Goal: Task Accomplishment & Management: Use online tool/utility

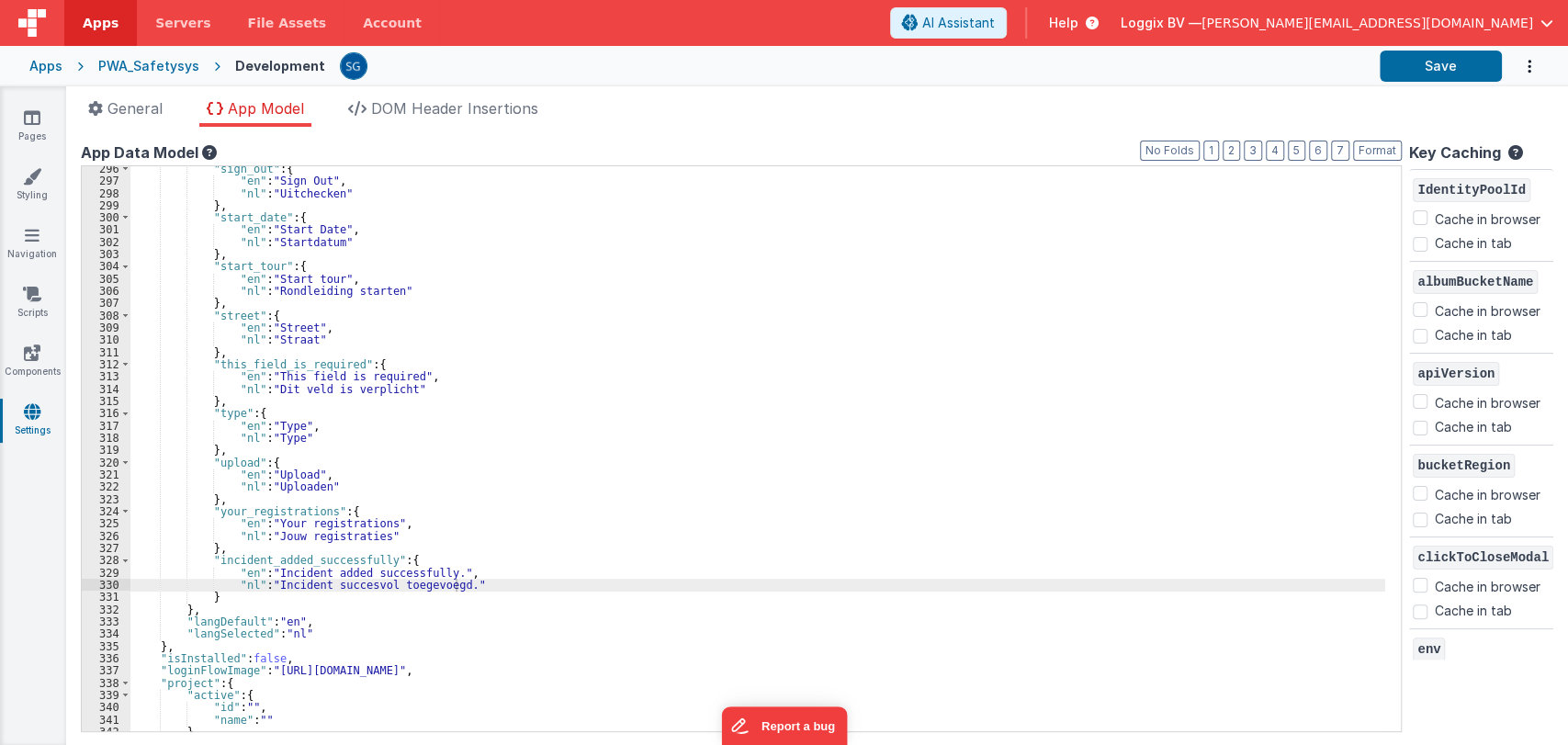
scroll to position [3615, 0]
drag, startPoint x: 537, startPoint y: 157, endPoint x: 714, endPoint y: 91, distance: 188.9
click at [714, 91] on div "General App Model DOM Header Insertions App name PWA Template This name is used…" at bounding box center [817, 415] width 1501 height 659
click at [1528, 637] on div "env Cache in browser Cache in tab" at bounding box center [1481, 674] width 144 height 91
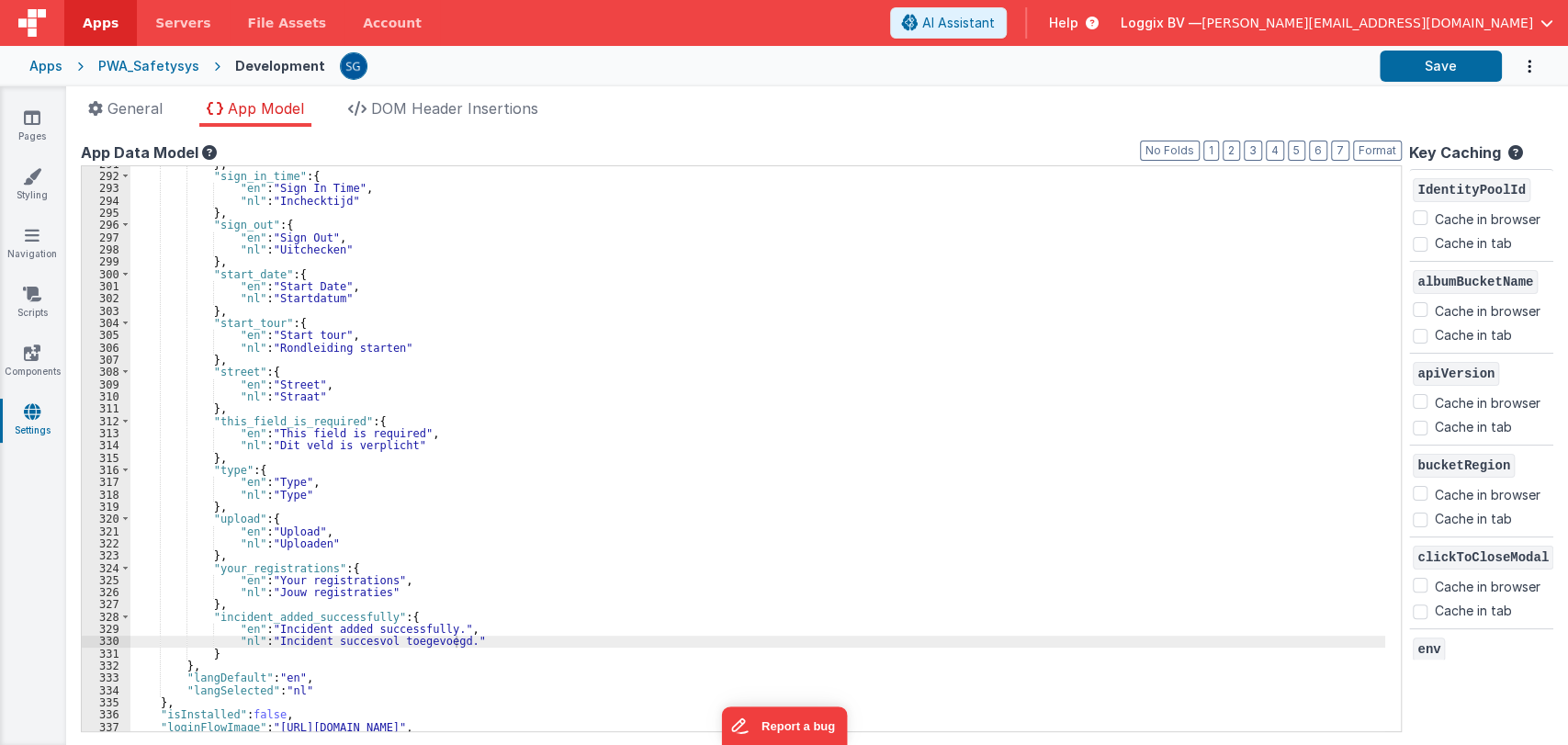
scroll to position [3694, 0]
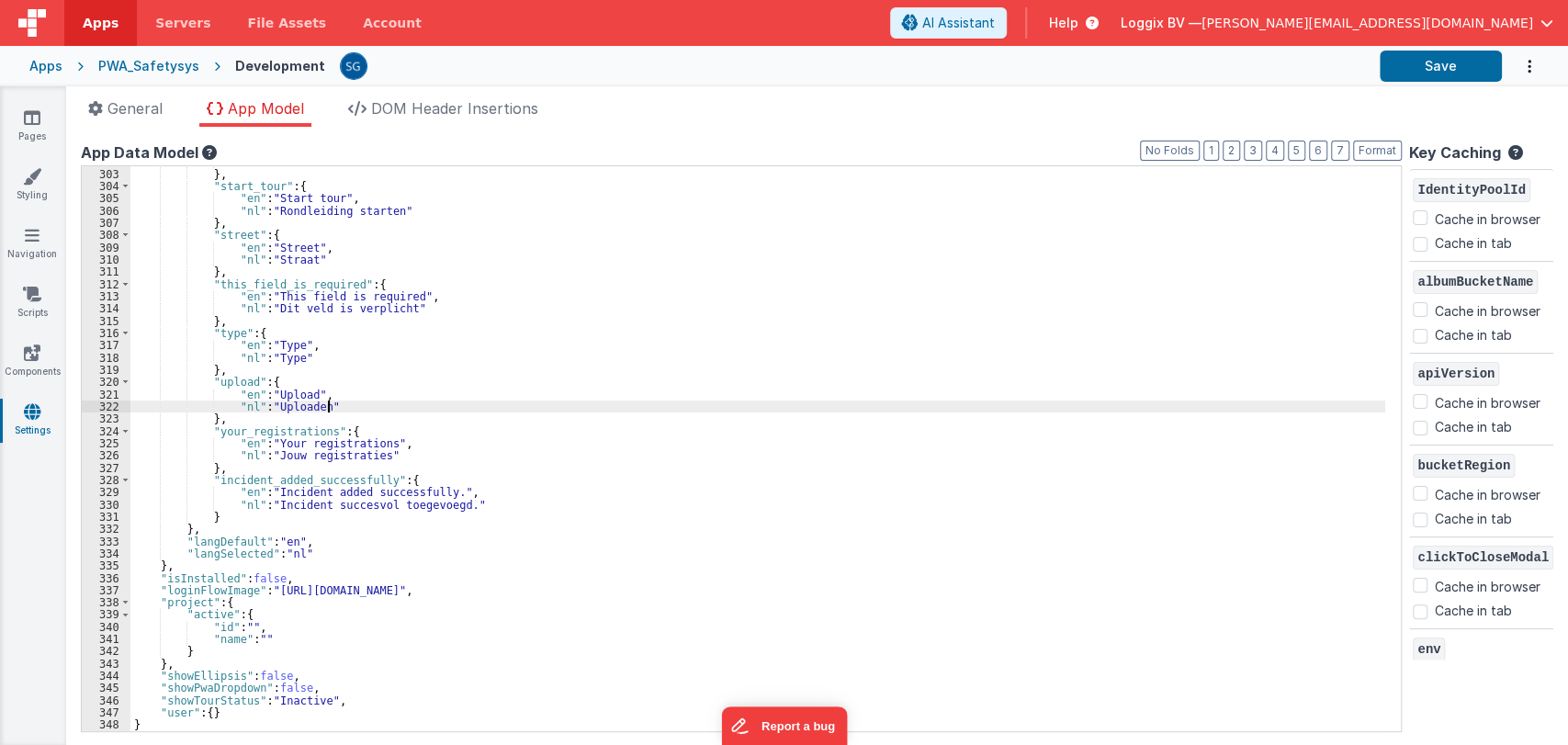
click at [651, 402] on div ""nl" : "Startdatum" } , "start_tour" : { "en" : "Start tour" , "nl" : "Rondleid…" at bounding box center [757, 449] width 1254 height 589
click at [37, 112] on icon at bounding box center [32, 117] width 17 height 18
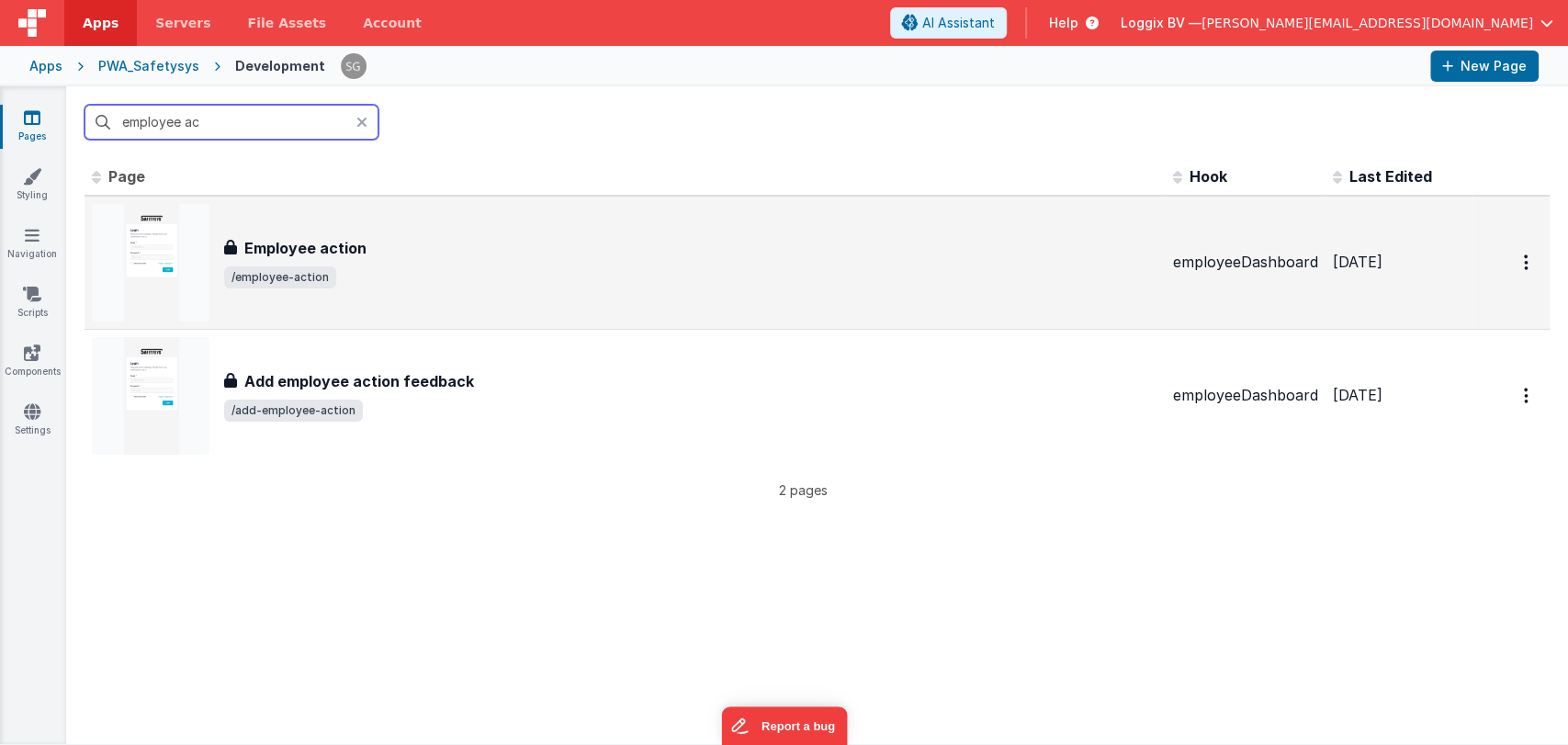
type input "employee ac"
click at [369, 284] on span "/employee-action" at bounding box center [692, 277] width 934 height 22
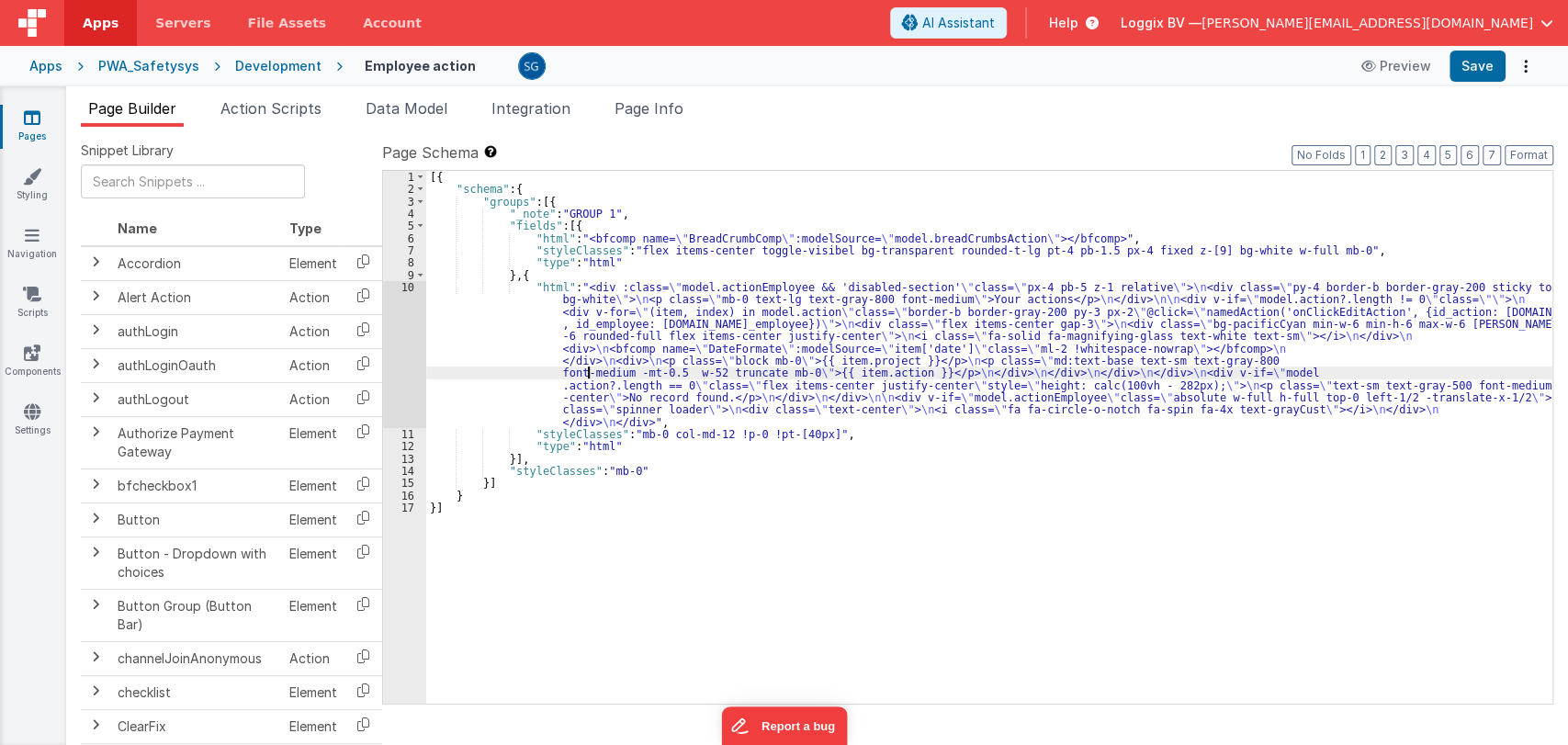
click at [588, 376] on div "[{ "schema" : { "groups" : [{ "_note" : "GROUP 1" , "fields" : [{ "html" : "<bf…" at bounding box center [989, 449] width 1126 height 557
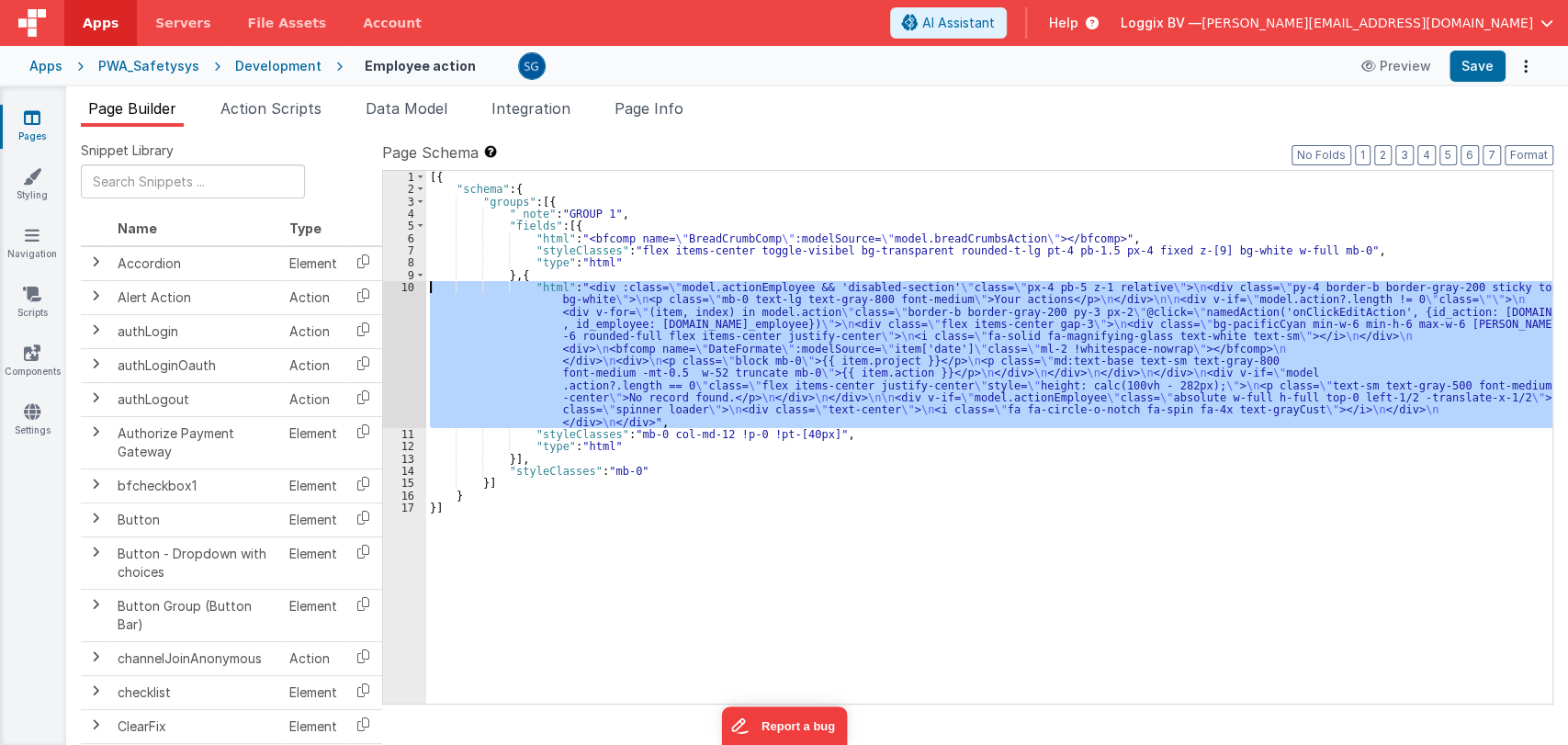
click at [409, 289] on div "10" at bounding box center [403, 355] width 43 height 147
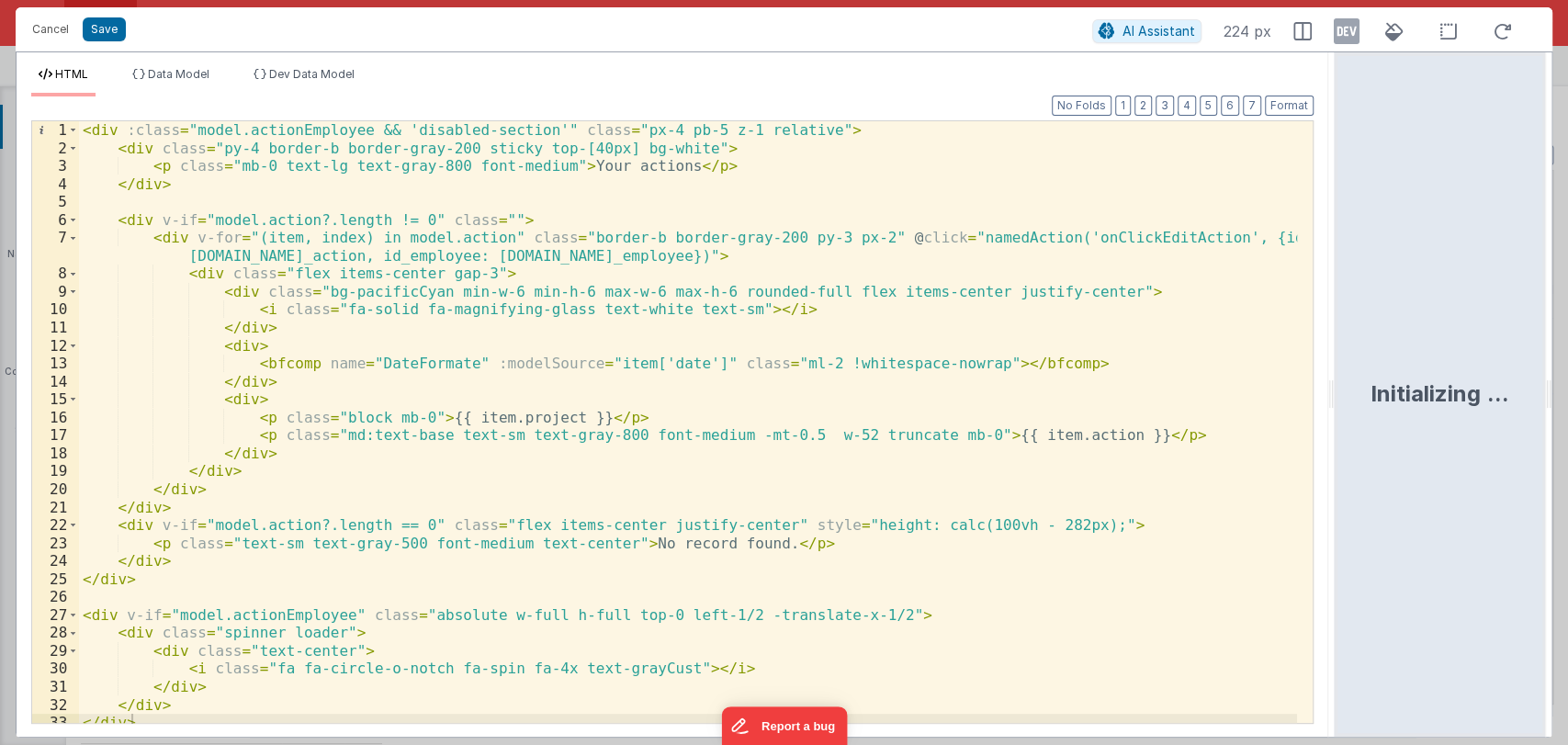
drag, startPoint x: 780, startPoint y: 391, endPoint x: 1336, endPoint y: 461, distance: 560.4
click at [1336, 461] on html "Cancel Save AI Assistant 224 px HTML Data Model Dev Data Model Format 7 6 5 4 3…" at bounding box center [784, 372] width 1568 height 745
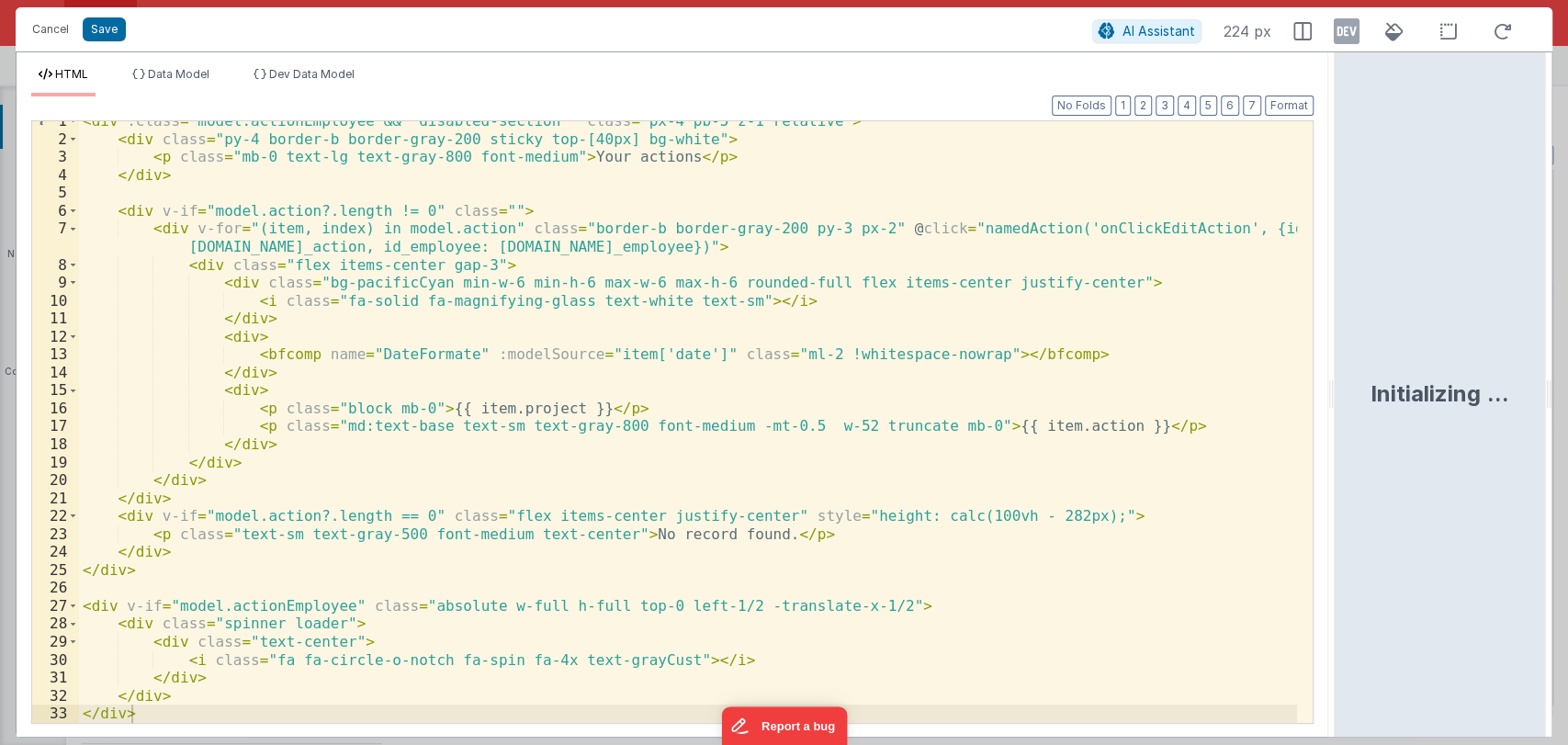
scroll to position [8, 0]
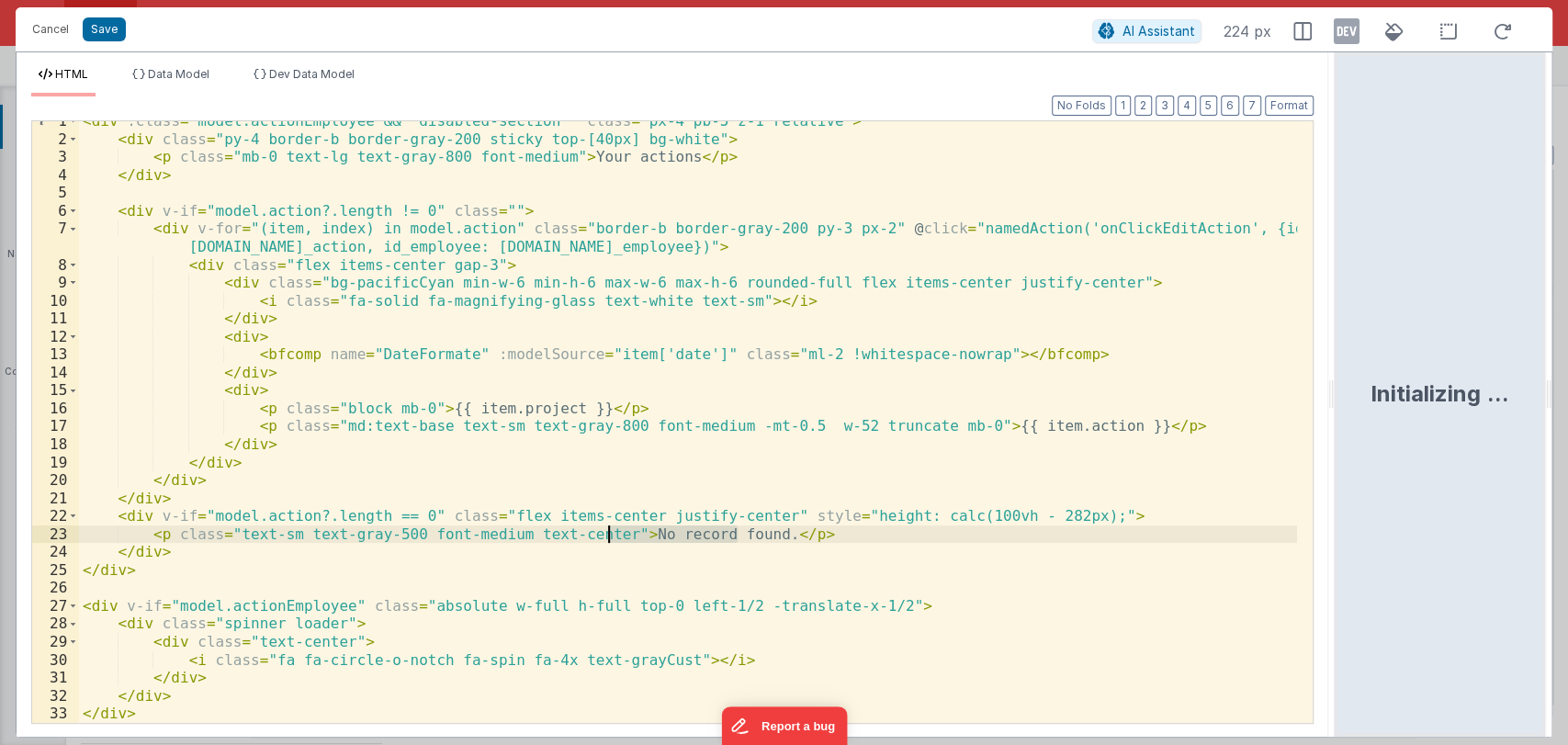
drag, startPoint x: 734, startPoint y: 530, endPoint x: 609, endPoint y: 535, distance: 125.1
click at [609, 535] on div "< div :class = "model.actionEmployee && 'disabled-section'" class = "px-4 pb-5 …" at bounding box center [687, 430] width 1217 height 637
click at [954, 528] on div "< div :class = "model.actionEmployee && 'disabled-section'" class = "px-4 pb-5 …" at bounding box center [687, 430] width 1217 height 637
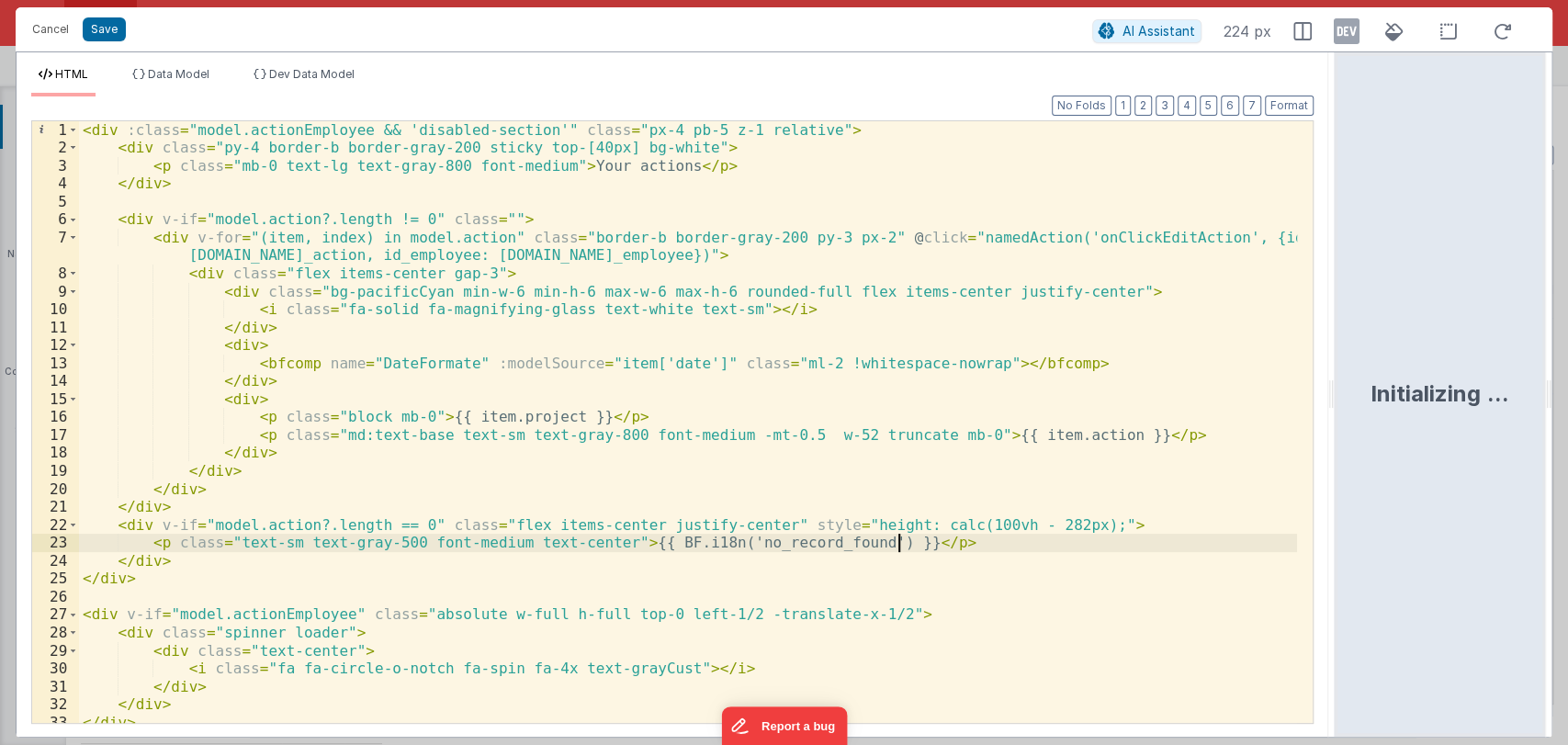
scroll to position [0, 0]
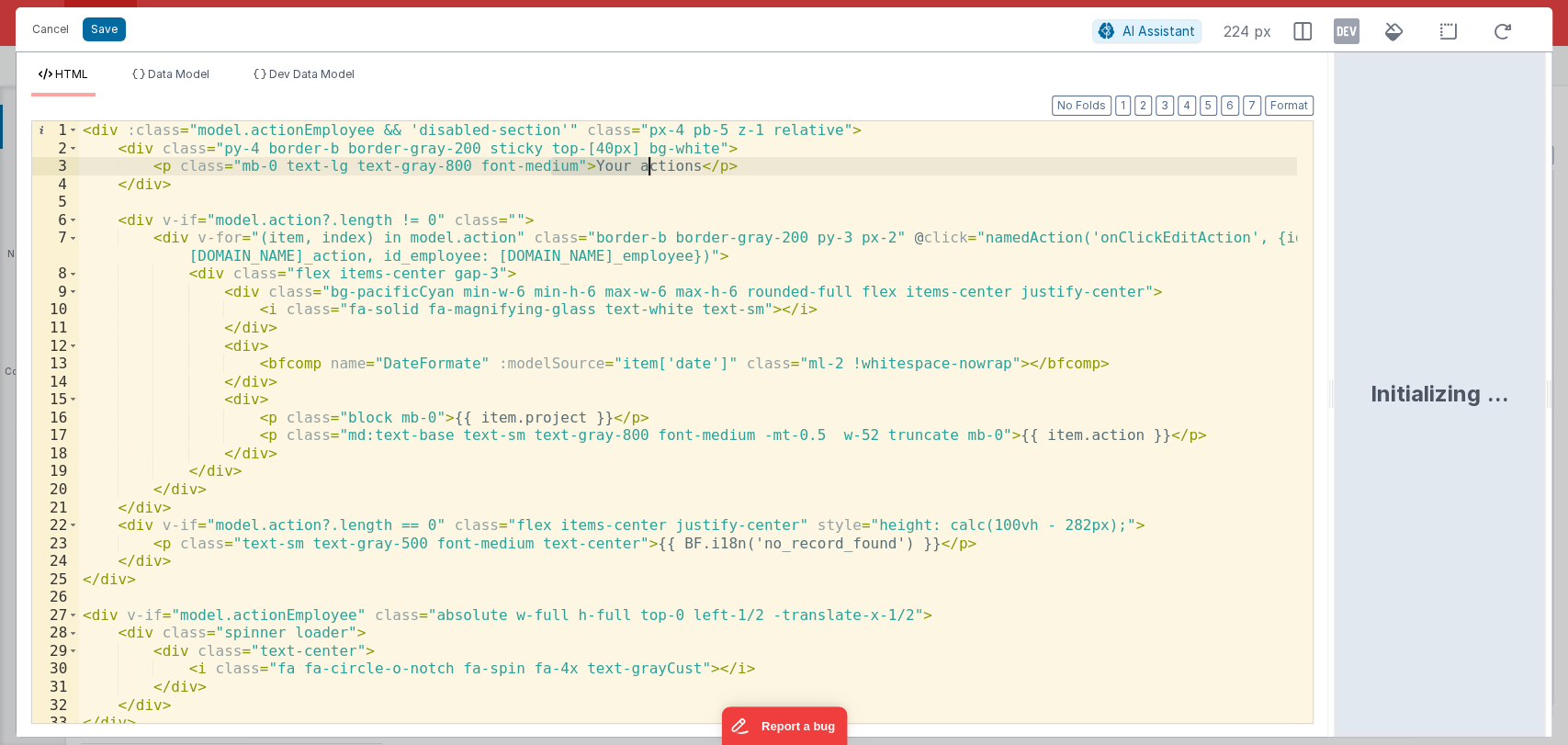
drag, startPoint x: 551, startPoint y: 164, endPoint x: 649, endPoint y: 169, distance: 98.1
click at [649, 169] on div "< div :class = "model.actionEmployee && 'disabled-section'" class = "px-4 pb-5 …" at bounding box center [687, 439] width 1217 height 637
click at [873, 157] on div "< div :class = "model.actionEmployee && 'disabled-section'" class = "px-4 pb-5 …" at bounding box center [687, 439] width 1217 height 637
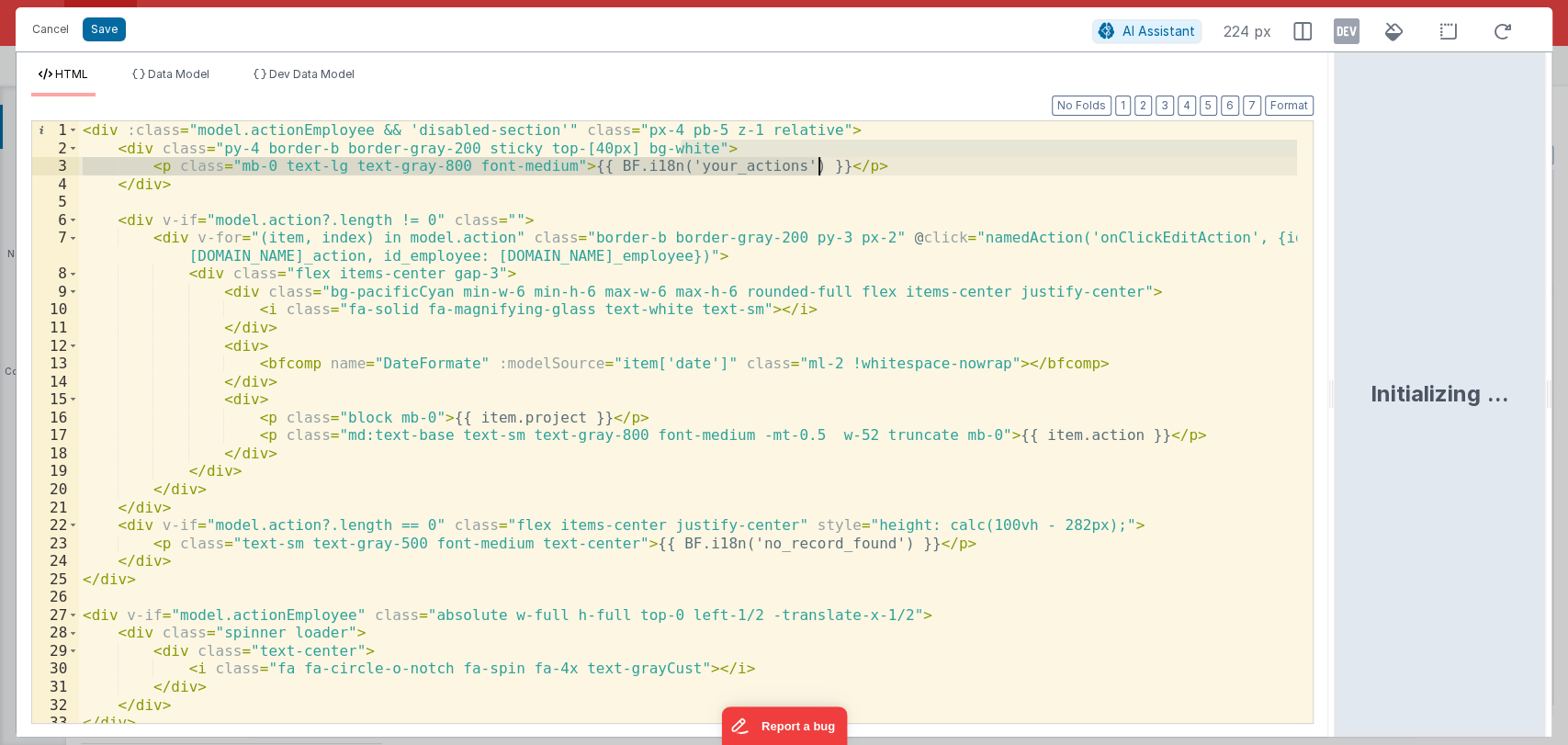
click at [866, 165] on div "< div :class = "model.actionEmployee && 'disabled-section'" class = "px-4 pb-5 …" at bounding box center [687, 421] width 1217 height 601
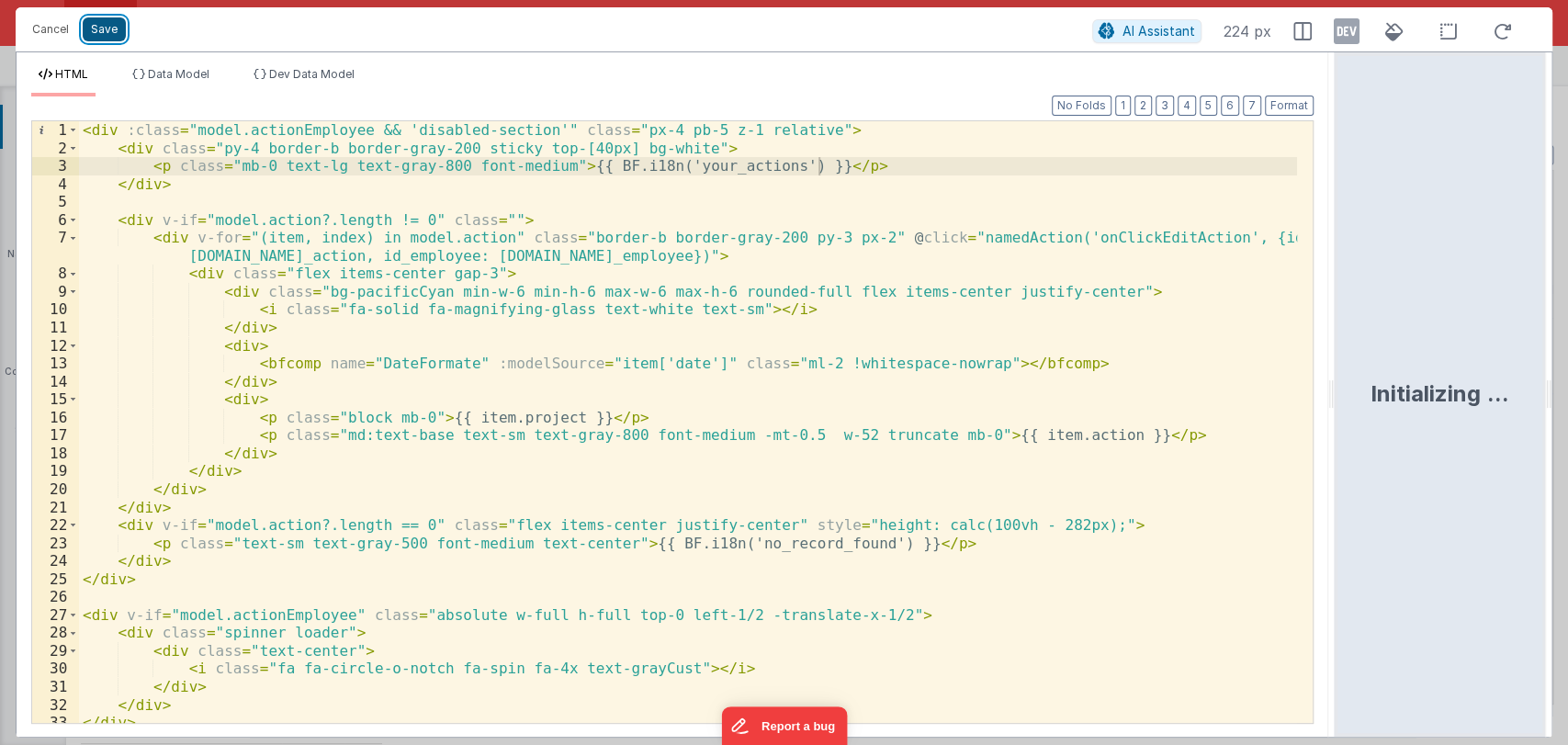
click at [100, 26] on button "Save" at bounding box center [103, 30] width 43 height 24
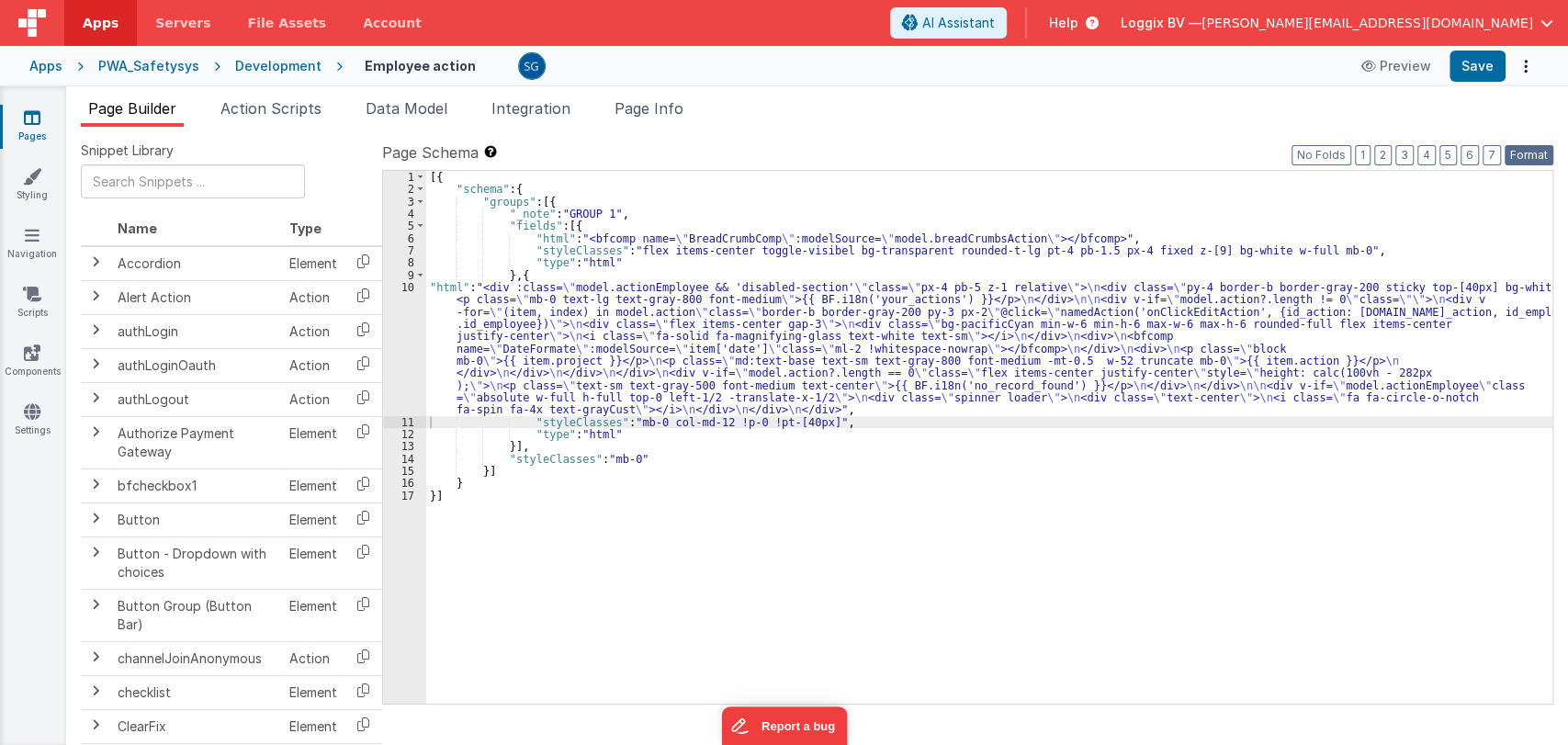
click at [1509, 154] on button "Format" at bounding box center [1528, 155] width 49 height 20
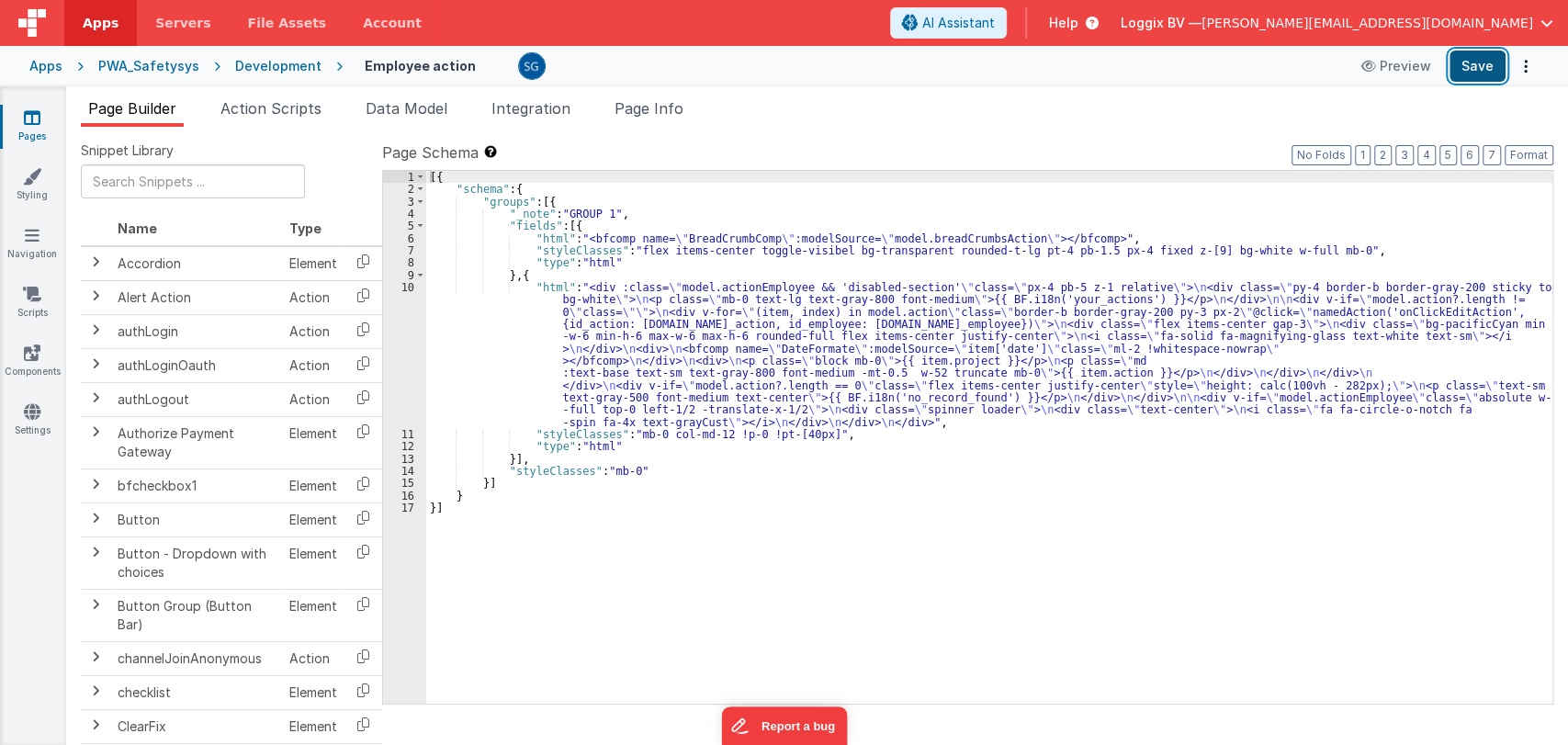
click at [1477, 68] on button "Save" at bounding box center [1477, 66] width 56 height 31
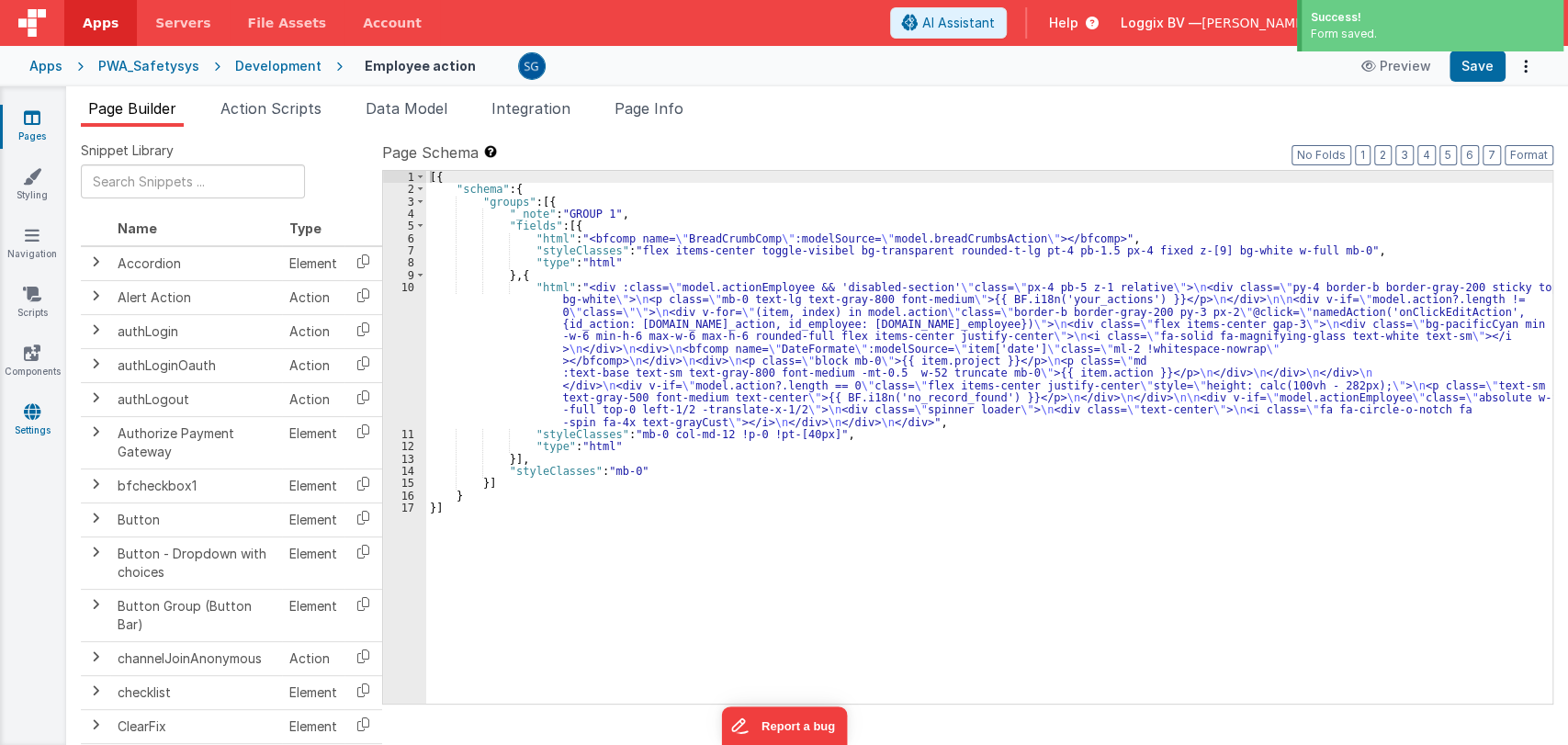
click at [24, 418] on icon at bounding box center [32, 411] width 17 height 18
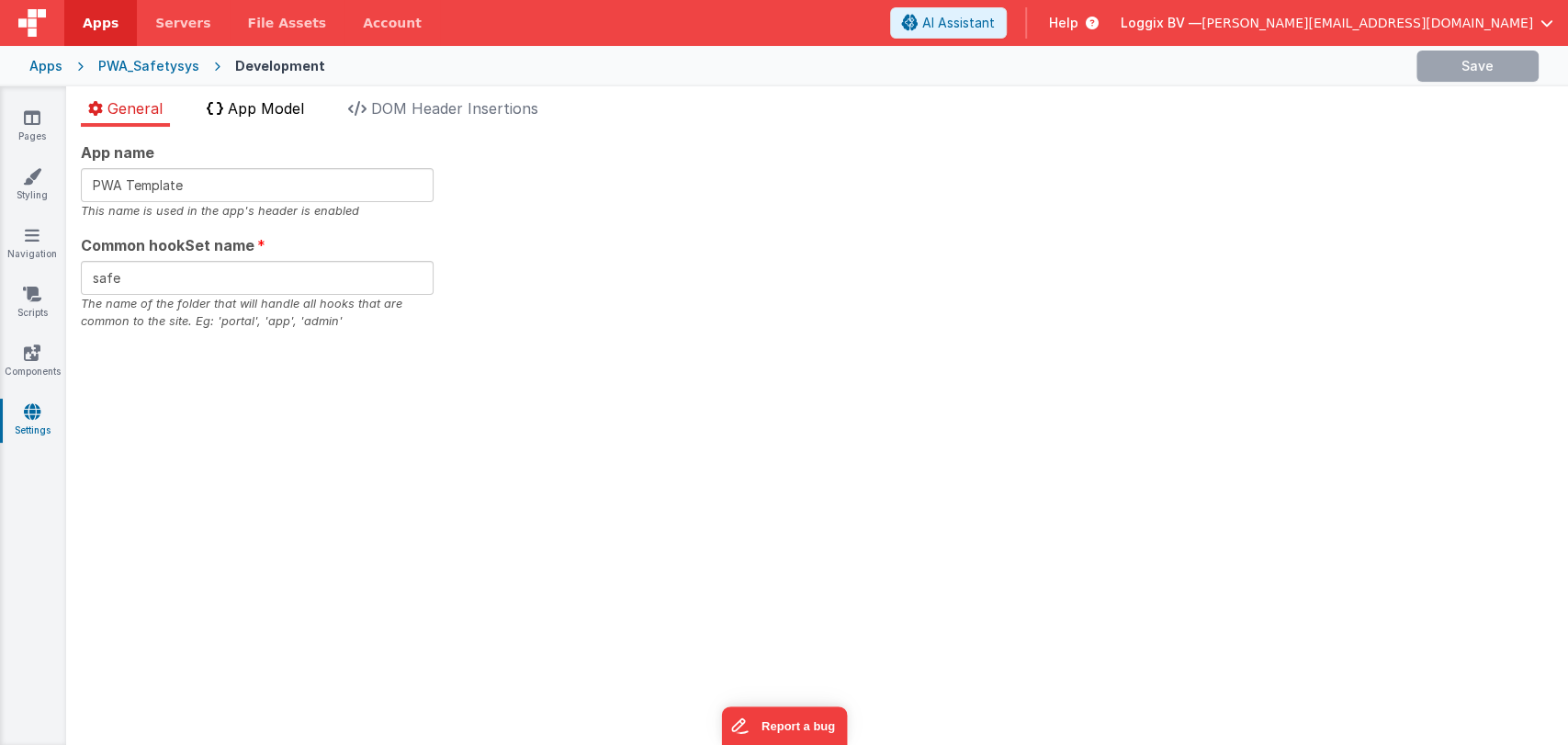
click at [246, 99] on span "App Model" at bounding box center [265, 108] width 77 height 18
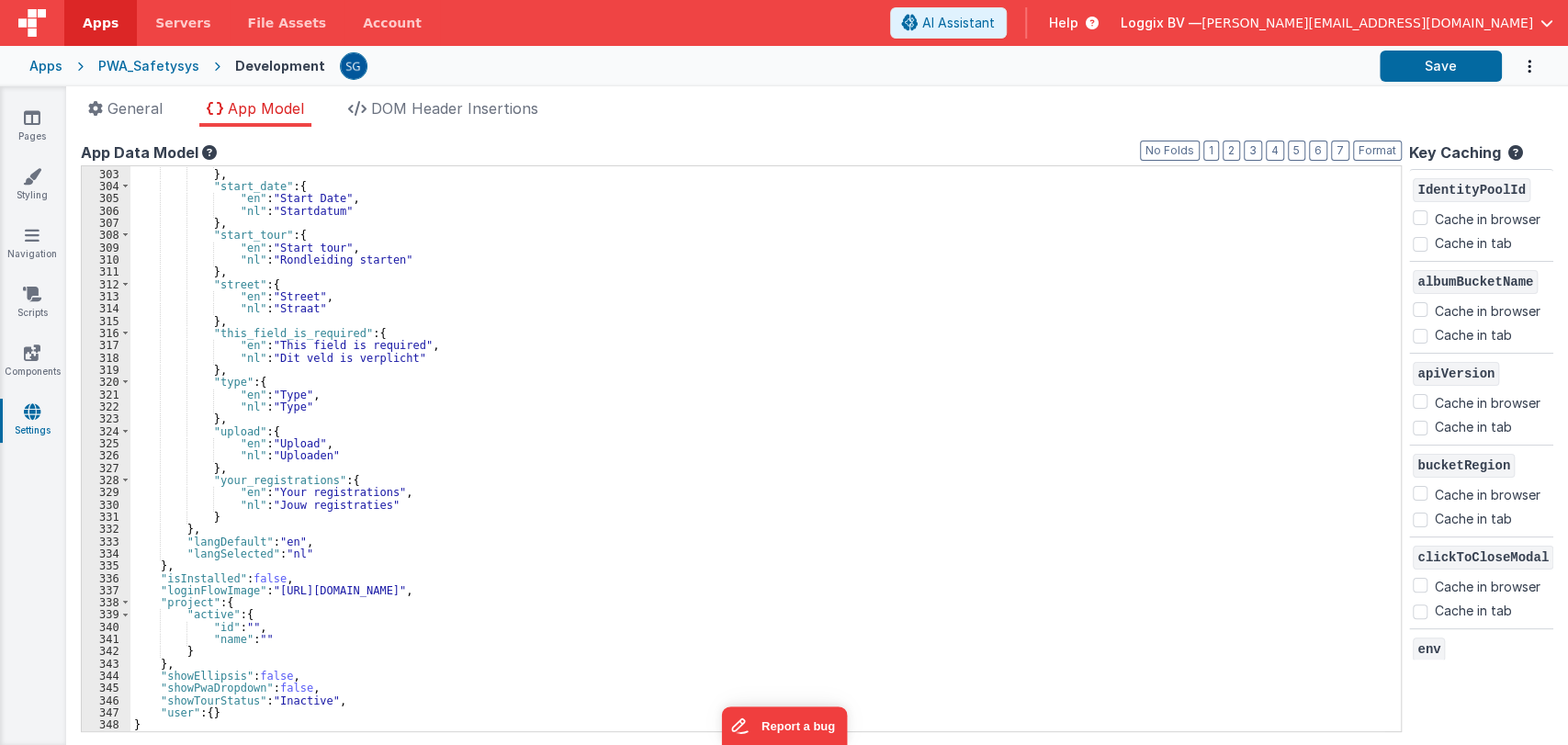
scroll to position [3694, 0]
click at [278, 516] on div ""nl" : "Uitchecken" } , "start_date" : { "en" : "Start Date" , "nl" : "Startdat…" at bounding box center [757, 450] width 1254 height 589
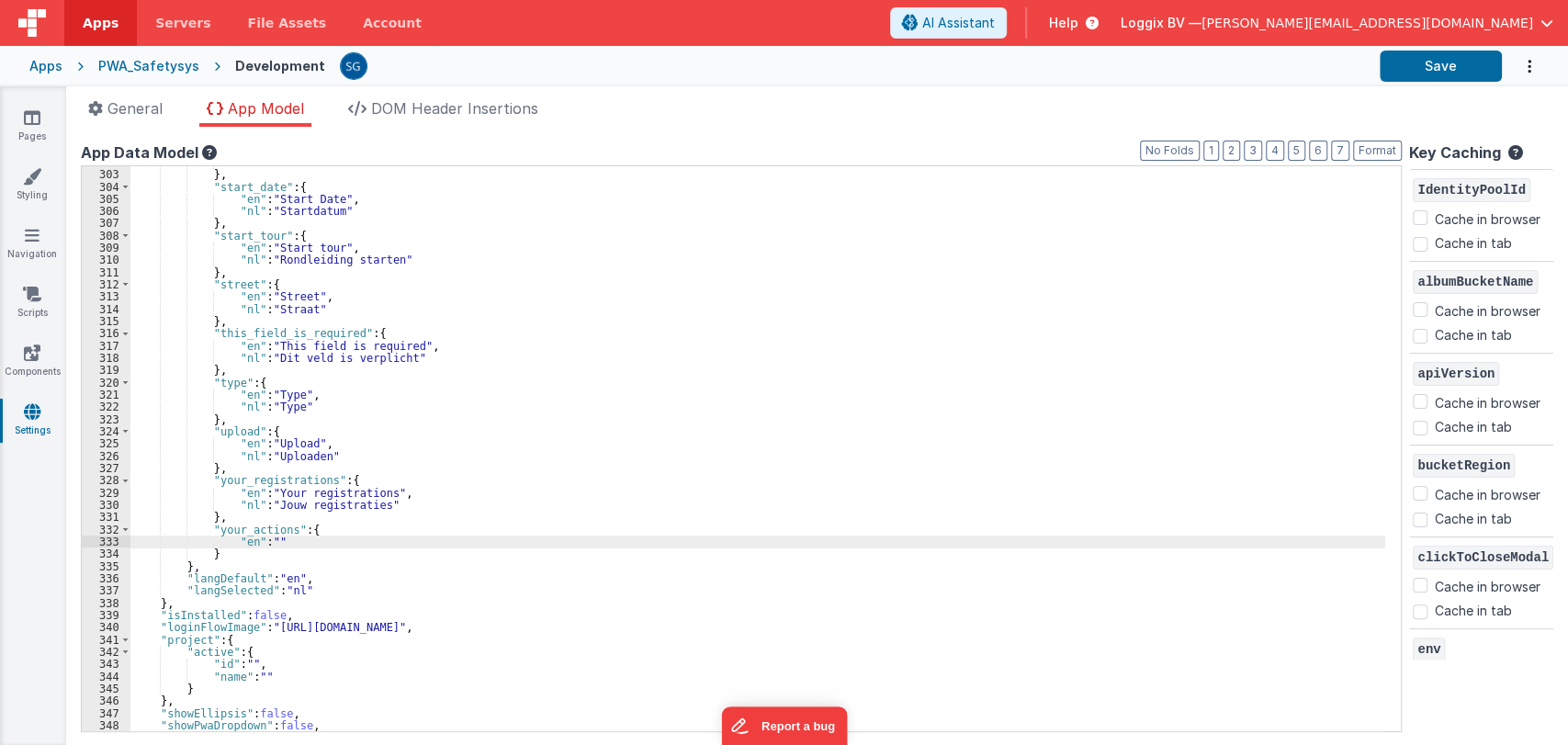
paste textarea
click at [259, 542] on div ""nl" : "Uitchecken" } , "start_date" : { "en" : "Start Date" , "nl" : "Startdat…" at bounding box center [757, 450] width 1254 height 589
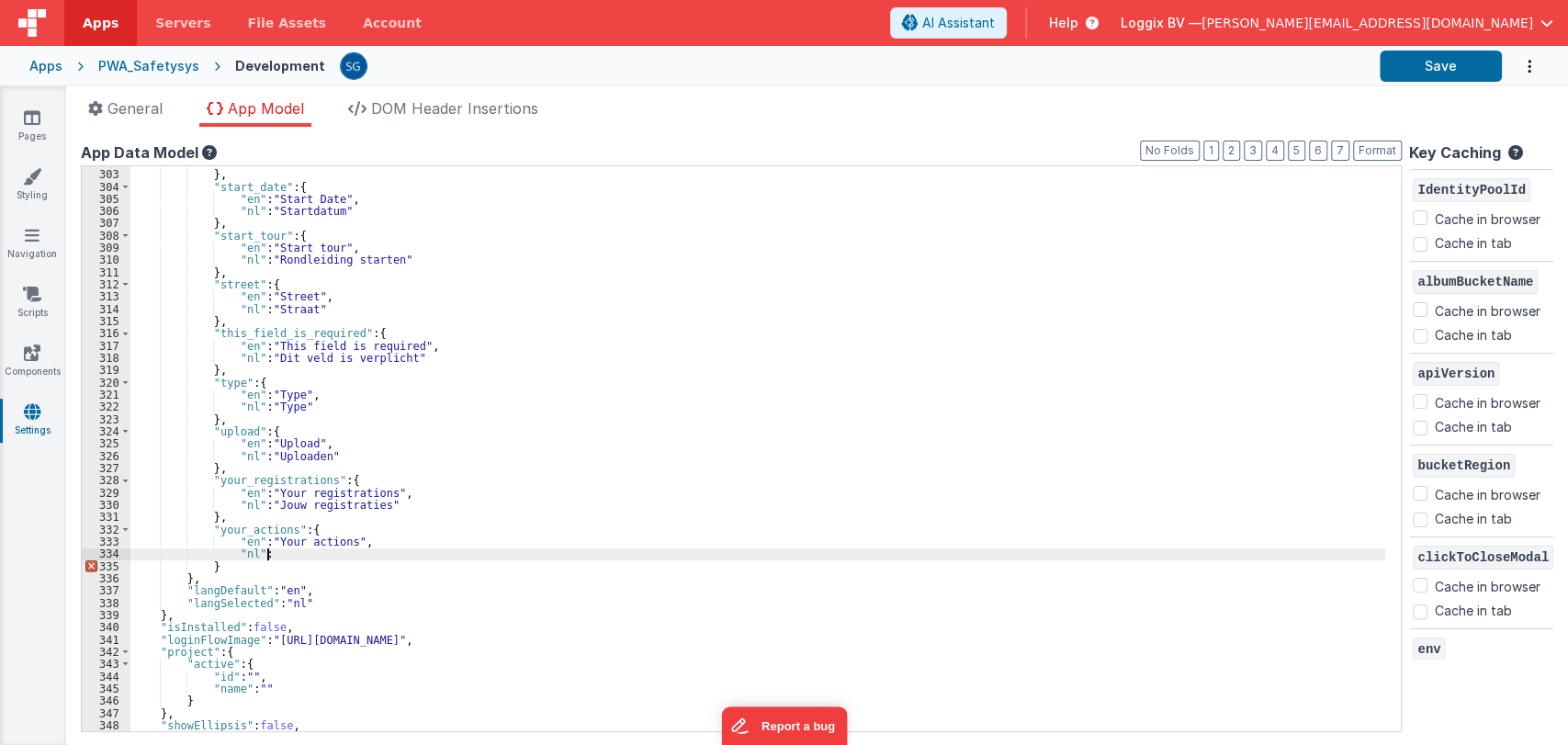
click at [264, 553] on div ""nl" : "Uitchecken" } , "start_date" : { "en" : "Start Date" , "nl" : "Startdat…" at bounding box center [757, 450] width 1254 height 589
click at [1424, 75] on button "Save" at bounding box center [1440, 66] width 122 height 31
click at [40, 112] on icon at bounding box center [32, 117] width 17 height 18
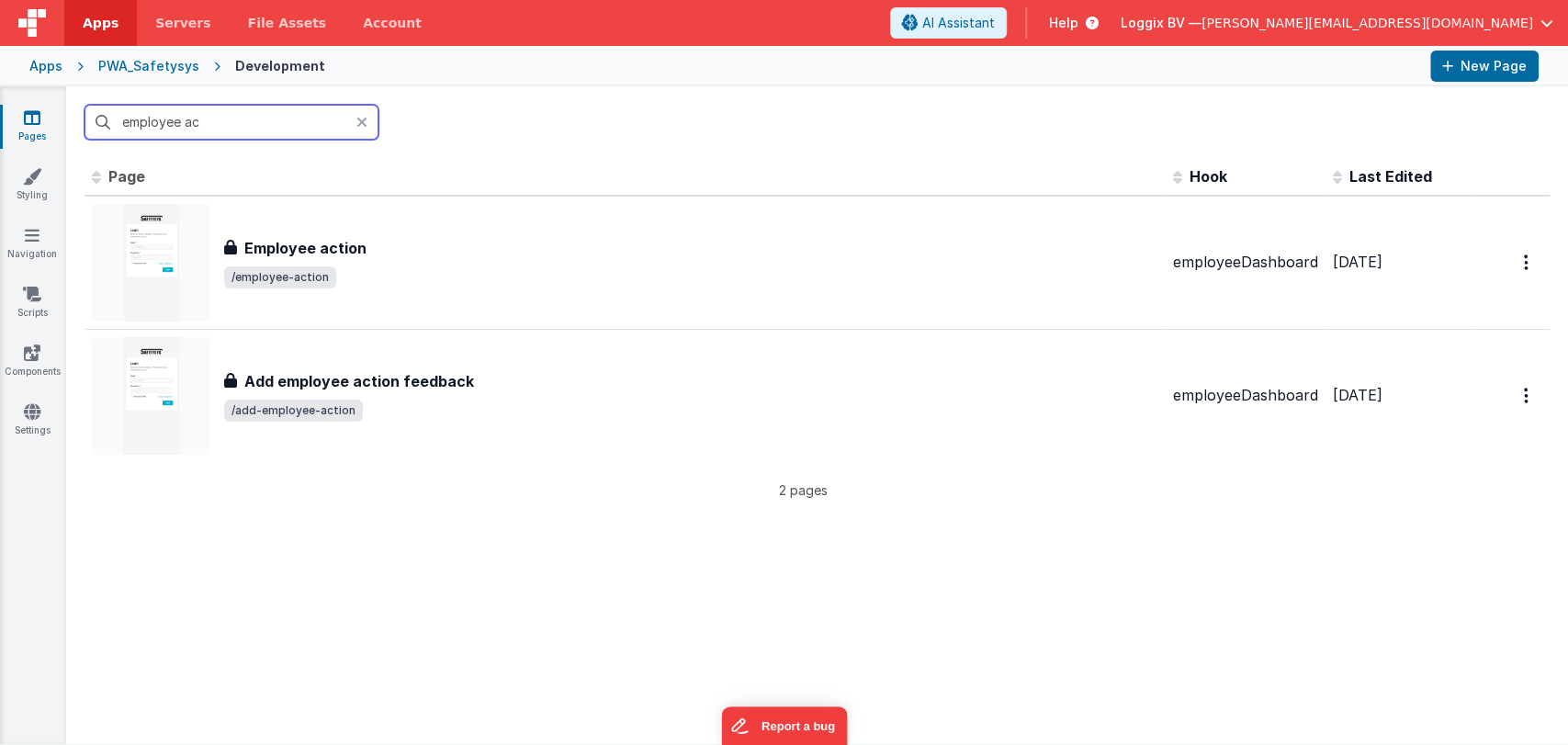
click at [200, 114] on input "employee ac" at bounding box center [232, 121] width 294 height 35
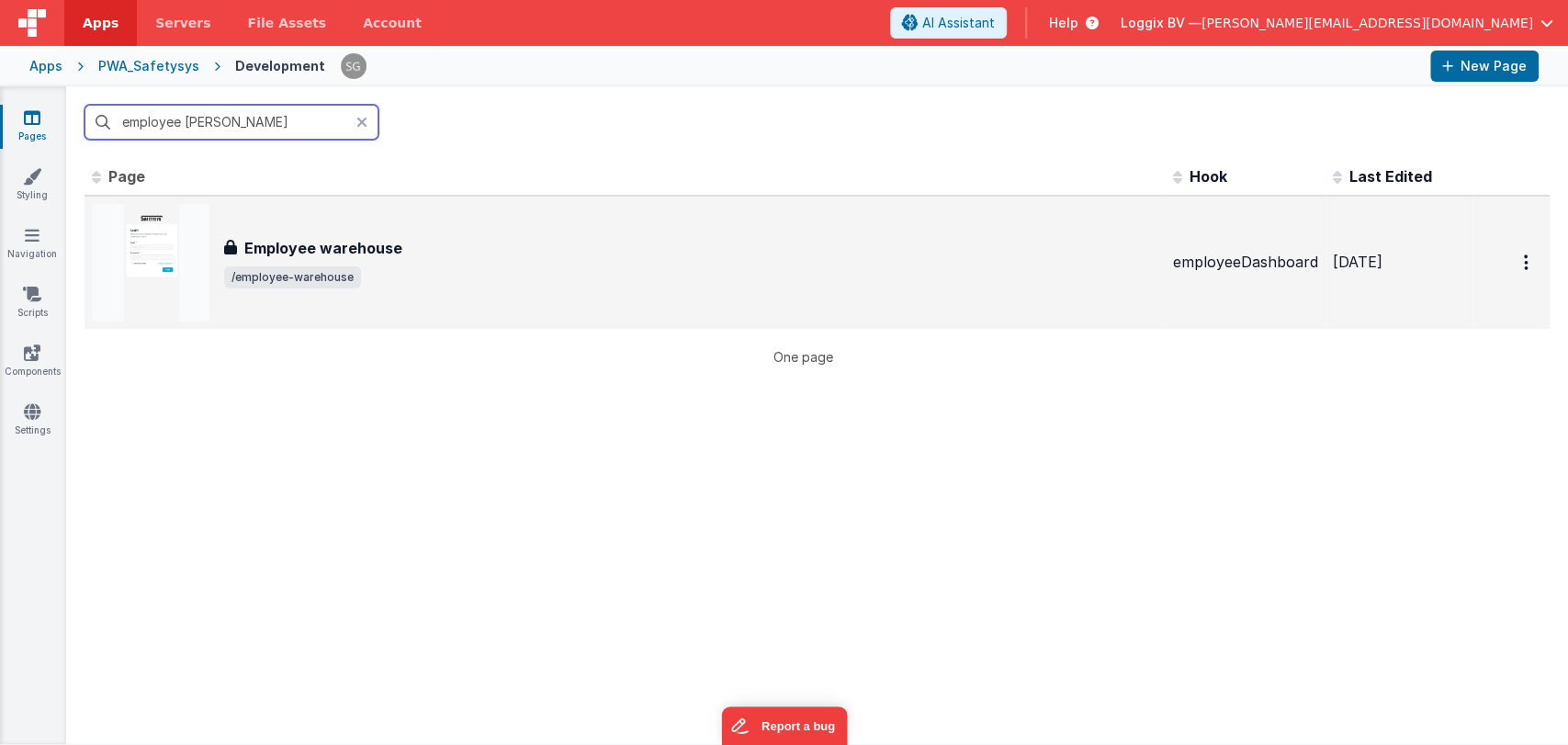
type input "employee ware"
click at [382, 272] on span "/employee-warehouse" at bounding box center [692, 277] width 934 height 22
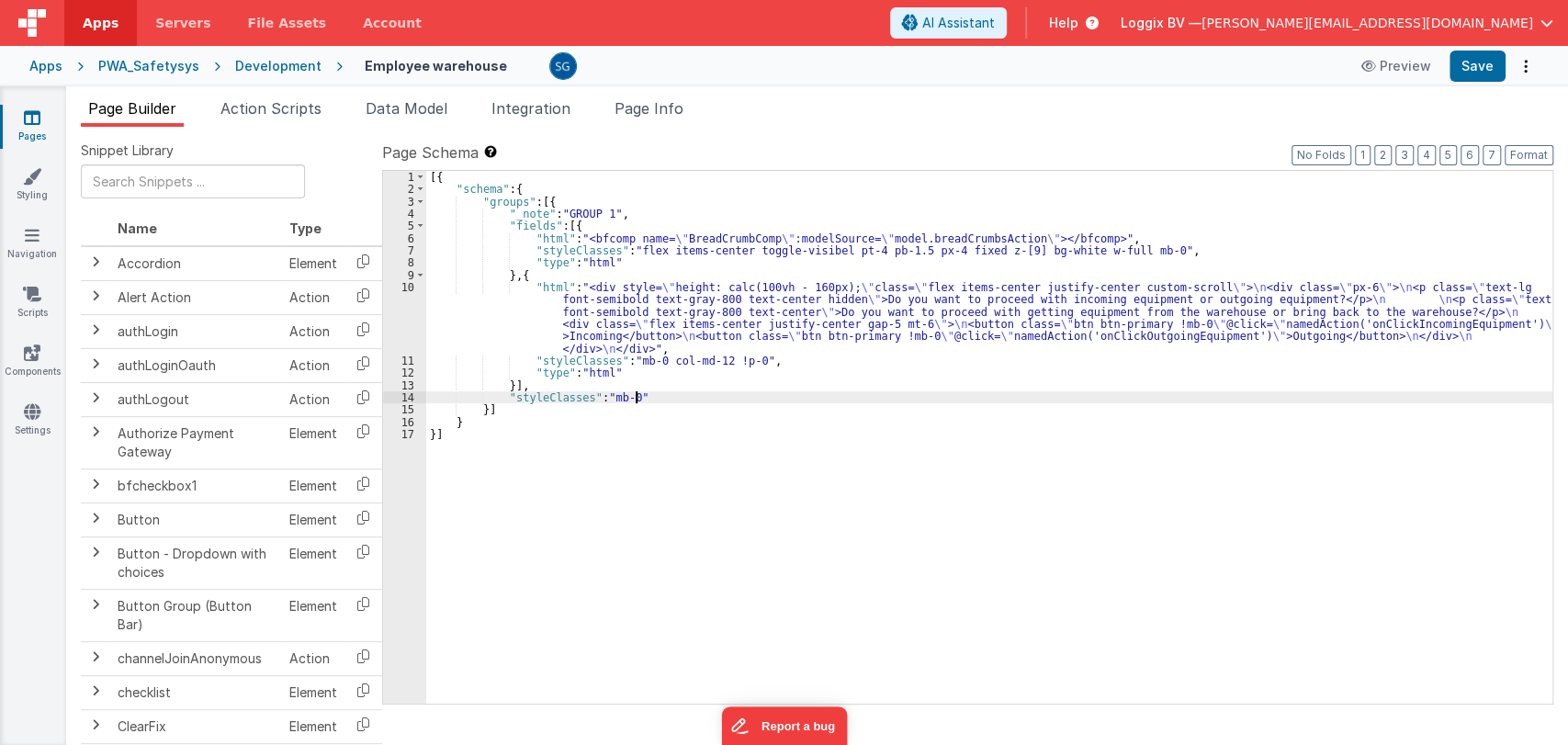
click at [684, 397] on div "[{ "schema" : { "groups" : [{ "_note" : "GROUP 1" , "fields" : [{ "html" : "<bf…" at bounding box center [989, 449] width 1126 height 557
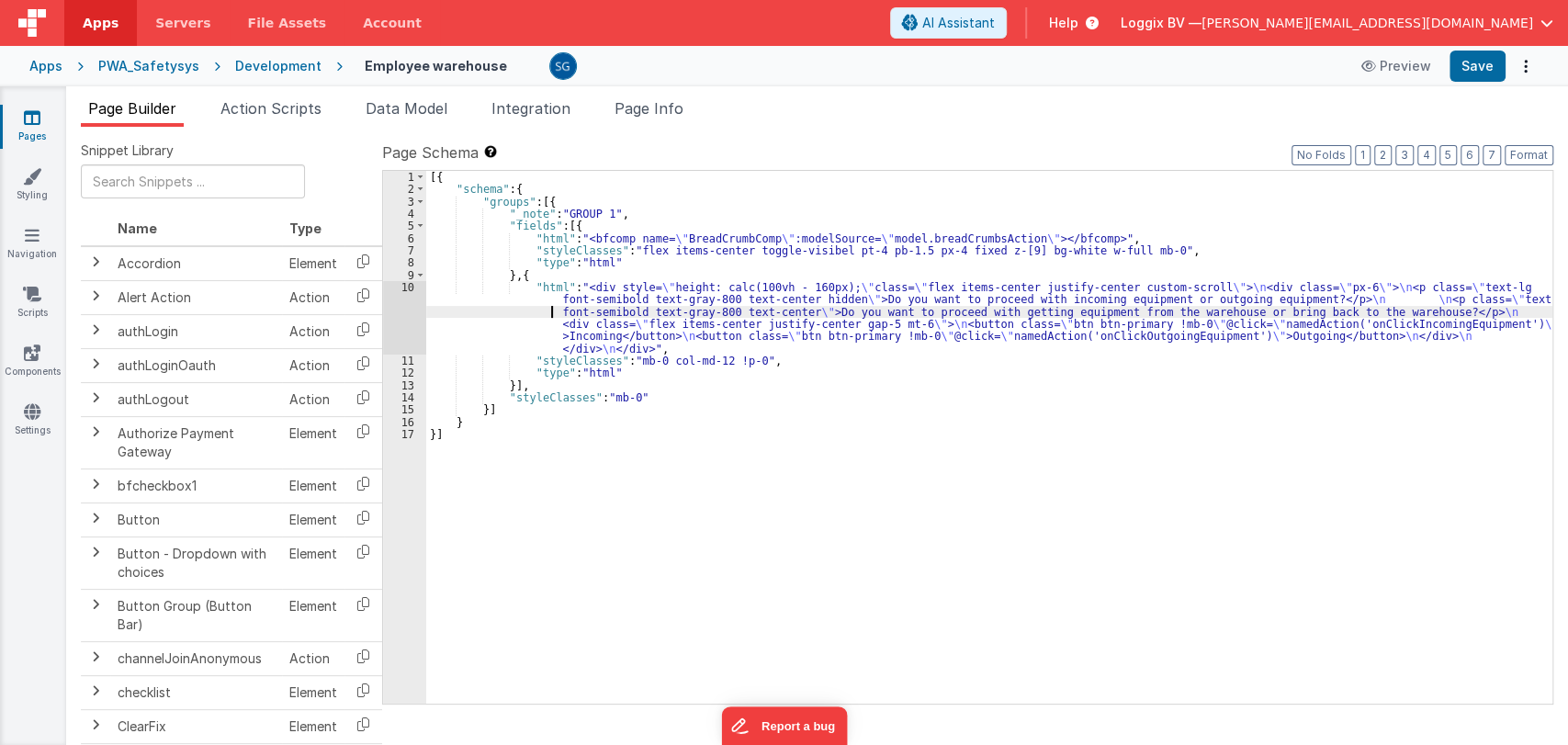
click at [505, 315] on div "[{ "schema" : { "groups" : [{ "_note" : "GROUP 1" , "fields" : [{ "html" : "<bf…" at bounding box center [989, 449] width 1126 height 557
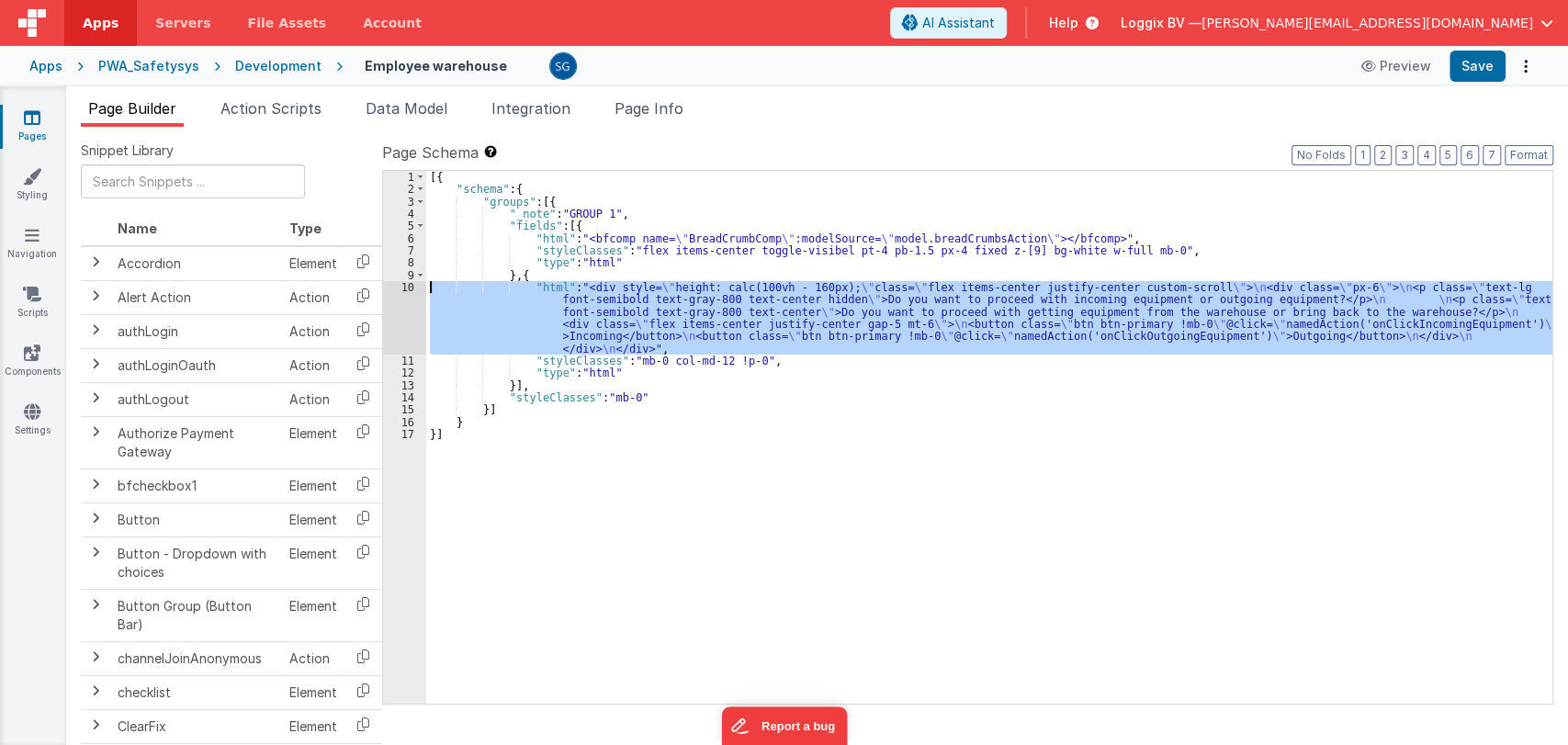
click at [409, 285] on div "10" at bounding box center [403, 318] width 43 height 74
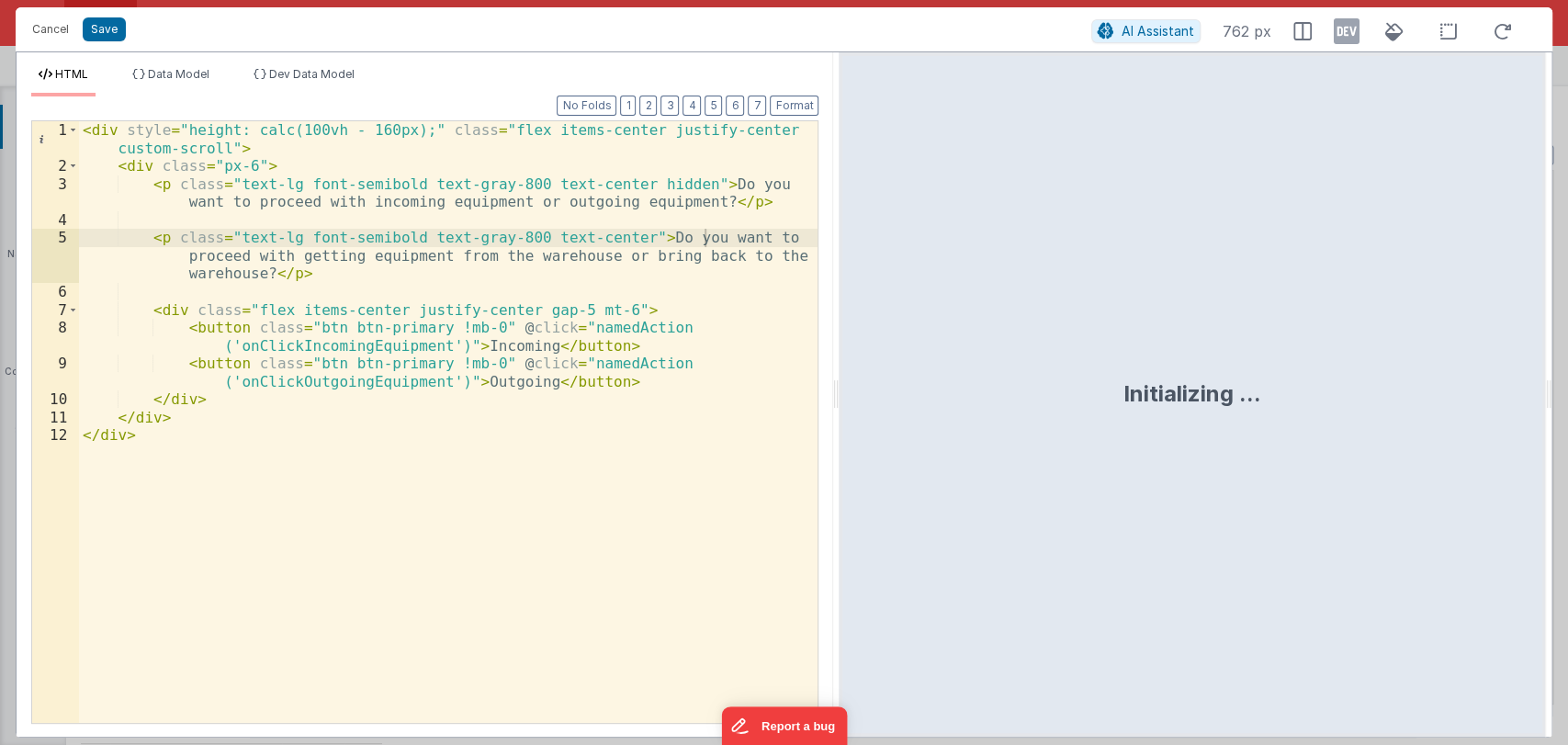
drag, startPoint x: 777, startPoint y: 393, endPoint x: 839, endPoint y: 391, distance: 62.0
click at [839, 391] on html "Cancel Save AI Assistant 762 px HTML Data Model Dev Data Model Format 7 6 5 4 3…" at bounding box center [784, 372] width 1568 height 745
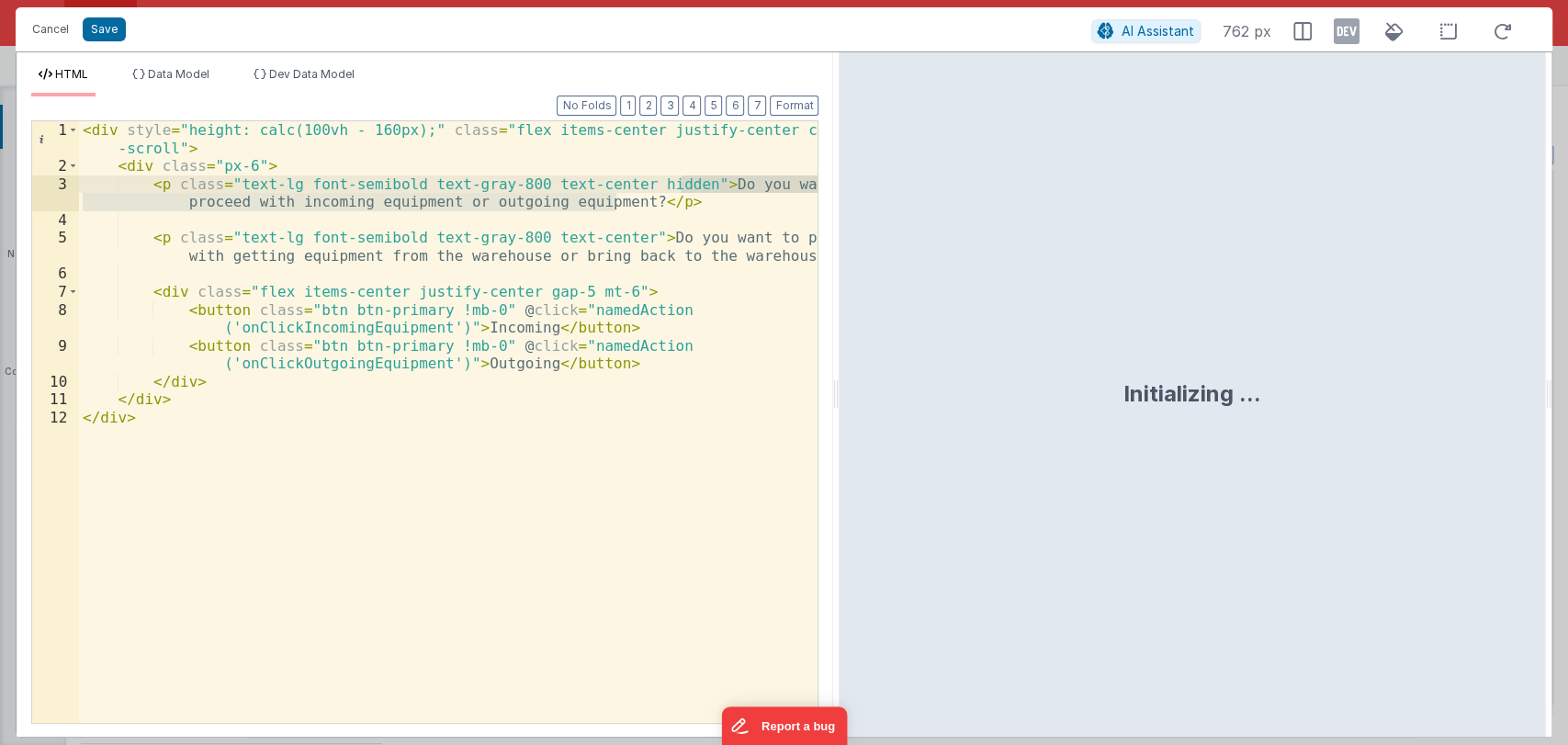
drag, startPoint x: 613, startPoint y: 203, endPoint x: 682, endPoint y: 188, distance: 70.6
click at [682, 188] on div "< div style = "height: calc(100vh - 160px);" class = "flex items-center justify…" at bounding box center [448, 449] width 739 height 656
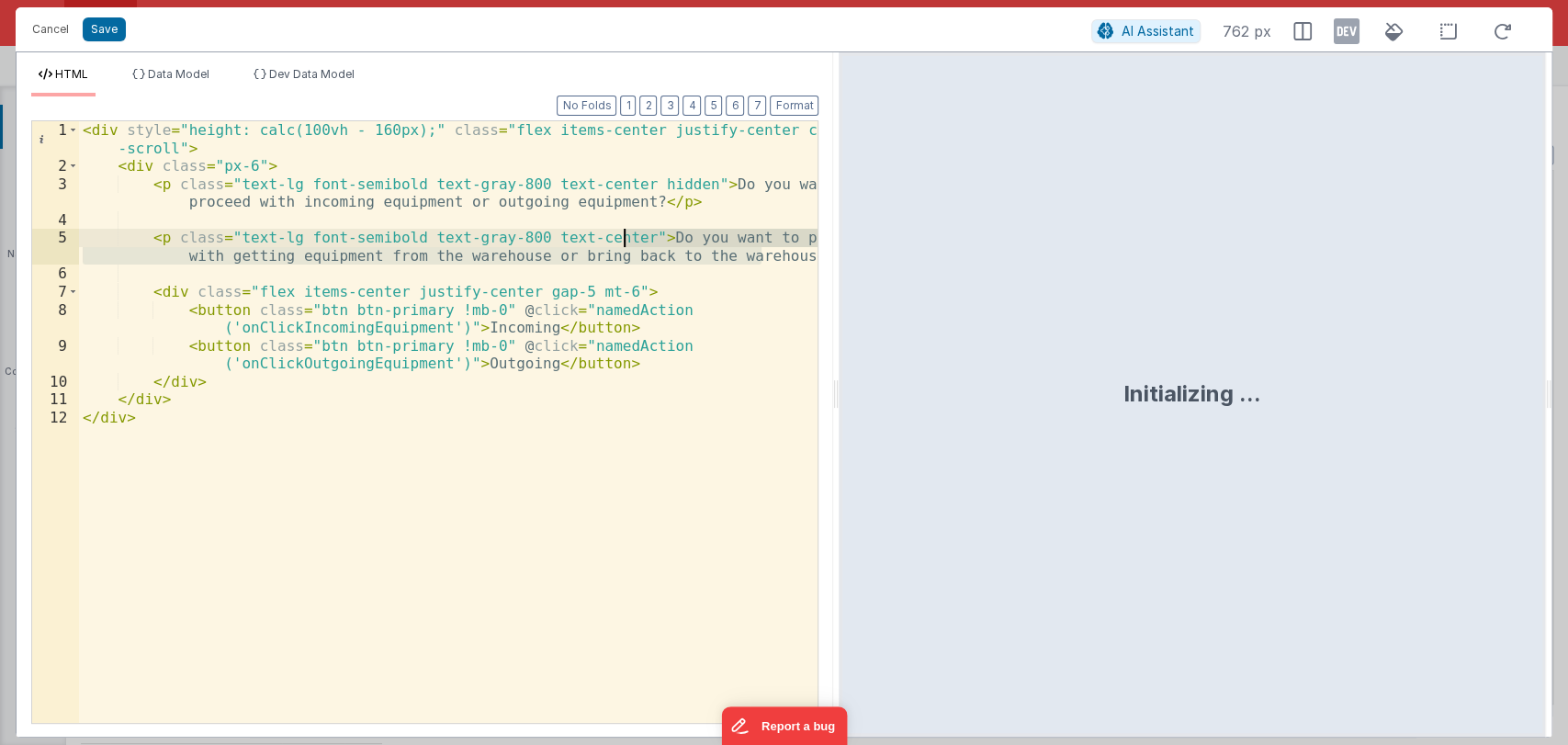
drag, startPoint x: 766, startPoint y: 255, endPoint x: 623, endPoint y: 234, distance: 144.5
click at [623, 234] on div "< div style = "height: calc(100vh - 160px);" class = "flex items-center justify…" at bounding box center [448, 449] width 739 height 656
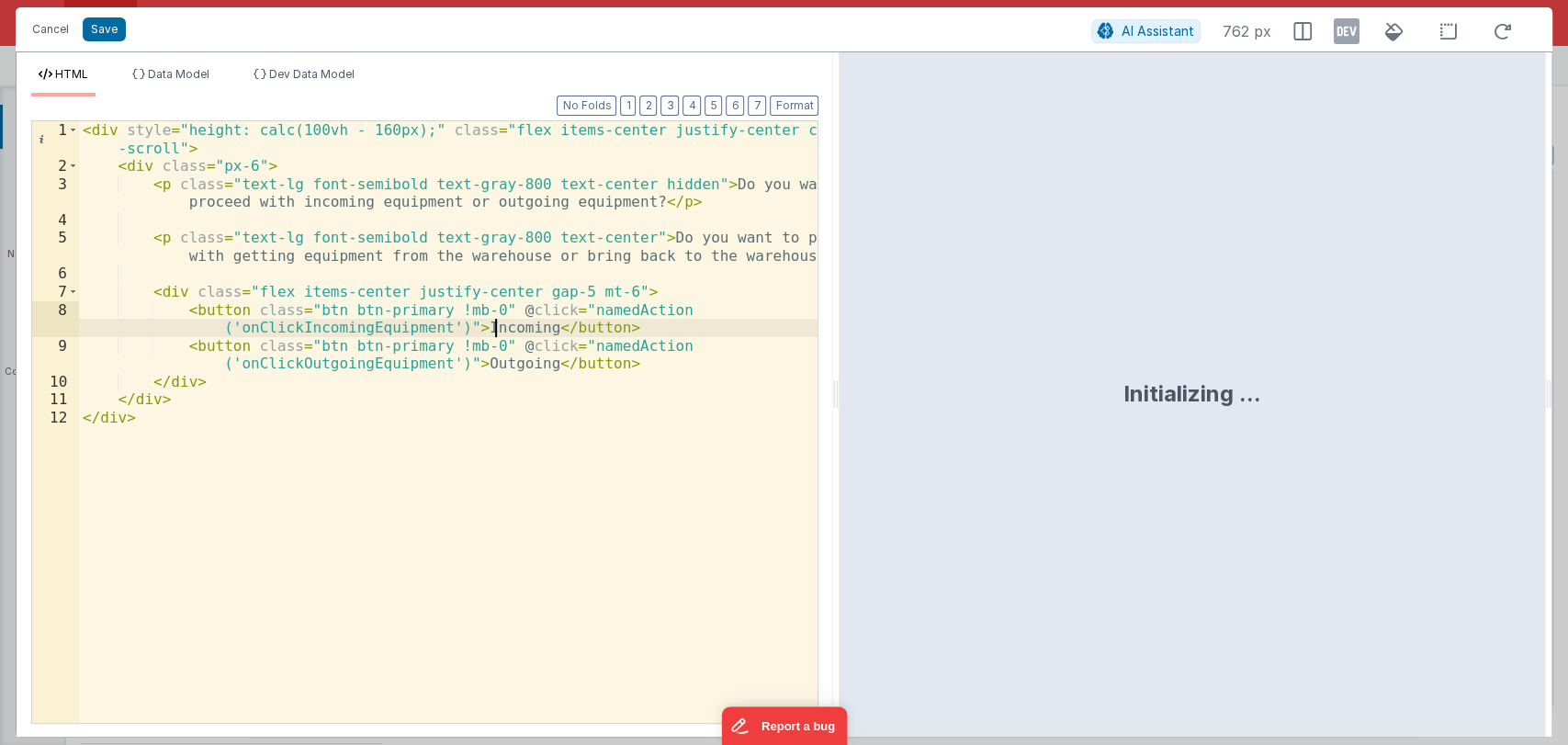
click at [493, 327] on div "< div style = "height: calc(100vh - 160px);" class = "flex items-center justify…" at bounding box center [448, 449] width 739 height 656
click at [479, 358] on div "< div style = "height: calc(100vh - 160px);" class = "flex items-center justify…" at bounding box center [448, 449] width 739 height 656
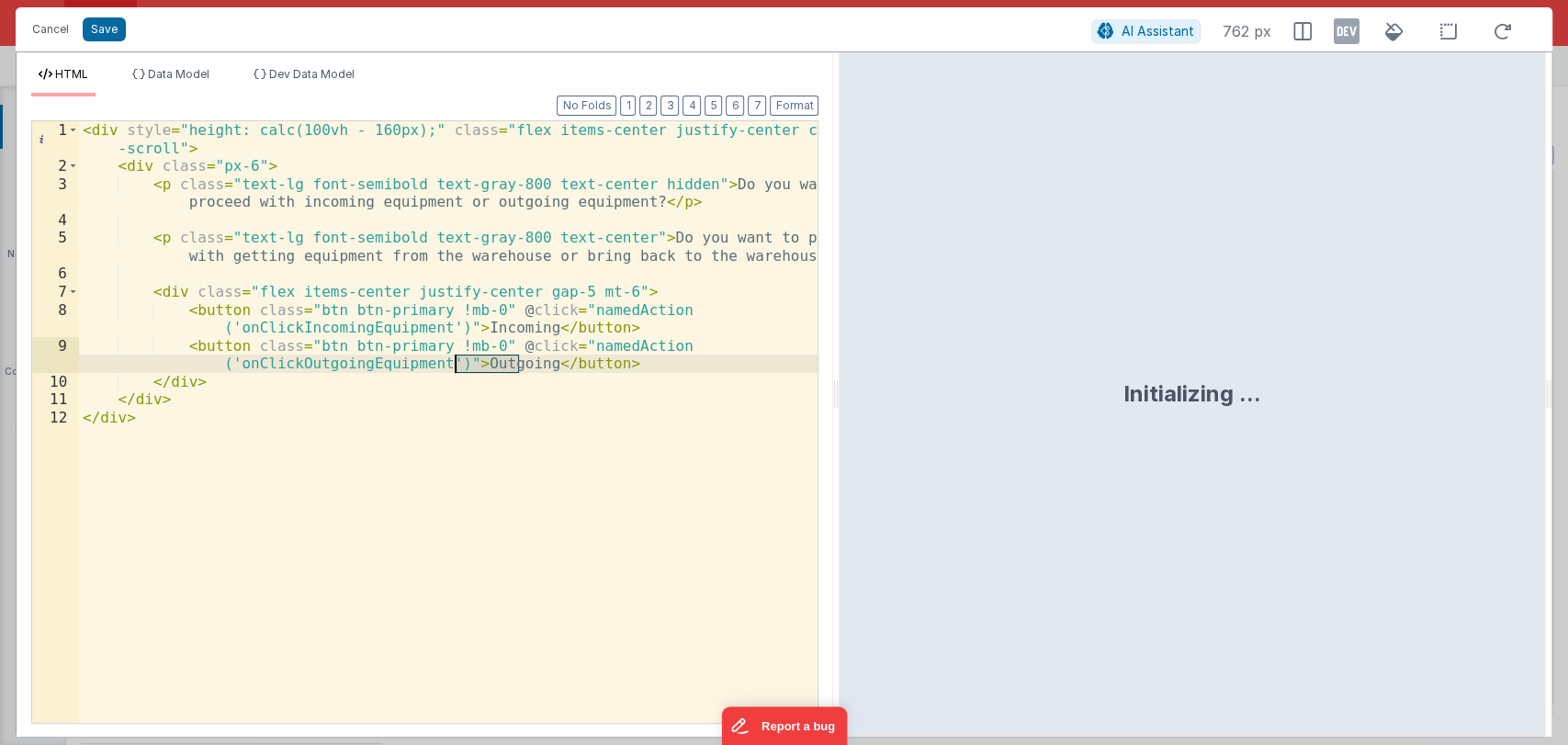
click at [479, 358] on div "< div style = "height: calc(100vh - 160px);" class = "flex items-center justify…" at bounding box center [448, 449] width 739 height 656
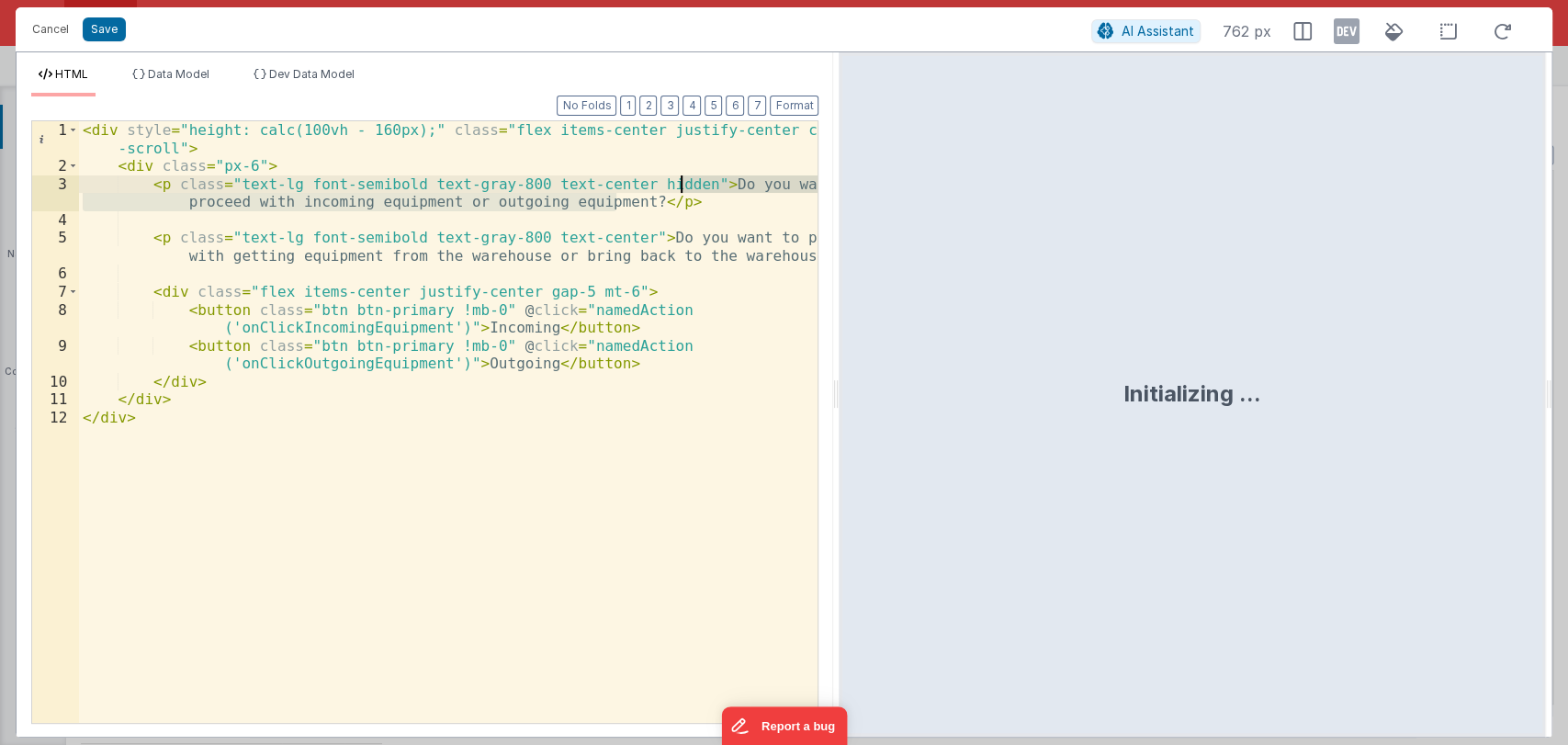
drag, startPoint x: 614, startPoint y: 198, endPoint x: 679, endPoint y: 186, distance: 66.1
click at [679, 186] on div "< div style = "height: calc(100vh - 160px);" class = "flex items-center justify…" at bounding box center [448, 449] width 739 height 656
drag, startPoint x: 195, startPoint y: 198, endPoint x: 684, endPoint y: 189, distance: 489.1
click at [684, 189] on div "< div style = "height: calc(100vh - 160px);" class = "flex items-center justify…" at bounding box center [448, 449] width 739 height 656
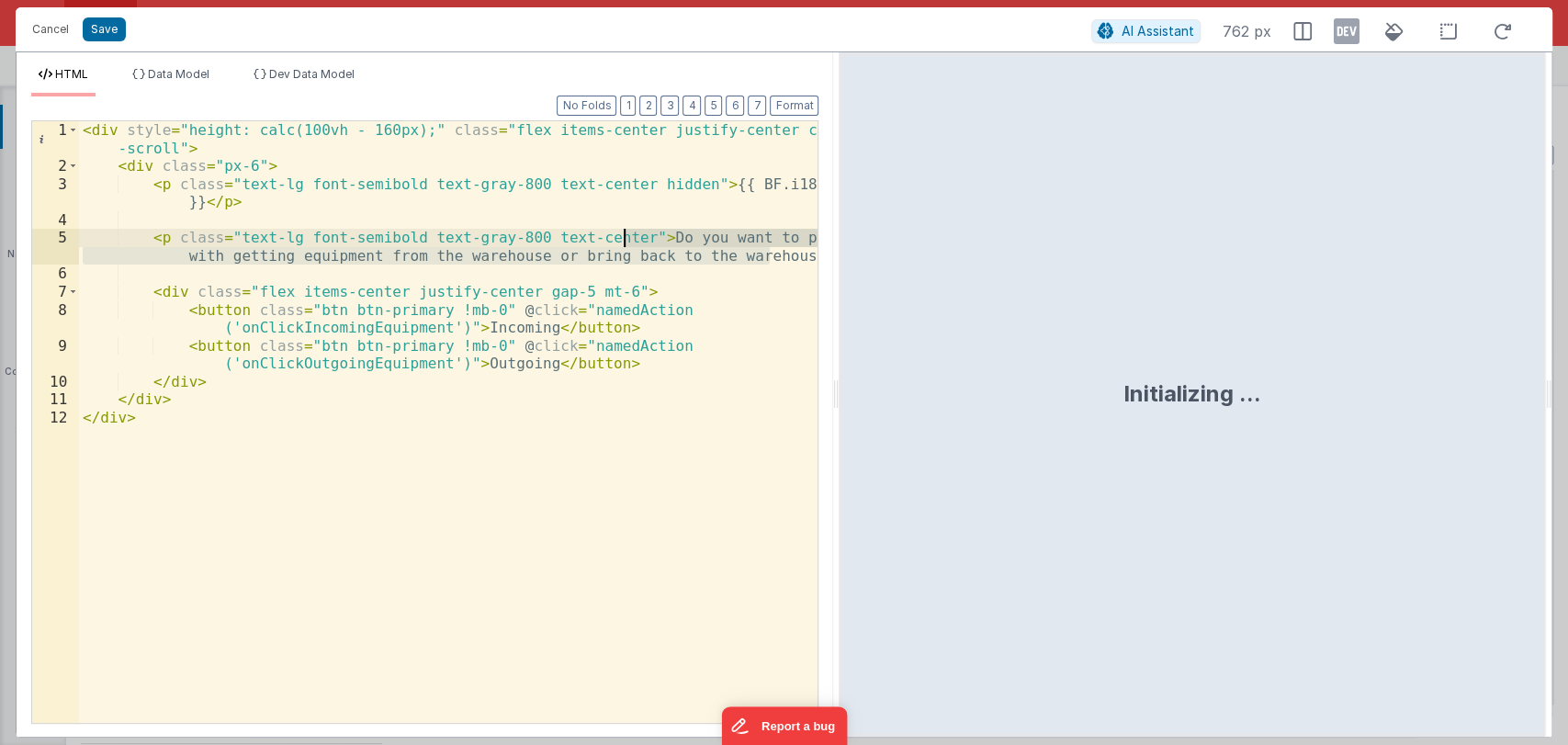
drag, startPoint x: 766, startPoint y: 260, endPoint x: 624, endPoint y: 238, distance: 143.7
click at [624, 238] on div "< div style = "height: calc(100vh - 160px);" class = "flex items-center justify…" at bounding box center [448, 449] width 739 height 656
paste textarea
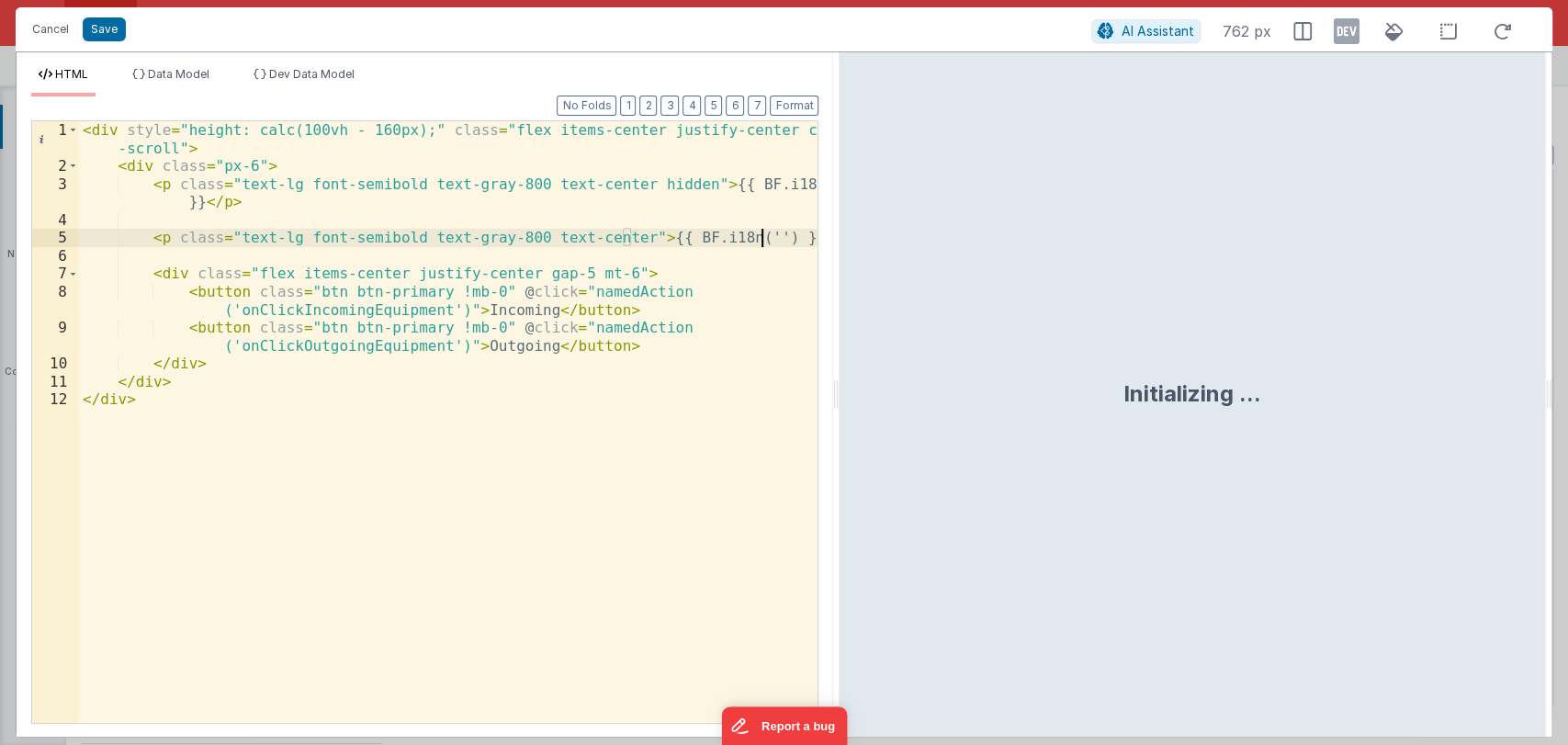
click at [493, 308] on div "< div style = "height: calc(100vh - 160px);" class = "flex items-center justify…" at bounding box center [448, 449] width 739 height 656
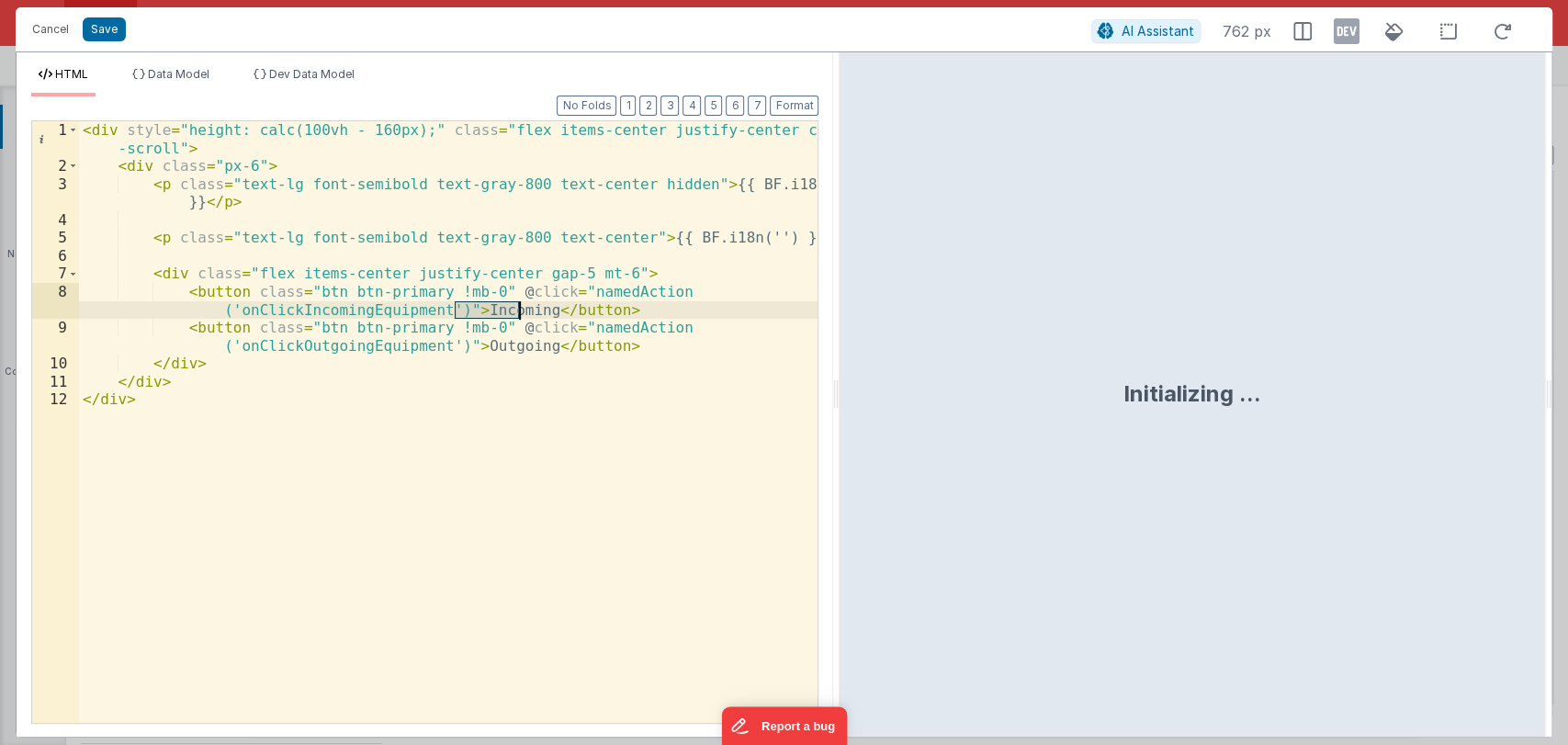
click at [493, 308] on div "< div style = "height: calc(100vh - 160px);" class = "flex items-center justify…" at bounding box center [448, 449] width 739 height 656
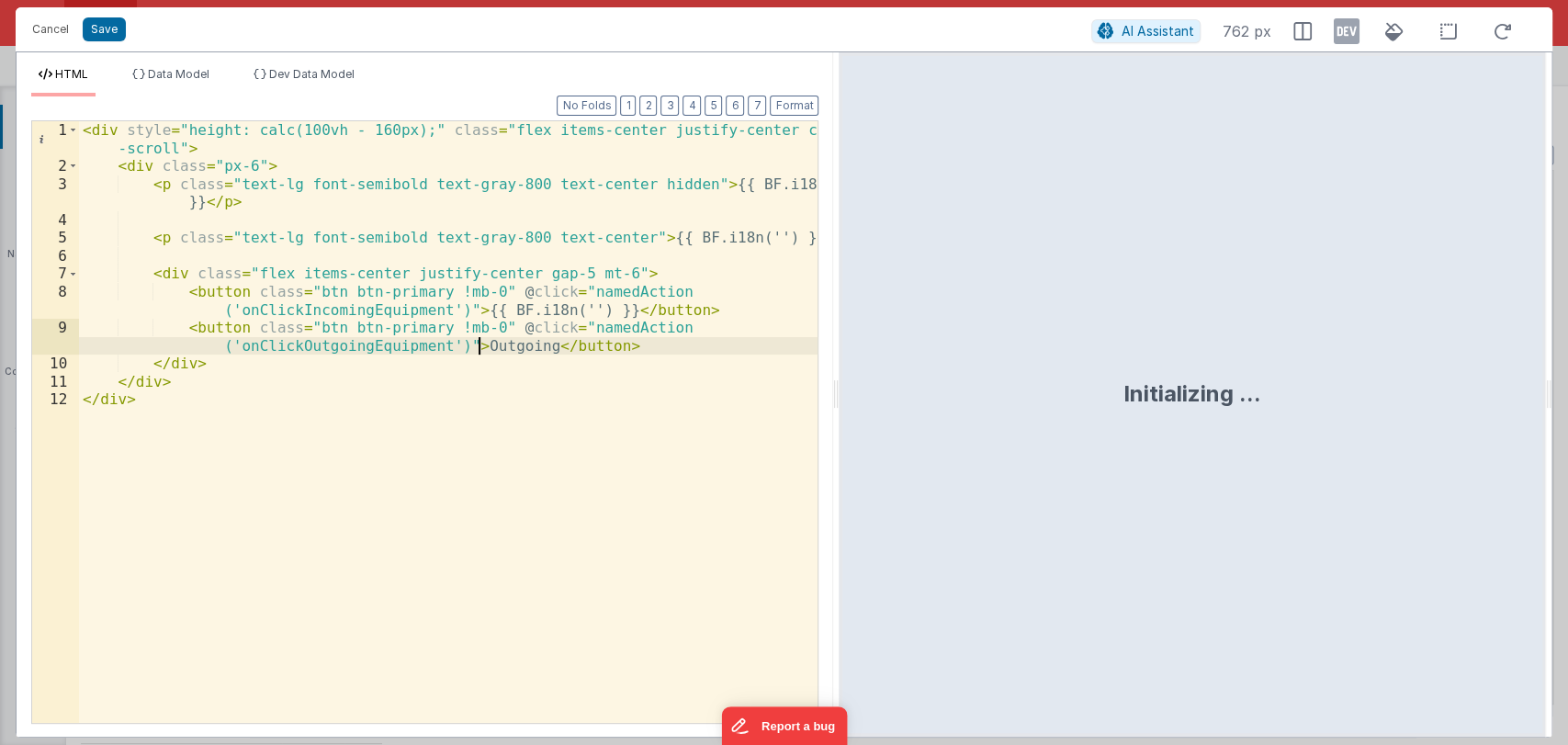
click at [480, 347] on div "< div style = "height: calc(100vh - 160px);" class = "flex items-center justify…" at bounding box center [448, 449] width 739 height 656
click at [488, 345] on div "< div style = "height: calc(100vh - 160px);" class = "flex items-center justify…" at bounding box center [448, 449] width 739 height 656
click at [776, 182] on div "< div style = "height: calc(100vh - 160px);" class = "flex items-center justify…" at bounding box center [448, 449] width 739 height 656
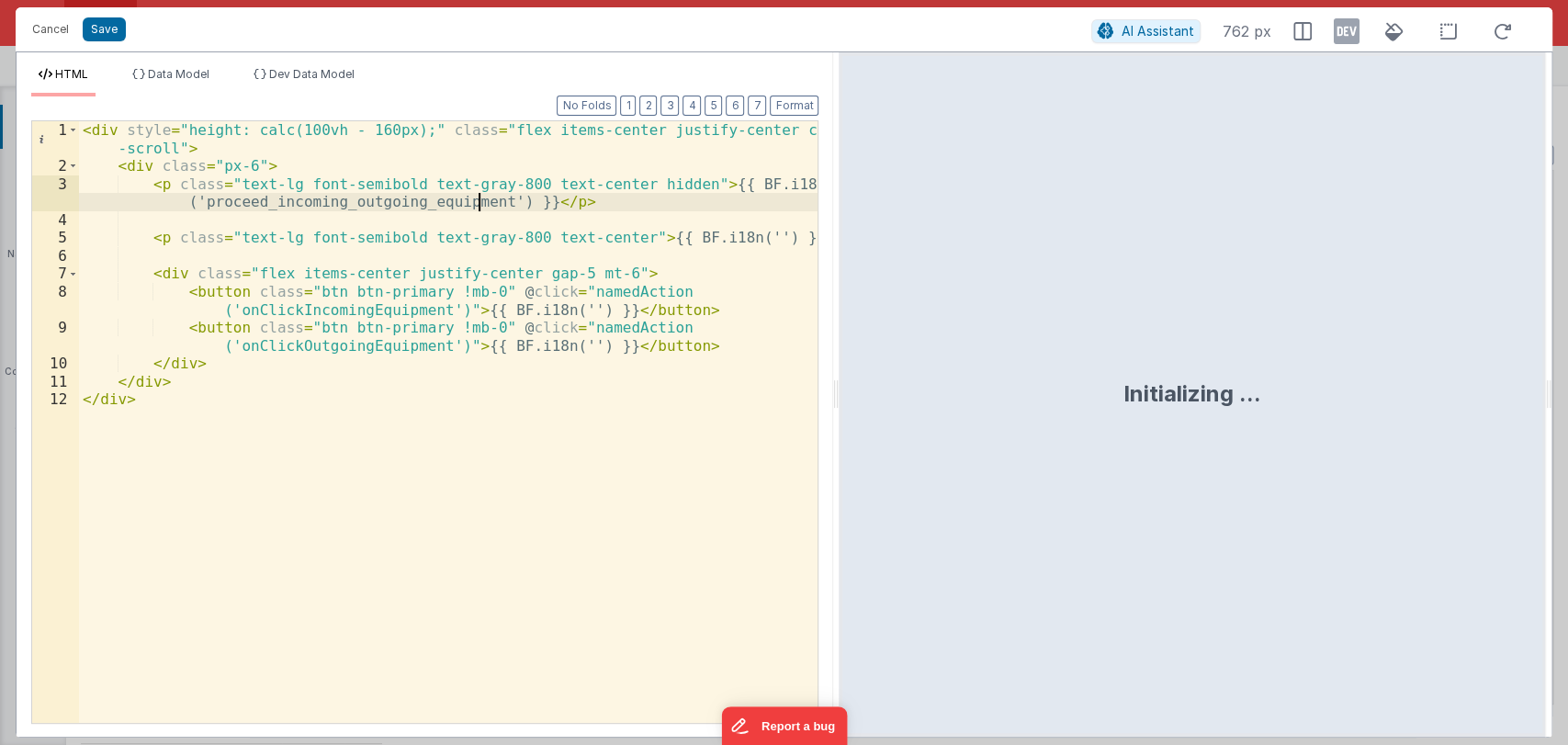
click at [719, 241] on div "< div style = "height: calc(100vh - 160px);" class = "flex items-center justify…" at bounding box center [448, 449] width 739 height 656
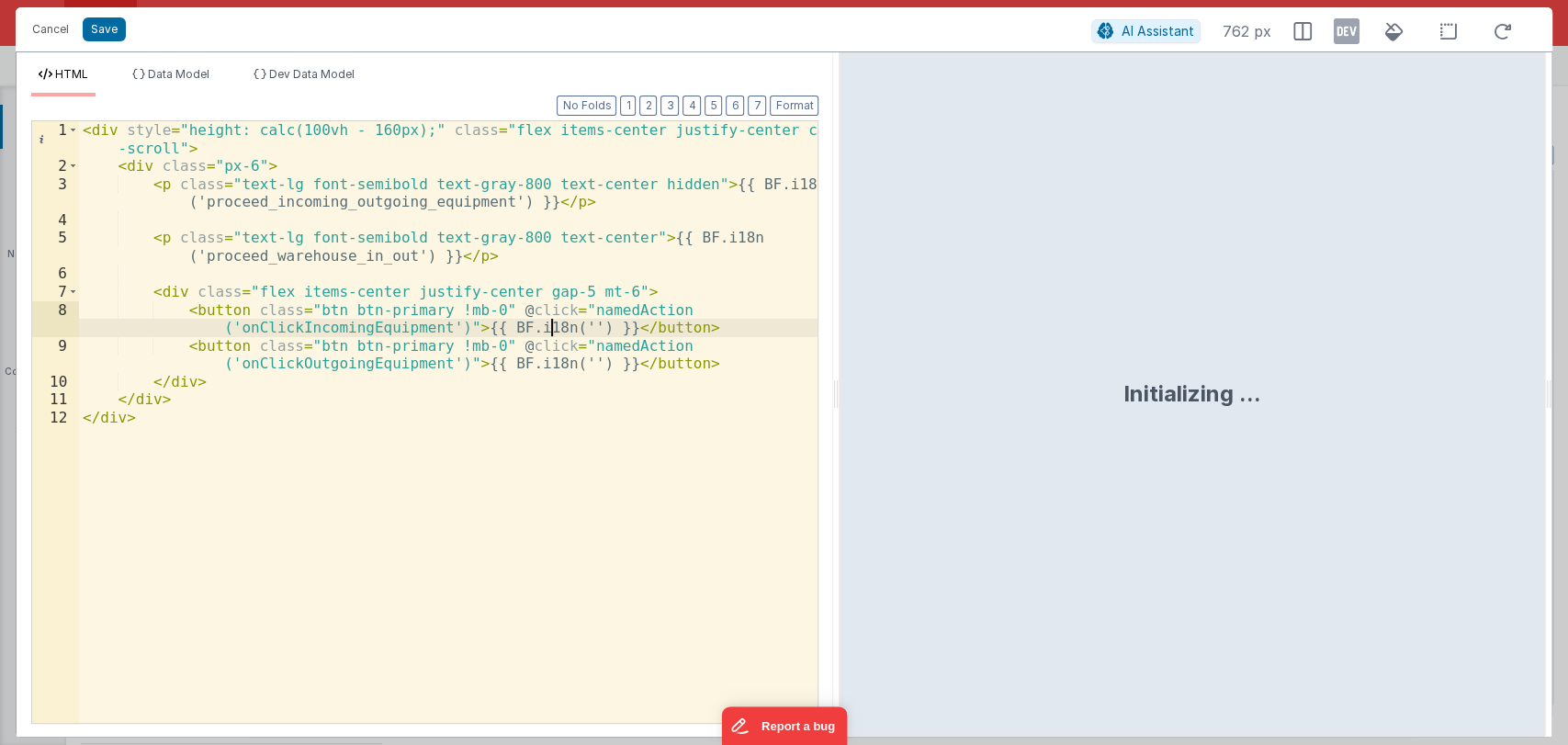
click at [551, 325] on div "< div style = "height: calc(100vh - 160px);" class = "flex items-center justify…" at bounding box center [448, 449] width 739 height 656
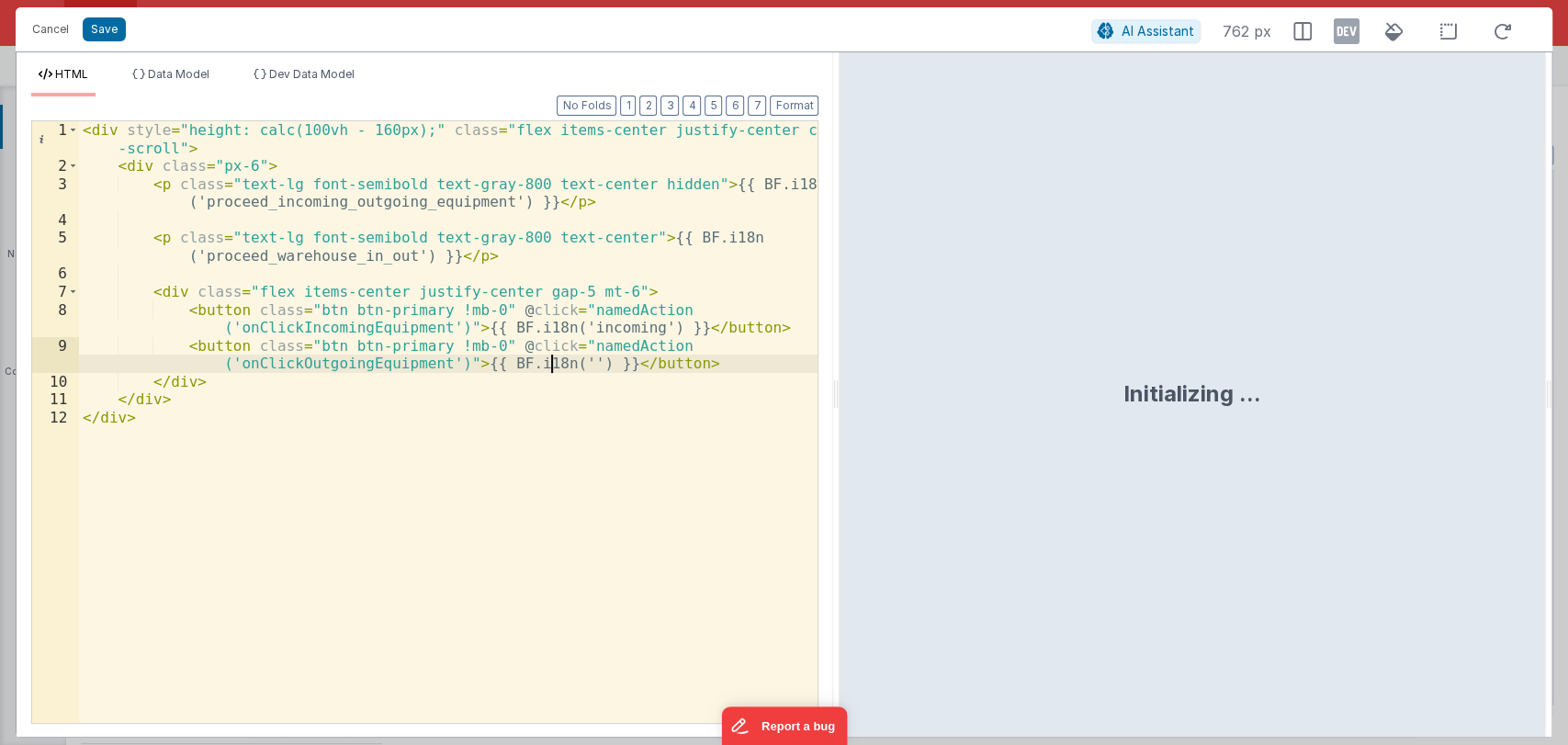
click at [551, 364] on div "< div style = "height: calc(100vh - 160px);" class = "flex items-center justify…" at bounding box center [448, 449] width 739 height 656
click at [808, 104] on button "Format" at bounding box center [793, 105] width 49 height 20
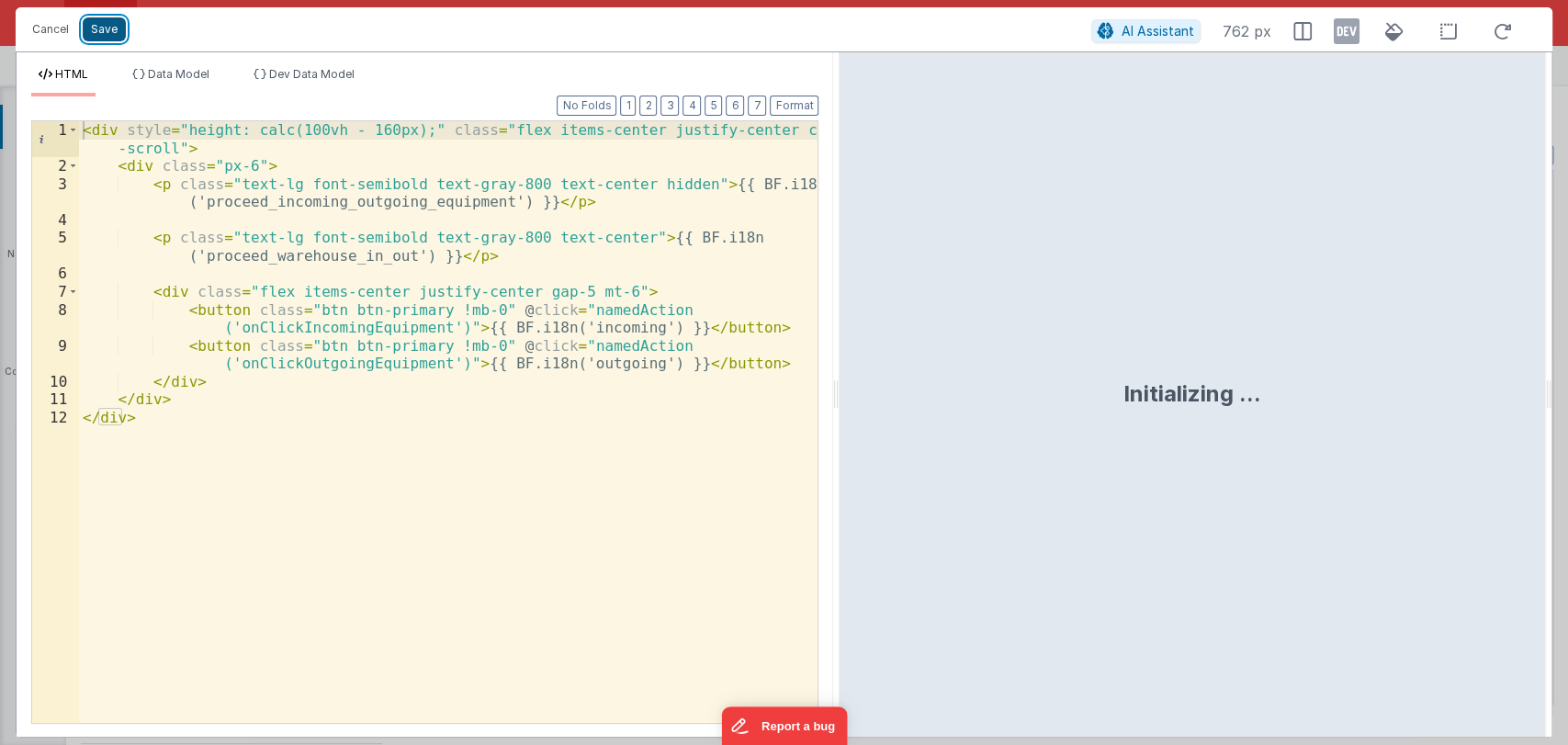
click at [101, 23] on button "Save" at bounding box center [103, 30] width 43 height 24
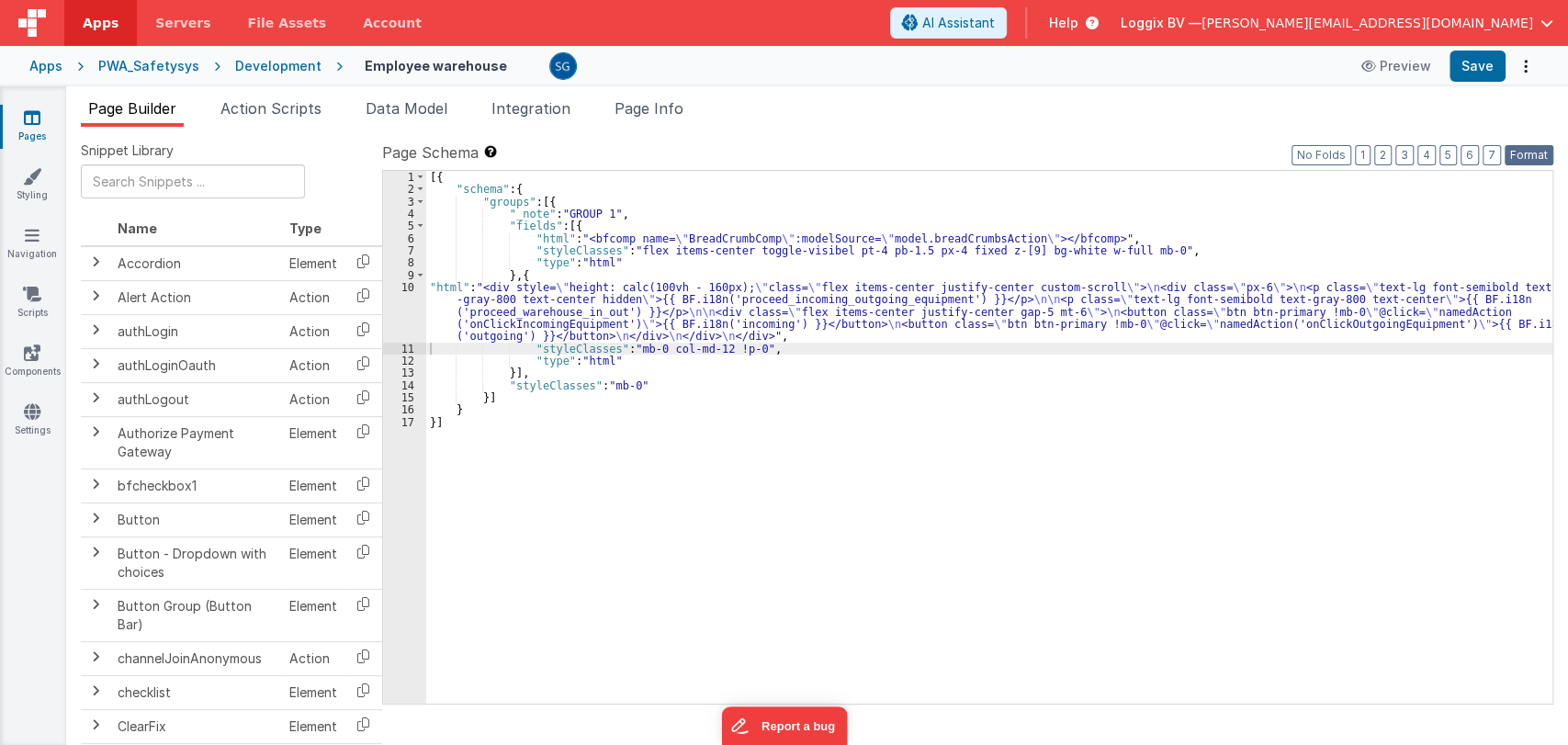
click at [1520, 154] on button "Format" at bounding box center [1528, 155] width 49 height 20
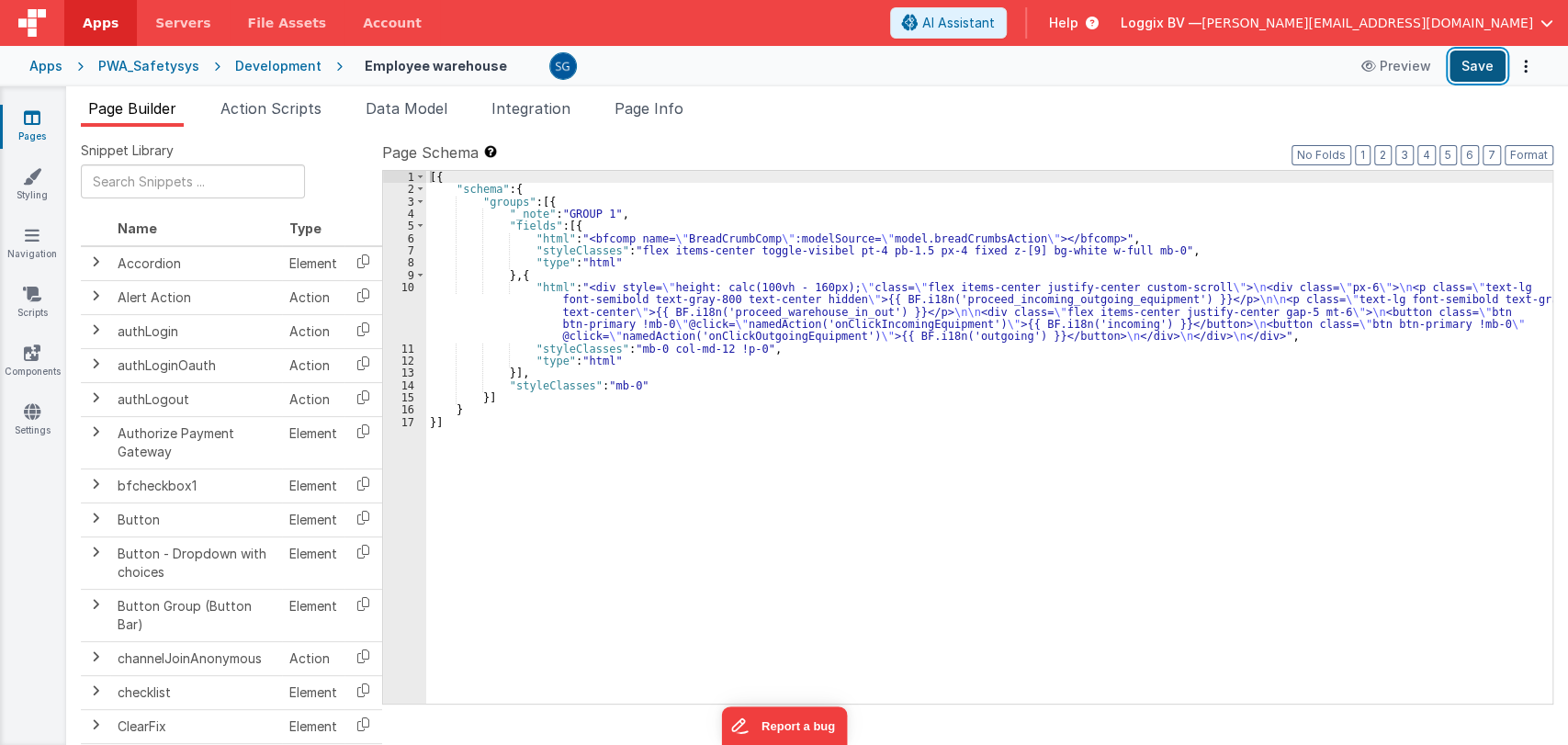
click at [1479, 72] on button "Save" at bounding box center [1477, 66] width 56 height 31
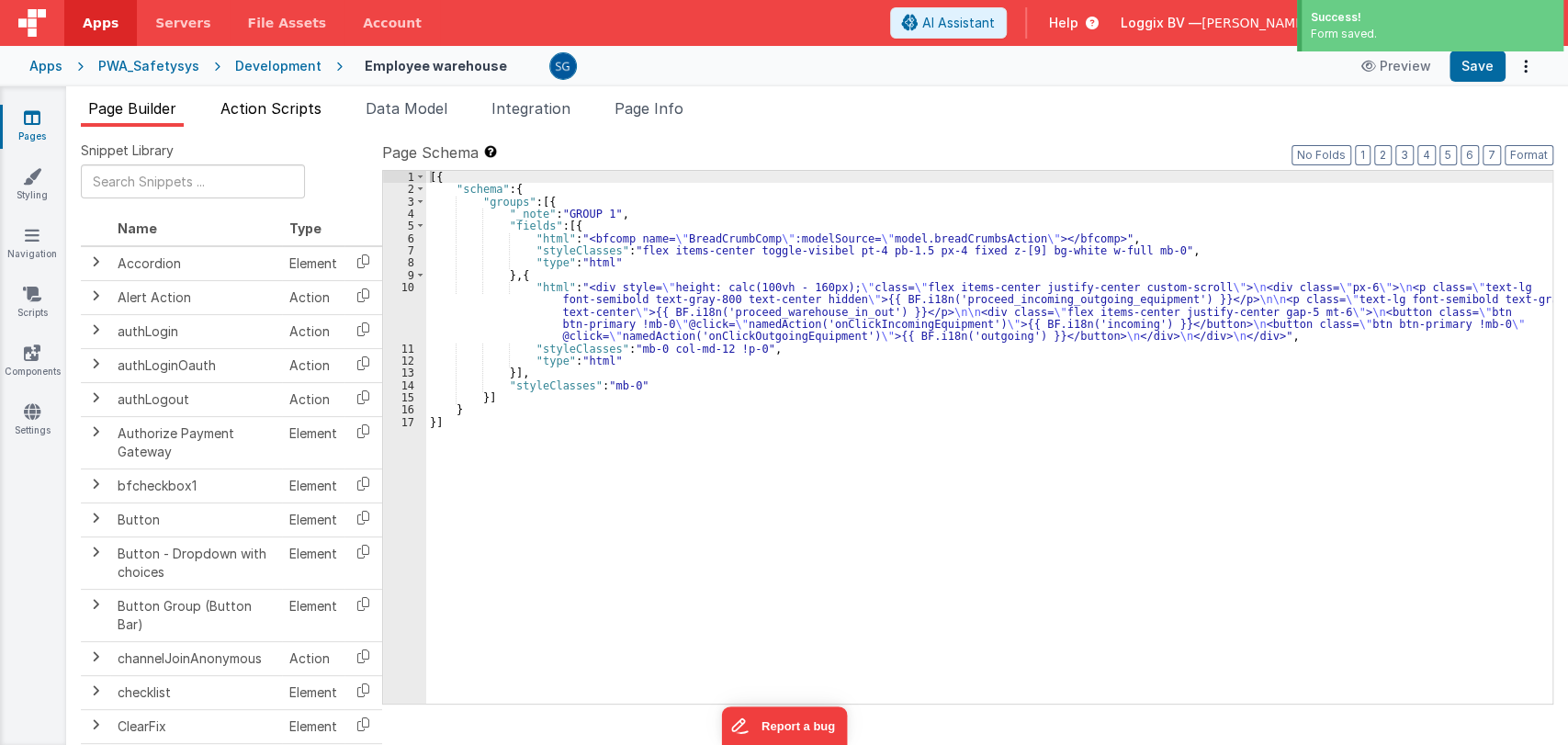
click at [241, 104] on span "Action Scripts" at bounding box center [271, 108] width 101 height 18
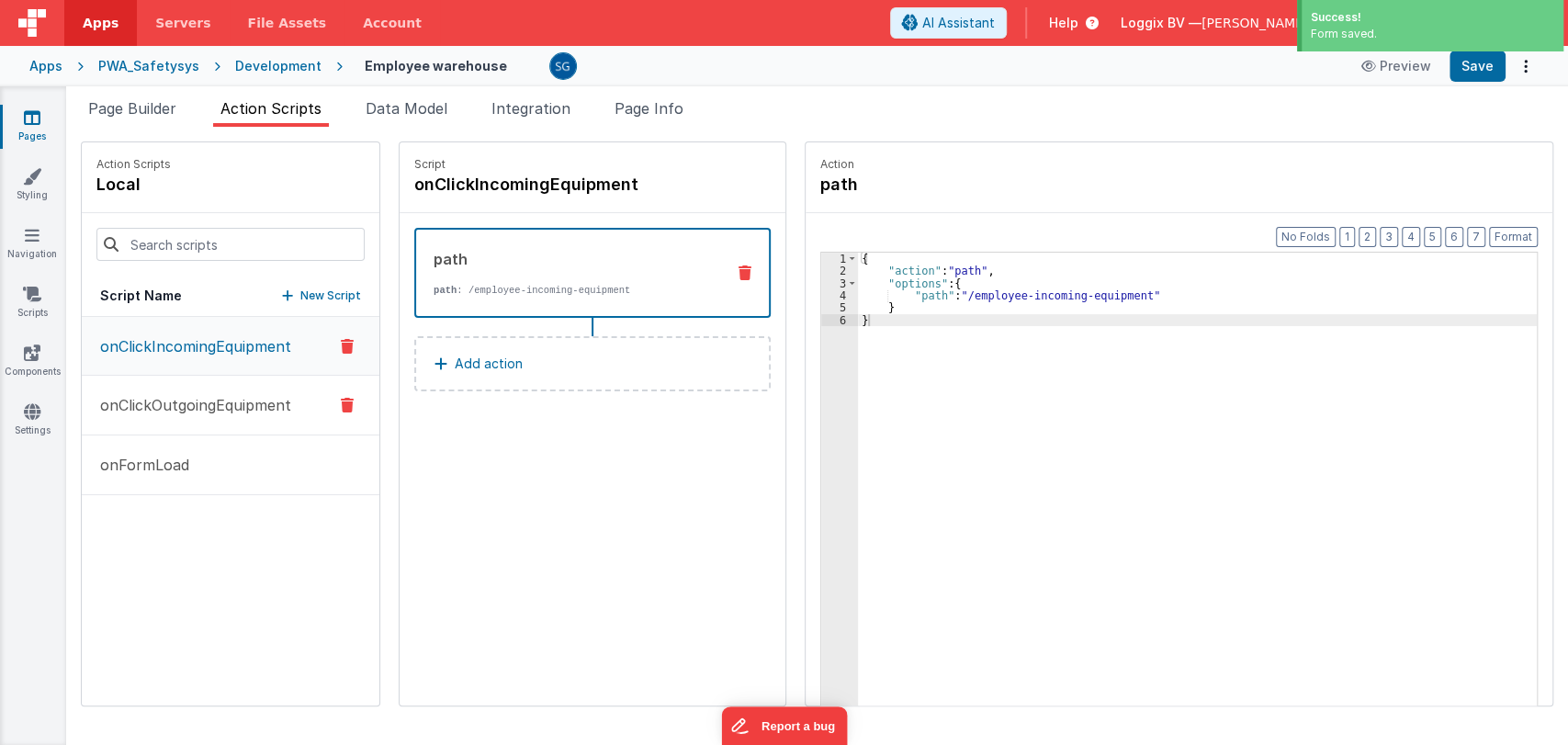
click at [205, 424] on button "onClickOutgoingEquipment" at bounding box center [230, 405] width 297 height 60
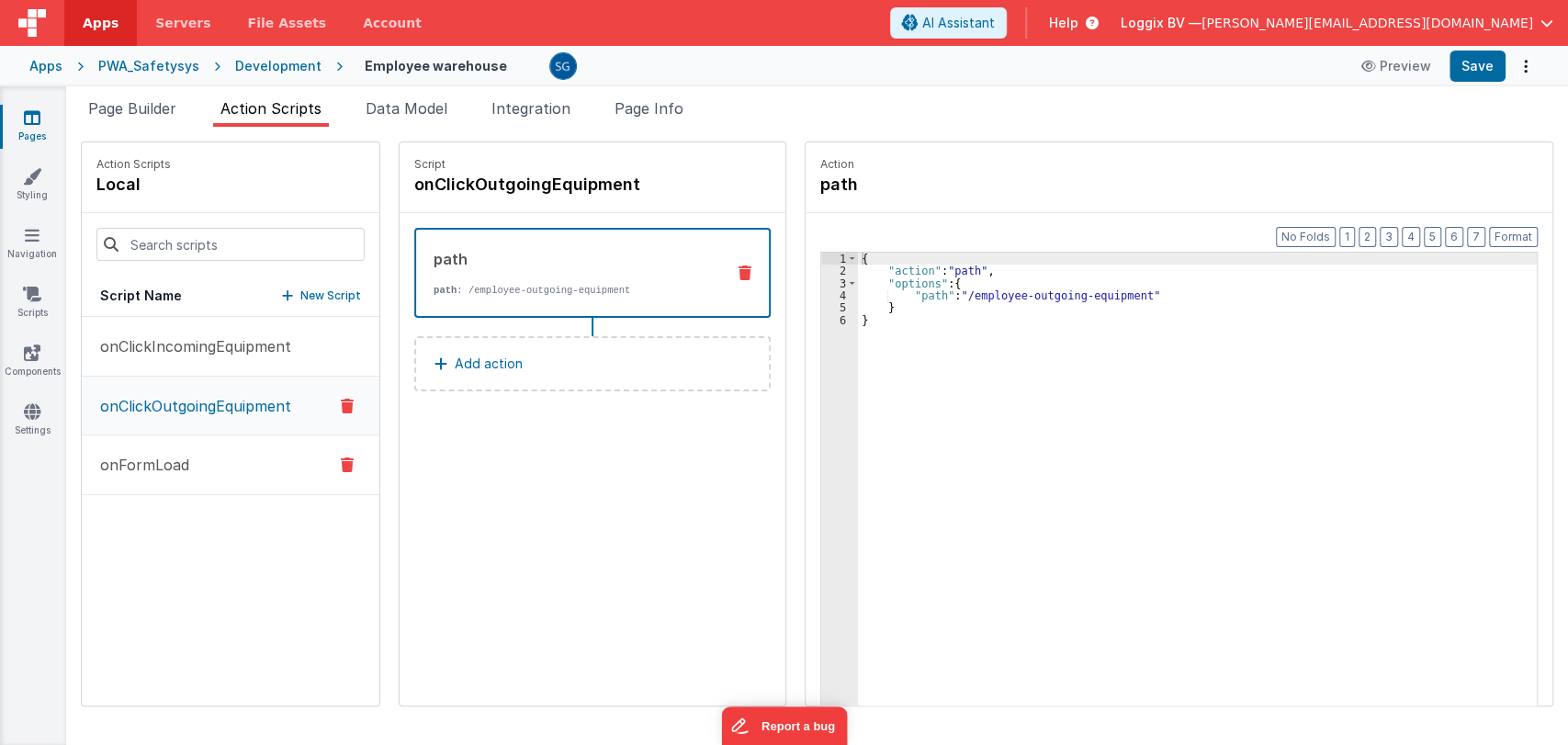
click at [171, 466] on p "onFormLoad" at bounding box center [139, 465] width 100 height 22
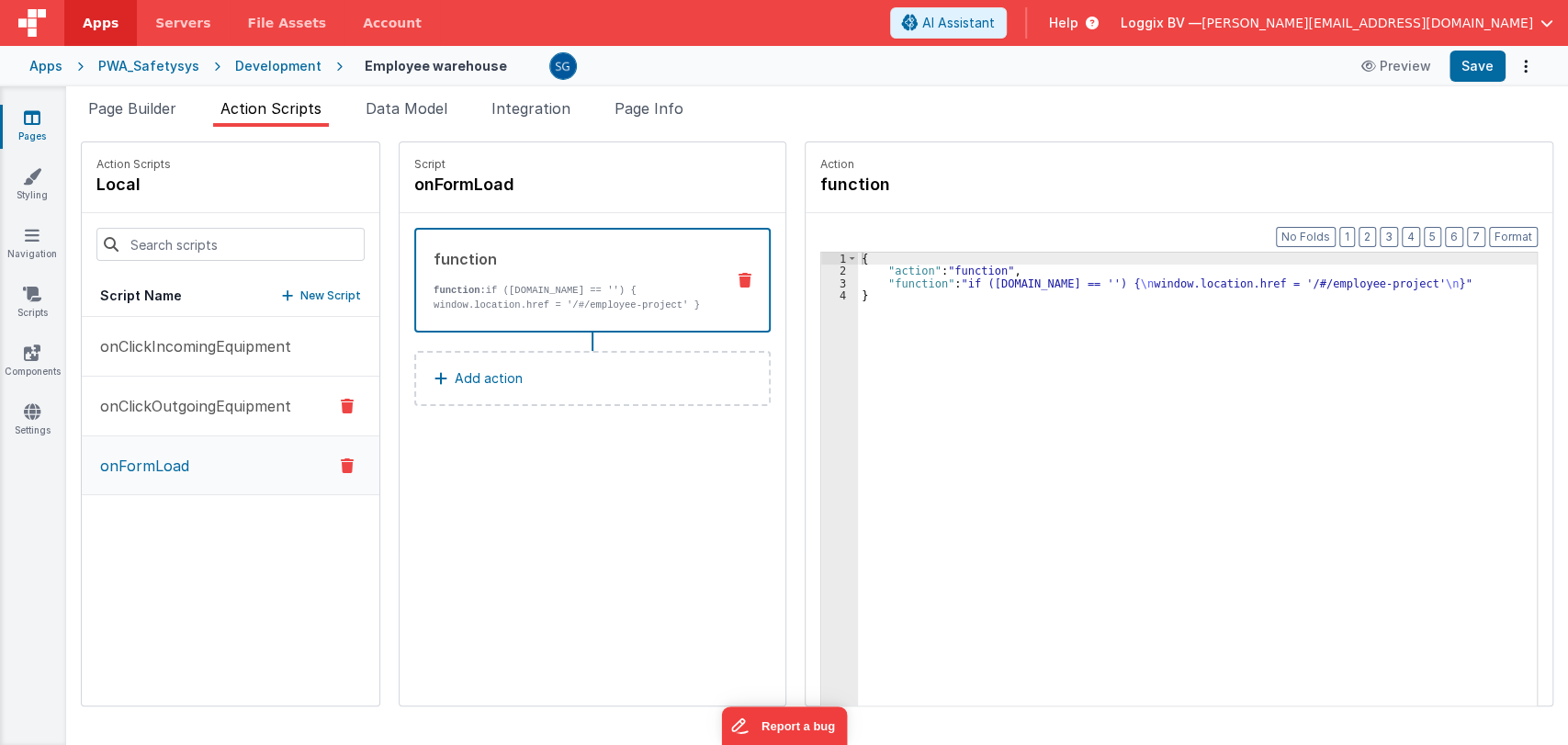
click at [167, 391] on button "onClickOutgoingEquipment" at bounding box center [230, 406] width 297 height 60
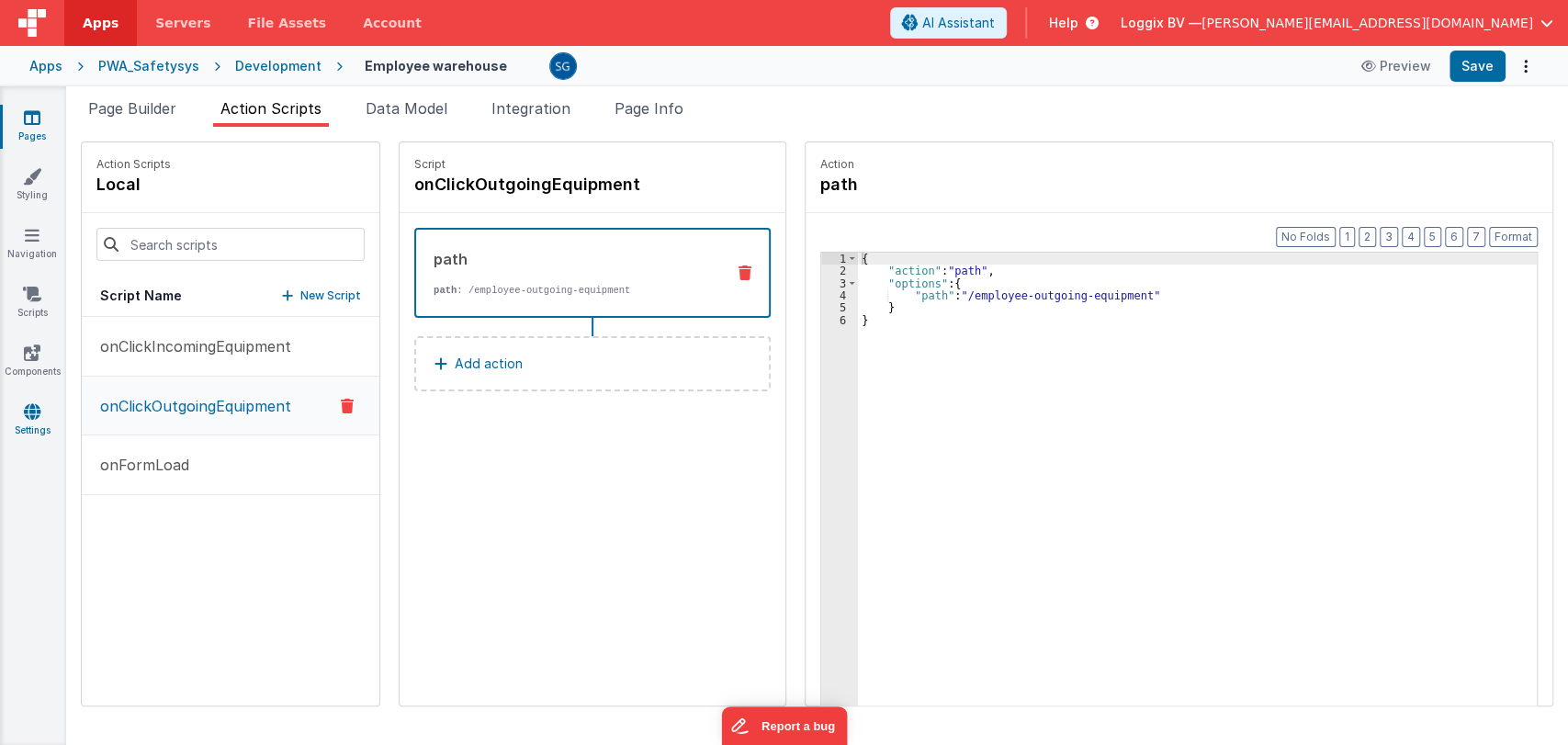
click at [37, 411] on icon at bounding box center [32, 411] width 17 height 18
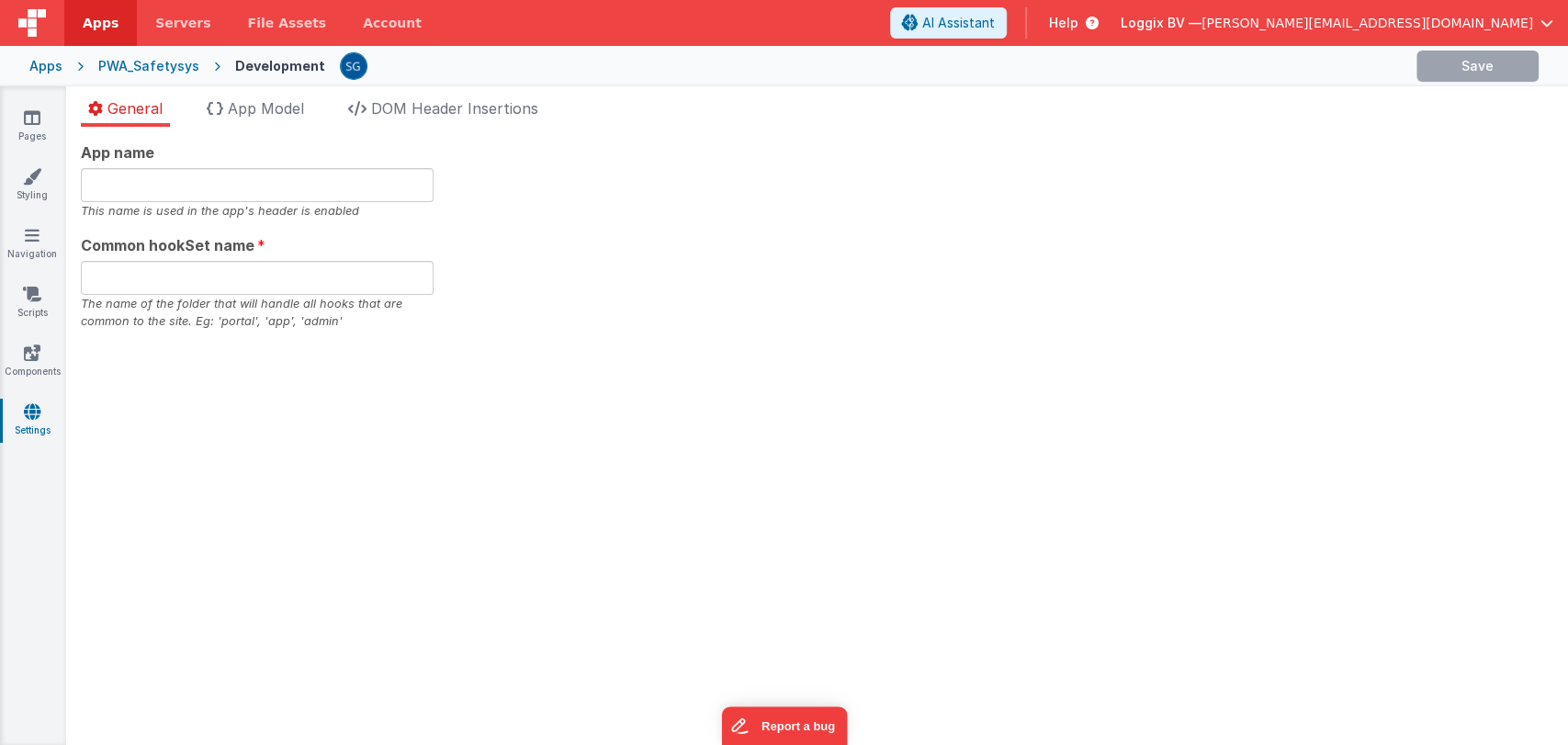
type input "PWA Template"
type input "safe"
click at [252, 112] on span "App Model" at bounding box center [265, 108] width 77 height 18
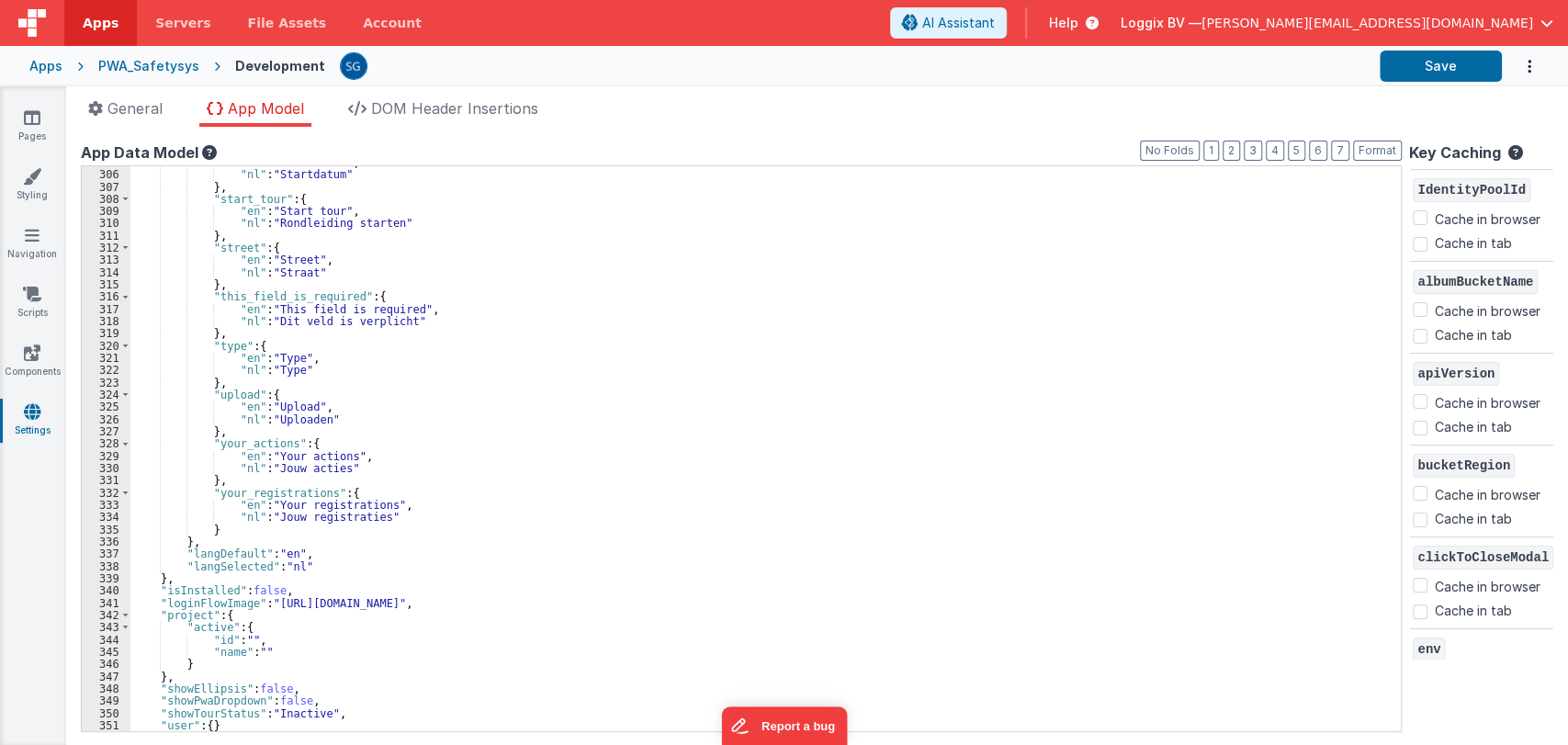
scroll to position [3744, 0]
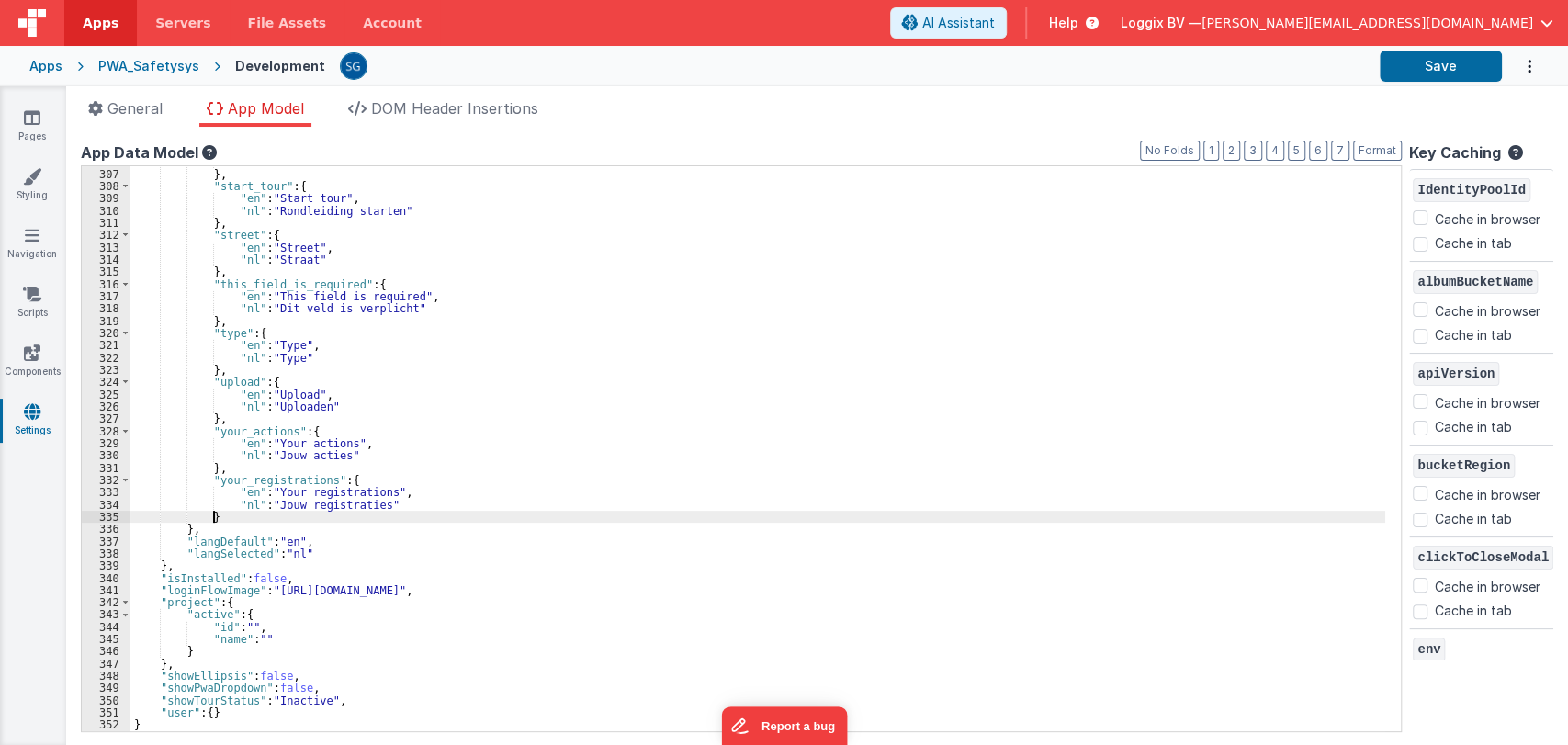
click at [233, 516] on div ""nl" : "Startdatum" } , "start_tour" : { "en" : "Start tour" , "nl" : "Rondleid…" at bounding box center [757, 449] width 1254 height 589
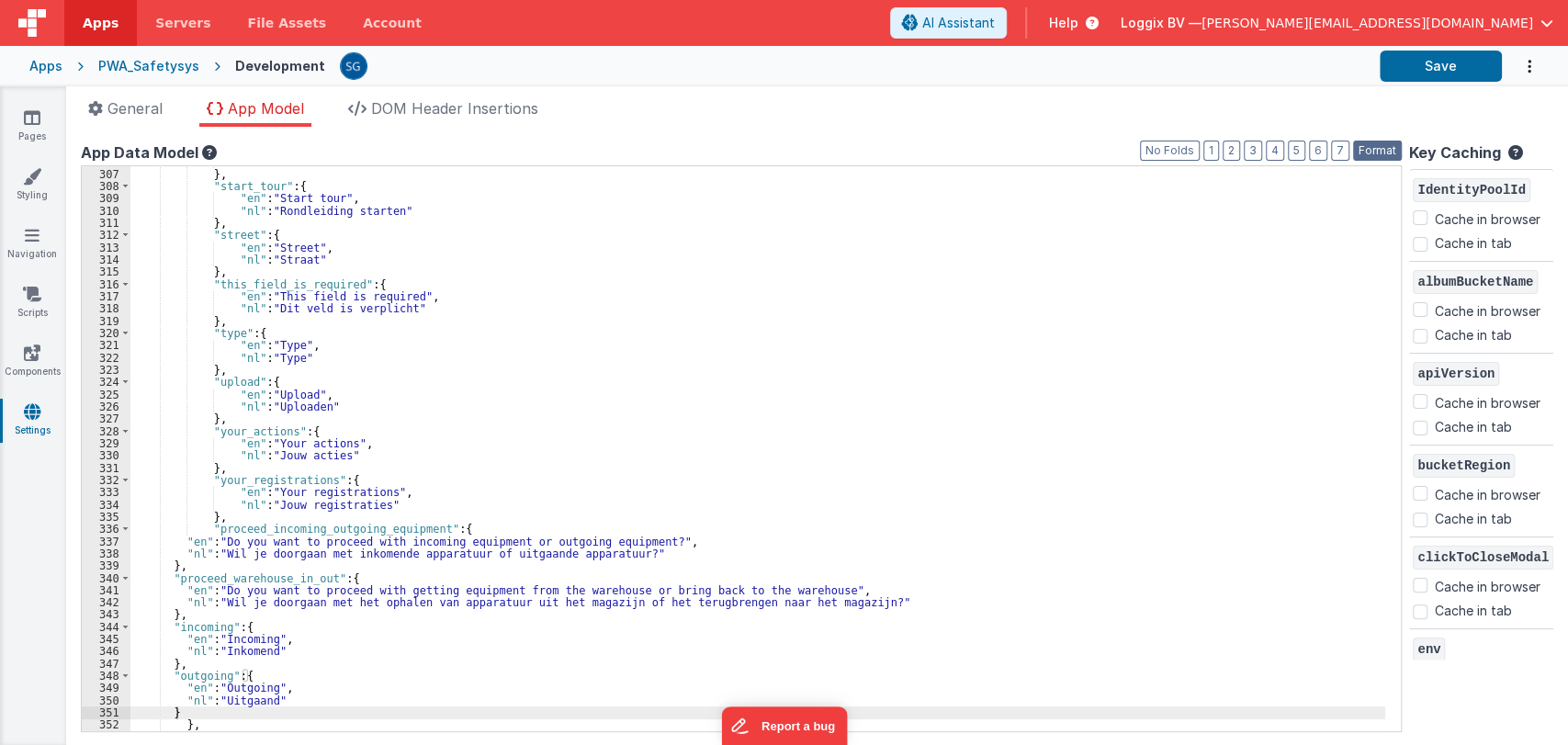
click at [1366, 146] on button "Format" at bounding box center [1376, 150] width 49 height 20
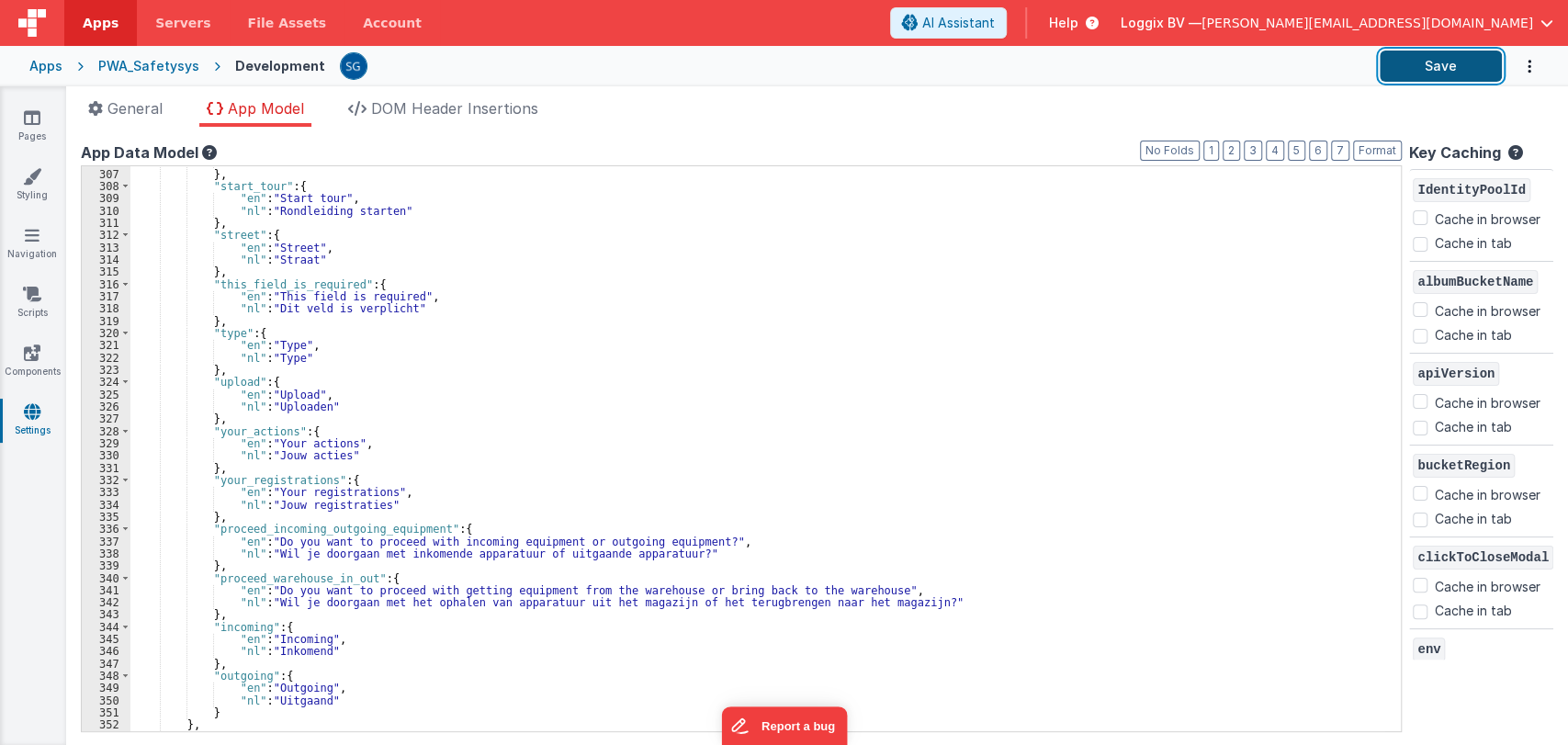
click at [1460, 53] on button "Save" at bounding box center [1440, 66] width 122 height 31
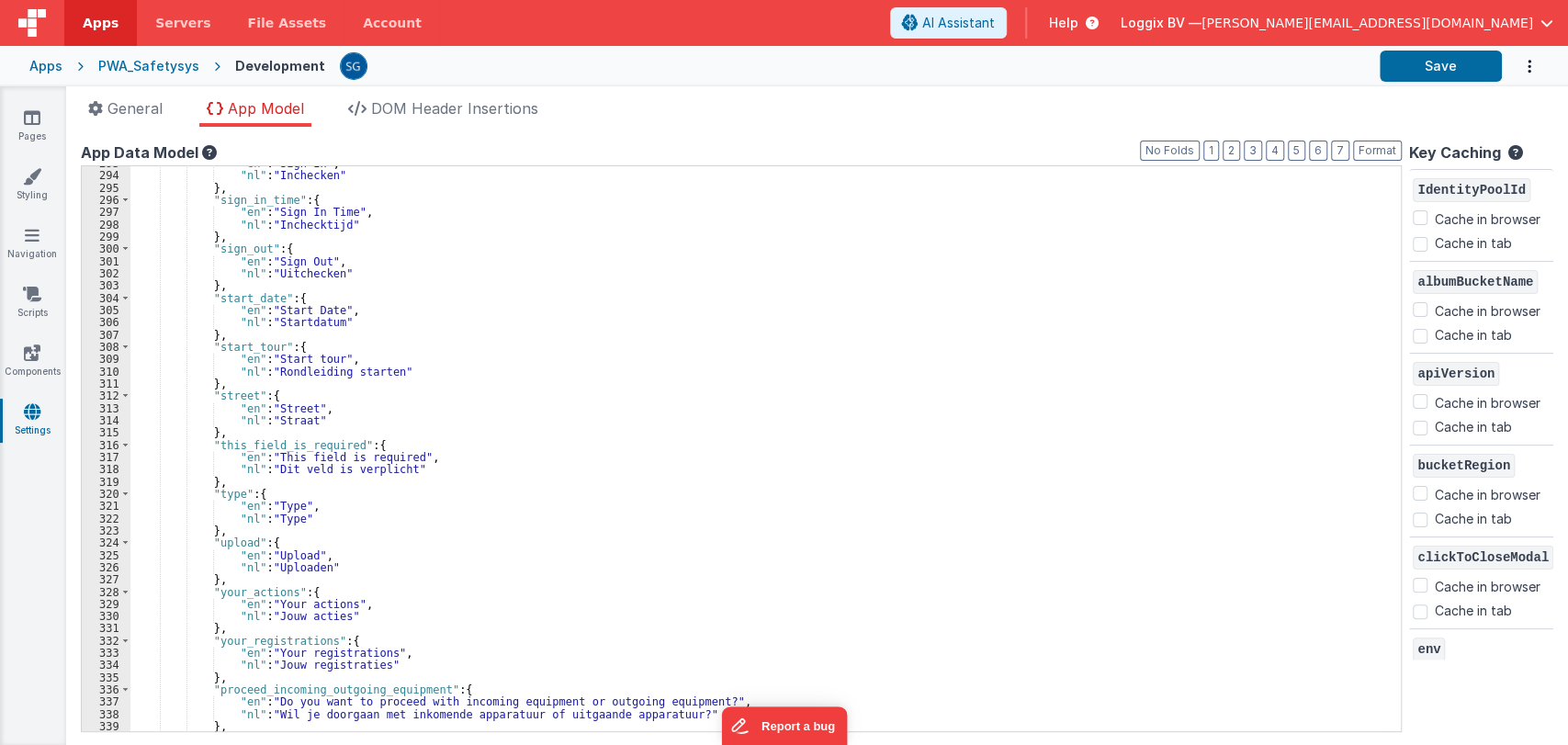
scroll to position [3514, 0]
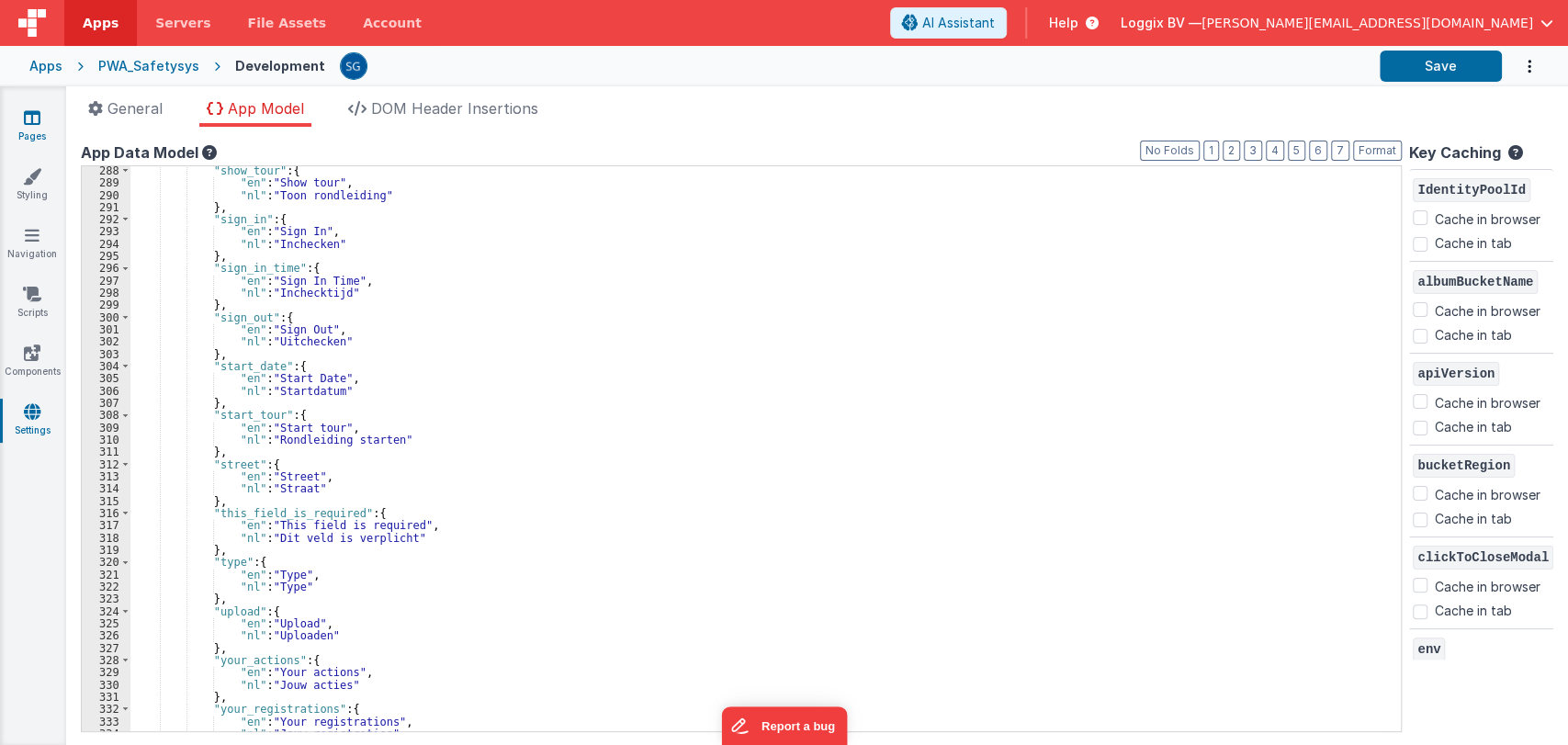
click at [36, 108] on icon at bounding box center [32, 117] width 17 height 18
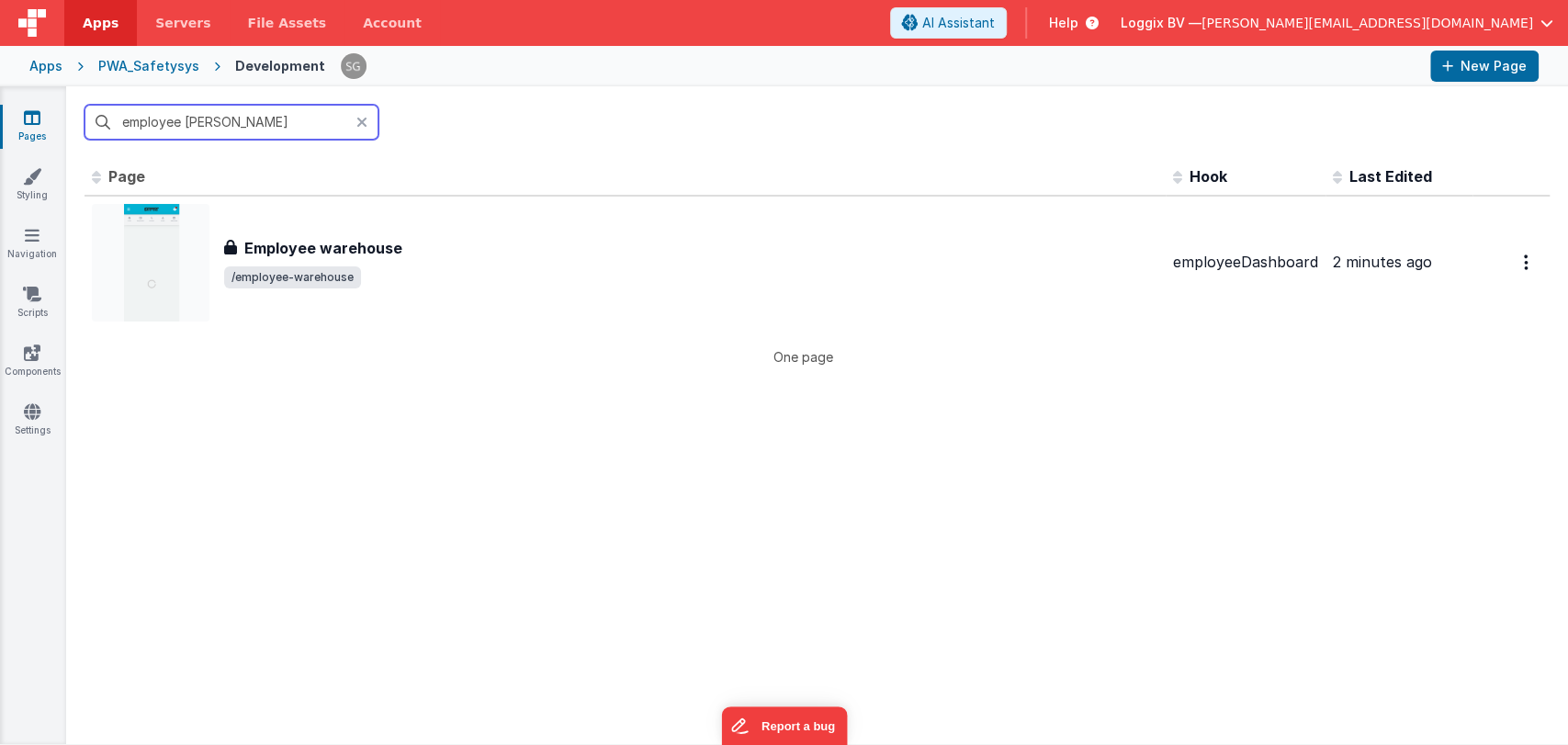
click at [326, 119] on input "employee ware" at bounding box center [232, 121] width 294 height 35
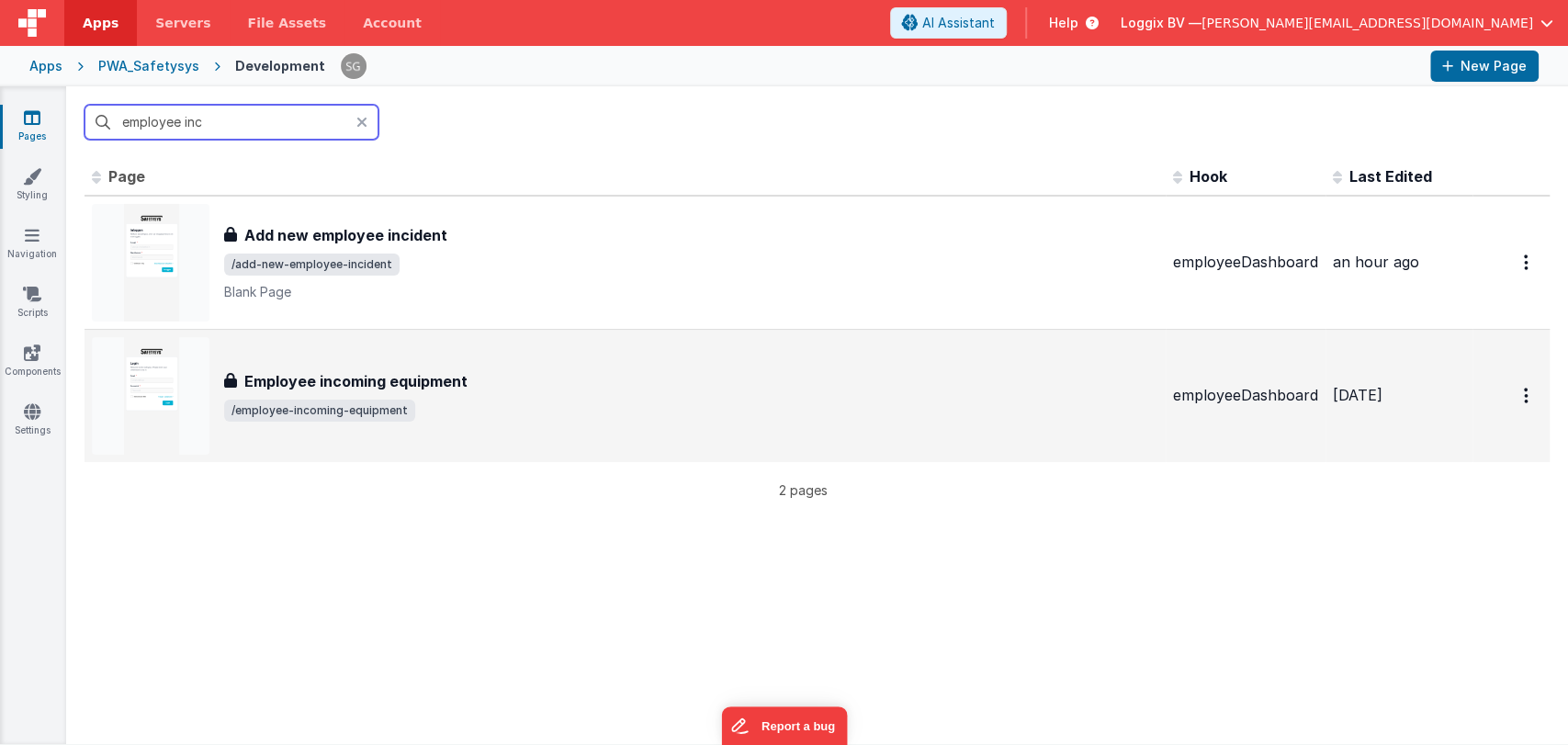
type input "employee inc"
click at [446, 418] on span "/employee-incoming-equipment" at bounding box center [692, 410] width 934 height 22
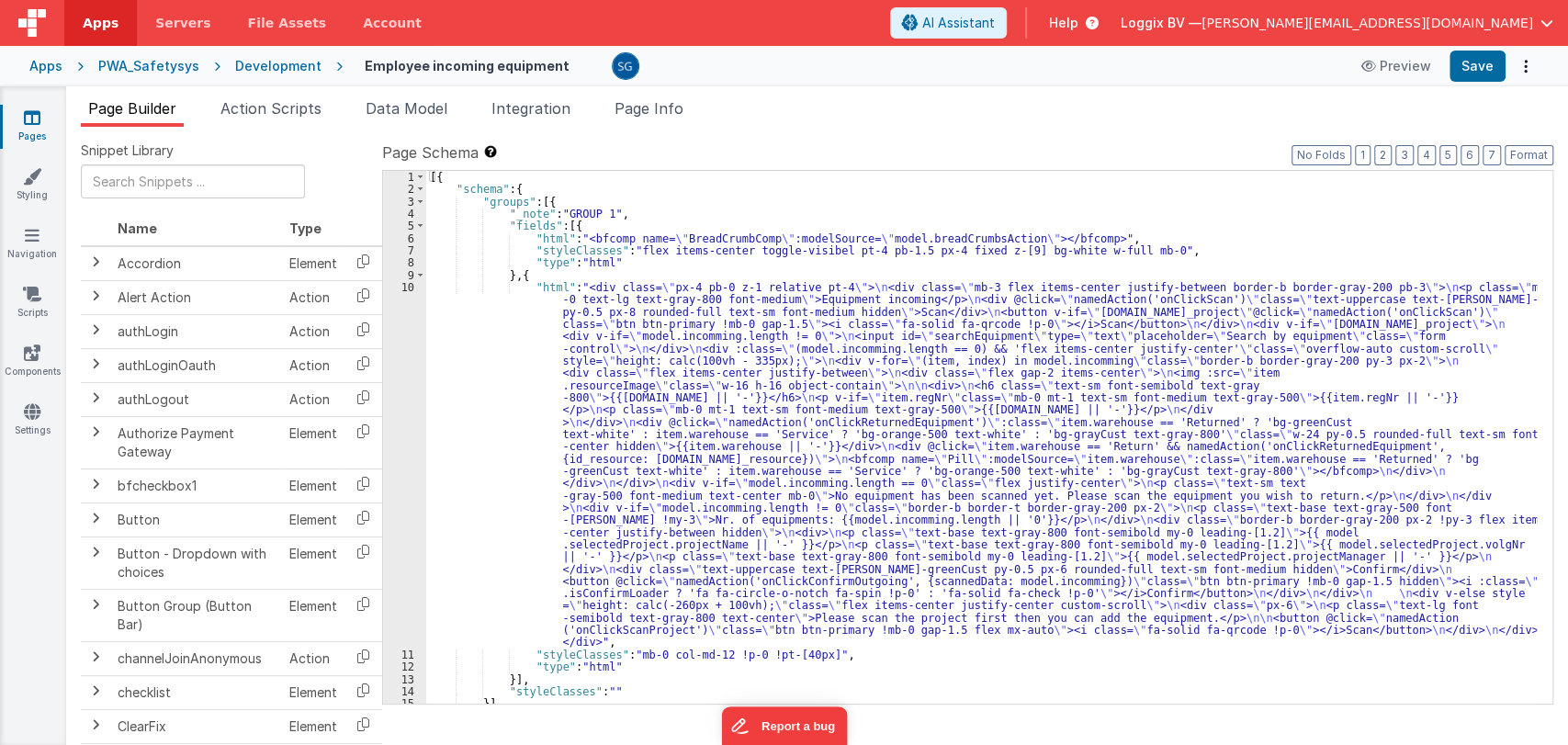
click at [658, 383] on div "[{ "schema" : { "groups" : [{ "_note" : "GROUP 1" , "fields" : [{ "html" : "<bf…" at bounding box center [981, 449] width 1110 height 557
click at [408, 283] on div "10" at bounding box center [403, 465] width 43 height 368
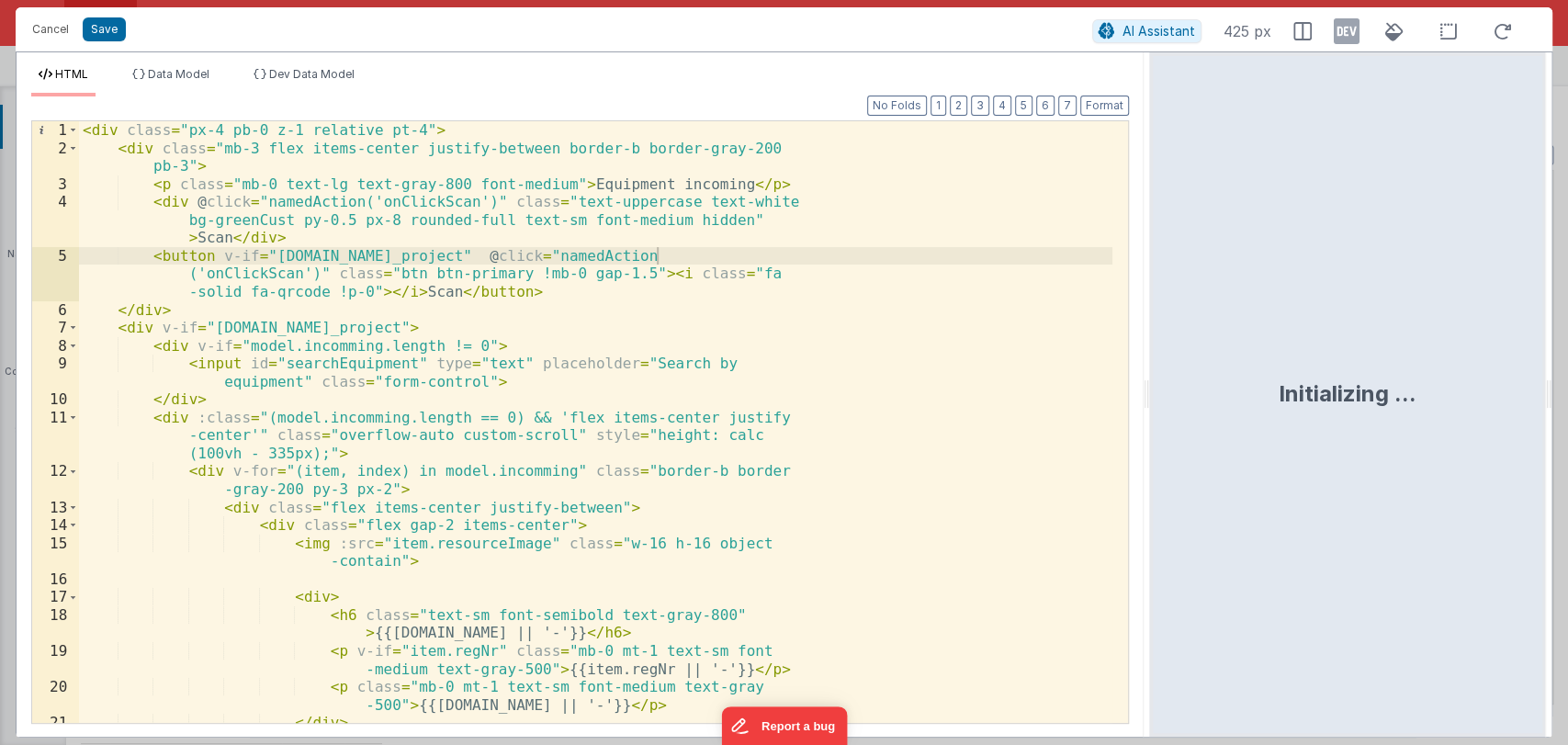
drag, startPoint x: 779, startPoint y: 396, endPoint x: 1166, endPoint y: 398, distance: 387.0
click at [1166, 398] on html "Cancel Save AI Assistant 425 px HTML Data Model Dev Data Model Format 7 6 5 4 3…" at bounding box center [784, 372] width 1568 height 745
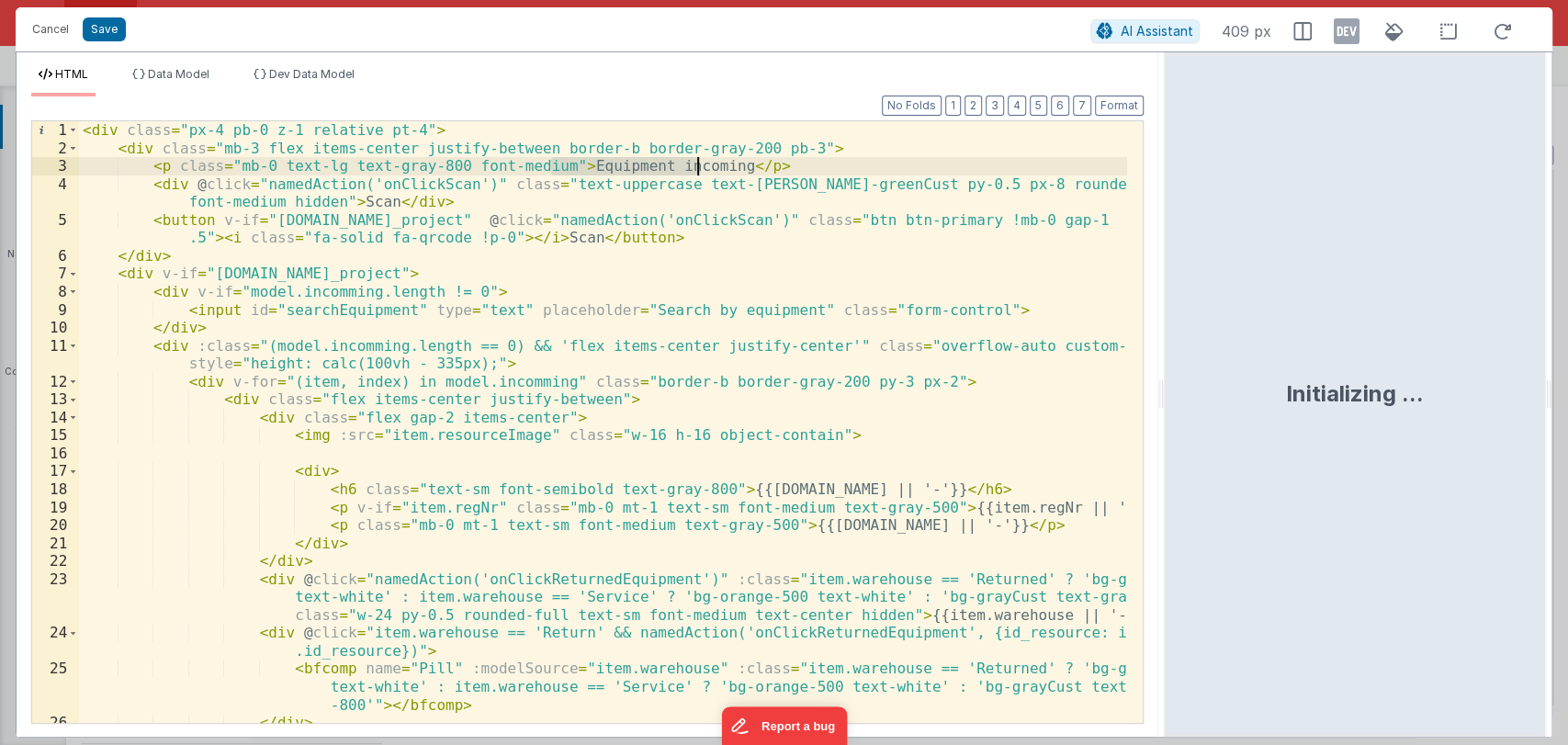
drag, startPoint x: 553, startPoint y: 165, endPoint x: 695, endPoint y: 164, distance: 142.0
click at [695, 164] on div "< div class = "px-4 pb-0 z-1 relative pt-4" > < div class = "mb-3 flex items-ce…" at bounding box center [602, 439] width 1048 height 637
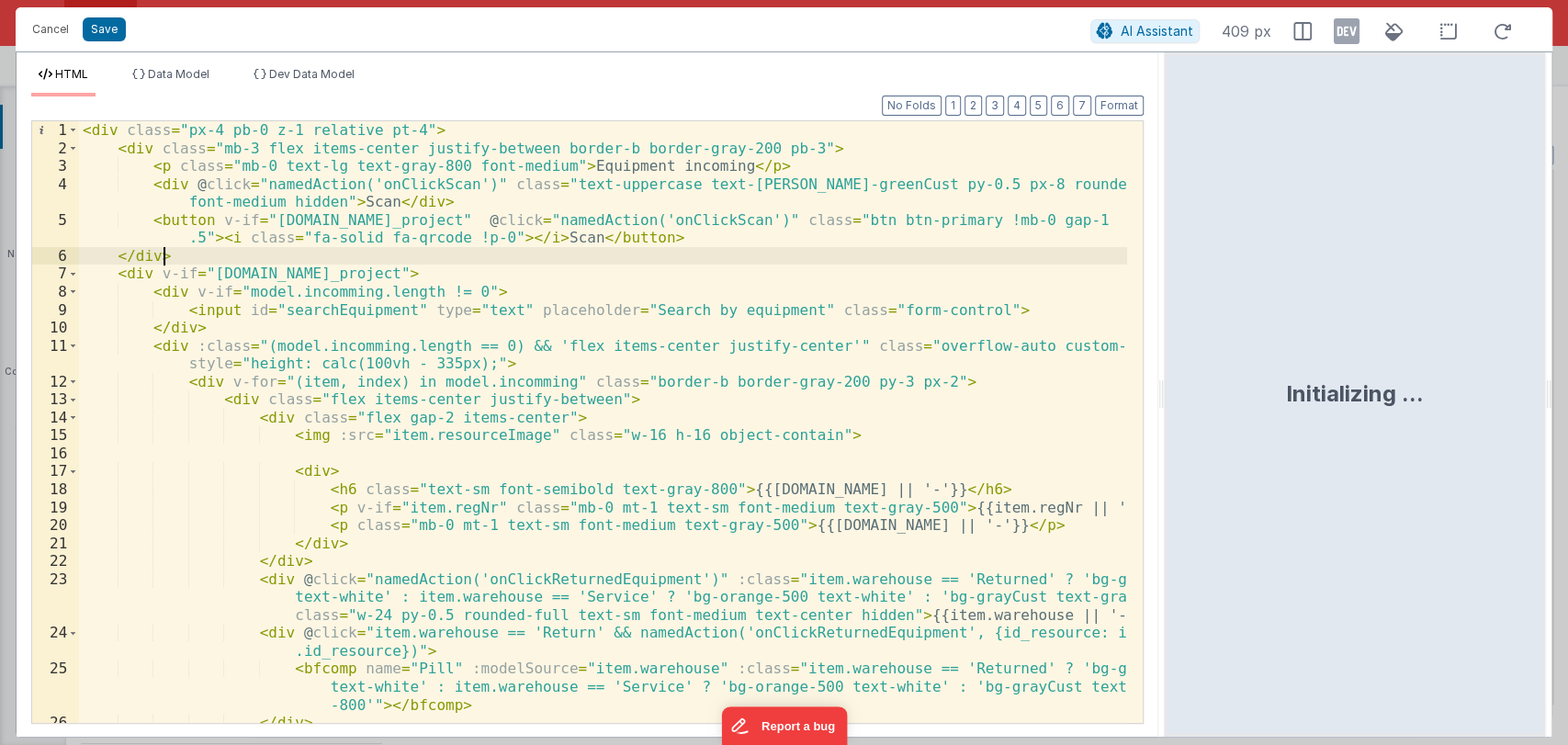
click at [636, 262] on div "< div class = "px-4 pb-0 z-1 relative pt-4" > < div class = "mb-3 flex items-ce…" at bounding box center [602, 439] width 1048 height 637
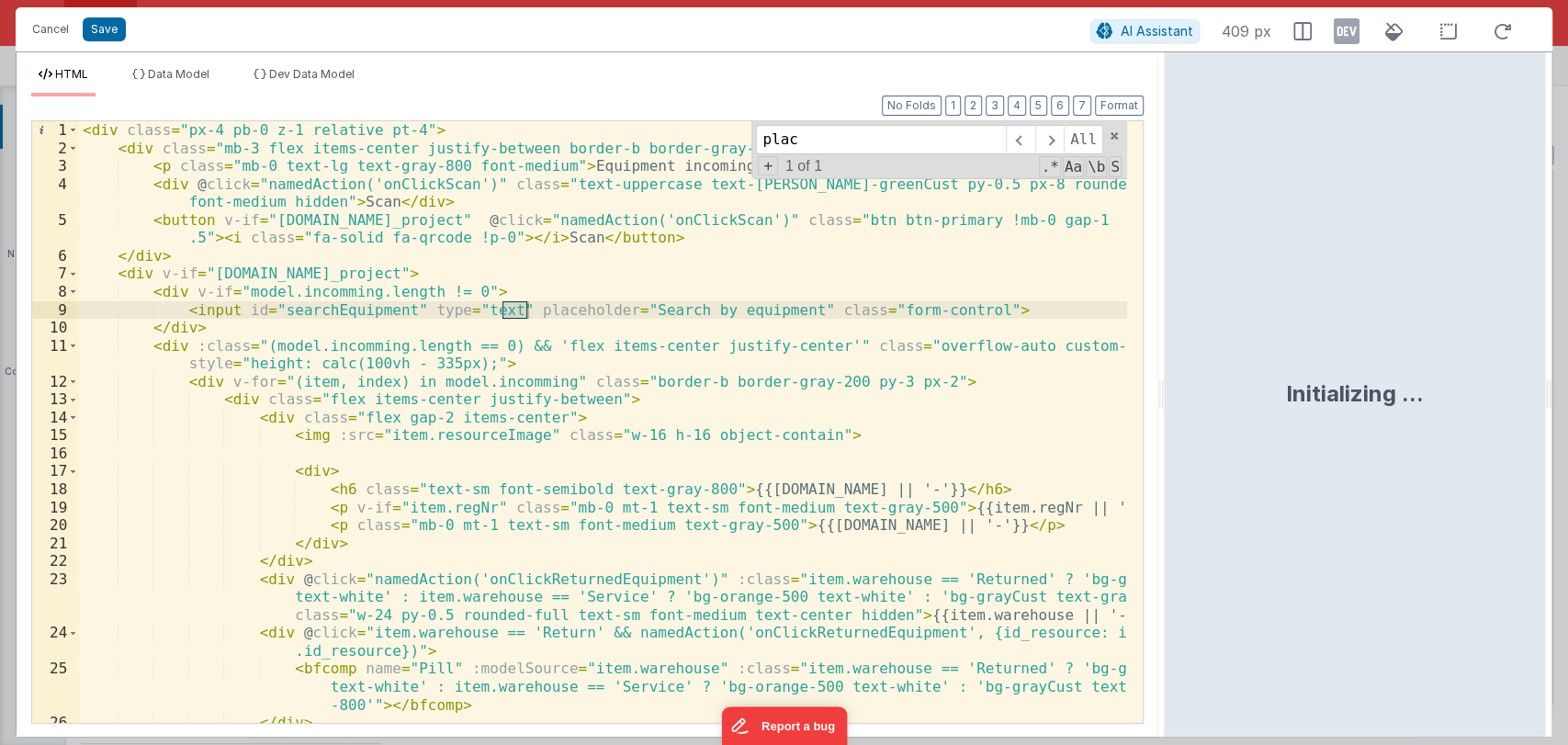
type input "place"
click at [1113, 137] on span at bounding box center [1114, 135] width 13 height 13
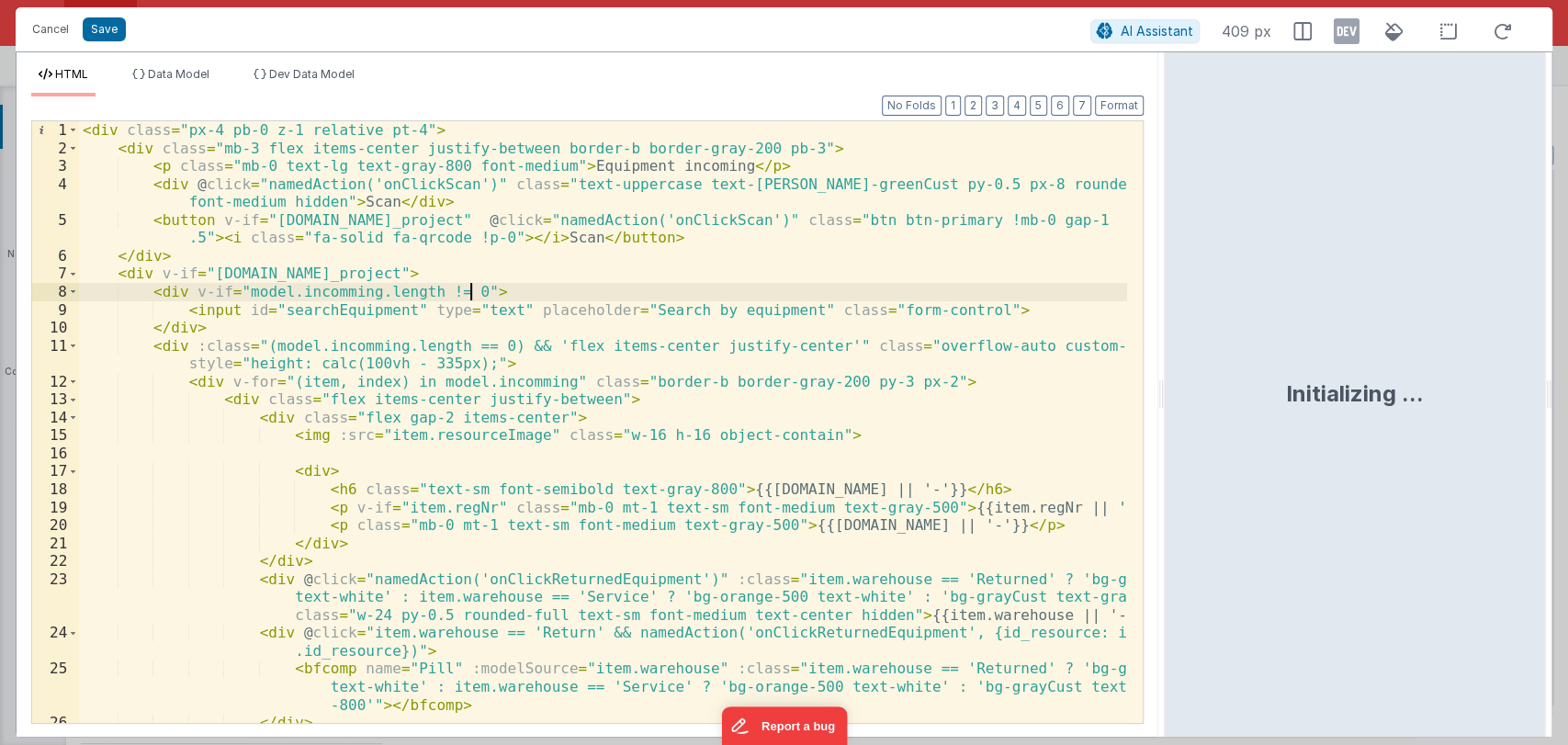
click at [556, 285] on div "< div class = "px-4 pb-0 z-1 relative pt-4" > < div class = "mb-3 flex items-ce…" at bounding box center [602, 439] width 1048 height 637
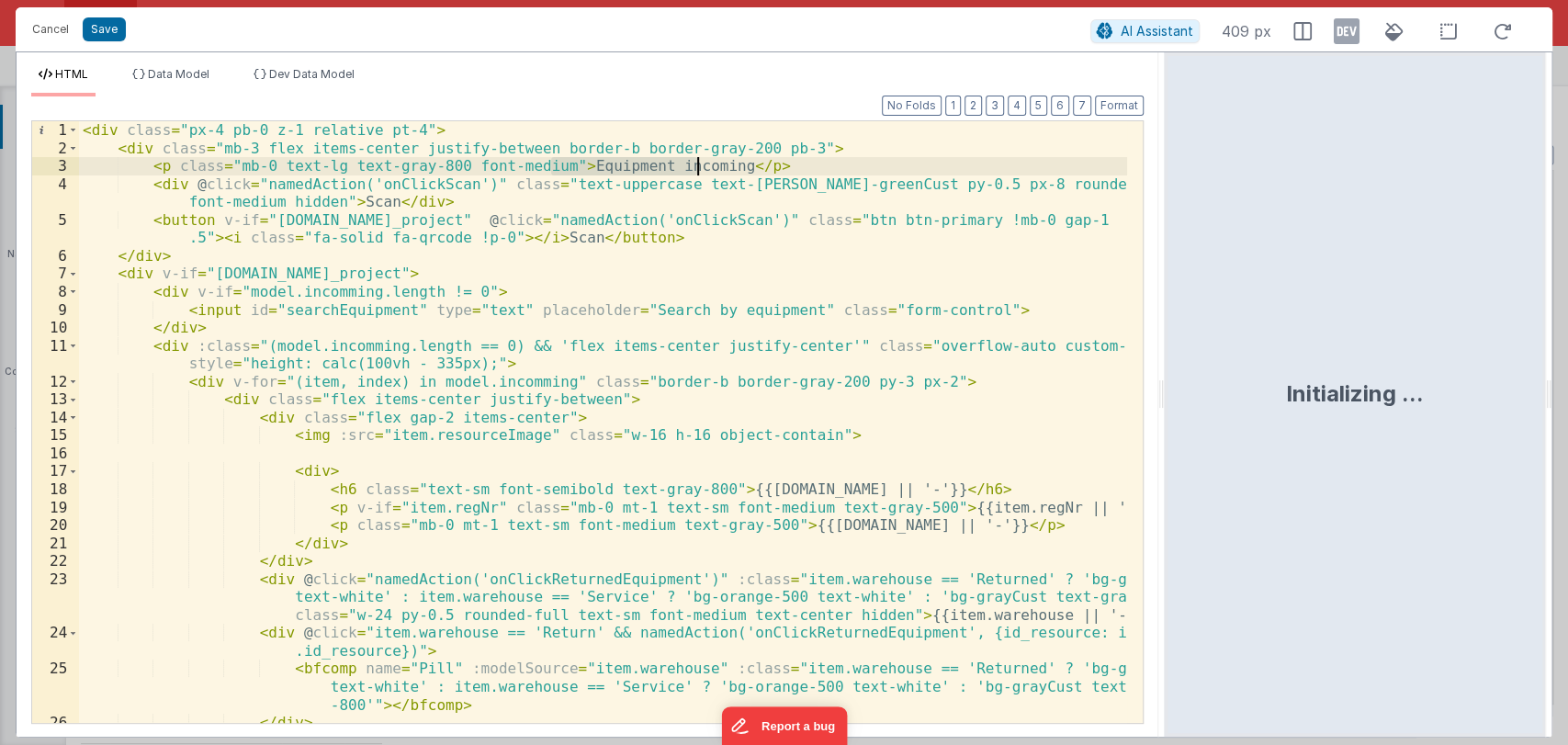
drag, startPoint x: 551, startPoint y: 164, endPoint x: 698, endPoint y: 165, distance: 147.0
click at [698, 165] on div "< div class = "px-4 pb-0 z-1 relative pt-4" > < div class = "mb-3 flex items-ce…" at bounding box center [602, 439] width 1048 height 637
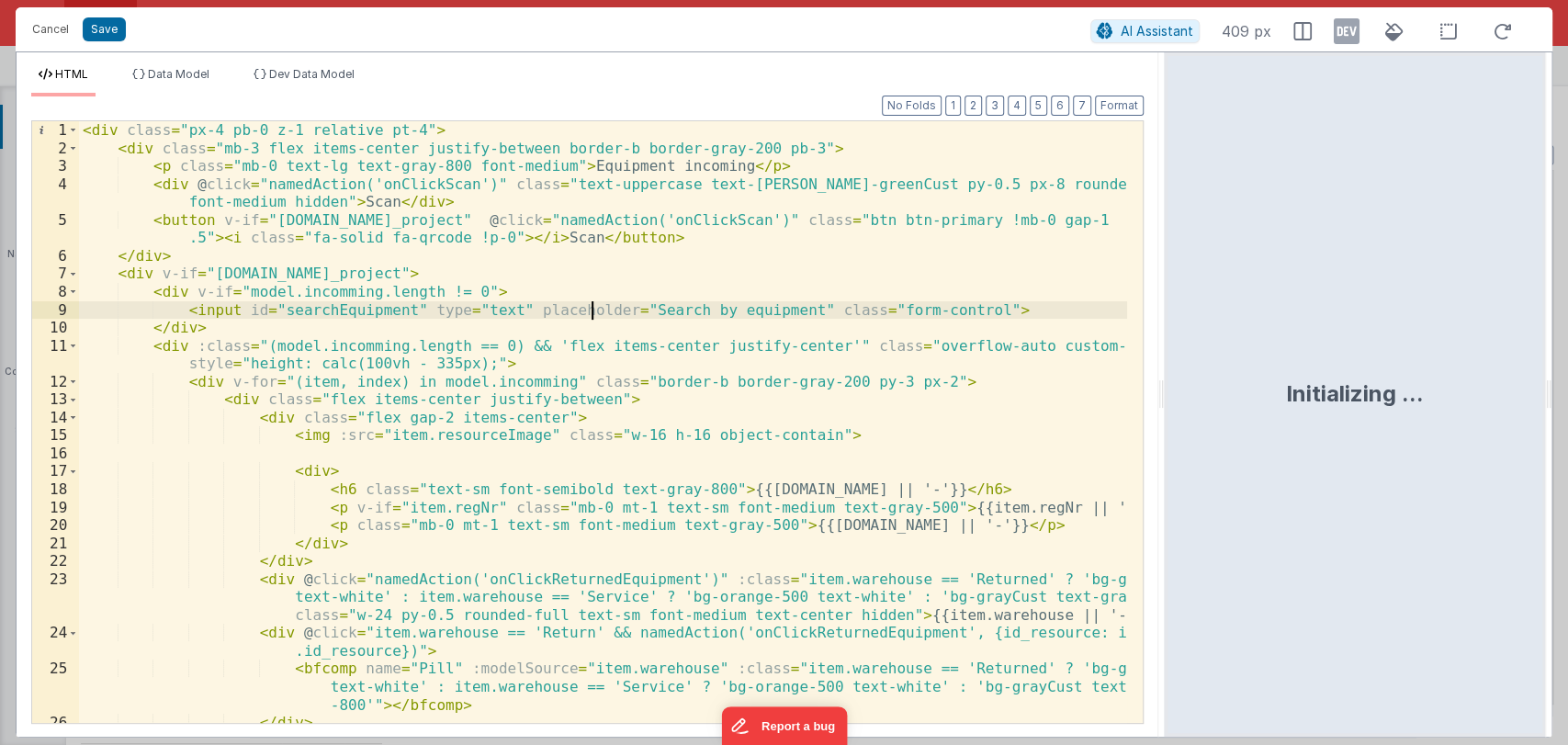
click at [587, 311] on div "< div class = "px-4 pb-0 z-1 relative pt-4" > < div class = "mb-3 flex items-ce…" at bounding box center [602, 439] width 1048 height 637
click at [505, 307] on div "< div class = "px-4 pb-0 z-1 relative pt-4" > < div class = "mb-3 flex items-ce…" at bounding box center [602, 439] width 1048 height 637
click at [761, 308] on div "< div class = "px-4 pb-0 z-1 relative pt-4" > < div class = "mb-3 flex items-ce…" at bounding box center [602, 439] width 1048 height 637
click at [589, 320] on div "< div class = "px-4 pb-0 z-1 relative pt-4" > < div class = "mb-3 flex items-ce…" at bounding box center [602, 439] width 1048 height 637
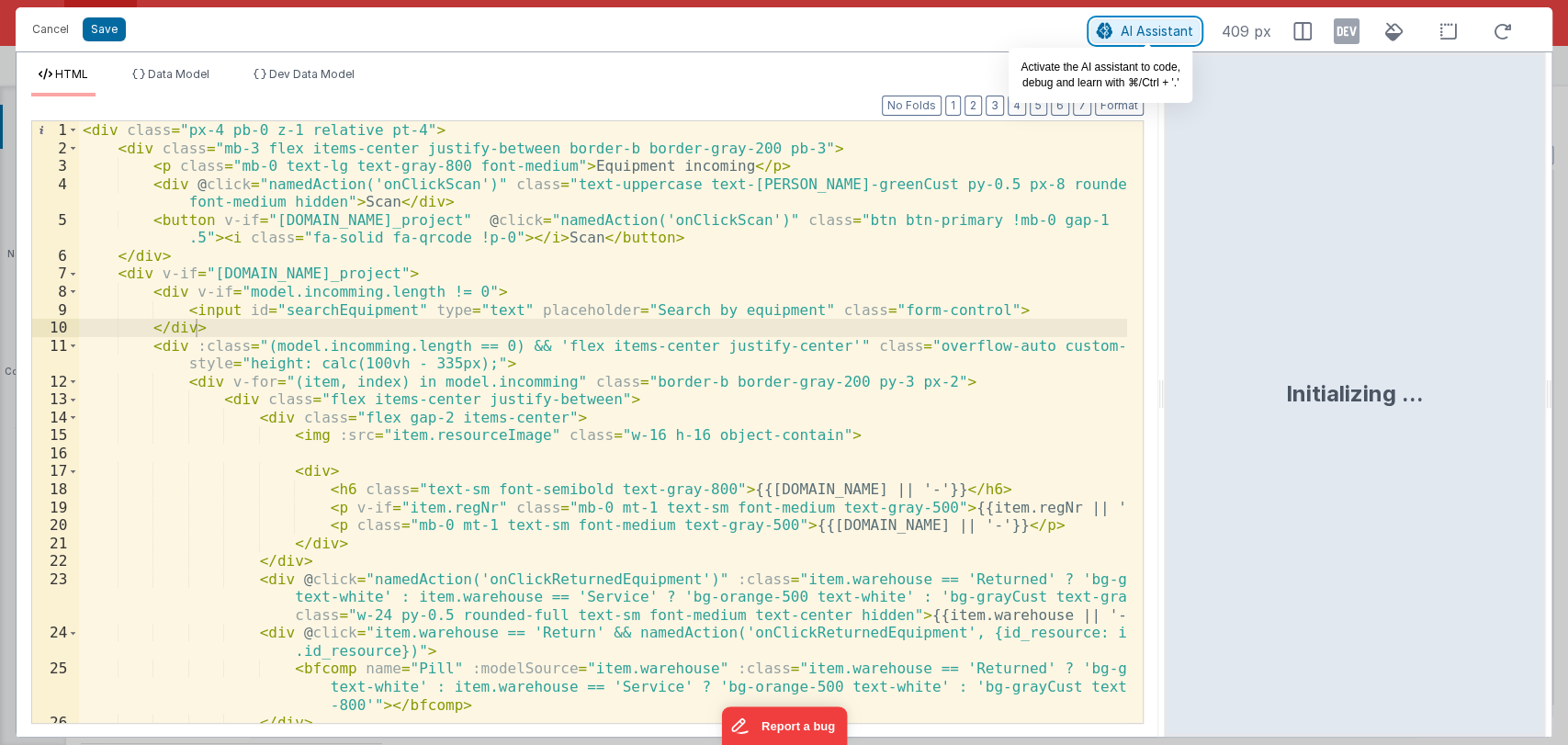
click at [1134, 37] on span "AI Assistant" at bounding box center [1157, 31] width 73 height 16
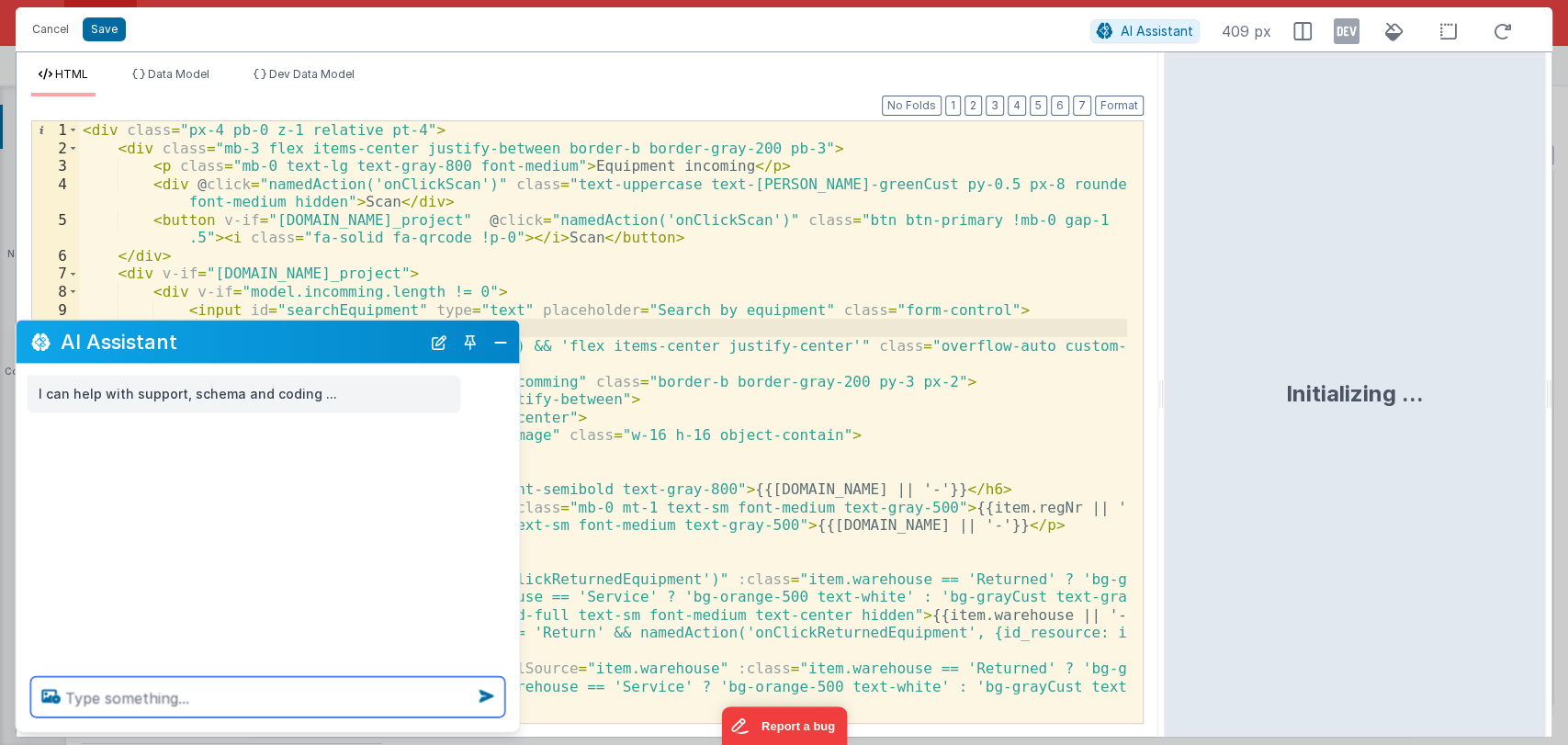
click at [165, 693] on textarea at bounding box center [267, 696] width 474 height 41
paste textarea "You are a Vue.JS developer with knowledge about FMBetterforms. Your goal is to …"
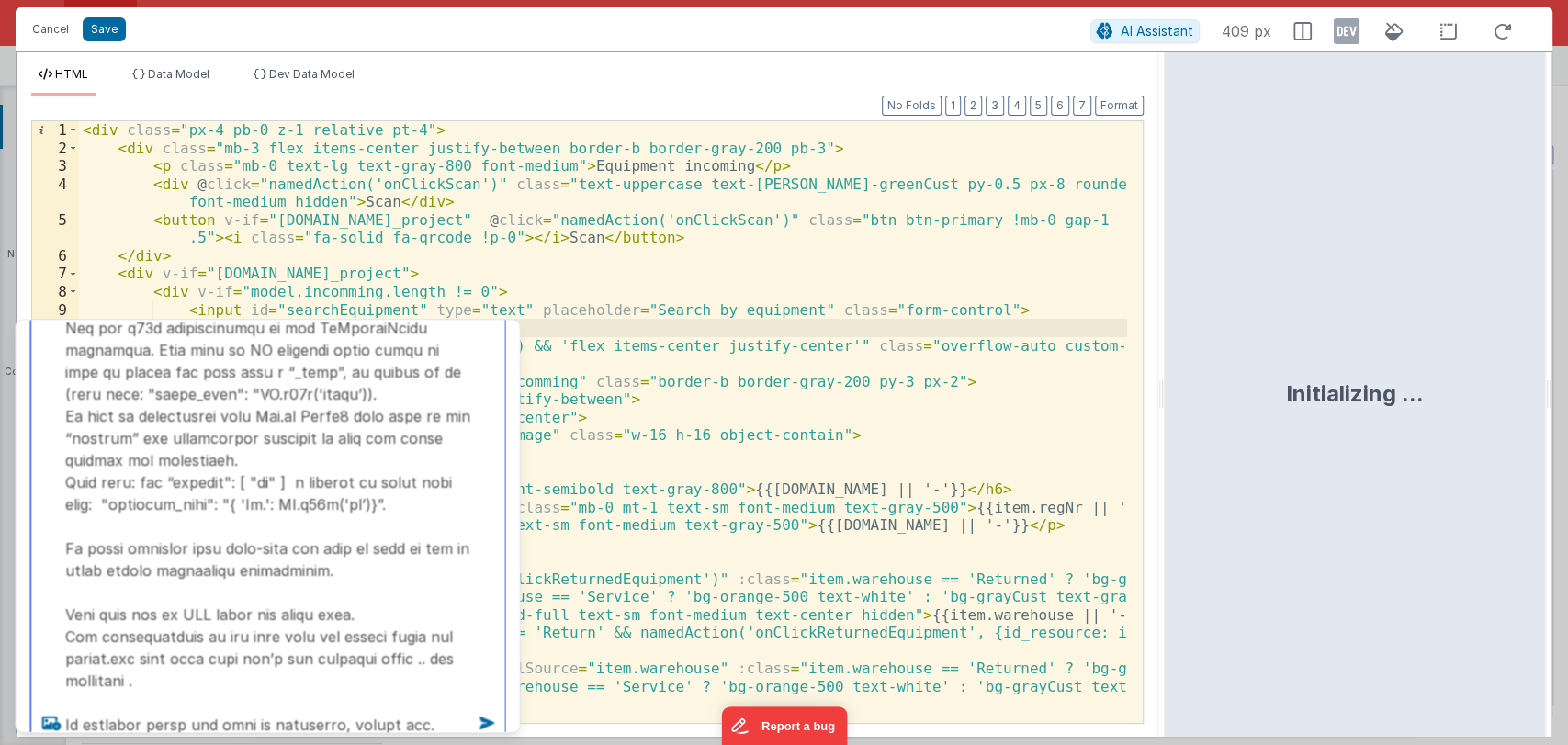
scroll to position [249, 0]
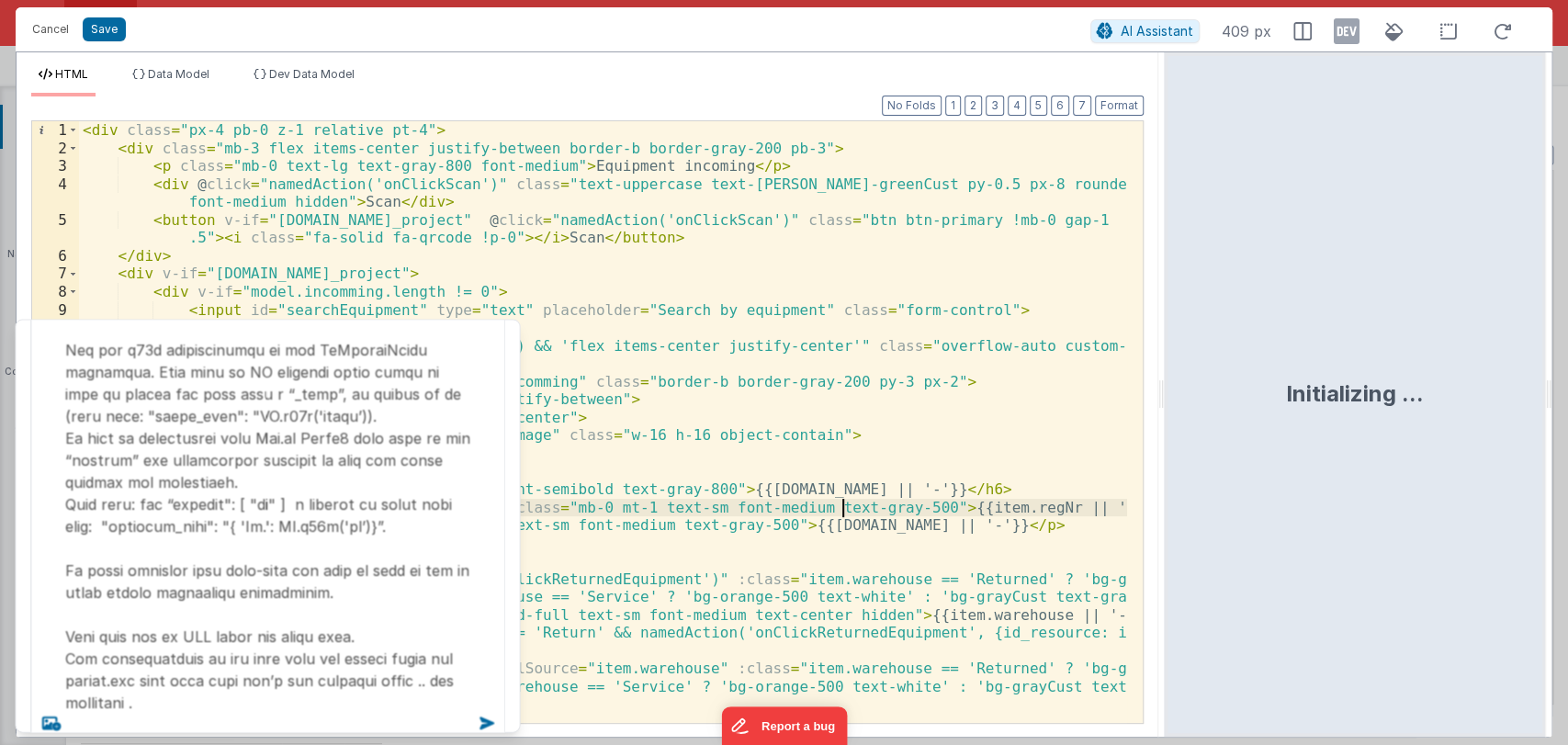
click at [842, 503] on div "< div class = "px-4 pb-0 z-1 relative pt-4" > < div class = "mb-3 flex items-ce…" at bounding box center [602, 439] width 1048 height 637
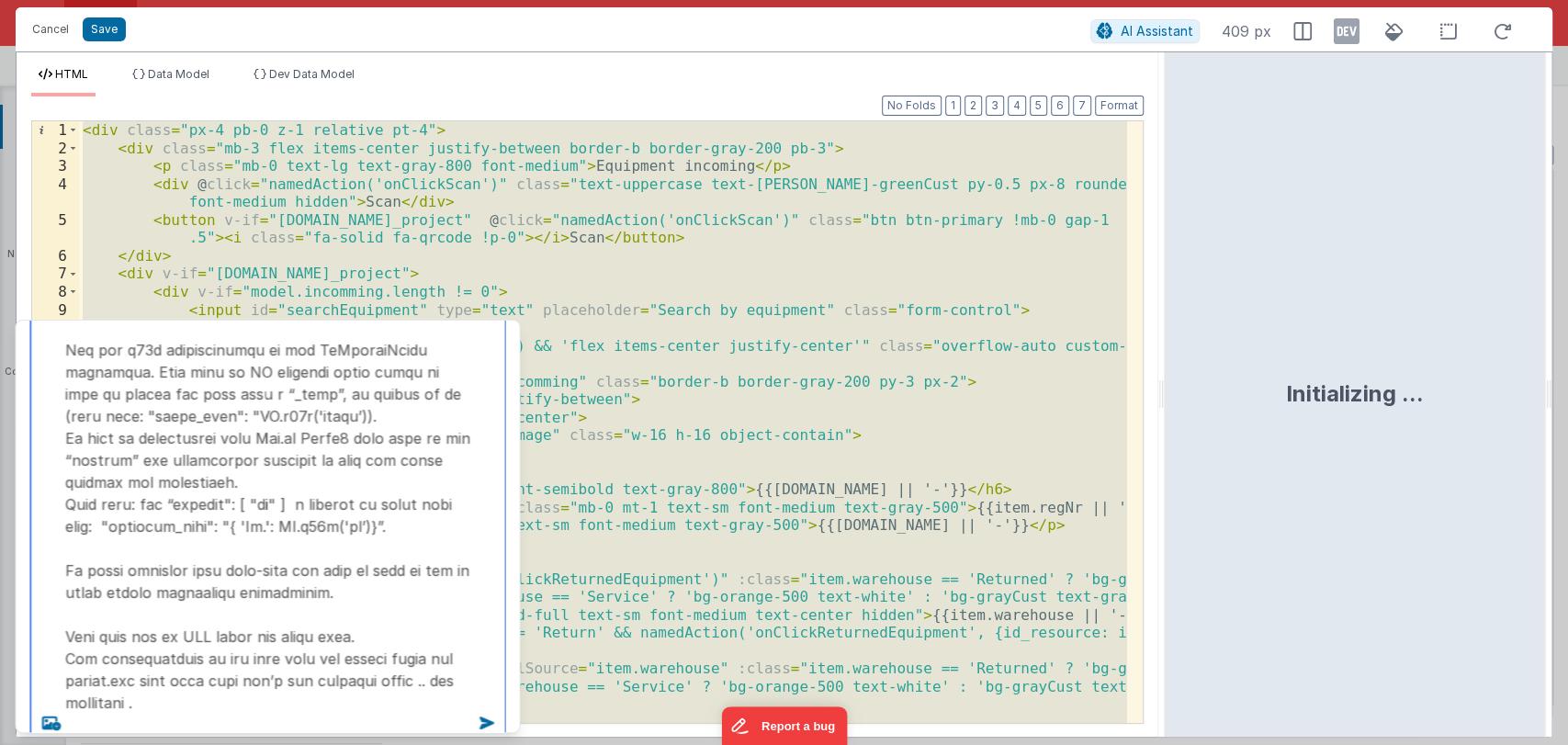
click at [443, 722] on textarea at bounding box center [267, 415] width 474 height 658
type textarea "You are a Vue.JS developer with knowledge about FMBetterforms. Your goal is to …"
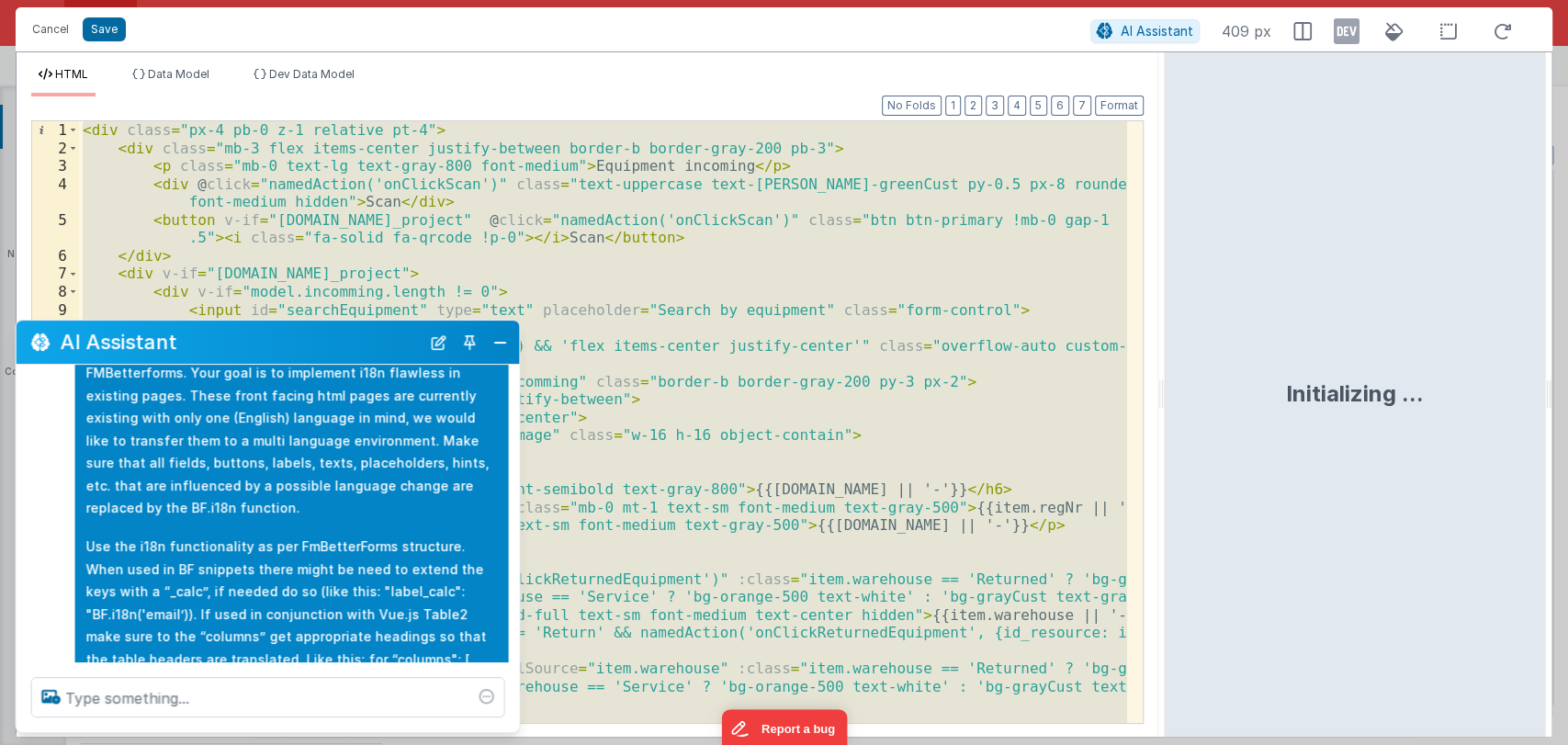
scroll to position [93, 0]
click at [757, 403] on div "< div class = "px-4 pb-0 z-1 relative pt-4" > < div class = "mb-3 flex items-ce…" at bounding box center [602, 421] width 1048 height 601
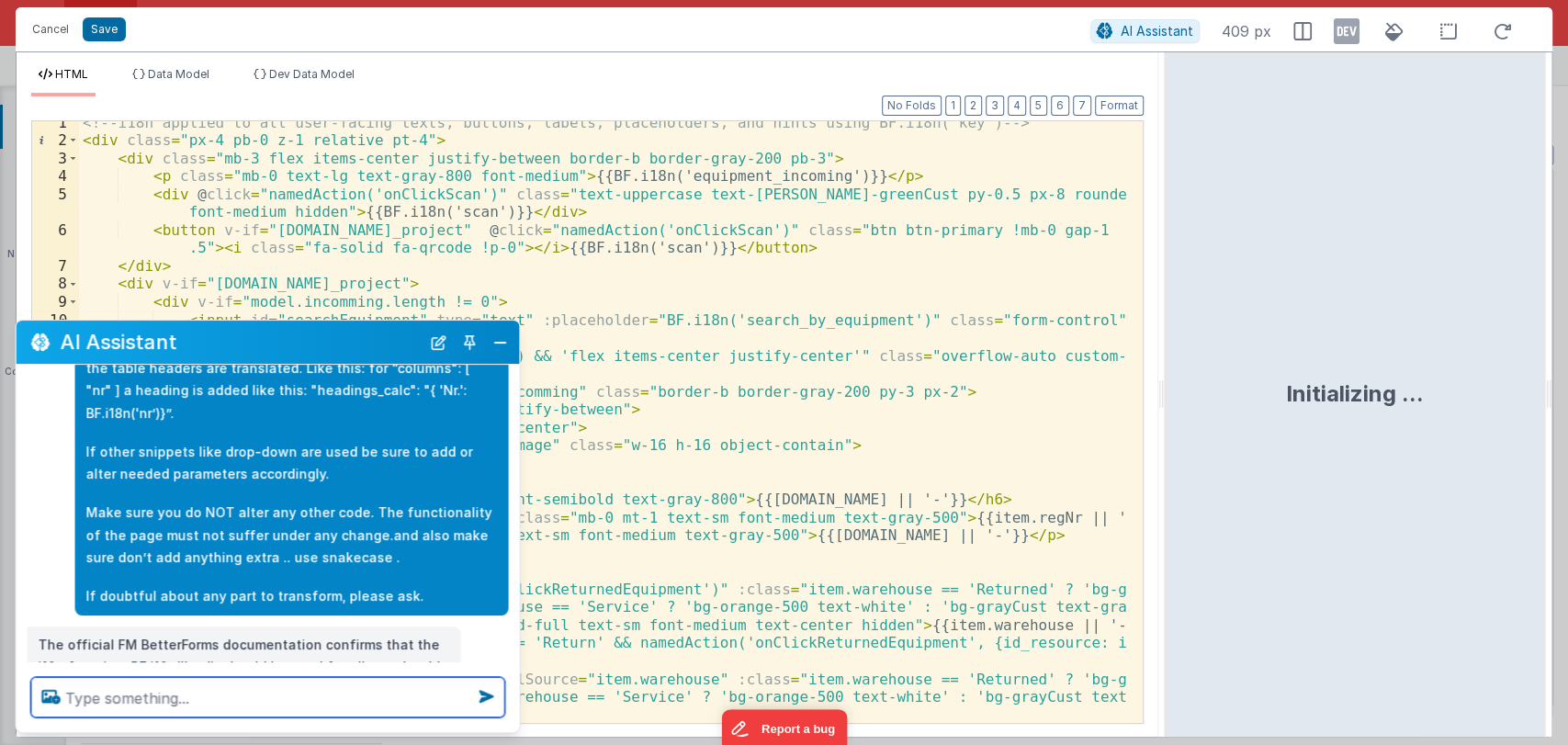
scroll to position [0, 0]
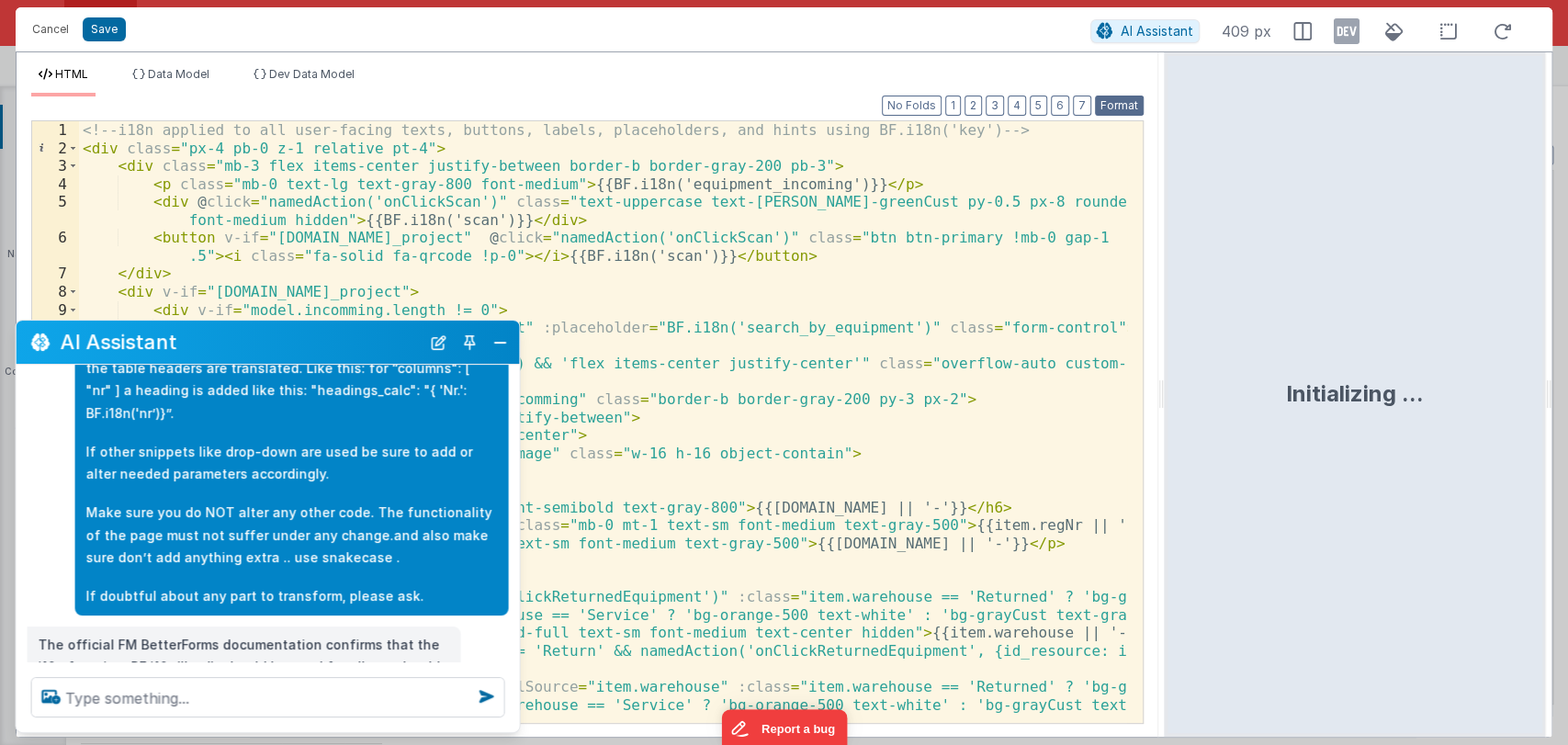
click at [1114, 104] on button "Format" at bounding box center [1119, 105] width 49 height 20
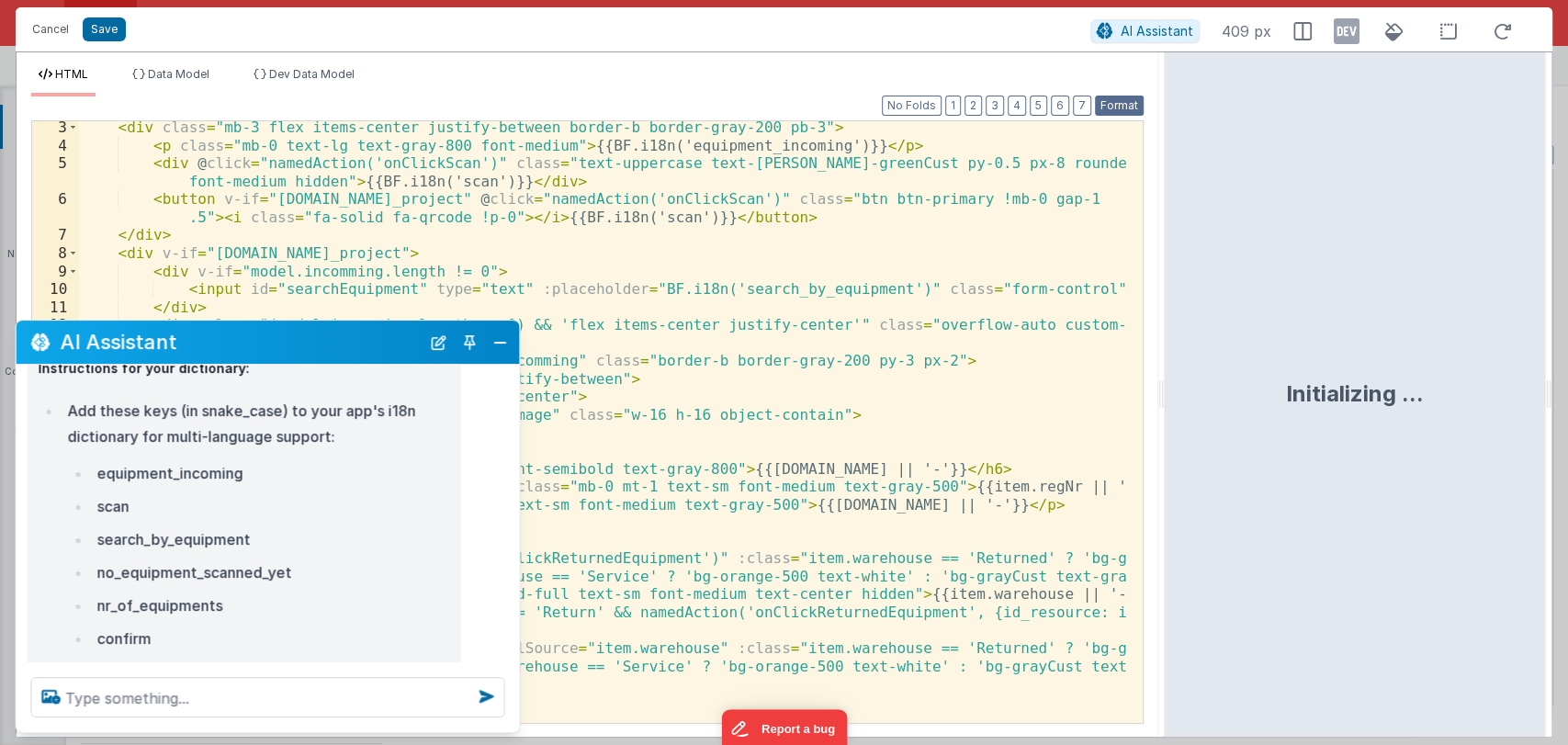
scroll to position [1429, 0]
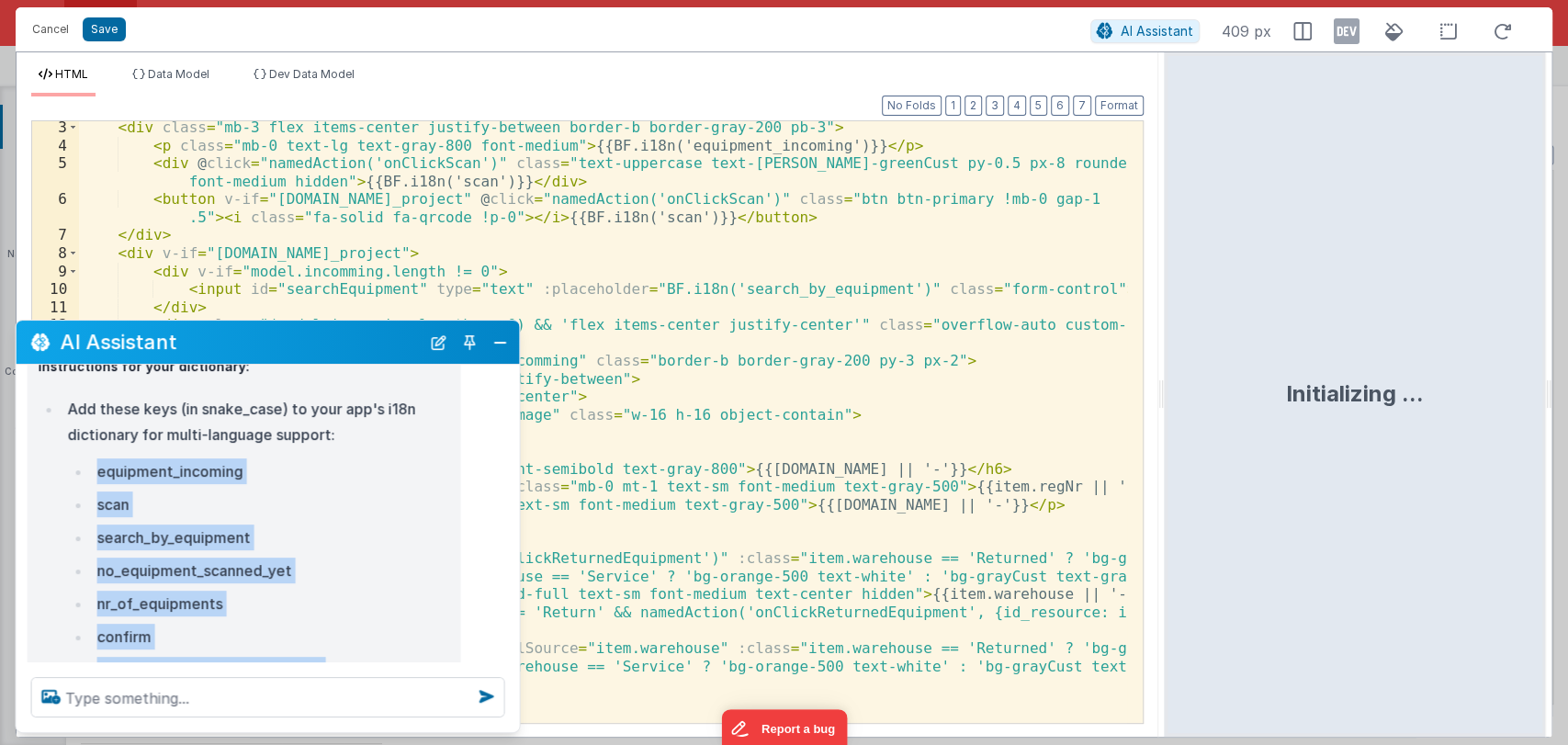
drag, startPoint x: 333, startPoint y: 596, endPoint x: 94, endPoint y: 392, distance: 314.2
click at [94, 458] on ul "equipment_incoming scan search_by_equipment no_equipment_scanned_yet nr_of_equi…" at bounding box center [258, 570] width 382 height 224
copy ul "equipment_incoming scan search_by_equipment no_equipment_scanned_yet nr_of_equi…"
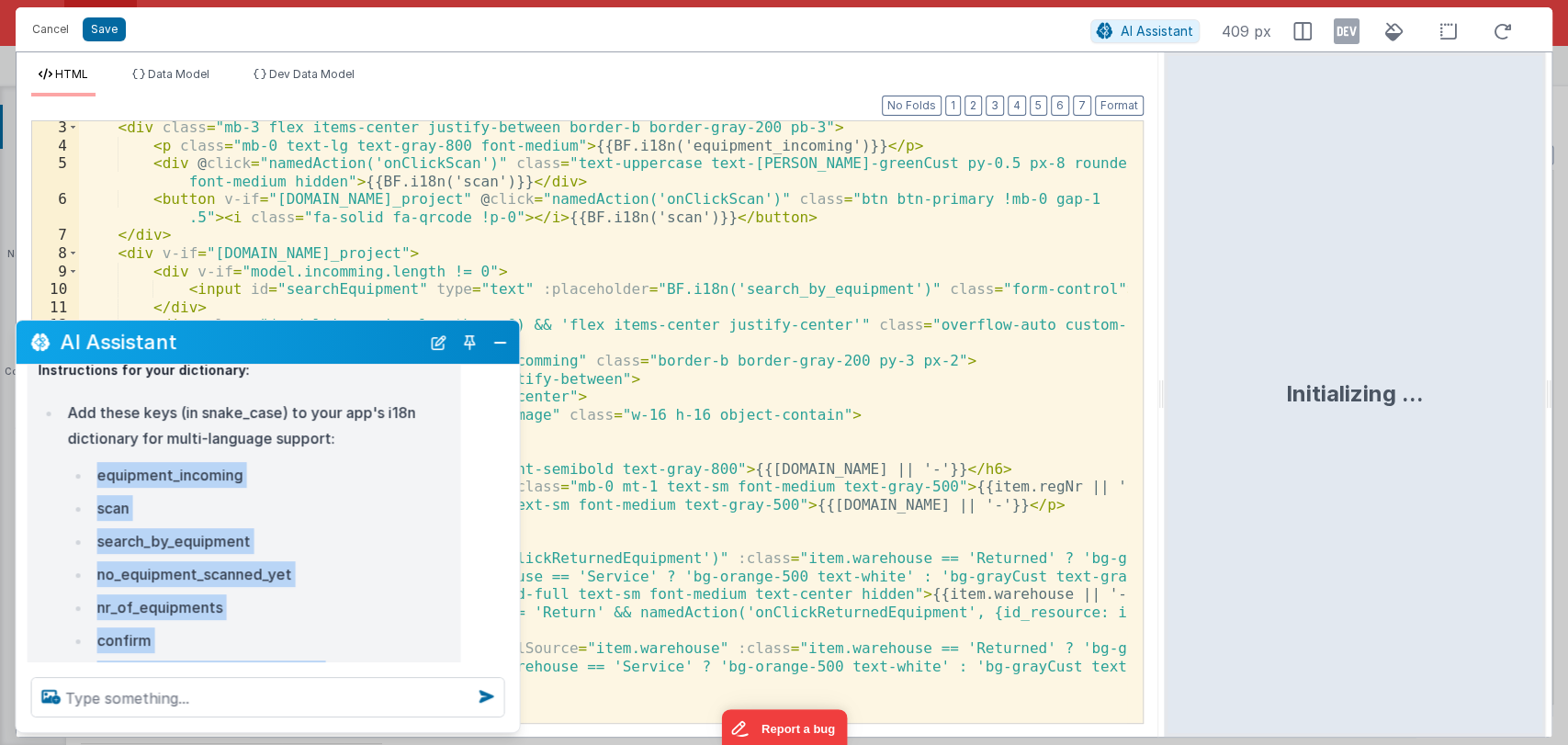
scroll to position [1427, 0]
click at [223, 659] on li "scan_project_to_add_equipment" at bounding box center [270, 671] width 358 height 26
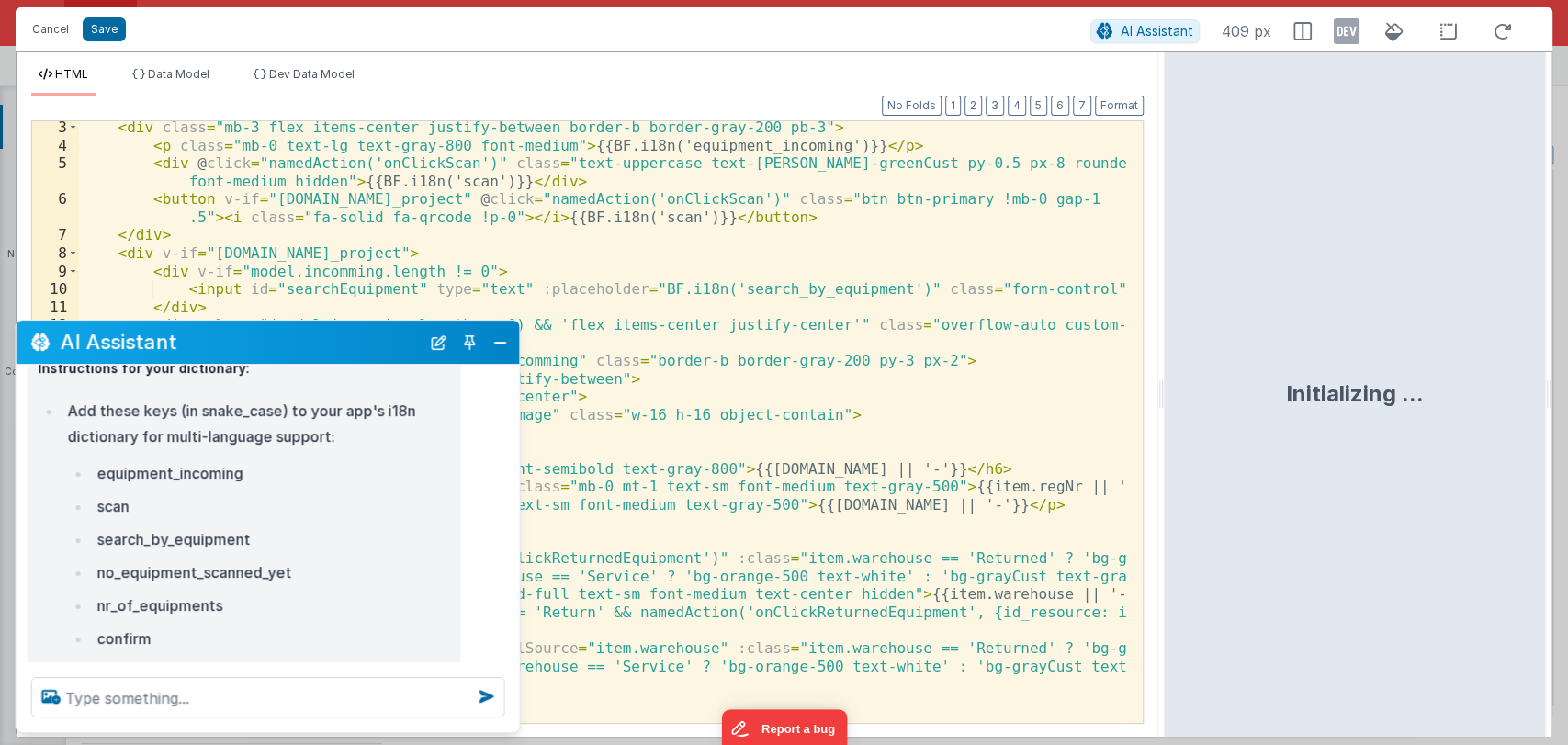
click at [223, 659] on li "scan_project_to_add_equipment" at bounding box center [270, 671] width 358 height 26
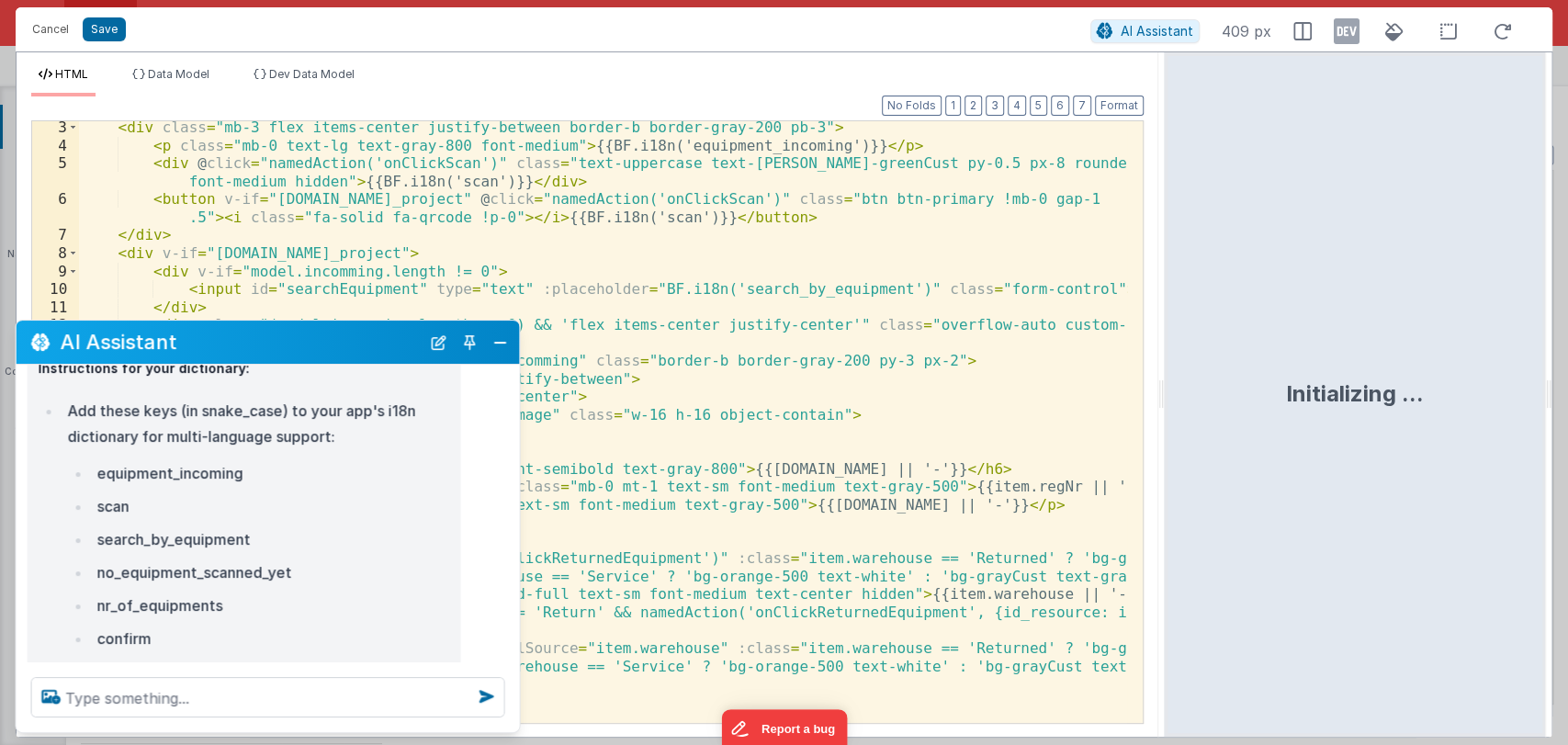
click at [223, 659] on li "scan_project_to_add_equipment" at bounding box center [270, 671] width 358 height 26
drag, startPoint x: 345, startPoint y: 593, endPoint x: 134, endPoint y: 604, distance: 211.3
click at [95, 659] on li "scan_project_to_add_equipment" at bounding box center [270, 671] width 358 height 26
copy li "scan_project_to_add_equipment"
click at [643, 510] on div "< div class = "mb-3 flex items-center justify-between border-b border-gray-200 …" at bounding box center [602, 436] width 1048 height 637
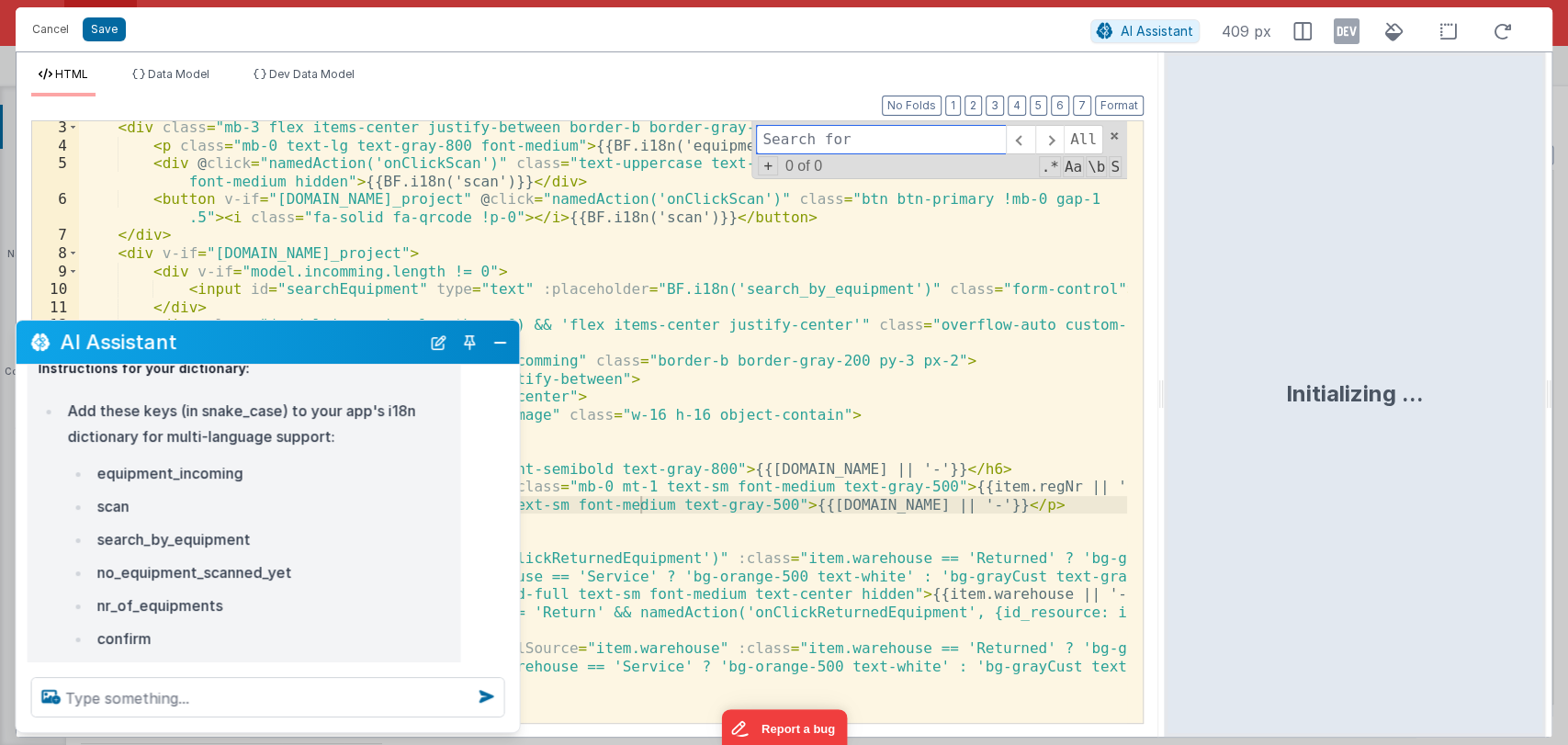
paste input "scan_project_to_add_equipment"
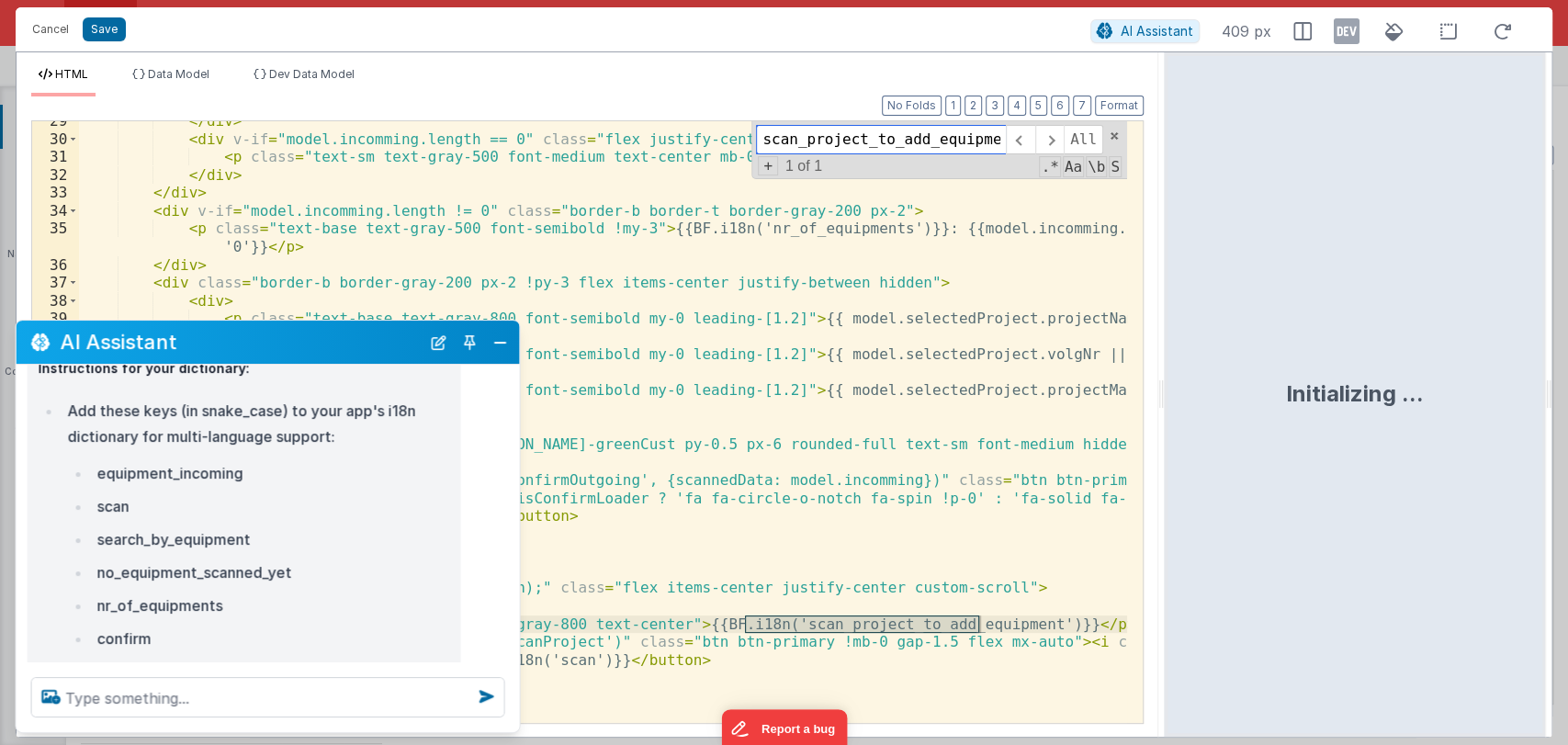
scroll to position [655, 0]
type input "scan_project_to_add_equipment"
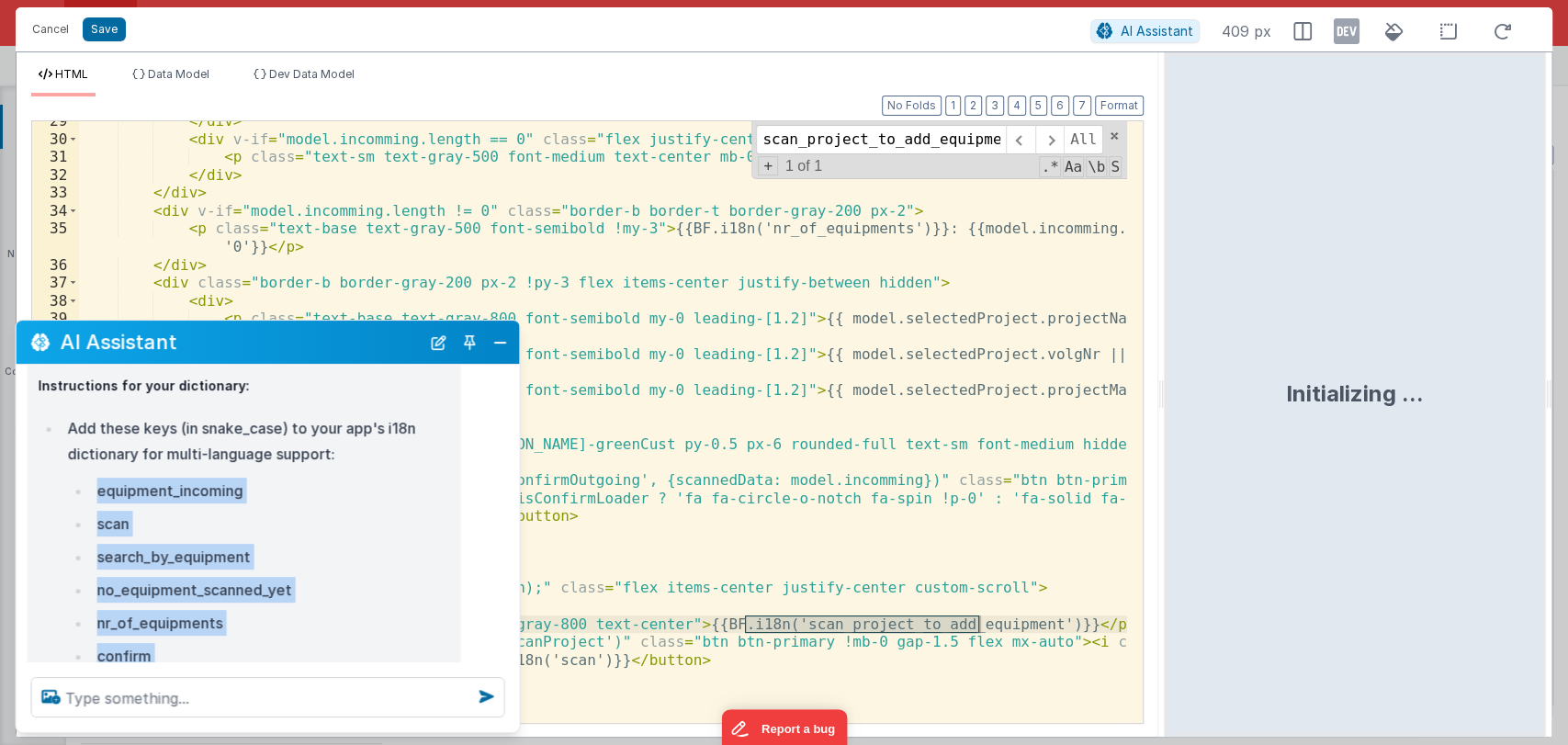
drag, startPoint x: 326, startPoint y: 620, endPoint x: 108, endPoint y: 424, distance: 293.2
click at [99, 478] on ul "equipment_incoming scan search_by_equipment no_equipment_scanned_yet nr_of_equi…" at bounding box center [258, 590] width 382 height 224
copy ul "equipment_incoming scan search_by_equipment no_equipment_scanned_yet nr_of_equi…"
click at [500, 347] on button "Close" at bounding box center [501, 343] width 24 height 26
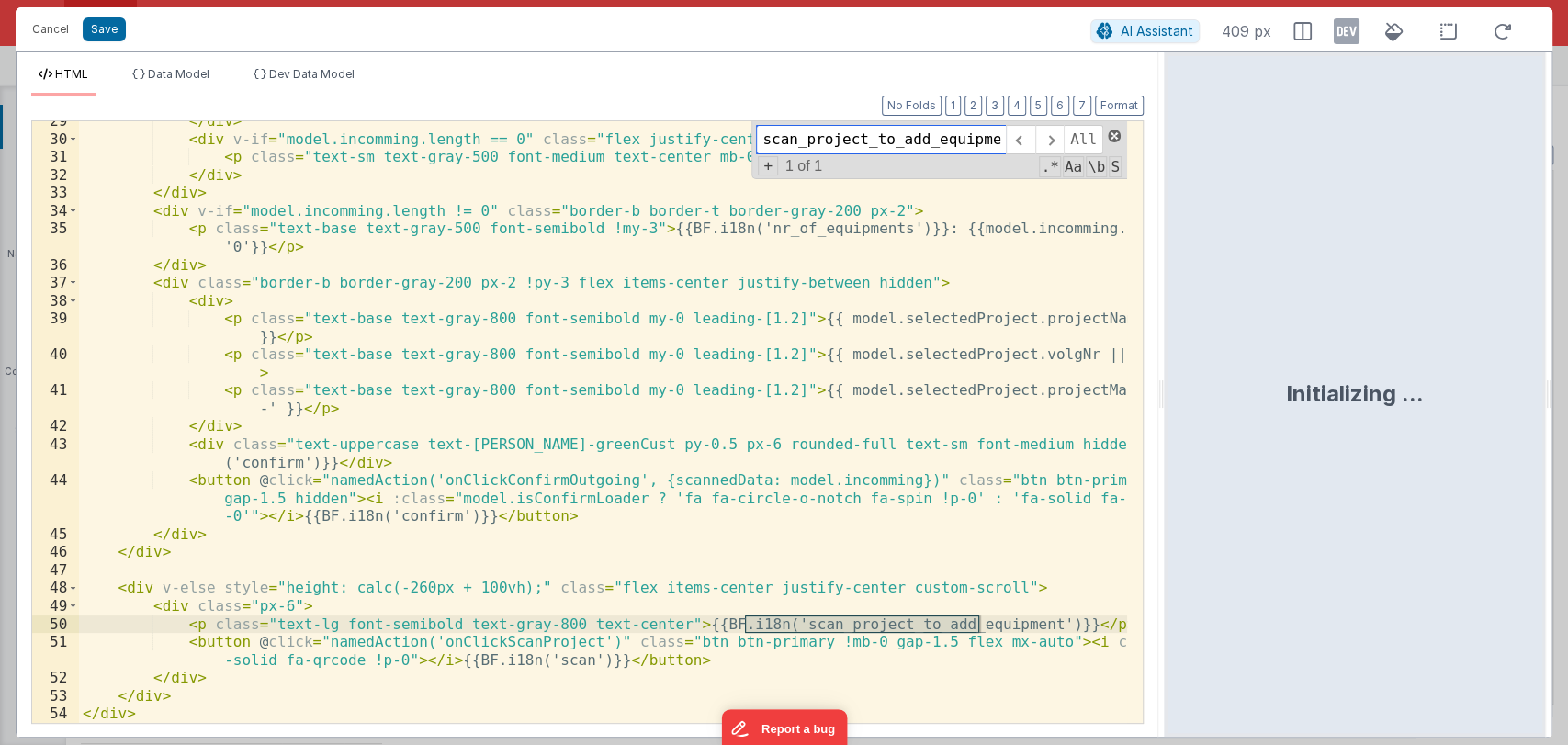
click at [1110, 139] on span at bounding box center [1114, 135] width 13 height 13
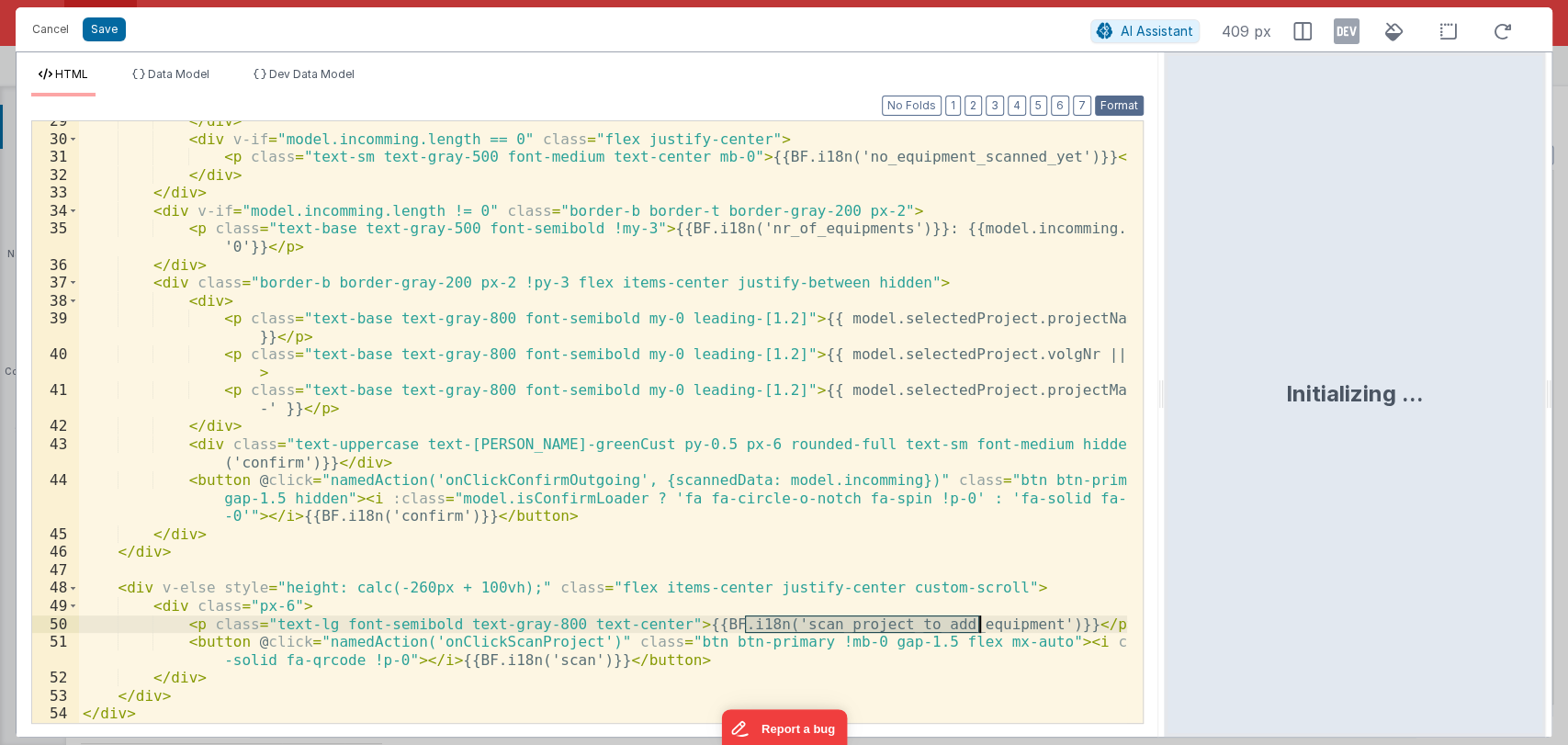
click at [1112, 106] on button "Format" at bounding box center [1119, 105] width 49 height 20
click at [103, 24] on button "Save" at bounding box center [103, 30] width 43 height 24
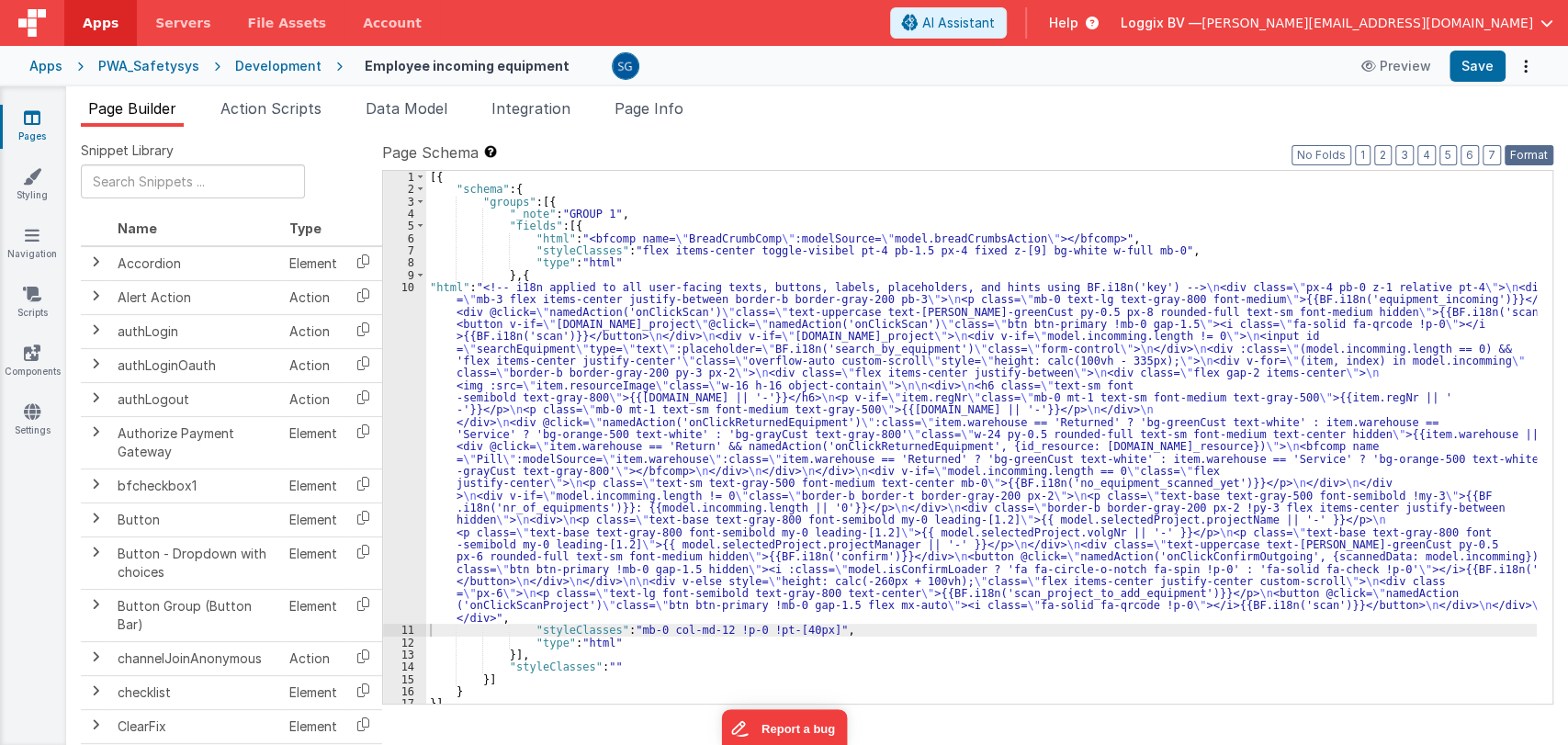
click at [1527, 150] on button "Format" at bounding box center [1528, 155] width 49 height 20
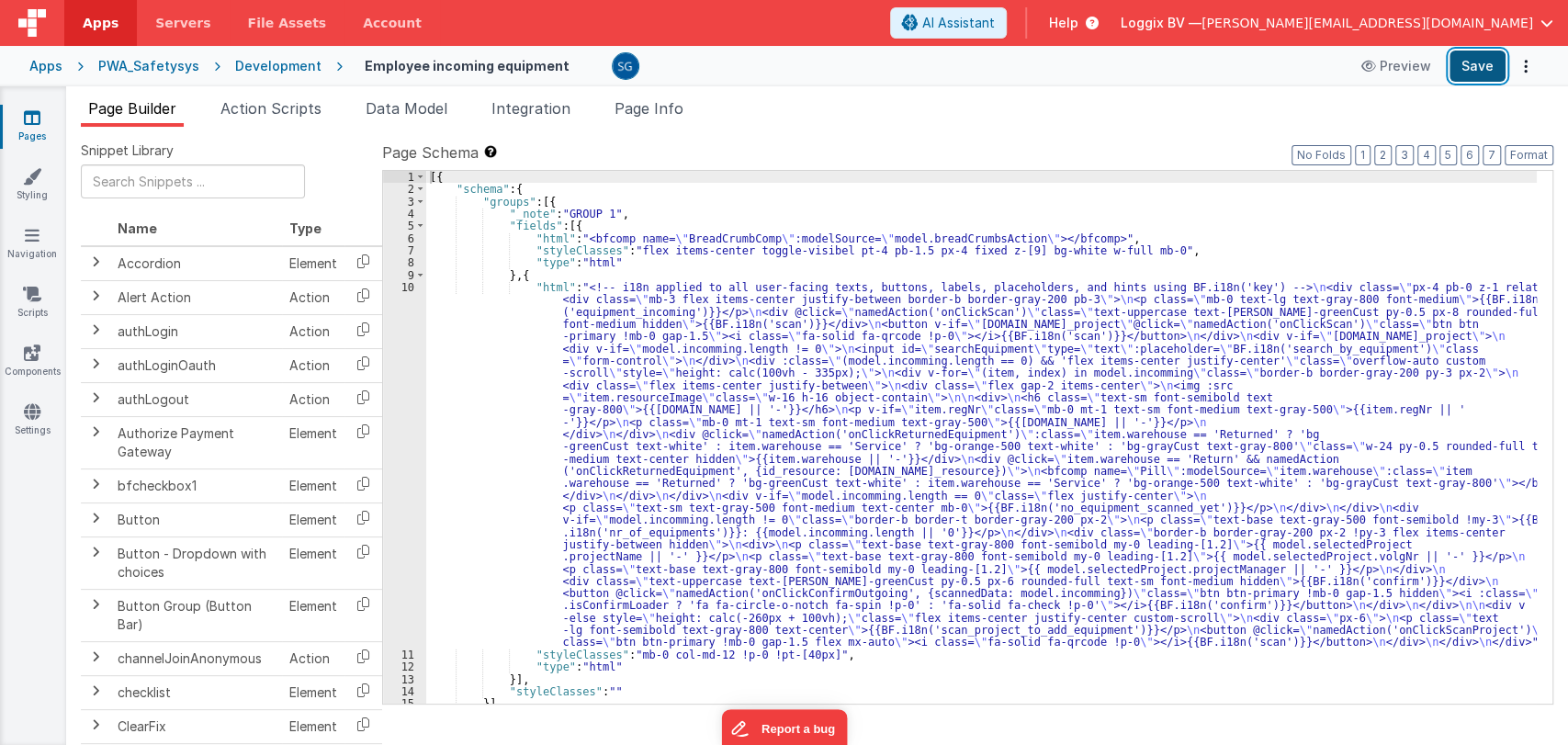
click at [1484, 72] on button "Save" at bounding box center [1477, 66] width 56 height 31
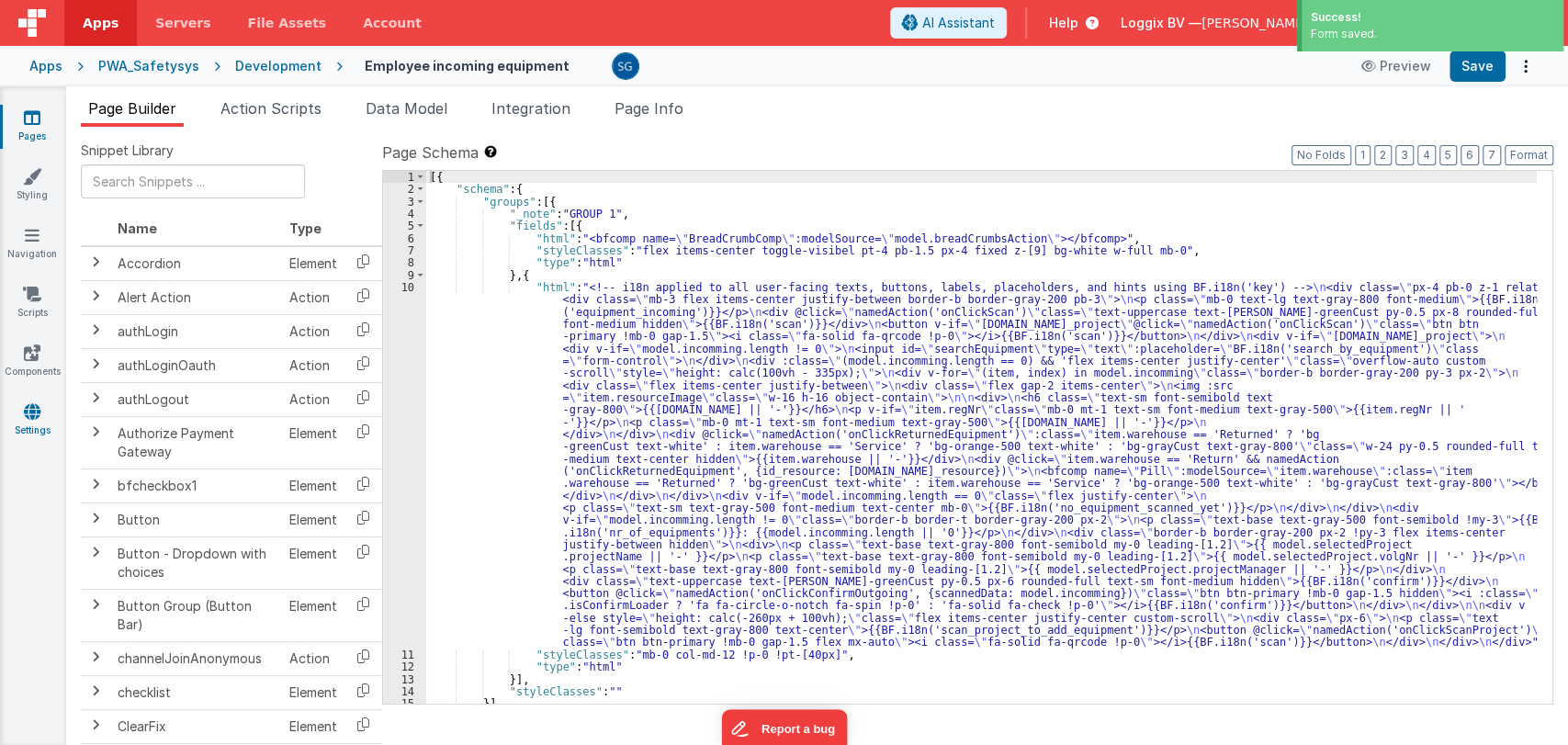
click at [28, 418] on icon at bounding box center [32, 411] width 17 height 18
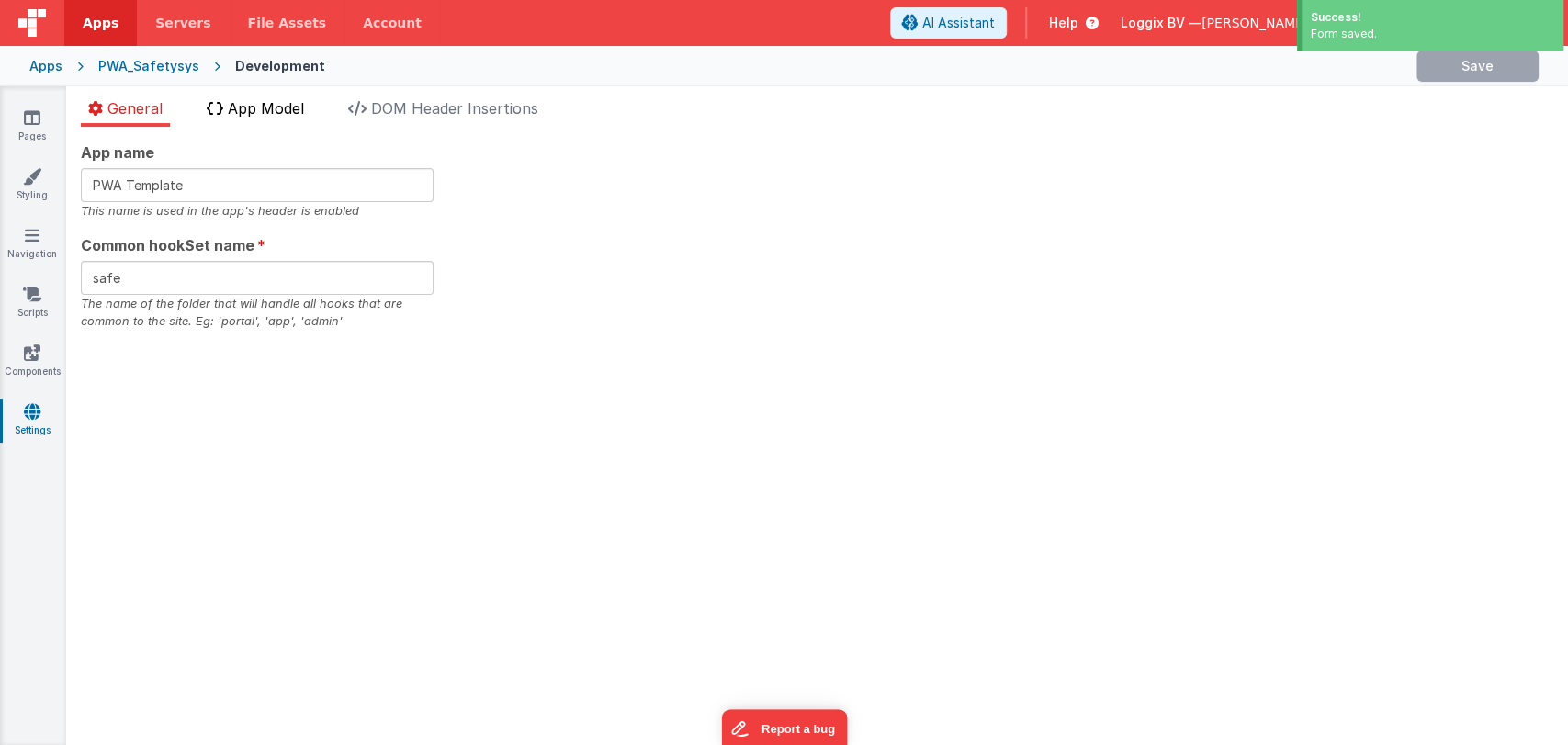
click at [264, 110] on span "App Model" at bounding box center [265, 108] width 77 height 18
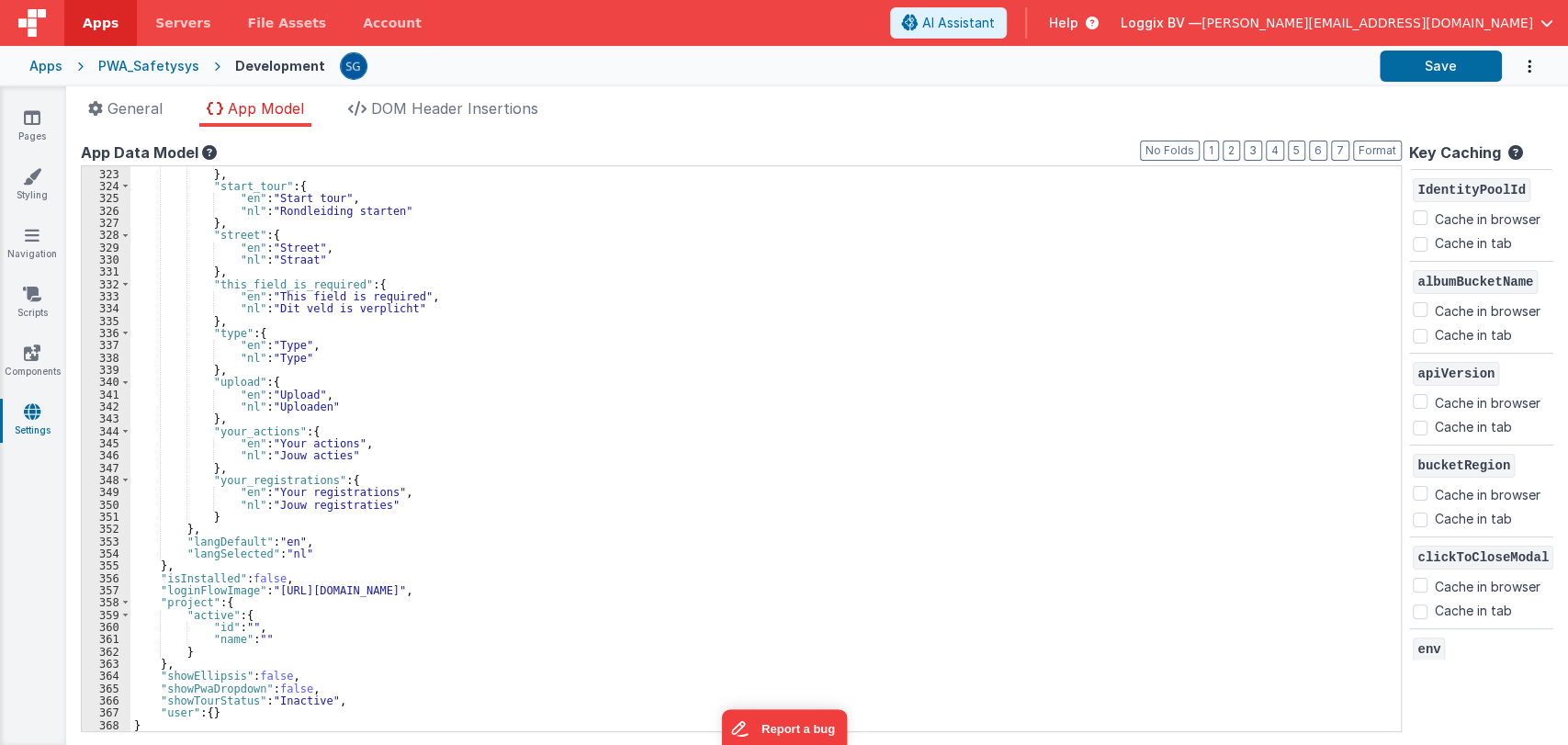
scroll to position [3940, 0]
click at [221, 514] on div ""nl" : "Startdatum" } , "start_tour" : { "en" : "Start tour" , "nl" : "Rondleid…" at bounding box center [757, 450] width 1254 height 589
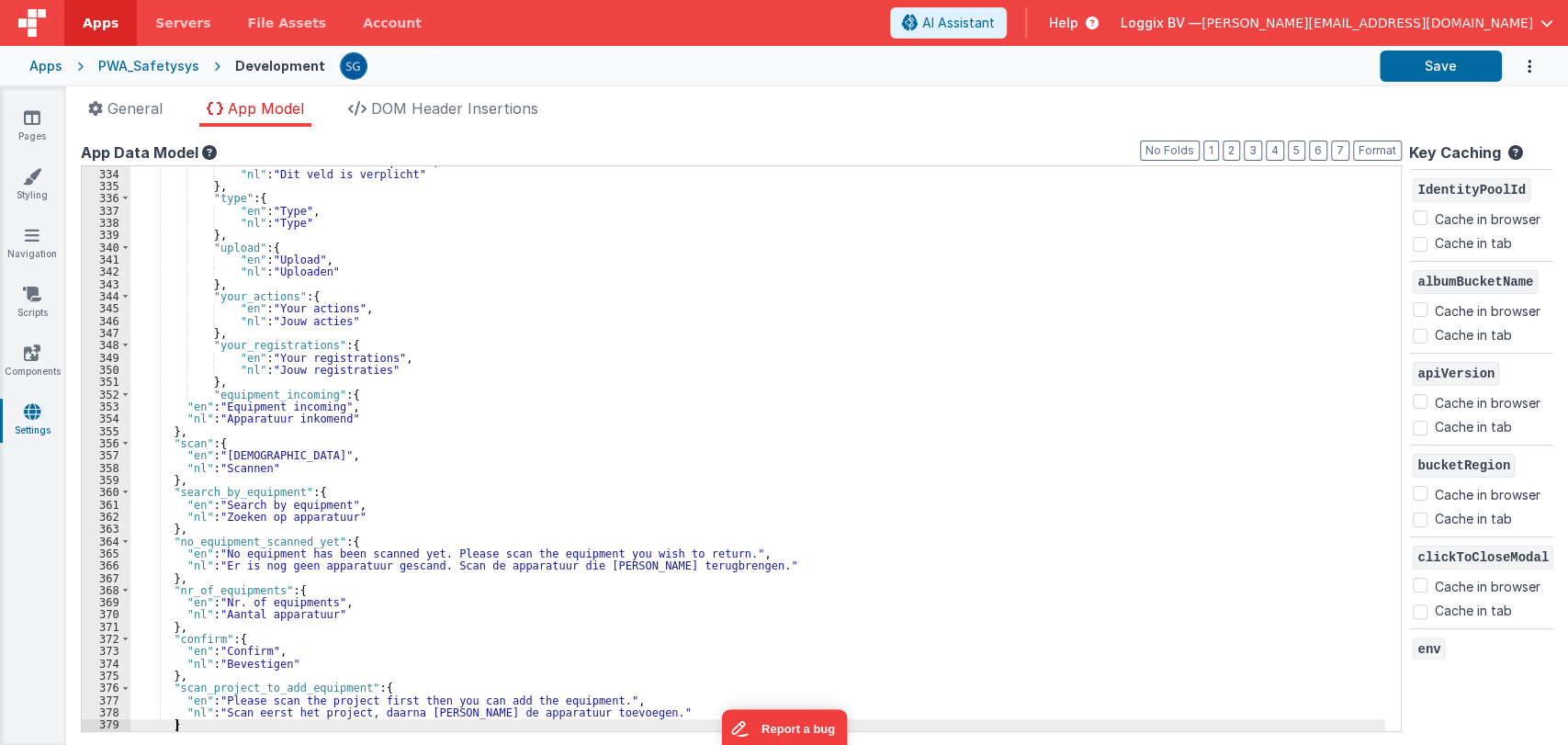
scroll to position [4075, 0]
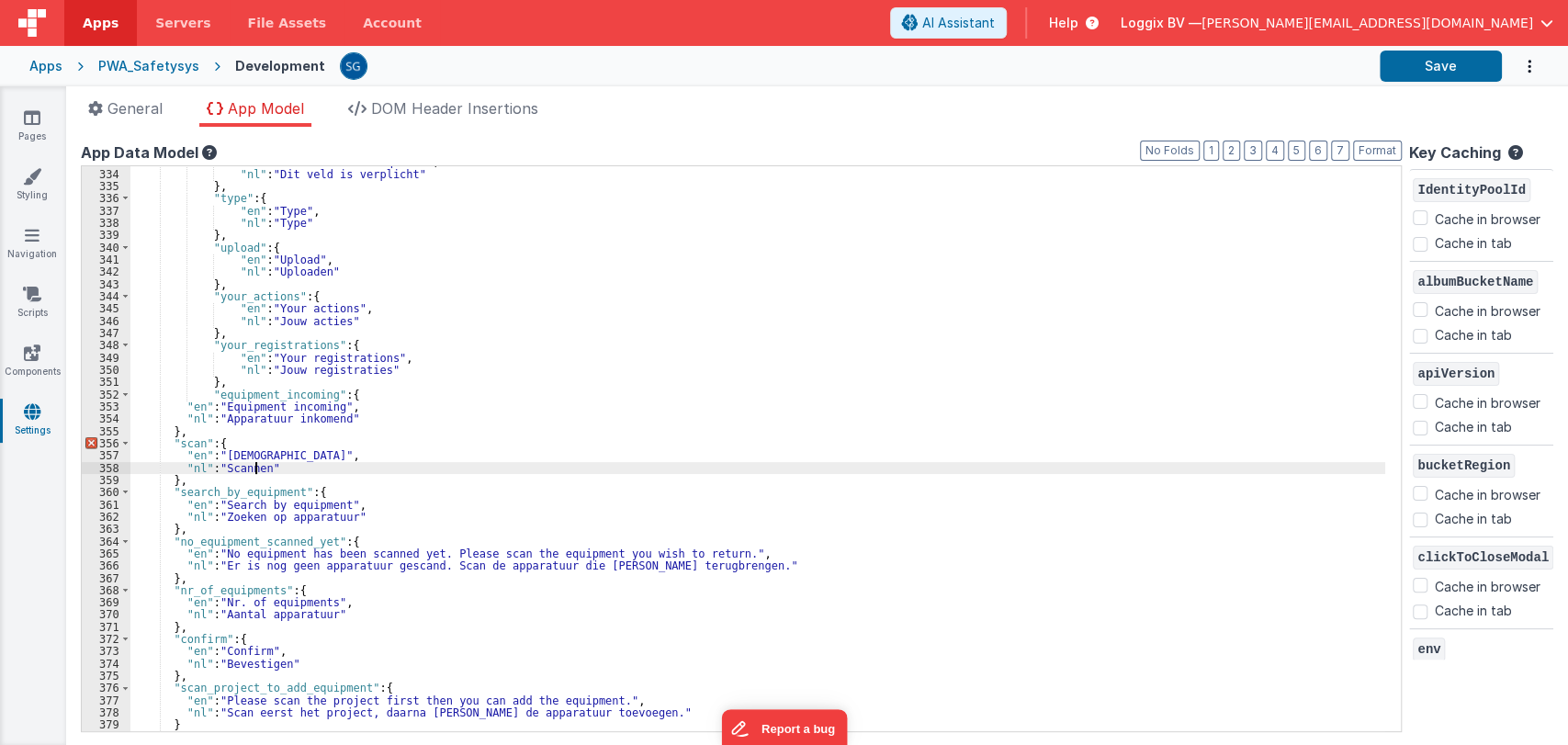
click at [256, 465] on div ""en" : "This field is required" , "nl" : "Dit veld is verplicht" } , "type" : {…" at bounding box center [757, 449] width 1254 height 589
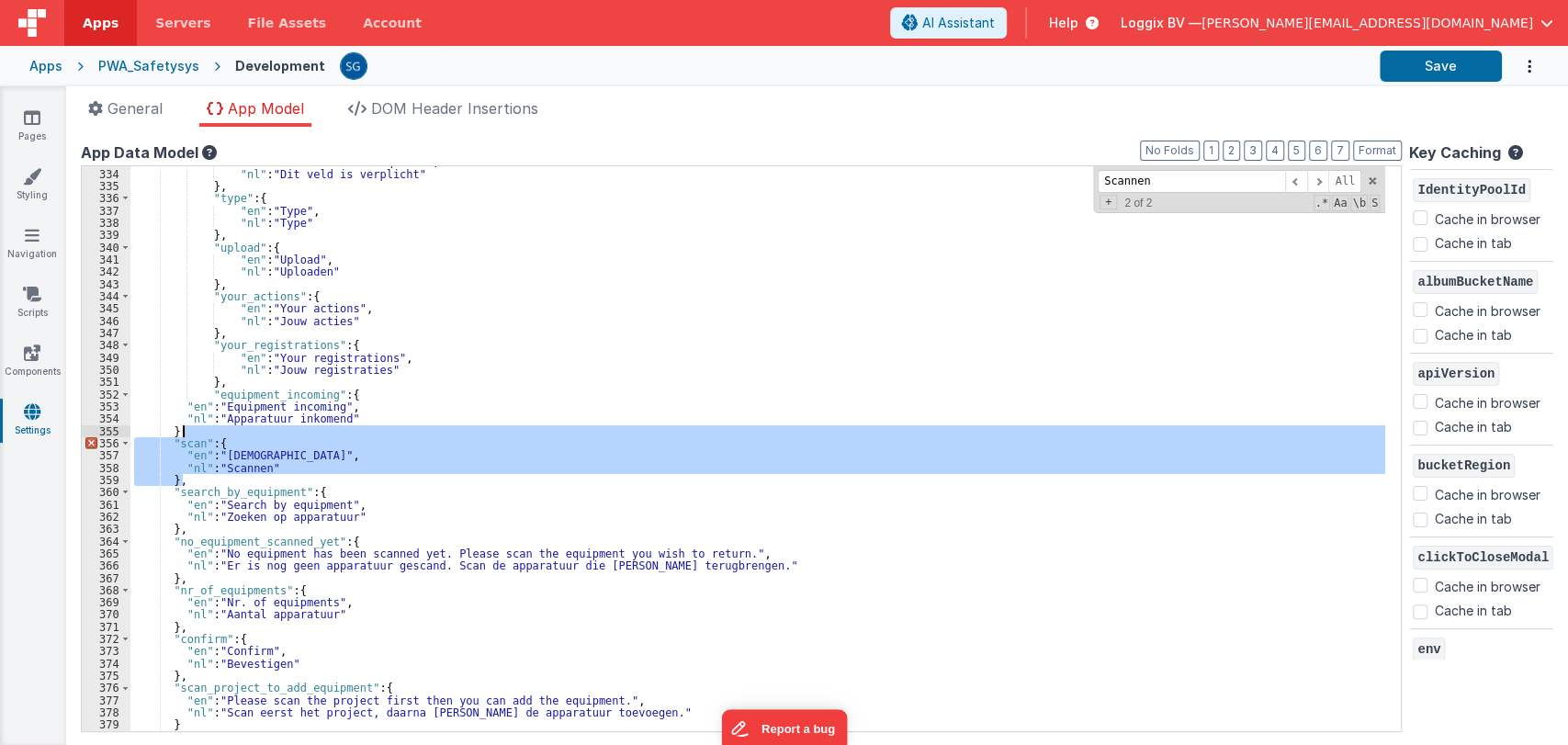
drag, startPoint x: 190, startPoint y: 478, endPoint x: 190, endPoint y: 433, distance: 45.0
click at [190, 433] on div ""en" : "This field is required" , "nl" : "Dit veld is verplicht" } , "type" : {…" at bounding box center [757, 449] width 1254 height 589
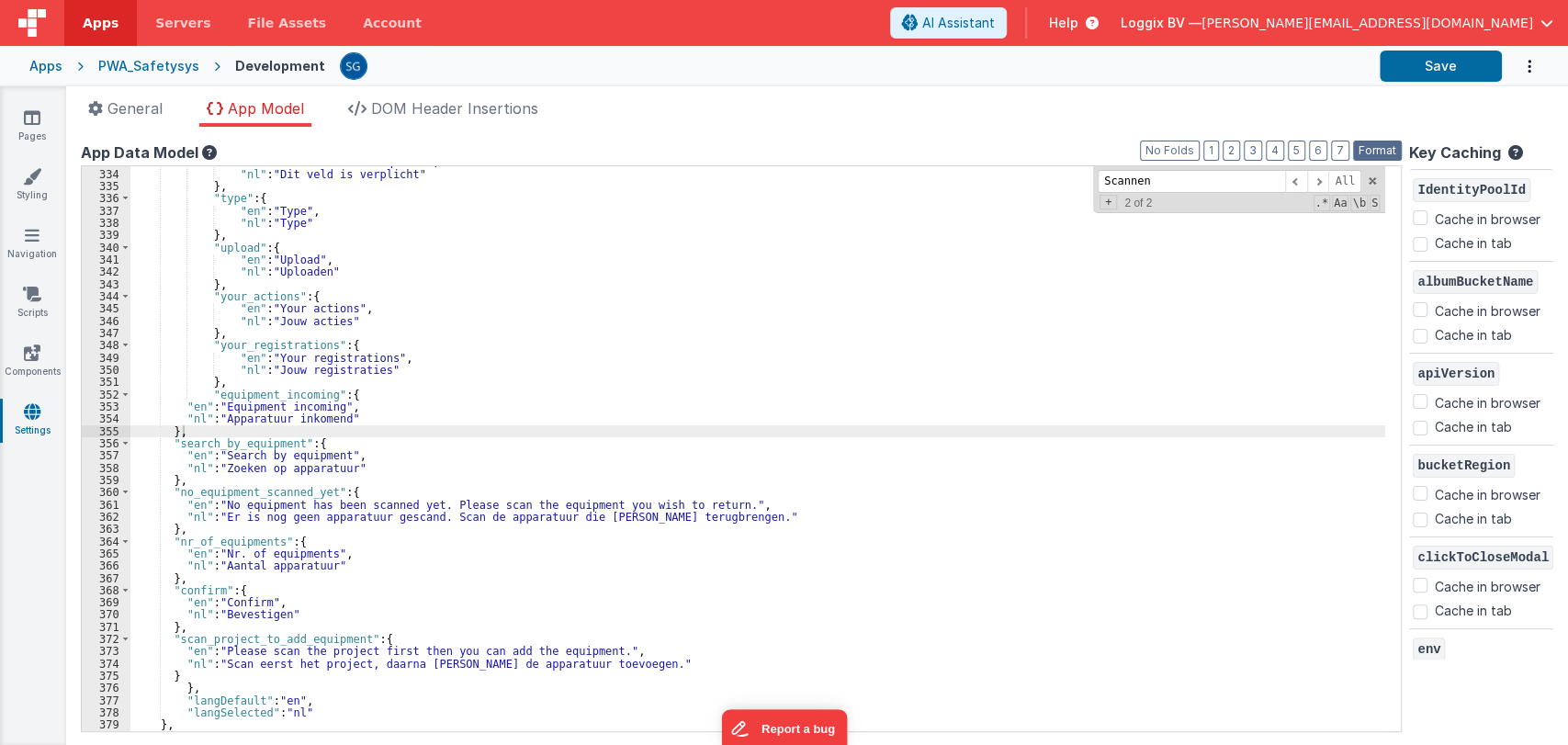
click at [1375, 153] on button "Format" at bounding box center [1376, 150] width 49 height 20
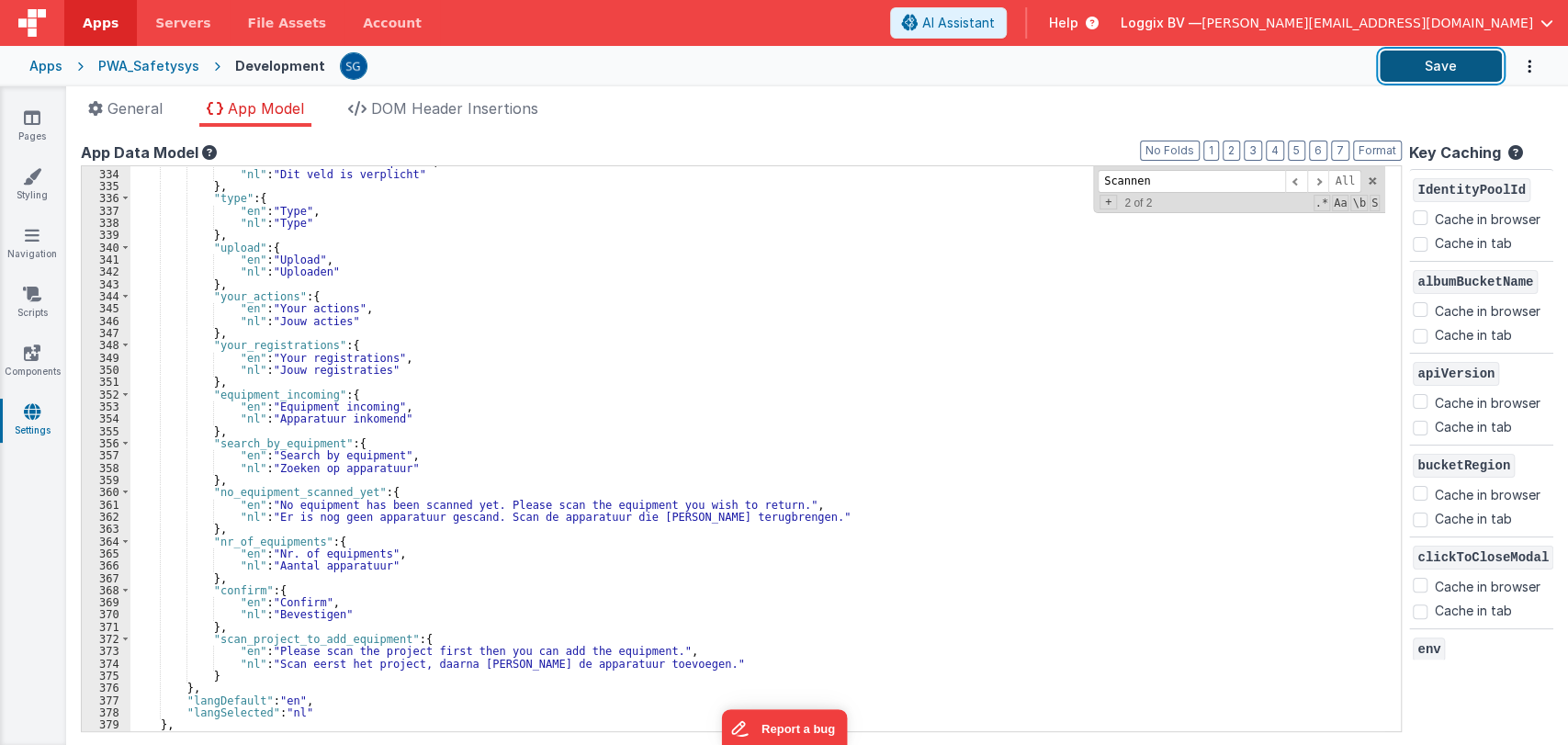
click at [1449, 72] on button "Save" at bounding box center [1440, 66] width 122 height 31
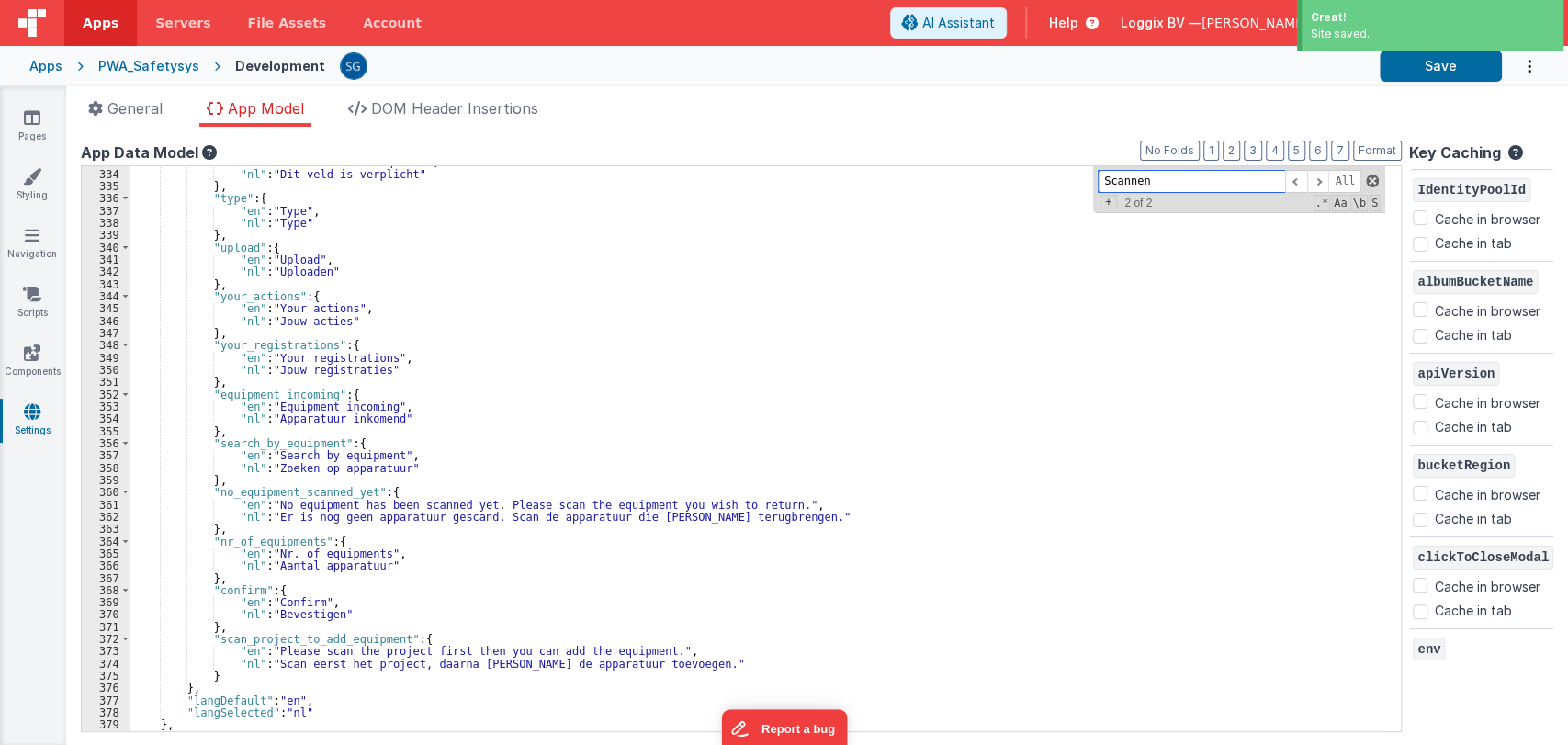
click at [1365, 179] on span at bounding box center [1371, 181] width 13 height 13
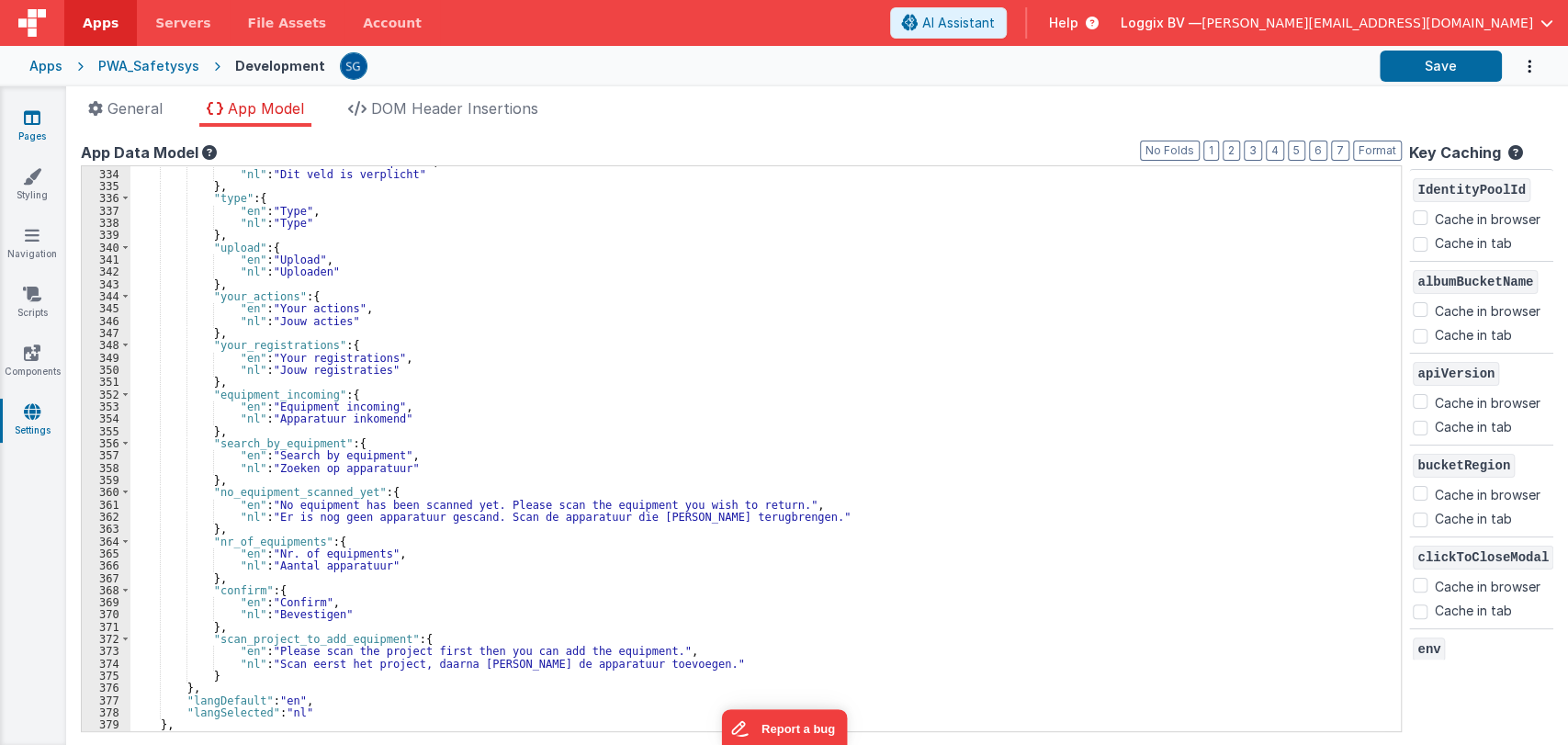
click at [30, 119] on icon at bounding box center [32, 117] width 17 height 18
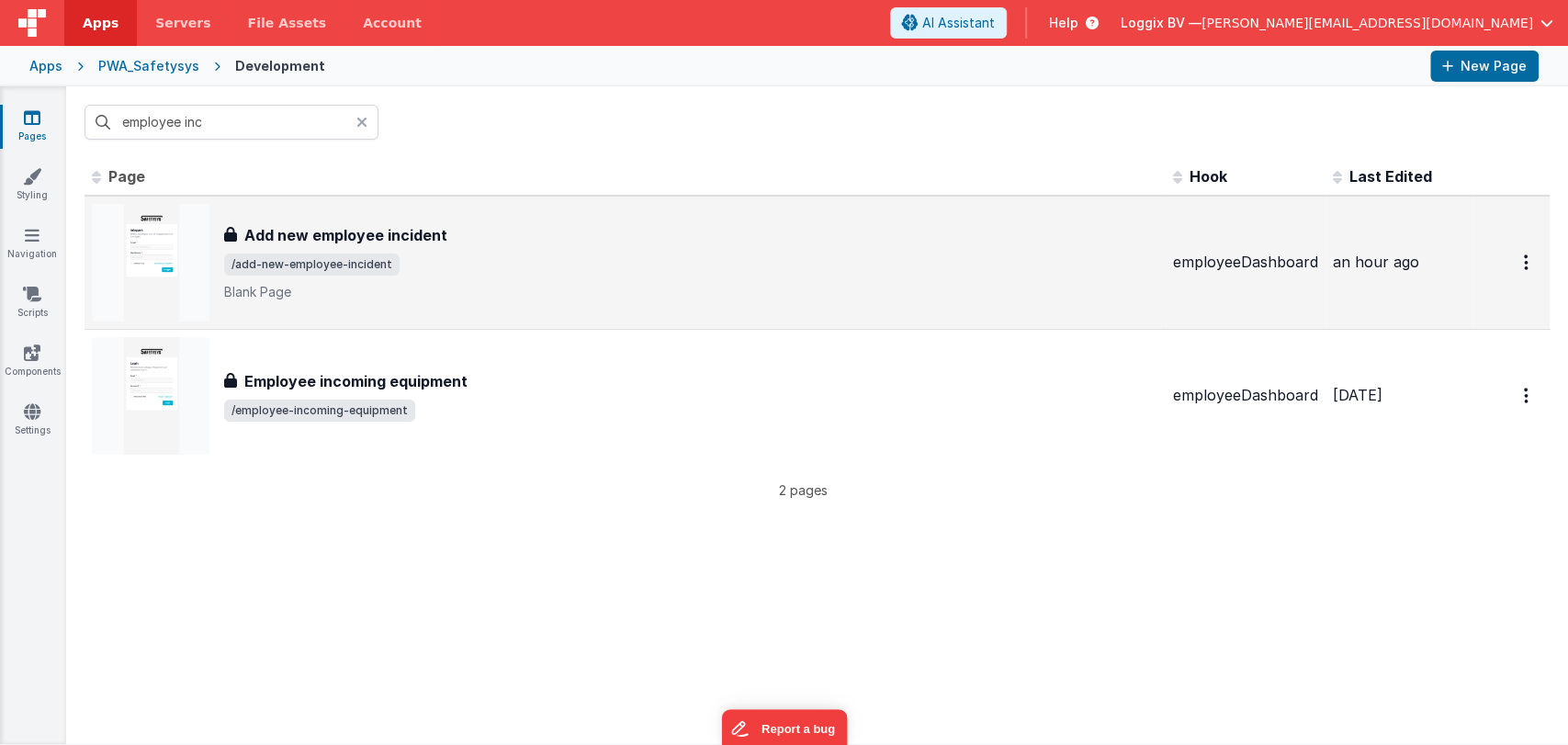
click at [382, 239] on h3 "Add new employee incident" at bounding box center [346, 235] width 203 height 22
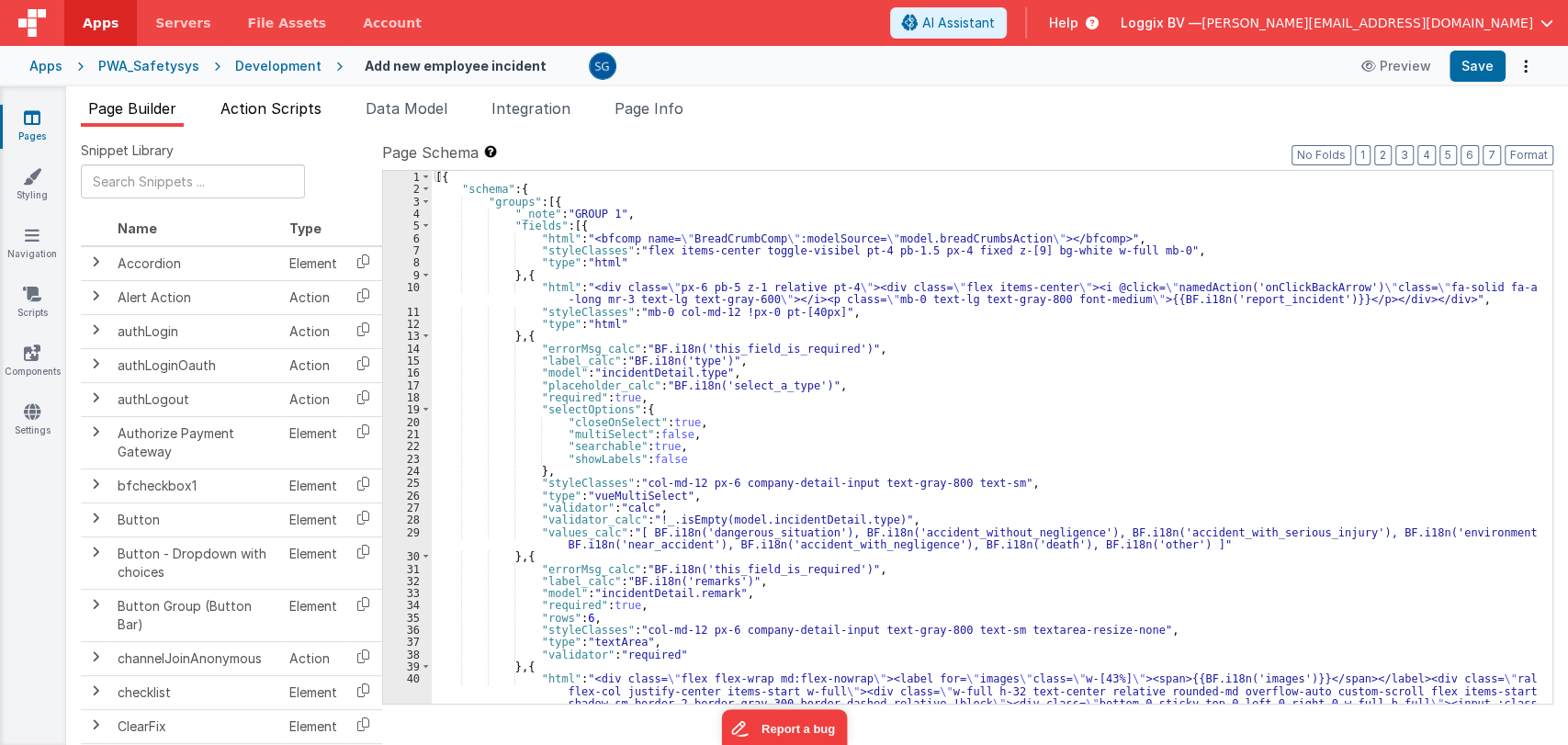
click at [238, 106] on span "Action Scripts" at bounding box center [271, 108] width 101 height 18
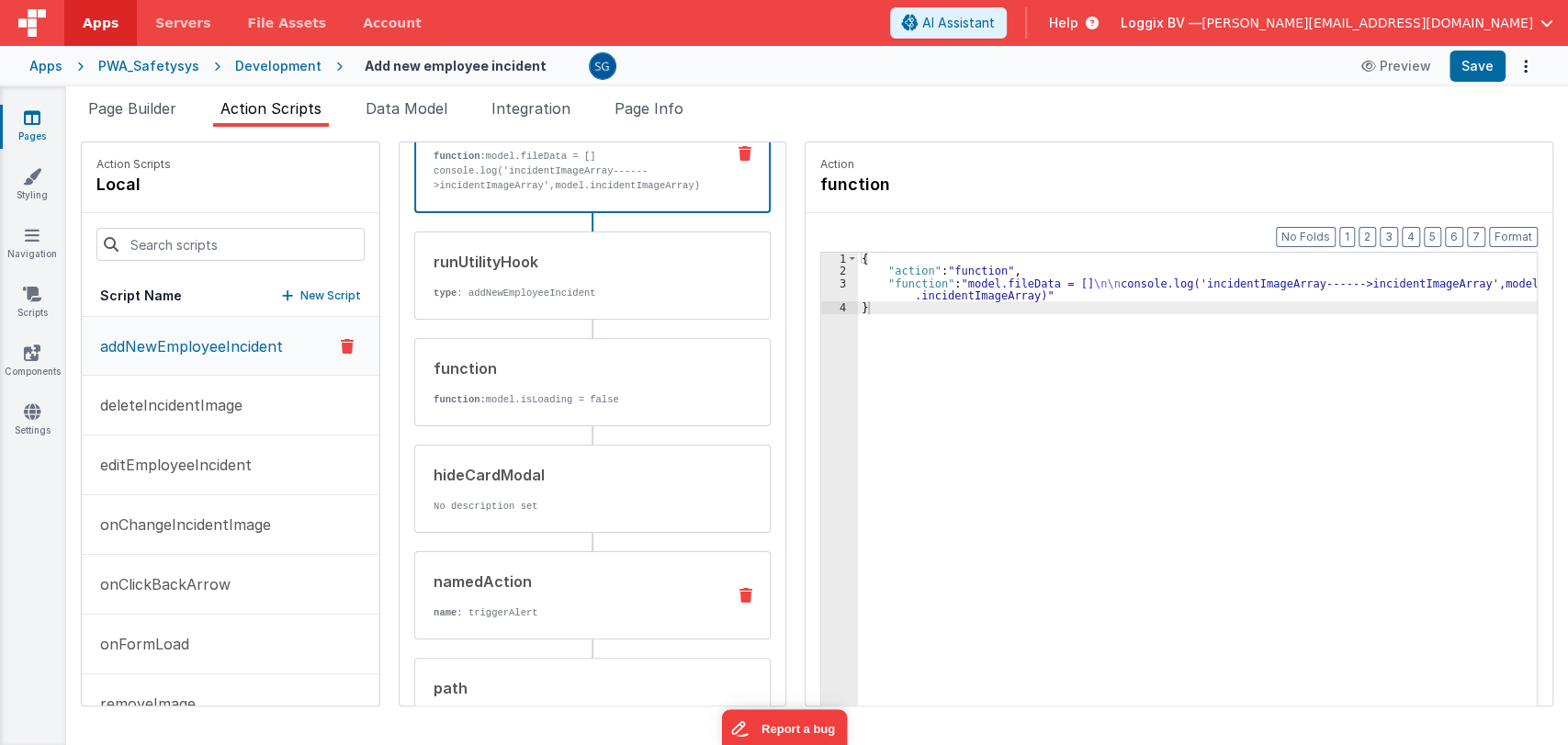
scroll to position [215, 0]
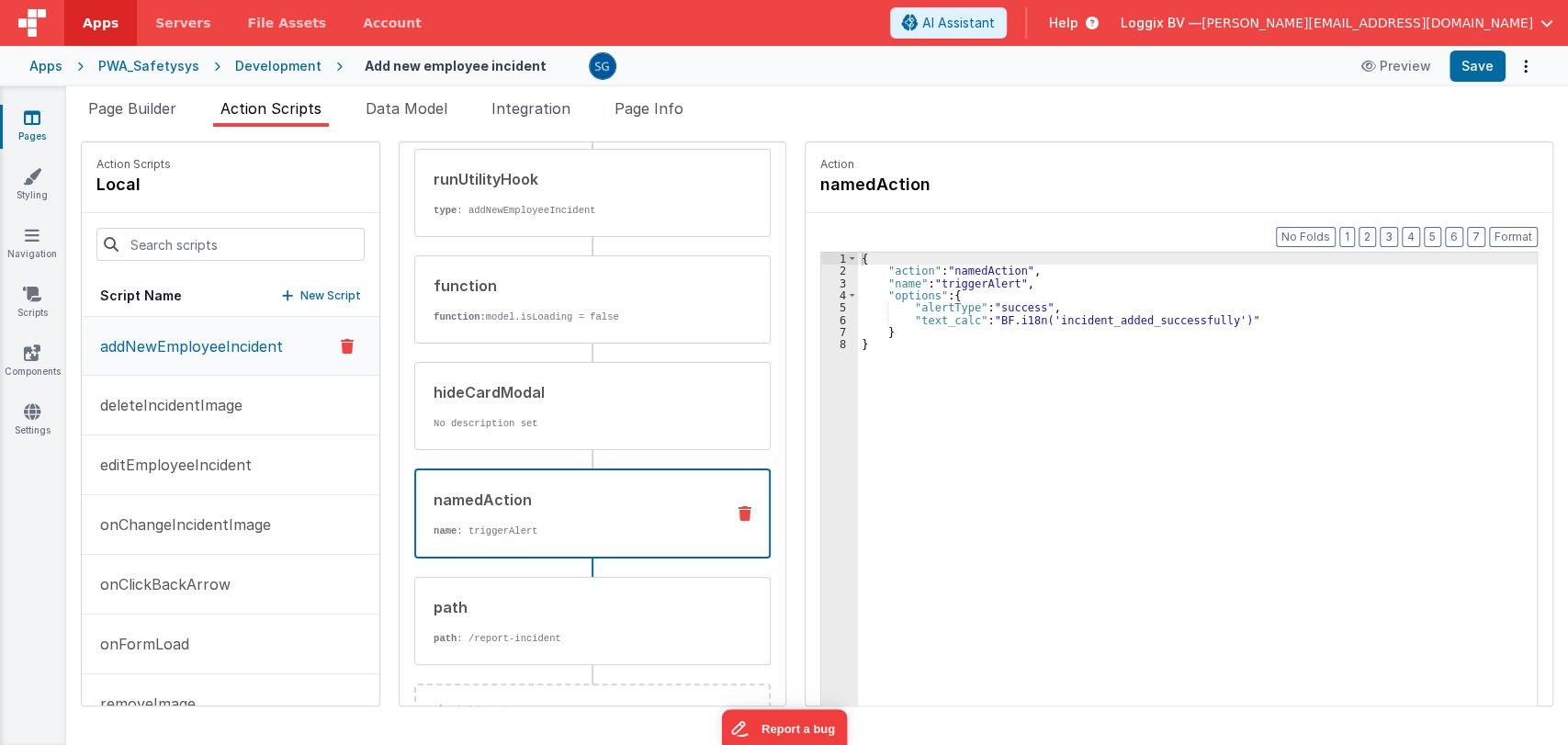
click at [507, 500] on div "namedAction" at bounding box center [571, 500] width 276 height 22
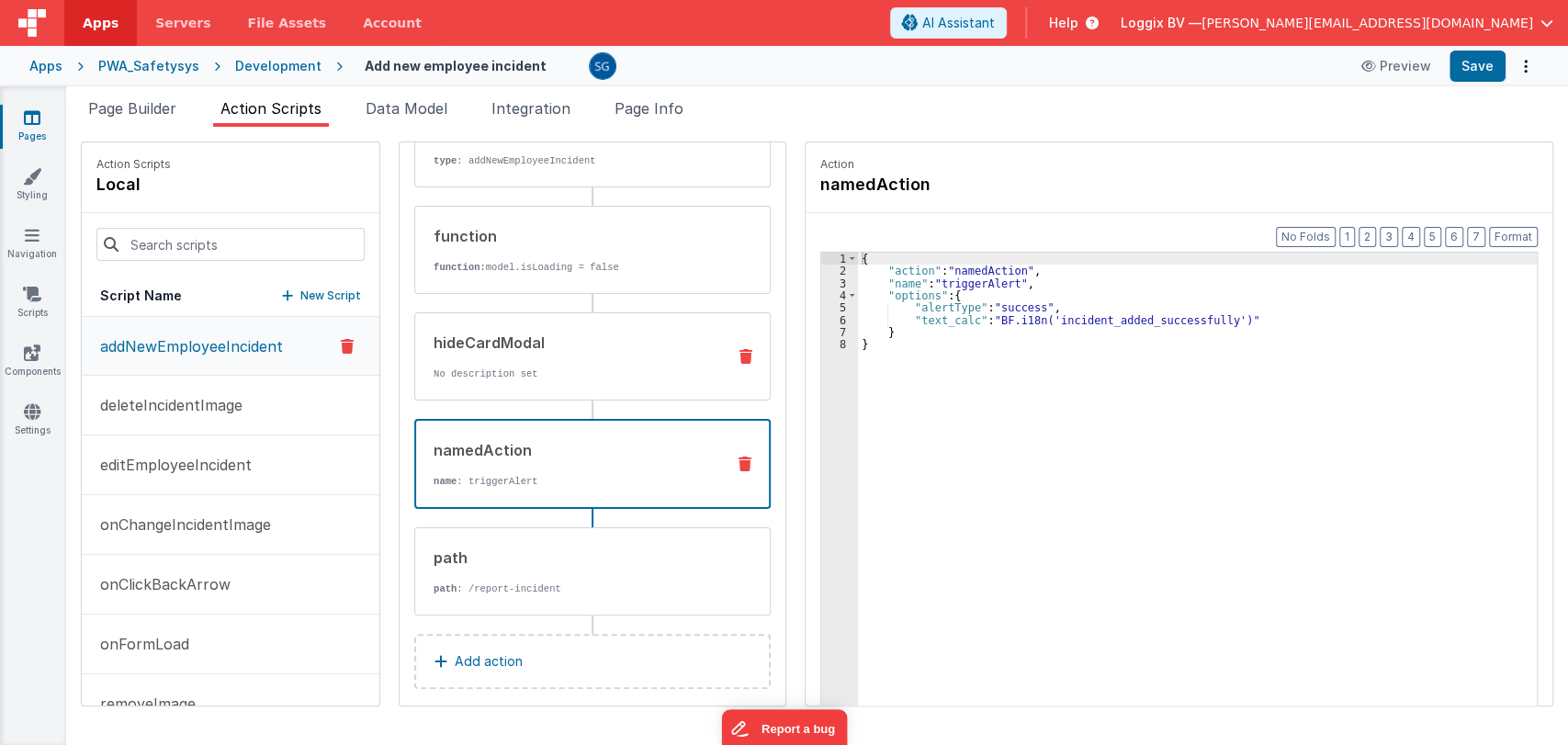
scroll to position [279, 0]
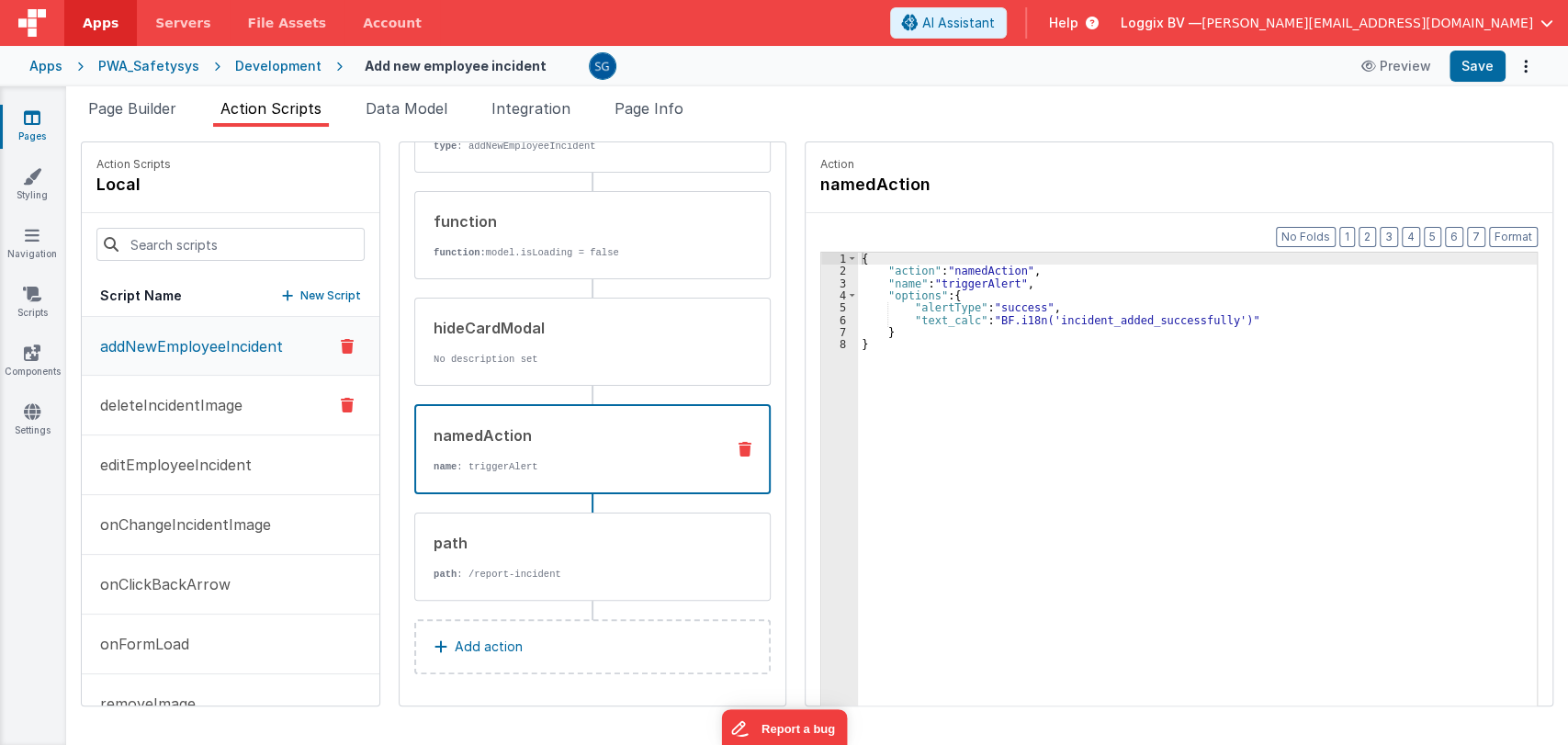
click at [256, 417] on button "deleteIncidentImage" at bounding box center [230, 405] width 297 height 60
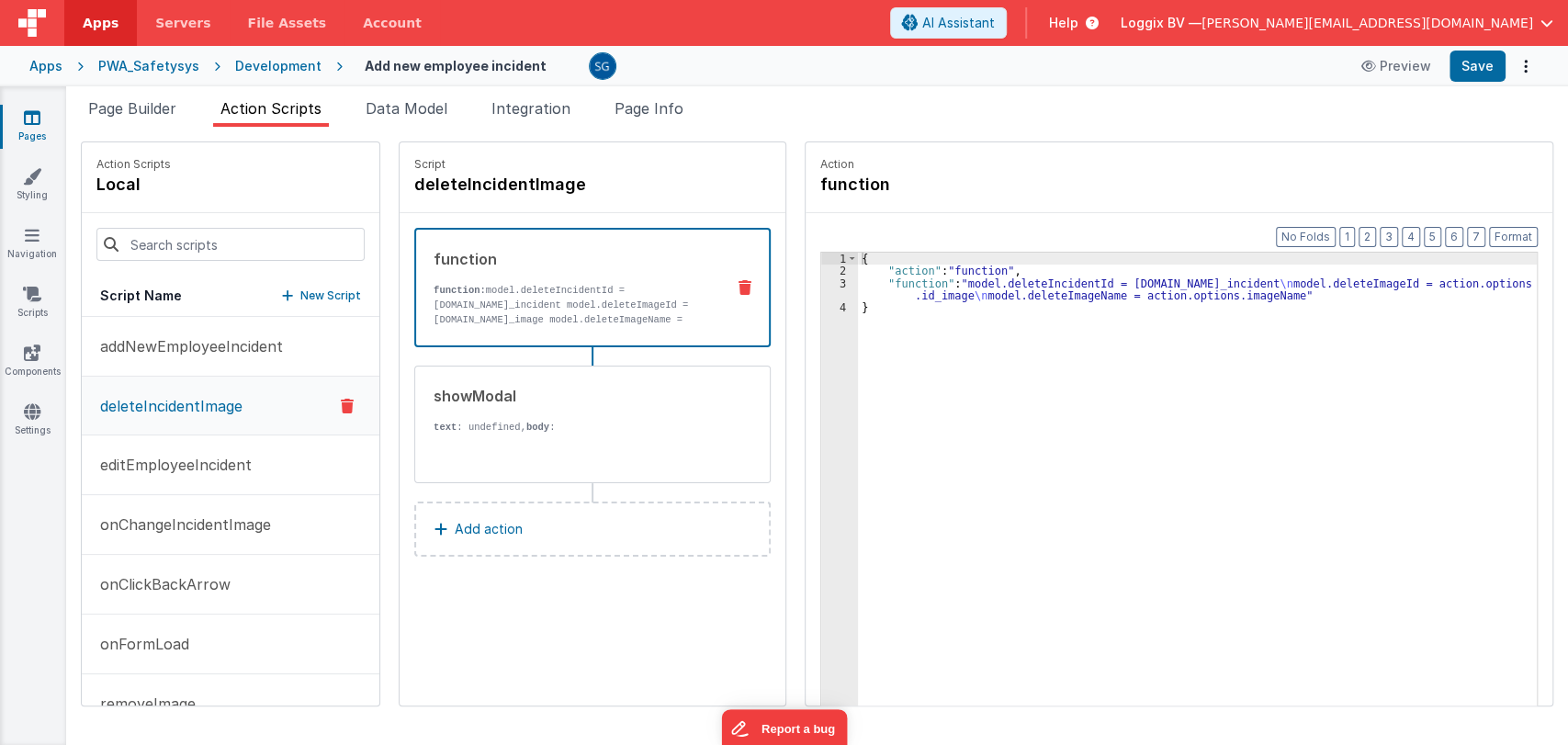
scroll to position [0, 0]
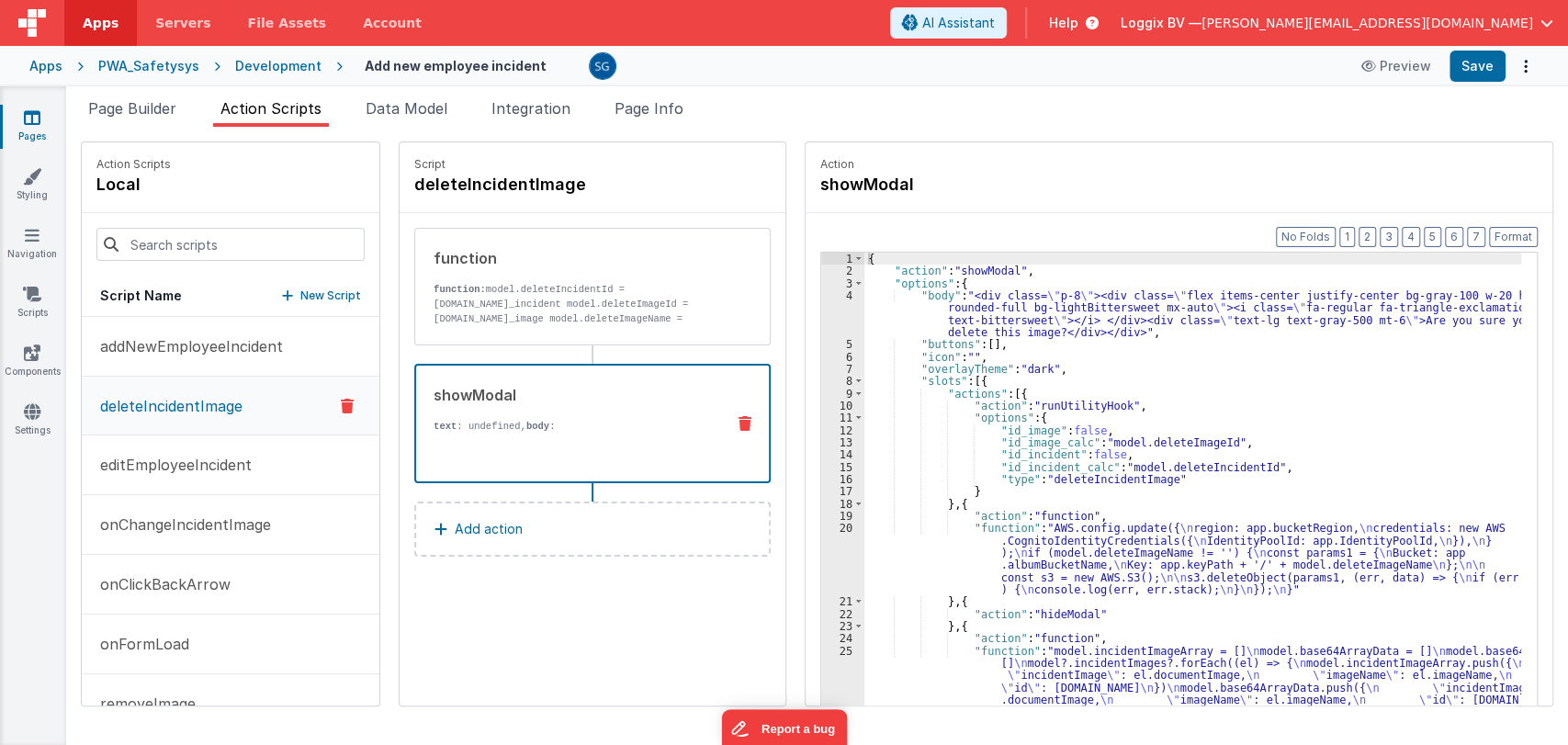
click at [458, 424] on p "text : undefined, body :" at bounding box center [571, 425] width 276 height 15
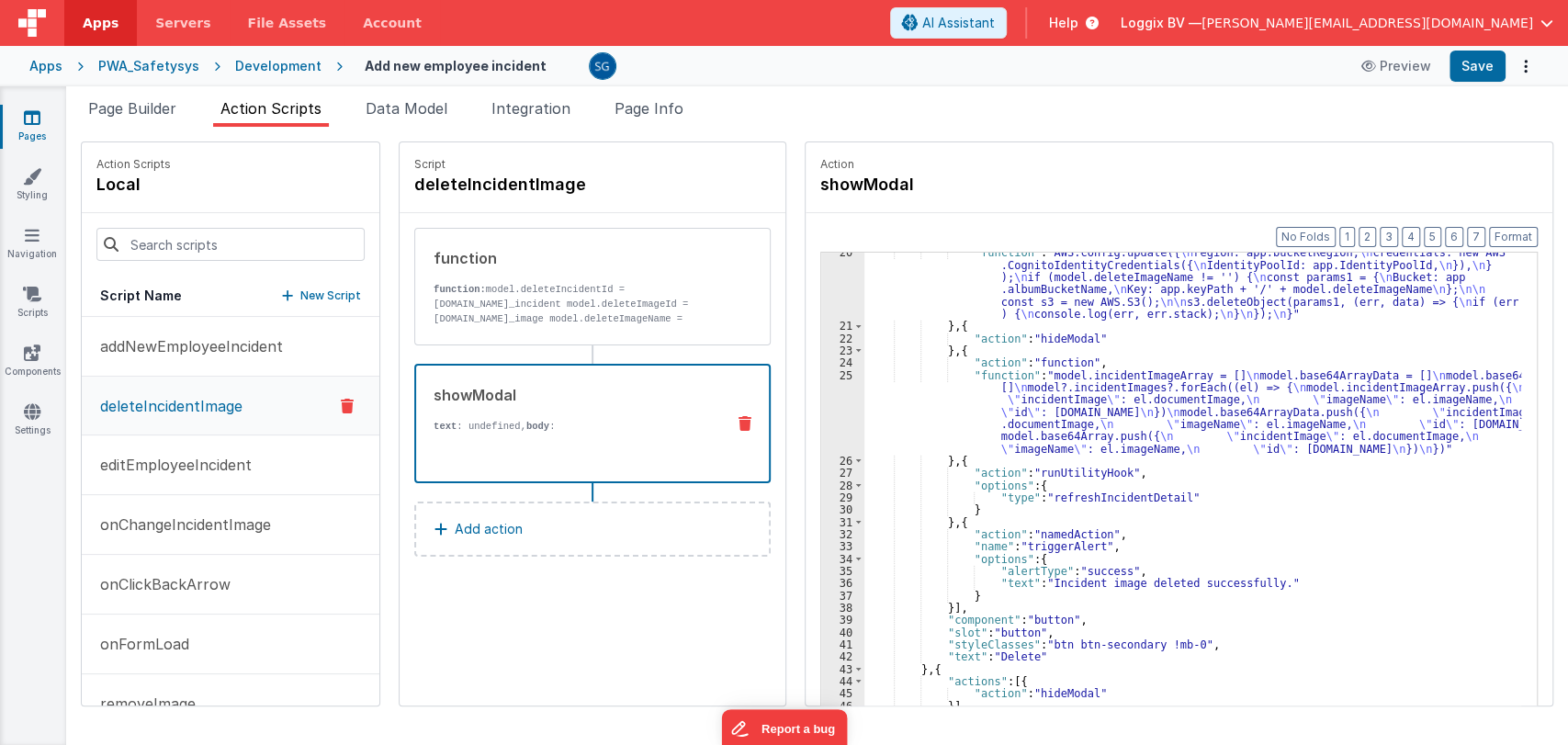
scroll to position [322, 0]
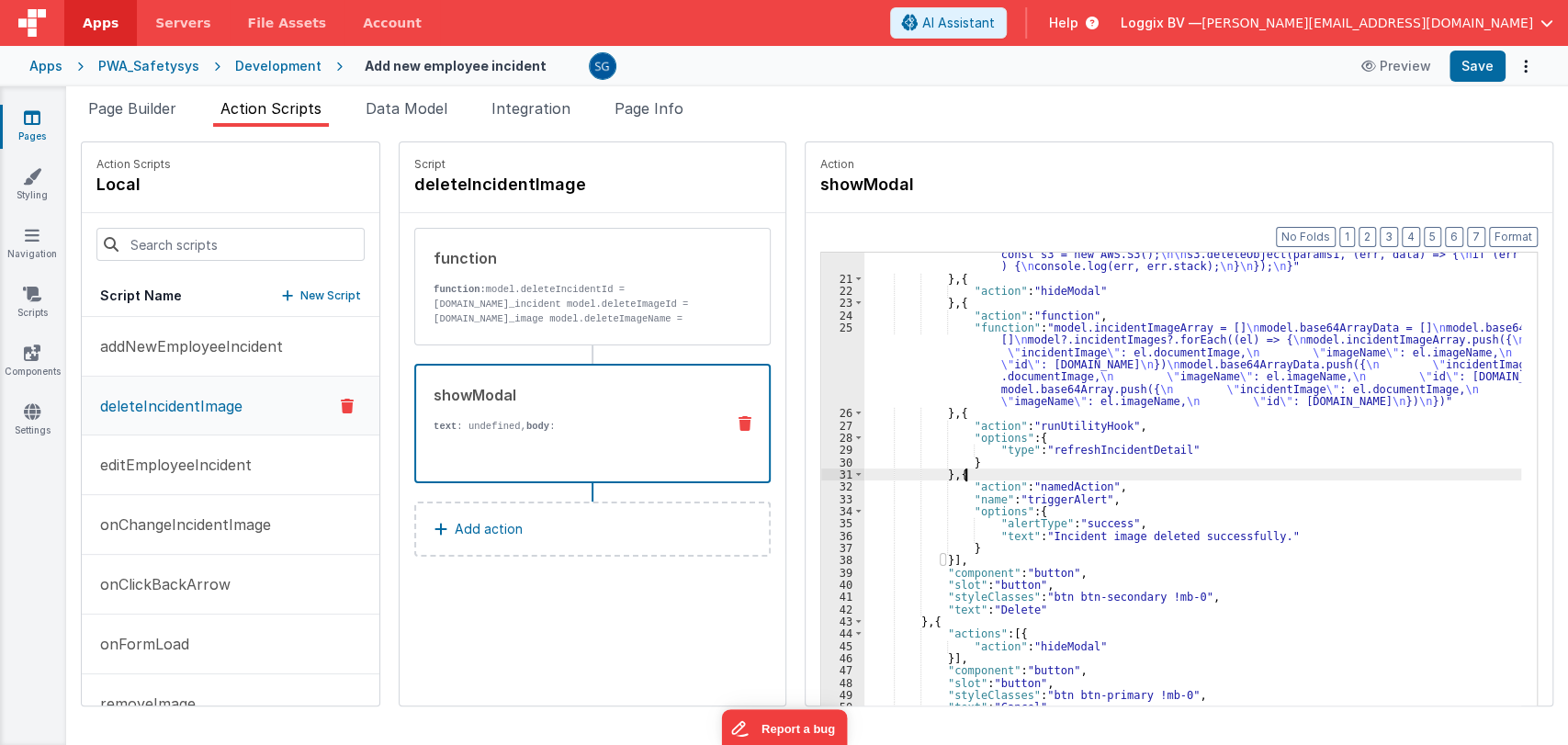
click at [1242, 478] on div ""function" : "AWS.config.update({ \n region: app.bucketRegion, \n credentials: …" at bounding box center [1201, 497] width 675 height 595
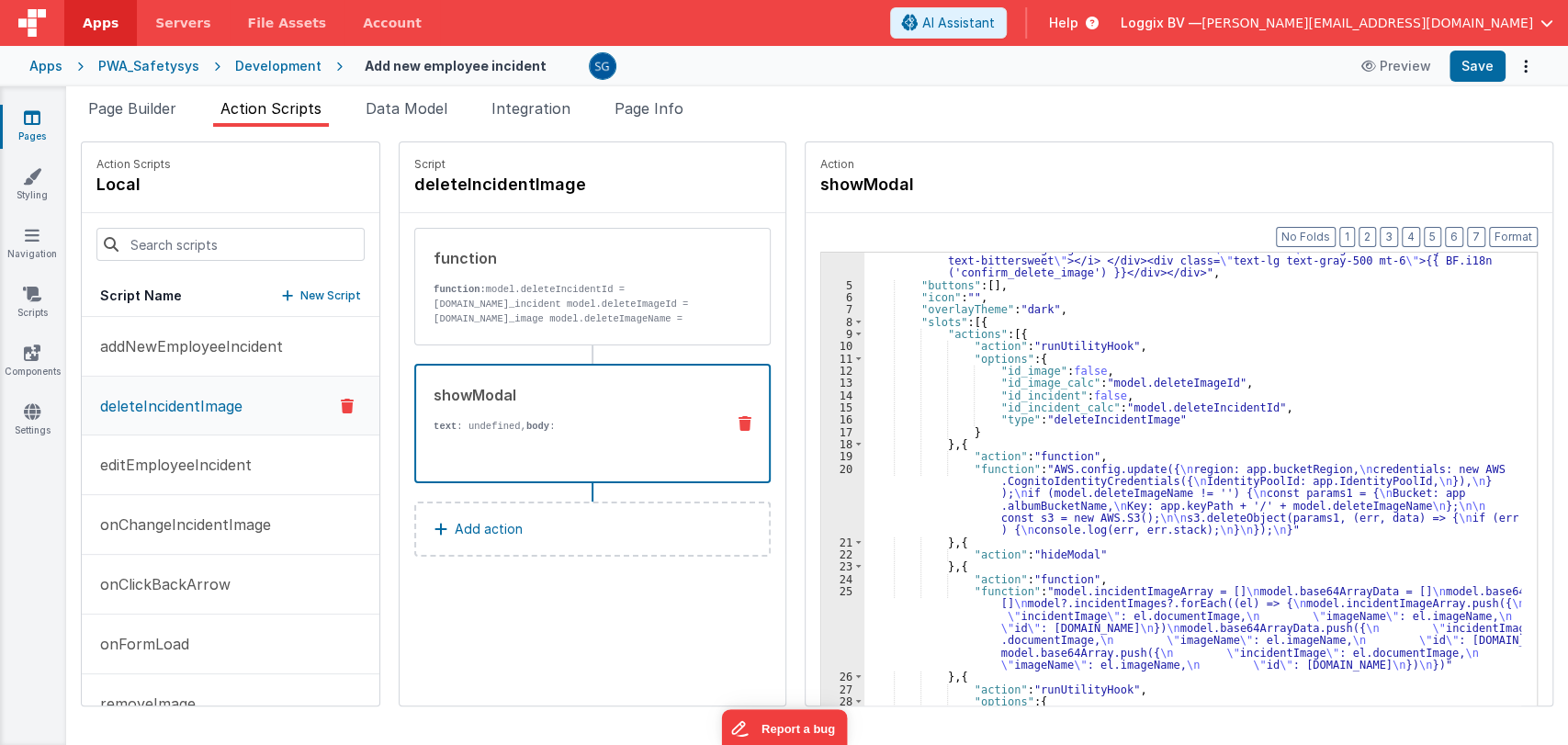
scroll to position [0, 0]
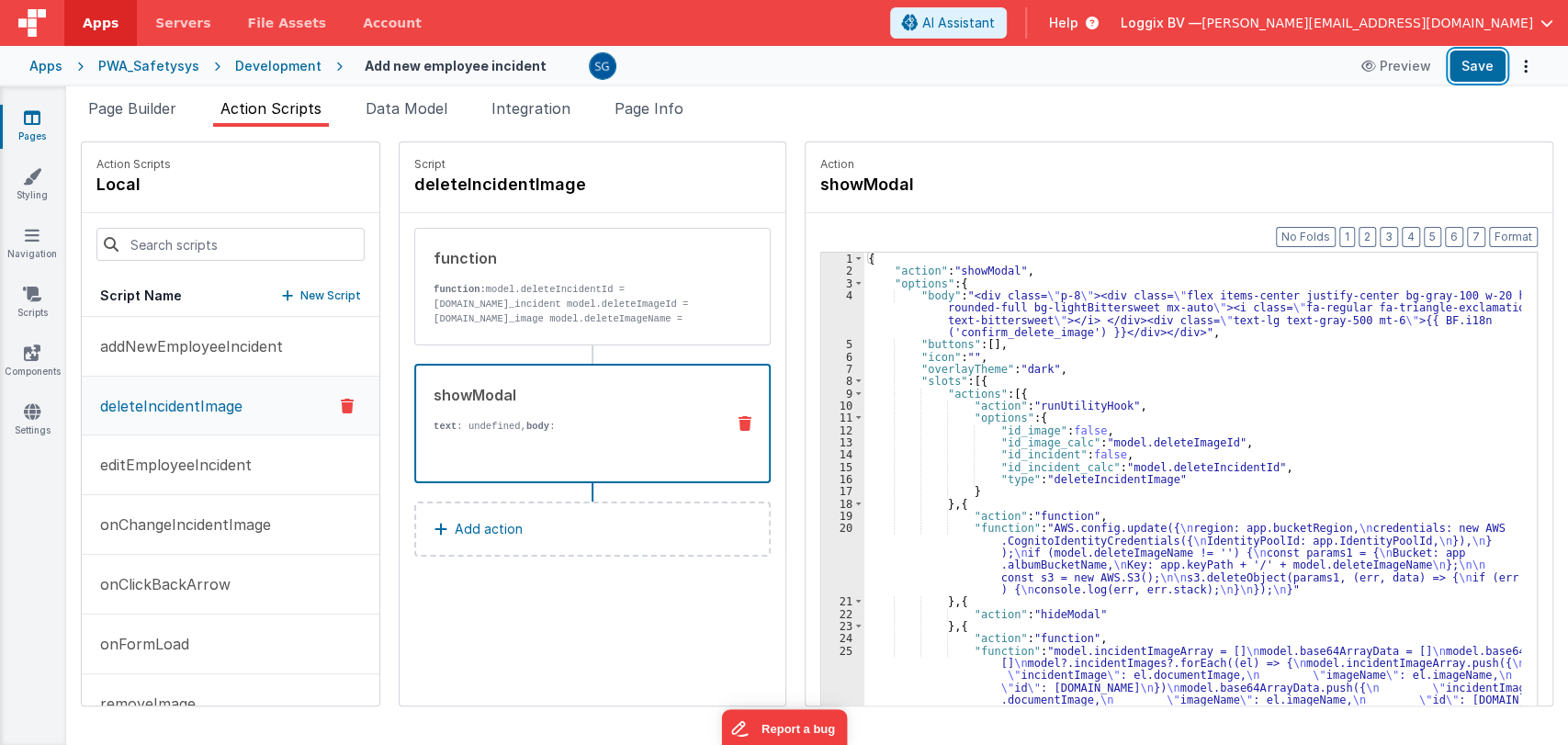
drag, startPoint x: 1478, startPoint y: 72, endPoint x: 1356, endPoint y: 148, distance: 143.7
click at [1357, 148] on div "Apps Servers File Assets Account Some FUTURE Slot AI Assistant Help Loggix BV —…" at bounding box center [784, 372] width 1568 height 745
click at [1520, 233] on button "Format" at bounding box center [1512, 236] width 49 height 20
click at [1480, 55] on button "Save" at bounding box center [1477, 66] width 56 height 31
click at [176, 466] on p "editEmployeeIncident" at bounding box center [171, 465] width 163 height 22
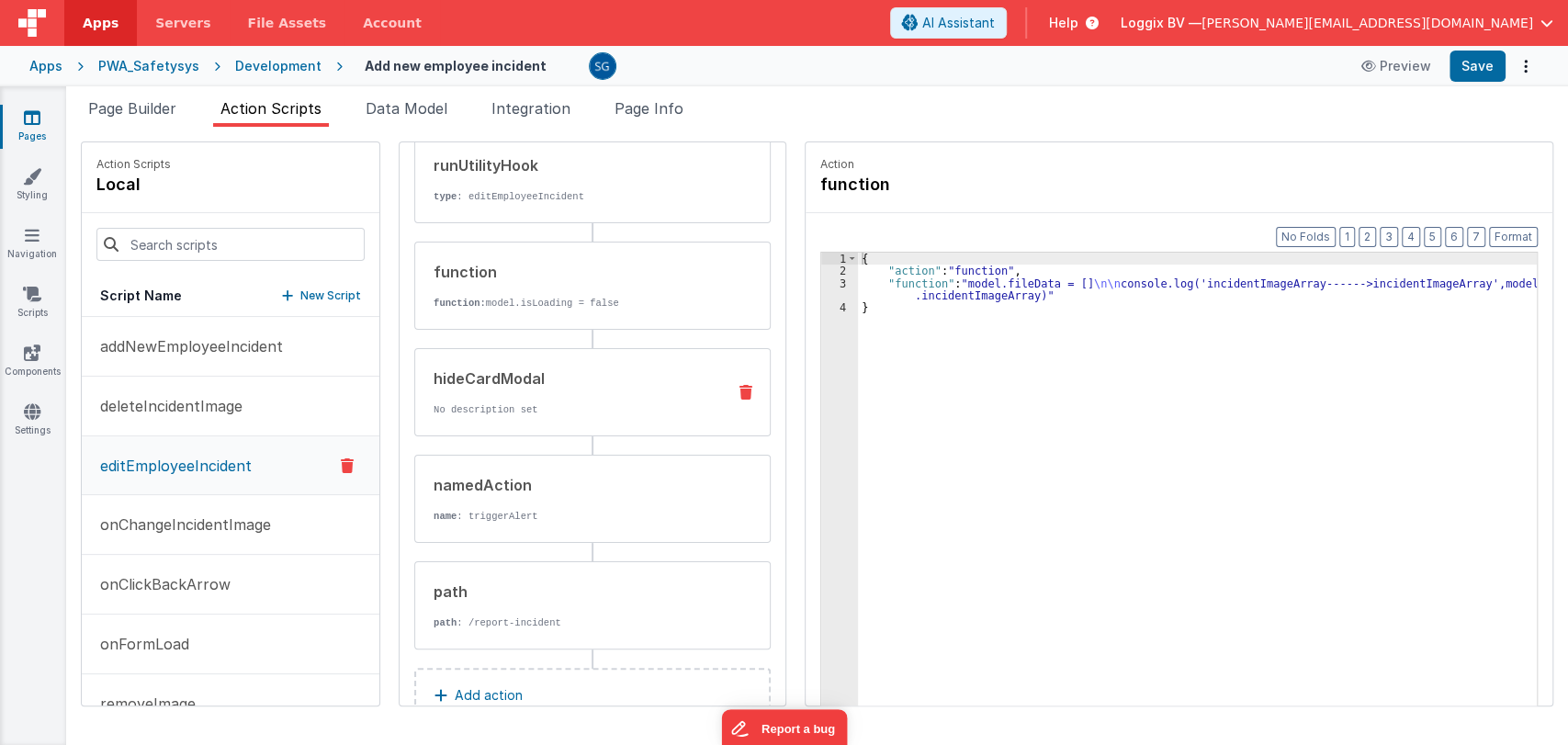
scroll to position [279, 0]
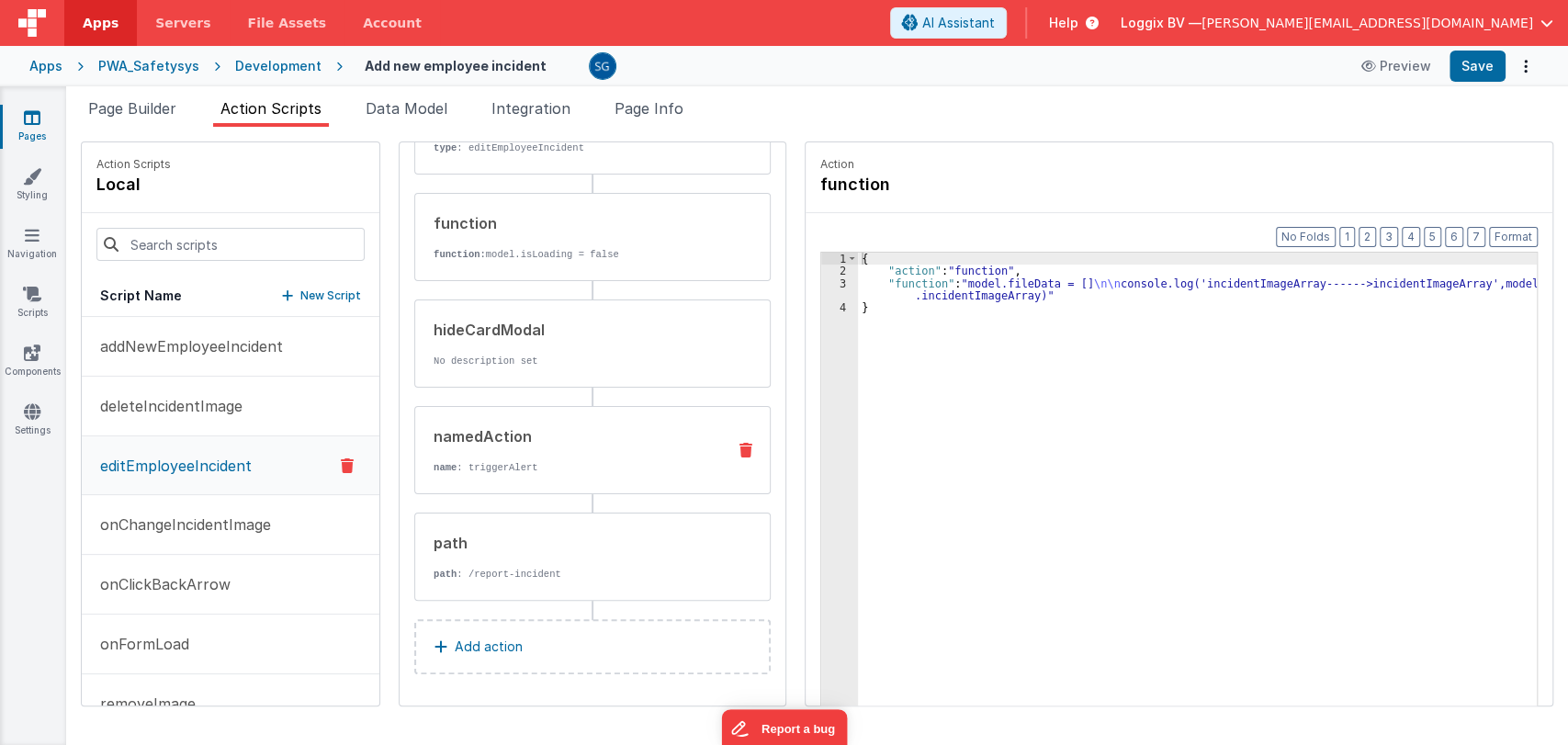
click at [533, 467] on p "name : triggerAlert" at bounding box center [571, 467] width 277 height 15
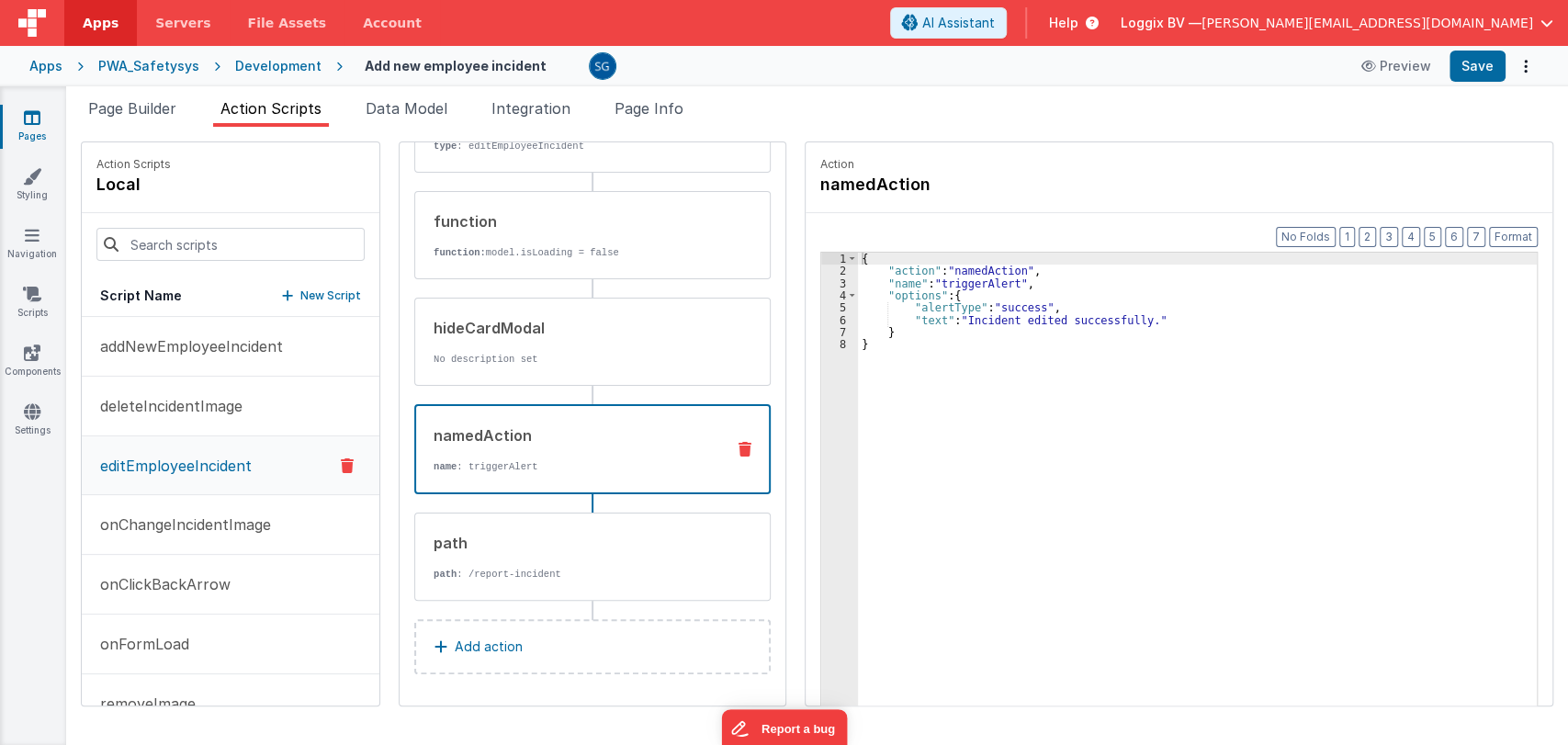
scroll to position [277, 0]
drag, startPoint x: 948, startPoint y: 320, endPoint x: 1120, endPoint y: 318, distance: 172.0
click at [1120, 318] on div "{ "action" : "namedAction" , "name" : "triggerAlert" , "options" : { "alertType…" at bounding box center [1205, 520] width 697 height 534
click at [1111, 323] on div "{ "action" : "namedAction" , "name" : "triggerAlert" , "options" : { "alertType…" at bounding box center [1205, 520] width 697 height 534
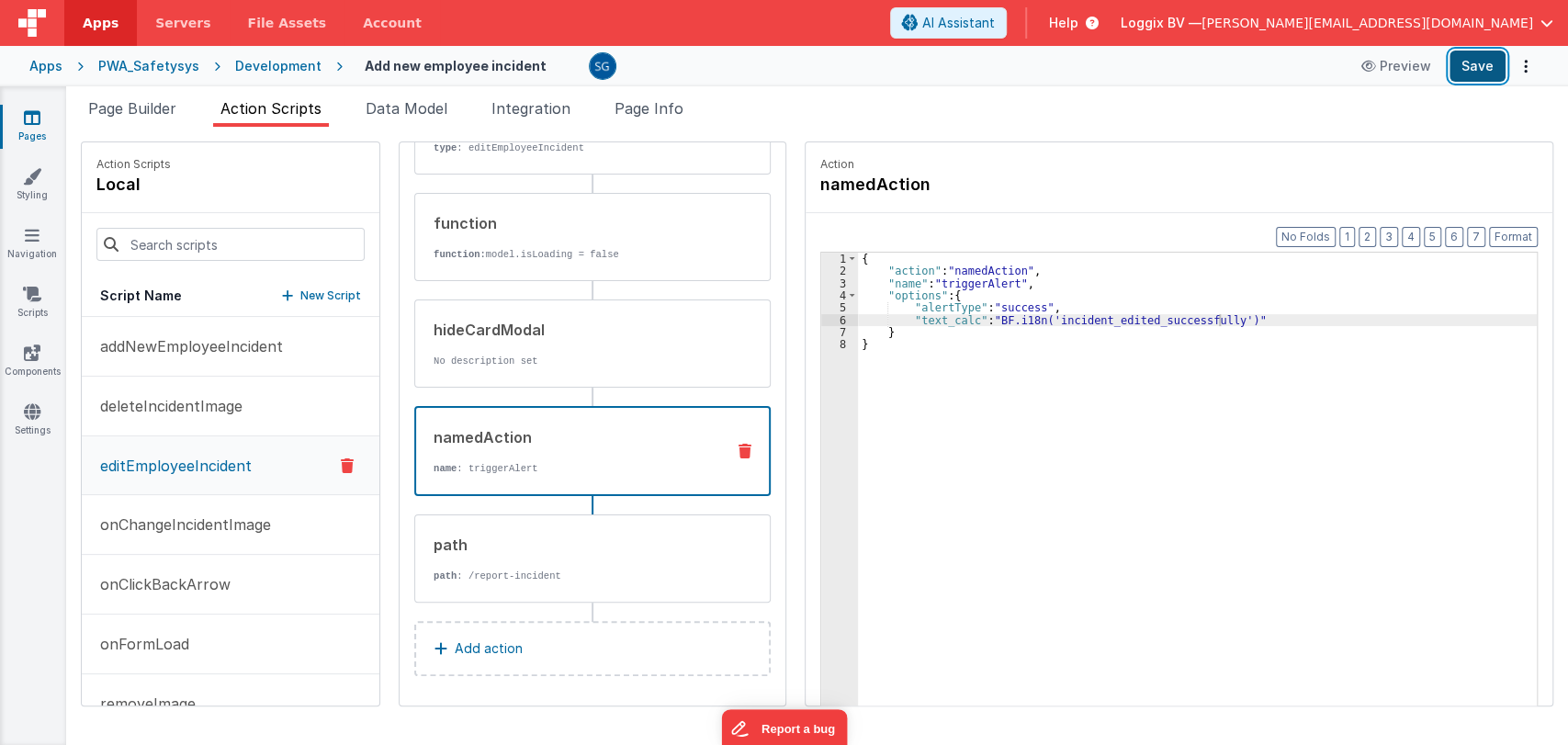
click at [1466, 68] on button "Save" at bounding box center [1477, 66] width 56 height 31
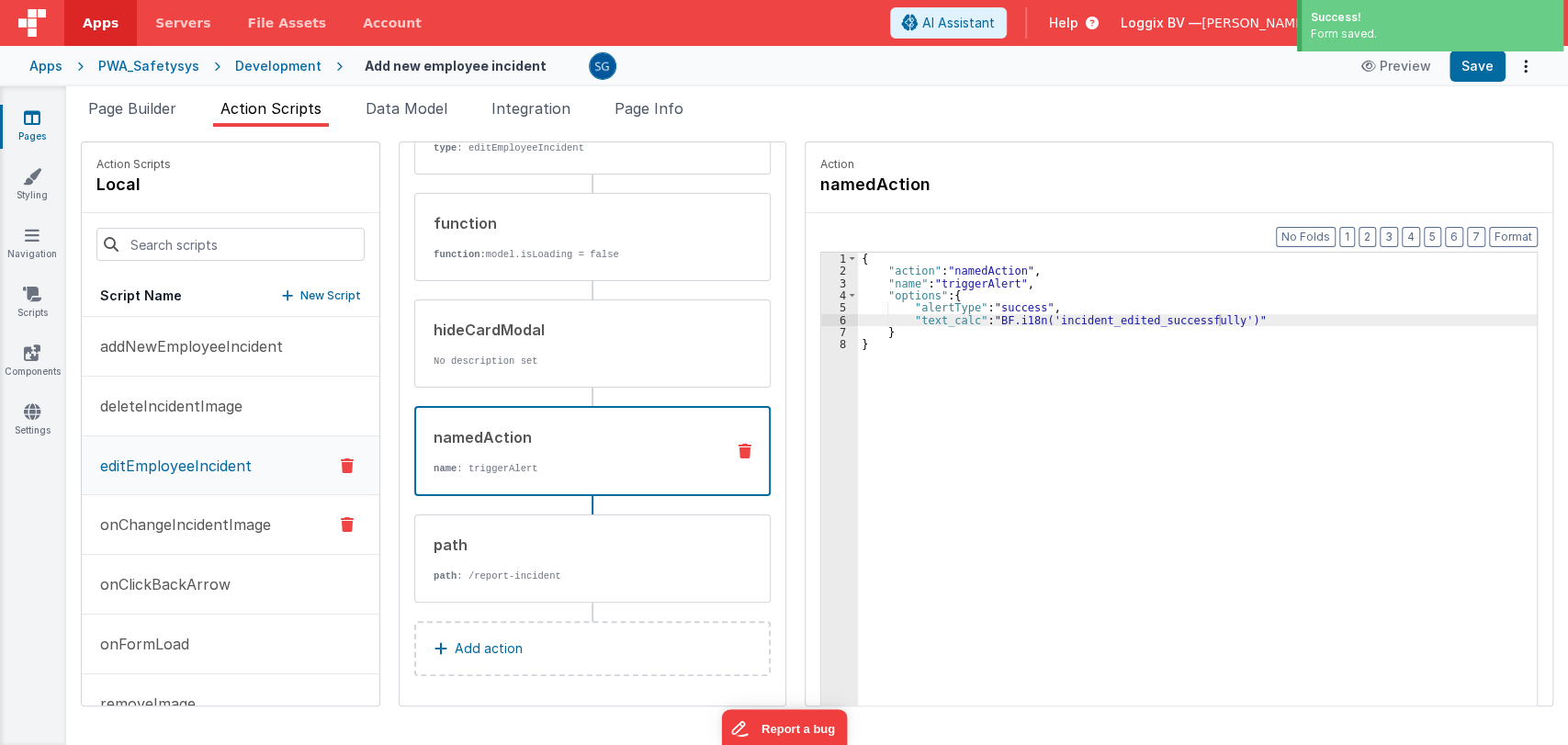
click at [216, 522] on p "onChangeIncidentImage" at bounding box center [180, 524] width 182 height 22
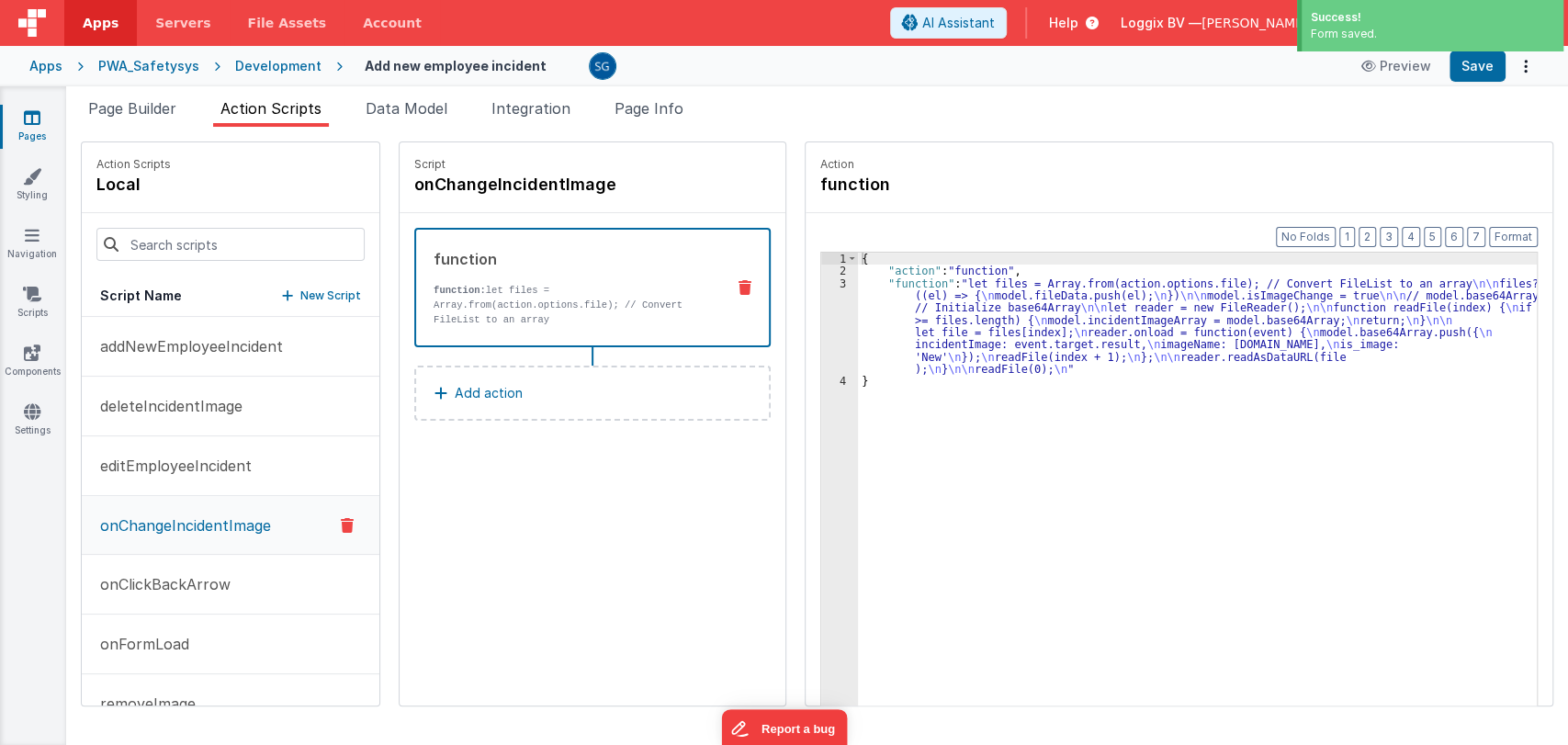
scroll to position [0, 0]
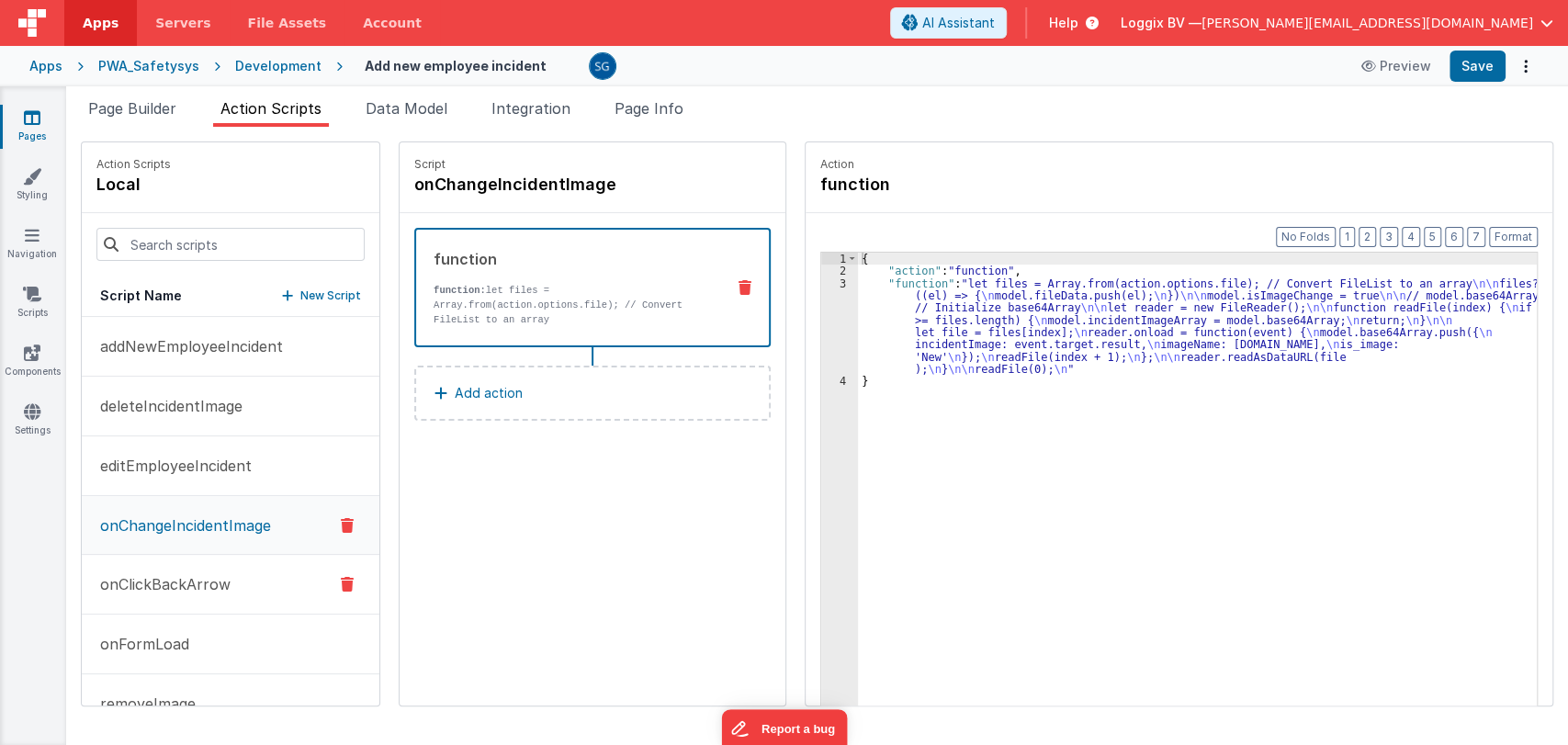
click at [192, 574] on p "onClickBackArrow" at bounding box center [160, 584] width 141 height 22
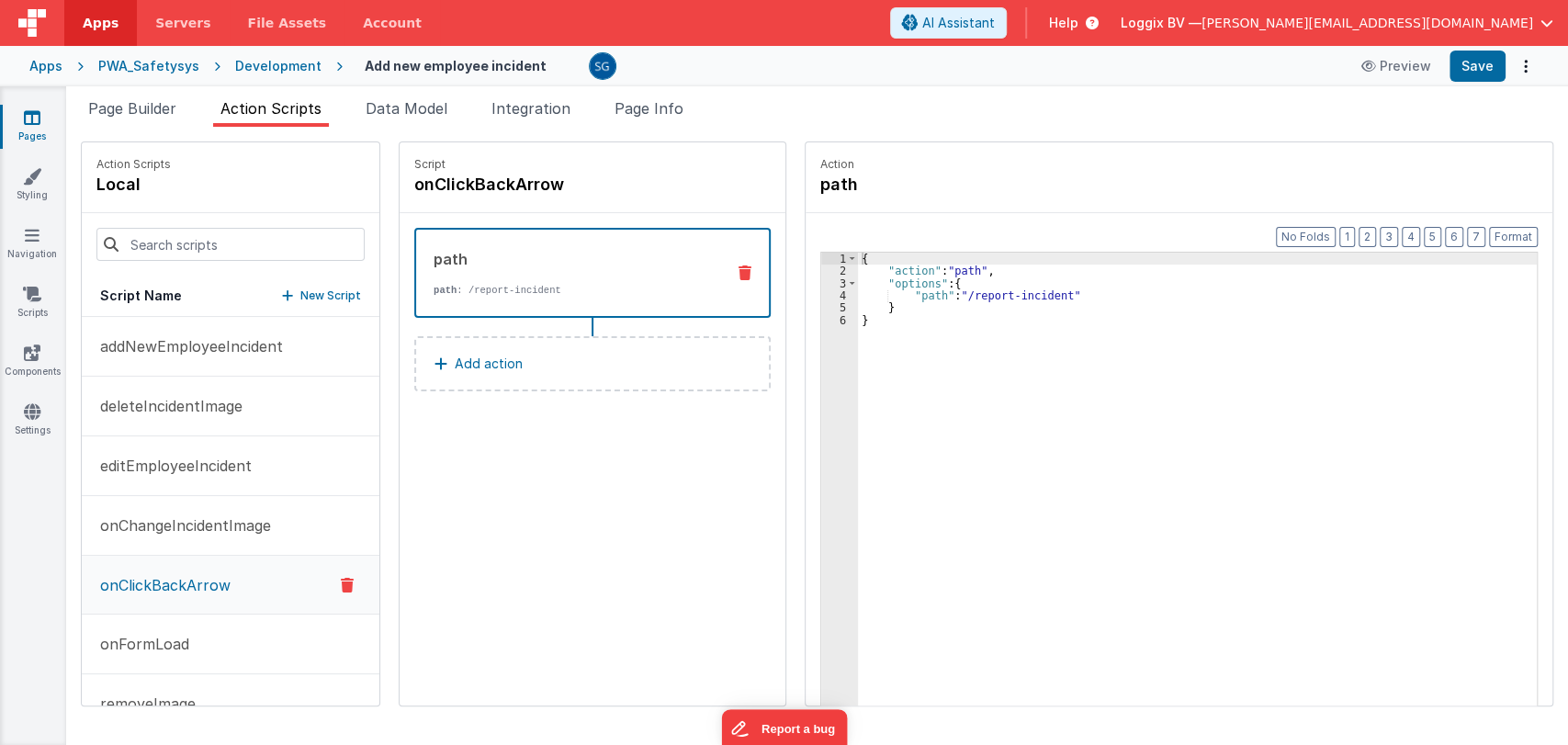
scroll to position [43, 0]
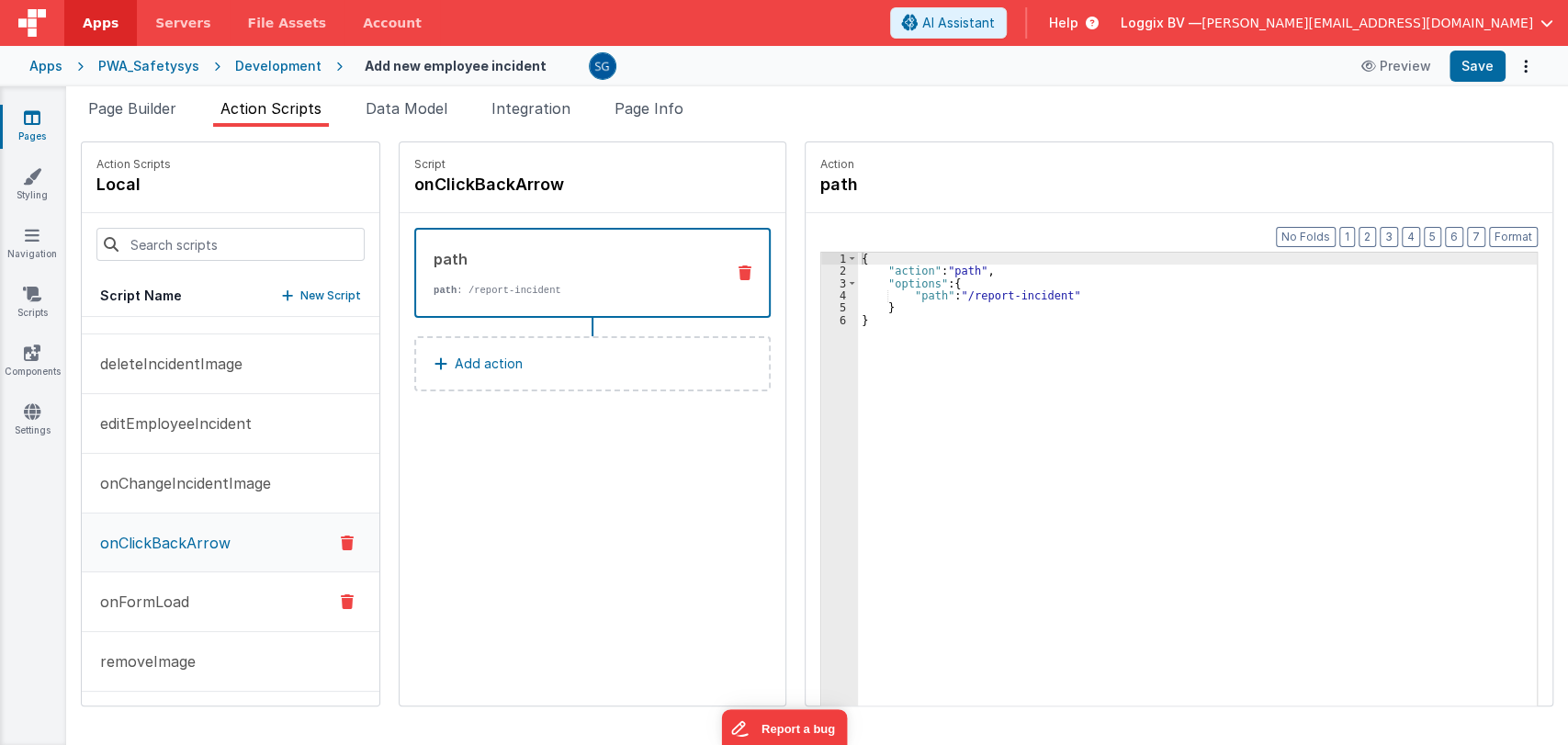
click at [140, 591] on p "onFormLoad" at bounding box center [139, 601] width 100 height 22
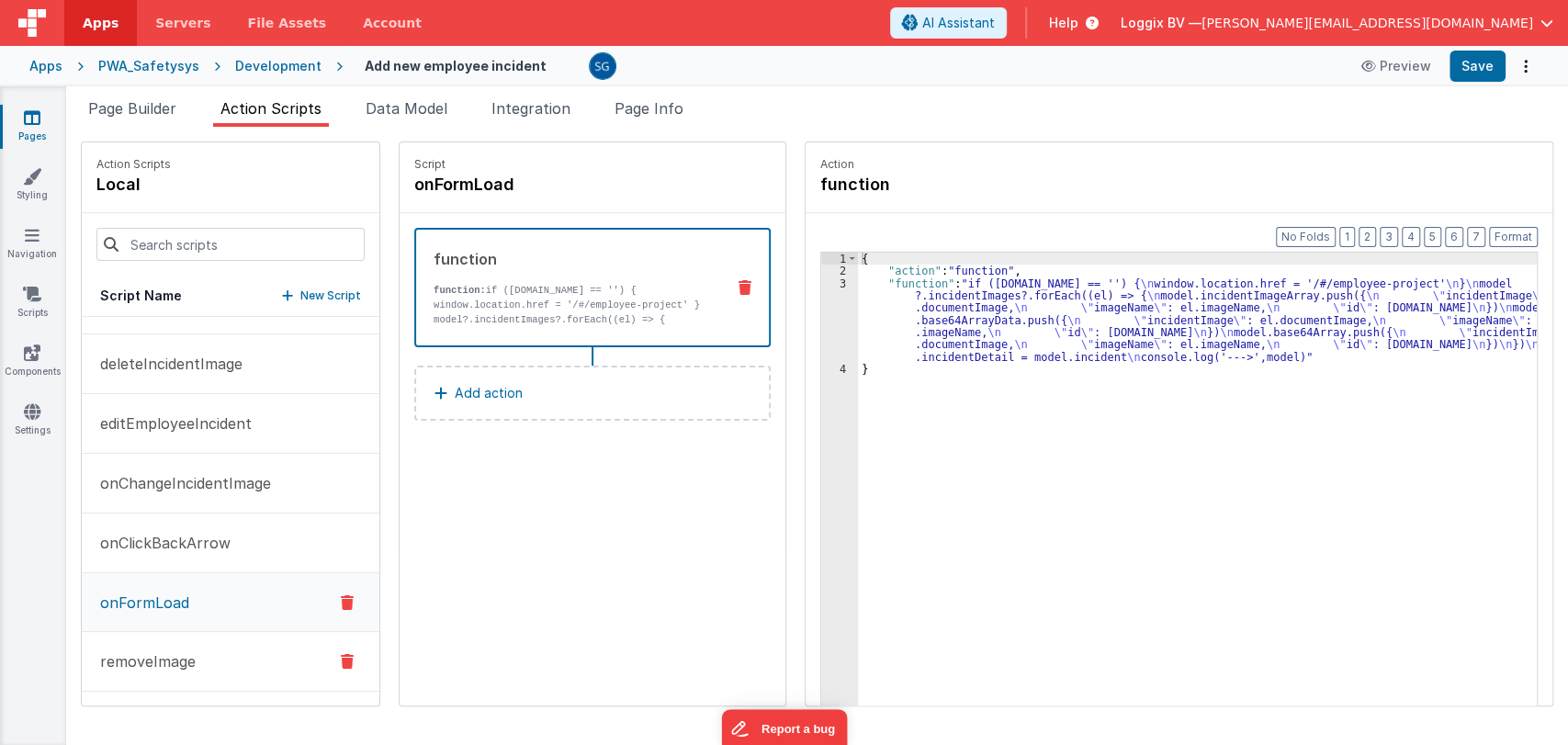
click at [162, 651] on p "removeImage" at bounding box center [142, 661] width 106 height 22
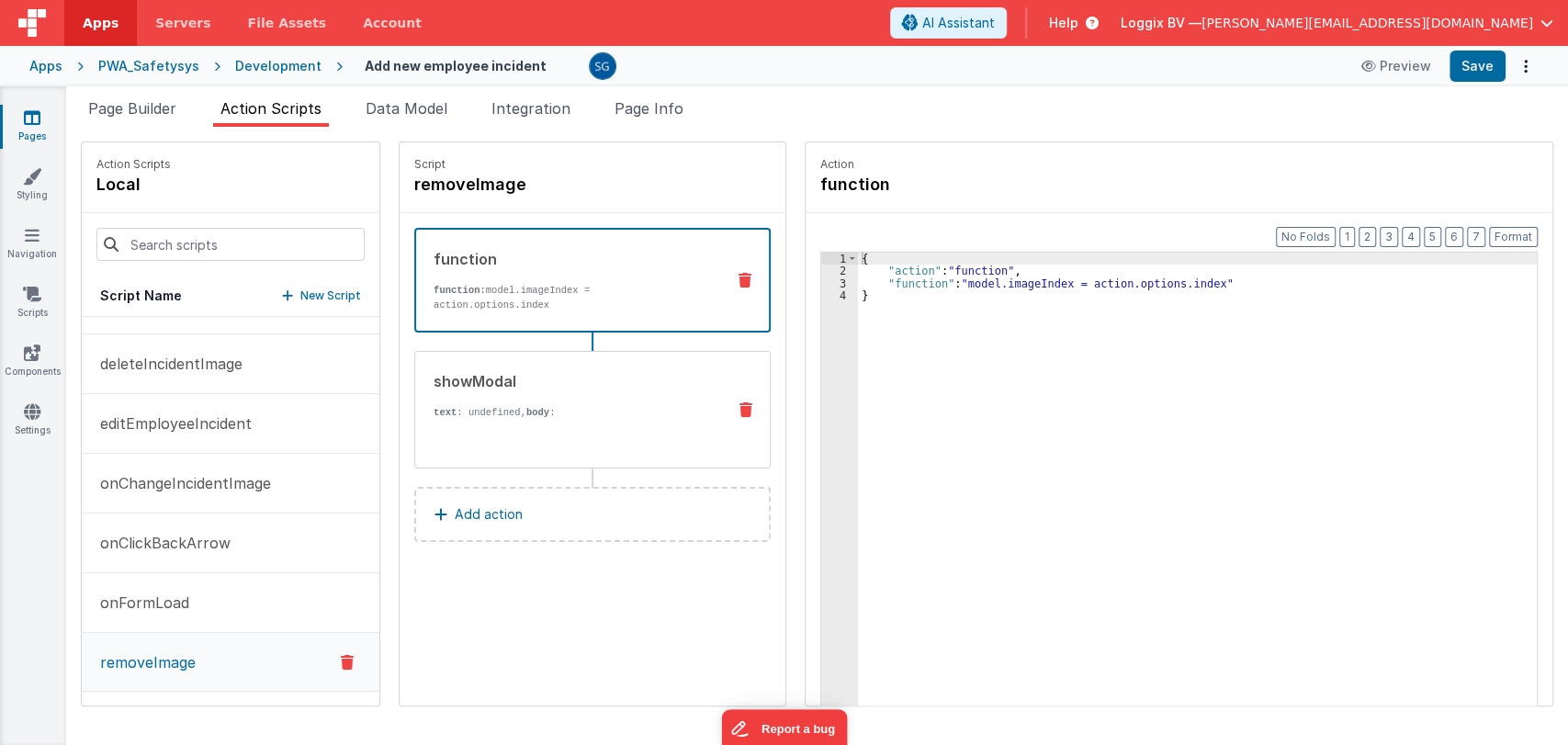
click at [466, 405] on p "text : undefined, body :" at bounding box center [571, 412] width 277 height 15
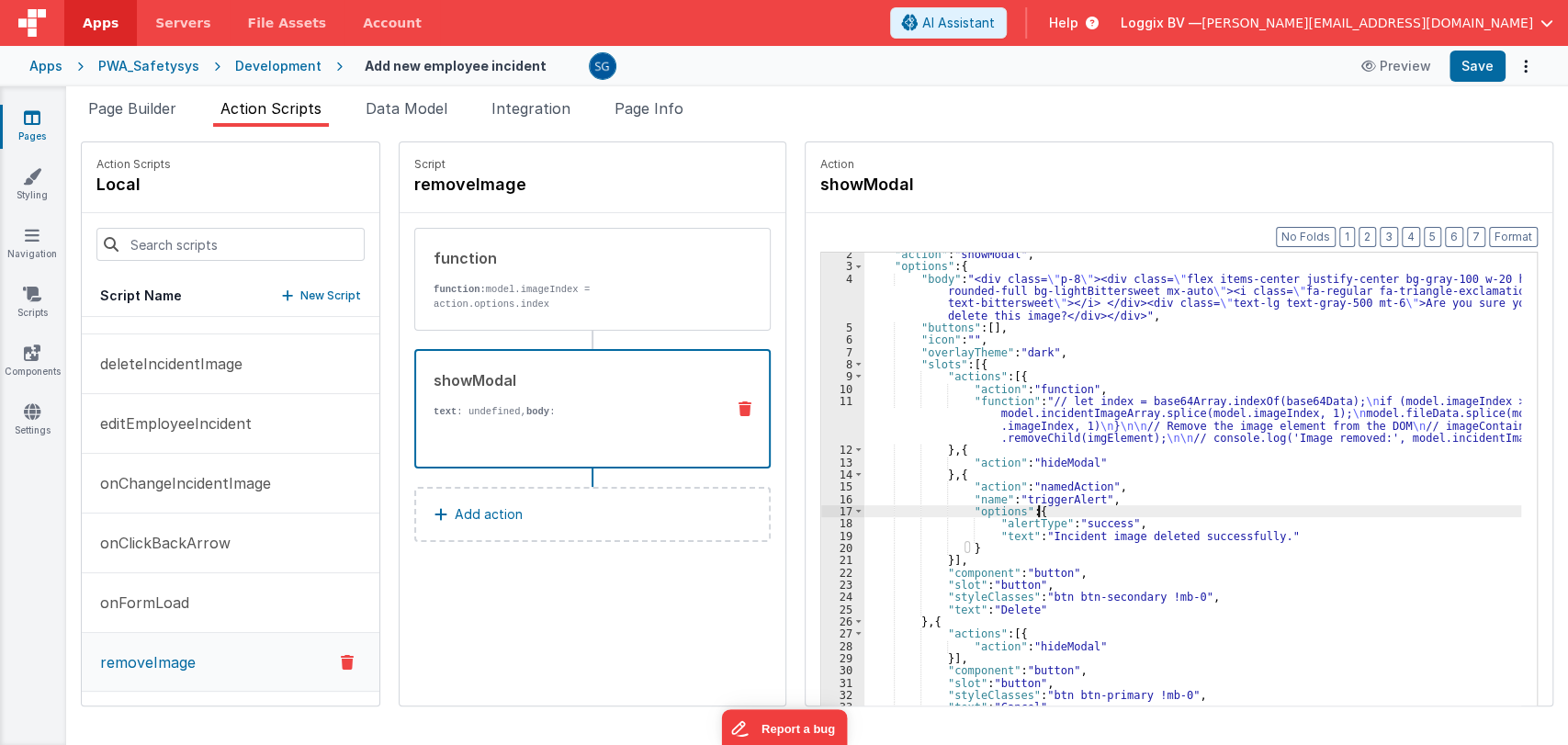
click at [1153, 505] on div ""action" : "showModal" , "options" : { "body" : "<div class= \" p-8 \" ><div cl…" at bounding box center [1201, 516] width 675 height 534
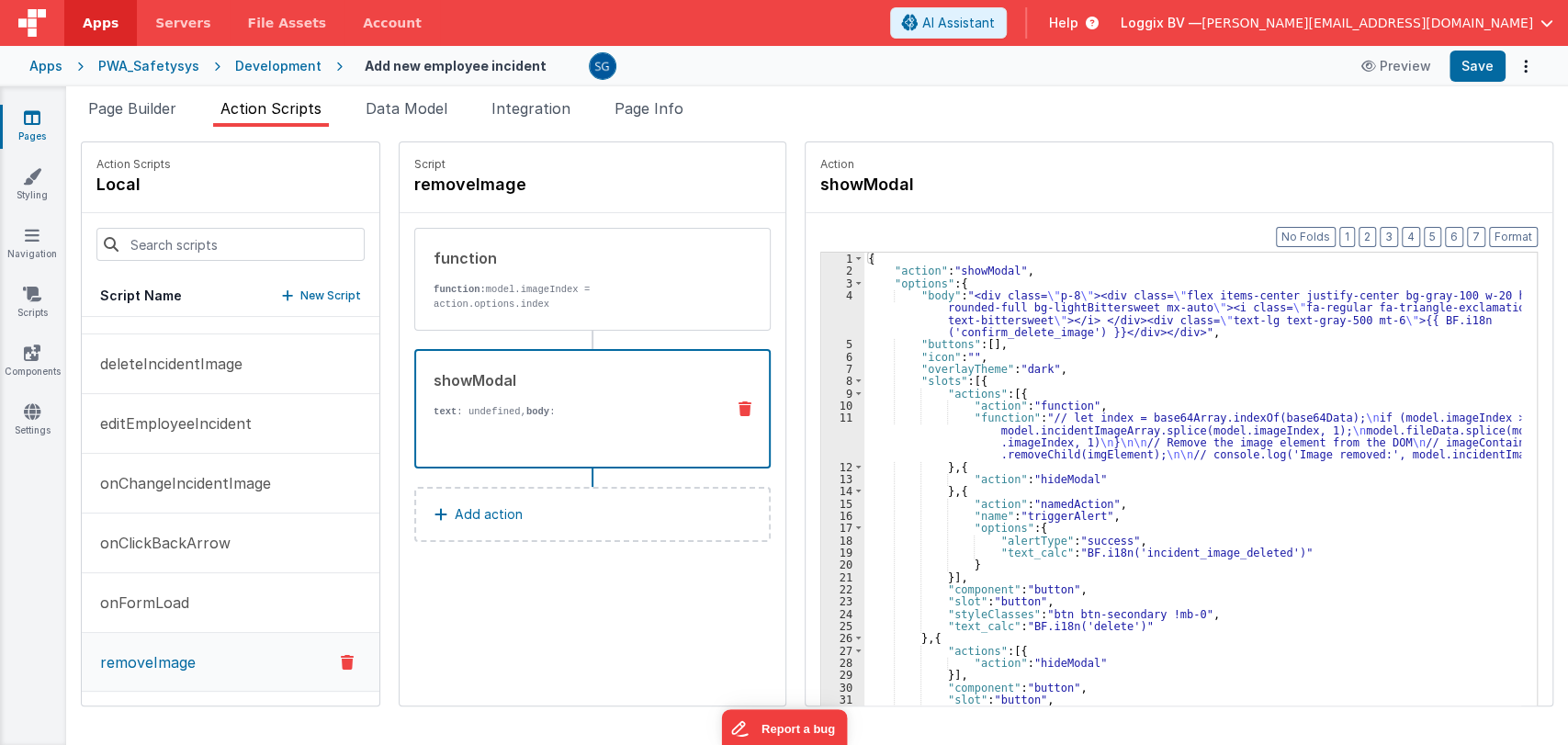
scroll to position [0, 0]
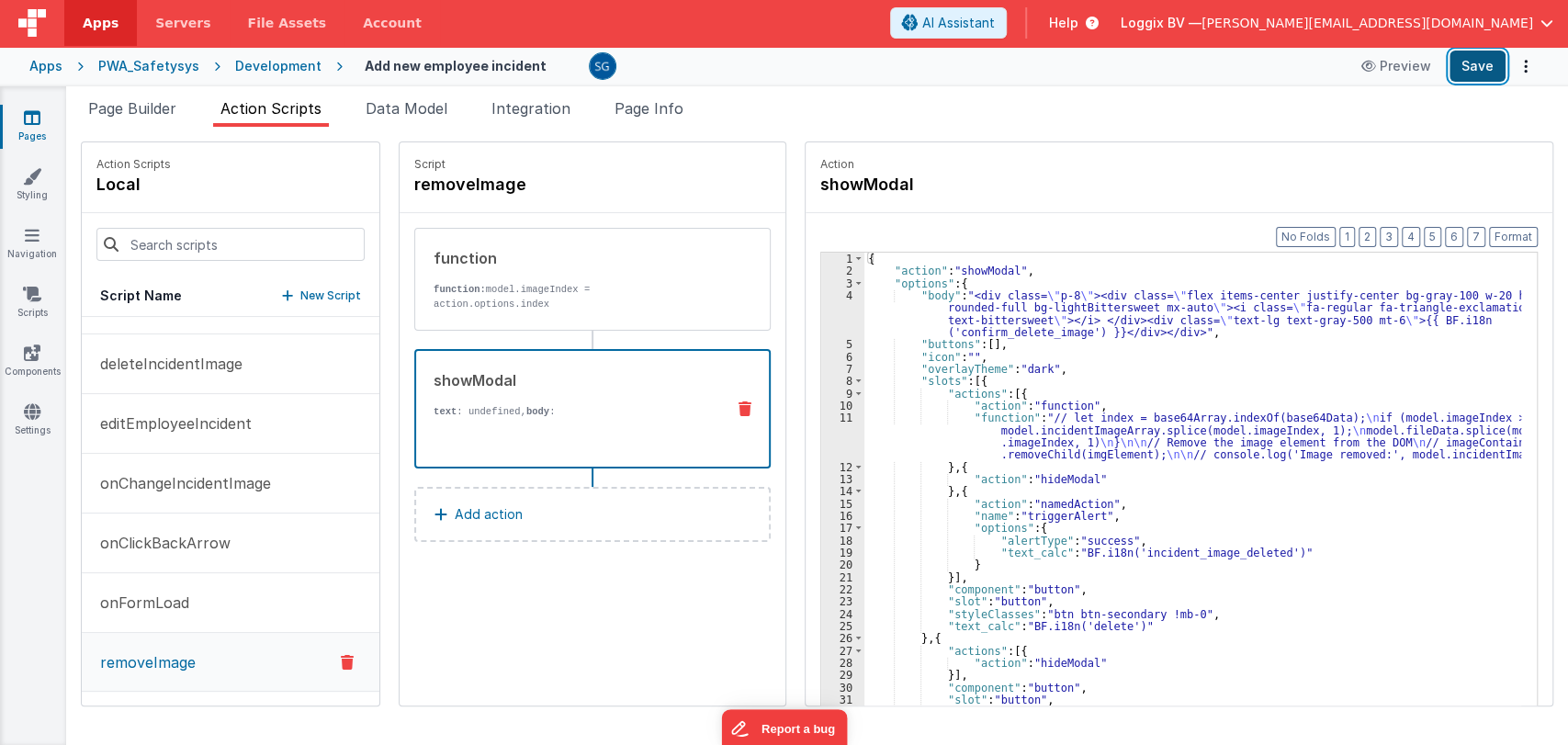
click at [1472, 68] on button "Save" at bounding box center [1477, 66] width 56 height 31
click at [31, 402] on icon at bounding box center [32, 411] width 17 height 18
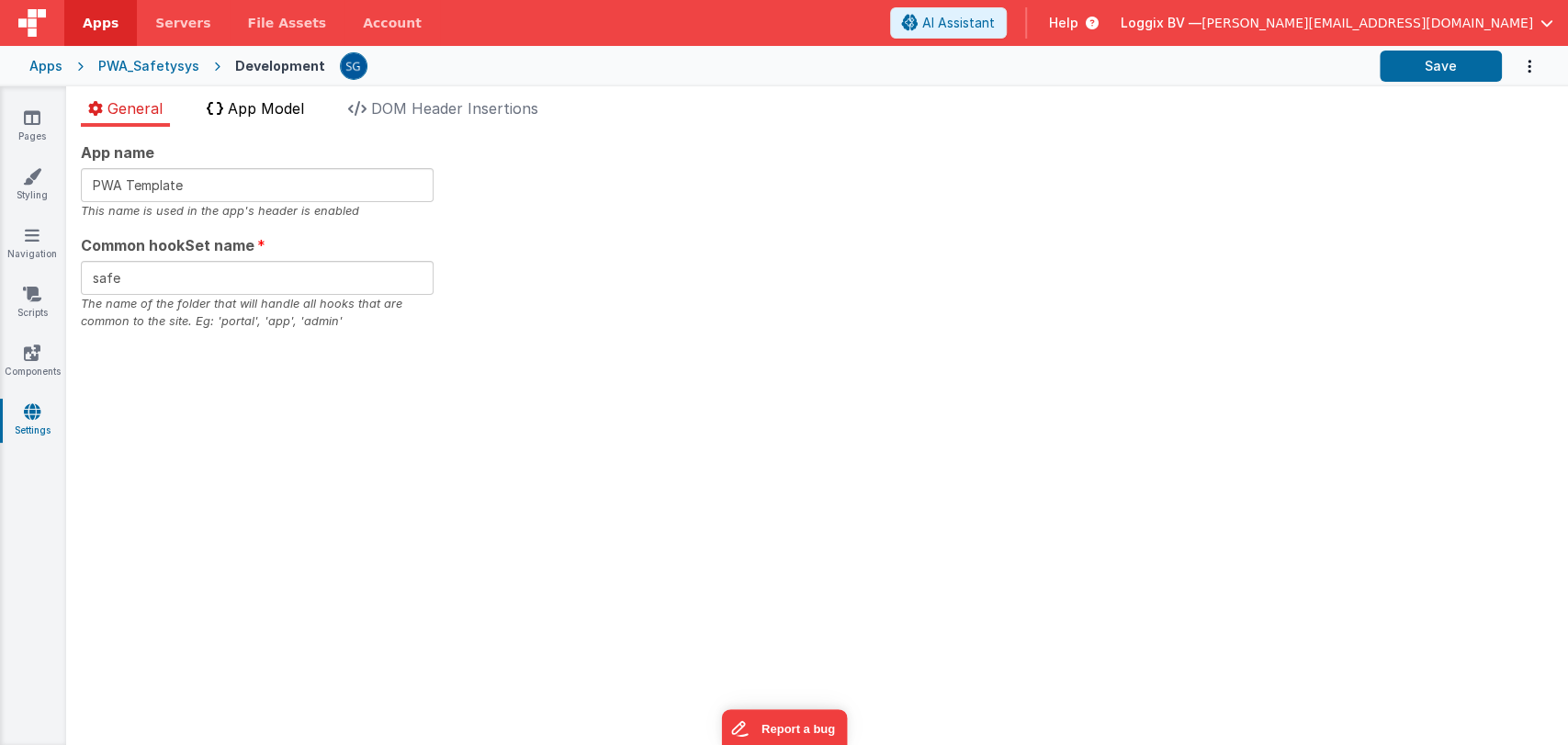
click at [264, 112] on span "App Model" at bounding box center [265, 108] width 77 height 18
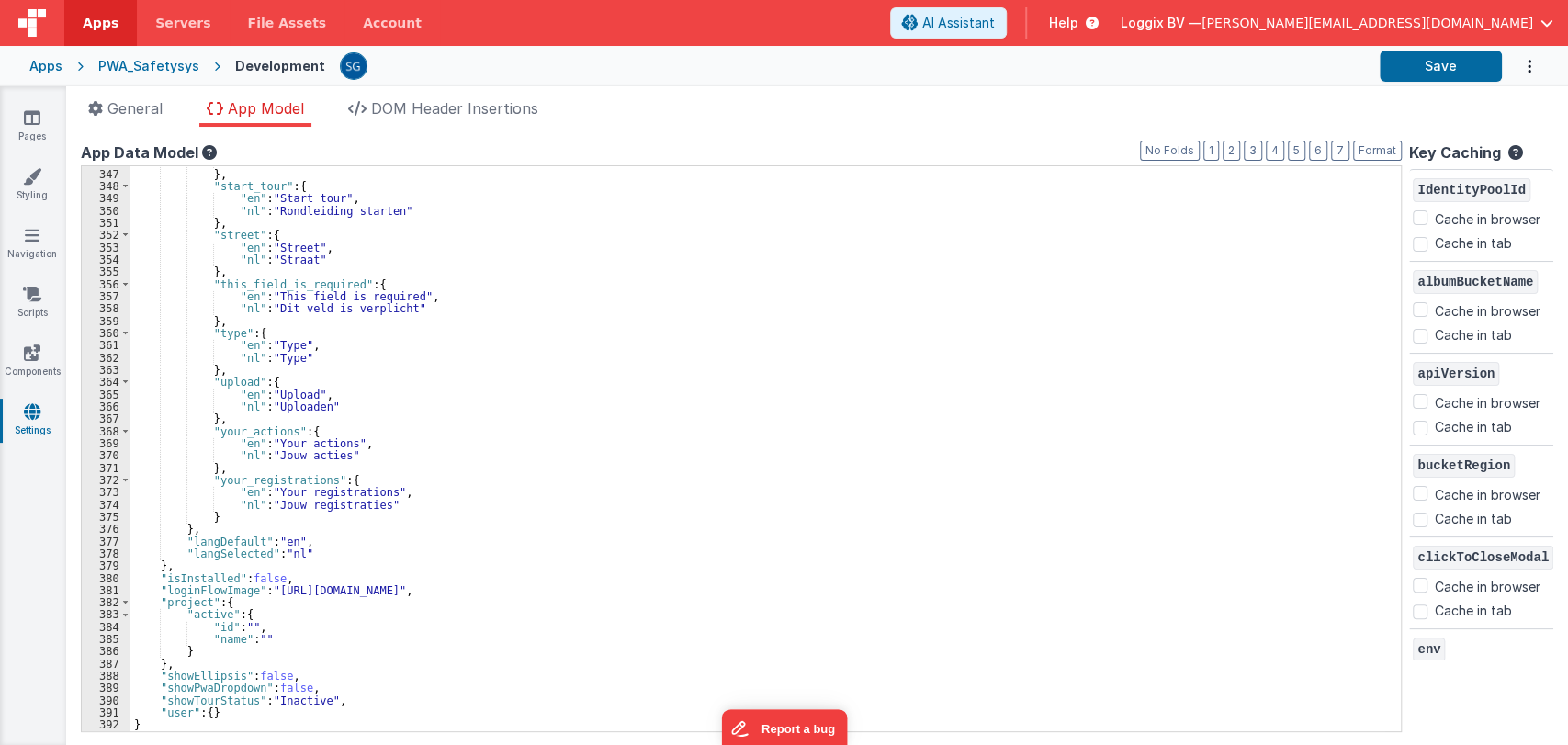
scroll to position [4233, 0]
click at [236, 514] on div ""nl" : "Startdatum" } , "start_tour" : { "en" : "Start tour" , "nl" : "Rondleid…" at bounding box center [757, 449] width 1254 height 589
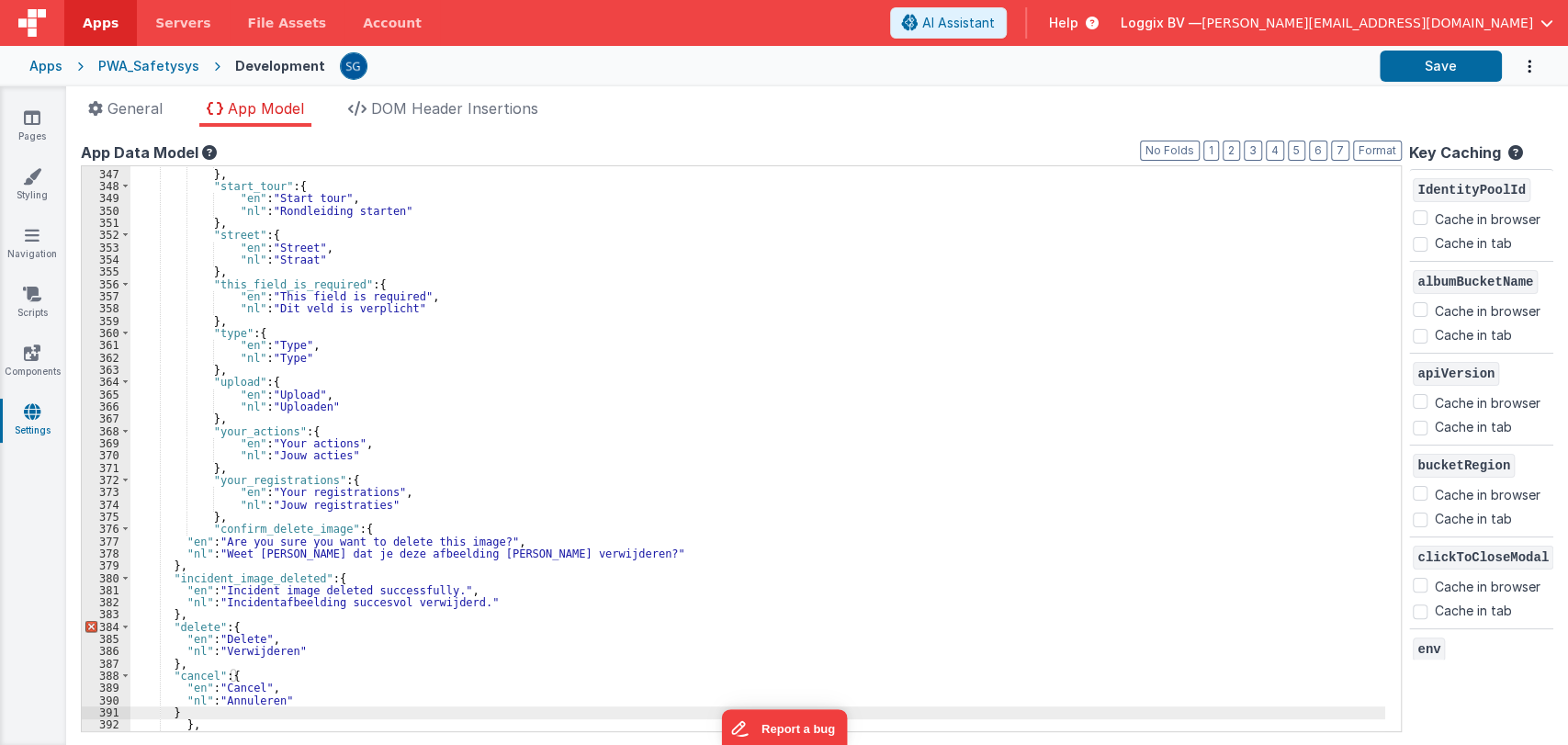
click at [197, 626] on div ""nl" : "Startdatum" } , "start_tour" : { "en" : "Start tour" , "nl" : "Rondleid…" at bounding box center [757, 449] width 1254 height 589
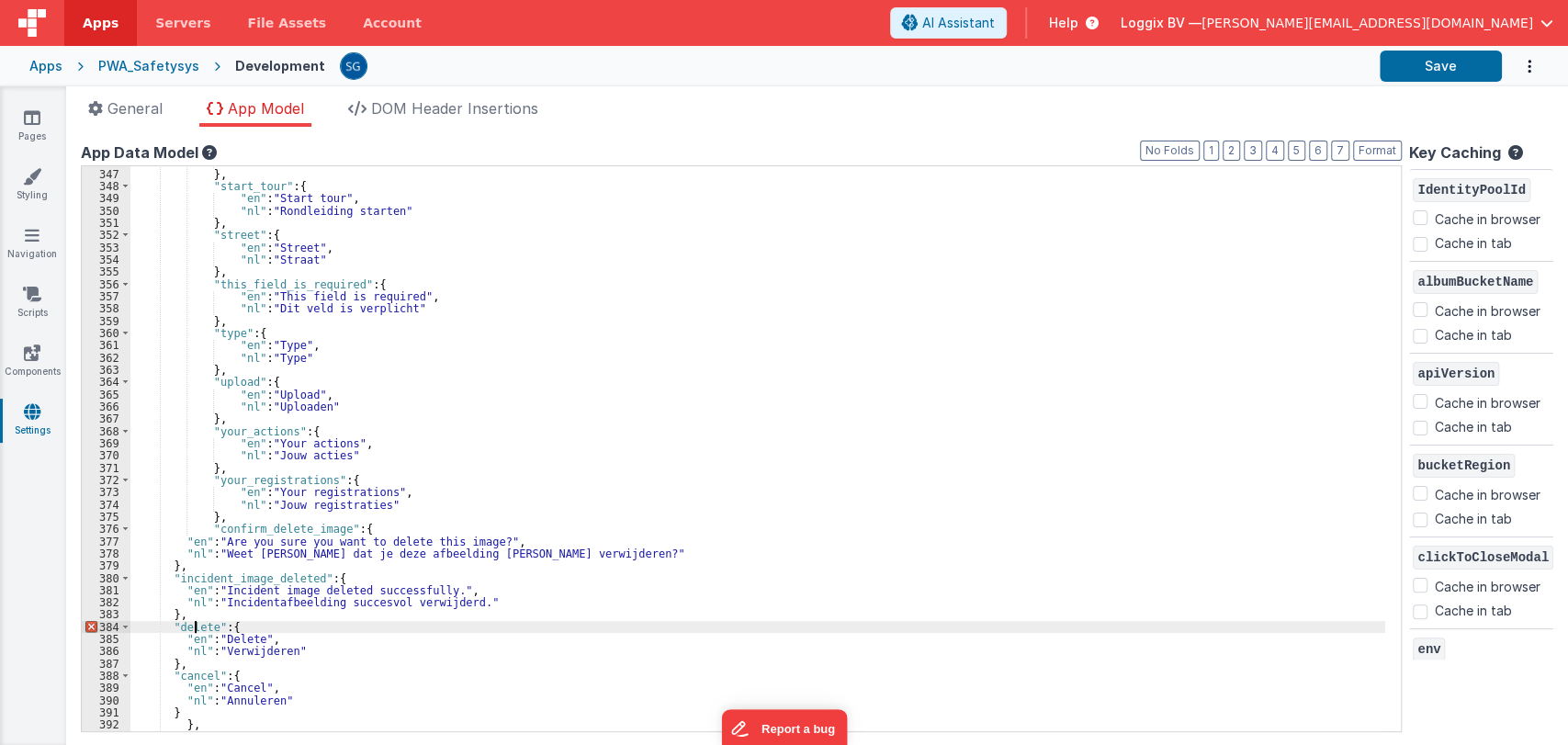
click at [197, 626] on div ""nl" : "Startdatum" } , "start_tour" : { "en" : "Start tour" , "nl" : "Rondleid…" at bounding box center [757, 449] width 1254 height 589
click at [1295, 180] on span at bounding box center [1296, 181] width 22 height 23
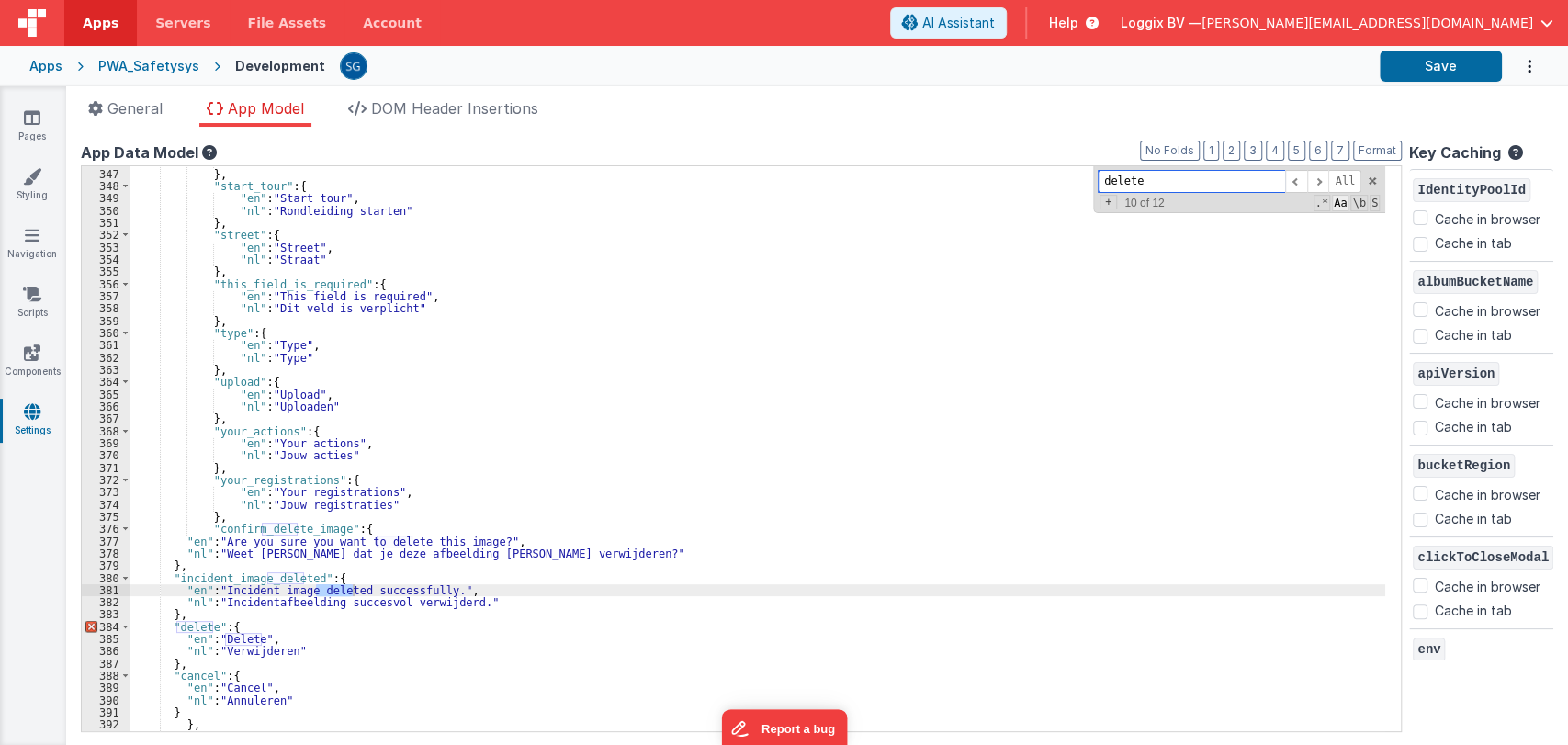
click at [1337, 201] on span "Aa" at bounding box center [1339, 203] width 17 height 17
click at [1356, 200] on span "\b" at bounding box center [1358, 203] width 17 height 17
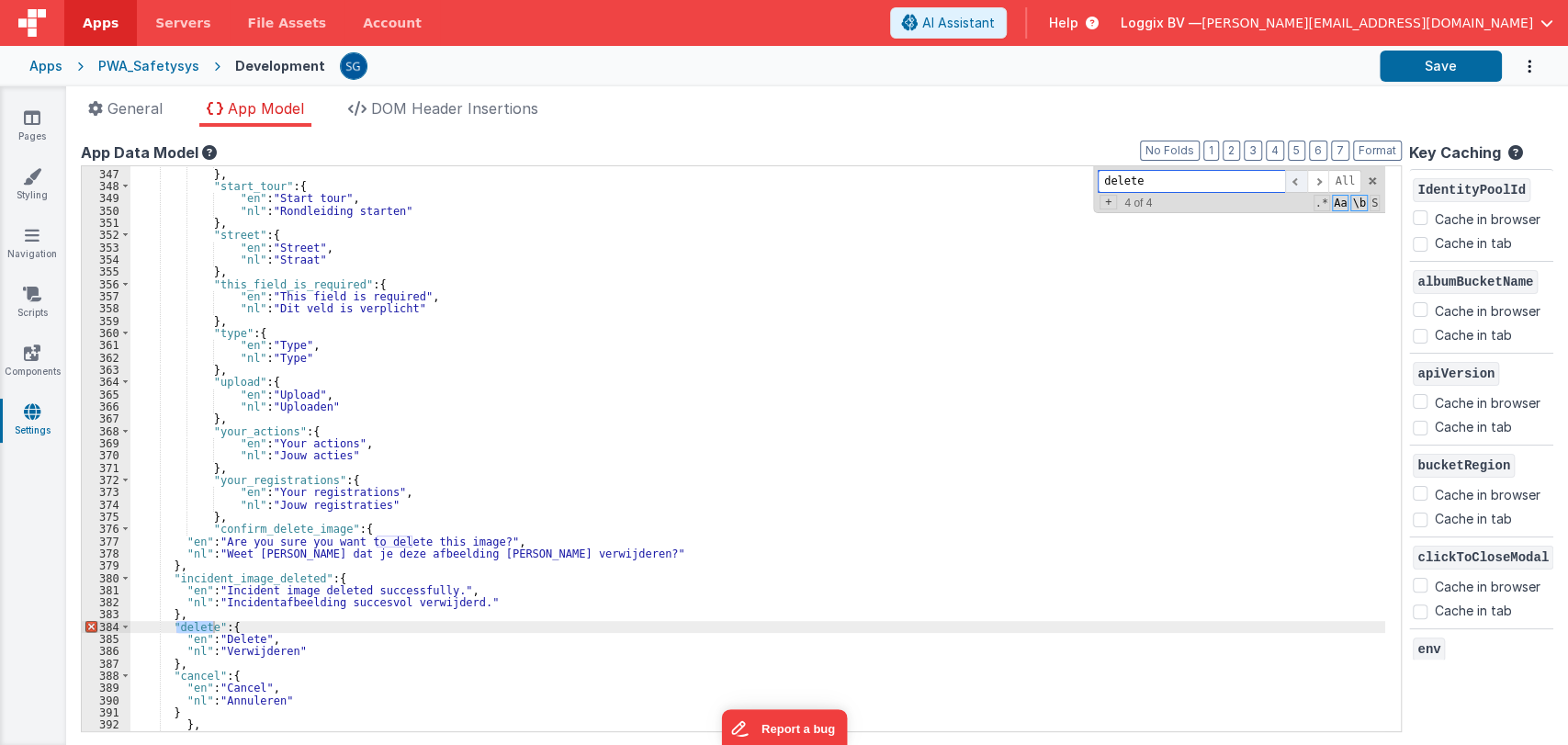
click at [1294, 178] on span at bounding box center [1296, 181] width 22 height 23
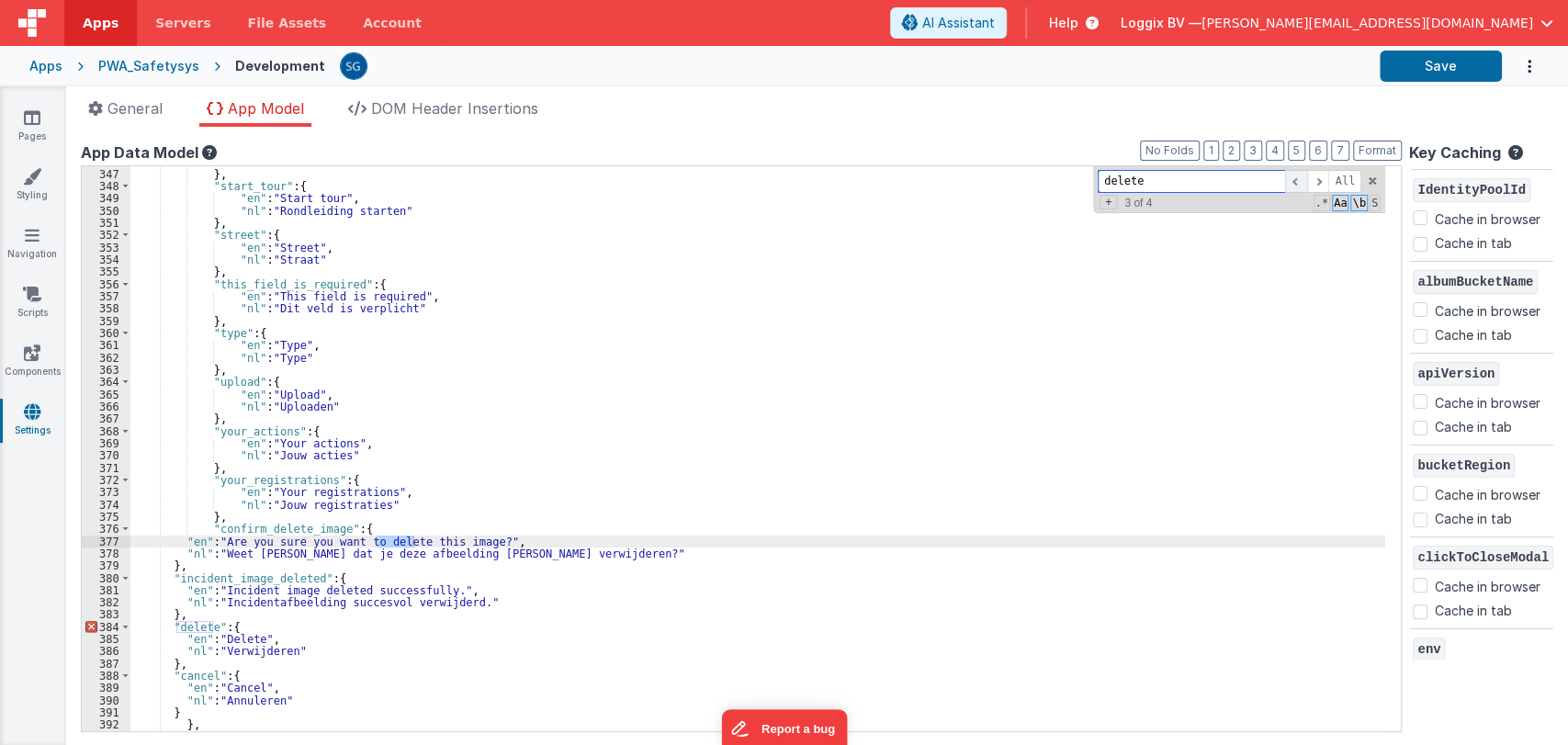
click at [1294, 178] on span at bounding box center [1296, 181] width 22 height 23
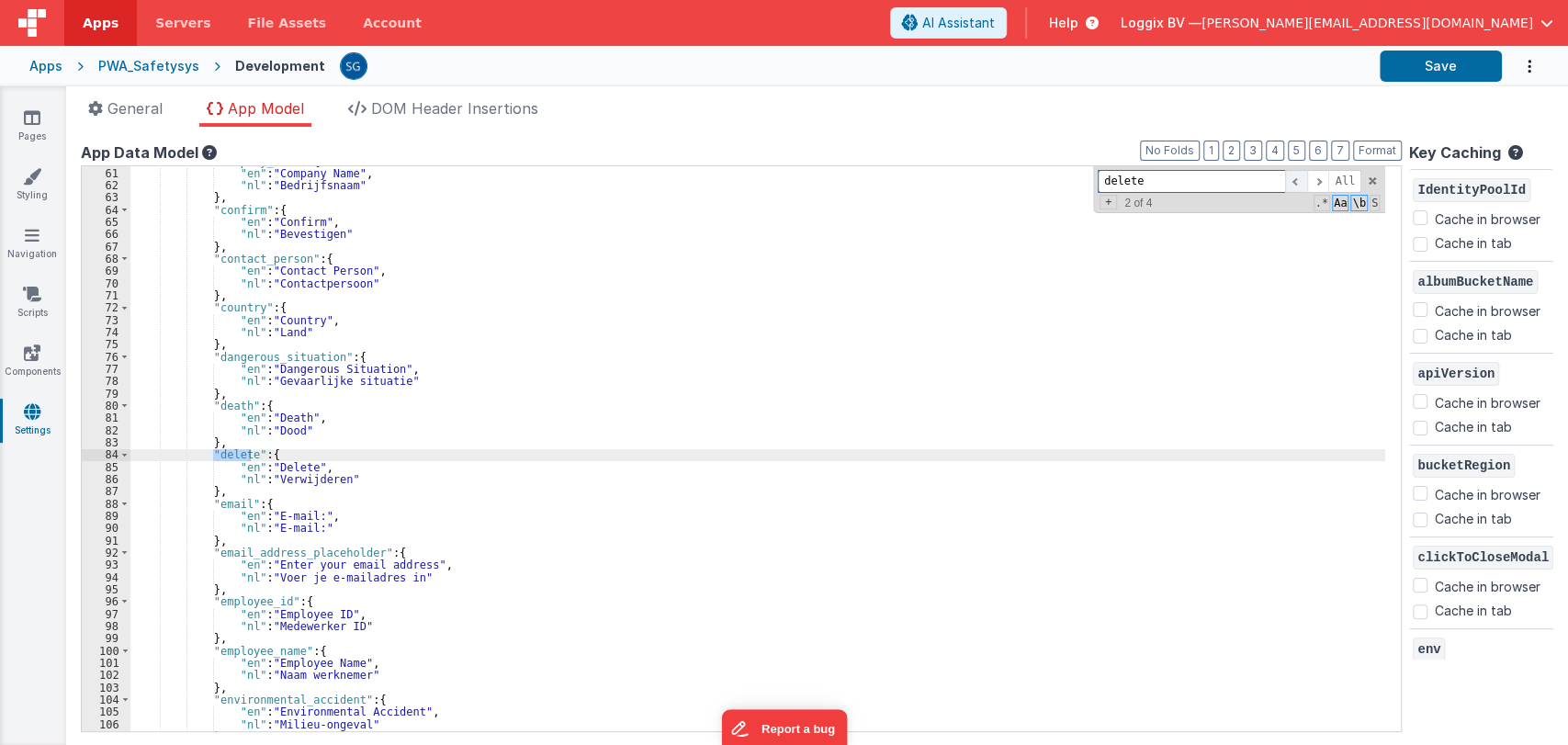
scroll to position [733, 0]
click at [1315, 183] on span at bounding box center [1318, 181] width 22 height 23
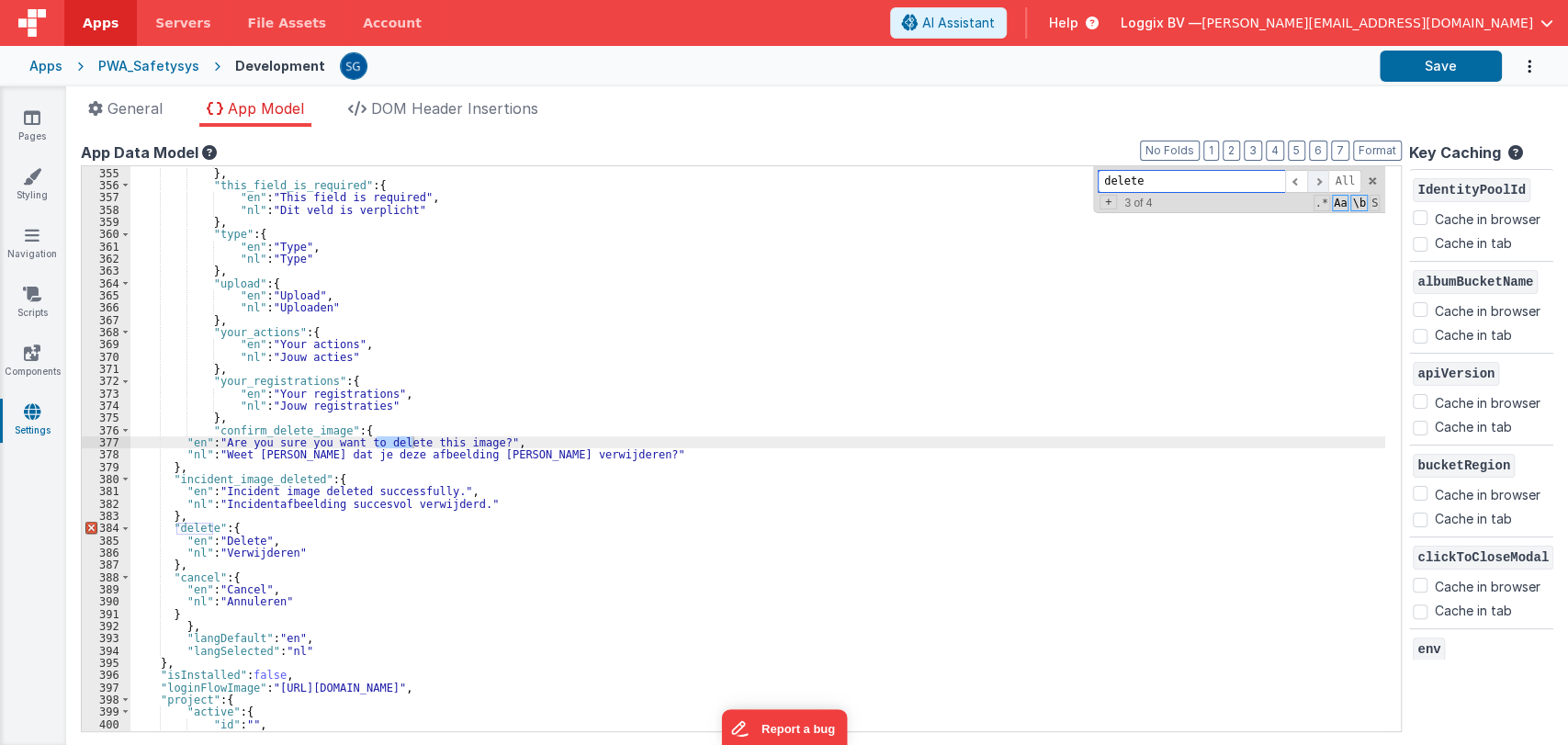
scroll to position [4332, 0]
click at [1315, 183] on span at bounding box center [1318, 181] width 22 height 23
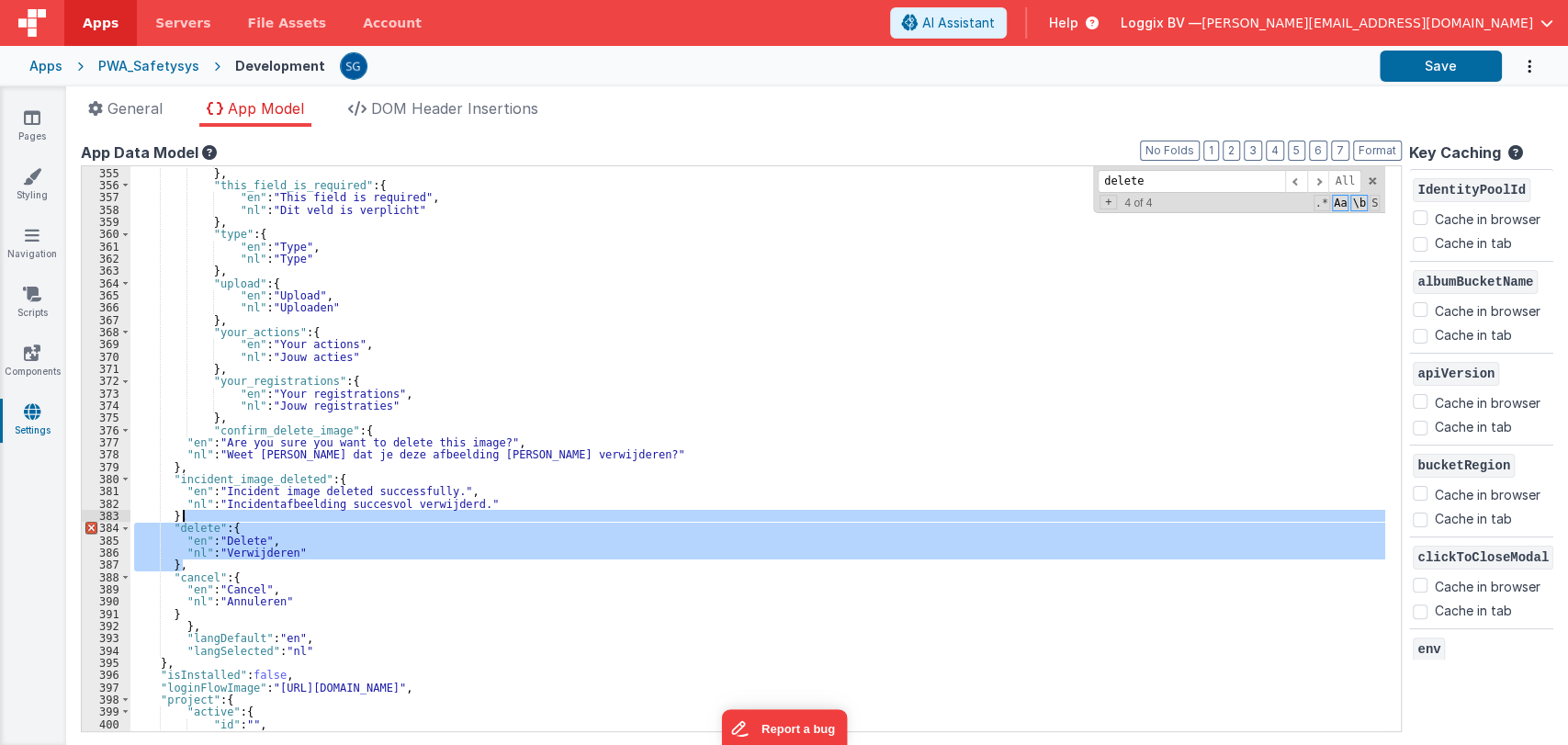
drag, startPoint x: 191, startPoint y: 563, endPoint x: 186, endPoint y: 516, distance: 47.3
click at [186, 516] on div ""nl" : "Straat" } , "this_field_is_required" : { "en" : "This field is required…" at bounding box center [757, 449] width 1254 height 589
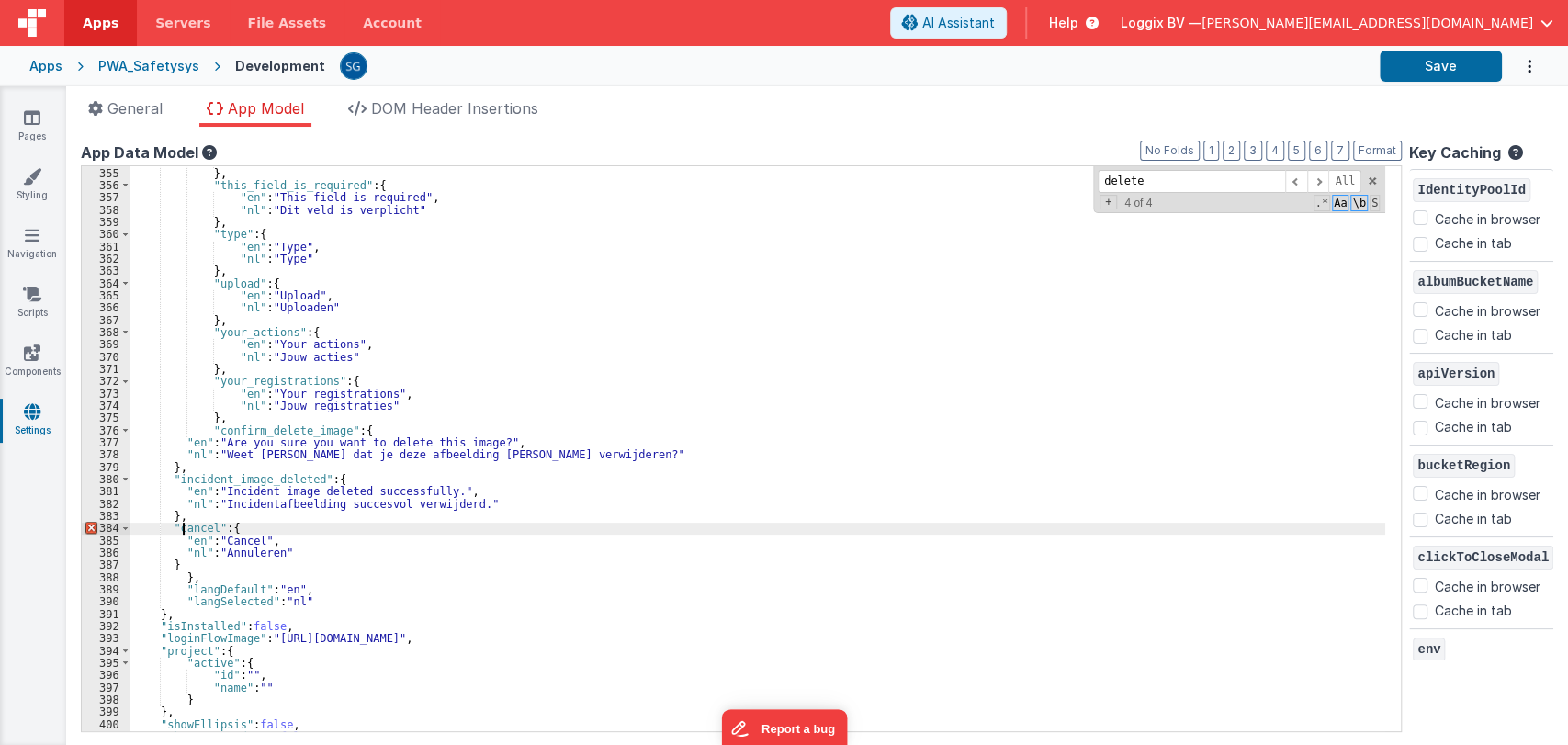
click at [184, 525] on div ""nl" : "Straat" } , "this_field_is_required" : { "en" : "This field is required…" at bounding box center [757, 449] width 1254 height 589
click at [192, 526] on div ""nl" : "Straat" } , "this_field_is_required" : { "en" : "This field is required…" at bounding box center [757, 449] width 1254 height 589
type input "cancel"
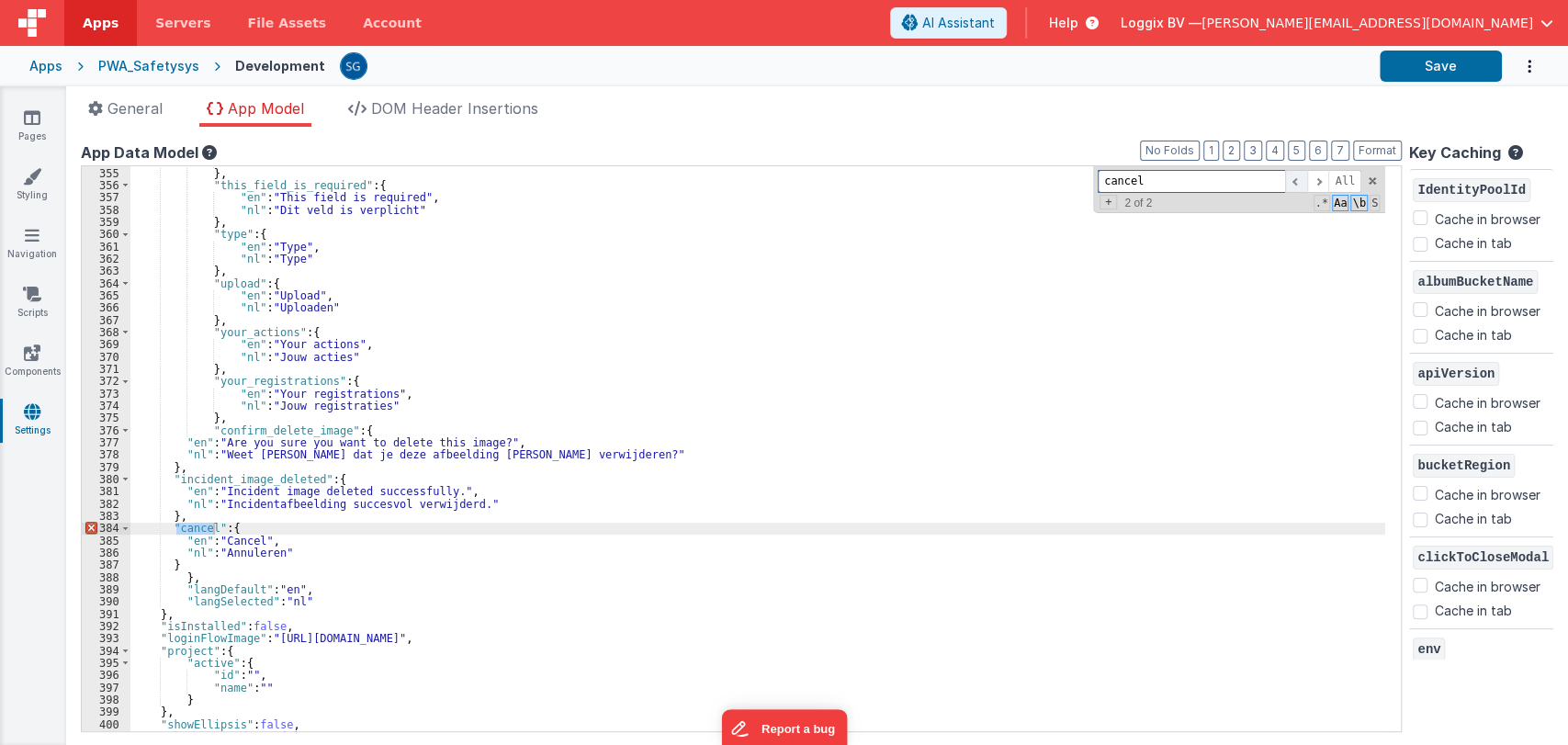
click at [1294, 180] on span at bounding box center [1296, 181] width 22 height 23
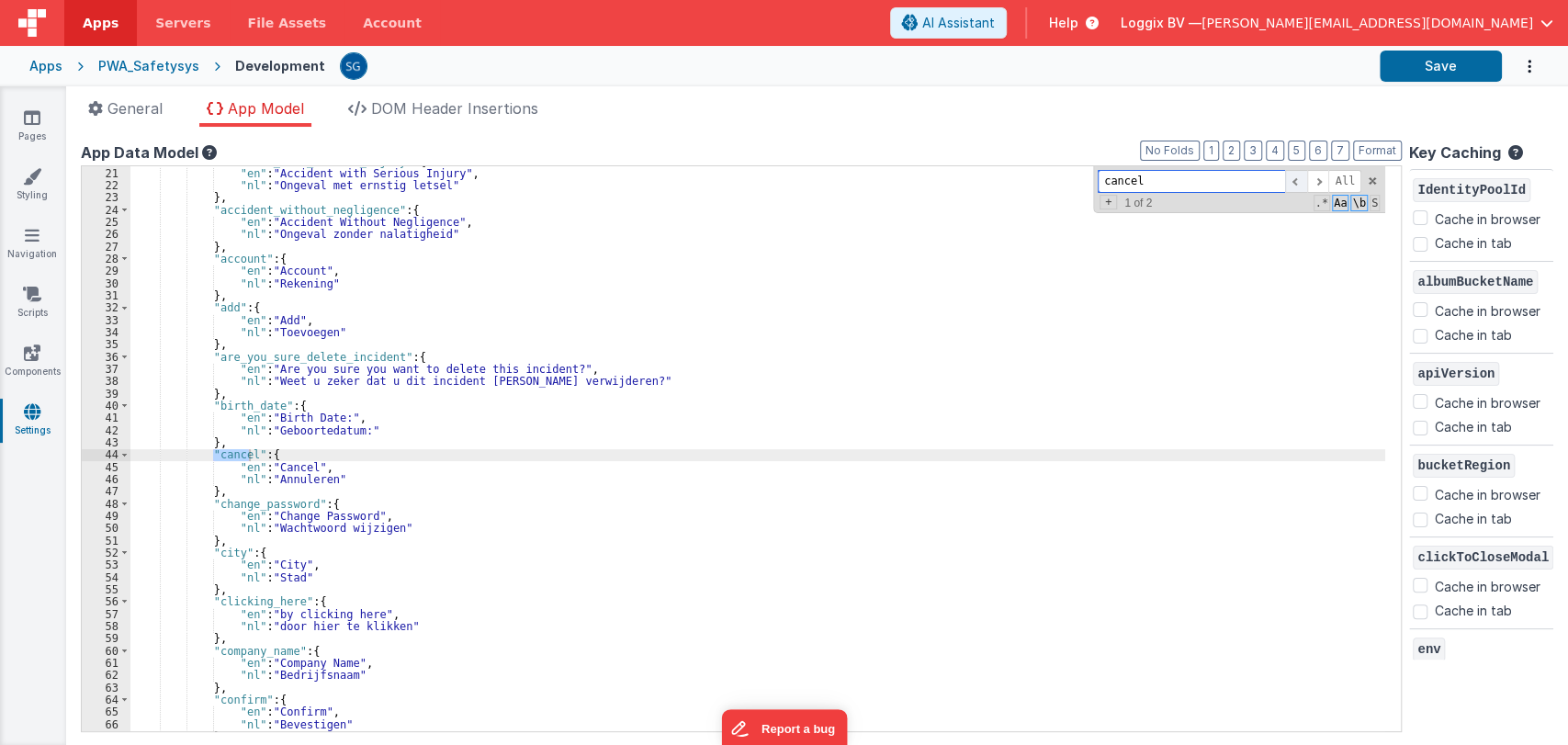
scroll to position [243, 0]
click at [1314, 178] on span at bounding box center [1318, 181] width 22 height 23
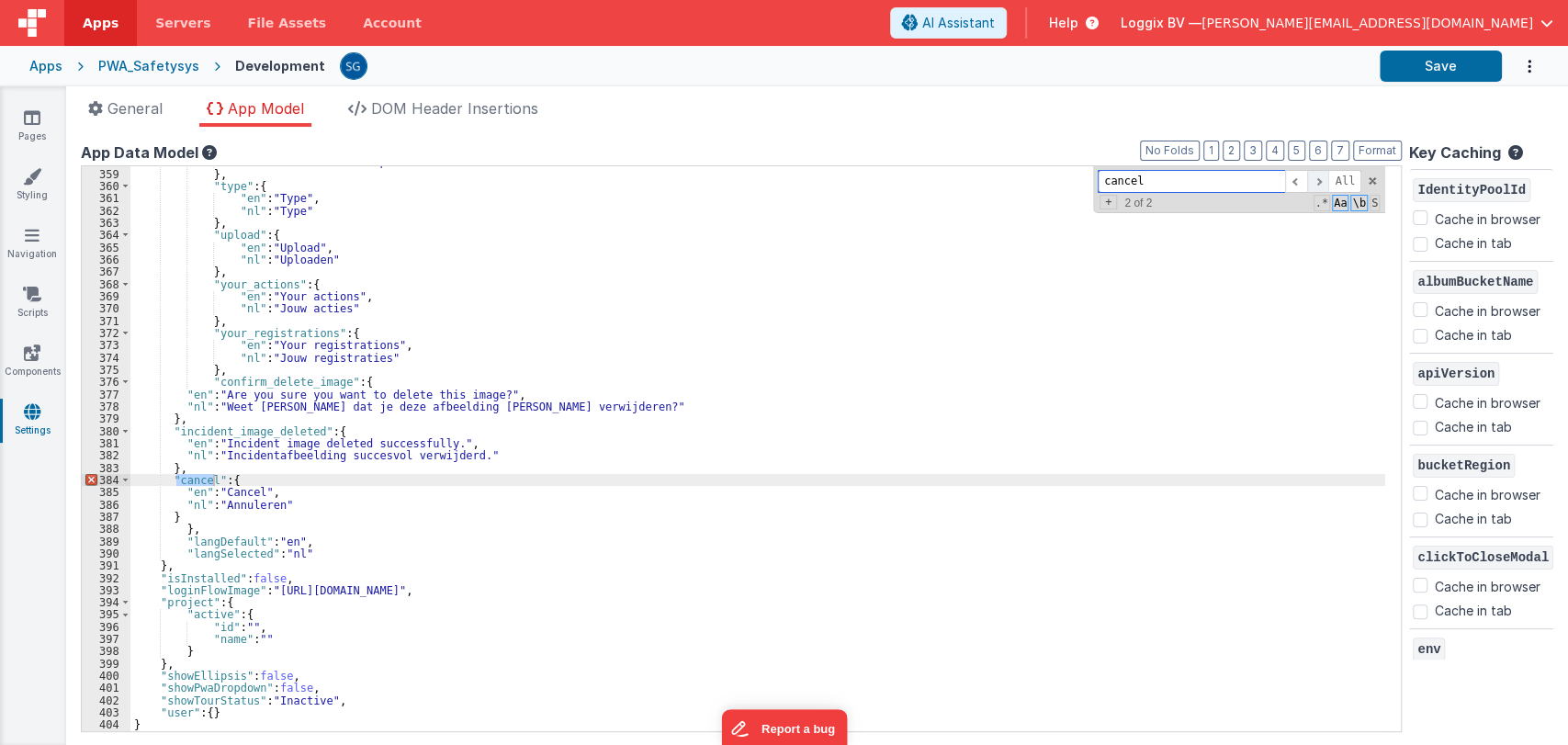
scroll to position [4380, 0]
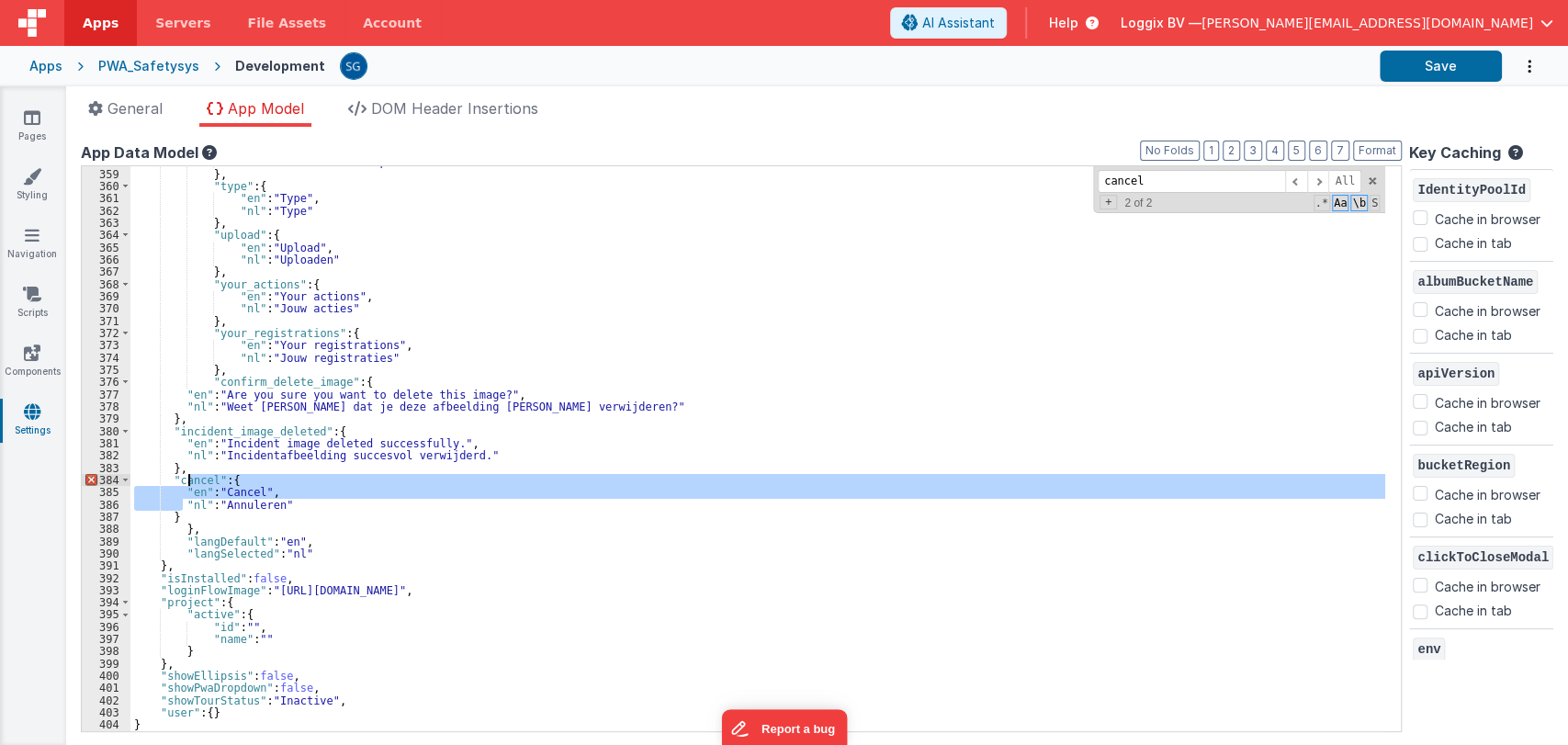
drag, startPoint x: 184, startPoint y: 510, endPoint x: 184, endPoint y: 477, distance: 33.0
click at [184, 477] on div ""nl" : "Dit veld is verplicht" } , "type" : { "en" : "Type" , "nl" : "Type" } ,…" at bounding box center [757, 449] width 1254 height 589
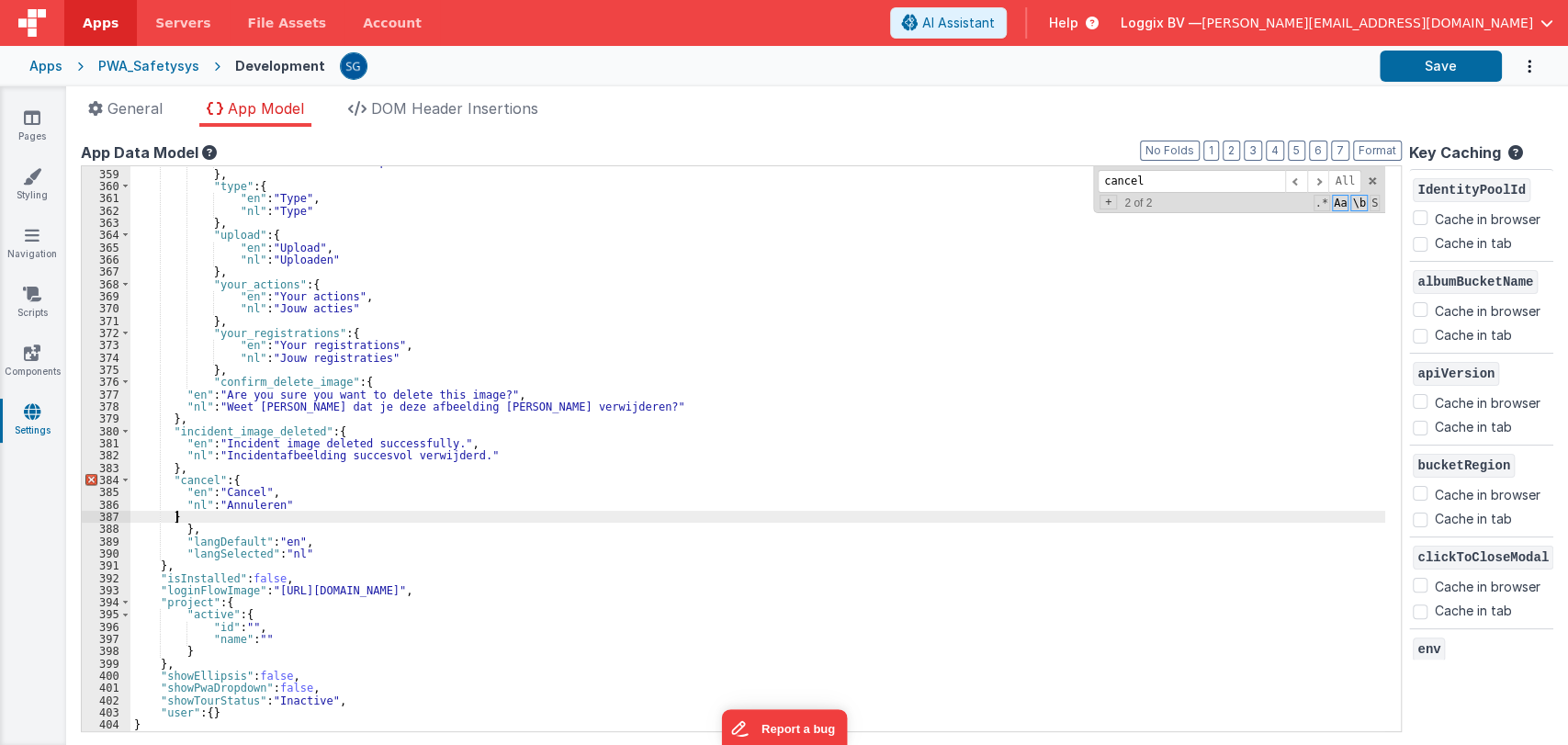
click at [184, 515] on div ""nl" : "Dit veld is verplicht" } , "type" : { "en" : "Type" , "nl" : "Type" } ,…" at bounding box center [757, 449] width 1254 height 589
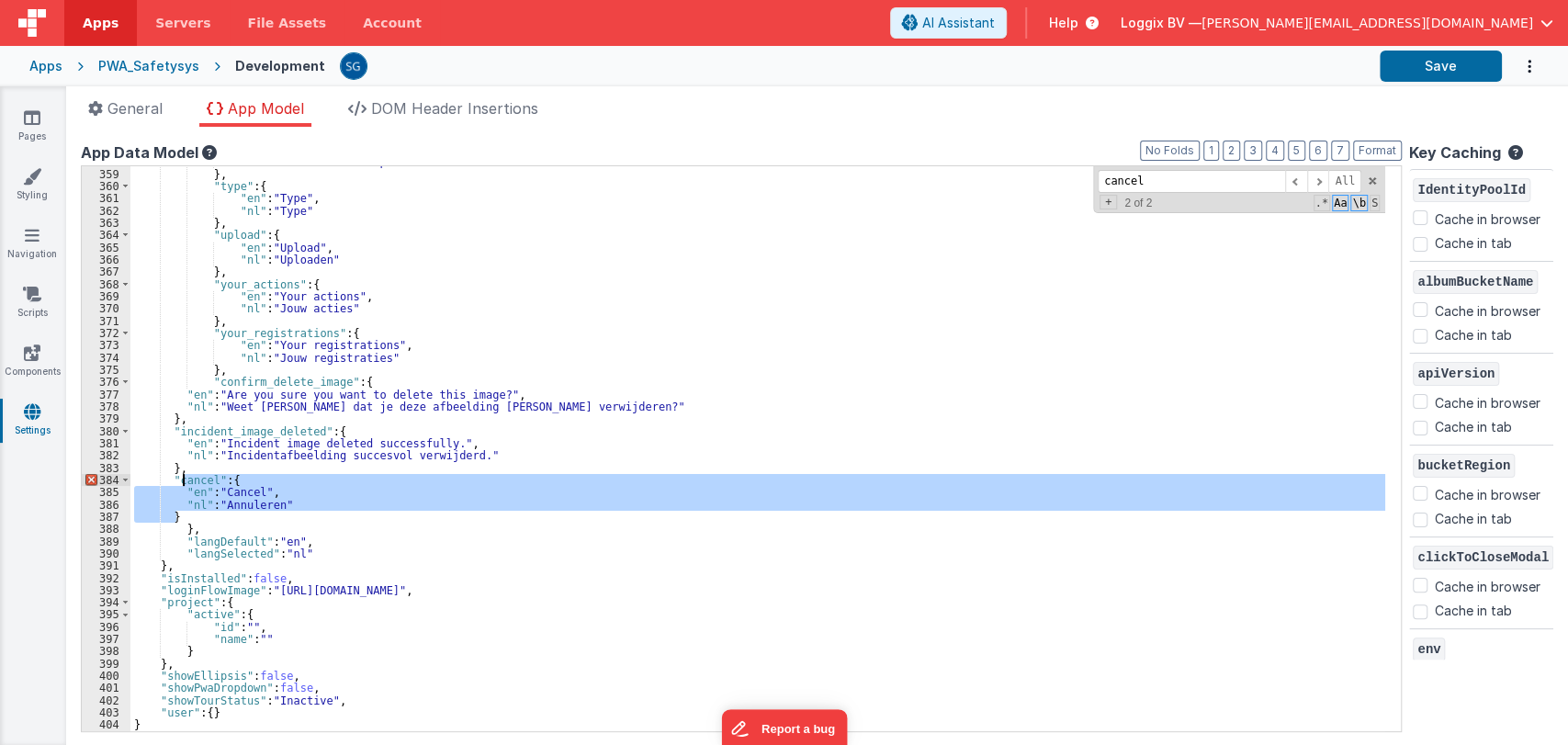
drag, startPoint x: 184, startPoint y: 515, endPoint x: 183, endPoint y: 474, distance: 41.0
click at [183, 474] on div ""nl" : "Dit veld is verplicht" } , "type" : { "en" : "Type" , "nl" : "Type" } ,…" at bounding box center [757, 449] width 1254 height 589
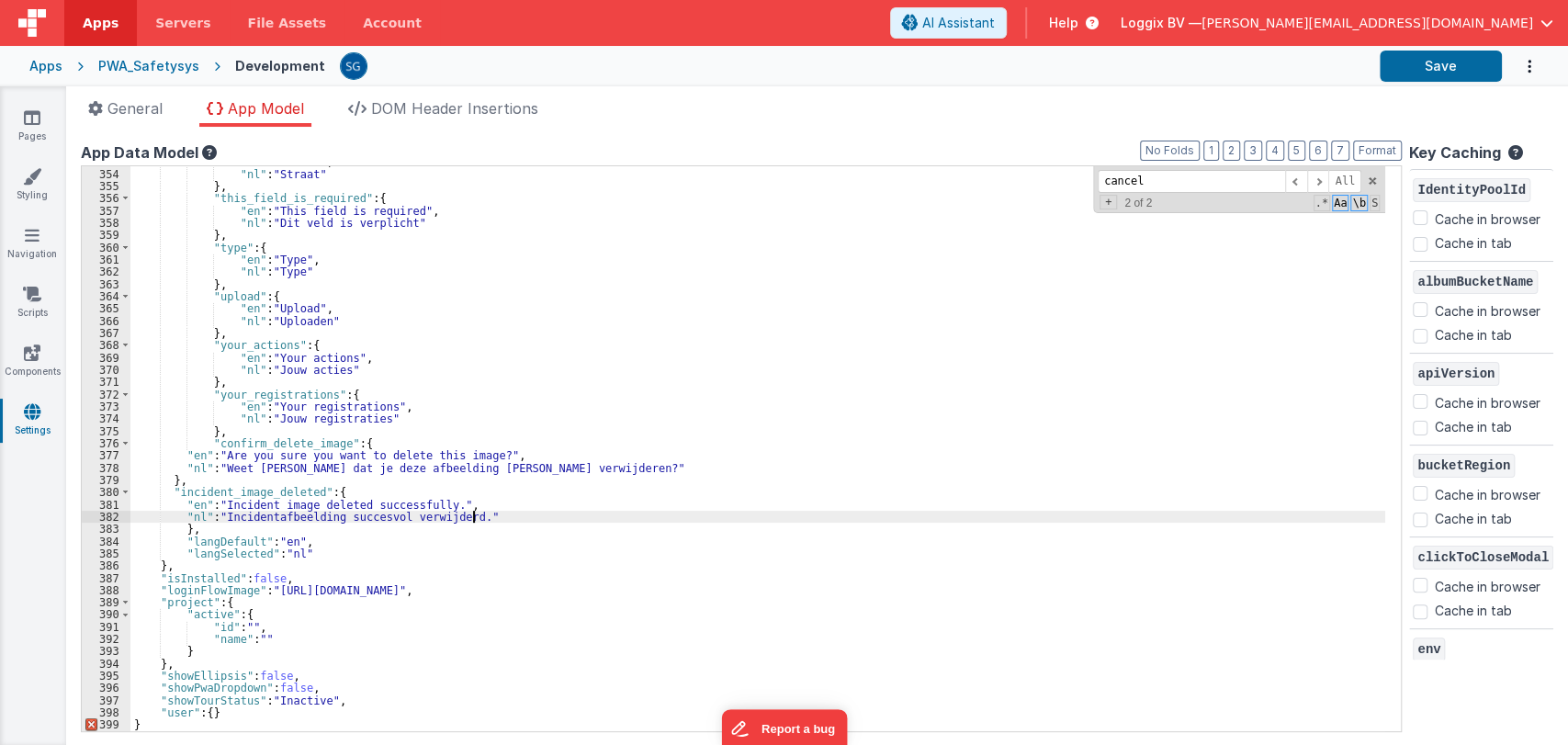
scroll to position [4318, 0]
click at [1368, 148] on button "Format" at bounding box center [1376, 150] width 49 height 20
click at [497, 510] on div ""en" : "Street" , "nl" : "Straat" } , "this_field_is_required" : { "en" : "This…" at bounding box center [757, 449] width 1254 height 589
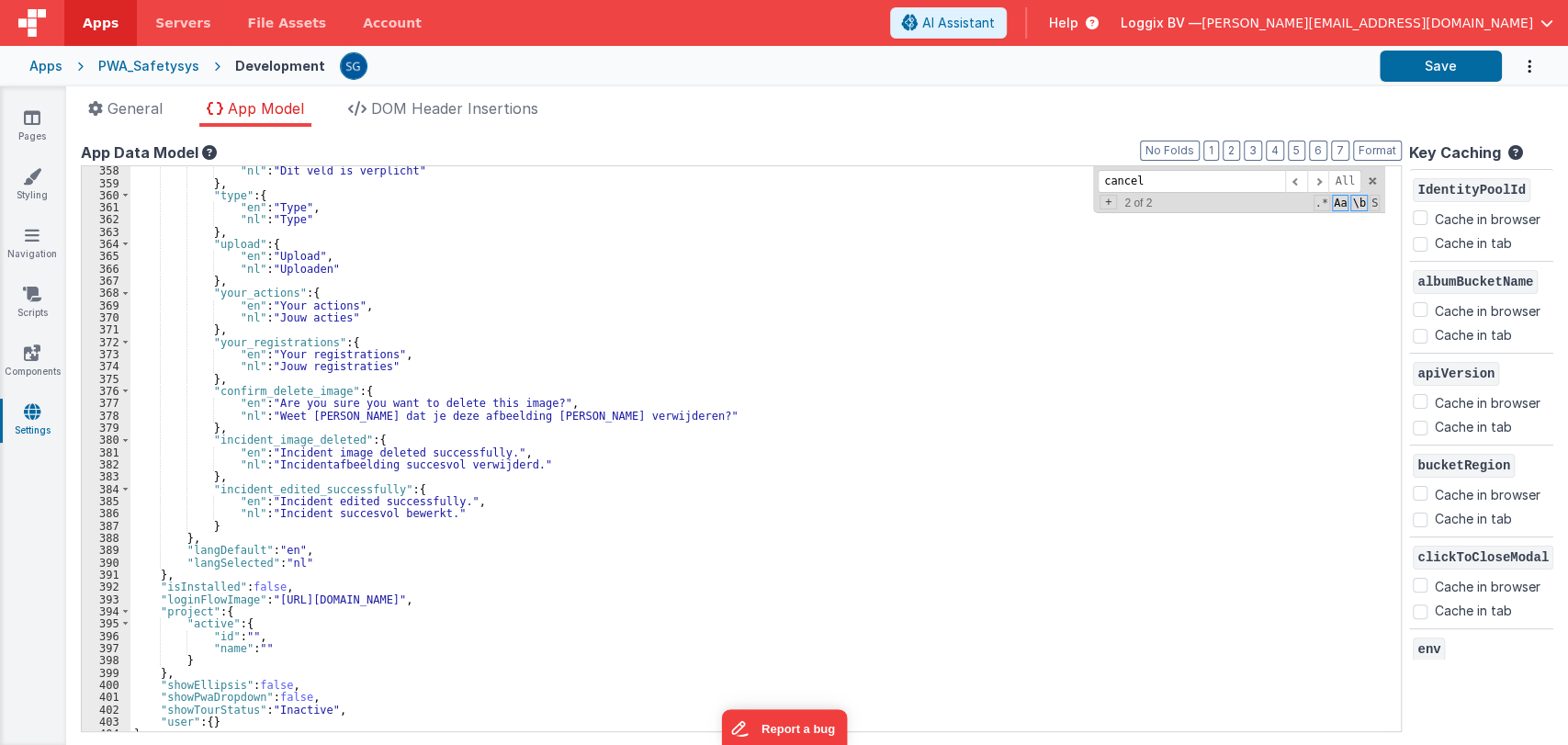
scroll to position [4372, 0]
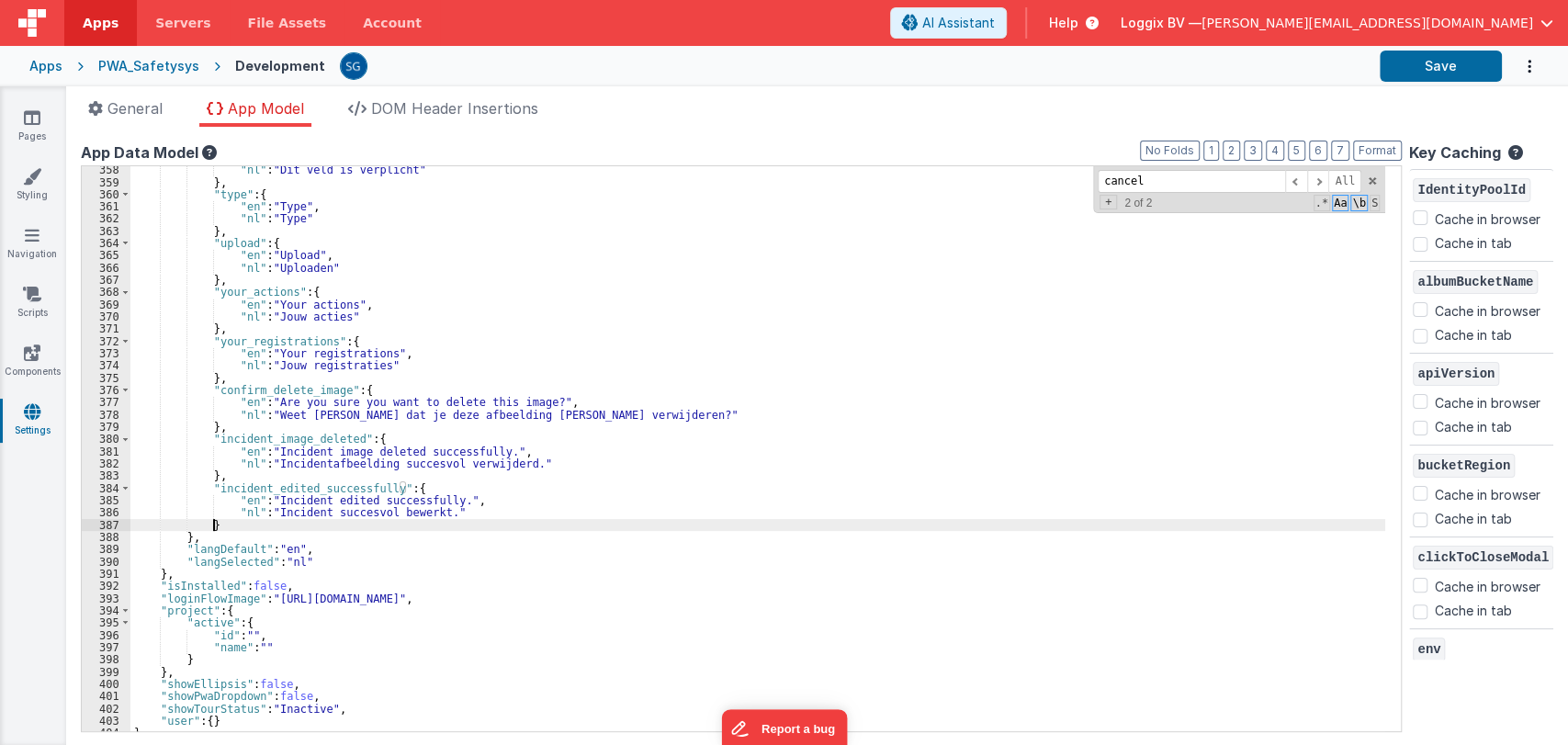
click at [237, 524] on div ""nl" : "Dit veld is verplicht" } , "type" : { "en" : "Type" , "nl" : "Type" } ,…" at bounding box center [757, 458] width 1254 height 589
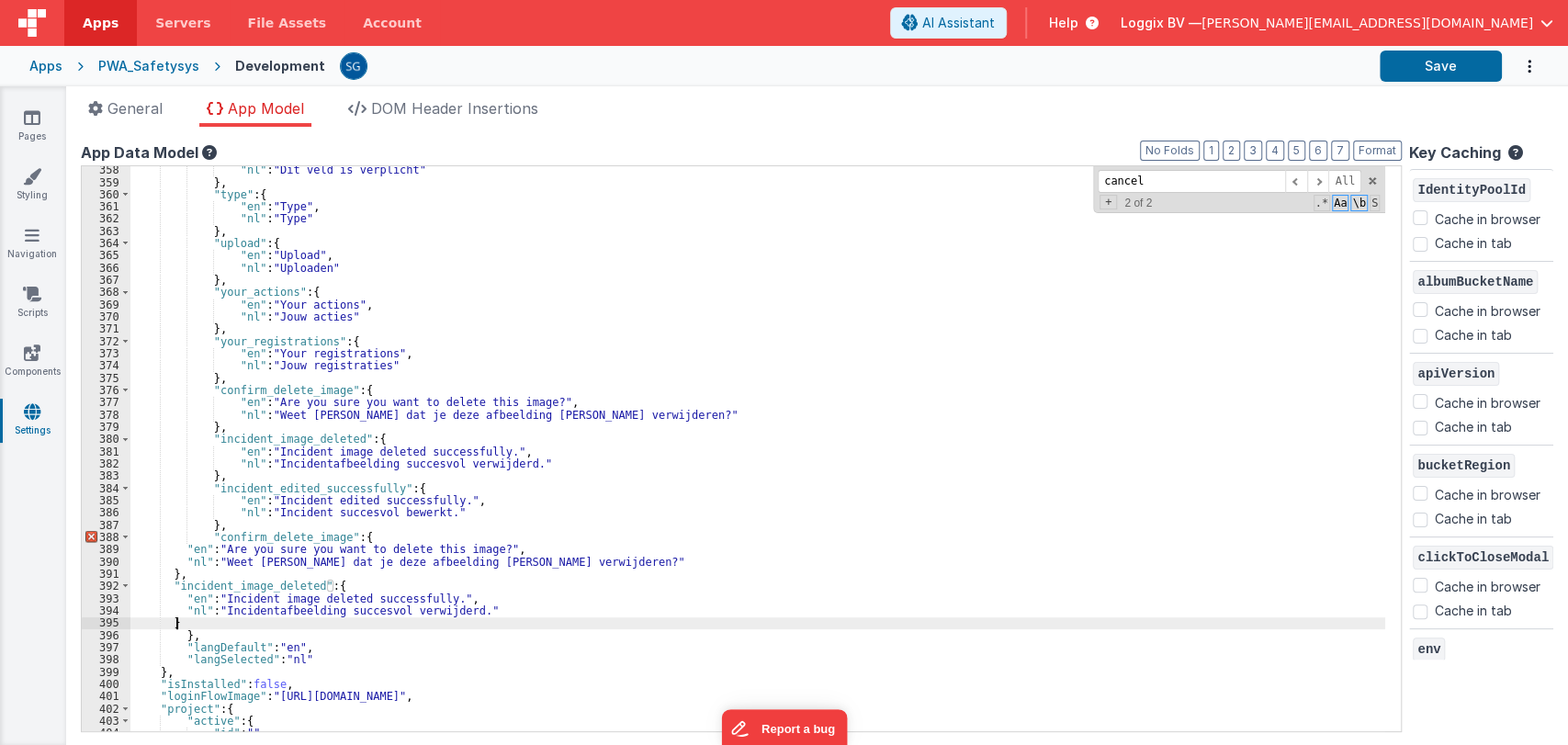
click at [272, 533] on div ""nl" : "Dit veld is verplicht" } , "type" : { "en" : "Type" , "nl" : "Type" } ,…" at bounding box center [757, 458] width 1254 height 589
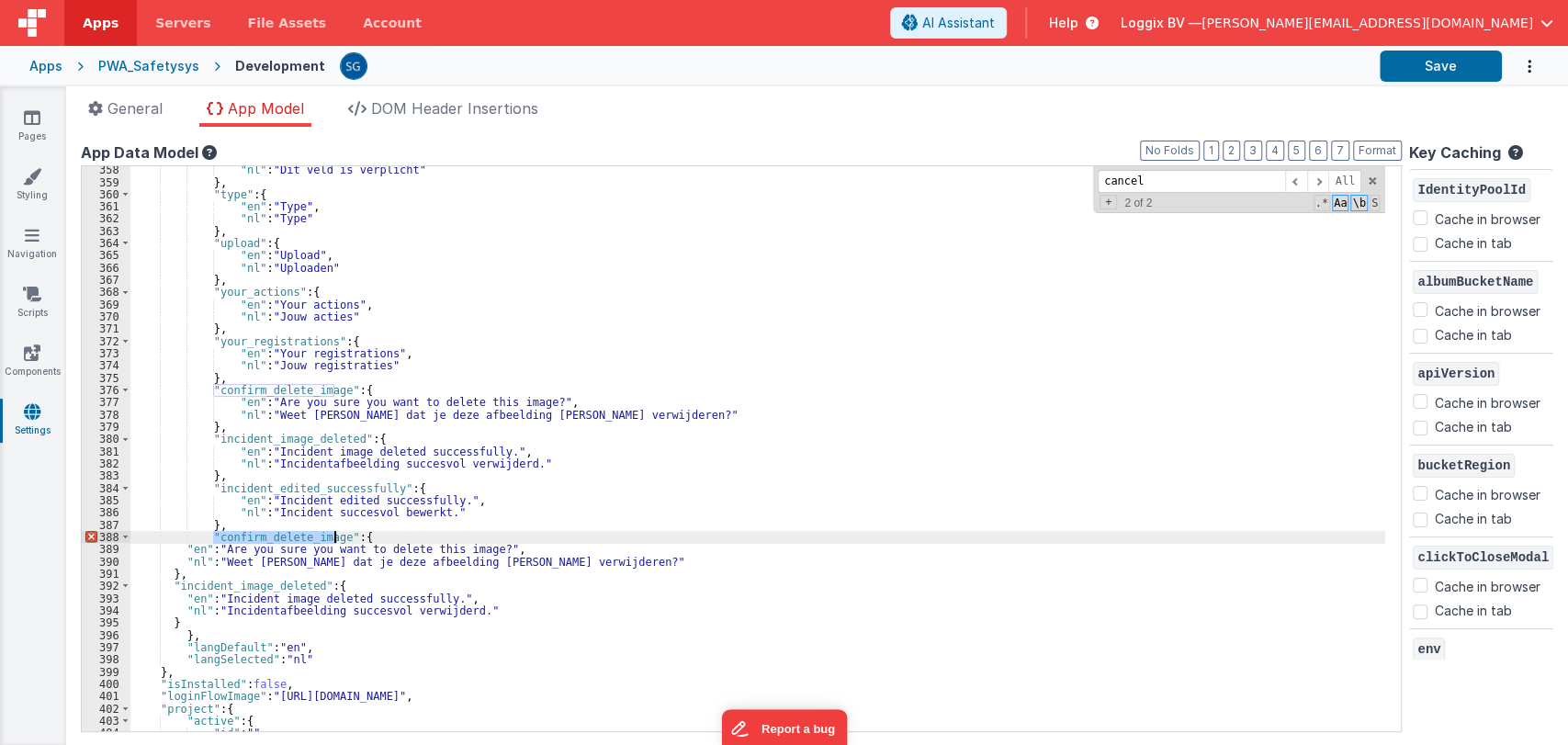
click at [272, 533] on div ""nl" : "Dit veld is verplicht" } , "type" : { "en" : "Type" , "nl" : "Type" } ,…" at bounding box center [757, 458] width 1254 height 589
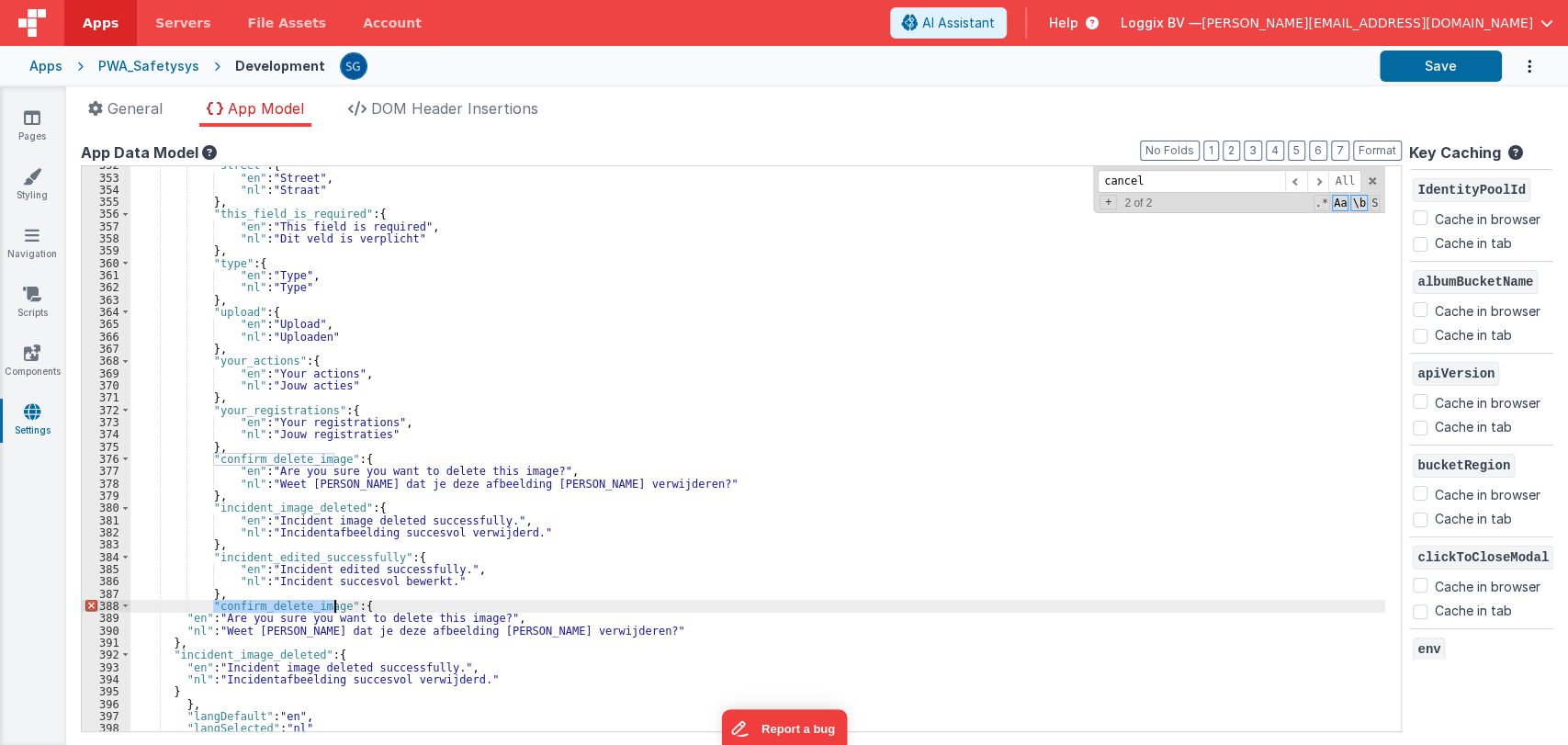
scroll to position [4304, 0]
click at [1373, 152] on button "Format" at bounding box center [1376, 150] width 49 height 20
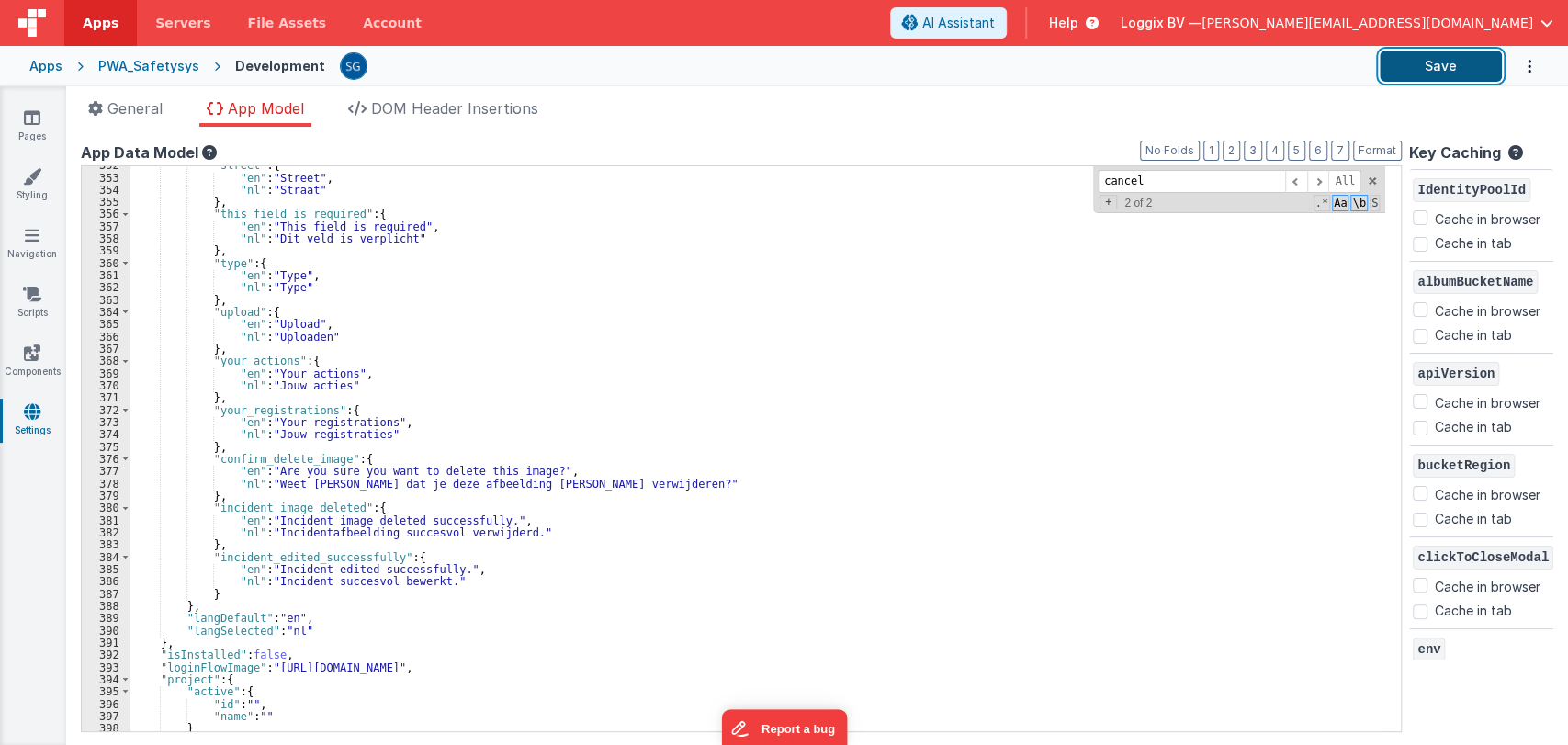
click at [1448, 67] on button "Save" at bounding box center [1440, 66] width 122 height 31
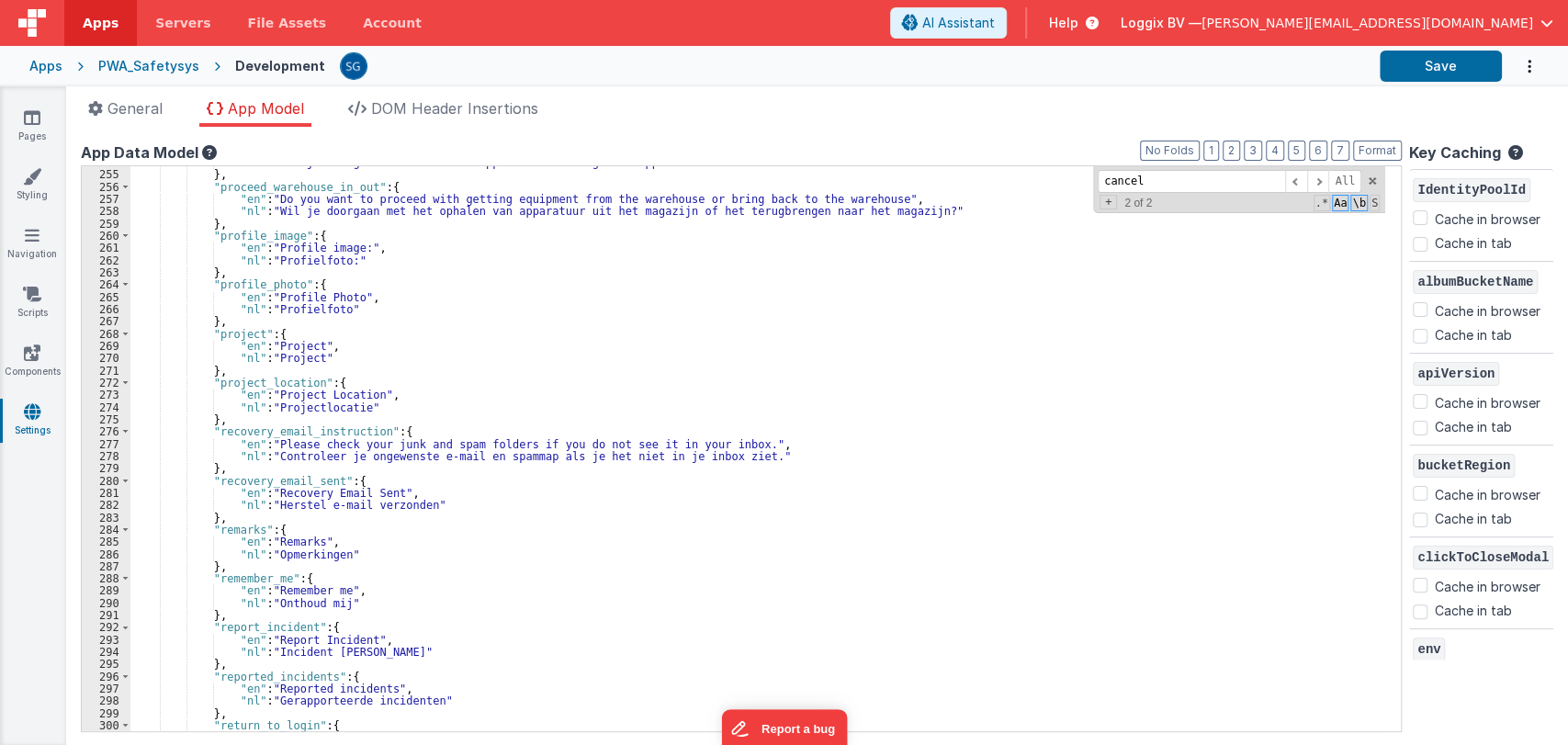
scroll to position [3106, 0]
click at [18, 117] on link "Pages" at bounding box center [32, 126] width 67 height 37
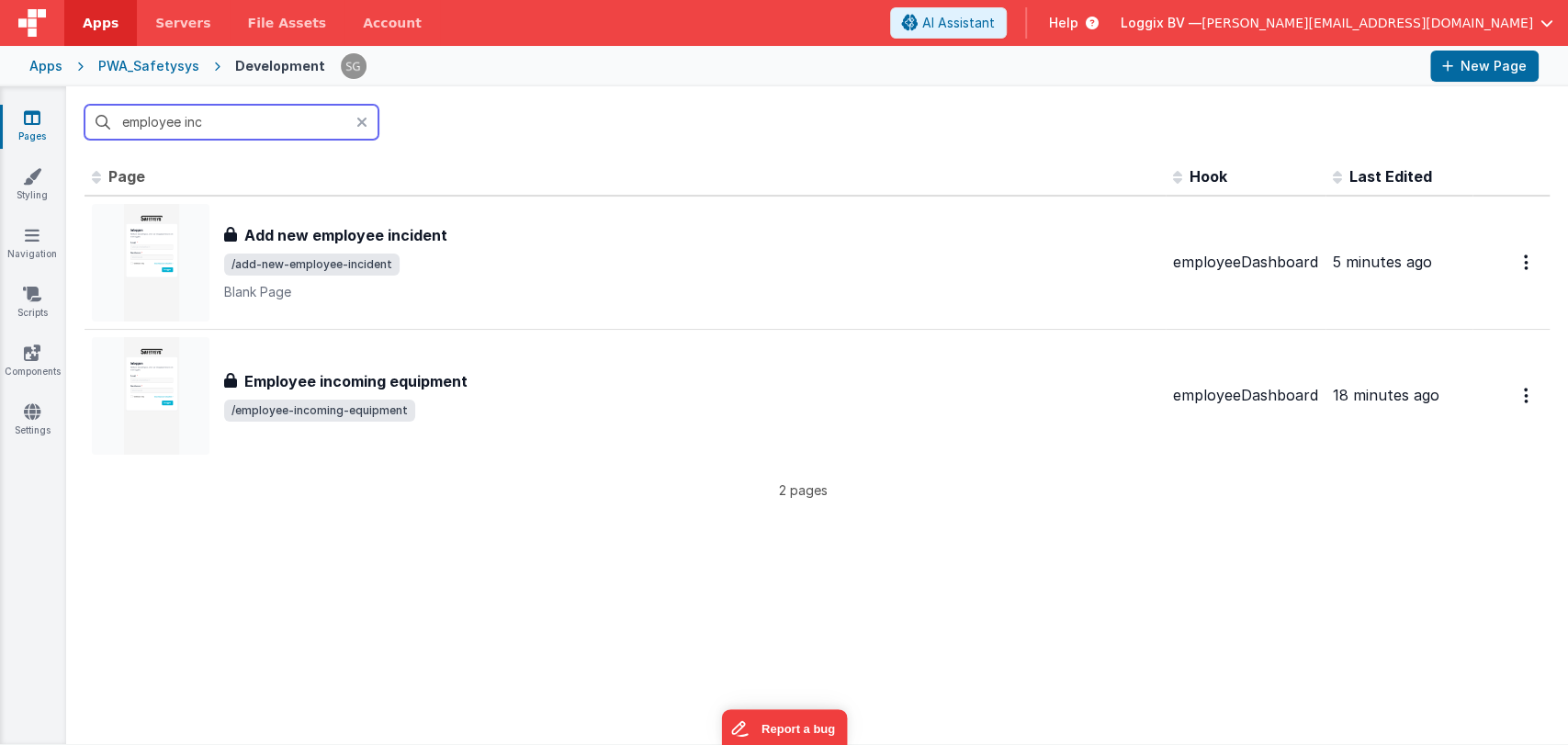
click at [259, 114] on input "employee inc" at bounding box center [232, 121] width 294 height 35
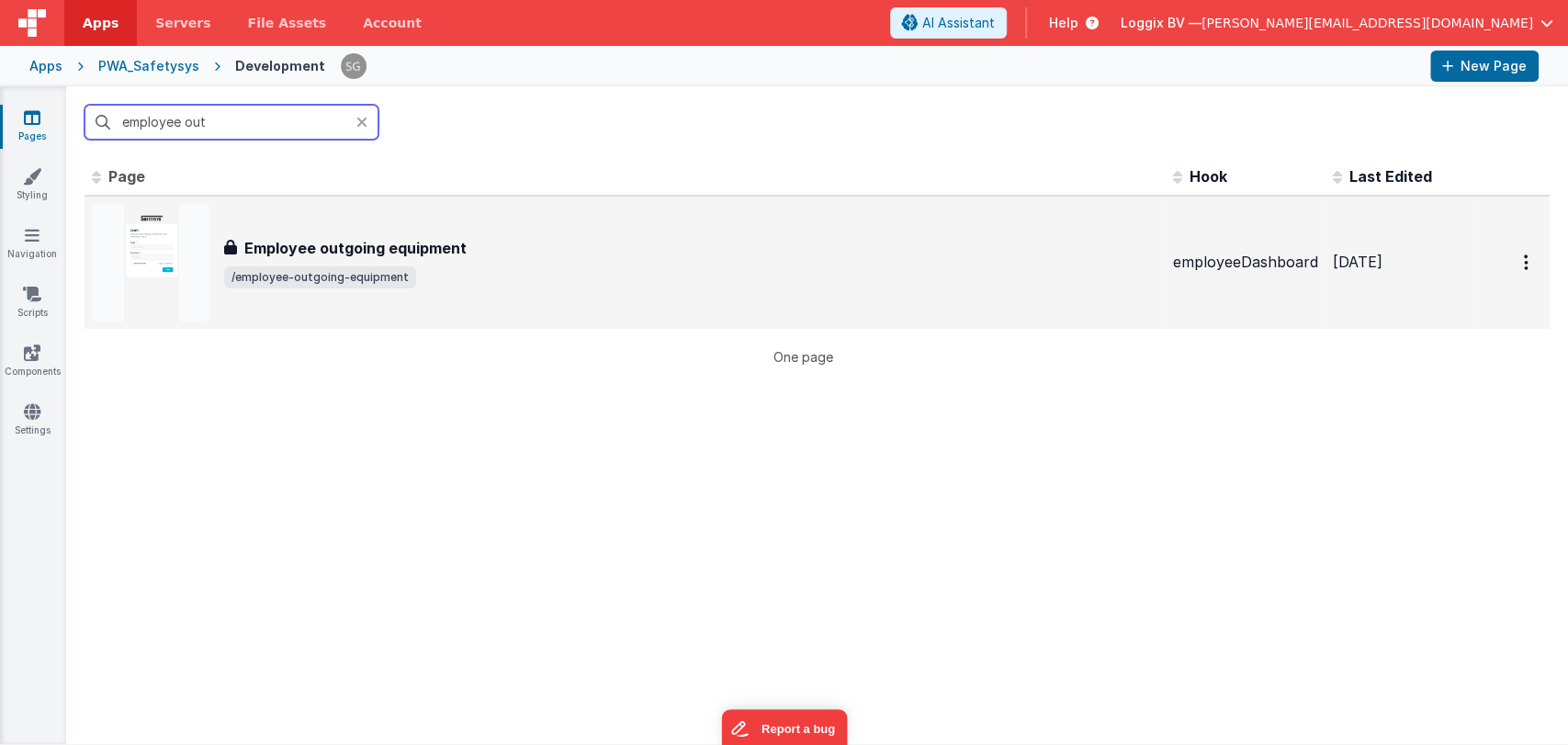
type input "employee out"
click at [412, 255] on h3 "Employee outgoing equipment" at bounding box center [356, 247] width 223 height 22
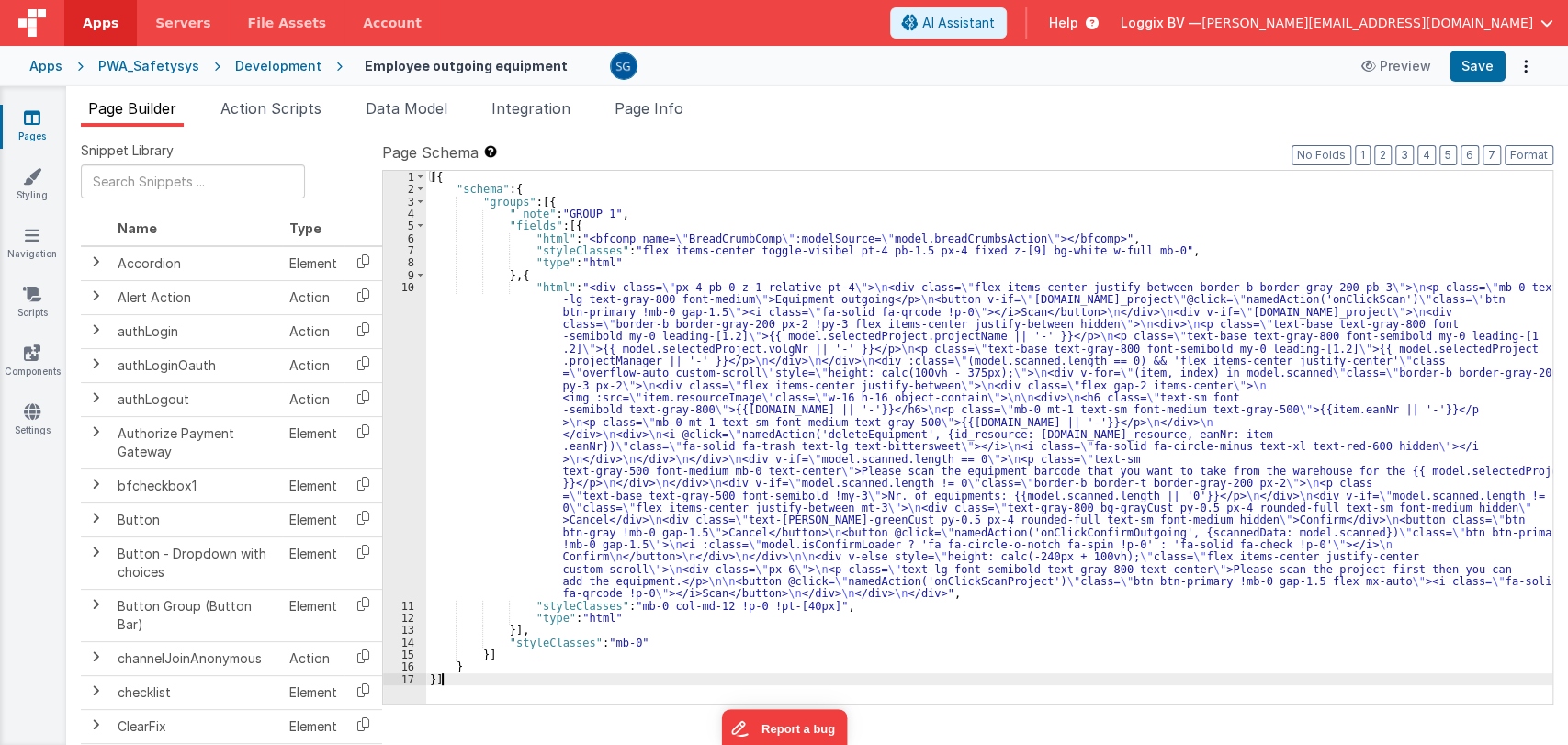
click at [415, 283] on div "10" at bounding box center [403, 440] width 43 height 319
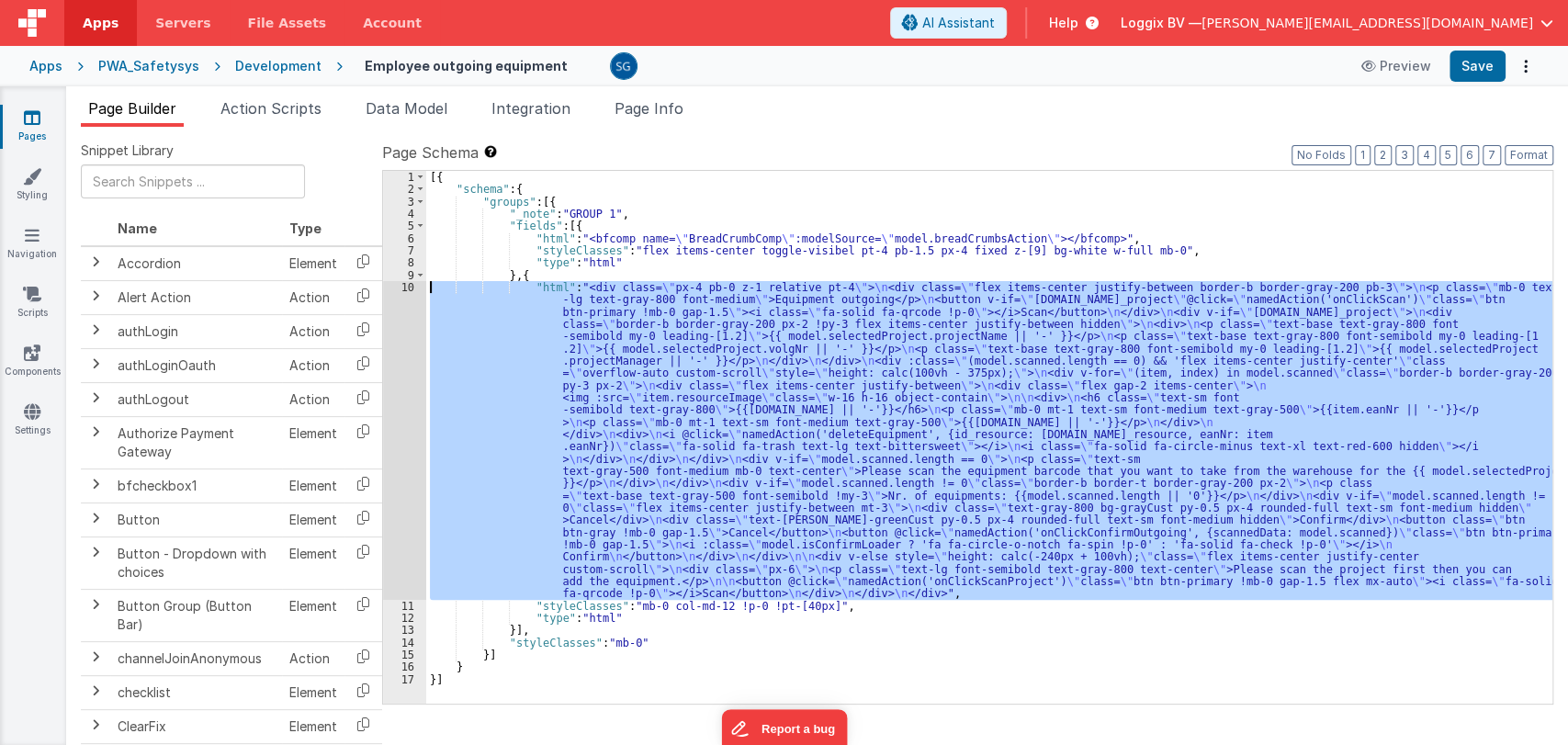
click at [404, 292] on div "10" at bounding box center [403, 440] width 43 height 319
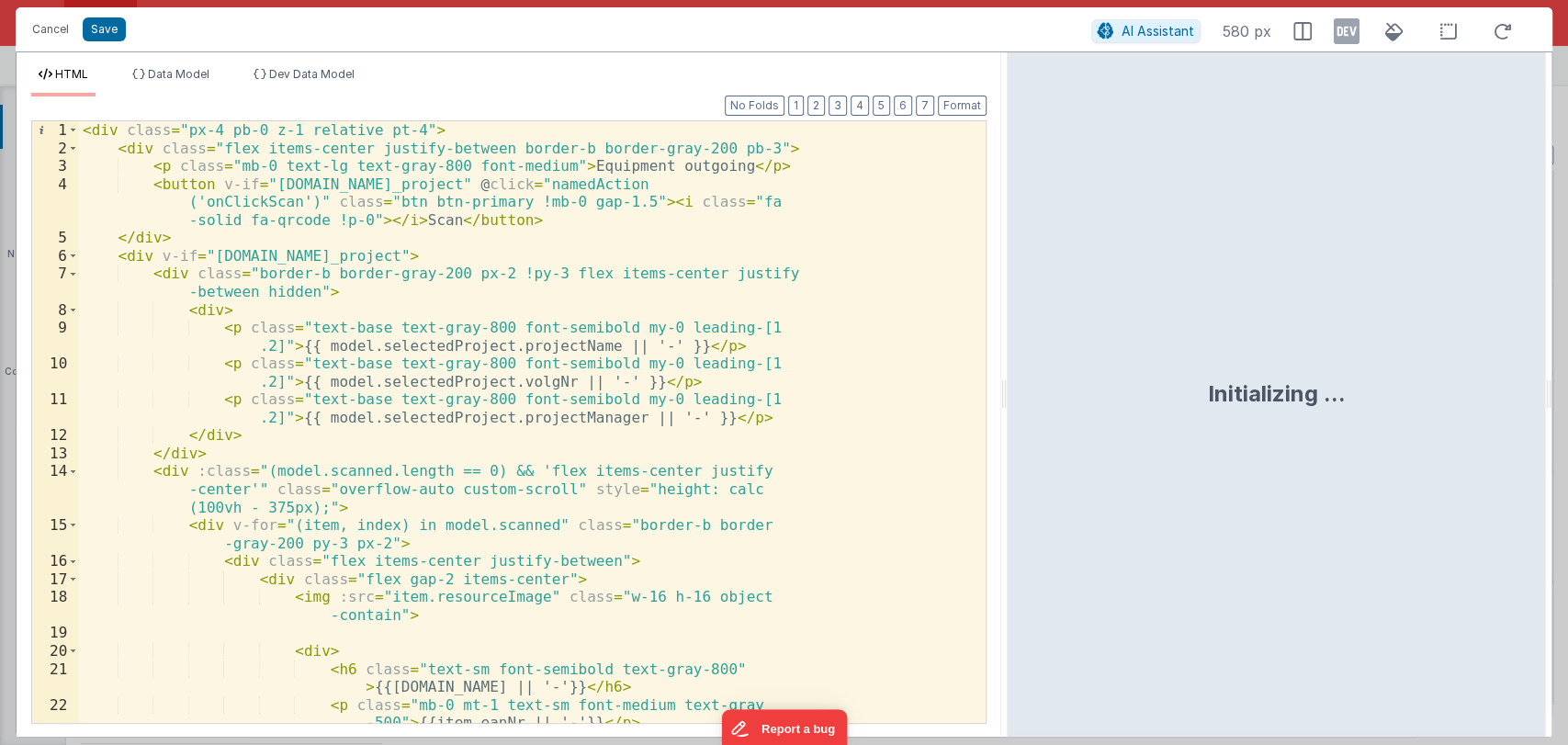
drag, startPoint x: 777, startPoint y: 386, endPoint x: 1123, endPoint y: 363, distance: 346.8
click at [1123, 363] on html "Cancel Save AI Assistant 580 px HTML Data Model Dev Data Model Format 7 6 5 4 3…" at bounding box center [784, 372] width 1568 height 745
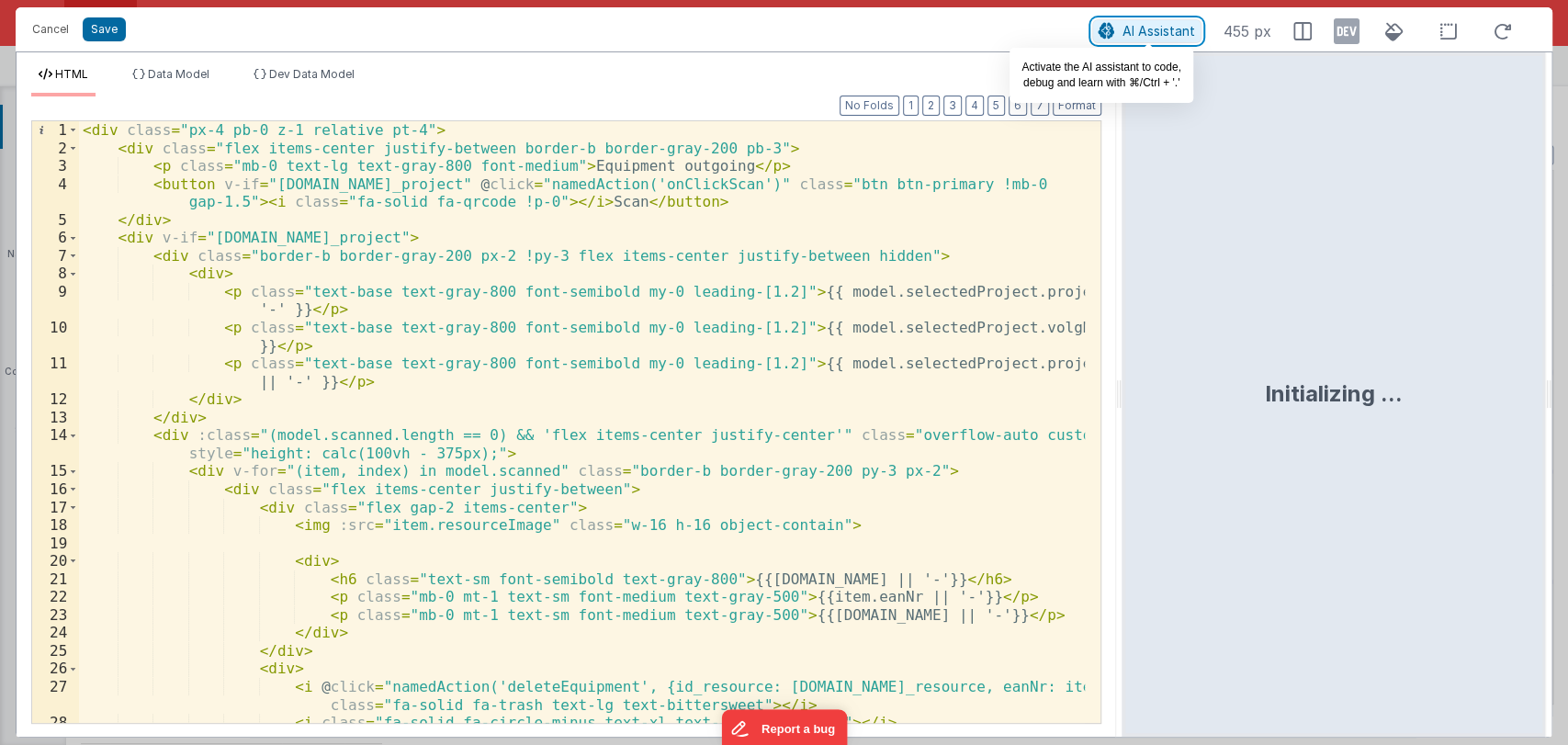
click at [1133, 36] on span "AI Assistant" at bounding box center [1158, 31] width 73 height 16
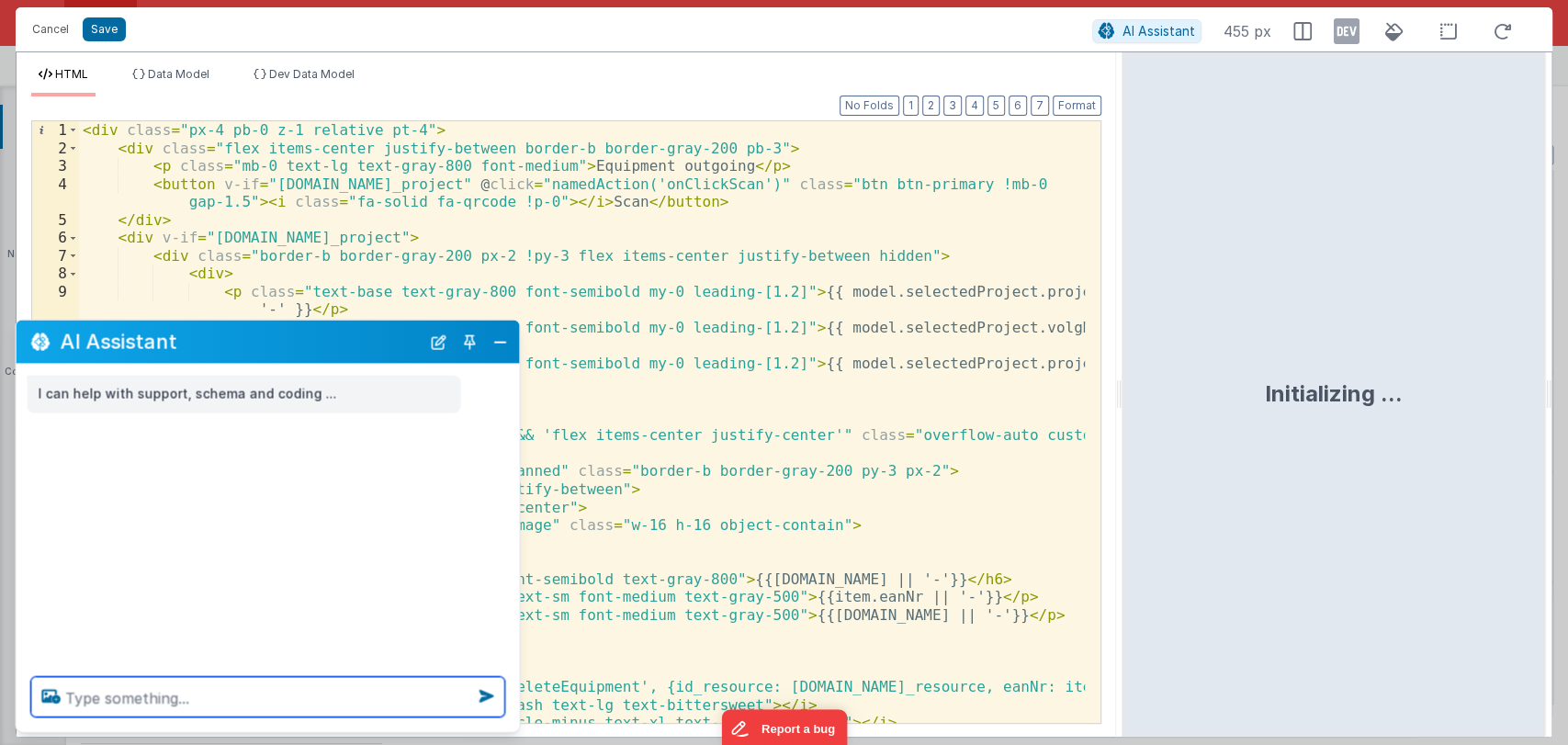
click at [139, 691] on textarea at bounding box center [267, 696] width 474 height 41
click at [143, 694] on textarea at bounding box center [267, 696] width 474 height 41
paste textarea "You are a Vue.JS developer with knowledge about FMBetterforms. Your goal is to …"
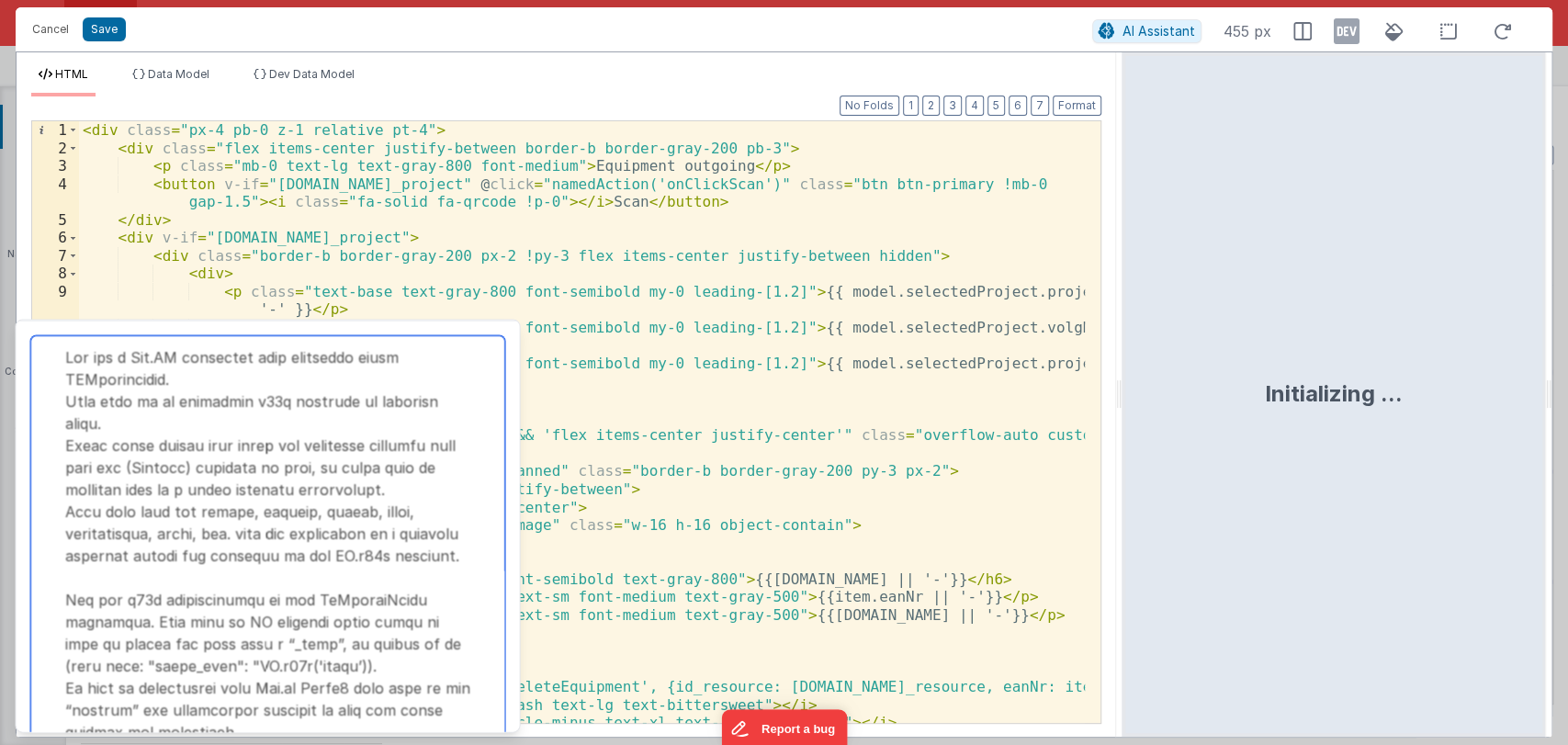
scroll to position [272, 0]
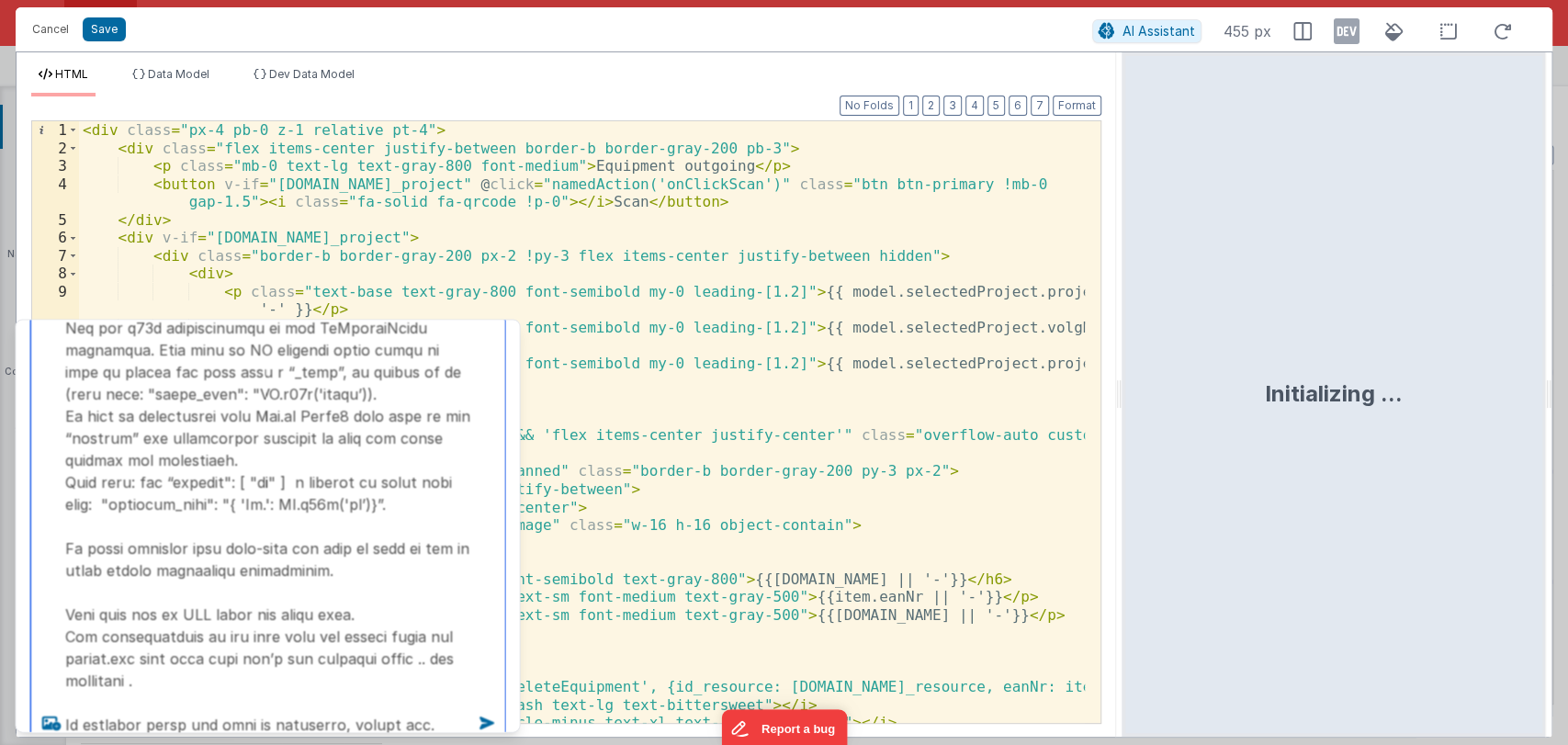
type textarea "You are a Vue.JS developer with knowledge about FMBetterforms. Your goal is to …"
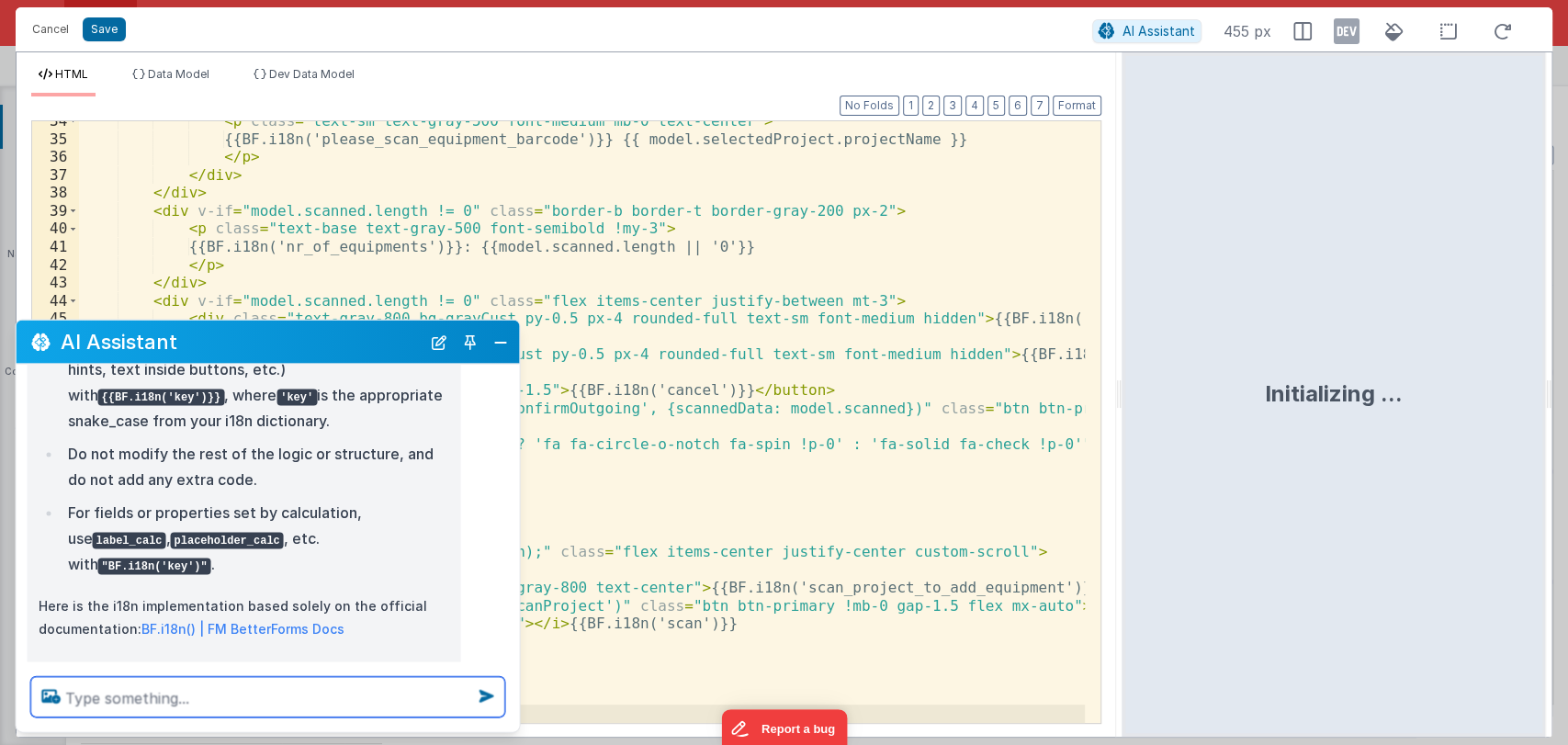
scroll to position [1021, 0]
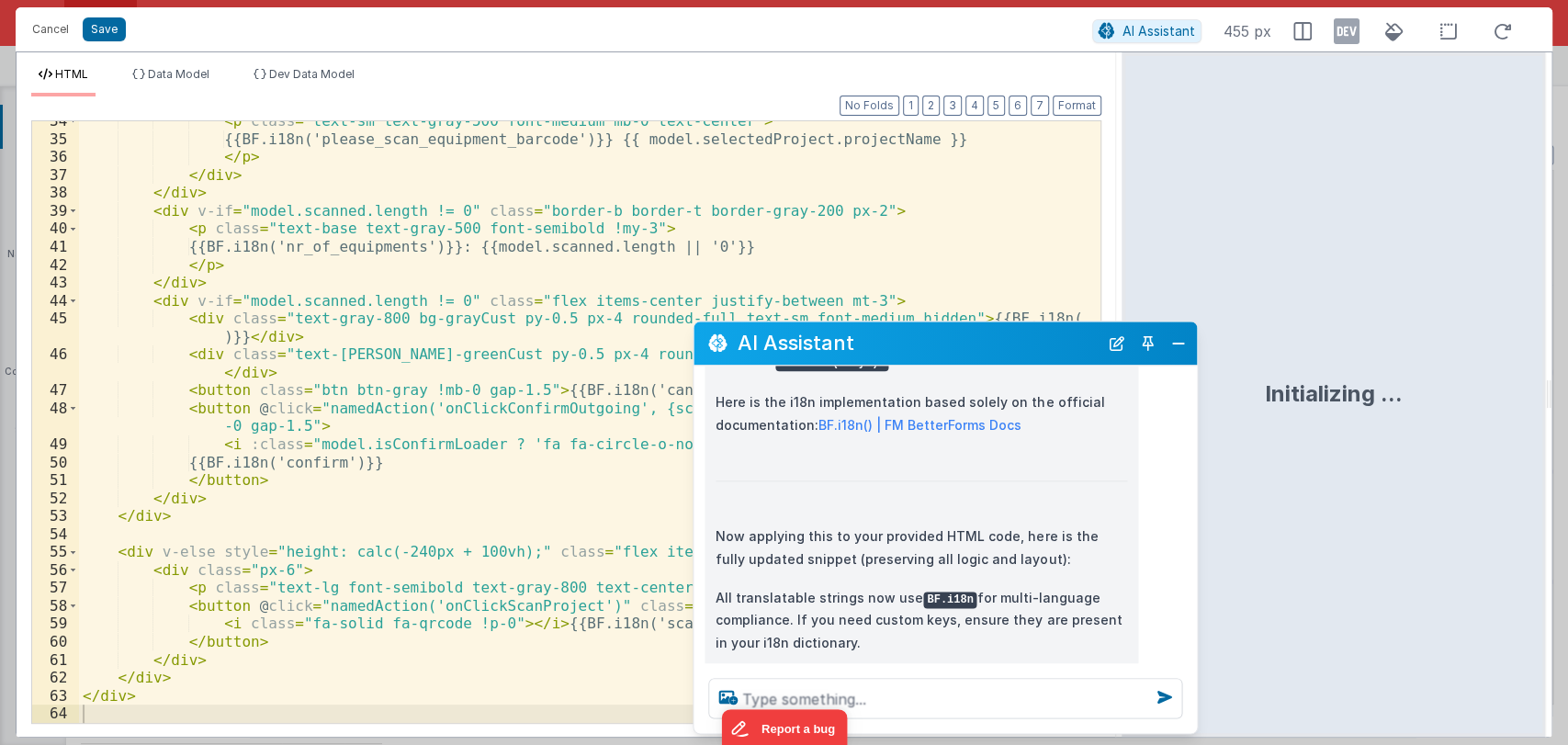
drag, startPoint x: 305, startPoint y: 333, endPoint x: 983, endPoint y: 334, distance: 678.0
click at [983, 334] on h2 "AI Assistant" at bounding box center [917, 344] width 360 height 22
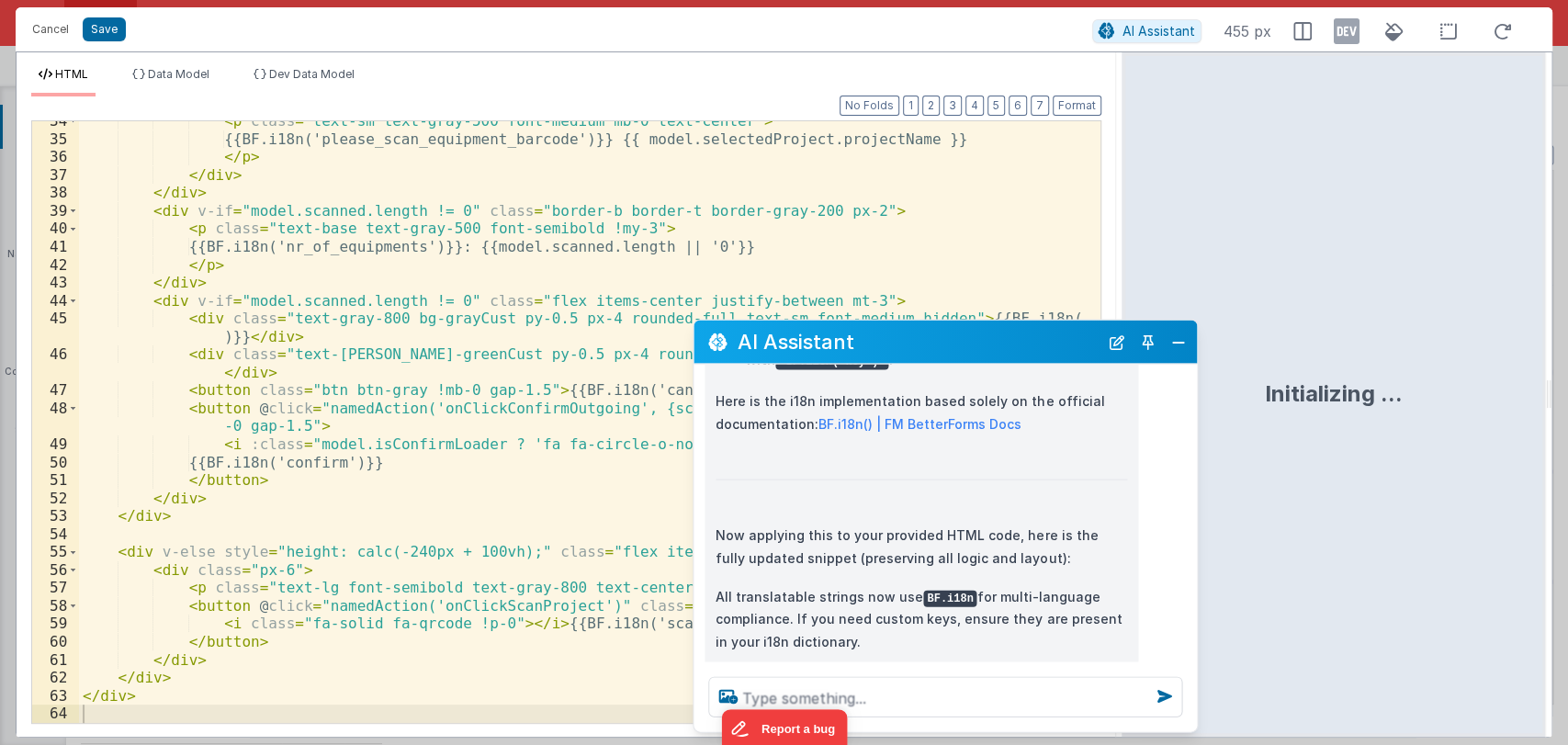
scroll to position [708, 0]
click at [858, 689] on textarea at bounding box center [945, 696] width 474 height 41
click at [792, 693] on textarea at bounding box center [945, 696] width 474 height 41
paste textarea "give me all keys that are used with i18n function"
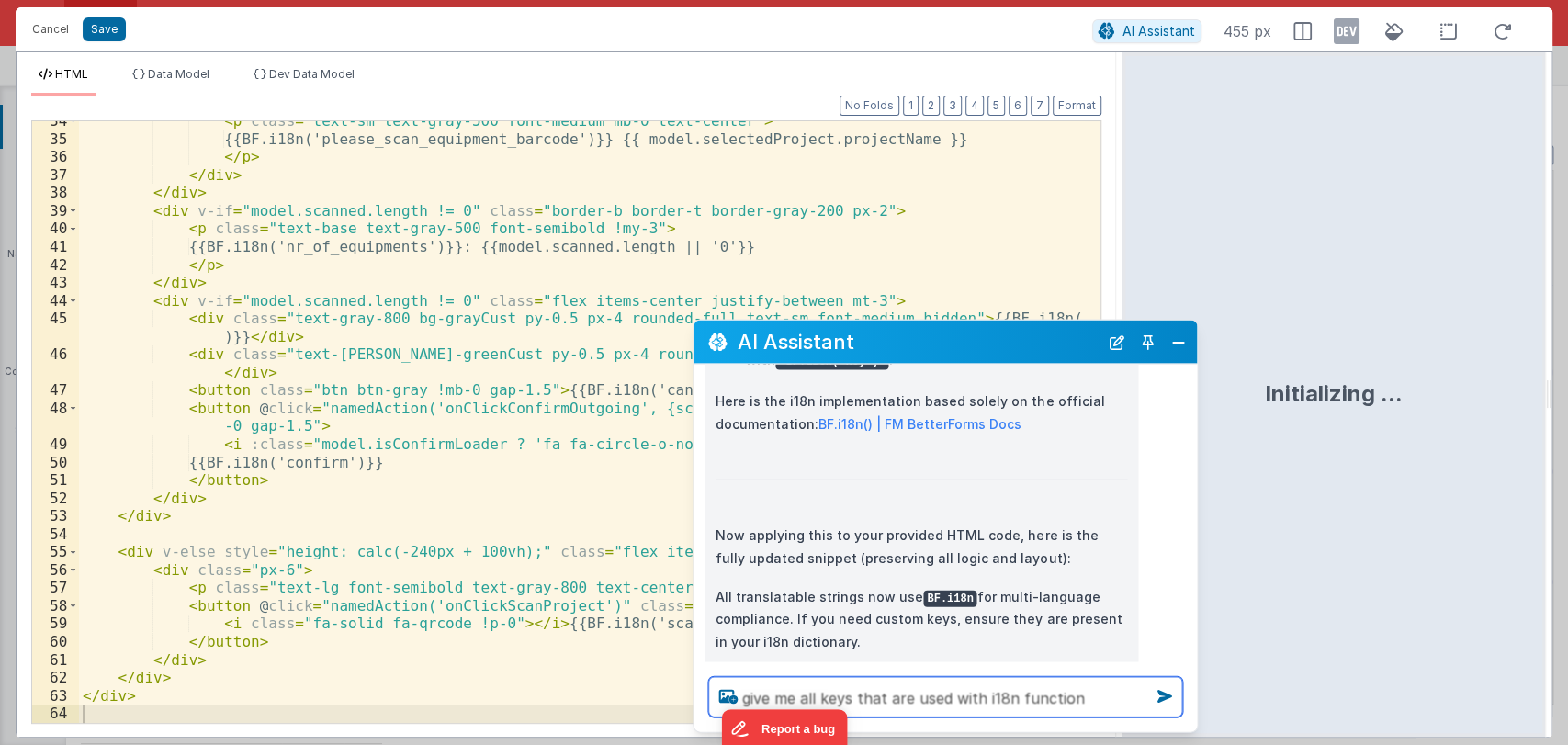
type textarea "give me all keys that are used with i18n function"
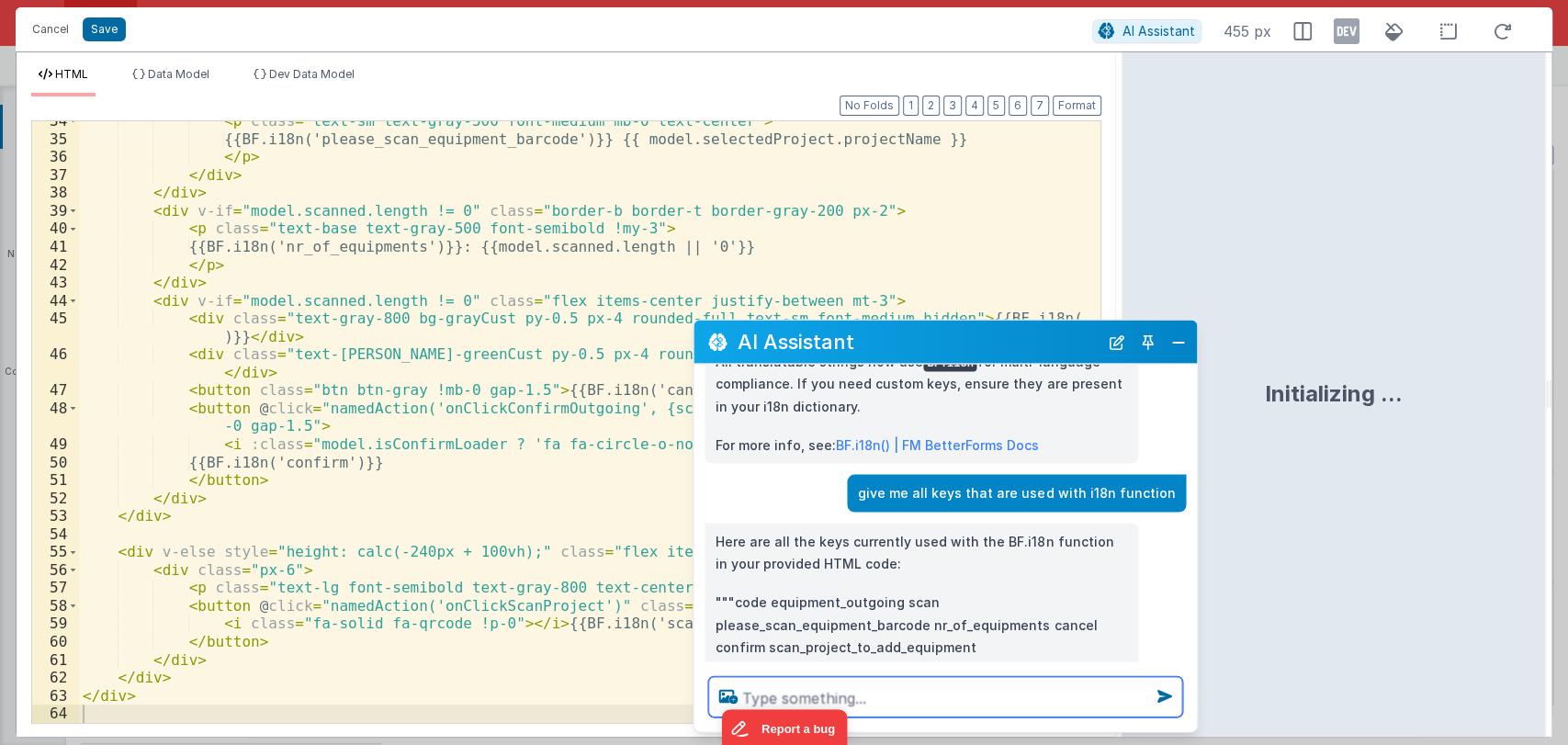
scroll to position [1256, 0]
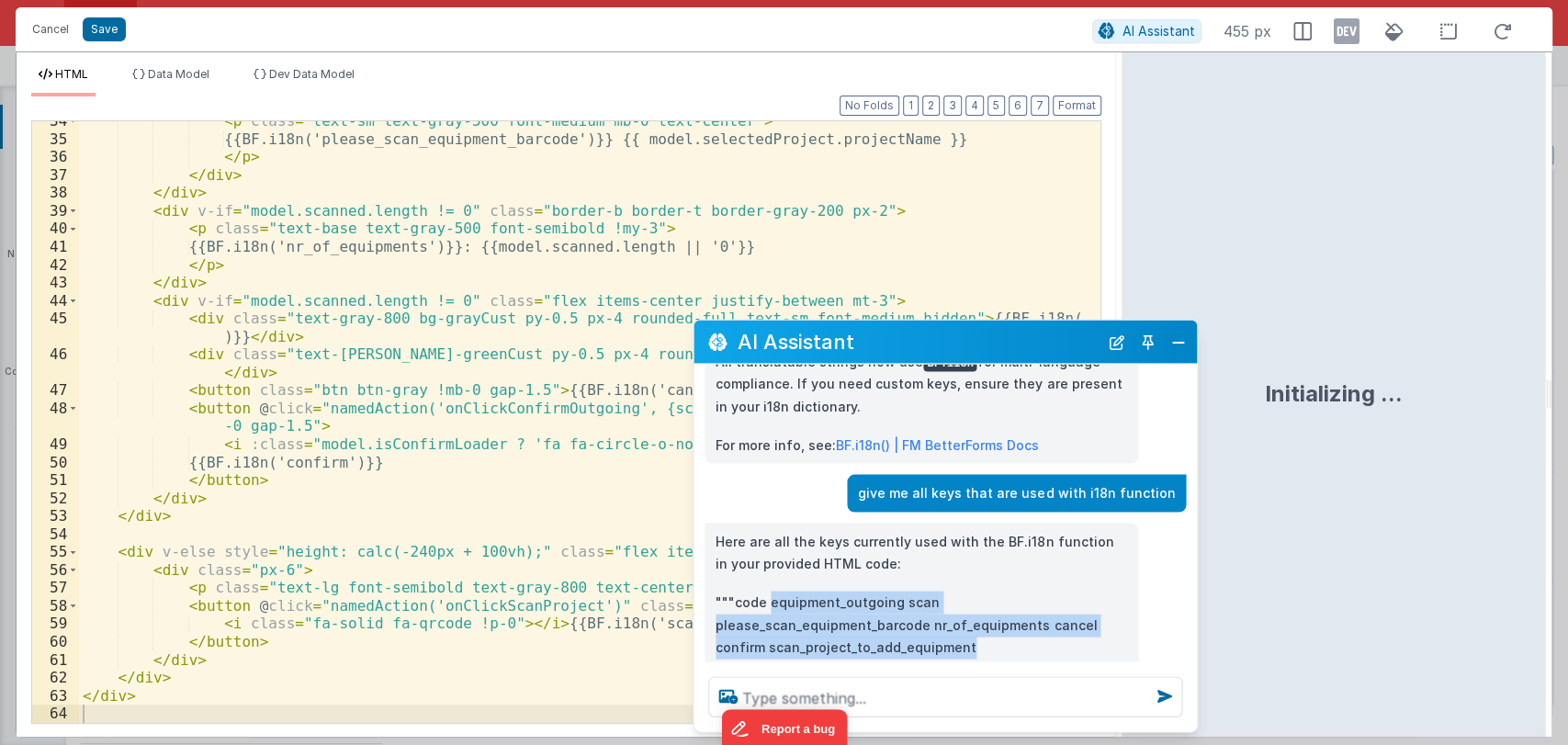
drag, startPoint x: 973, startPoint y: 579, endPoint x: 769, endPoint y: 535, distance: 208.7
click at [769, 591] on p """"code equipment_outgoing scan please_scan_equipment_barcode nr_of_equipments …" at bounding box center [921, 625] width 411 height 68
copy p "equipment_outgoing scan please_scan_equipment_barcode nr_of_equipments cancel c…"
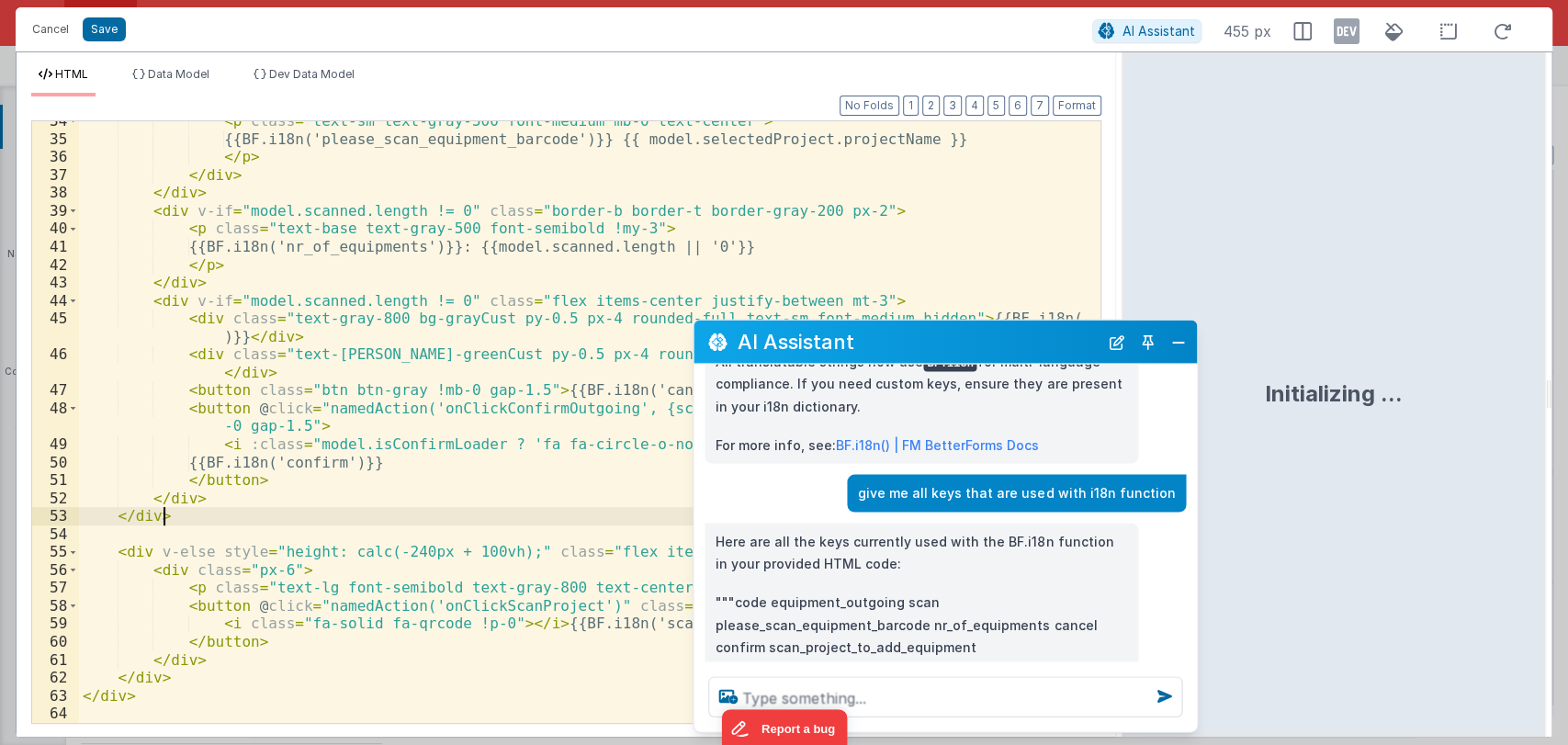
click at [620, 518] on div "< p class = "text-sm text-gray-500 font-medium mb-0 text-center" > {{BF.i18n('p…" at bounding box center [581, 430] width 1007 height 637
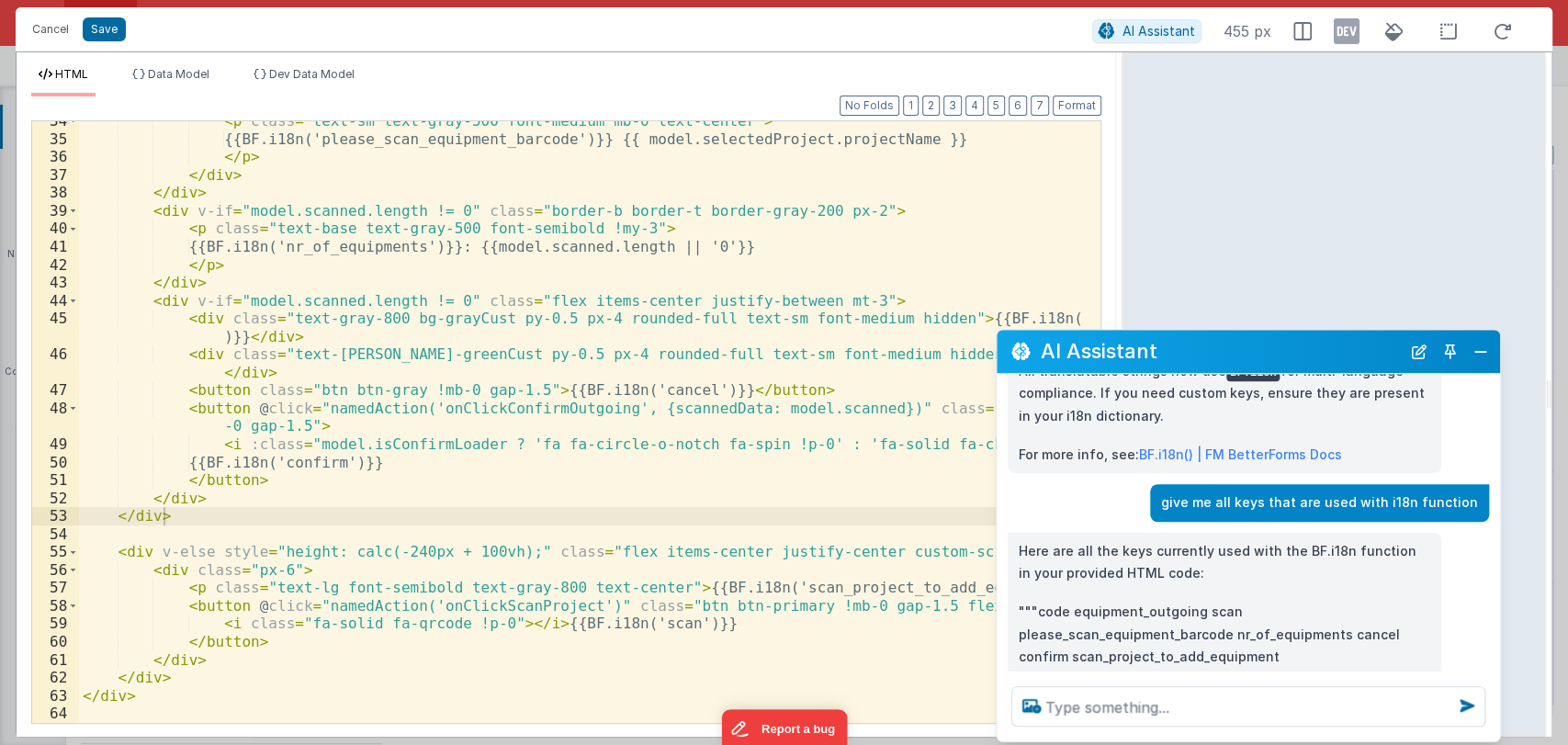
drag, startPoint x: 1002, startPoint y: 342, endPoint x: 1334, endPoint y: 352, distance: 332.2
click at [1334, 352] on h2 "AI Assistant" at bounding box center [1220, 352] width 360 height 22
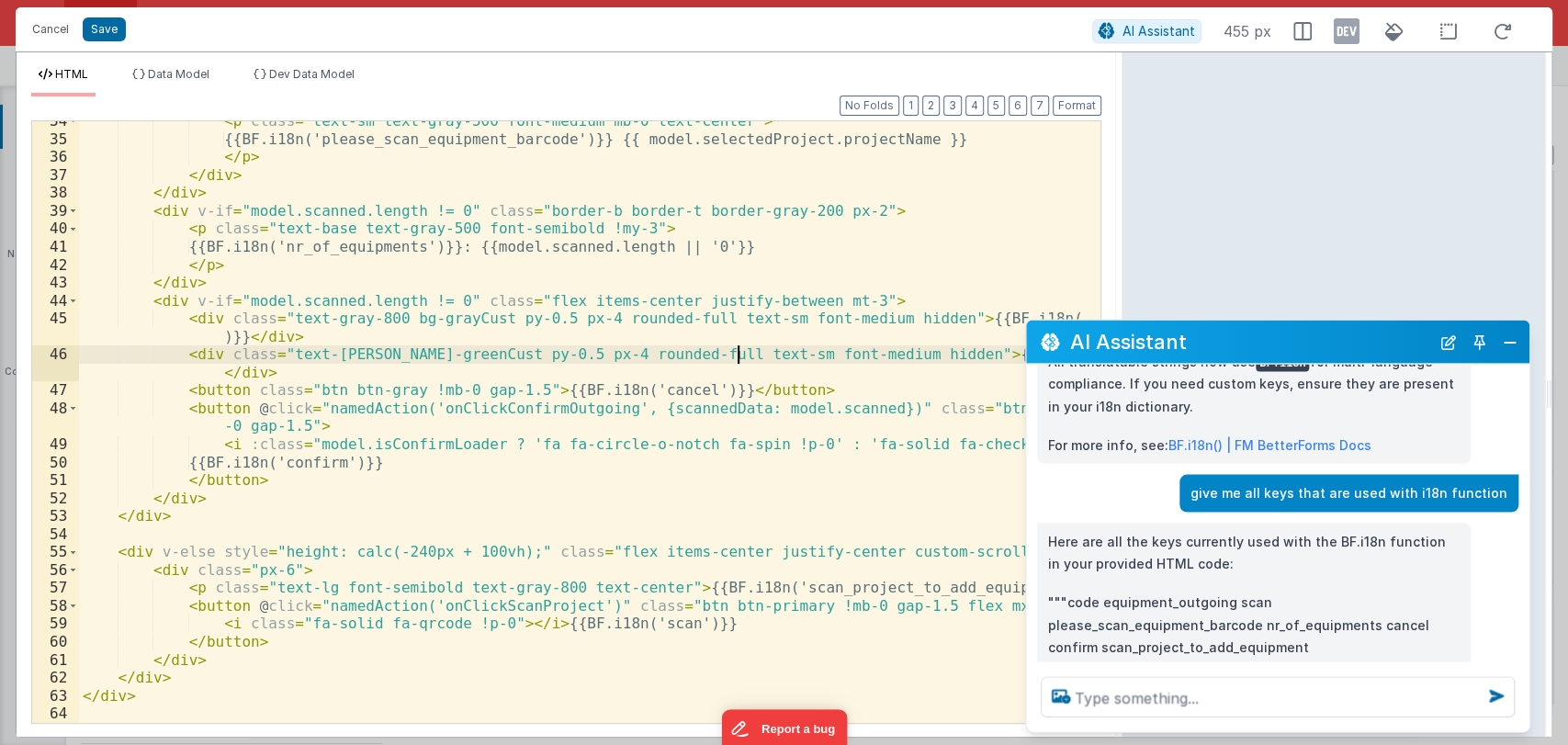
click at [740, 358] on div "< p class = "text-sm text-gray-500 font-medium mb-0 text-center" > {{BF.i18n('p…" at bounding box center [581, 430] width 1007 height 637
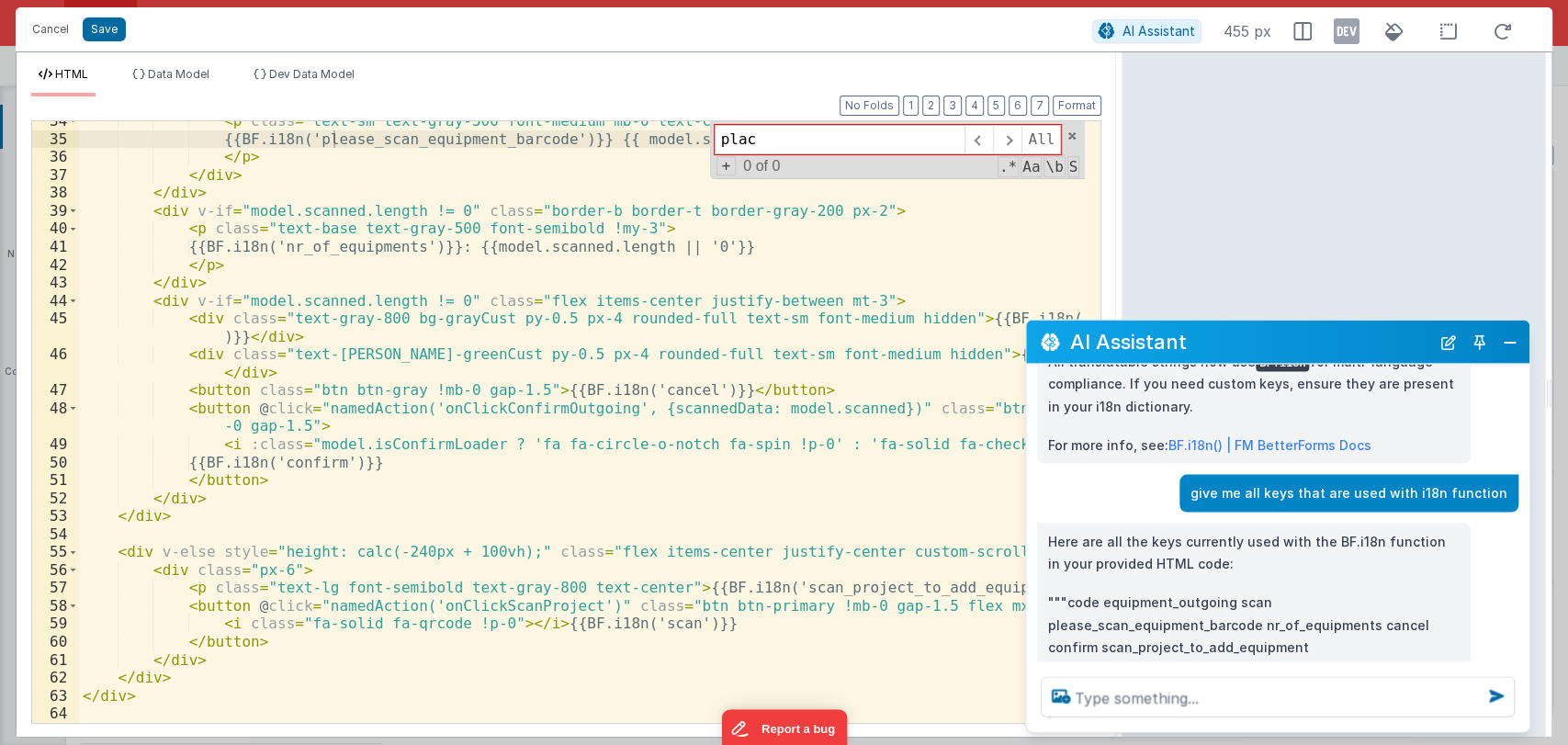
type input "place"
click at [1169, 261] on div "Initializing ..." at bounding box center [1333, 394] width 424 height 684
click at [1075, 137] on span at bounding box center [1071, 135] width 13 height 13
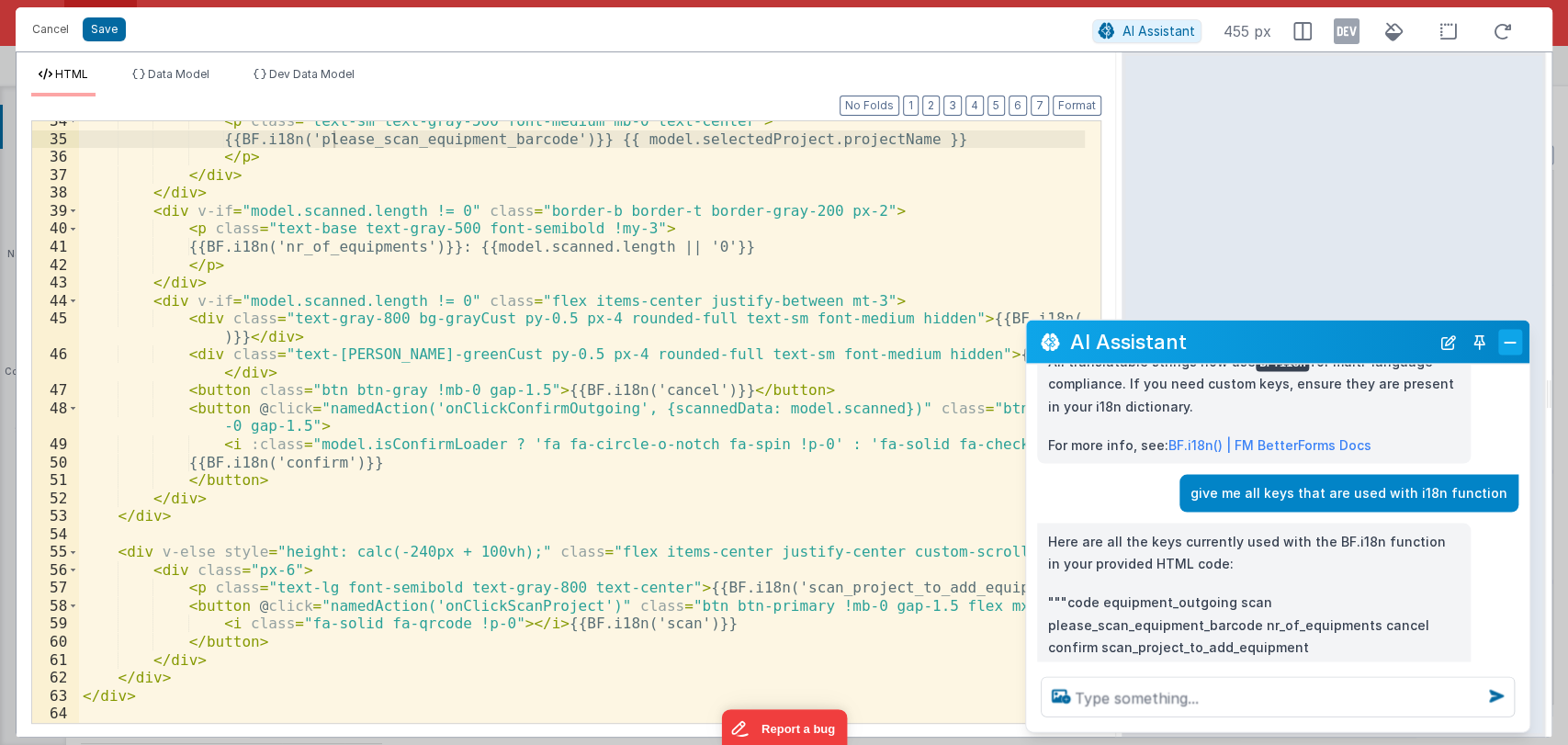
click at [1520, 333] on button "Close" at bounding box center [1509, 342] width 24 height 26
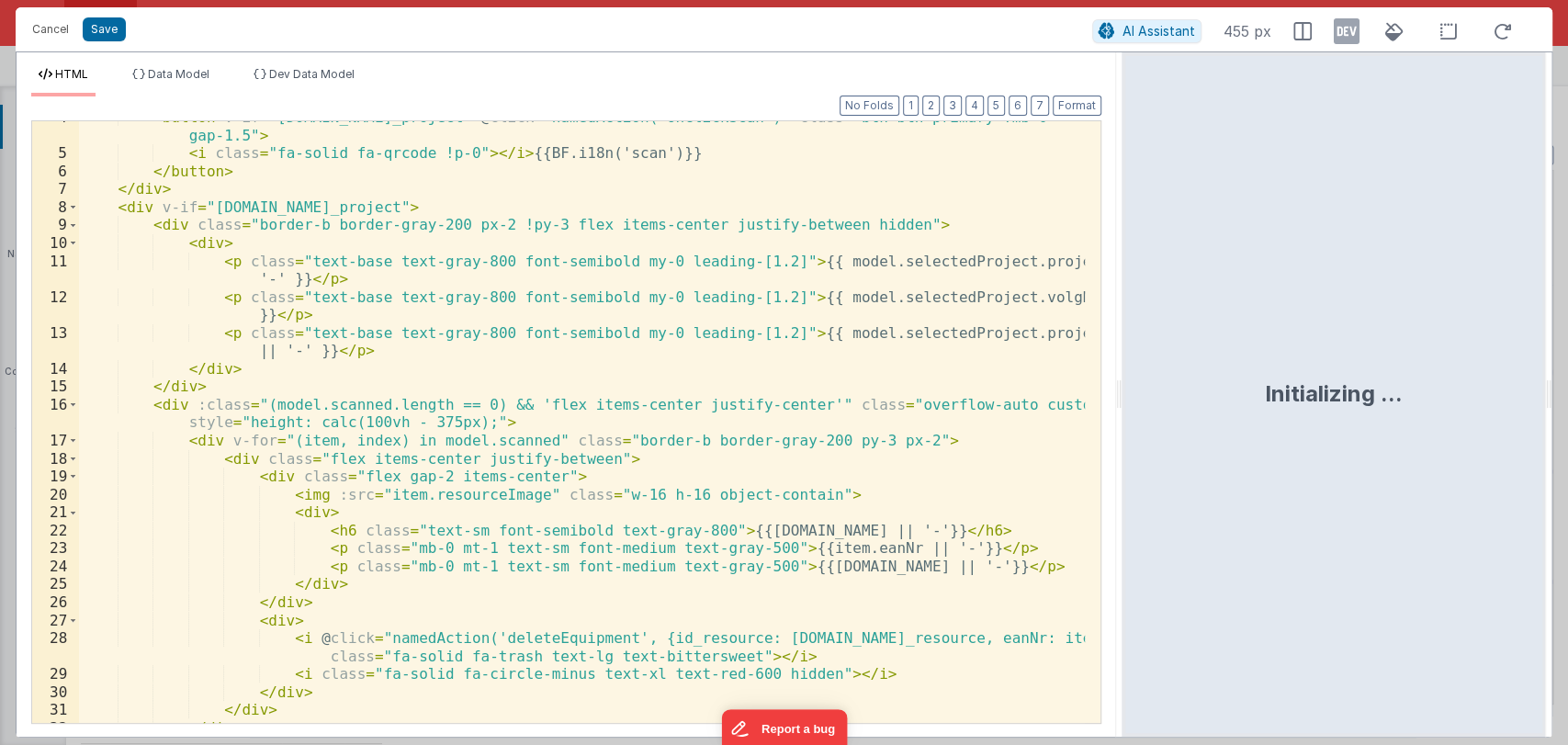
scroll to position [0, 0]
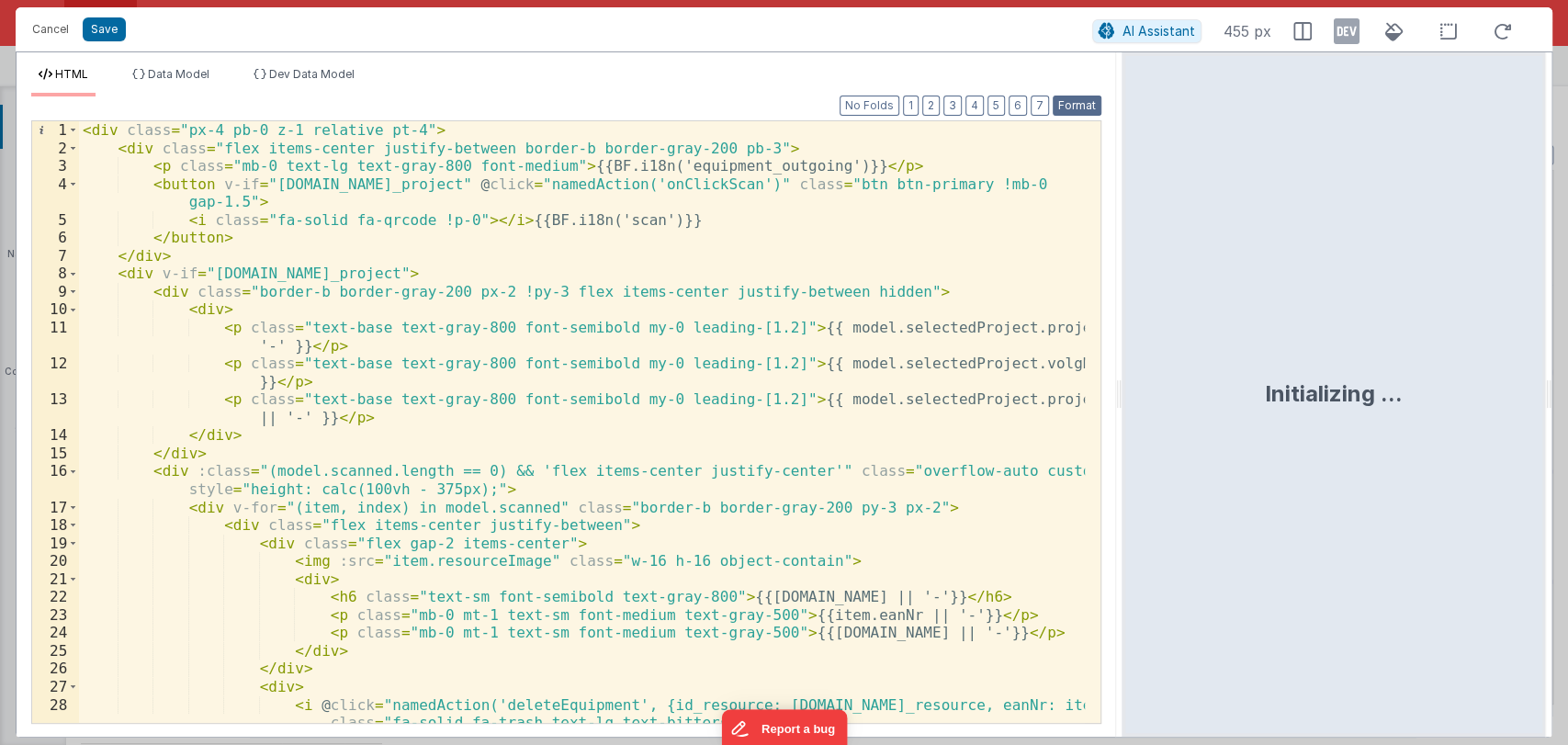
click at [1074, 107] on button "Format" at bounding box center [1076, 105] width 49 height 20
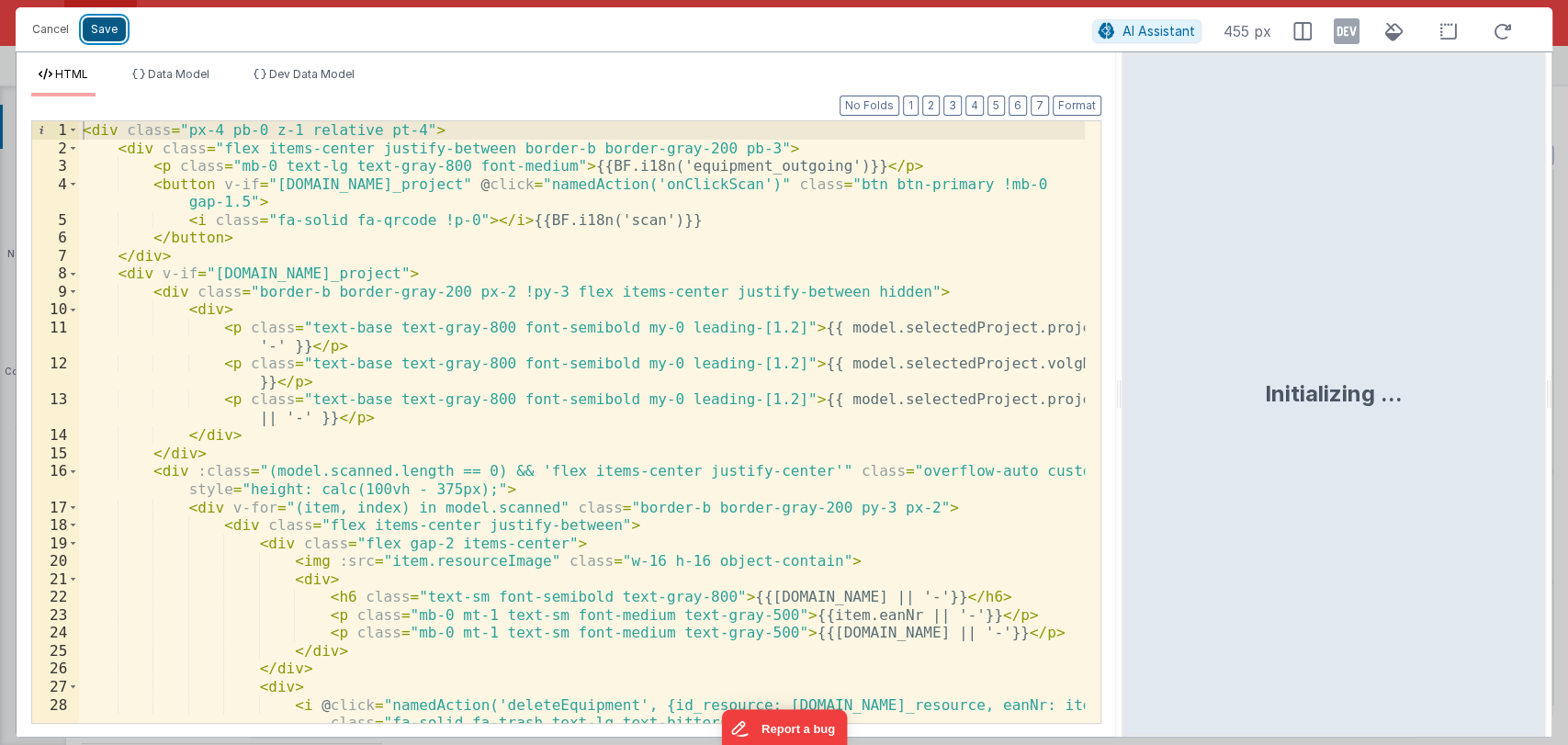
click at [116, 28] on button "Save" at bounding box center [103, 30] width 43 height 24
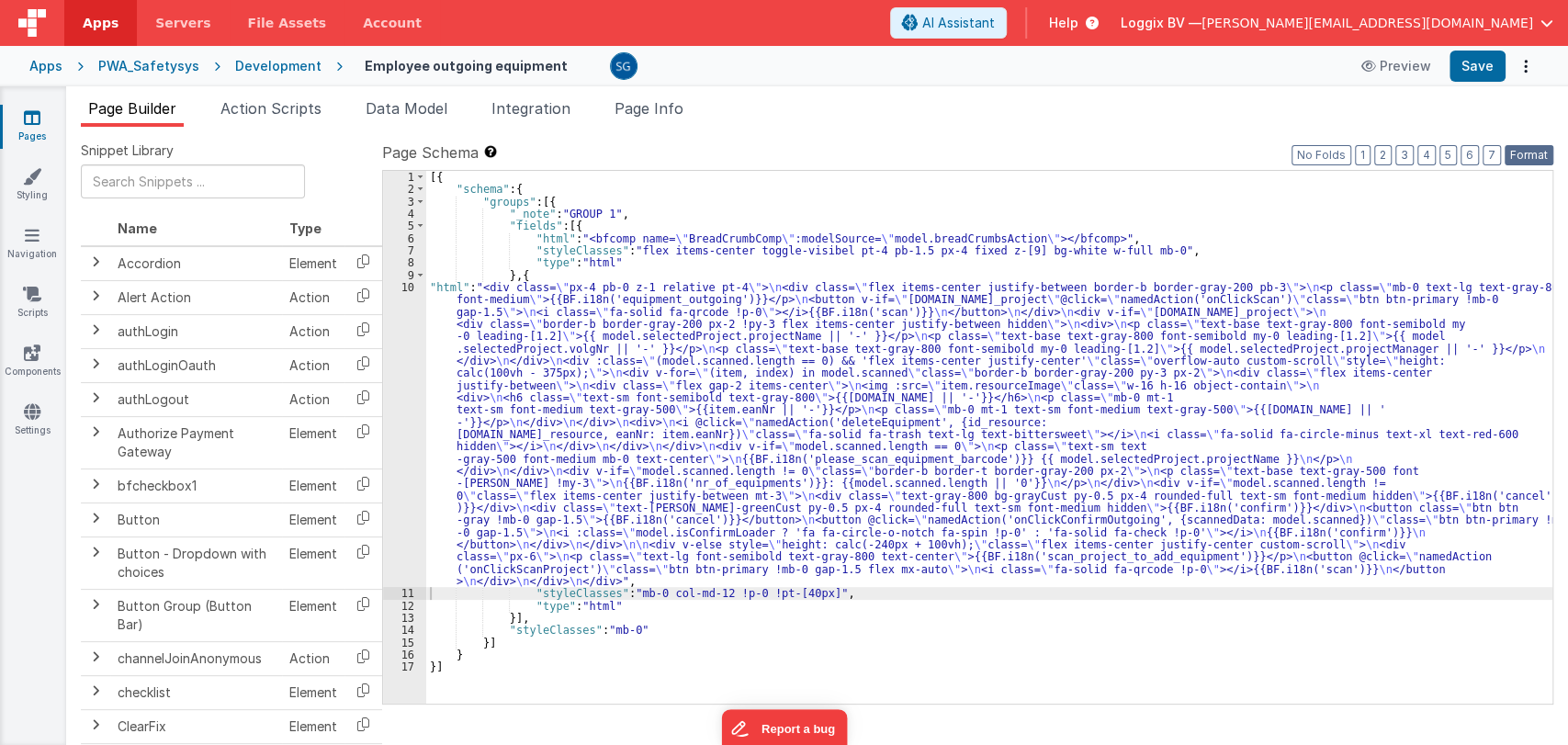
click at [1530, 154] on button "Format" at bounding box center [1528, 155] width 49 height 20
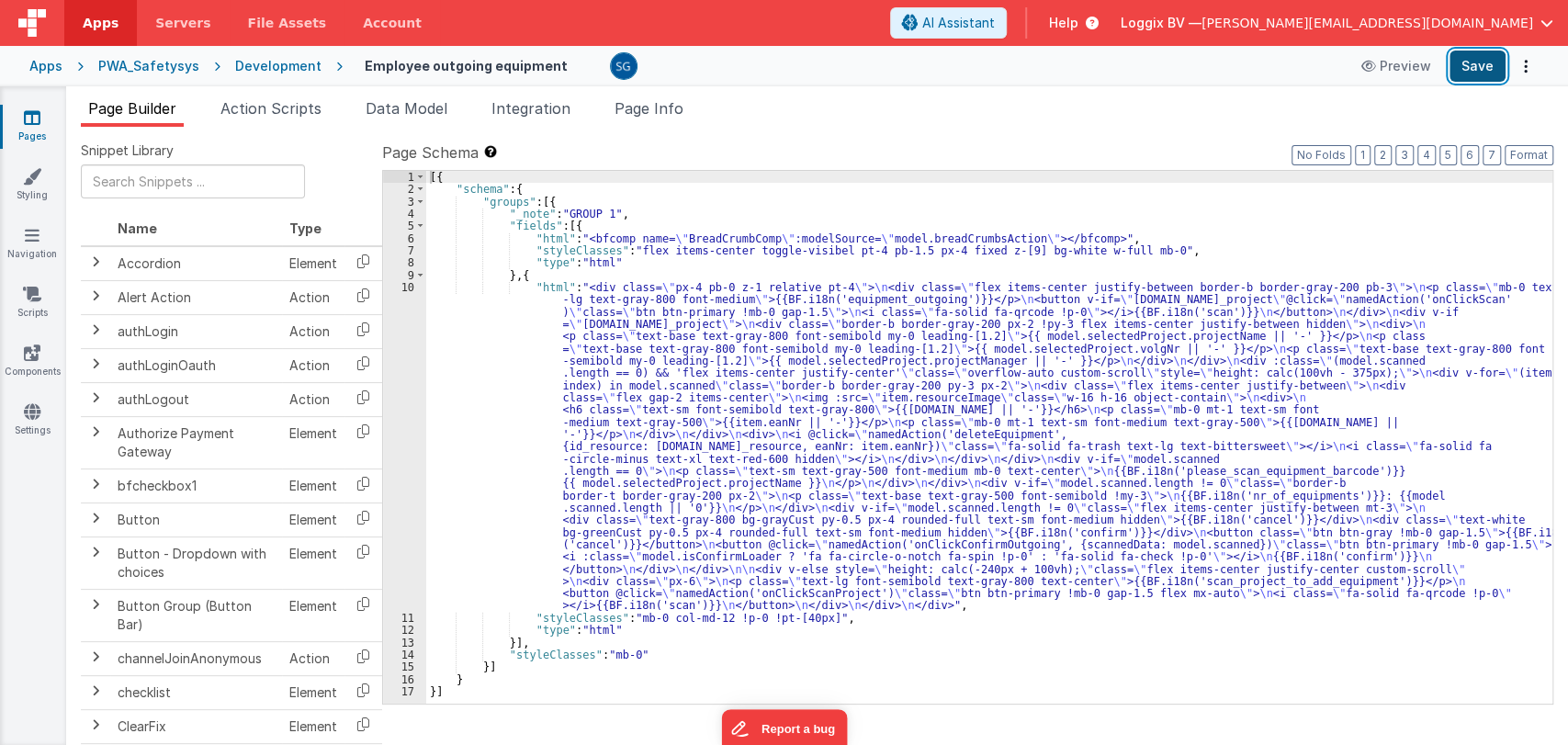
click at [1472, 71] on button "Save" at bounding box center [1477, 66] width 56 height 31
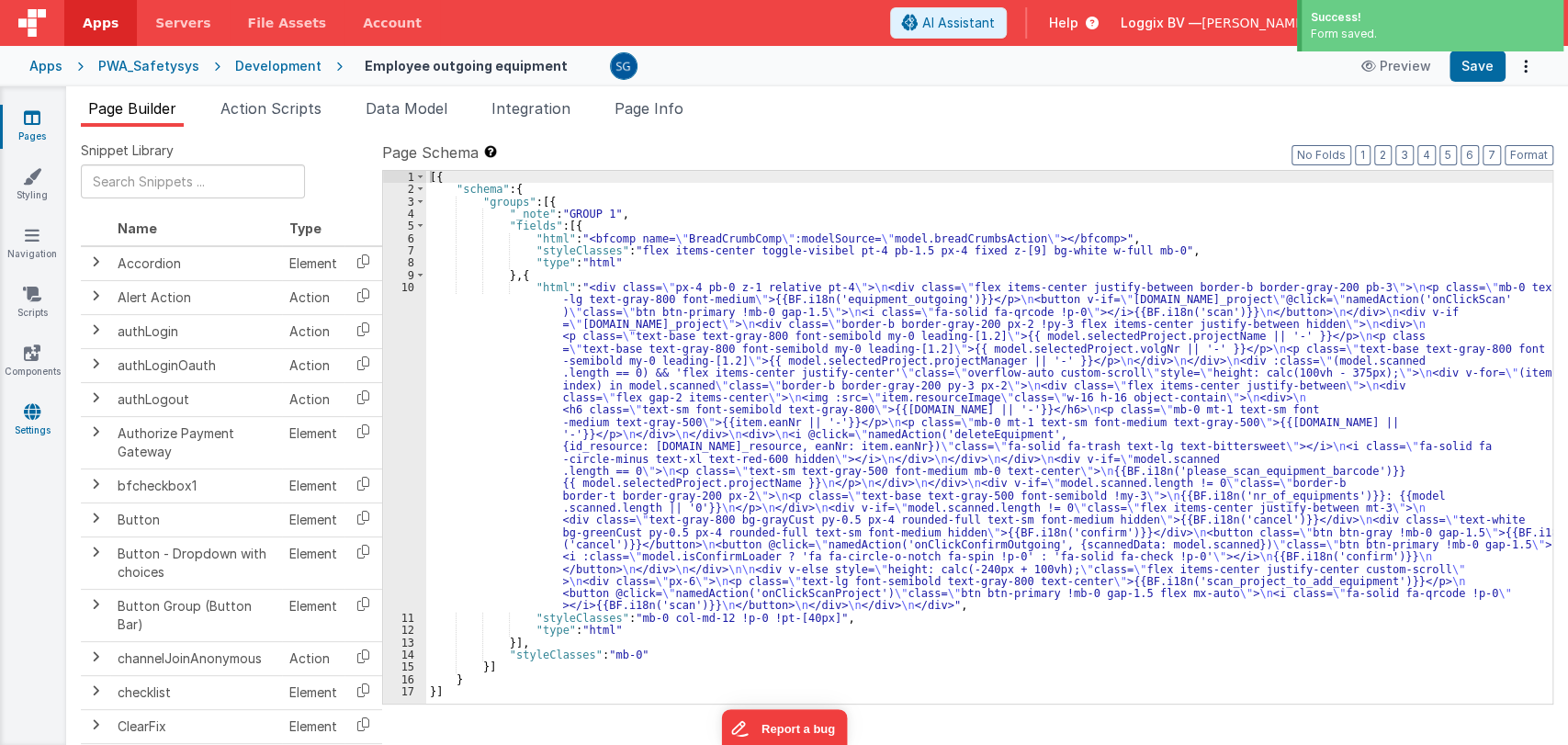
click at [30, 413] on icon at bounding box center [32, 411] width 17 height 18
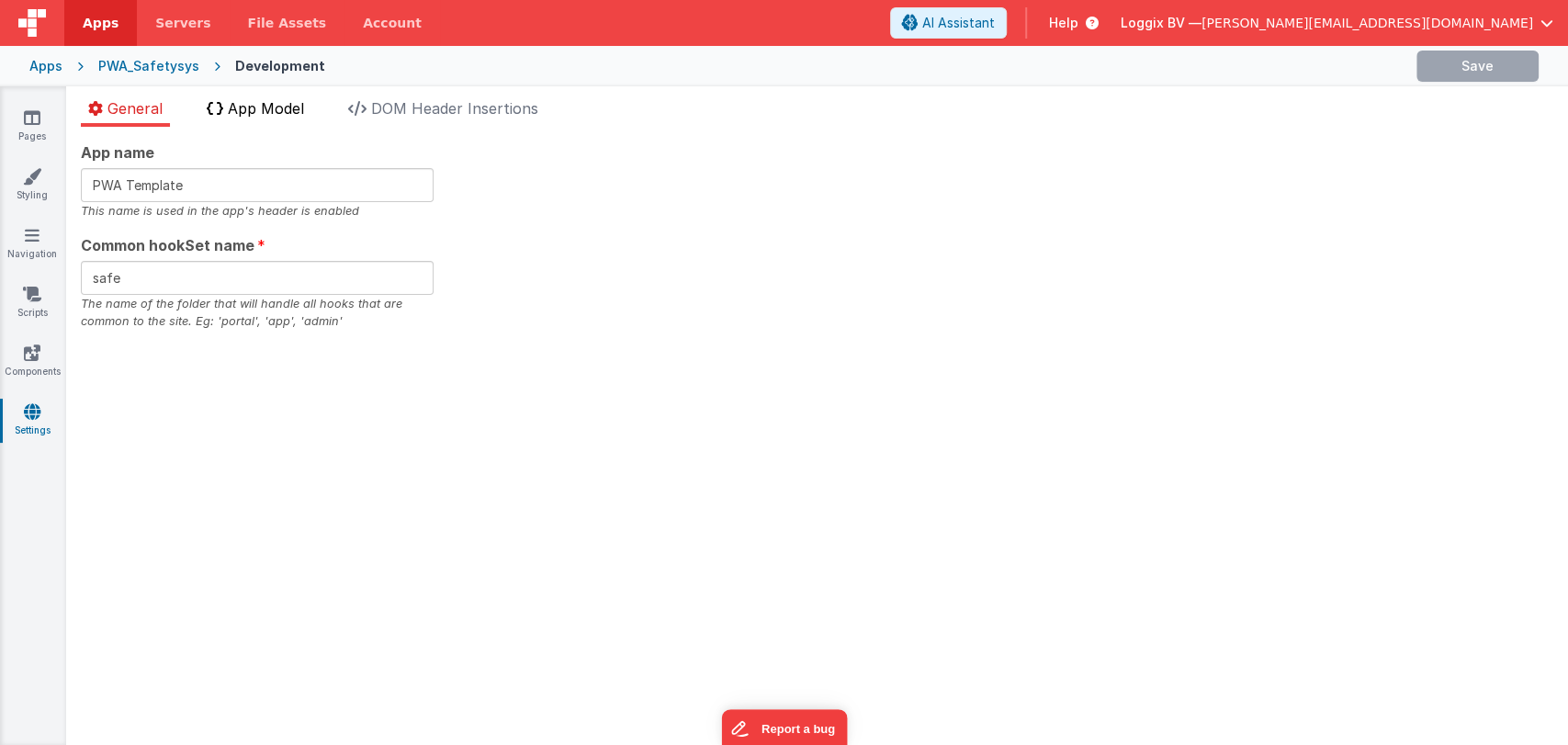
click at [258, 103] on span "App Model" at bounding box center [265, 108] width 77 height 18
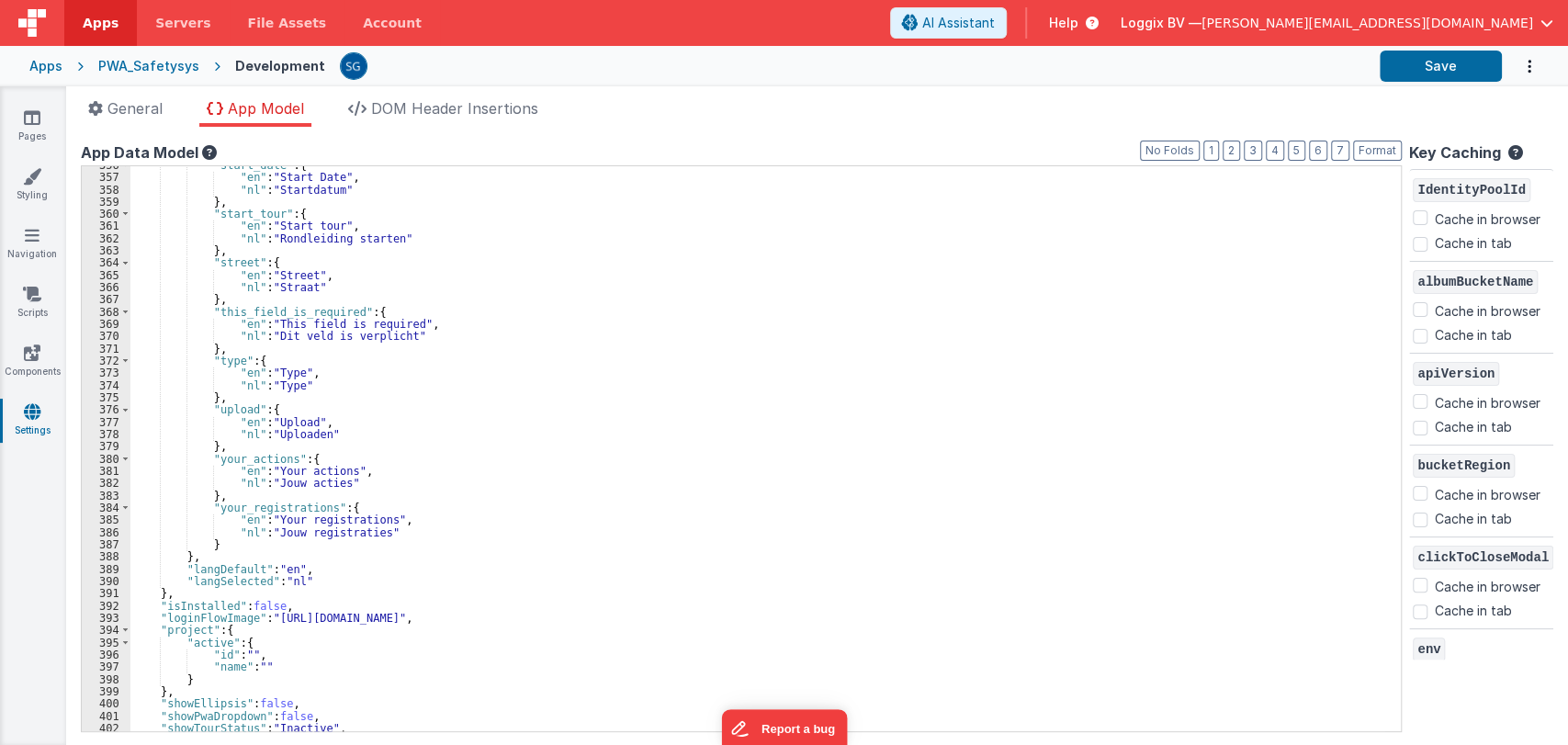
scroll to position [4380, 0]
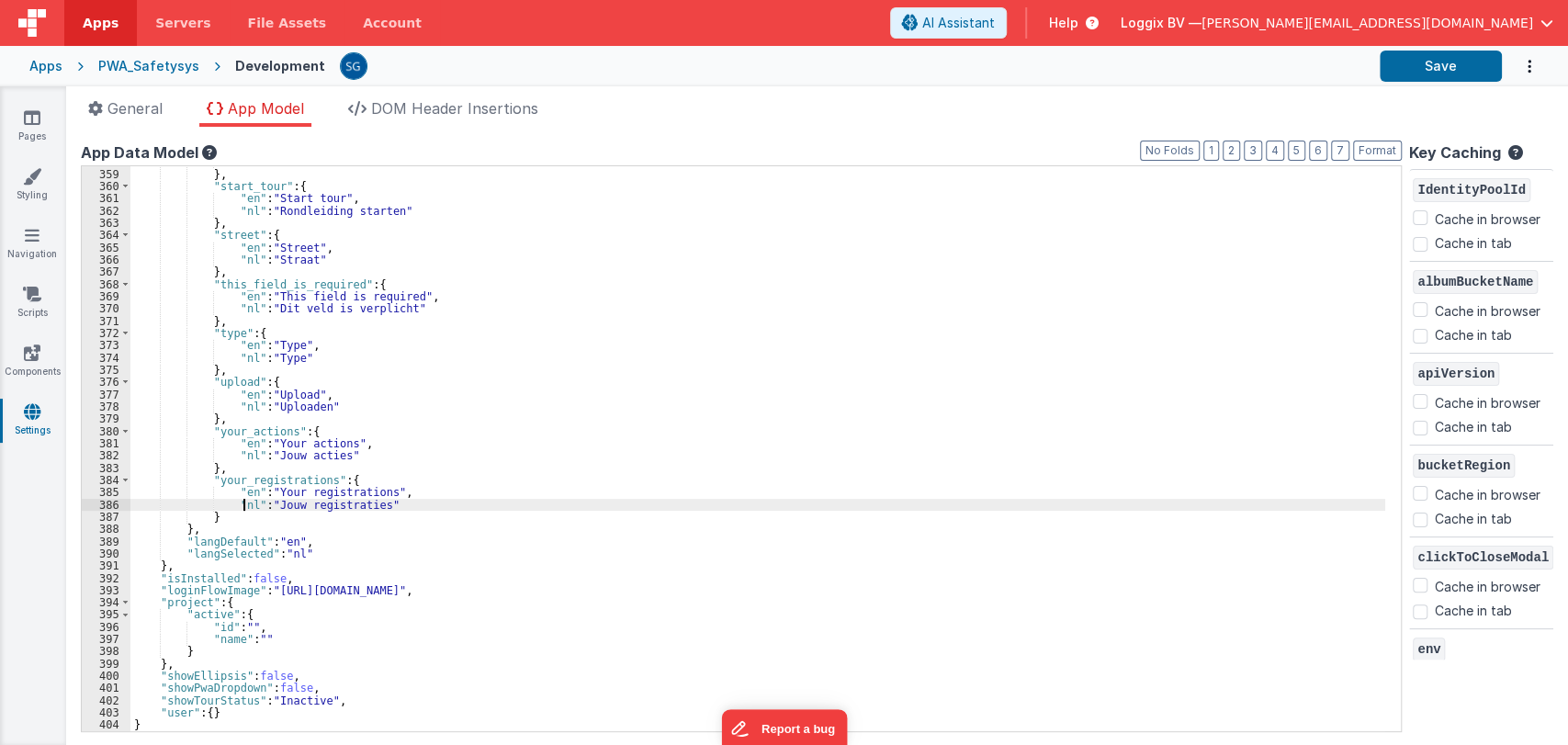
click at [242, 509] on div ""nl" : "Startdatum" } , "start_tour" : { "en" : "Start tour" , "nl" : "Rondleid…" at bounding box center [757, 449] width 1254 height 589
click at [234, 511] on div ""nl" : "Startdatum" } , "start_tour" : { "en" : "Start tour" , "nl" : "Rondleid…" at bounding box center [757, 449] width 1254 height 589
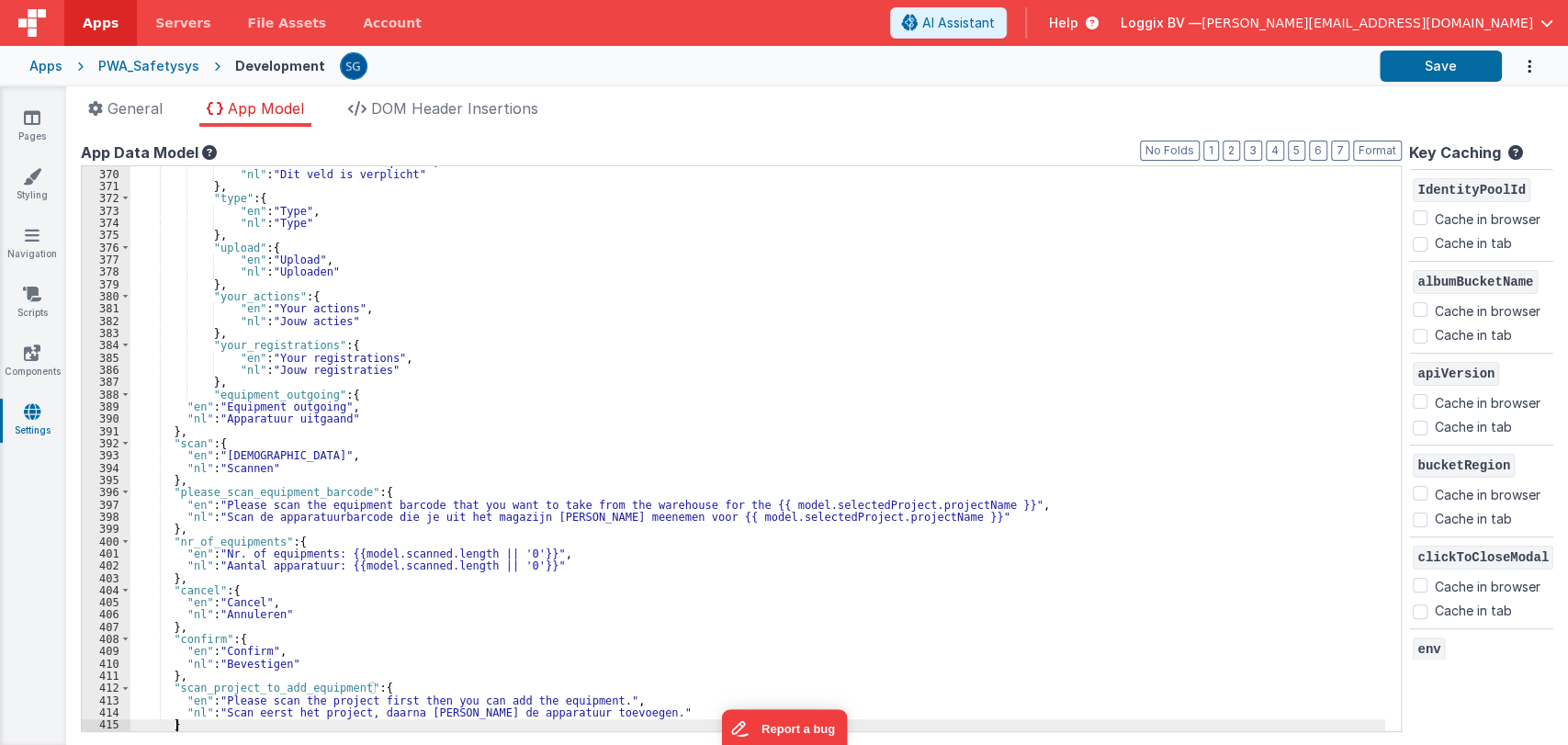
scroll to position [4515, 0]
click at [1363, 147] on button "Format" at bounding box center [1376, 150] width 49 height 20
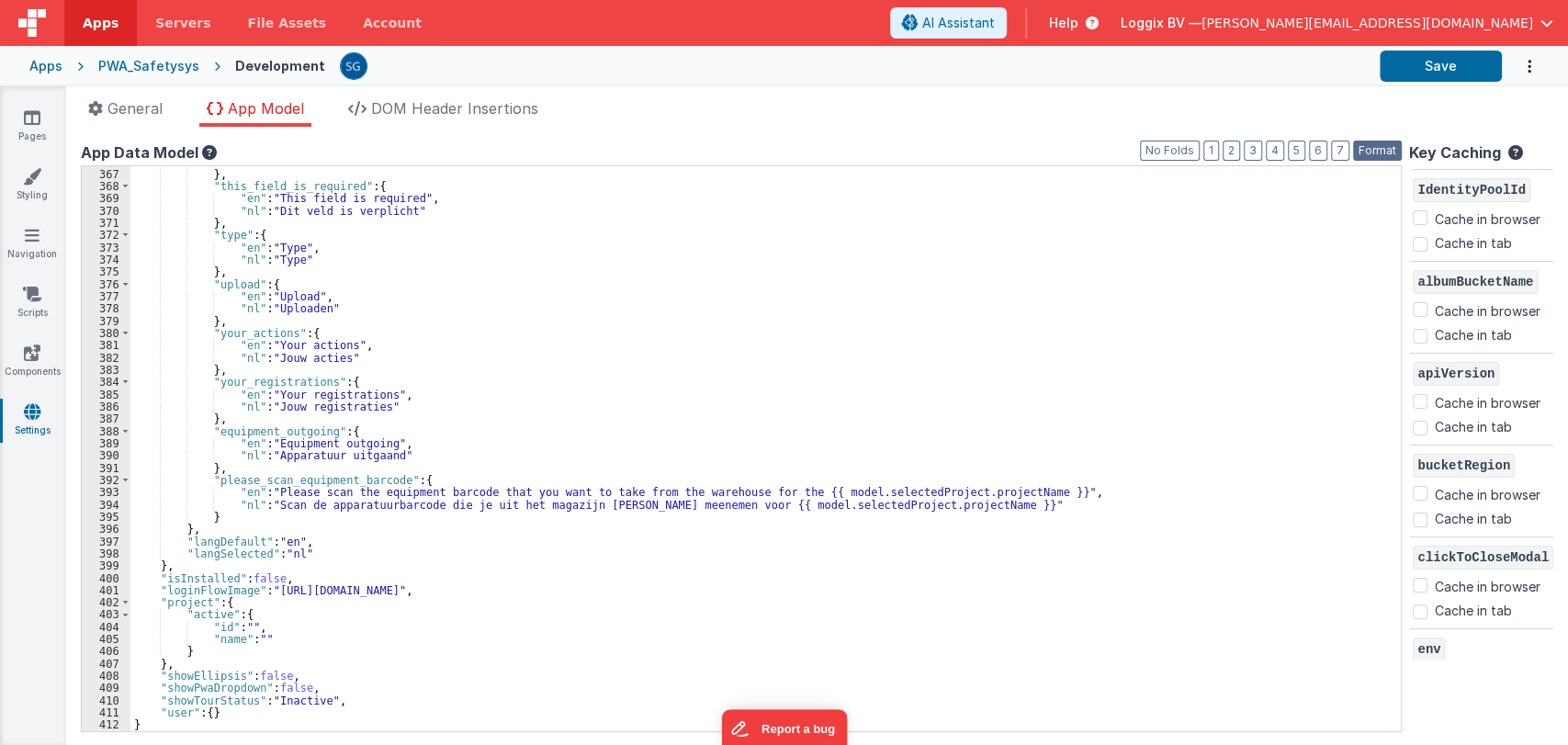
scroll to position [4478, 0]
click at [1429, 60] on button "Save" at bounding box center [1440, 66] width 122 height 31
click at [22, 121] on link "Pages" at bounding box center [32, 126] width 67 height 37
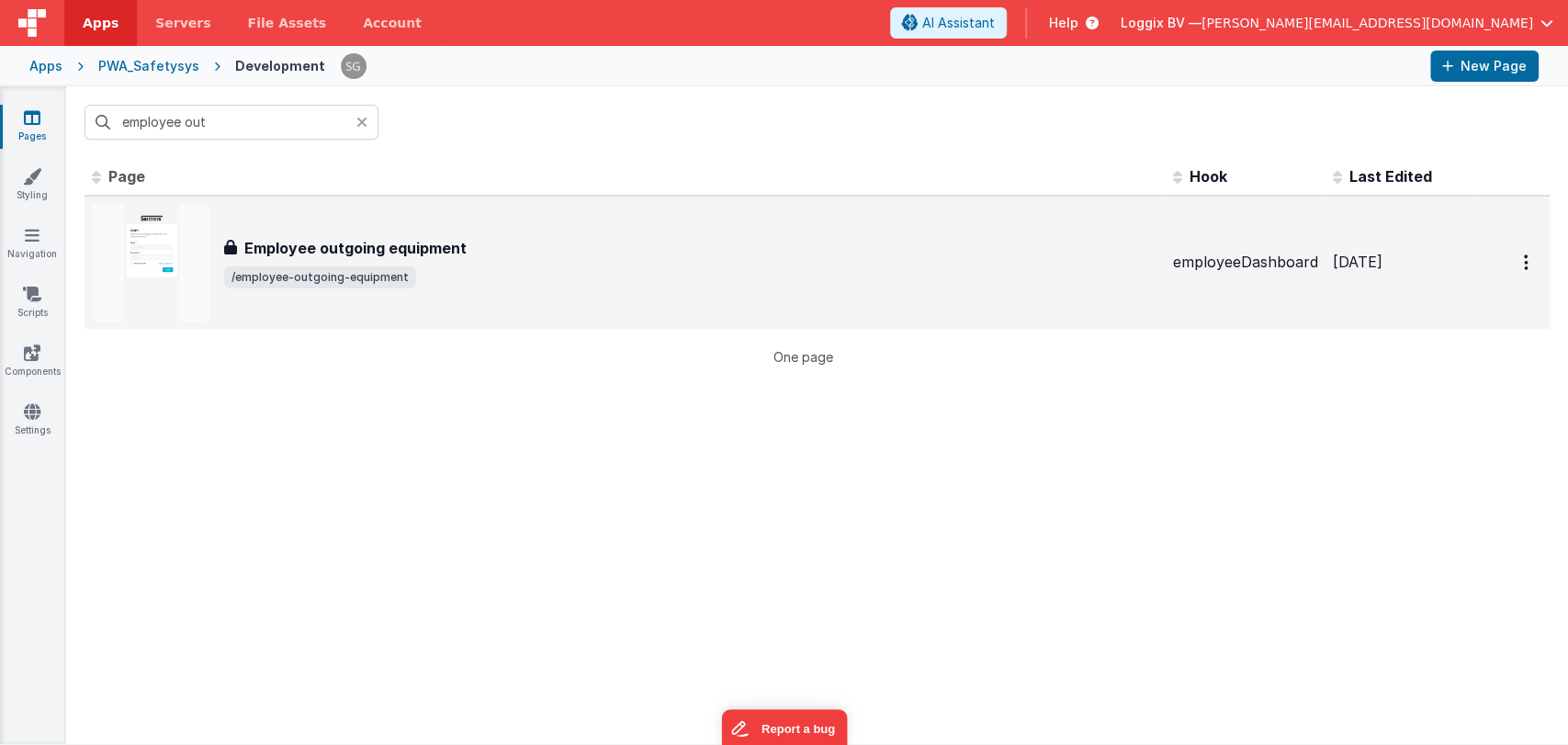
click at [382, 252] on h3 "Employee outgoing equipment" at bounding box center [356, 247] width 223 height 22
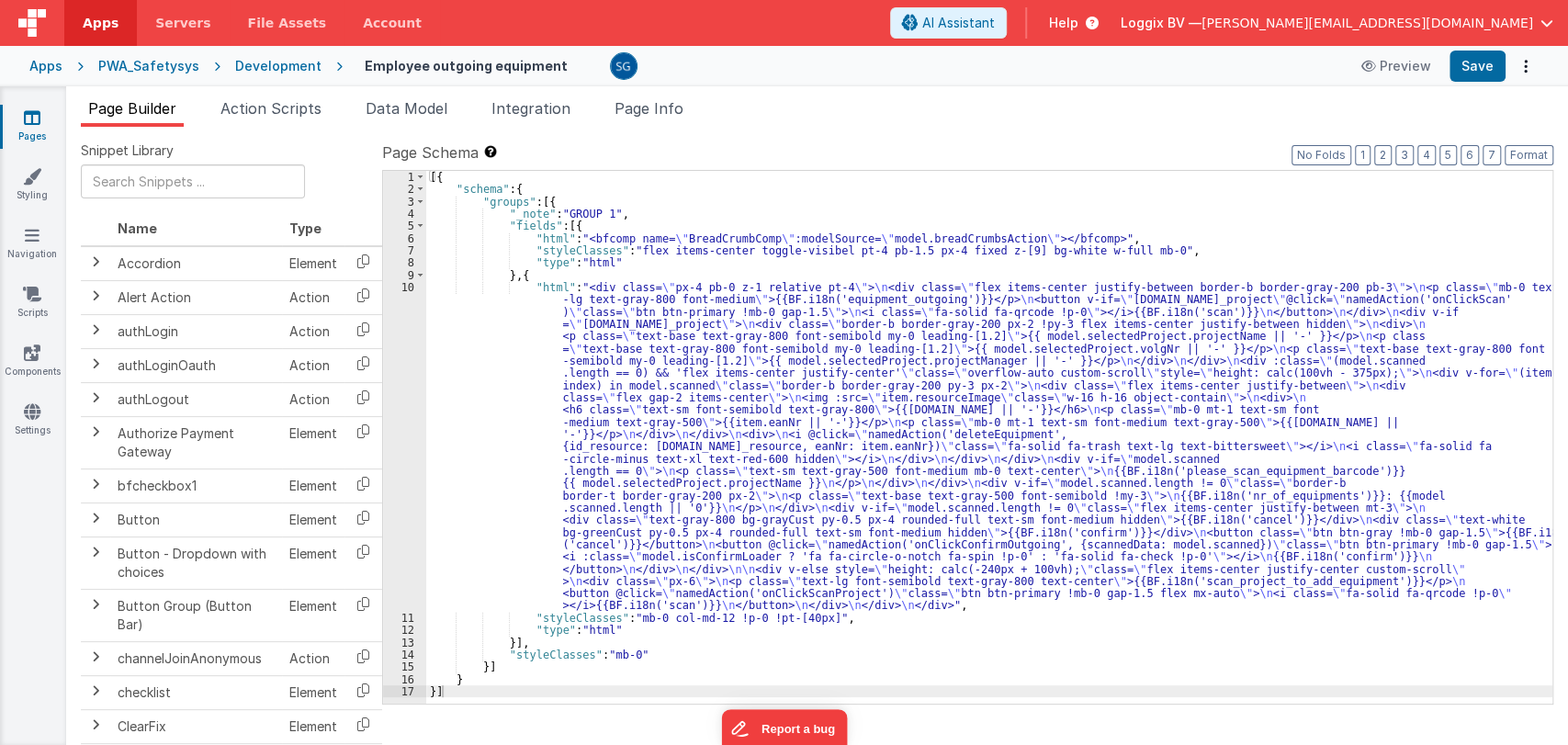
click at [808, 395] on div "[{ "schema" : { "groups" : [{ "_note" : "GROUP 1" , "fields" : [{ "html" : "<bf…" at bounding box center [989, 449] width 1126 height 557
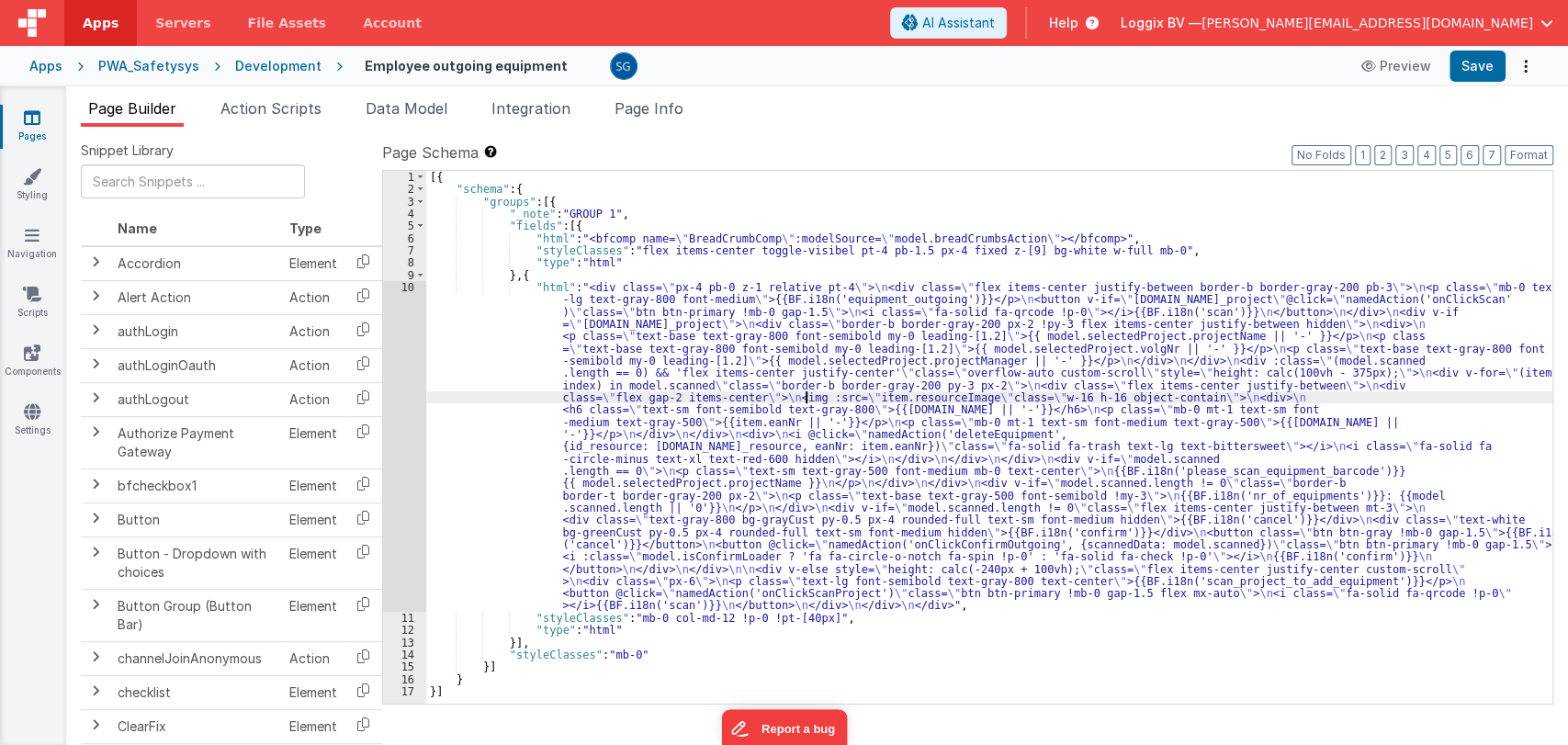
click at [808, 395] on div "[{ "schema" : { "groups" : [{ "_note" : "GROUP 1" , "fields" : [{ "html" : "<bf…" at bounding box center [989, 449] width 1126 height 557
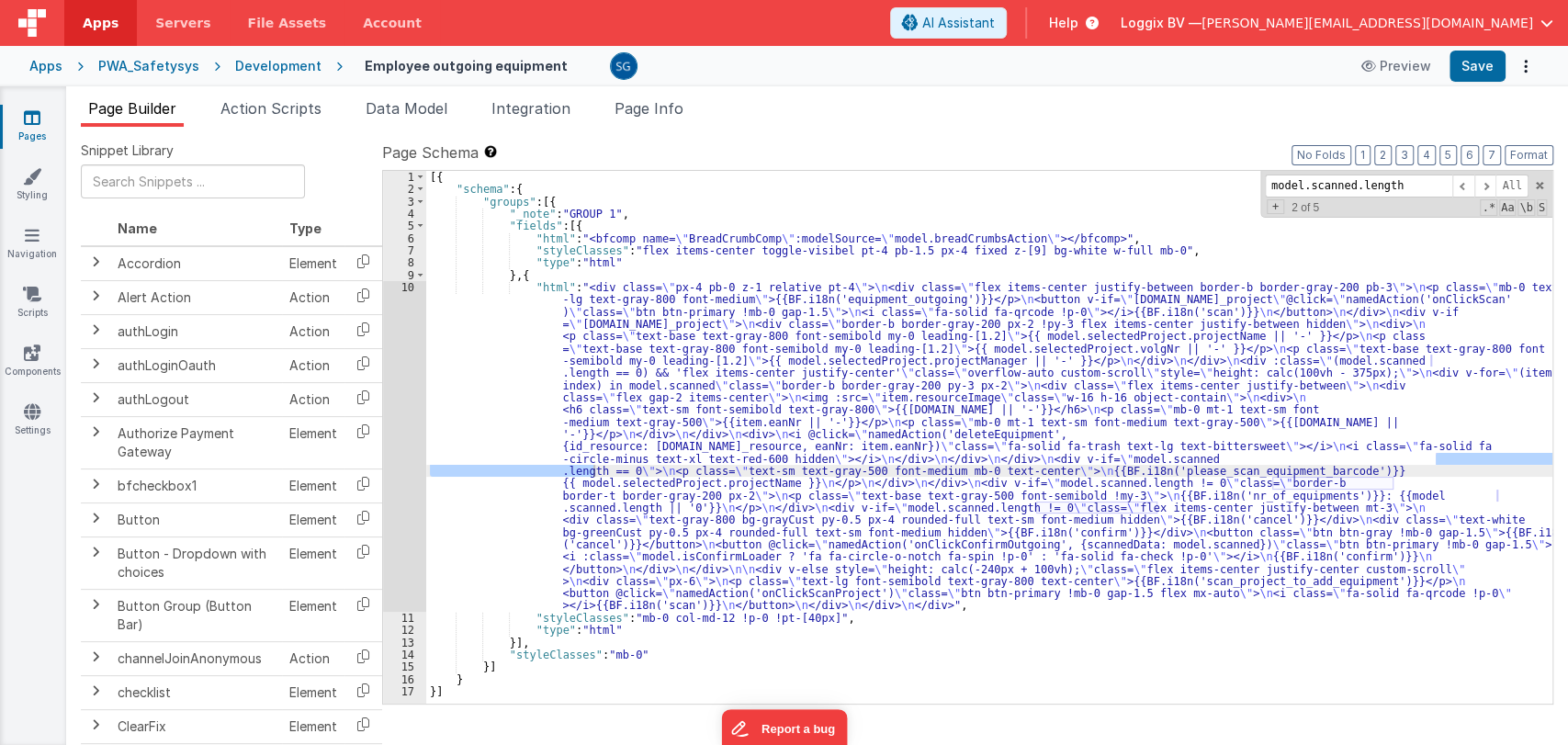
type input "model.scanned.length"
click at [404, 285] on div "10" at bounding box center [403, 446] width 43 height 331
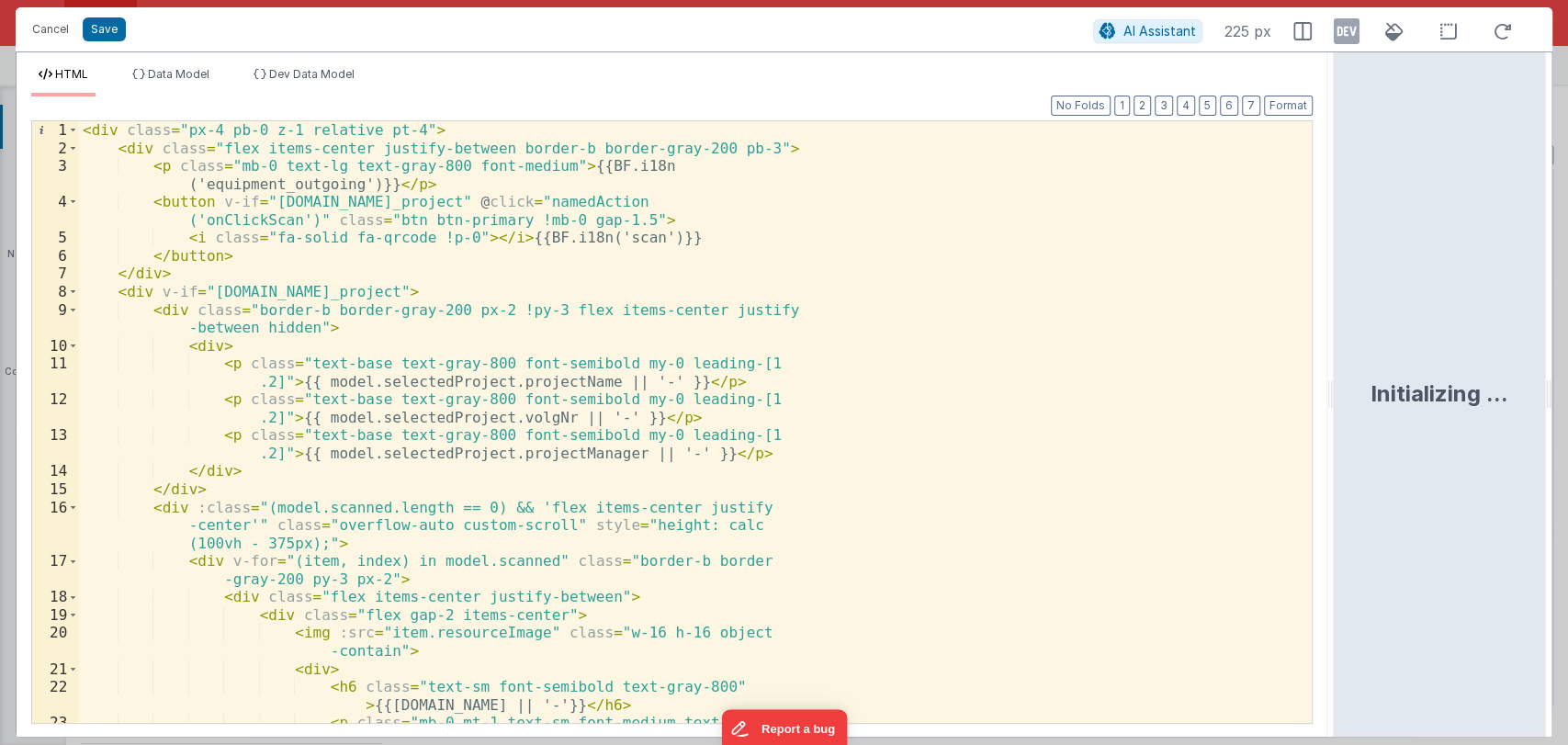
drag, startPoint x: 781, startPoint y: 392, endPoint x: 1335, endPoint y: 347, distance: 555.8
click at [1335, 347] on html "Cancel Save AI Assistant 225 px HTML Data Model Dev Data Model Format 7 6 5 4 3…" at bounding box center [784, 372] width 1568 height 745
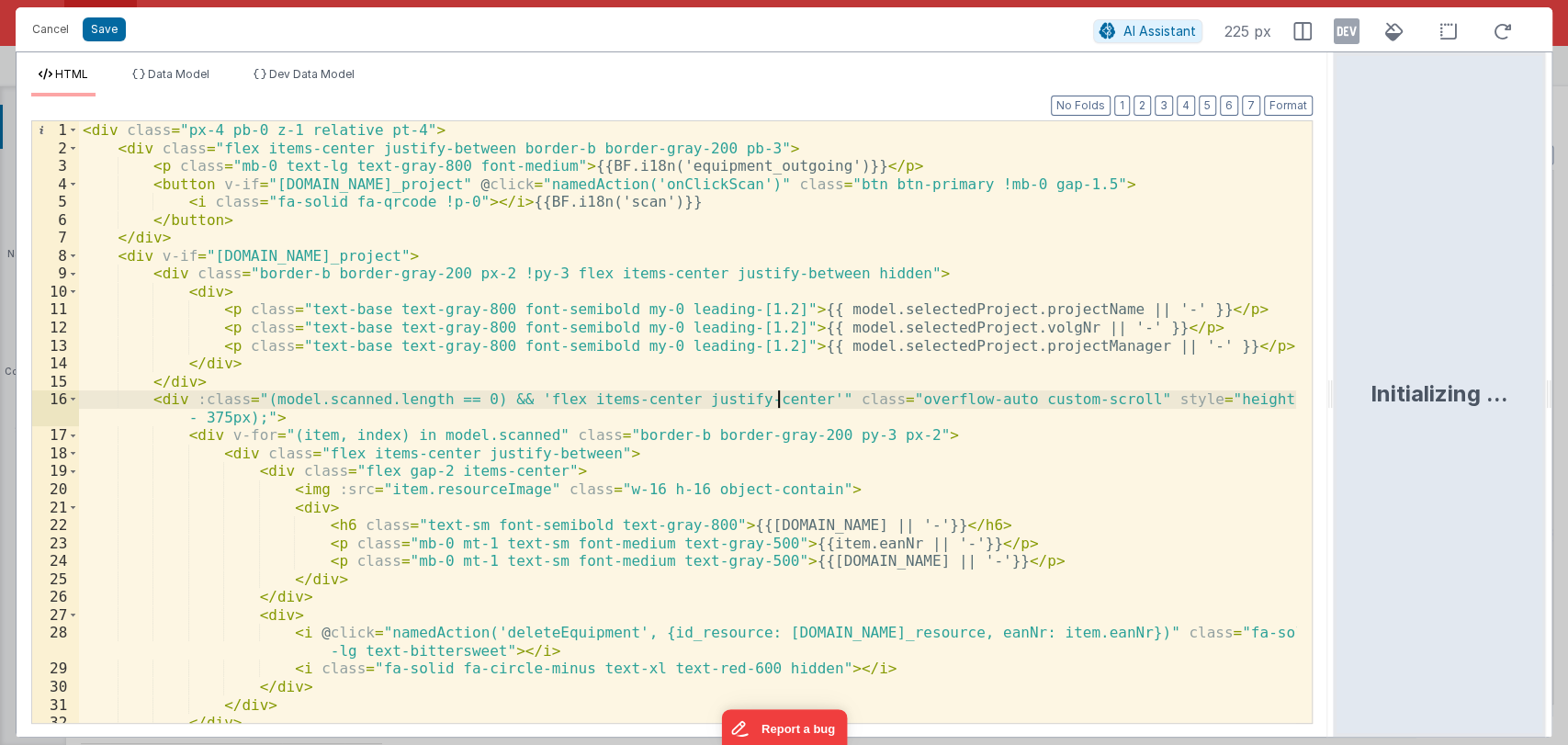
click at [780, 392] on div "< div class = "px-4 pb-0 z-1 relative pt-4" > < div class = "flex items-center …" at bounding box center [687, 439] width 1217 height 637
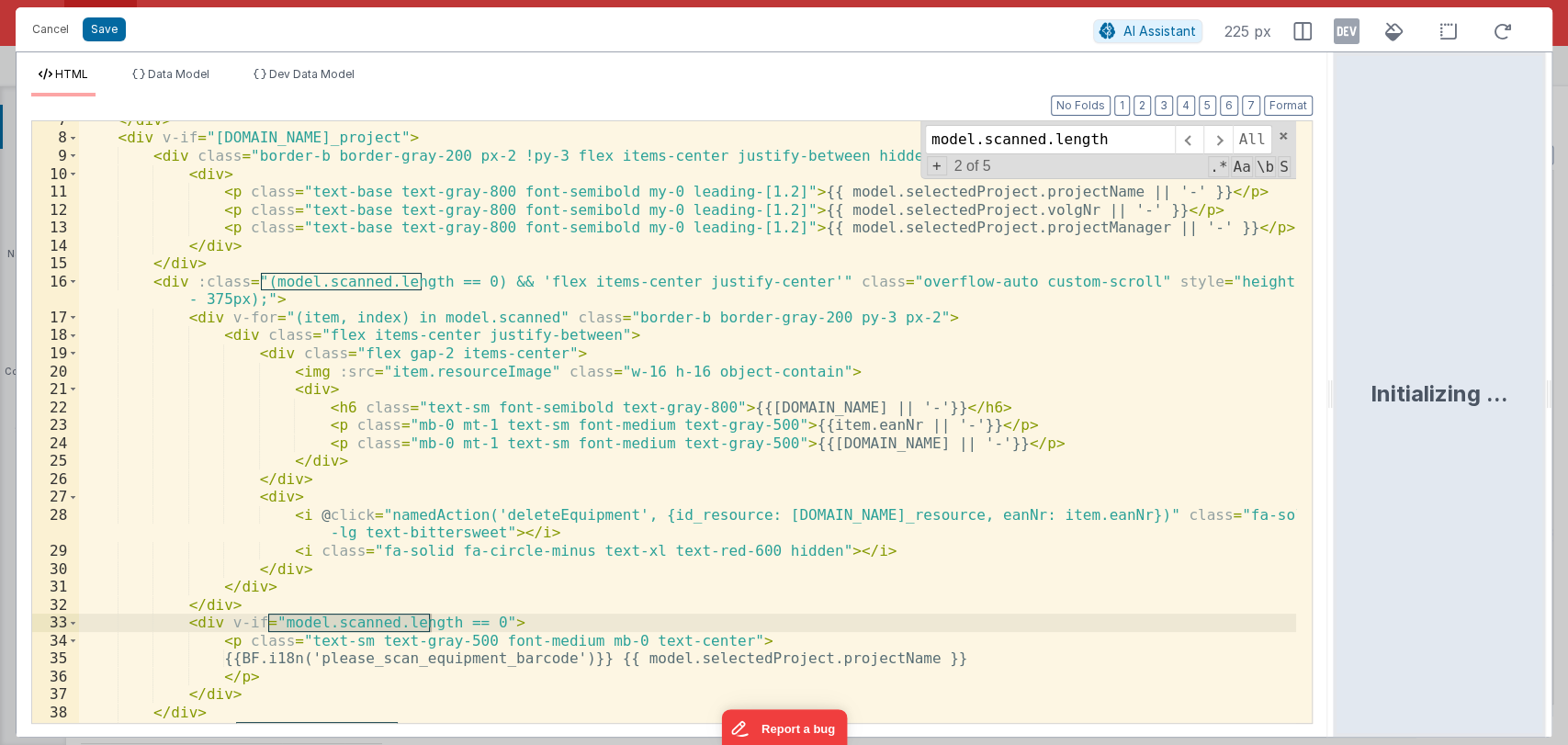
scroll to position [117, 0]
type input "model.scanned.length"
click at [1227, 130] on span at bounding box center [1217, 140] width 29 height 30
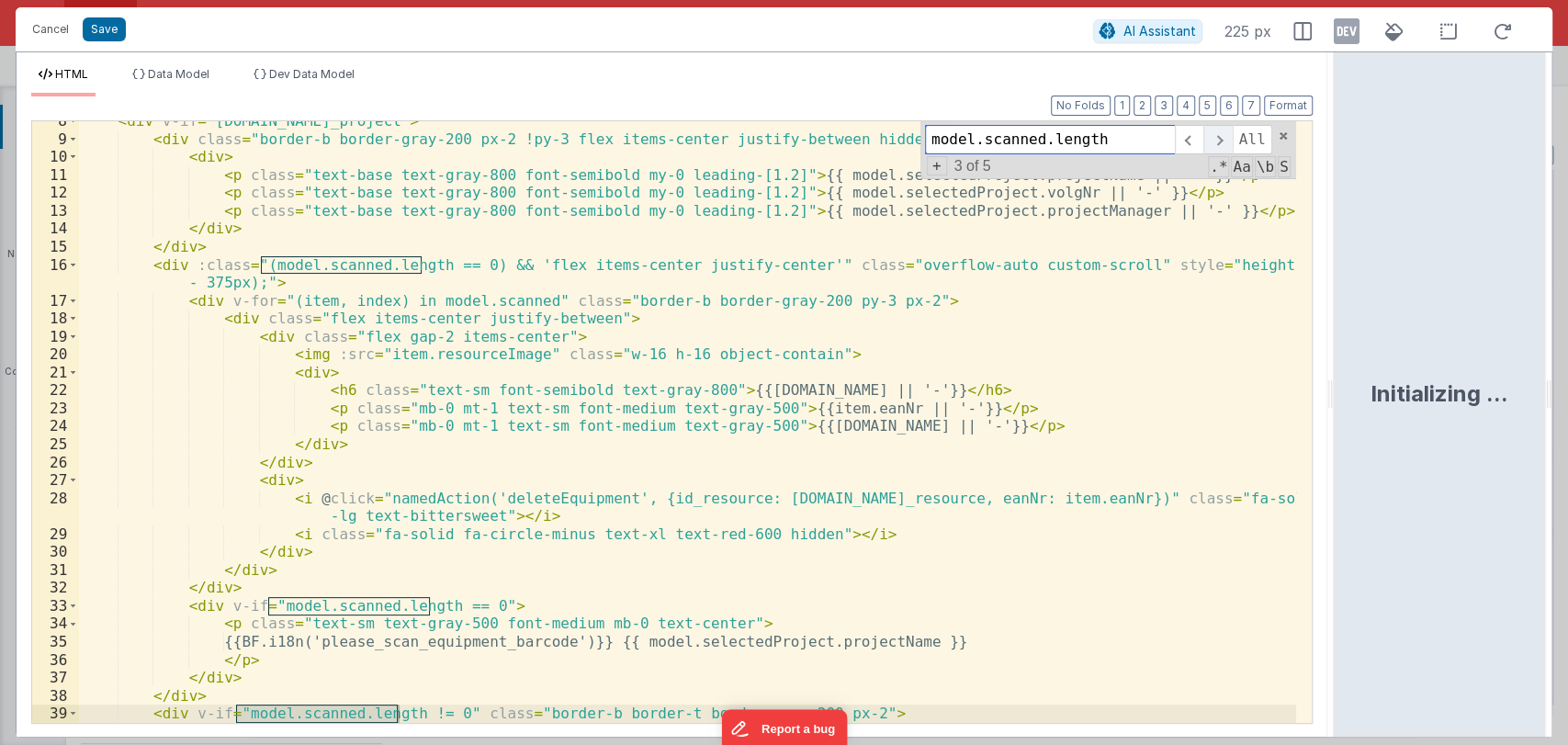
scroll to position [134, 0]
click at [1227, 130] on span at bounding box center [1217, 140] width 29 height 30
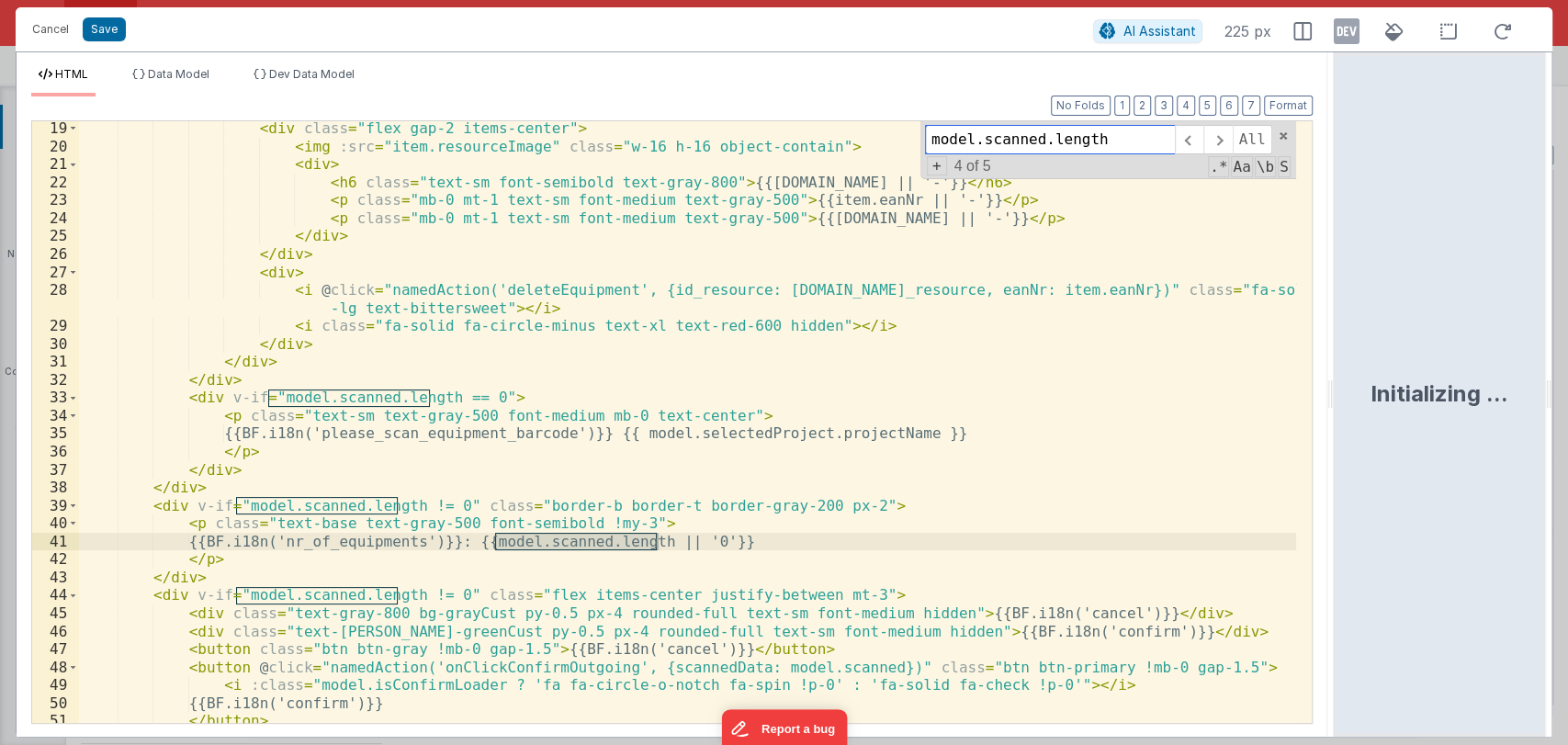
scroll to position [343, 0]
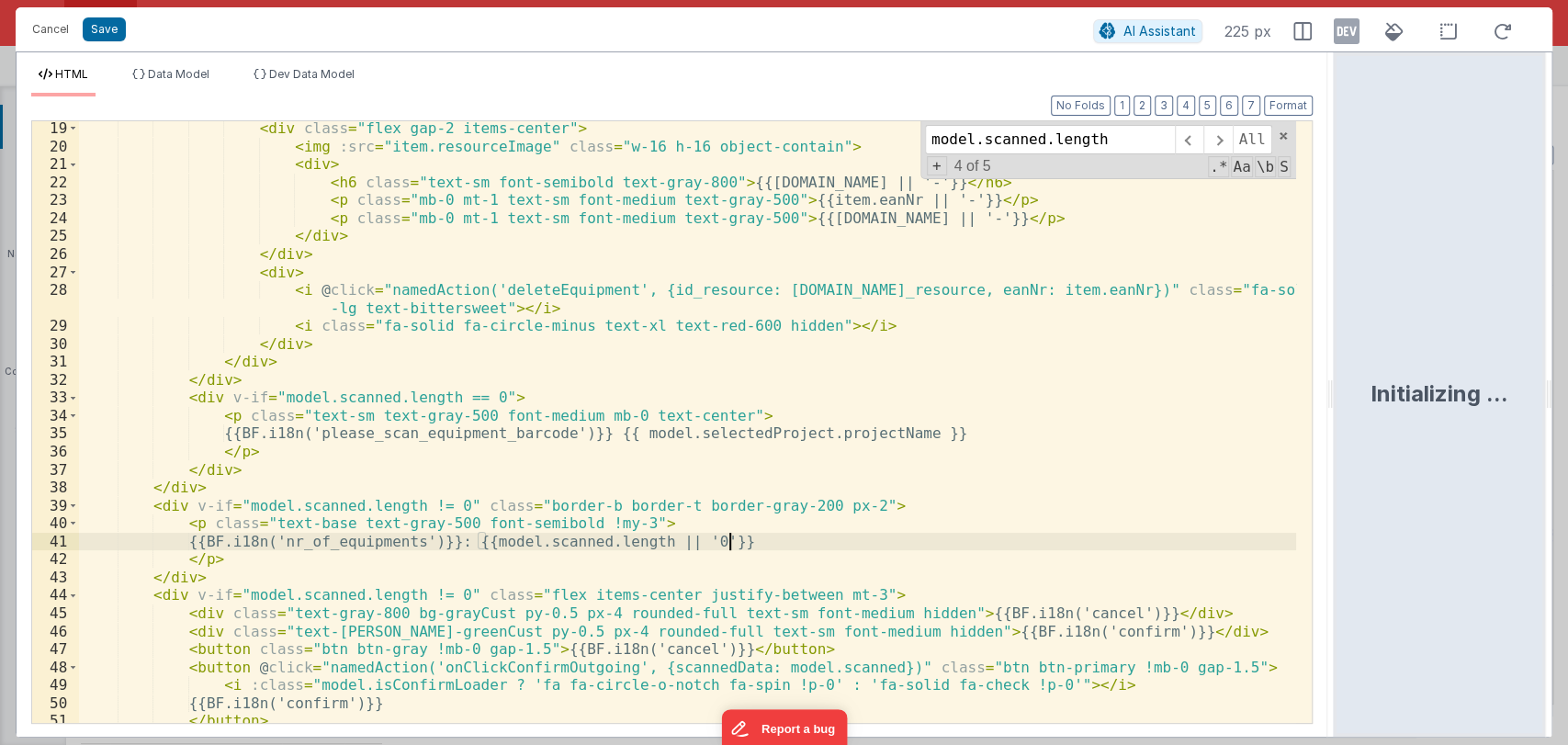
click at [780, 536] on div "< div class = "flex gap-2 items-center" > < img :src = "item.resourceImage" cla…" at bounding box center [687, 437] width 1217 height 637
click at [729, 539] on div "< div class = "flex gap-2 items-center" > < img :src = "item.resourceImage" cla…" at bounding box center [687, 437] width 1217 height 637
click at [798, 541] on div "< div class = "flex gap-2 items-center" > < img :src = "item.resourceImage" cla…" at bounding box center [687, 437] width 1217 height 637
drag, startPoint x: 798, startPoint y: 541, endPoint x: 734, endPoint y: 535, distance: 64.3
click at [734, 535] on div "< div class = "flex gap-2 items-center" > < img :src = "item.resourceImage" cla…" at bounding box center [687, 437] width 1217 height 637
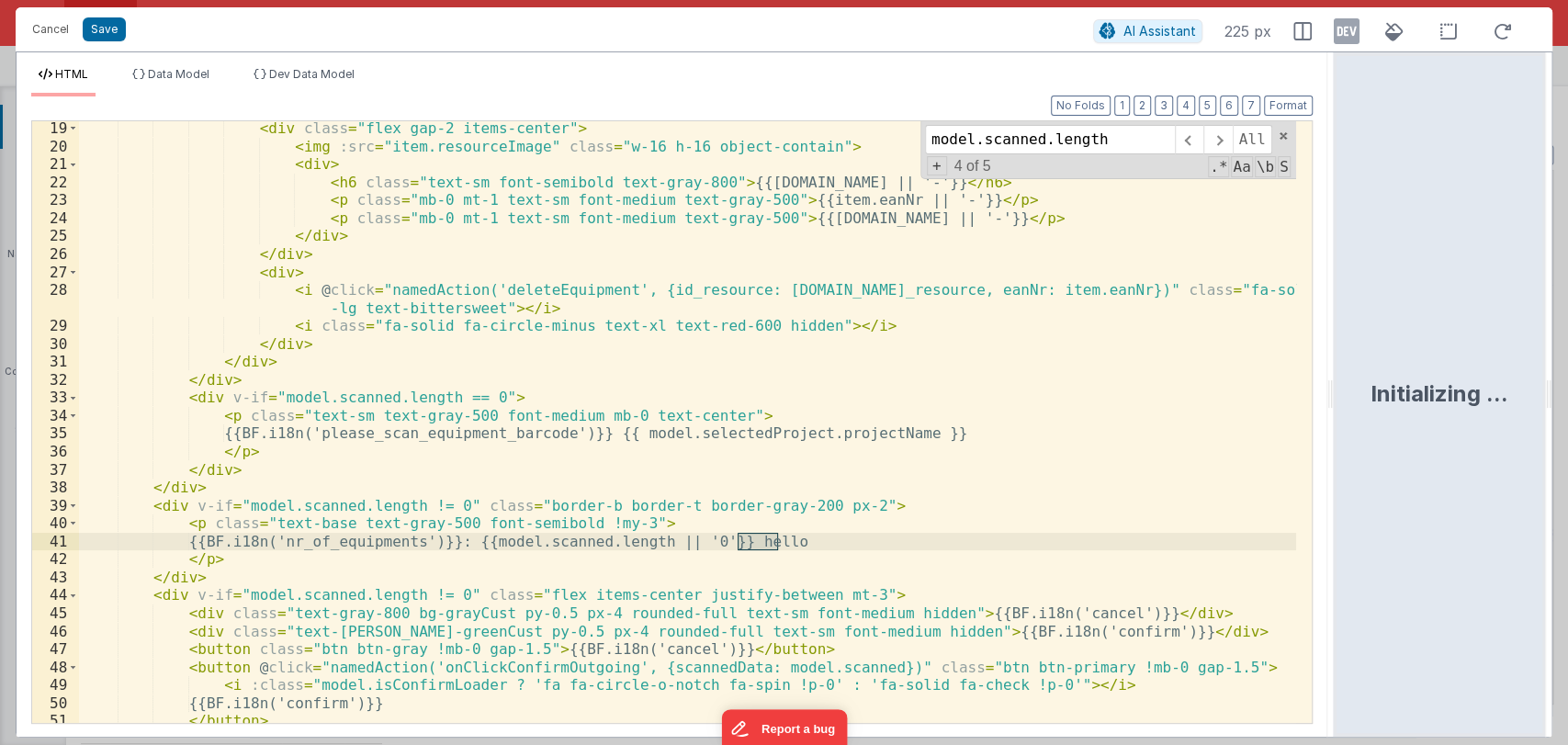
click at [800, 544] on div "< div class = "flex gap-2 items-center" > < img :src = "item.resourceImage" cla…" at bounding box center [687, 421] width 1217 height 601
click at [109, 23] on button "Save" at bounding box center [103, 30] width 43 height 24
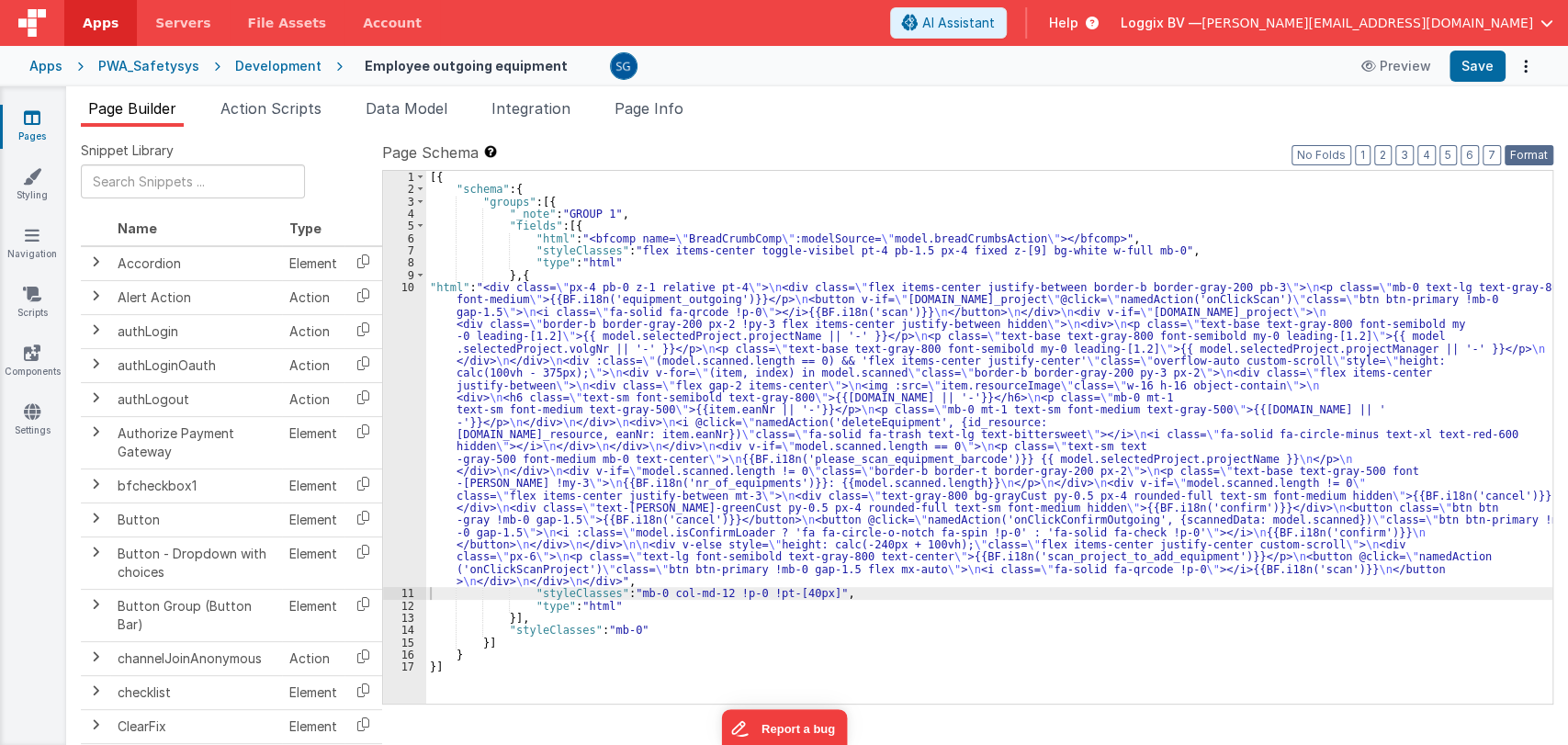
click at [1529, 154] on button "Format" at bounding box center [1528, 155] width 49 height 20
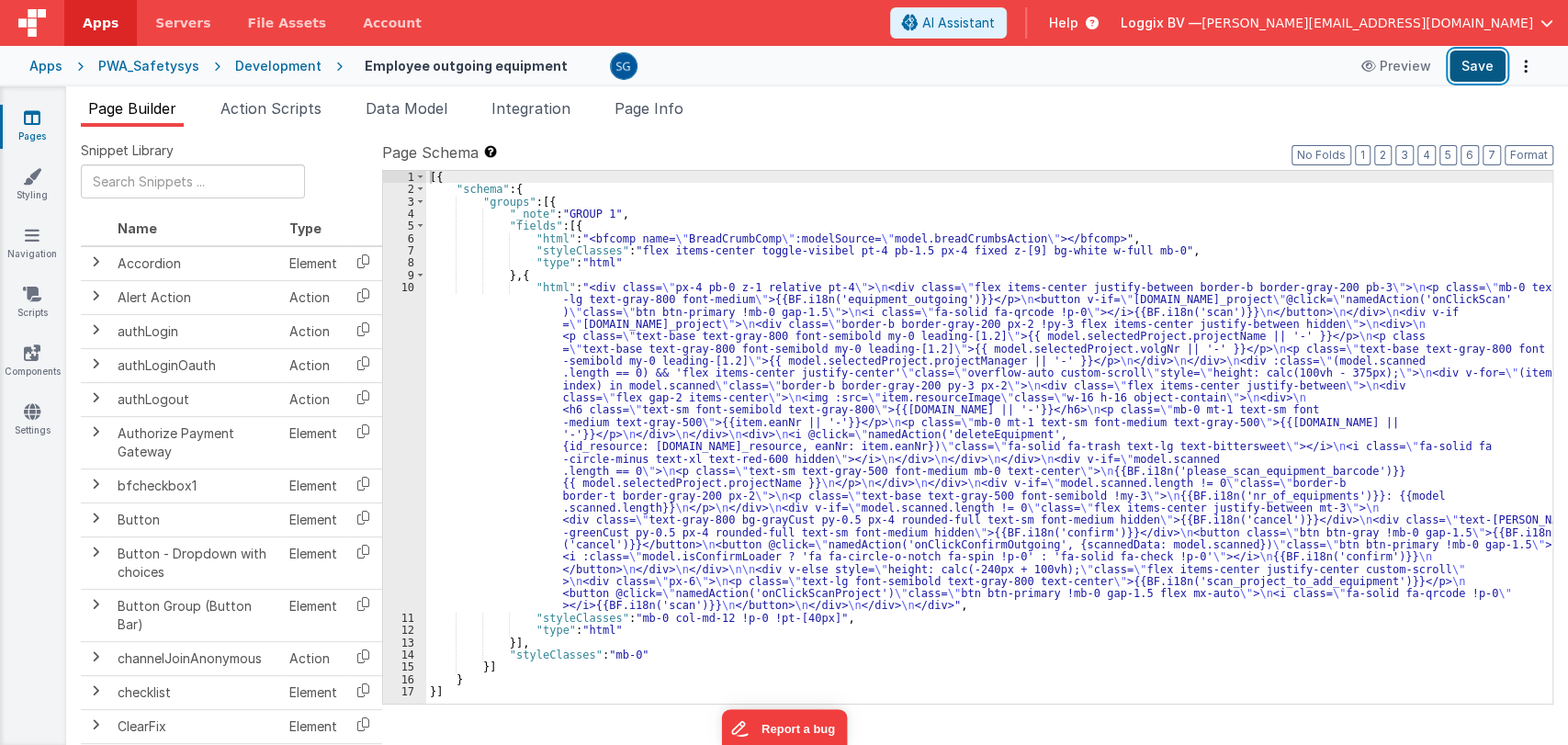
click at [1473, 72] on button "Save" at bounding box center [1477, 66] width 56 height 31
click at [409, 284] on div "10" at bounding box center [403, 446] width 43 height 331
click at [408, 284] on div "10" at bounding box center [403, 446] width 43 height 331
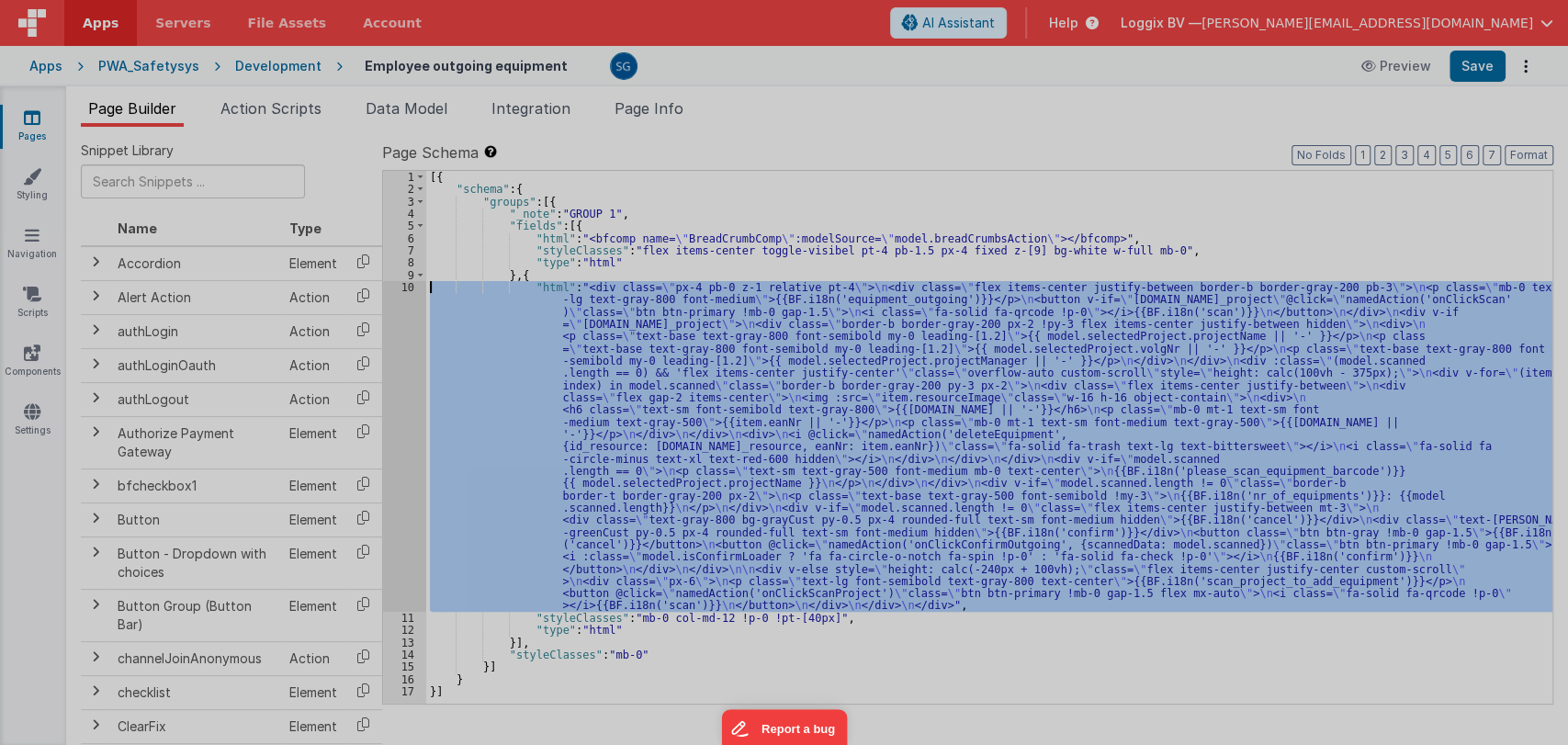
click at [408, 284] on div at bounding box center [784, 372] width 1568 height 745
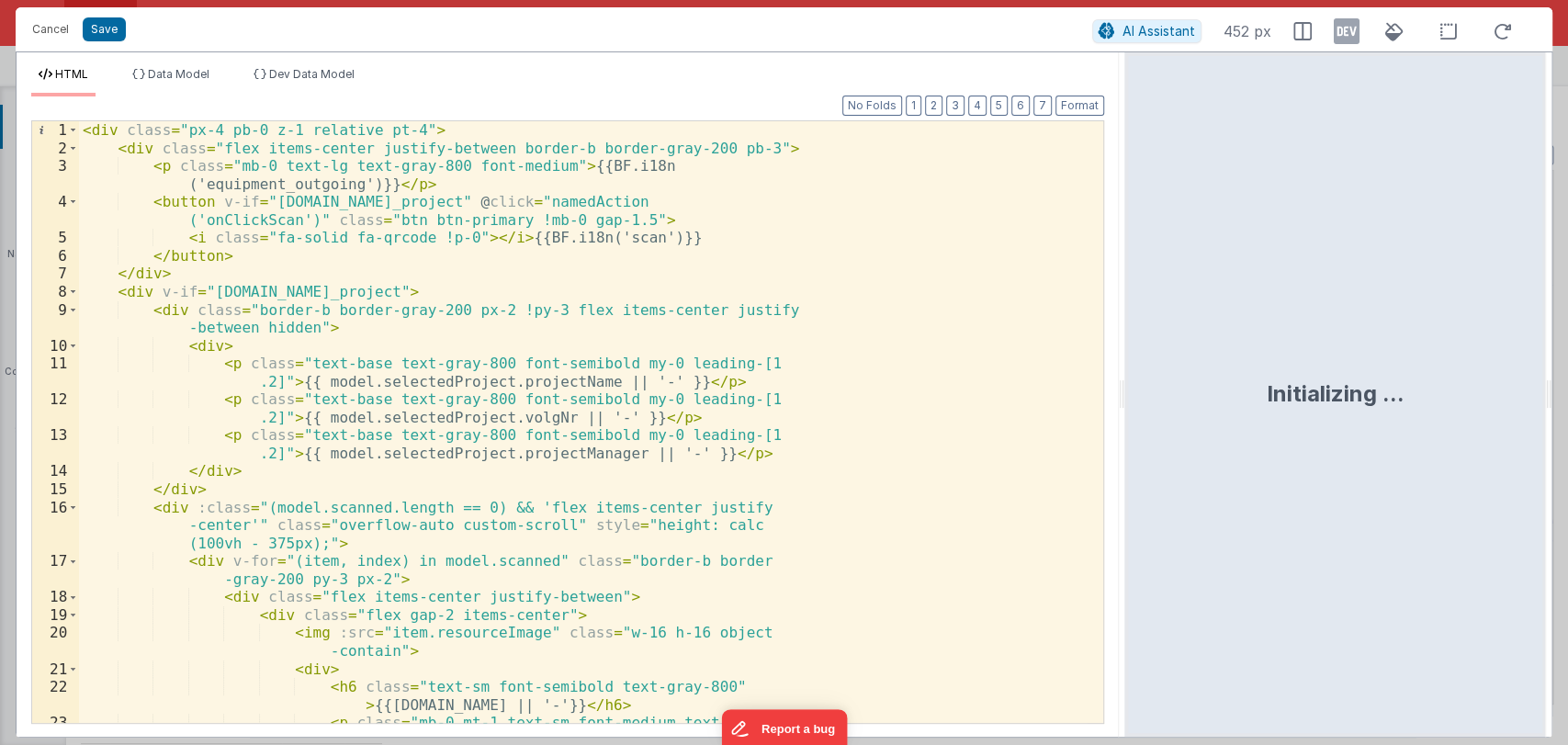
drag, startPoint x: 779, startPoint y: 393, endPoint x: 1161, endPoint y: 392, distance: 382.0
click at [1161, 392] on html "Cancel Save AI Assistant 452 px HTML Data Model Dev Data Model Format 7 6 5 4 3…" at bounding box center [784, 372] width 1568 height 745
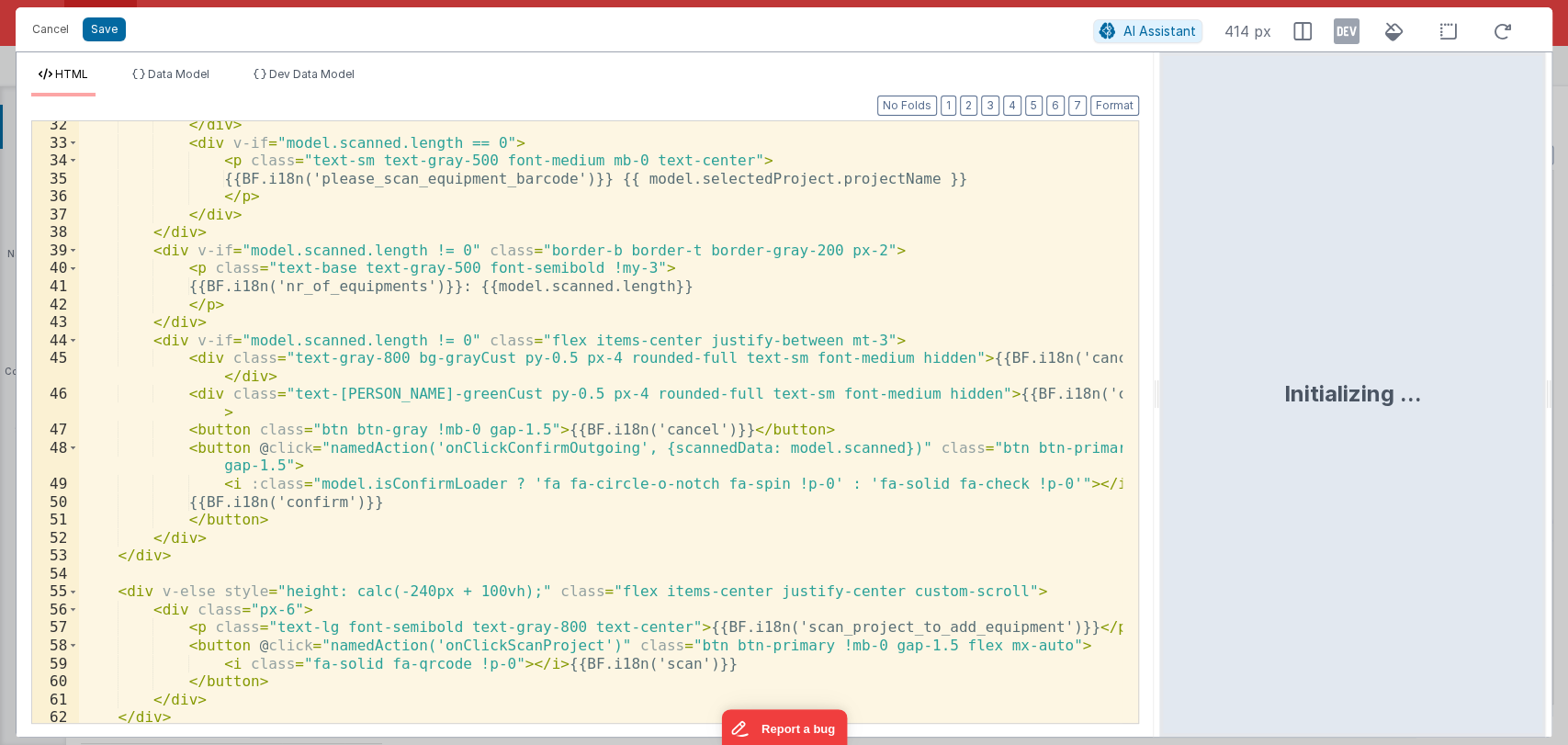
scroll to position [669, 0]
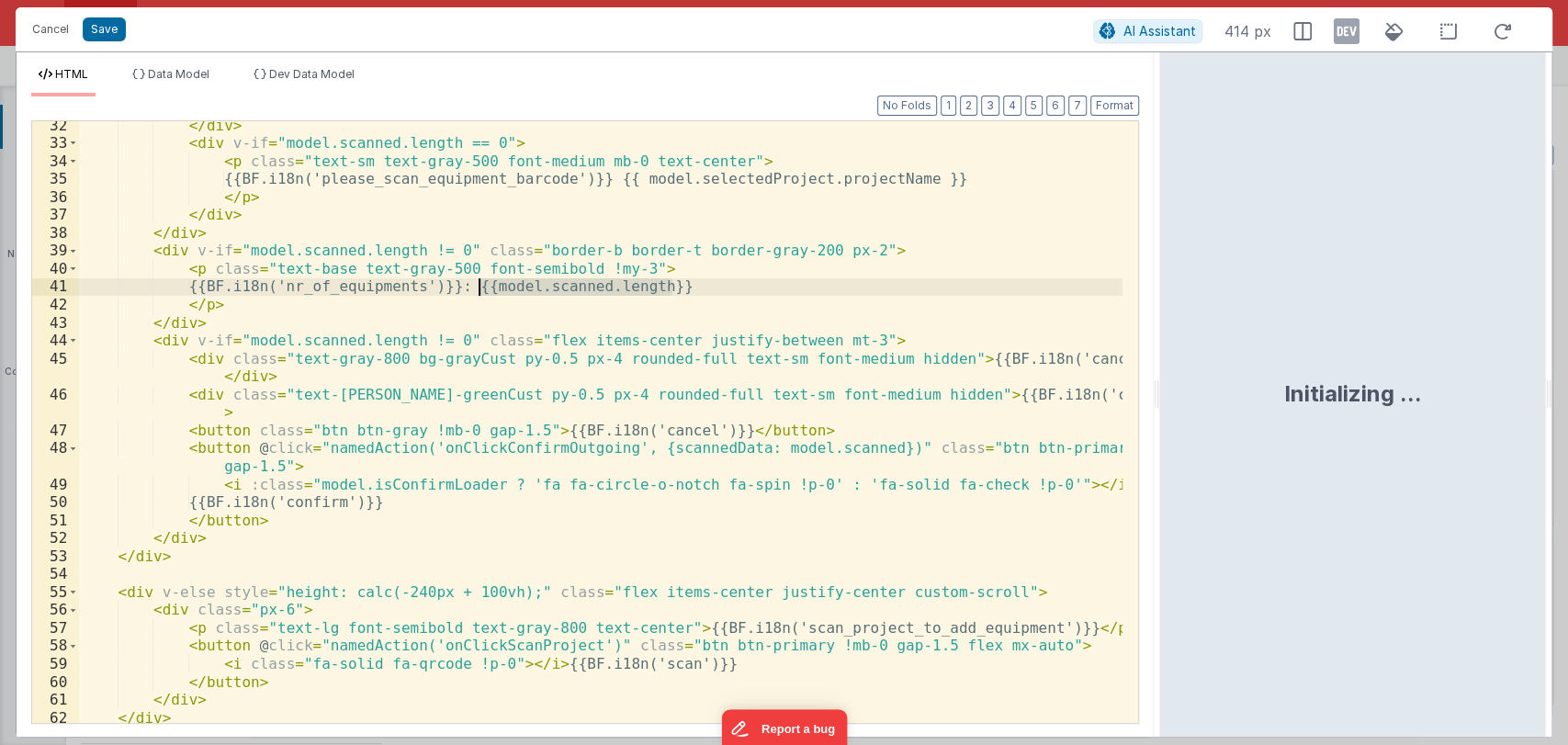
drag, startPoint x: 676, startPoint y: 284, endPoint x: 480, endPoint y: 285, distance: 196.0
click at [480, 285] on div "</ div > < div v-if = "model.scanned.length == 0" > < p class = "text-sm text-g…" at bounding box center [600, 434] width 1043 height 637
click at [105, 32] on button "Save" at bounding box center [103, 30] width 43 height 24
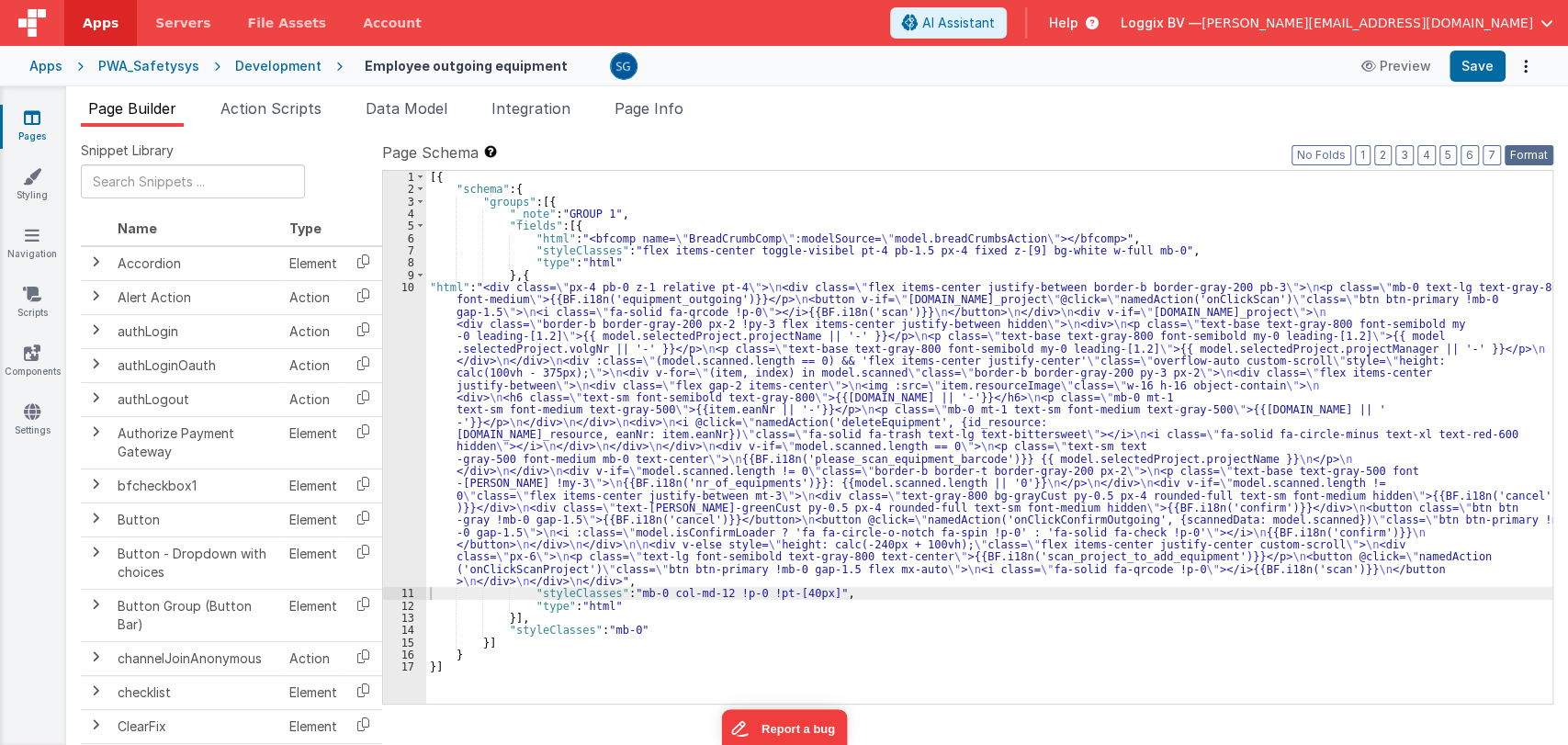
click at [1539, 154] on button "Format" at bounding box center [1528, 155] width 49 height 20
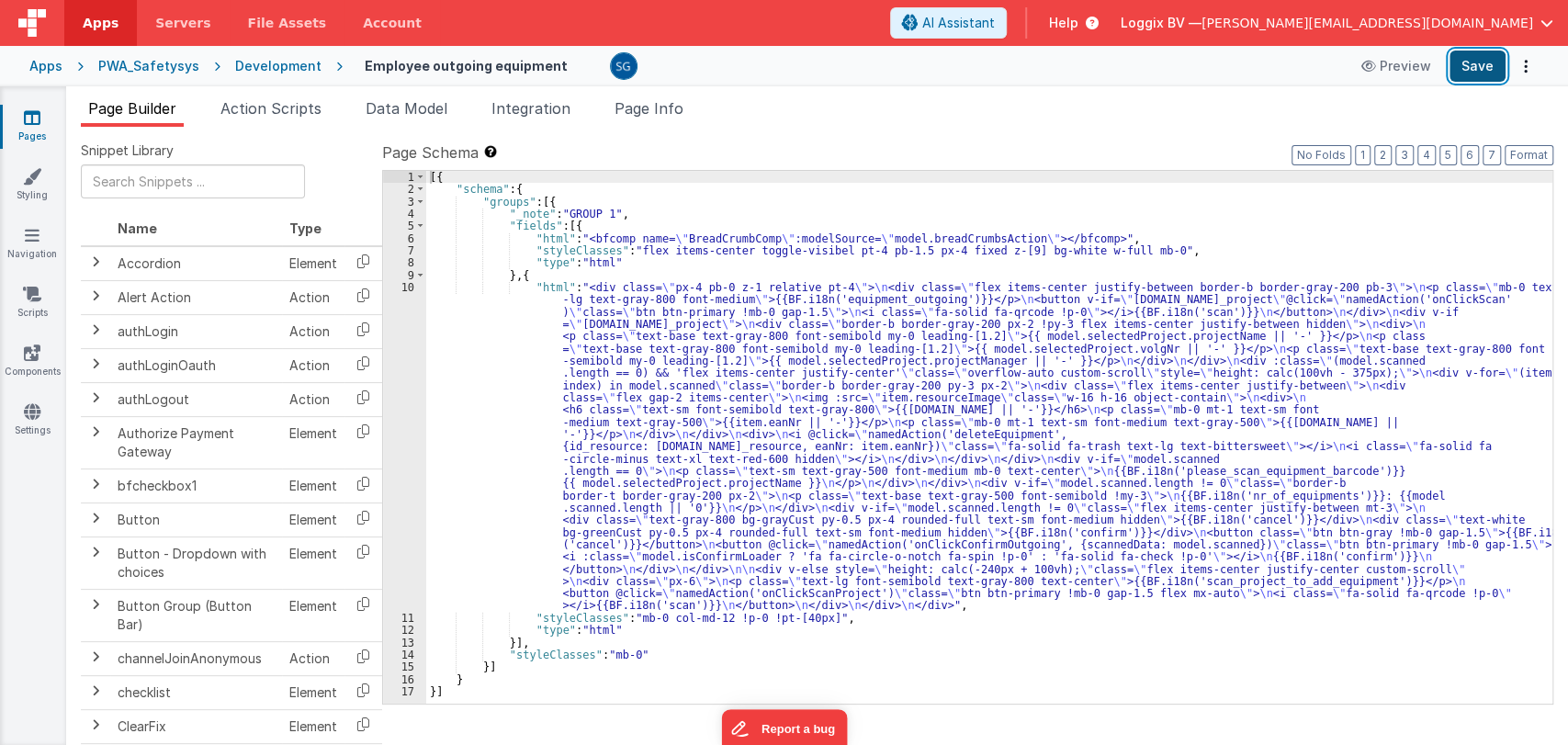
click at [1477, 69] on button "Save" at bounding box center [1477, 66] width 56 height 31
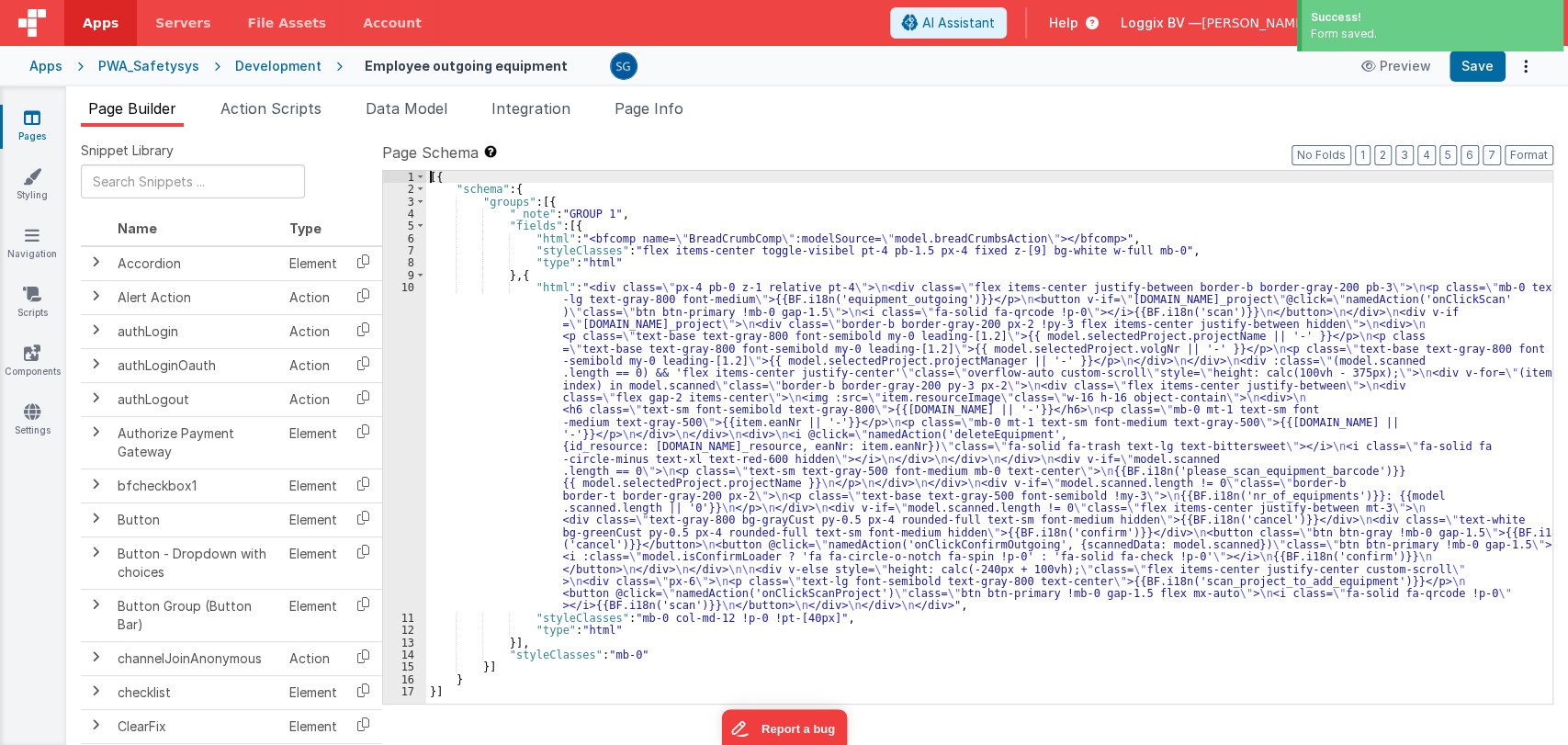
click at [410, 289] on div "10" at bounding box center [403, 446] width 43 height 331
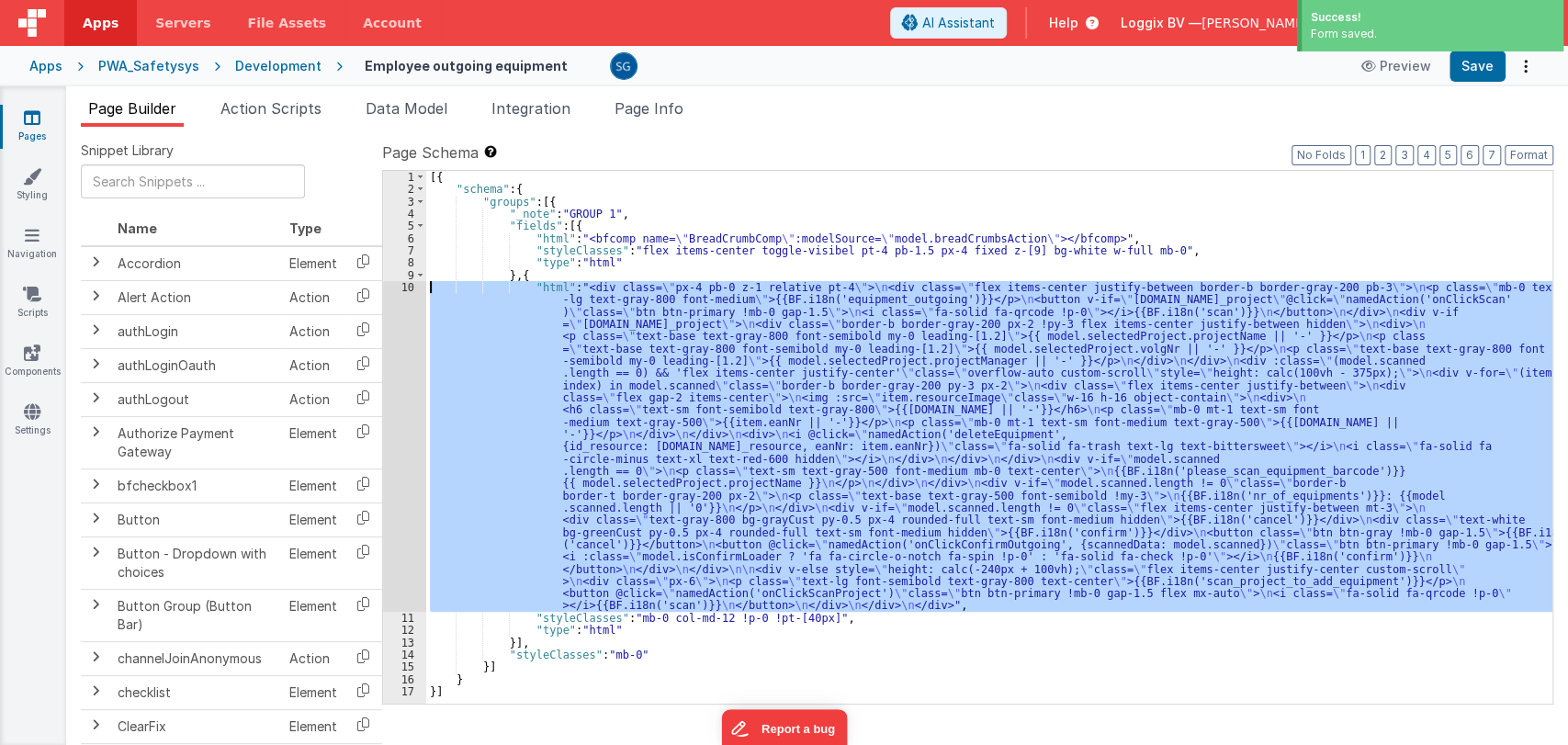
click at [410, 289] on div "10" at bounding box center [403, 446] width 43 height 331
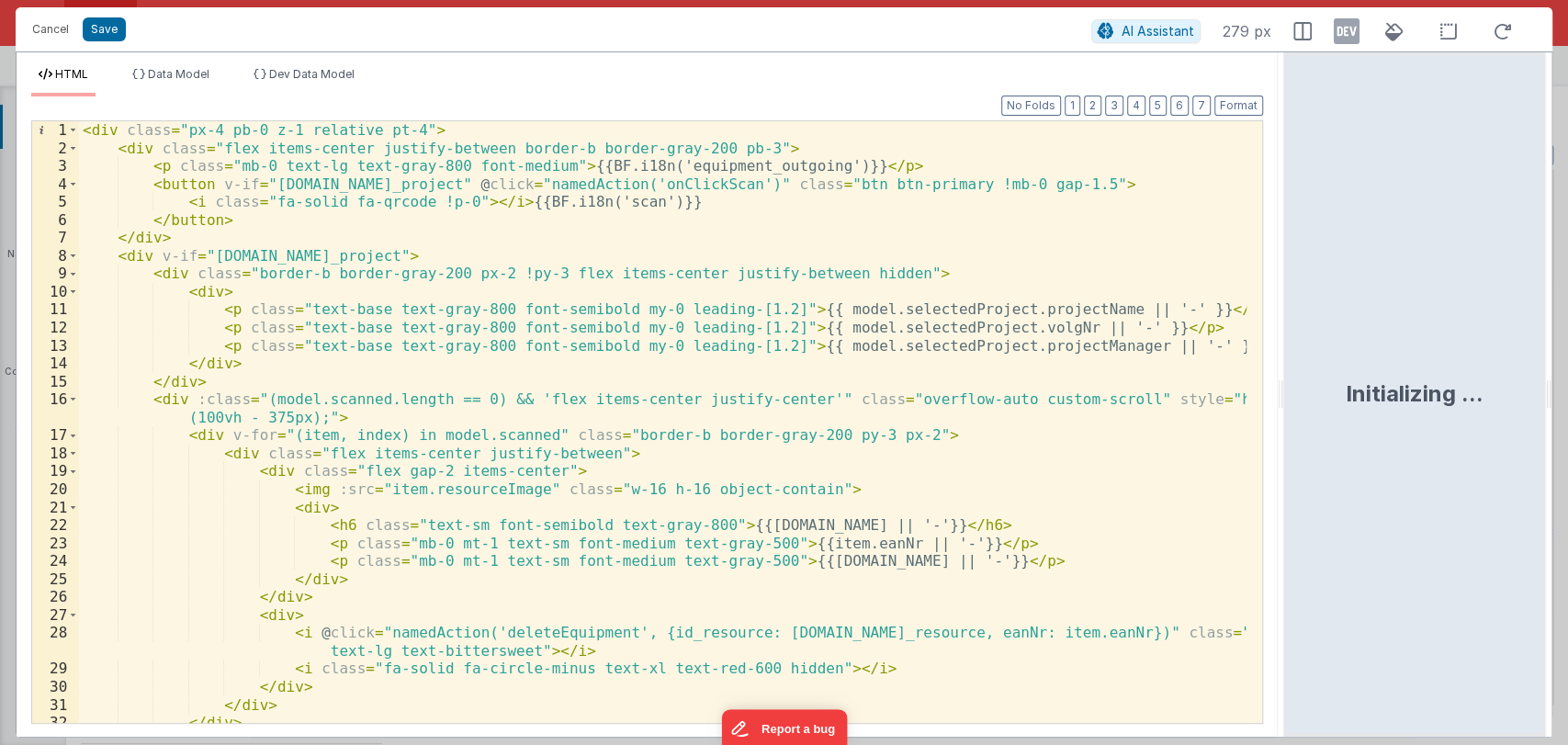
drag, startPoint x: 780, startPoint y: 382, endPoint x: 1286, endPoint y: 378, distance: 506.0
click at [1286, 378] on html "Cancel Save AI Assistant 279 px HTML Data Model Dev Data Model Format 7 6 5 4 3…" at bounding box center [784, 372] width 1568 height 745
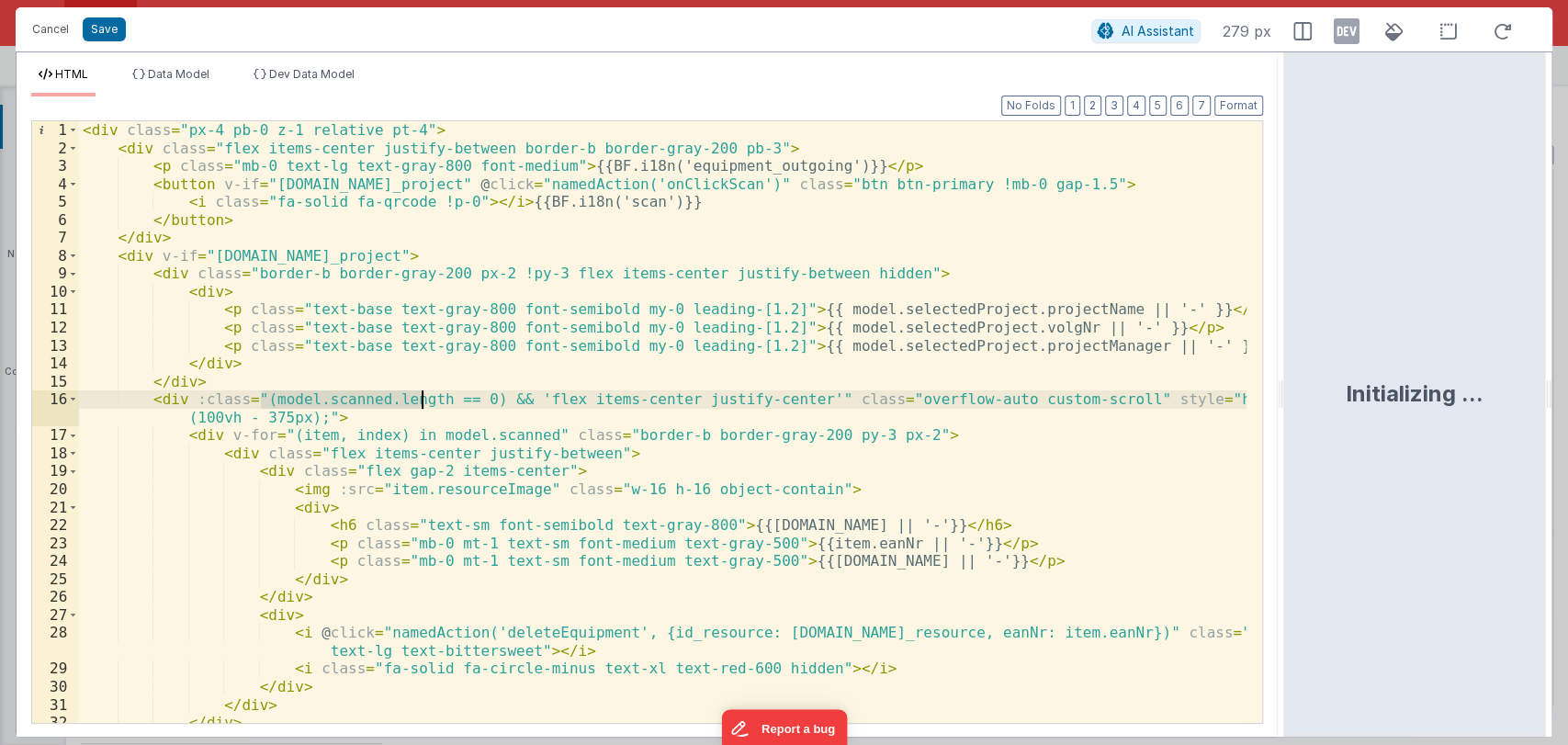
drag, startPoint x: 262, startPoint y: 396, endPoint x: 423, endPoint y: 398, distance: 161.0
click at [423, 398] on div "< div class = "px-4 pb-0 z-1 relative pt-4" > < div class = "flex items-center …" at bounding box center [662, 439] width 1168 height 637
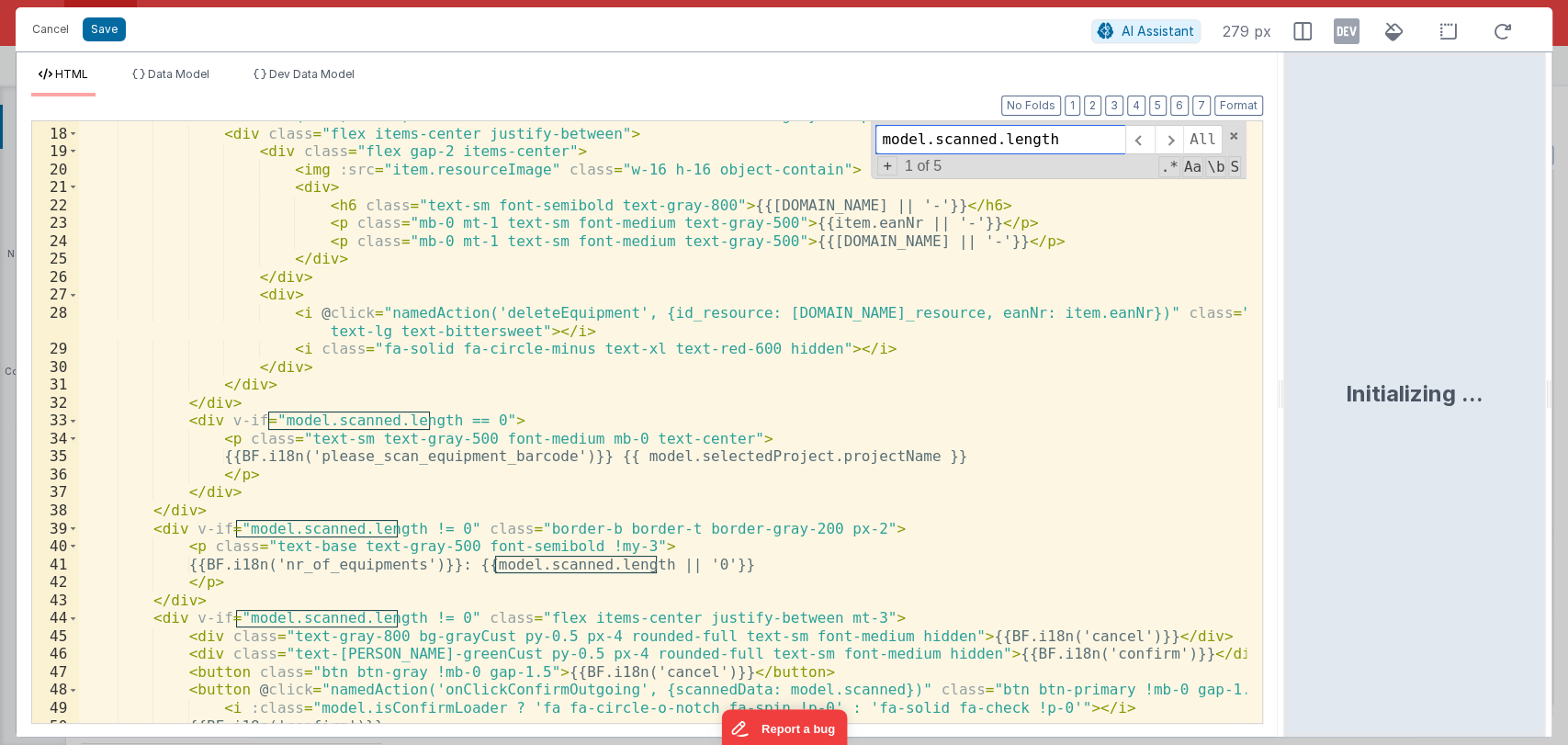
scroll to position [320, 0]
click at [66, 30] on button "Cancel" at bounding box center [50, 30] width 55 height 26
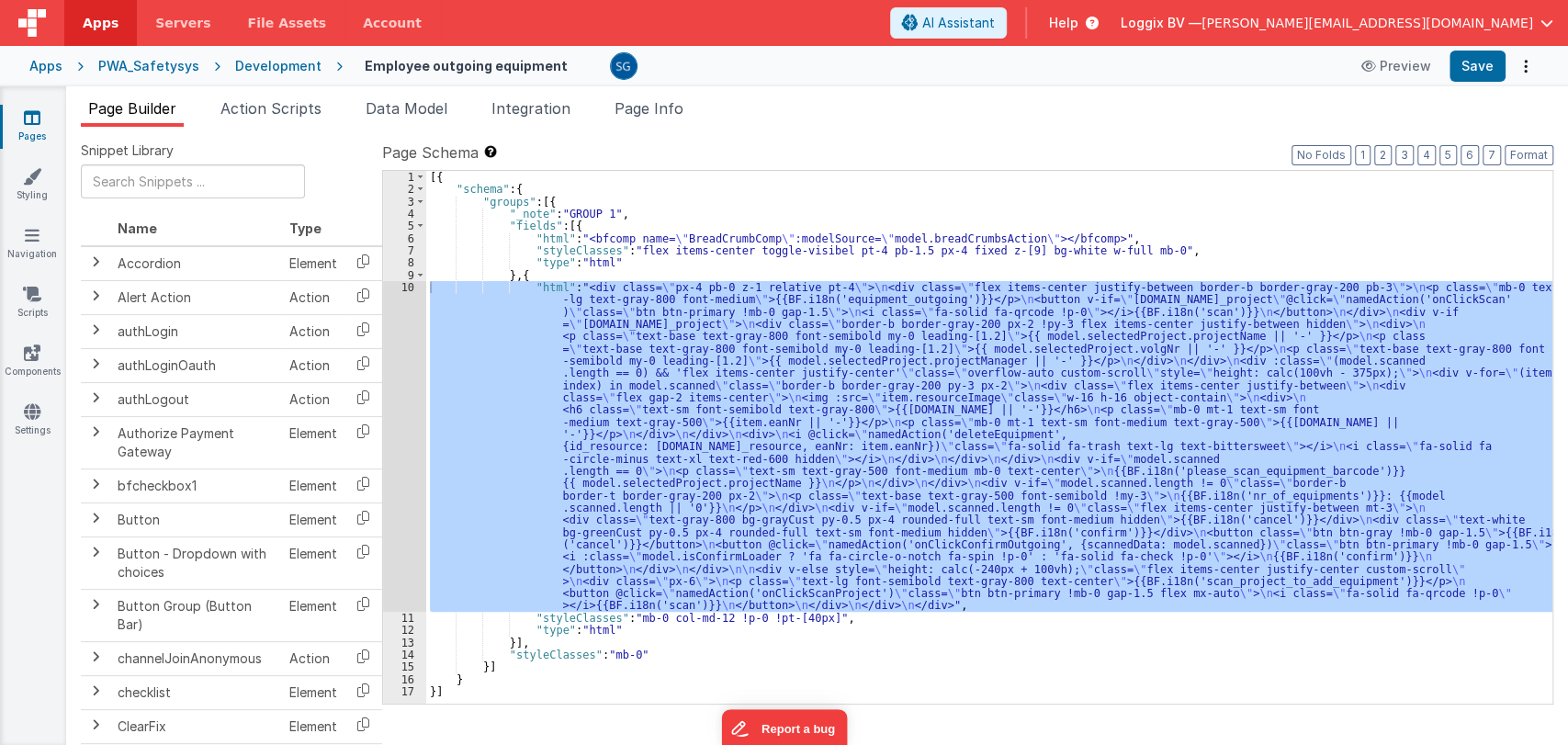
click at [605, 338] on div "[{ "schema" : { "groups" : [{ "_note" : "GROUP 1" , "fields" : [{ "html" : "<bf…" at bounding box center [989, 437] width 1126 height 532
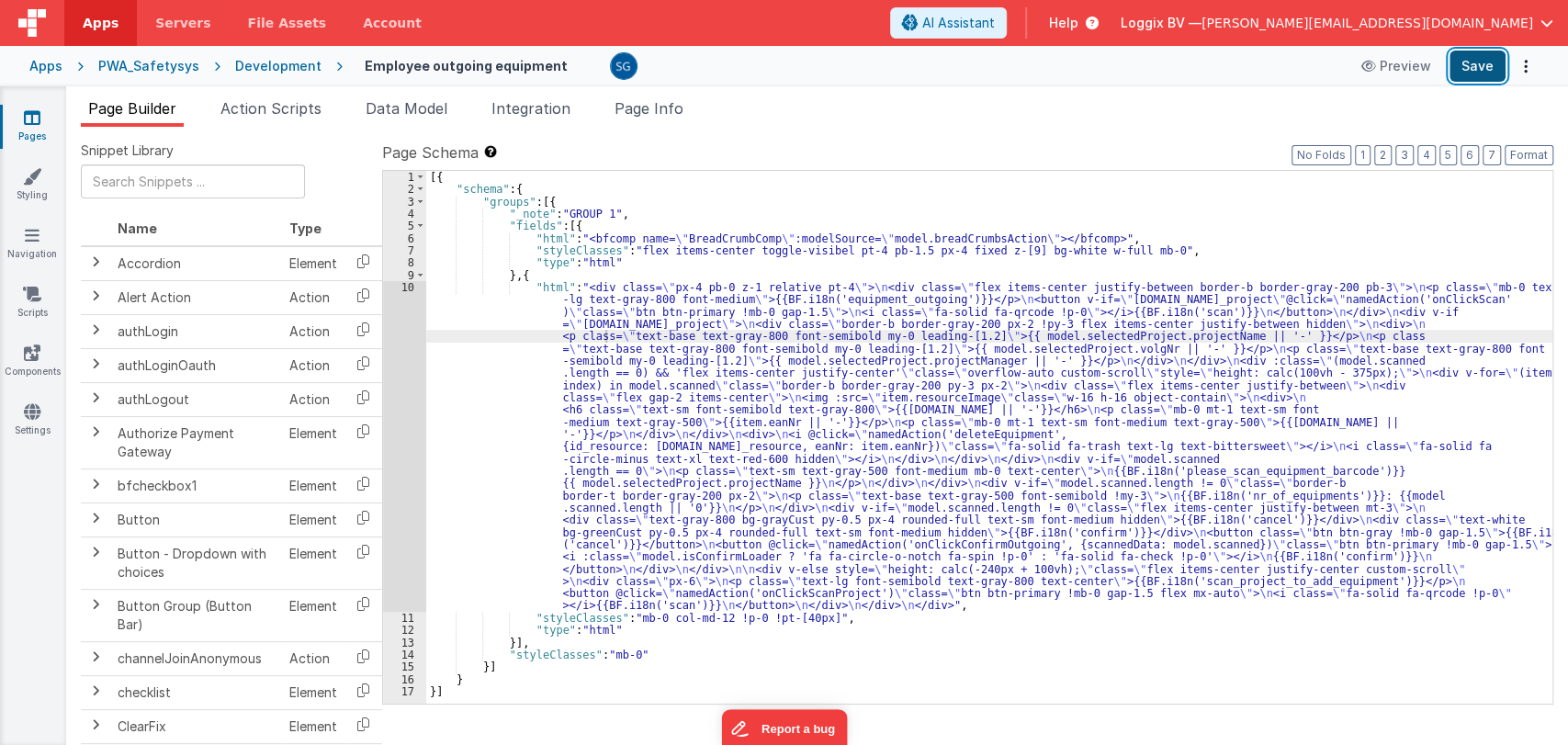
click at [1469, 71] on button "Save" at bounding box center [1477, 66] width 56 height 31
click at [517, 329] on div "[{ "schema" : { "groups" : [{ "_note" : "GROUP 1" , "fields" : [{ "html" : "<bf…" at bounding box center [989, 449] width 1126 height 557
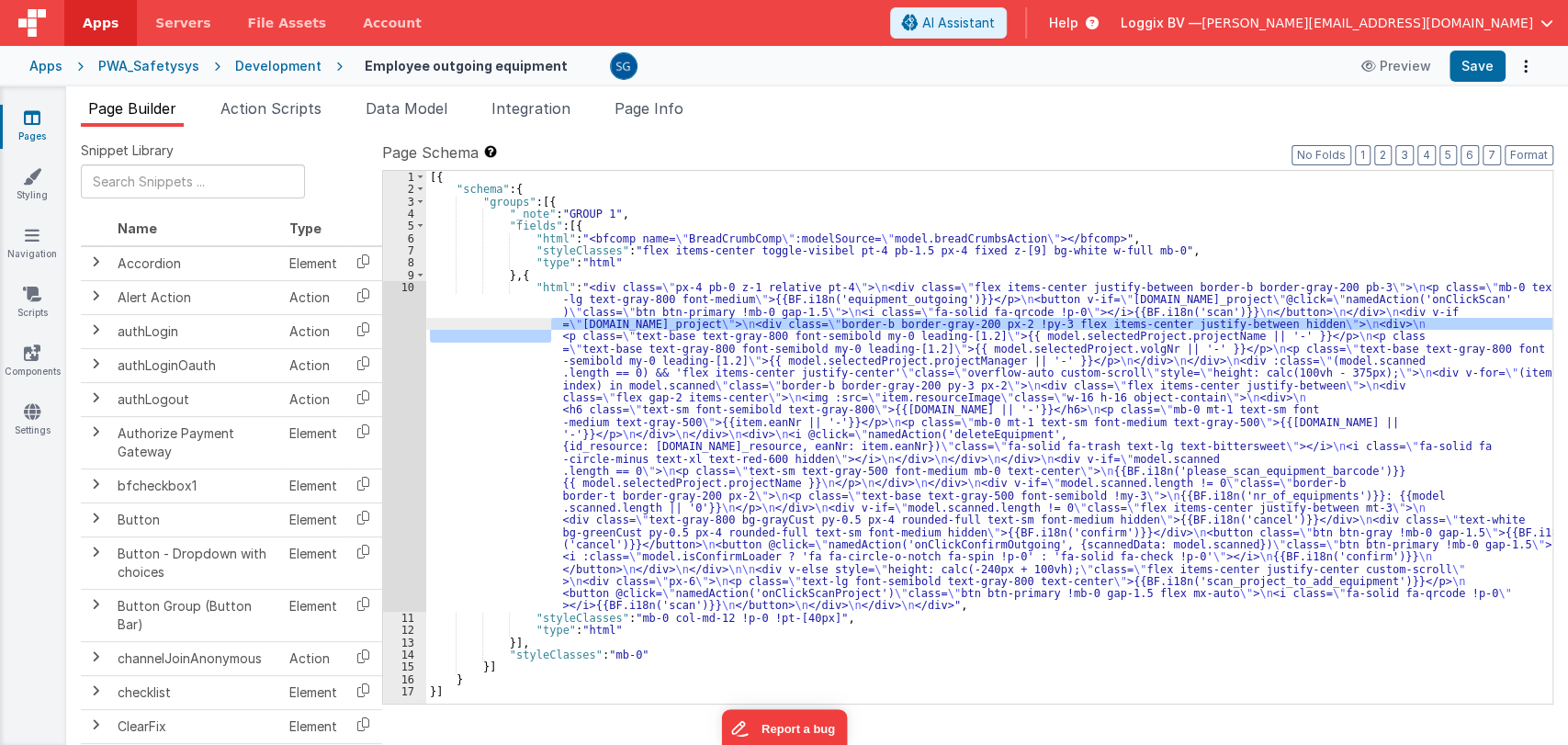
click at [411, 291] on div "10" at bounding box center [403, 446] width 43 height 331
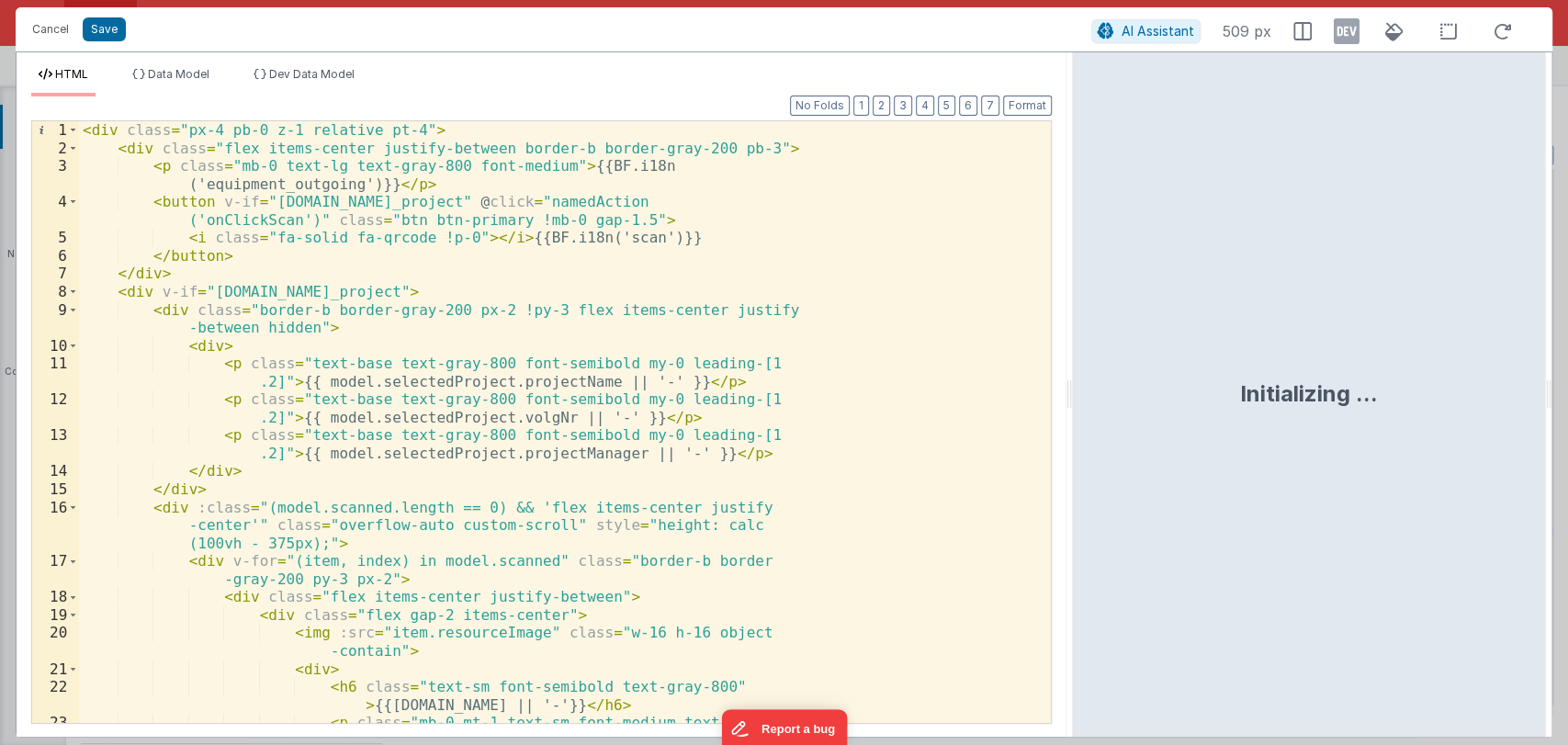
drag, startPoint x: 779, startPoint y: 404, endPoint x: 1072, endPoint y: 348, distance: 298.3
click at [1072, 348] on html "Cancel Save AI Assistant 509 px HTML Data Model Dev Data Model Format 7 6 5 4 3…" at bounding box center [784, 372] width 1568 height 745
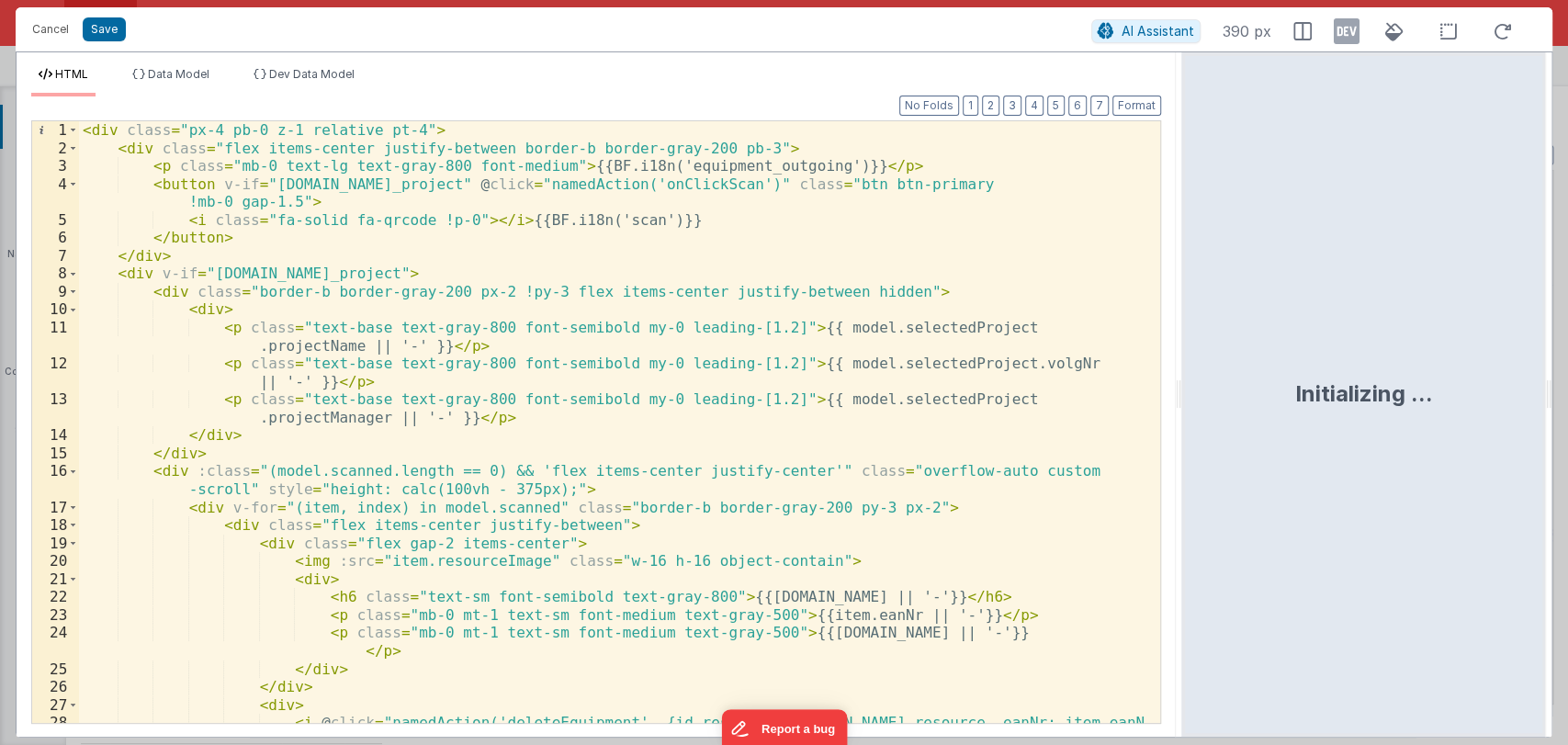
drag, startPoint x: 1068, startPoint y: 383, endPoint x: 1182, endPoint y: 370, distance: 114.7
click at [1182, 370] on html "Cancel Save AI Assistant 390 px HTML Data Model Dev Data Model Format 7 6 5 4 3…" at bounding box center [784, 372] width 1568 height 745
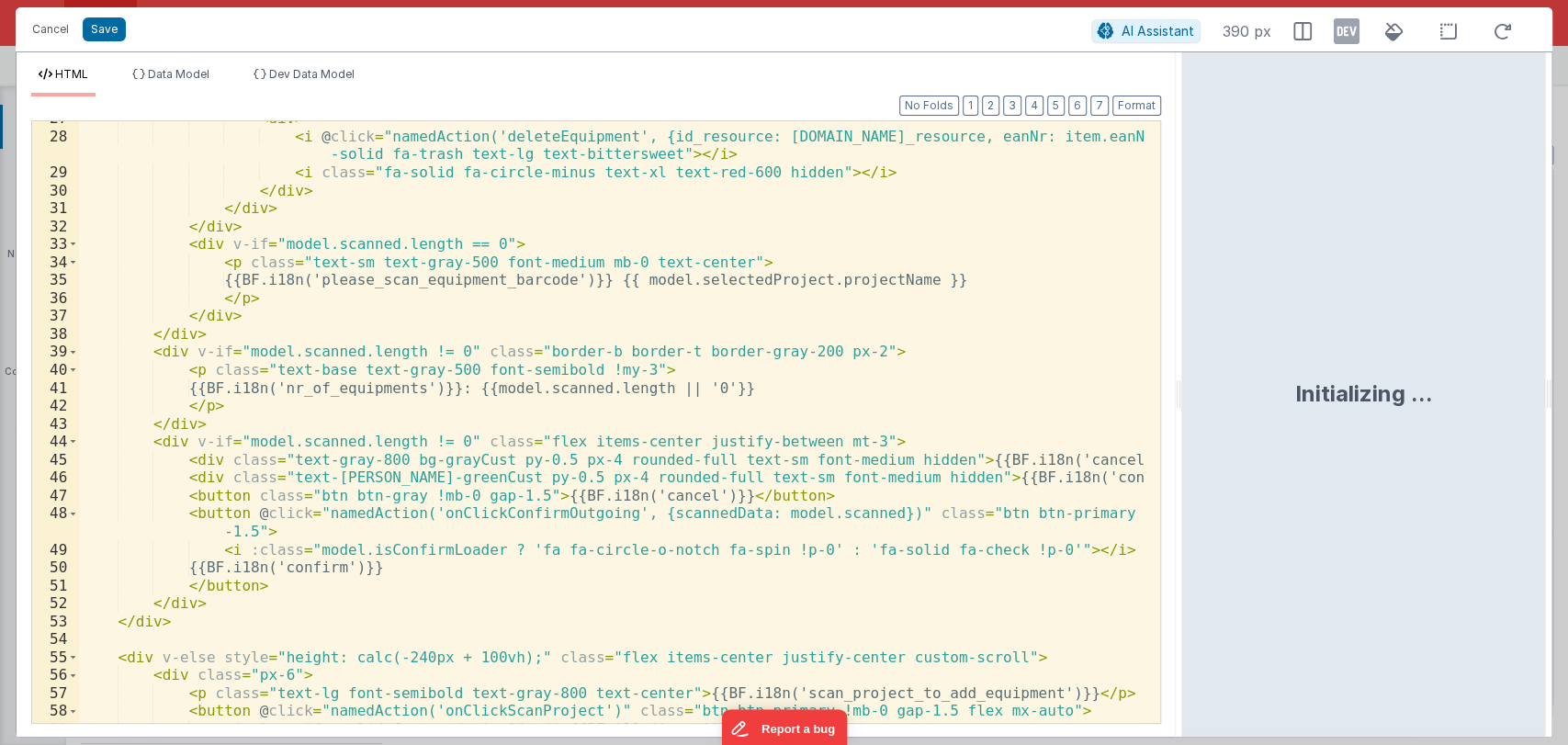
scroll to position [532, 0]
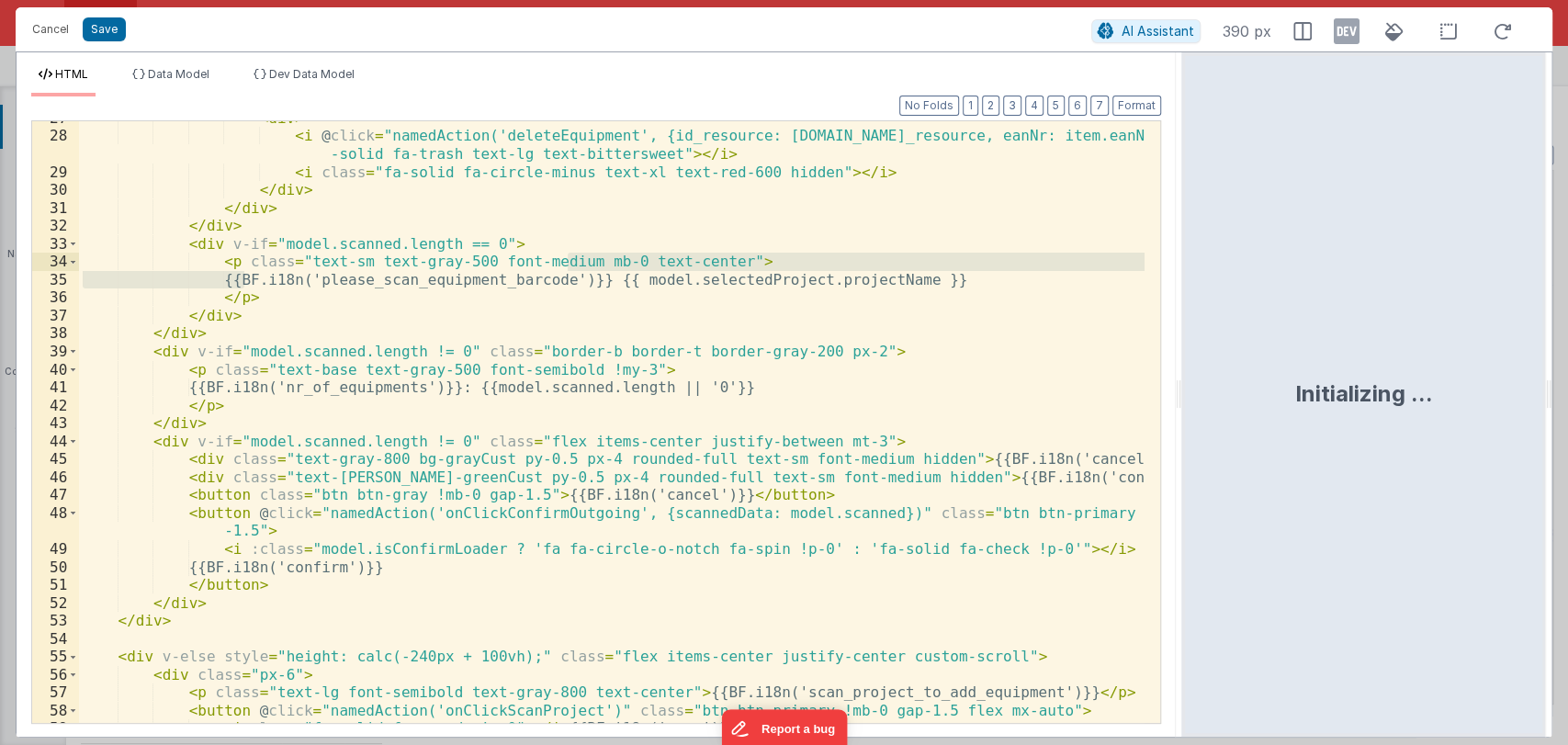
drag, startPoint x: 244, startPoint y: 274, endPoint x: 570, endPoint y: 264, distance: 326.2
click at [570, 264] on div "< div > < i @ click = "namedAction('deleteEquipment', {id_resource: item.id_res…" at bounding box center [611, 427] width 1065 height 637
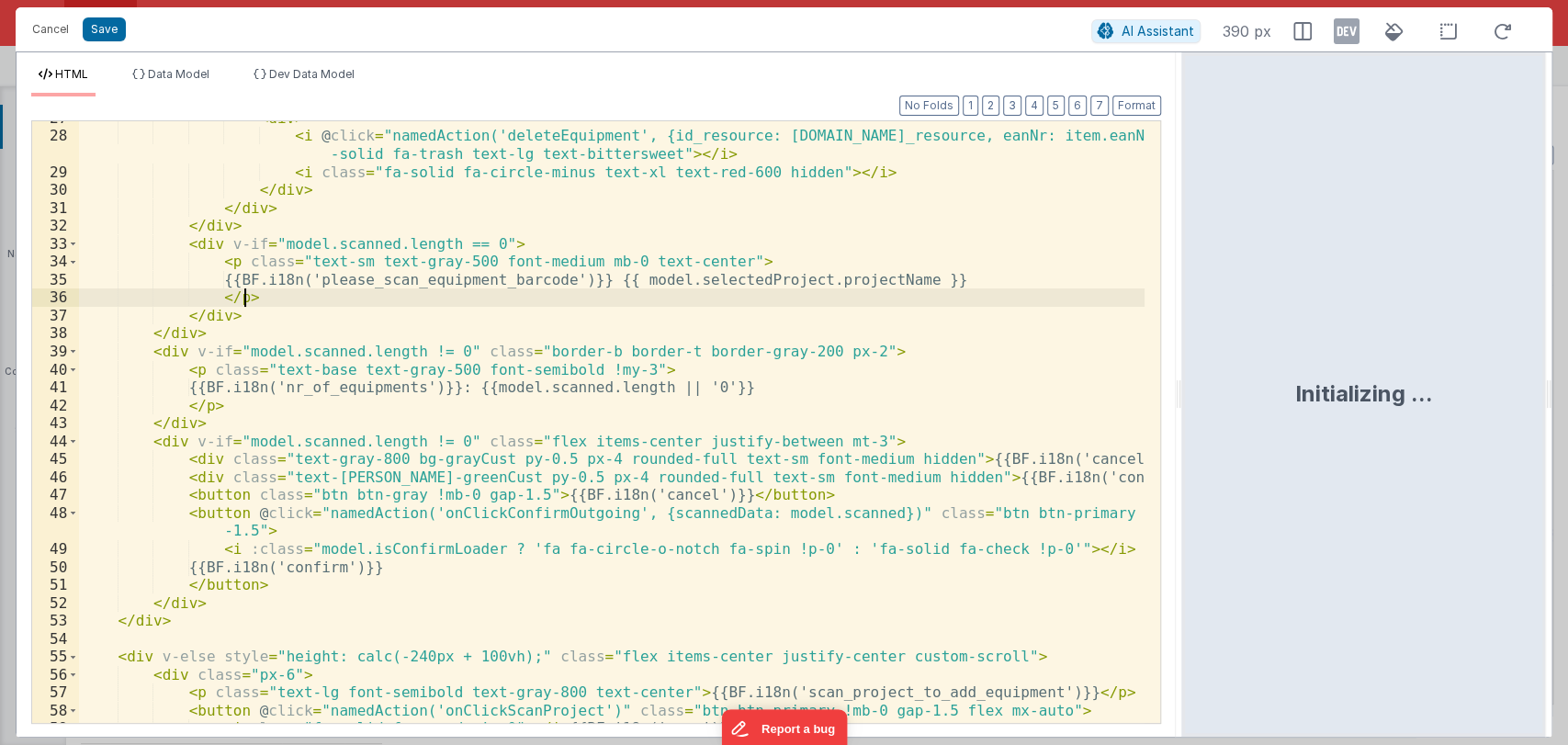
click at [595, 300] on div "< div > < i @ click = "namedAction('deleteEquipment', {id_resource: item.id_res…" at bounding box center [611, 427] width 1065 height 637
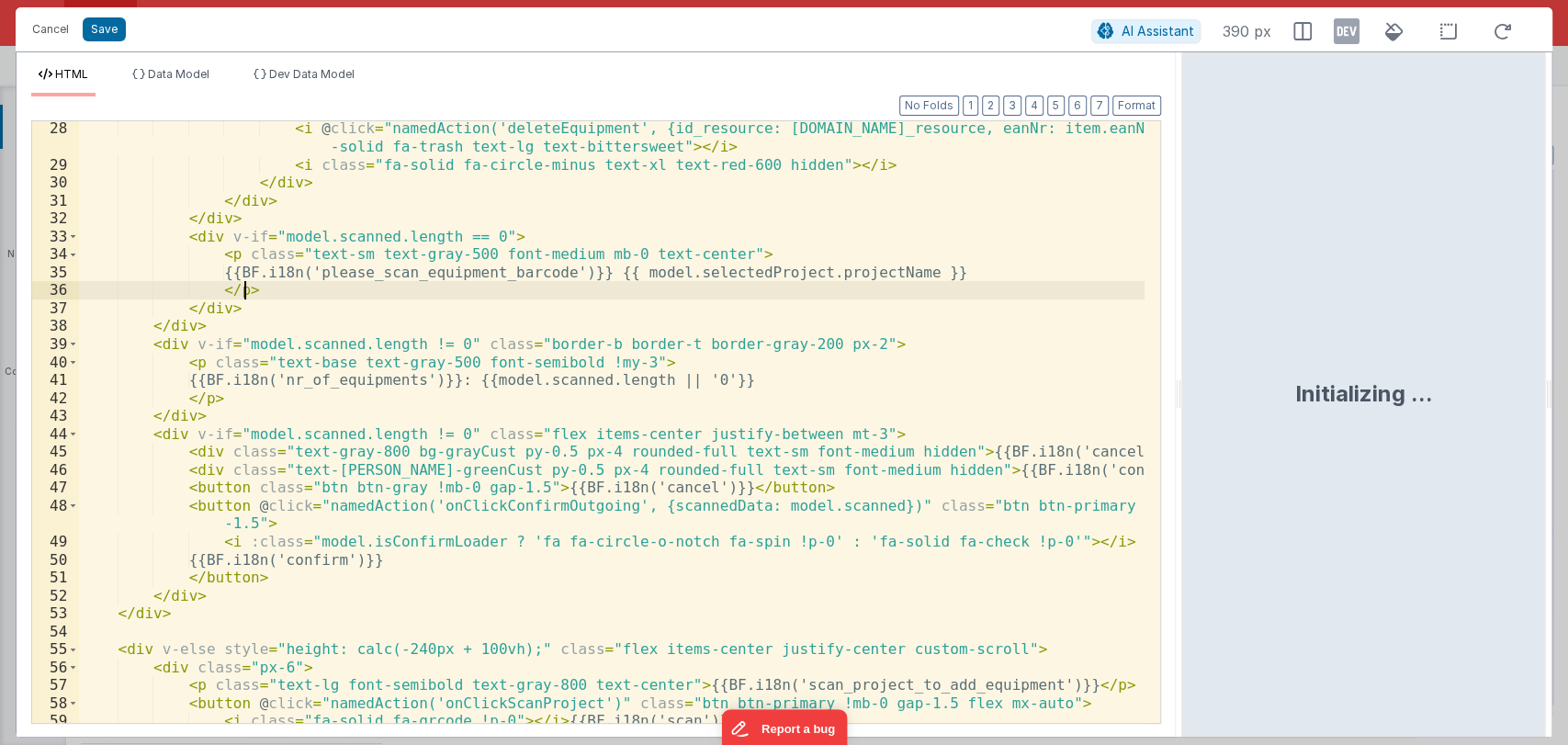
scroll to position [539, 0]
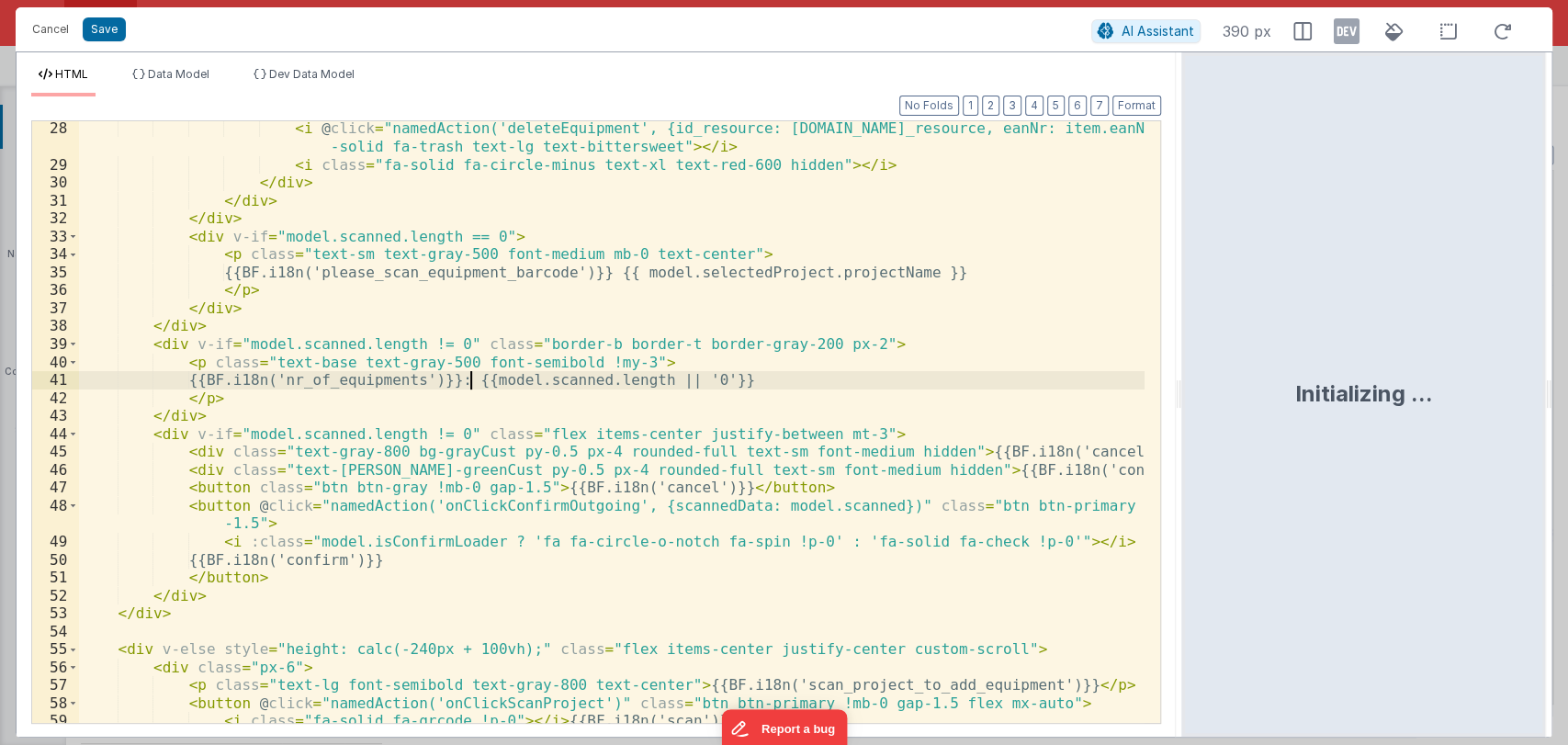
click at [474, 378] on div "< i @ click = "namedAction('deleteEquipment', {id_resource: item.id_resource, e…" at bounding box center [611, 447] width 1065 height 656
drag, startPoint x: 463, startPoint y: 380, endPoint x: 771, endPoint y: 378, distance: 308.0
click at [771, 378] on div "< i @ click = "namedAction('deleteEquipment', {id_resource: item.id_resource, e…" at bounding box center [611, 447] width 1065 height 656
paste textarea
click at [464, 377] on div "< i @ click = "namedAction('deleteEquipment', {id_resource: item.id_resource, e…" at bounding box center [611, 447] width 1065 height 656
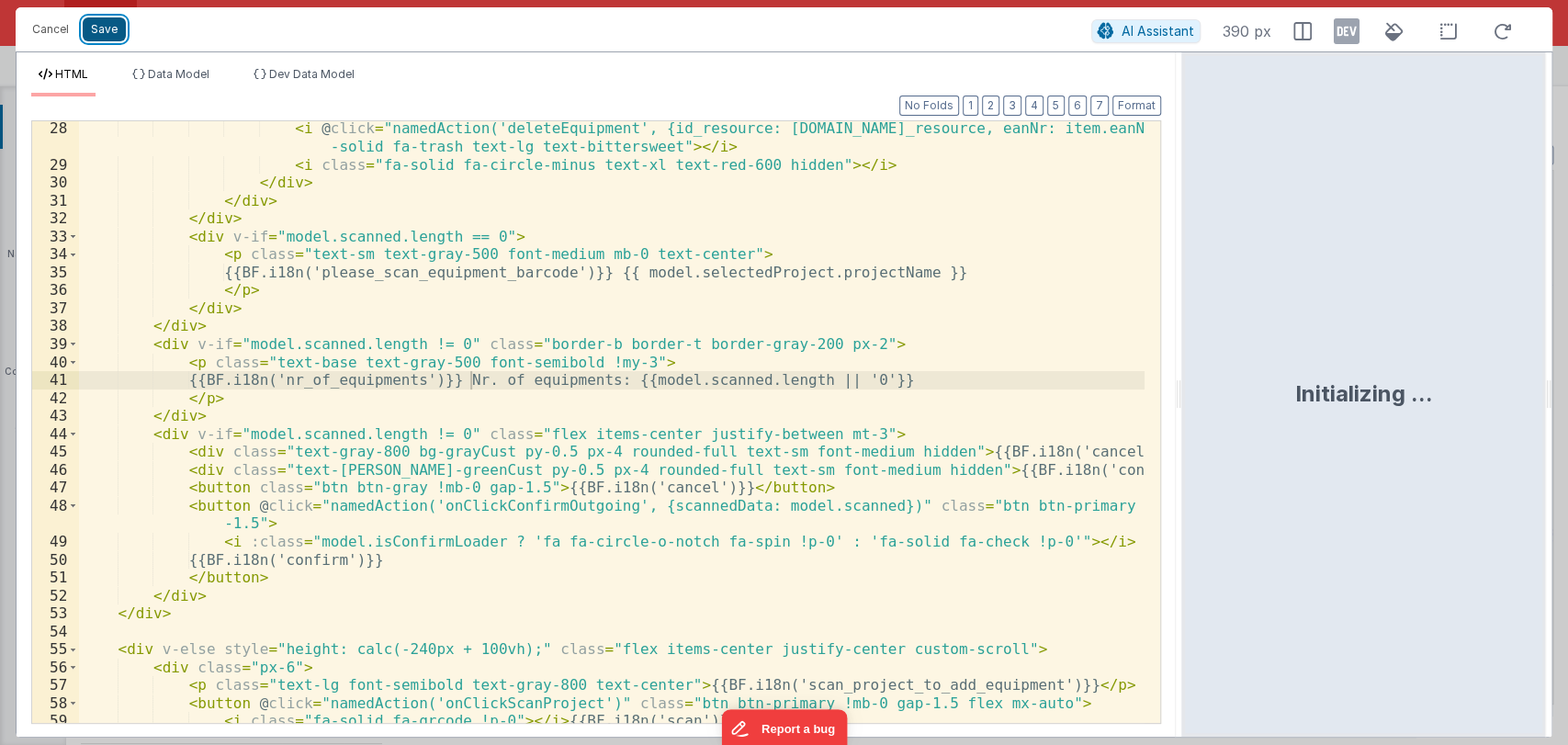
click at [106, 25] on button "Save" at bounding box center [103, 30] width 43 height 24
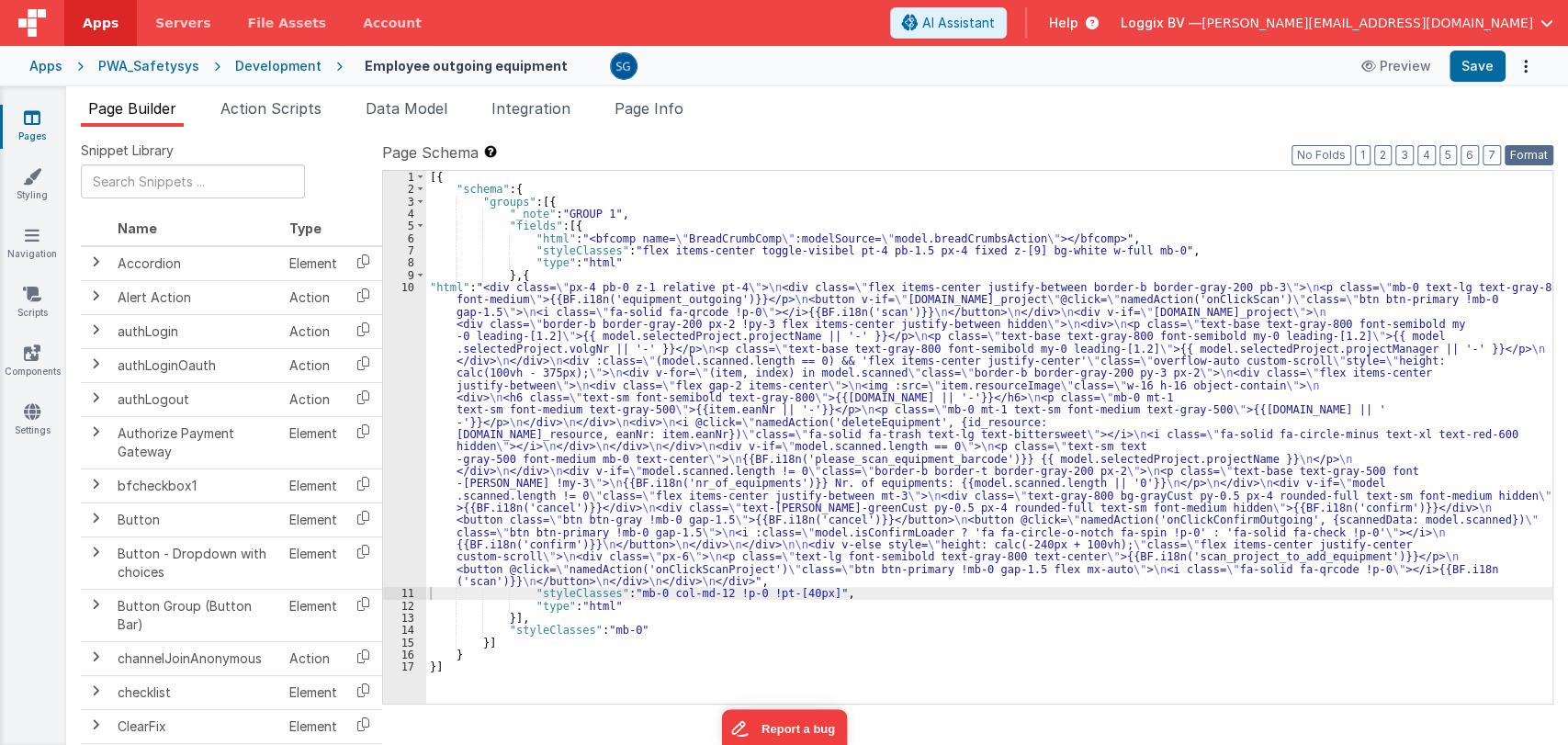
click at [1529, 152] on button "Format" at bounding box center [1528, 155] width 49 height 20
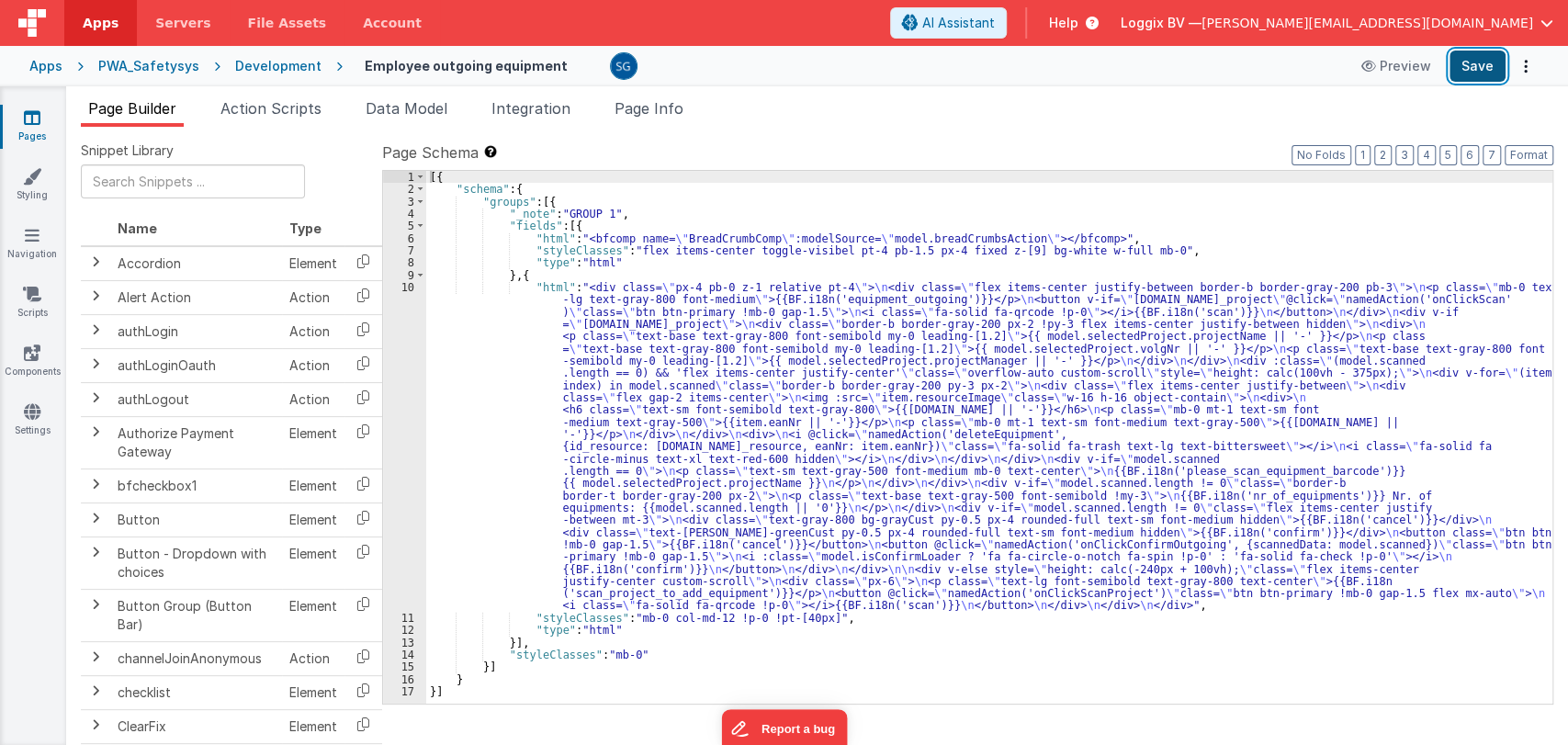
click at [1484, 68] on button "Save" at bounding box center [1477, 66] width 56 height 31
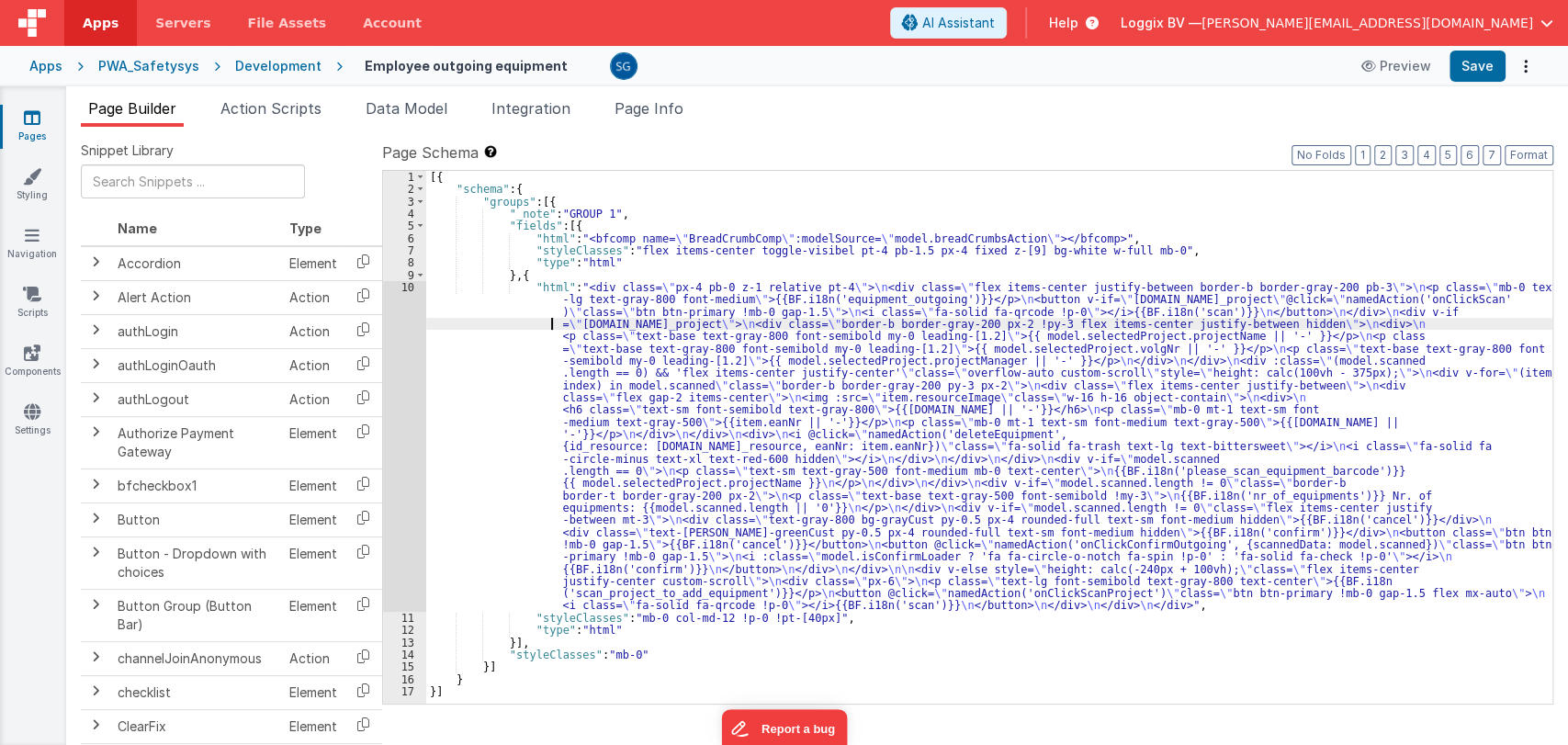
click at [546, 324] on div "[{ "schema" : { "groups" : [{ "_note" : "GROUP 1" , "fields" : [{ "html" : "<bf…" at bounding box center [989, 449] width 1126 height 557
click at [408, 285] on div "10" at bounding box center [403, 446] width 43 height 331
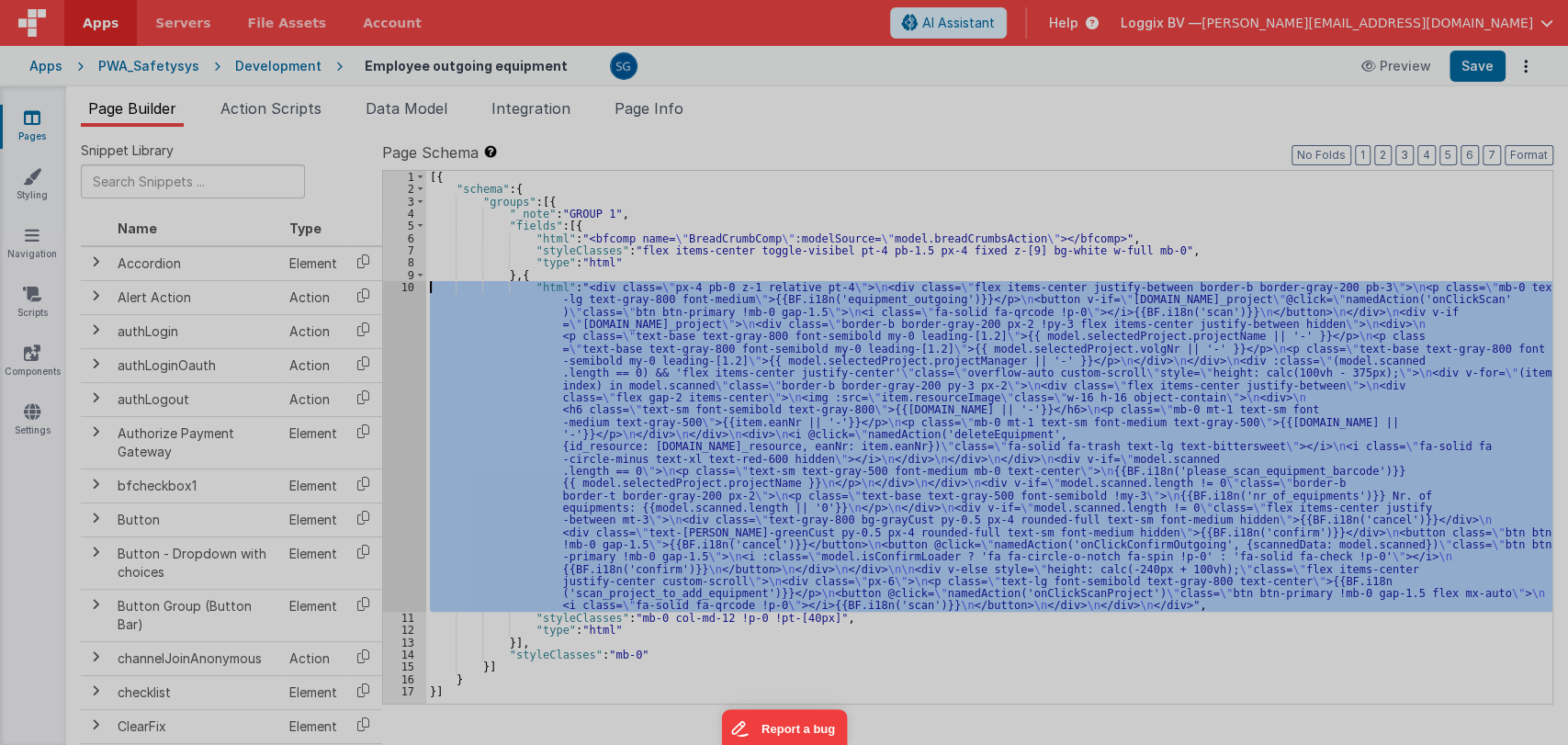
click at [408, 285] on div at bounding box center [784, 372] width 1568 height 745
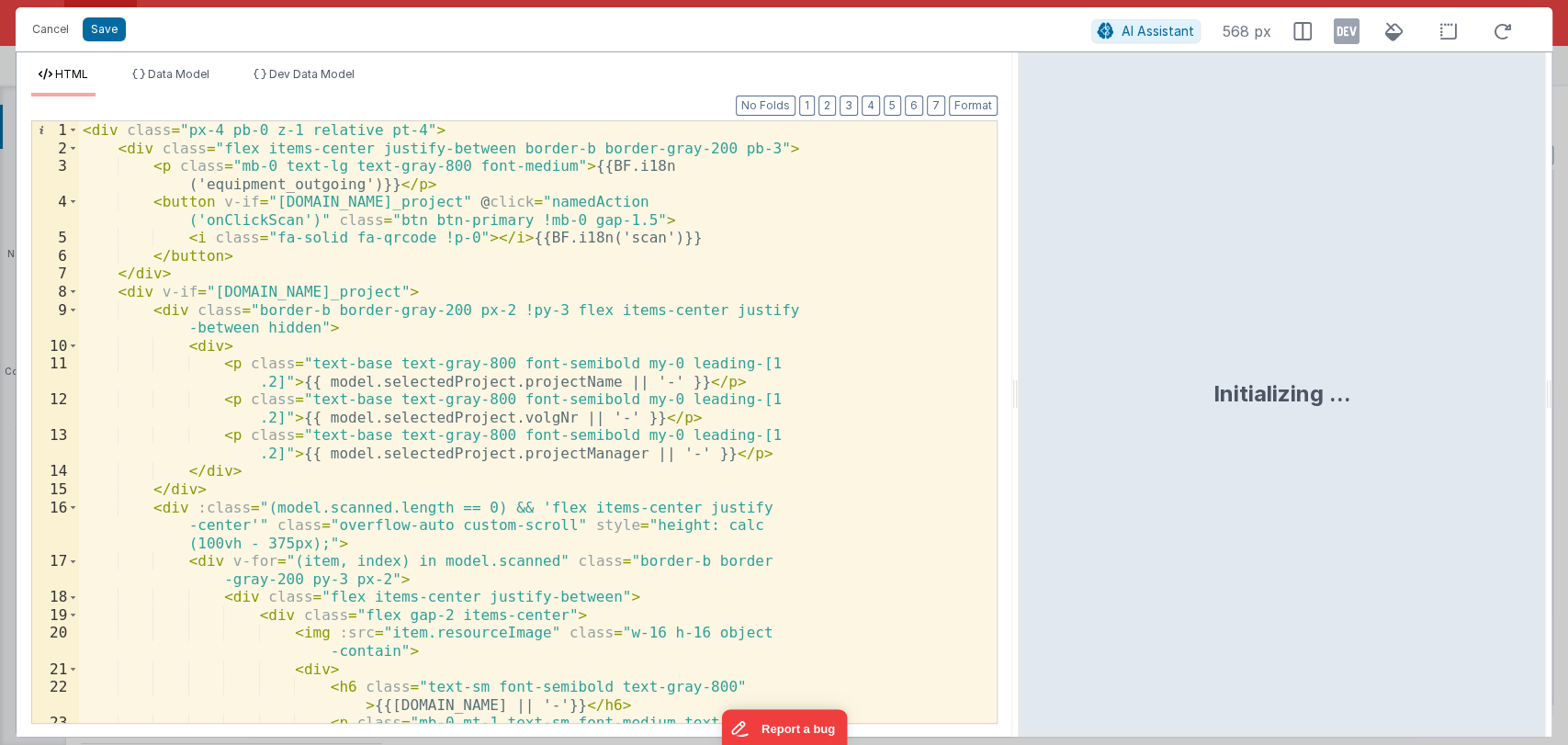
drag, startPoint x: 781, startPoint y: 382, endPoint x: 1019, endPoint y: 412, distance: 239.9
click at [1019, 412] on html "Cancel Save AI Assistant 568 px HTML Data Model Dev Data Model Format 7 6 5 4 3…" at bounding box center [784, 372] width 1568 height 745
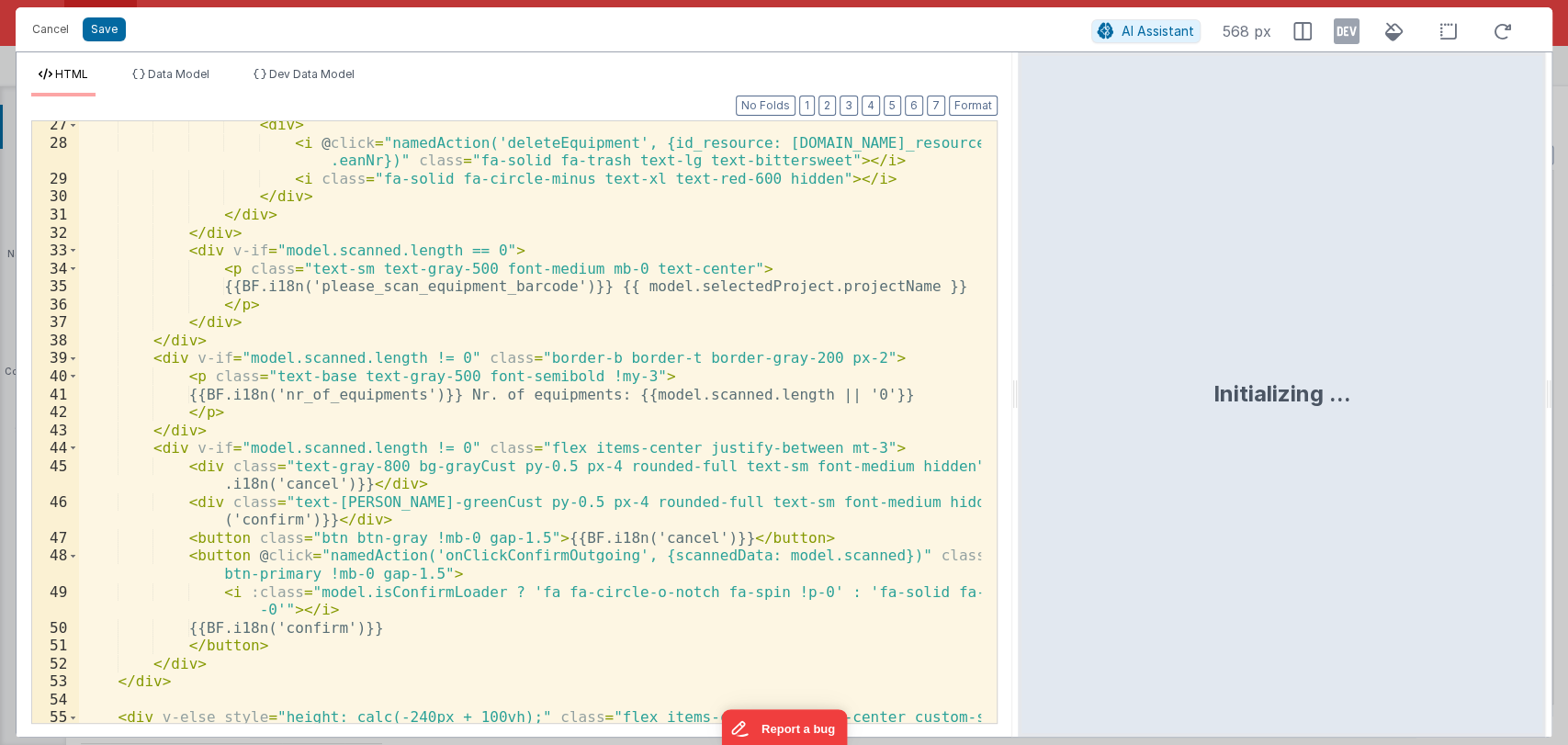
scroll to position [580, 0]
click at [618, 391] on div "< div > < i @ click = "namedAction('deleteEquipment', {id_resource: item.id_res…" at bounding box center [530, 433] width 902 height 637
click at [889, 391] on div "< div > < i @ click = "namedAction('deleteEquipment', {id_resource: item.id_res…" at bounding box center [530, 433] width 902 height 637
click at [463, 389] on div "< div > < i @ click = "namedAction('deleteEquipment', {id_resource: item.id_res…" at bounding box center [530, 433] width 902 height 637
click at [386, 396] on div "< div > < i @ click = "namedAction('deleteEquipment', {id_resource: item.id_res…" at bounding box center [530, 433] width 902 height 637
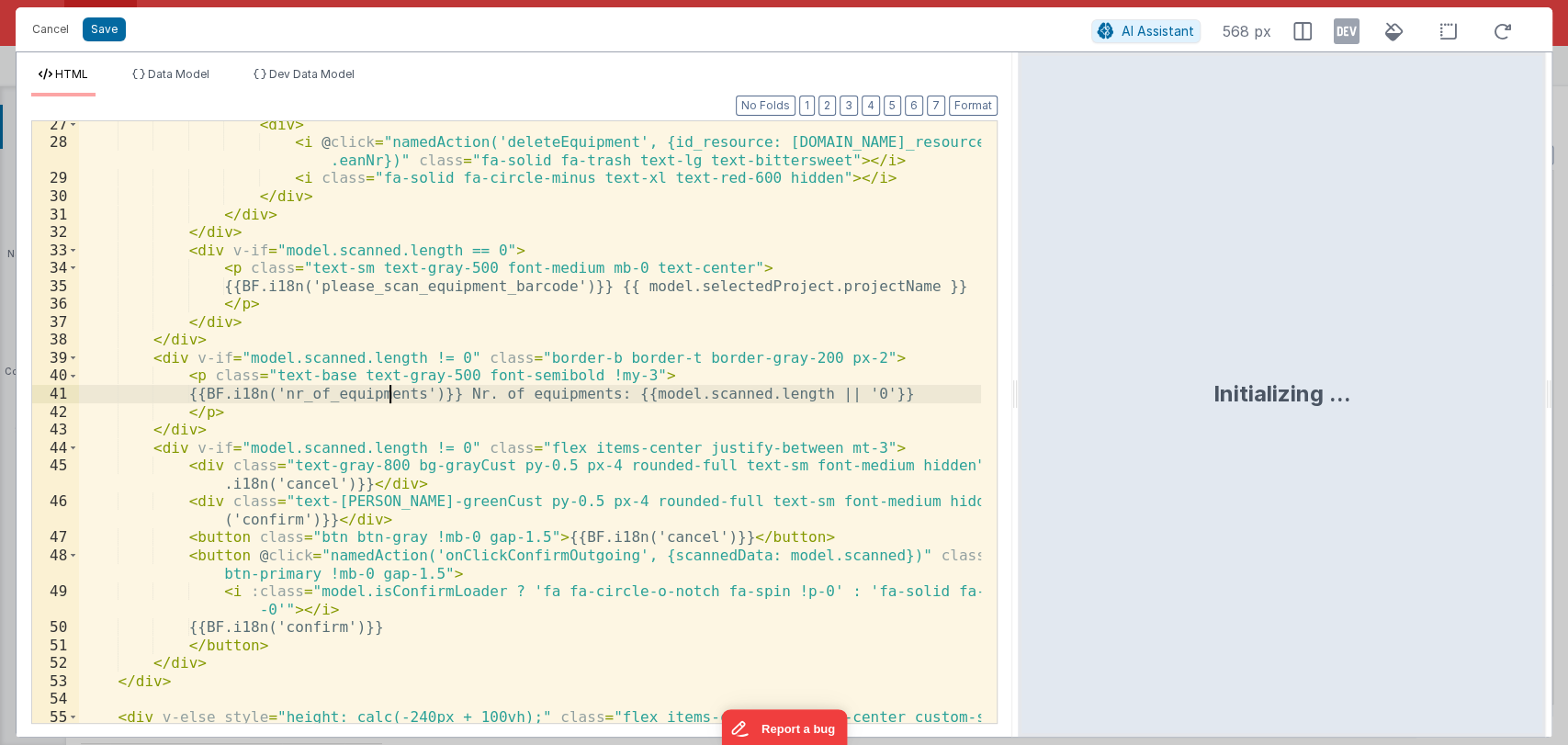
click at [386, 396] on div "< div > < i @ click = "namedAction('deleteEquipment', {id_resource: item.id_res…" at bounding box center [530, 433] width 902 height 637
drag, startPoint x: 469, startPoint y: 397, endPoint x: 605, endPoint y: 394, distance: 136.0
click at [605, 394] on div "< div > < i @ click = "namedAction('deleteEquipment', {id_resource: item.id_res…" at bounding box center [530, 433] width 902 height 637
click at [90, 25] on button "Save" at bounding box center [103, 30] width 43 height 24
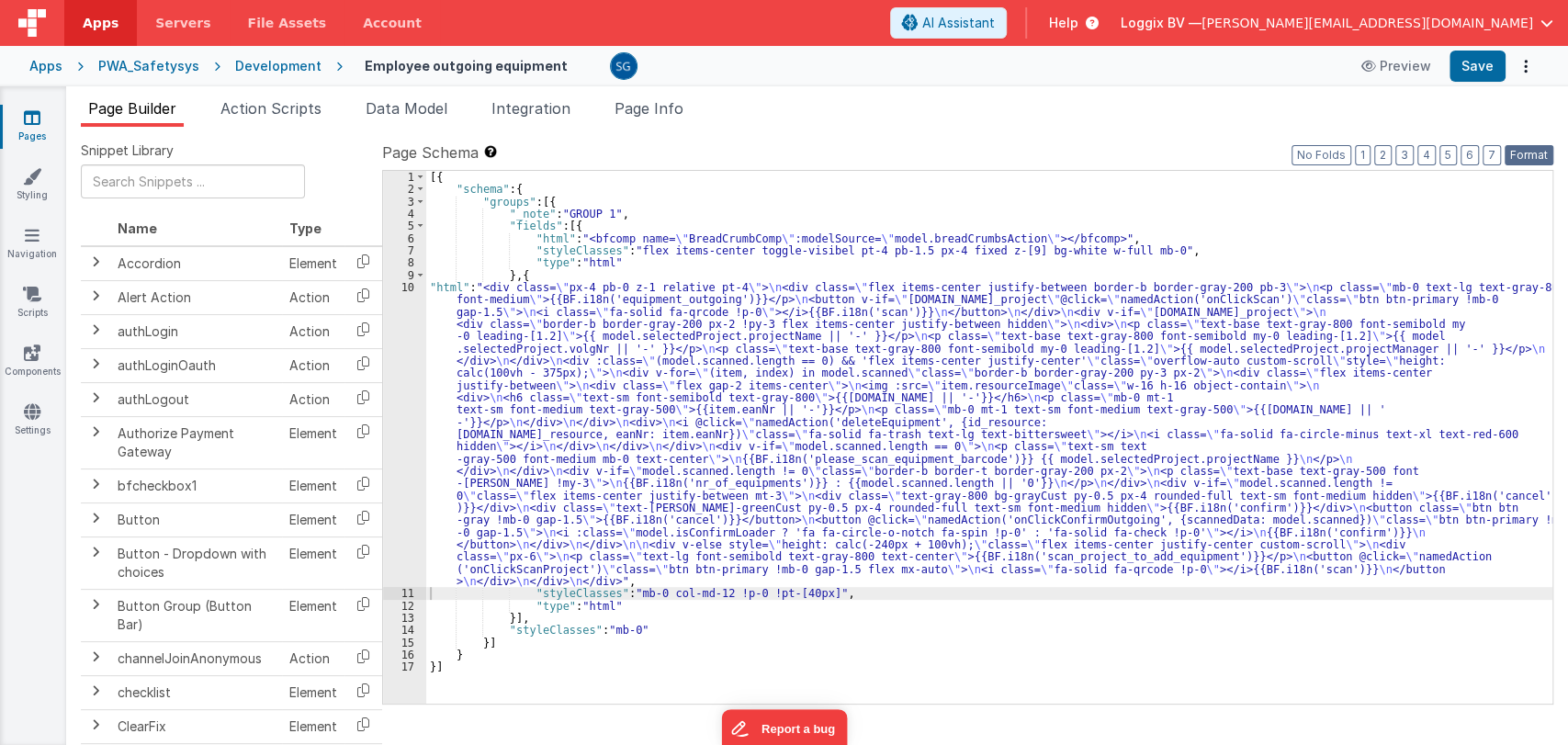
click at [1530, 149] on button "Format" at bounding box center [1528, 155] width 49 height 20
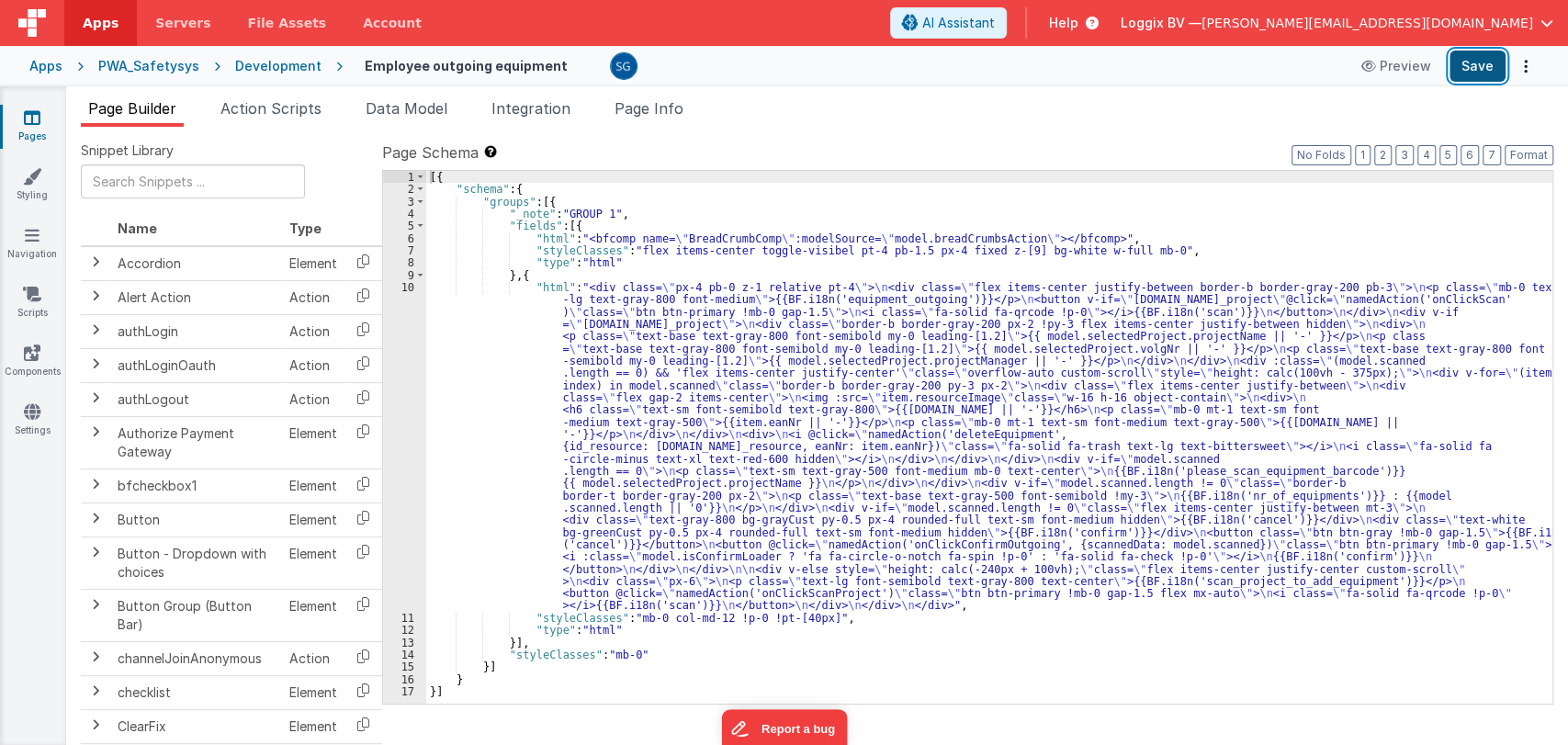
click at [1479, 74] on button "Save" at bounding box center [1477, 66] width 56 height 31
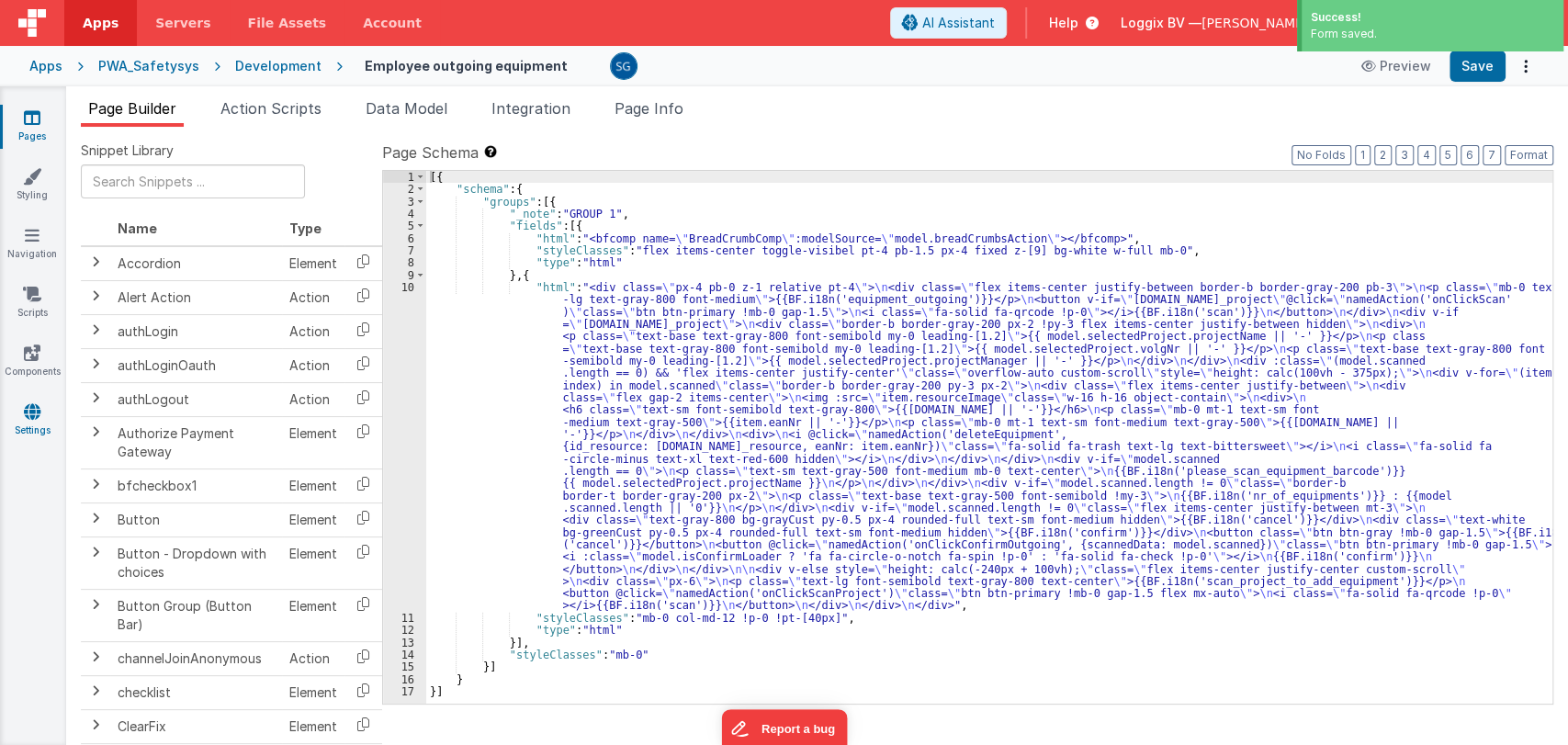
click at [35, 411] on icon at bounding box center [32, 411] width 17 height 18
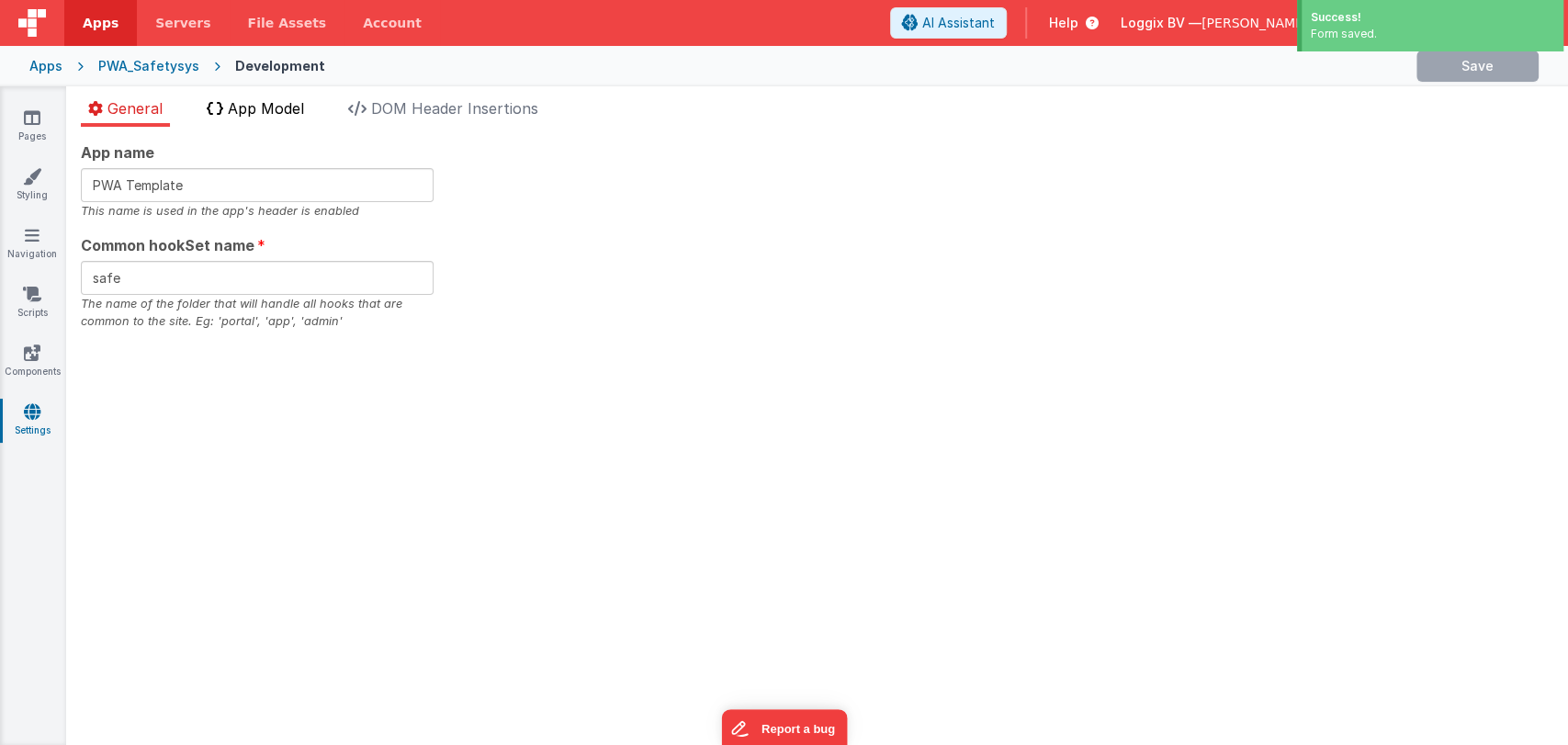
click at [263, 112] on span "App Model" at bounding box center [265, 108] width 77 height 18
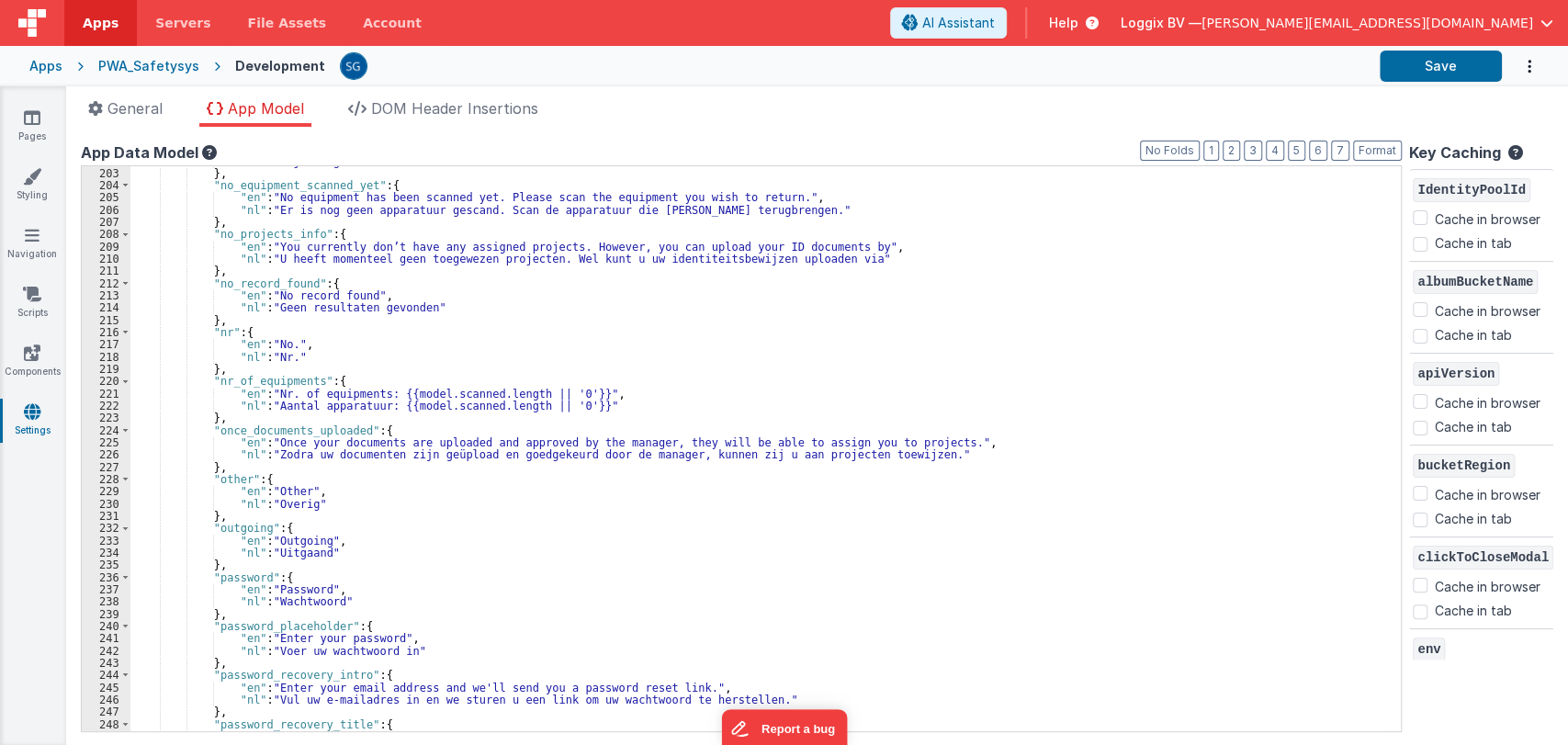
scroll to position [2502, 0]
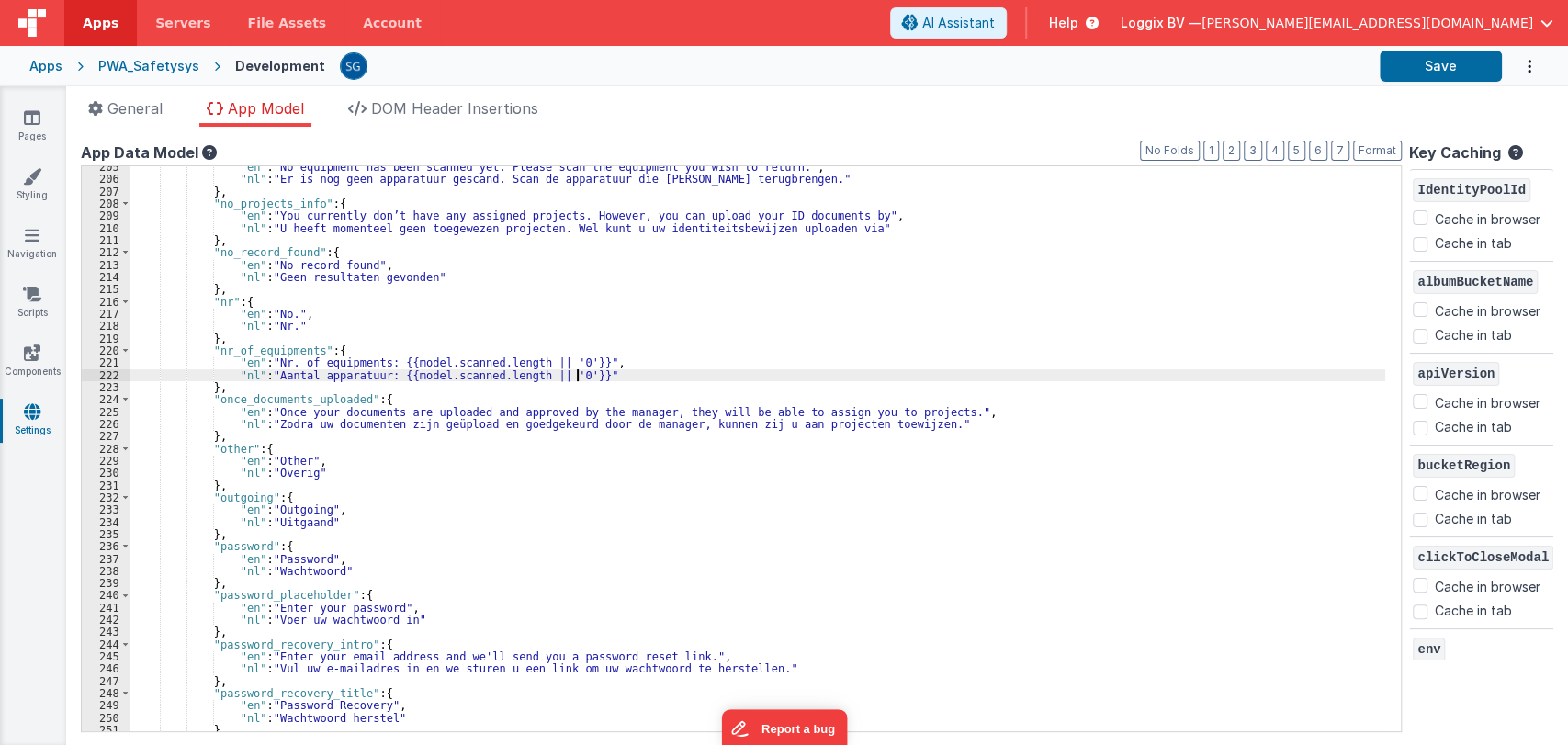
click at [576, 374] on div ""en" : "No equipment has been scanned yet. Please scan the equipment you wish t…" at bounding box center [757, 455] width 1254 height 589
drag, startPoint x: 574, startPoint y: 376, endPoint x: 389, endPoint y: 378, distance: 185.0
click at [389, 378] on div ""en" : "No equipment has been scanned yet. Please scan the equipment you wish t…" at bounding box center [757, 455] width 1254 height 589
click at [575, 363] on div ""en" : "No equipment has been scanned yet. Please scan the equipment you wish t…" at bounding box center [757, 455] width 1254 height 589
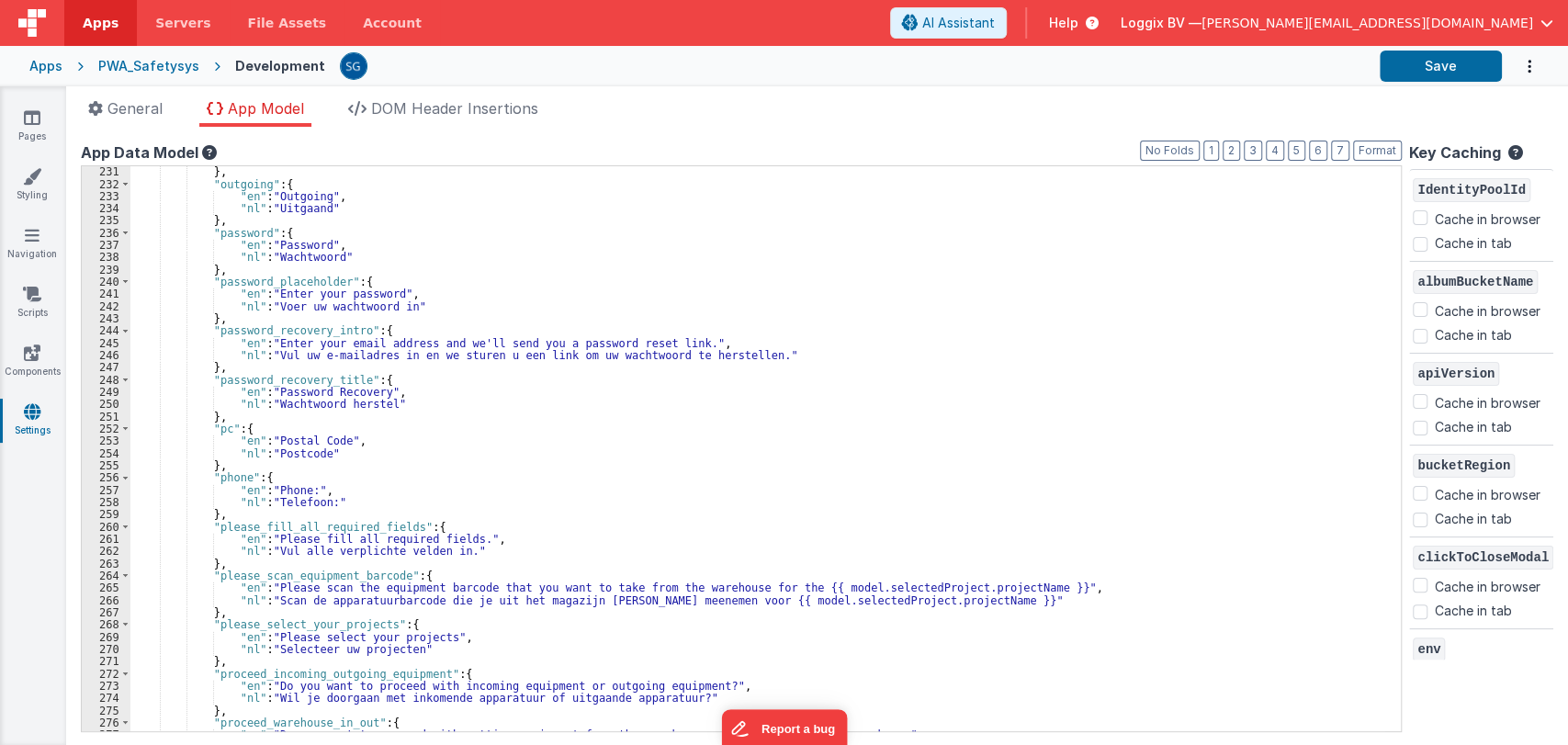
scroll to position [2816, 0]
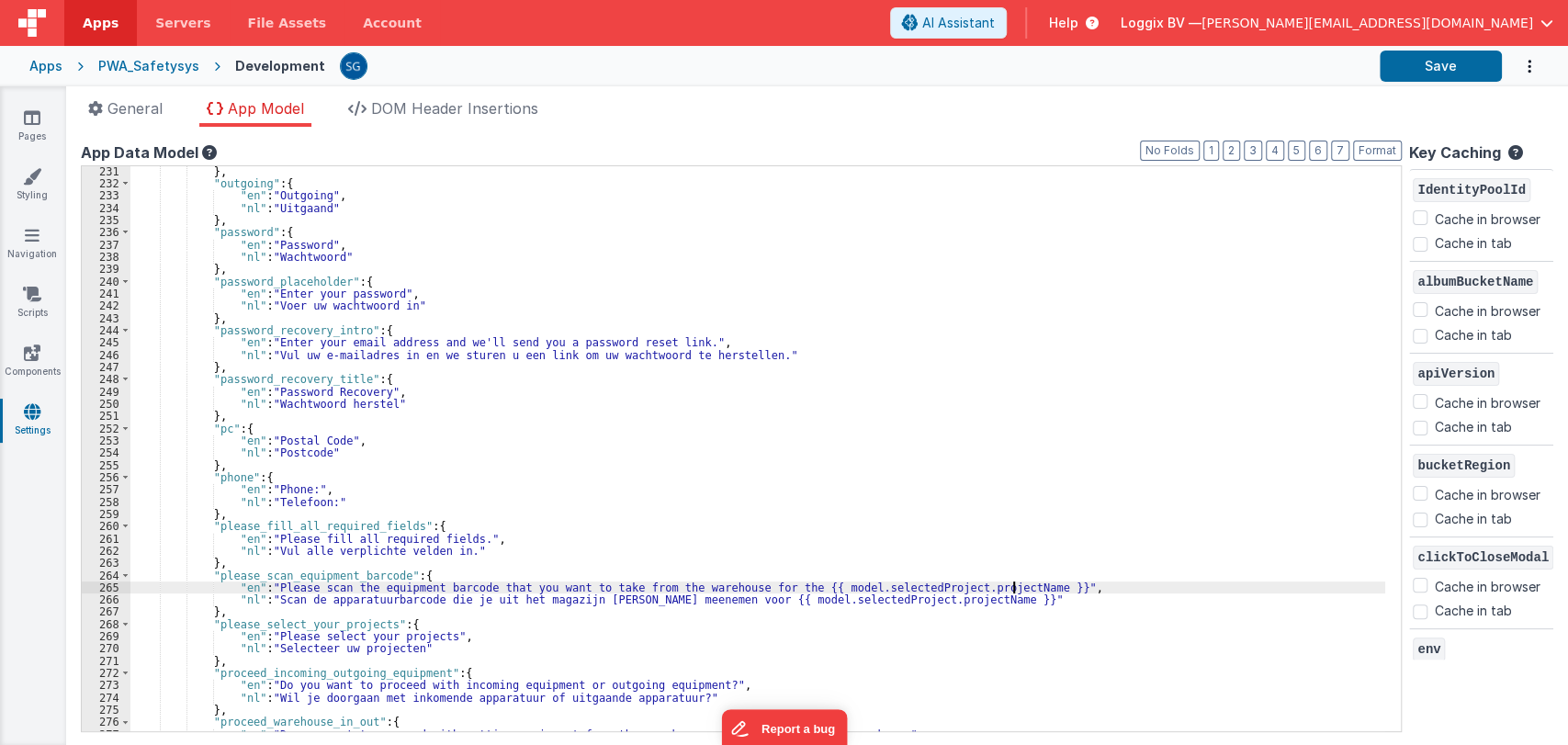
click at [1014, 582] on div "} , "outgoing" : { "en" : "Outgoing" , "nl" : "Uitgaand" } , "password" : { "en…" at bounding box center [757, 459] width 1254 height 589
click at [1013, 588] on div "} , "outgoing" : { "en" : "Outgoing" , "nl" : "Uitgaand" } , "password" : { "en…" at bounding box center [757, 459] width 1254 height 589
click at [928, 600] on div "} , "outgoing" : { "en" : "Outgoing" , "nl" : "Uitgaand" } , "password" : { "en…" at bounding box center [757, 459] width 1254 height 589
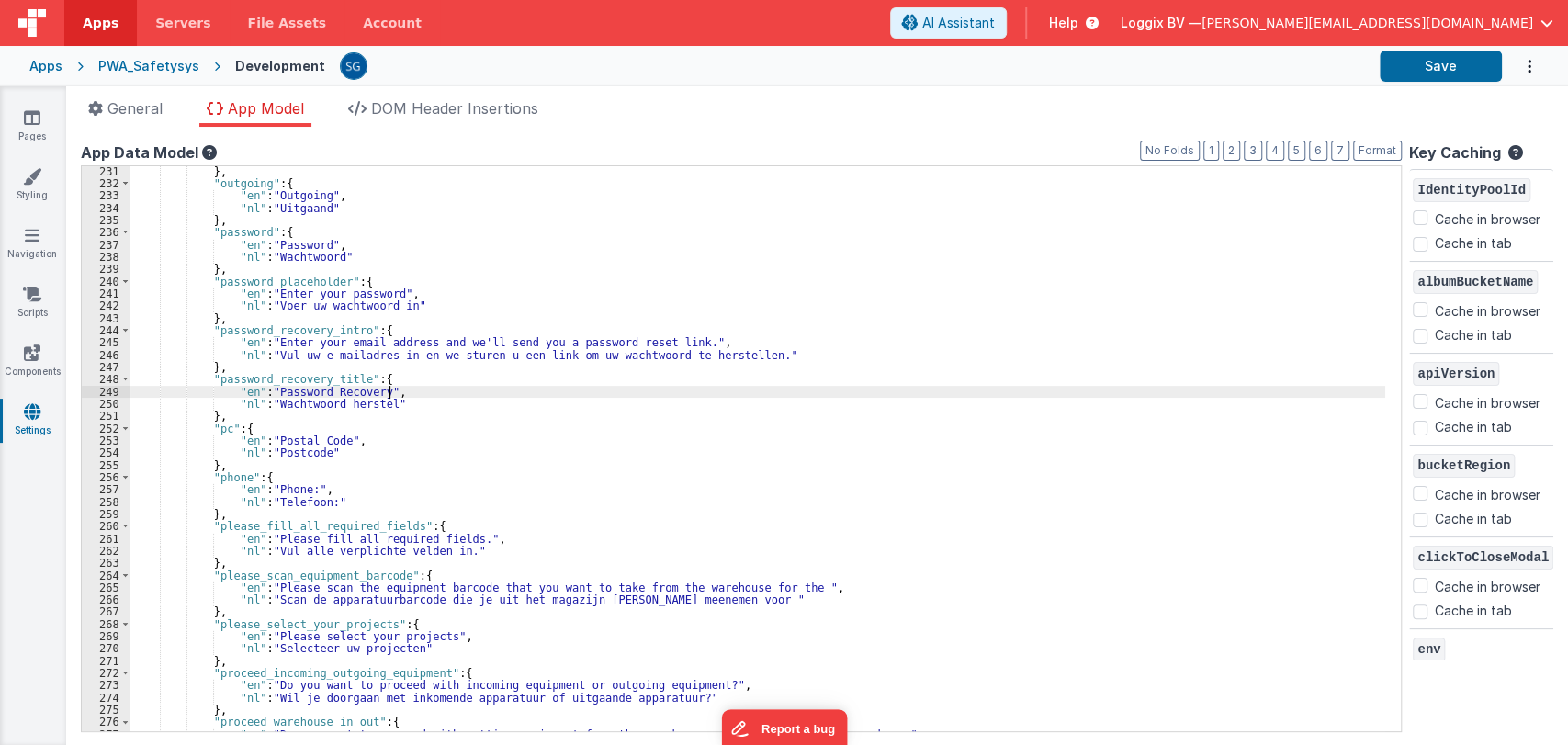
click at [771, 392] on div "} , "outgoing" : { "en" : "Outgoing" , "nl" : "Uitgaand" } , "password" : { "en…" at bounding box center [757, 459] width 1254 height 589
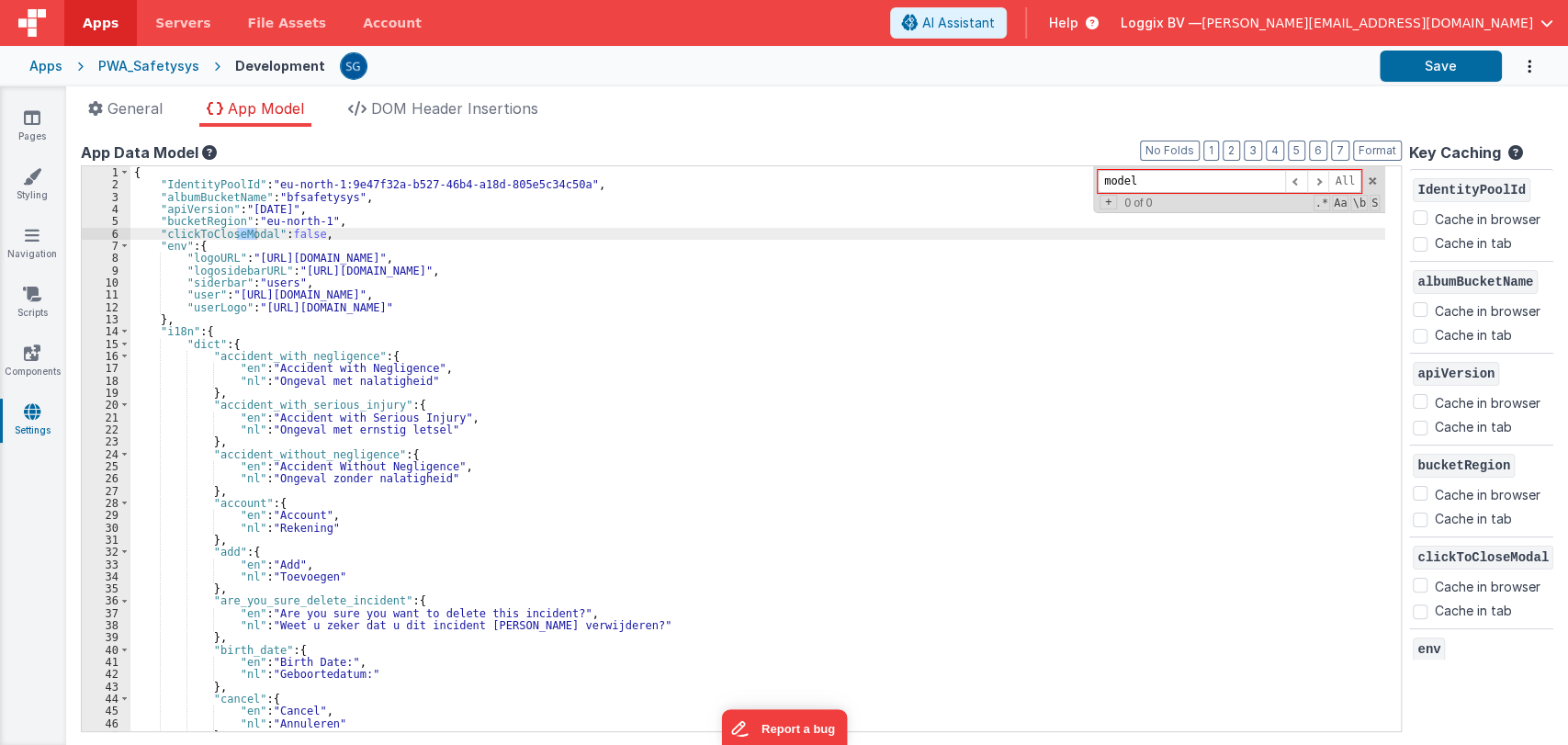
scroll to position [0, 0]
type input "model"
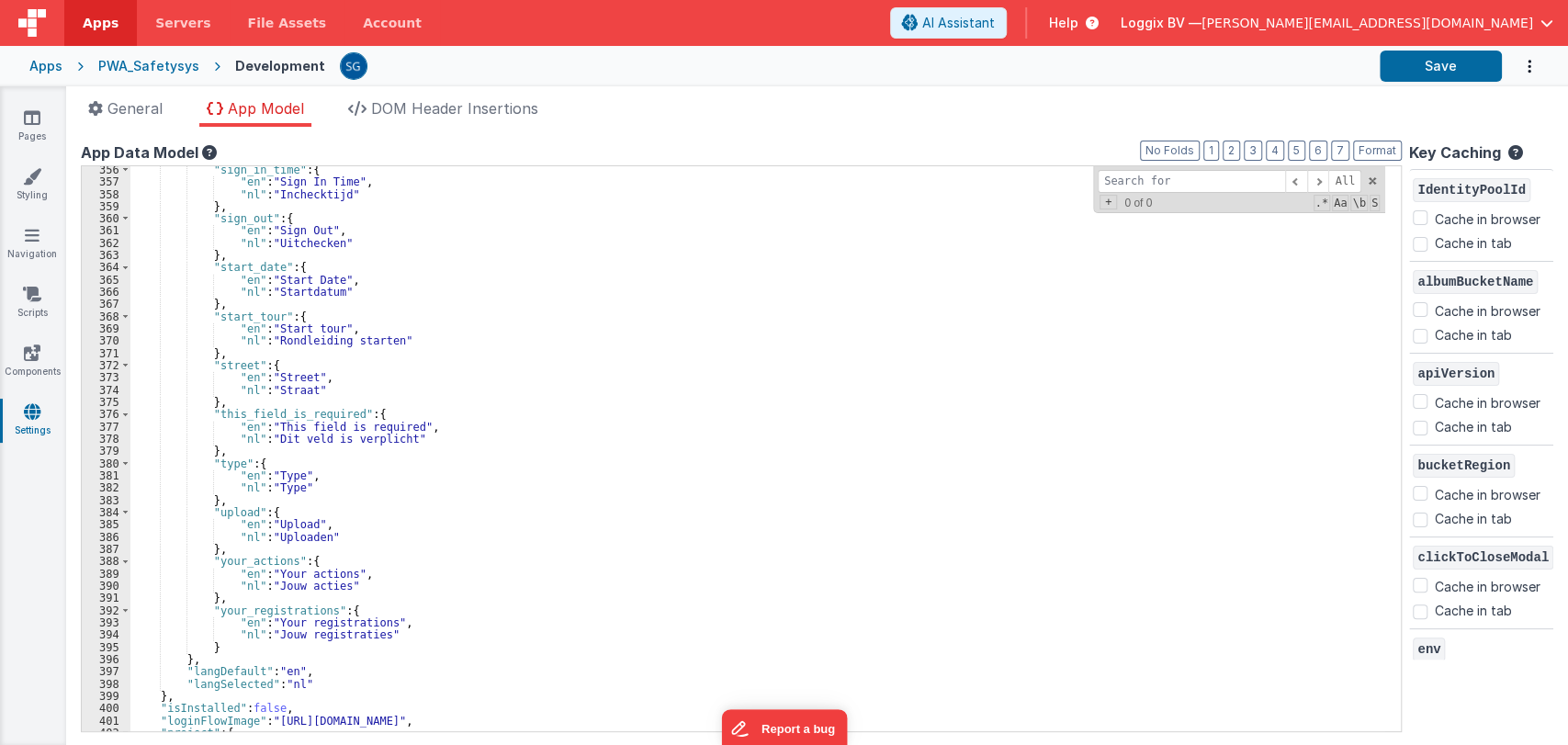
scroll to position [4478, 0]
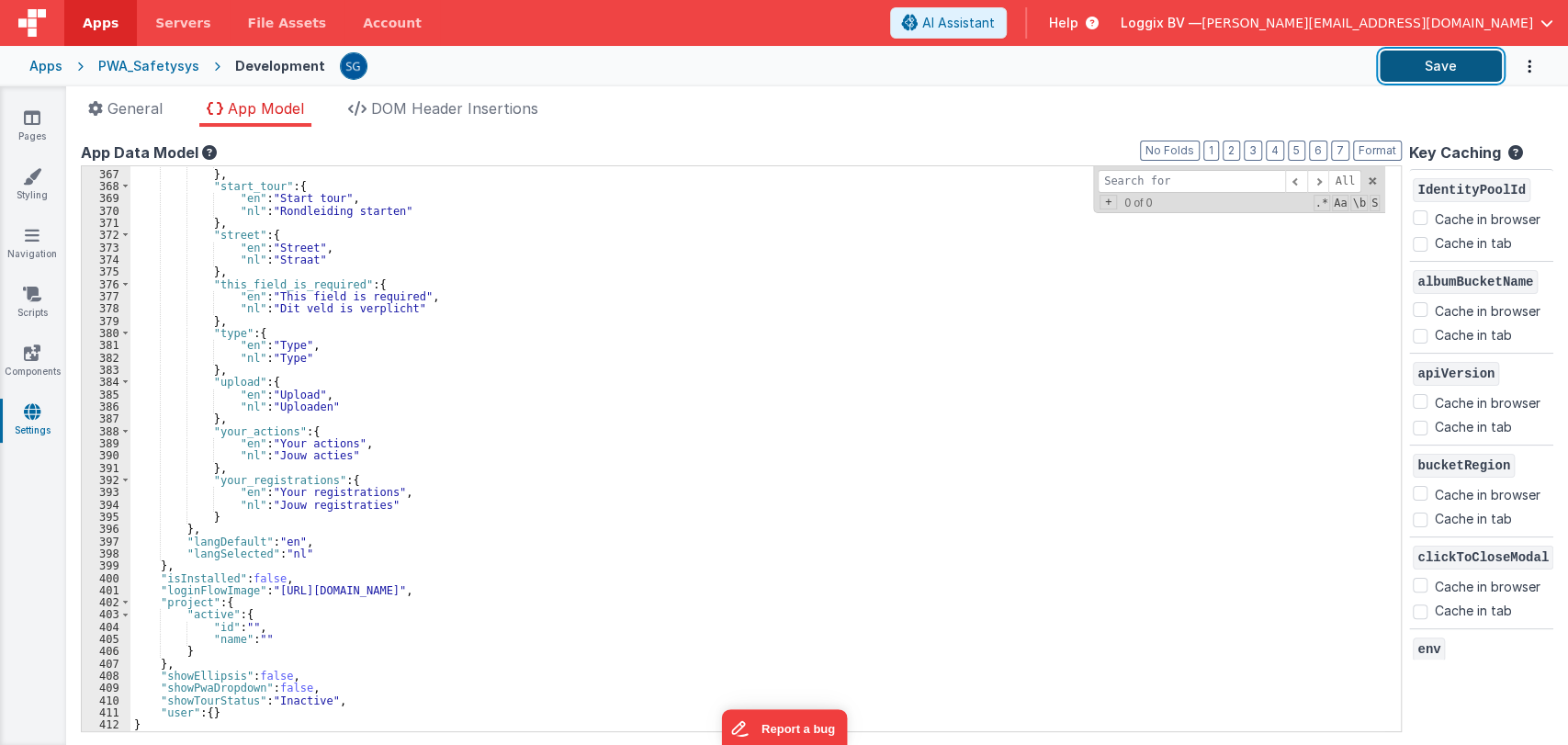
click at [1420, 61] on button "Save" at bounding box center [1440, 66] width 122 height 31
click at [36, 115] on icon at bounding box center [32, 117] width 17 height 18
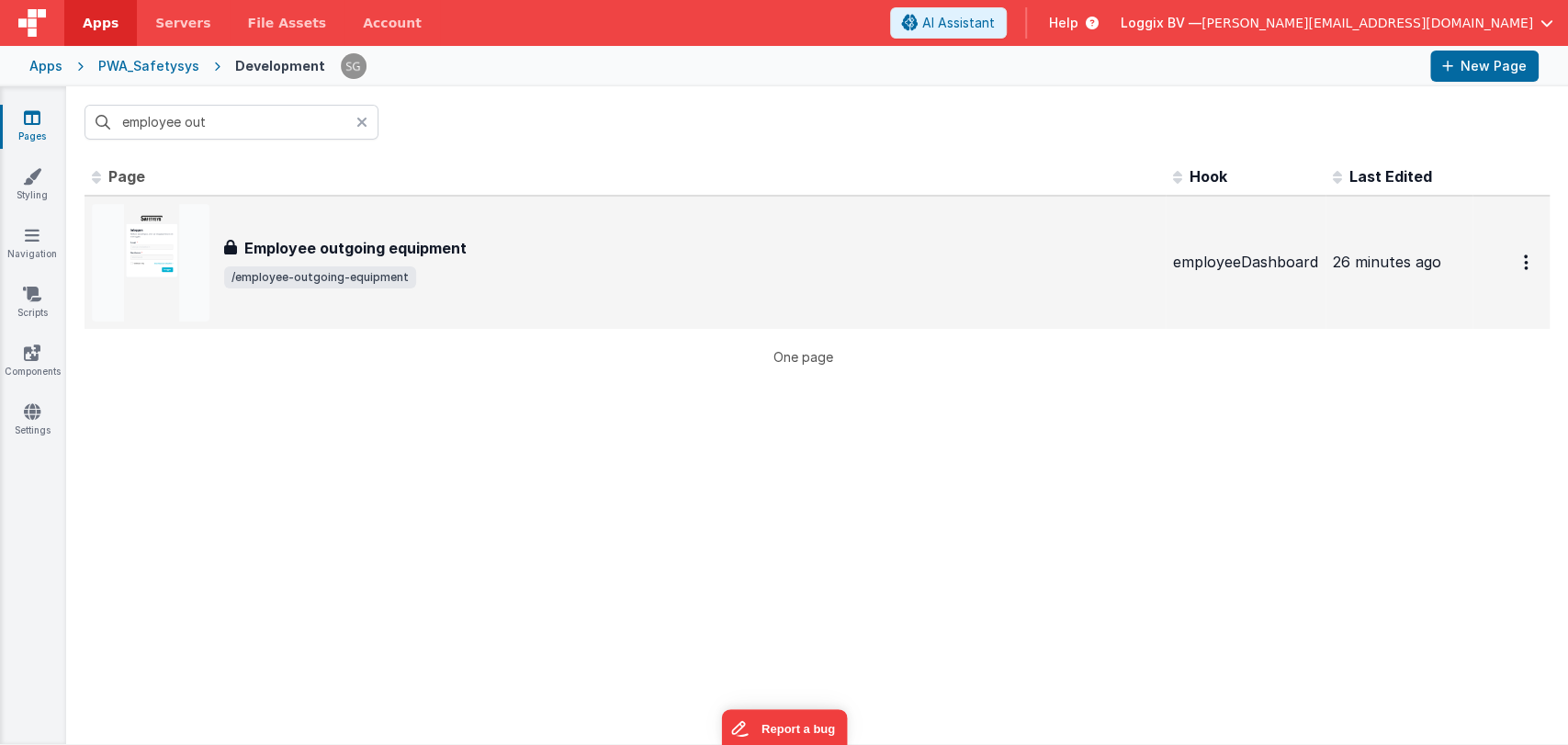
click at [360, 266] on span "/employee-outgoing-equipment" at bounding box center [320, 277] width 192 height 22
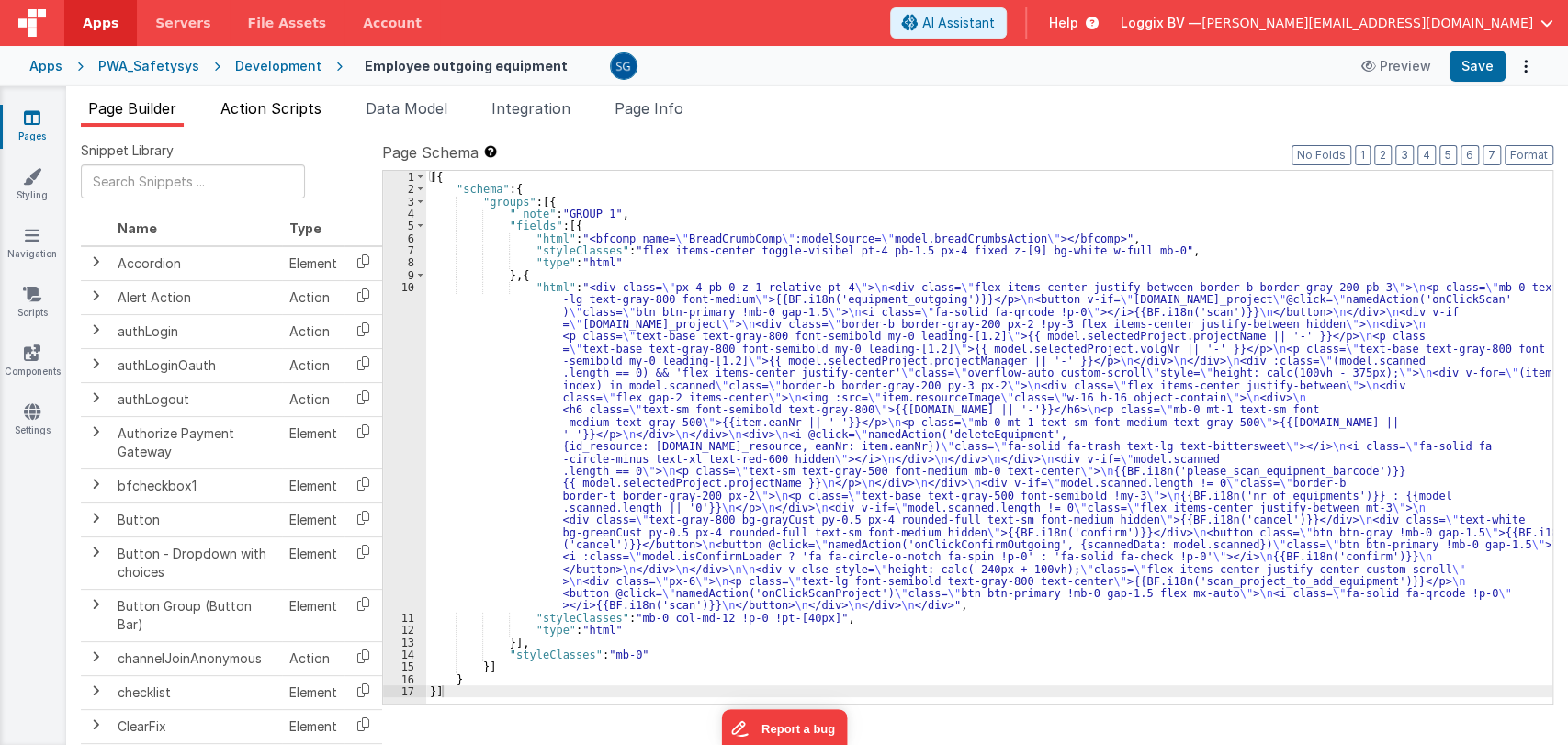
click at [249, 118] on li "Action Scripts" at bounding box center [270, 112] width 115 height 30
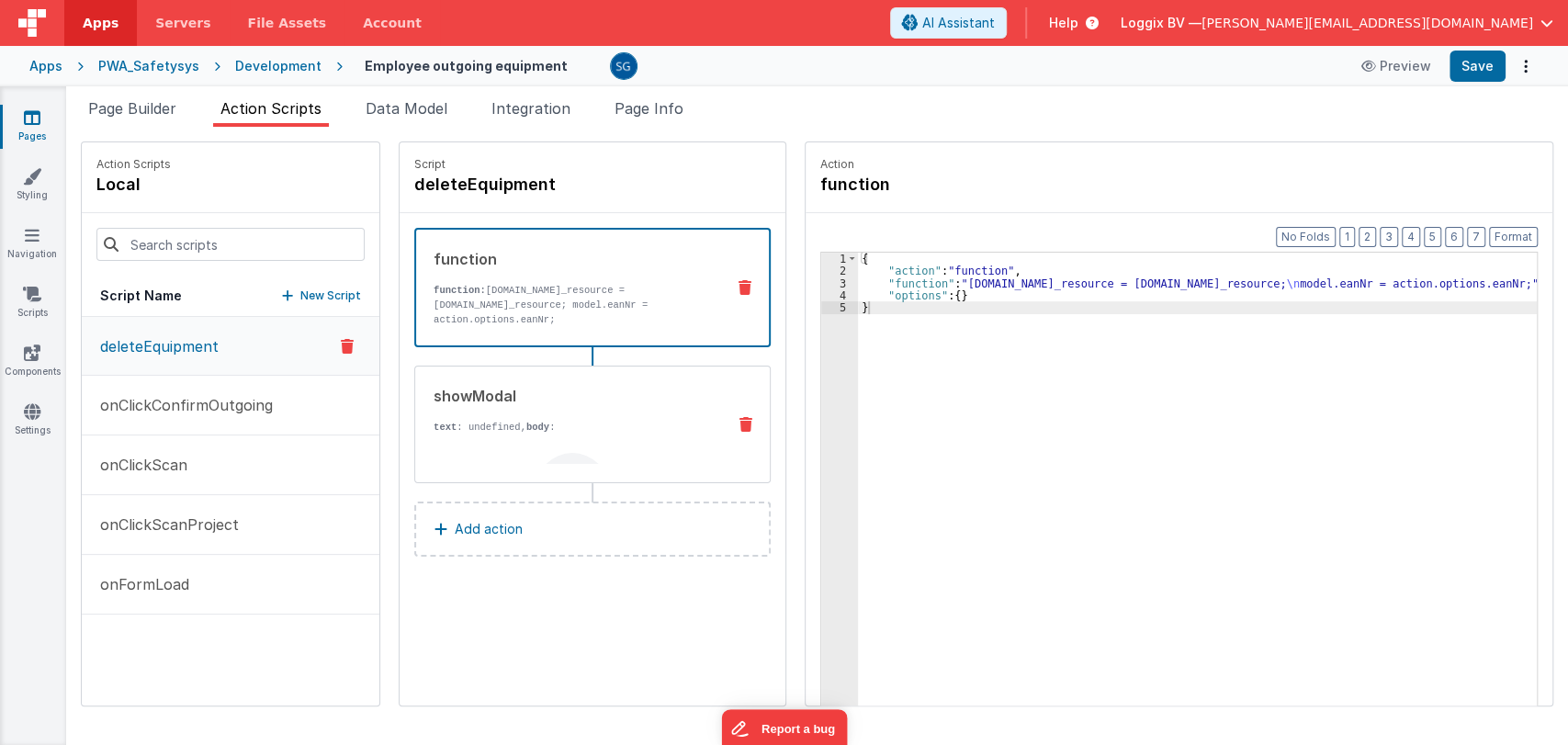
click at [508, 434] on div "Are you sure you want to delete this equipment?" at bounding box center [571, 525] width 277 height 184
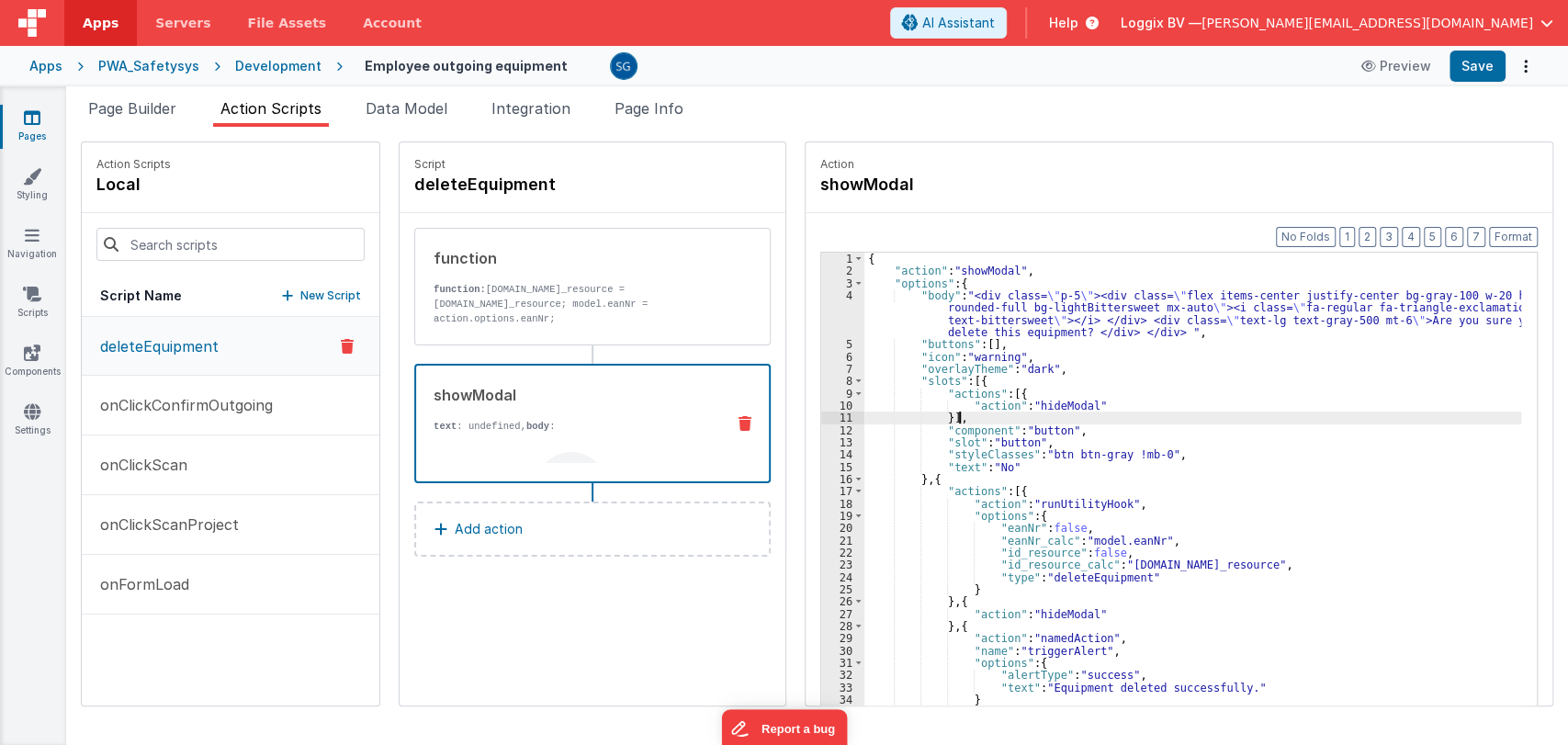
click at [1227, 418] on div "{ "action" : "showModal" , "options" : { "body" : "<div class= \" p-5 \" ><div …" at bounding box center [1201, 520] width 675 height 534
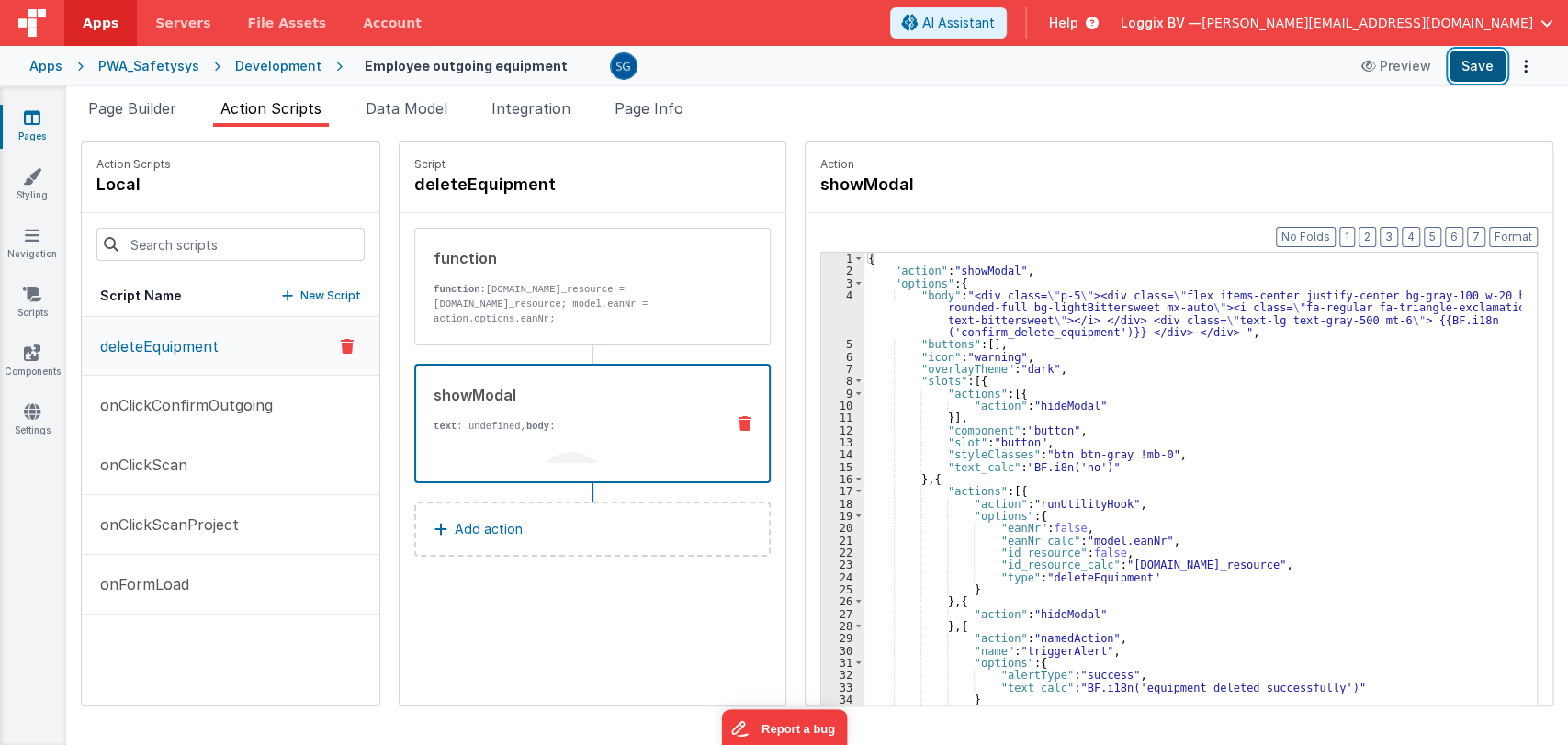
click at [1484, 68] on button "Save" at bounding box center [1477, 66] width 56 height 31
click at [225, 403] on p "onClickConfirmOutgoing" at bounding box center [181, 404] width 184 height 22
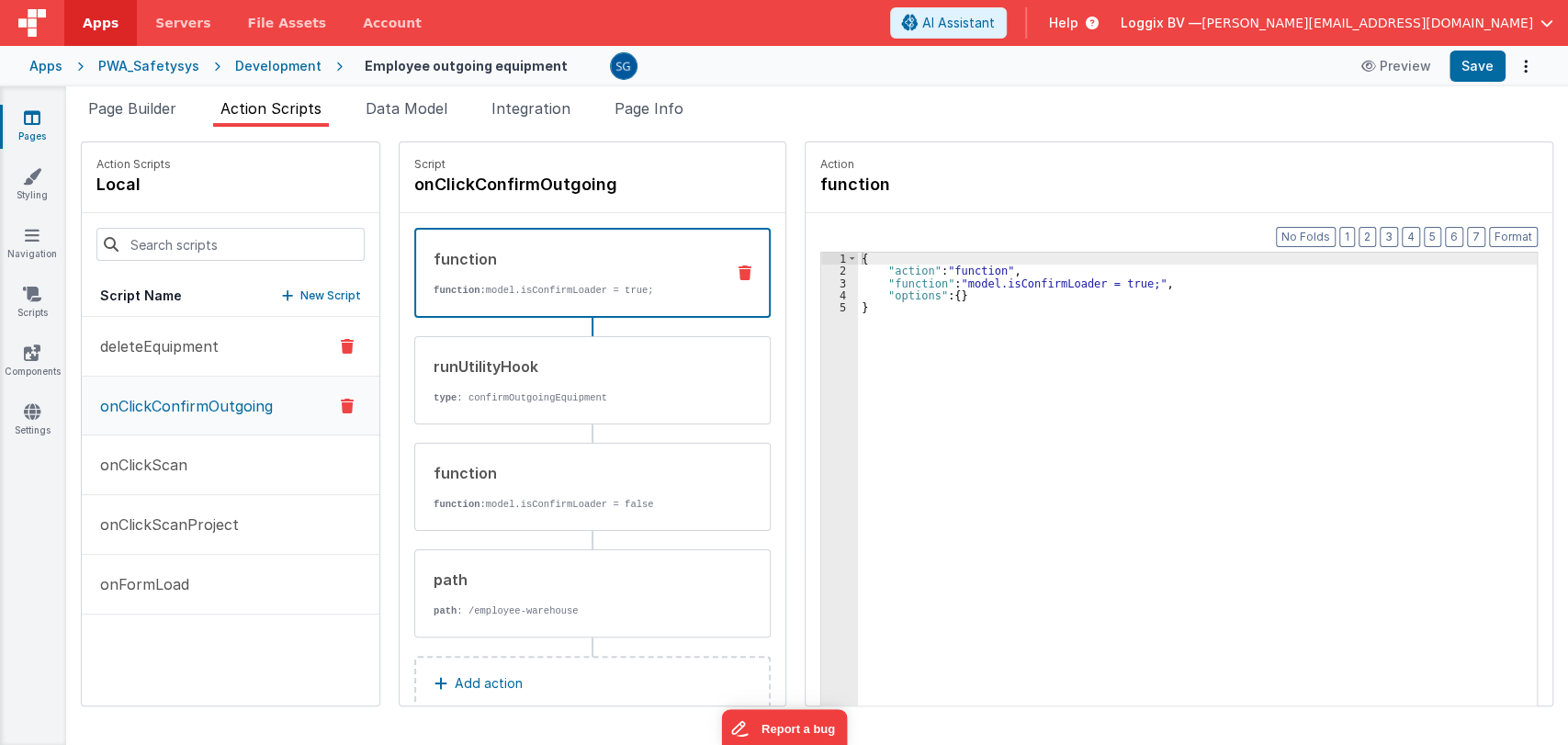
click at [178, 339] on p "deleteEquipment" at bounding box center [154, 346] width 129 height 22
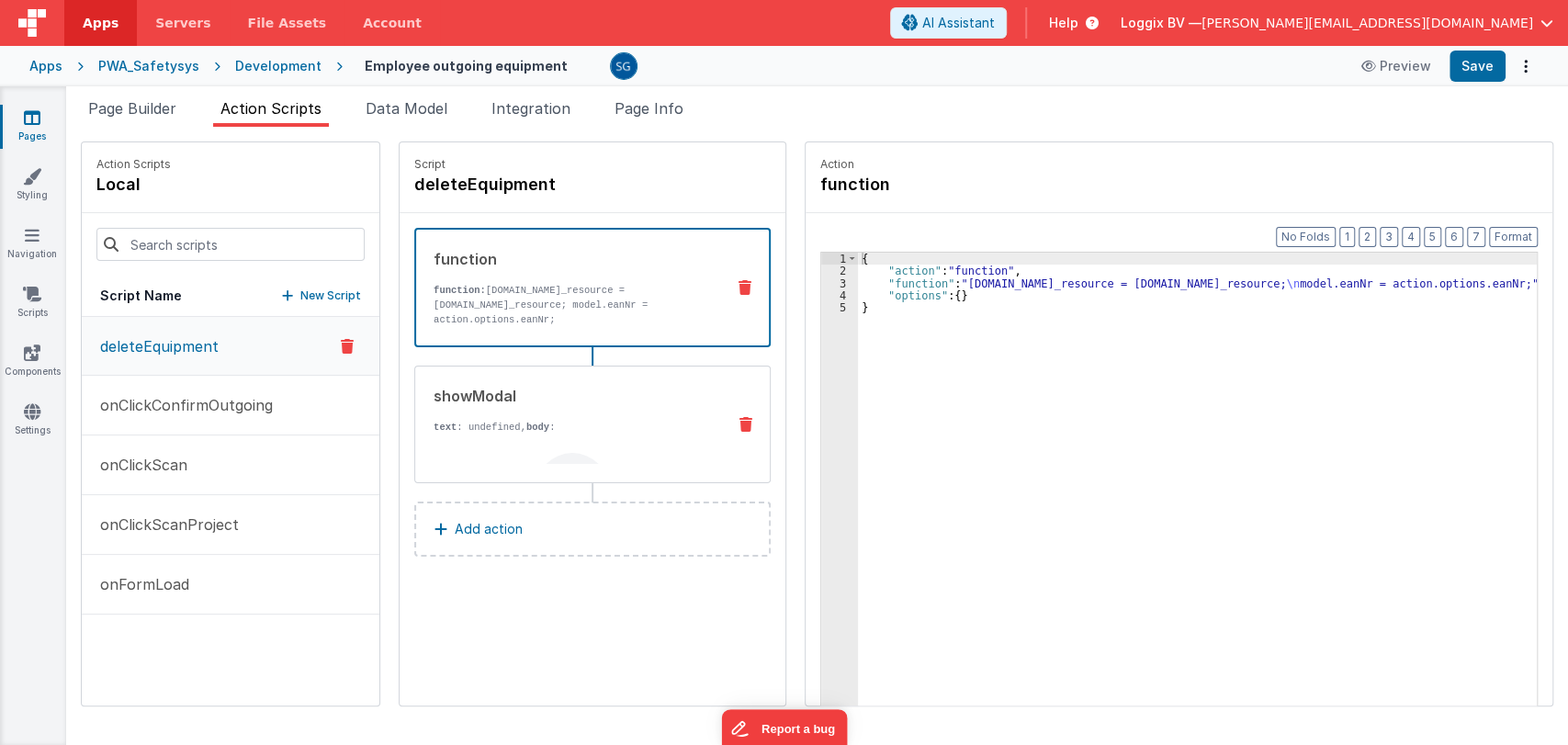
click at [498, 419] on p "text : undefined, body :" at bounding box center [571, 426] width 277 height 15
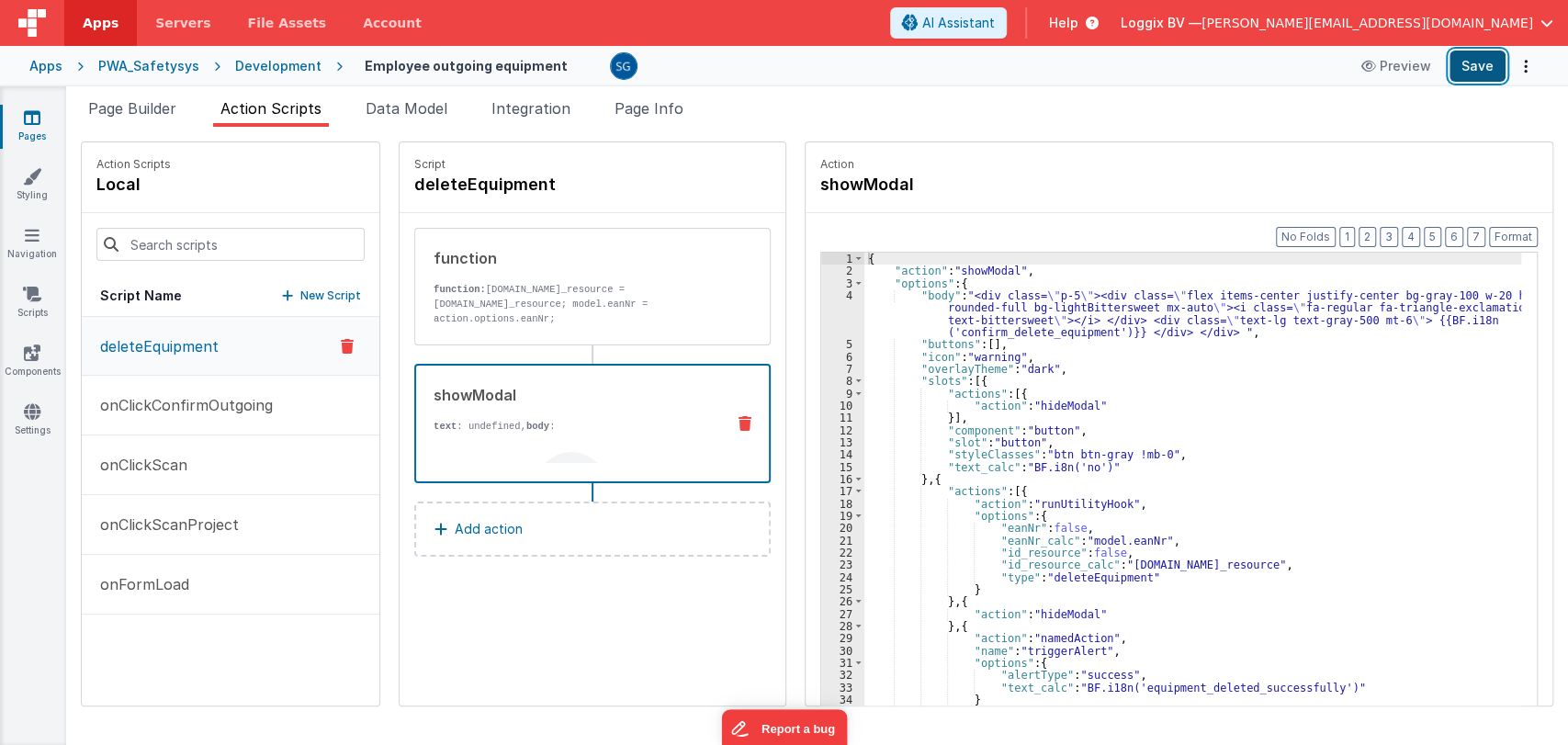
click at [1465, 77] on button "Save" at bounding box center [1477, 66] width 56 height 31
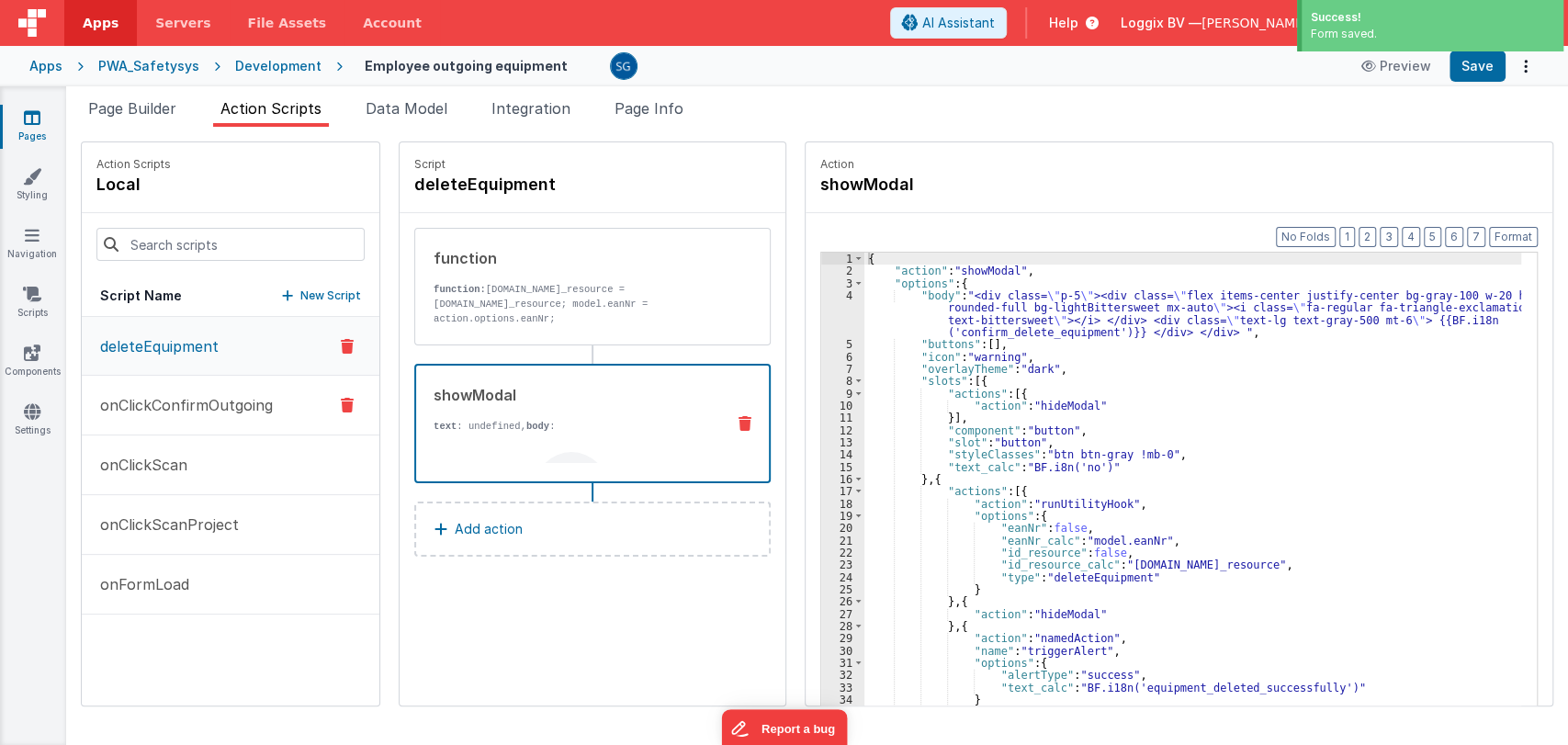
click at [221, 410] on p "onClickConfirmOutgoing" at bounding box center [181, 404] width 184 height 22
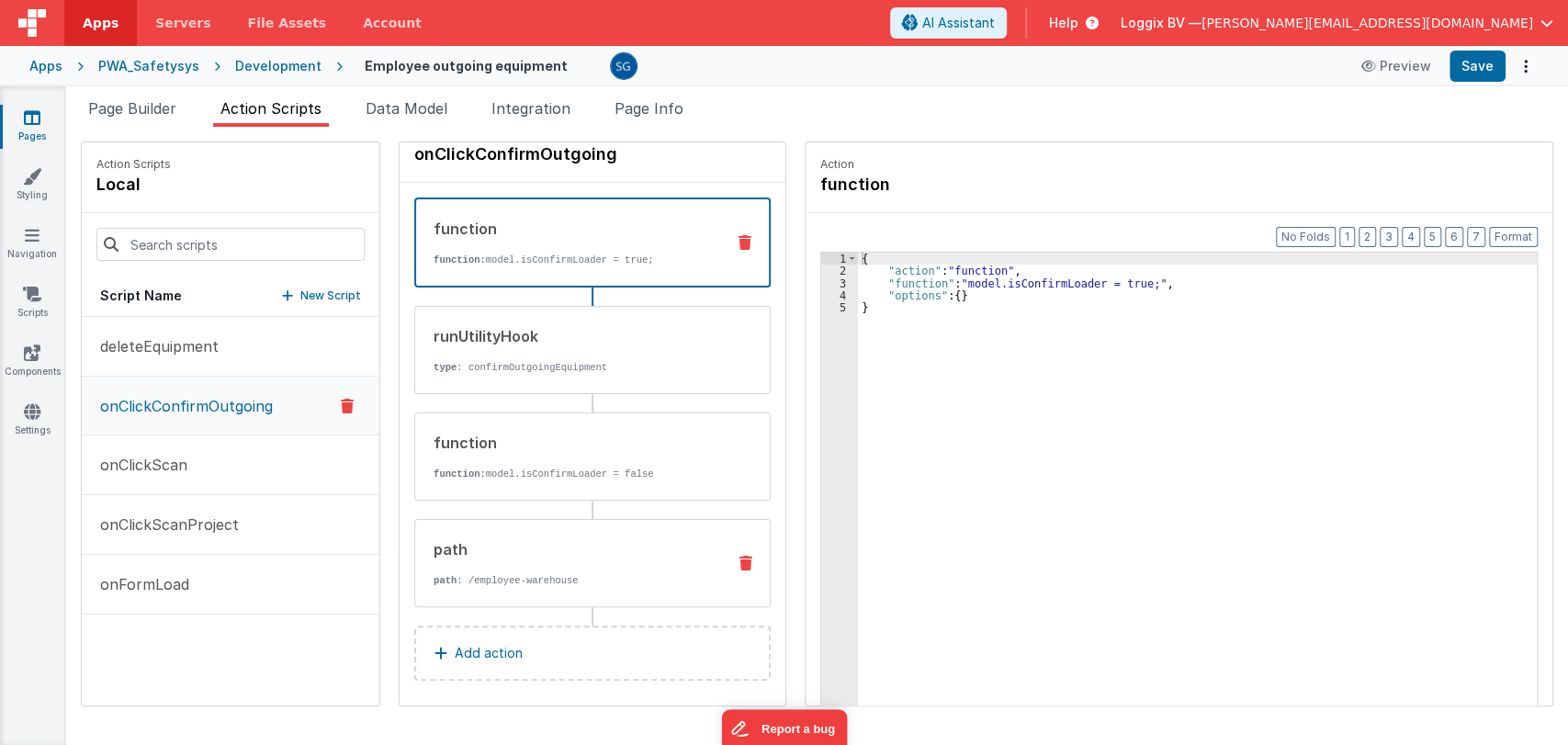
scroll to position [37, 0]
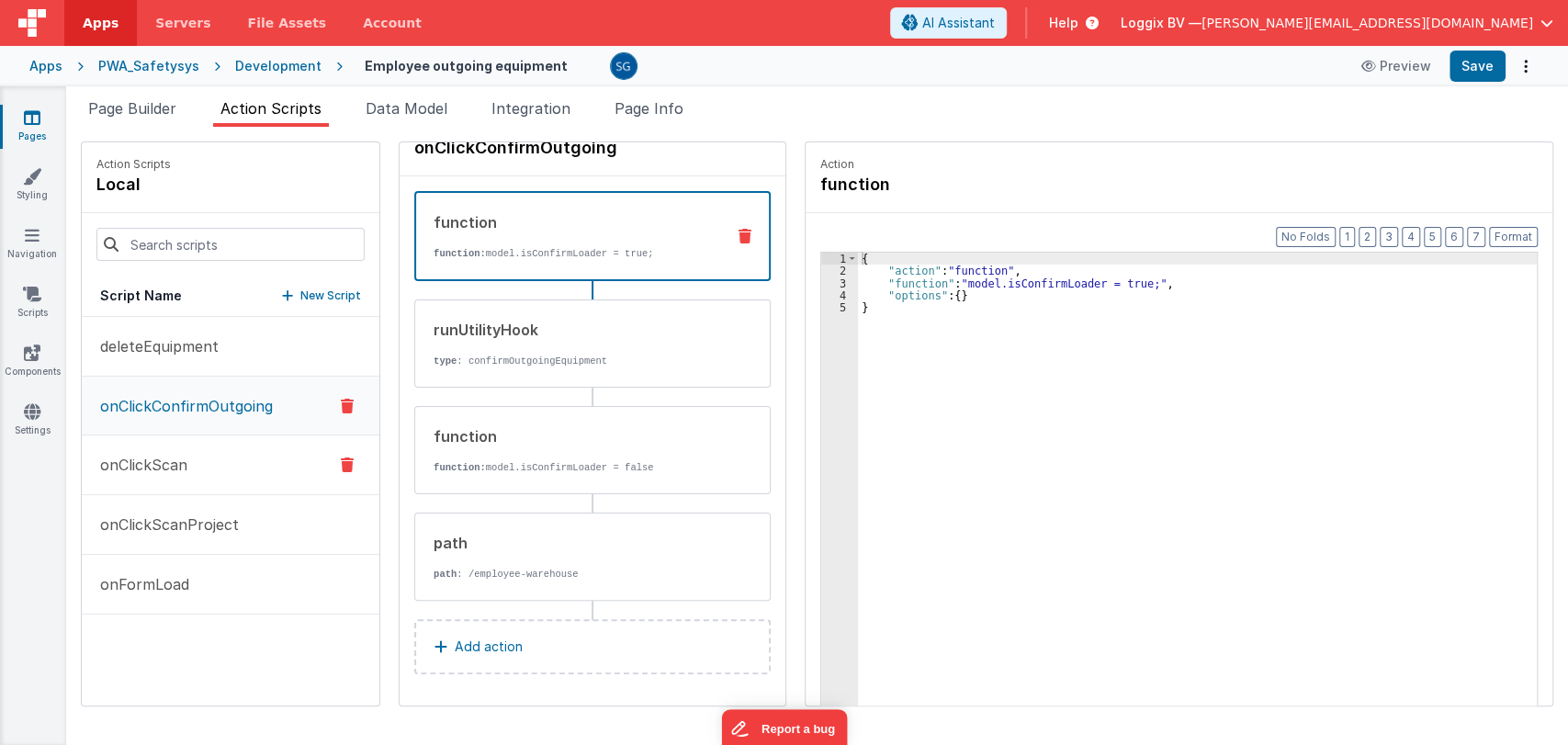
click at [161, 480] on button "onClickScan" at bounding box center [230, 465] width 297 height 60
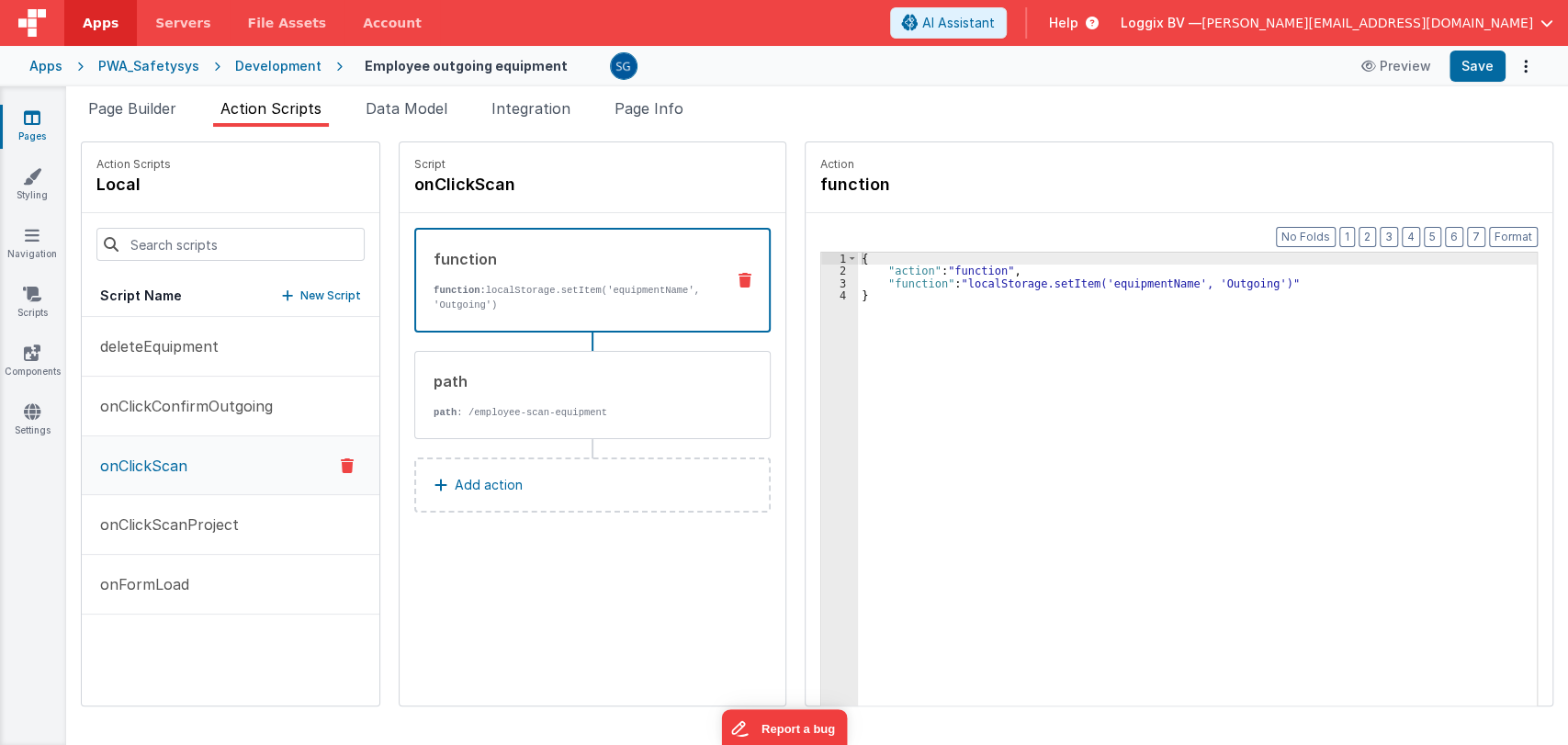
scroll to position [0, 0]
click at [158, 524] on p "onClickScanProject" at bounding box center [164, 524] width 150 height 22
click at [141, 593] on button "onFormLoad" at bounding box center [230, 584] width 297 height 60
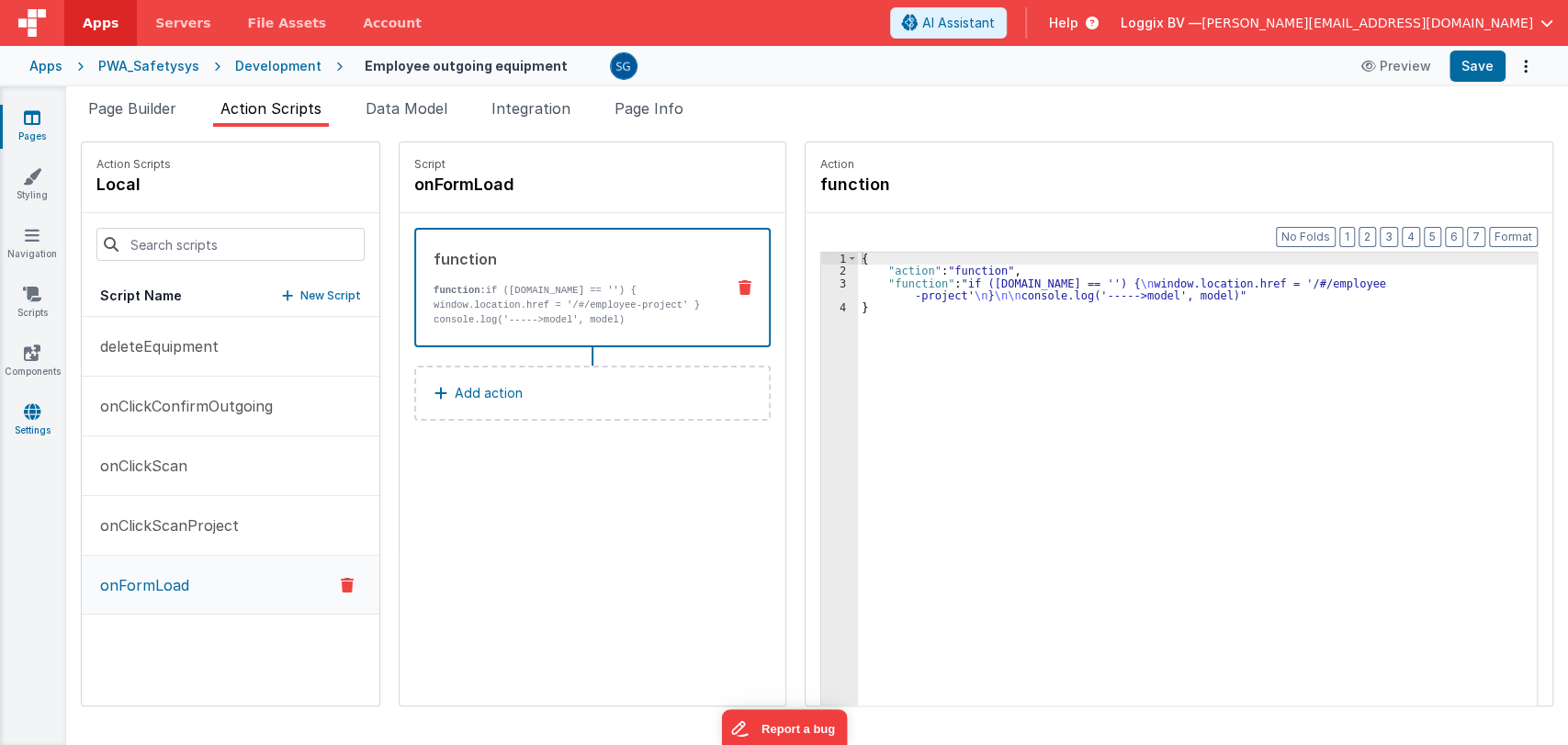
click at [27, 408] on icon at bounding box center [32, 411] width 17 height 18
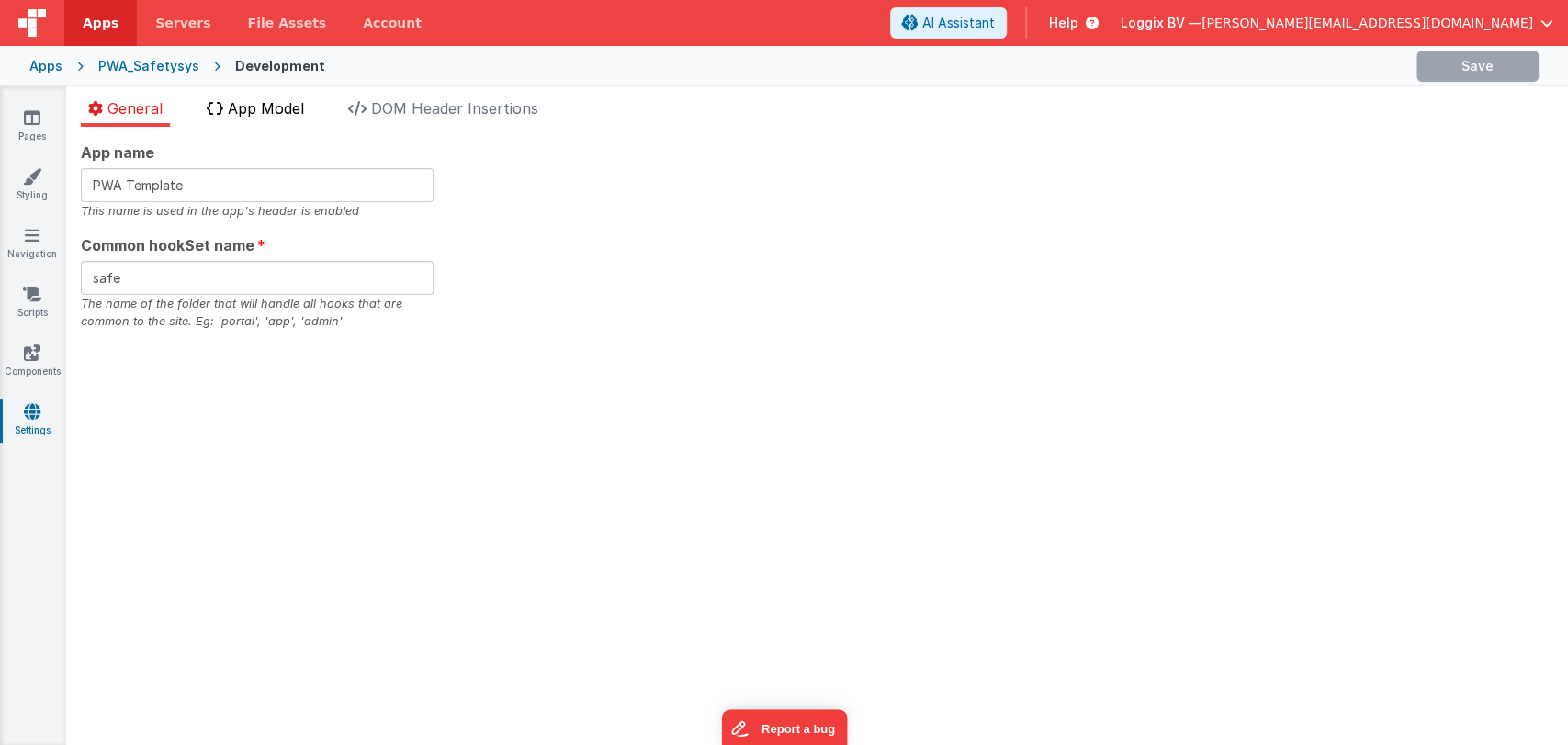
click at [286, 108] on span "App Model" at bounding box center [265, 108] width 77 height 18
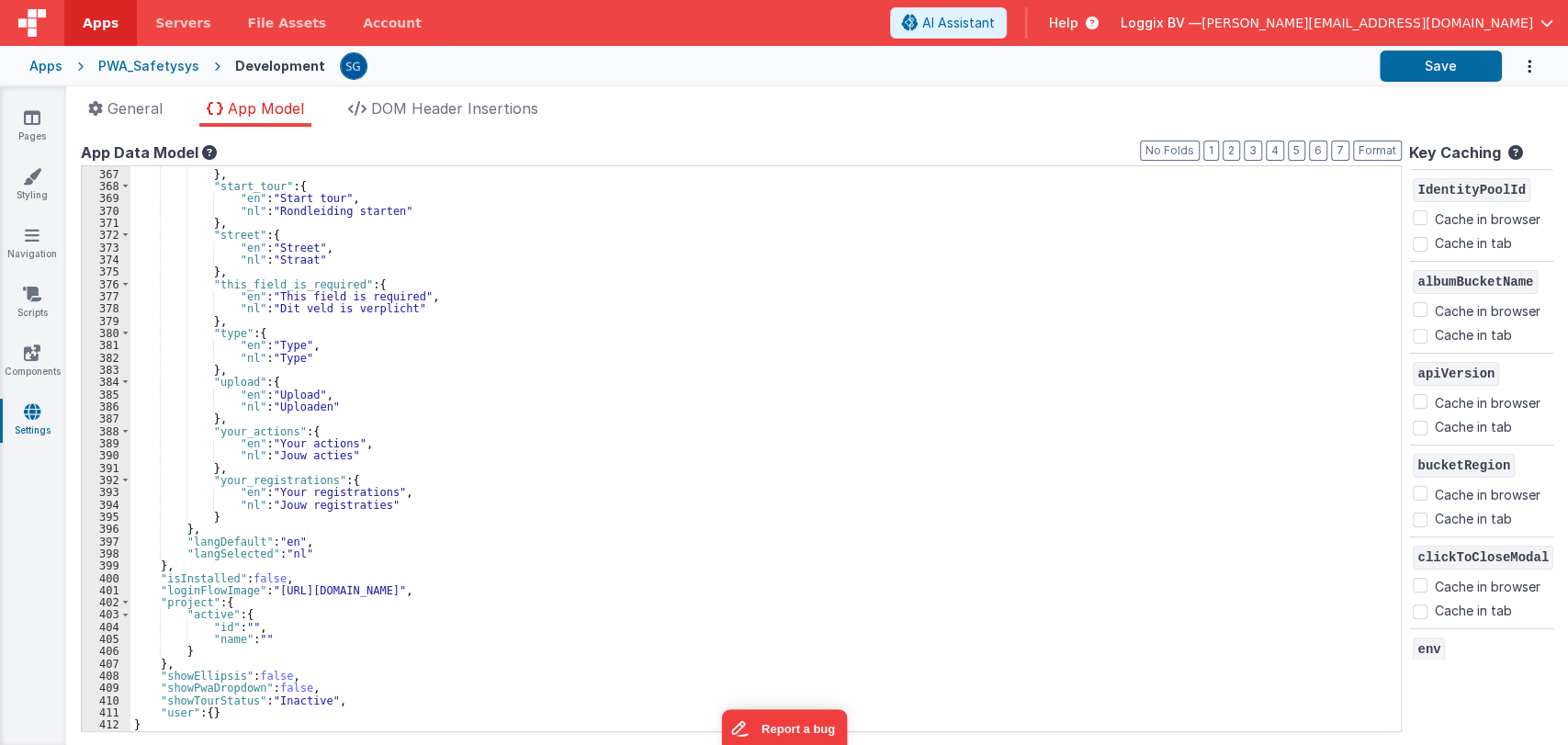
scroll to position [4478, 0]
click at [235, 512] on div ""nl" : "Startdatum" } , "start_tour" : { "en" : "Start tour" , "nl" : "Rondleid…" at bounding box center [757, 449] width 1254 height 589
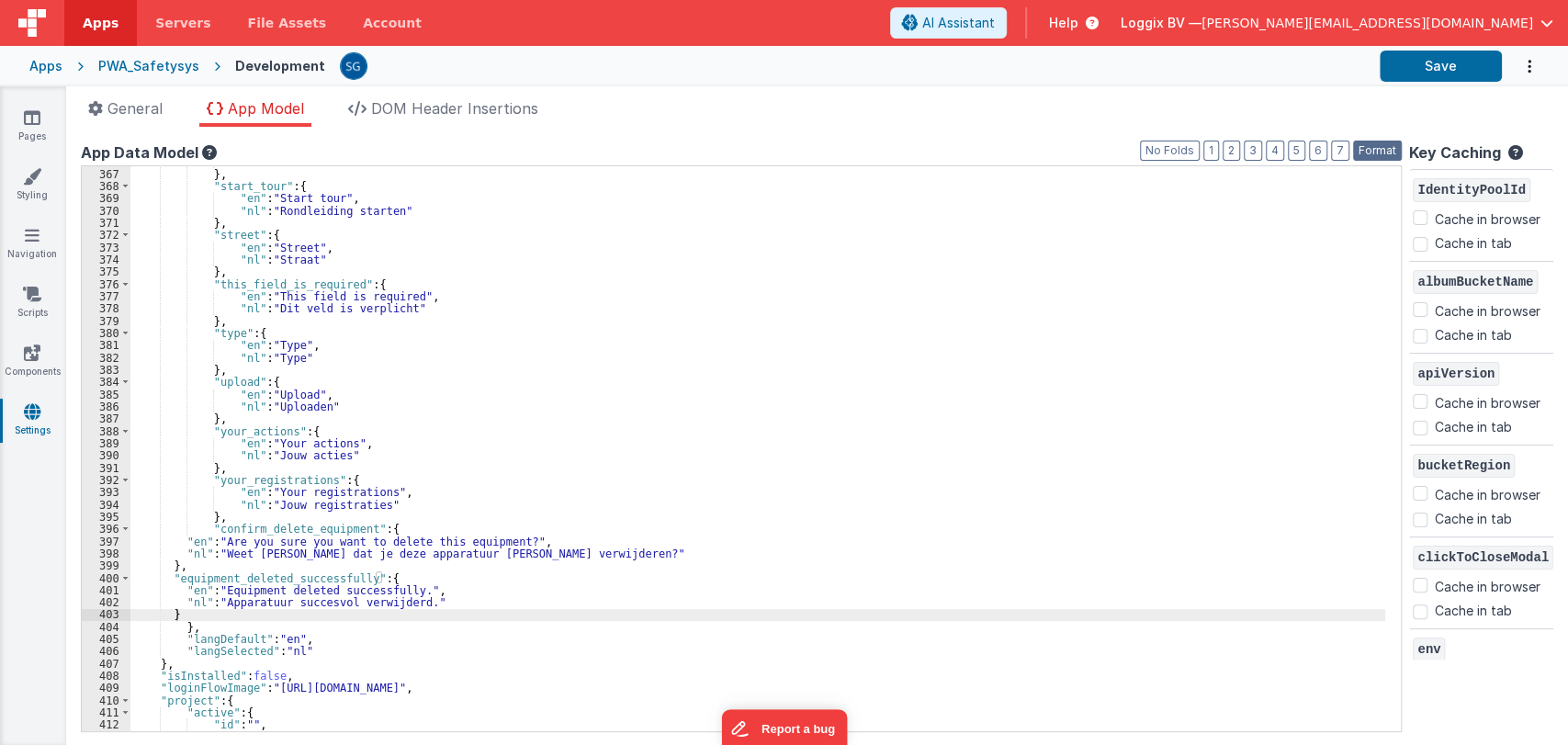
click at [1359, 152] on button "Format" at bounding box center [1376, 150] width 49 height 20
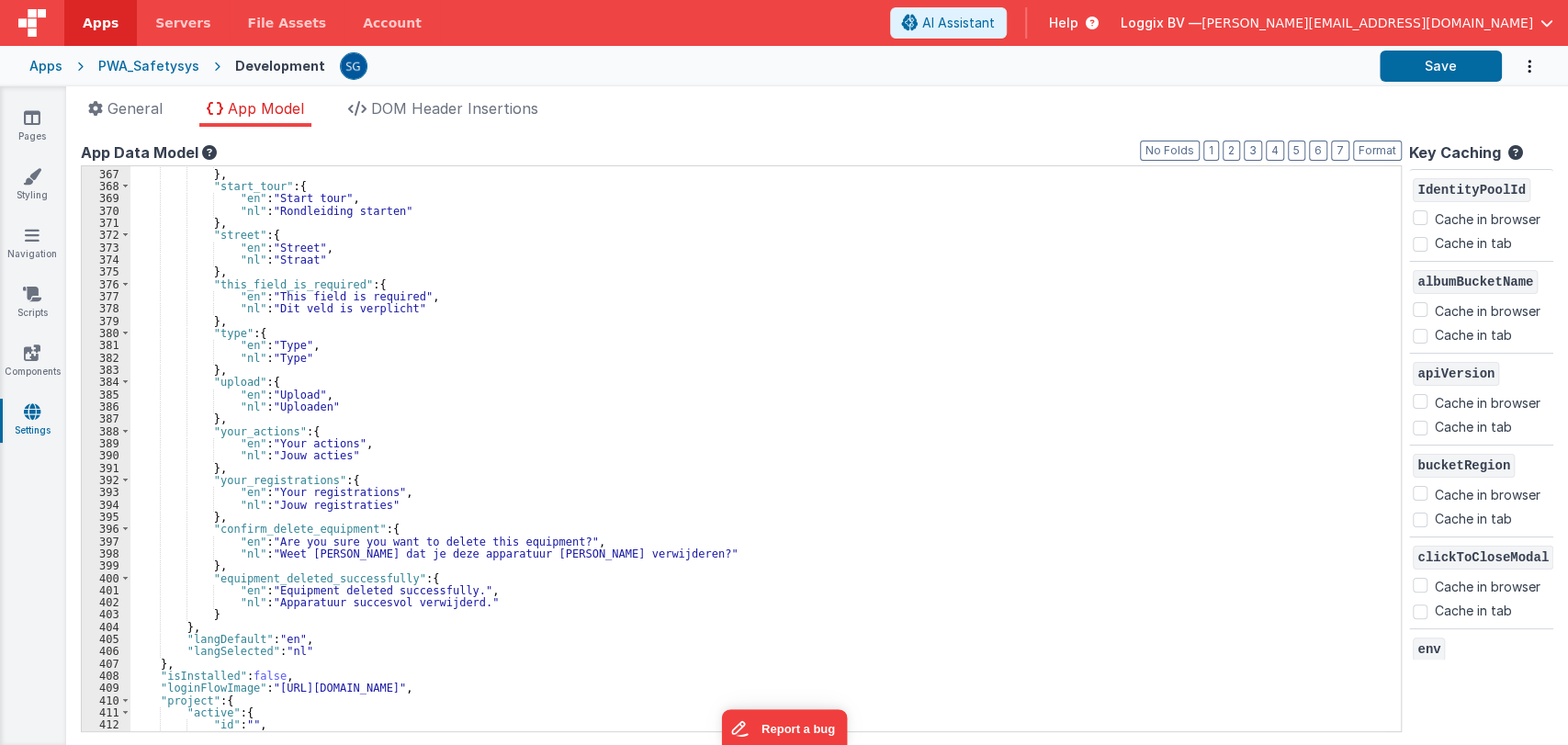
click at [226, 614] on div ""nl" : "Startdatum" } , "start_tour" : { "en" : "Start tour" , "nl" : "Rondleid…" at bounding box center [757, 449] width 1254 height 589
click at [1369, 146] on button "Format" at bounding box center [1376, 150] width 49 height 20
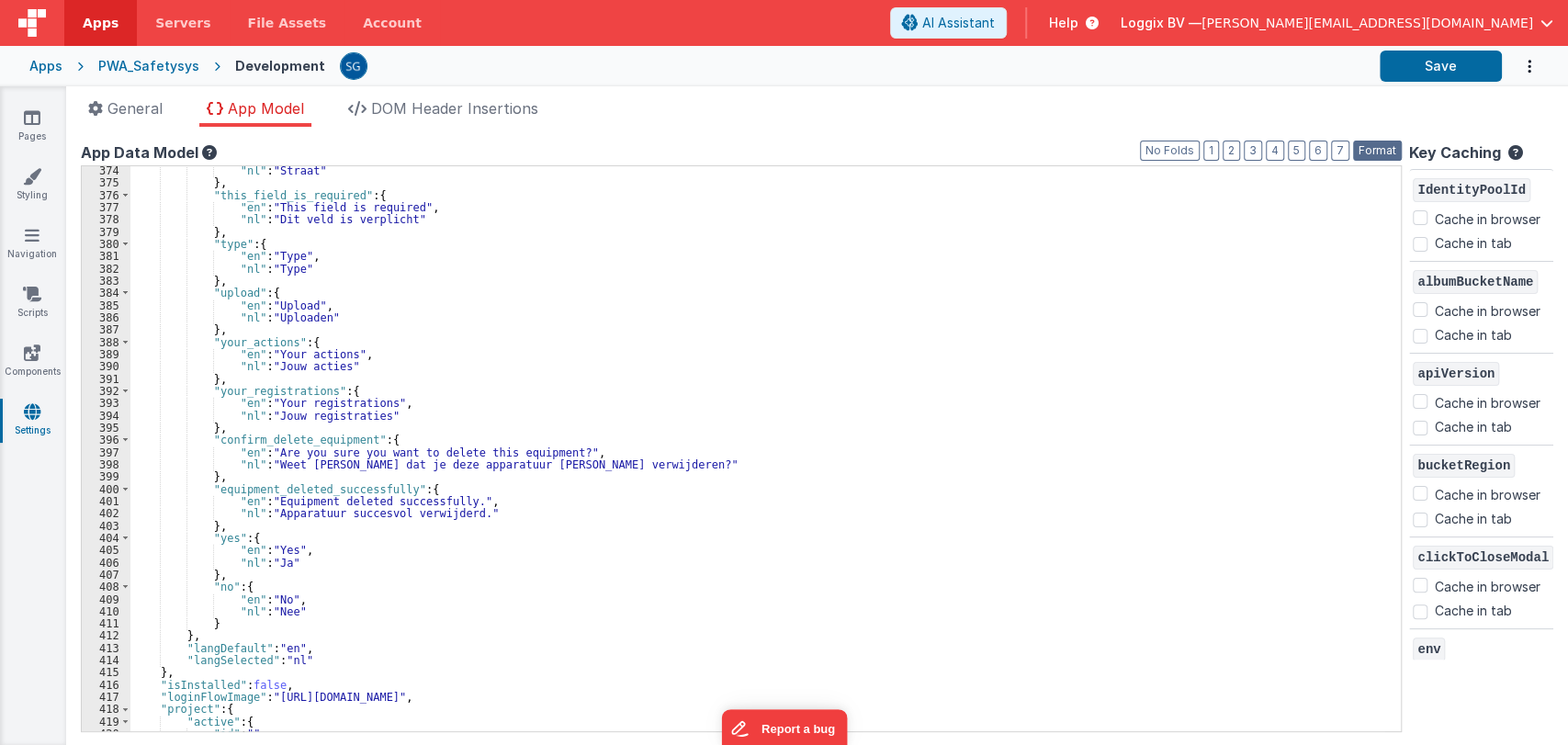
scroll to position [4568, 0]
click at [1411, 67] on button "Save" at bounding box center [1440, 66] width 122 height 31
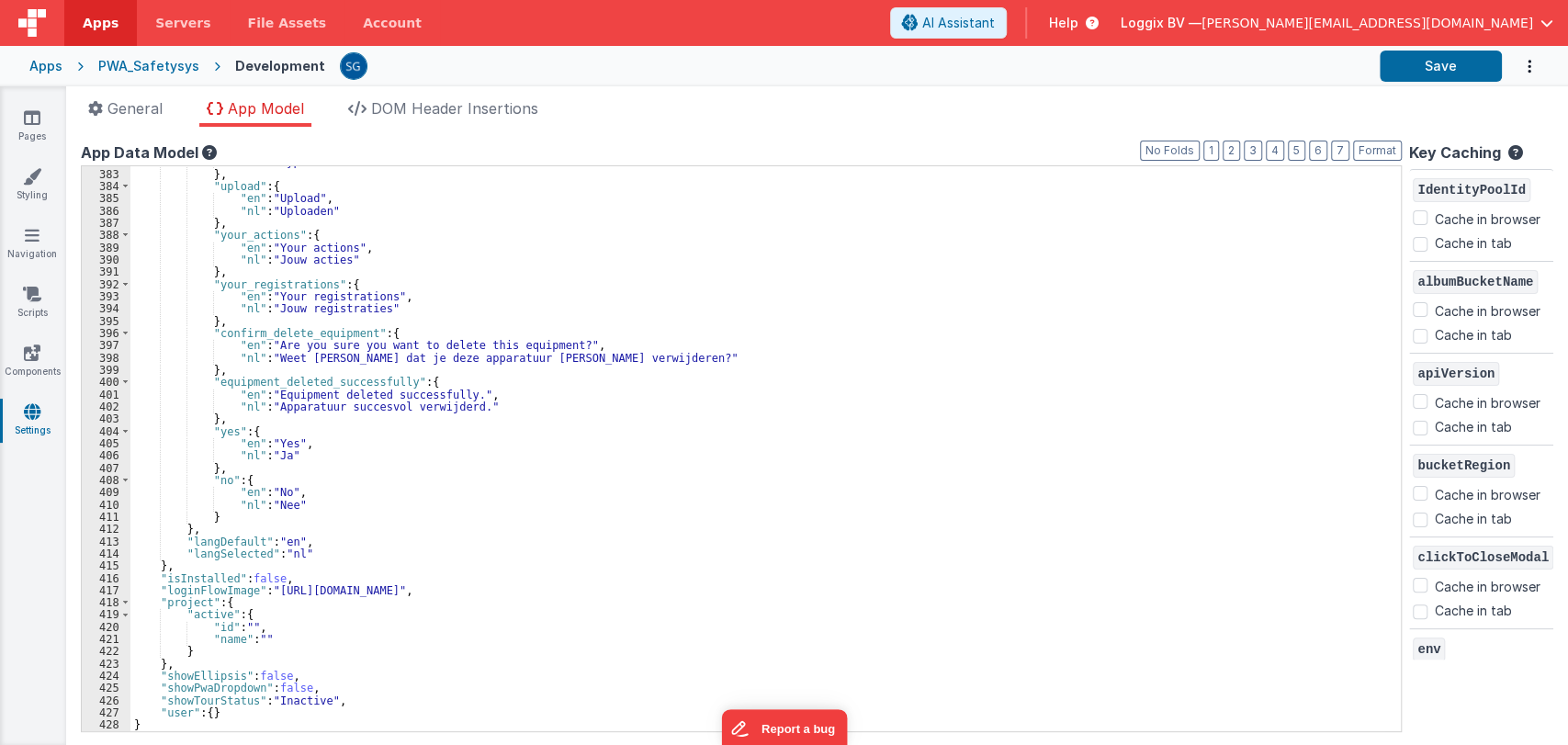
scroll to position [4674, 0]
click at [1433, 62] on button "Save" at bounding box center [1440, 66] width 122 height 31
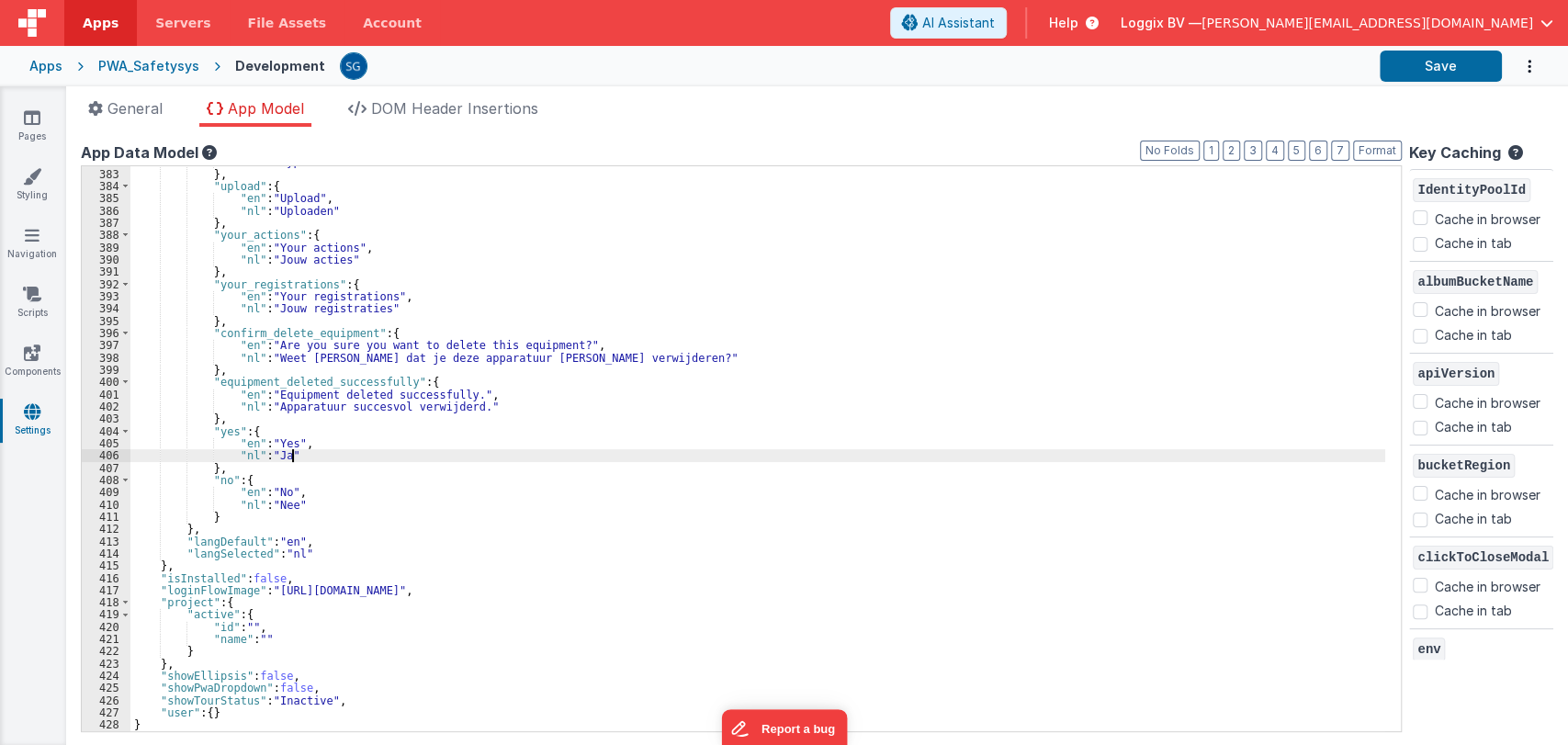
click at [443, 454] on div ""nl" : "Type" } , "upload" : { "en" : "Upload" , "nl" : "Uploaden" } , "your_ac…" at bounding box center [757, 449] width 1254 height 589
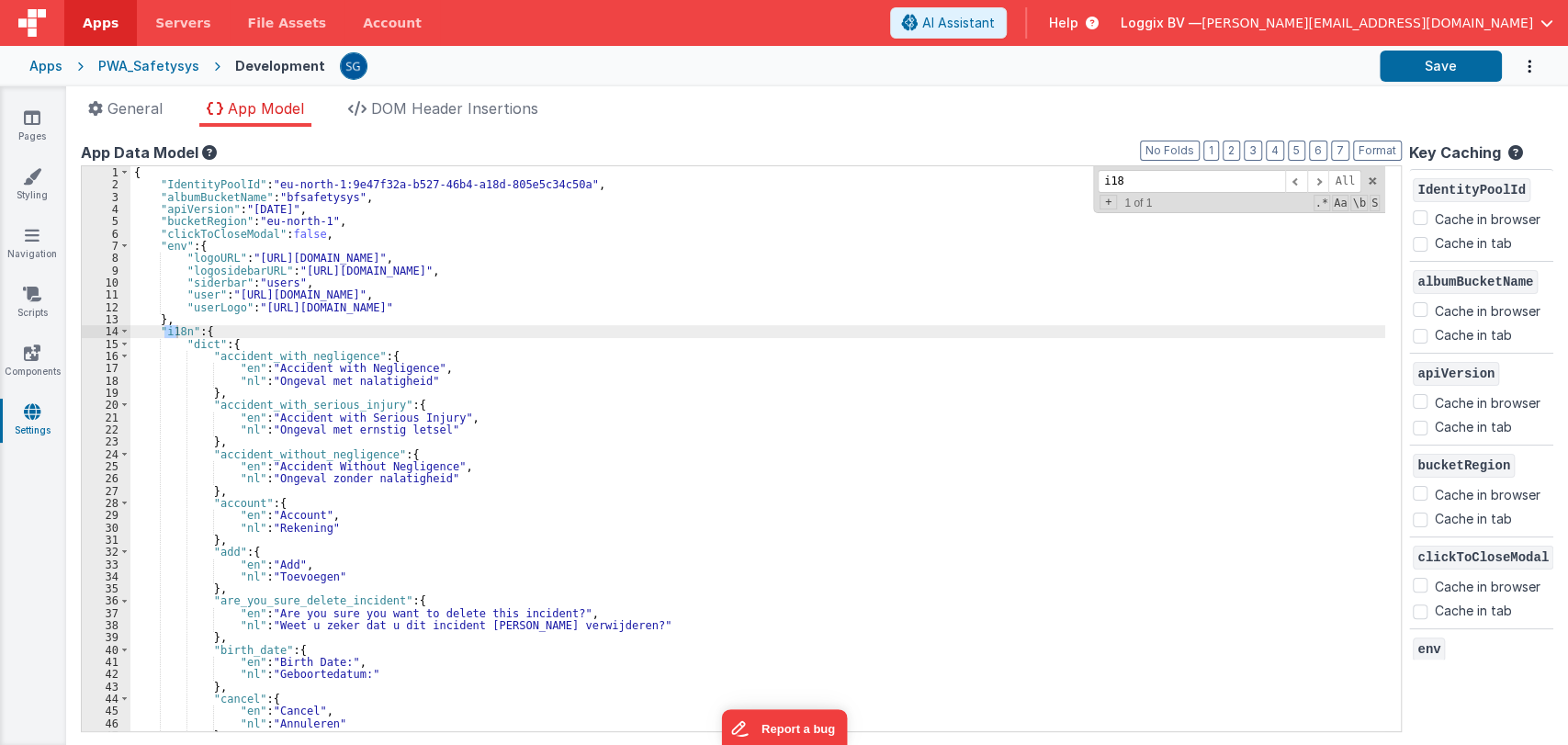
scroll to position [0, 0]
type input "i18n"
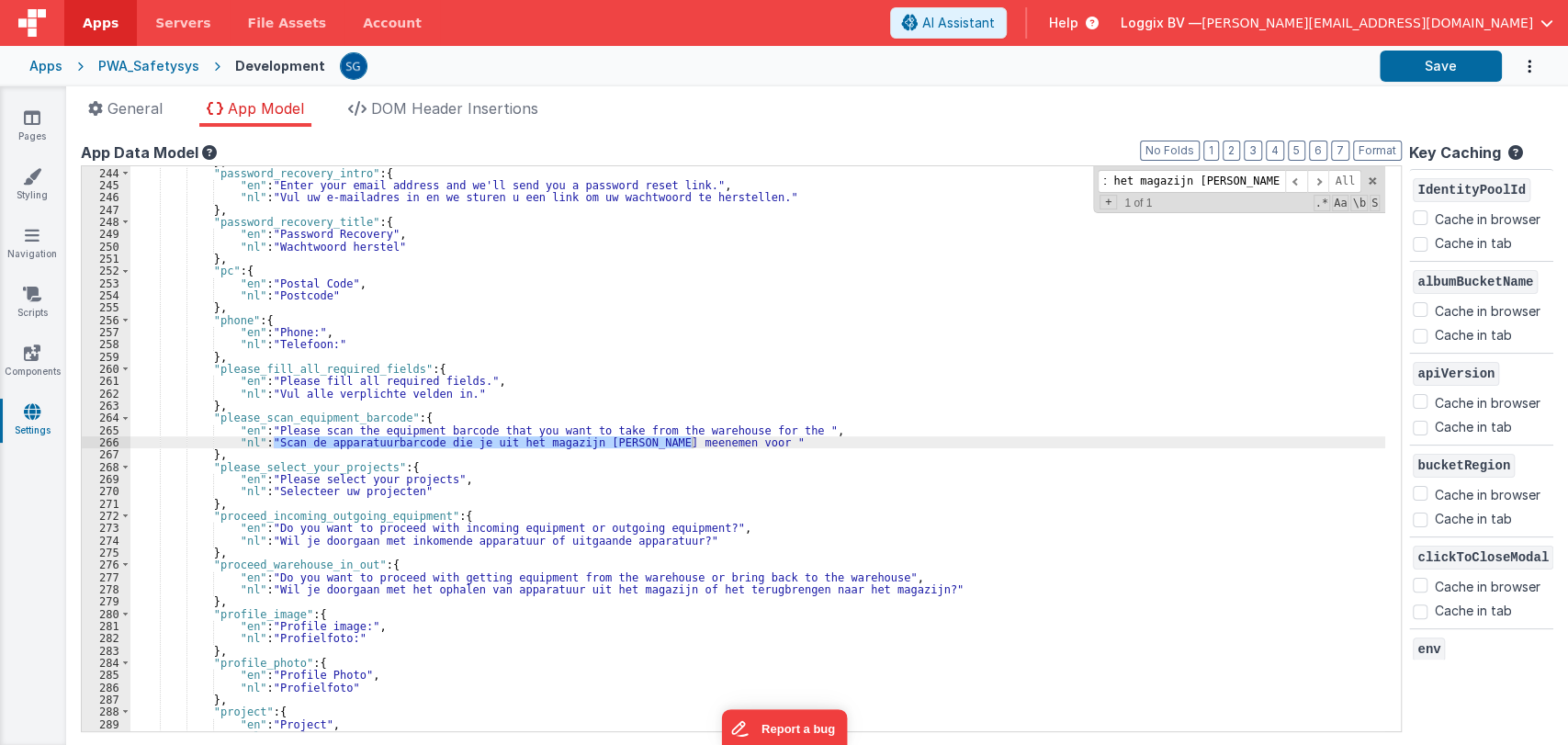
scroll to position [2973, 0]
type input "Scan de apparatuurbarcode die je uit het magazijn wilt meenemen voor"
click at [30, 115] on icon at bounding box center [32, 117] width 17 height 18
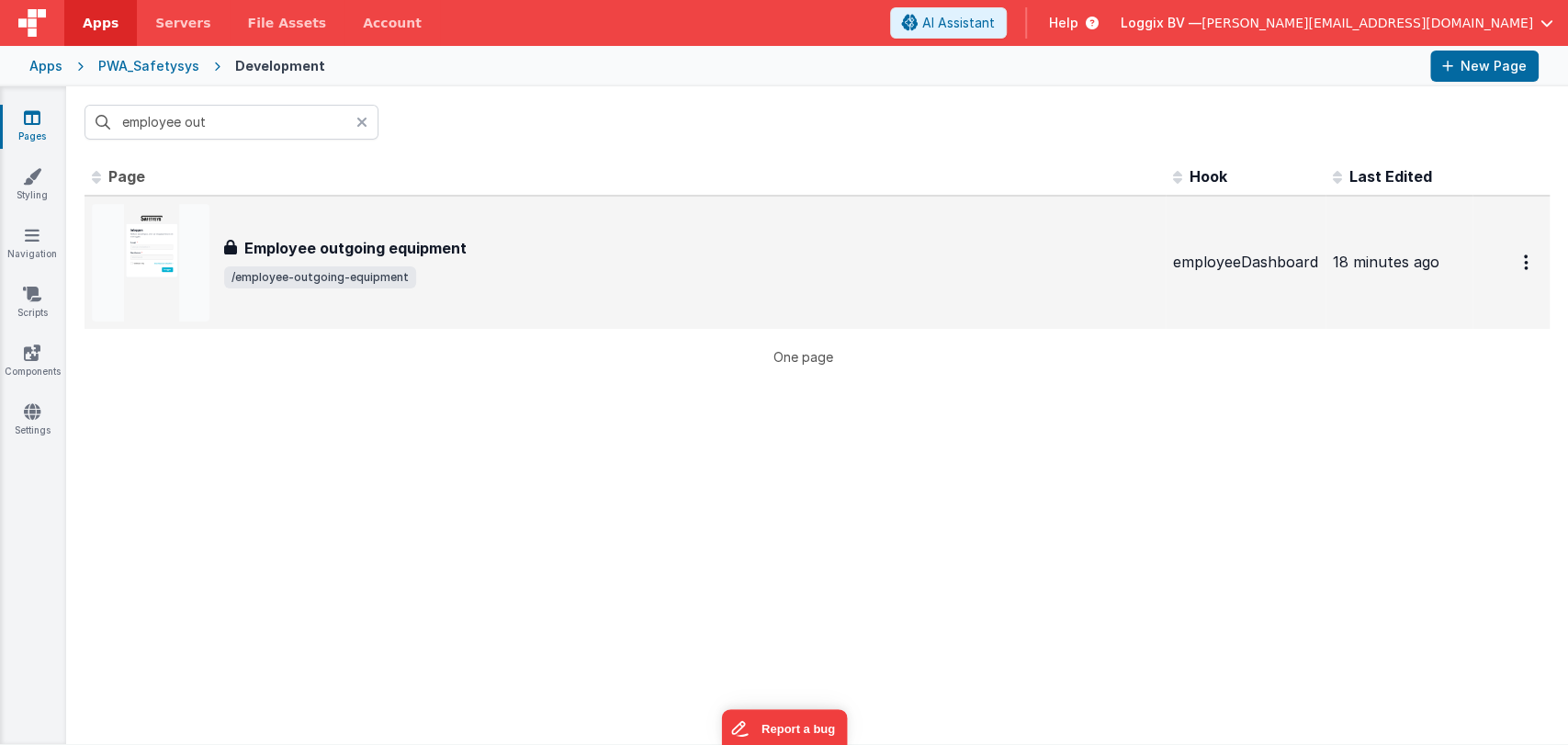
click at [333, 275] on span "/employee-outgoing-equipment" at bounding box center [320, 277] width 192 height 22
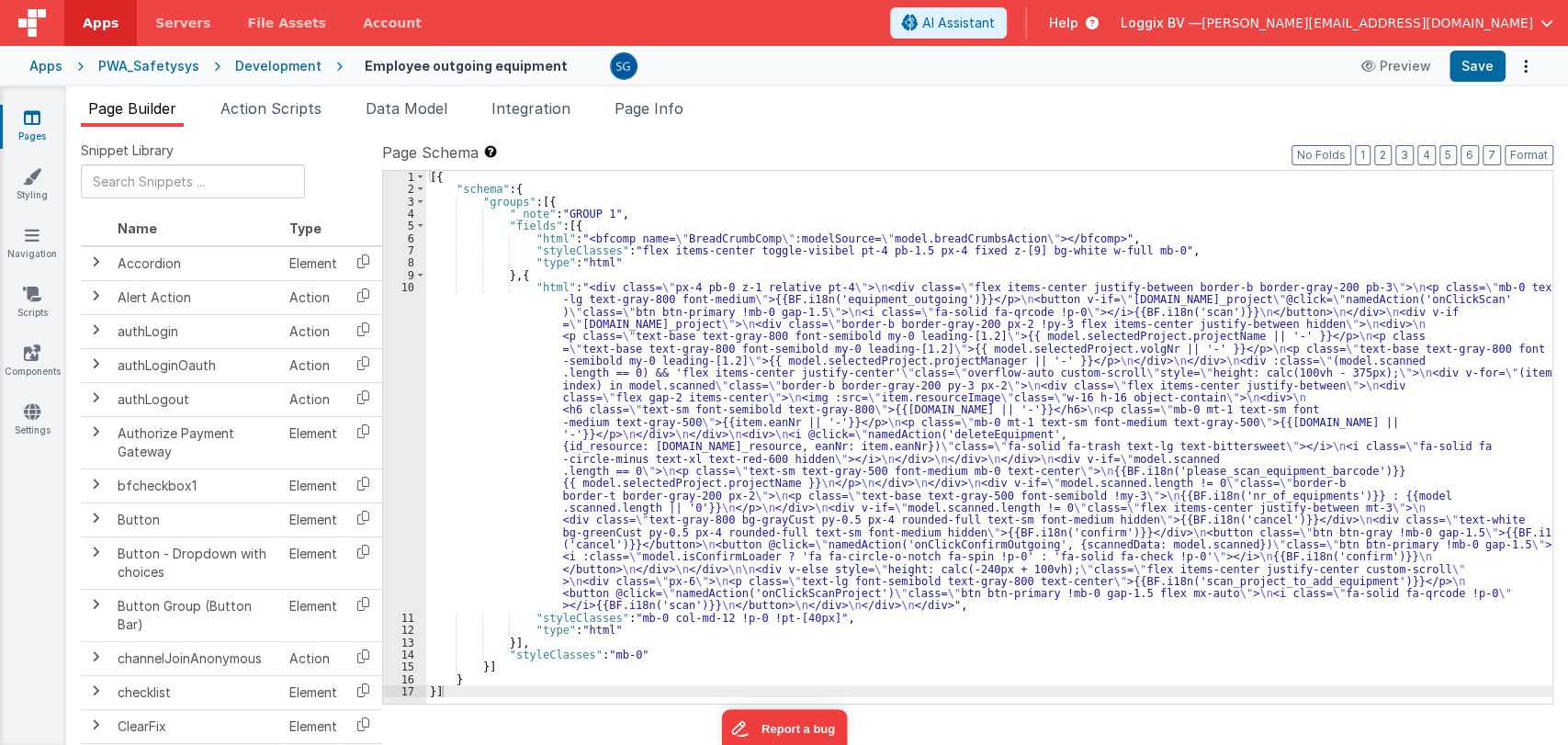
click at [404, 289] on div "10" at bounding box center [403, 446] width 43 height 331
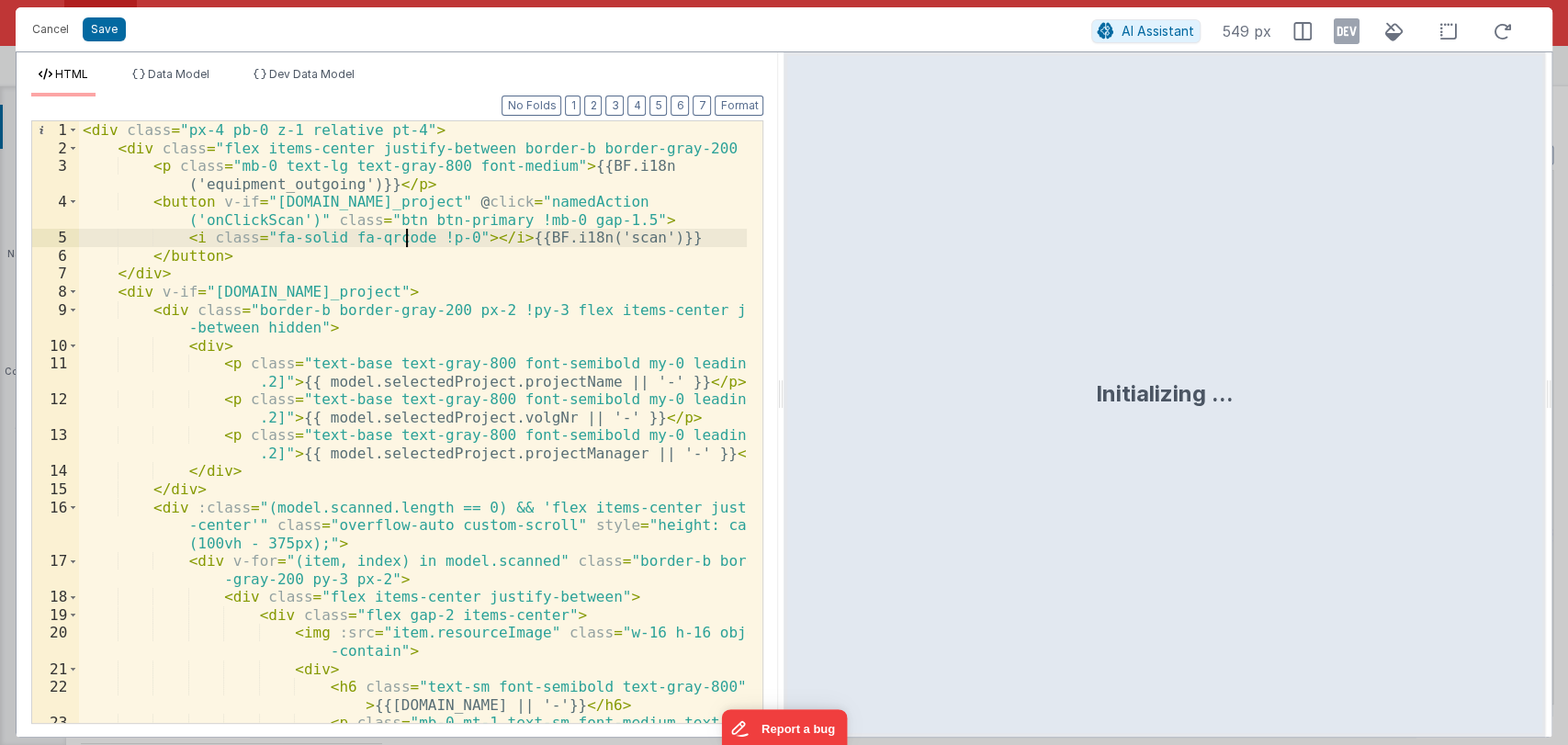
drag, startPoint x: 779, startPoint y: 393, endPoint x: 1202, endPoint y: 401, distance: 423.1
click at [1202, 401] on html "Cancel Save AI Assistant 549 px HTML Data Model Dev Data Model Format 7 6 5 4 3…" at bounding box center [784, 372] width 1568 height 745
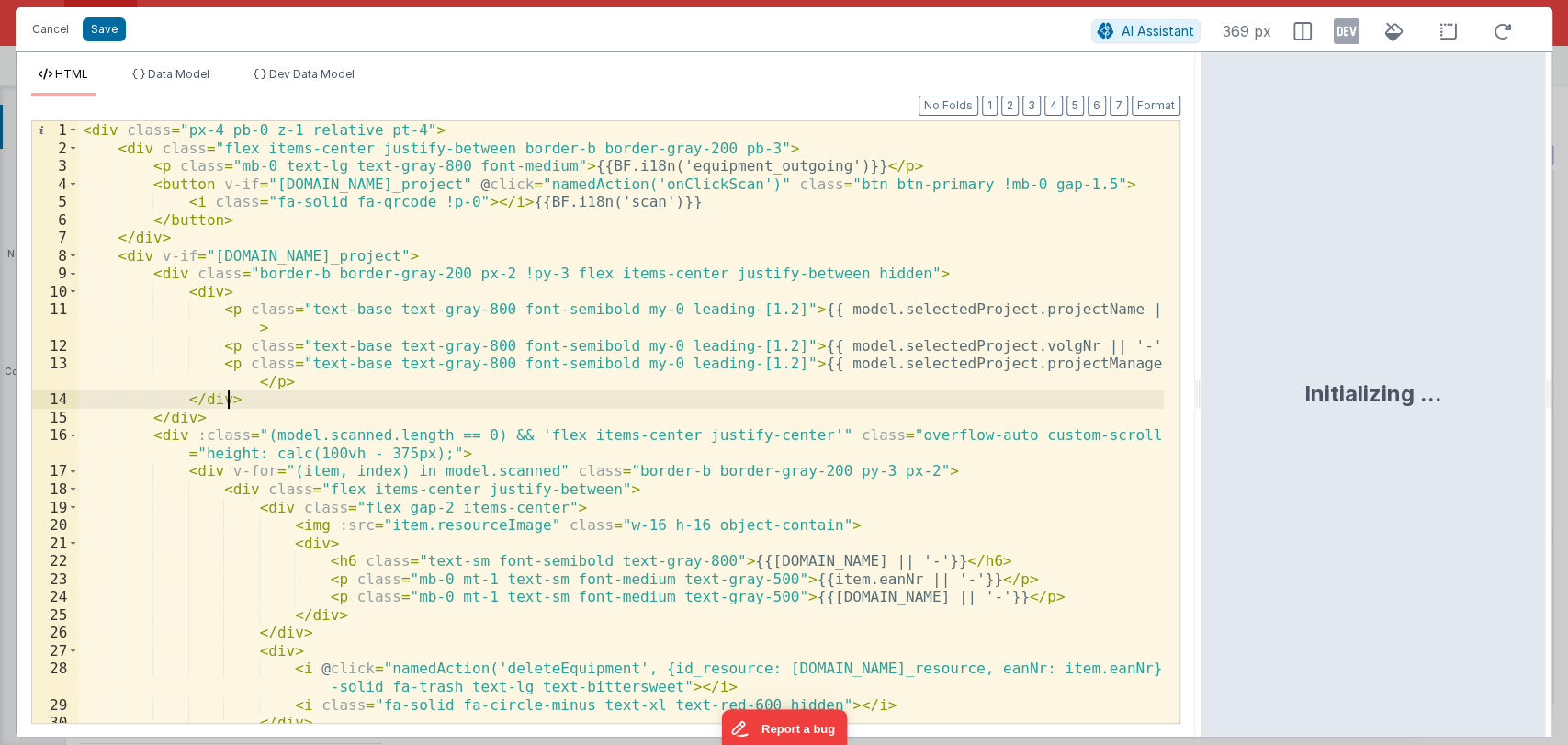
click at [867, 396] on div "< div class = "px-4 pb-0 z-1 relative pt-4" > < div class = "flex items-center …" at bounding box center [620, 439] width 1084 height 637
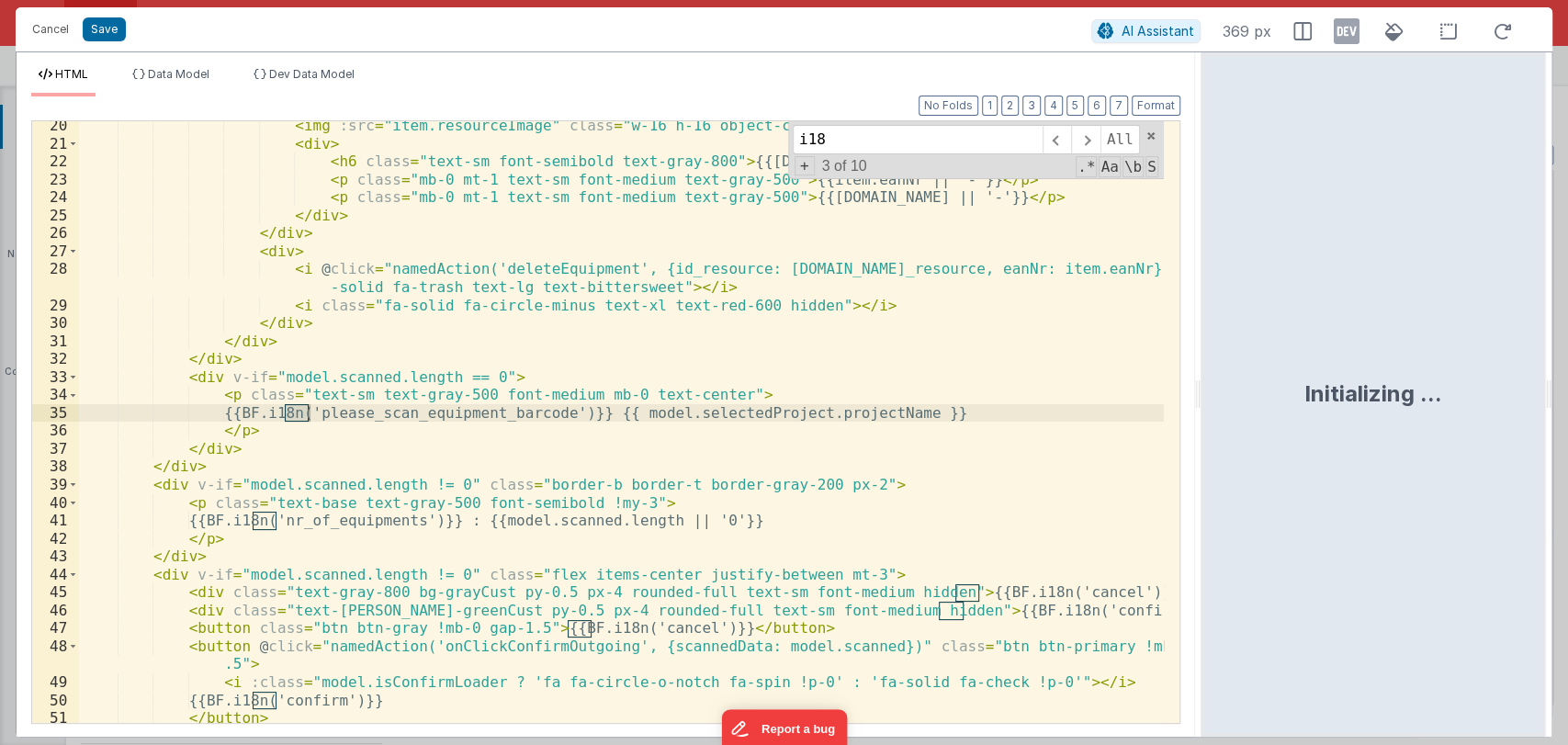
scroll to position [399, 0]
type input "i18n"
click at [1056, 143] on span at bounding box center [1056, 140] width 29 height 30
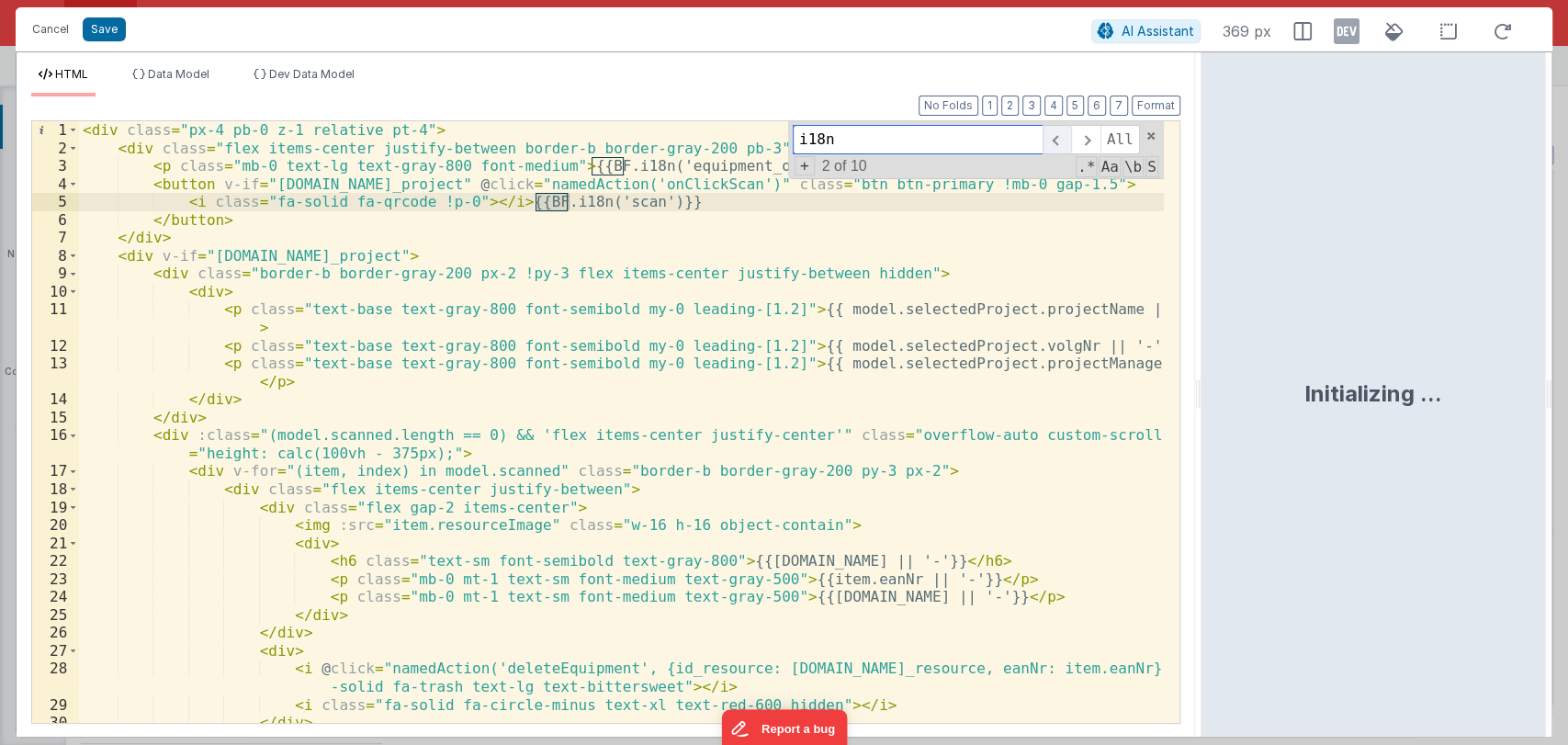
scroll to position [0, 0]
click at [1054, 143] on span at bounding box center [1056, 140] width 29 height 30
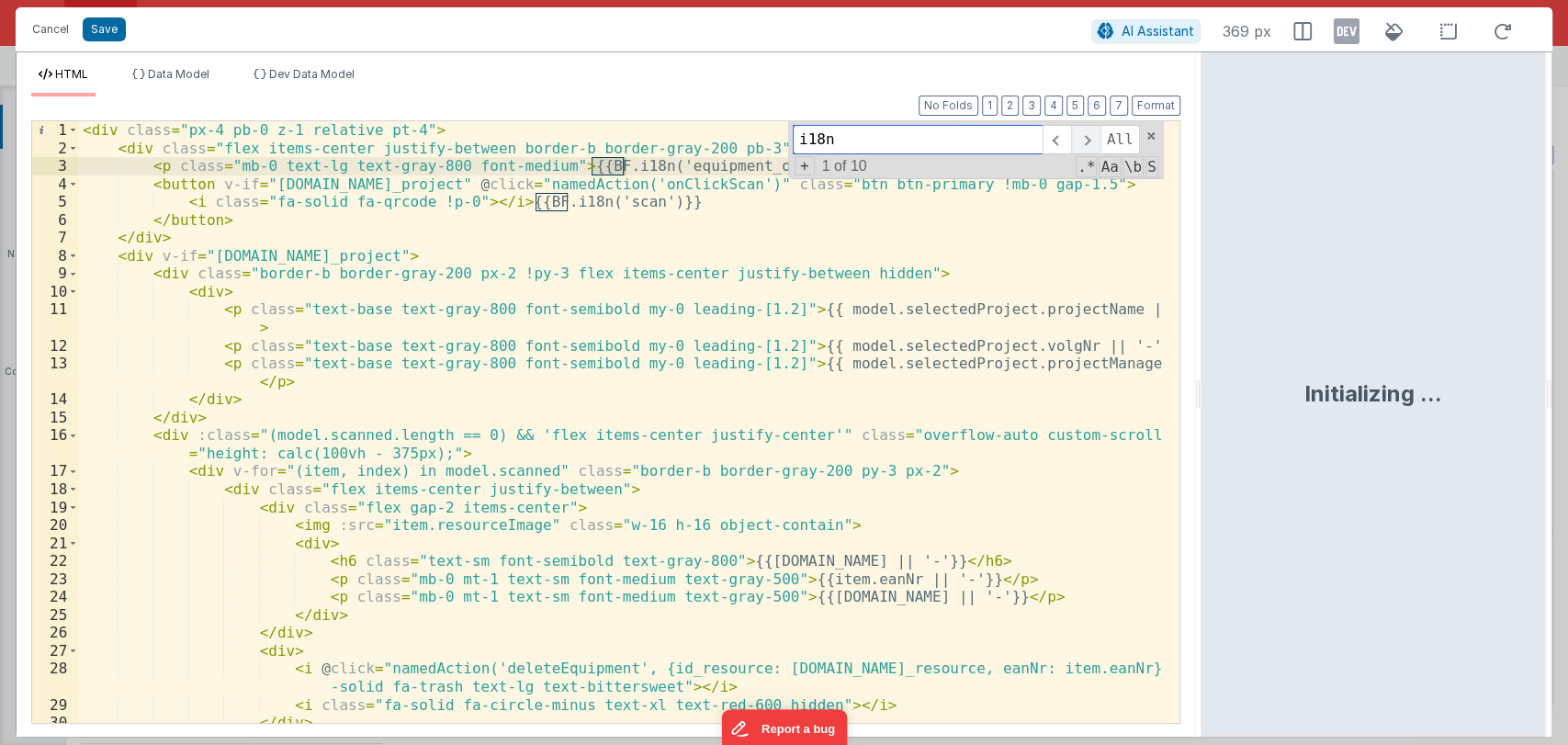
click at [1095, 143] on span at bounding box center [1085, 140] width 29 height 30
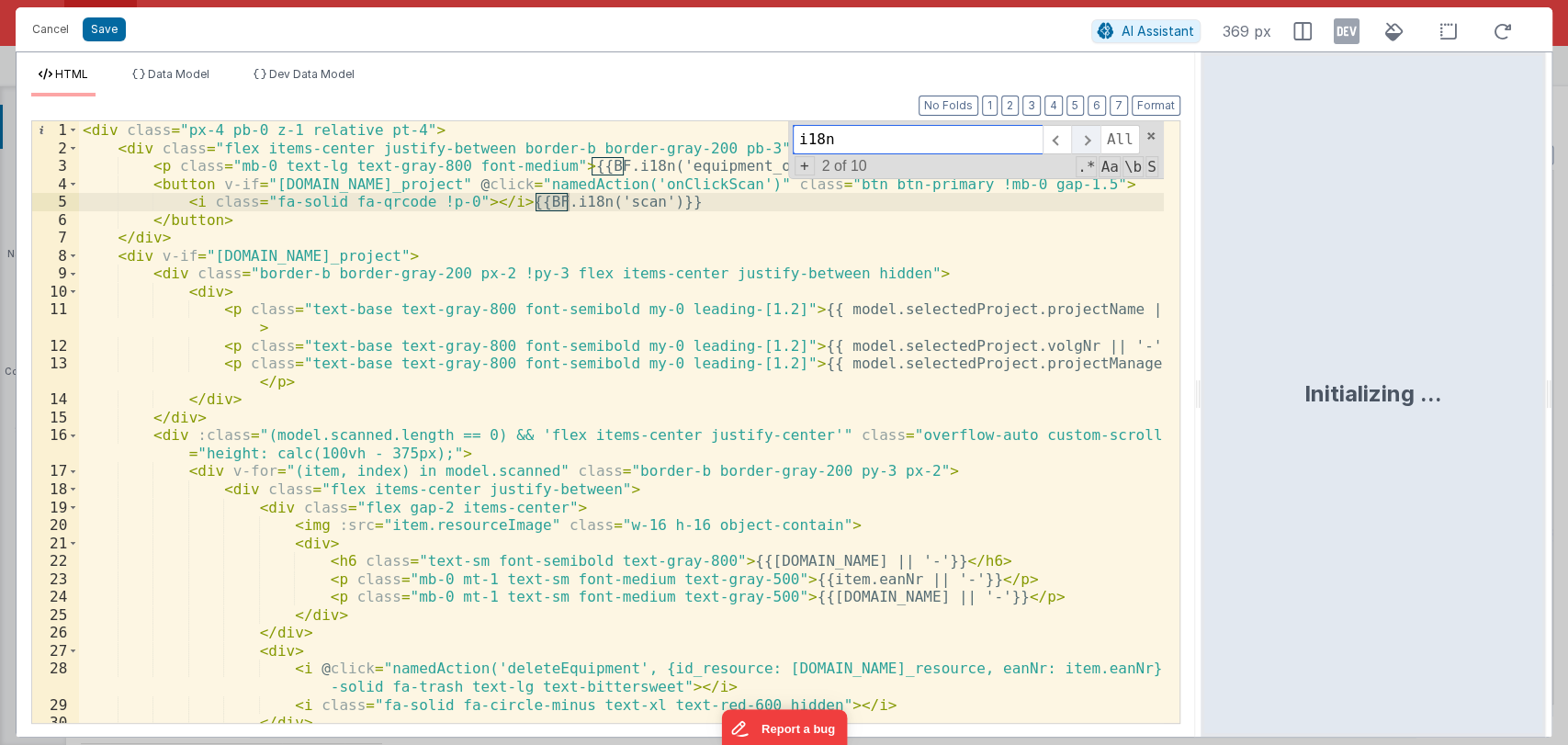
click at [1095, 143] on span at bounding box center [1085, 140] width 29 height 30
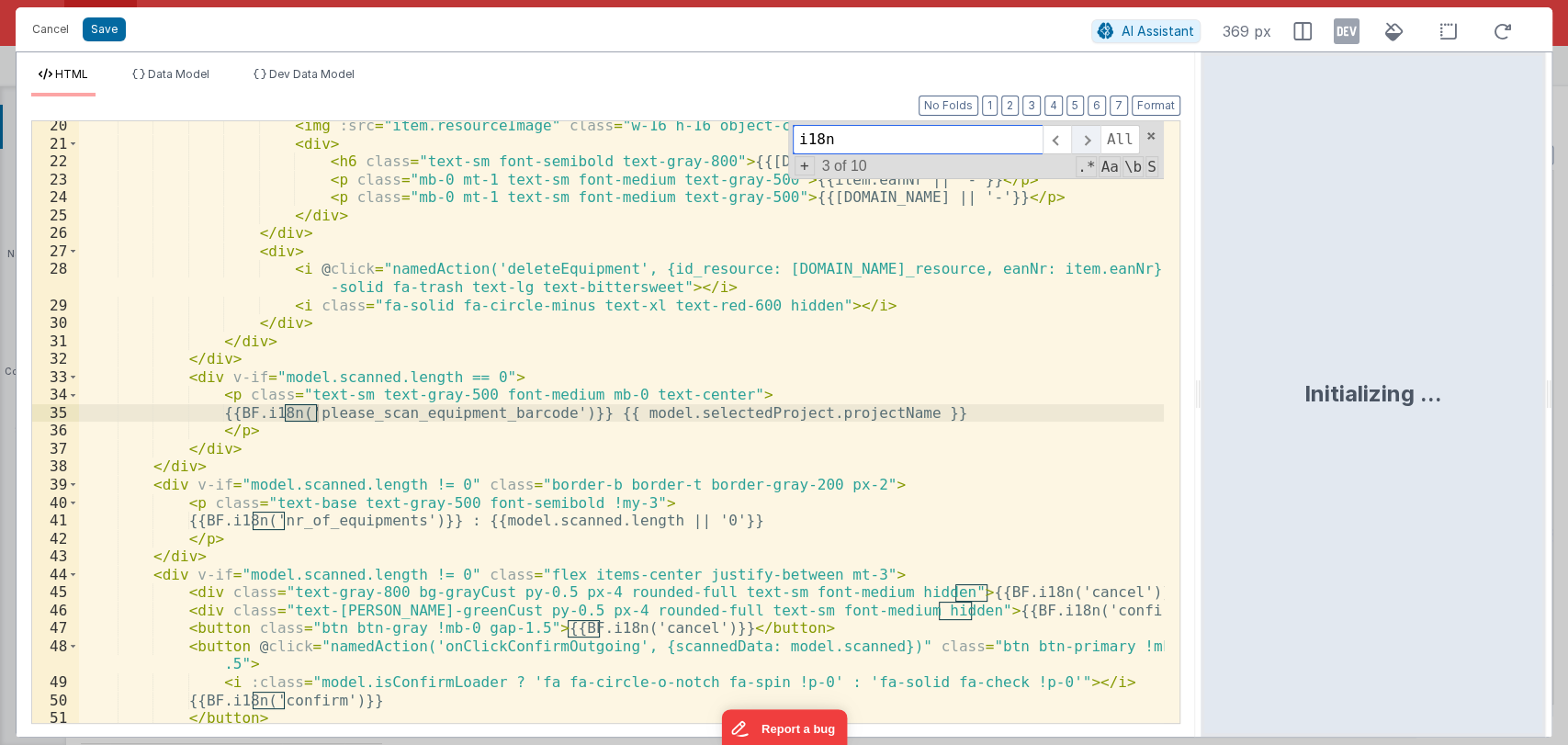
scroll to position [399, 0]
click at [1095, 143] on span at bounding box center [1085, 140] width 29 height 30
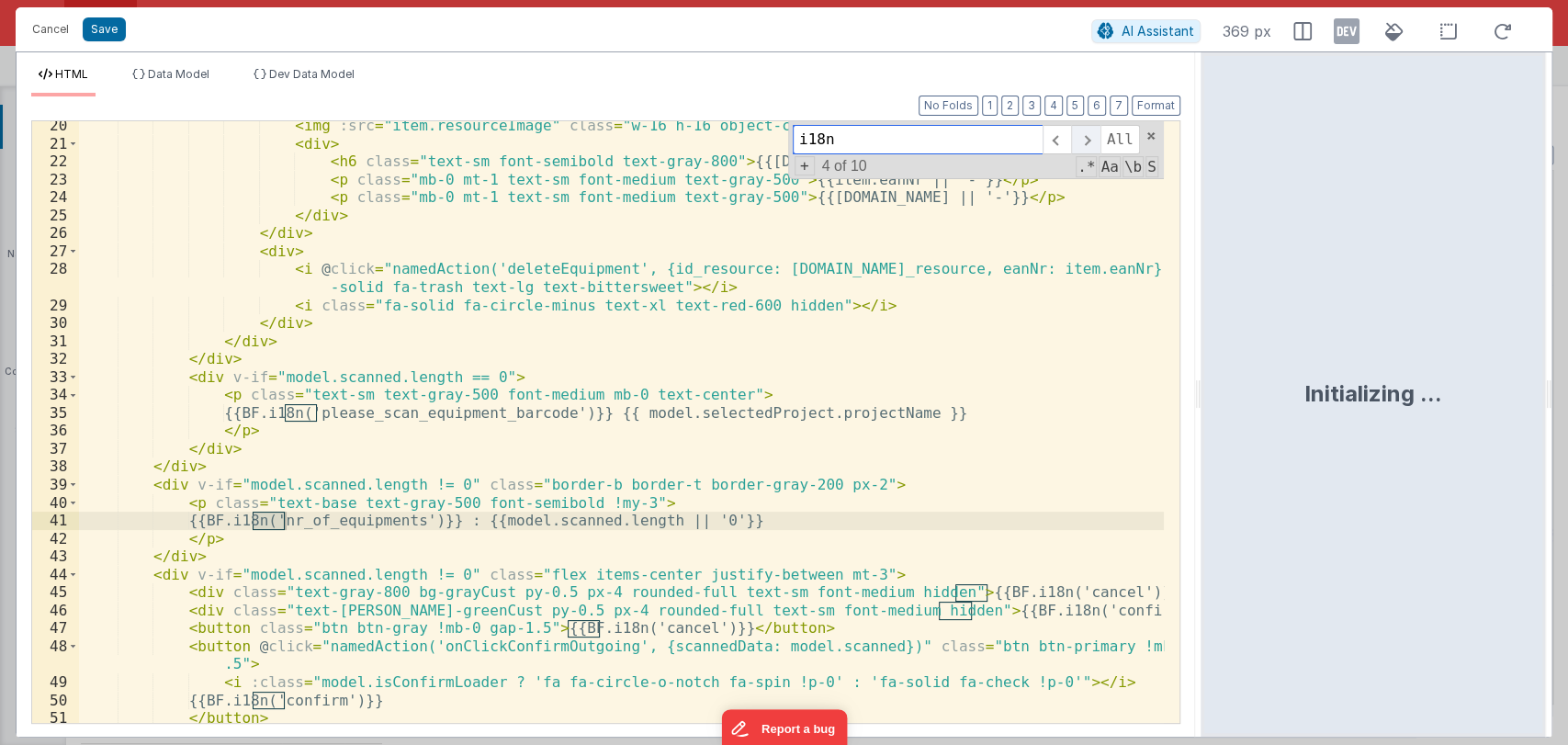
click at [1095, 143] on span at bounding box center [1085, 140] width 29 height 30
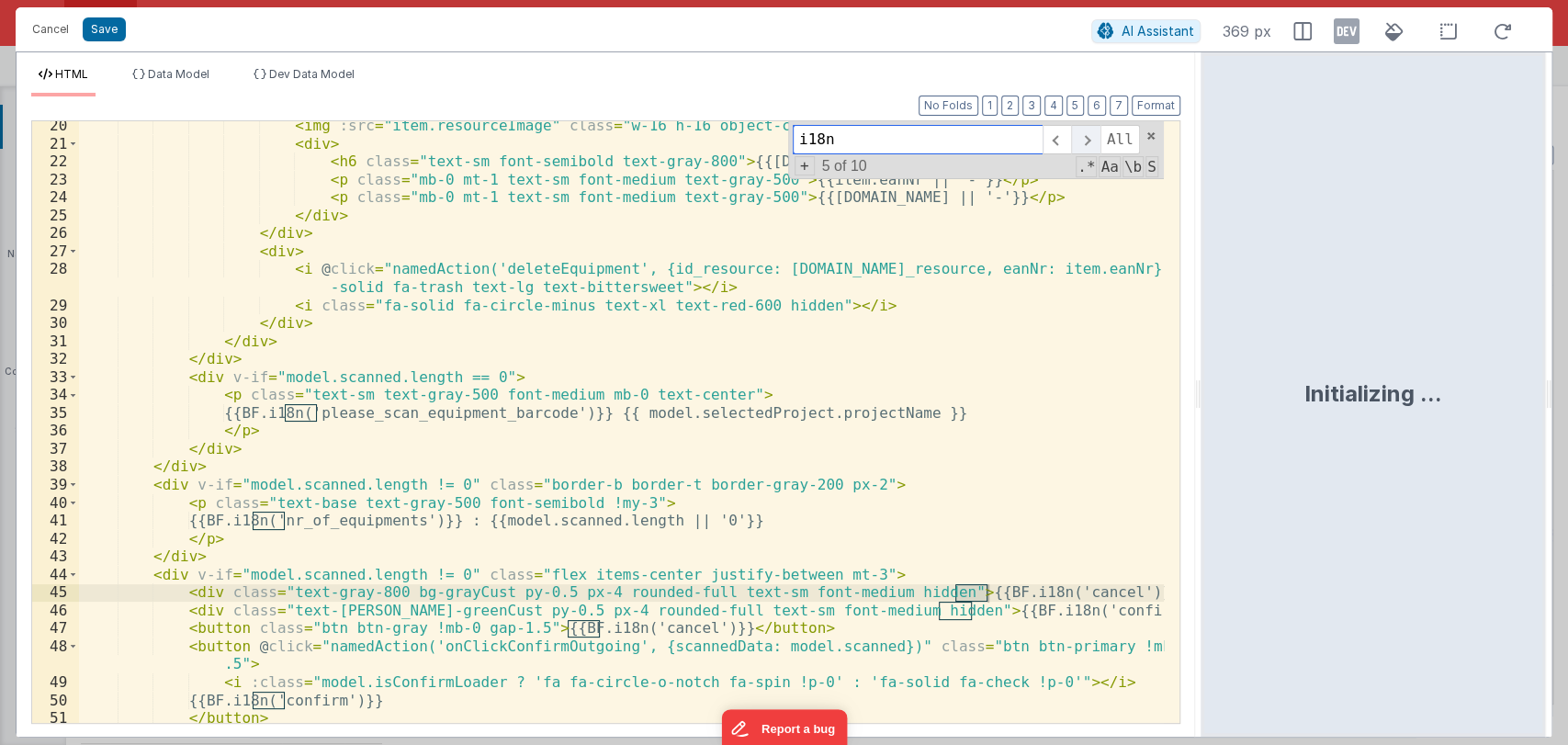
click at [1095, 143] on span at bounding box center [1085, 140] width 29 height 30
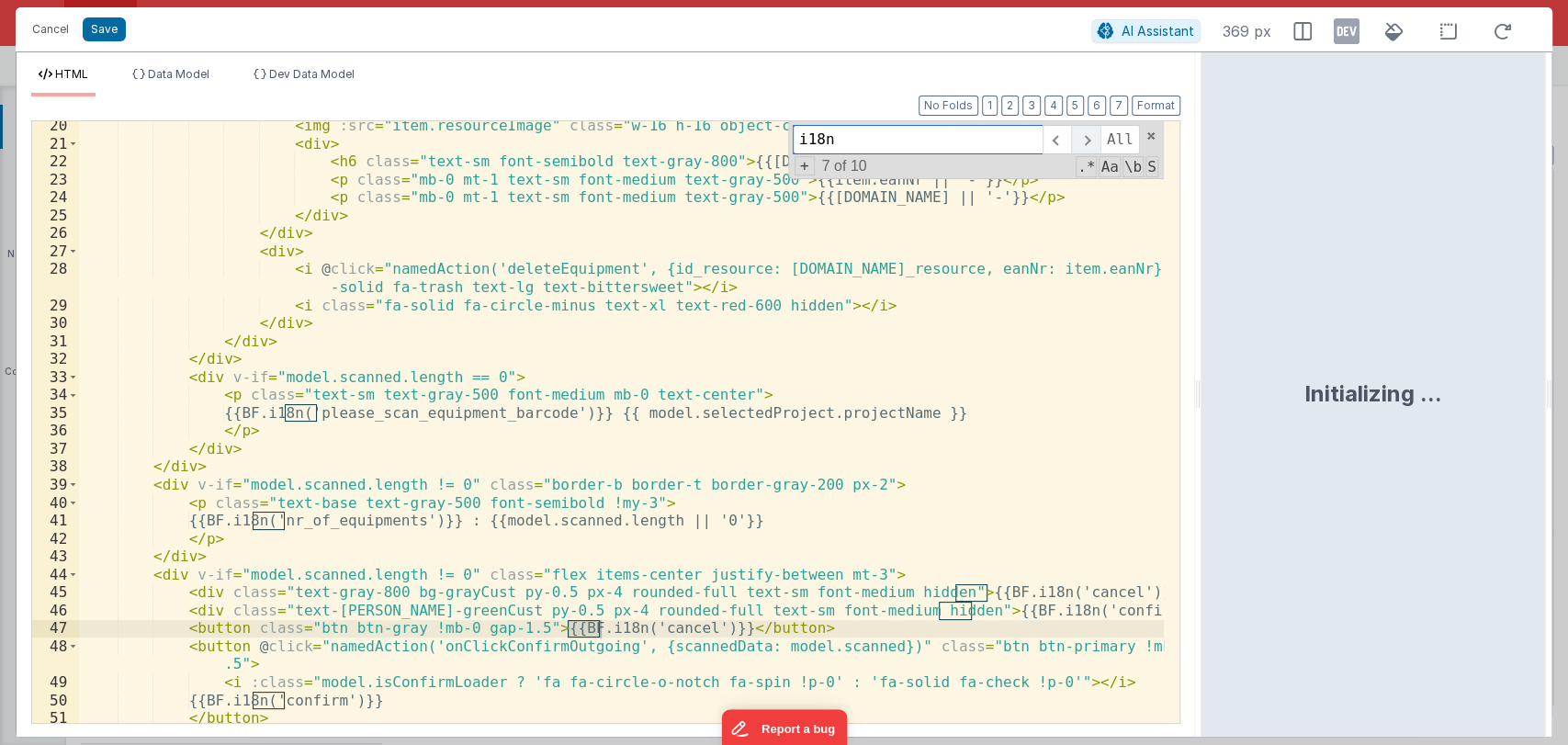
click at [1095, 143] on span at bounding box center [1085, 140] width 29 height 30
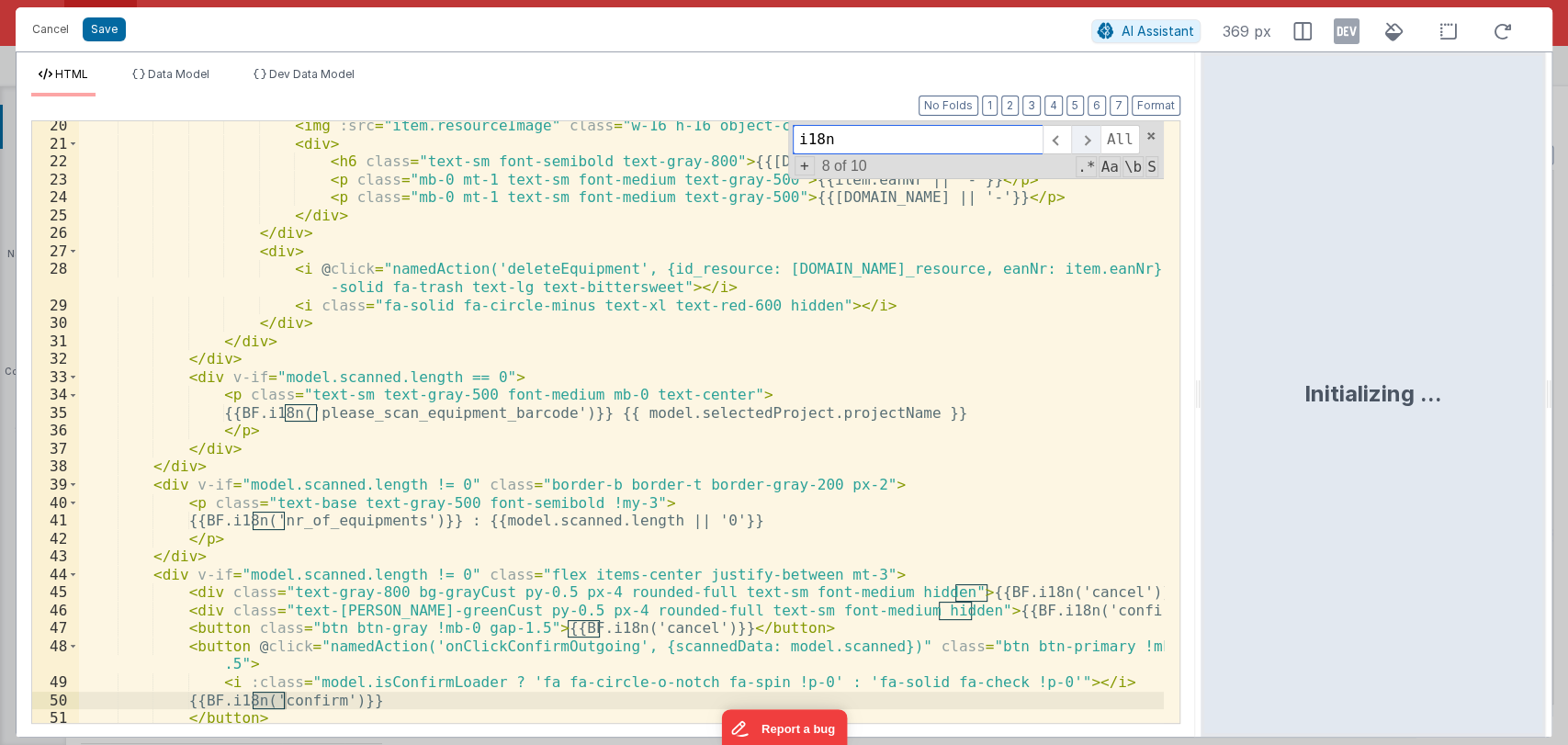
click at [1095, 143] on span at bounding box center [1085, 140] width 29 height 30
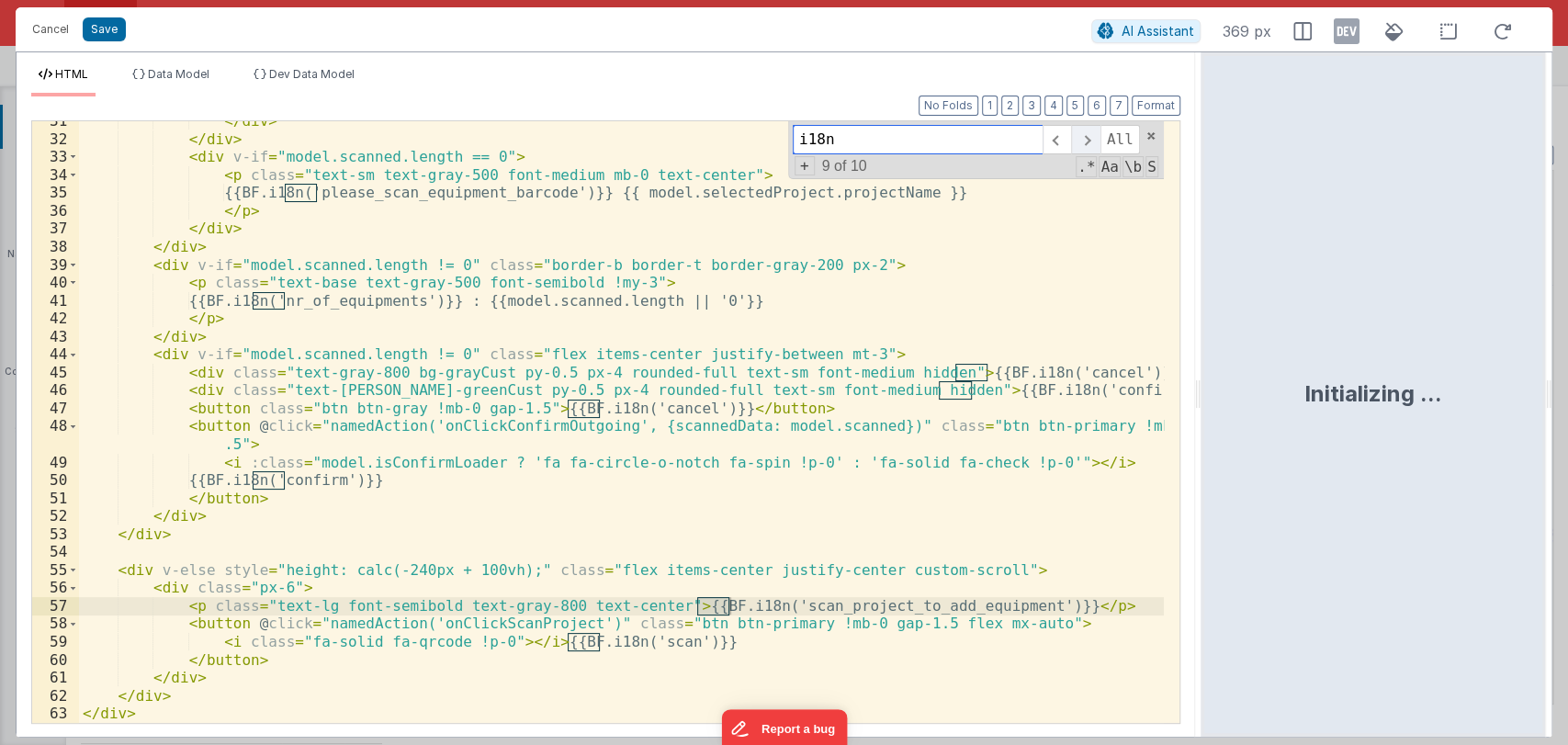
scroll to position [619, 0]
click at [59, 23] on button "Cancel" at bounding box center [50, 30] width 55 height 26
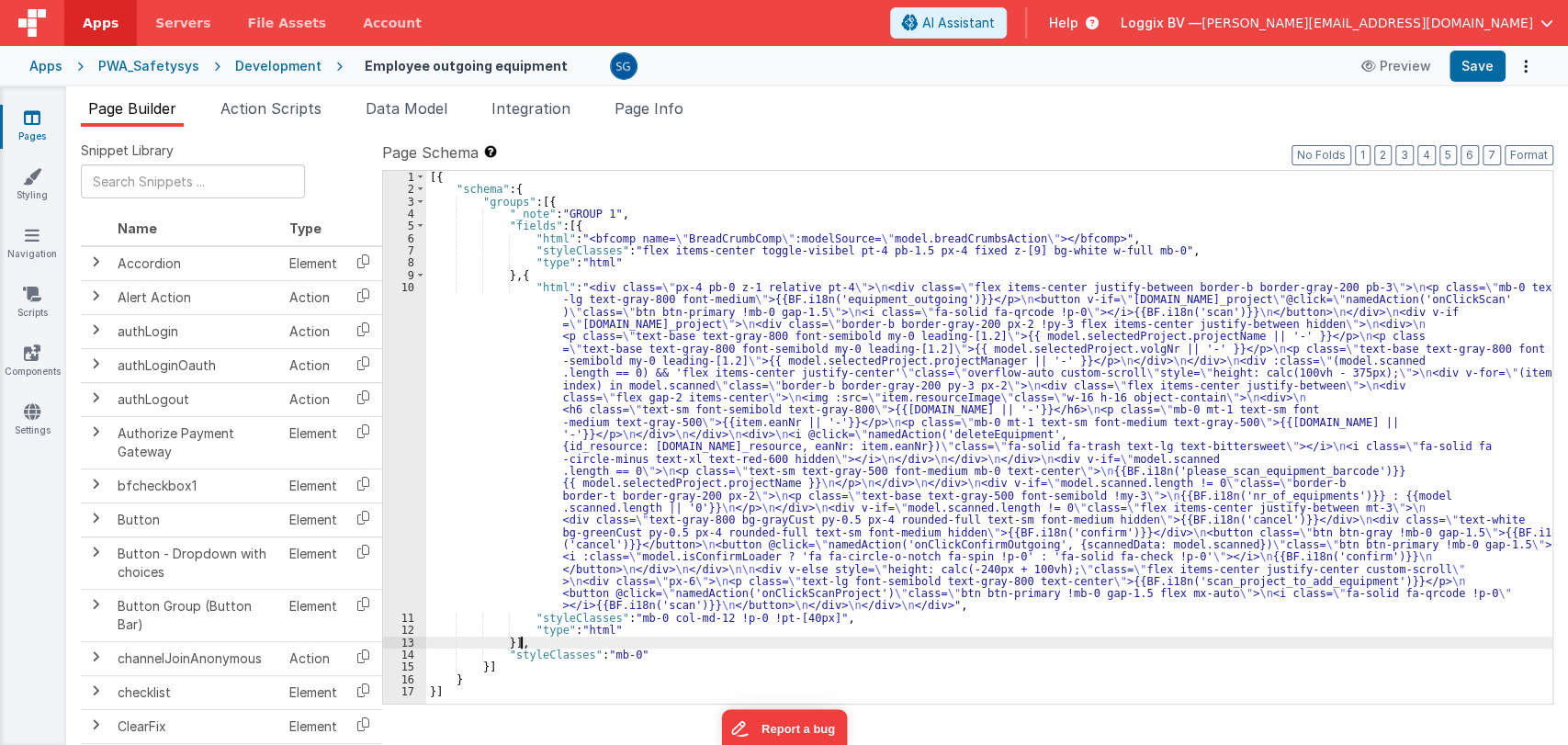
click at [903, 638] on div "[{ "schema" : { "groups" : [{ "_note" : "GROUP 1" , "fields" : [{ "html" : "<bf…" at bounding box center [989, 449] width 1126 height 557
click at [41, 420] on link "Settings" at bounding box center [32, 420] width 67 height 37
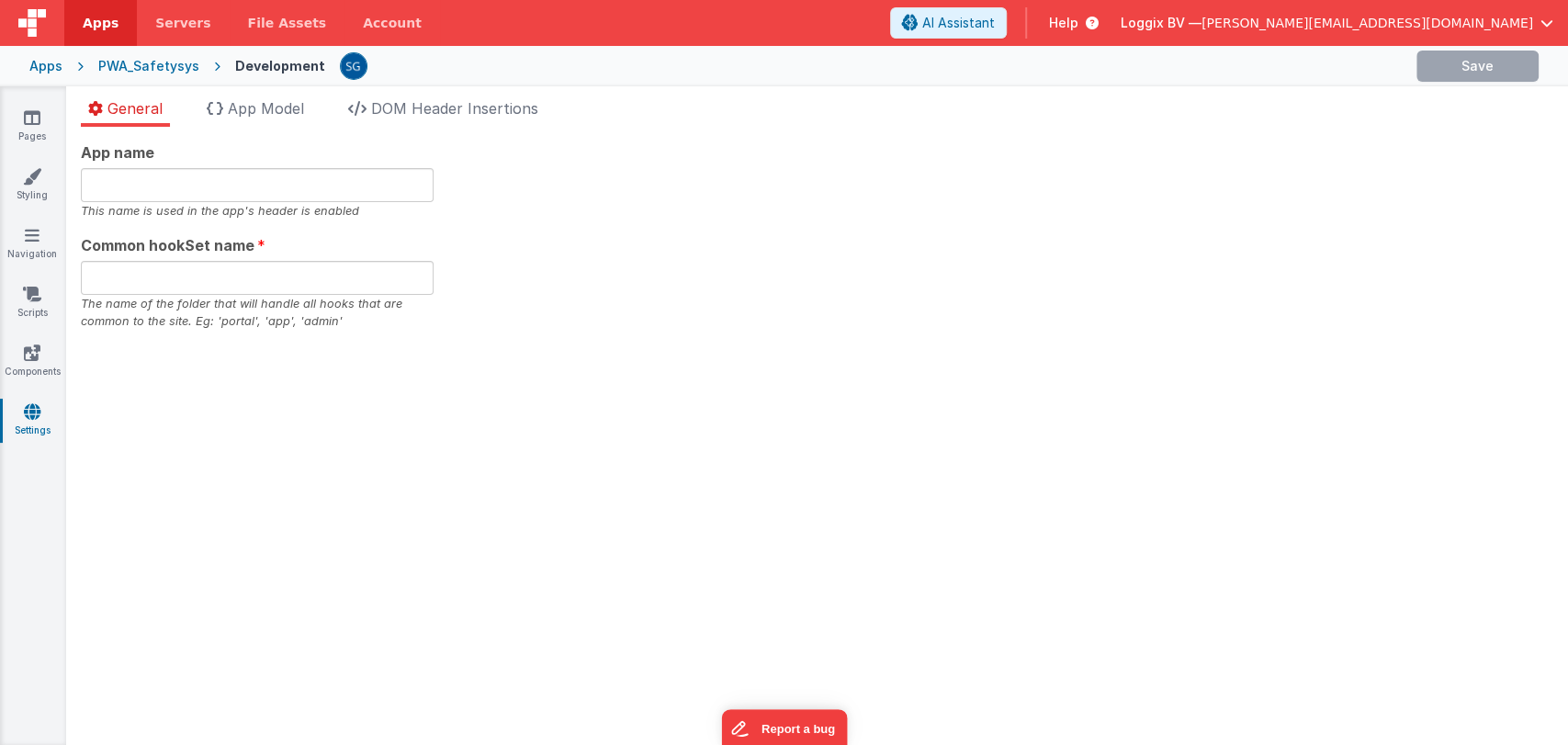
type input "PWA Template"
type input "safe"
click at [263, 103] on span "App Model" at bounding box center [265, 108] width 77 height 18
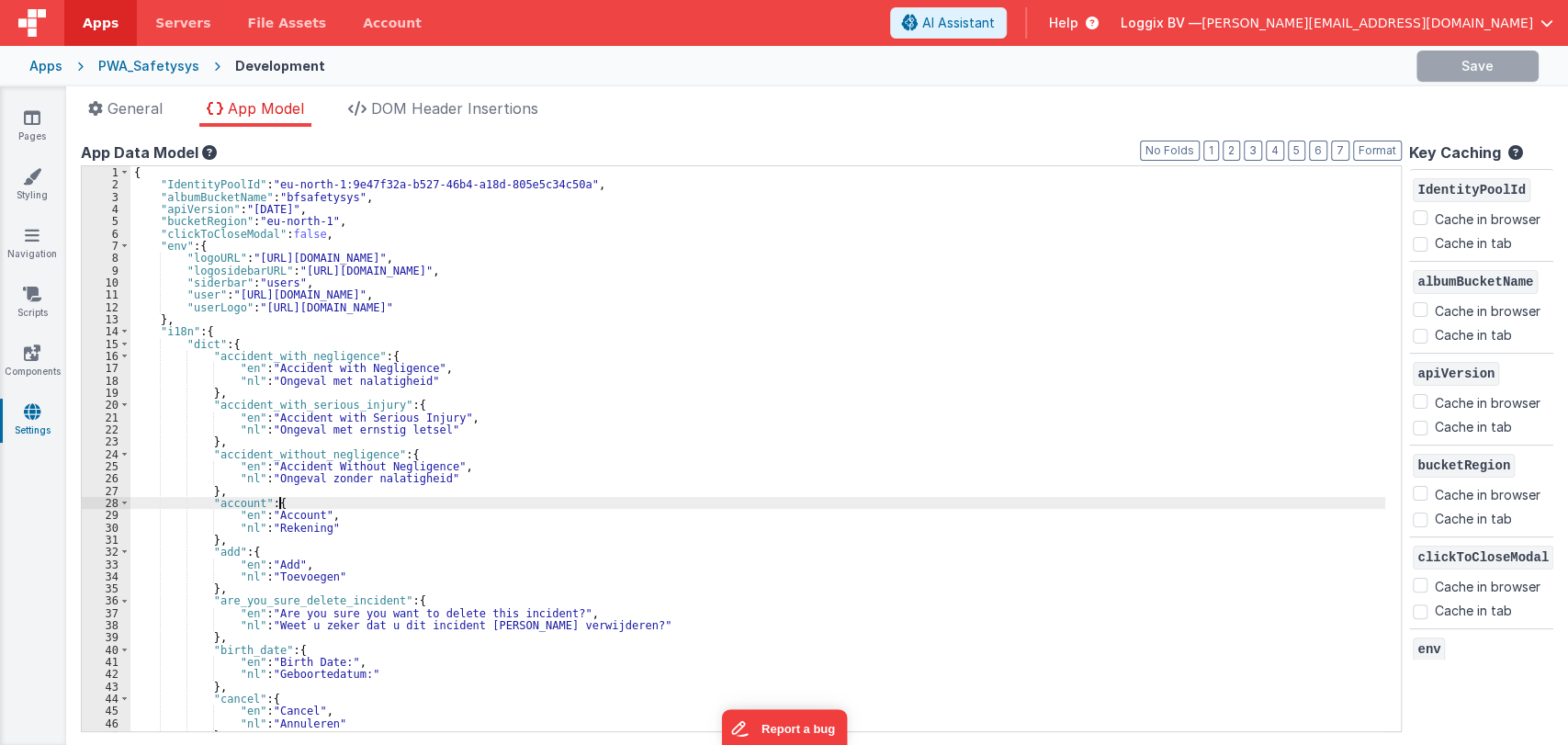
click at [779, 501] on div "{ "IdentityPoolId" : "eu-north-1:9e47f32a-b527-46b4-a18d-805e5c34c50a" , "album…" at bounding box center [757, 460] width 1254 height 589
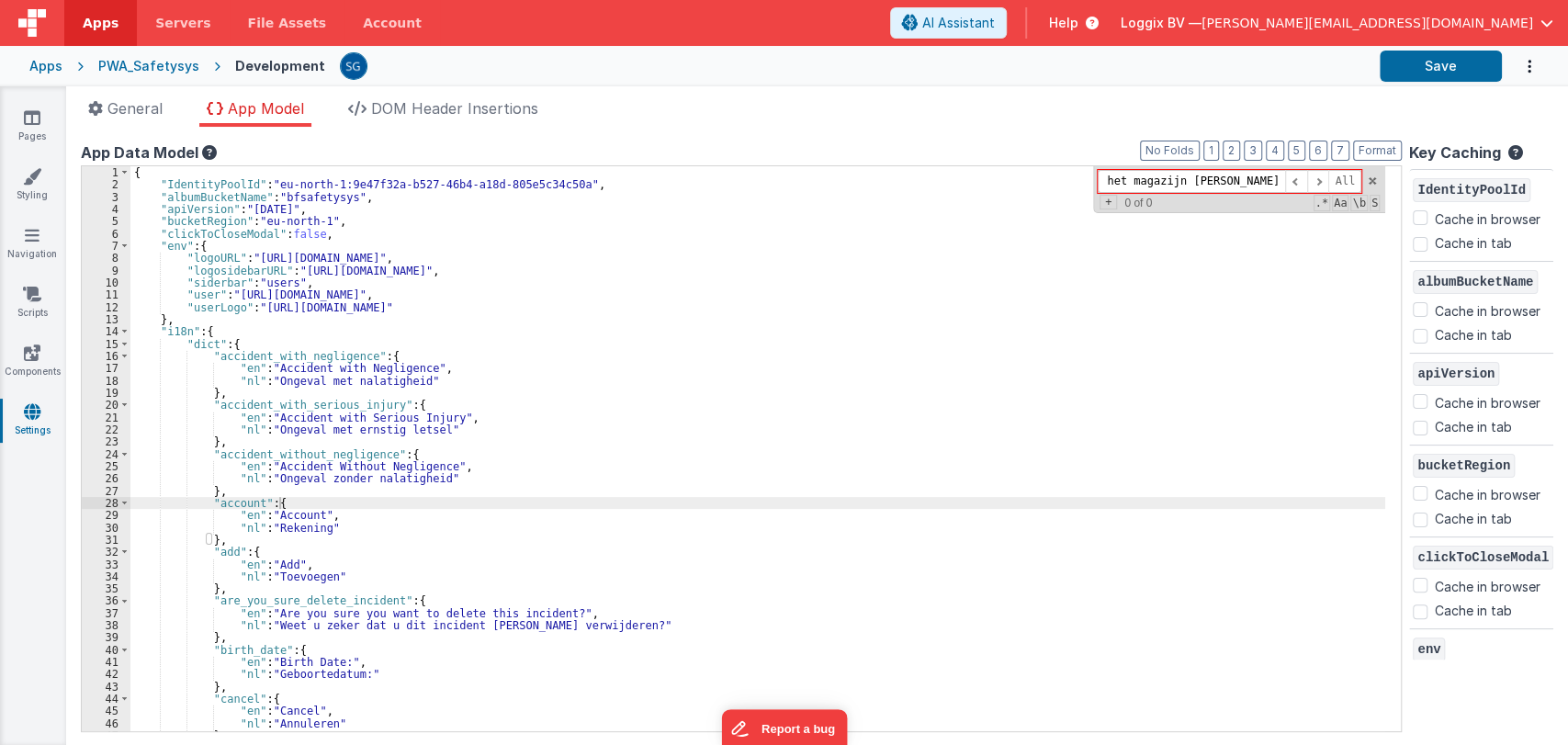
scroll to position [3120, 0]
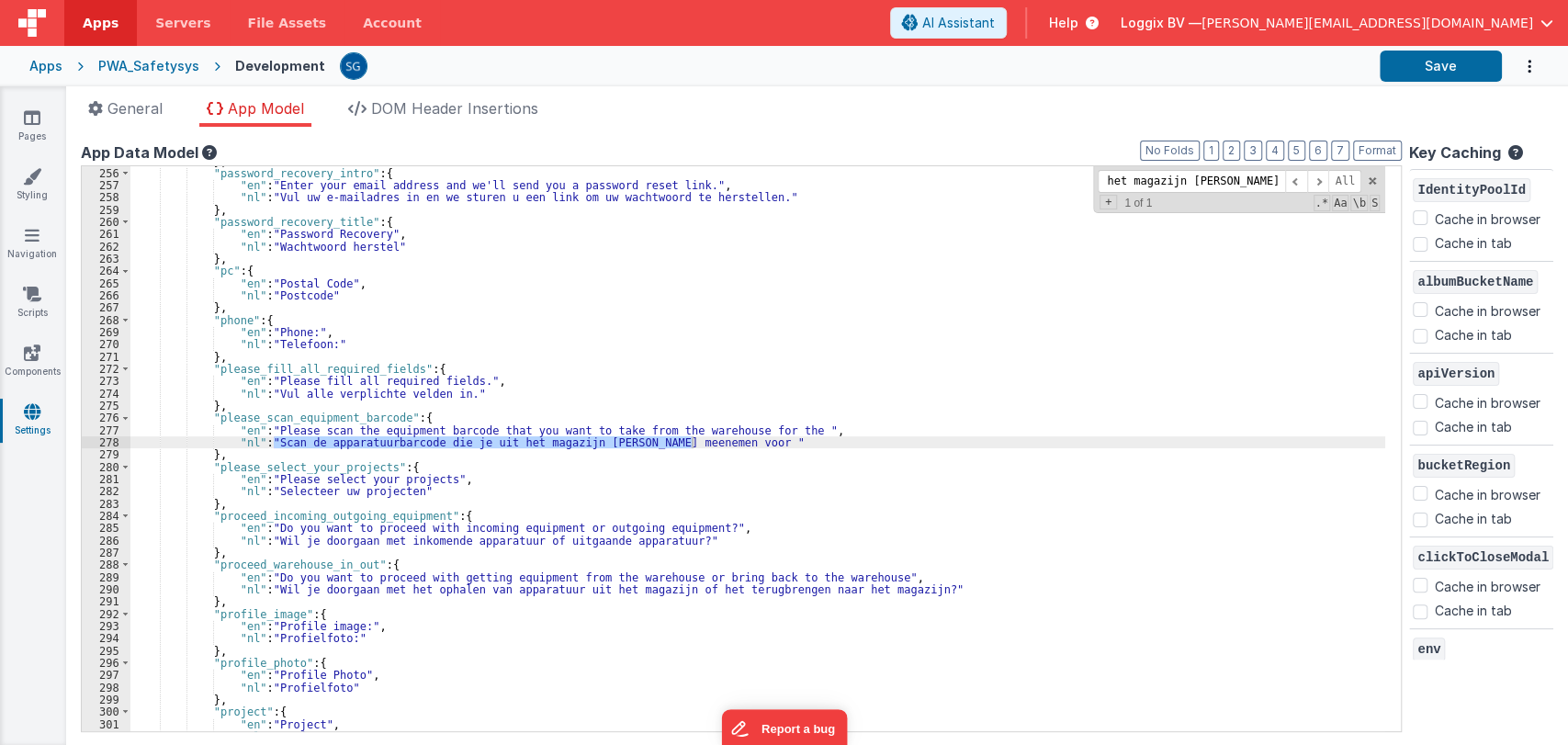
type input "Scan de apparatuurbarcode die je uit het magazijn wilt meenemen voor"
click at [343, 417] on div "} , "password_recovery_intro" : { "en" : "Enter your email address and we'll se…" at bounding box center [757, 449] width 1254 height 589
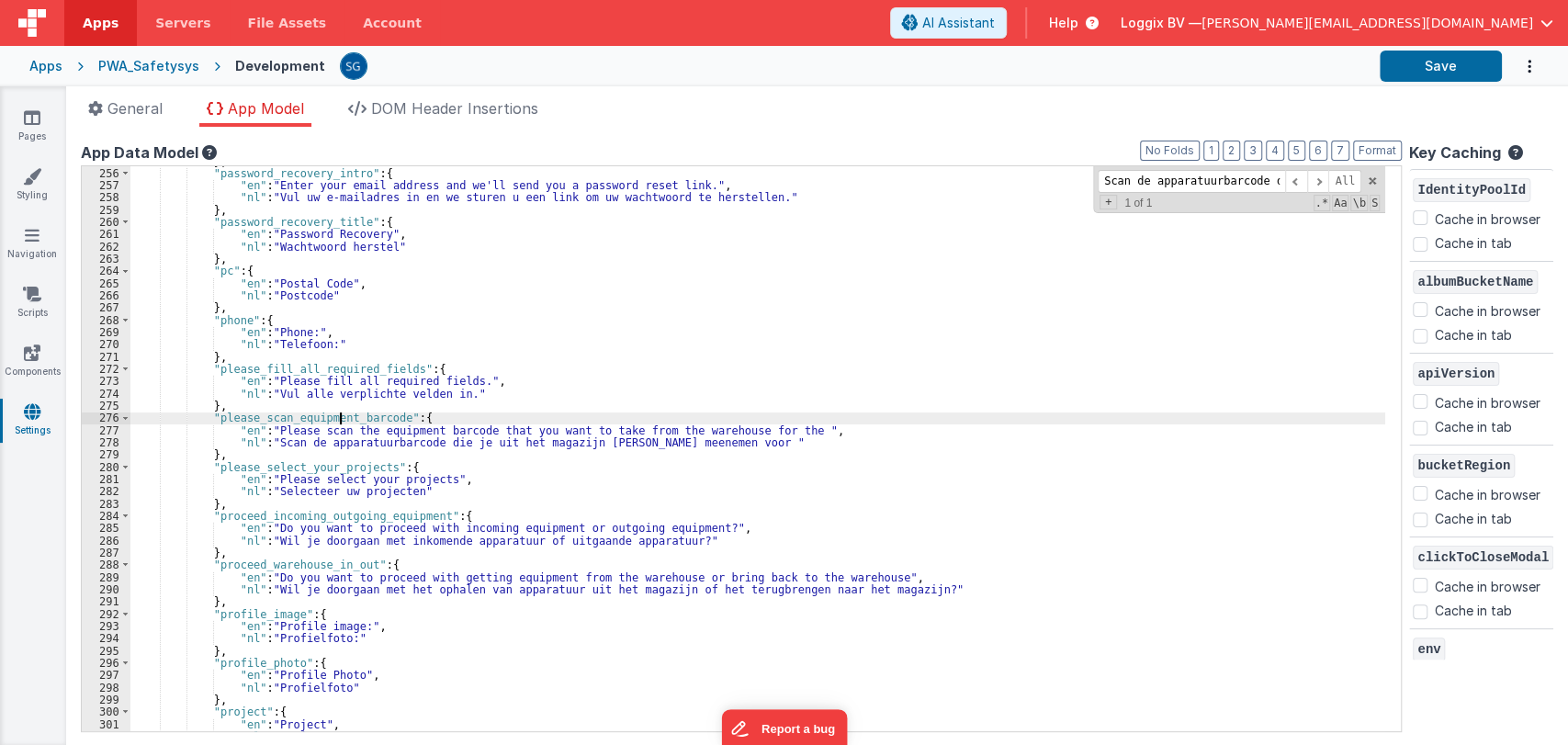
click at [343, 417] on div "} , "password_recovery_intro" : { "en" : "Enter your email address and we'll se…" at bounding box center [757, 449] width 1254 height 589
click at [31, 128] on link "Pages" at bounding box center [32, 126] width 67 height 37
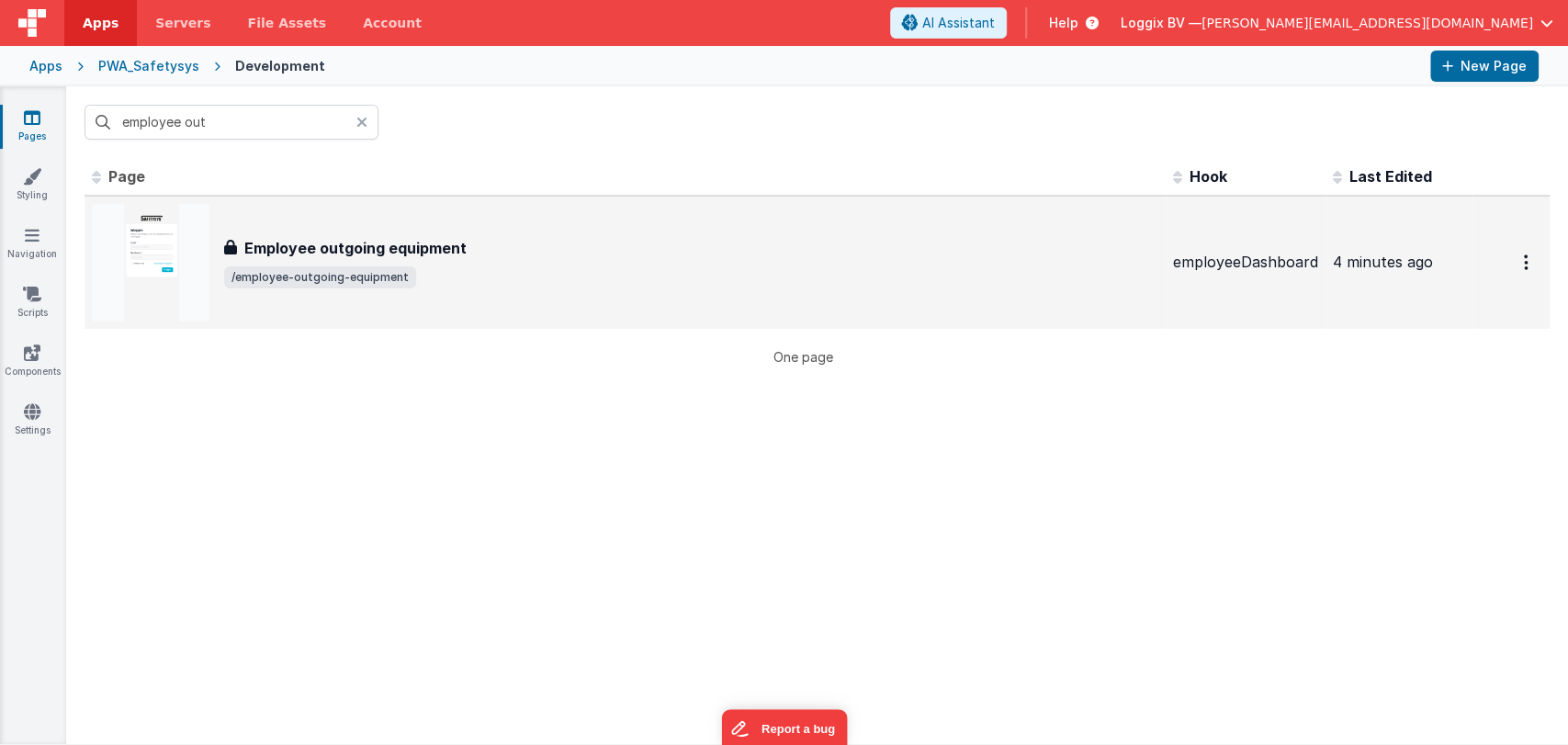
click at [286, 238] on h3 "Employee outgoing equipment" at bounding box center [356, 247] width 223 height 22
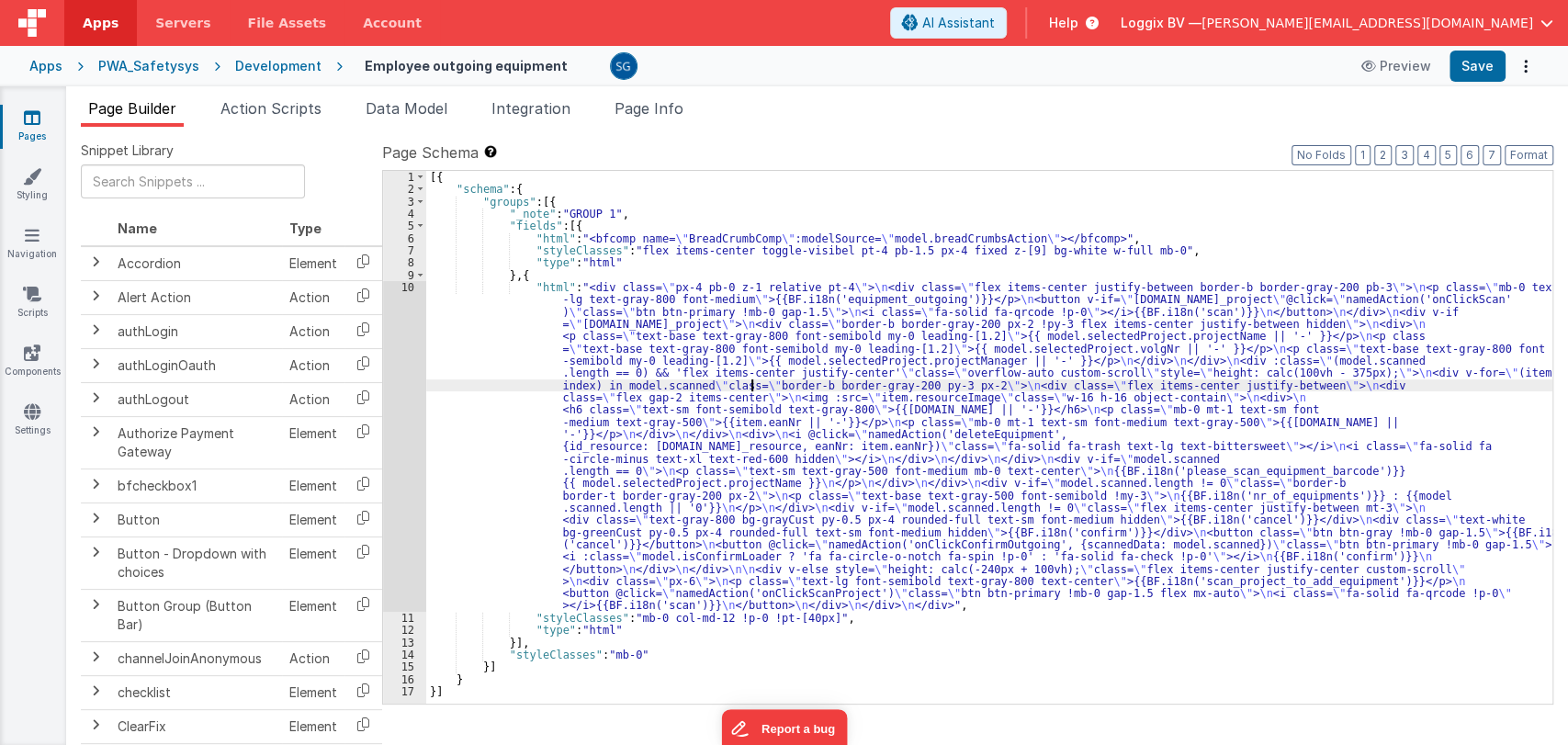
click at [752, 381] on div "[{ "schema" : { "groups" : [{ "_note" : "GROUP 1" , "fields" : [{ "html" : "<bf…" at bounding box center [989, 449] width 1126 height 557
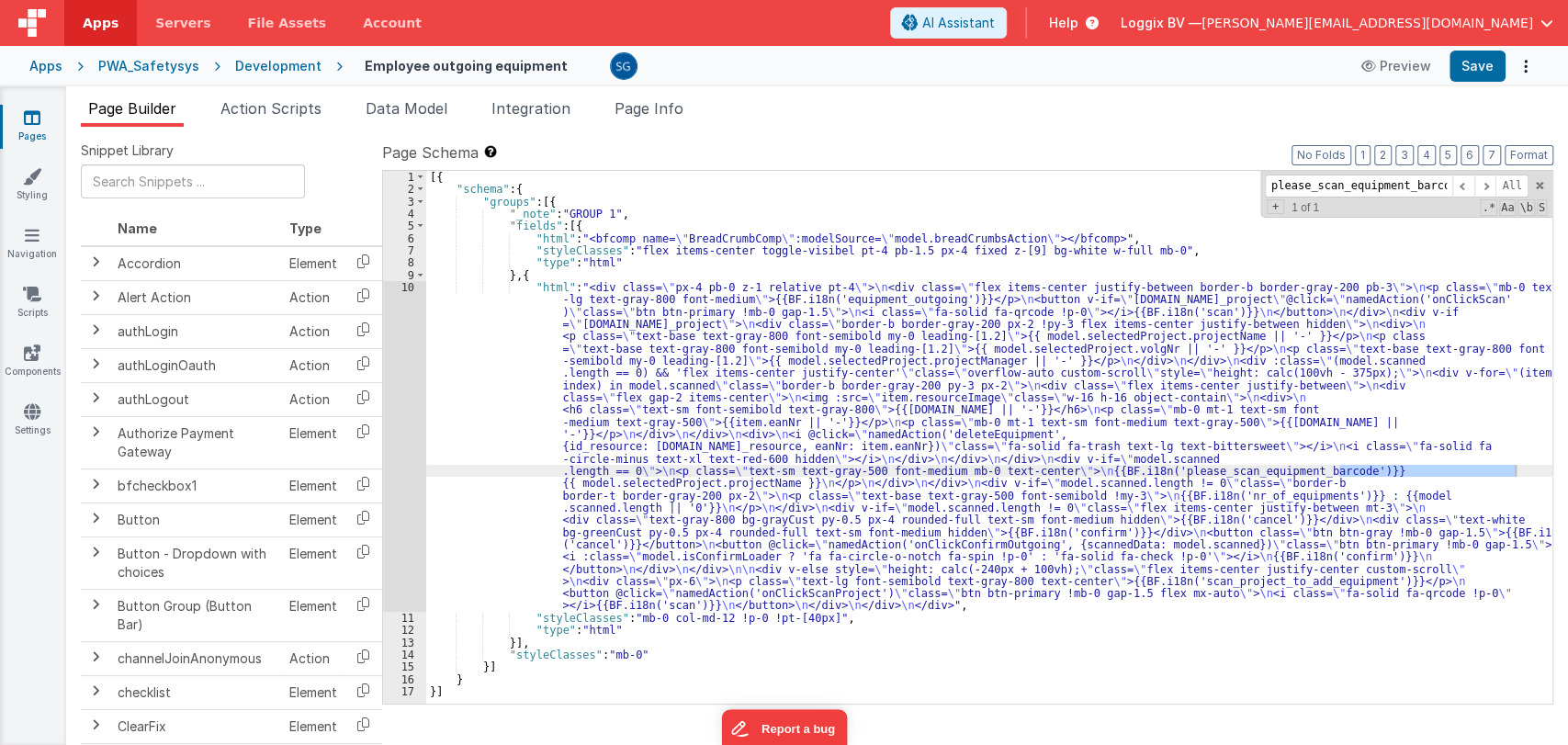
type input "please_scan_equipment_barcode"
click at [414, 284] on div "10" at bounding box center [403, 446] width 43 height 331
click at [410, 284] on div "10" at bounding box center [403, 446] width 43 height 331
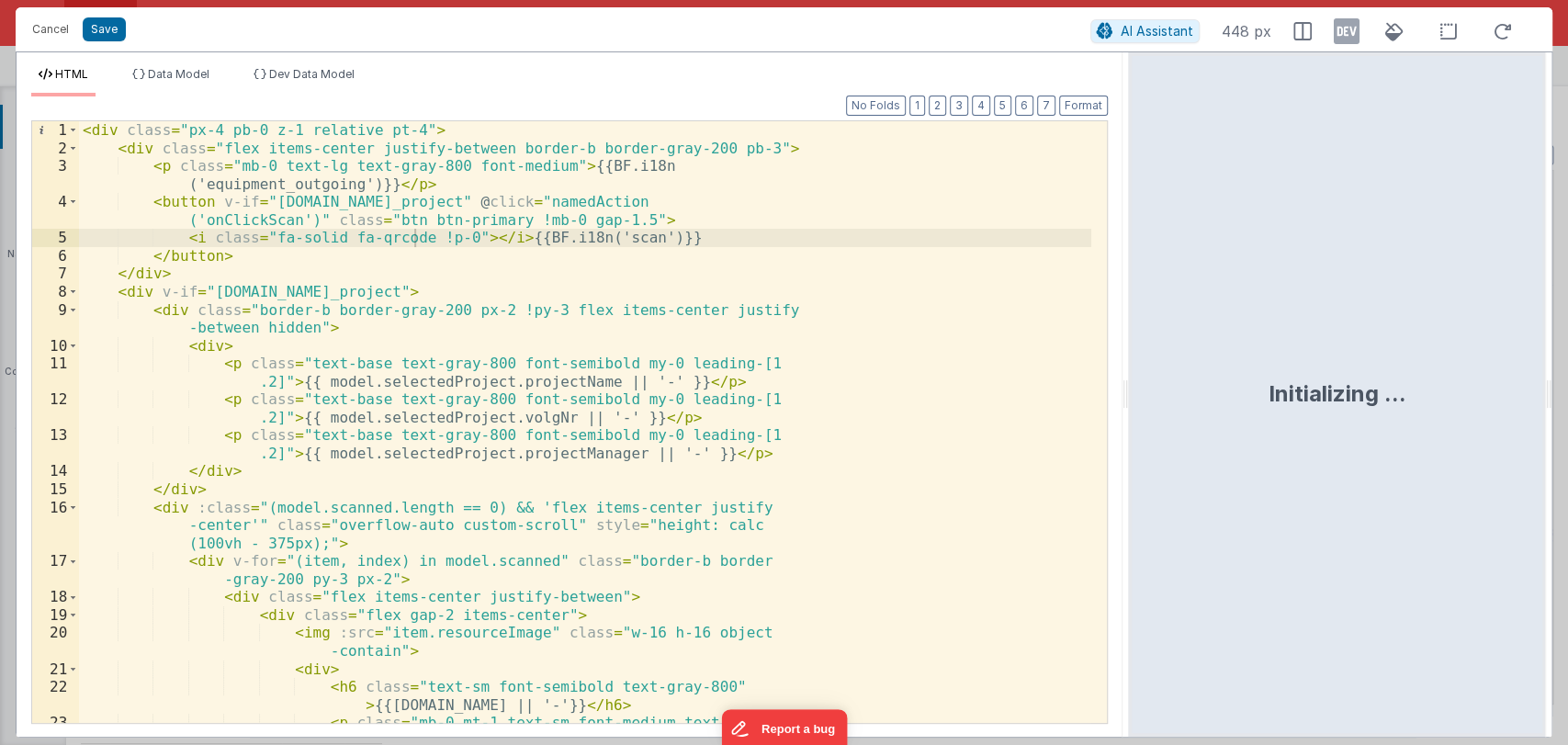
click at [1130, 387] on html "Cancel Save AI Assistant 448 px HTML Data Model Dev Data Model Format 7 6 5 4 3…" at bounding box center [784, 372] width 1568 height 745
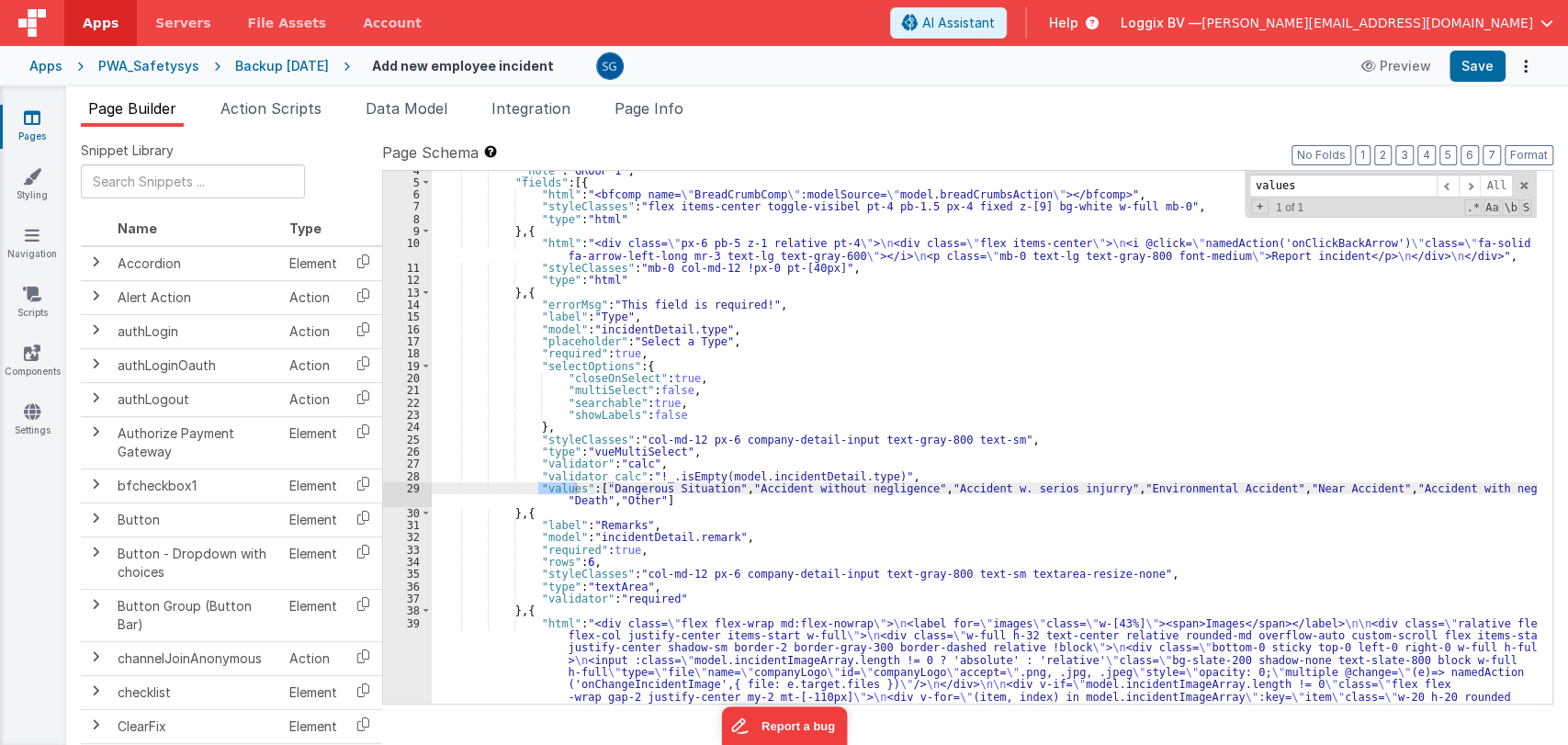
scroll to position [43, 0]
click at [30, 119] on icon at bounding box center [32, 117] width 17 height 18
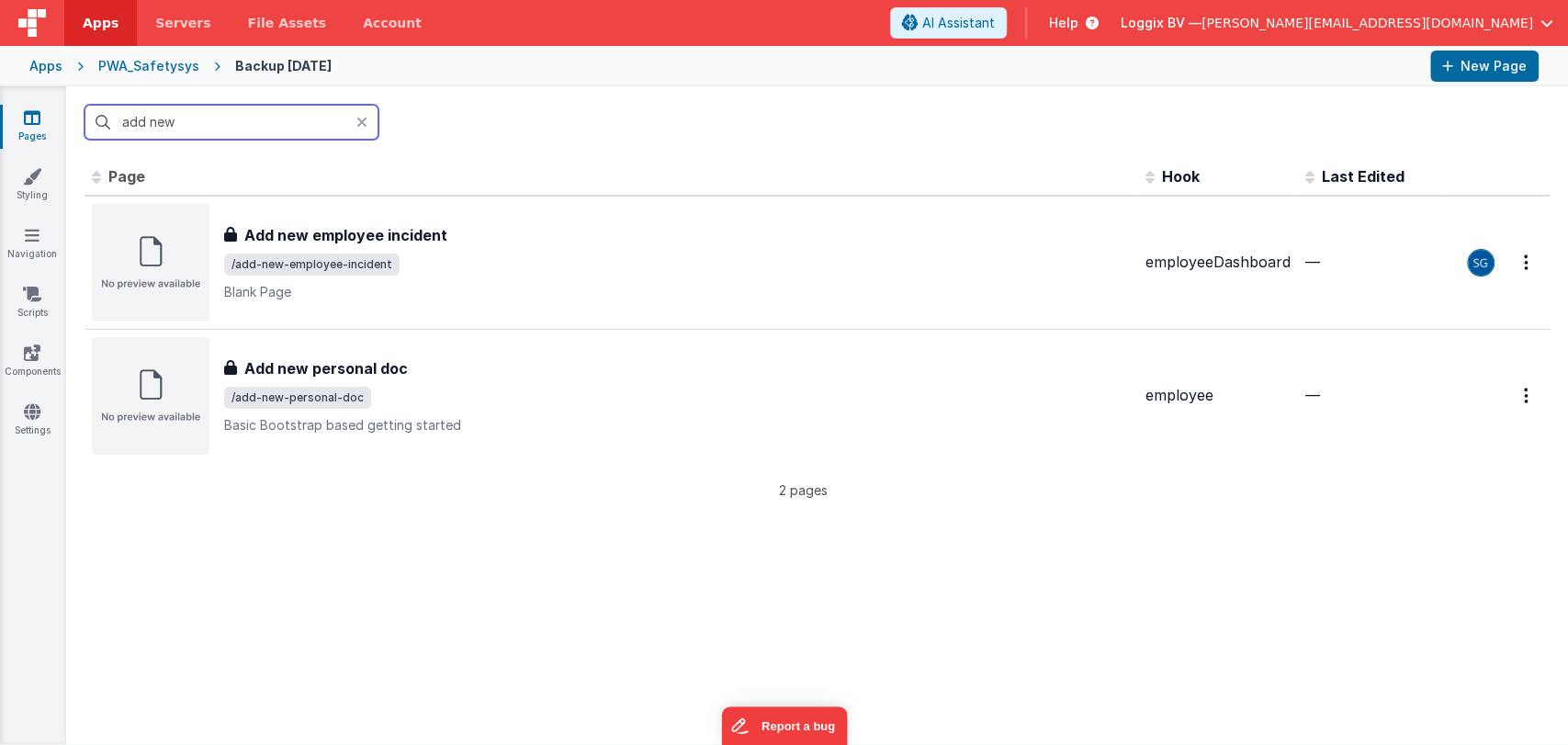
click at [244, 125] on input "add new" at bounding box center [232, 121] width 294 height 35
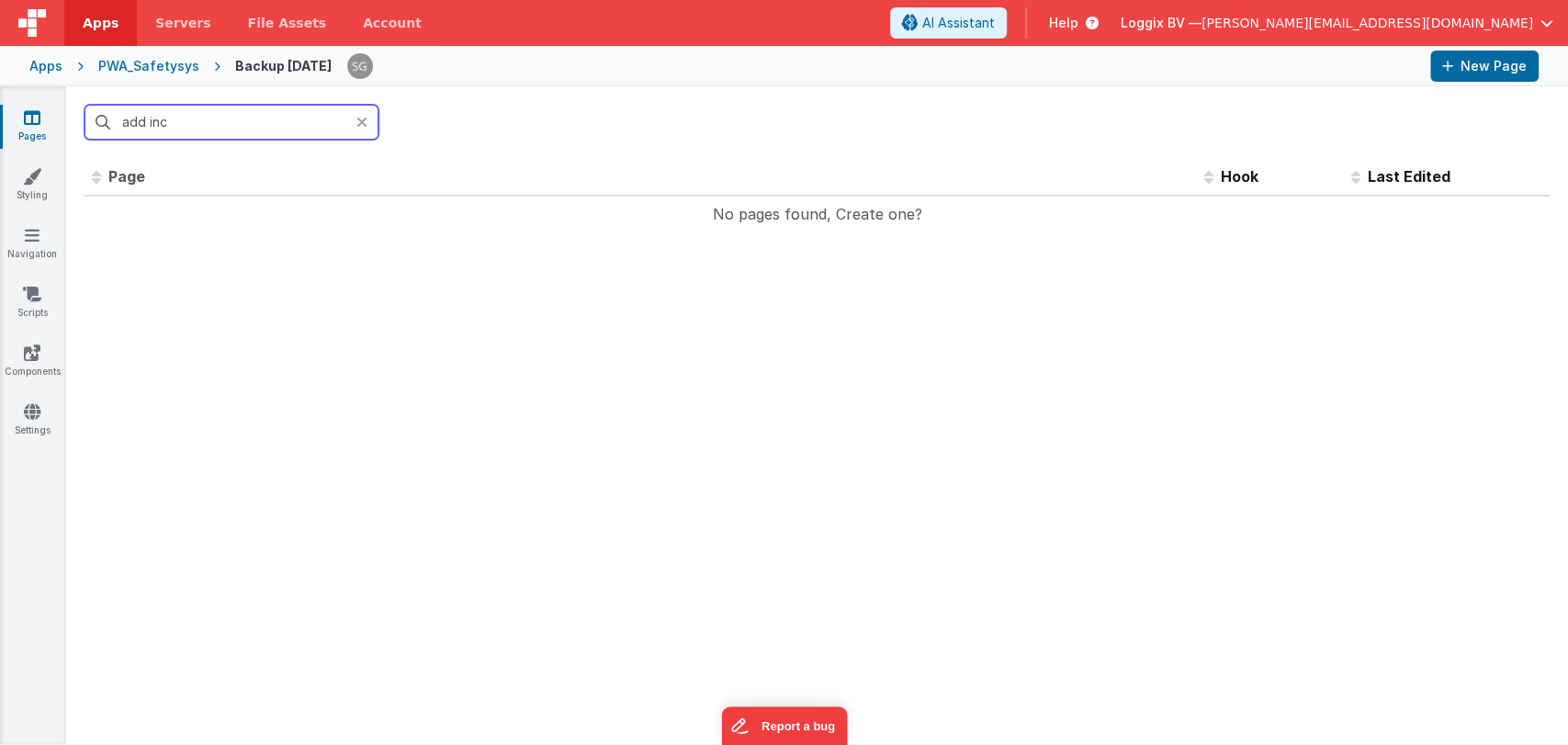
type input "add"
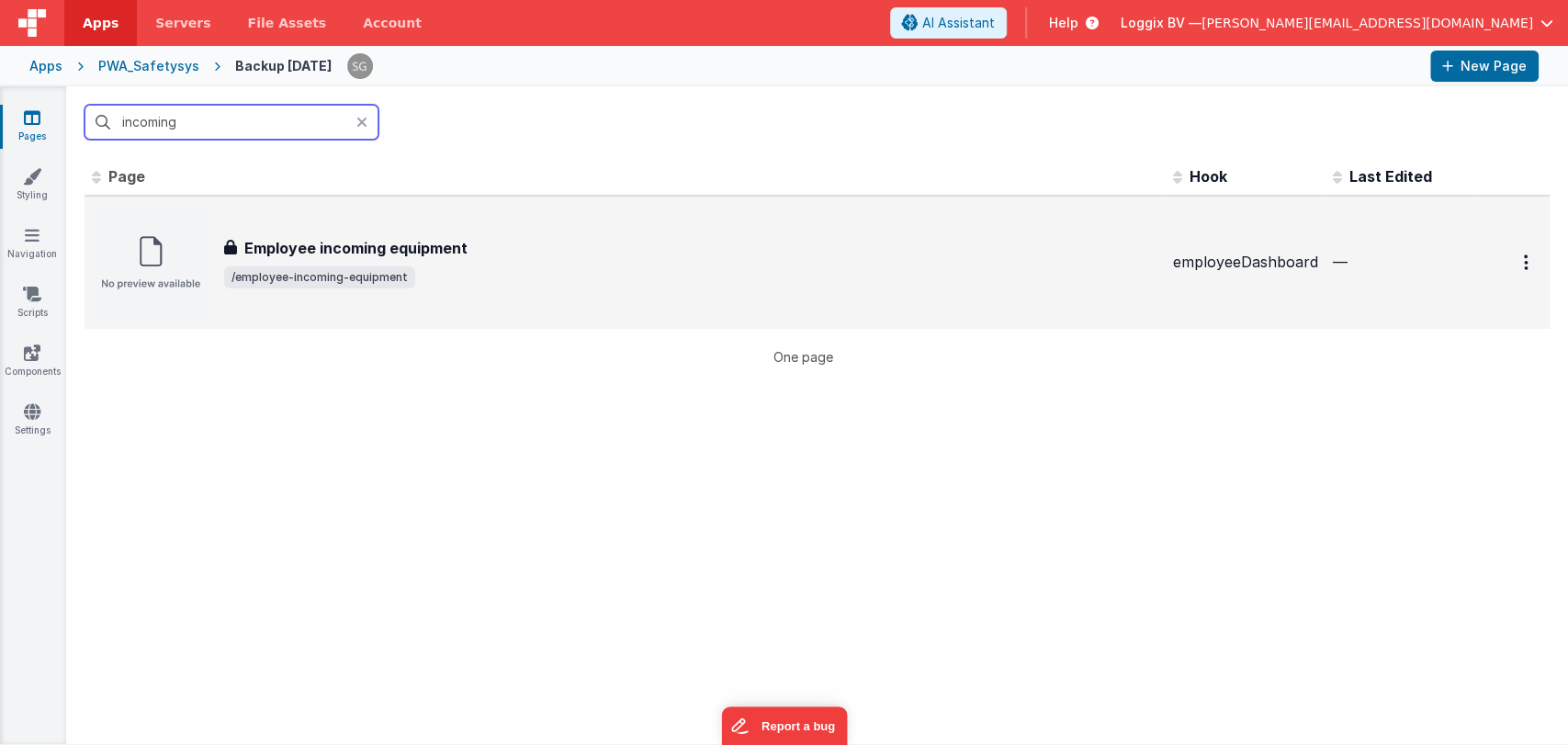
type input "incoming"
click at [392, 224] on div "Employee incoming equipment Employee incoming equipment /employee-incoming-equi…" at bounding box center [624, 262] width 1066 height 117
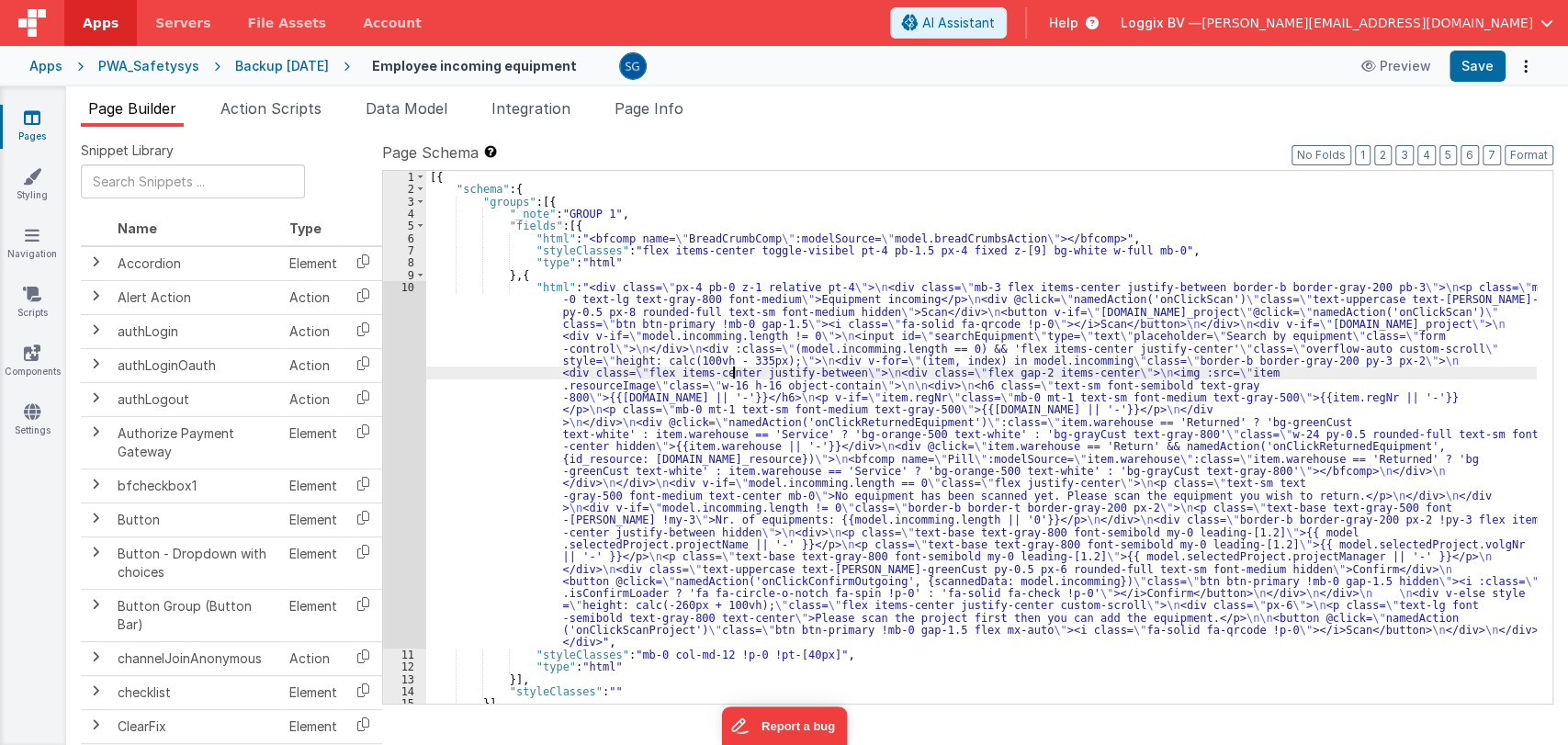
click at [731, 370] on div "[{ "schema" : { "groups" : [{ "_note" : "GROUP 1" , "fields" : [{ "html" : "<bf…" at bounding box center [981, 449] width 1110 height 557
click at [1007, 10] on button "AI Assistant" at bounding box center [948, 22] width 116 height 31
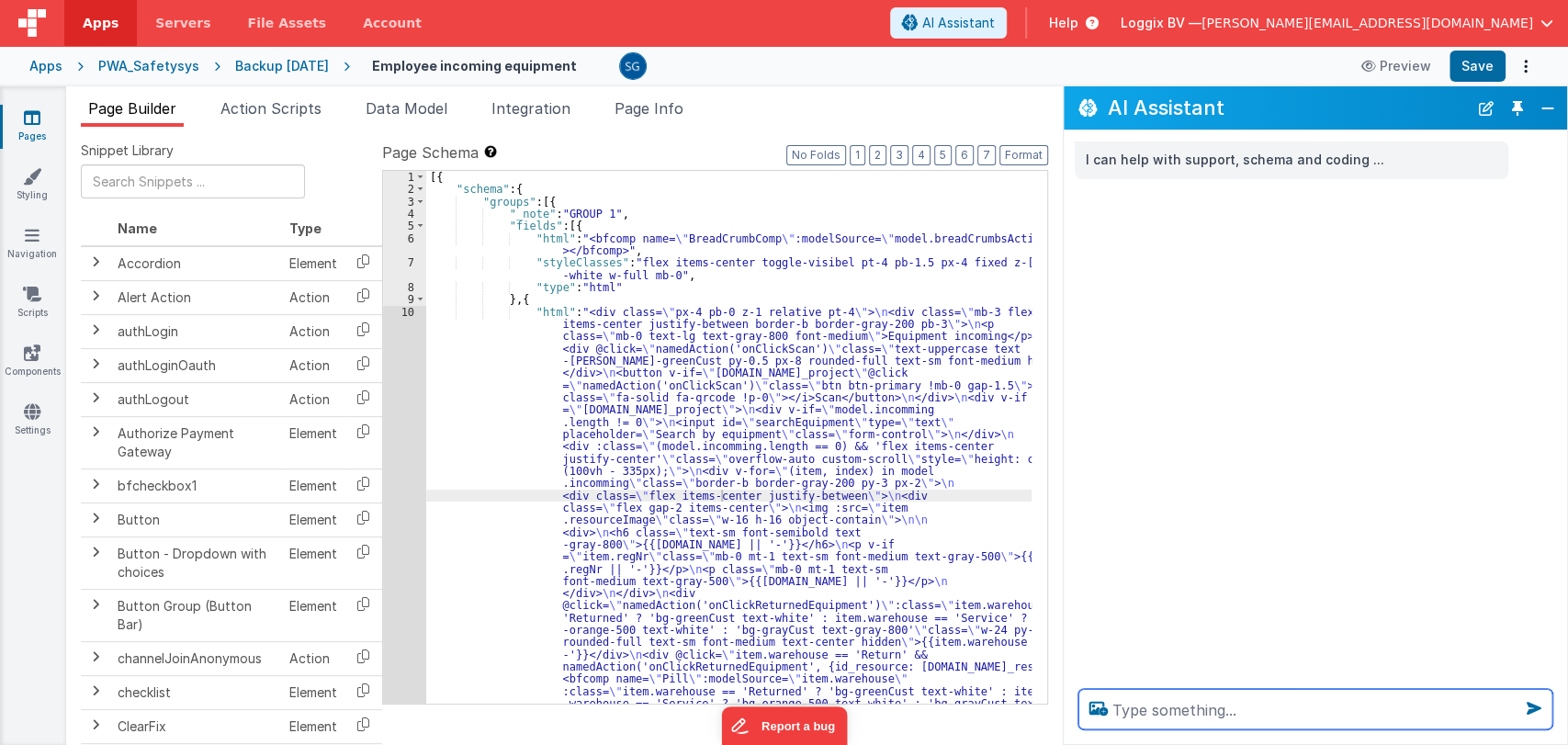
click at [1161, 712] on textarea at bounding box center [1315, 708] width 474 height 41
paste textarea "equipment_incoming scan search_by_equipment no_equipment_scanned_yet nr_of_equi…"
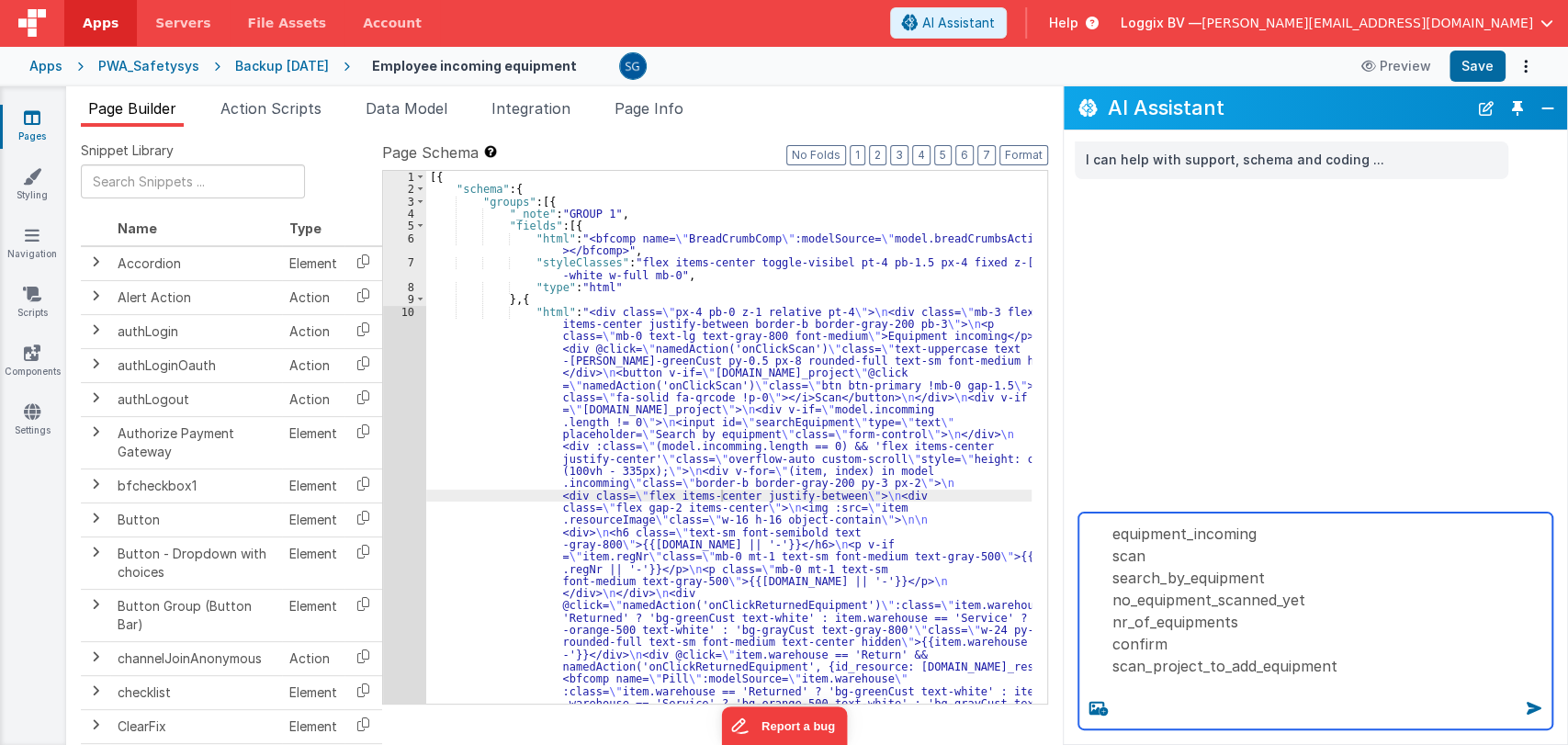
paste textarea "give me values of the corresponding keys that can be used with i18n function . …"
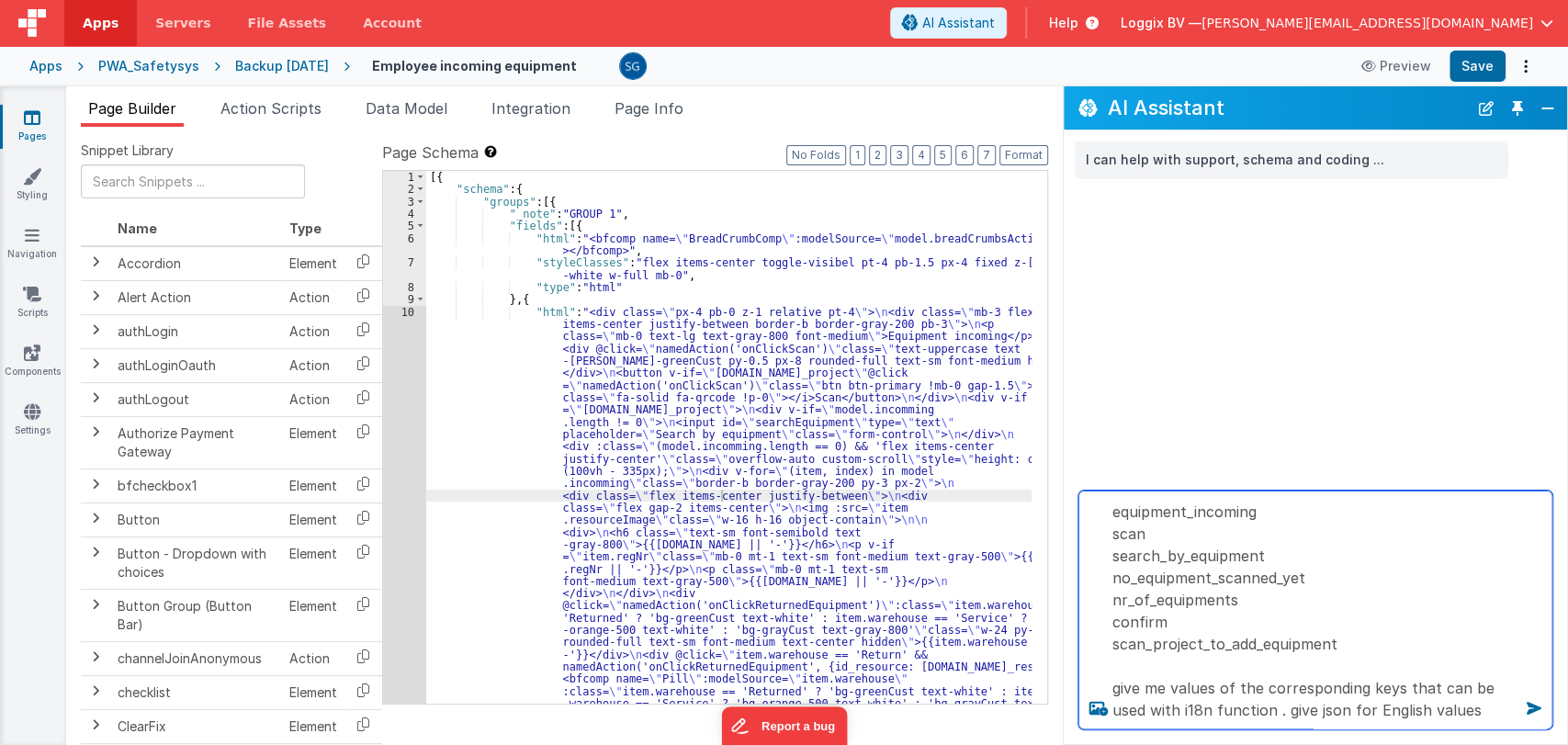
type textarea "equipment_incoming scan search_by_equipment no_equipment_scanned_yet nr_of_equi…"
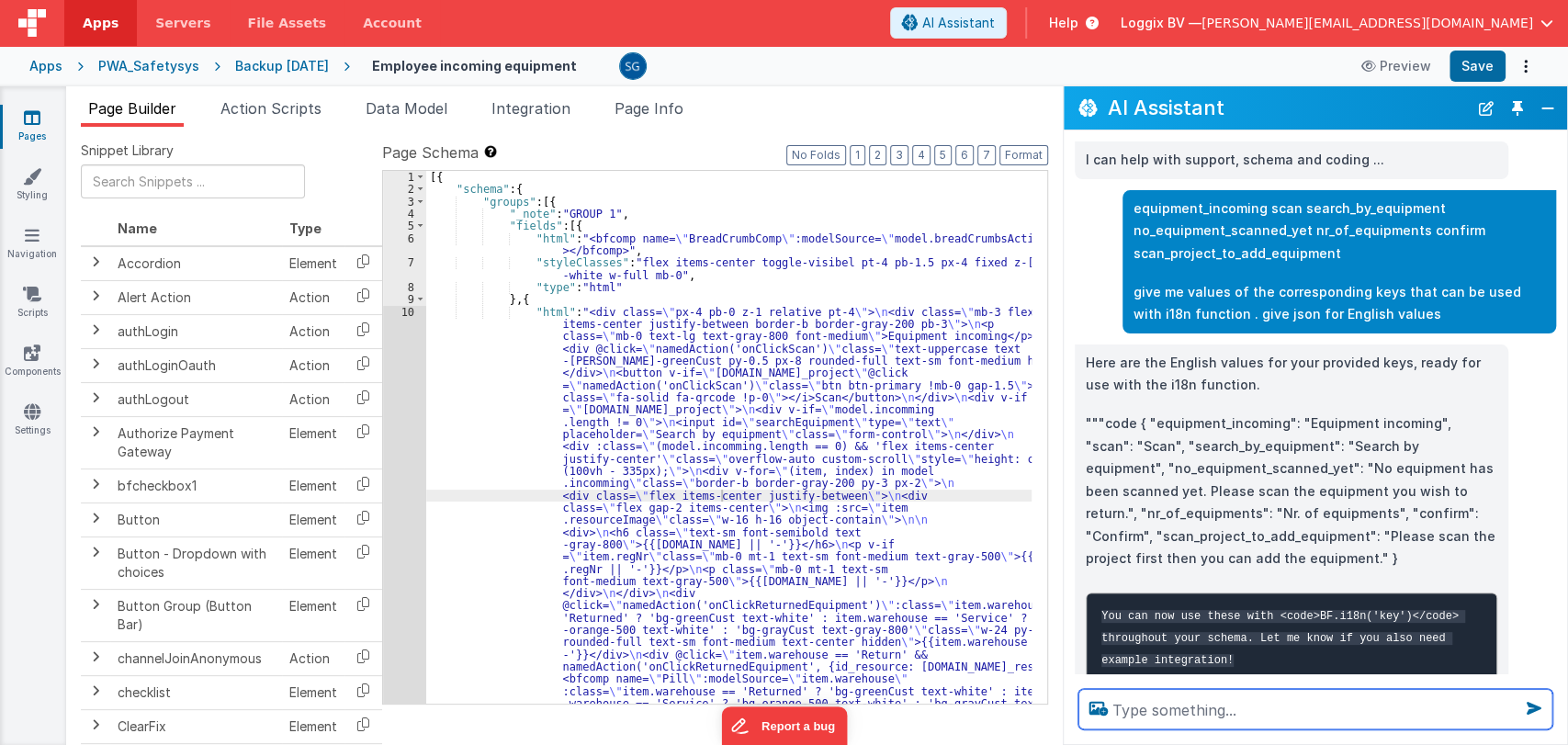
scroll to position [50, 0]
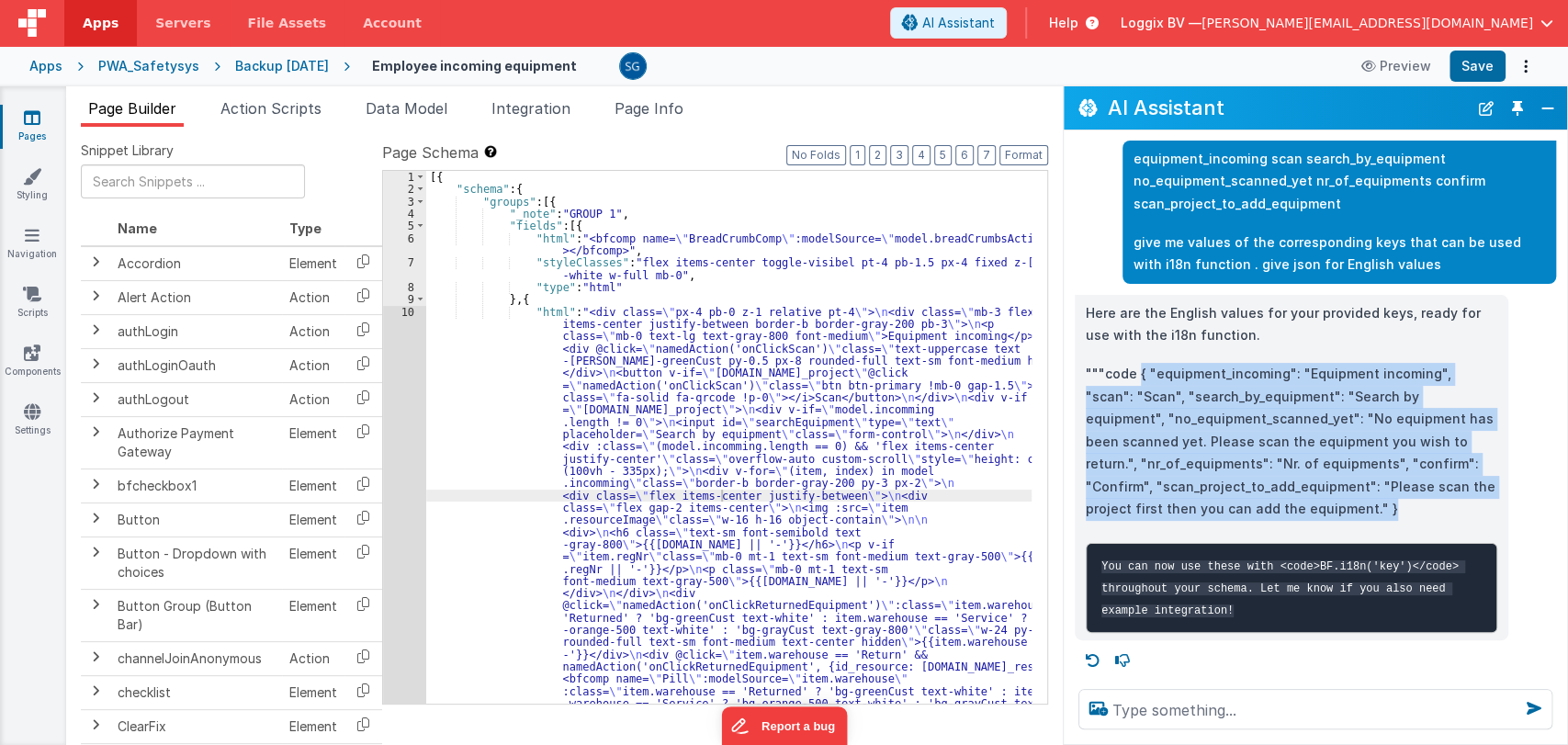
drag, startPoint x: 1315, startPoint y: 509, endPoint x: 1137, endPoint y: 375, distance: 222.8
click at [1137, 375] on p """"code { "equipment_incoming": "Equipment incoming", "scan": "Scan", "search_b…" at bounding box center [1291, 441] width 411 height 158
copy p "{ "equipment_incoming": "Equipment incoming", "scan": "Scan", "search_by_equipm…"
click at [1544, 103] on button "Close" at bounding box center [1547, 108] width 24 height 26
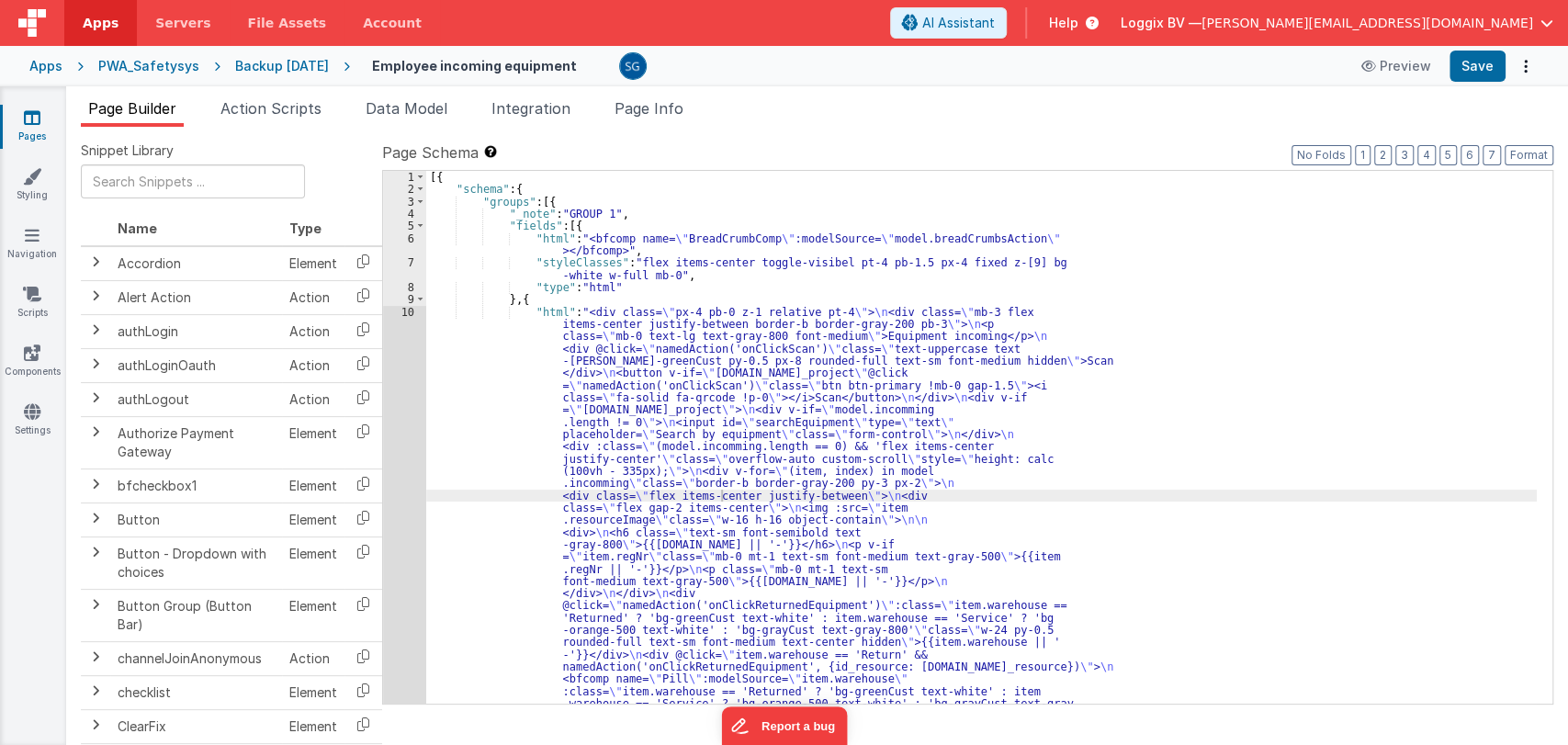
click at [38, 116] on icon at bounding box center [32, 117] width 17 height 18
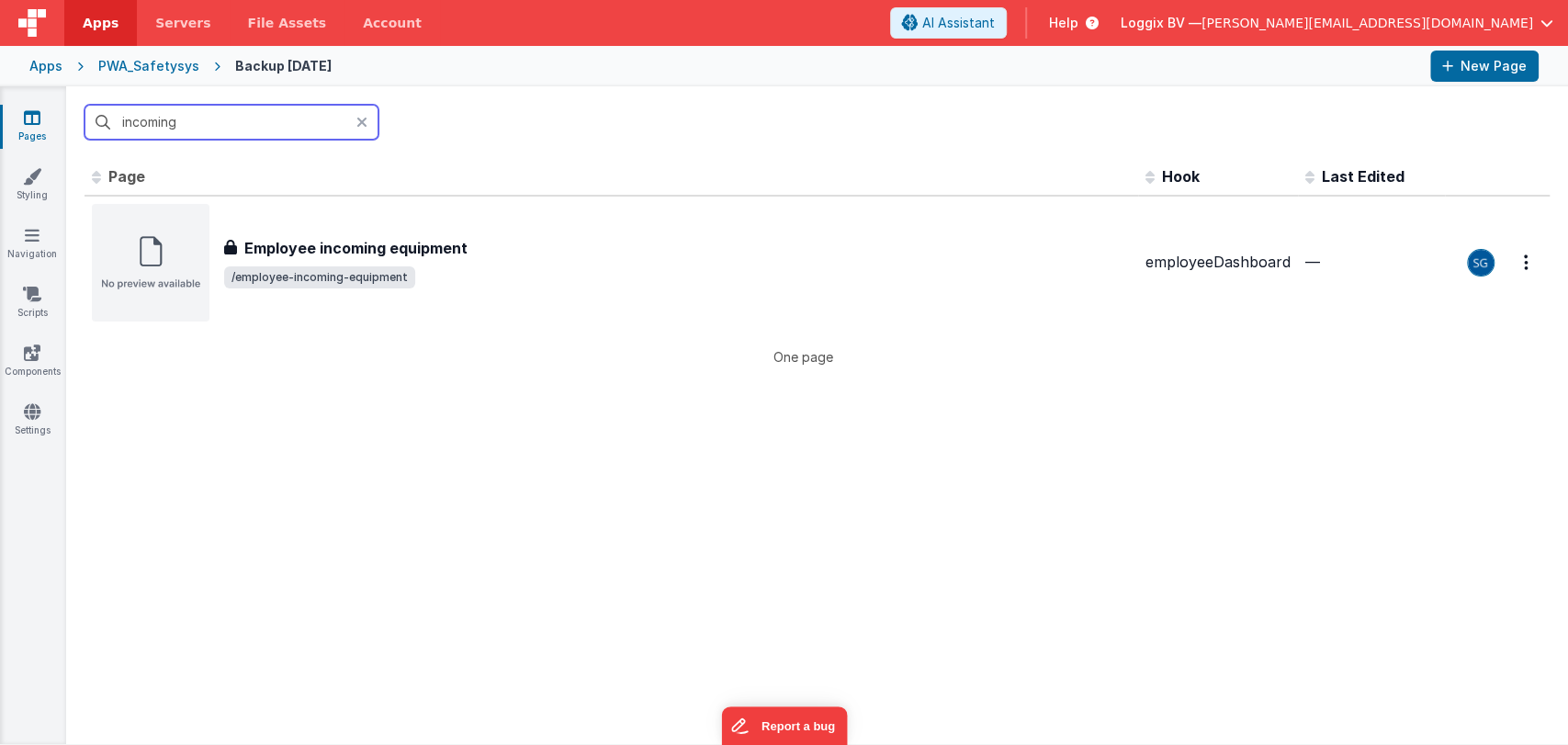
click at [263, 112] on input "incoming" at bounding box center [232, 121] width 294 height 35
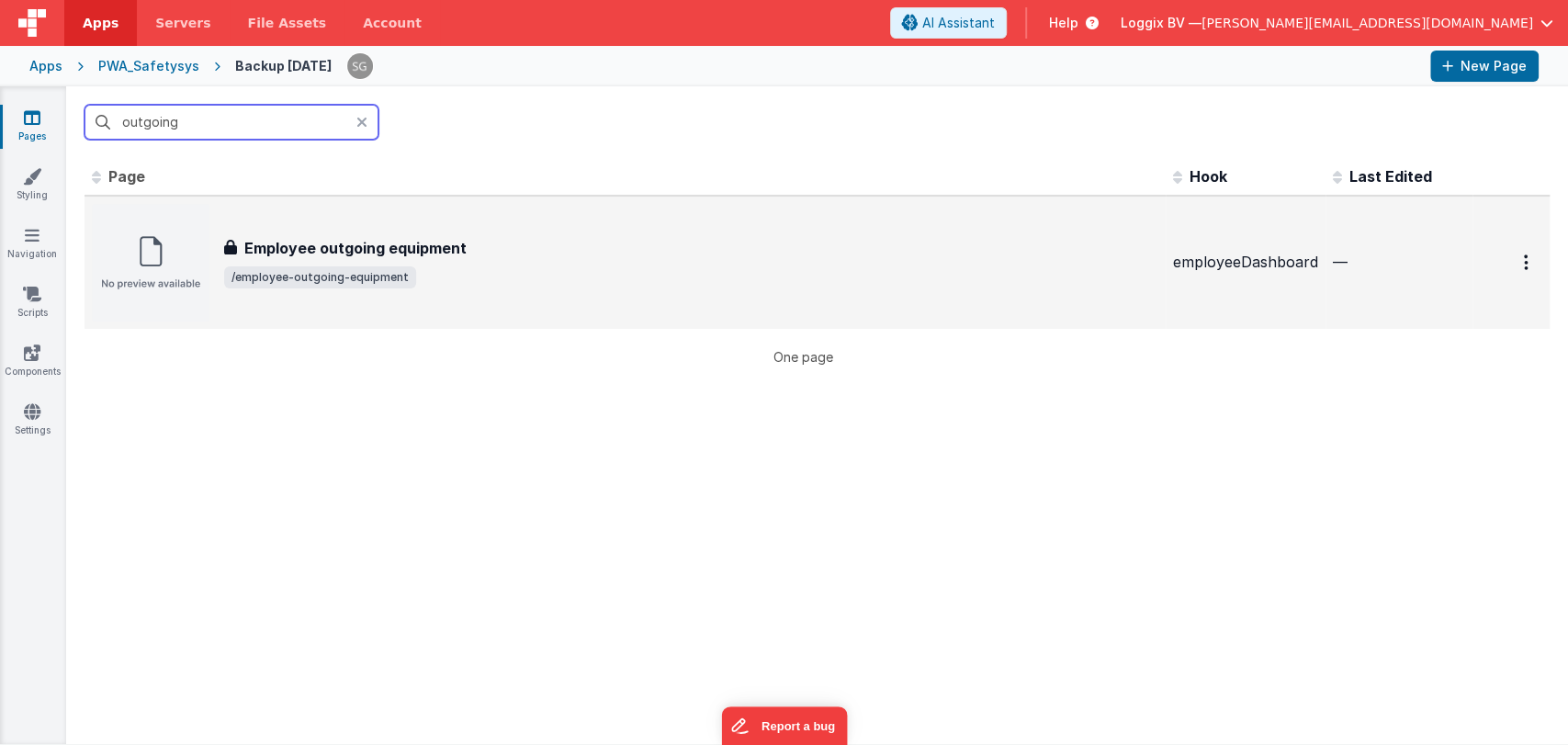
type input "outgoing"
click at [320, 231] on div "Employee outgoing equipment Employee outgoing equipment /employee-outgoing-equi…" at bounding box center [624, 262] width 1066 height 117
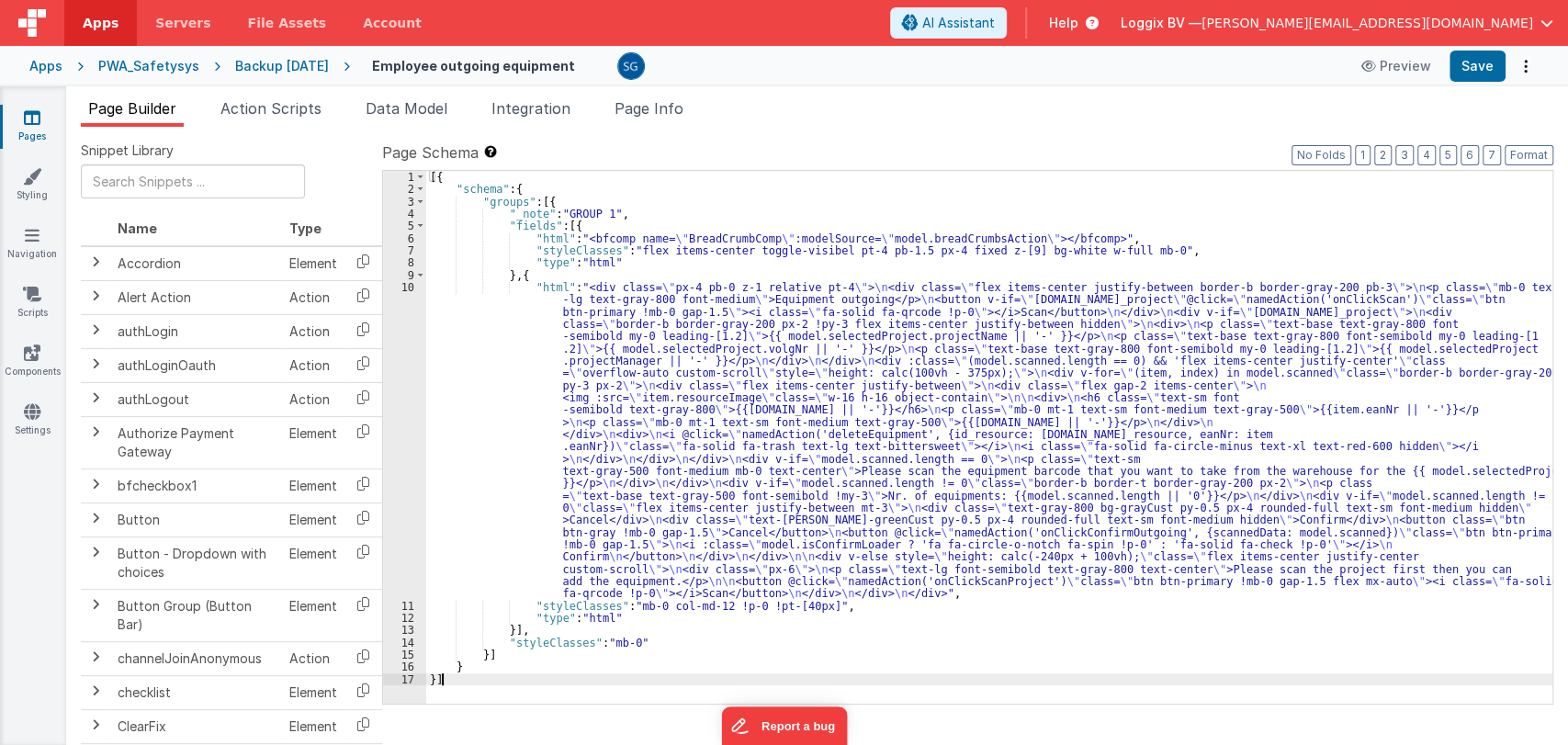
click at [405, 284] on div "10" at bounding box center [403, 440] width 43 height 319
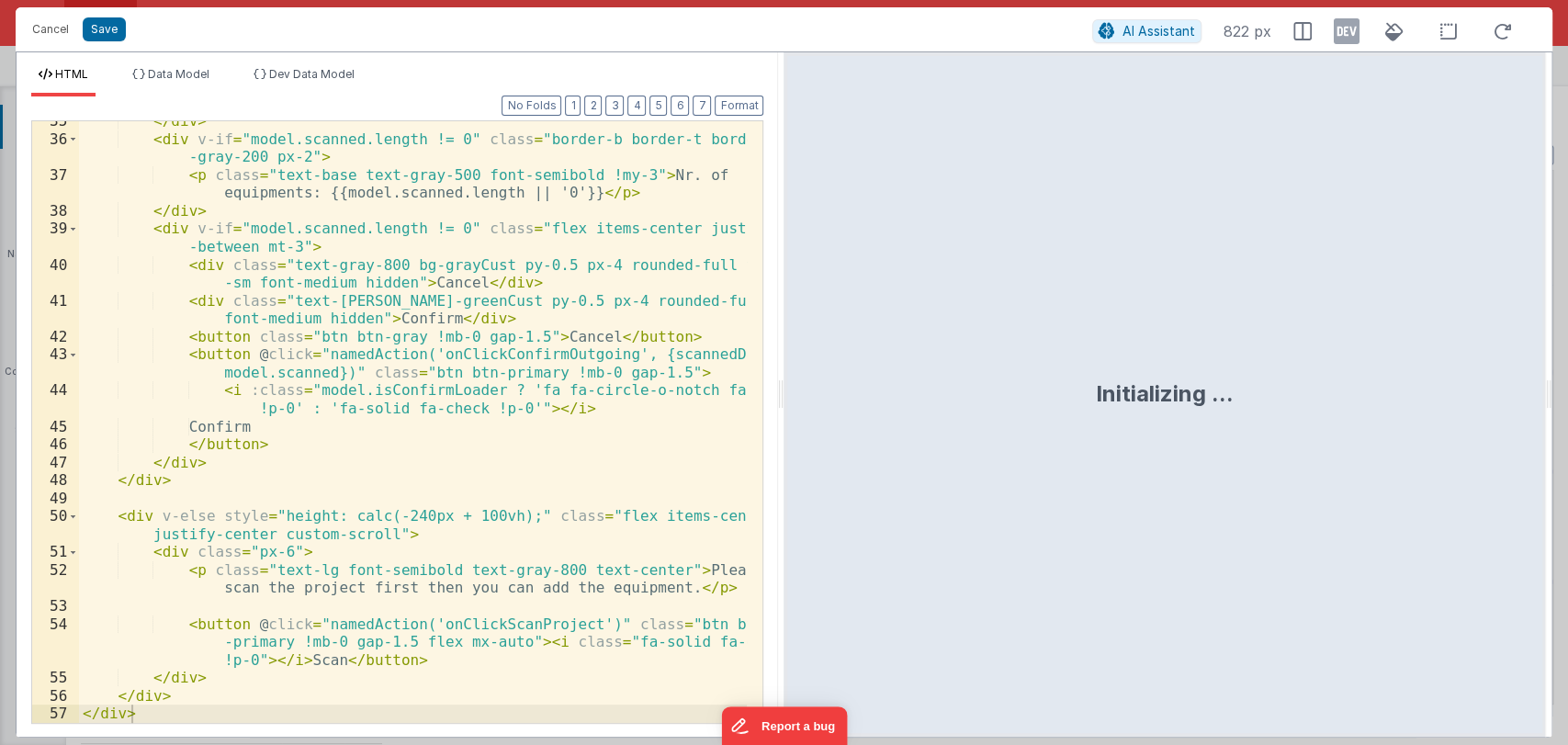
scroll to position [961, 0]
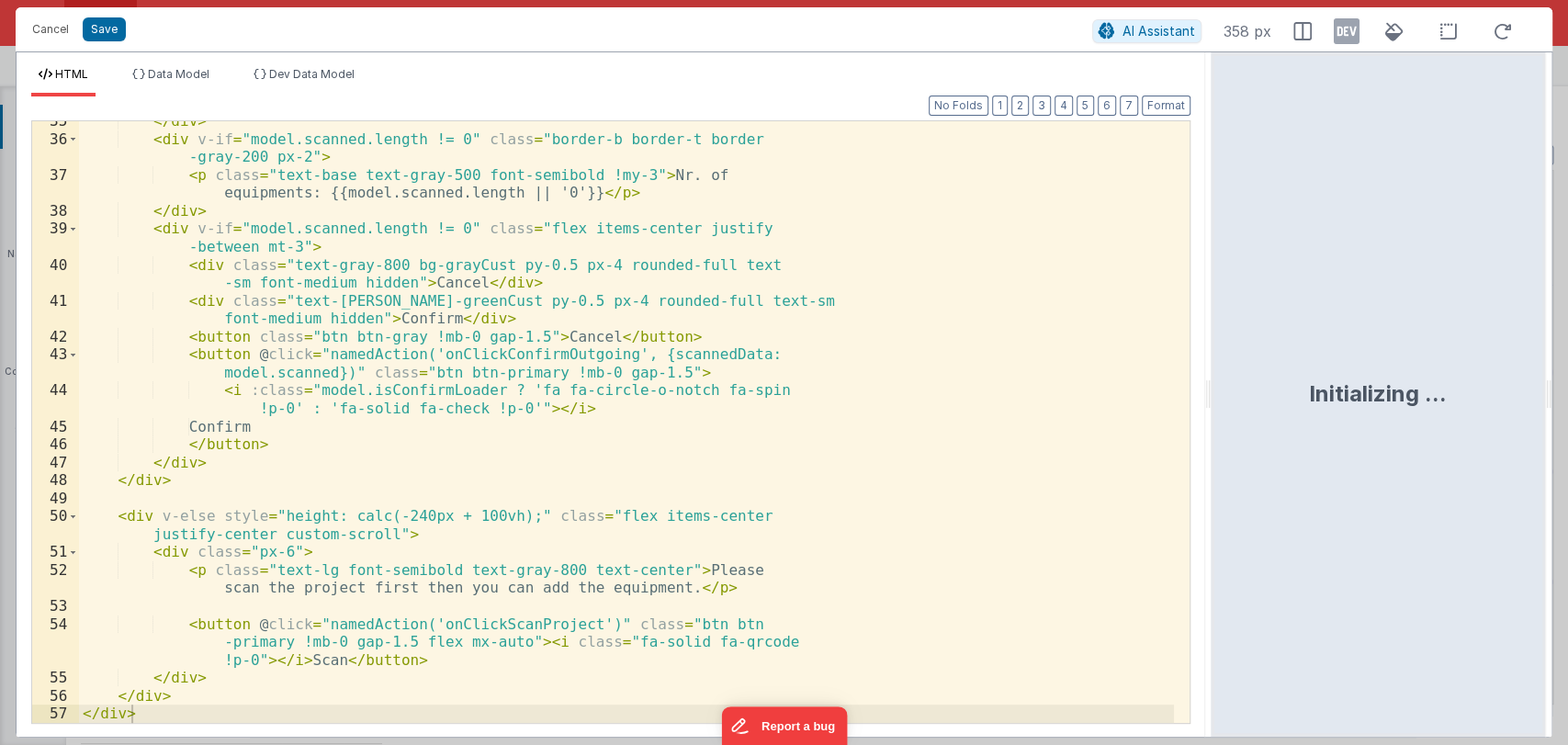
drag, startPoint x: 781, startPoint y: 388, endPoint x: 1212, endPoint y: 352, distance: 432.5
click at [1212, 352] on html "Cancel Save AI Assistant 358 px HTML Data Model Dev Data Model Format 7 6 5 4 3…" at bounding box center [784, 372] width 1568 height 745
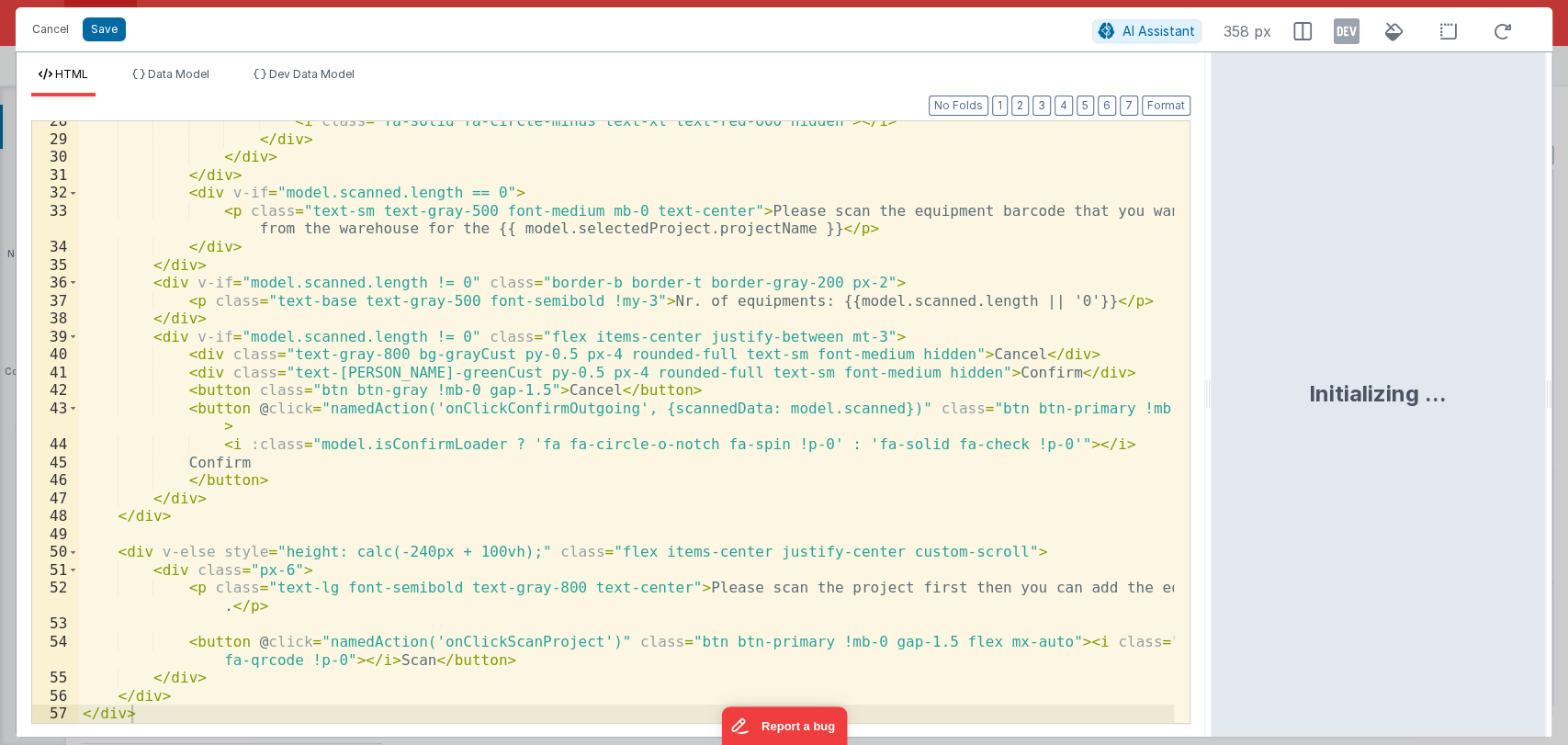
scroll to position [565, 0]
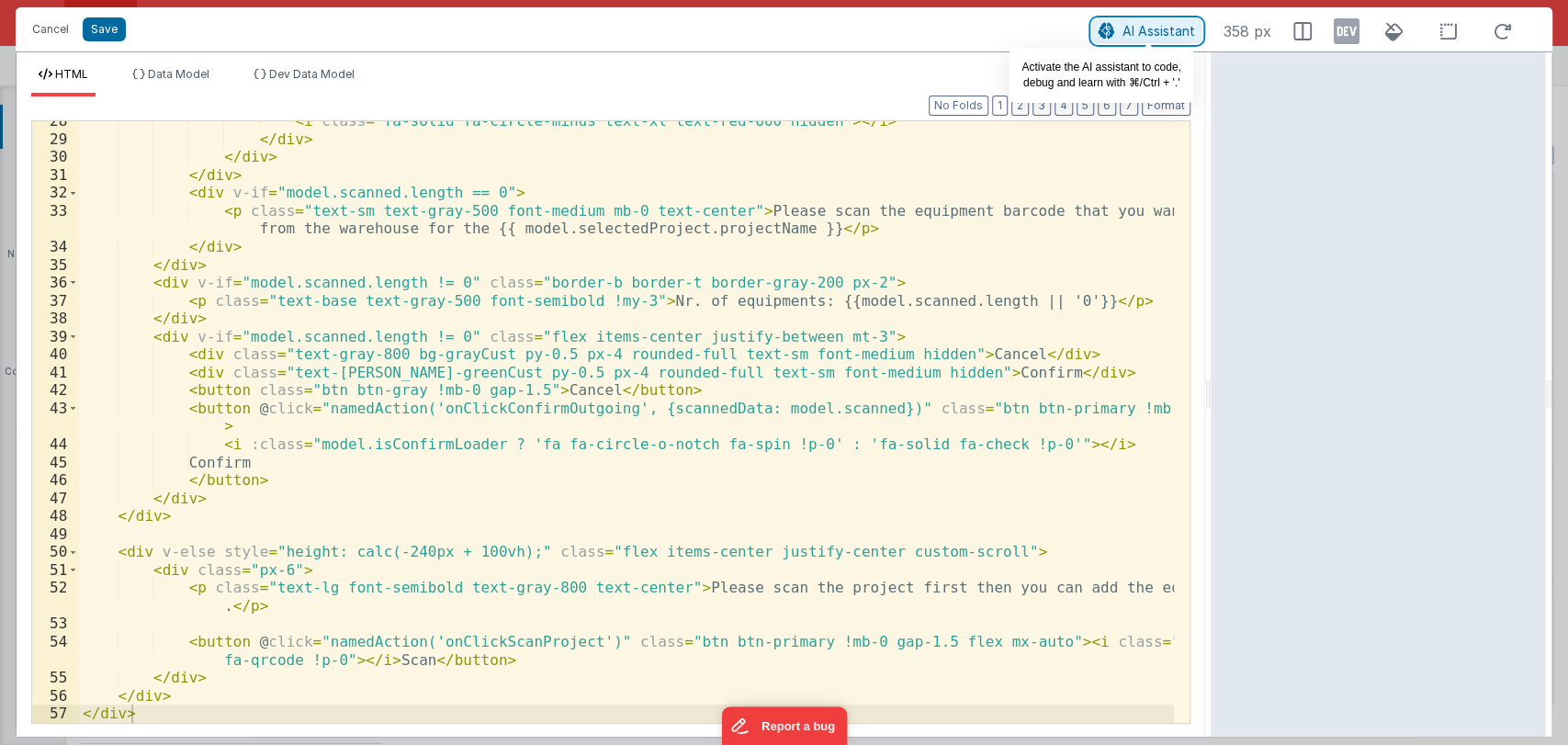
click at [1133, 31] on span "AI Assistant" at bounding box center [1158, 31] width 73 height 16
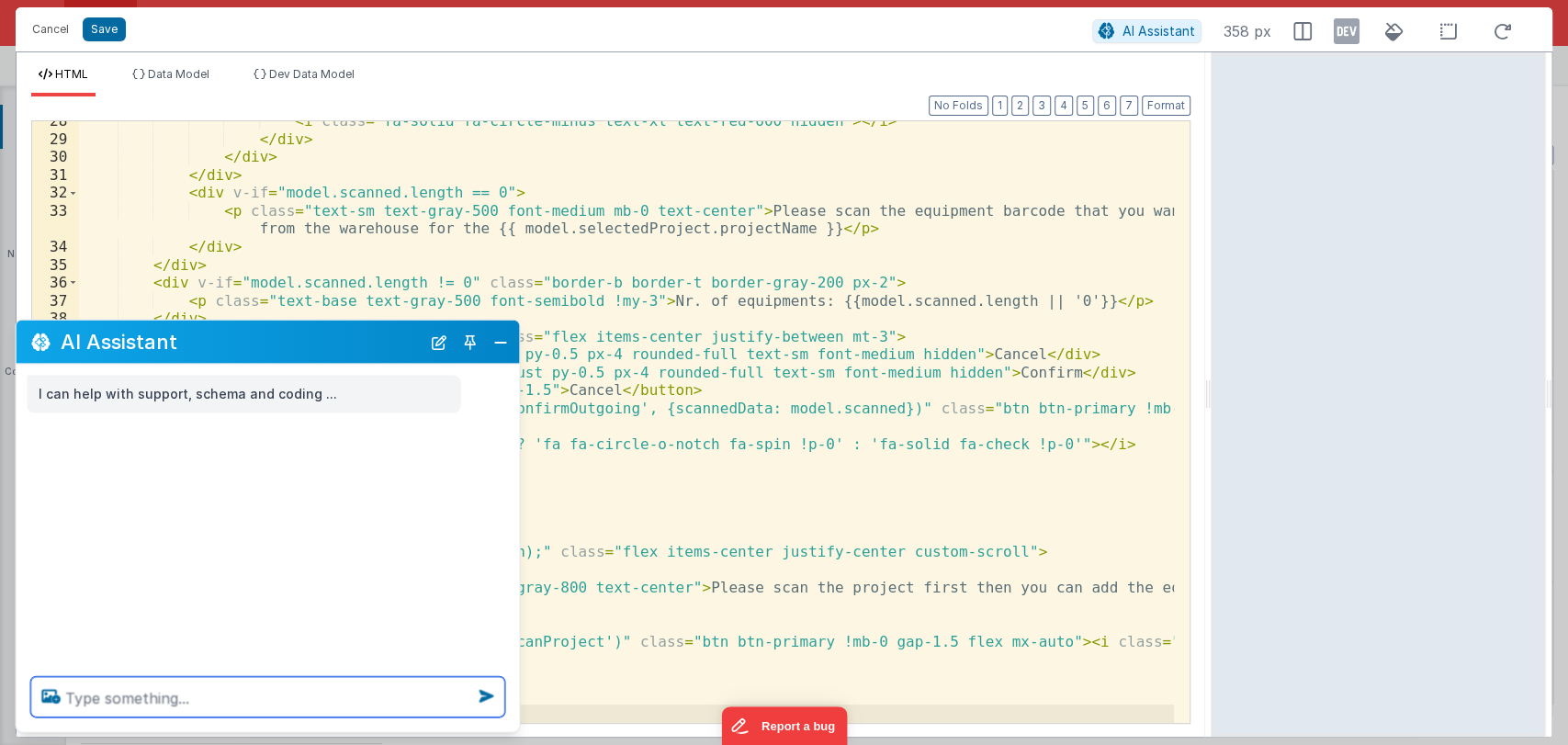
click at [120, 704] on textarea at bounding box center [267, 696] width 474 height 41
paste textarea "equipment_outgoing scan please_scan_equipment_barcode nr_of_equipments cancel c…"
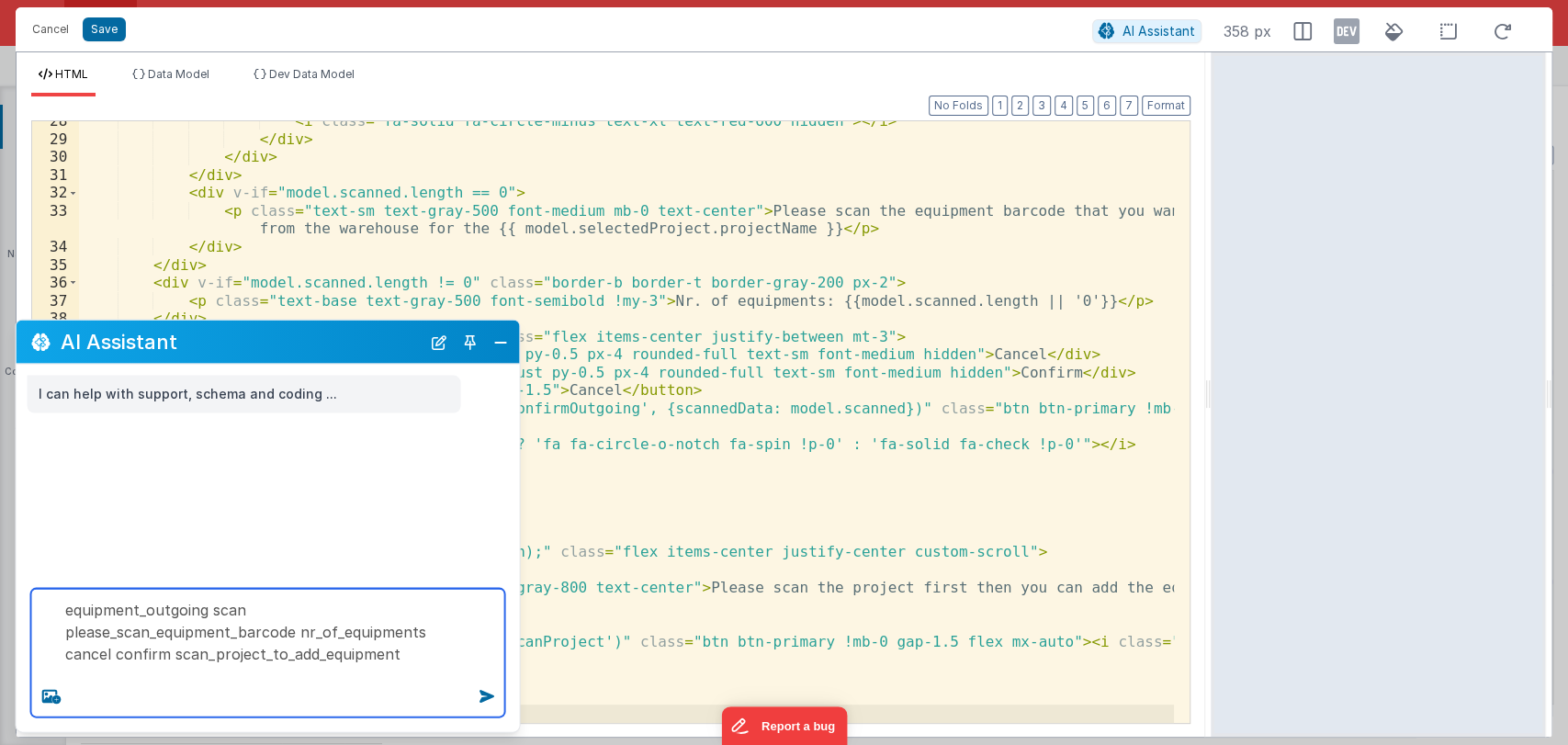
paste textarea "give me values of the corresponding keys that can be used with i18n function . …"
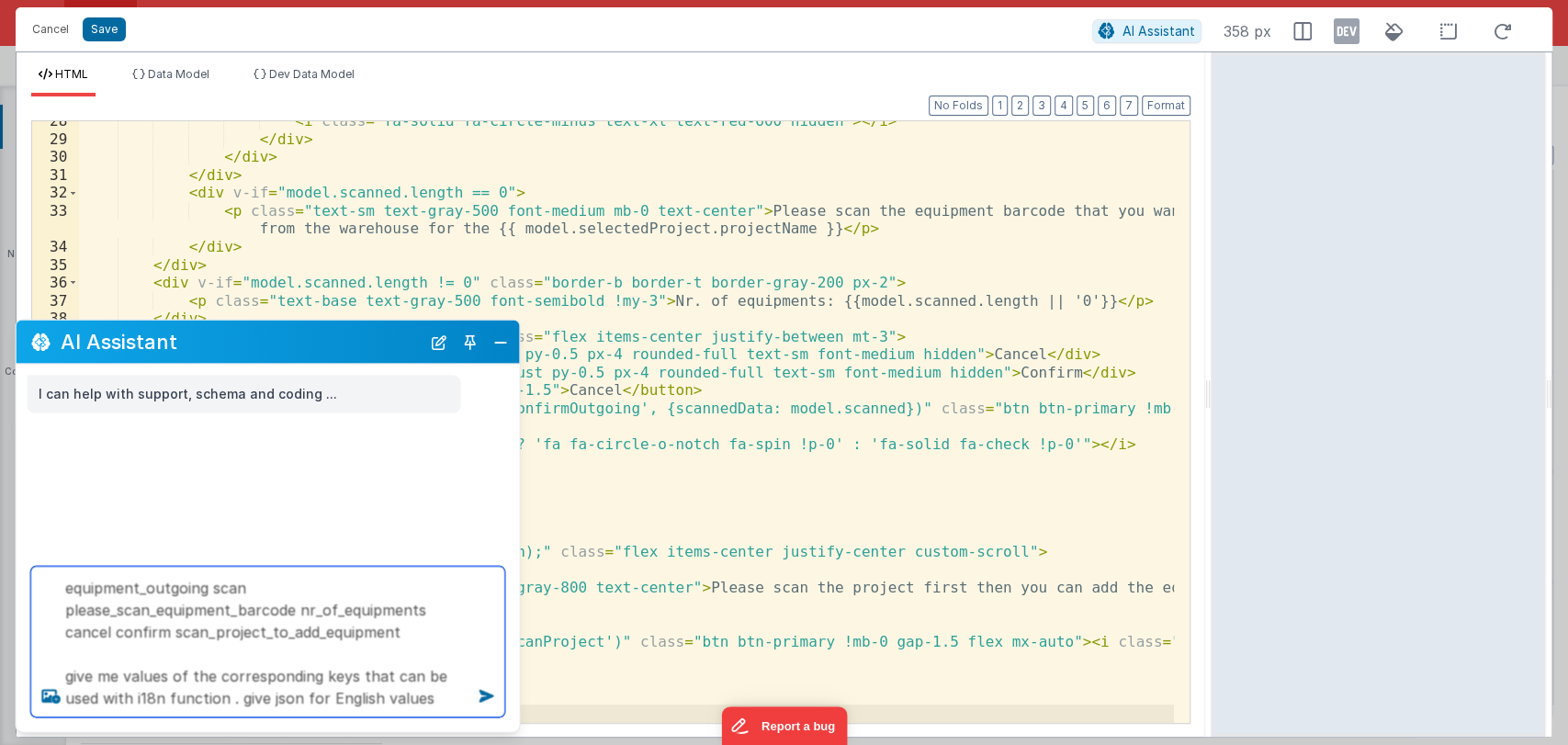
type textarea "equipment_outgoing scan please_scan_equipment_barcode nr_of_equipments cancel c…"
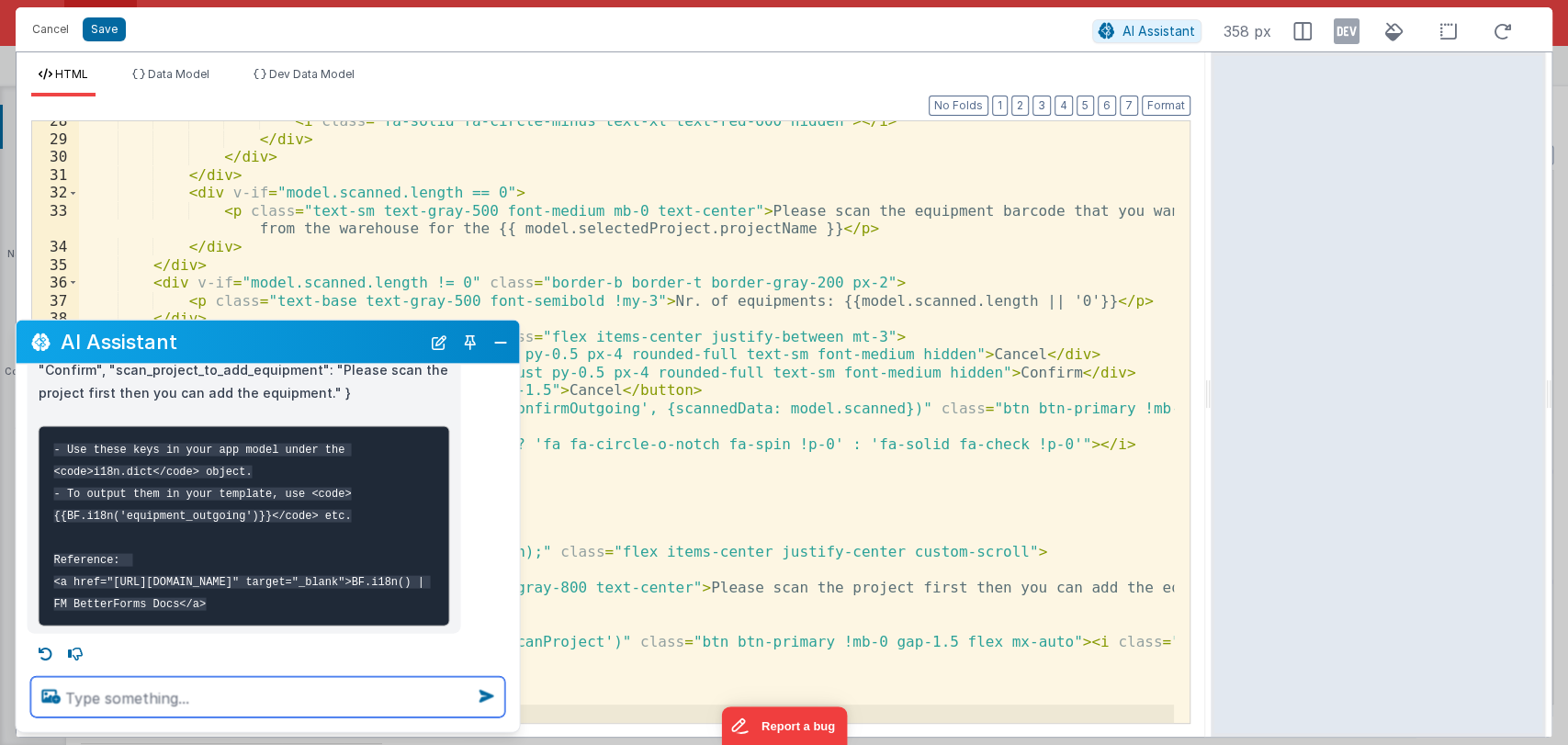
scroll to position [426, 0]
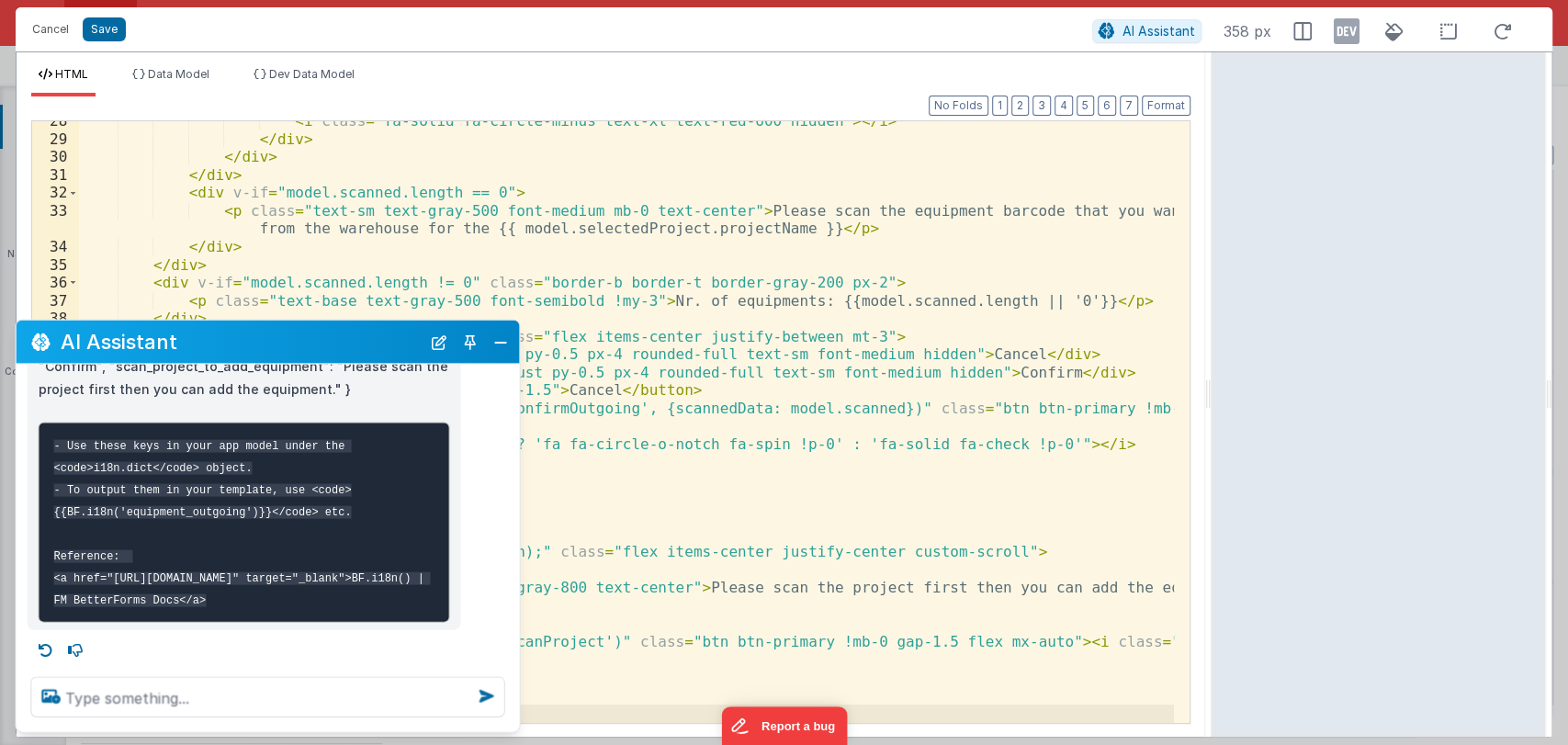
click at [177, 517] on pre "- Use these keys in your app model under the <code>i18n.dict</code> object. - T…" at bounding box center [244, 522] width 411 height 200
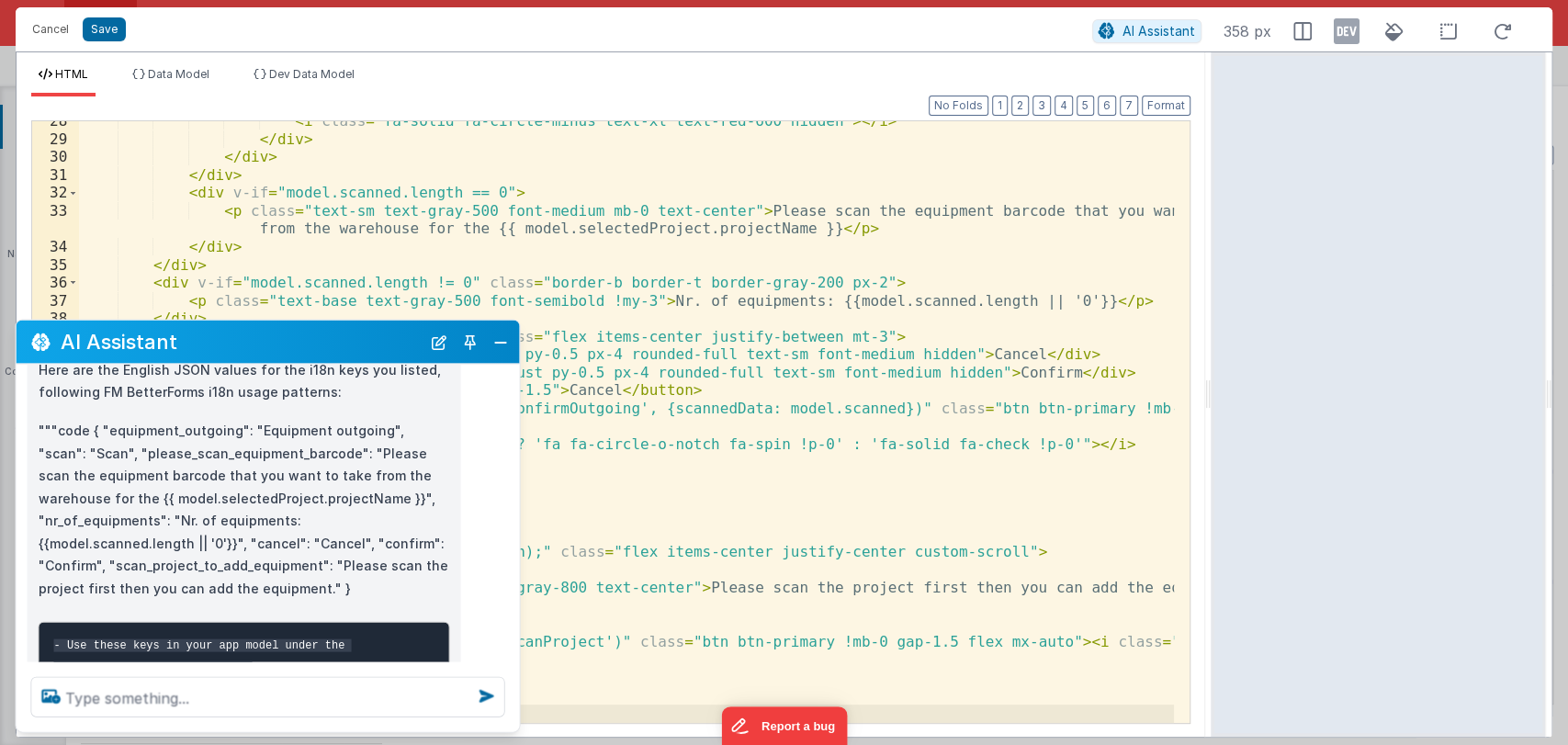
scroll to position [223, 0]
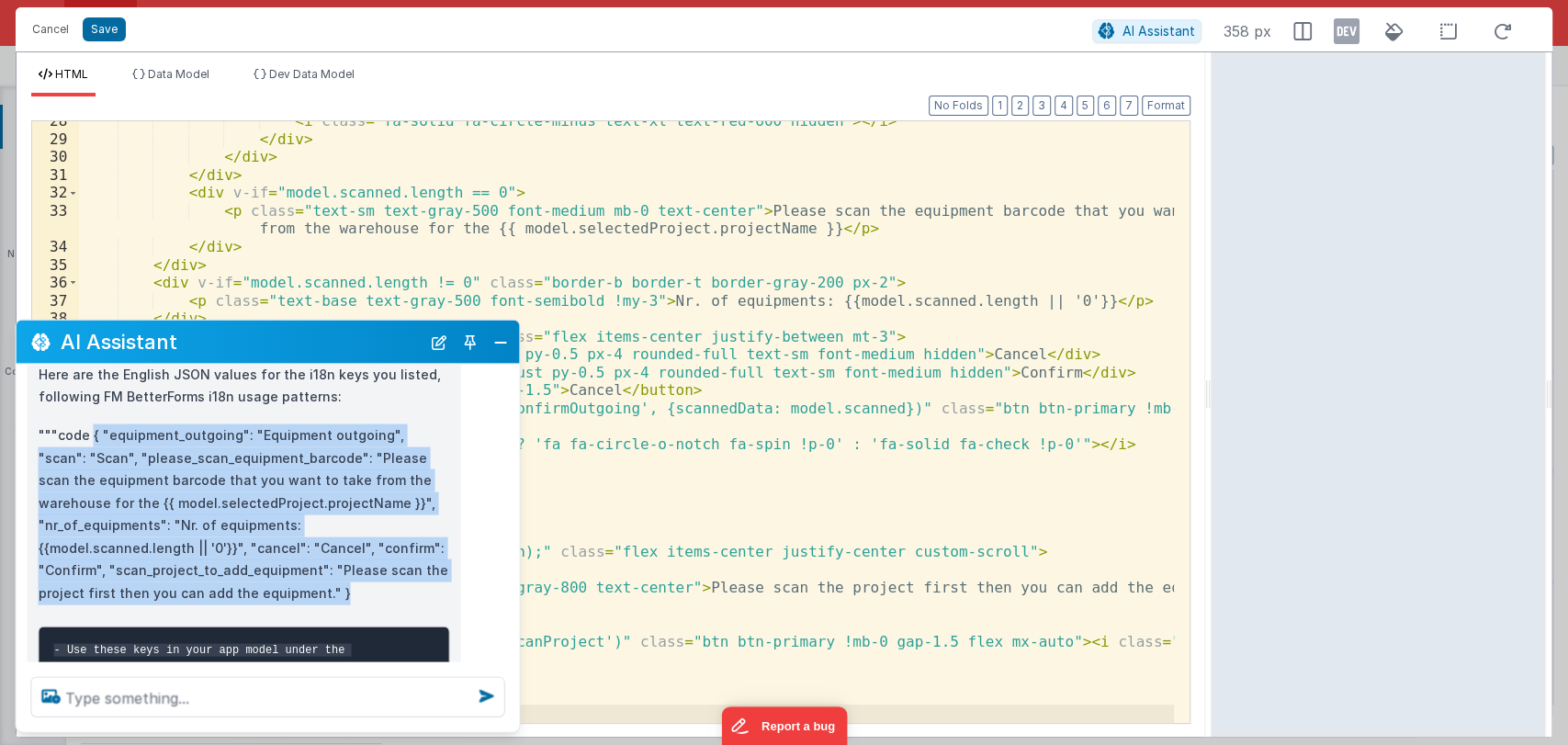
drag, startPoint x: 436, startPoint y: 545, endPoint x: 91, endPoint y: 412, distance: 369.7
click at [91, 424] on p """"code { "equipment_outgoing": "Equipment outgoing", "scan": "Scan", "please_s…" at bounding box center [244, 514] width 411 height 180
copy p "{ "equipment_outgoing": "Equipment outgoing", "scan": "Scan", "please_scan_equi…"
click at [504, 344] on button "Close" at bounding box center [501, 342] width 24 height 26
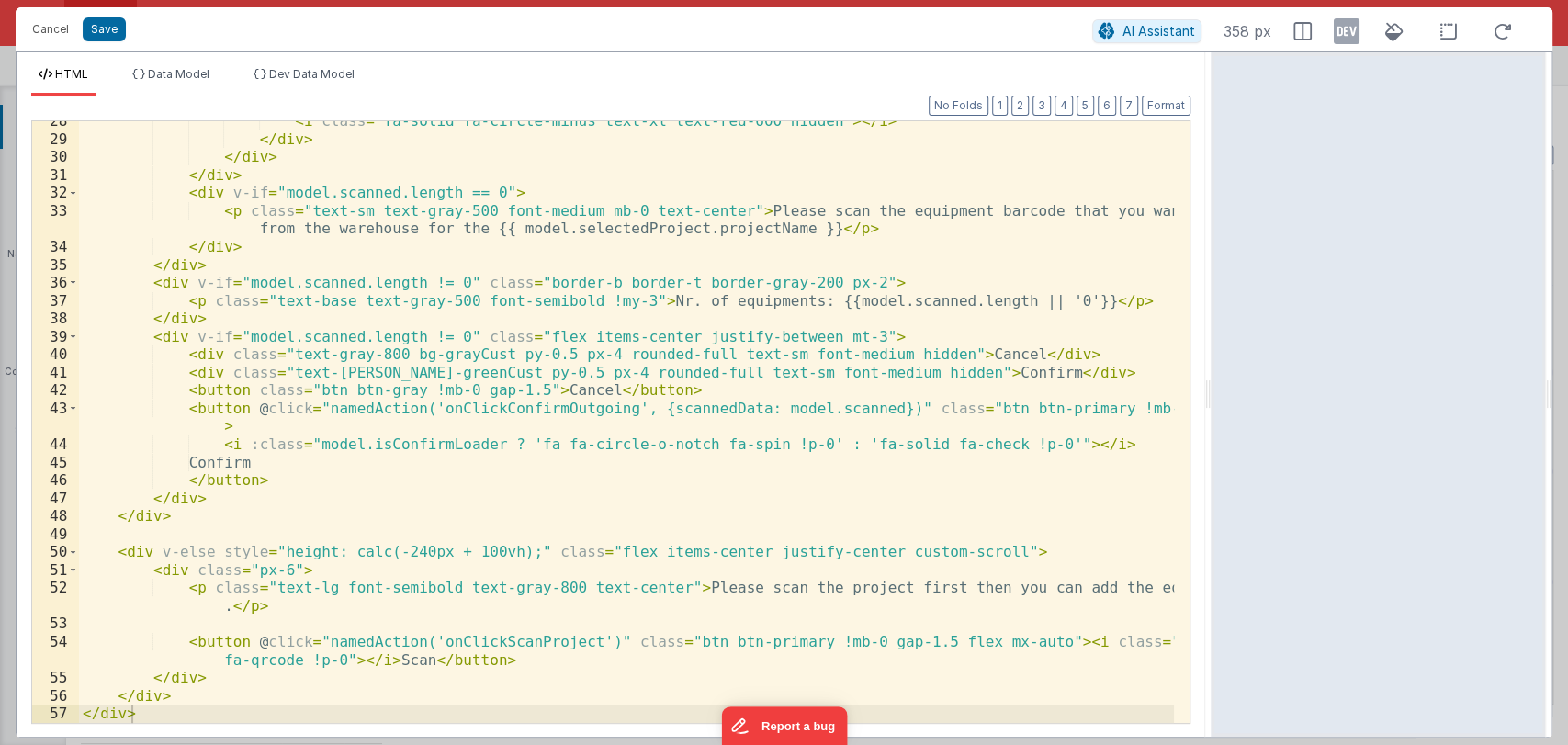
scroll to position [565, 0]
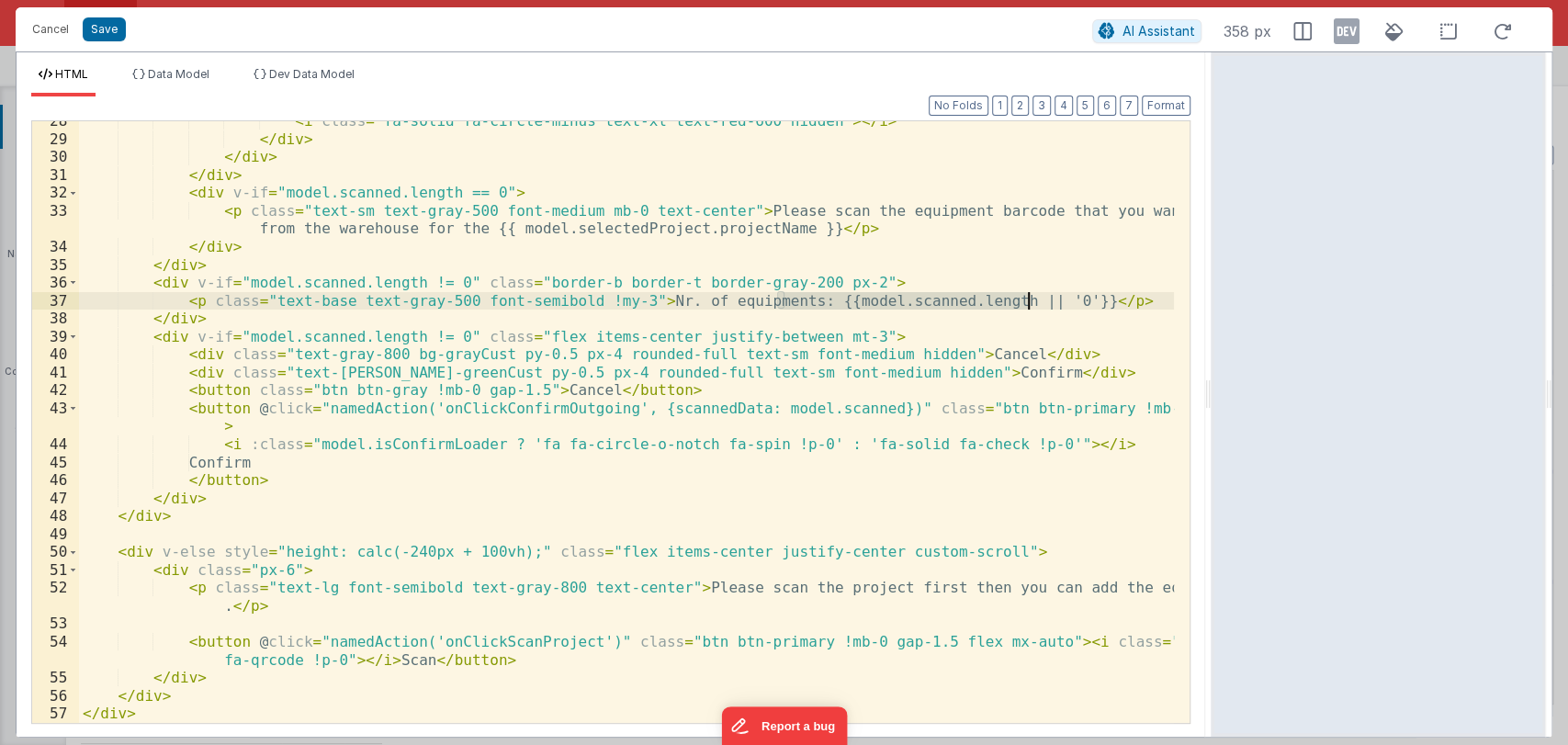
drag, startPoint x: 778, startPoint y: 297, endPoint x: 1023, endPoint y: 300, distance: 245.0
click at [1023, 300] on div "< i class = "fa-solid fa-circle-minus text-xl text-red-600 hidden" > </ i > </ …" at bounding box center [626, 430] width 1095 height 637
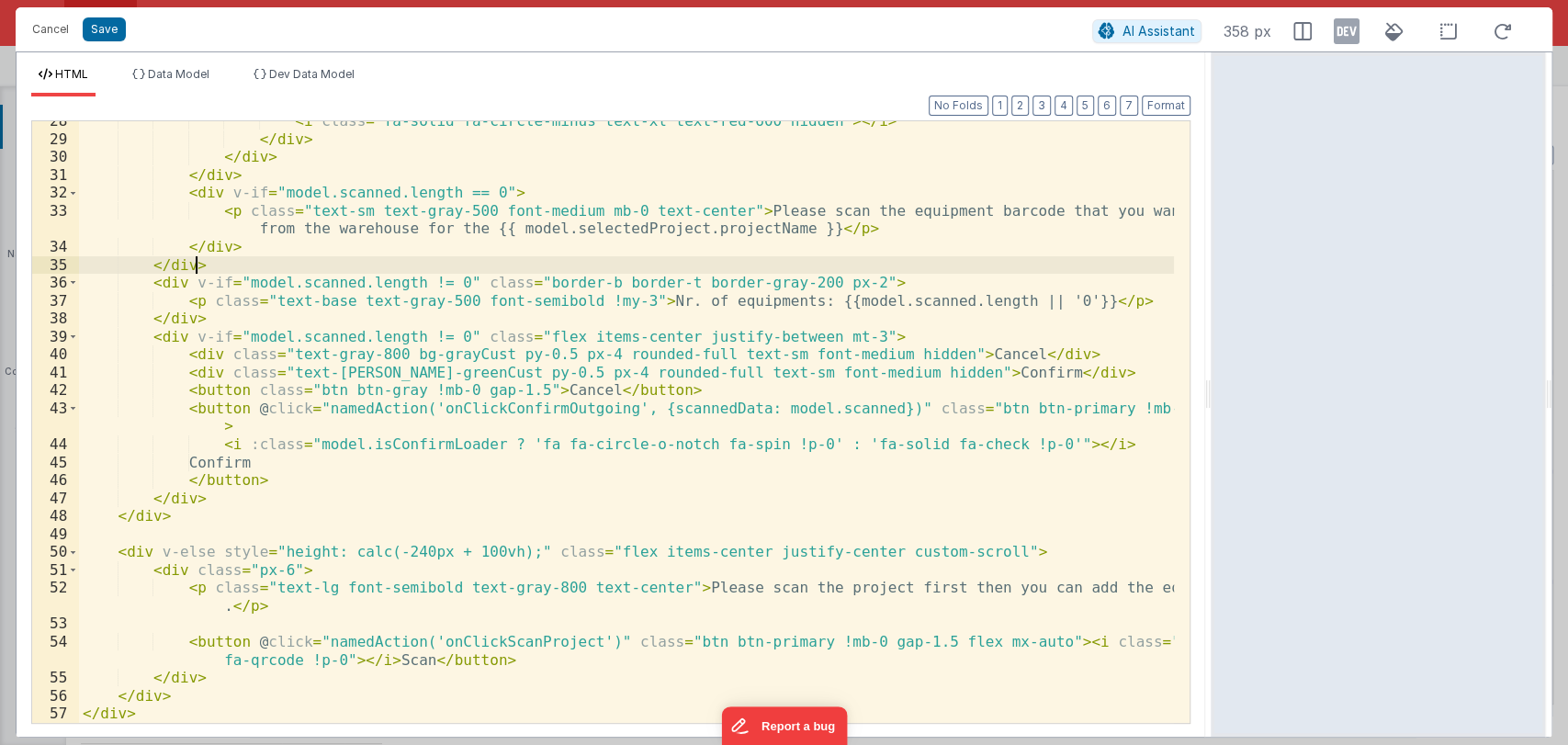
click at [789, 257] on div "< i class = "fa-solid fa-circle-minus text-xl text-red-600 hidden" > </ i > </ …" at bounding box center [626, 430] width 1095 height 637
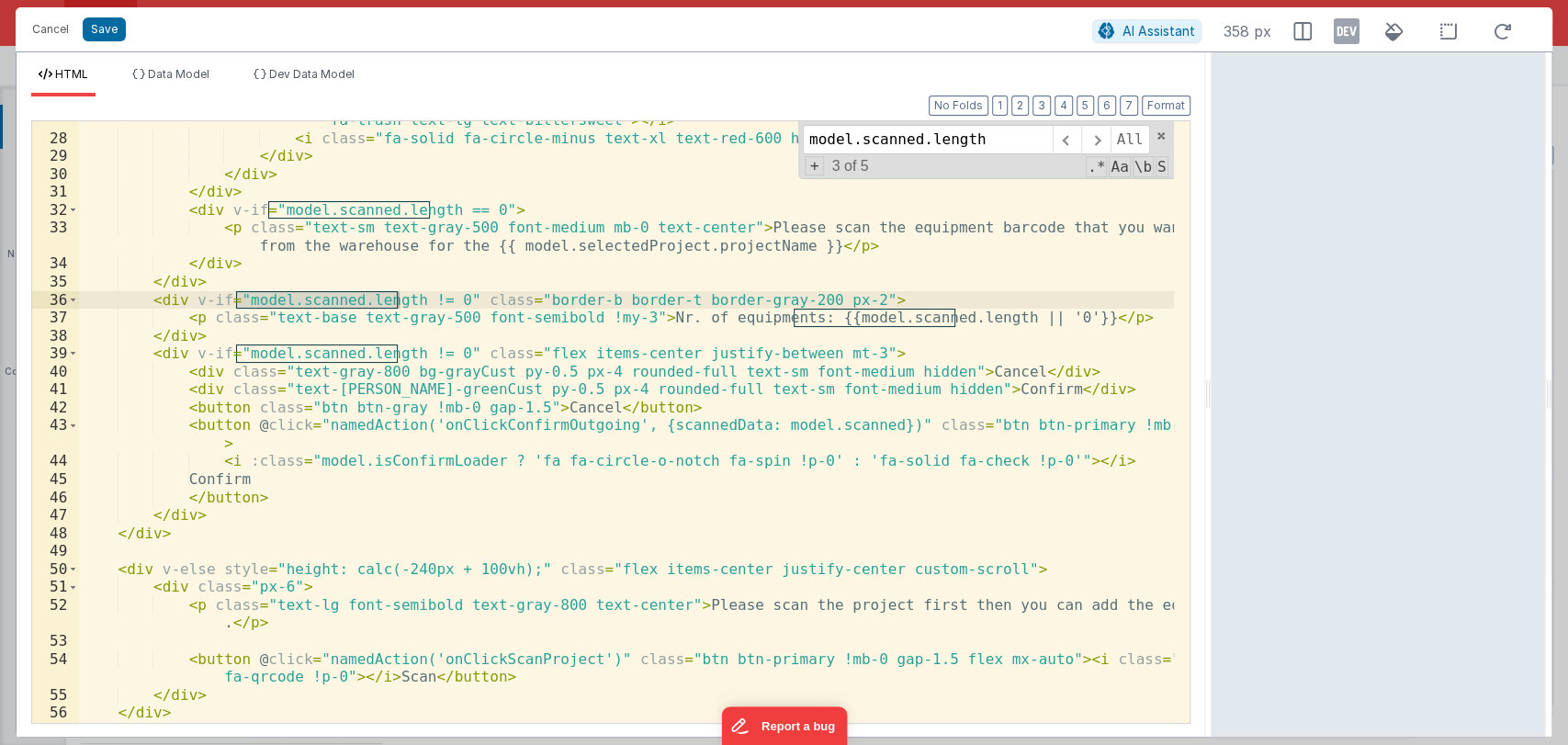
scroll to position [546, 0]
type input "model.scanned.length"
click at [1061, 139] on span at bounding box center [1066, 140] width 29 height 30
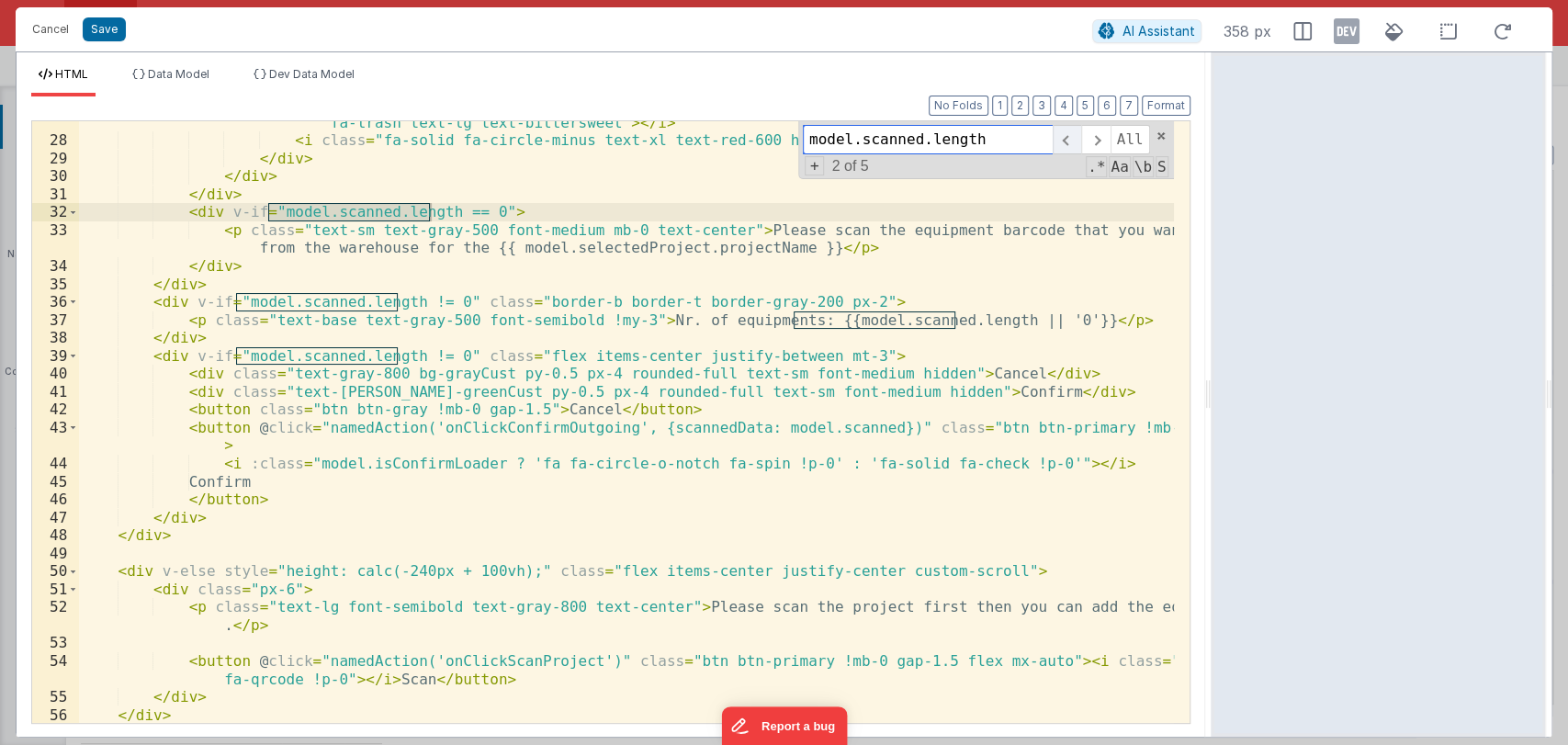
click at [1061, 139] on span at bounding box center [1066, 140] width 29 height 30
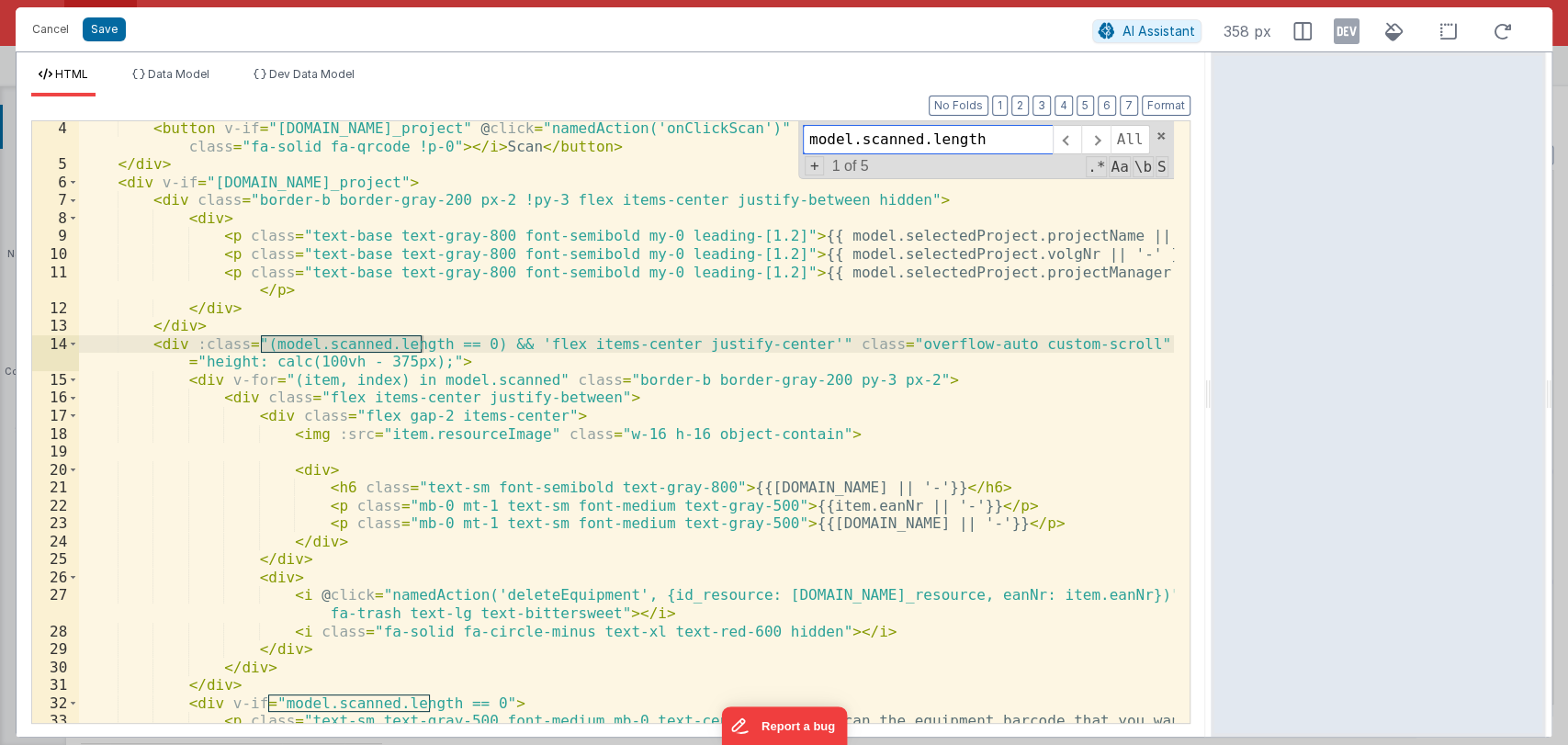
scroll to position [55, 0]
click at [1098, 134] on span at bounding box center [1095, 140] width 29 height 30
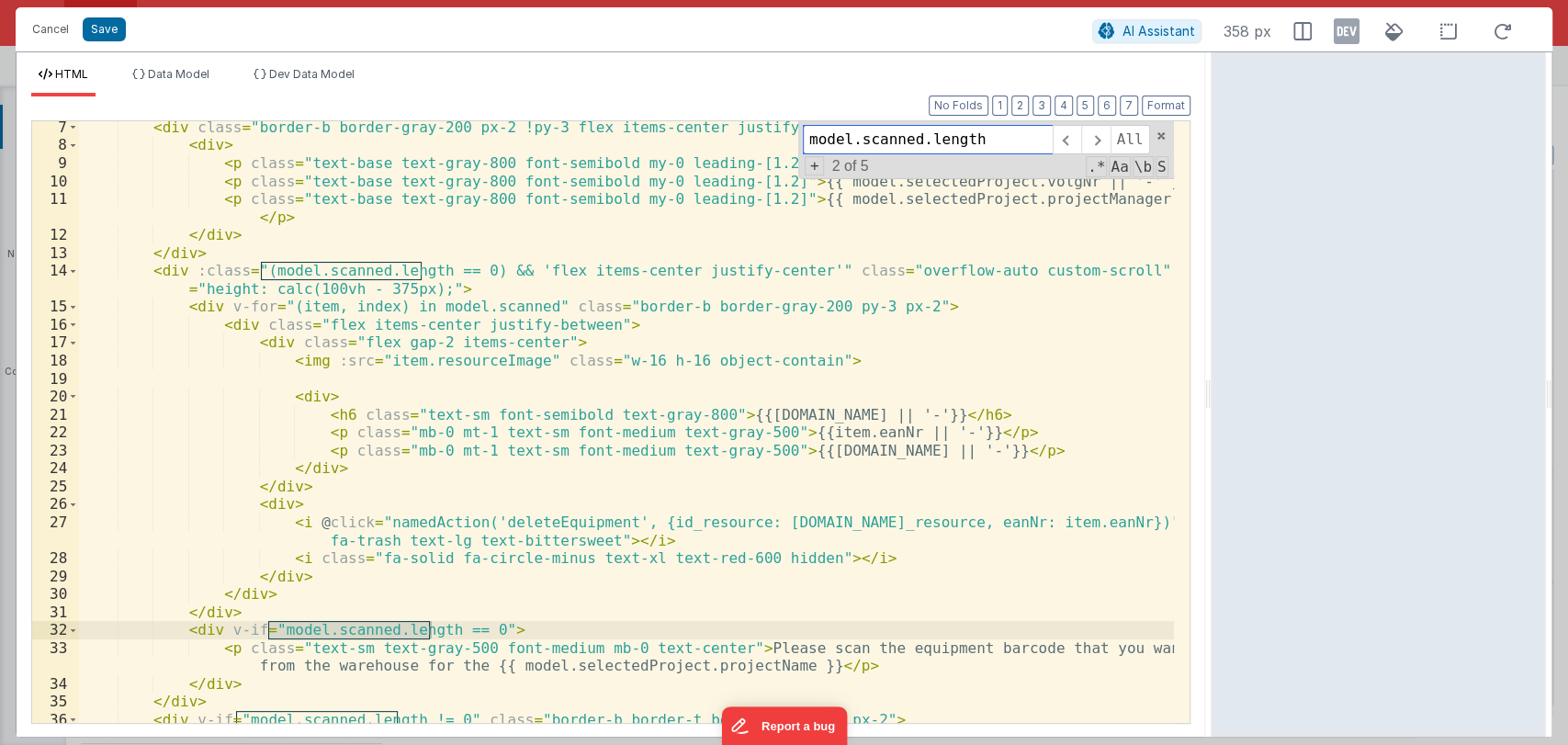
scroll to position [128, 0]
click at [1100, 141] on span at bounding box center [1095, 140] width 29 height 30
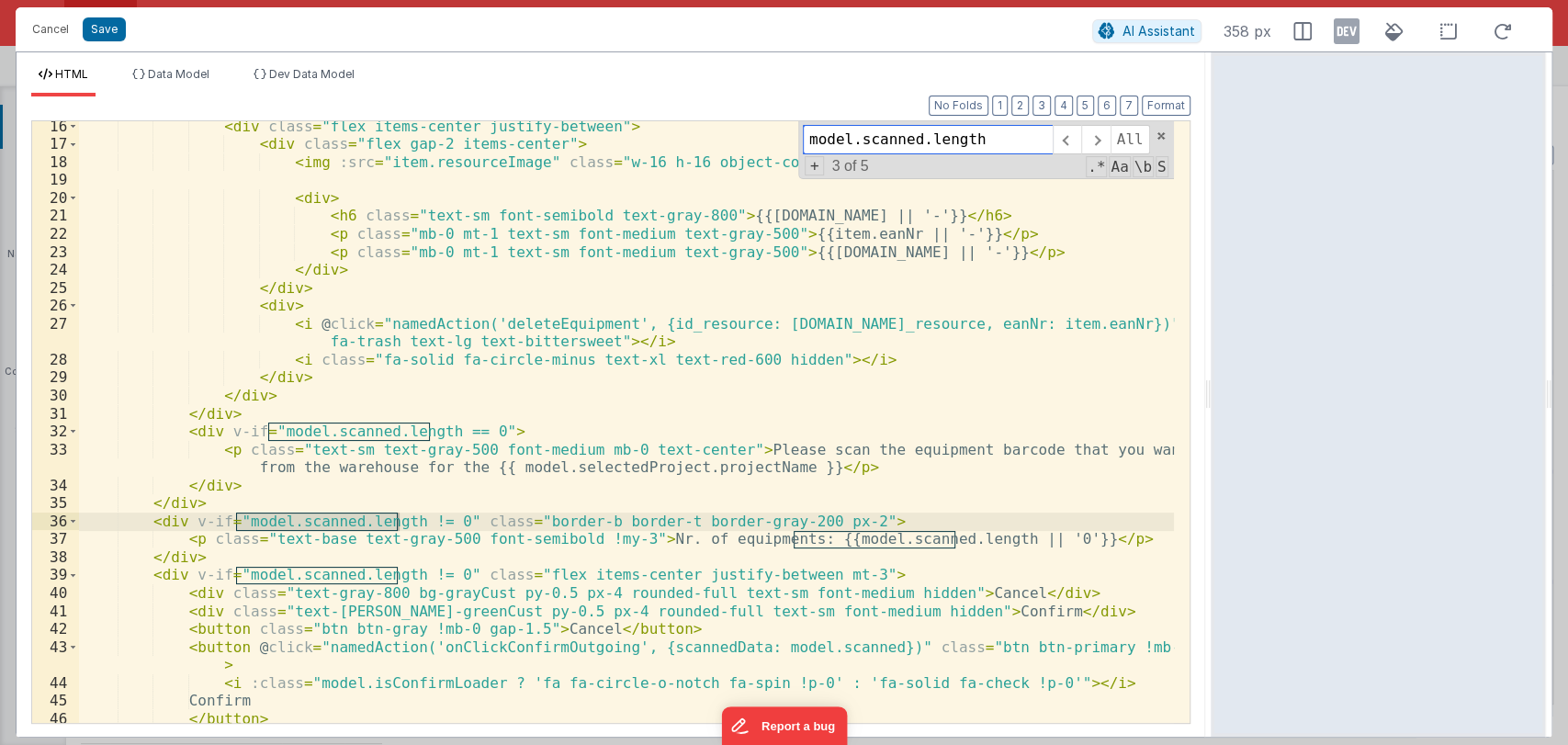
scroll to position [327, 0]
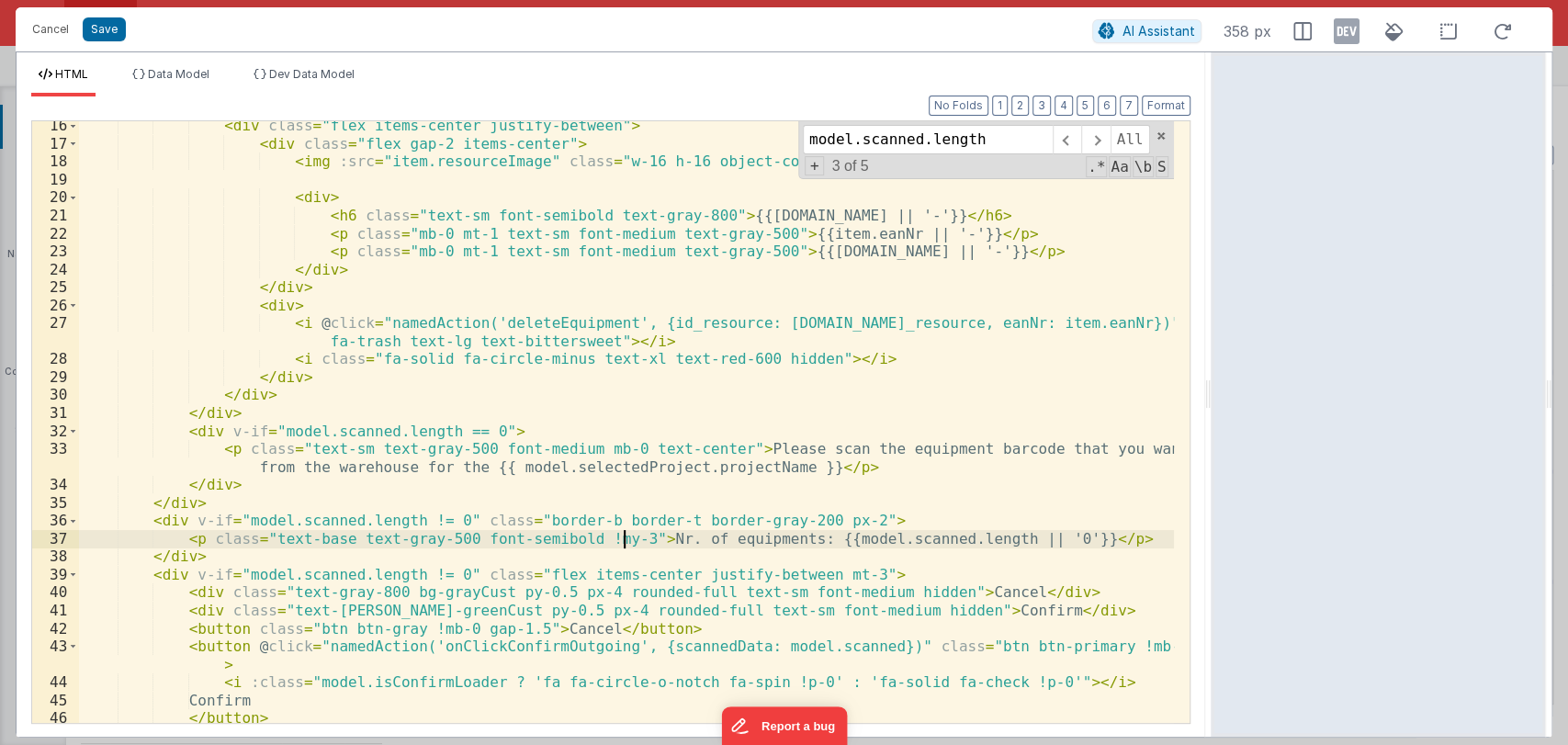
click at [625, 537] on div "< div class = "flex items-center justify-between" > < div class = "flex gap-2 i…" at bounding box center [626, 434] width 1095 height 637
drag, startPoint x: 625, startPoint y: 537, endPoint x: 1024, endPoint y: 536, distance: 399.0
click at [1024, 536] on div "< div class = "flex items-center justify-between" > < div class = "flex gap-2 i…" at bounding box center [626, 434] width 1095 height 637
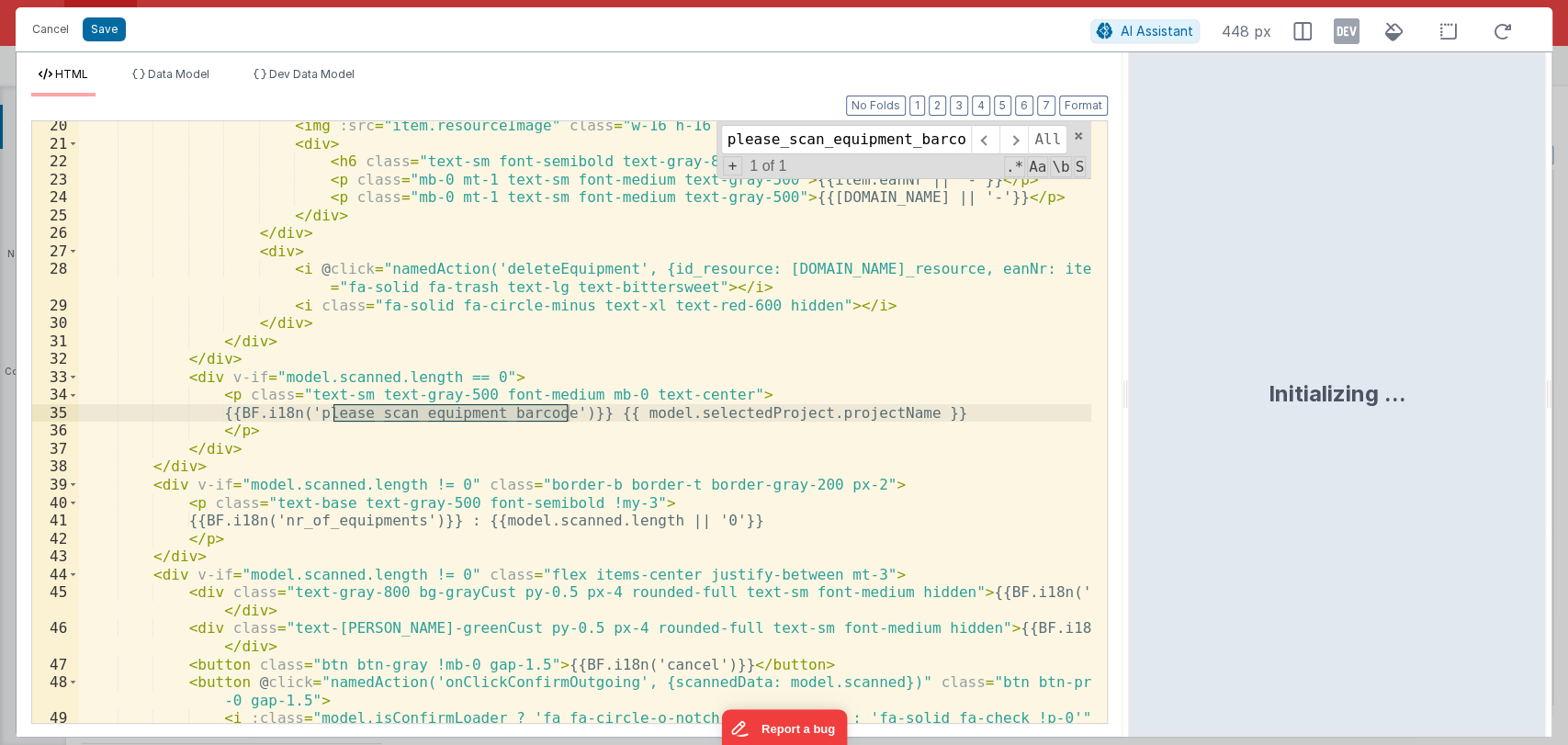
scroll to position [435, 0]
type input "please_scan_equipment_barcode"
click at [45, 24] on button "Cancel" at bounding box center [50, 30] width 55 height 26
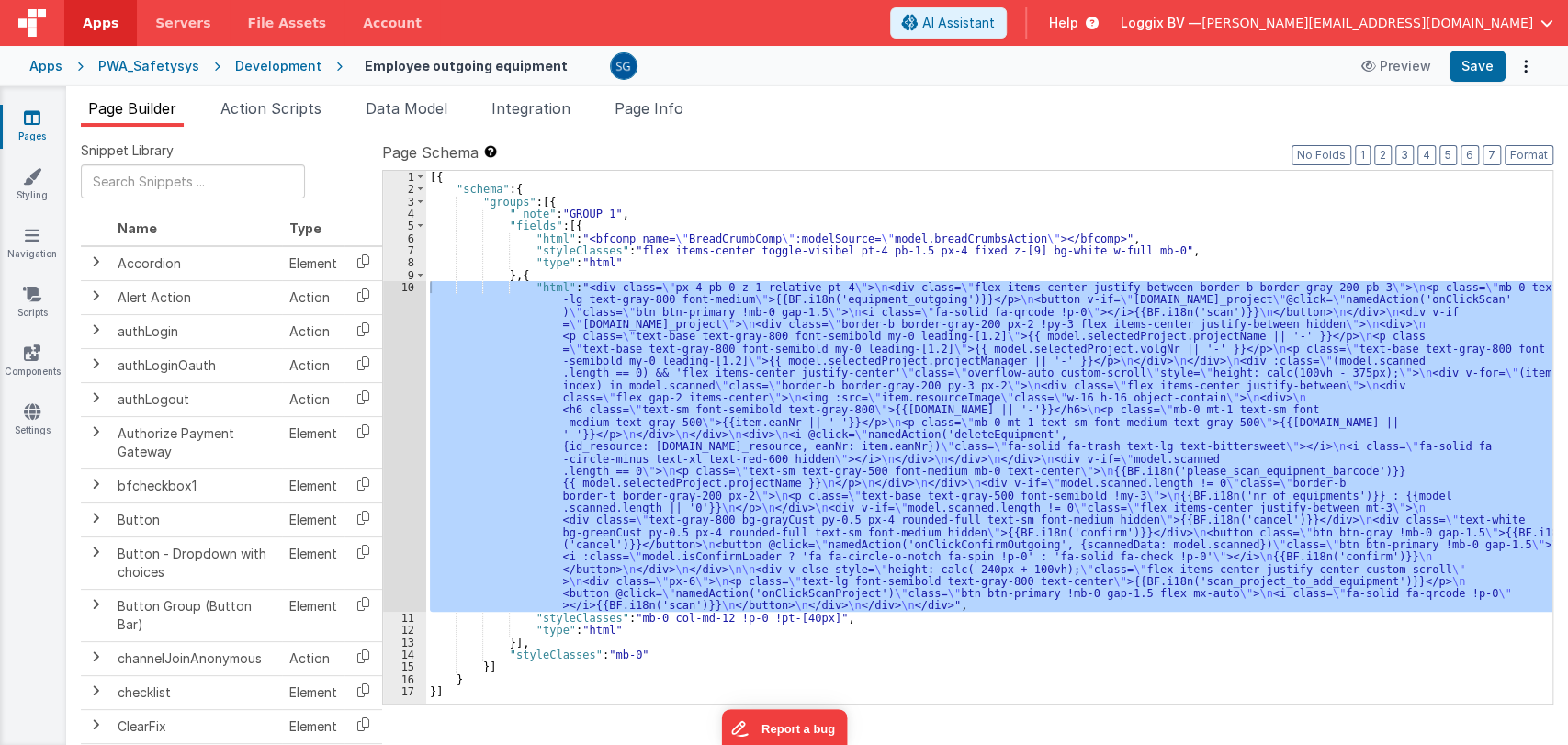
click at [619, 207] on div "[{ "schema" : { "groups" : [{ "_note" : "GROUP 1" , "fields" : [{ "html" : "<bf…" at bounding box center [989, 449] width 1126 height 557
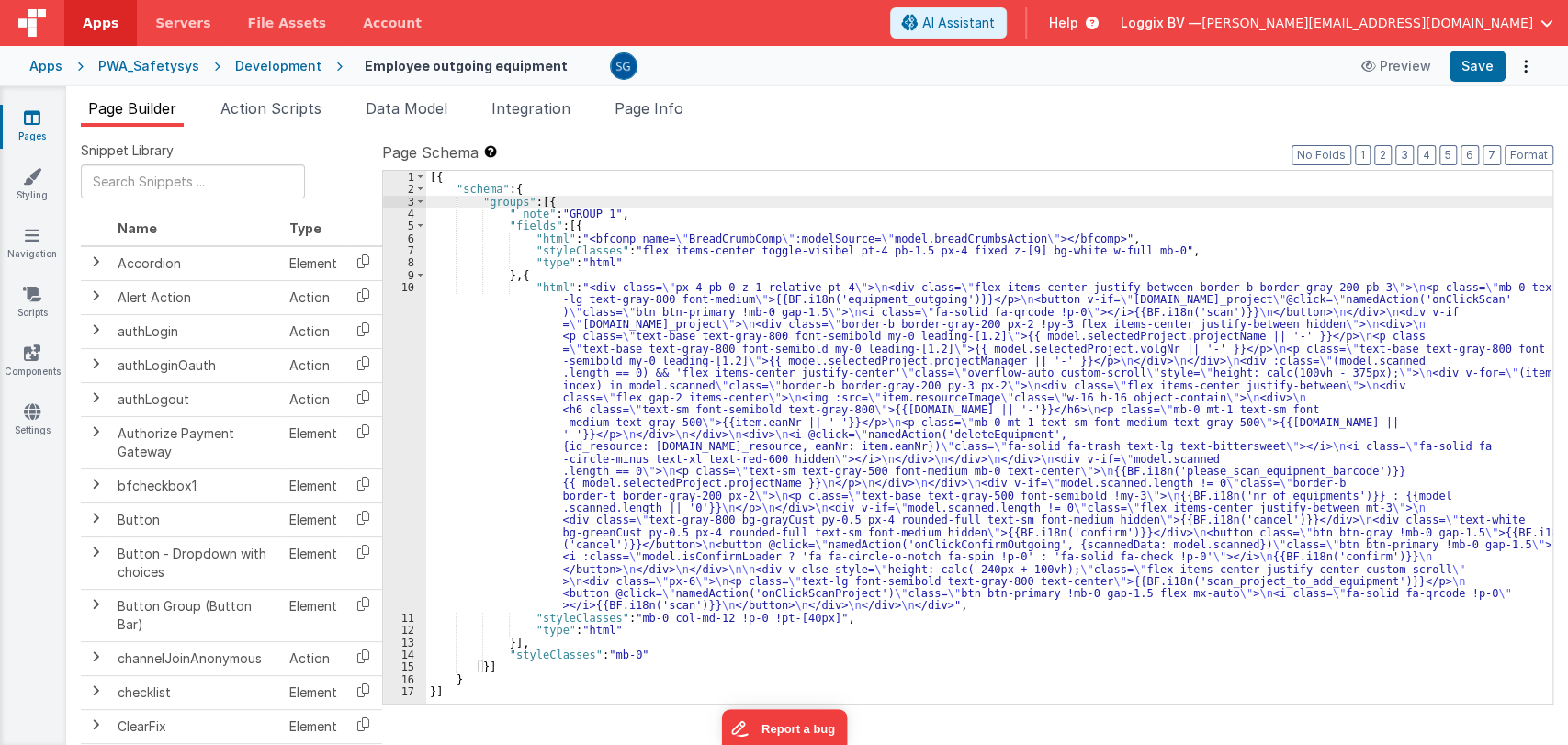
click at [629, 211] on div "[{ "schema" : { "groups" : [{ "_note" : "GROUP 1" , "fields" : [{ "html" : "<bf…" at bounding box center [989, 449] width 1126 height 557
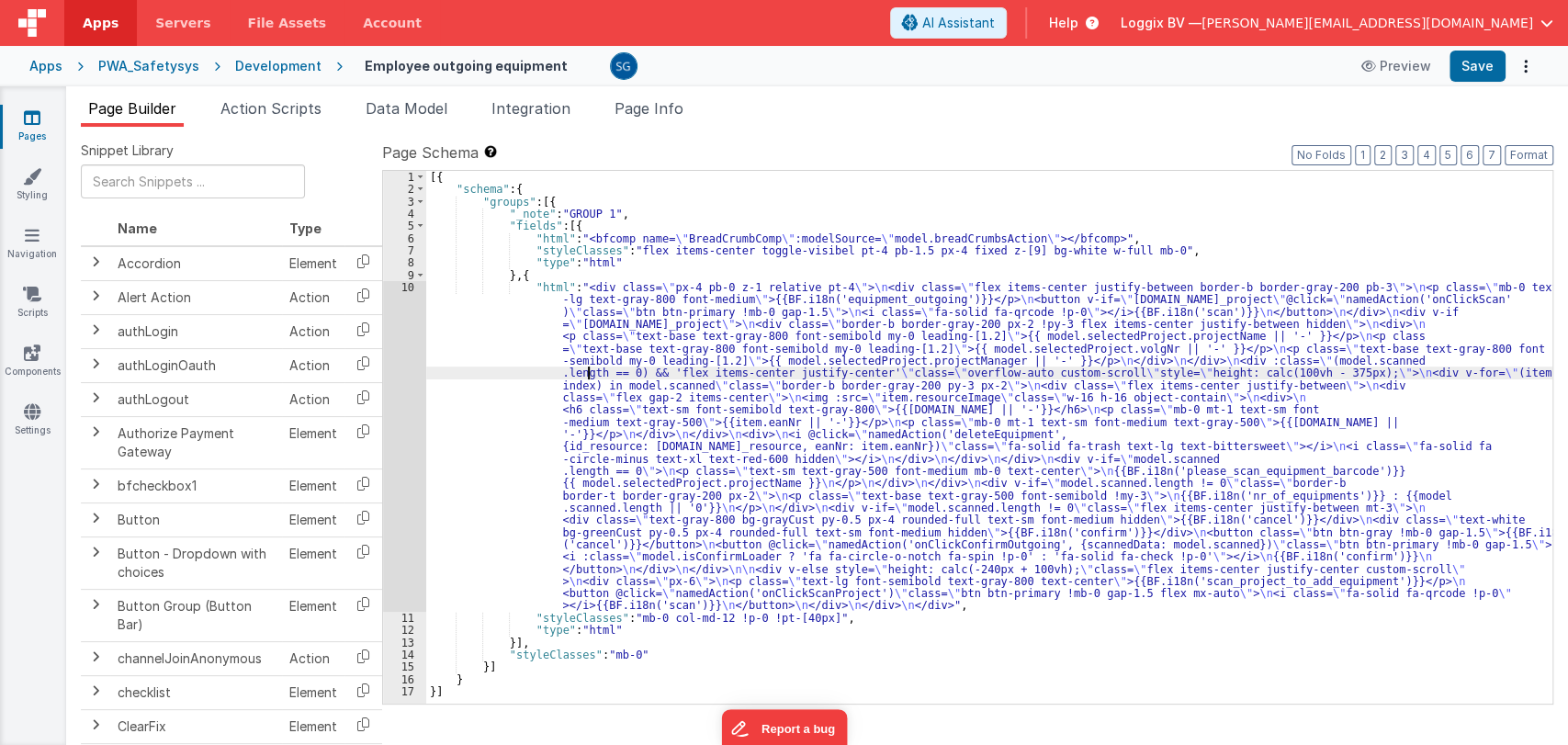
click at [587, 376] on div "[{ "schema" : { "groups" : [{ "_note" : "GROUP 1" , "fields" : [{ "html" : "<bf…" at bounding box center [989, 449] width 1126 height 557
click at [612, 413] on div "[{ "schema" : { "groups" : [{ "_note" : "GROUP 1" , "fields" : [{ "html" : "<bf…" at bounding box center [989, 449] width 1126 height 557
click at [37, 64] on div "Apps" at bounding box center [46, 66] width 33 height 18
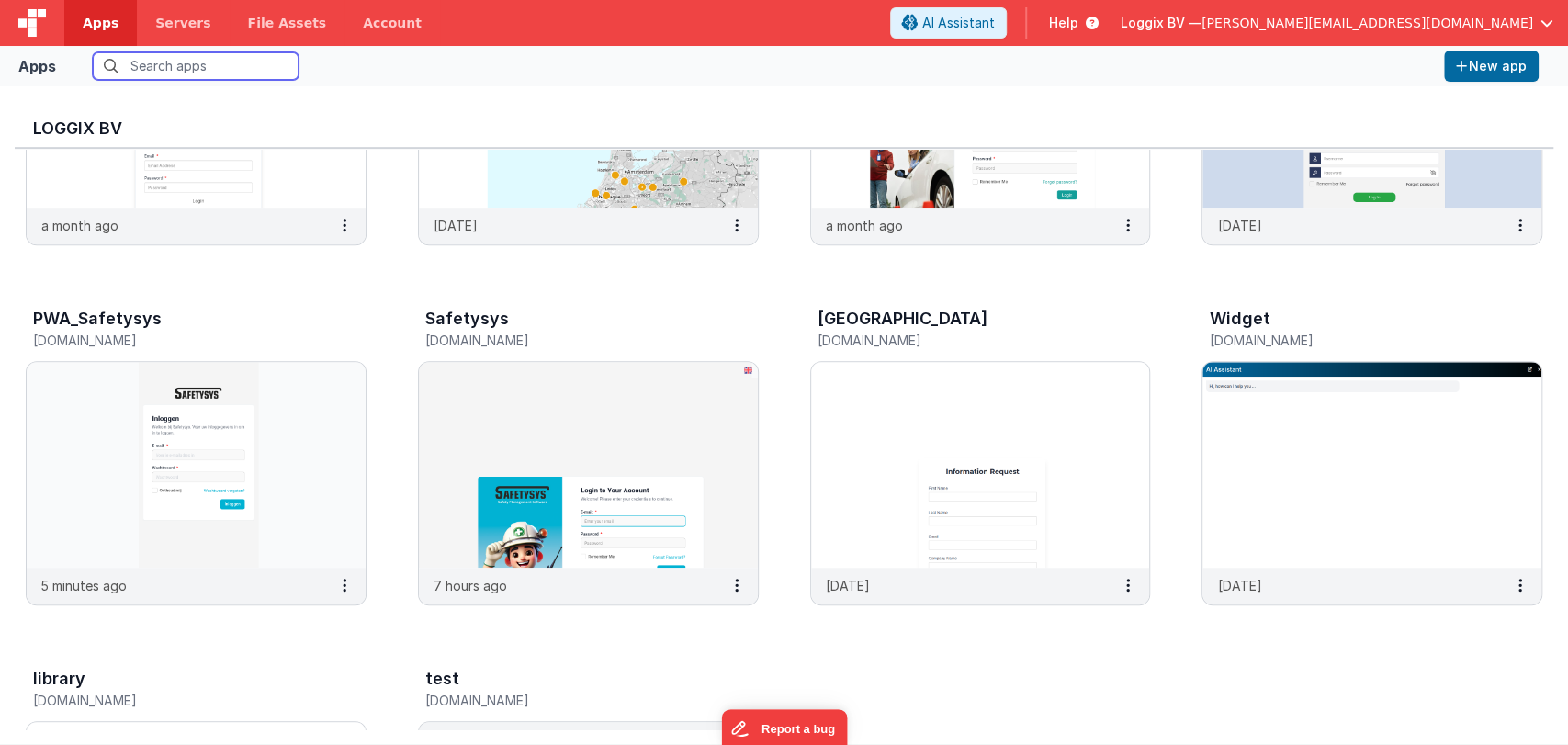
scroll to position [595, 0]
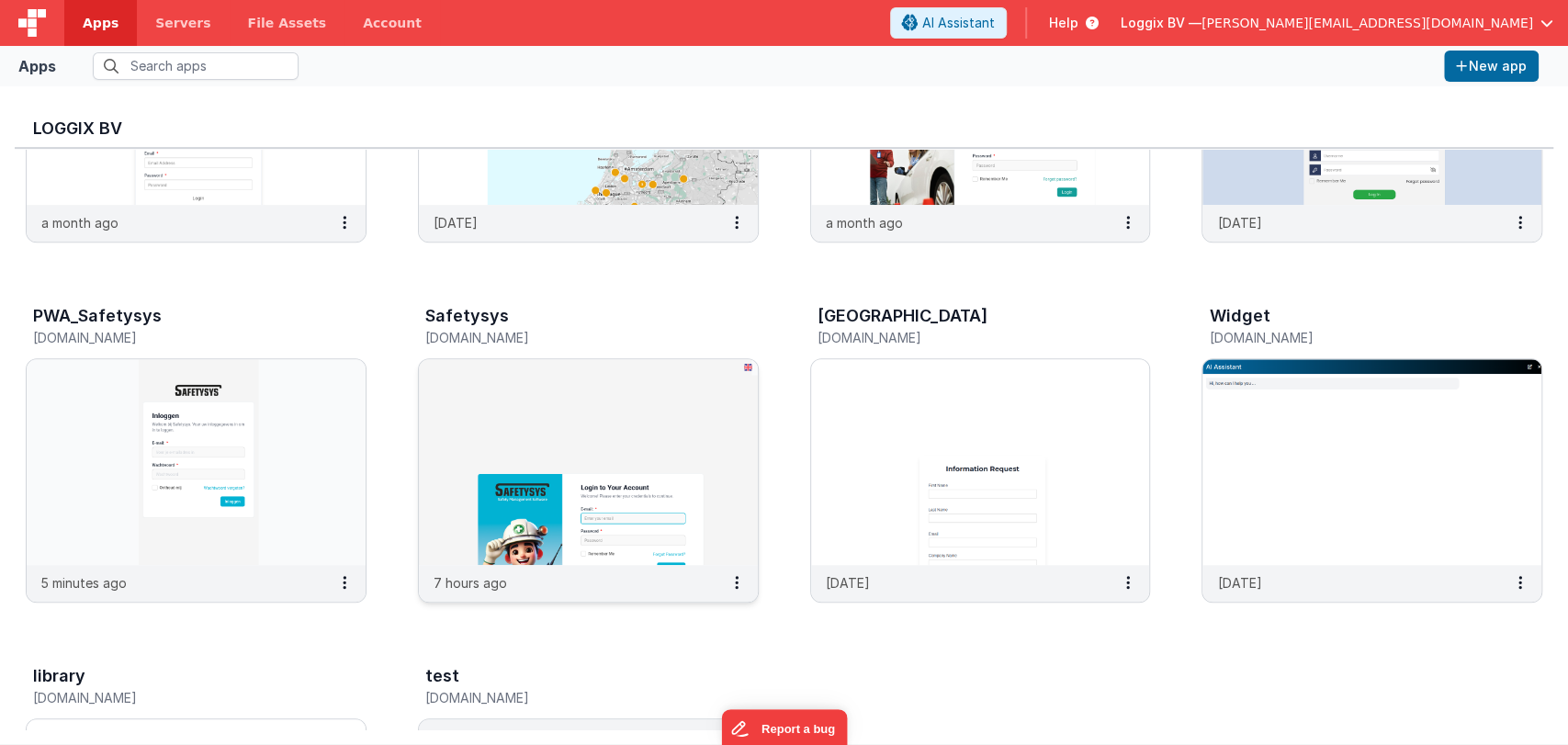
click at [537, 454] on img at bounding box center [587, 461] width 339 height 206
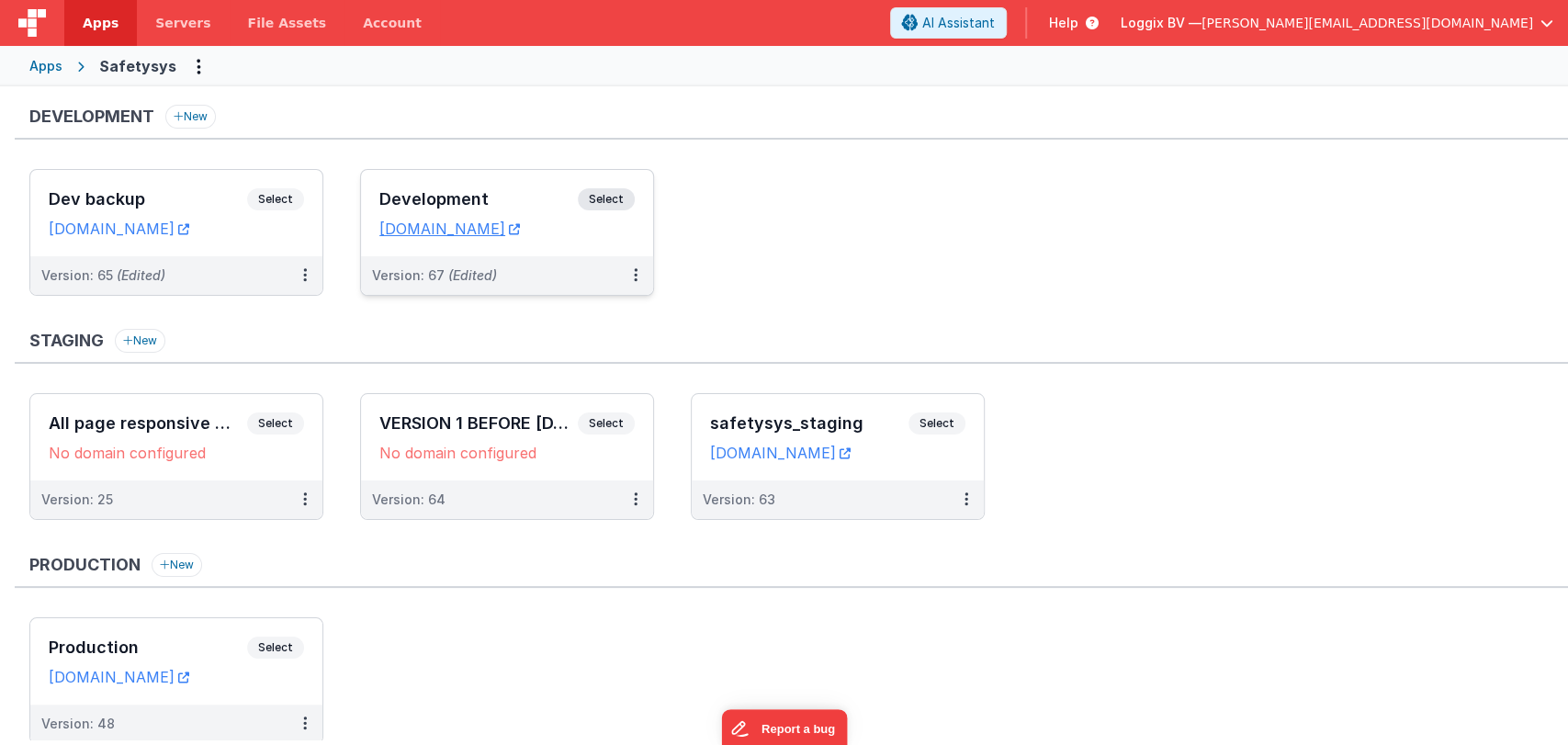
click at [442, 188] on div "Development Select" at bounding box center [507, 203] width 255 height 31
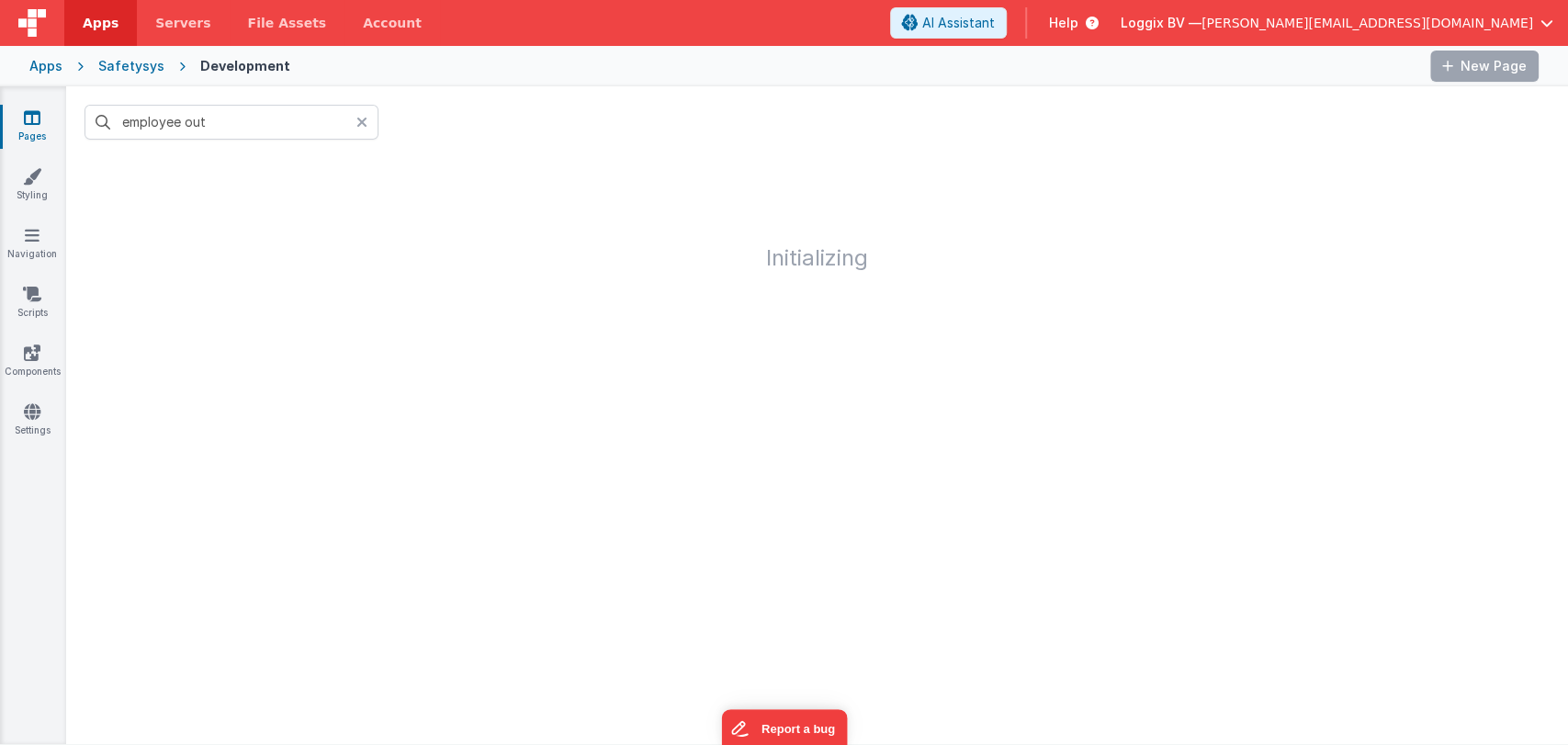
click at [360, 117] on icon at bounding box center [362, 122] width 11 height 15
click at [282, 107] on input "text" at bounding box center [232, 121] width 294 height 35
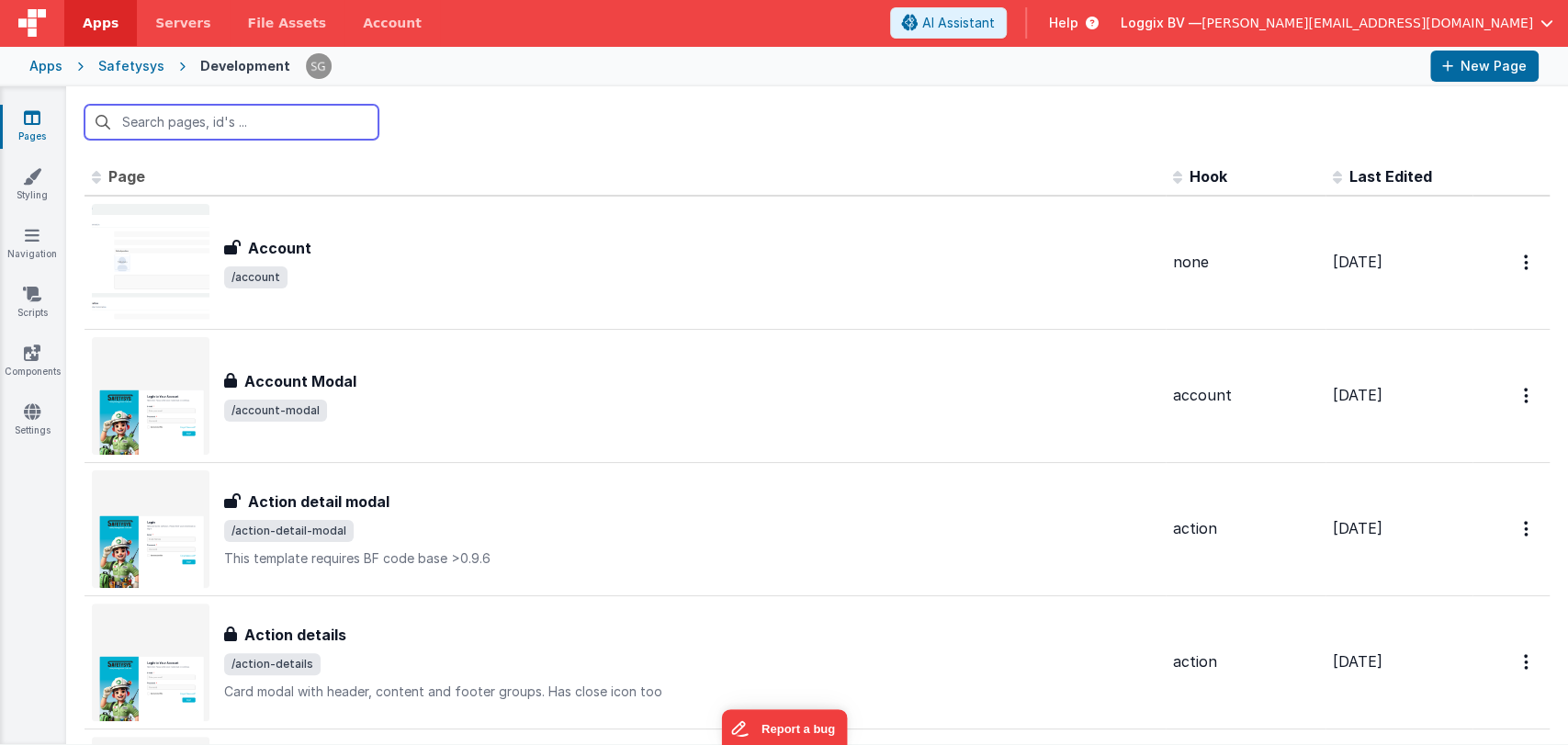
click at [167, 112] on input "text" at bounding box center [232, 121] width 294 height 35
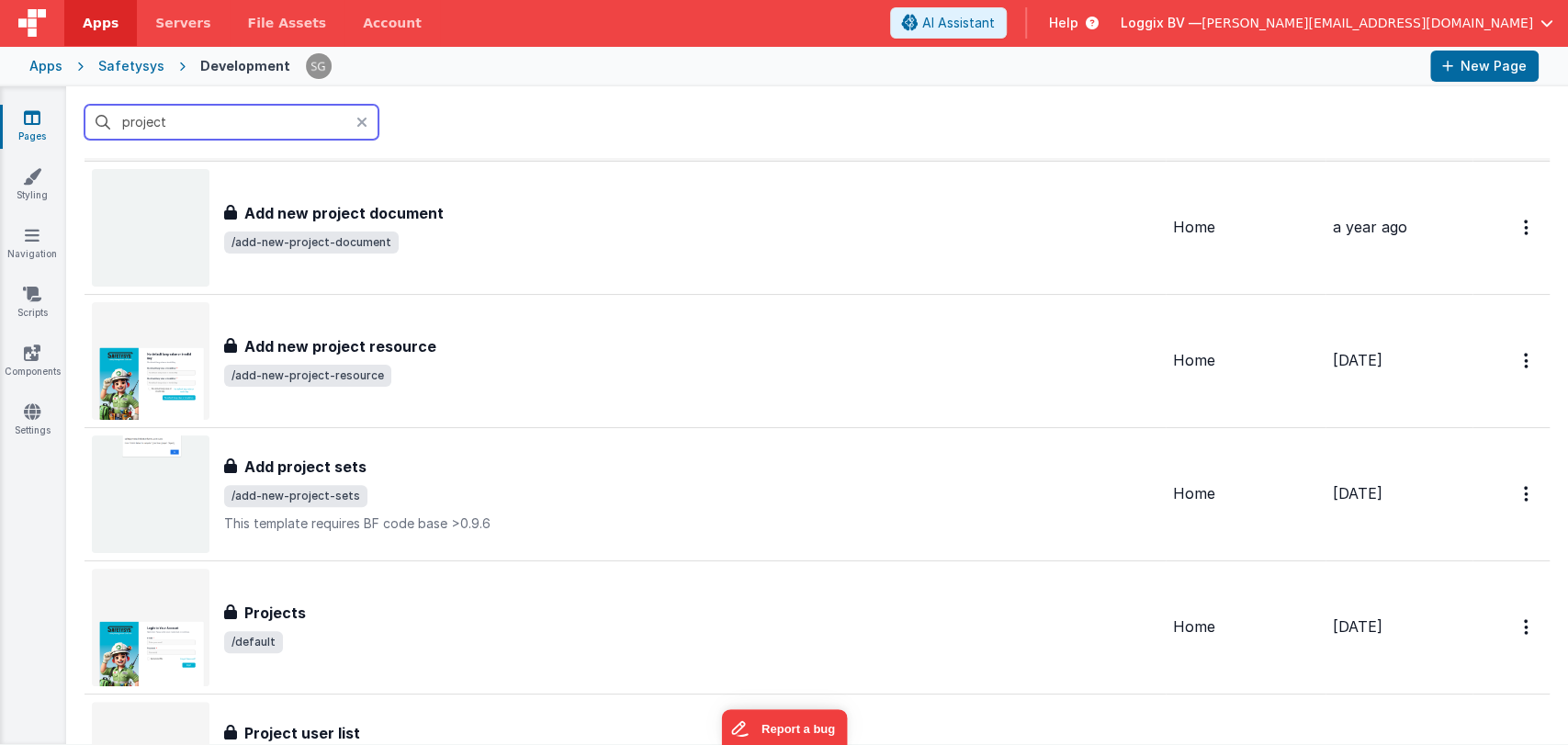
scroll to position [534, 0]
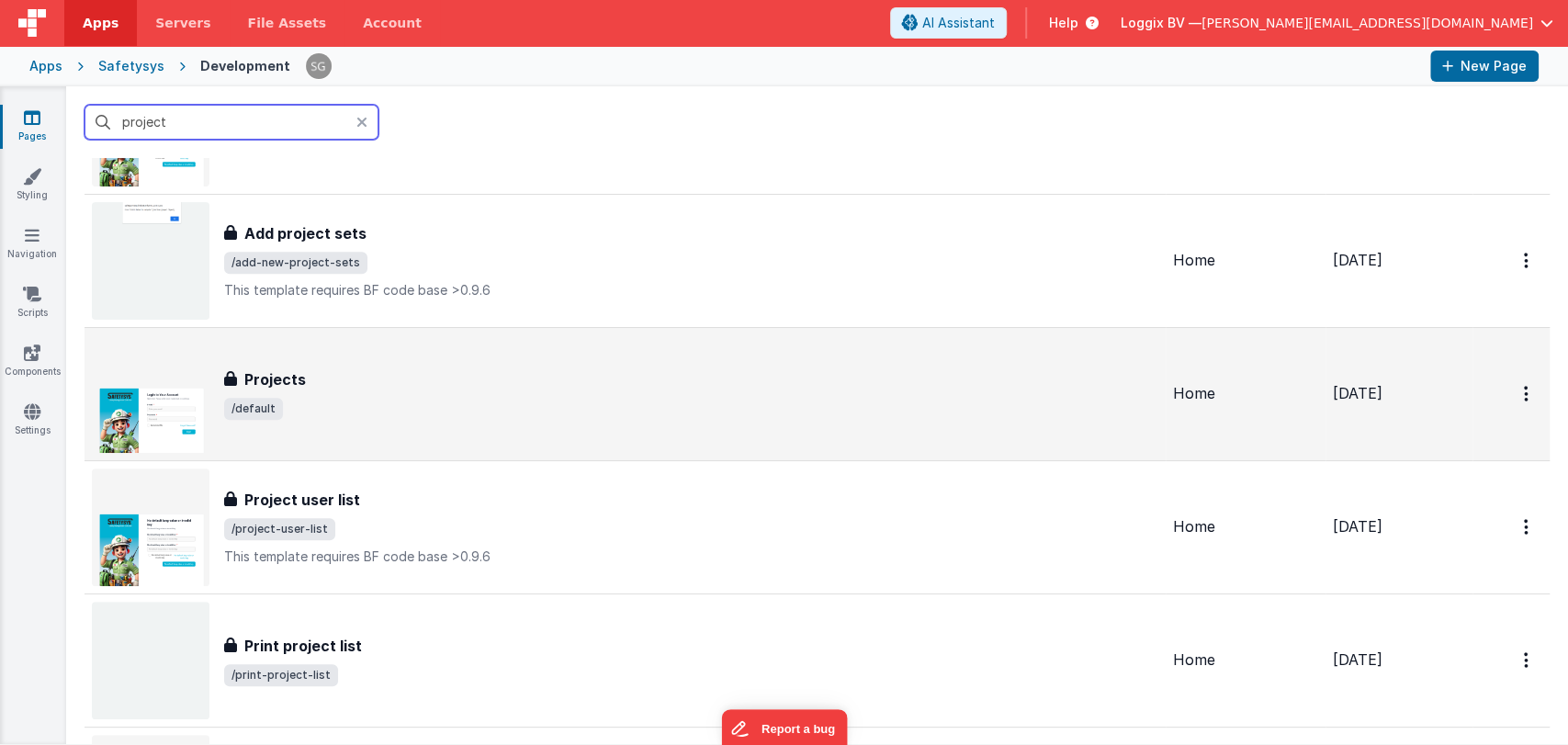
type input "project"
click at [315, 392] on div "Projects Projects /default" at bounding box center [692, 394] width 934 height 52
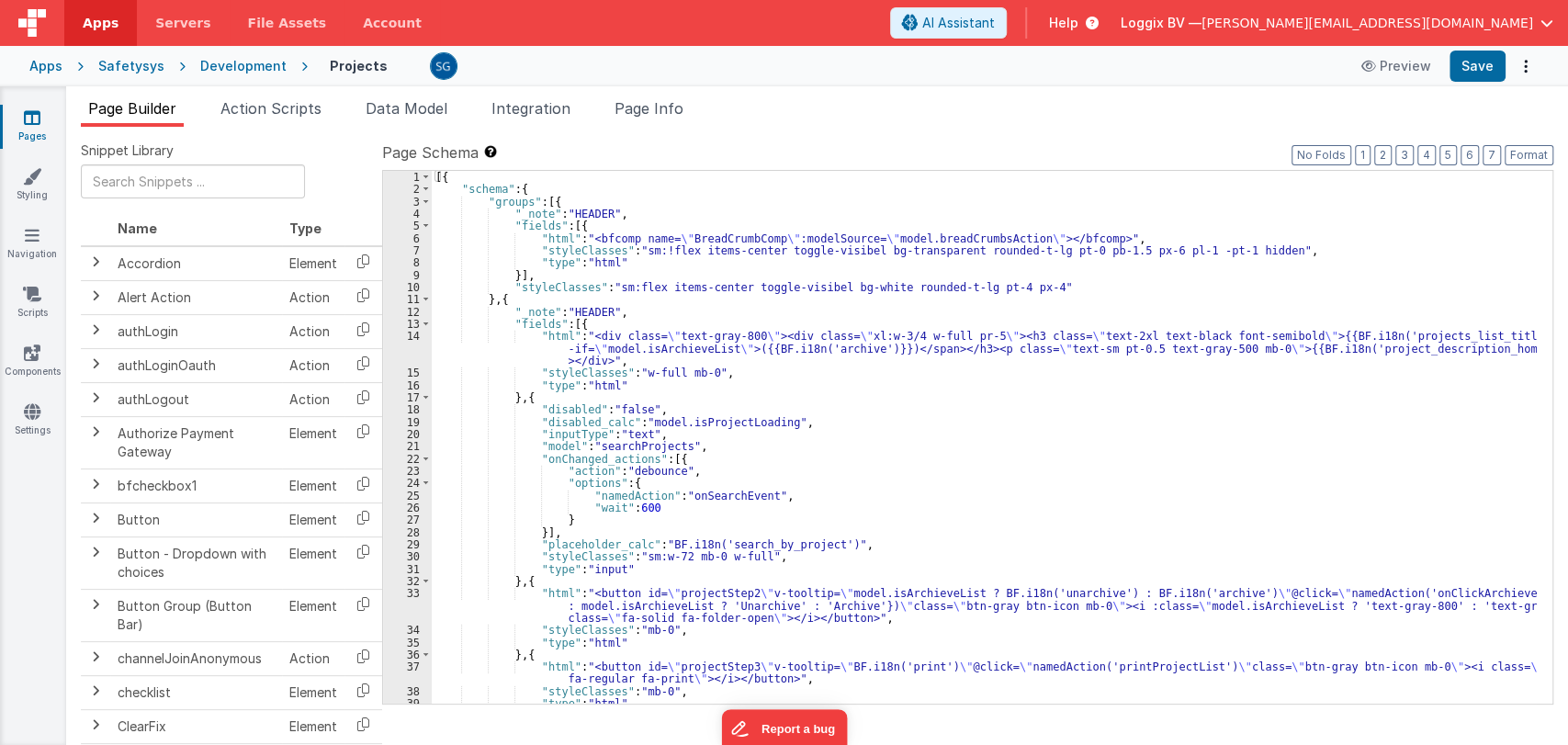
click at [830, 438] on div "[{ "schema" : { "groups" : [{ "_note" : "HEADER" , "fields" : [{ "html" : "<bfc…" at bounding box center [984, 449] width 1105 height 557
click at [819, 420] on div "[{ "schema" : { "groups" : [{ "_note" : "HEADER" , "fields" : [{ "html" : "<bfc…" at bounding box center [984, 449] width 1105 height 557
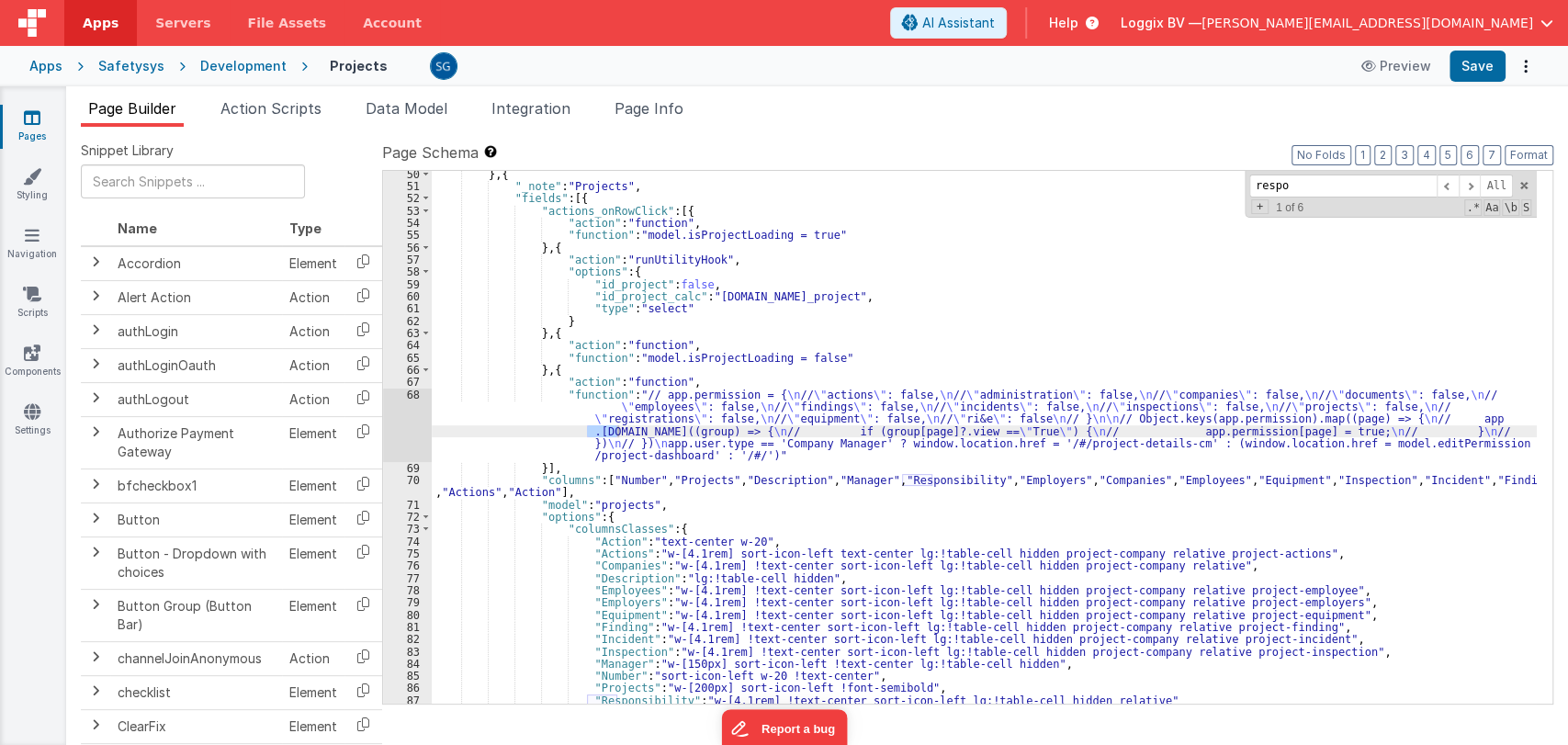
scroll to position [712, 0]
type input "r"
click at [1304, 187] on input at bounding box center [1342, 186] width 188 height 23
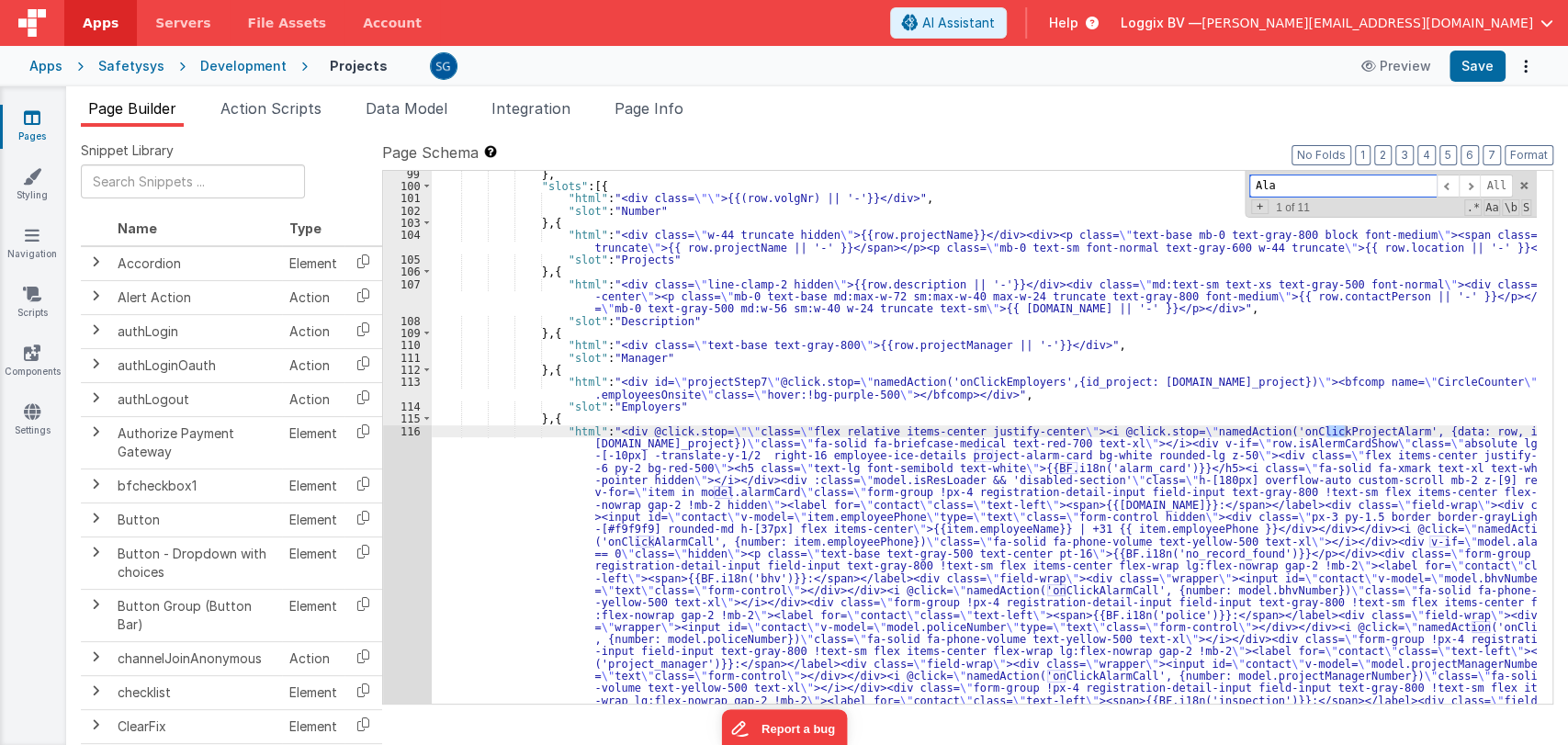
scroll to position [1411, 0]
type input "Alarm"
click at [411, 428] on div "116" at bounding box center [406, 596] width 49 height 343
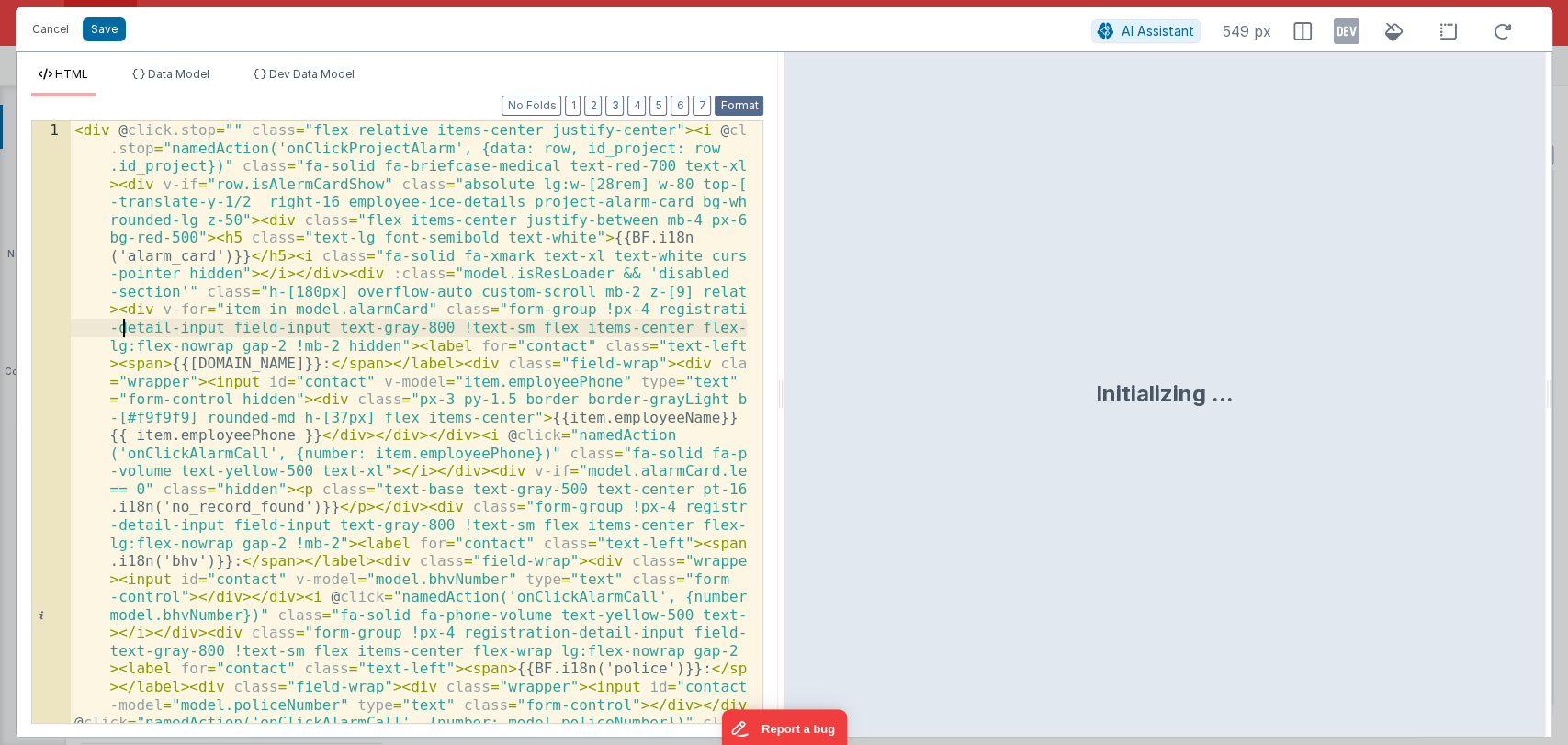
click at [742, 105] on button "Format" at bounding box center [738, 105] width 49 height 20
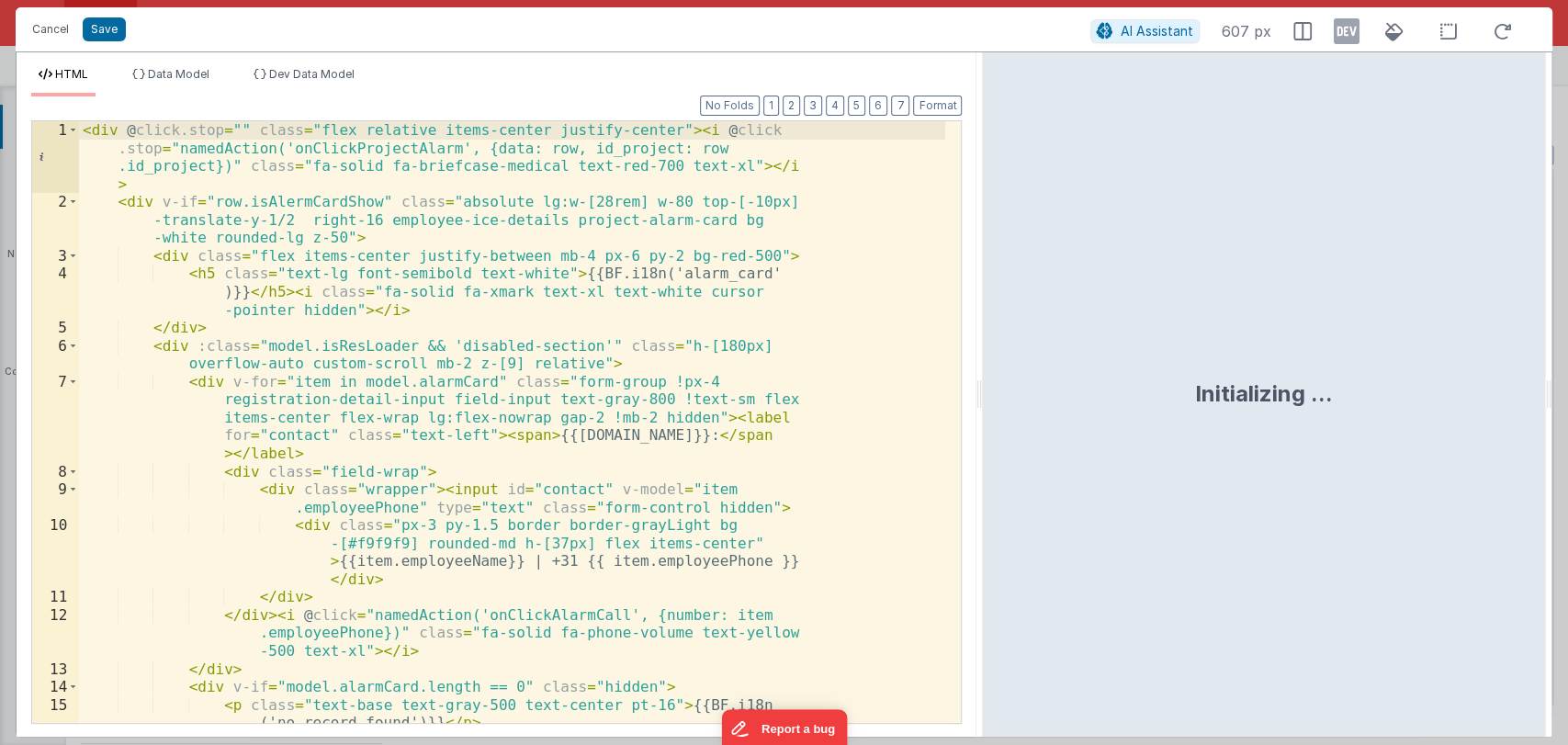
drag, startPoint x: 780, startPoint y: 403, endPoint x: 983, endPoint y: 369, distance: 205.8
click at [983, 369] on html "Cancel Save AI Assistant 607 px HTML Data Model Dev Data Model Format 7 6 5 4 3…" at bounding box center [784, 372] width 1568 height 745
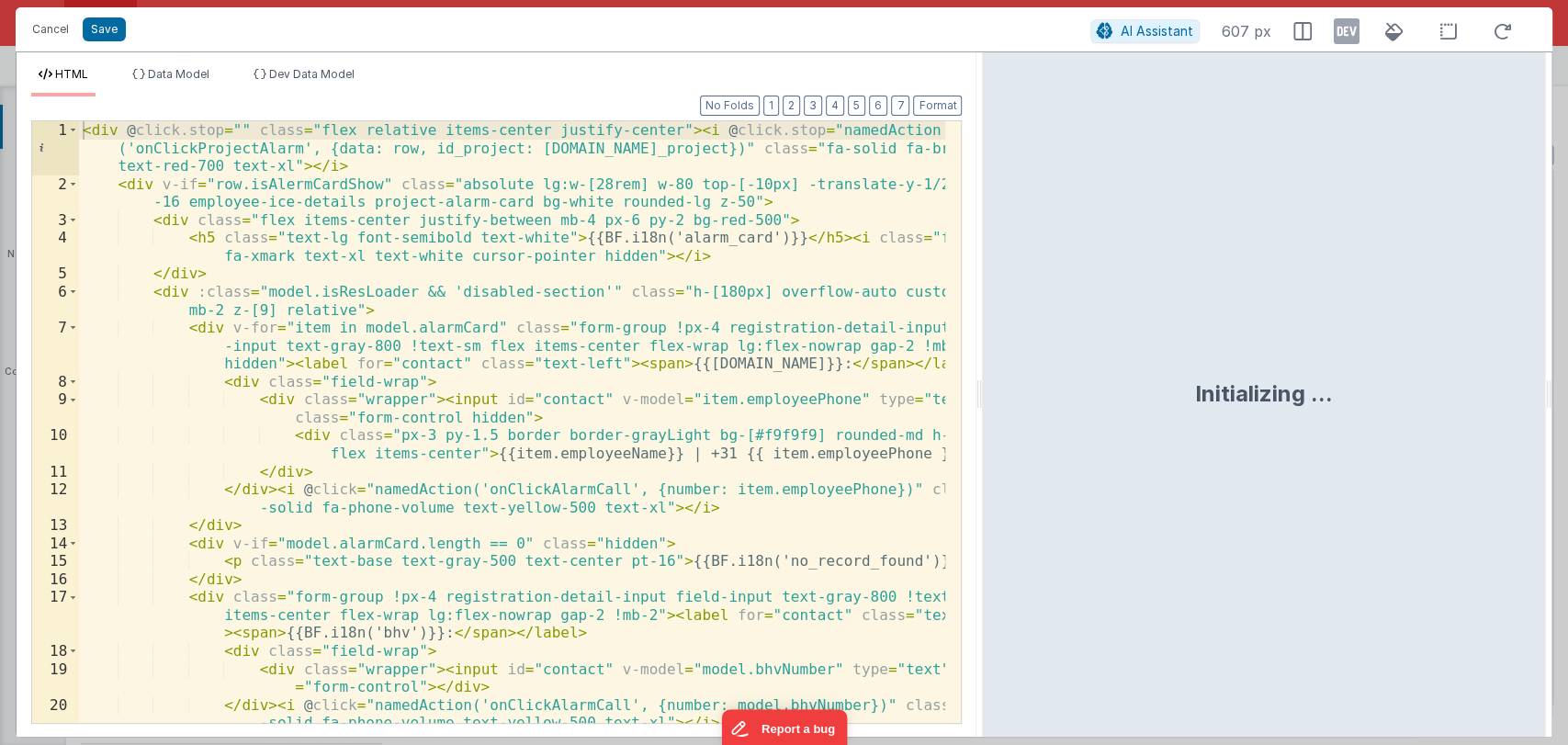
click at [745, 236] on div "< div @ click.stop = "" class = "flex relative items-center justify-center" > <…" at bounding box center [512, 457] width 866 height 672
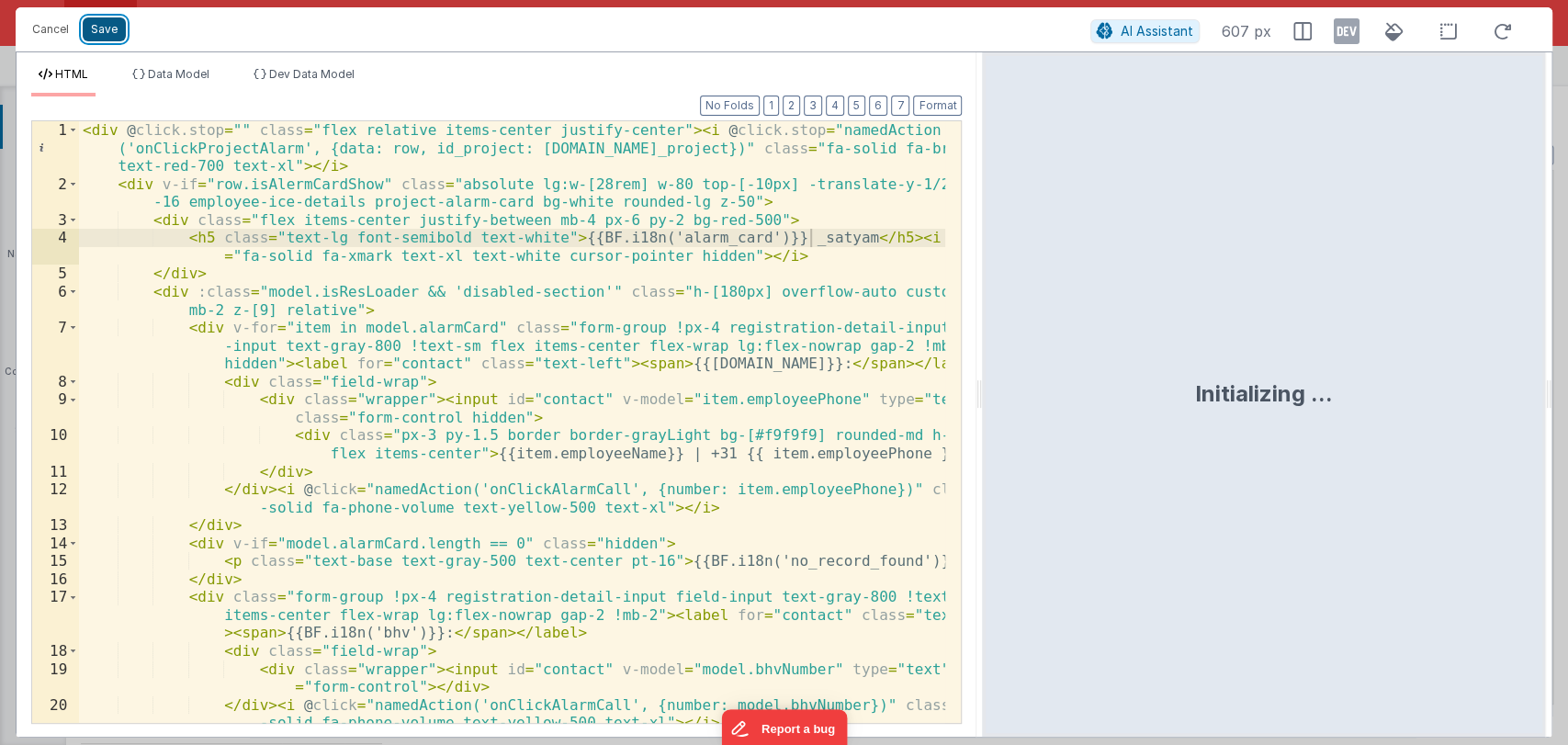
click at [96, 26] on button "Save" at bounding box center [103, 30] width 43 height 24
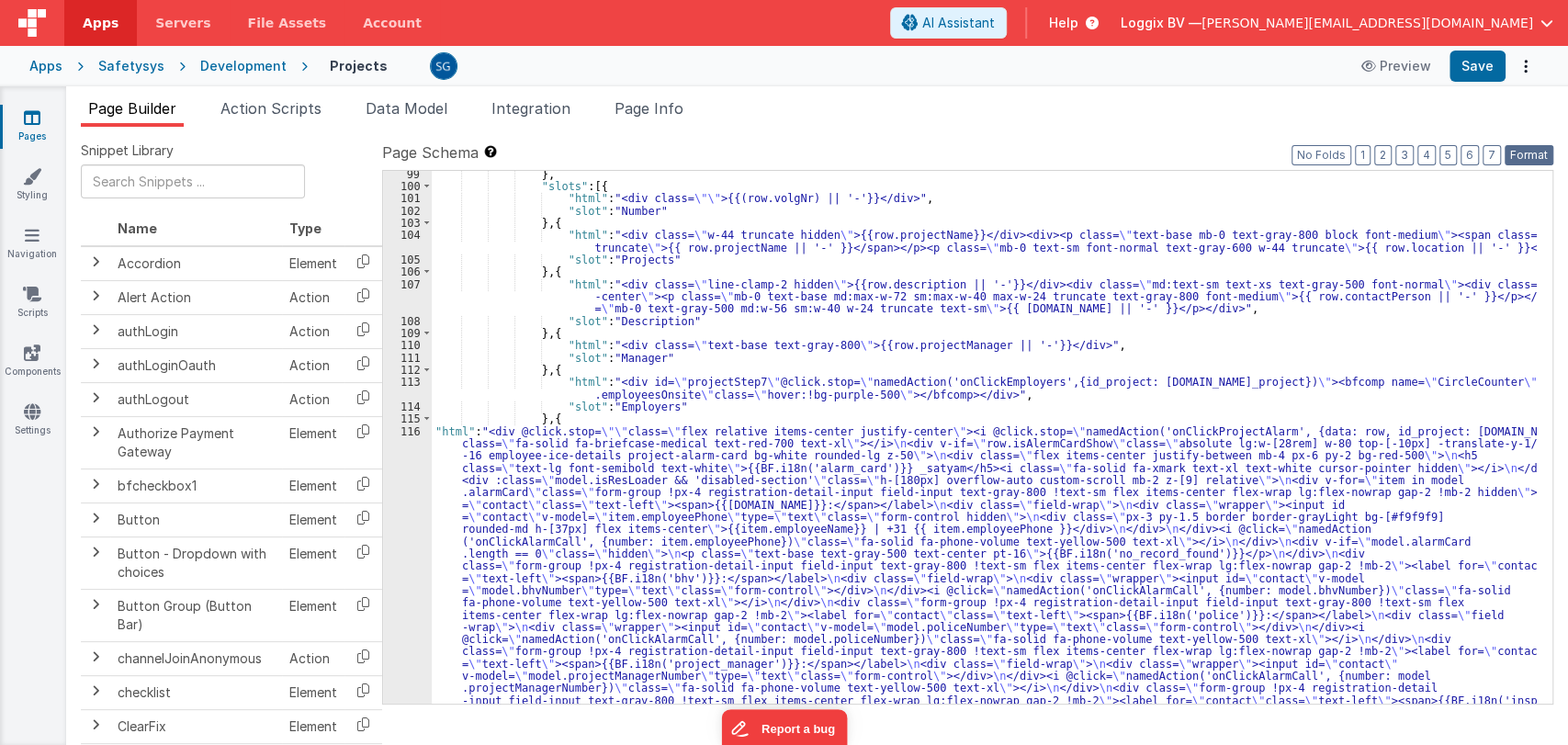
click at [1518, 151] on button "Format" at bounding box center [1528, 155] width 49 height 20
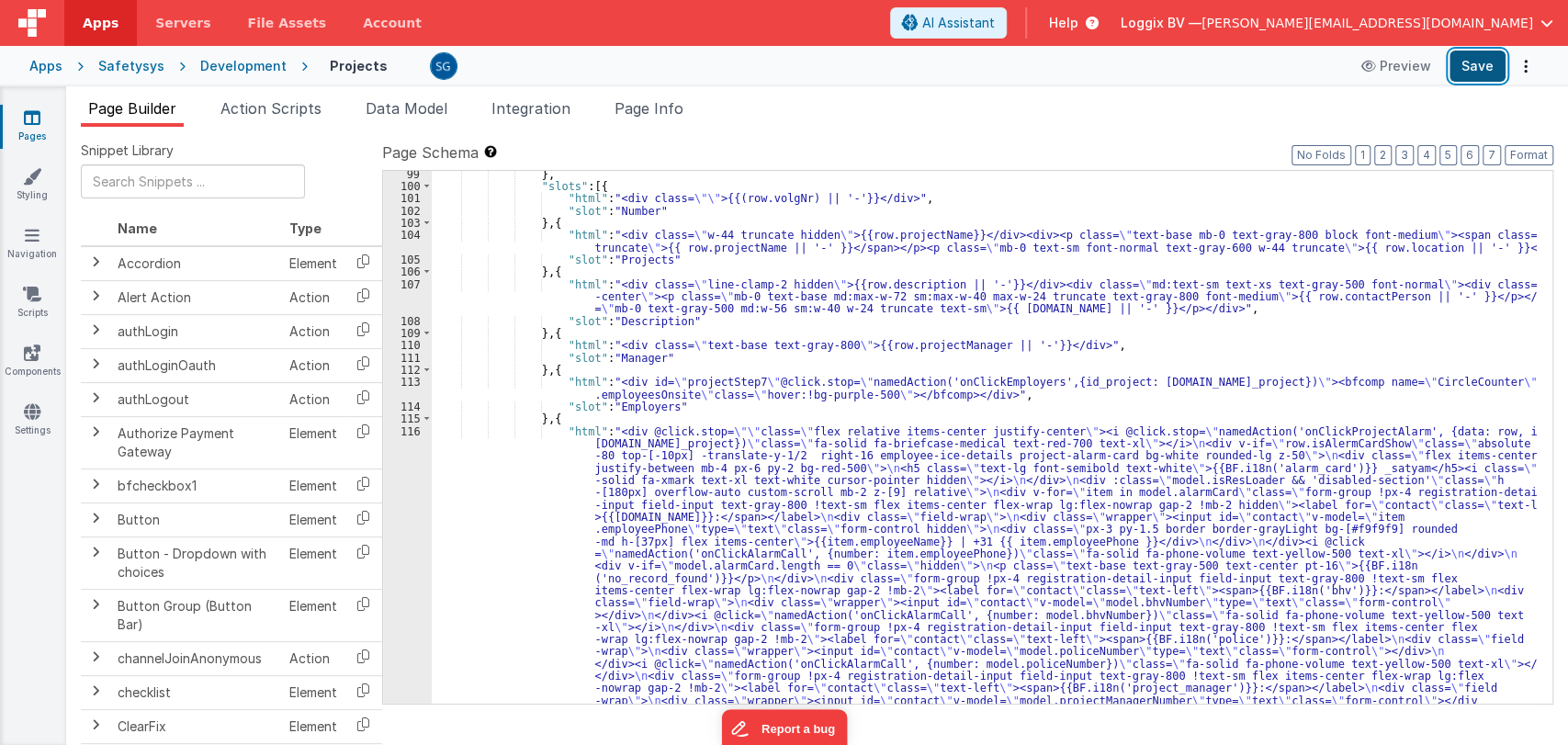
click at [1485, 58] on button "Save" at bounding box center [1477, 66] width 56 height 31
click at [716, 466] on div "} , "slots" : [{ "html" : "<div class= \"\" >{{(row.volgNr) || '-'}}</div>" , "…" at bounding box center [984, 636] width 1105 height 937
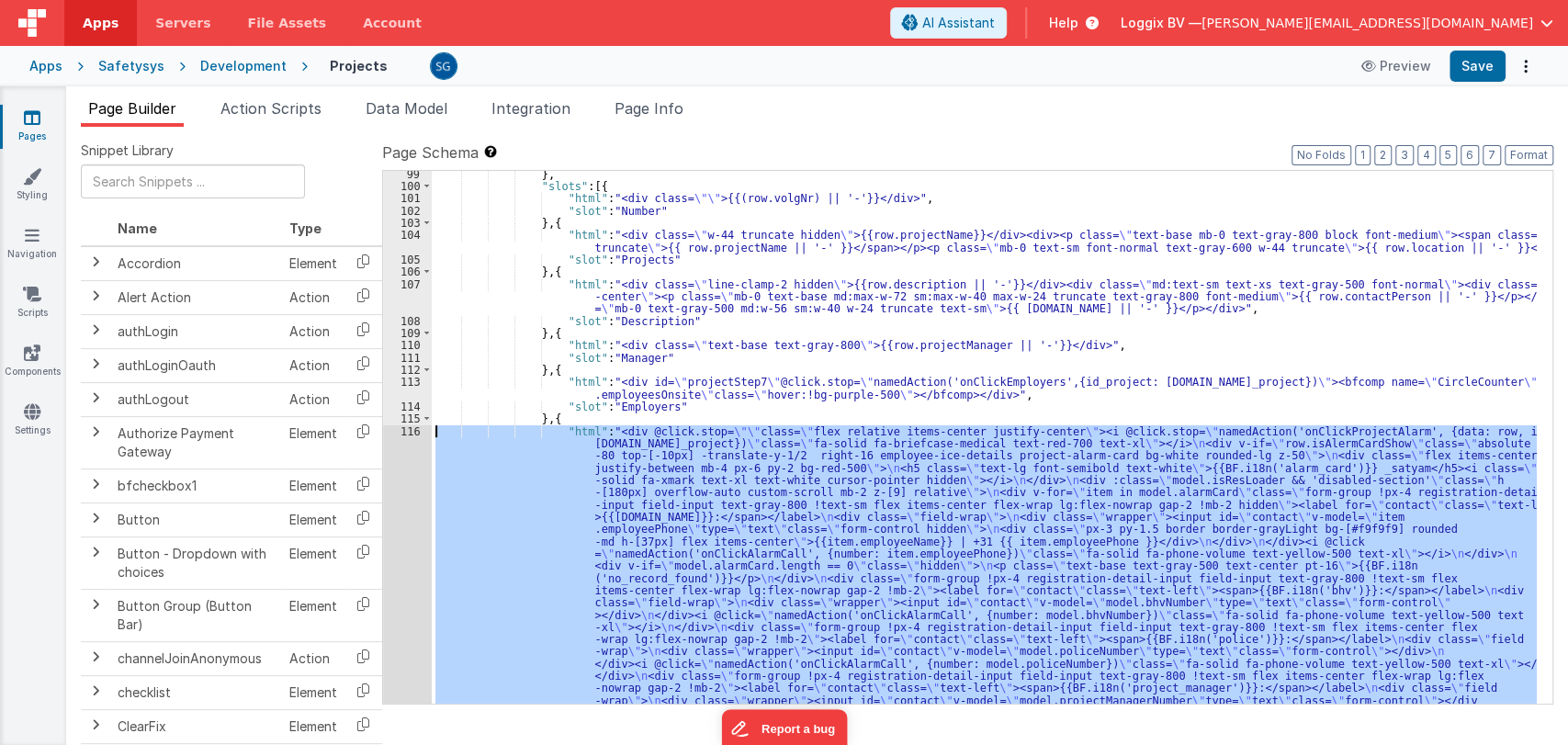
click at [400, 430] on div "116" at bounding box center [406, 621] width 49 height 392
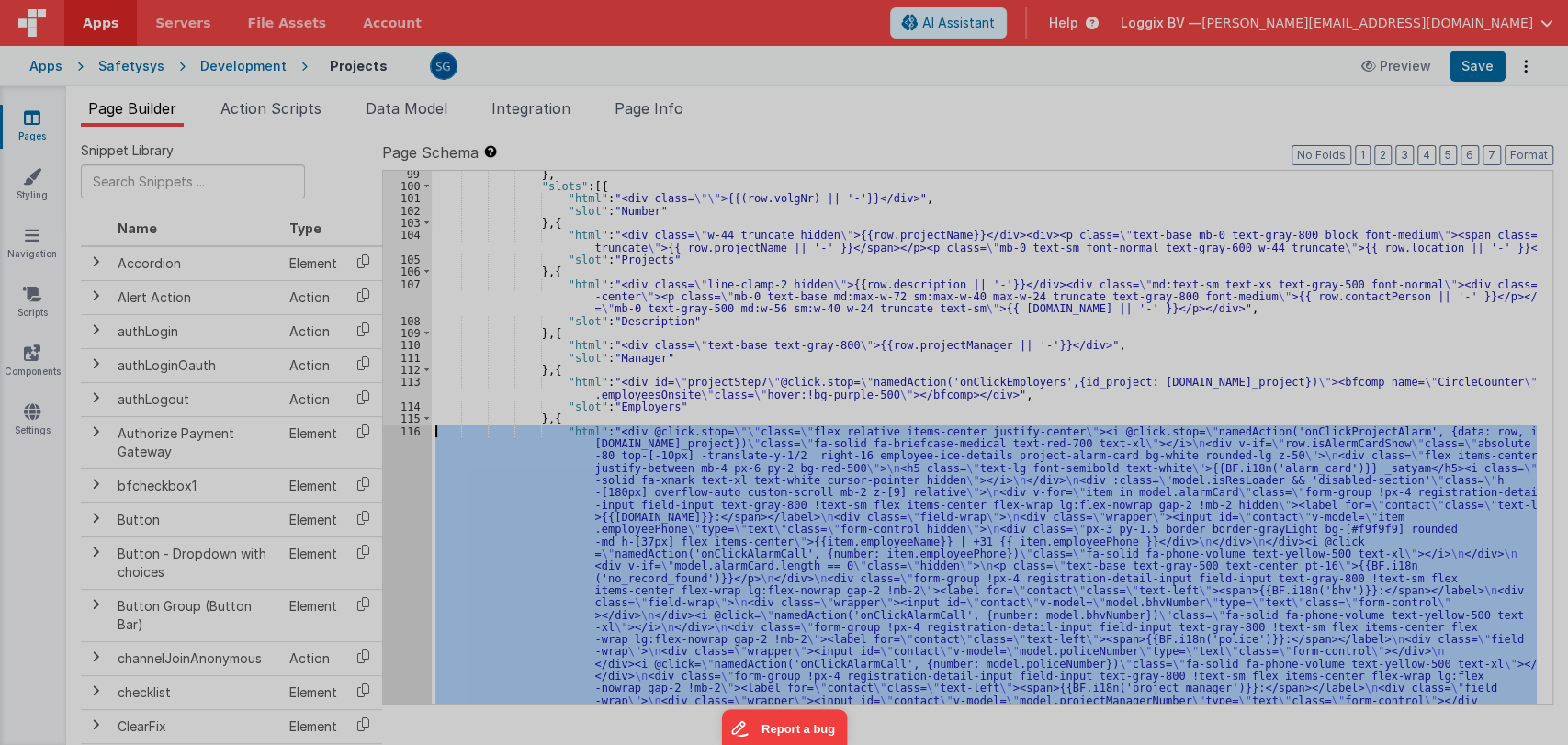
click at [400, 430] on div at bounding box center [784, 372] width 1568 height 745
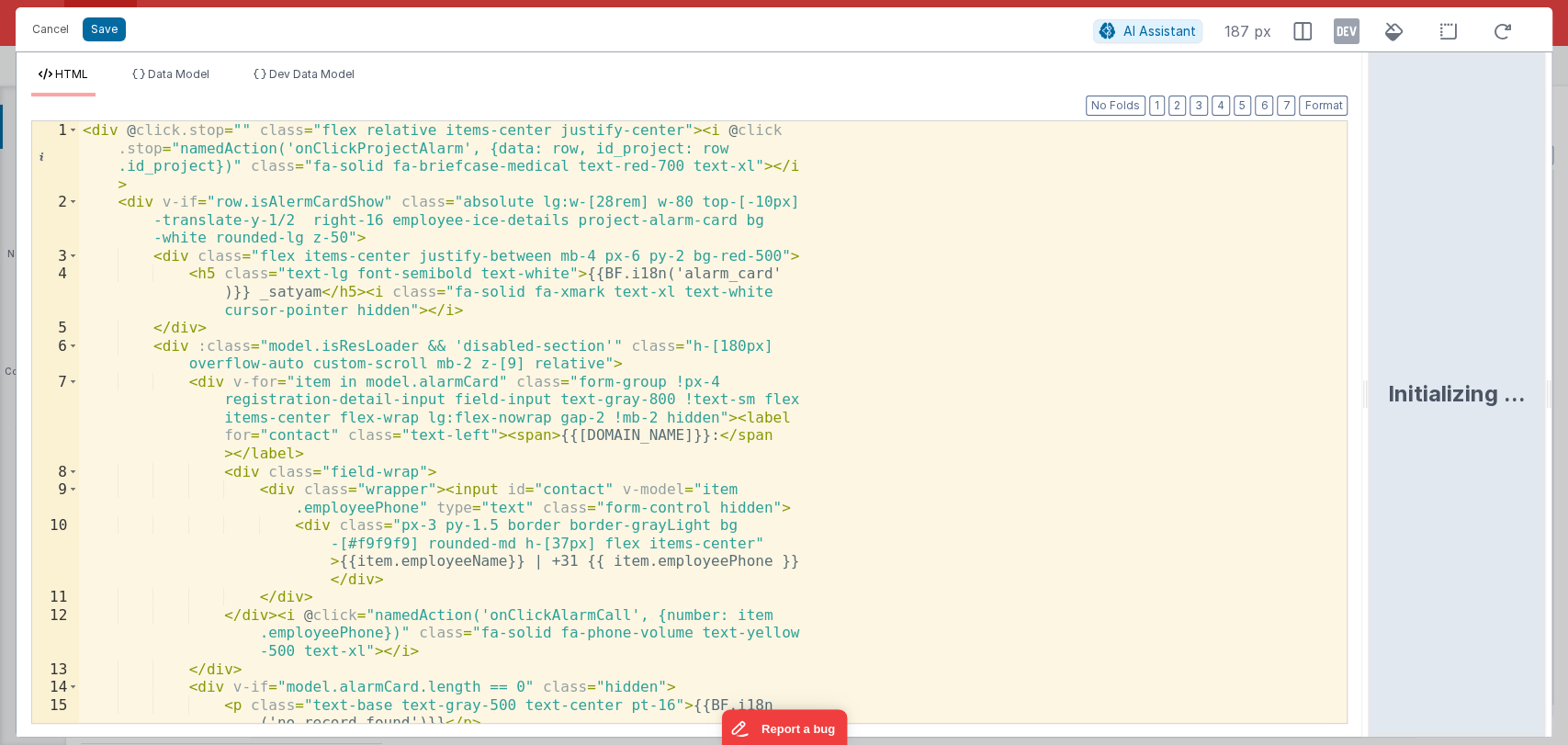
drag, startPoint x: 779, startPoint y: 398, endPoint x: 1371, endPoint y: 397, distance: 592.0
click at [1371, 397] on html "Cancel Save AI Assistant 187 px HTML Data Model Dev Data Model Format 7 6 5 4 3…" at bounding box center [784, 372] width 1568 height 745
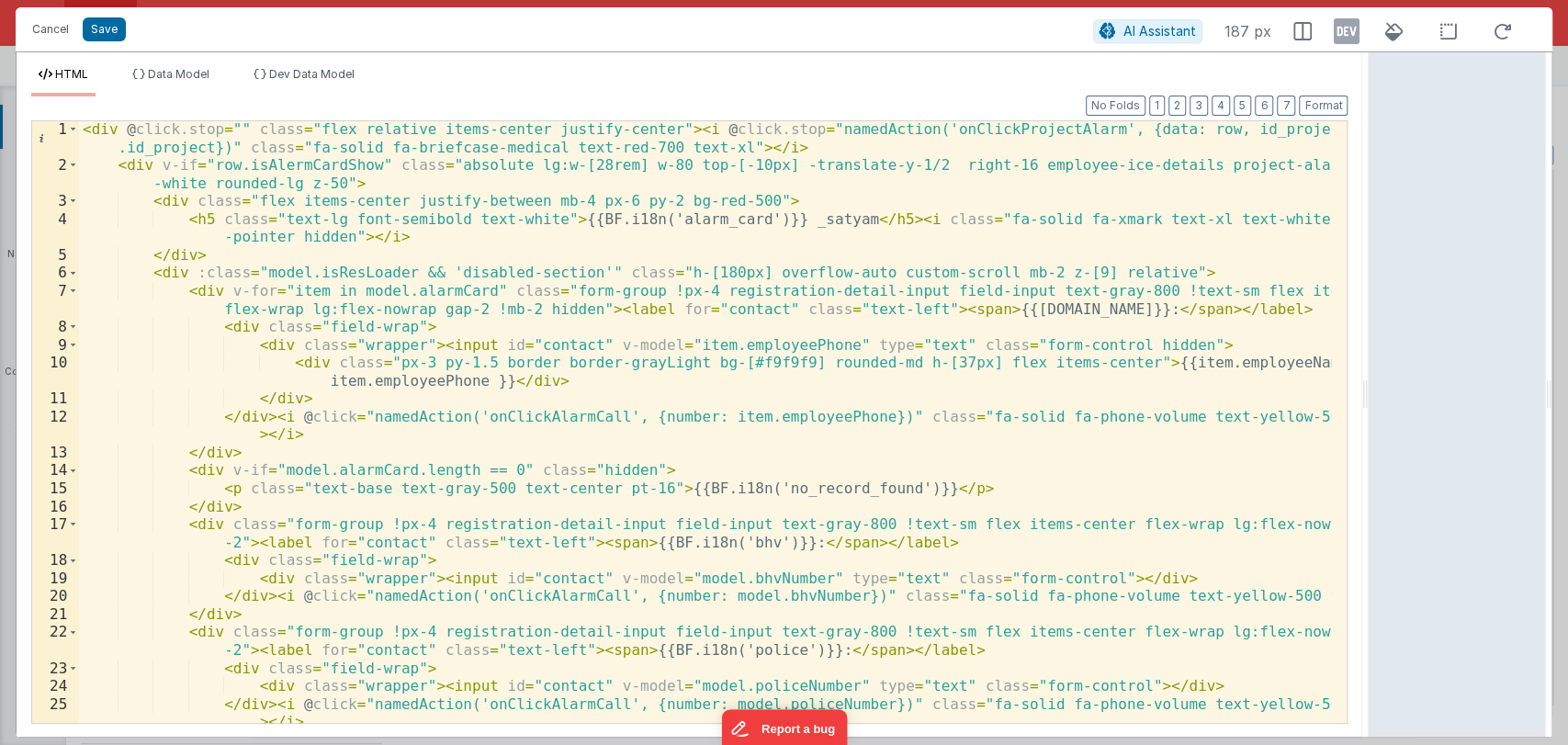
scroll to position [0, 0]
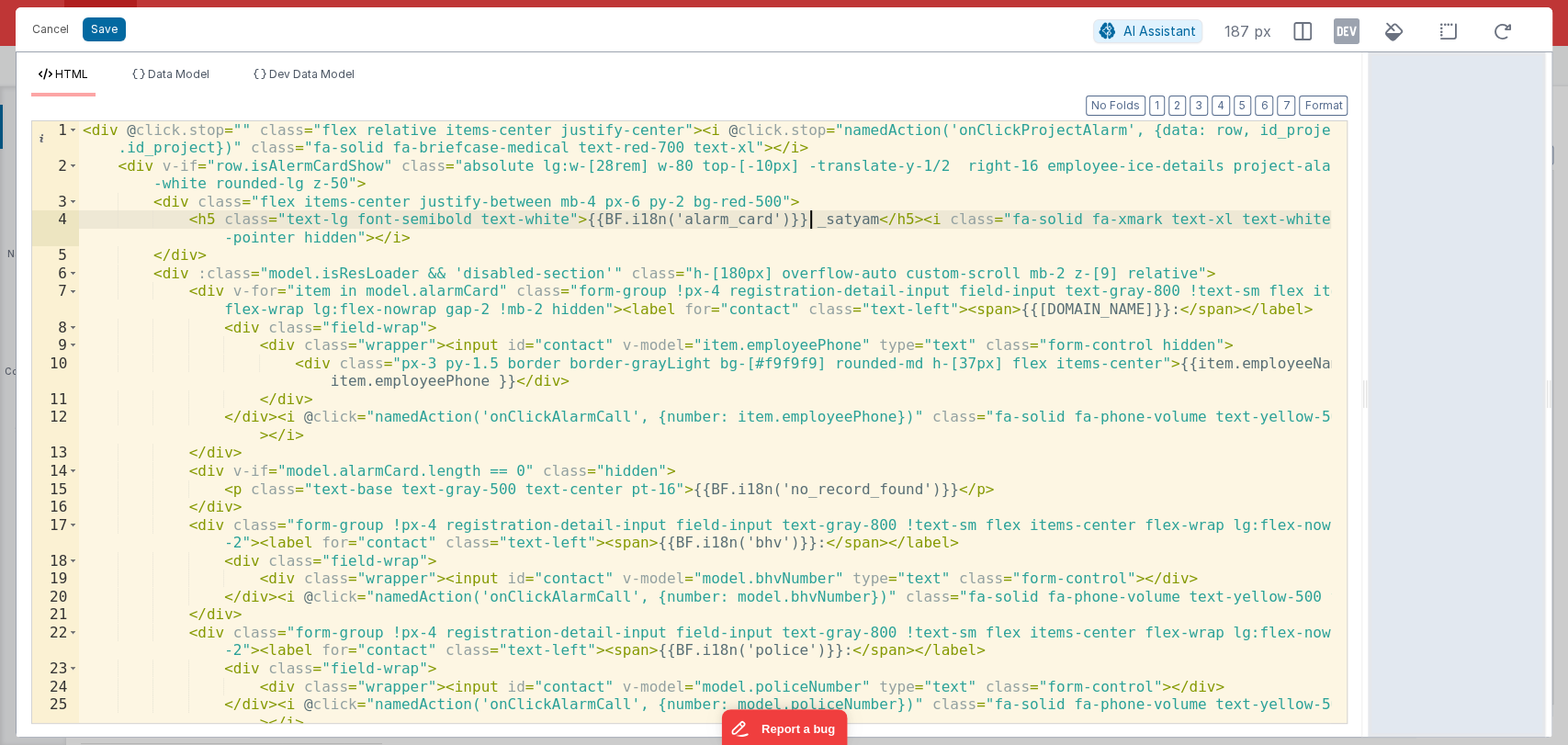
click at [808, 213] on div "< div @ click.stop = "" class = "flex relative items-center justify-center" > <…" at bounding box center [705, 449] width 1253 height 656
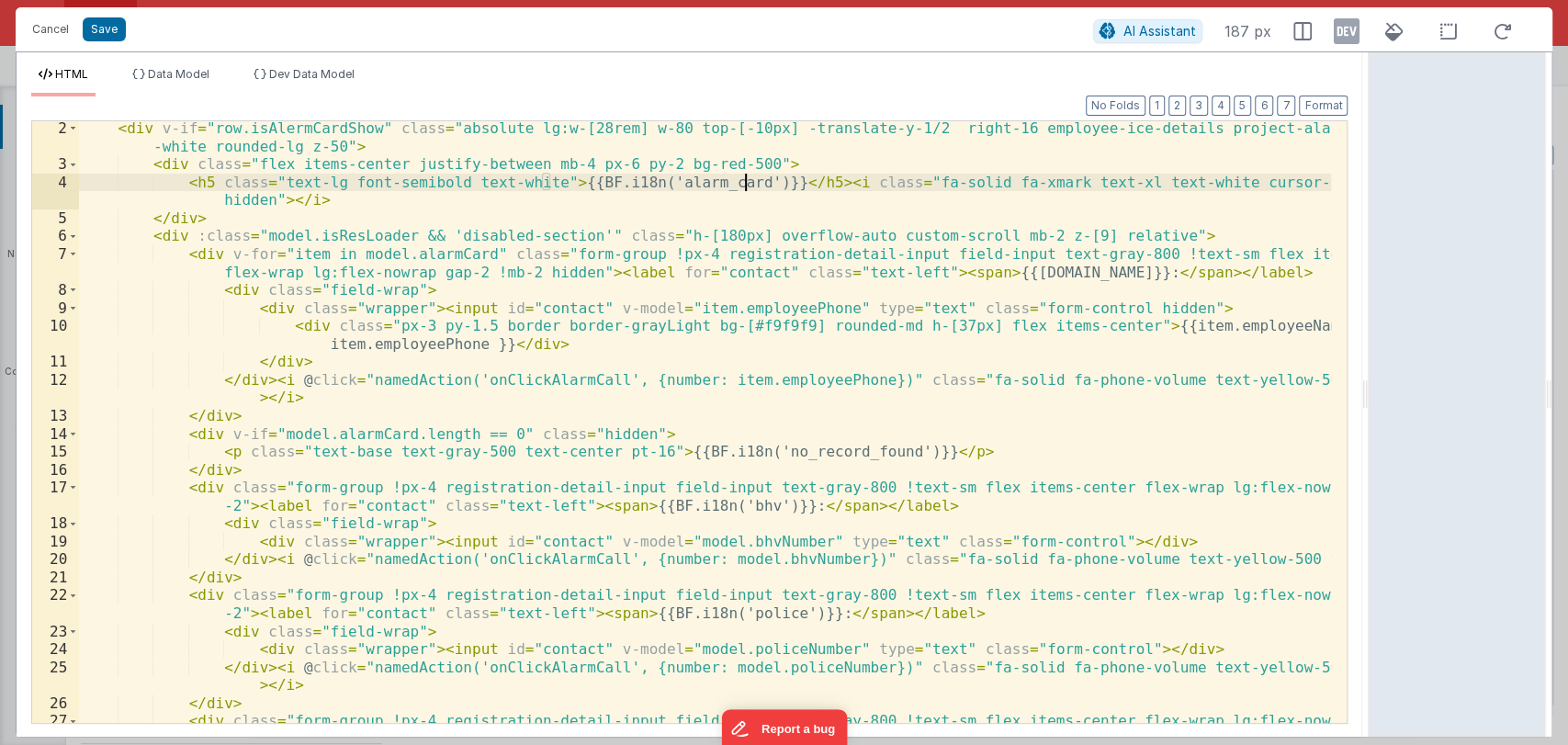
scroll to position [37, 0]
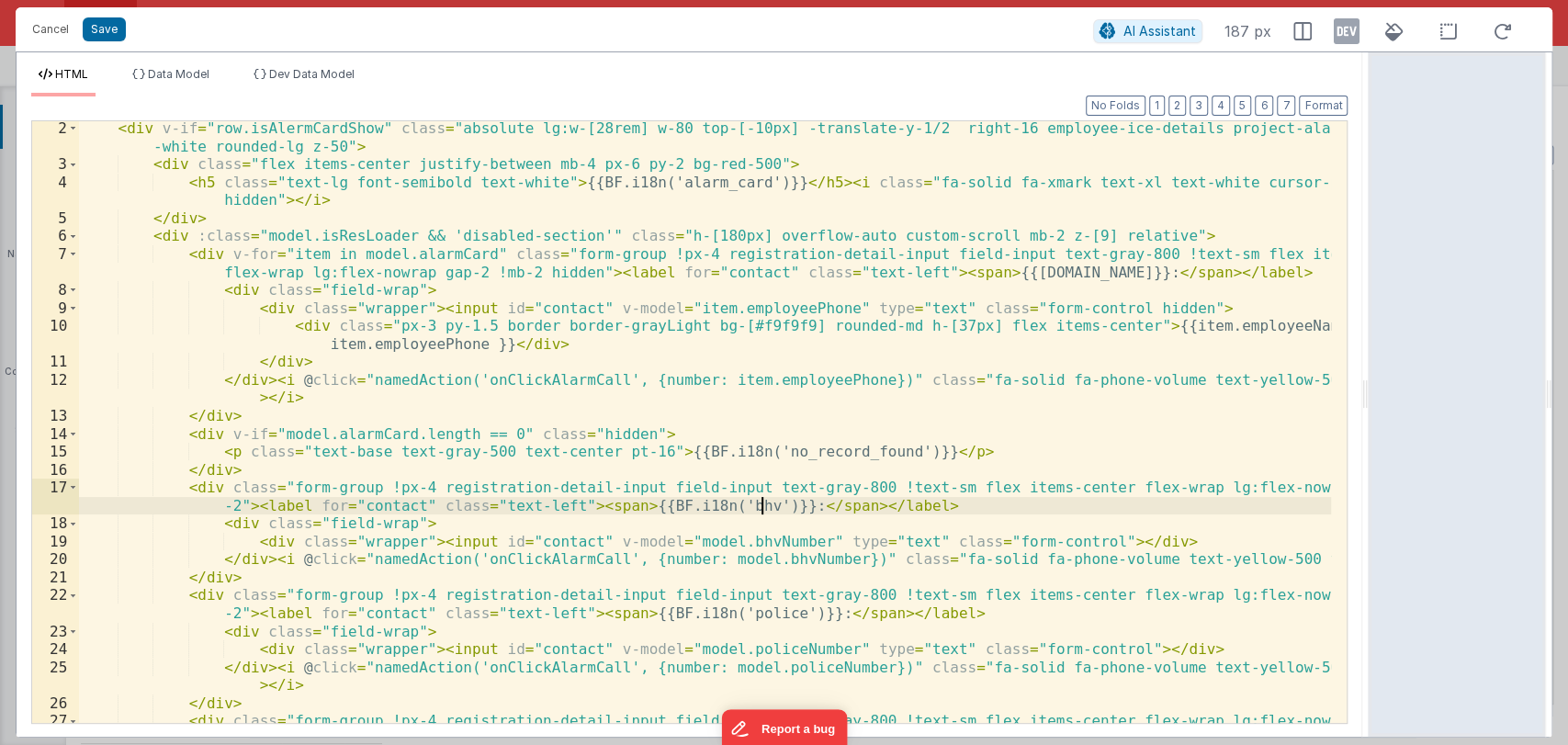
click at [758, 506] on div "< div v-if = "row.isAlermCardShow" class = "absolute lg:w-[28rem] w-80 top-[-10…" at bounding box center [705, 455] width 1253 height 672
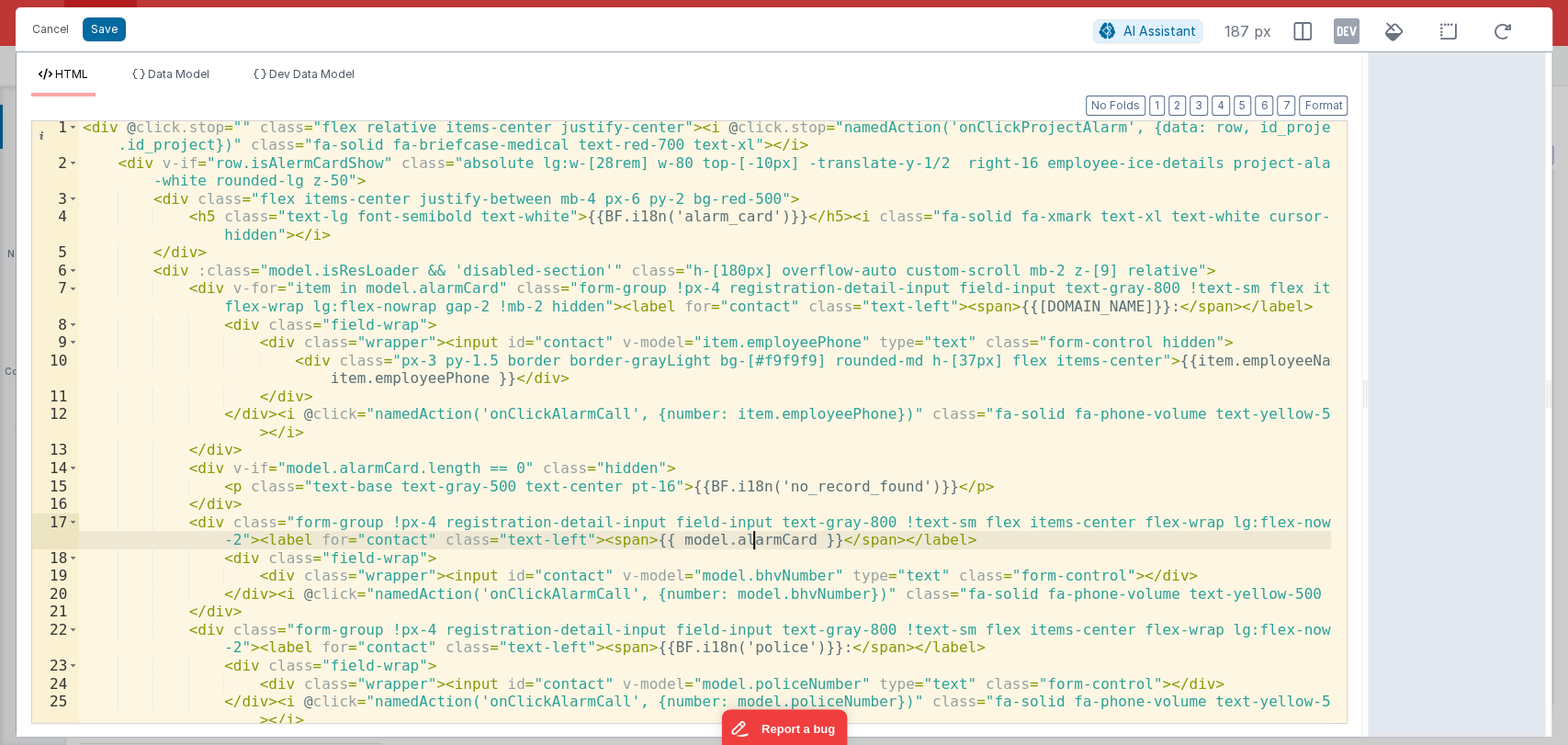
scroll to position [3, 0]
click at [72, 287] on span at bounding box center [73, 288] width 10 height 18
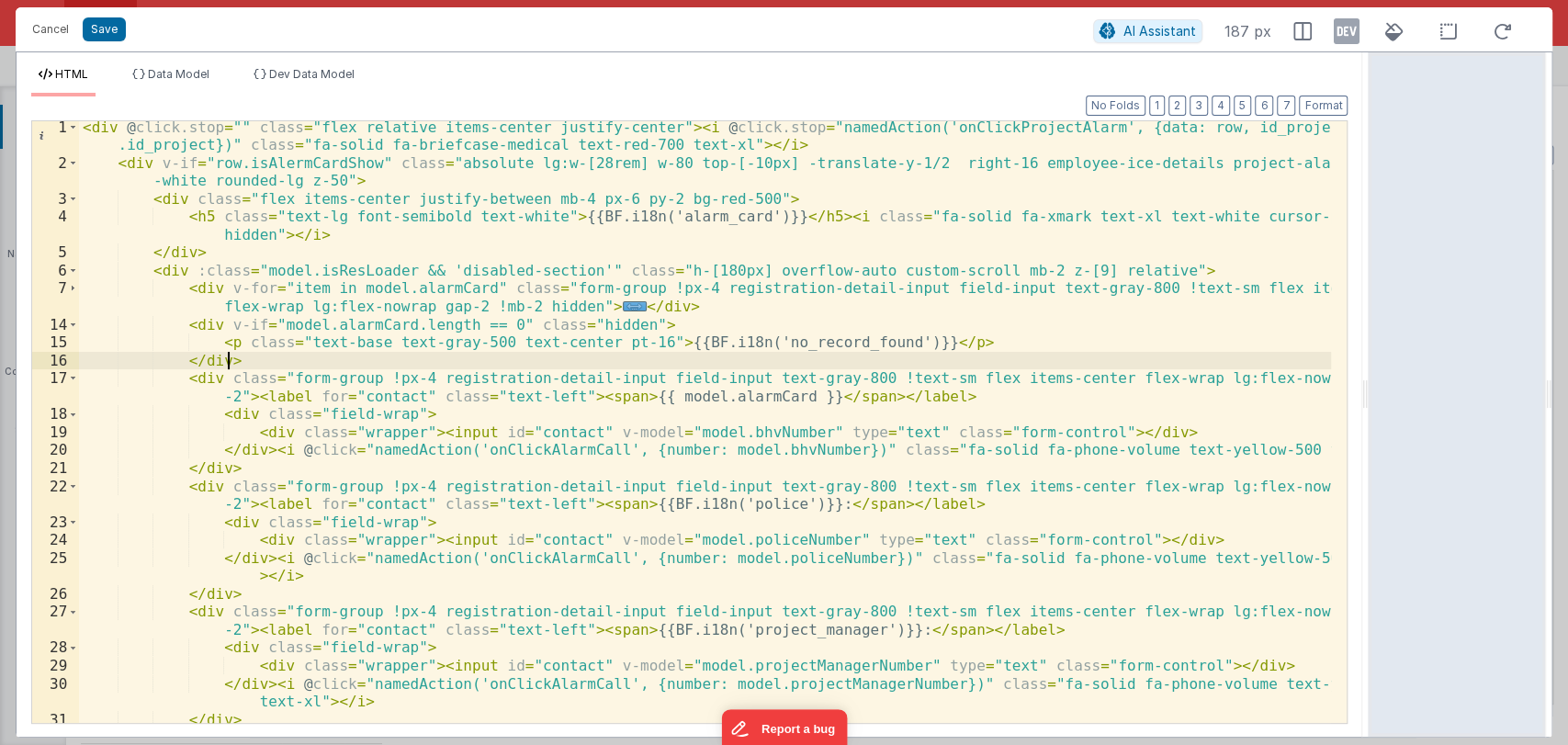
click at [268, 357] on div "< div @ click.stop = "" class = "flex relative items-center justify-center" > <…" at bounding box center [705, 454] width 1253 height 672
click at [75, 483] on span at bounding box center [73, 487] width 10 height 18
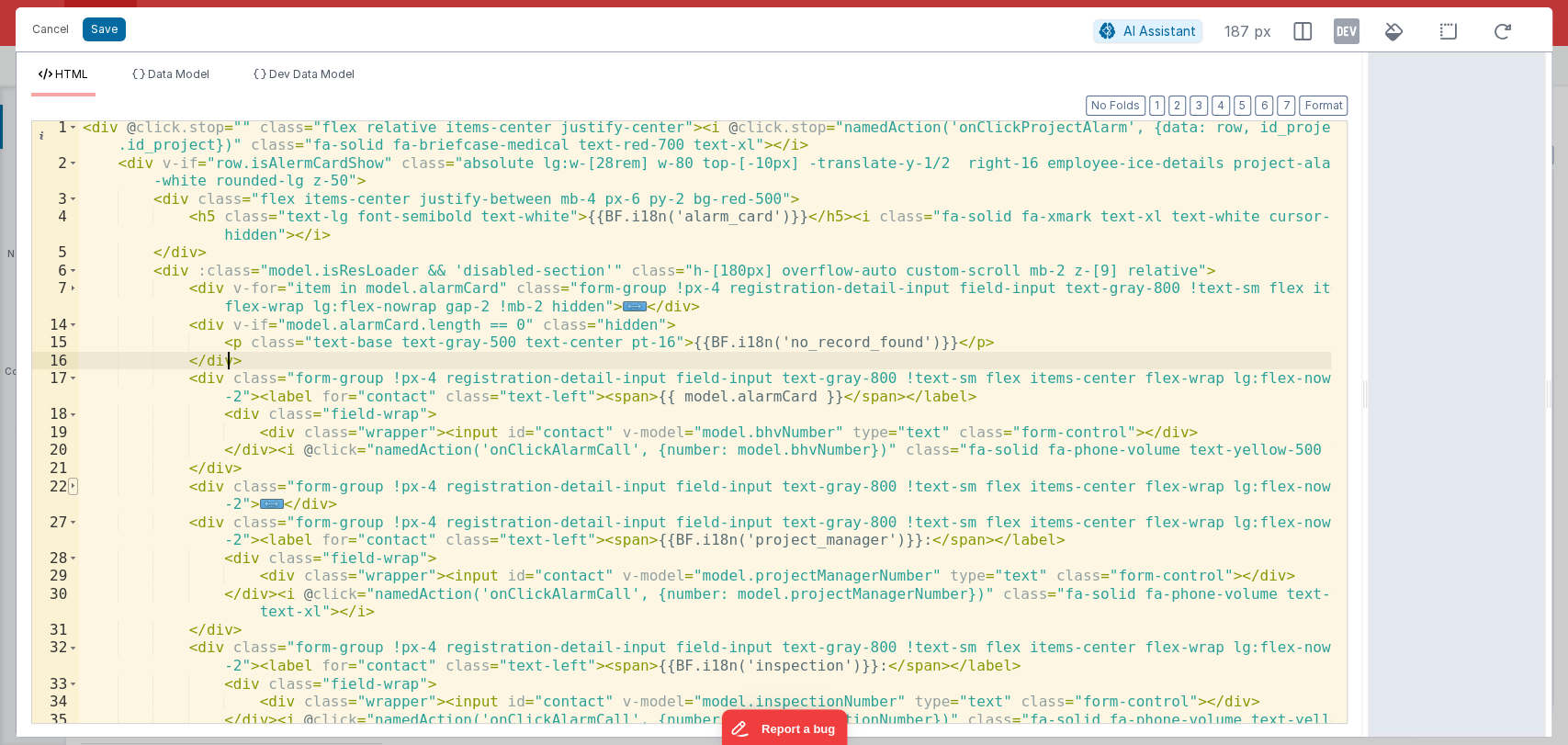
click at [75, 483] on span at bounding box center [73, 487] width 10 height 18
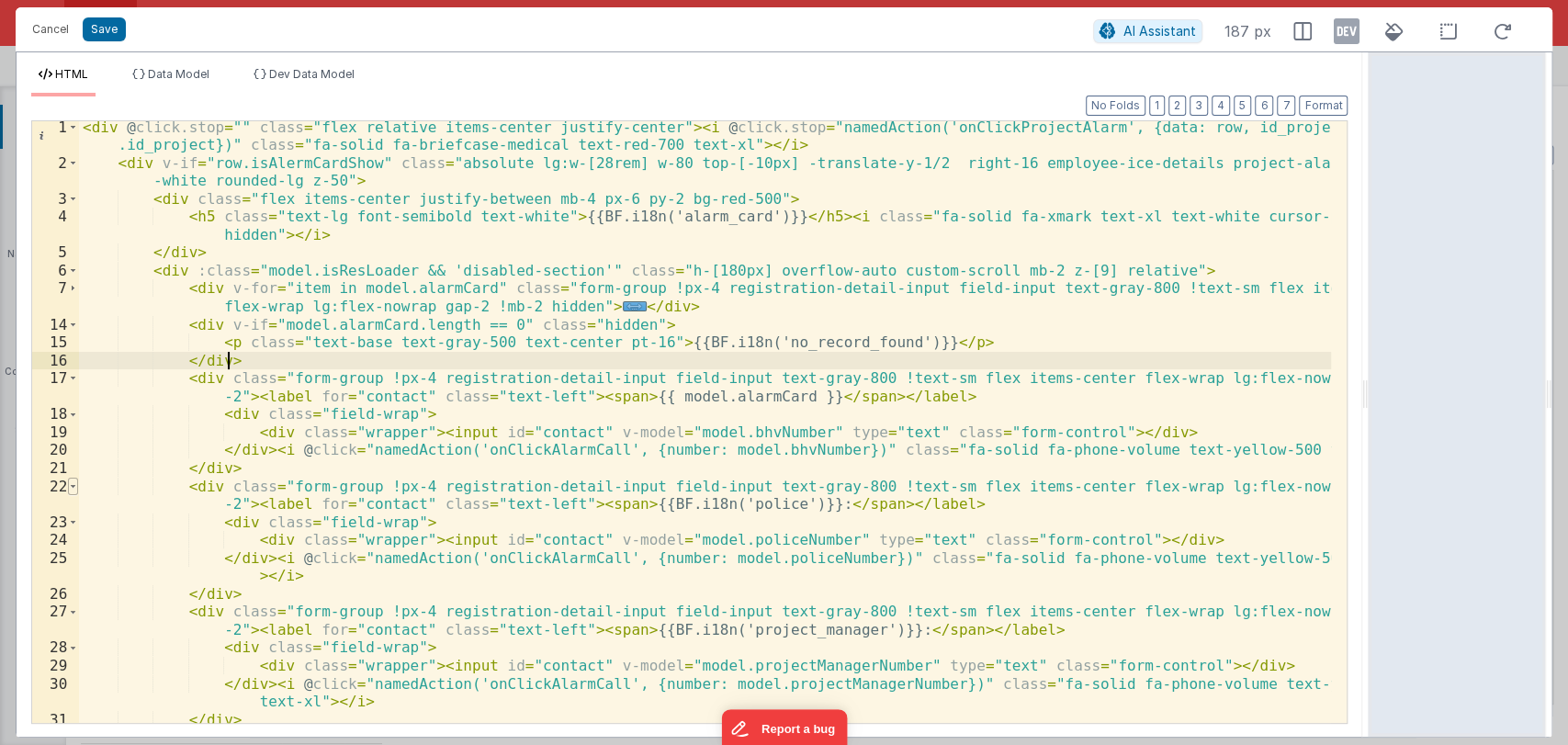
click at [75, 483] on span at bounding box center [73, 487] width 10 height 18
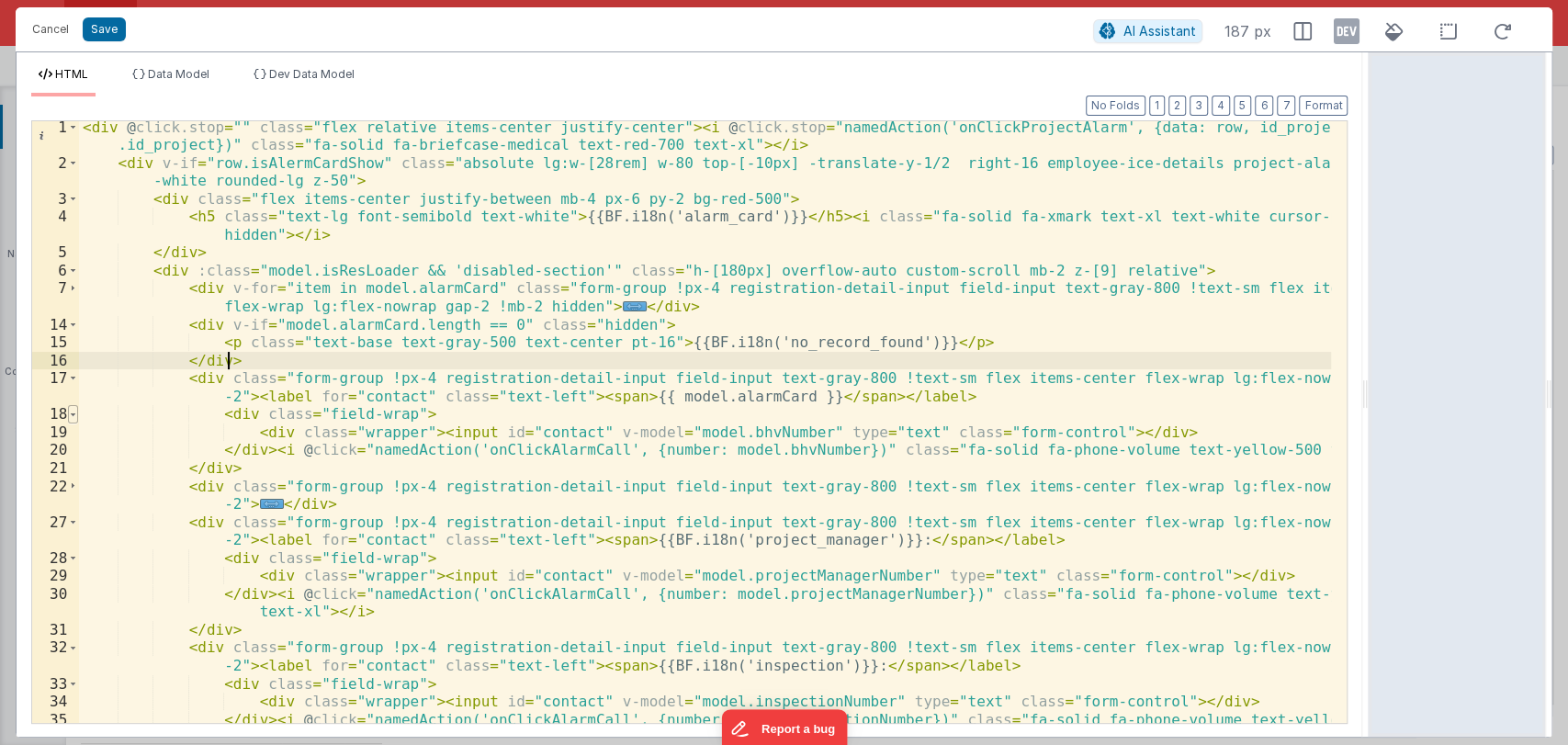
click at [69, 415] on span at bounding box center [73, 414] width 10 height 18
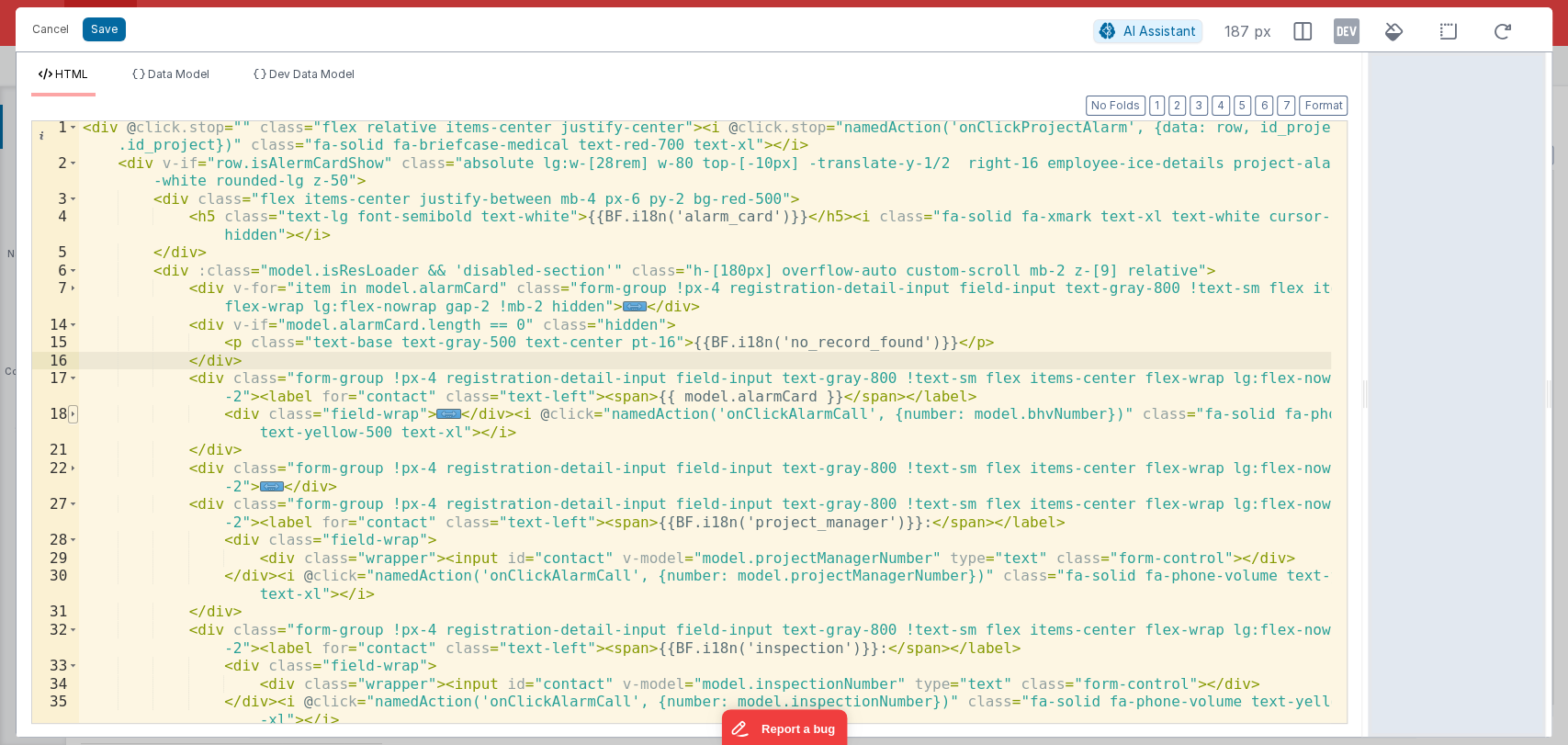
click at [69, 415] on span at bounding box center [73, 414] width 10 height 18
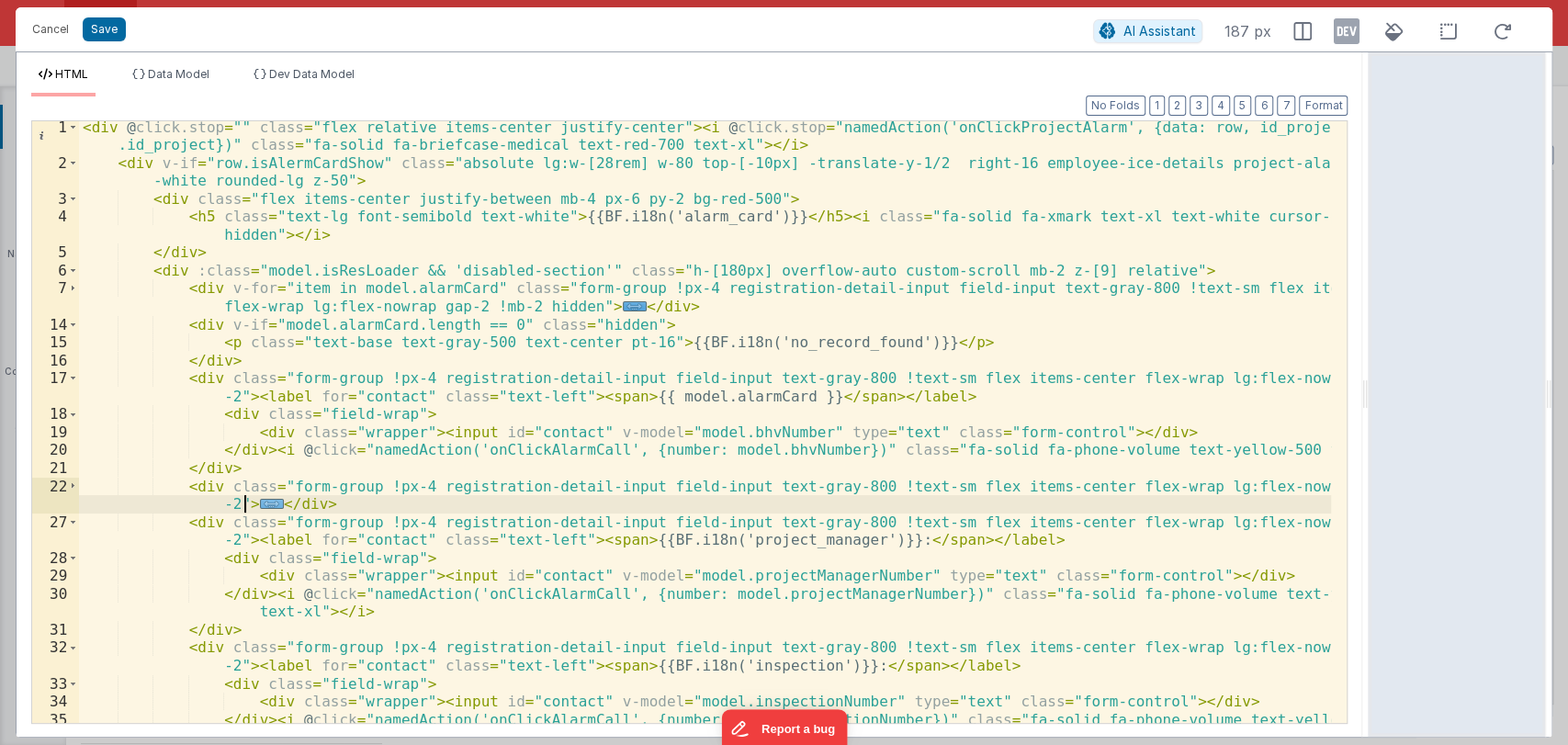
click at [260, 503] on span "..." at bounding box center [272, 504] width 24 height 10
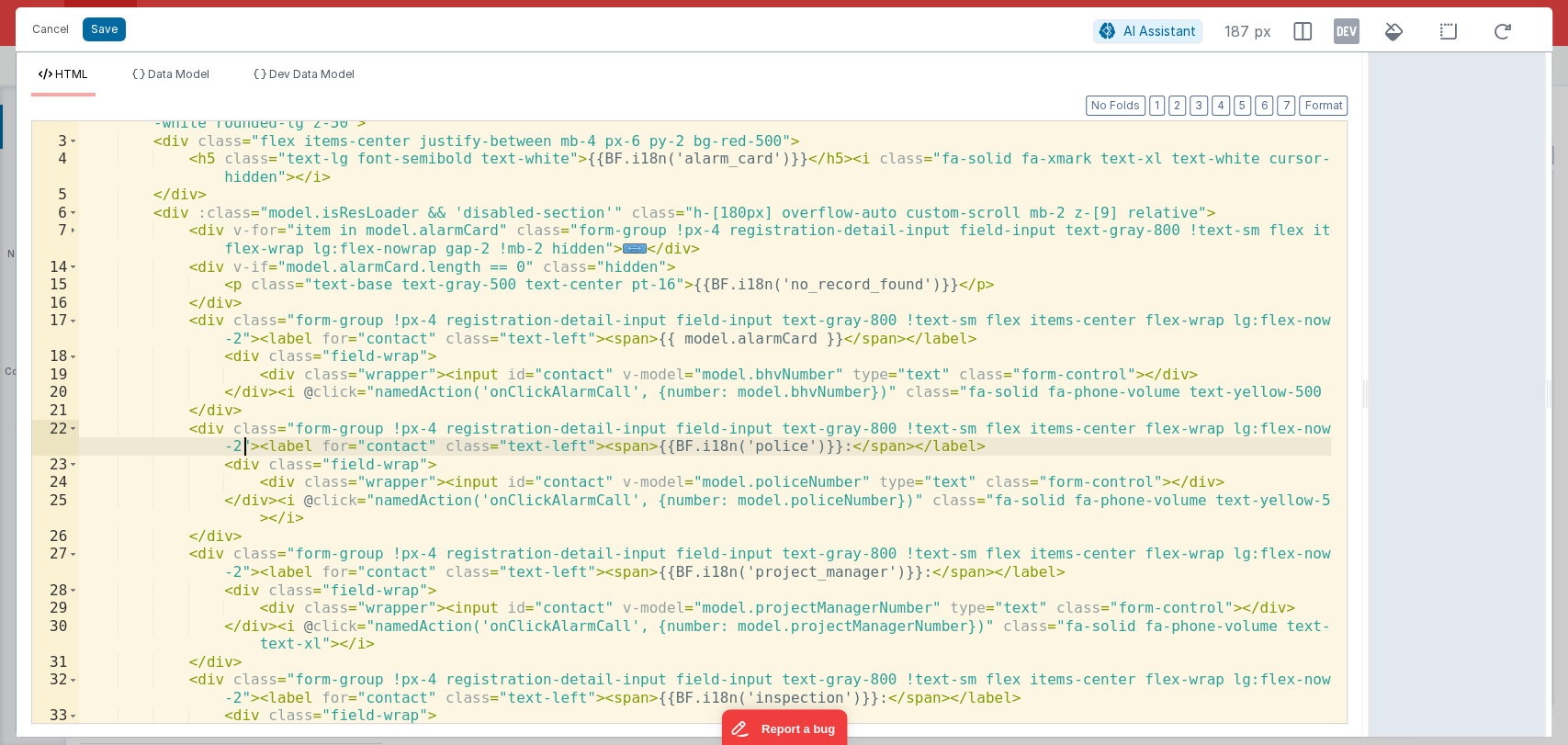
scroll to position [61, 0]
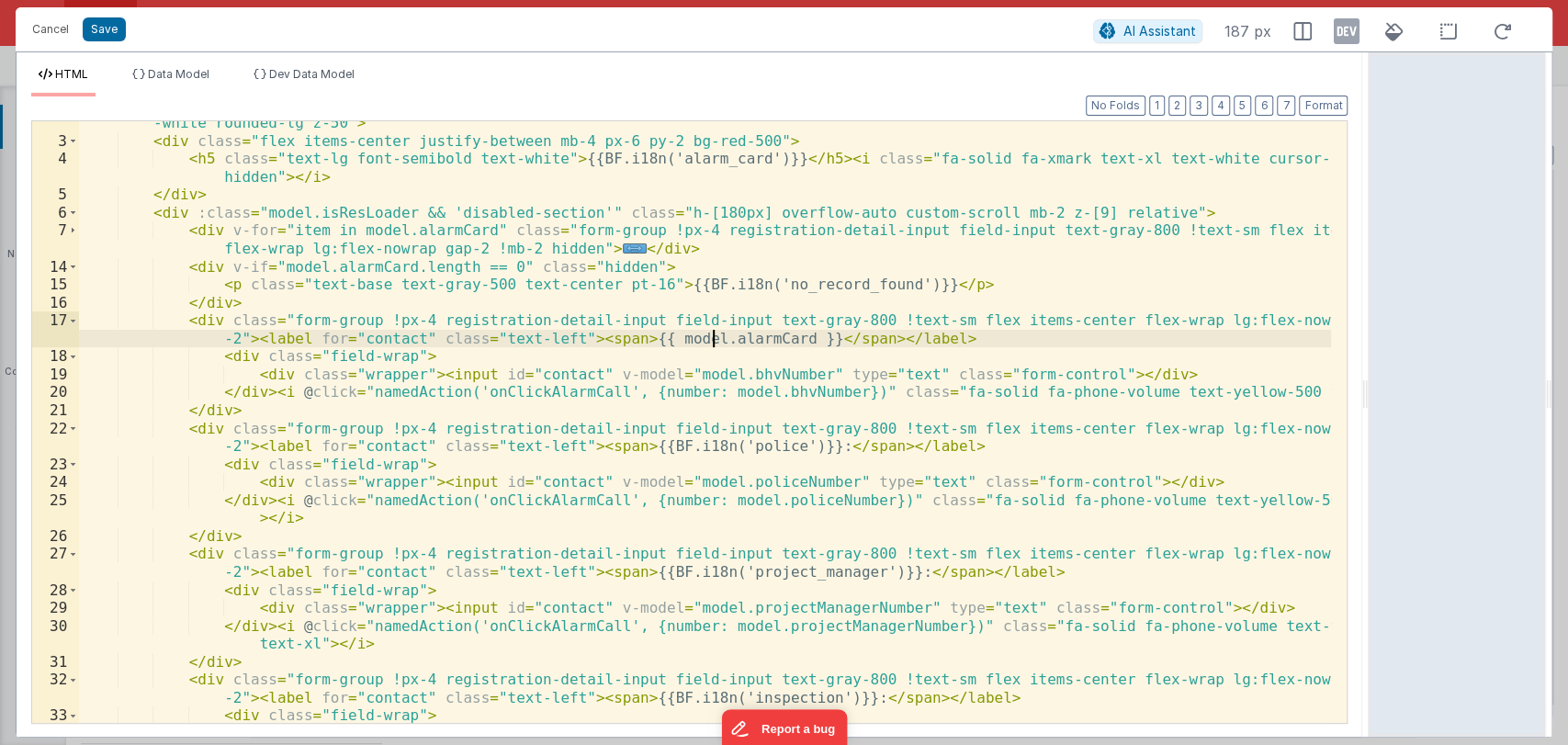
click at [714, 338] on div "< div v-if = "row.isAlermCardShow" class = "absolute lg:w-[28rem] w-80 top-[-10…" at bounding box center [705, 424] width 1253 height 656
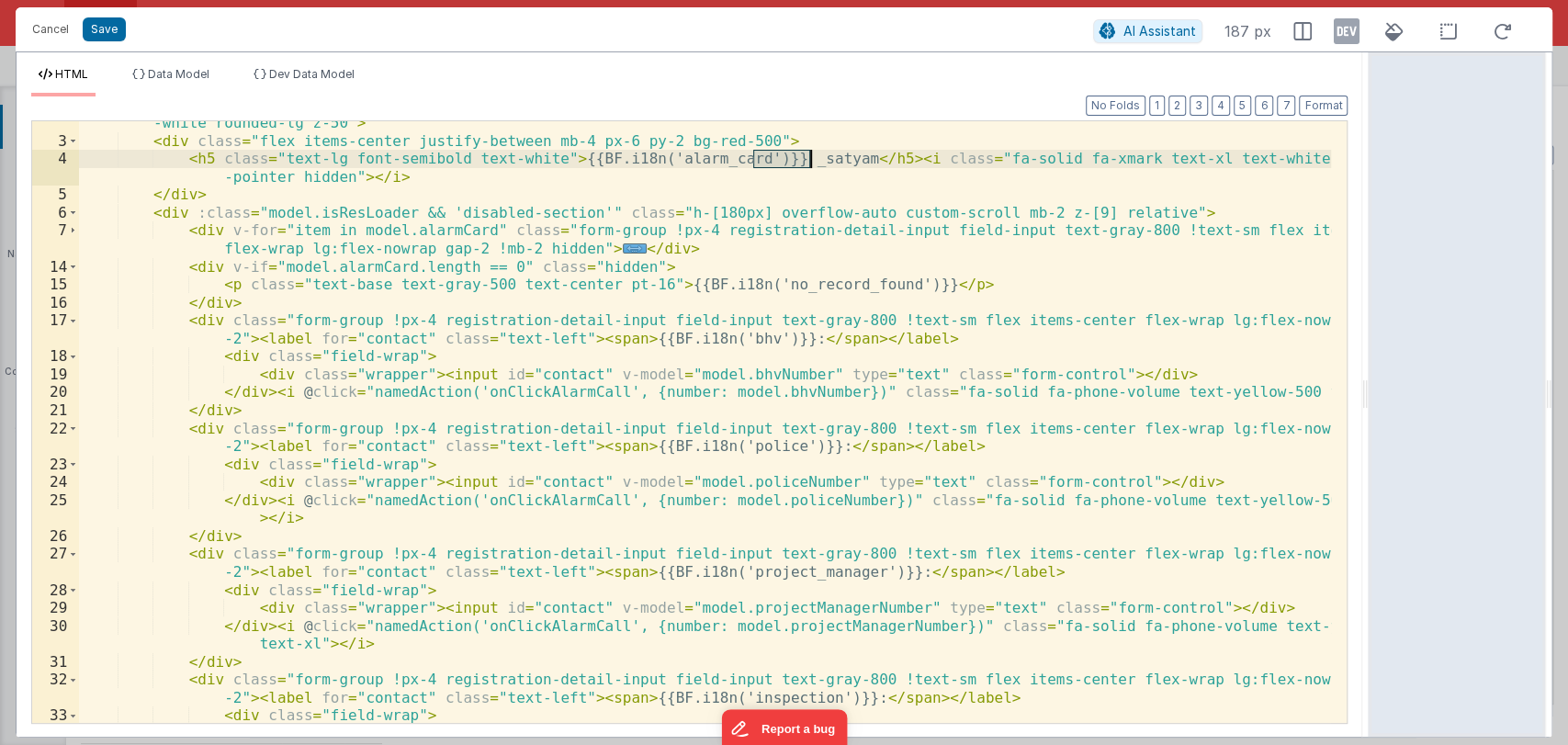
click at [808, 151] on div "< div v-if = "row.isAlermCardShow" class = "absolute lg:w-[28rem] w-80 top-[-10…" at bounding box center [705, 421] width 1252 height 601
click at [74, 315] on span at bounding box center [73, 320] width 10 height 18
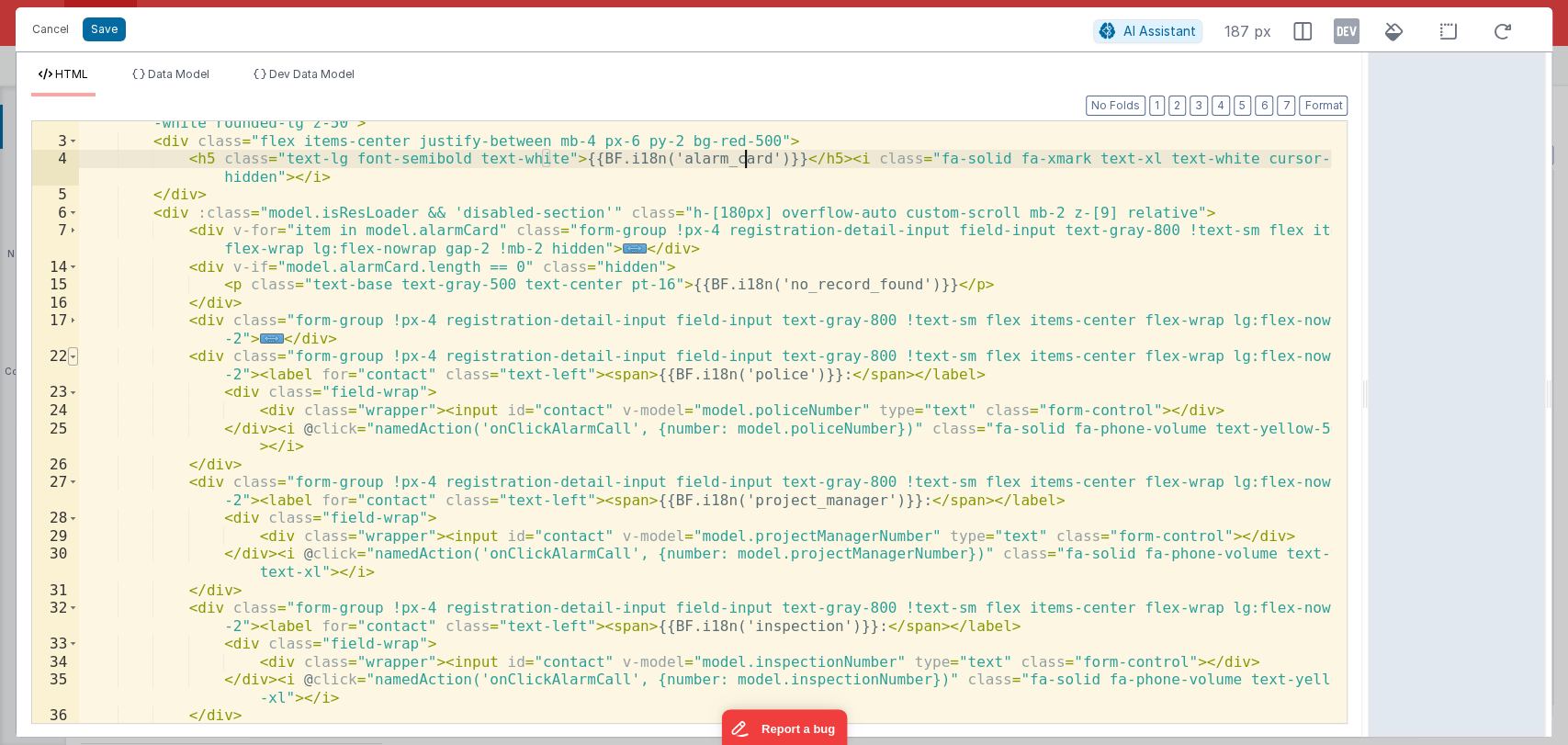
click at [74, 358] on span at bounding box center [73, 356] width 10 height 18
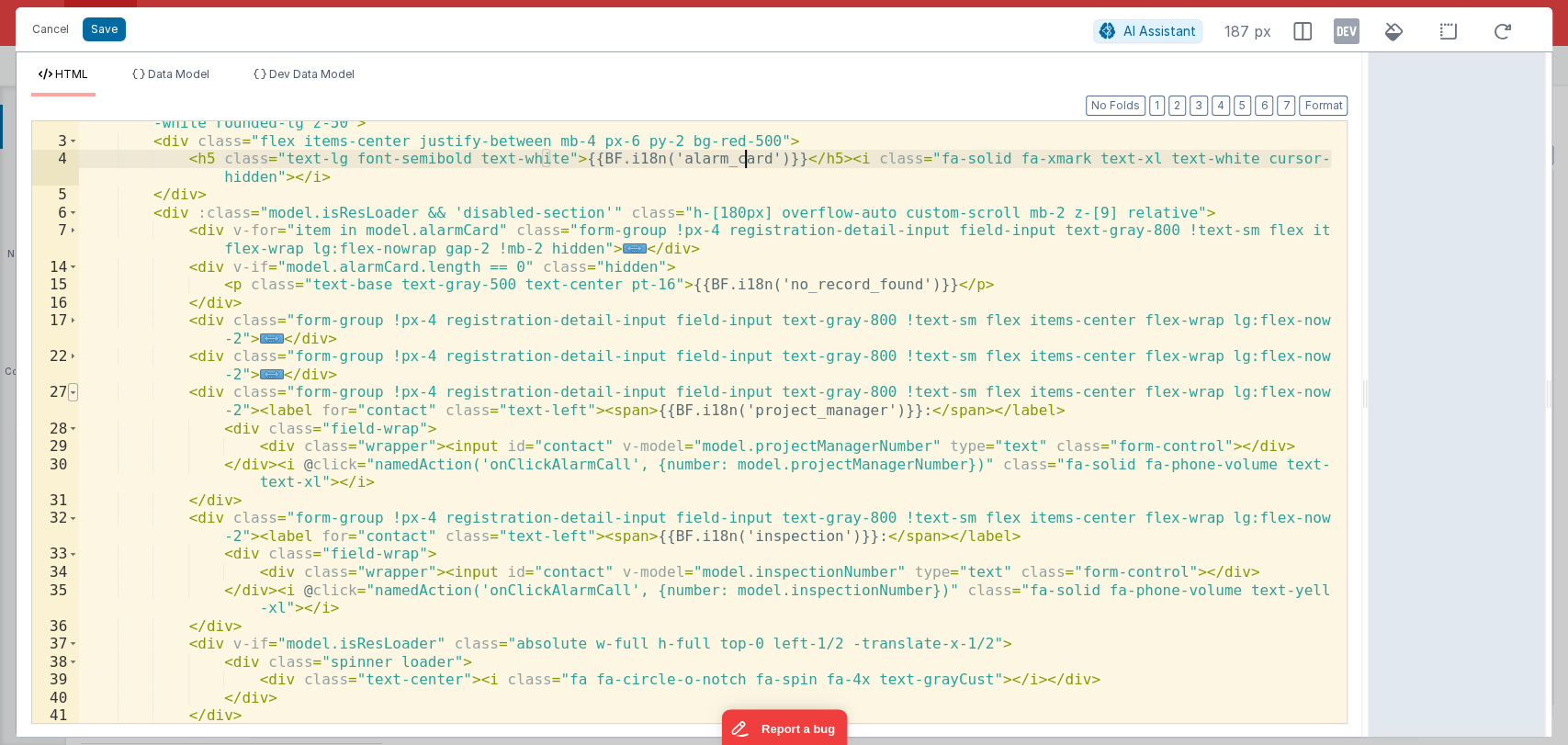
click at [70, 391] on span at bounding box center [73, 391] width 10 height 18
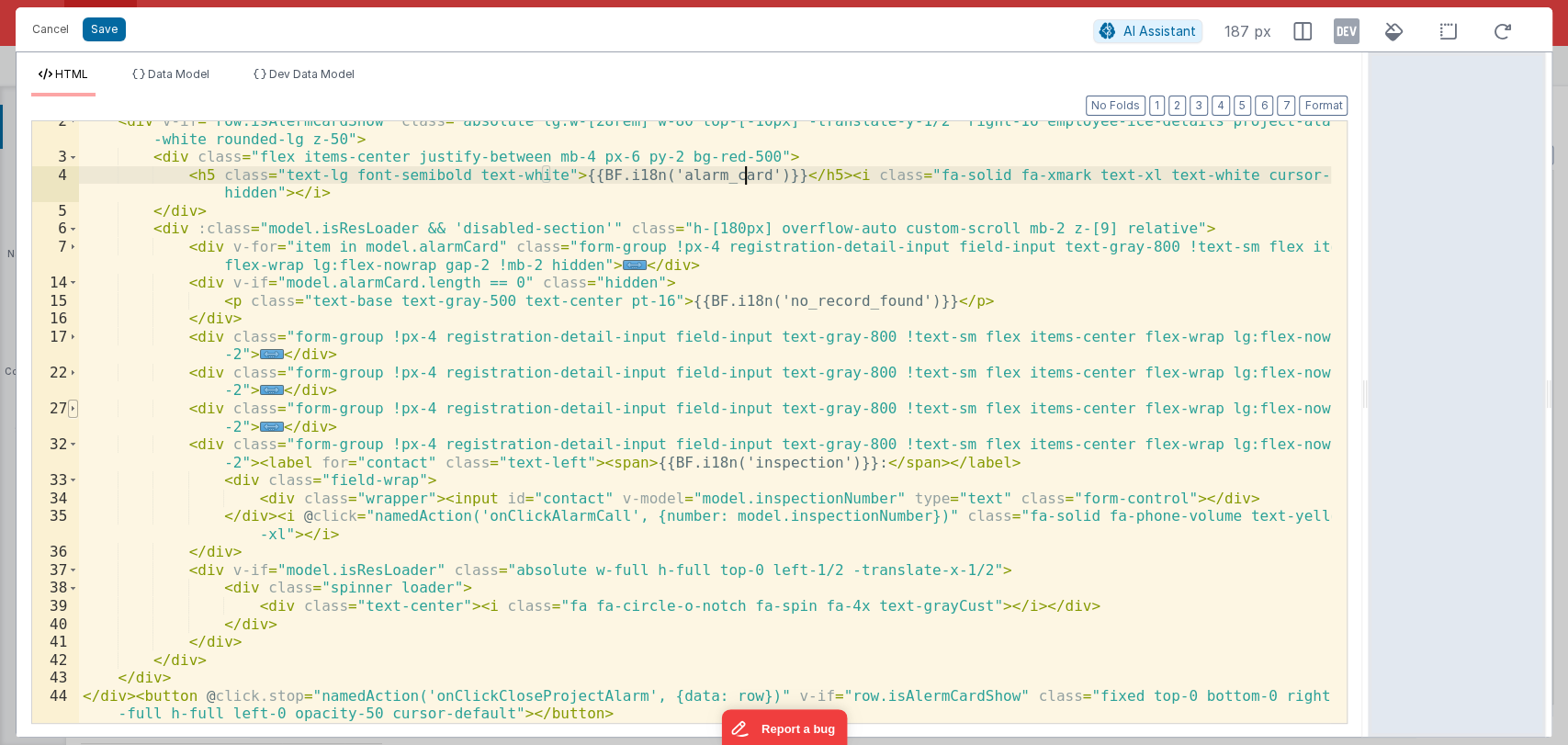
scroll to position [44, 0]
click at [73, 443] on span at bounding box center [73, 444] width 10 height 18
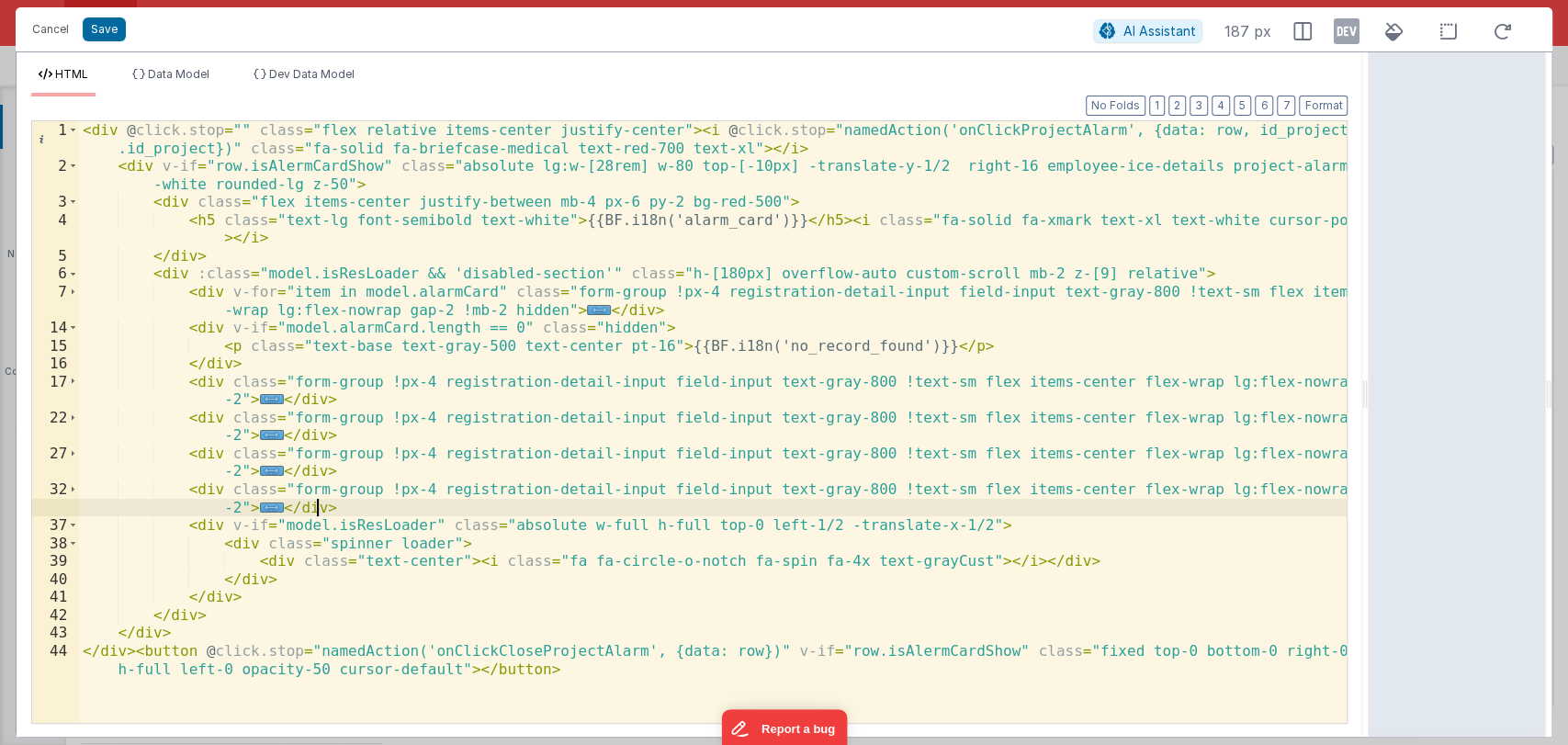
click at [349, 507] on div "< div @ click.stop = "" class = "flex relative items-center justify-center" > <…" at bounding box center [712, 457] width 1268 height 672
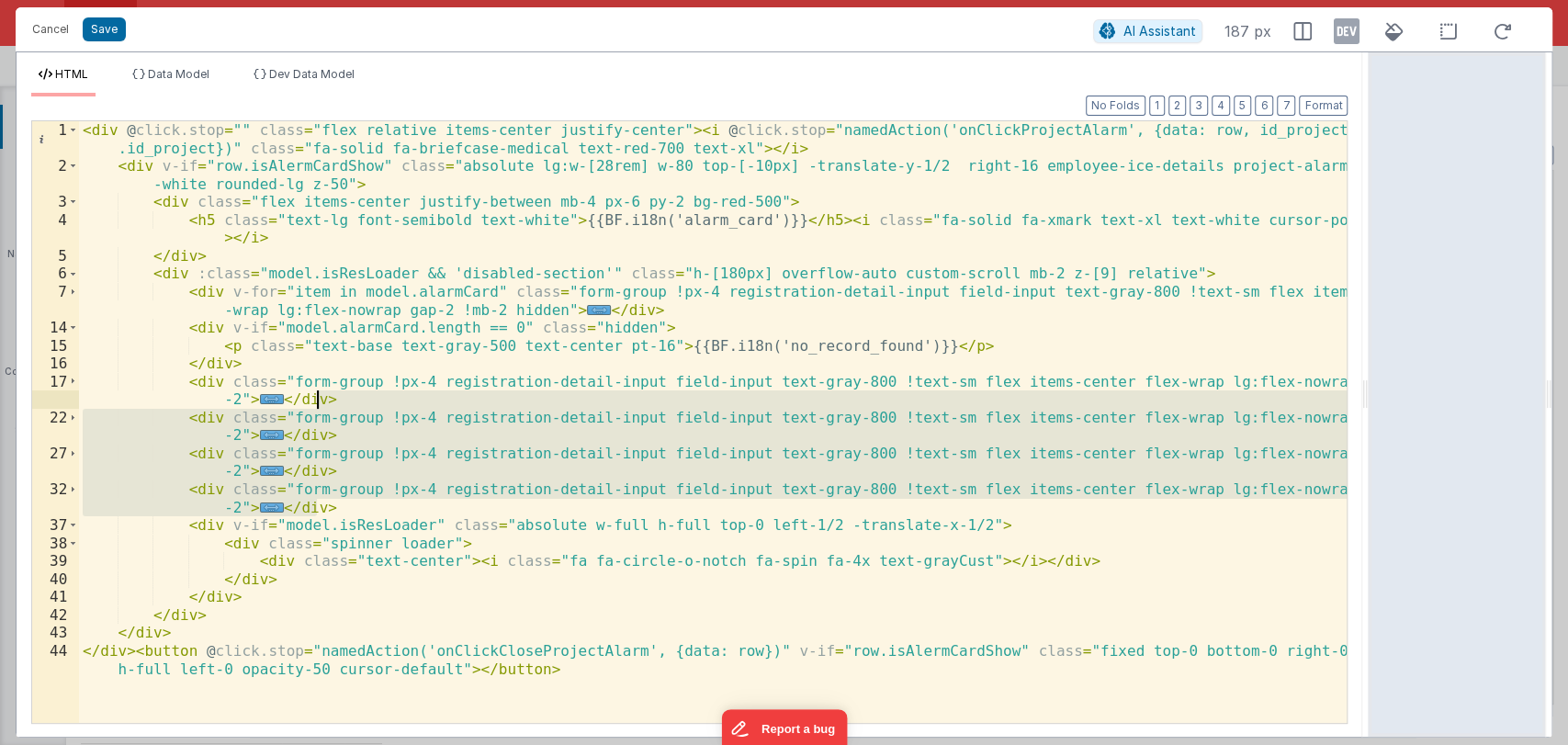
drag, startPoint x: 349, startPoint y: 508, endPoint x: 331, endPoint y: 401, distance: 108.5
click at [331, 401] on div "< div @ click.stop = "" class = "flex relative items-center justify-center" > <…" at bounding box center [712, 457] width 1268 height 672
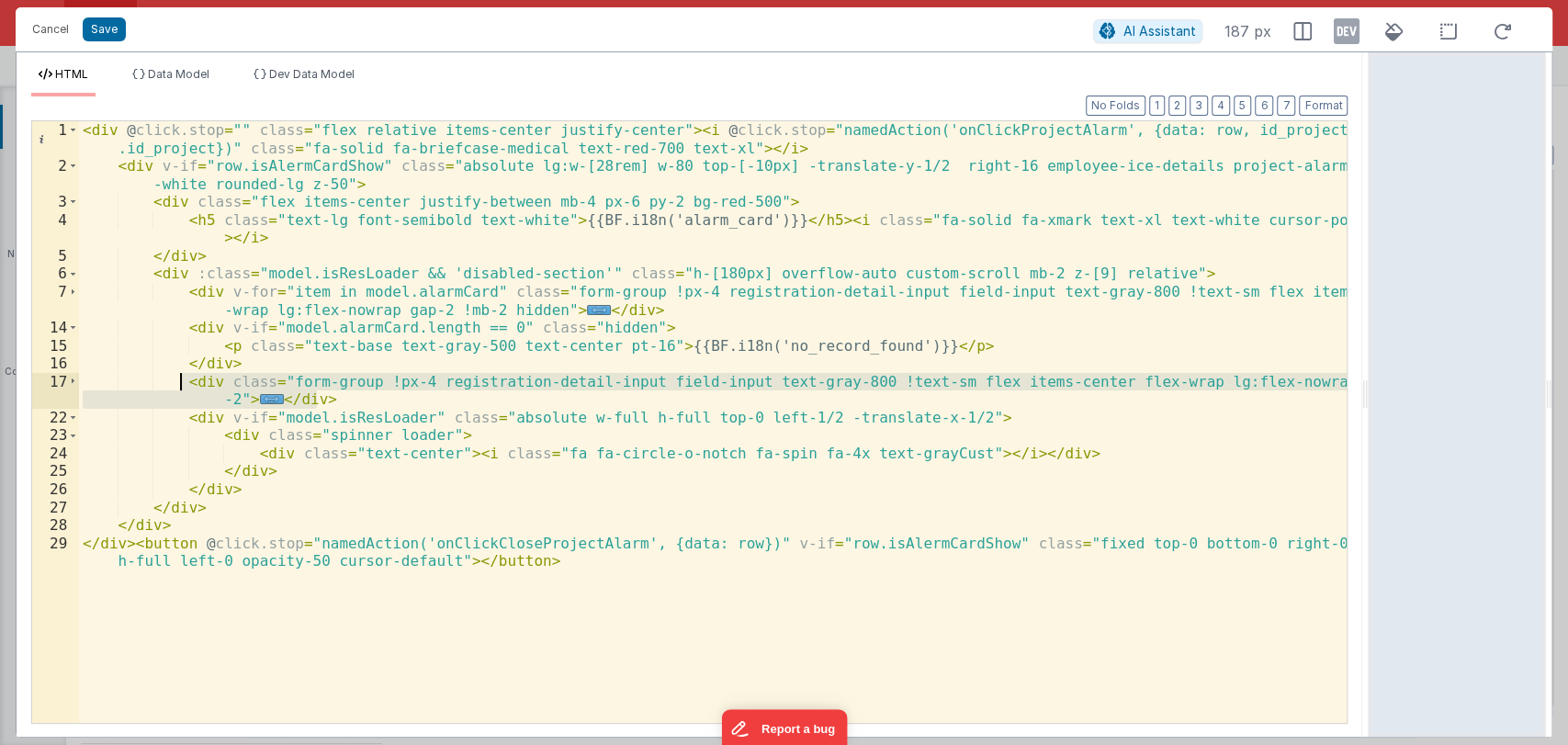
drag, startPoint x: 322, startPoint y: 397, endPoint x: 180, endPoint y: 381, distance: 142.9
click at [180, 381] on div "< div @ click.stop = "" class = "flex relative items-center justify-center" > <…" at bounding box center [712, 457] width 1268 height 672
click at [326, 393] on div "< div @ click.stop = "" class = "flex relative items-center justify-center" > <…" at bounding box center [711, 421] width 1267 height 601
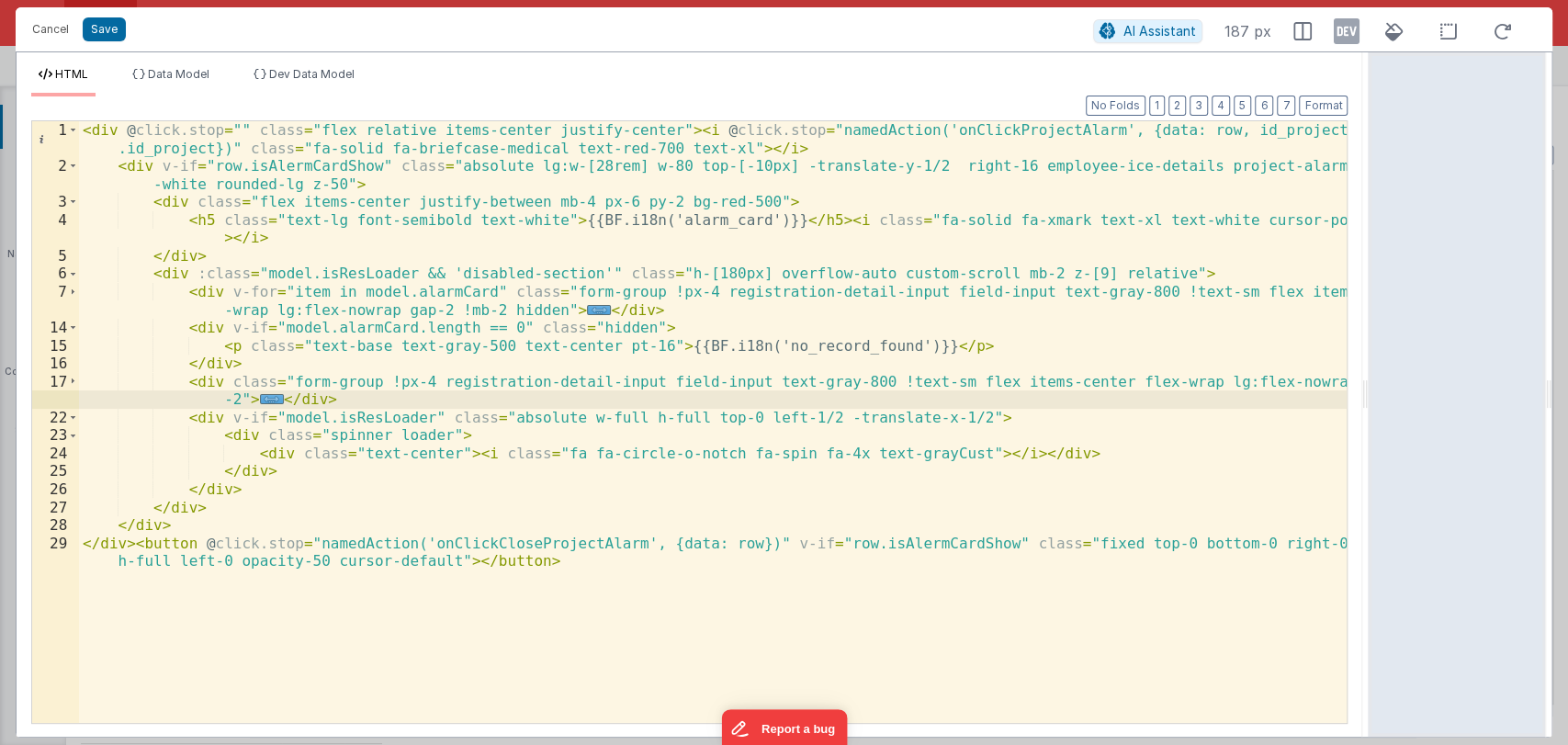
click at [267, 362] on div "< div @ click.stop = "" class = "flex relative items-center justify-center" > <…" at bounding box center [712, 457] width 1268 height 672
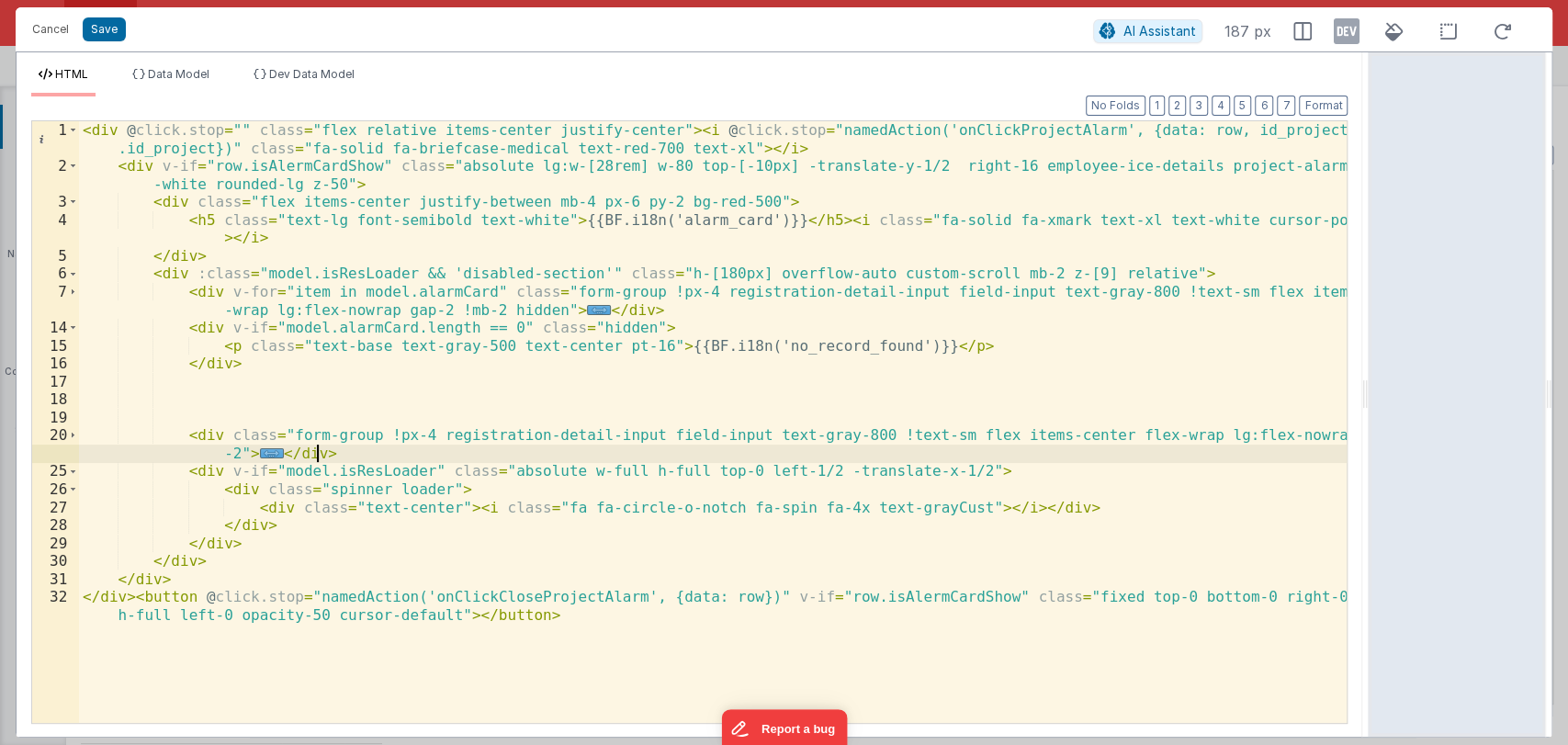
click at [327, 457] on div "< div @ click.stop = "" class = "flex relative items-center justify-center" > <…" at bounding box center [712, 457] width 1268 height 672
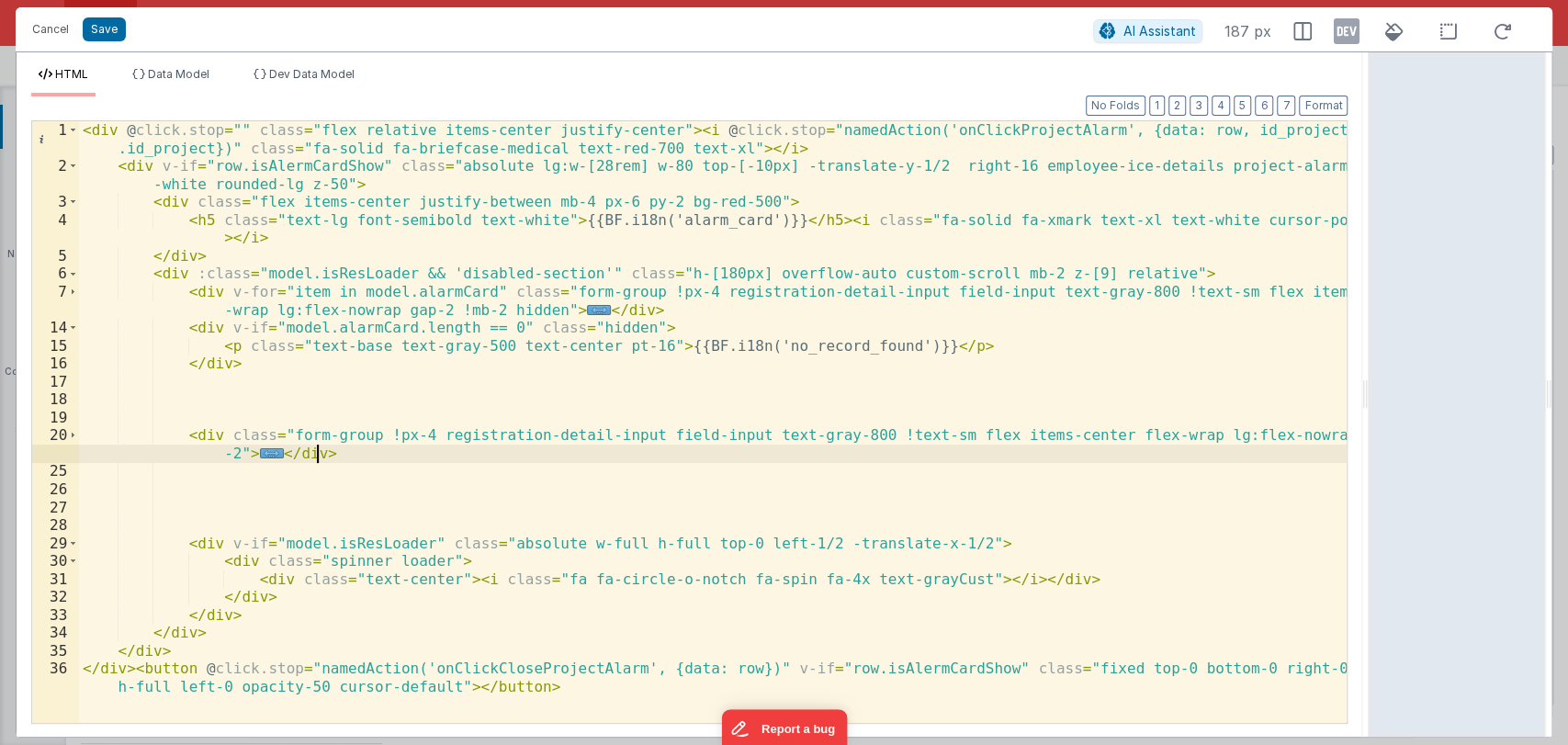
click at [331, 454] on div "< div @ click.stop = "" class = "flex relative items-center justify-center" > <…" at bounding box center [712, 457] width 1268 height 672
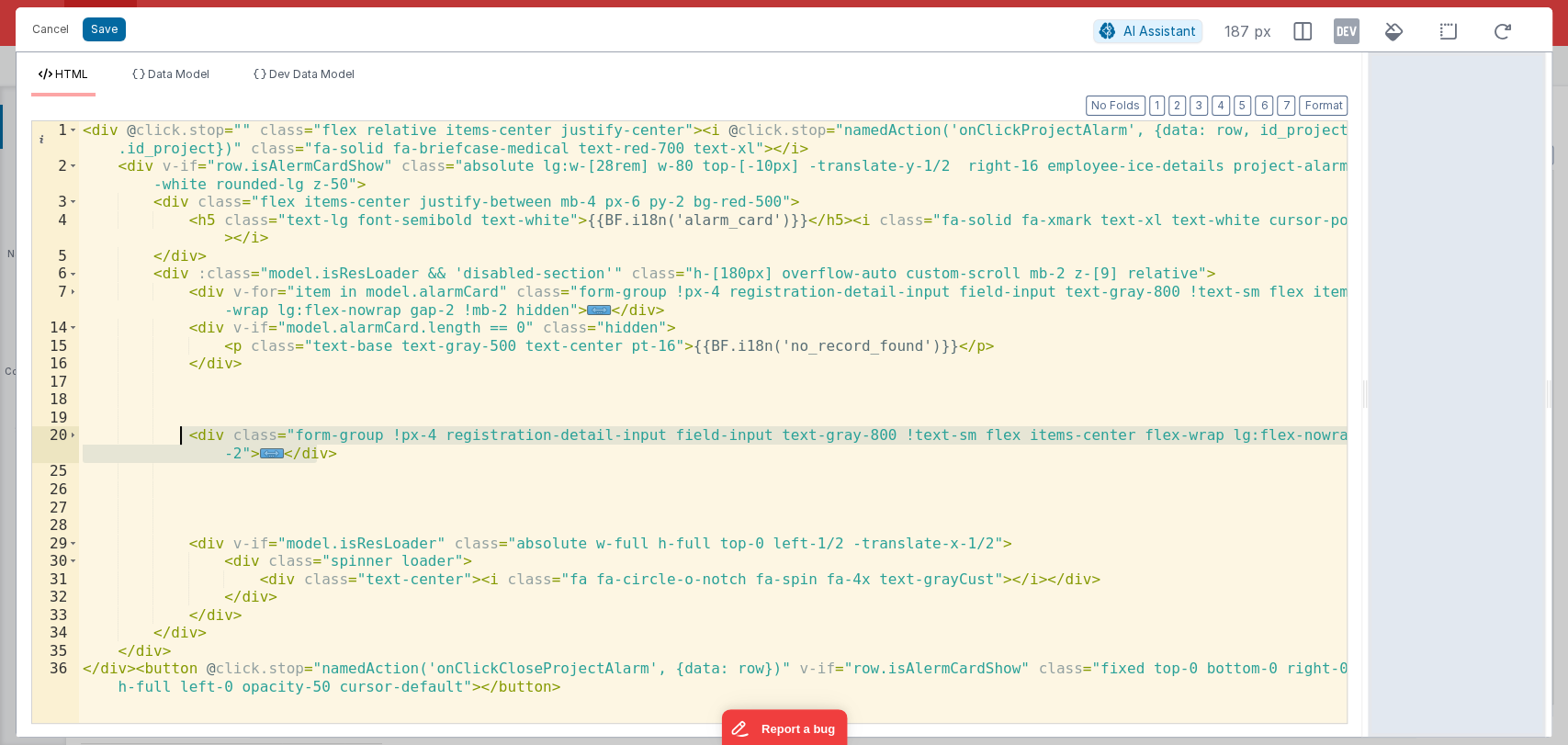
drag, startPoint x: 331, startPoint y: 454, endPoint x: 180, endPoint y: 430, distance: 152.9
click at [180, 430] on div "< div @ click.stop = "" class = "flex relative items-center justify-center" > <…" at bounding box center [712, 457] width 1268 height 672
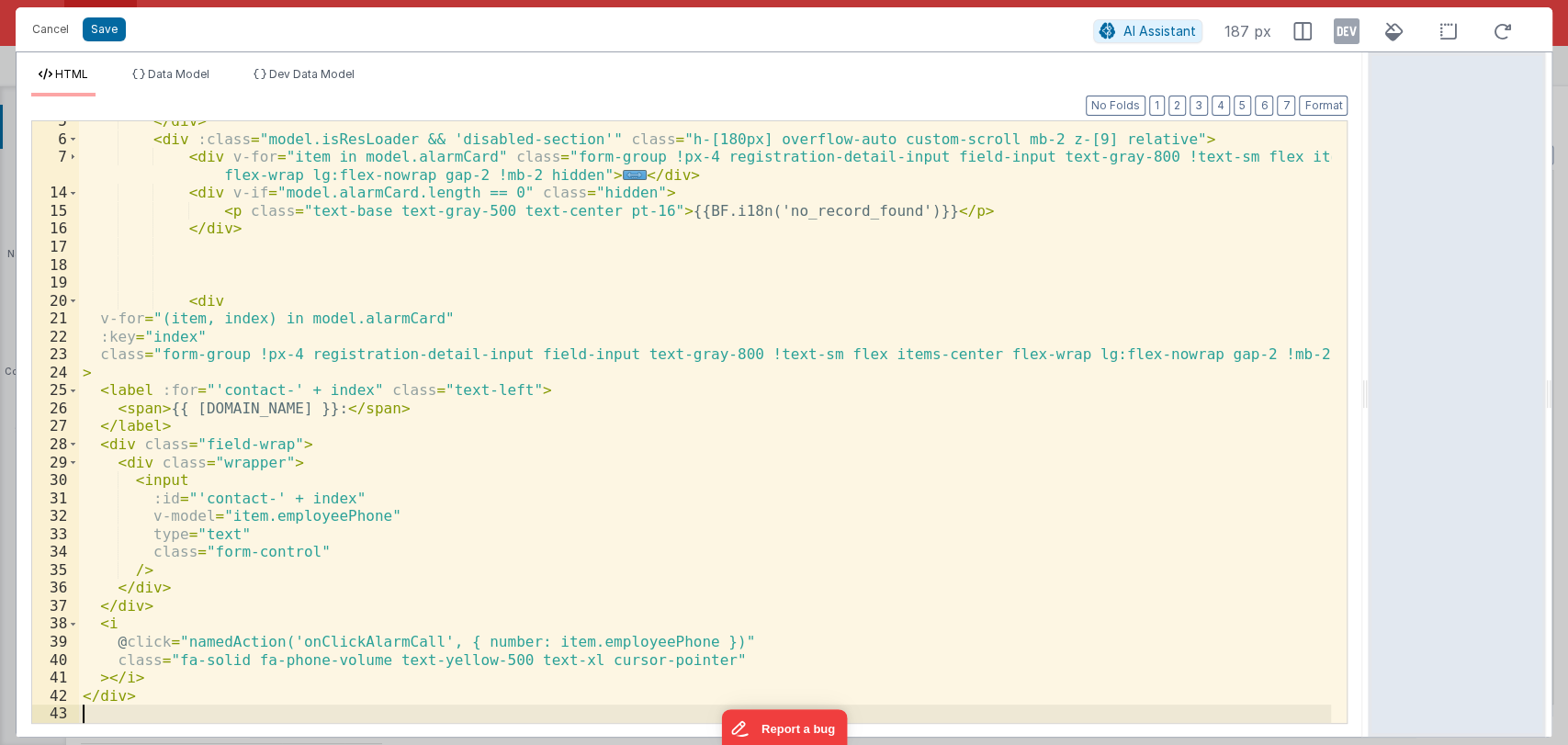
scroll to position [134, 0]
click at [1321, 110] on button "Format" at bounding box center [1323, 105] width 49 height 20
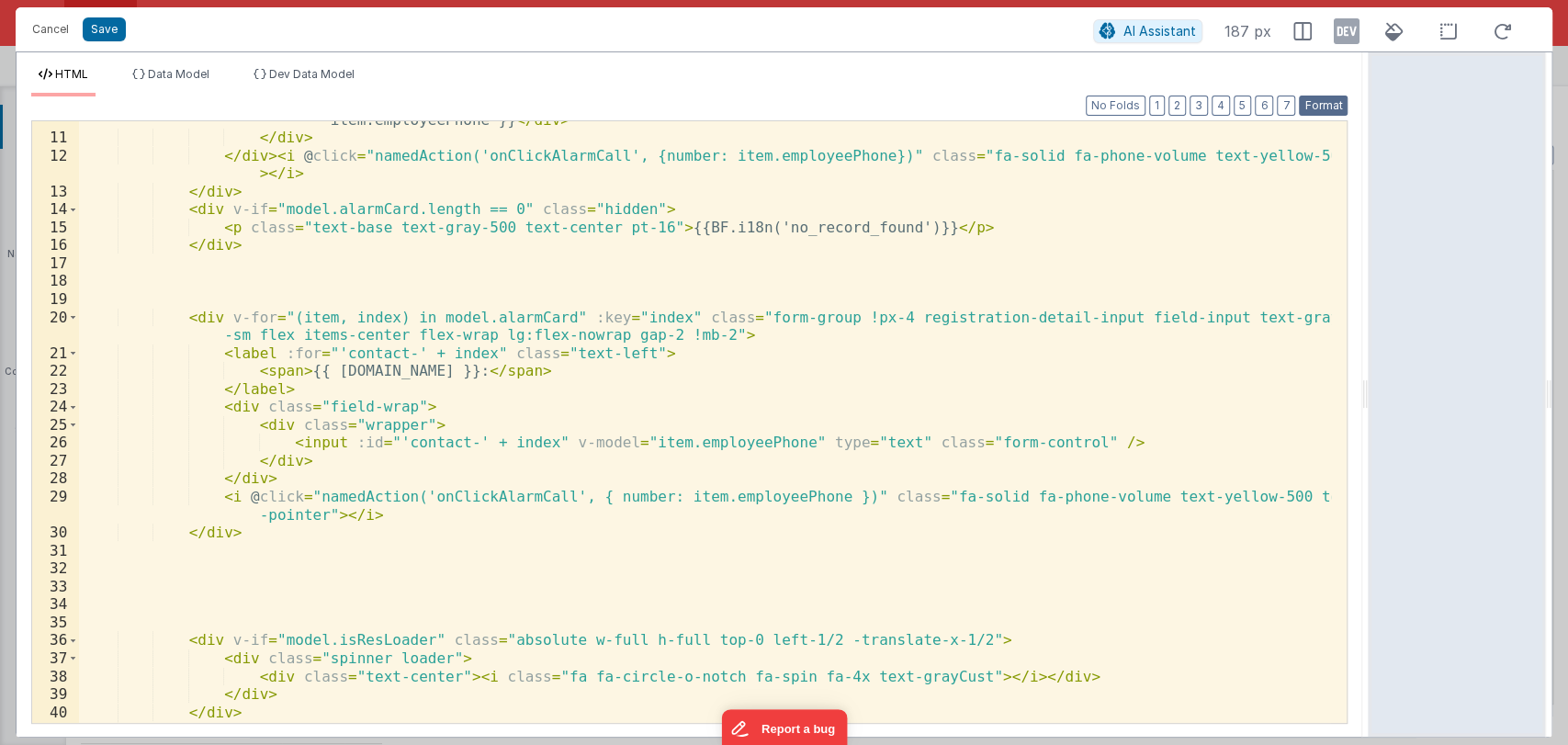
scroll to position [261, 0]
click at [228, 292] on div "< div class = "px-3 py-1.5 border border-grayLight bg-[#f9f9f9] rounded-md h-[3…" at bounding box center [705, 420] width 1253 height 656
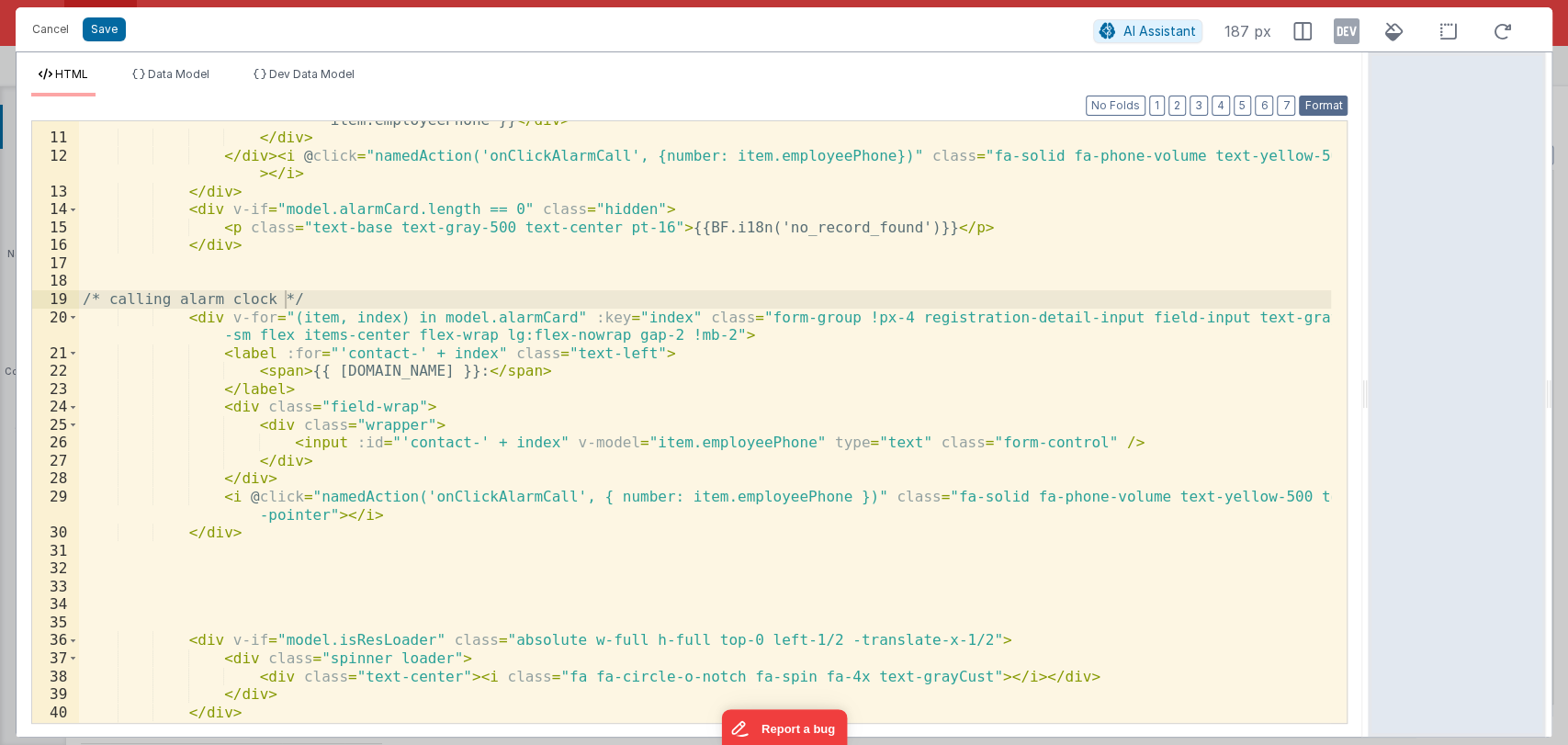
click at [1321, 97] on button "Format" at bounding box center [1323, 105] width 49 height 20
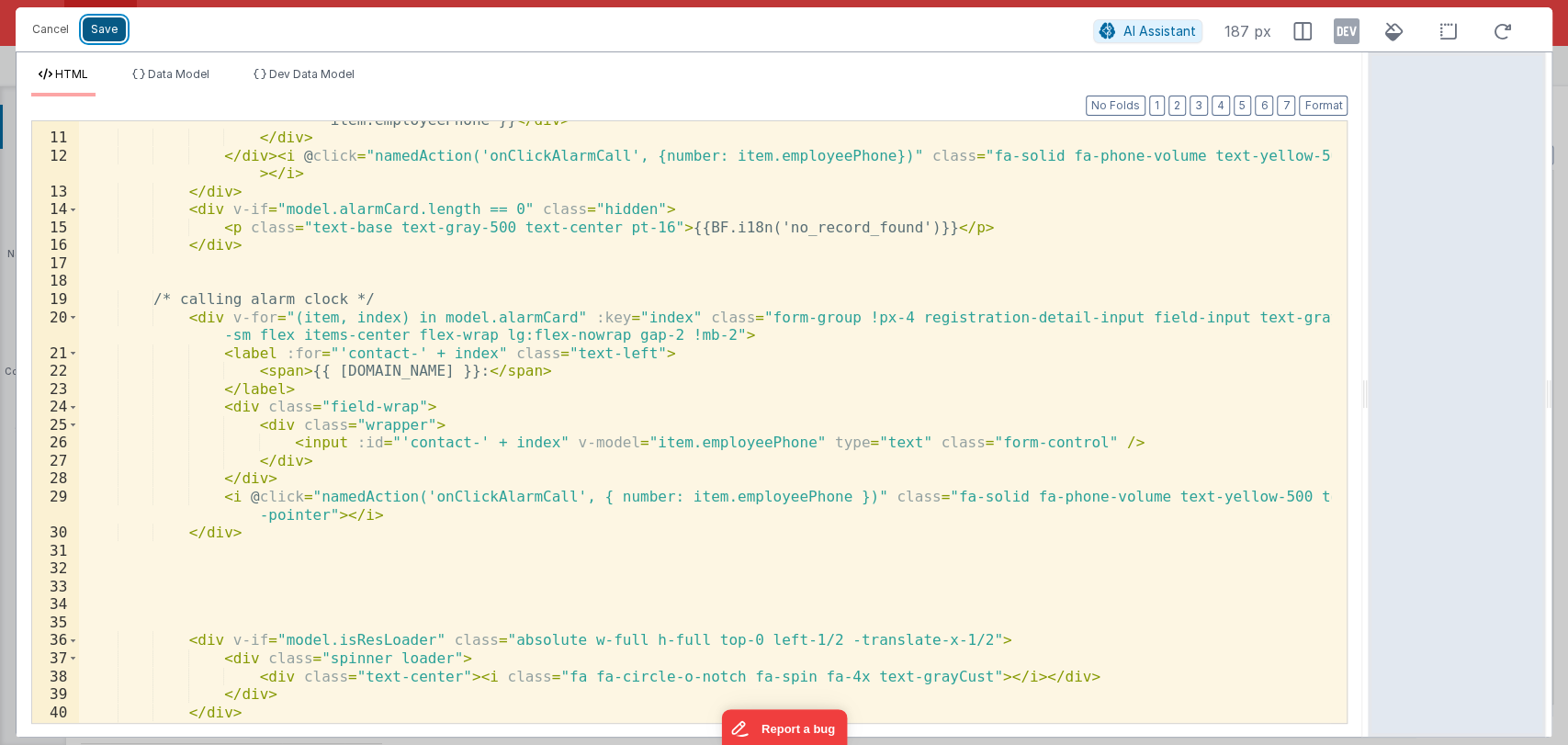
click at [101, 23] on button "Save" at bounding box center [103, 30] width 43 height 24
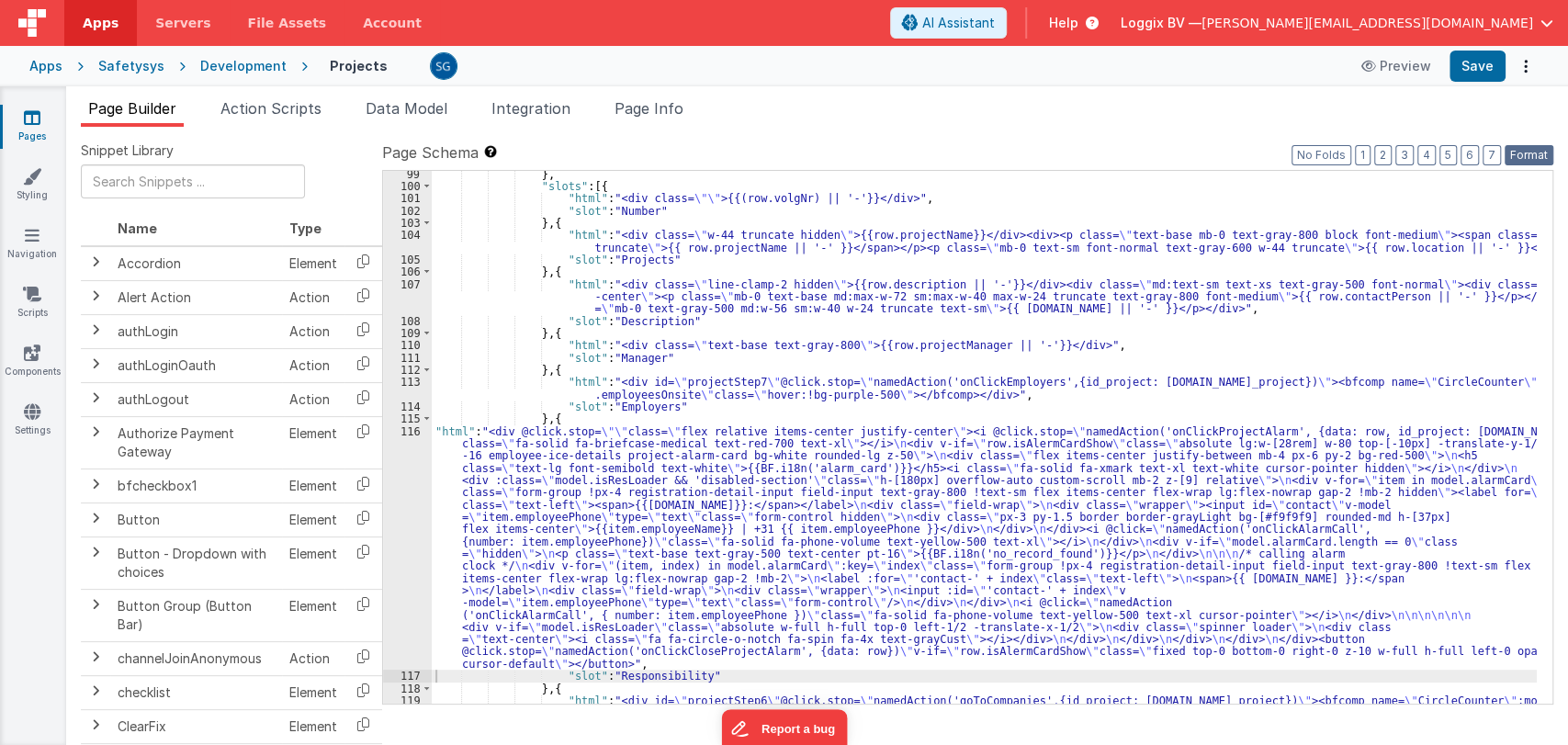
click at [1519, 152] on button "Format" at bounding box center [1528, 155] width 49 height 20
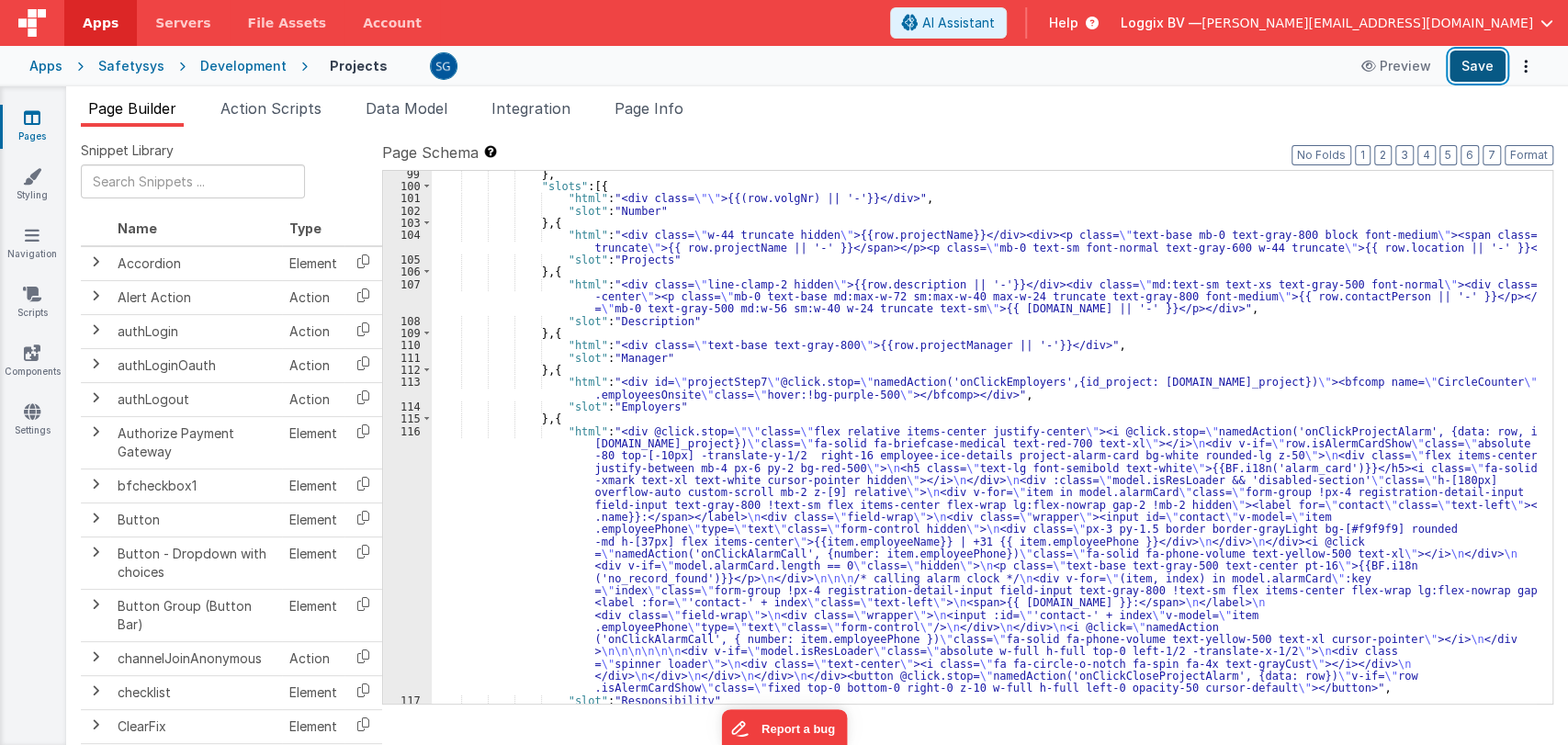
click at [1491, 69] on button "Save" at bounding box center [1477, 66] width 56 height 31
click at [416, 428] on div "116" at bounding box center [406, 559] width 49 height 269
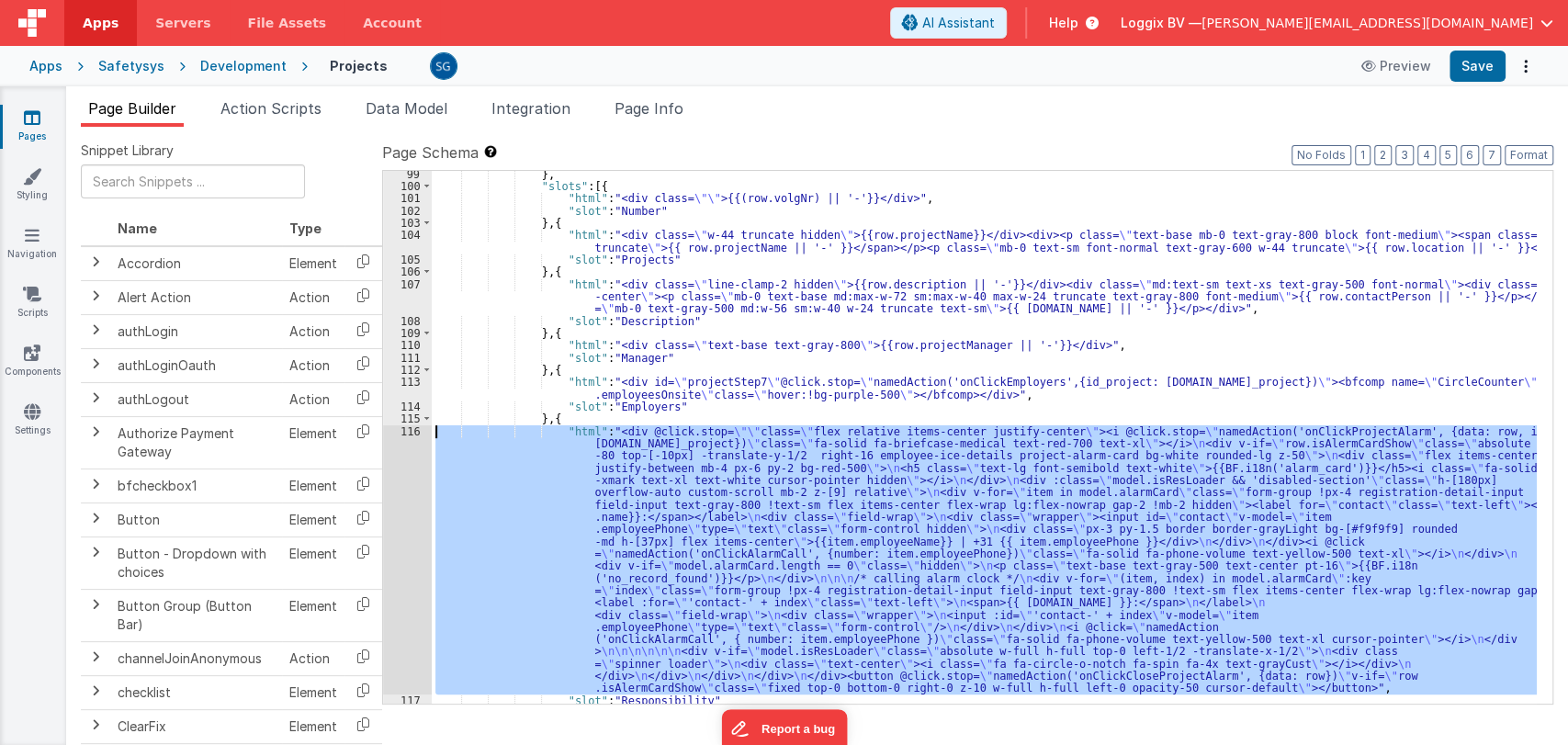
click at [416, 428] on div "116" at bounding box center [406, 559] width 49 height 269
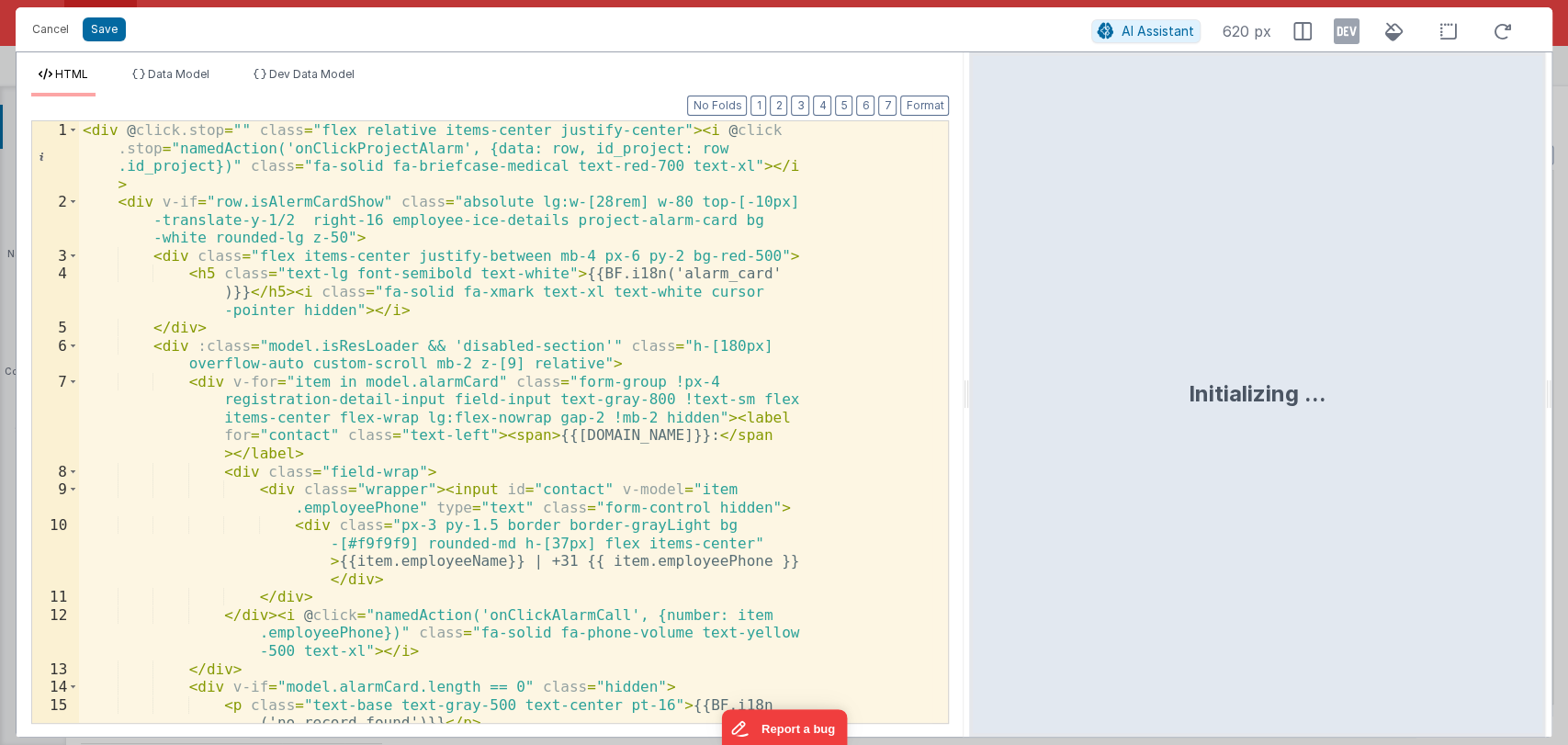
drag, startPoint x: 782, startPoint y: 392, endPoint x: 970, endPoint y: 395, distance: 188.0
click at [970, 395] on html "Cancel Save AI Assistant 620 px HTML Data Model Dev Data Model Format 7 6 5 4 3…" at bounding box center [784, 372] width 1568 height 745
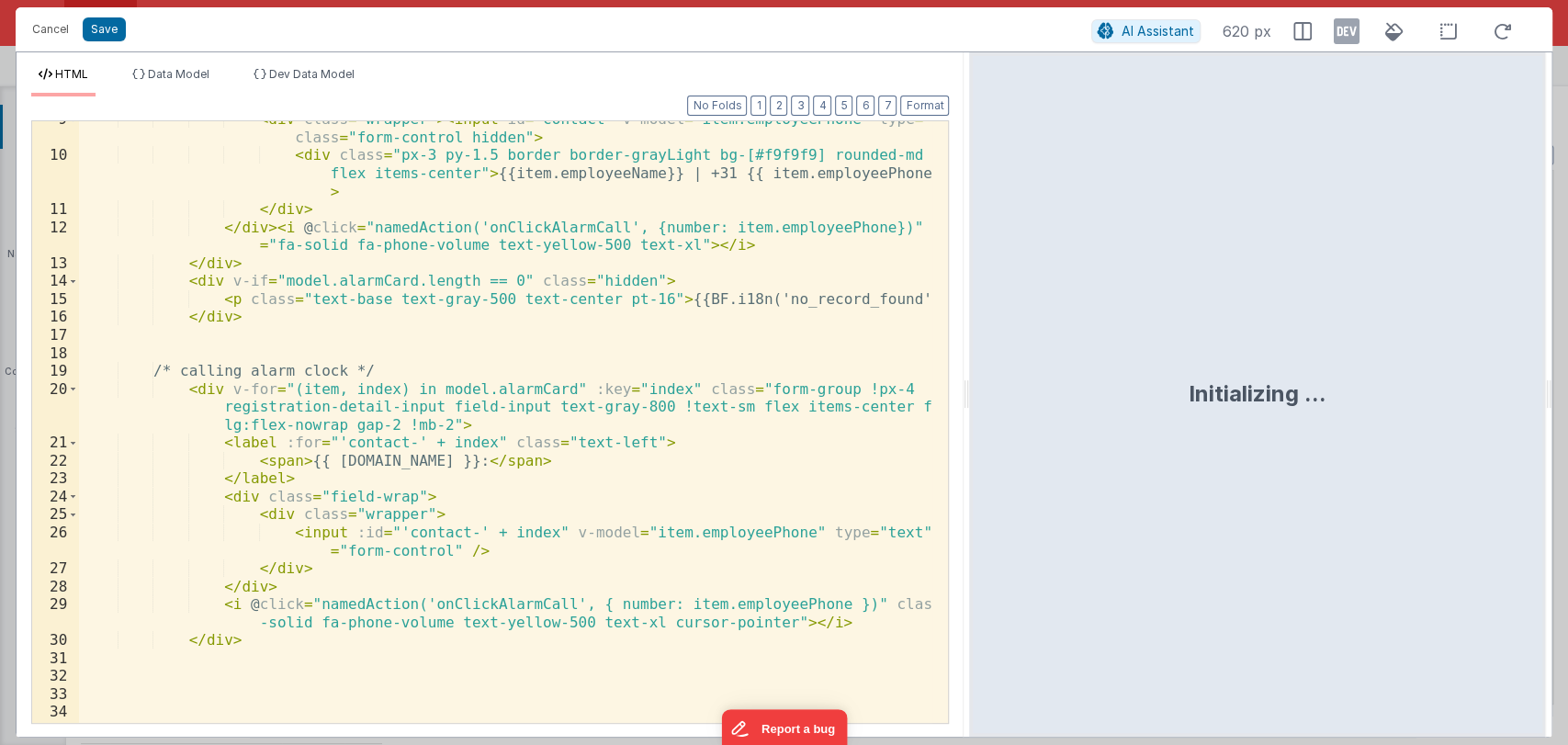
scroll to position [279, 0]
click at [396, 370] on div "< div class = "wrapper" > < input id = "contact" v-model = "item.employeePhone"…" at bounding box center [505, 438] width 854 height 656
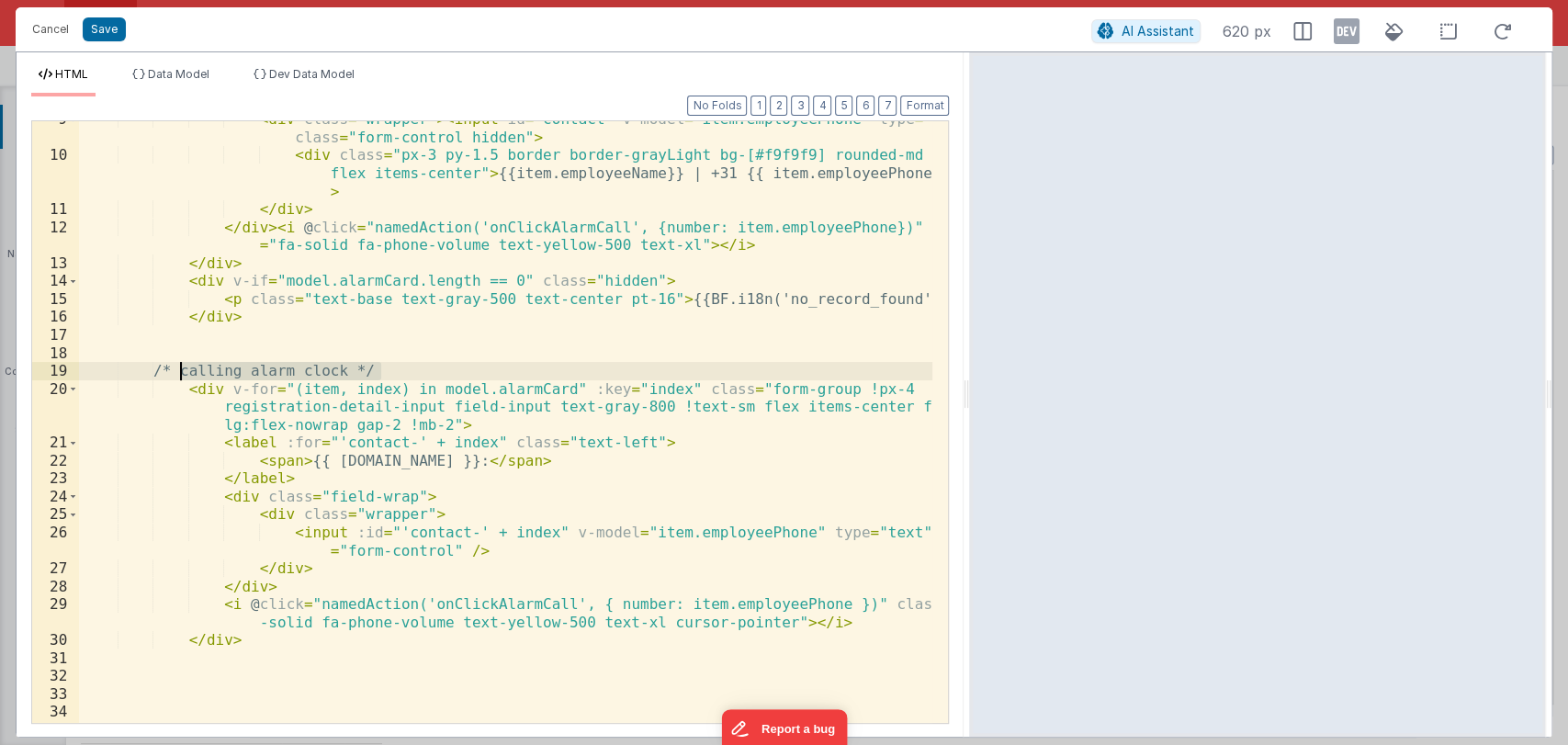
drag, startPoint x: 396, startPoint y: 370, endPoint x: 176, endPoint y: 368, distance: 220.0
click at [176, 368] on div "< div class = "wrapper" > < input id = "contact" v-model = "item.employeePhone"…" at bounding box center [505, 438] width 854 height 656
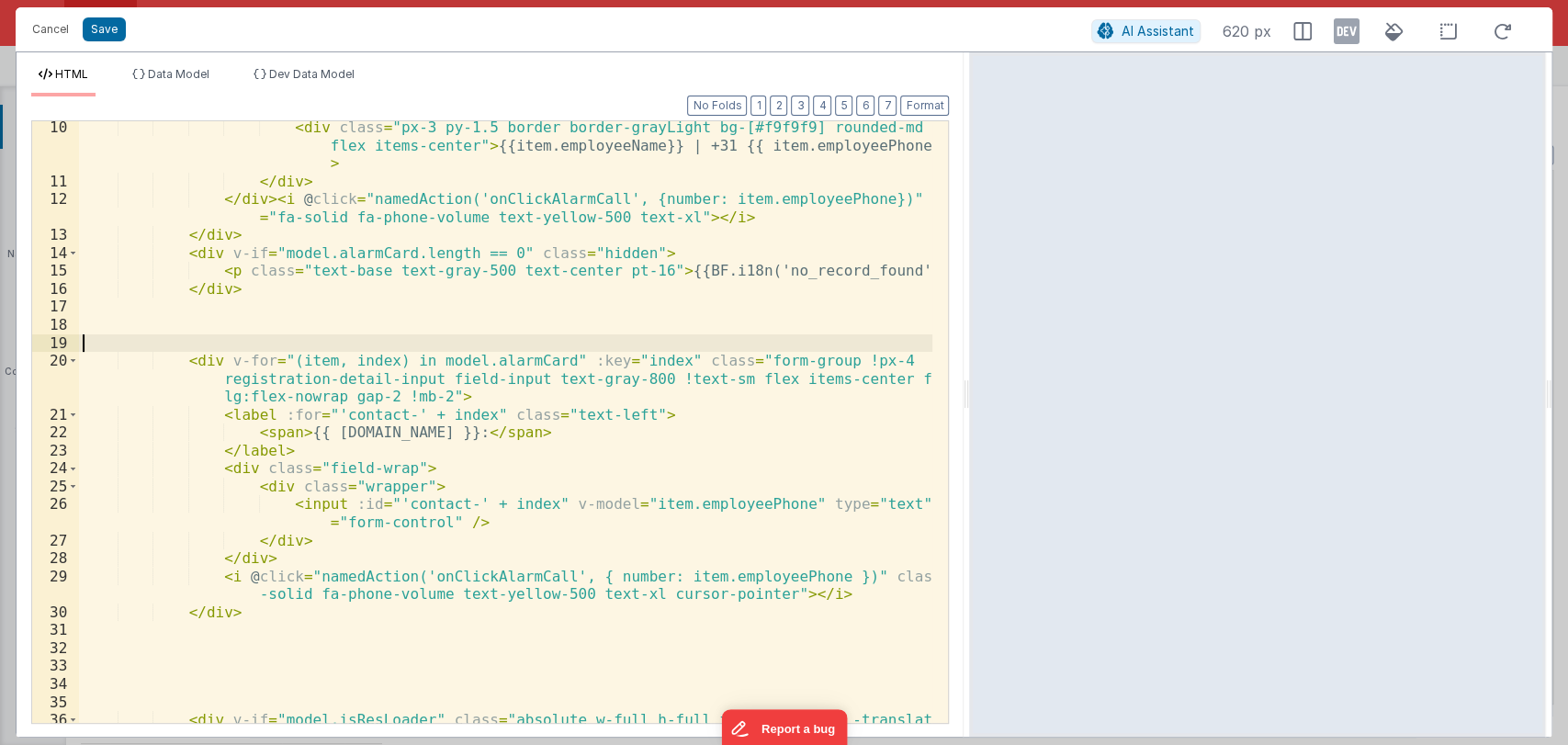
scroll to position [309, 0]
drag, startPoint x: 414, startPoint y: 358, endPoint x: 535, endPoint y: 358, distance: 121.0
click at [535, 358] on div "< div class = "px-3 py-1.5 border border-grayLight bg-[#f9f9f9] rounded-md h-[3…" at bounding box center [505, 463] width 854 height 691
click at [215, 361] on div "< div class = "px-3 py-1.5 border border-grayLight bg-[#f9f9f9] rounded-md h-[3…" at bounding box center [505, 463] width 854 height 691
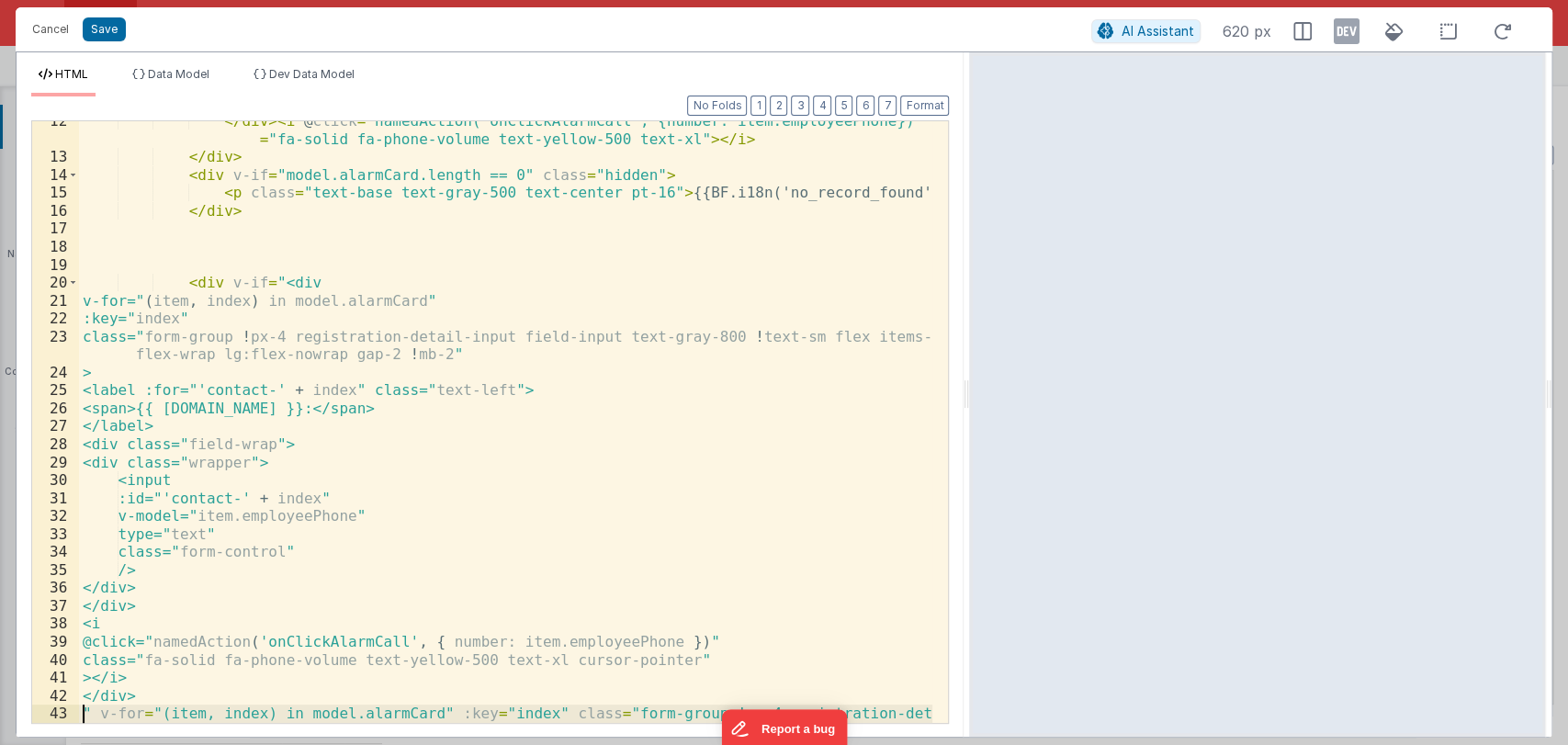
scroll to position [385, 0]
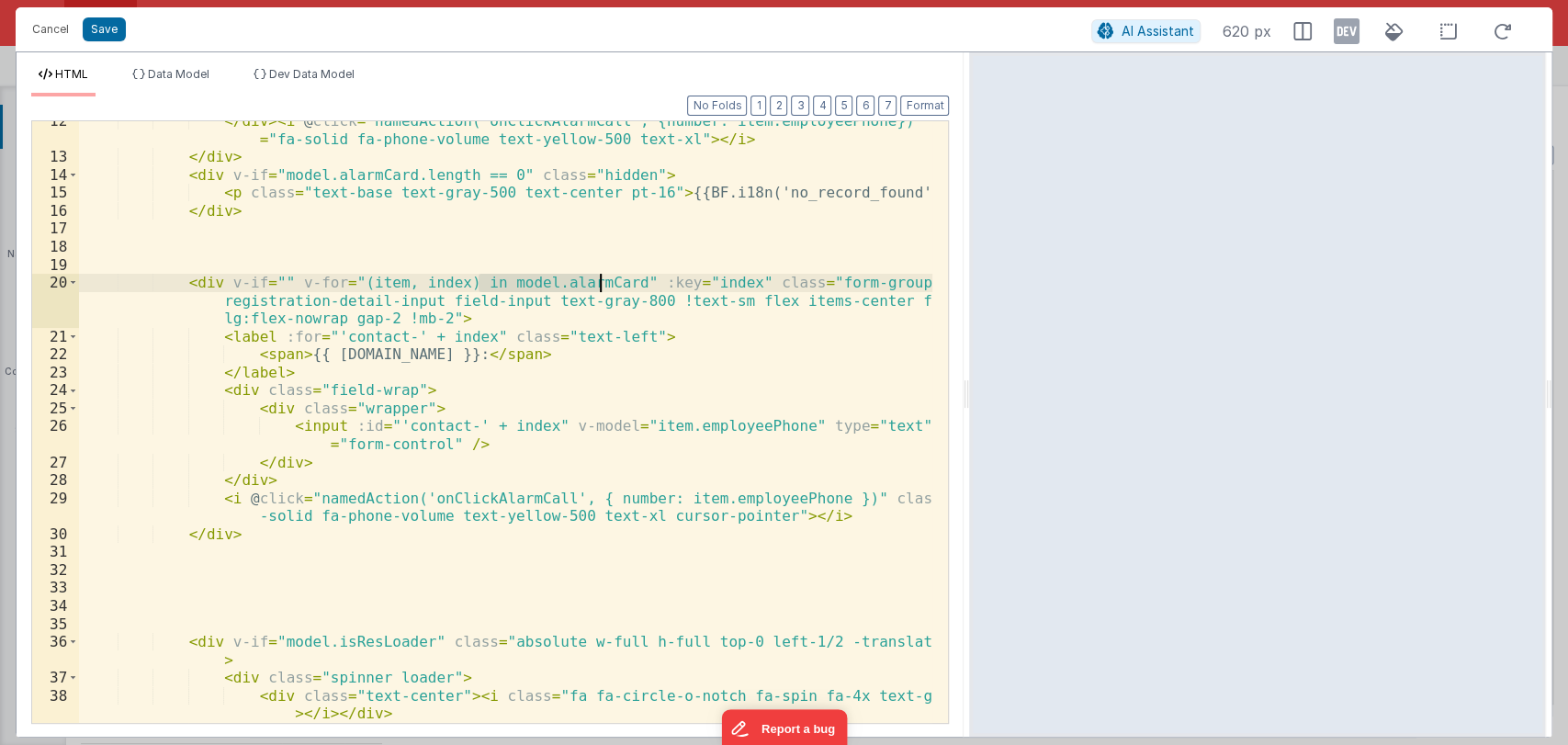
drag, startPoint x: 479, startPoint y: 288, endPoint x: 600, endPoint y: 284, distance: 121.1
click at [600, 284] on div "</ div > < i @ click = "namedAction('onClickAlarmCall', {number: item.employeeP…" at bounding box center [505, 440] width 854 height 656
click at [266, 281] on div "</ div > < i @ click = "namedAction('onClickAlarmCall', {number: item.employeeP…" at bounding box center [505, 440] width 854 height 656
paste textarea
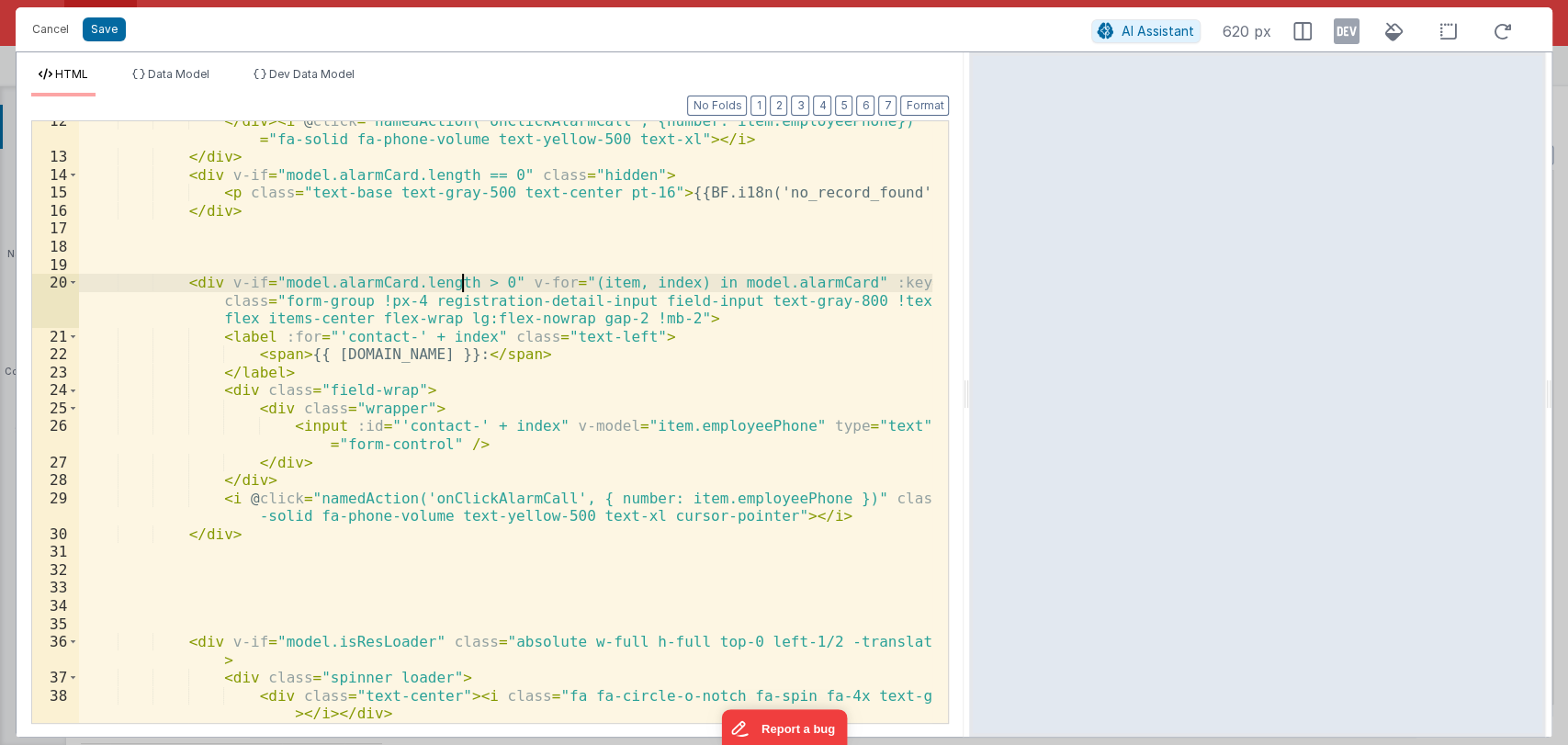
click at [463, 284] on div "</ div > < i @ click = "namedAction('onClickAlarmCall', {number: item.employeeP…" at bounding box center [505, 440] width 854 height 656
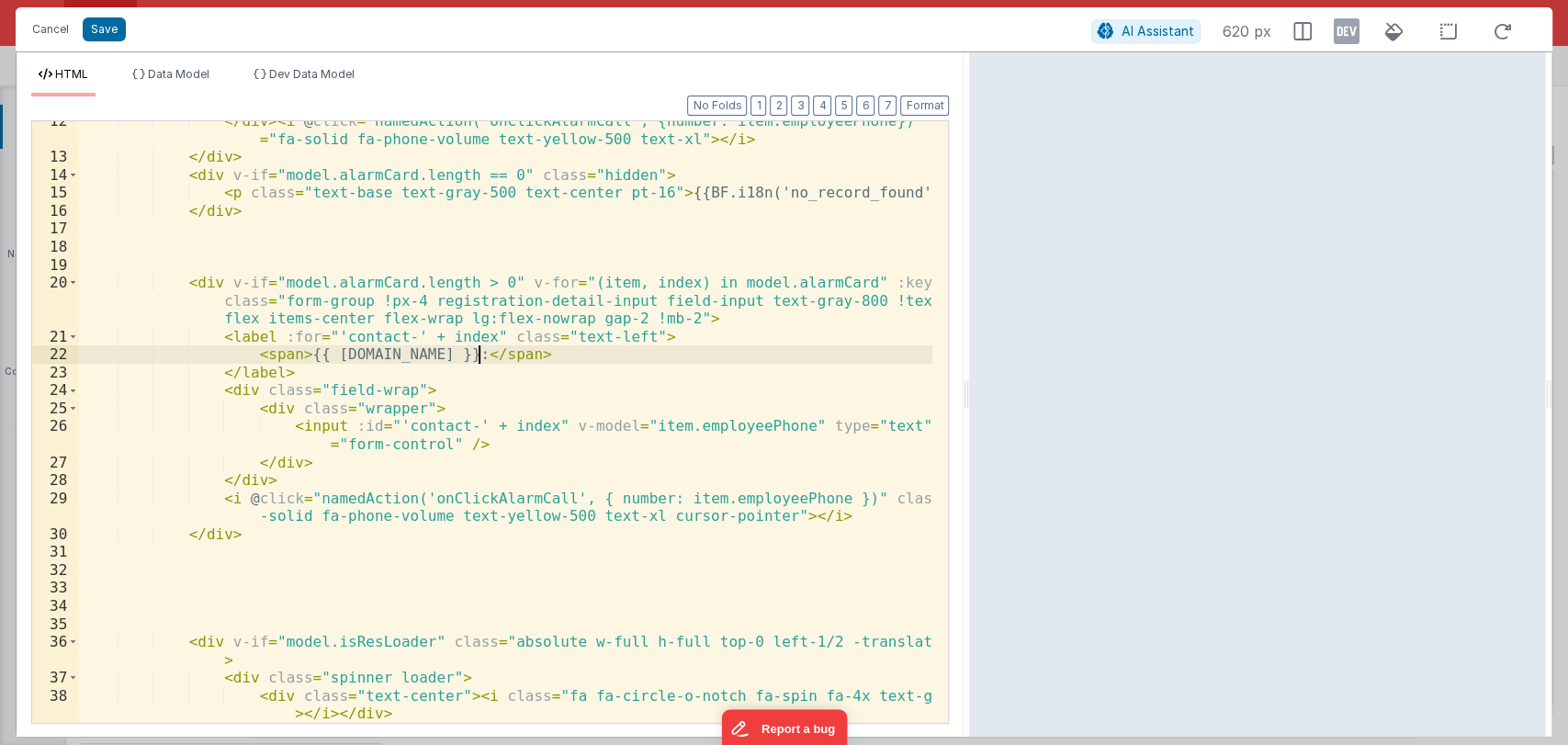
click at [486, 354] on div "</ div > < i @ click = "namedAction('onClickAlarmCall', {number: item.employeeP…" at bounding box center [505, 440] width 854 height 656
click at [240, 536] on div "</ div > < i @ click = "namedAction('onClickAlarmCall', {number: item.employeeP…" at bounding box center [505, 440] width 854 height 656
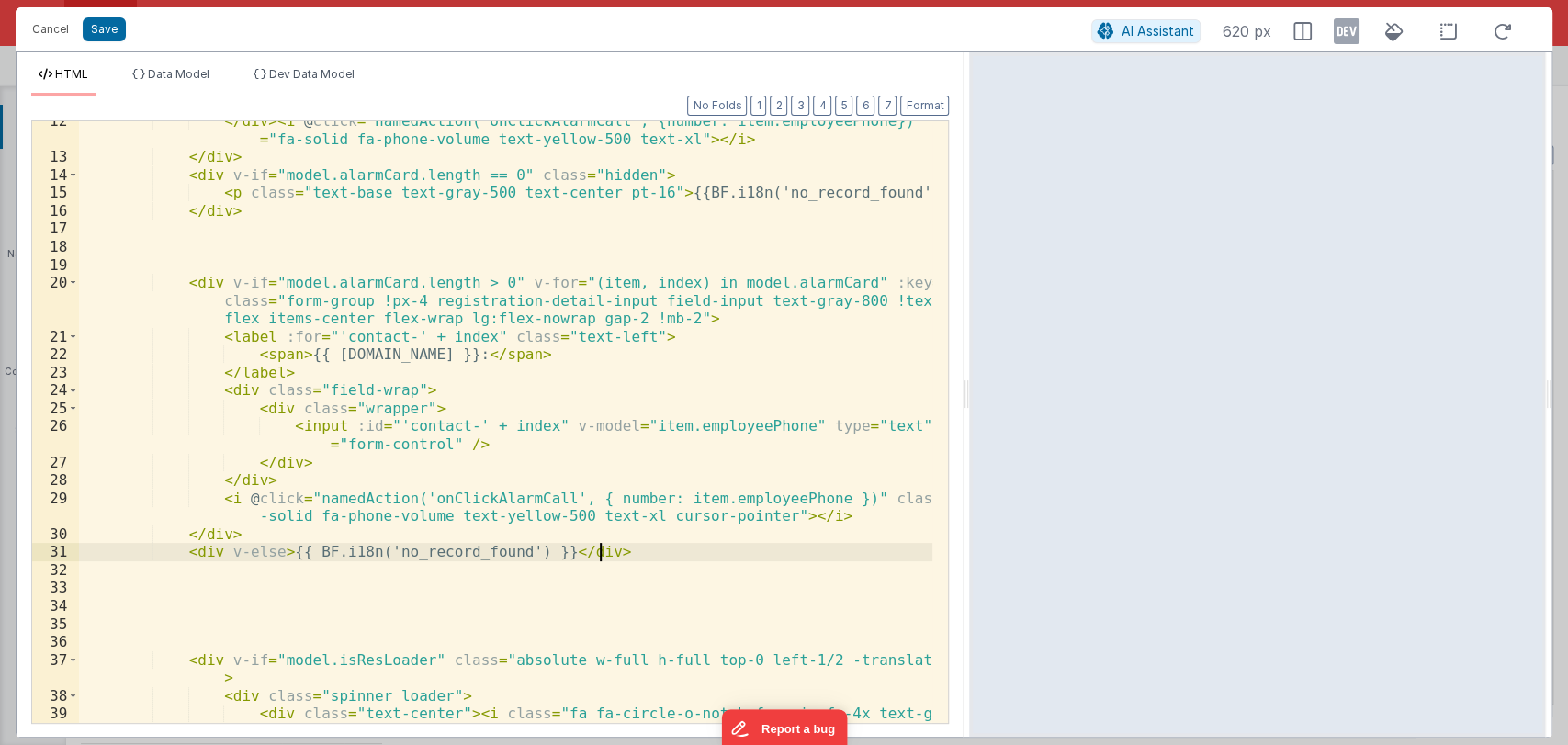
click at [610, 552] on div "</ div > < i @ click = "namedAction('onClickAlarmCall', {number: item.employeeP…" at bounding box center [505, 448] width 854 height 672
click at [98, 26] on button "Save" at bounding box center [103, 30] width 43 height 24
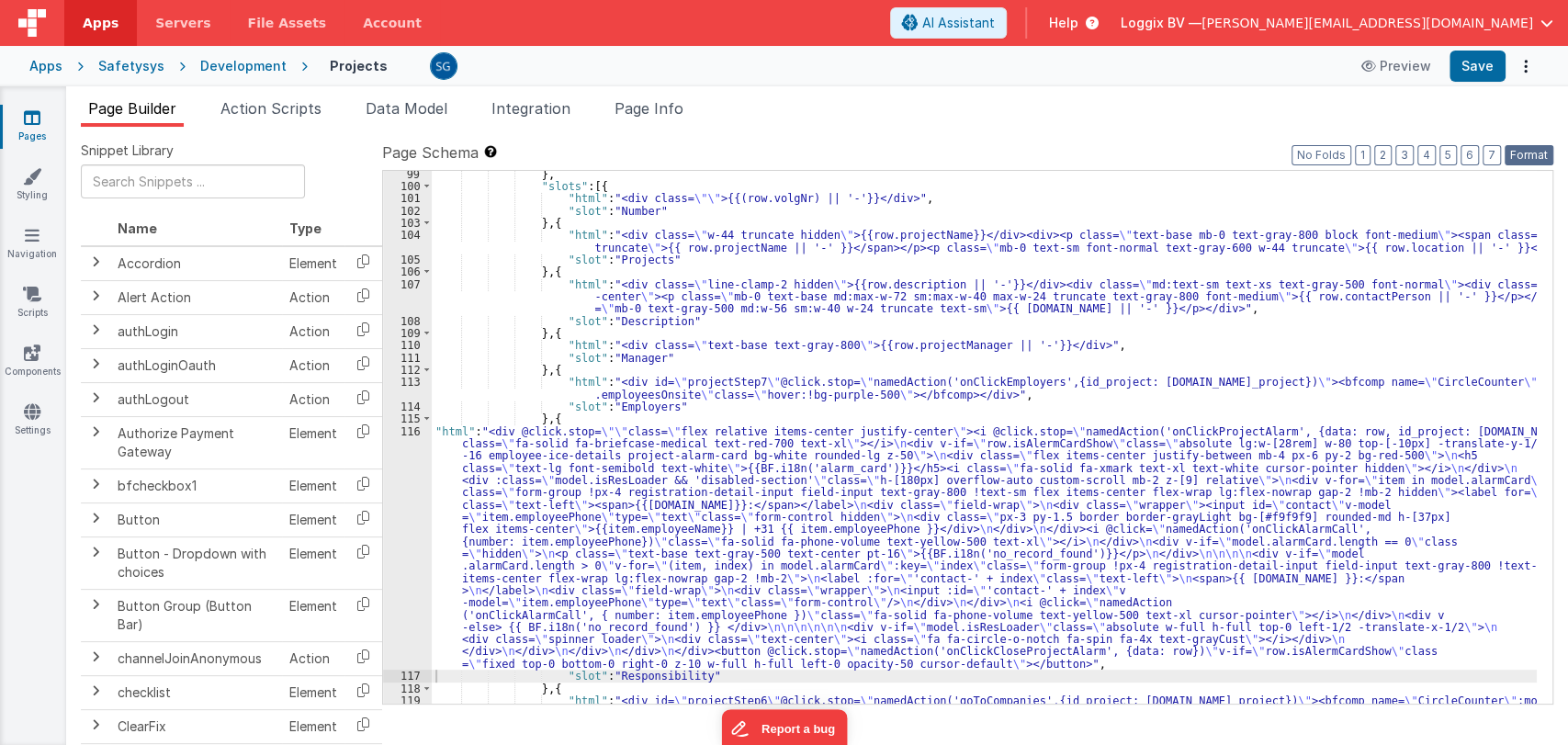
click at [1527, 151] on button "Format" at bounding box center [1528, 155] width 49 height 20
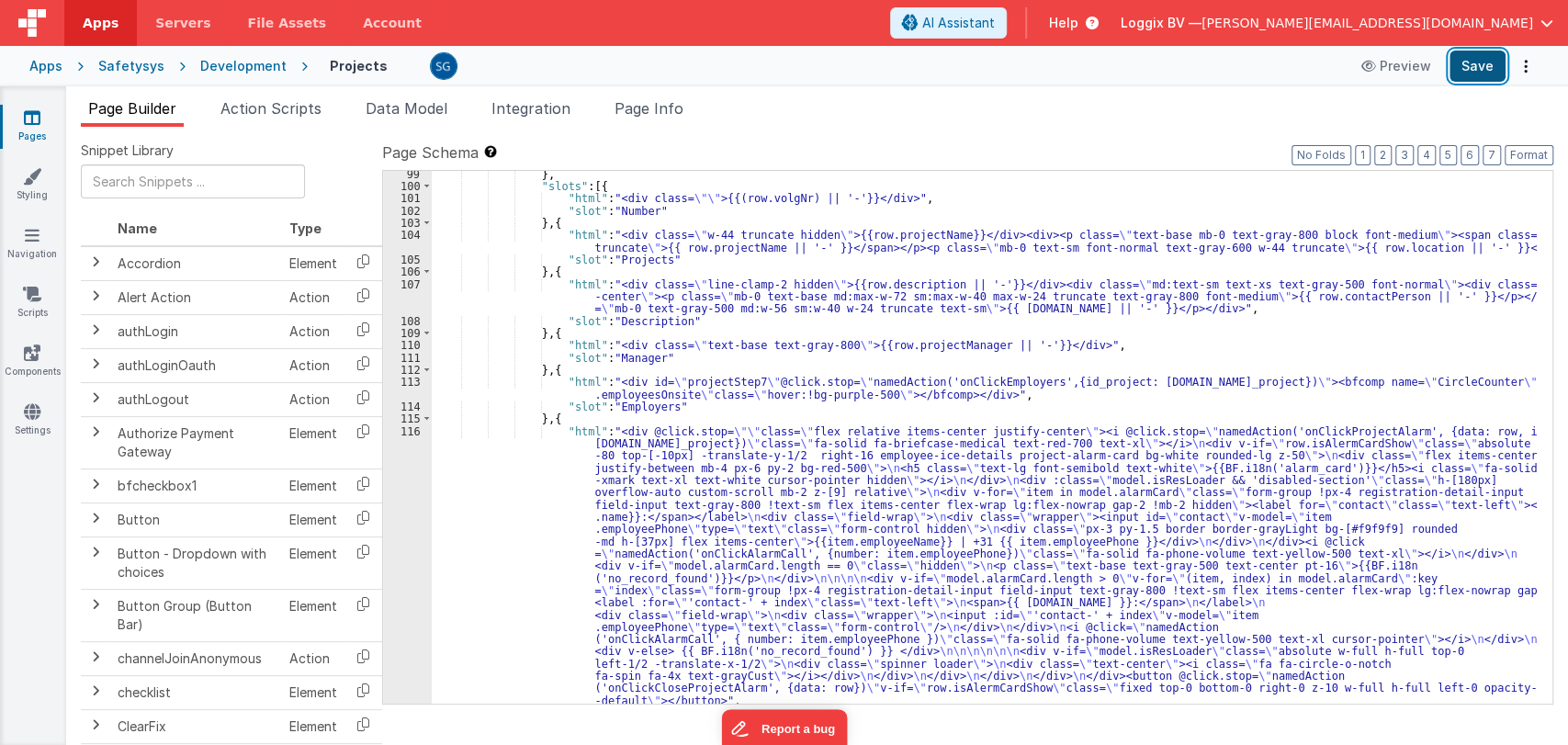
click at [1483, 66] on button "Save" at bounding box center [1477, 66] width 56 height 31
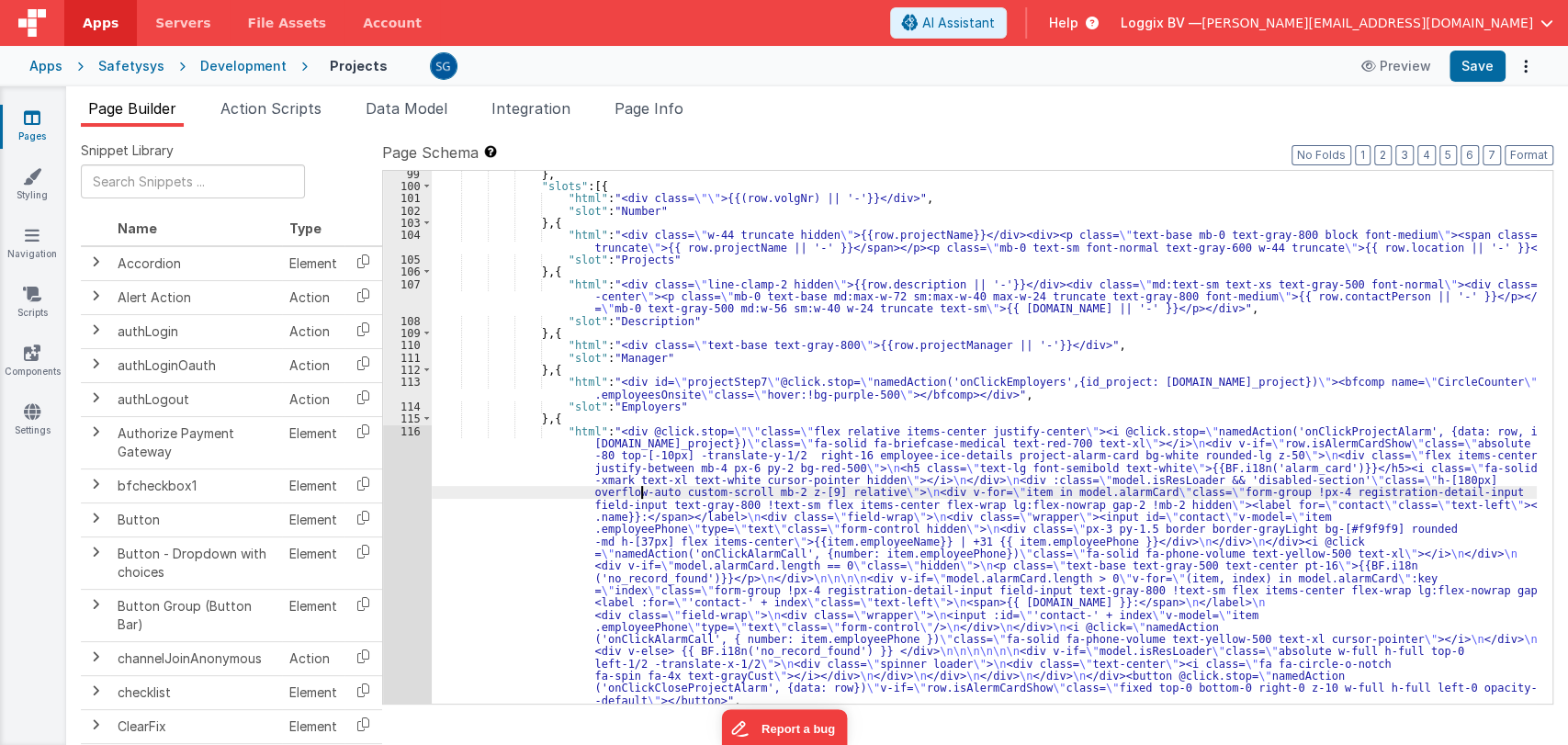
click at [639, 493] on div "} , "slots" : [{ "html" : "<div class= \"\" >{{(row.volgNr) || '-'}}</div>" , "…" at bounding box center [984, 446] width 1105 height 557
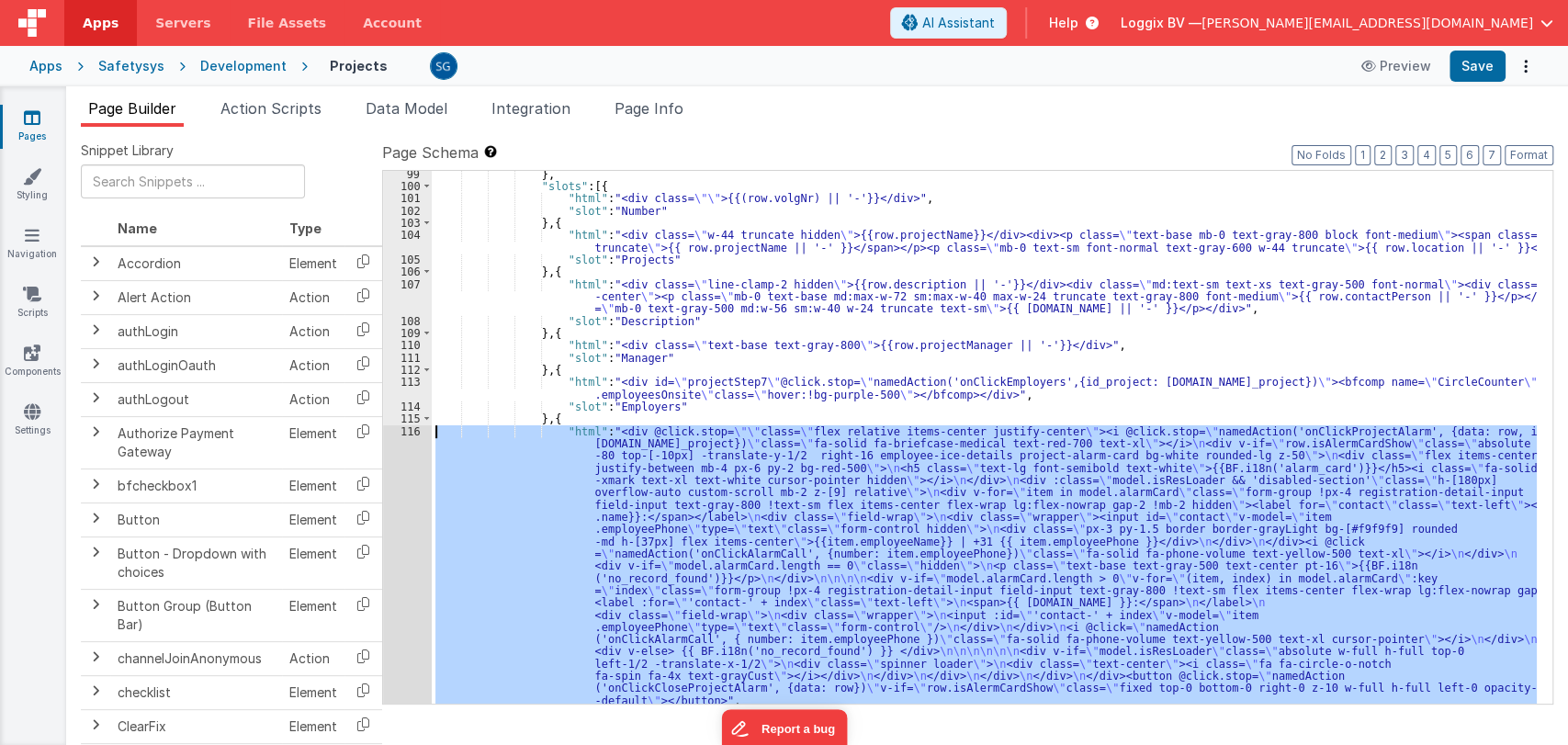
click at [402, 432] on div "116" at bounding box center [406, 566] width 49 height 282
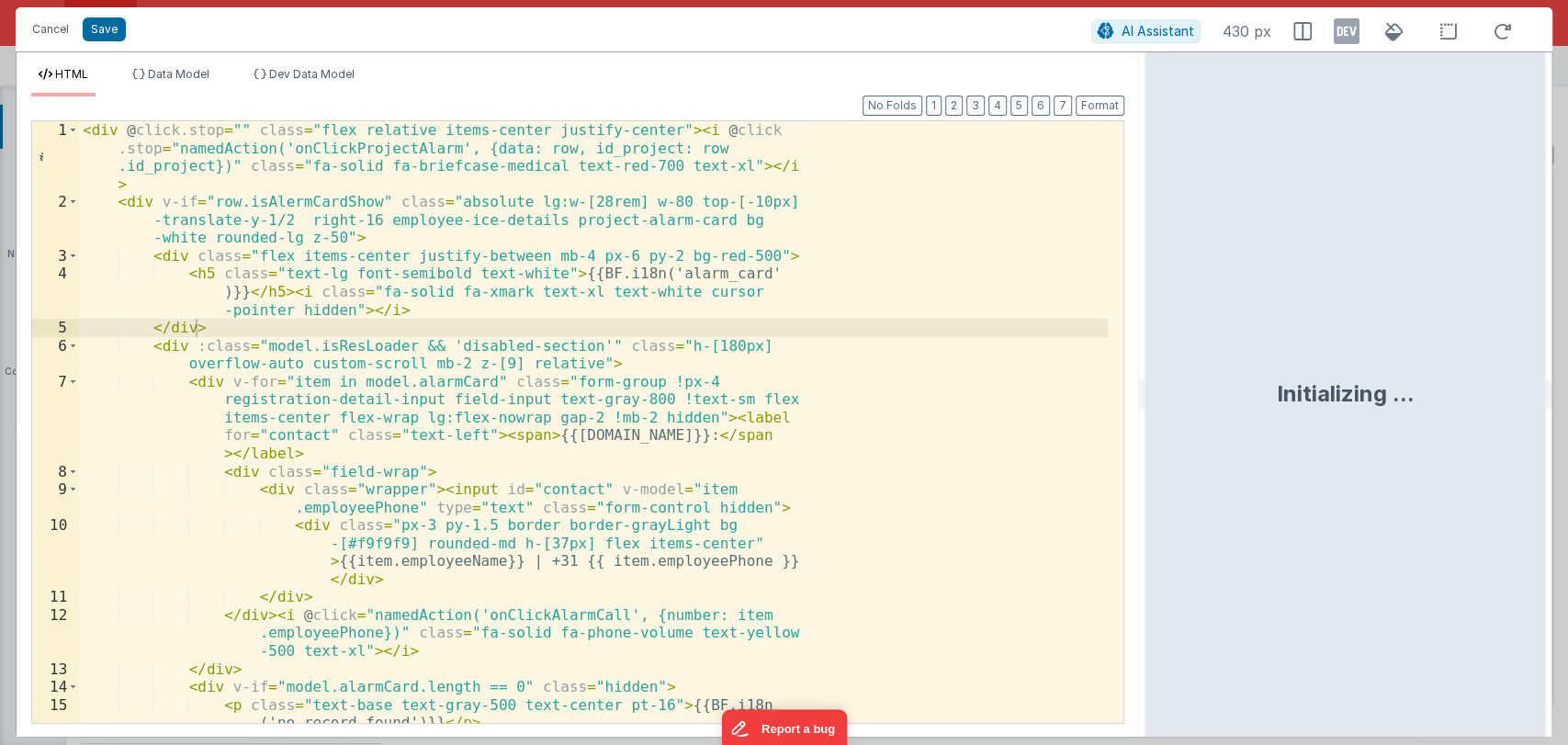
drag, startPoint x: 779, startPoint y: 393, endPoint x: 1146, endPoint y: 386, distance: 367.1
click at [1146, 386] on html "Cancel Save AI Assistant 430 px HTML Data Model Dev Data Model Format 7 6 5 4 3…" at bounding box center [784, 372] width 1568 height 745
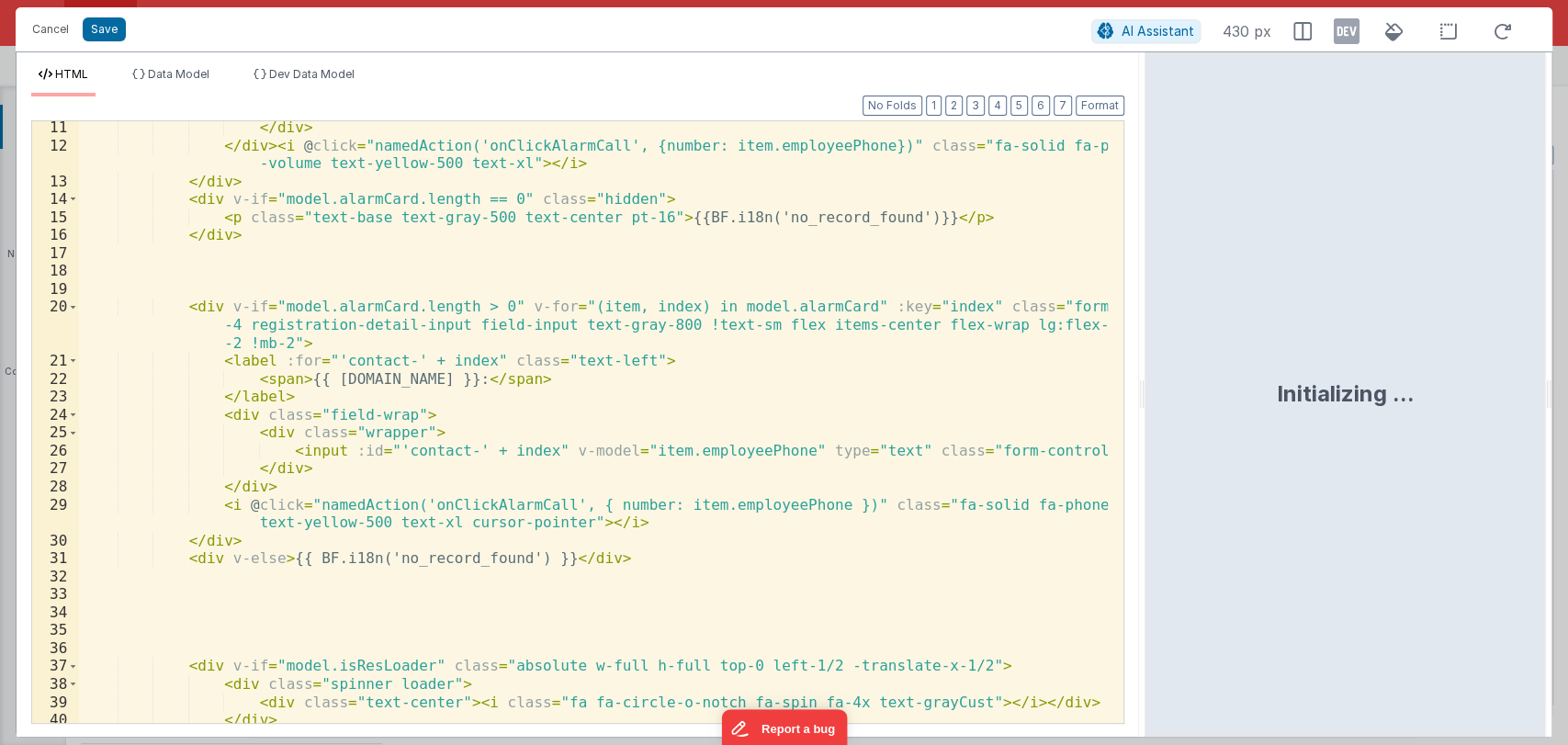
scroll to position [327, 0]
click at [269, 554] on div "</ div > </ div > < i @ click = "namedAction('onClickAlarmCall', {number: item.…" at bounding box center [592, 435] width 1028 height 637
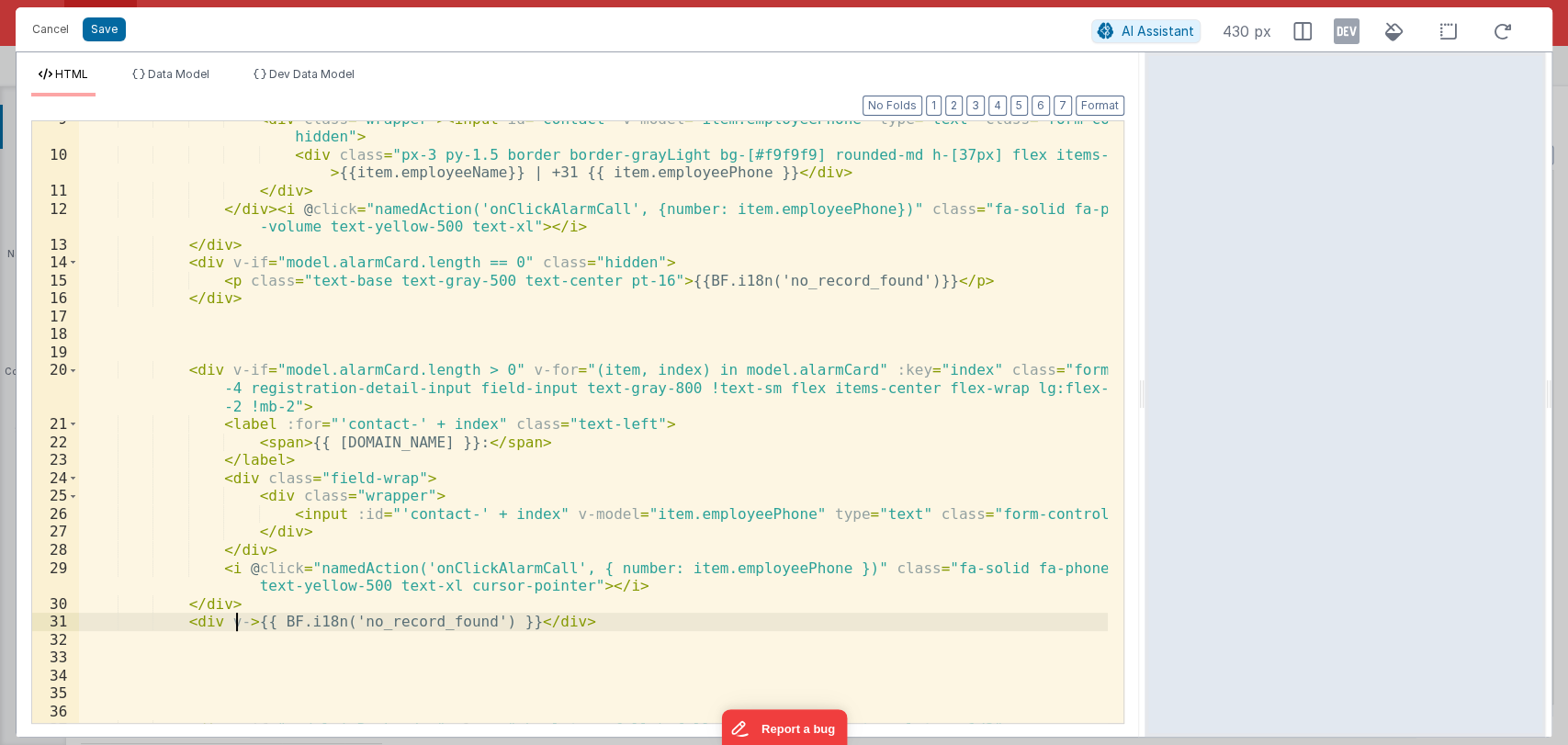
scroll to position [262, 0]
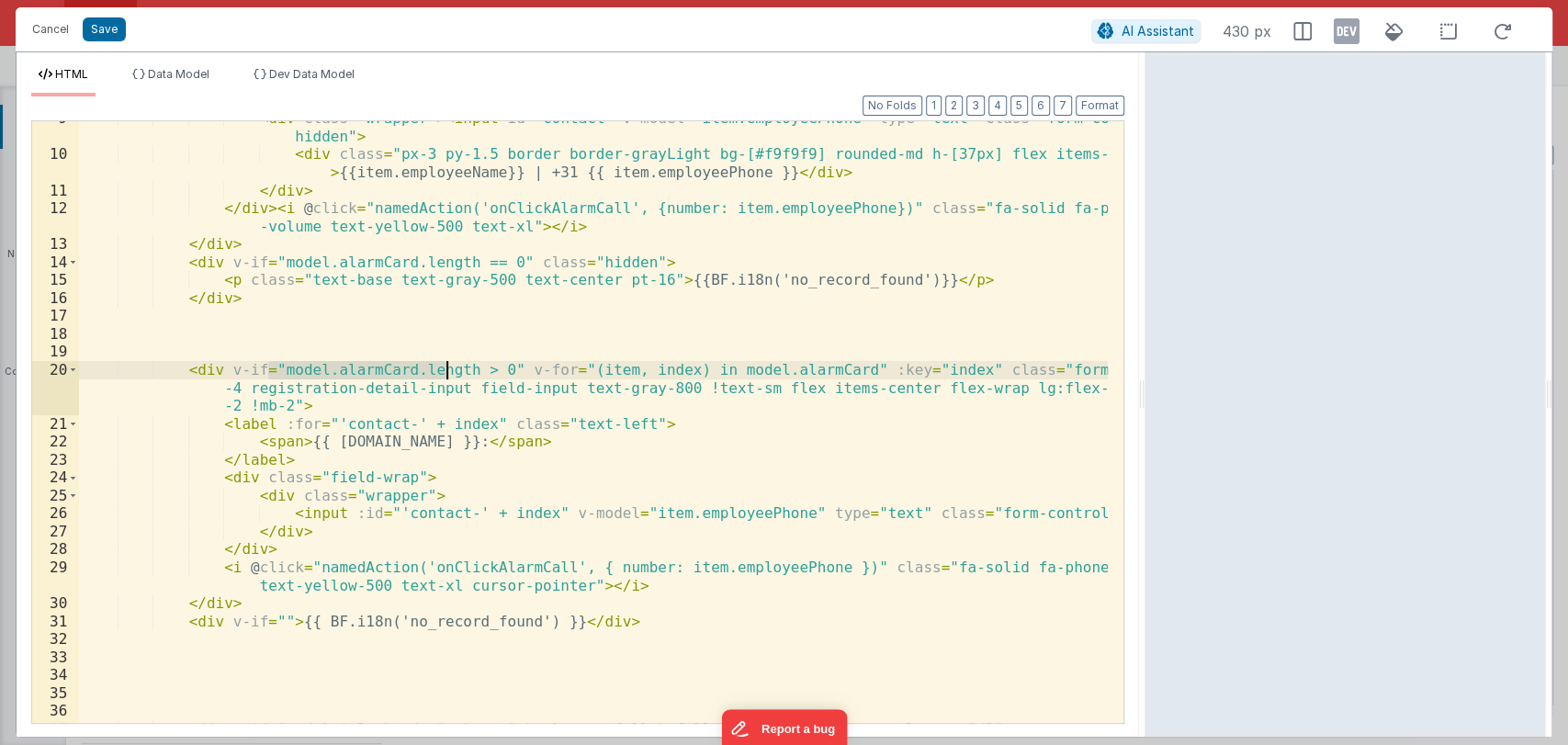
drag, startPoint x: 268, startPoint y: 370, endPoint x: 448, endPoint y: 369, distance: 180.0
click at [448, 369] on div "< div class = "wrapper" > < input id = "contact" v-model = "item.employeePhone"…" at bounding box center [592, 437] width 1028 height 656
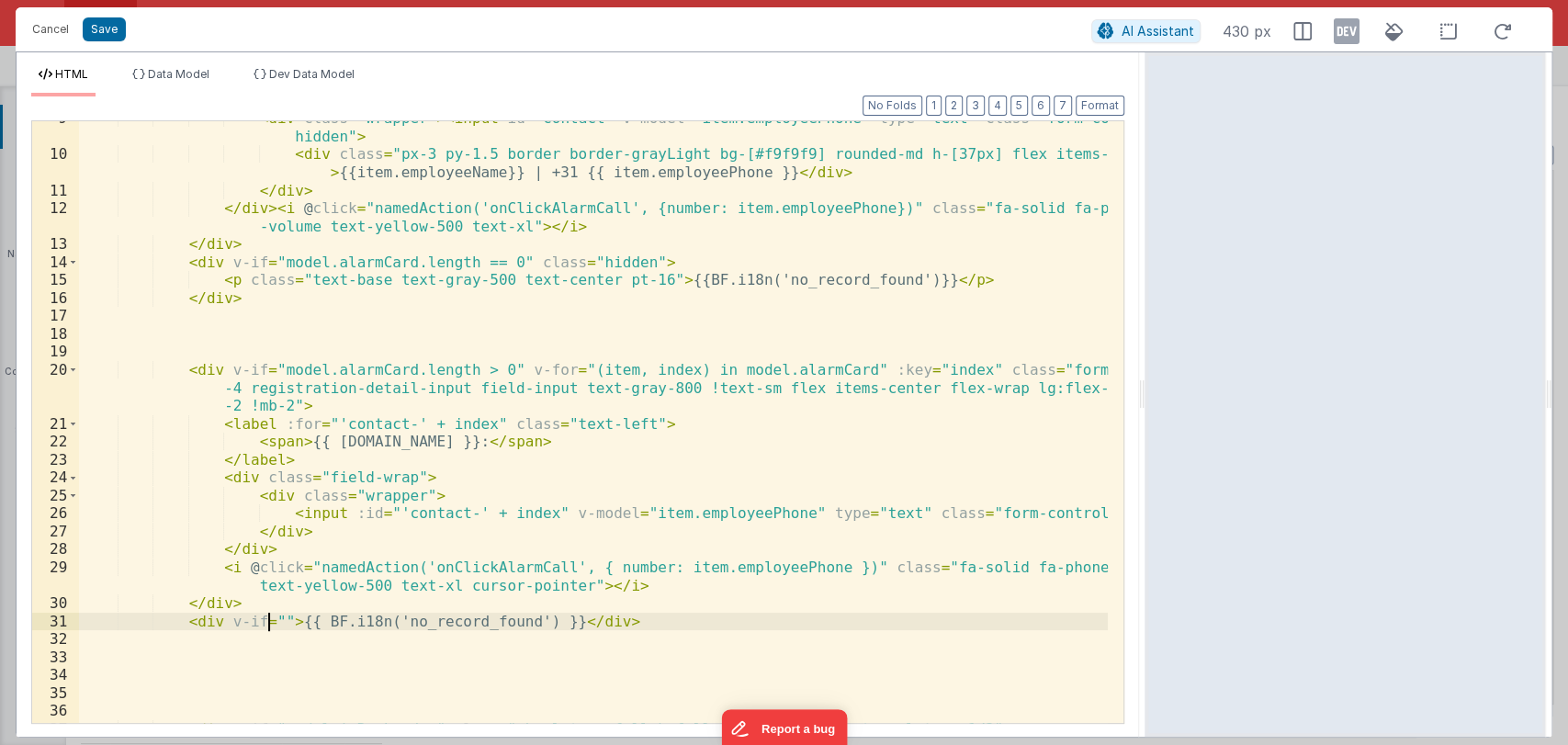
click at [265, 616] on div "< div class = "wrapper" > < input id = "contact" v-model = "item.employeePhone"…" at bounding box center [592, 437] width 1028 height 656
click at [470, 627] on div "< div class = "wrapper" > < input id = "contact" v-model = "item.employeePhone"…" at bounding box center [592, 437] width 1028 height 656
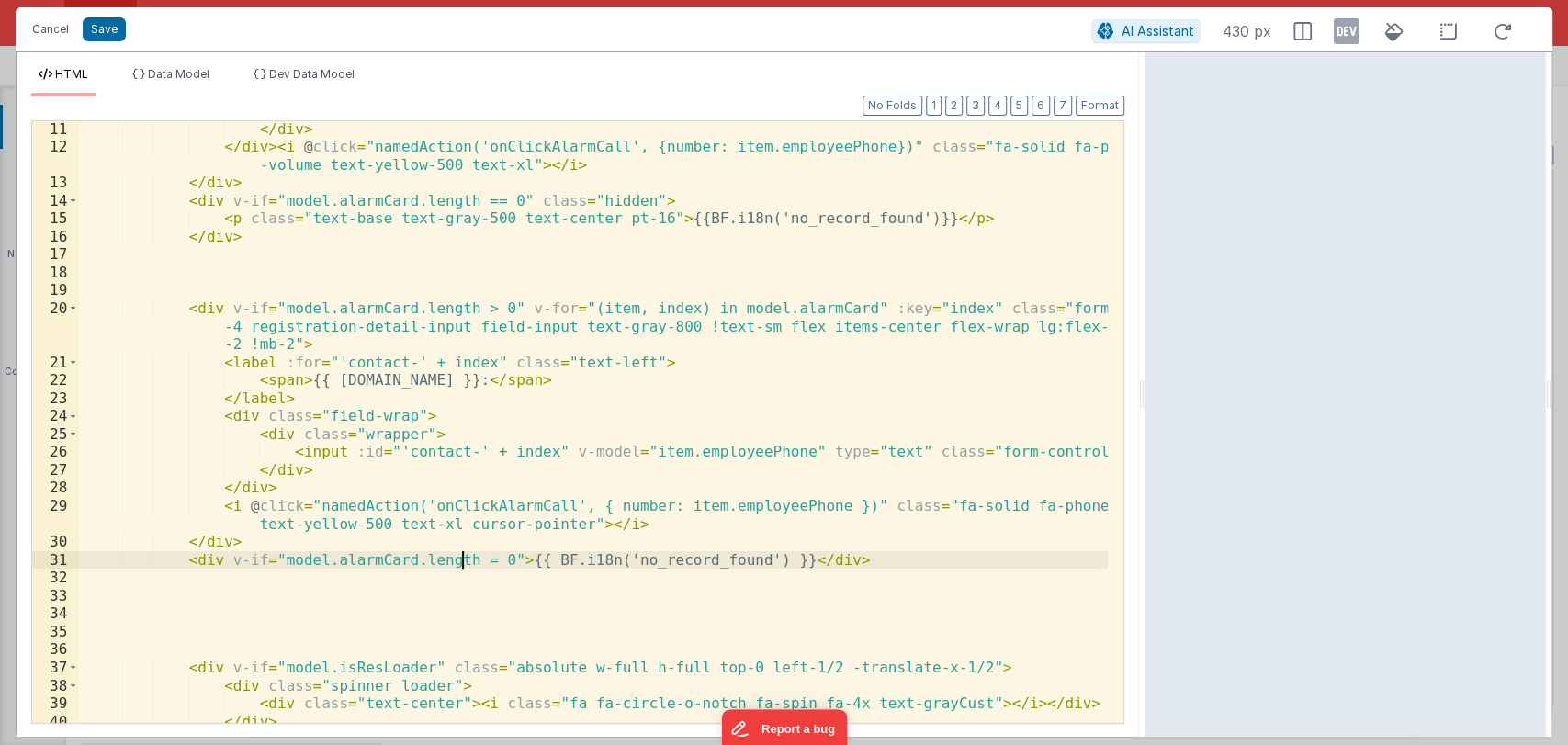
scroll to position [324, 0]
click at [107, 29] on button "Save" at bounding box center [103, 30] width 43 height 24
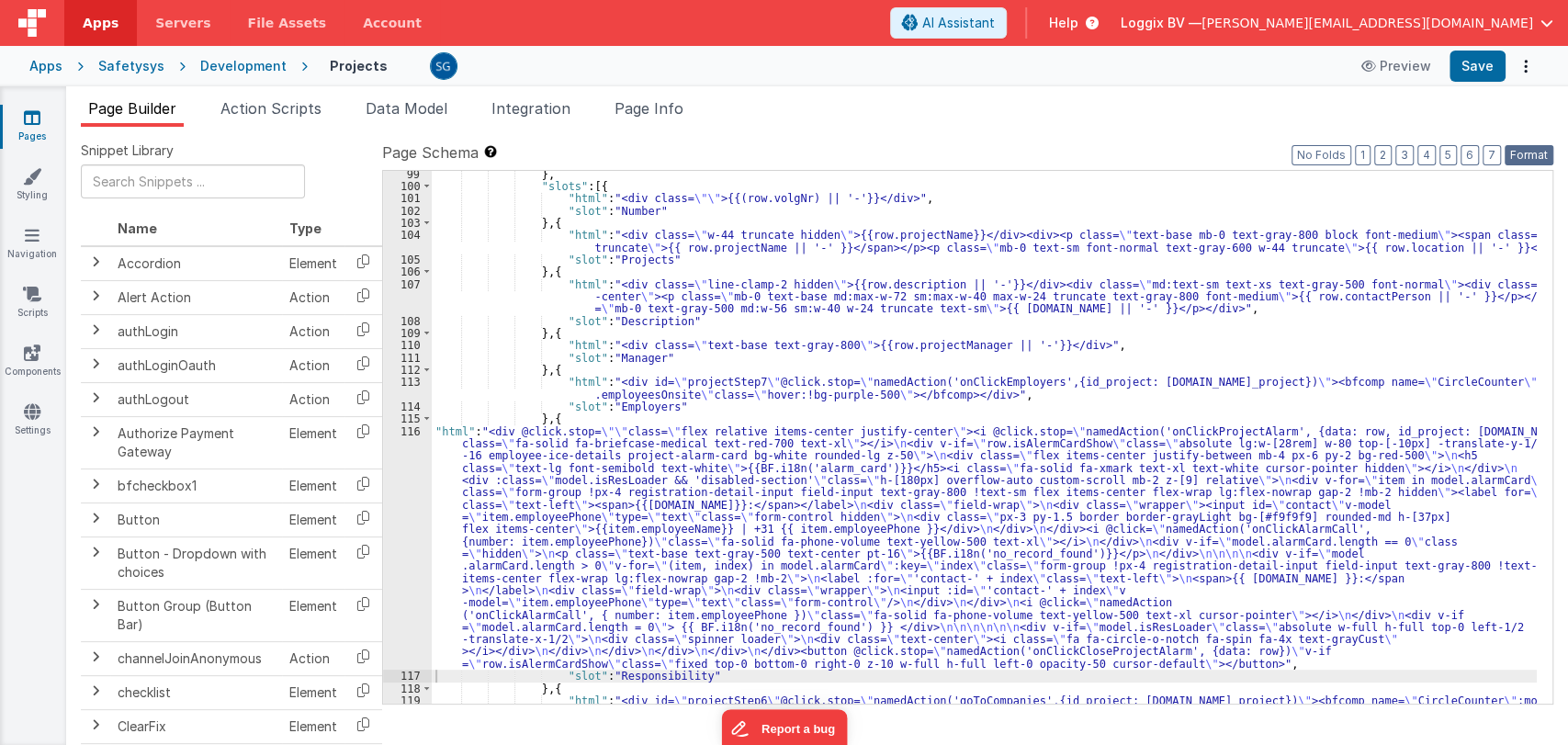
click at [1528, 162] on button "Format" at bounding box center [1528, 155] width 49 height 20
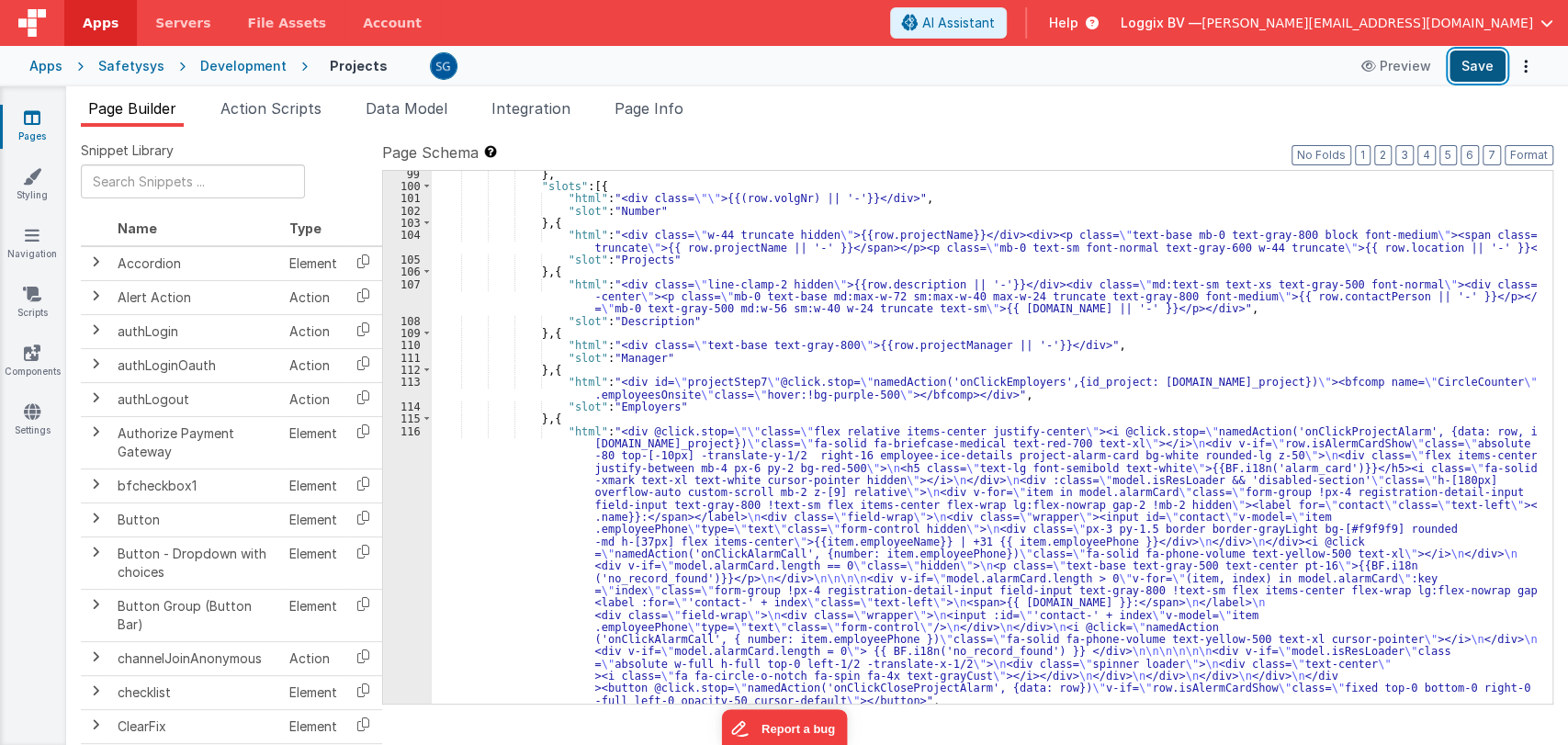
click at [1487, 76] on button "Save" at bounding box center [1477, 66] width 56 height 31
click at [669, 435] on div "} , "slots" : [{ "html" : "<div class= \"\" >{{(row.volgNr) || '-'}}</div>" , "…" at bounding box center [984, 446] width 1105 height 557
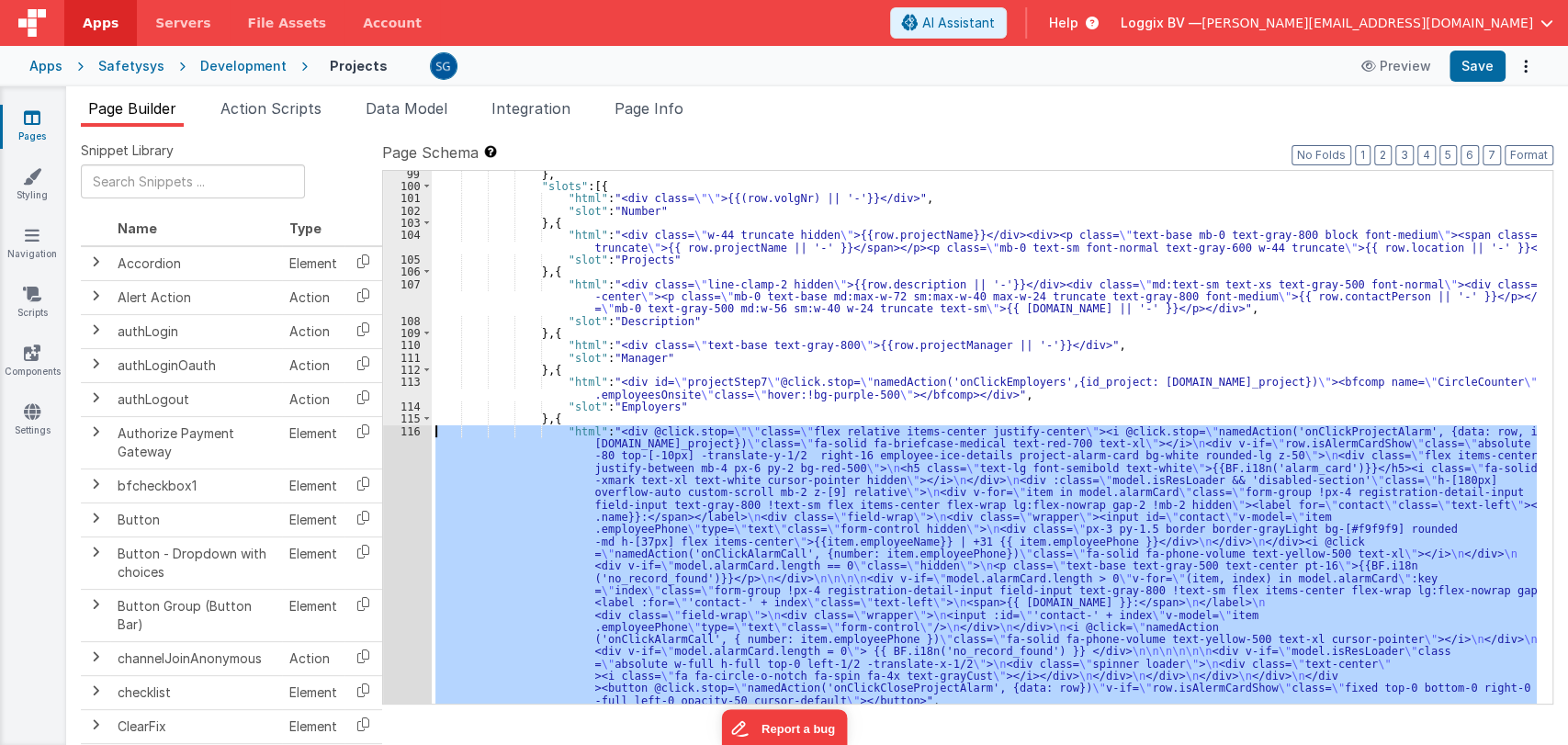
click at [407, 429] on div "116" at bounding box center [406, 566] width 49 height 282
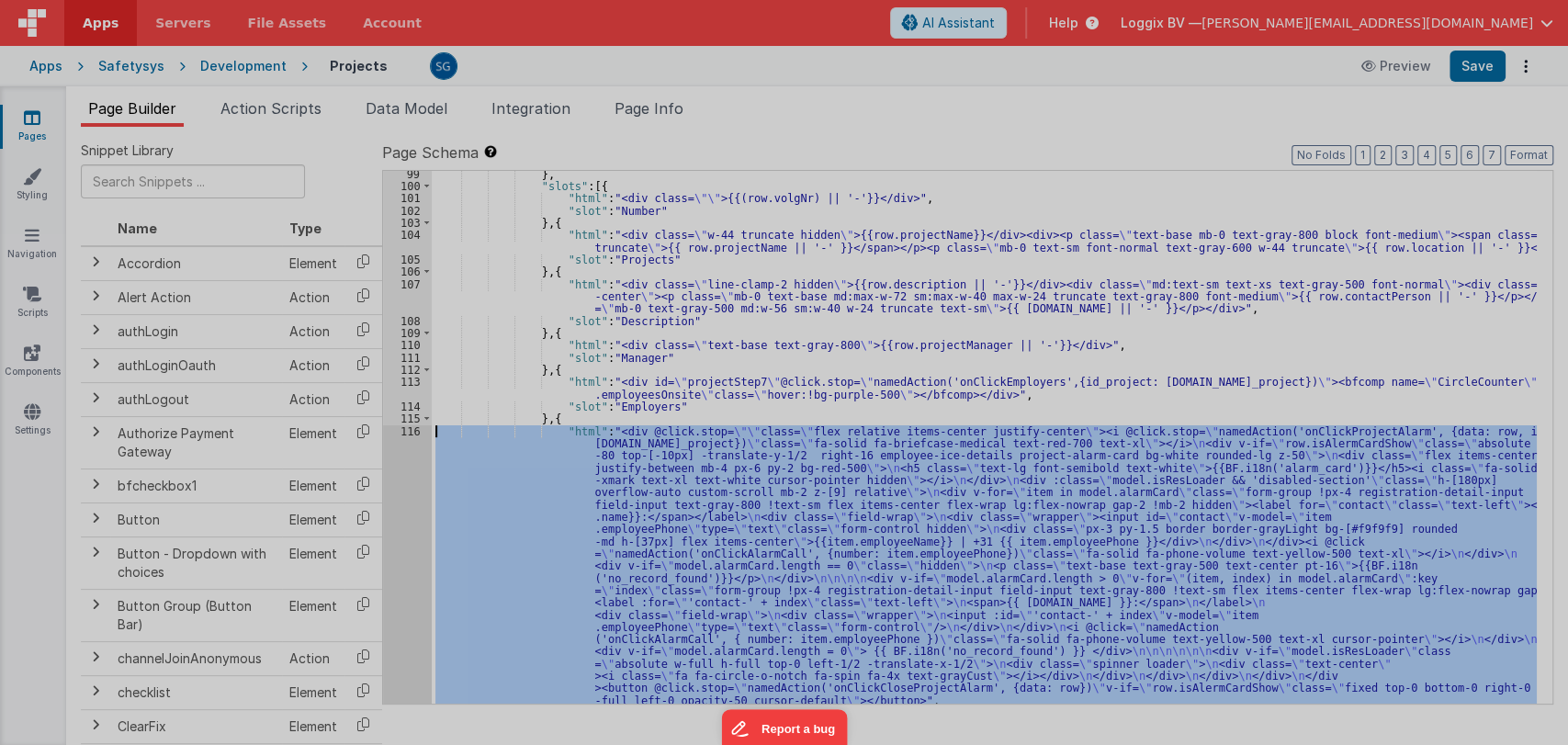
click at [407, 429] on div at bounding box center [784, 372] width 1568 height 745
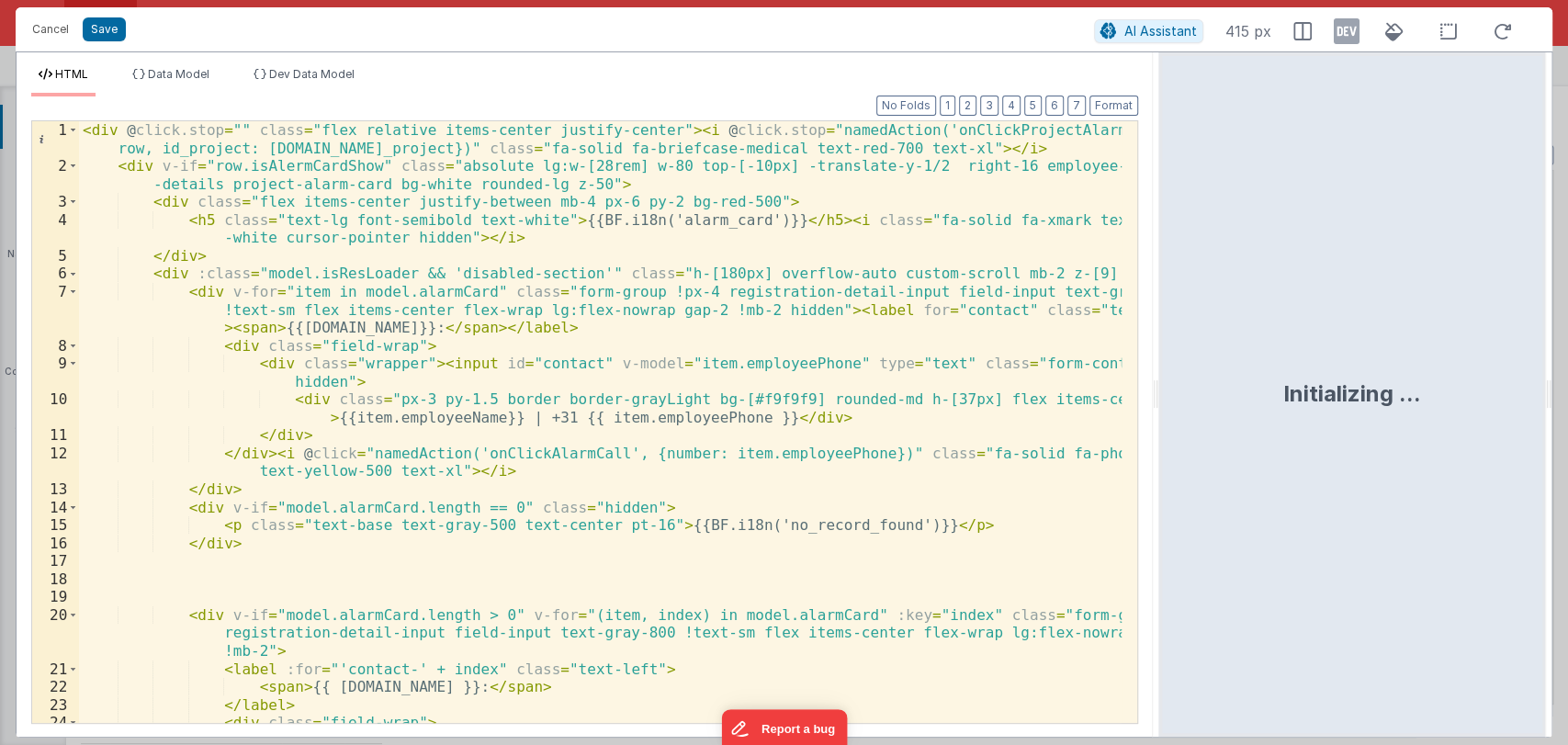
drag, startPoint x: 779, startPoint y: 398, endPoint x: 1160, endPoint y: 367, distance: 382.3
click at [1160, 367] on html "Cancel Save AI Assistant 415 px HTML Data Model Dev Data Model Format 7 6 5 4 3…" at bounding box center [784, 372] width 1568 height 745
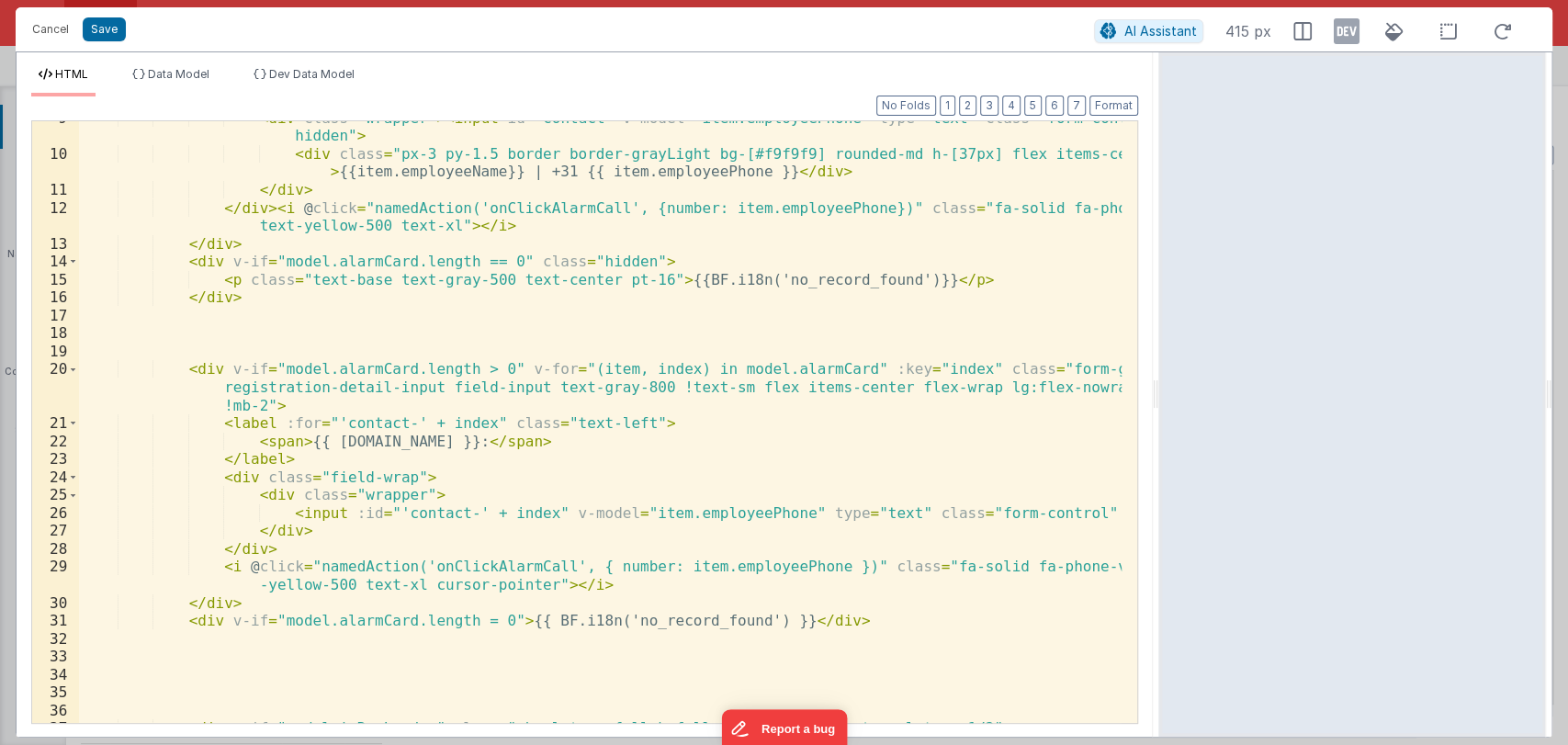
scroll to position [245, 0]
click at [419, 444] on div "< div class = "wrapper" > < input id = "contact" v-model = "item.employeePhone"…" at bounding box center [599, 437] width 1042 height 656
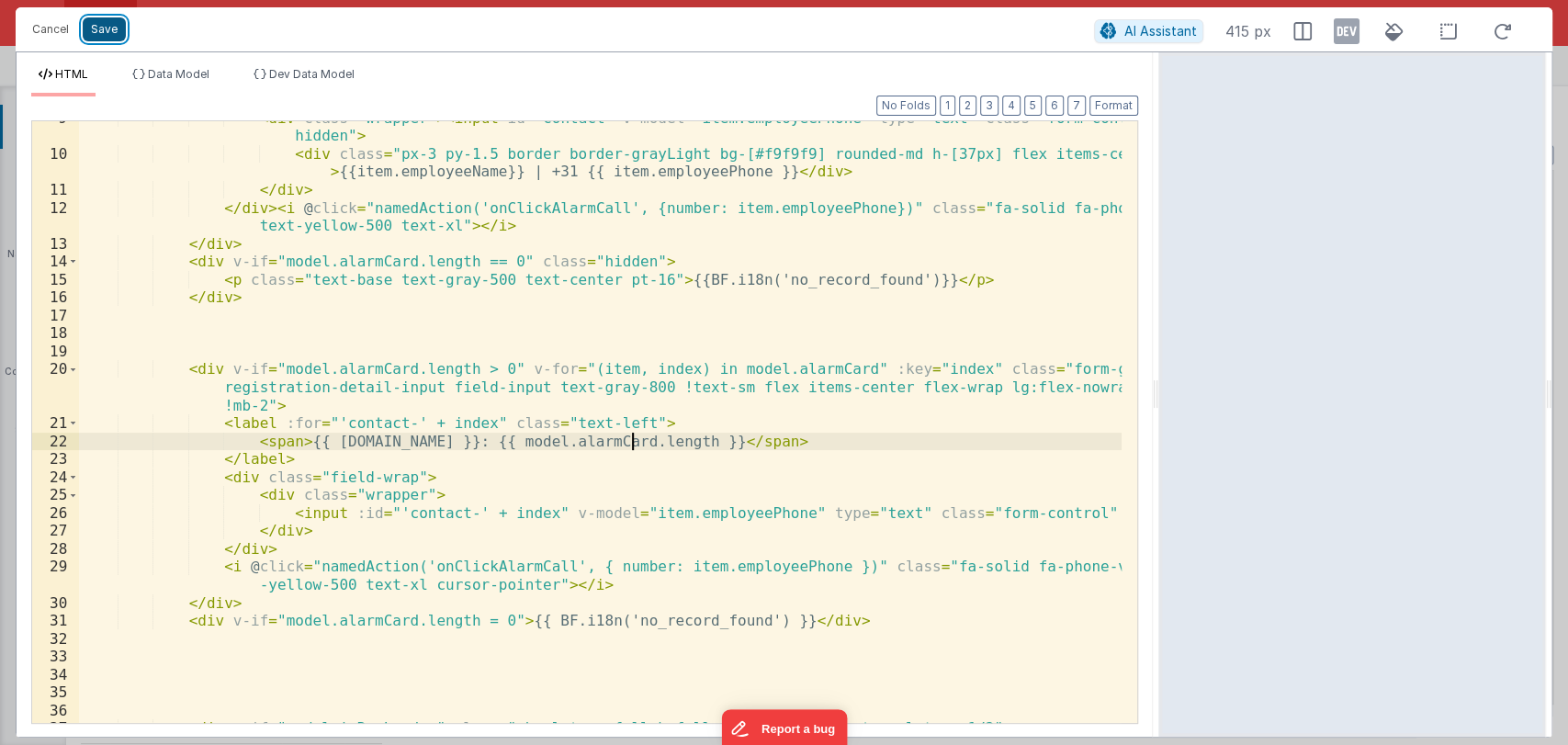
click at [117, 37] on button "Save" at bounding box center [103, 30] width 43 height 24
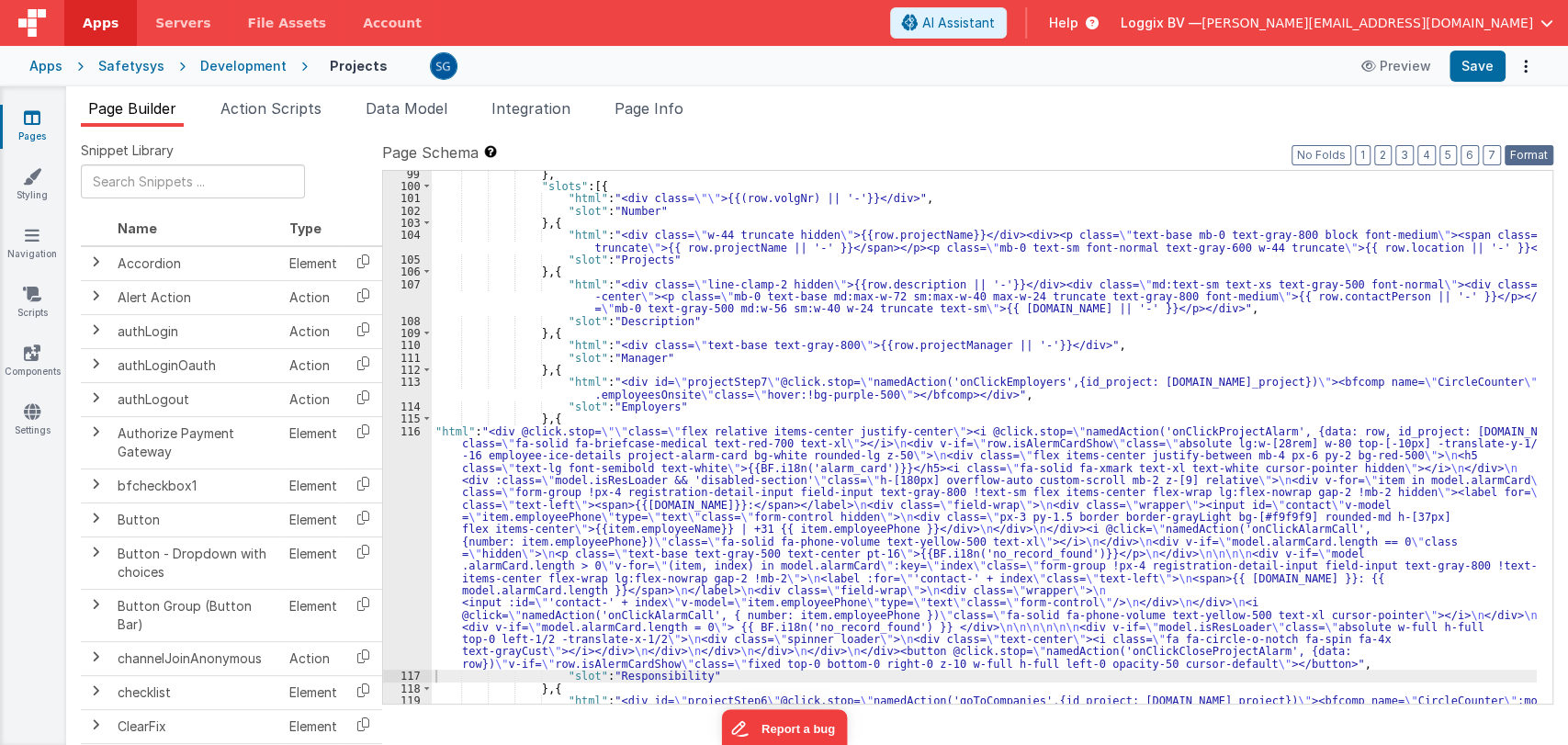
click at [1520, 159] on button "Format" at bounding box center [1528, 155] width 49 height 20
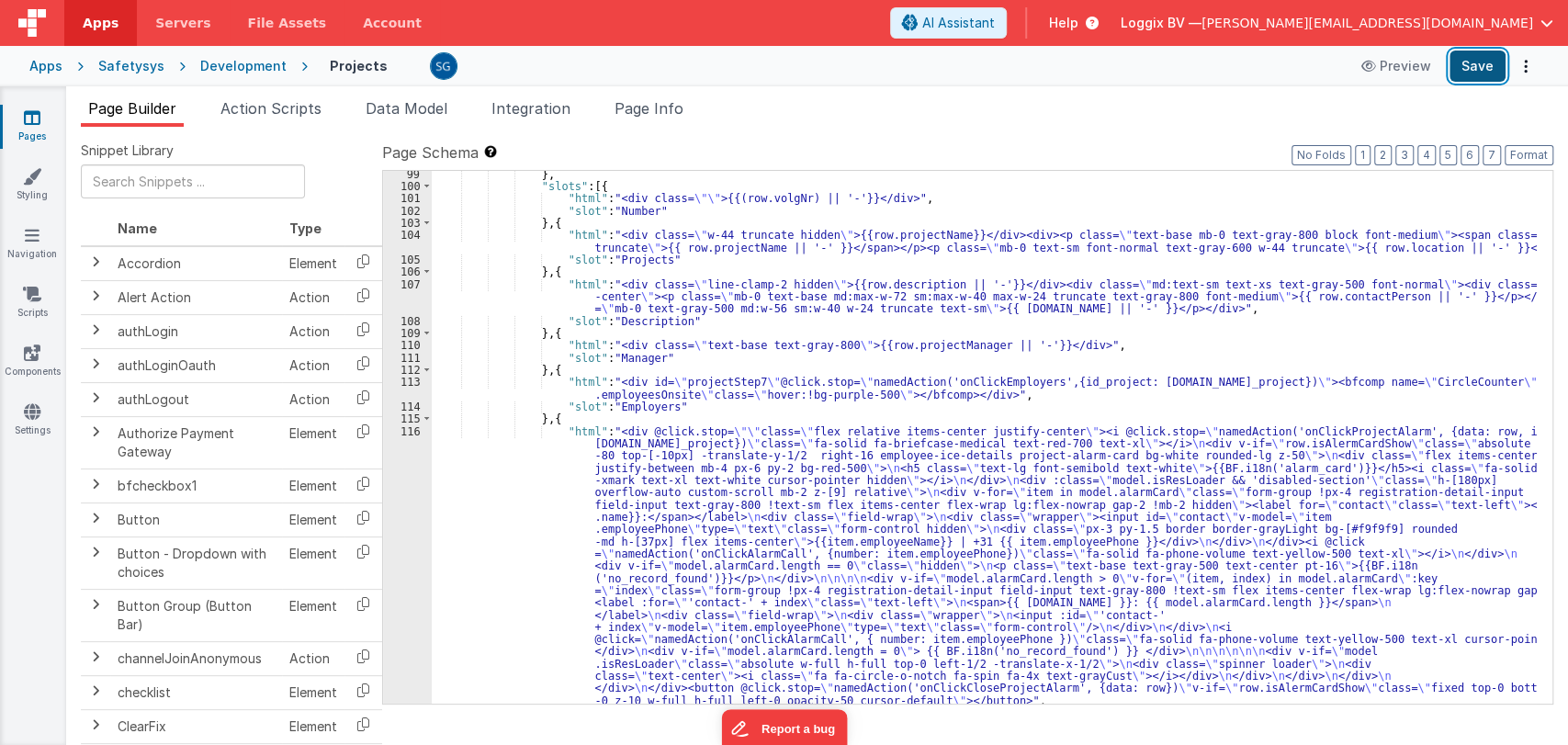
click at [1472, 72] on button "Save" at bounding box center [1477, 66] width 56 height 31
click at [630, 426] on div "} , "slots" : [{ "html" : "<div class= \"\" >{{(row.volgNr) || '-'}}</div>" , "…" at bounding box center [984, 446] width 1105 height 557
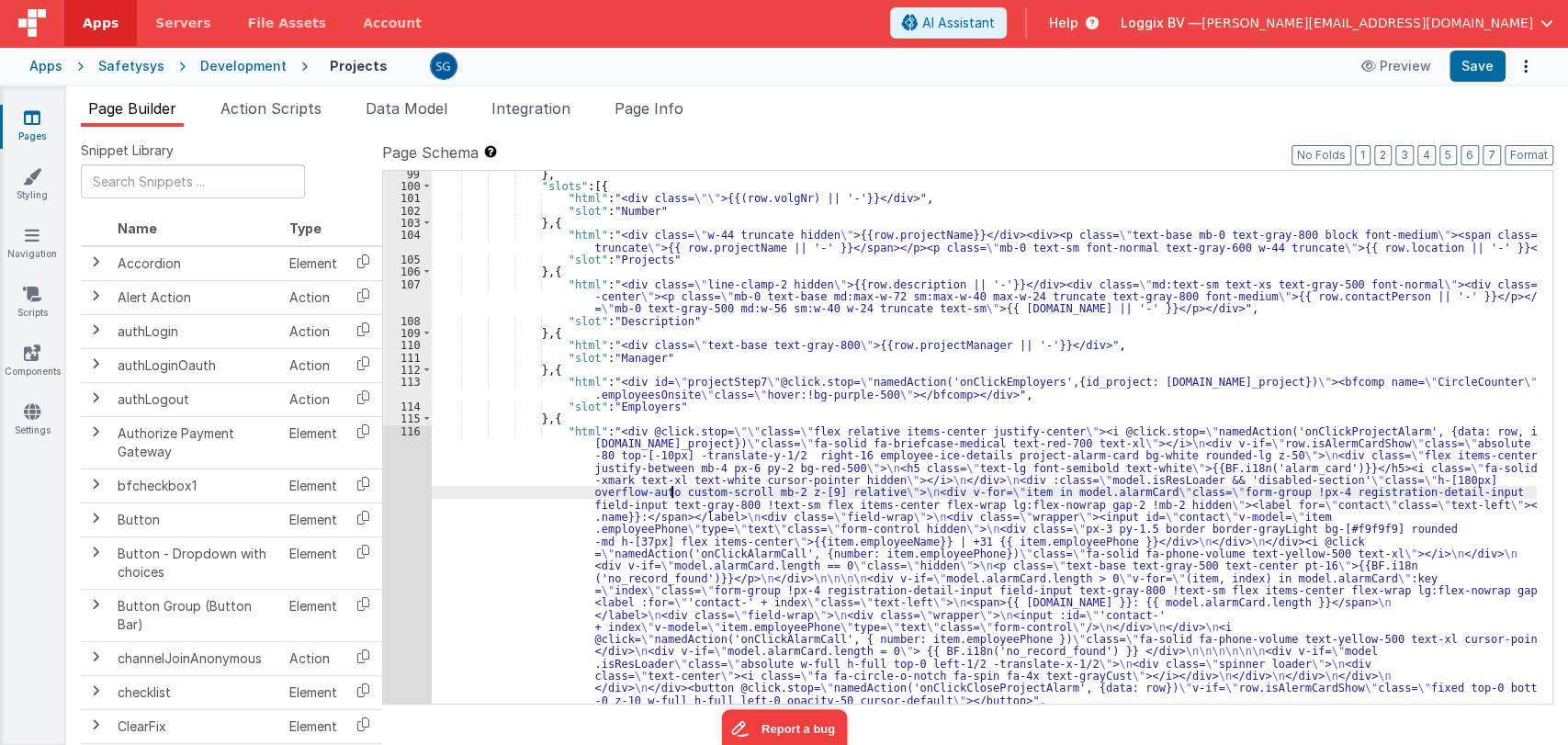
click at [672, 487] on div "} , "slots" : [{ "html" : "<div class= \"\" >{{(row.volgNr) || '-'}}</div>" , "…" at bounding box center [984, 446] width 1105 height 557
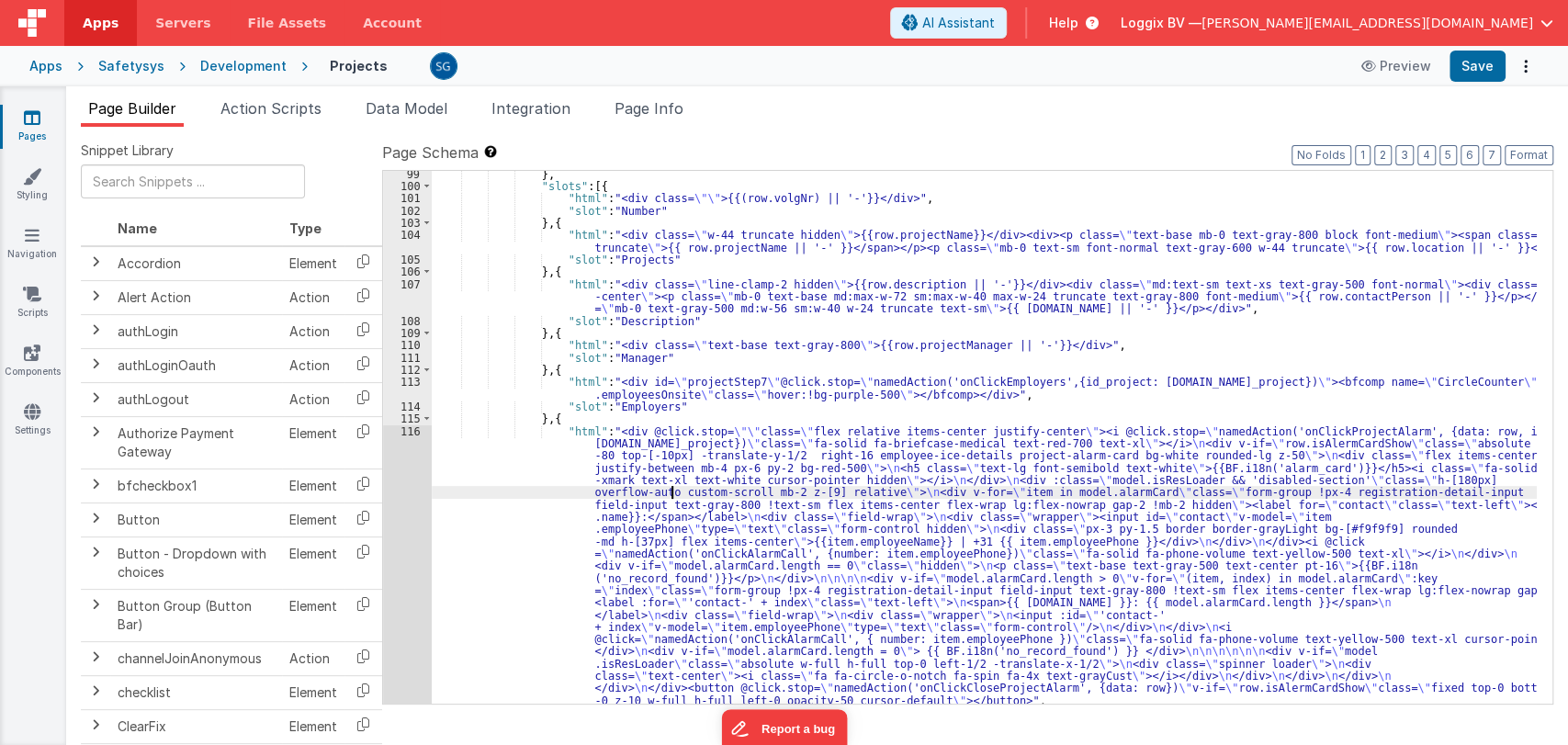
click at [412, 428] on div "116" at bounding box center [406, 566] width 49 height 282
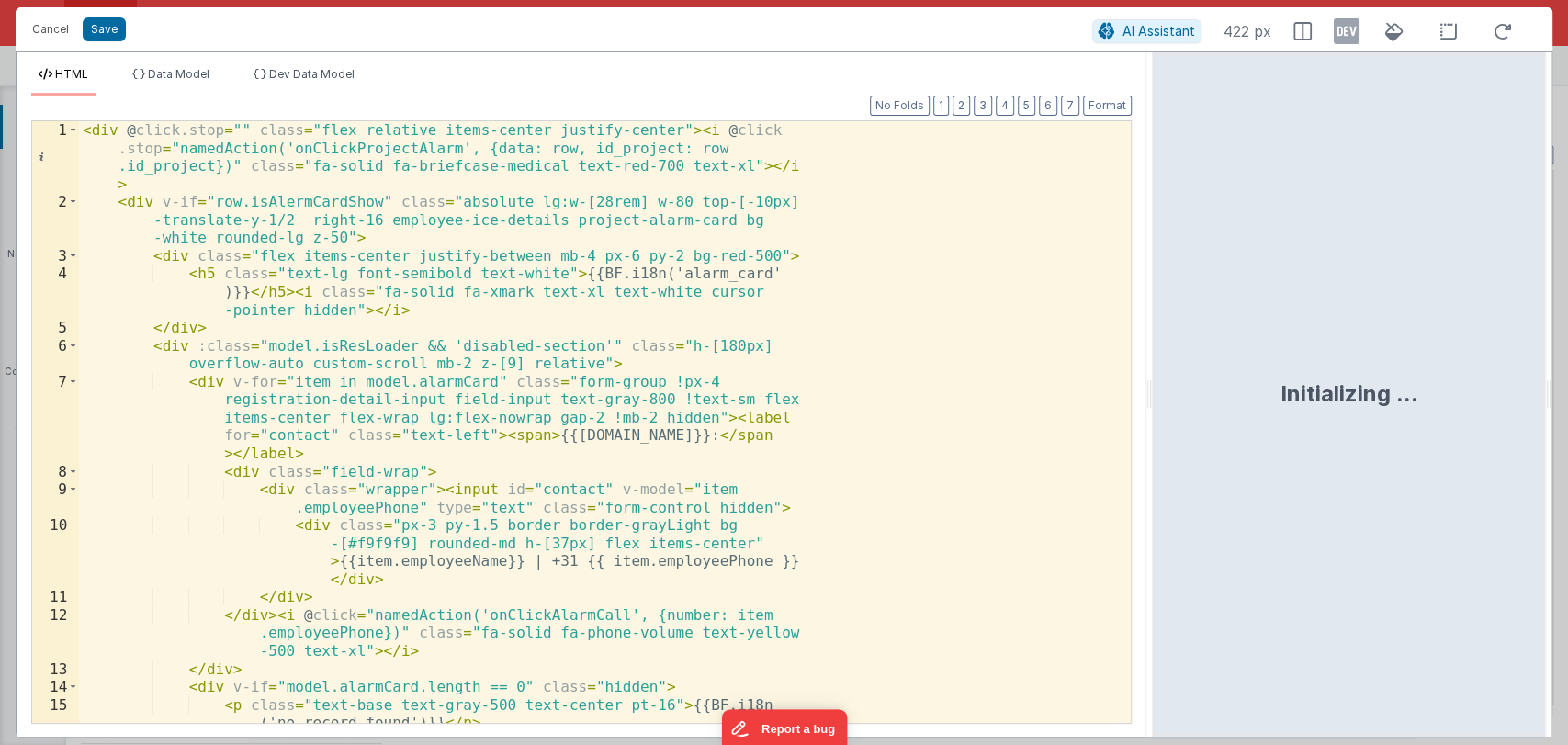
drag, startPoint x: 781, startPoint y: 390, endPoint x: 1154, endPoint y: 373, distance: 373.4
click at [1154, 373] on html "Cancel Save AI Assistant 422 px HTML Data Model Dev Data Model Format 7 6 5 4 3…" at bounding box center [784, 372] width 1568 height 745
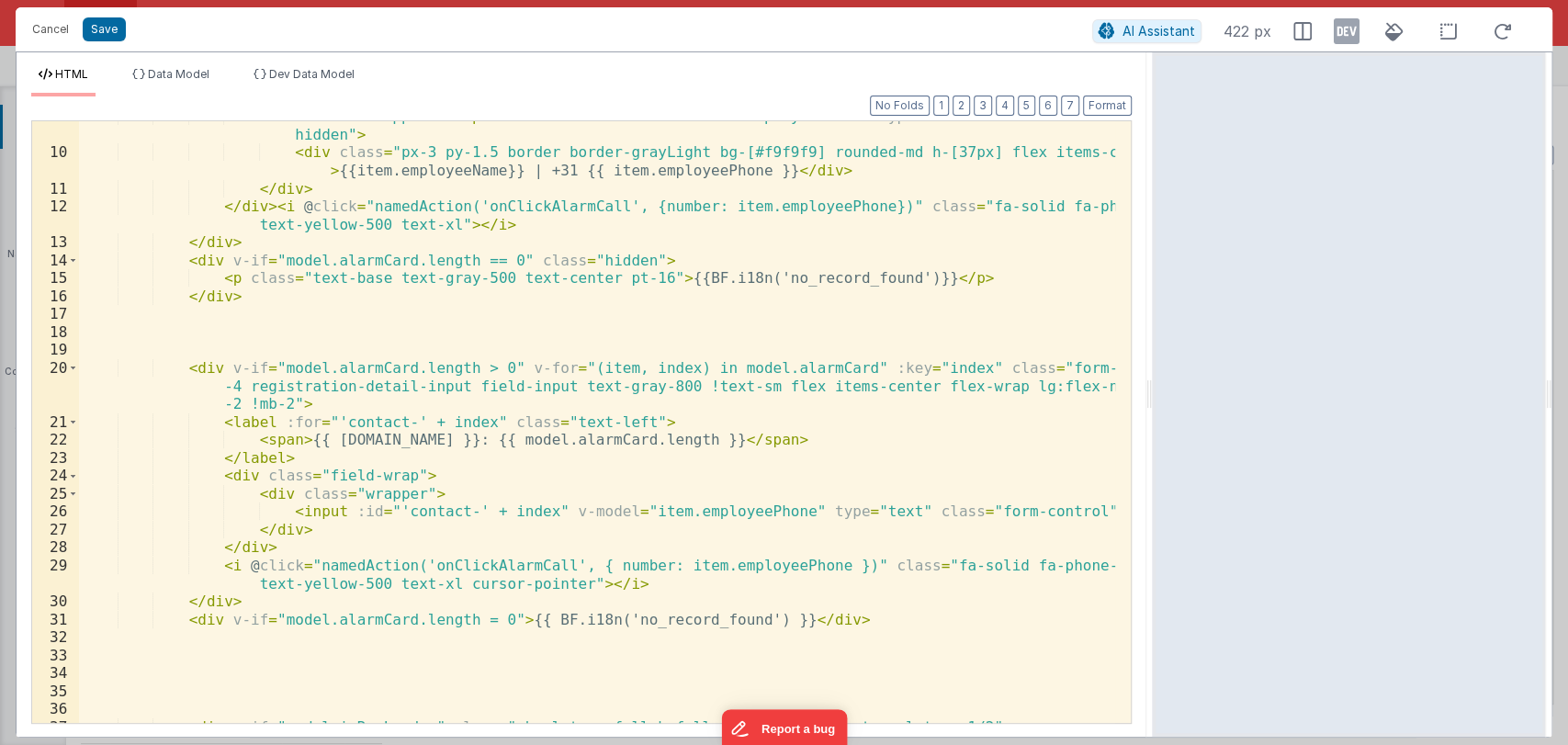
scroll to position [264, 0]
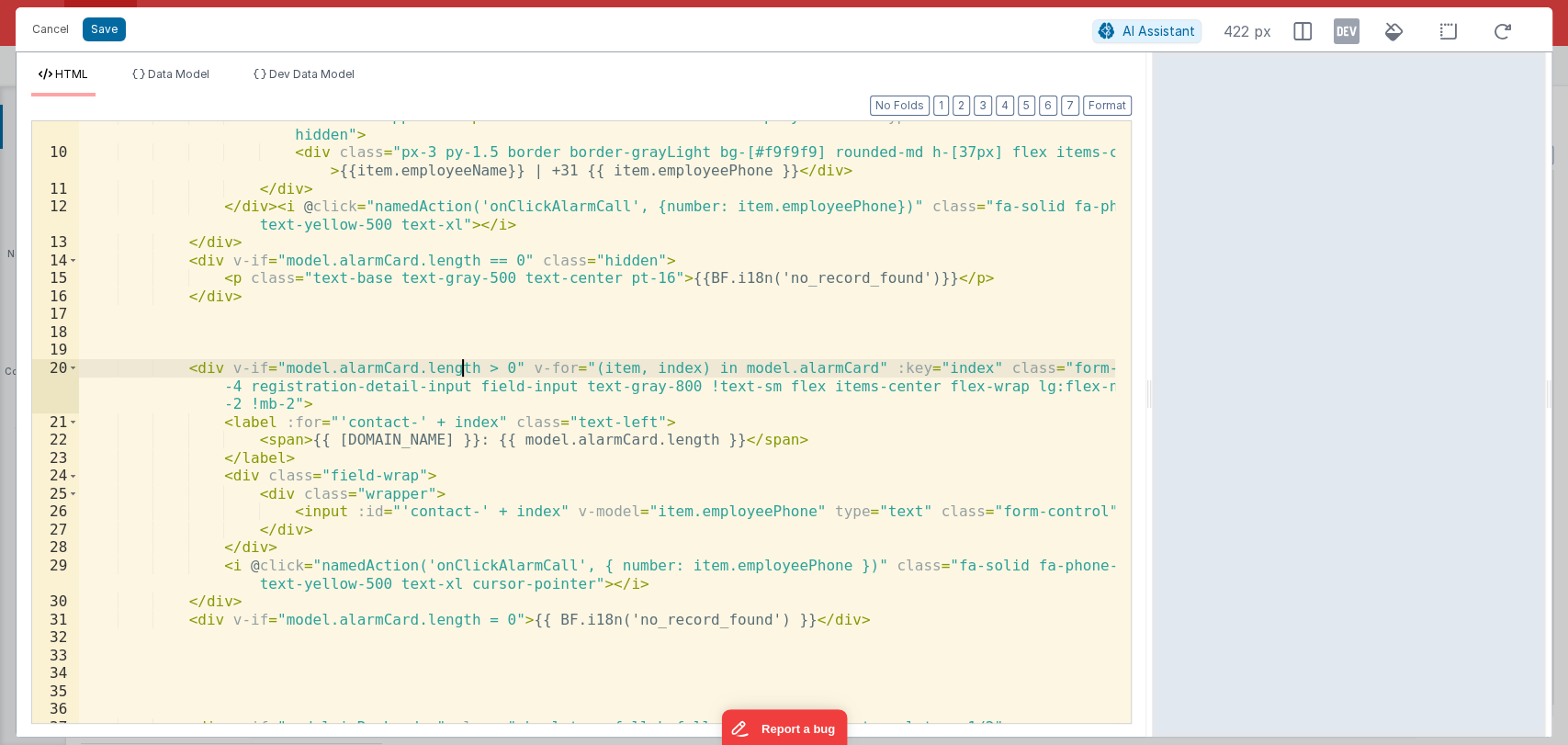
click at [463, 368] on div "< div class = "wrapper" > < input id = "contact" v-model = "item.employeePhone"…" at bounding box center [596, 435] width 1035 height 656
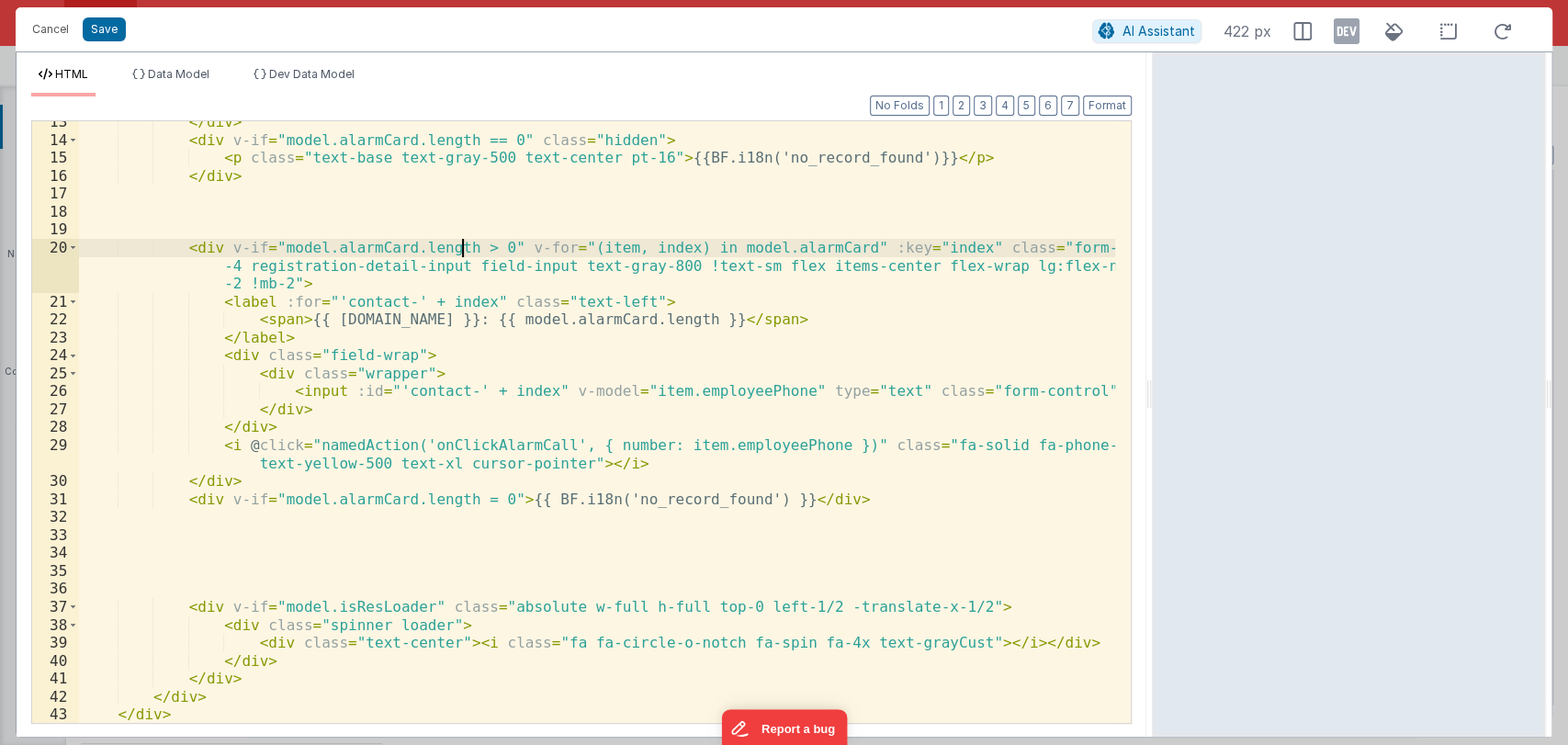
scroll to position [384, 0]
click at [465, 497] on div "</ div > < div v-if = "model.alarmCard.length == 0" class = "hidden" > < p clas…" at bounding box center [596, 441] width 1035 height 656
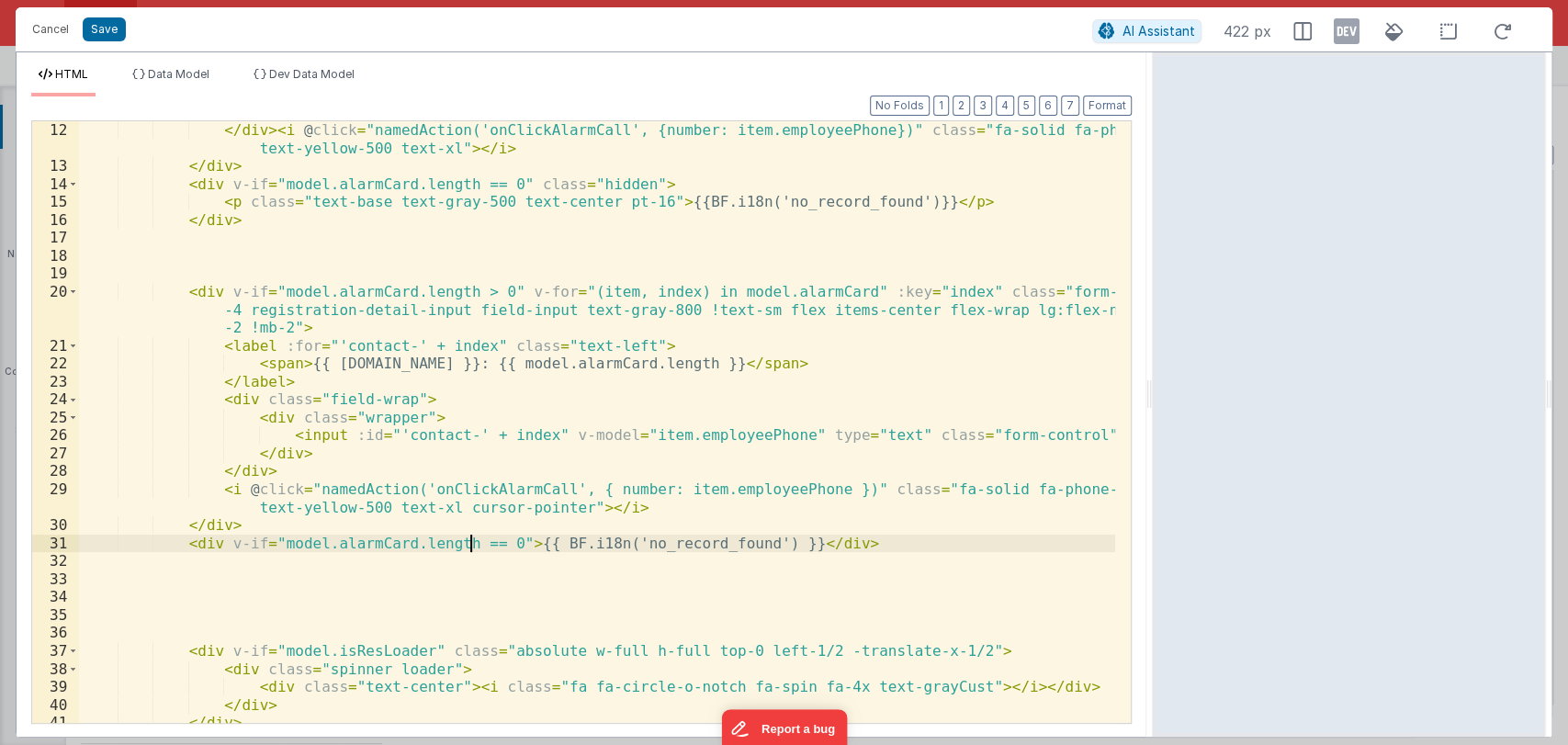
scroll to position [345, 0]
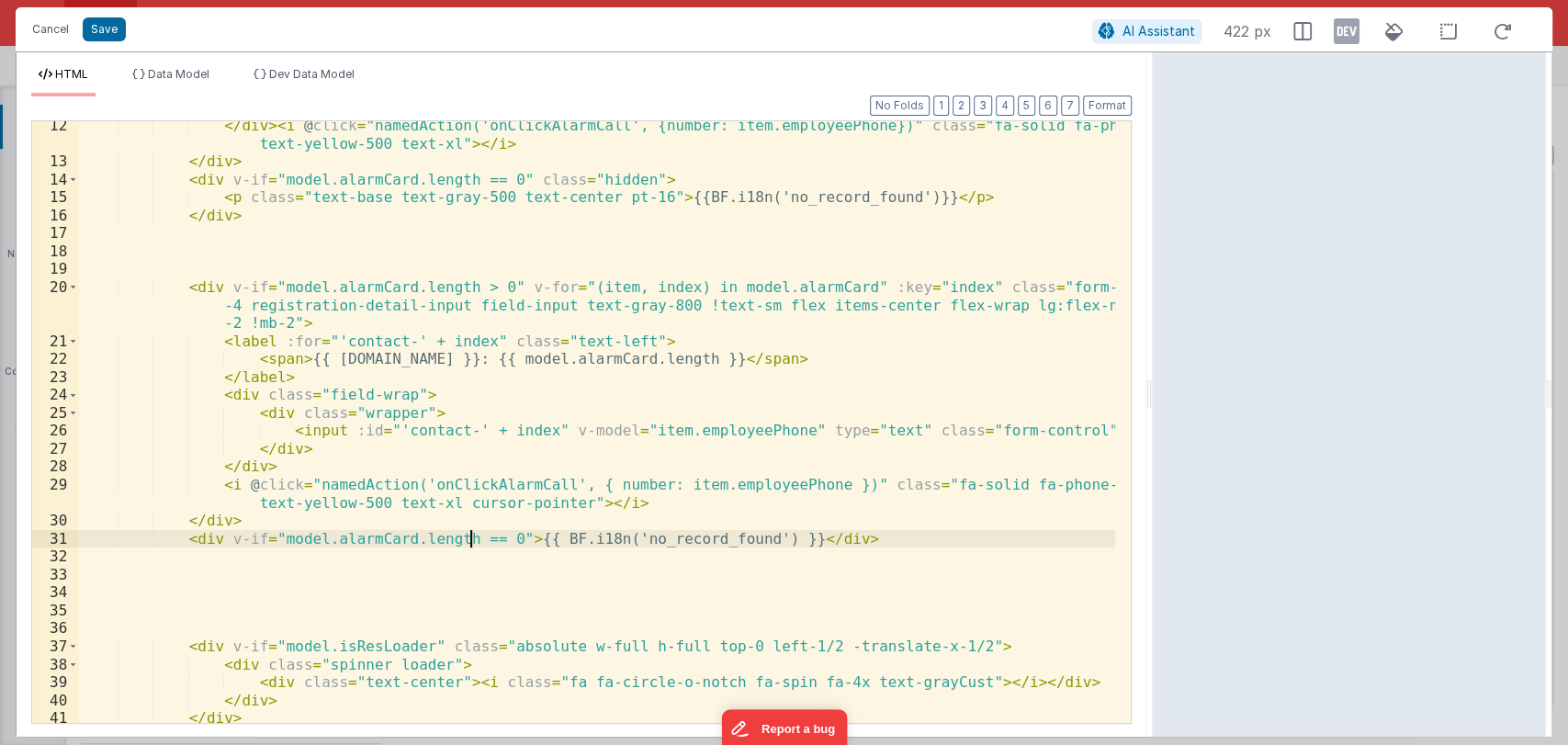
click at [771, 536] on div "</ div > < i @ click = "namedAction('onClickAlarmCall', {number: item.employeeP…" at bounding box center [596, 444] width 1035 height 656
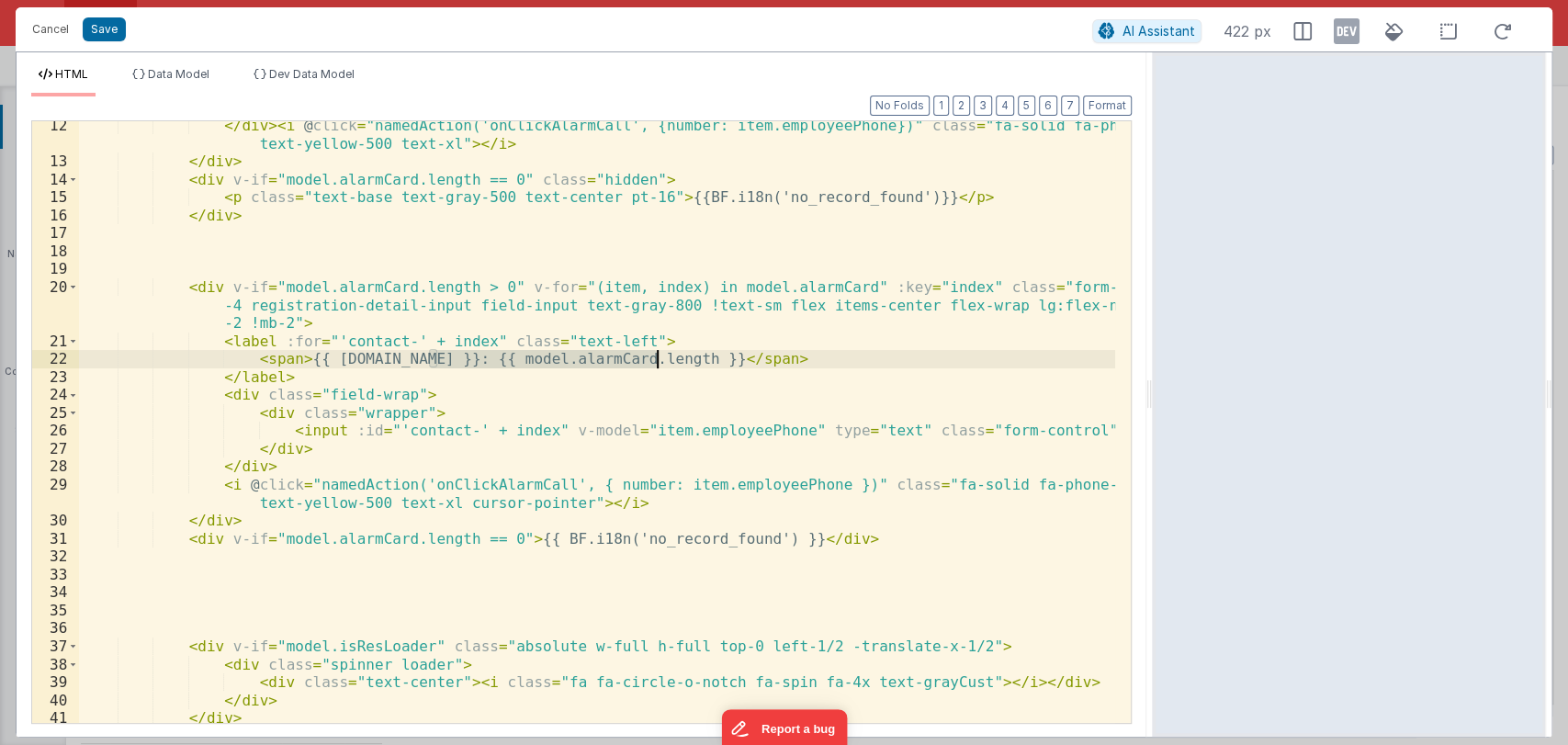
drag, startPoint x: 428, startPoint y: 356, endPoint x: 652, endPoint y: 360, distance: 224.0
click at [652, 360] on div "</ div > < i @ click = "namedAction('onClickAlarmCall', {number: item.employeeP…" at bounding box center [596, 444] width 1035 height 656
click at [770, 537] on div "</ div > < i @ click = "namedAction('onClickAlarmCall', {number: item.employeeP…" at bounding box center [596, 444] width 1035 height 656
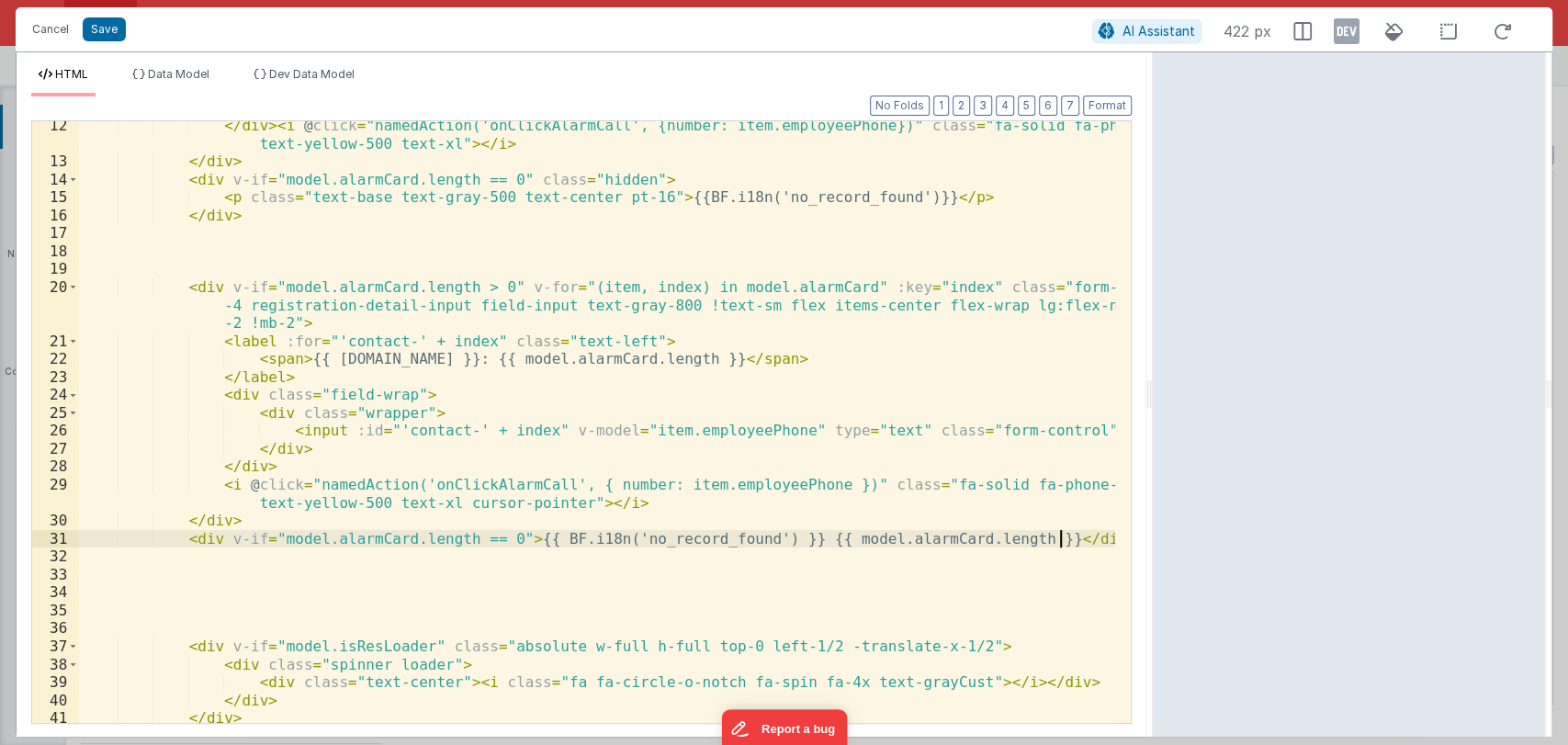
click at [1079, 538] on div "</ div > < i @ click = "namedAction('onClickAlarmCall', {number: item.employeeP…" at bounding box center [596, 444] width 1035 height 656
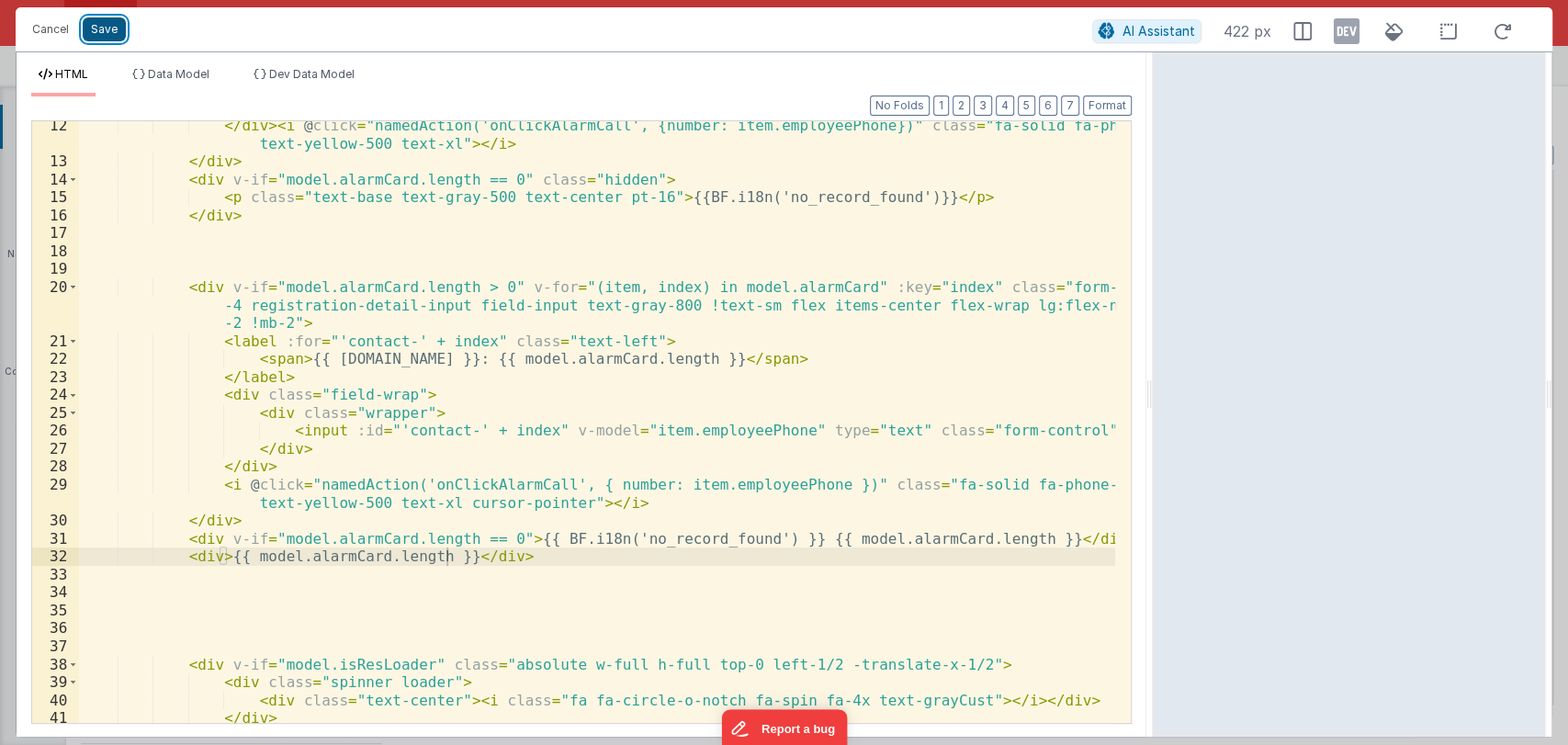
click at [110, 31] on button "Save" at bounding box center [103, 30] width 43 height 24
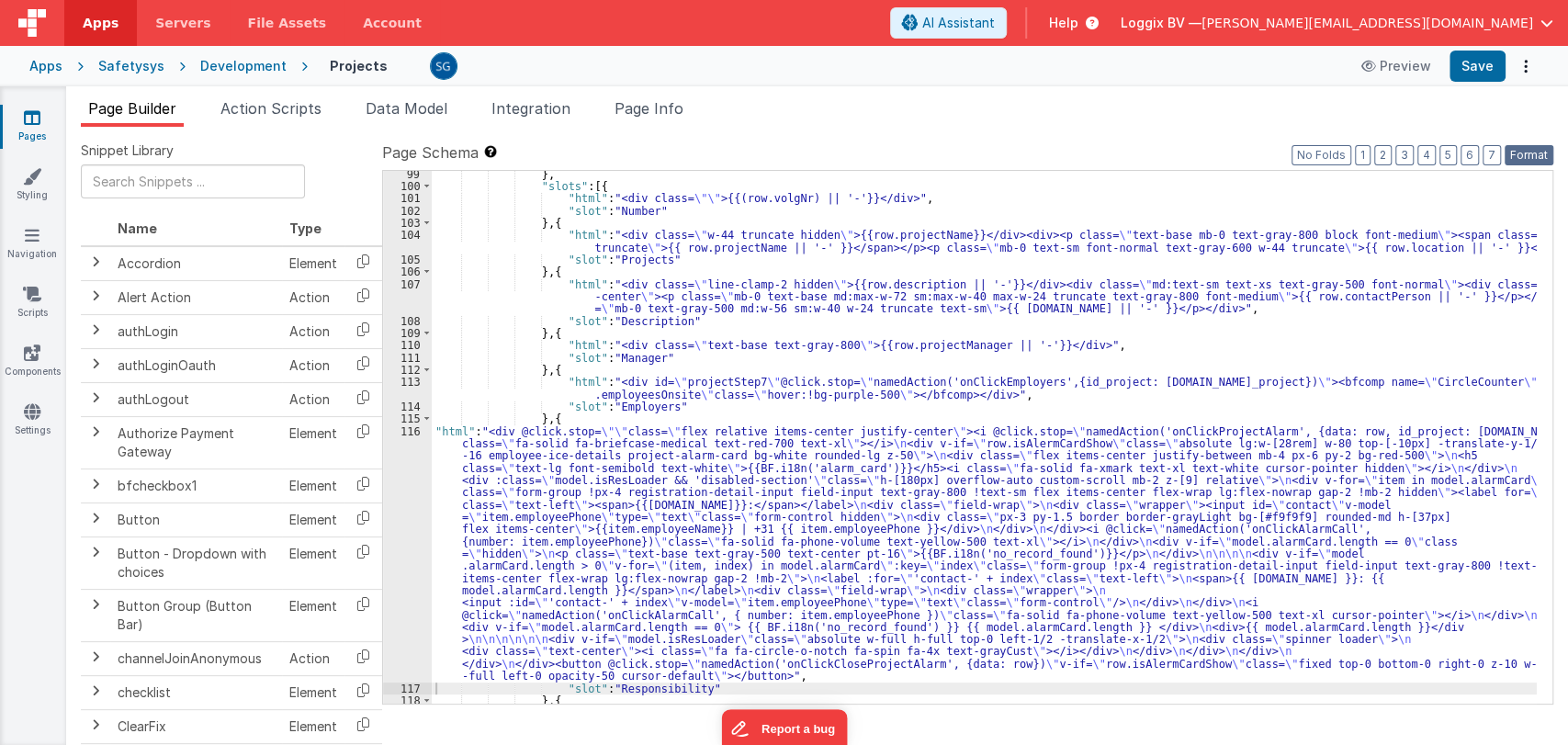
click at [1509, 154] on button "Format" at bounding box center [1528, 155] width 49 height 20
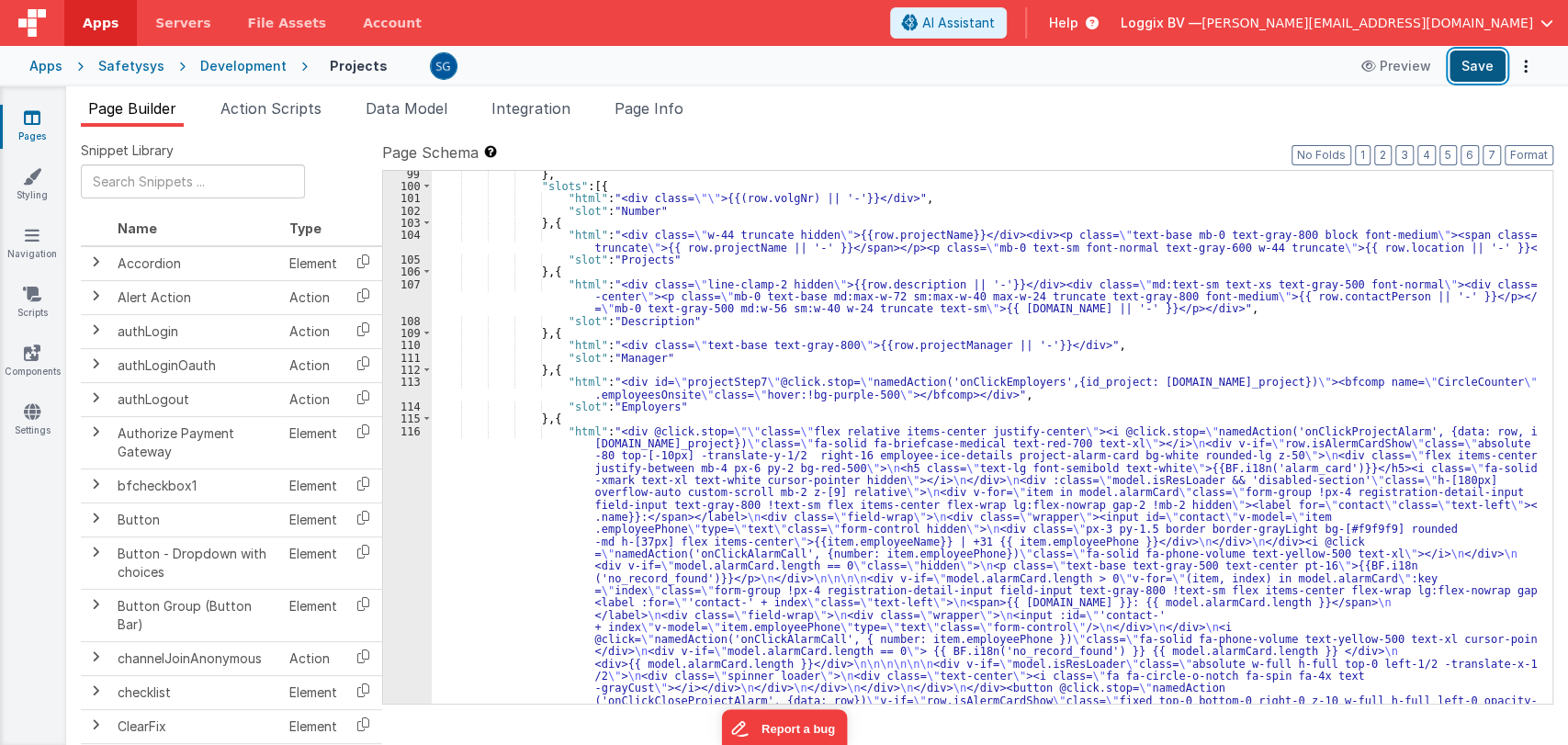
click at [1475, 58] on button "Save" at bounding box center [1477, 66] width 56 height 31
click at [506, 448] on div "} , "slots" : [{ "html" : "<div class= \"\" >{{(row.volgNr) || '-'}}</div>" , "…" at bounding box center [984, 587] width 1105 height 838
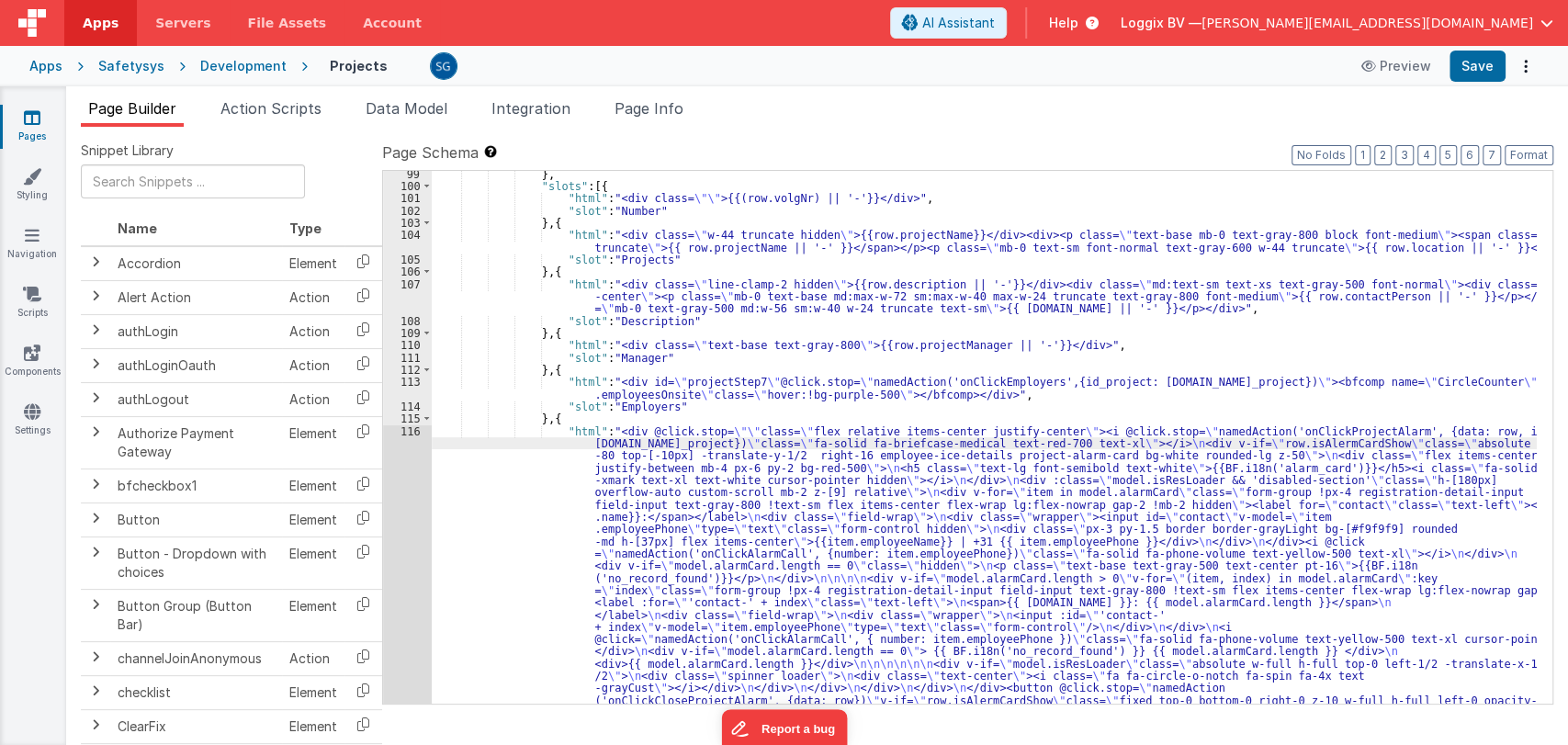
click at [406, 429] on div "116" at bounding box center [406, 572] width 49 height 294
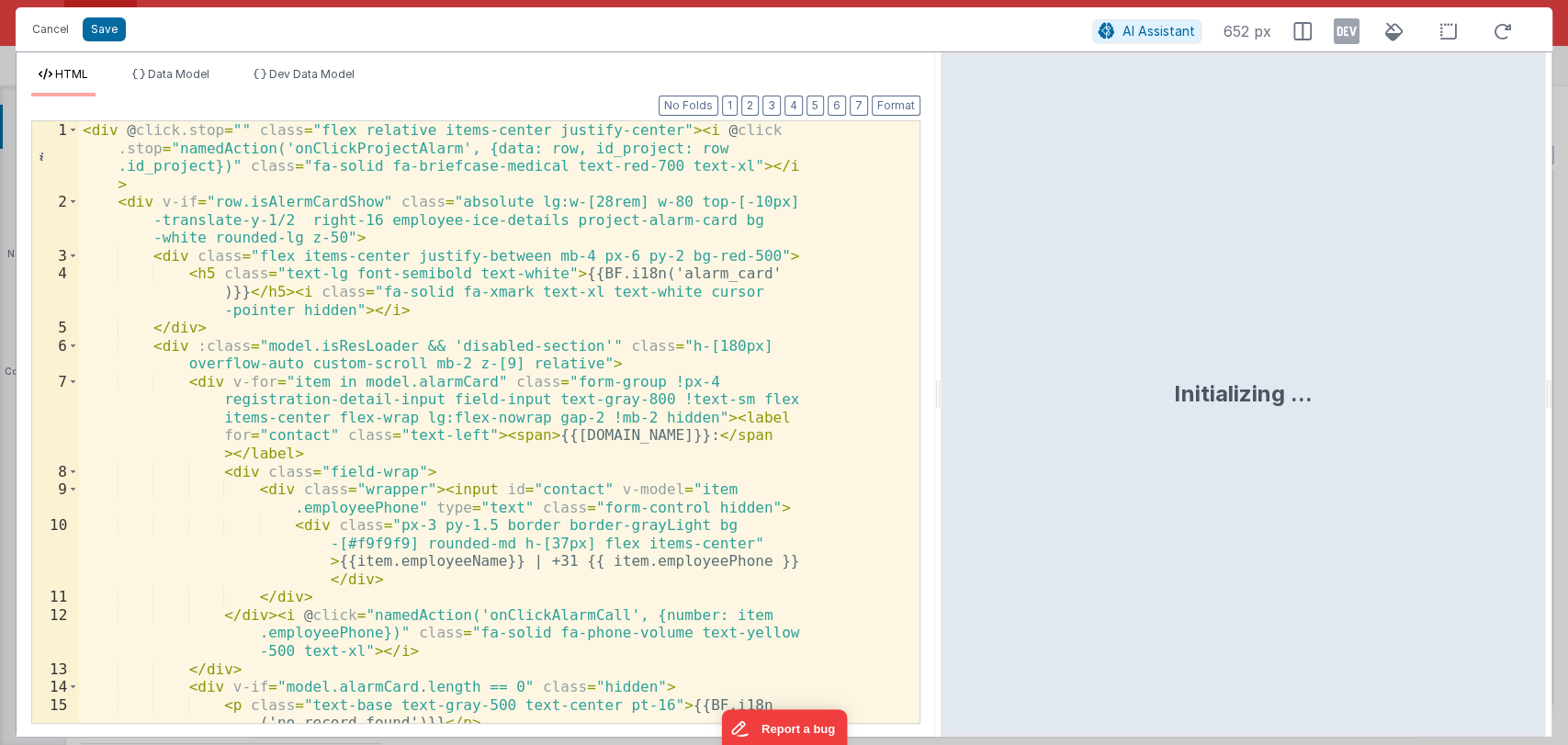
drag, startPoint x: 781, startPoint y: 399, endPoint x: 940, endPoint y: 396, distance: 159.0
click at [940, 396] on html "Cancel Save AI Assistant 652 px HTML Data Model Dev Data Model Format 7 6 5 4 3…" at bounding box center [784, 372] width 1568 height 745
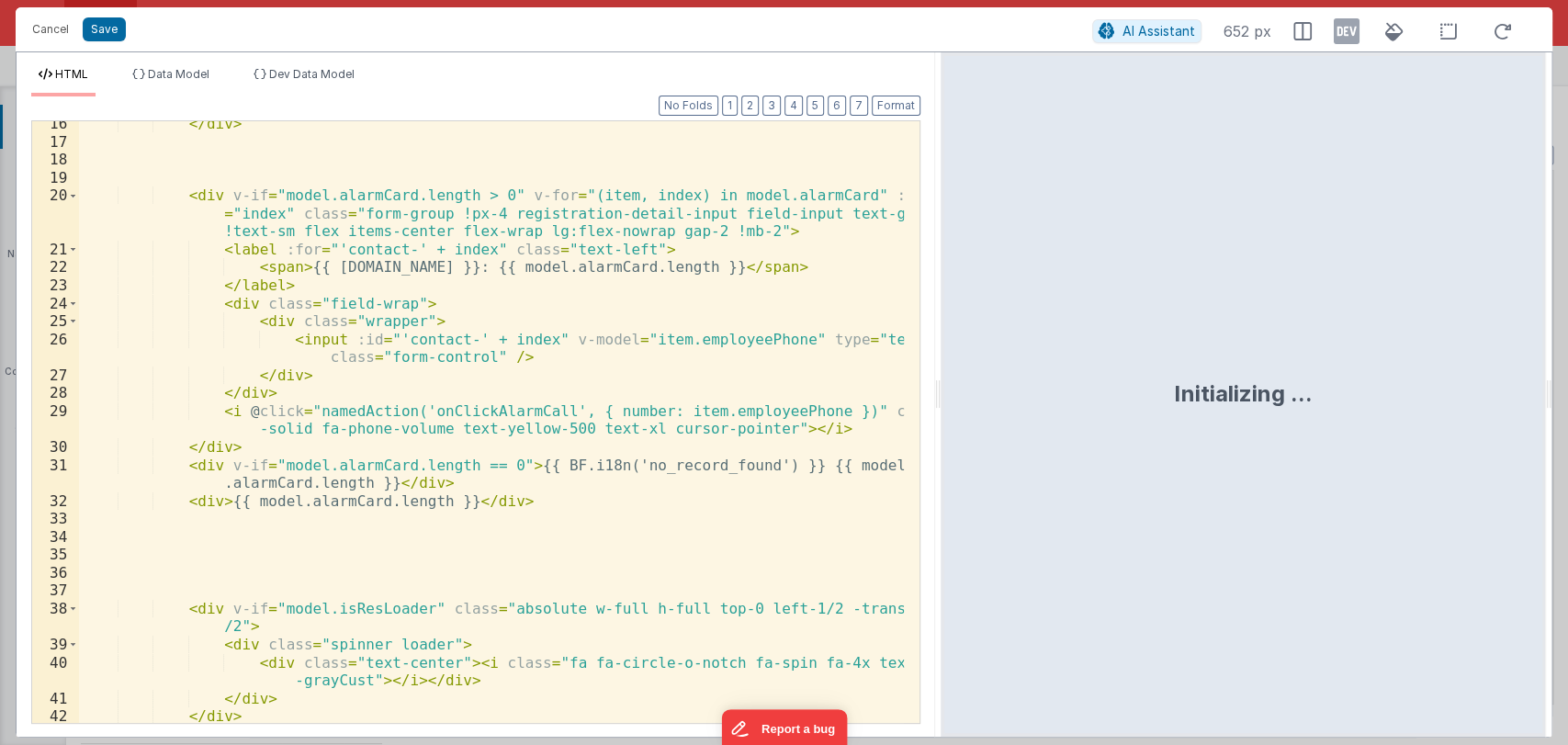
scroll to position [509, 0]
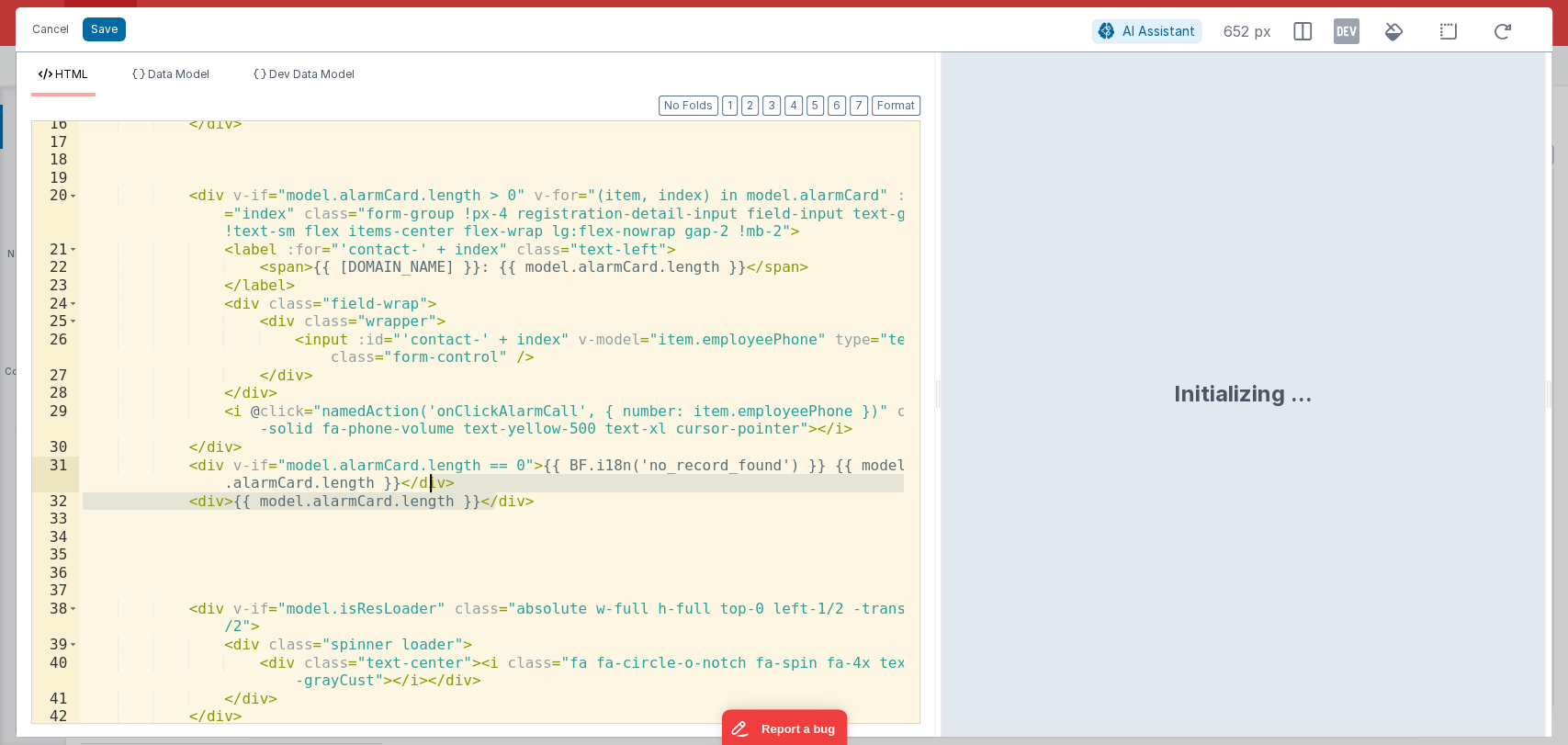
drag, startPoint x: 512, startPoint y: 500, endPoint x: 511, endPoint y: 482, distance: 18.0
click at [511, 482] on div "</ div > < div v-if = "model.alarmCard.length > 0" v-for = "(item, index) in mo…" at bounding box center [491, 433] width 825 height 637
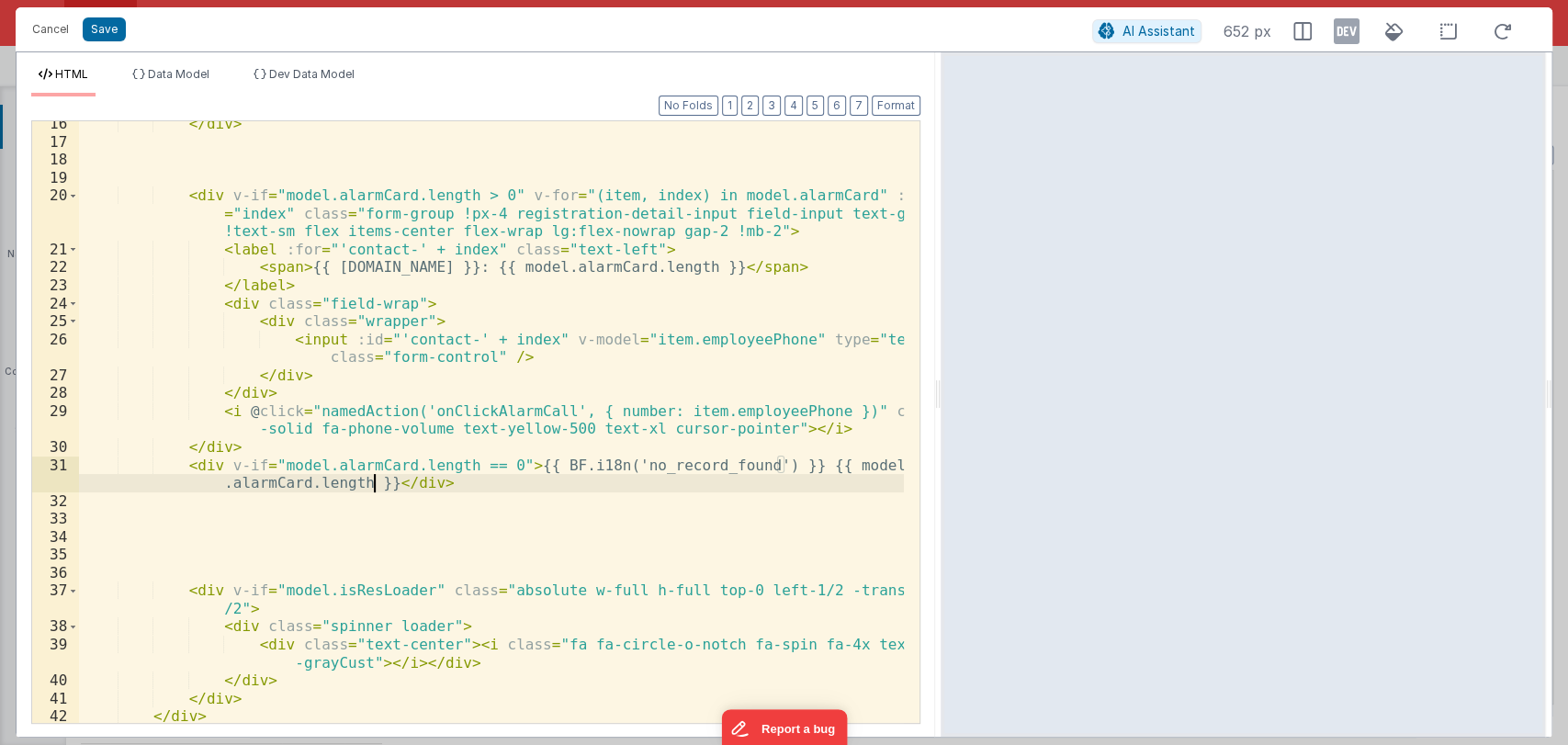
click at [375, 485] on div "</ div > < div v-if = "model.alarmCard.length > 0" v-for = "(item, index) in mo…" at bounding box center [491, 433] width 825 height 637
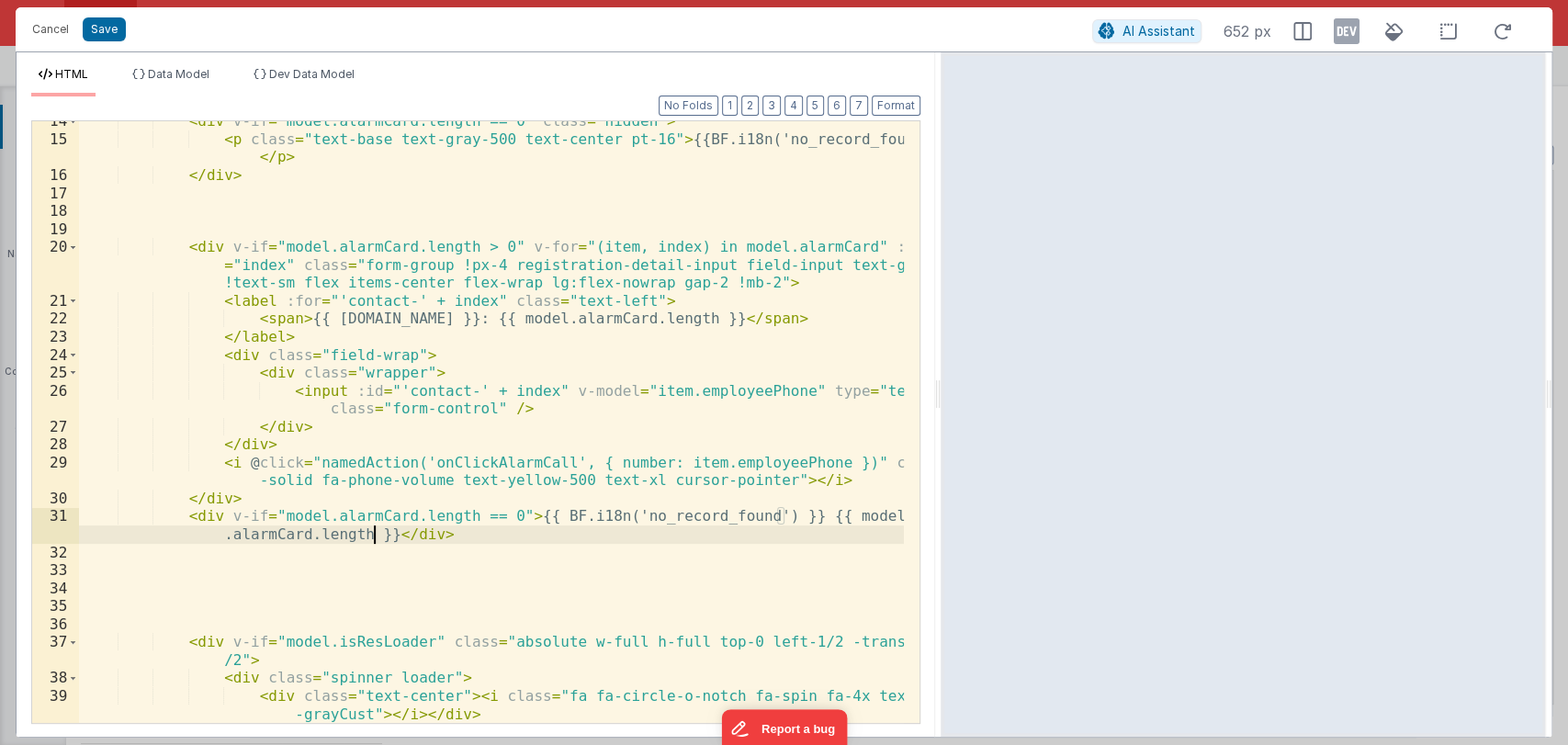
scroll to position [457, 0]
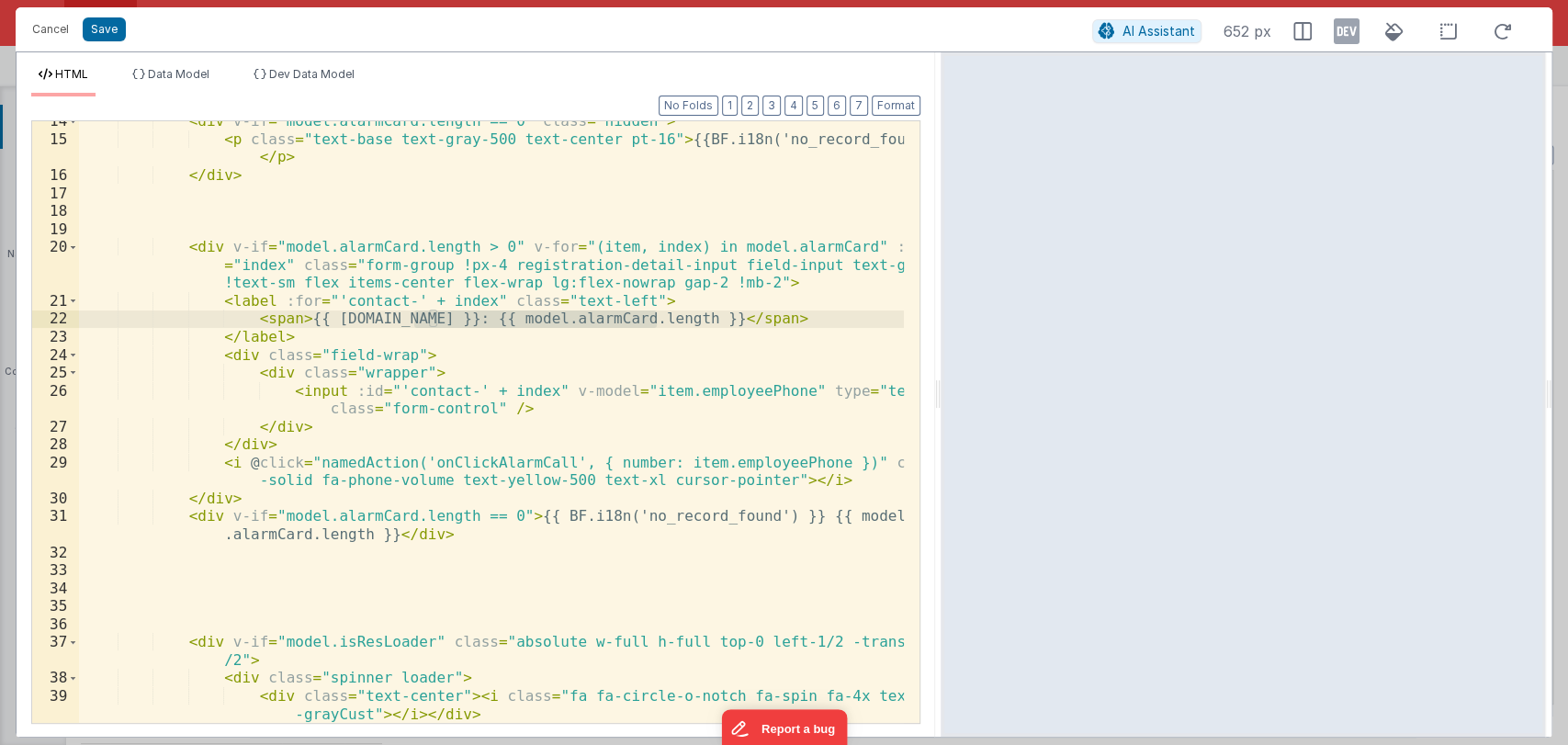
drag, startPoint x: 414, startPoint y: 320, endPoint x: 659, endPoint y: 318, distance: 245.0
click at [659, 318] on div "< div v-if = "model.alarmCard.length == 0" class = "hidden" > < p class = "text…" at bounding box center [491, 430] width 825 height 637
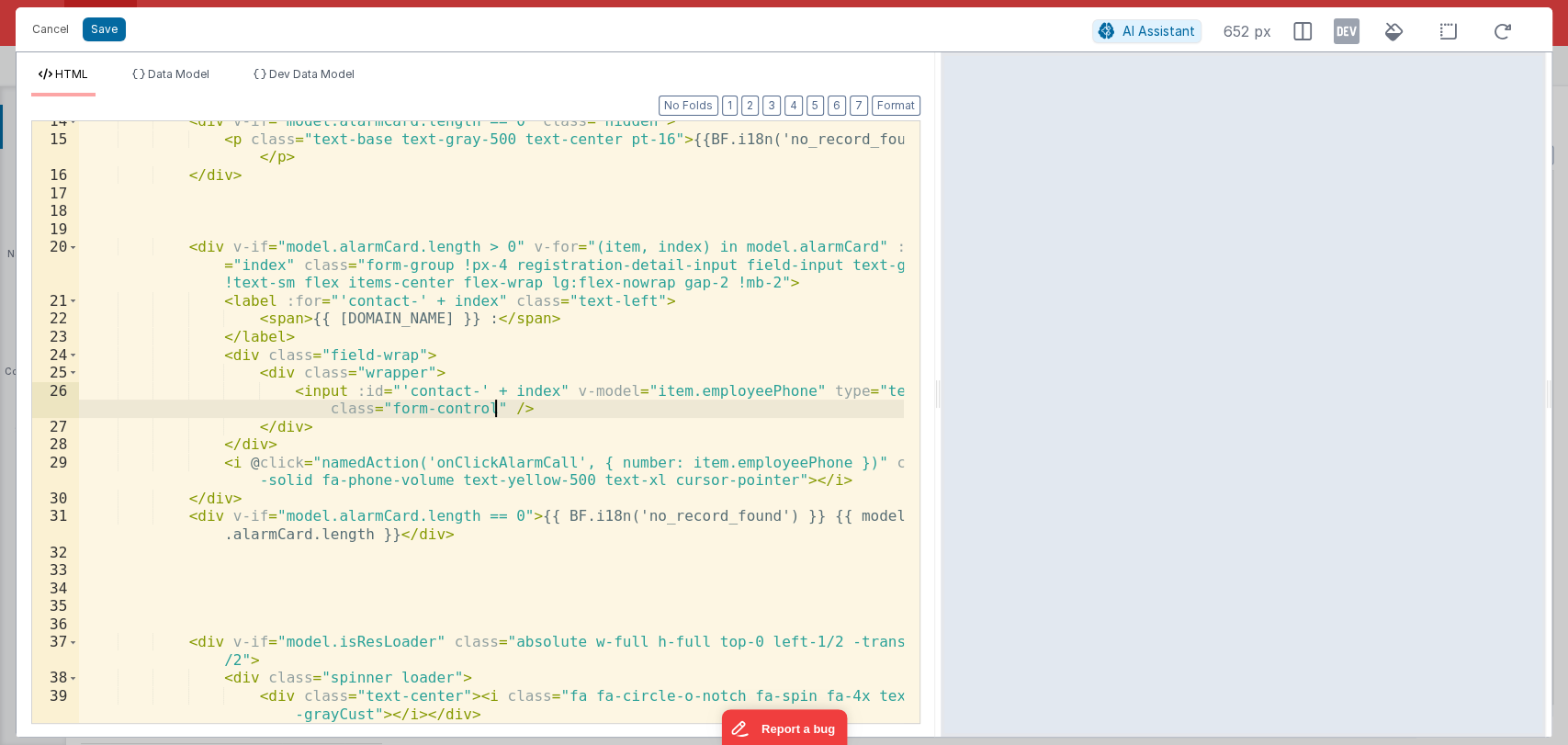
click at [515, 407] on div "< div v-if = "model.alarmCard.length == 0" class = "hidden" > < p class = "text…" at bounding box center [491, 430] width 825 height 637
click at [102, 31] on button "Save" at bounding box center [103, 30] width 43 height 24
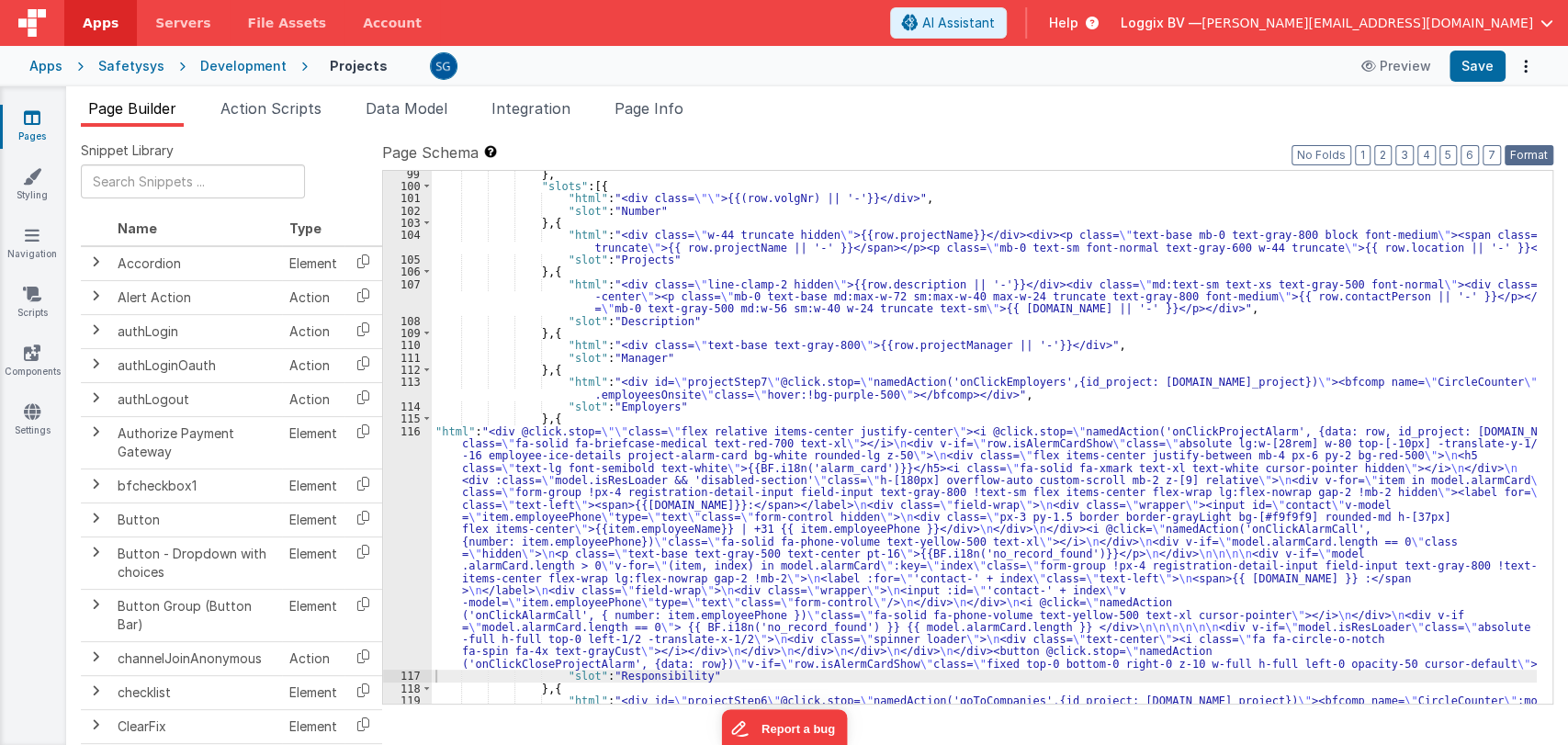
click at [1531, 149] on button "Format" at bounding box center [1528, 155] width 49 height 20
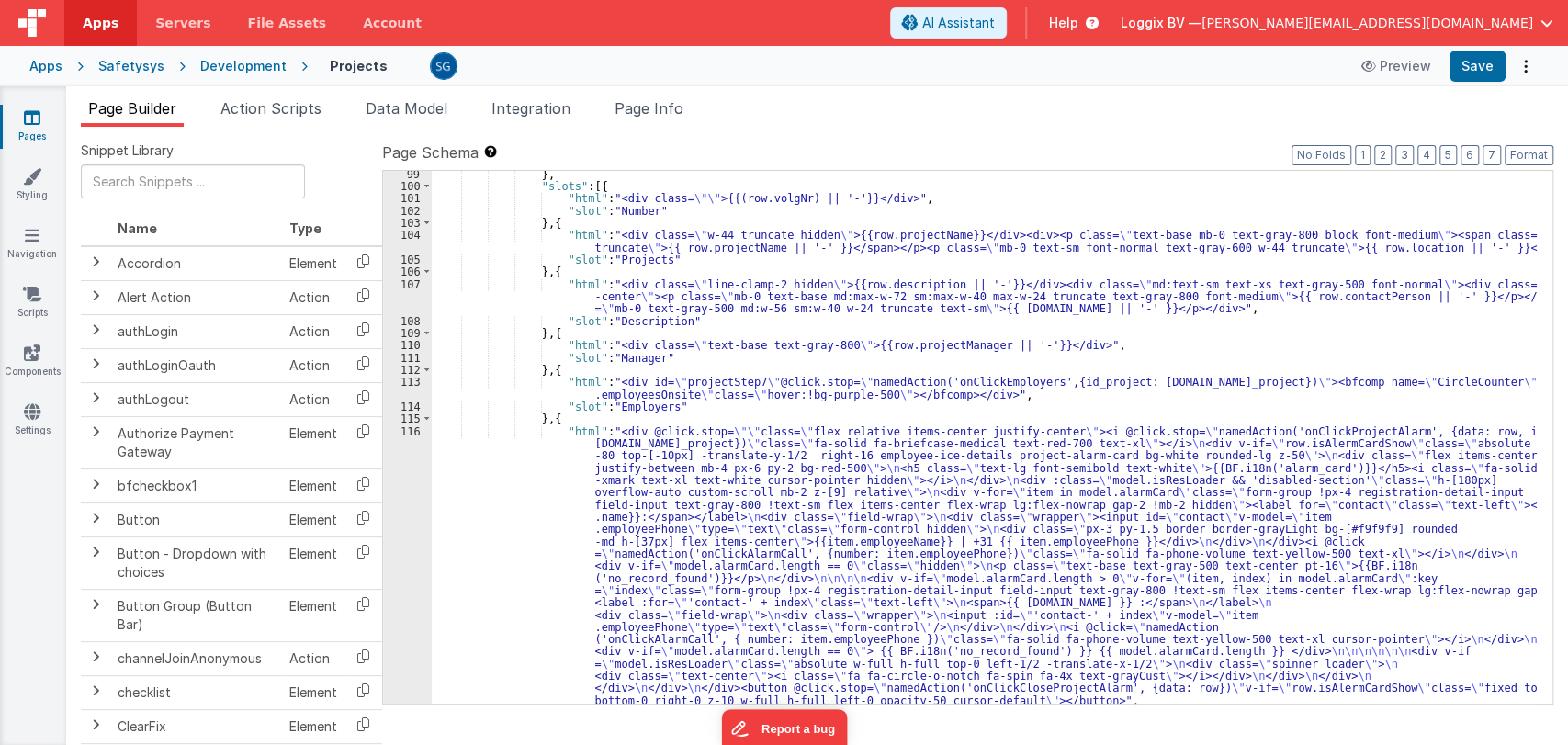
click at [1470, 48] on div "Apps Safetysys Development Projects Preview Save" at bounding box center [784, 66] width 1568 height 41
click at [1471, 55] on button "Save" at bounding box center [1477, 66] width 56 height 31
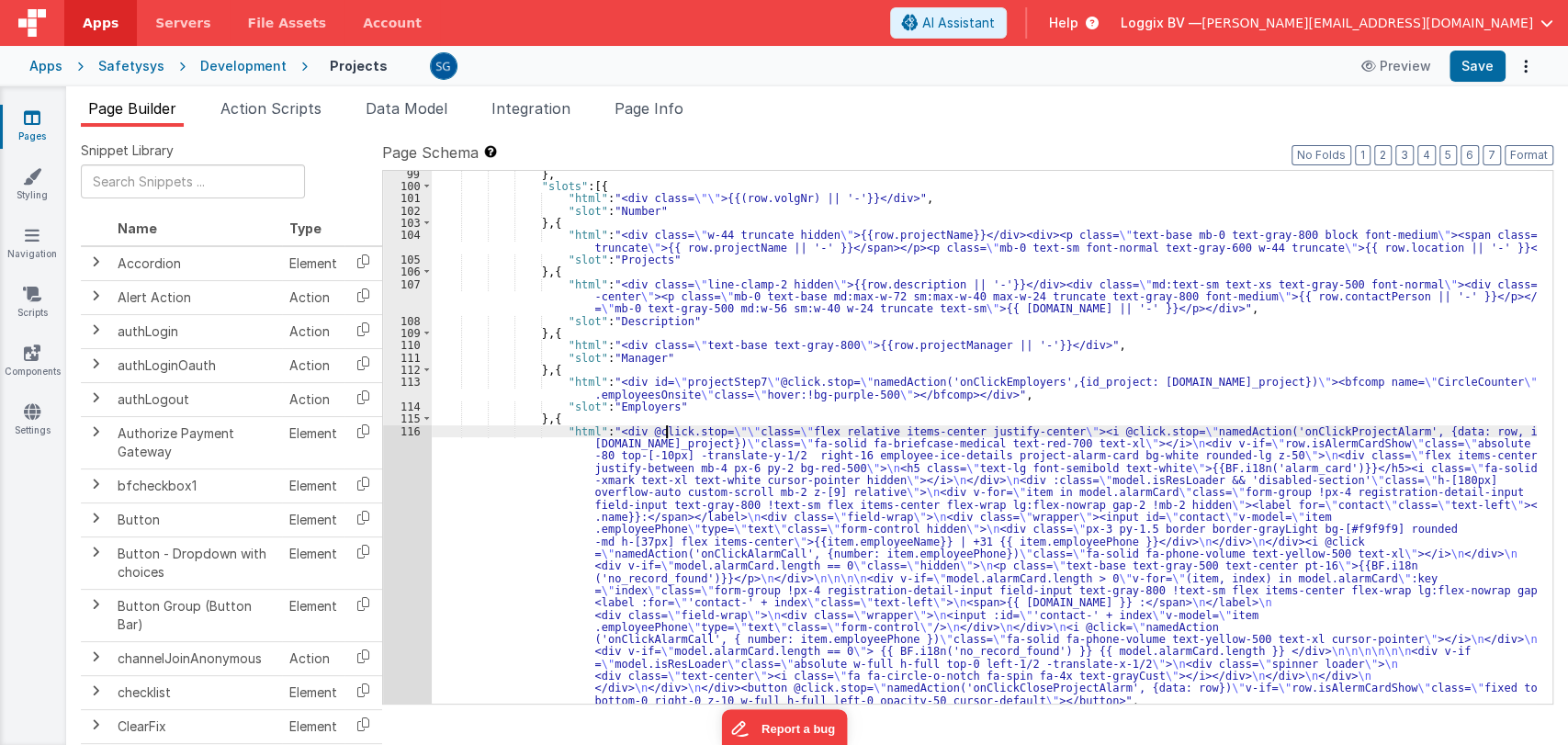
click at [666, 435] on div "} , "slots" : [{ "html" : "<div class= \"\" >{{(row.volgNr) || '-'}}</div>" , "…" at bounding box center [984, 446] width 1105 height 557
click at [413, 429] on div "116" at bounding box center [406, 566] width 49 height 282
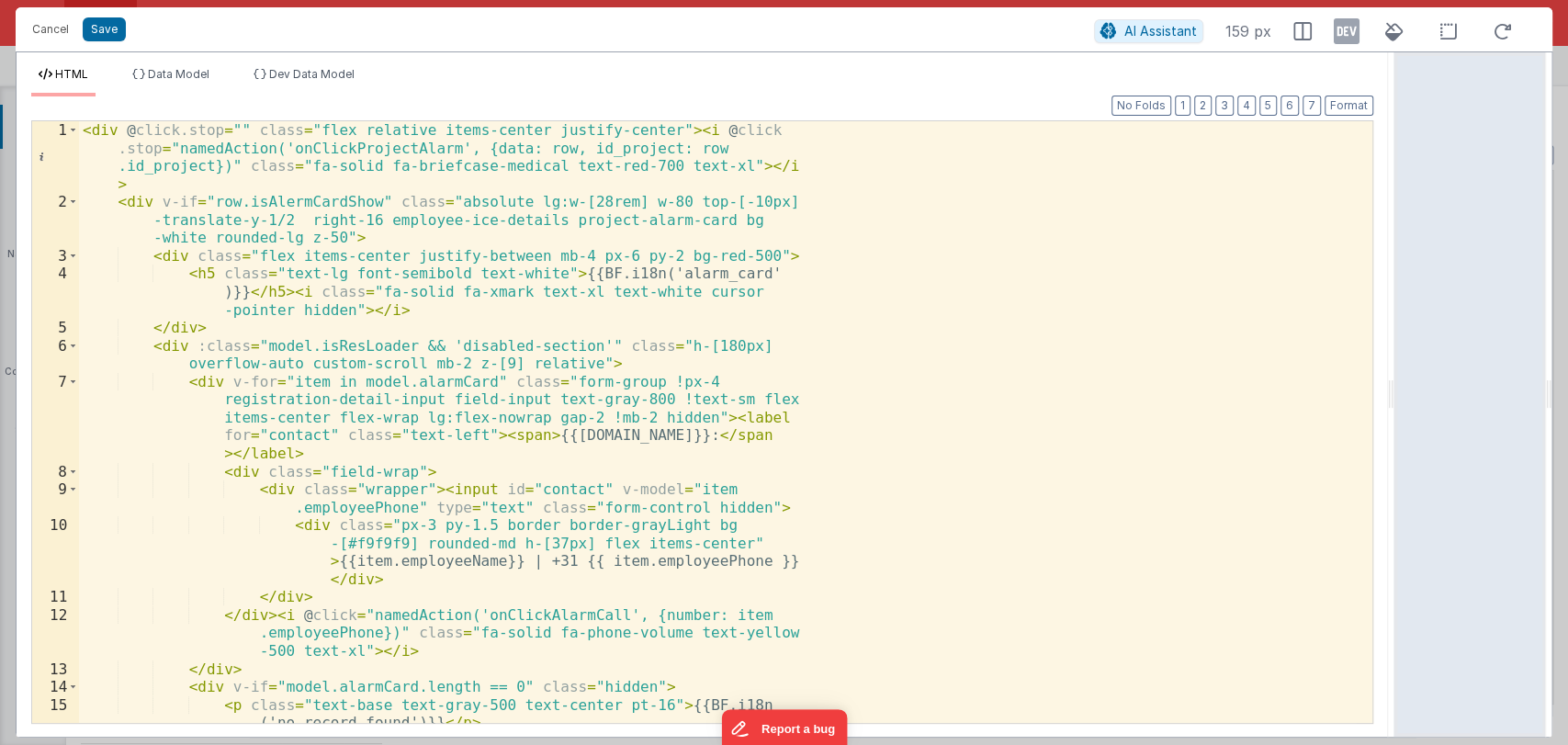
drag, startPoint x: 781, startPoint y: 393, endPoint x: 1443, endPoint y: 405, distance: 662.1
click at [1443, 405] on html "Cancel Save AI Assistant 159 px HTML Data Model Dev Data Model Format 7 6 5 4 3…" at bounding box center [784, 372] width 1568 height 745
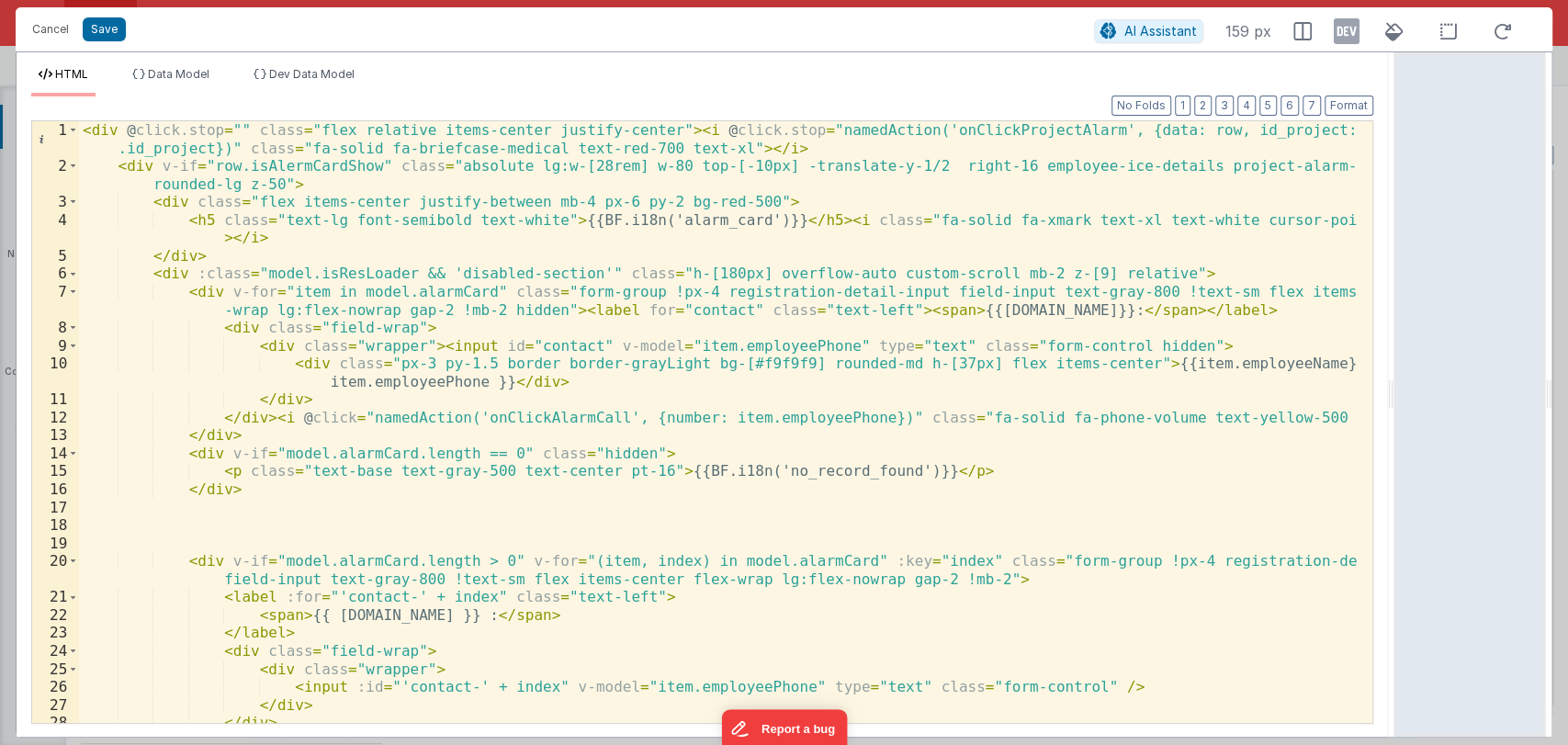
click at [927, 471] on div "< div @ click.stop = "" class = "flex relative items-center justify-center" > <…" at bounding box center [717, 457] width 1278 height 672
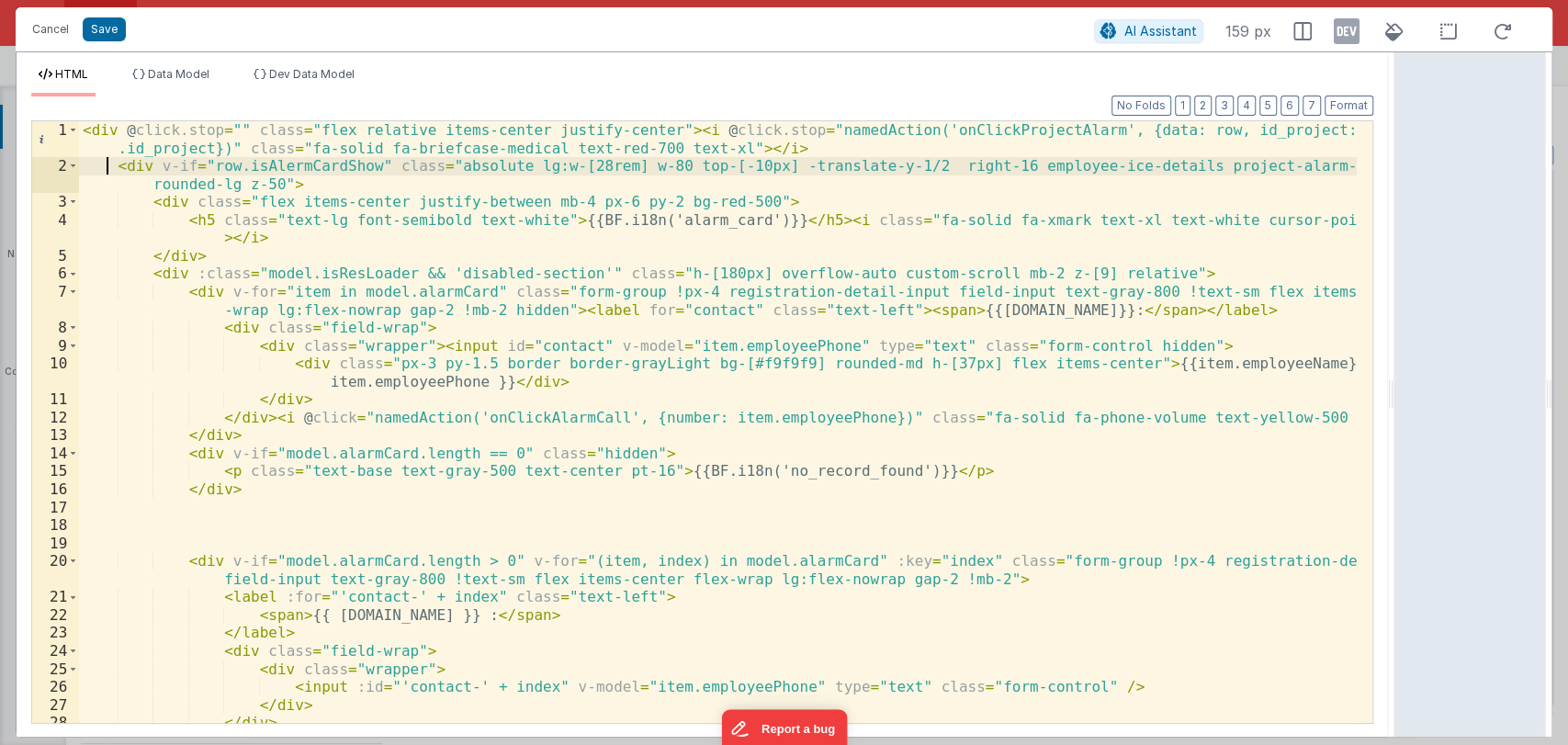
click at [110, 171] on div "< div @ click.stop = "" class = "flex relative items-center justify-center" > <…" at bounding box center [717, 457] width 1278 height 672
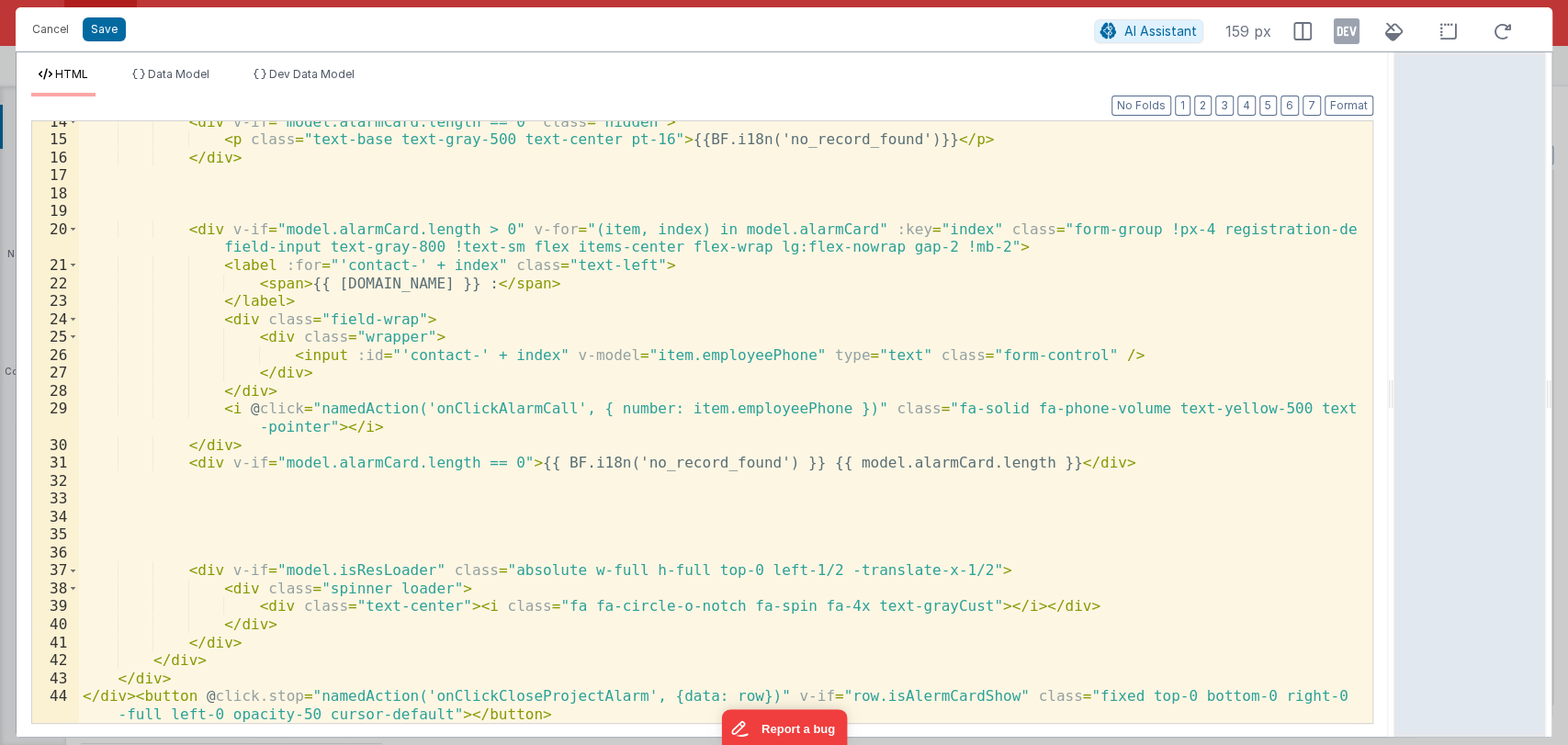
scroll to position [332, 0]
click at [551, 508] on div "< div v-if = "model.alarmCard.length == 0" class = "hidden" > < p class = "text…" at bounding box center [717, 441] width 1278 height 656
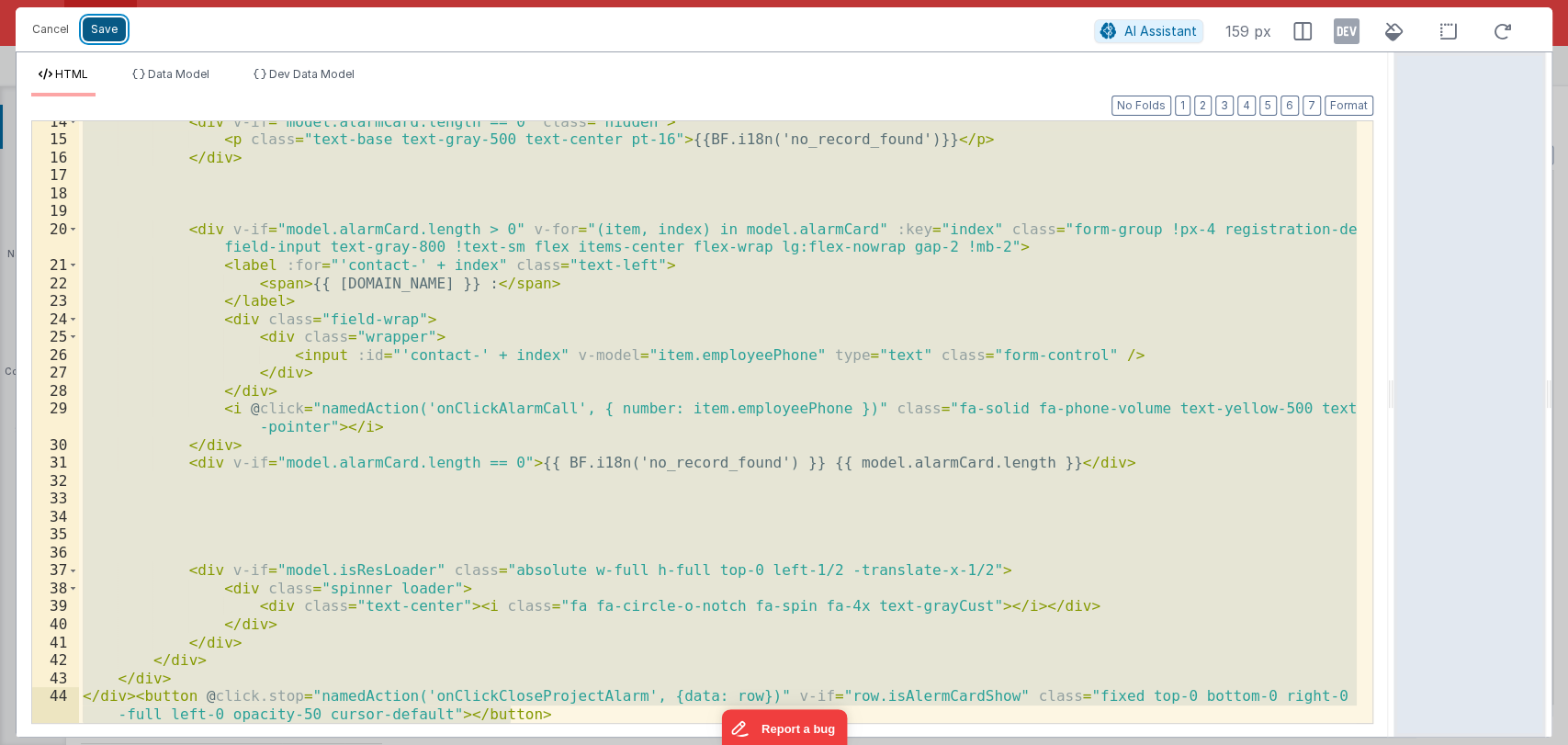
click at [110, 31] on button "Save" at bounding box center [103, 30] width 43 height 24
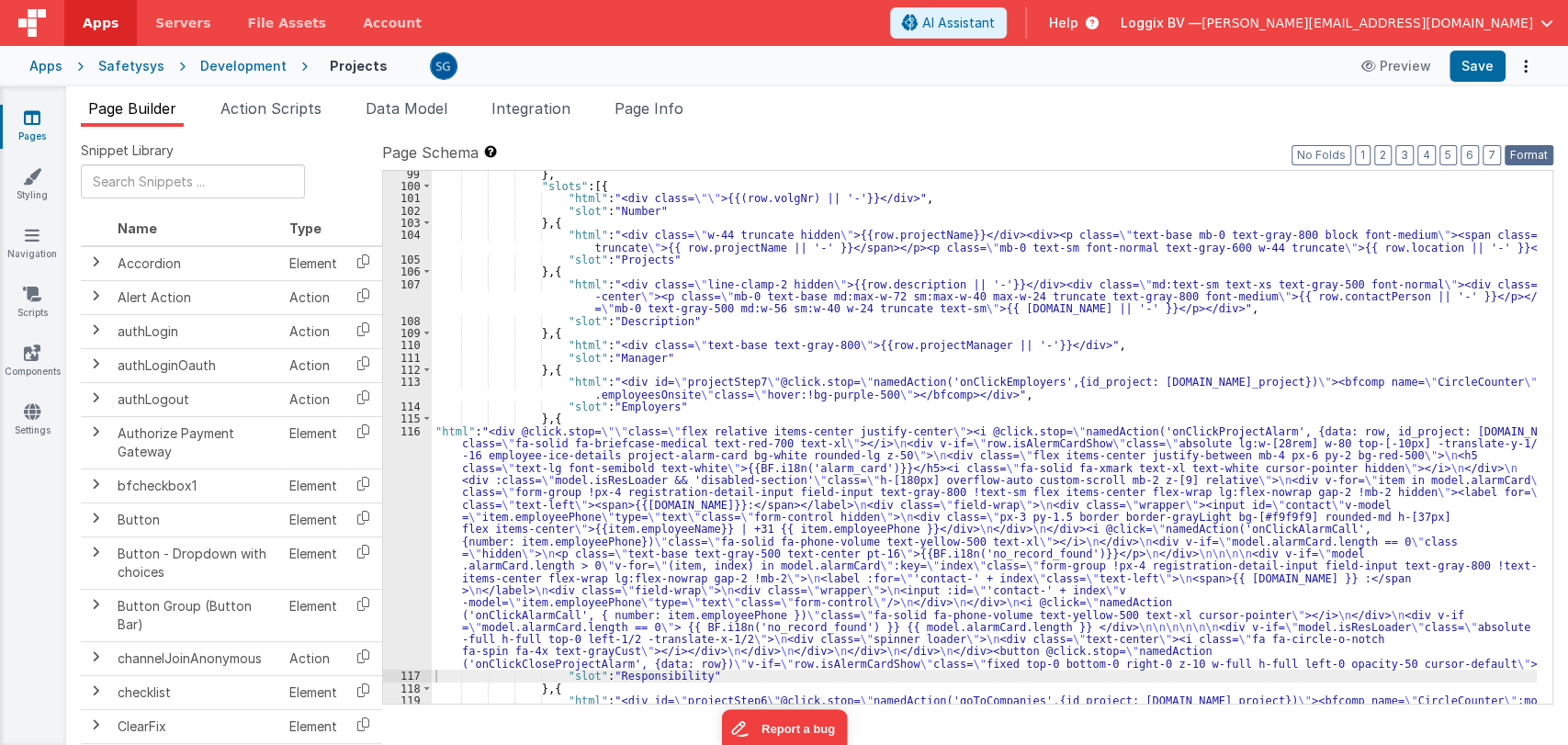
click at [1531, 153] on button "Format" at bounding box center [1528, 155] width 49 height 20
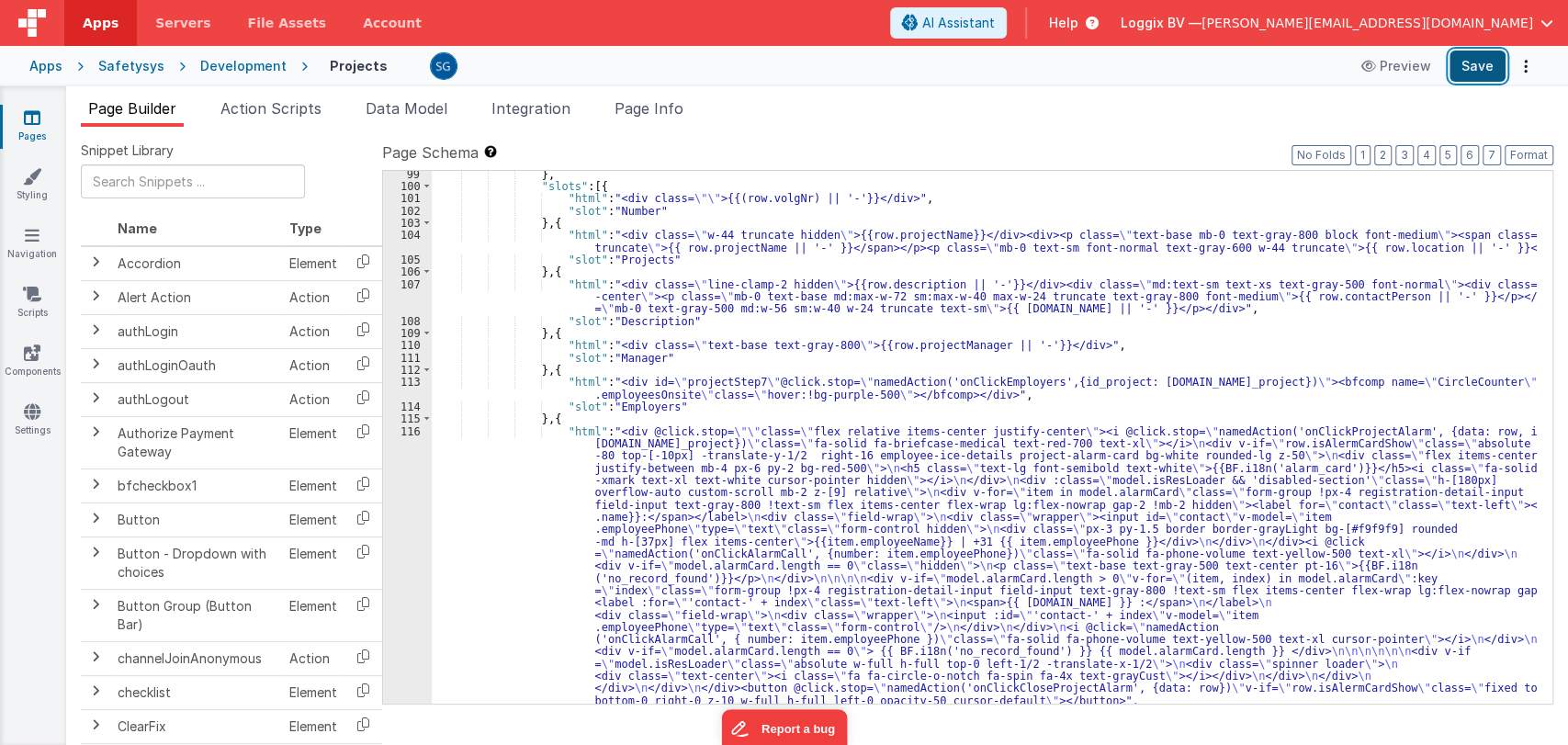
click at [1473, 71] on button "Save" at bounding box center [1477, 66] width 56 height 31
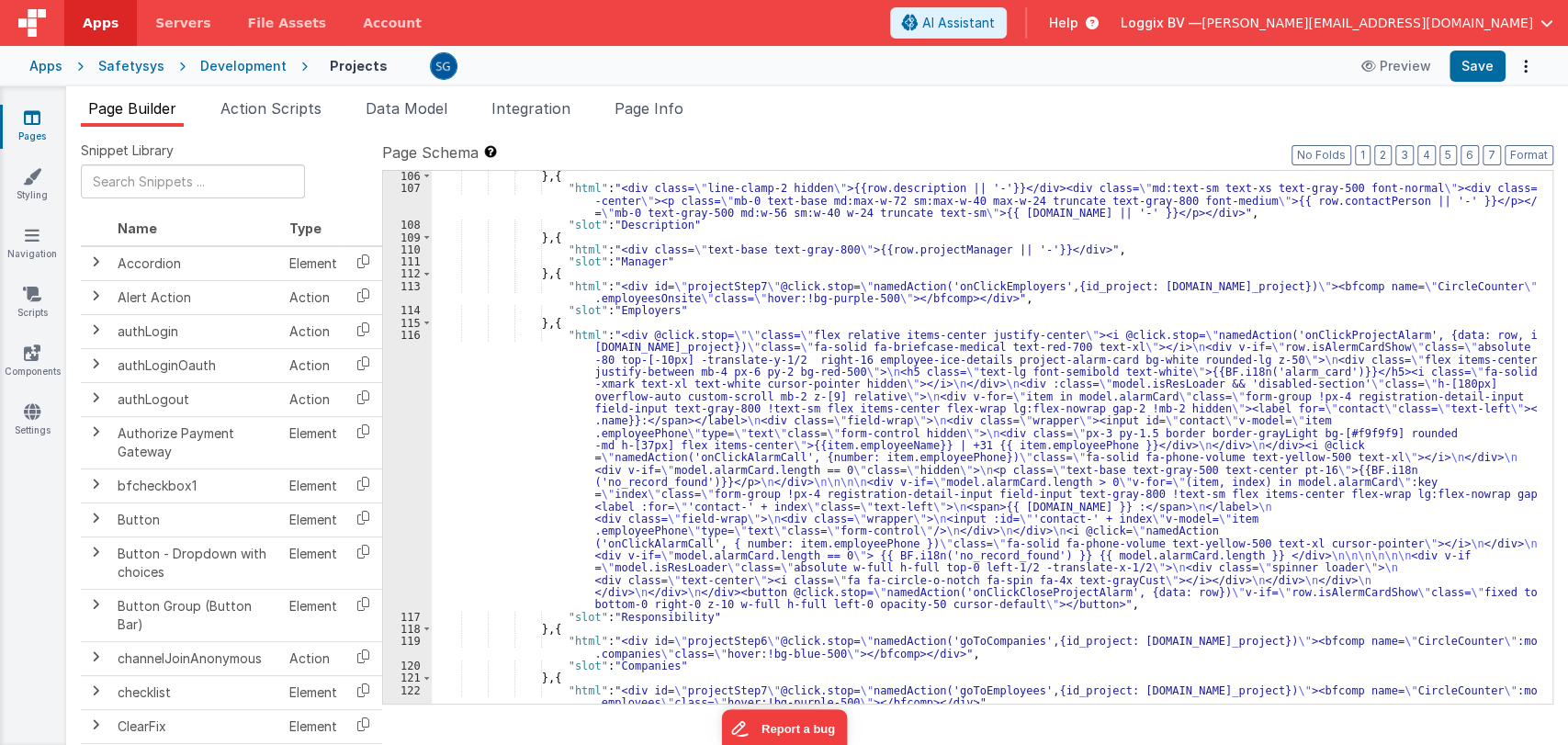
scroll to position [1507, 0]
click at [728, 619] on div "} , { "html" : "<div class= \" line-clamp-2 hidden \" >{{row.description || '-'…" at bounding box center [984, 447] width 1105 height 557
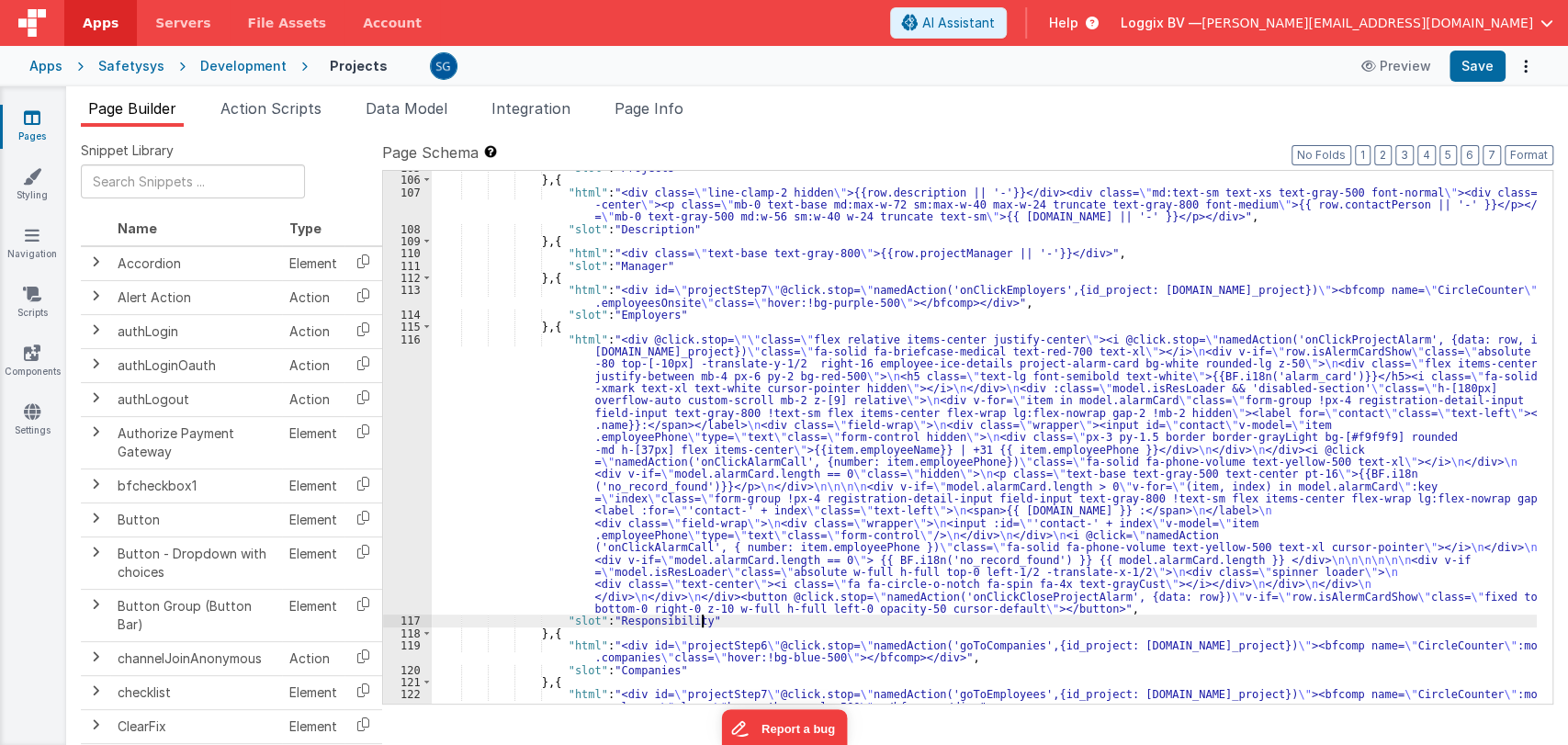
scroll to position [1502, 0]
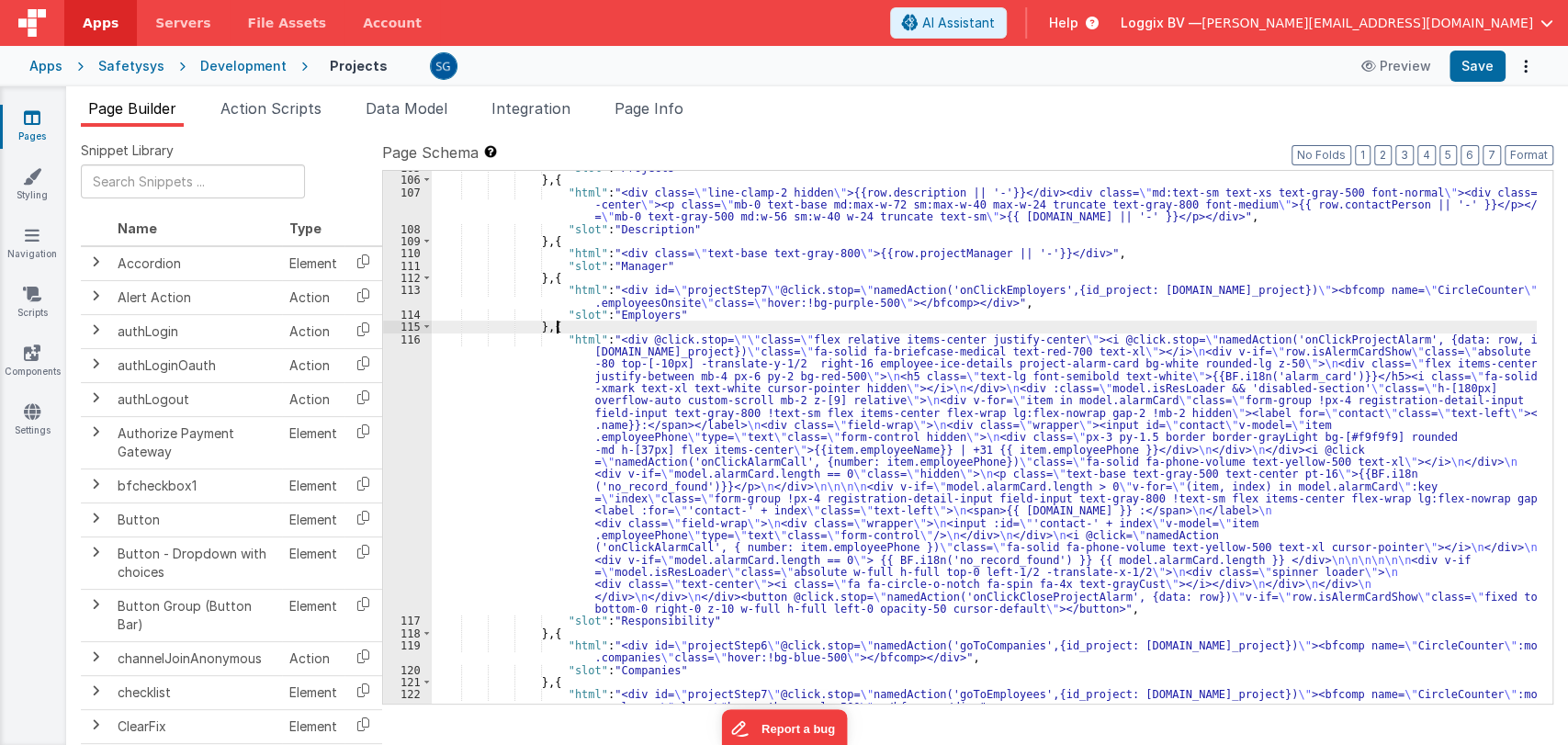
click at [693, 325] on div ""slot" : "Projects" } , { "html" : "<div class= \" line-clamp-2 hidden \" >{{ro…" at bounding box center [984, 446] width 1105 height 569
click at [723, 318] on div ""slot" : "Projects" } , { "html" : "<div class= \" line-clamp-2 hidden \" >{{ro…" at bounding box center [984, 446] width 1105 height 569
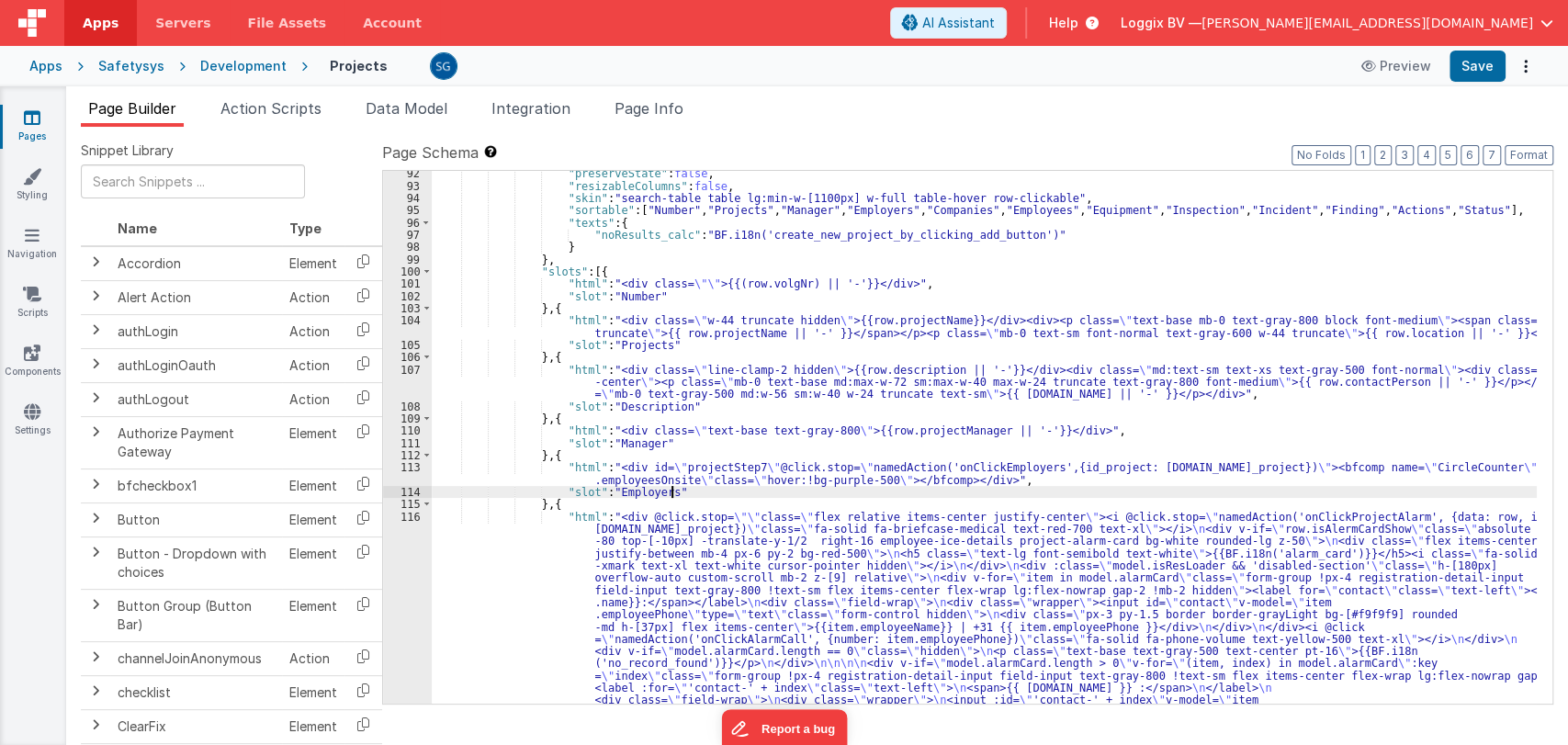
scroll to position [1326, 0]
click at [572, 515] on div ""preserveState" : false , "resizableColumns" : false , "skin" : "search-table t…" at bounding box center [984, 578] width 1105 height 826
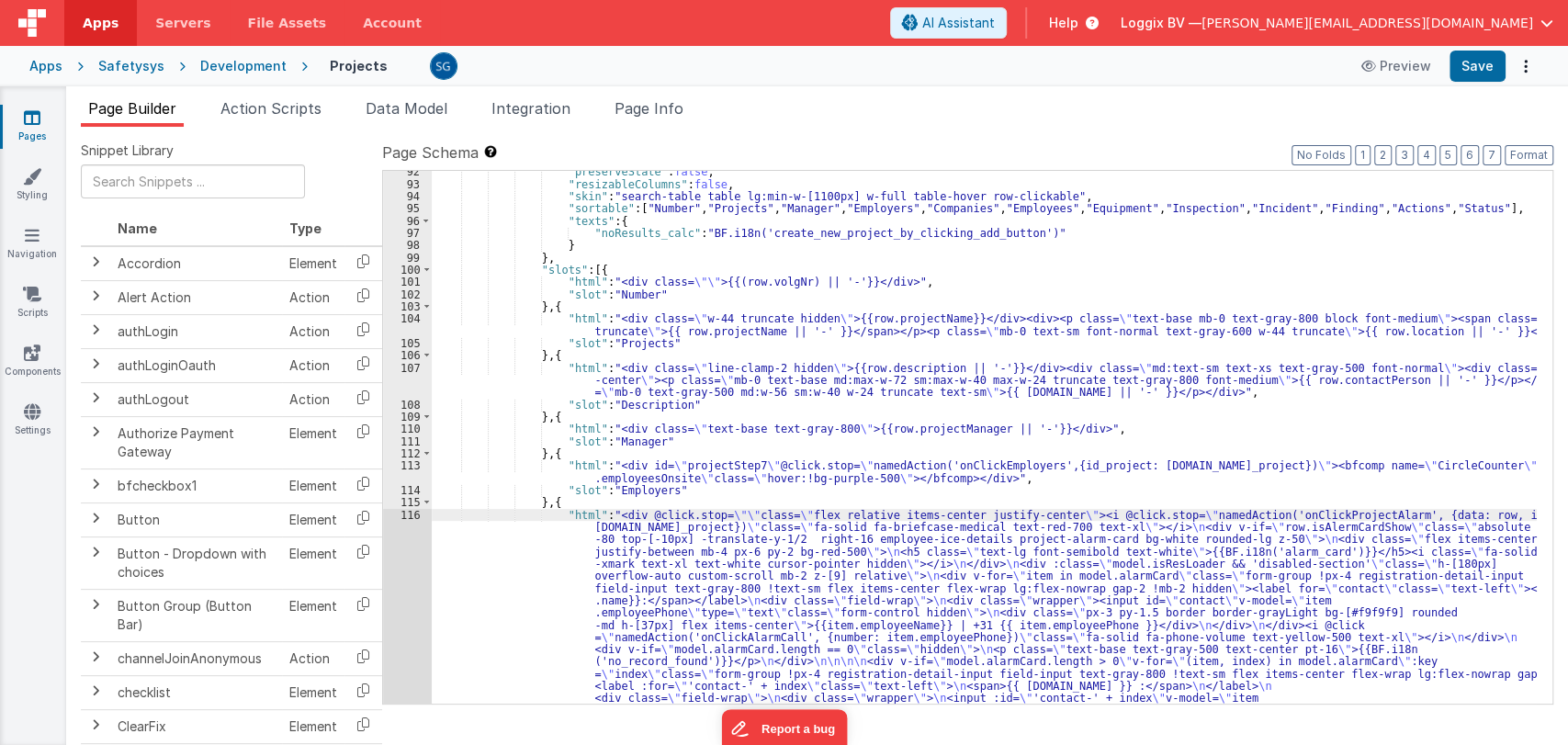
click at [414, 516] on div "116" at bounding box center [406, 650] width 49 height 282
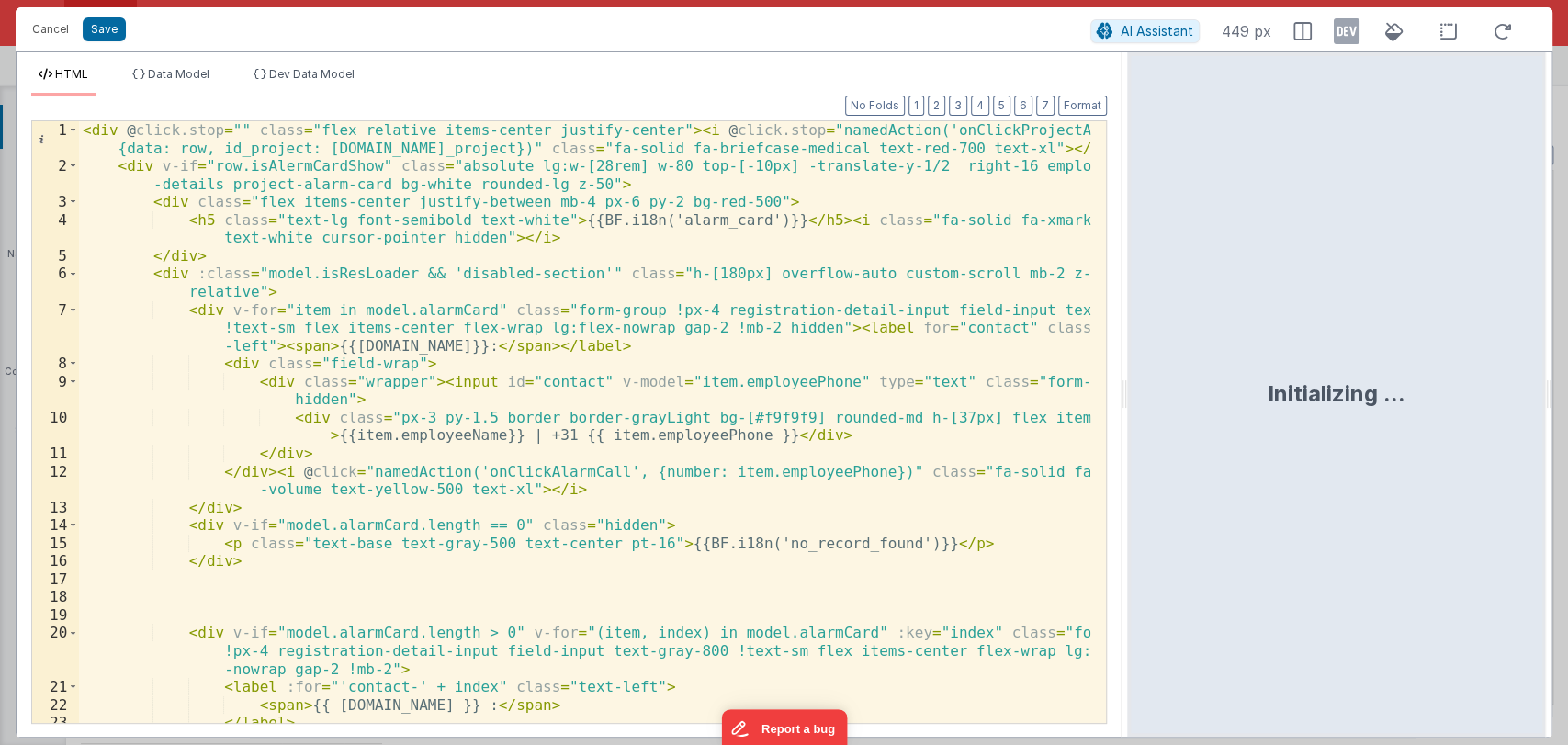
drag, startPoint x: 778, startPoint y: 397, endPoint x: 1129, endPoint y: 378, distance: 351.5
click at [1129, 378] on html "Cancel Save AI Assistant 449 px HTML Data Model Dev Data Model Format 7 6 5 4 3…" at bounding box center [784, 372] width 1568 height 745
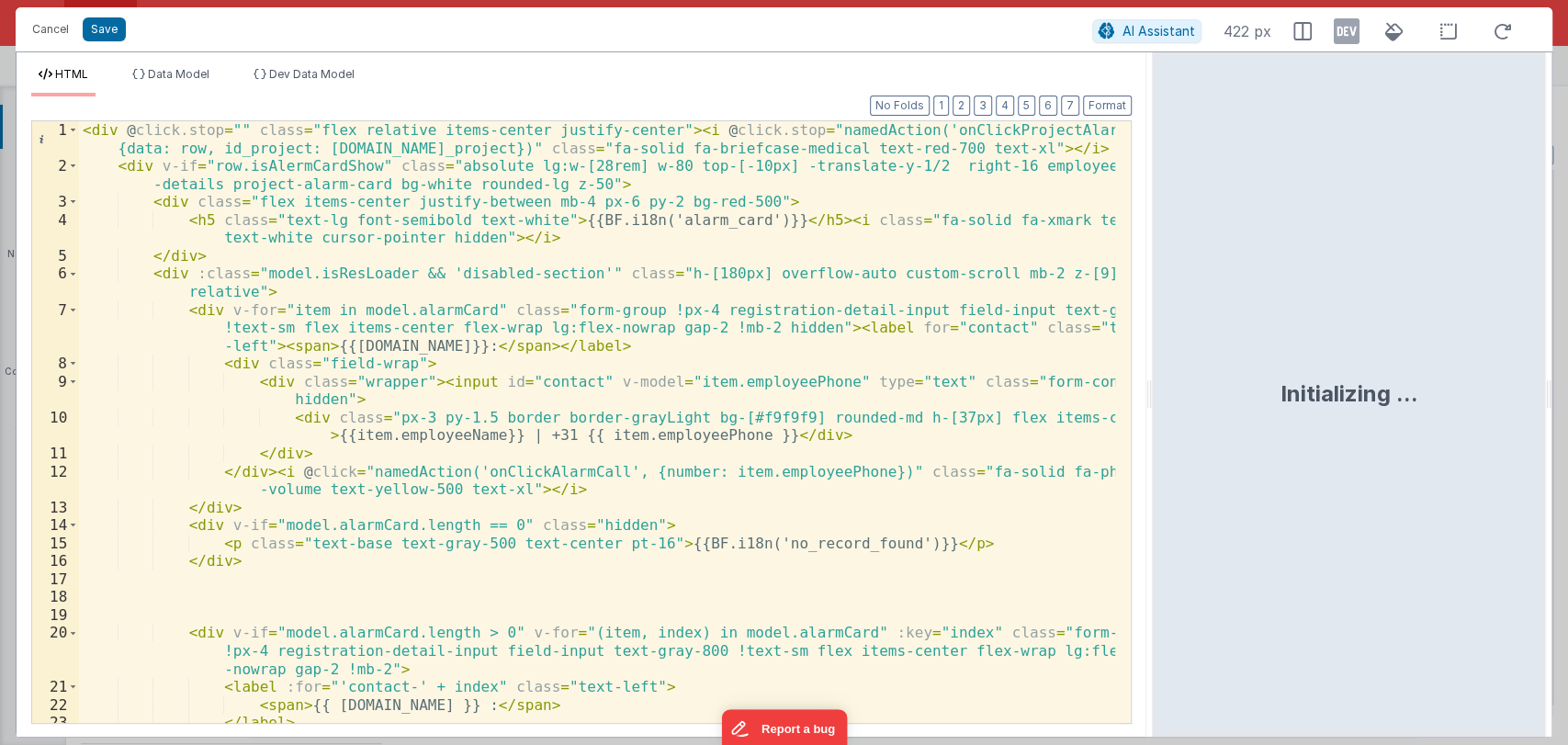
drag, startPoint x: 1123, startPoint y: 396, endPoint x: 1154, endPoint y: 394, distance: 31.1
click at [1154, 394] on html "Cancel Save AI Assistant 422 px HTML Data Model Dev Data Model Format 7 6 5 4 3…" at bounding box center [784, 372] width 1568 height 745
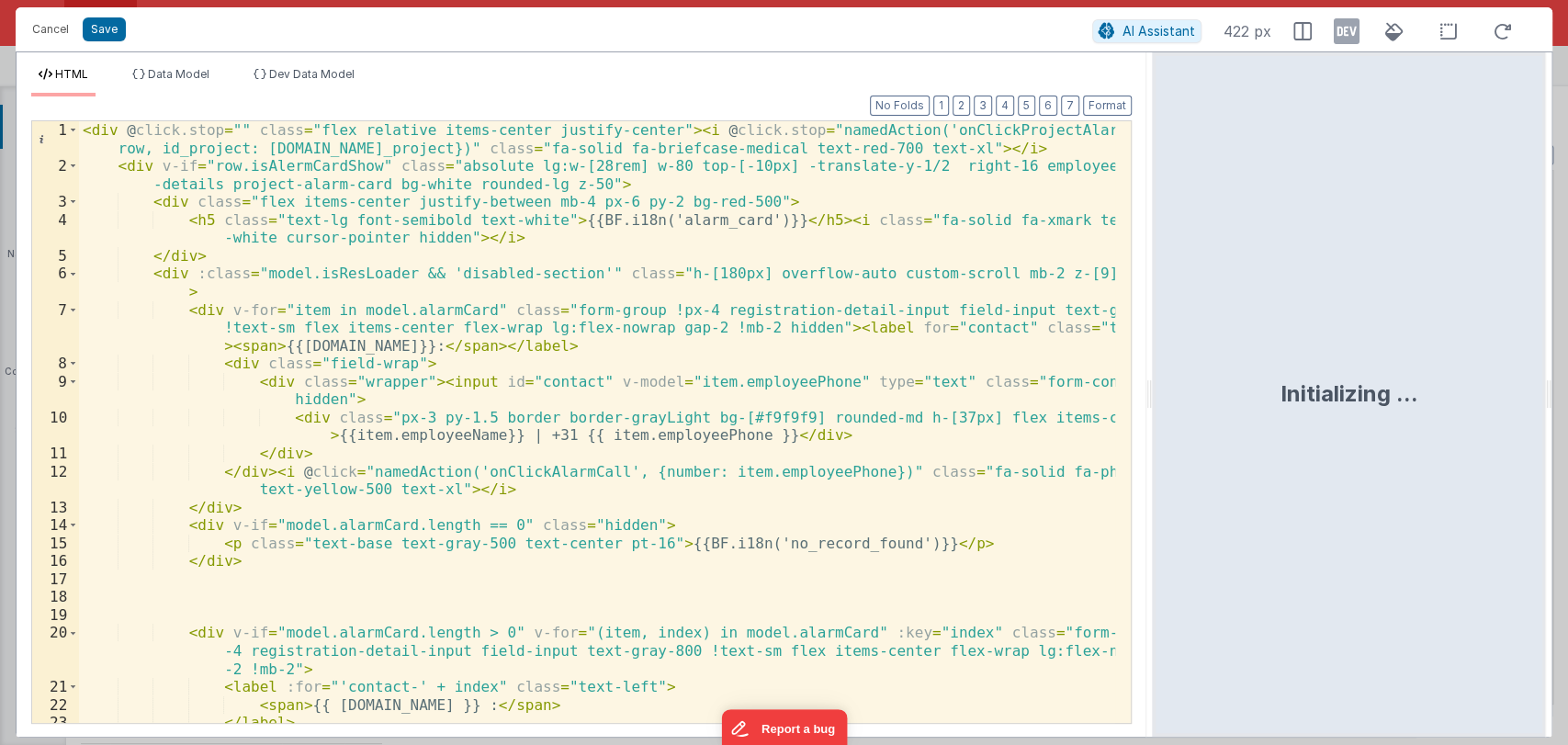
scroll to position [0, 0]
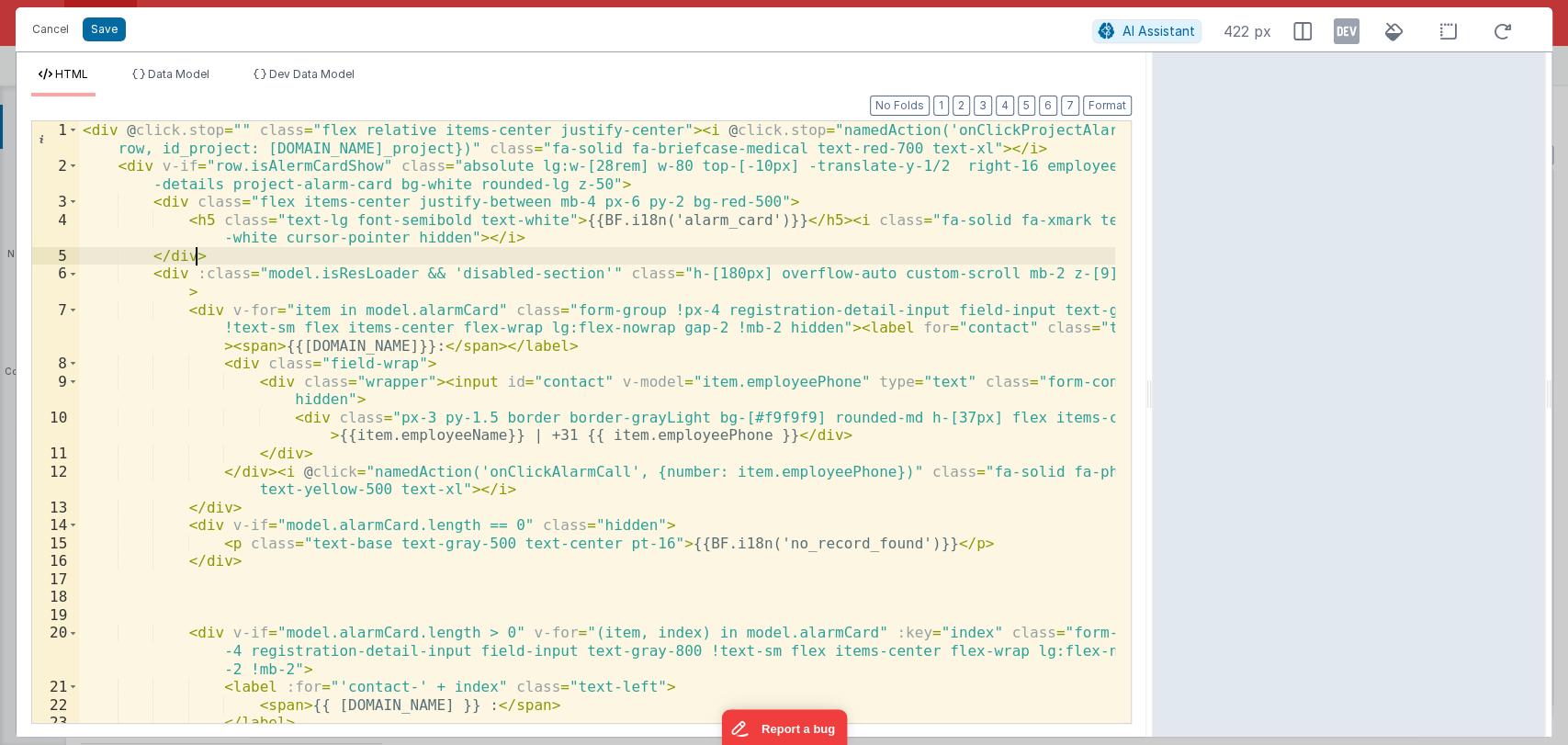
click at [579, 251] on div "< div @ click.stop = "" class = "flex relative items-center justify-center" > <…" at bounding box center [596, 449] width 1035 height 656
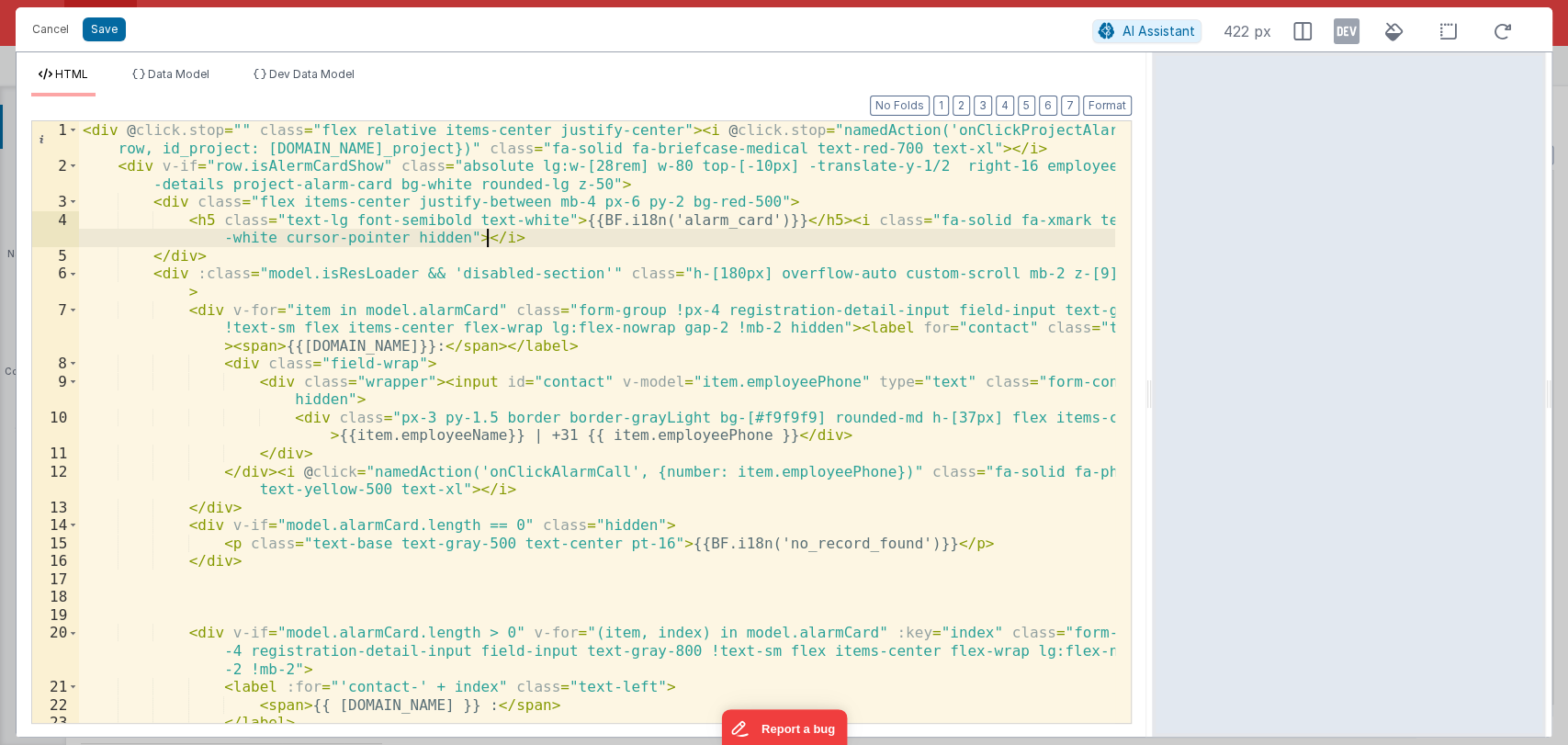
click at [556, 244] on div "< div @ click.stop = "" class = "flex relative items-center justify-center" > <…" at bounding box center [596, 449] width 1035 height 656
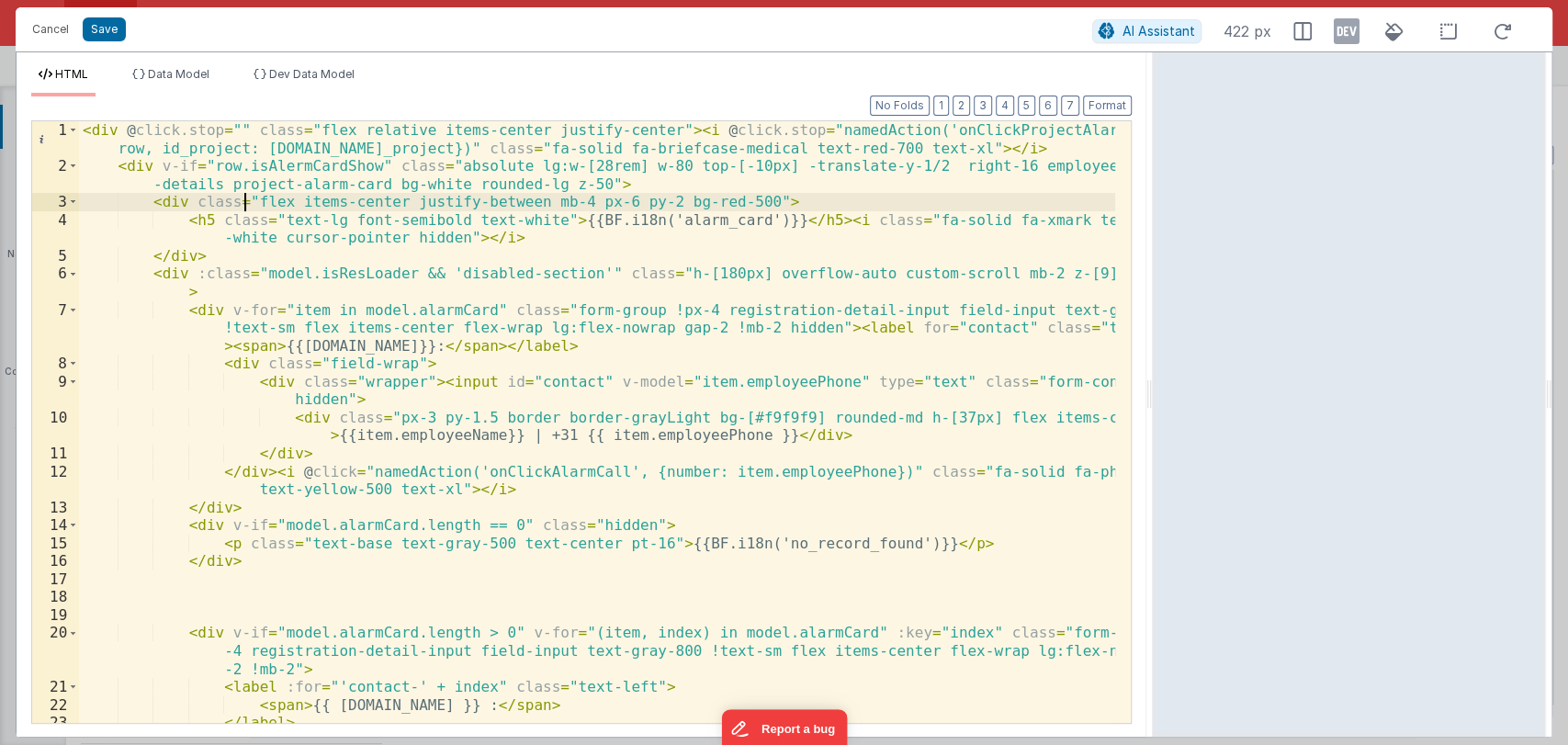
click at [242, 201] on div "< div @ click.stop = "" class = "flex relative items-center justify-center" > <…" at bounding box center [596, 449] width 1035 height 656
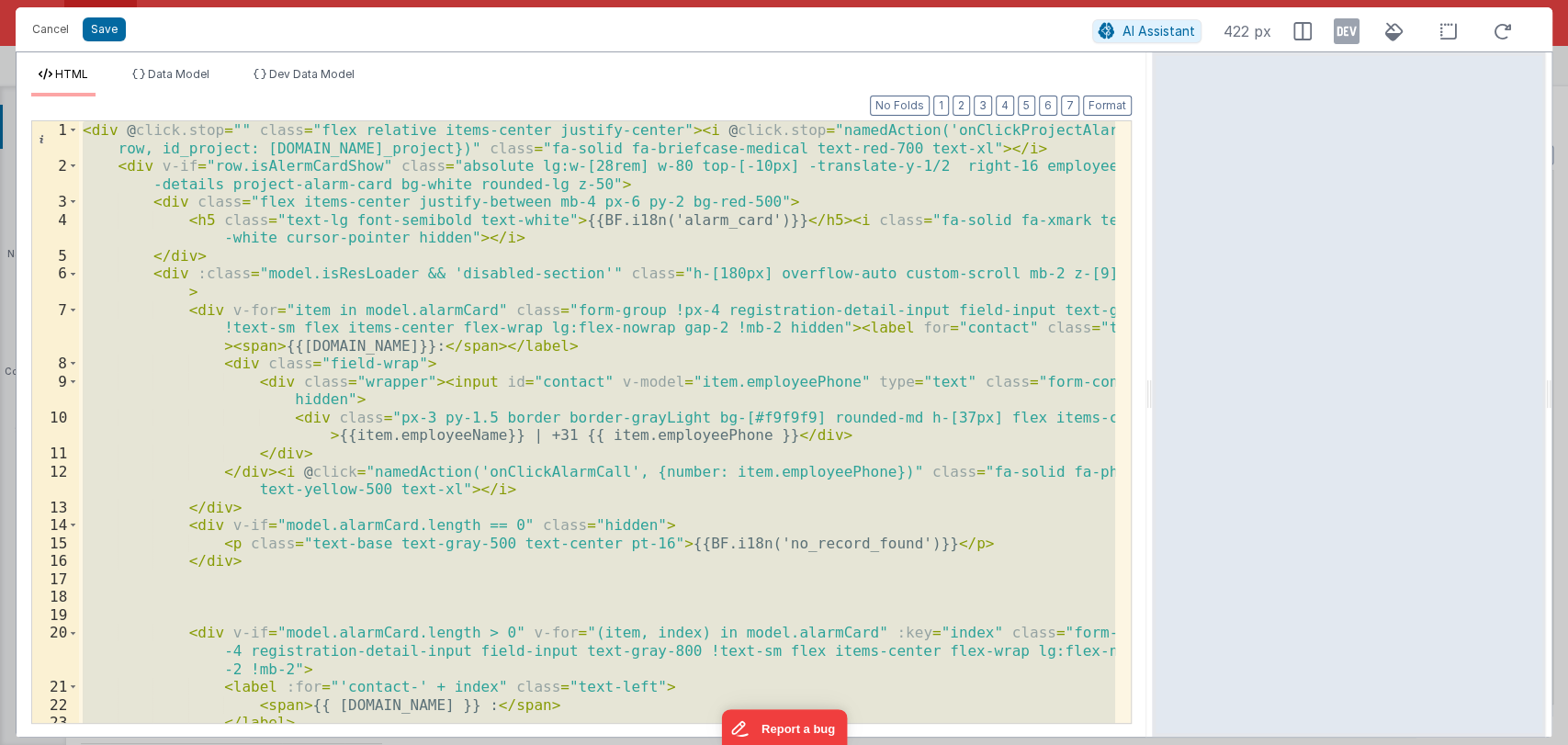
click at [549, 362] on div "< div @ click.stop = "" class = "flex relative items-center justify-center" > <…" at bounding box center [596, 421] width 1035 height 601
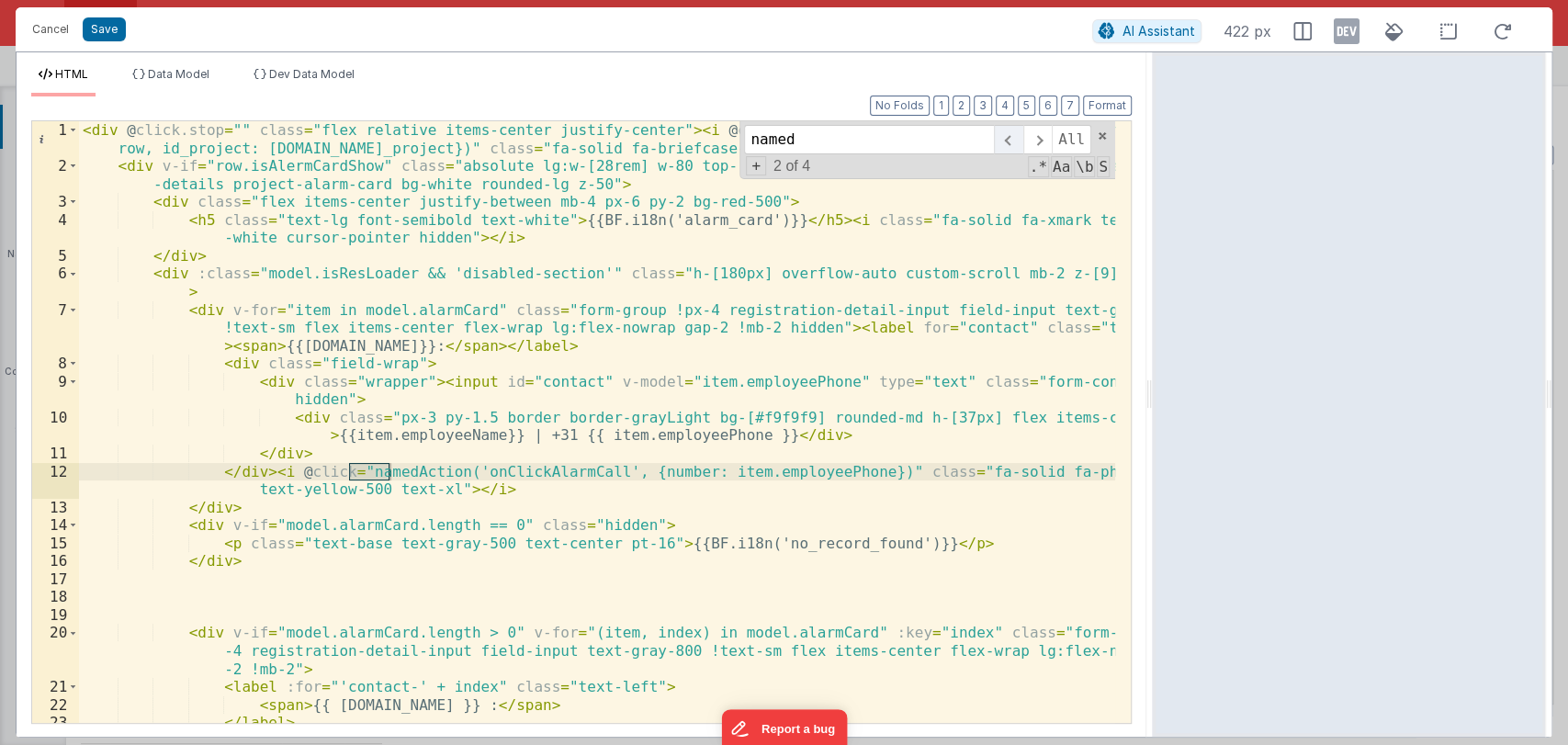
type input "named"
click at [1002, 146] on span at bounding box center [1008, 140] width 29 height 30
click at [1039, 141] on span at bounding box center [1037, 140] width 29 height 30
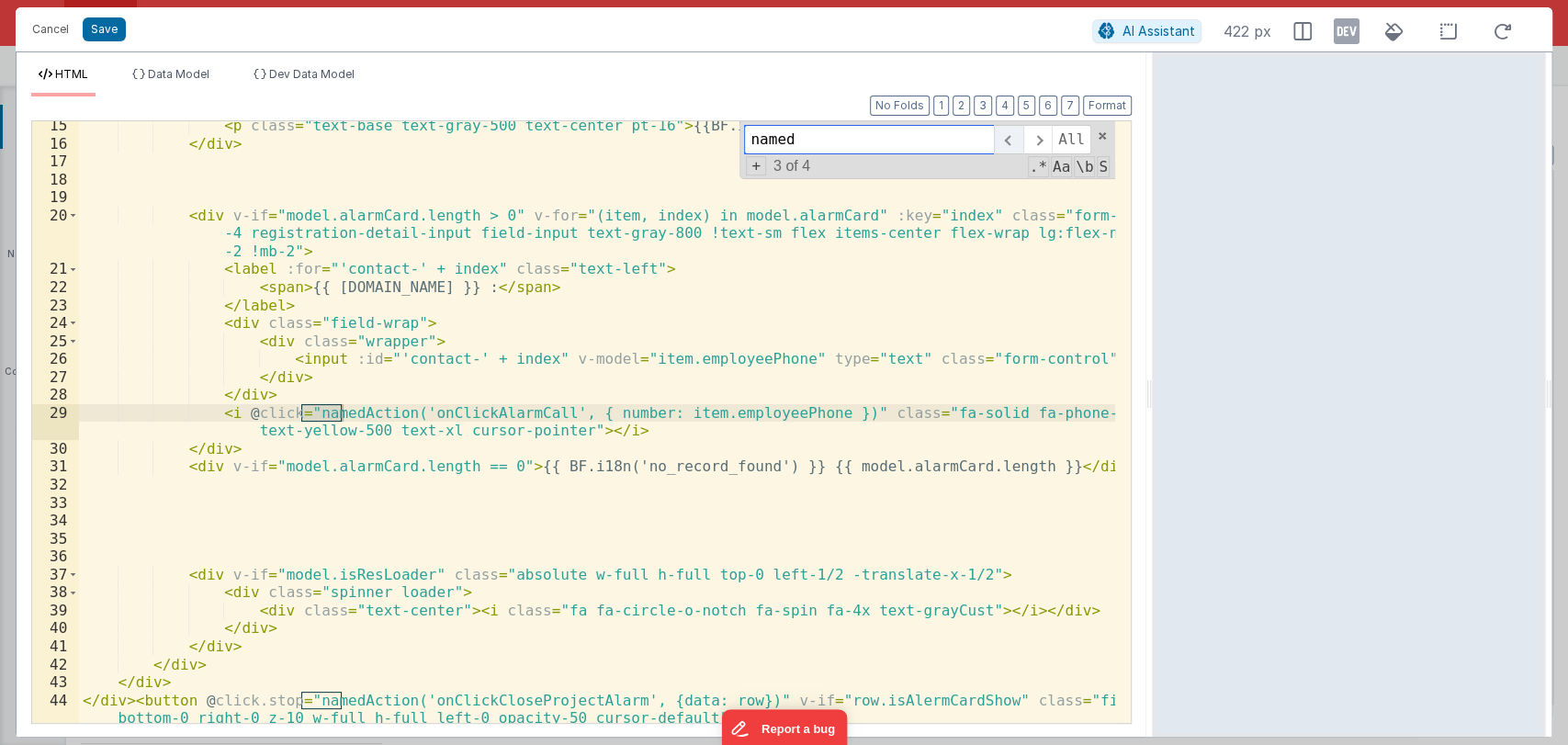
click at [1008, 139] on span at bounding box center [1008, 140] width 29 height 30
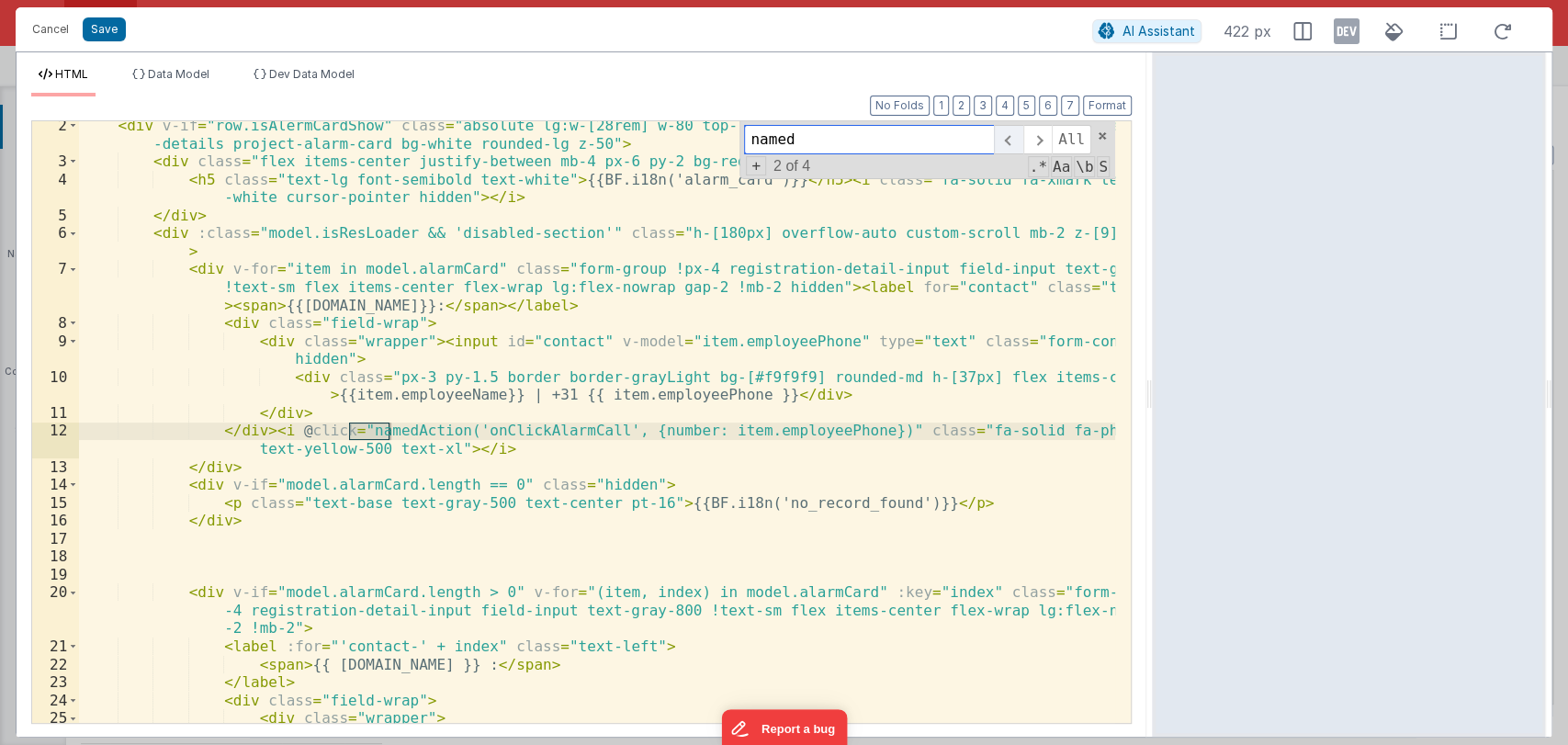
scroll to position [41, 0]
click at [1035, 137] on span at bounding box center [1037, 140] width 29 height 30
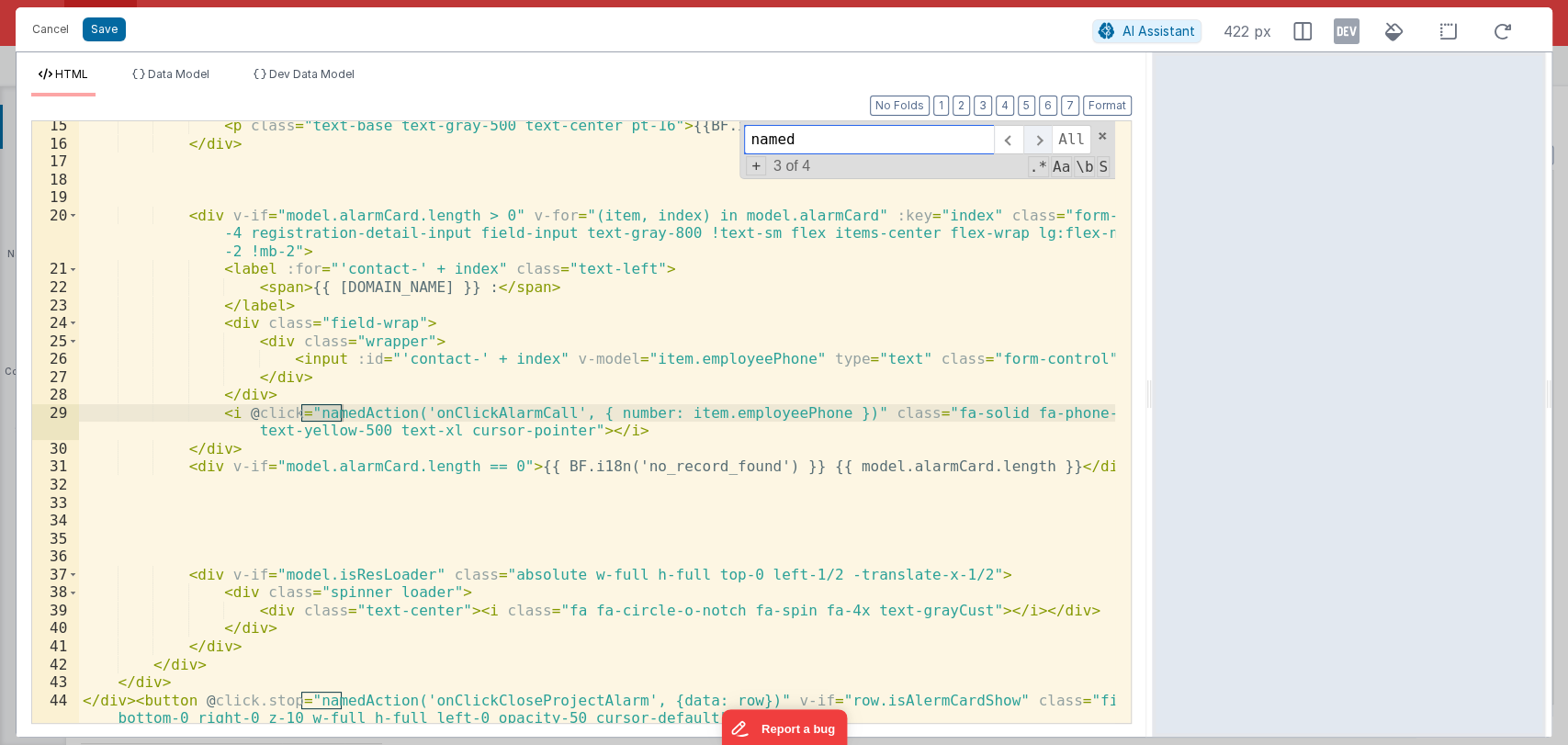
scroll to position [418, 0]
click at [1035, 137] on span at bounding box center [1037, 140] width 29 height 30
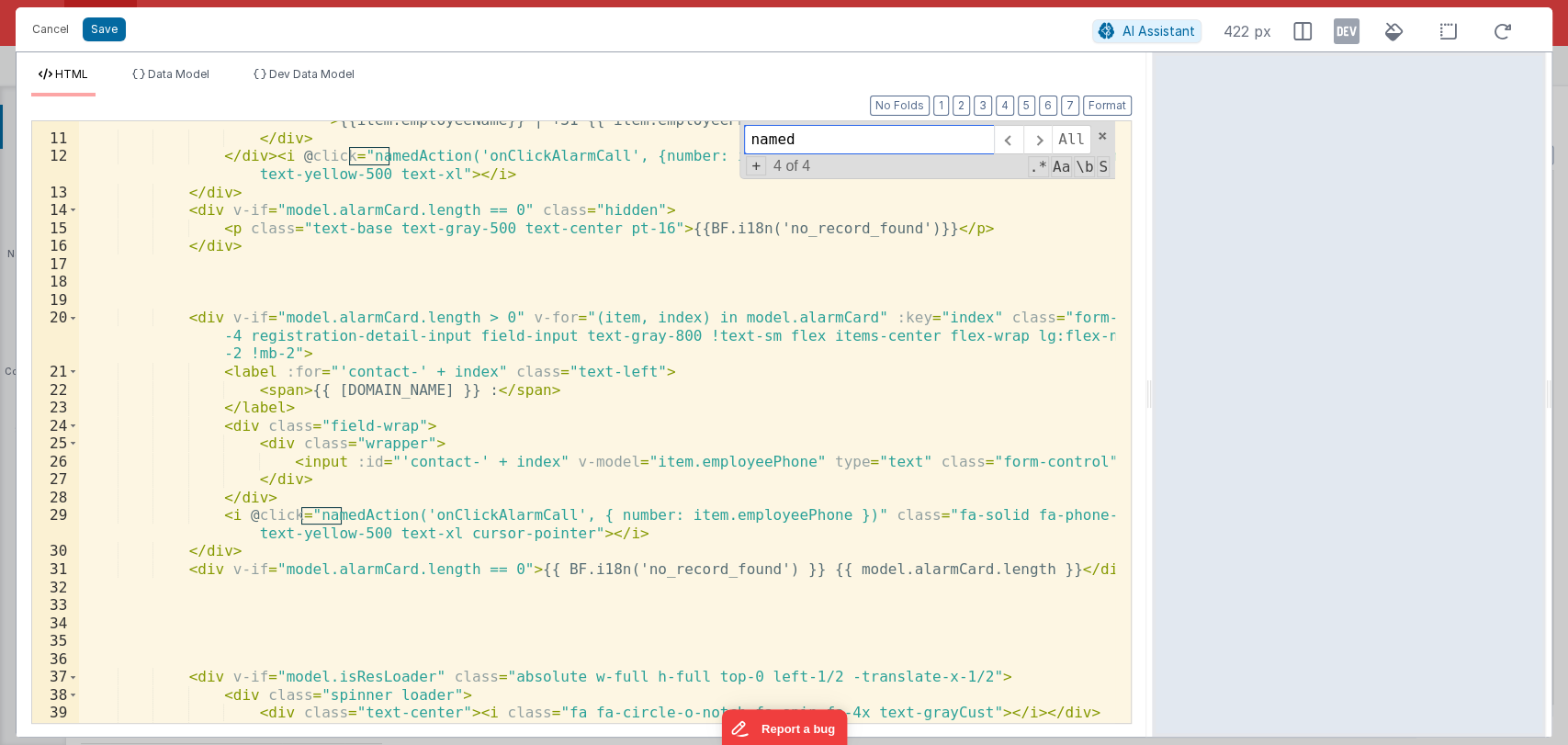
scroll to position [315, 0]
click at [1101, 134] on span at bounding box center [1102, 135] width 13 height 13
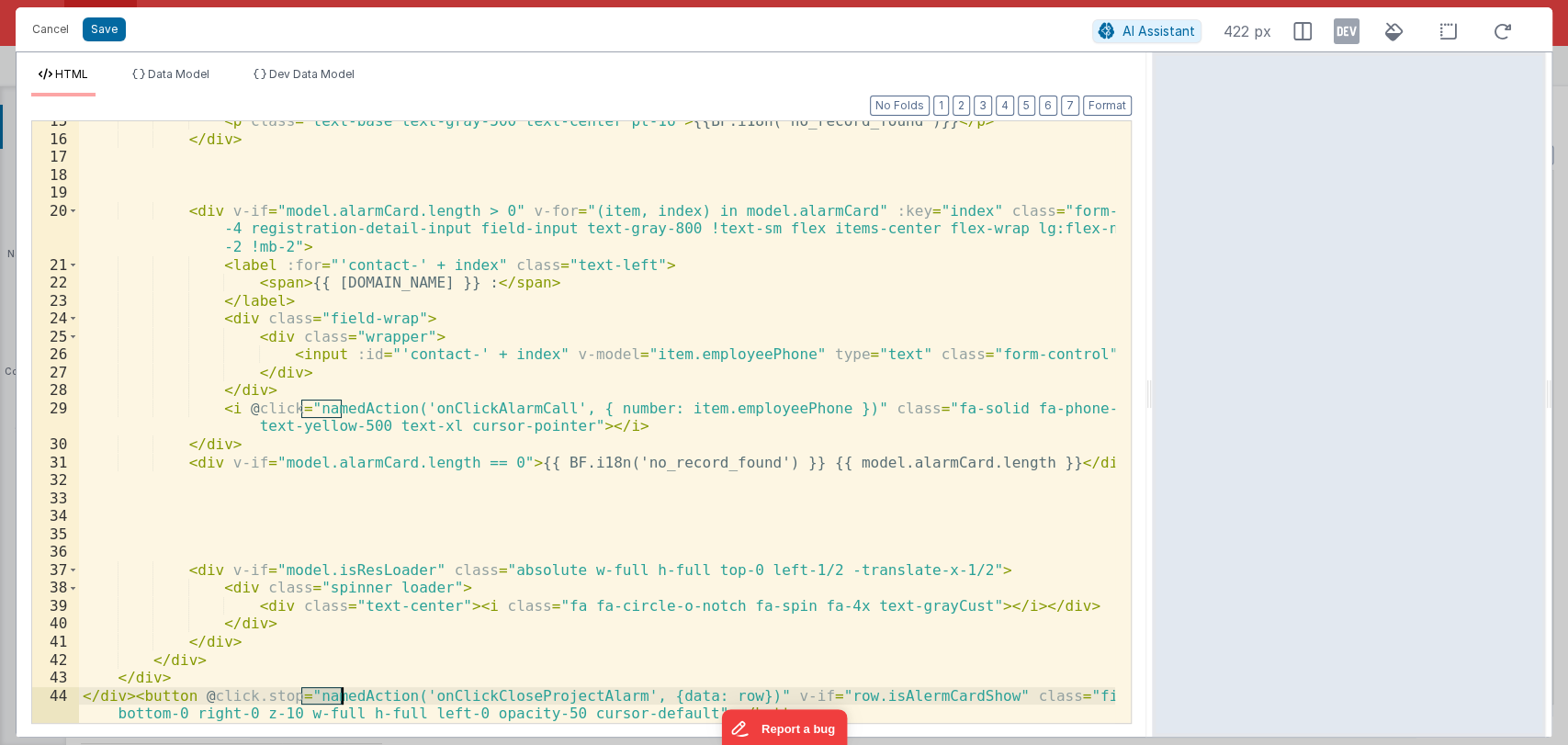
scroll to position [421, 0]
click at [61, 24] on button "Cancel" at bounding box center [50, 30] width 55 height 26
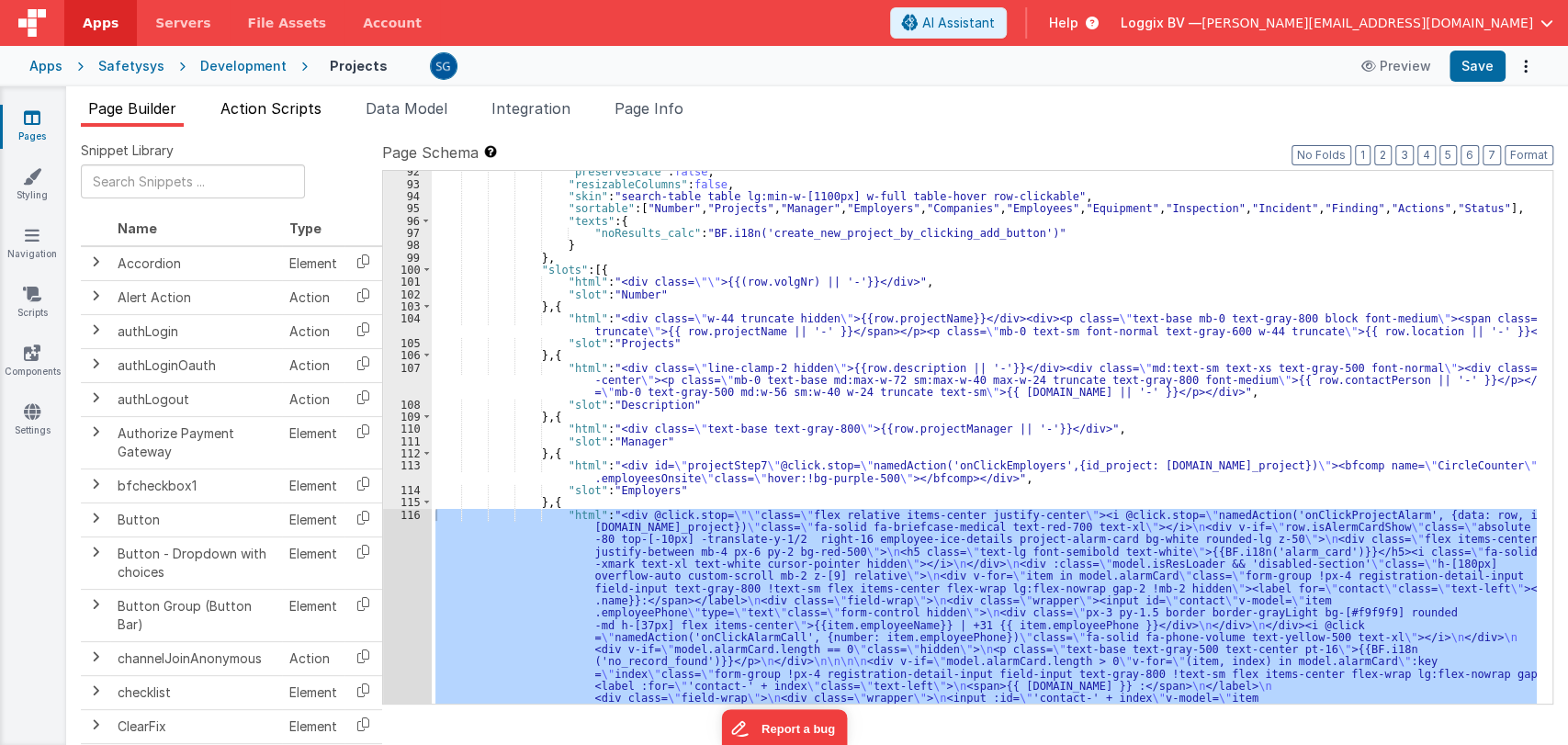
click at [276, 111] on span "Action Scripts" at bounding box center [271, 108] width 101 height 18
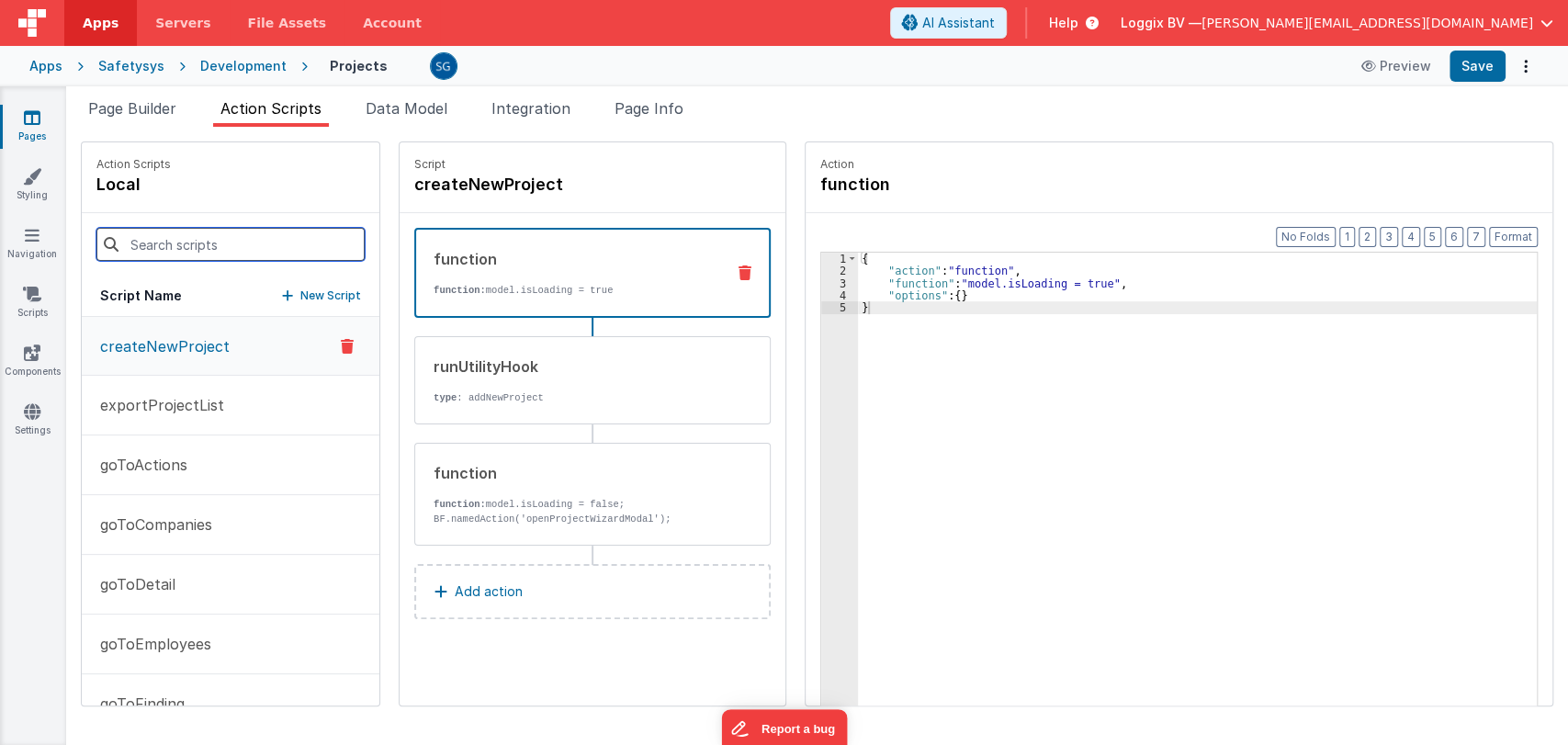
click at [193, 246] on input at bounding box center [231, 243] width 268 height 33
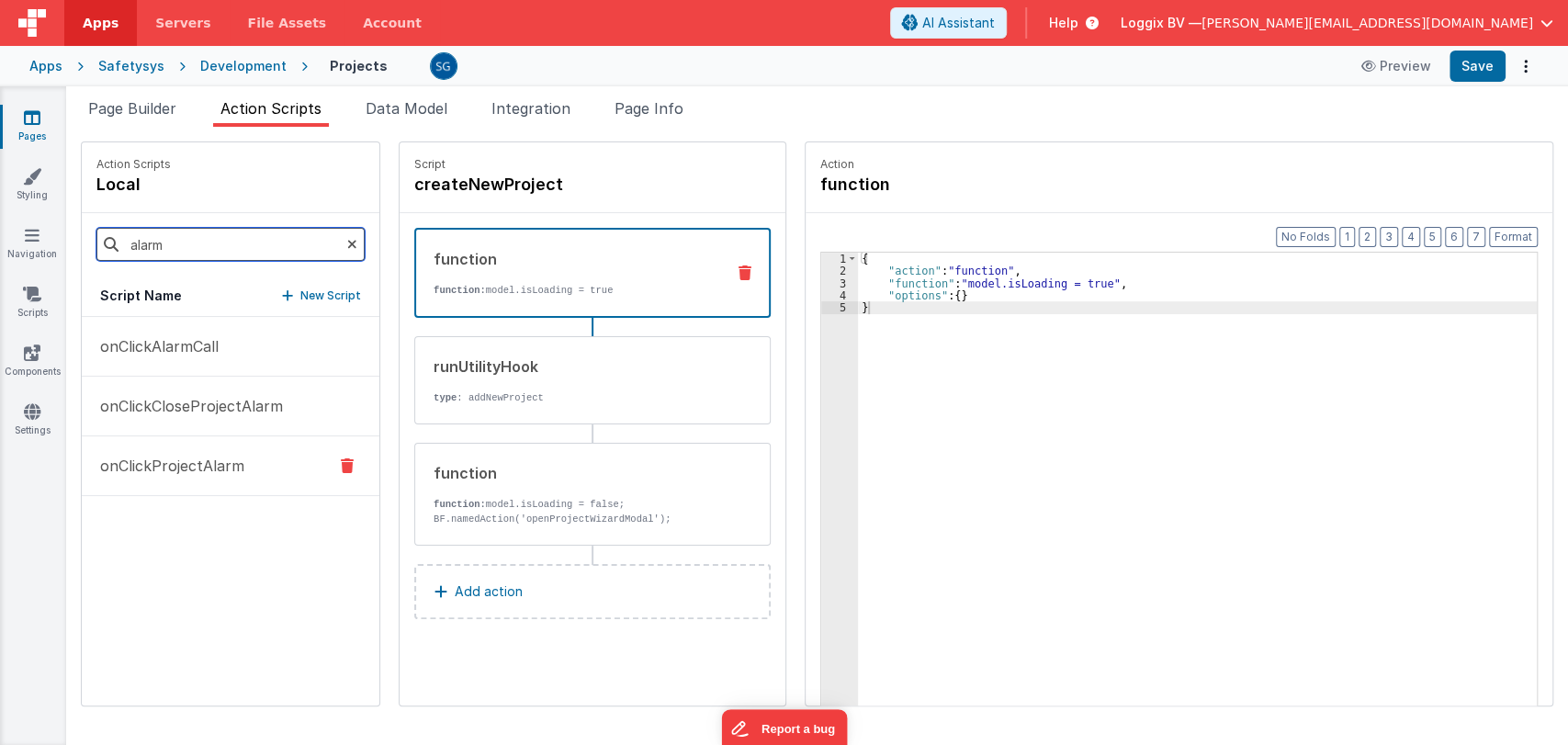
type input "alarm"
click at [194, 469] on p "onClickProjectAlarm" at bounding box center [167, 465] width 155 height 22
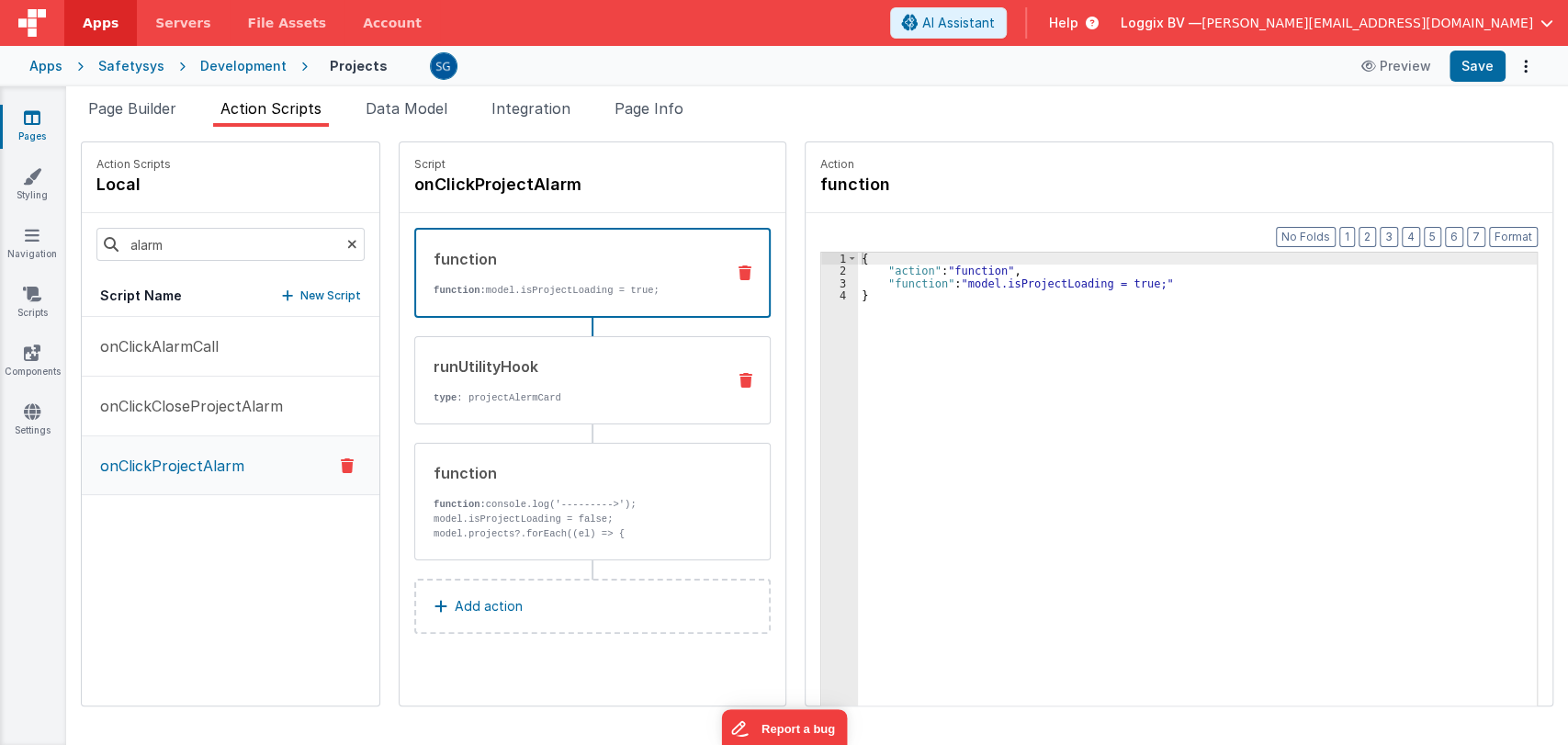
click at [480, 372] on div "runUtilityHook" at bounding box center [571, 367] width 277 height 22
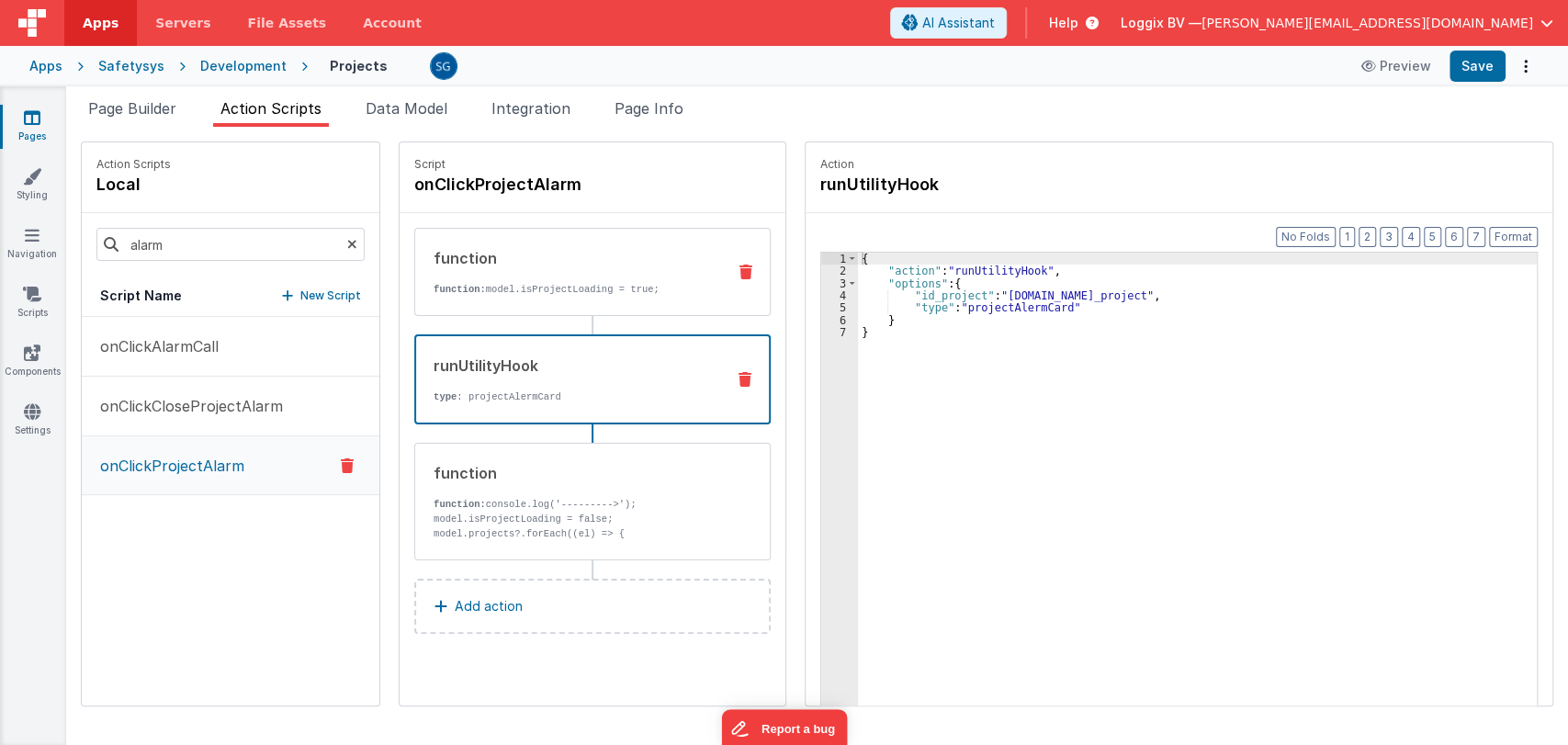
click at [518, 300] on div "function function: model.isProjectLoading = true;" at bounding box center [592, 271] width 357 height 88
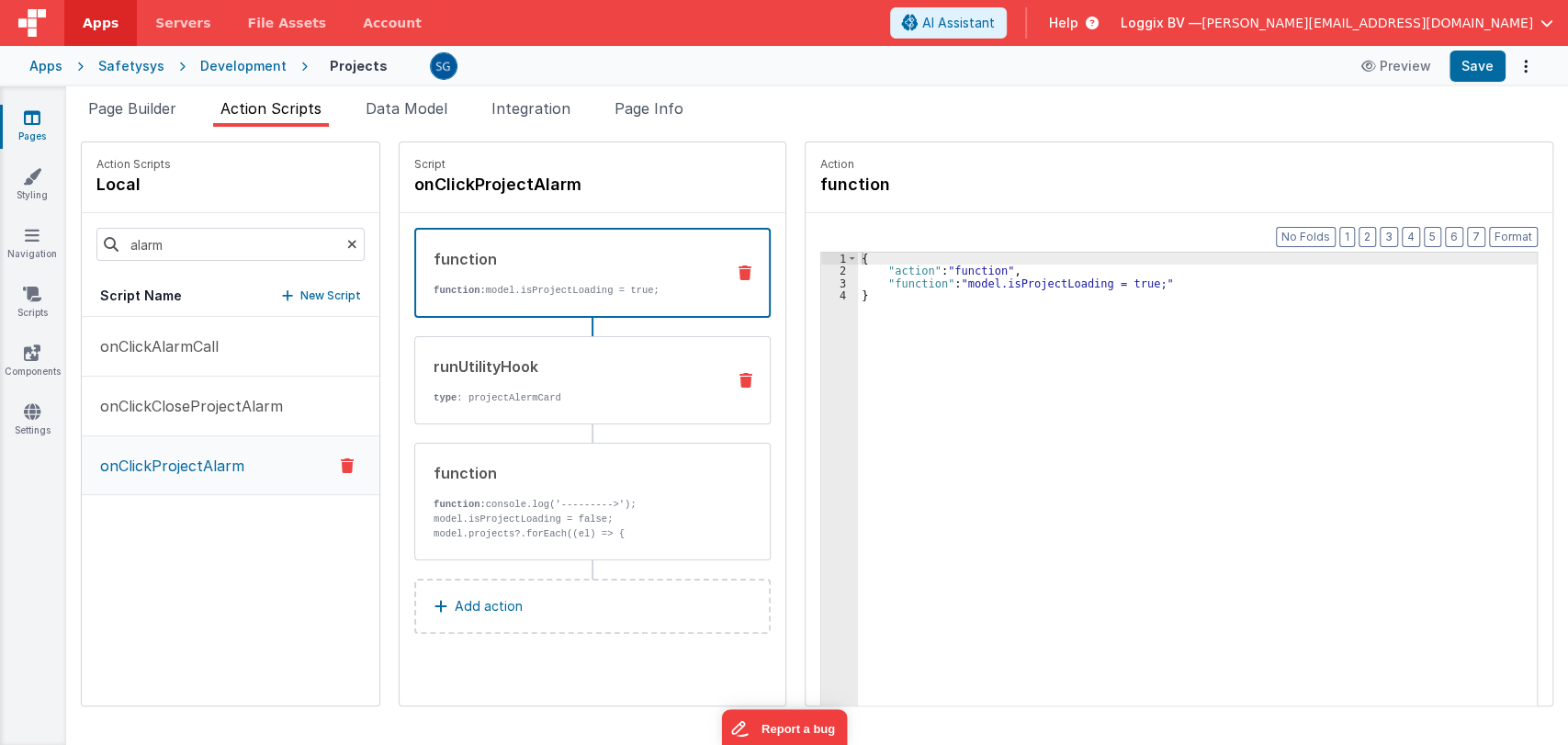
click at [529, 381] on div "runUtilityHook type : projectAlermCard" at bounding box center [563, 380] width 296 height 50
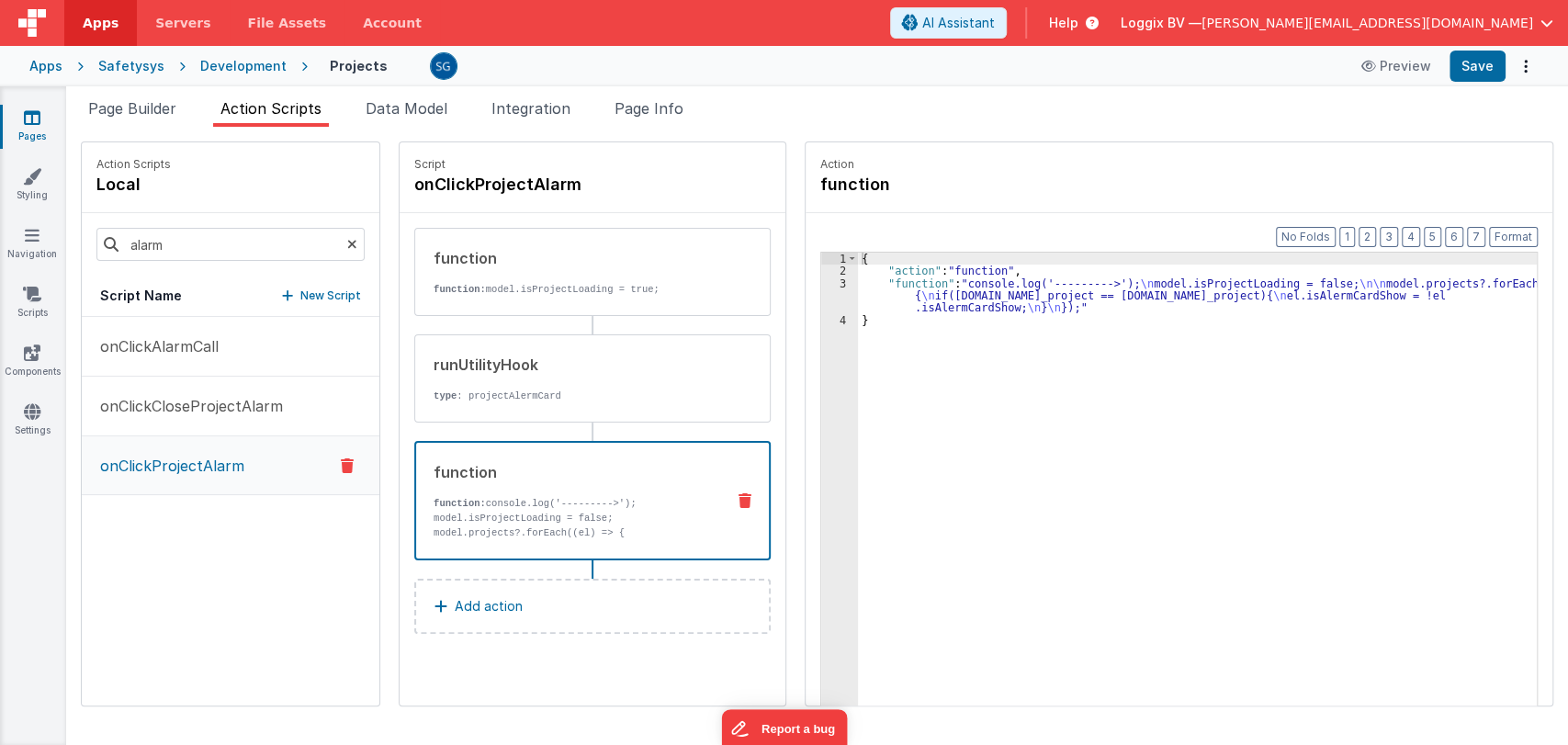
click at [561, 533] on p "model.projects?.forEach((el) => { if(el.id_project == action.options.data.id_pr…" at bounding box center [571, 554] width 276 height 59
click at [202, 407] on p "onClickCloseProjectAlarm" at bounding box center [186, 405] width 194 height 22
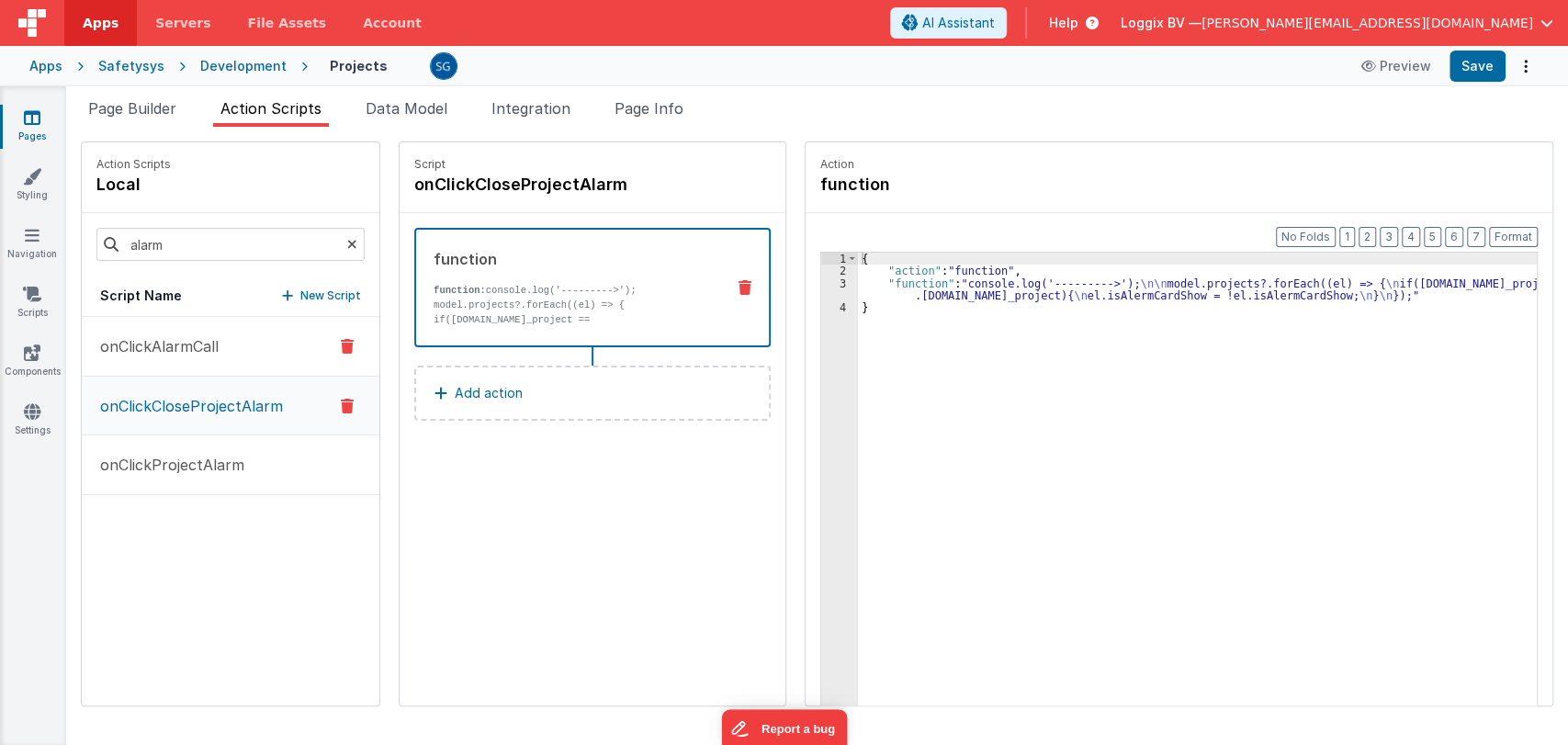
click at [163, 342] on p "onClickAlarmCall" at bounding box center [154, 346] width 129 height 22
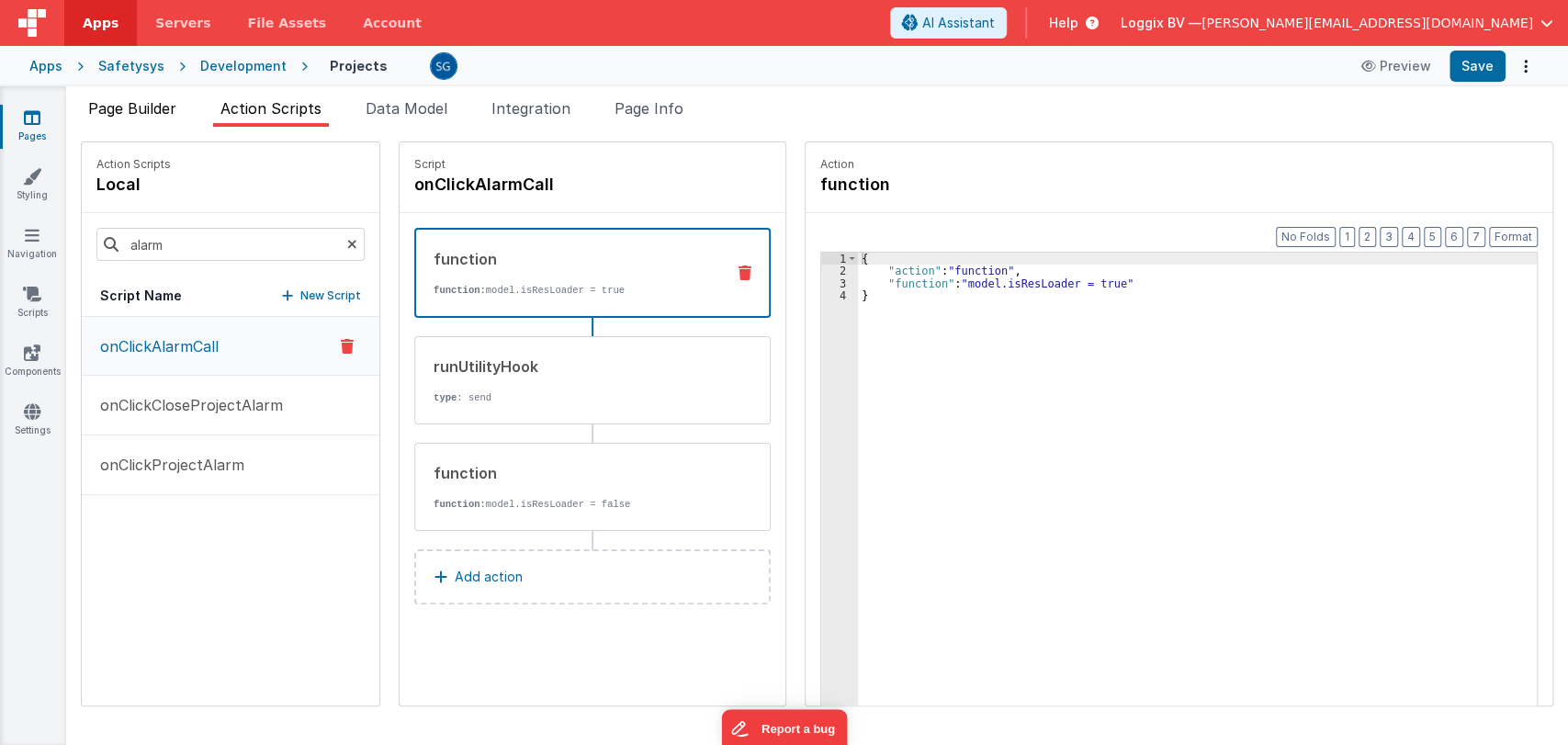
click at [115, 105] on span "Page Builder" at bounding box center [132, 108] width 88 height 18
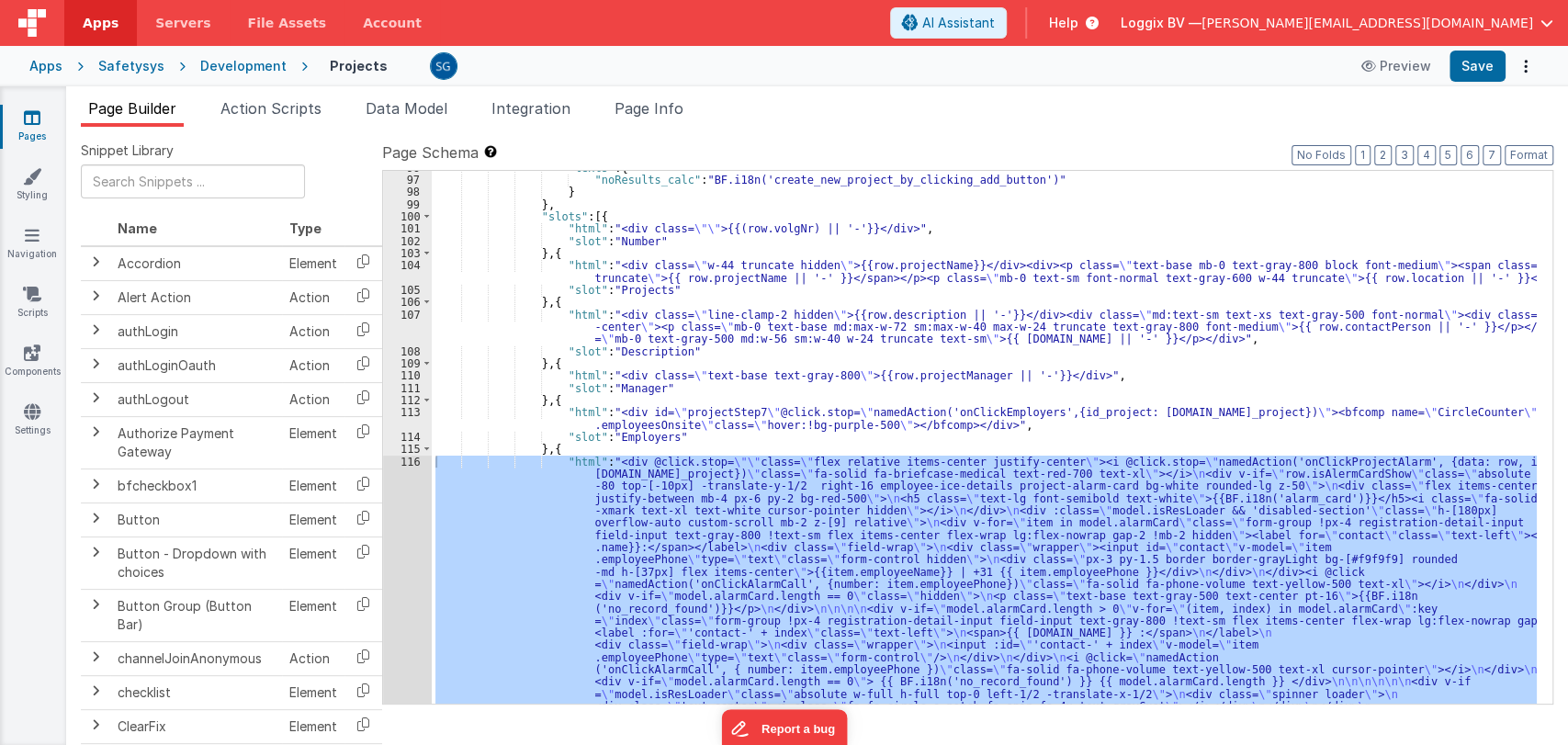
scroll to position [1384, 0]
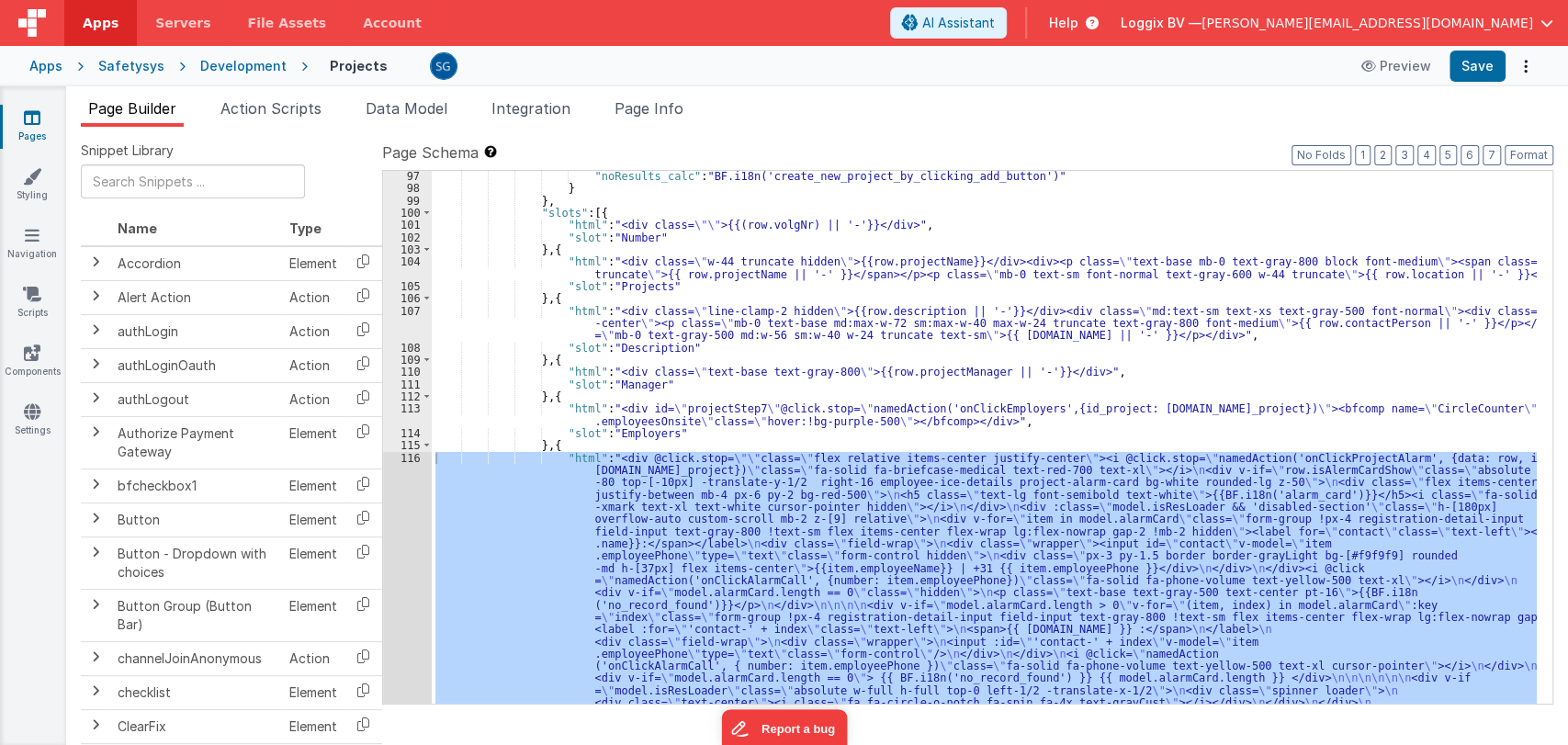
click at [36, 127] on link "Pages" at bounding box center [32, 126] width 67 height 37
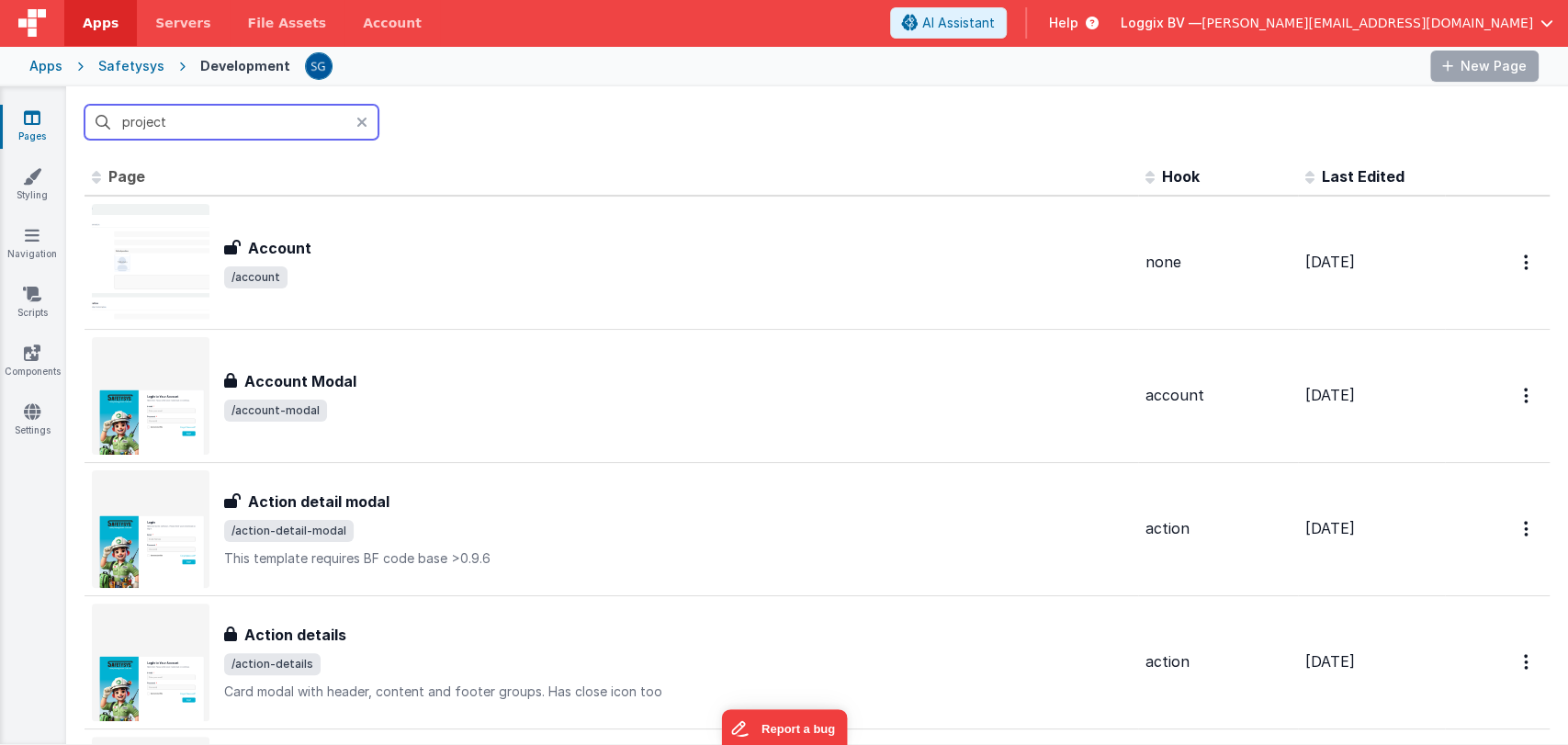
click at [257, 124] on input "project" at bounding box center [232, 121] width 294 height 35
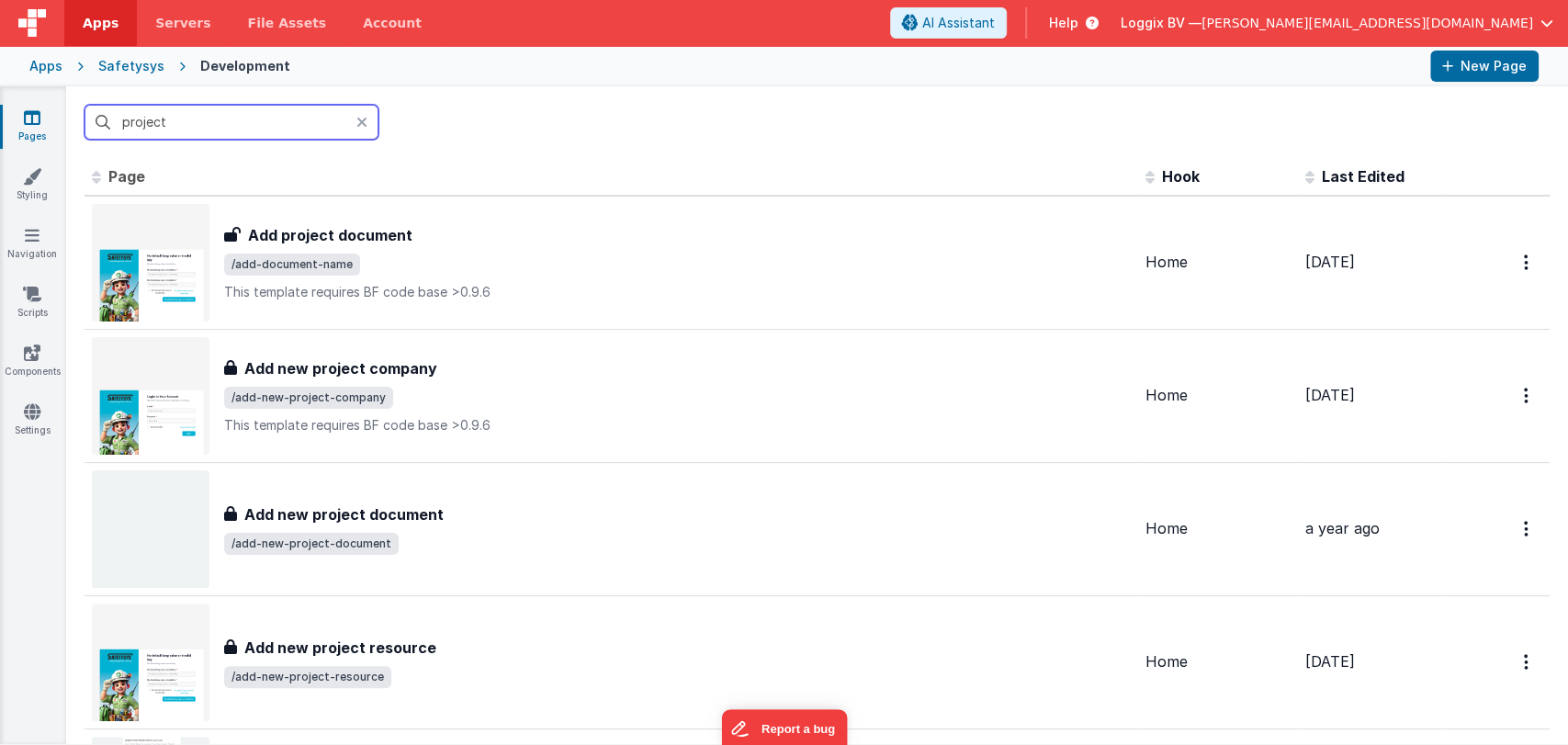
click at [307, 127] on input "project" at bounding box center [232, 121] width 294 height 35
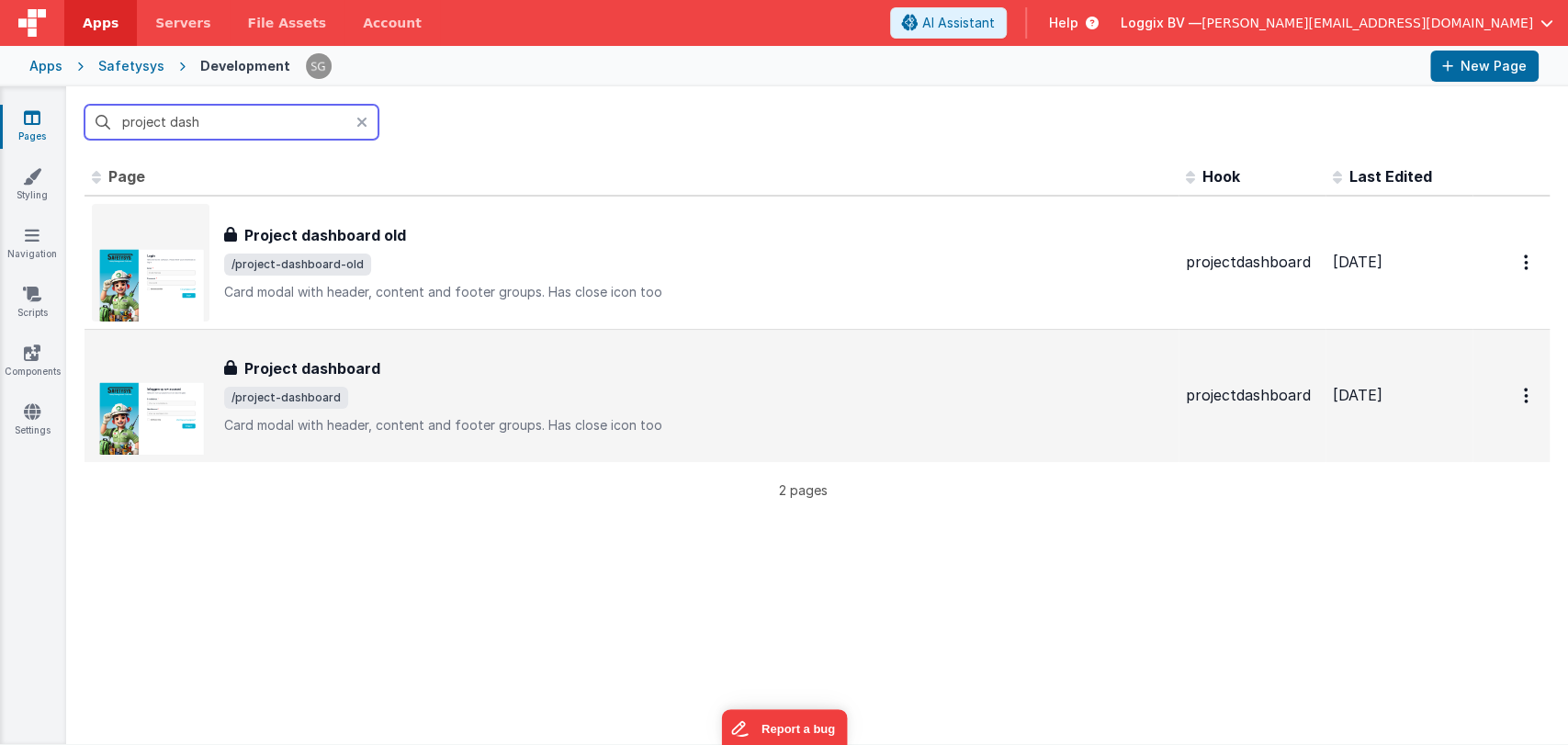
type input "project dash"
click at [399, 389] on span "/project-dashboard" at bounding box center [698, 397] width 947 height 22
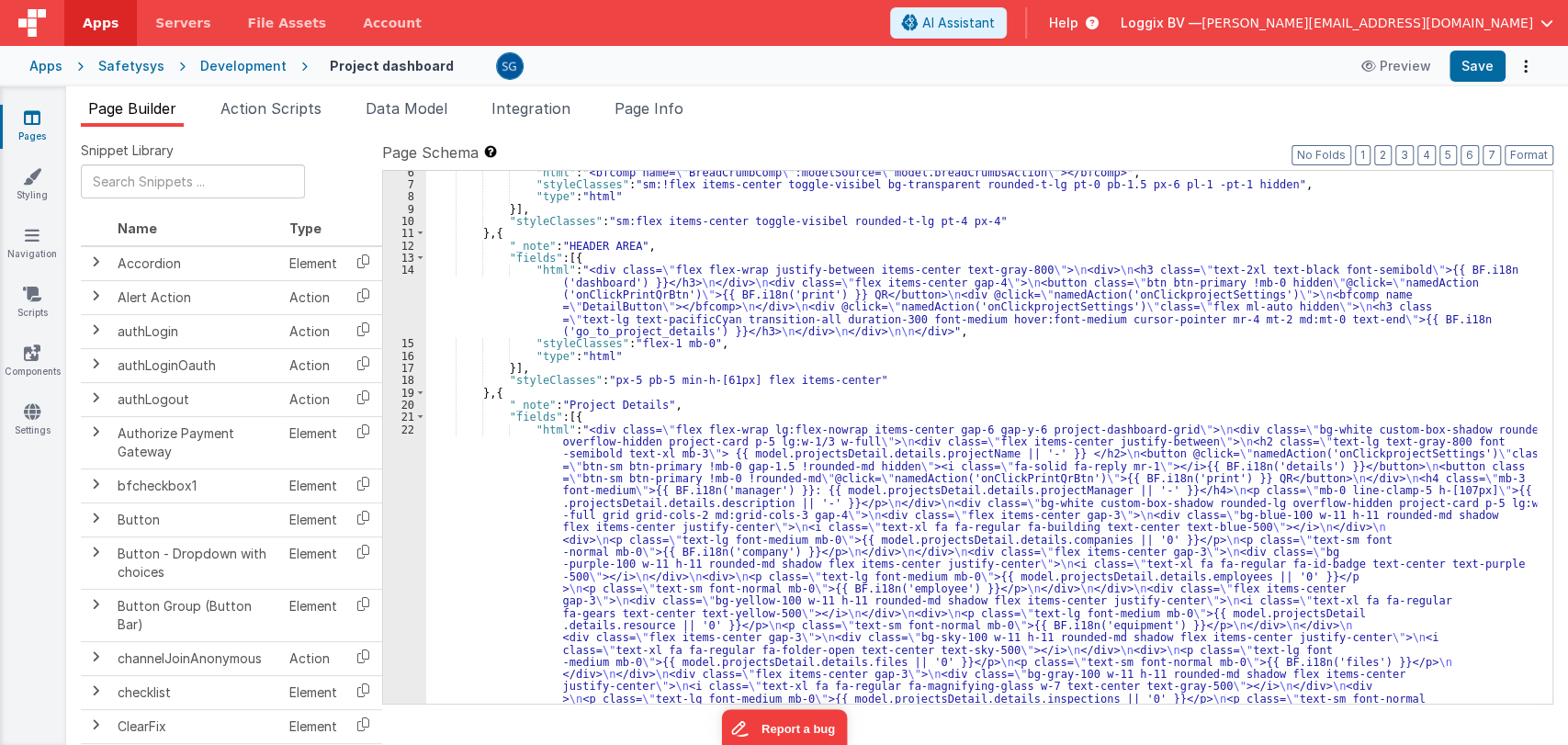
scroll to position [67, 0]
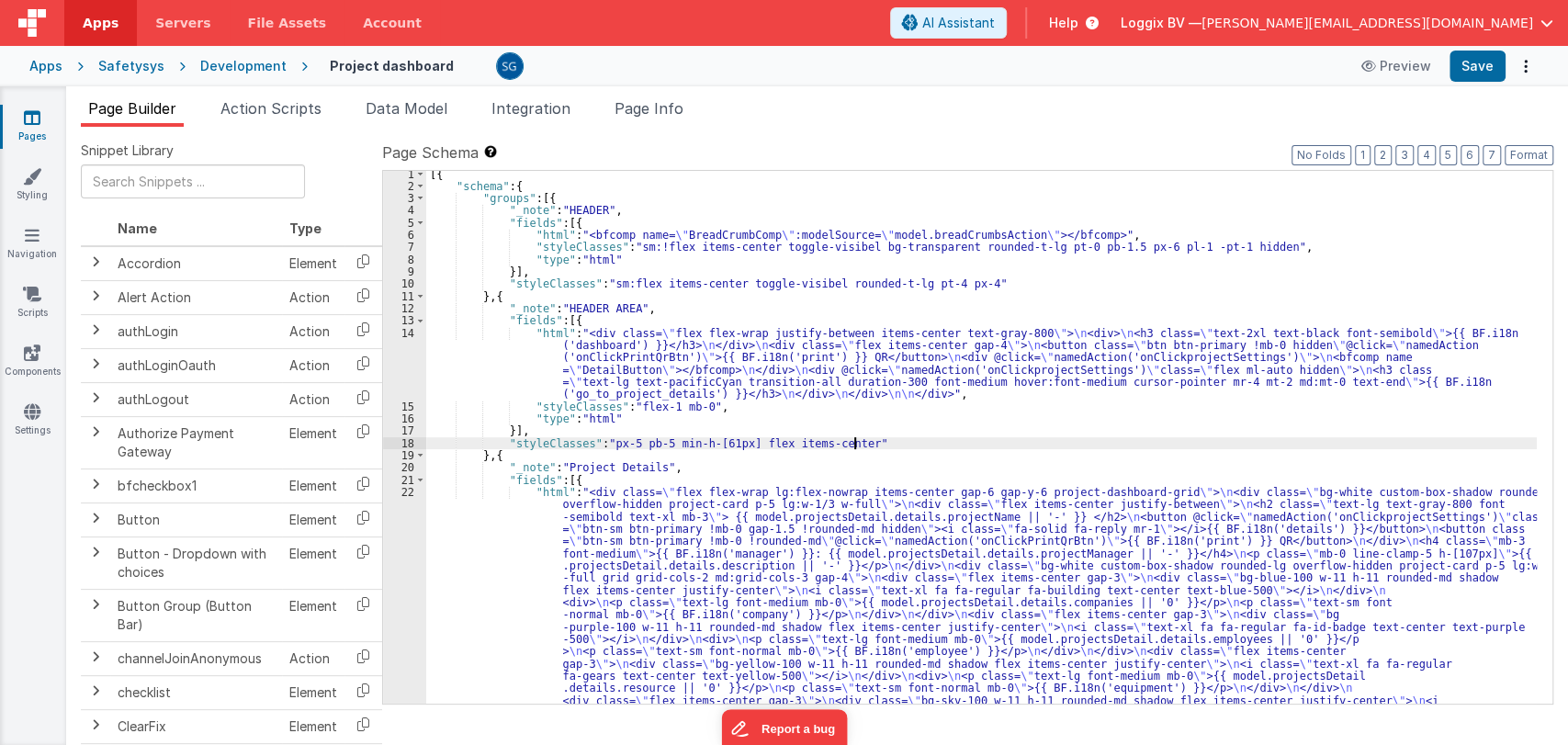
scroll to position [2, 0]
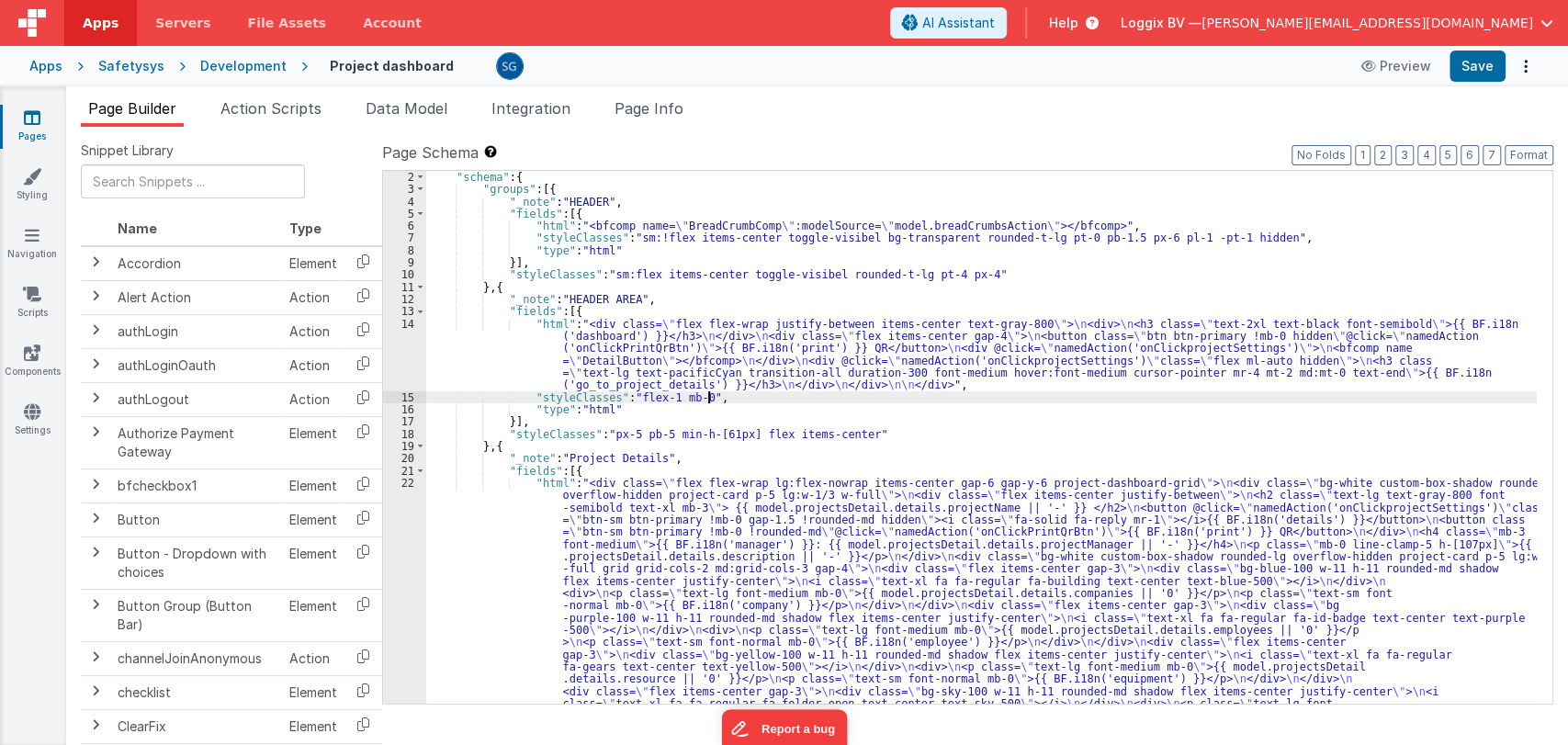
scroll to position [12, 0]
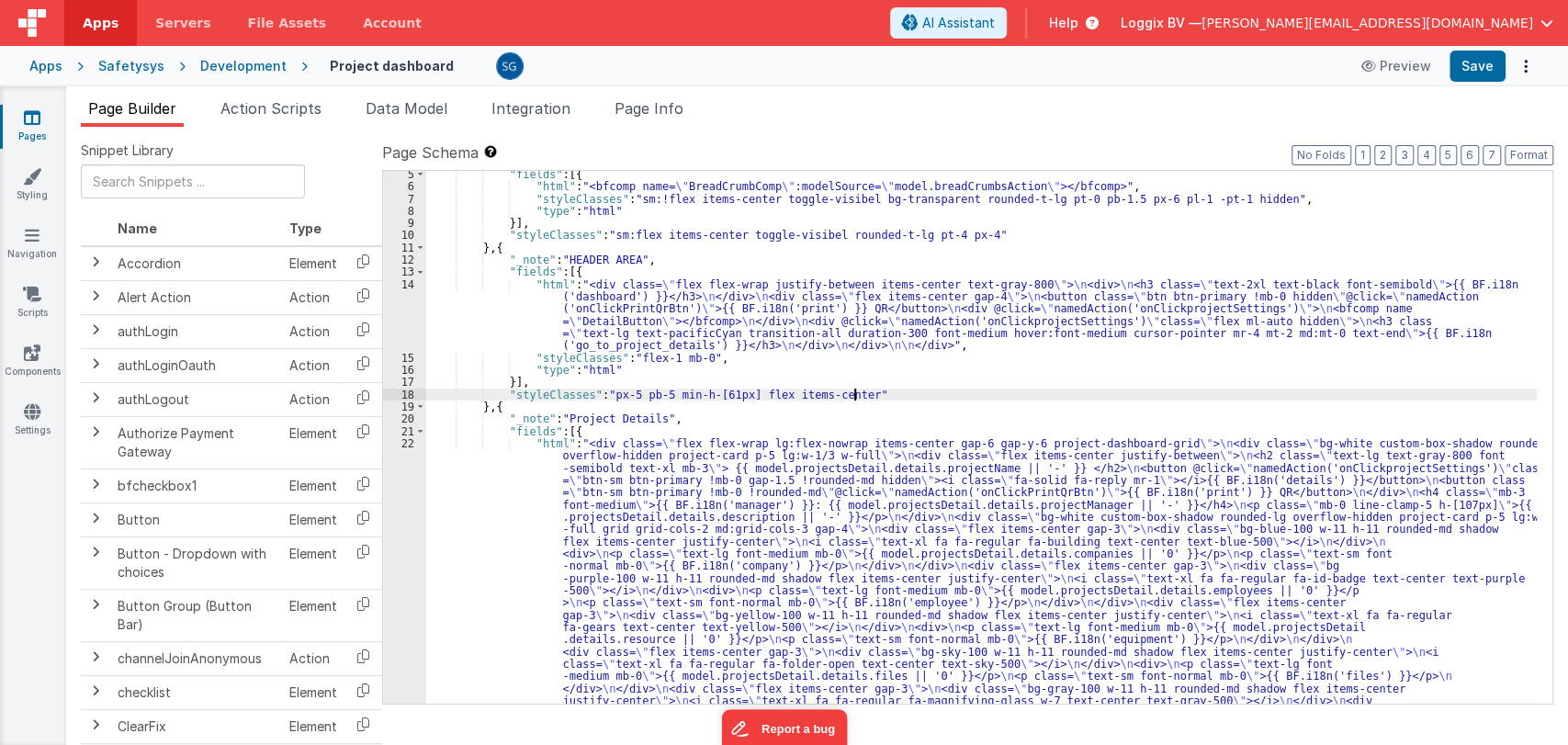
scroll to position [52, 0]
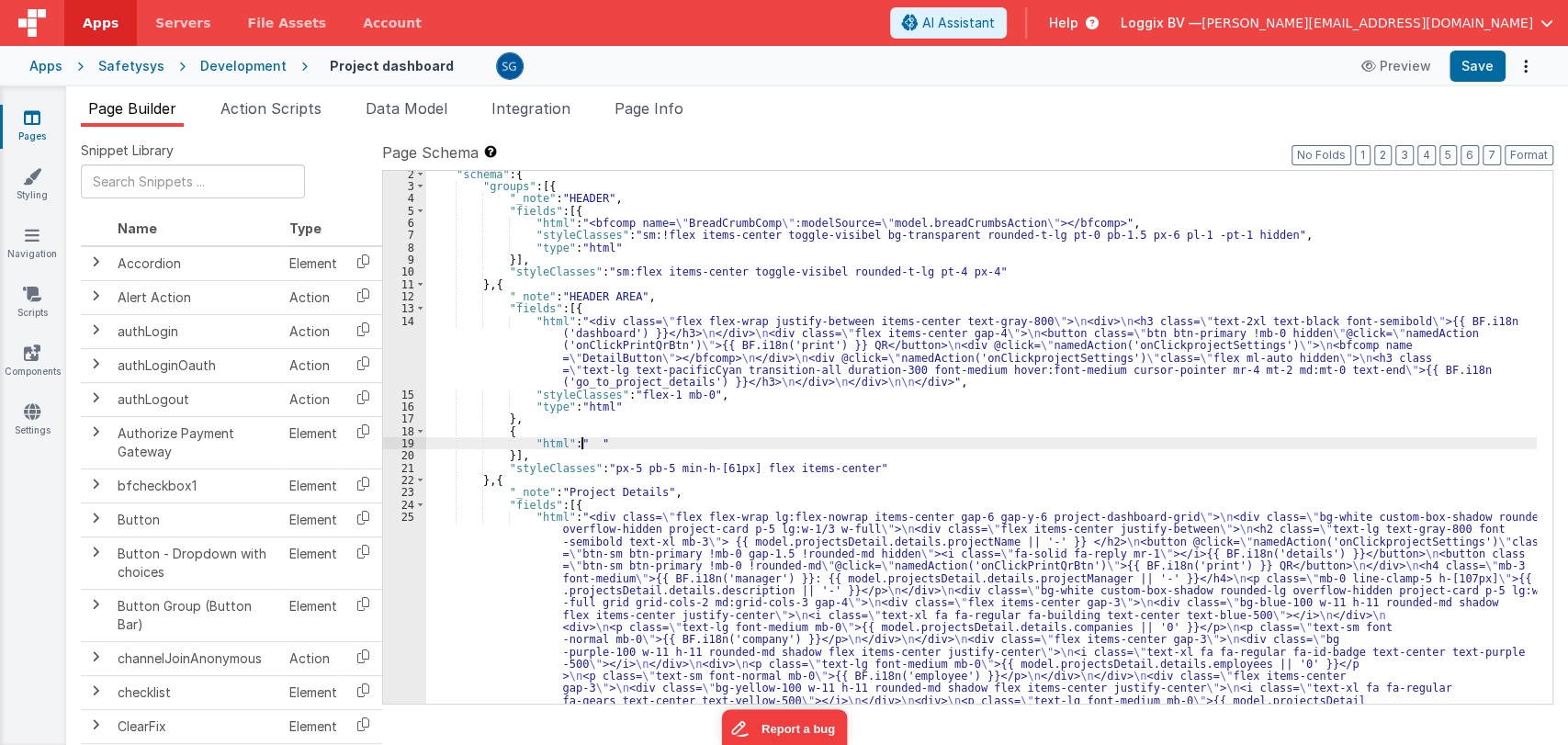
scroll to position [15, 0]
click at [405, 443] on div "19" at bounding box center [403, 443] width 43 height 12
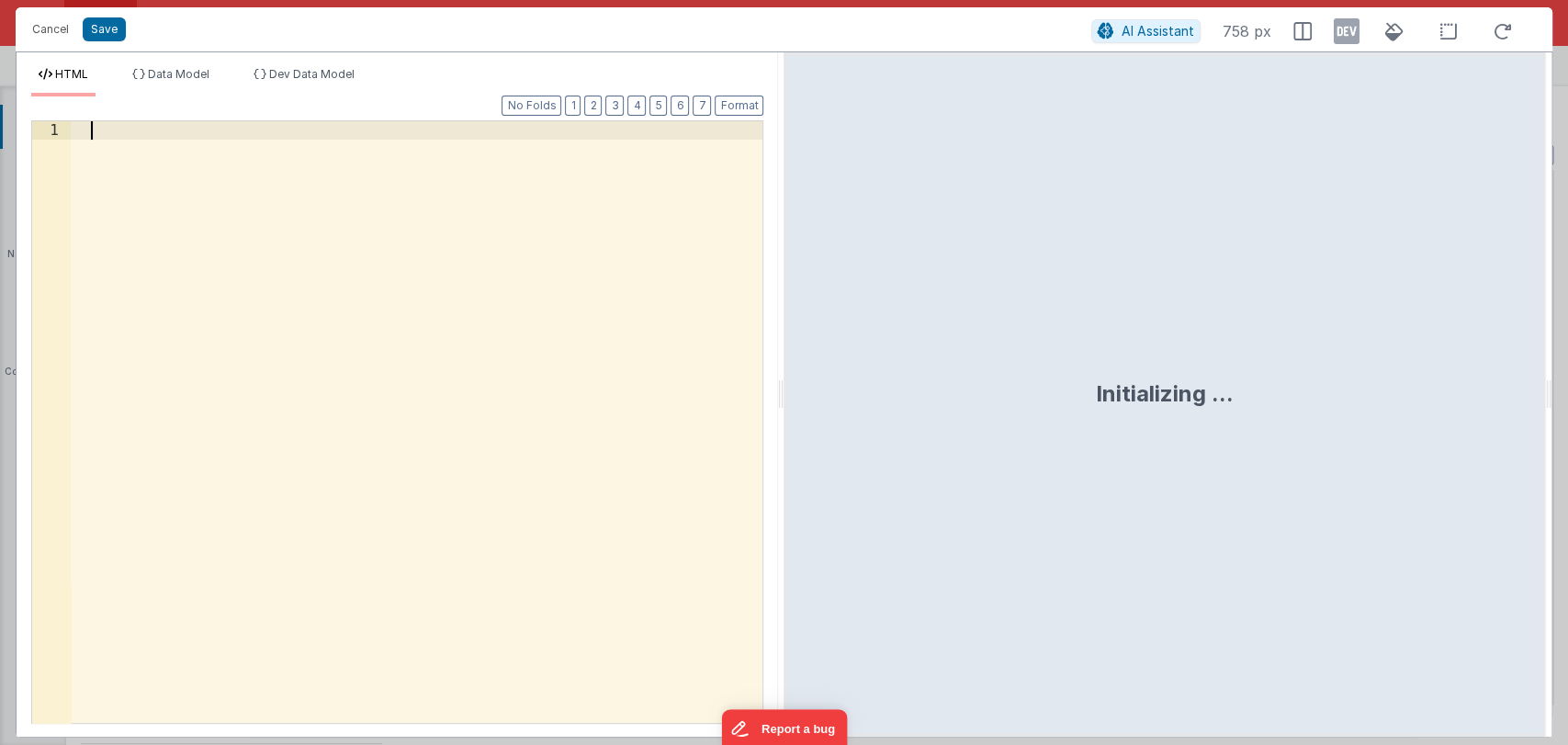
click at [117, 132] on div at bounding box center [416, 439] width 692 height 637
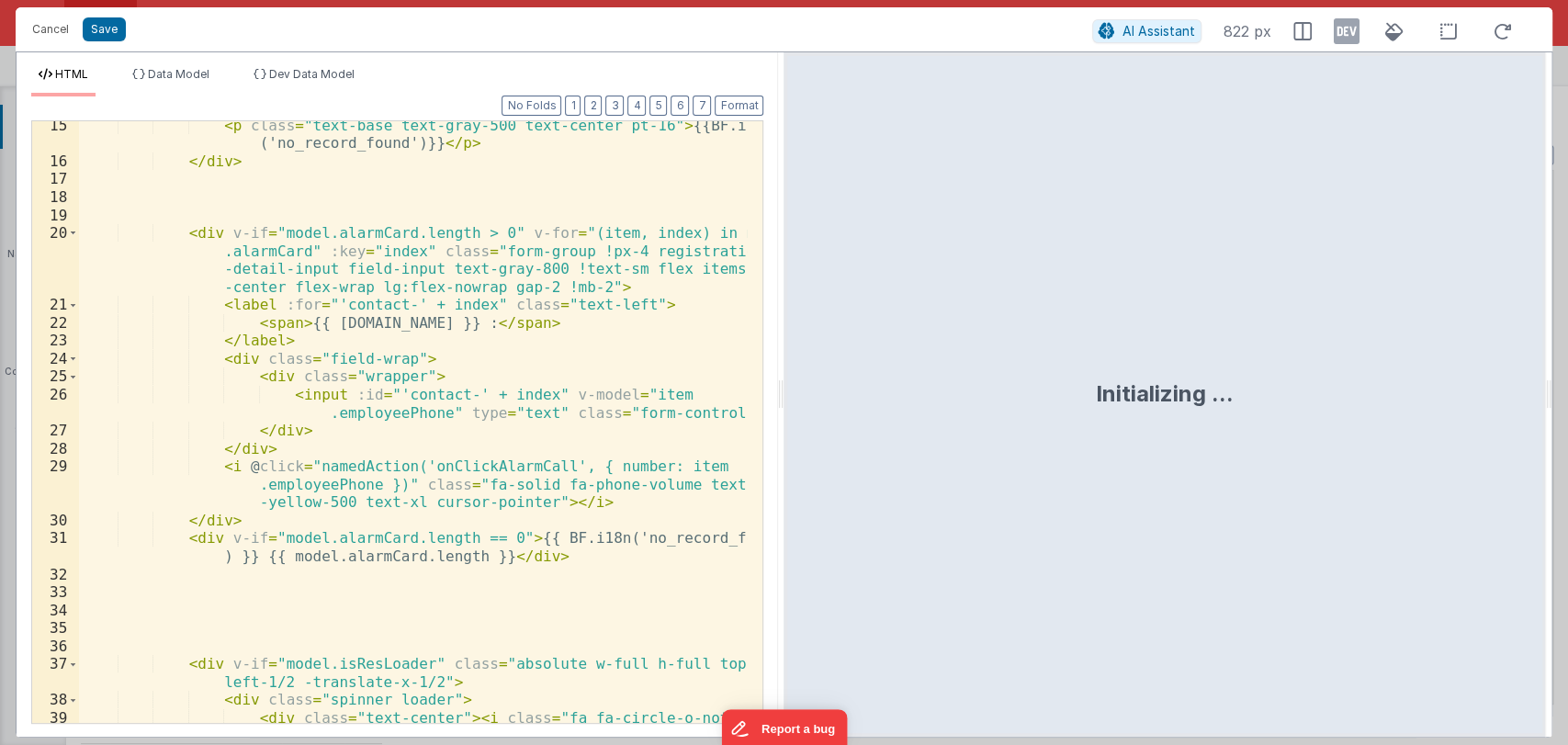
scroll to position [727, 0]
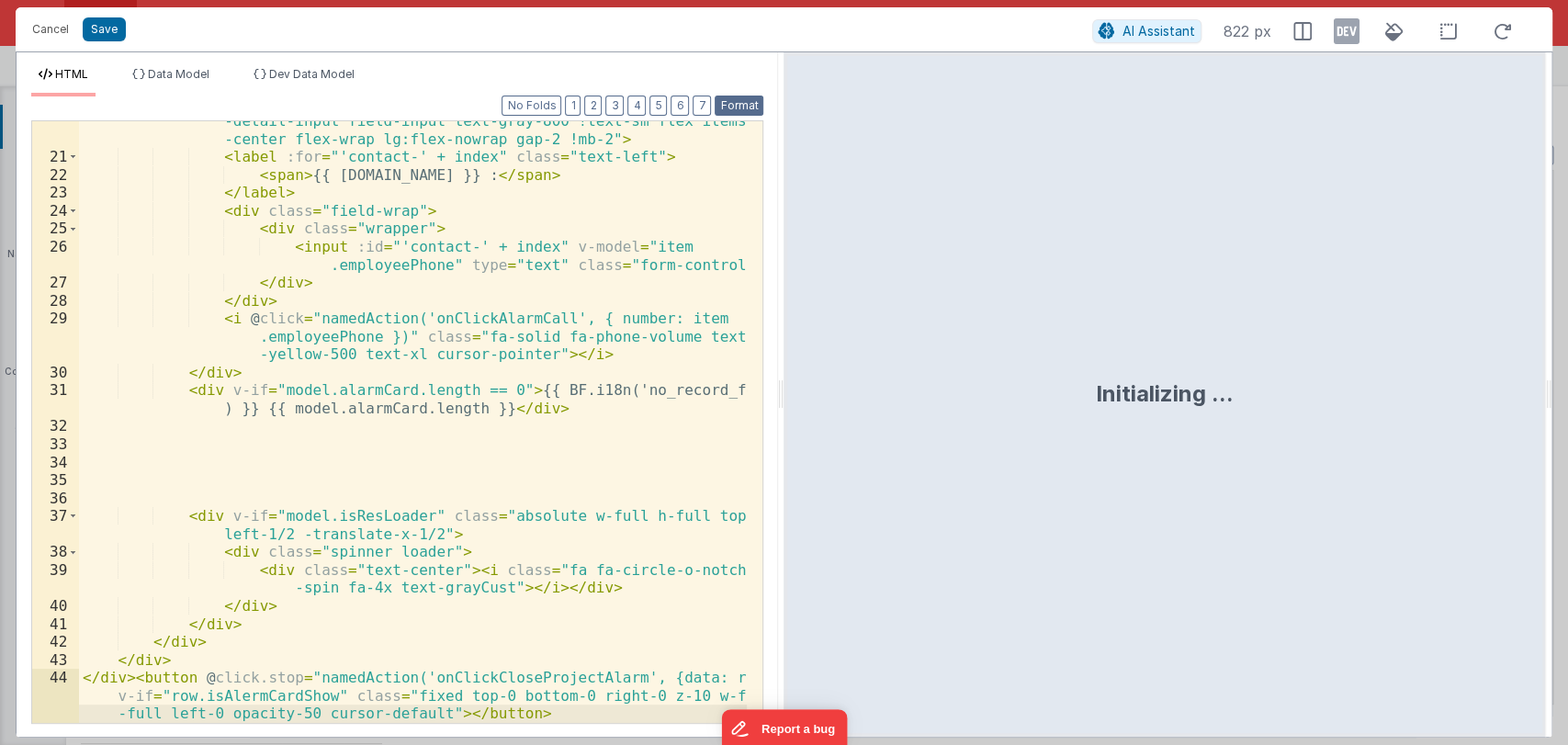
click at [728, 104] on button "Format" at bounding box center [738, 105] width 49 height 20
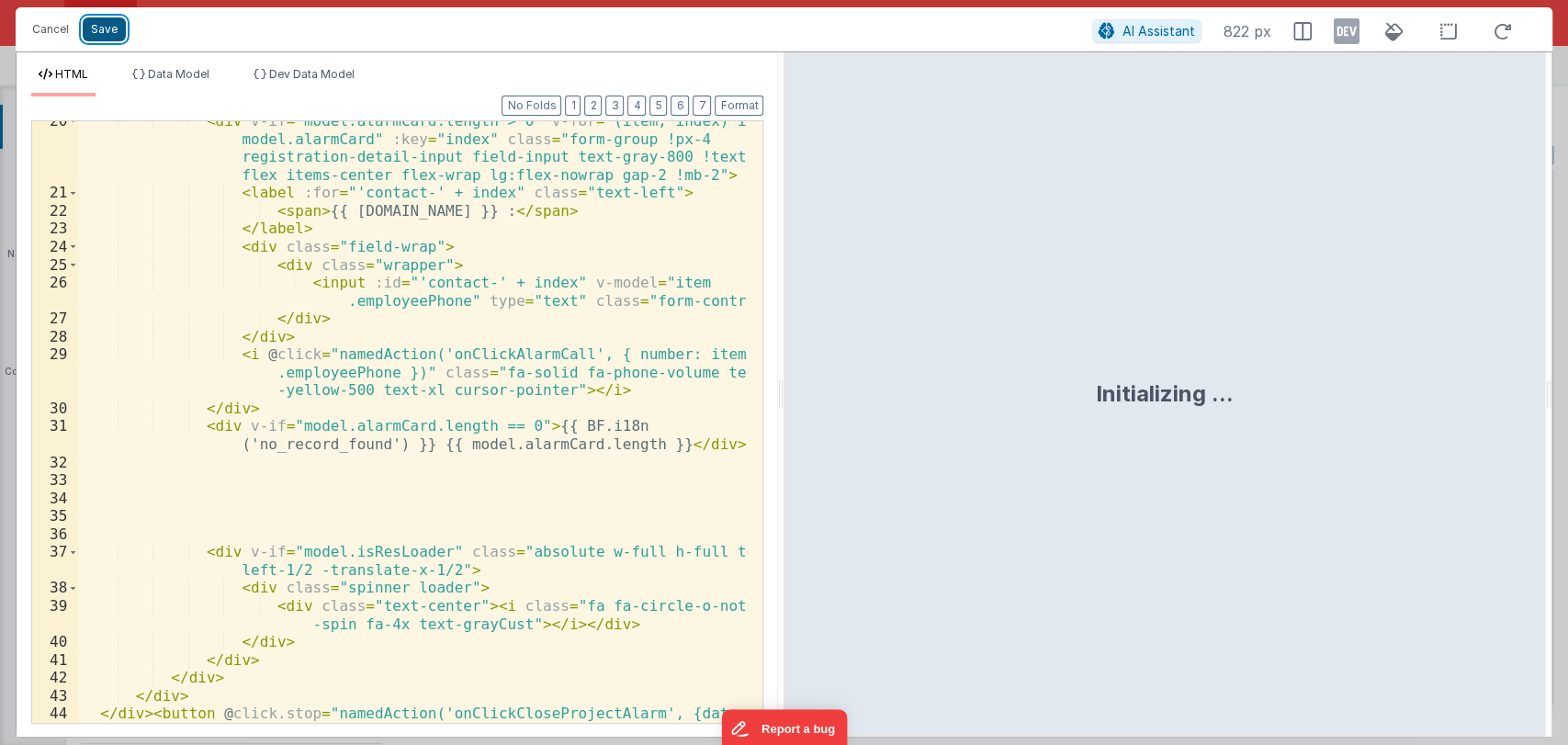
click at [107, 24] on button "Save" at bounding box center [103, 30] width 43 height 24
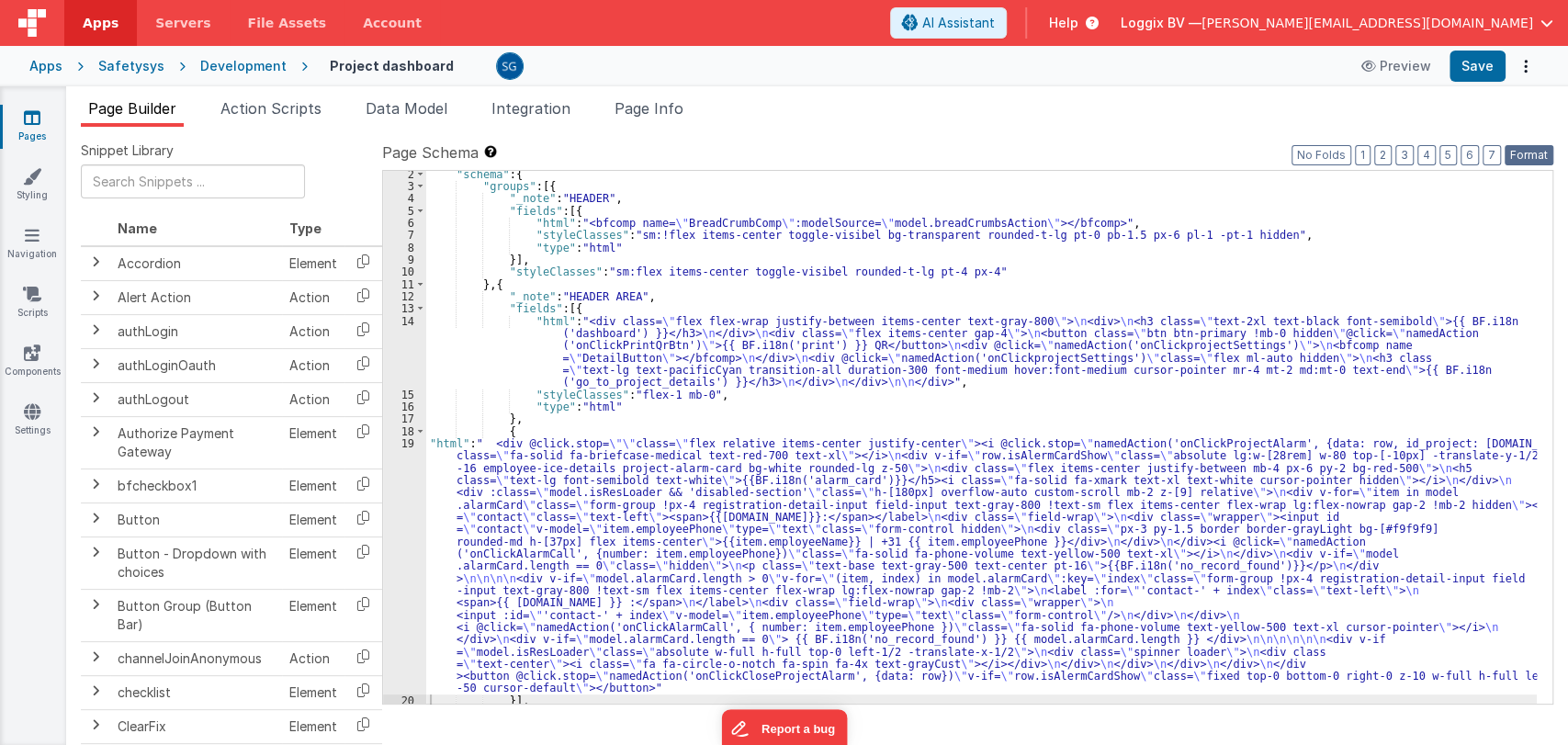
click at [1519, 151] on button "Format" at bounding box center [1528, 155] width 49 height 20
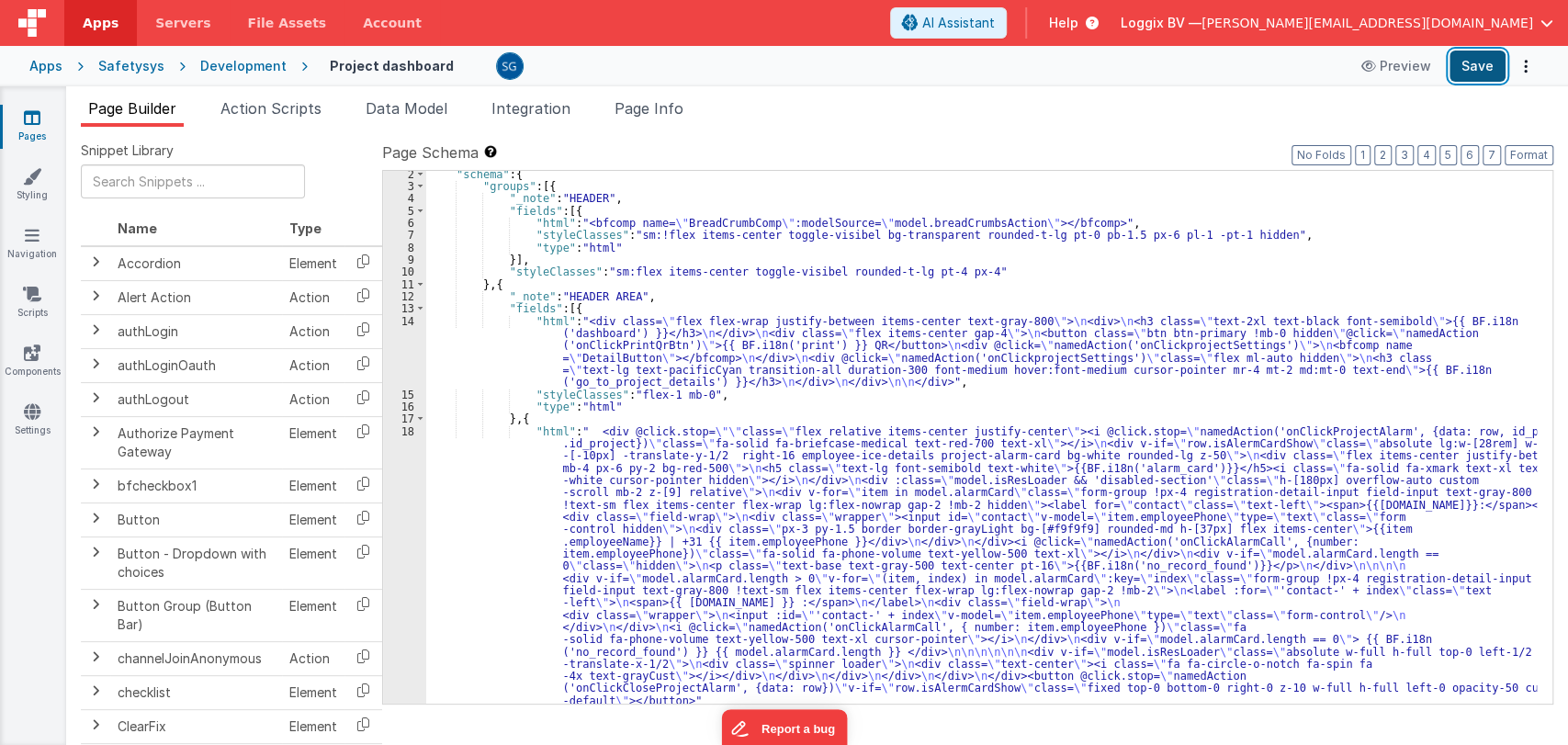
click at [1482, 62] on button "Save" at bounding box center [1477, 66] width 56 height 31
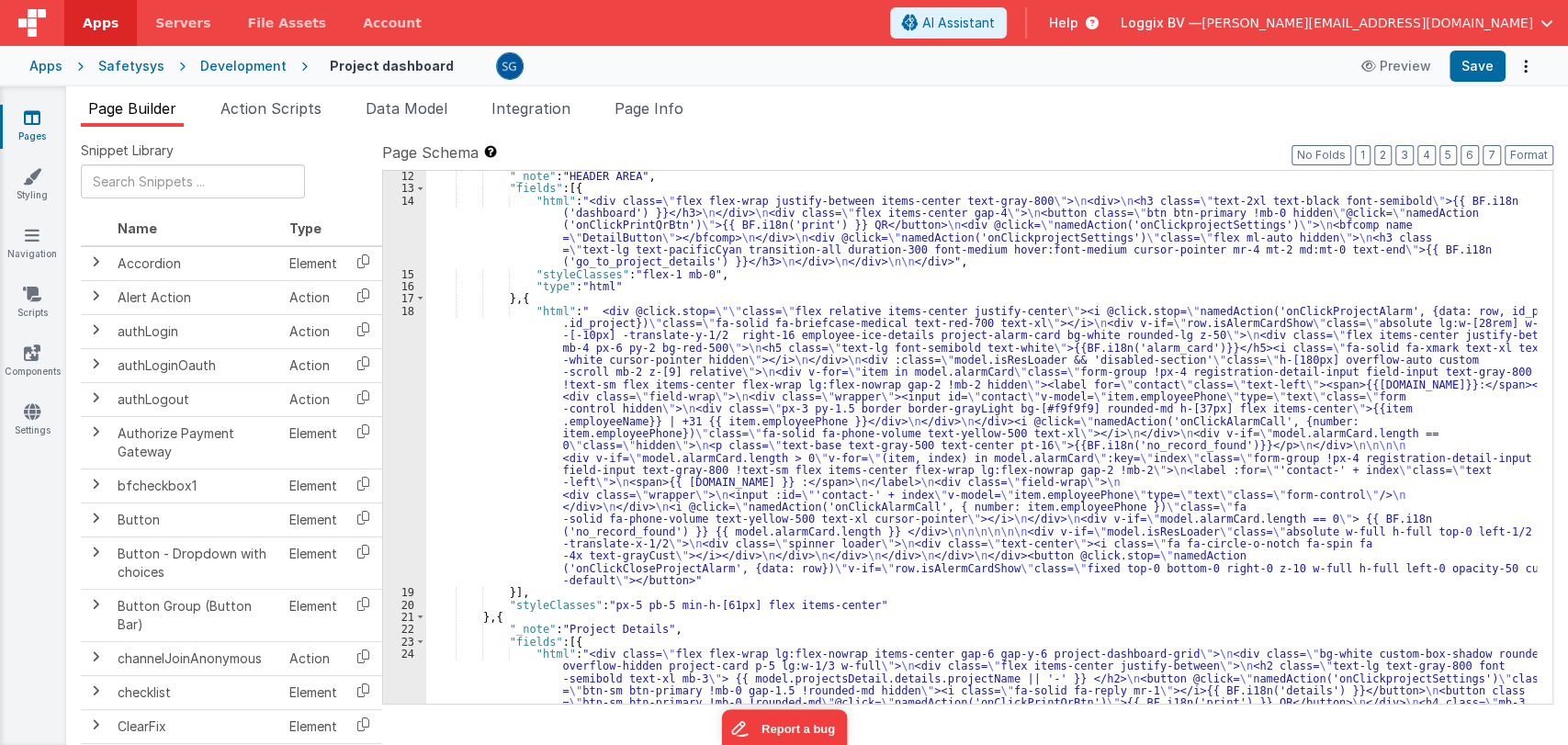
scroll to position [135, 0]
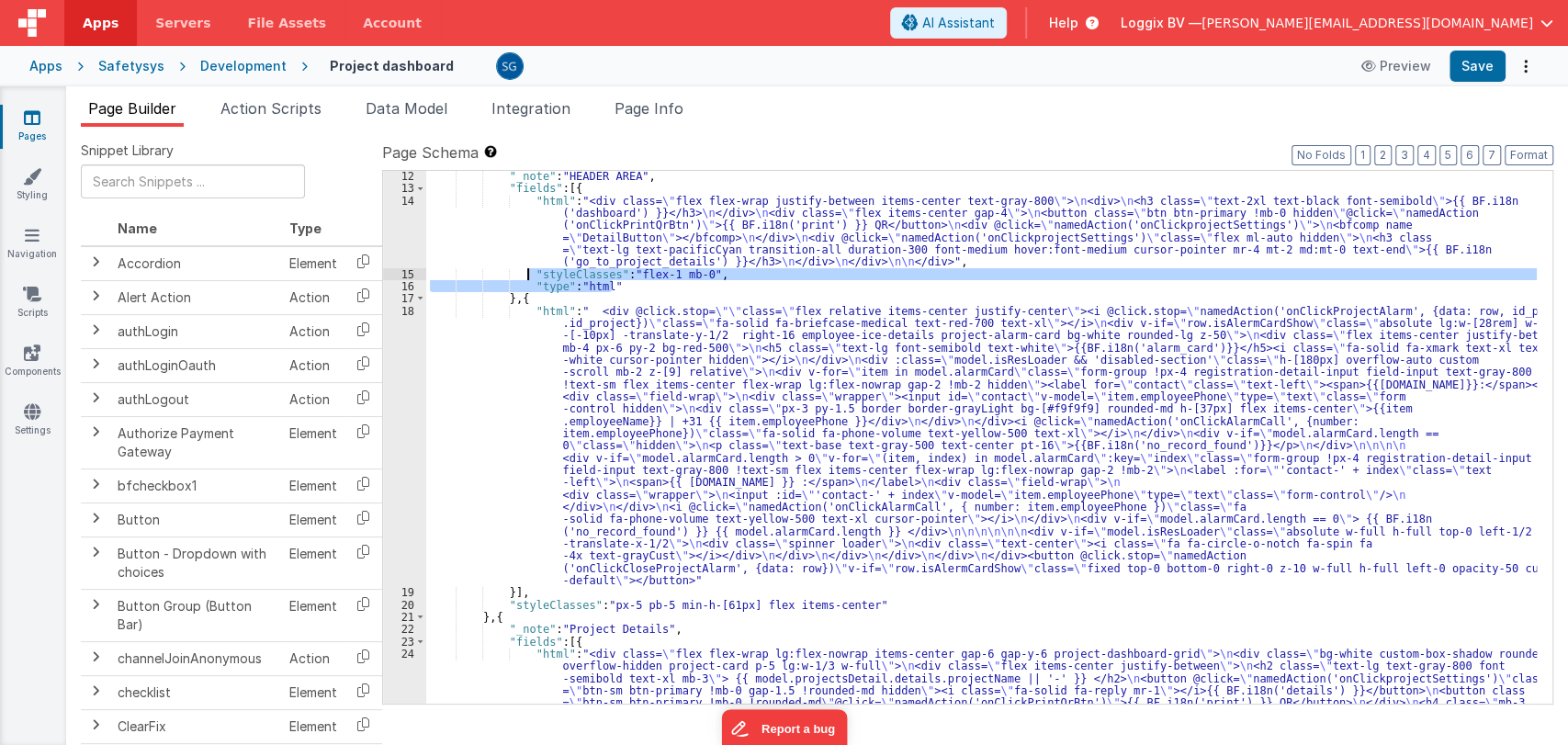
drag, startPoint x: 630, startPoint y: 284, endPoint x: 529, endPoint y: 272, distance: 101.7
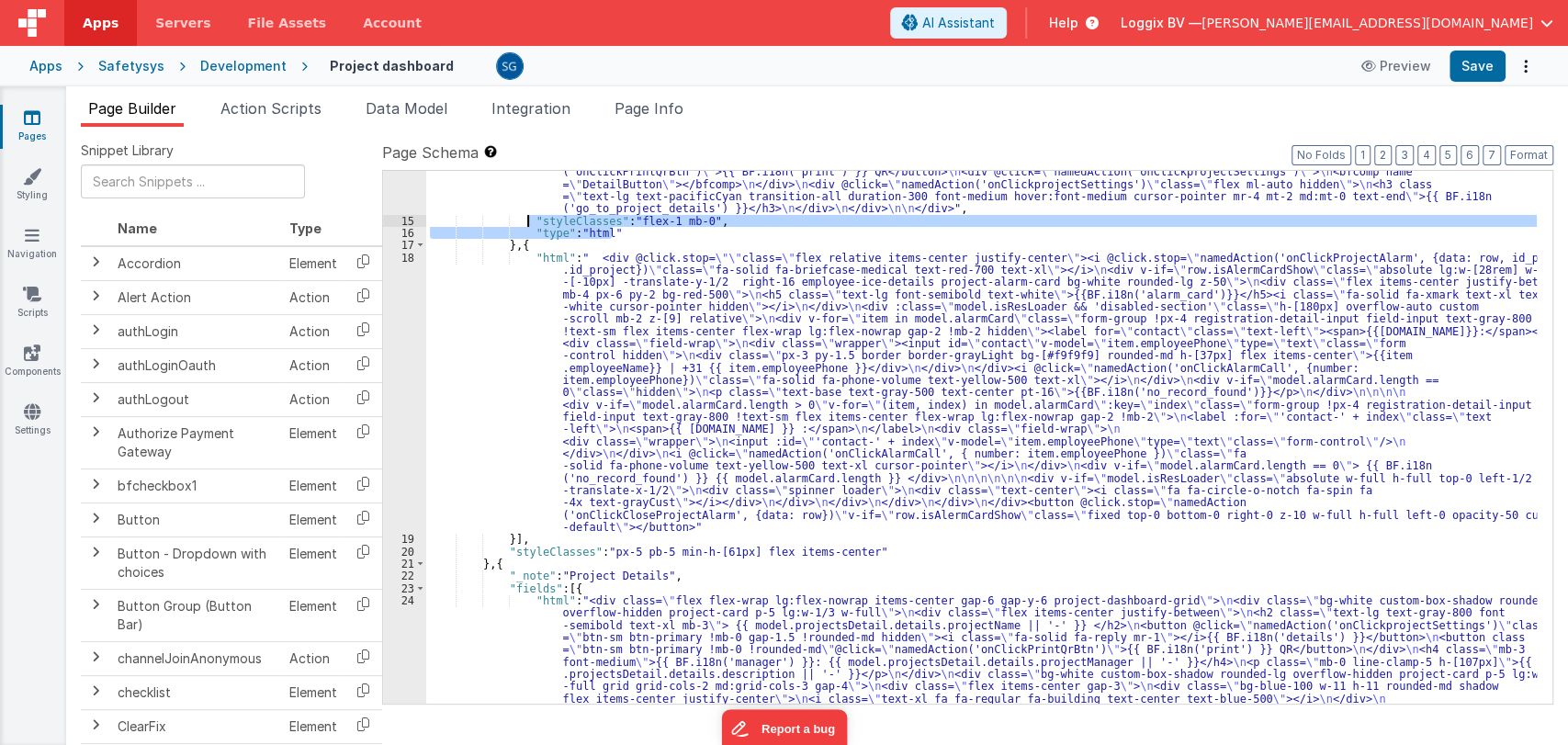
scroll to position [189, 0]
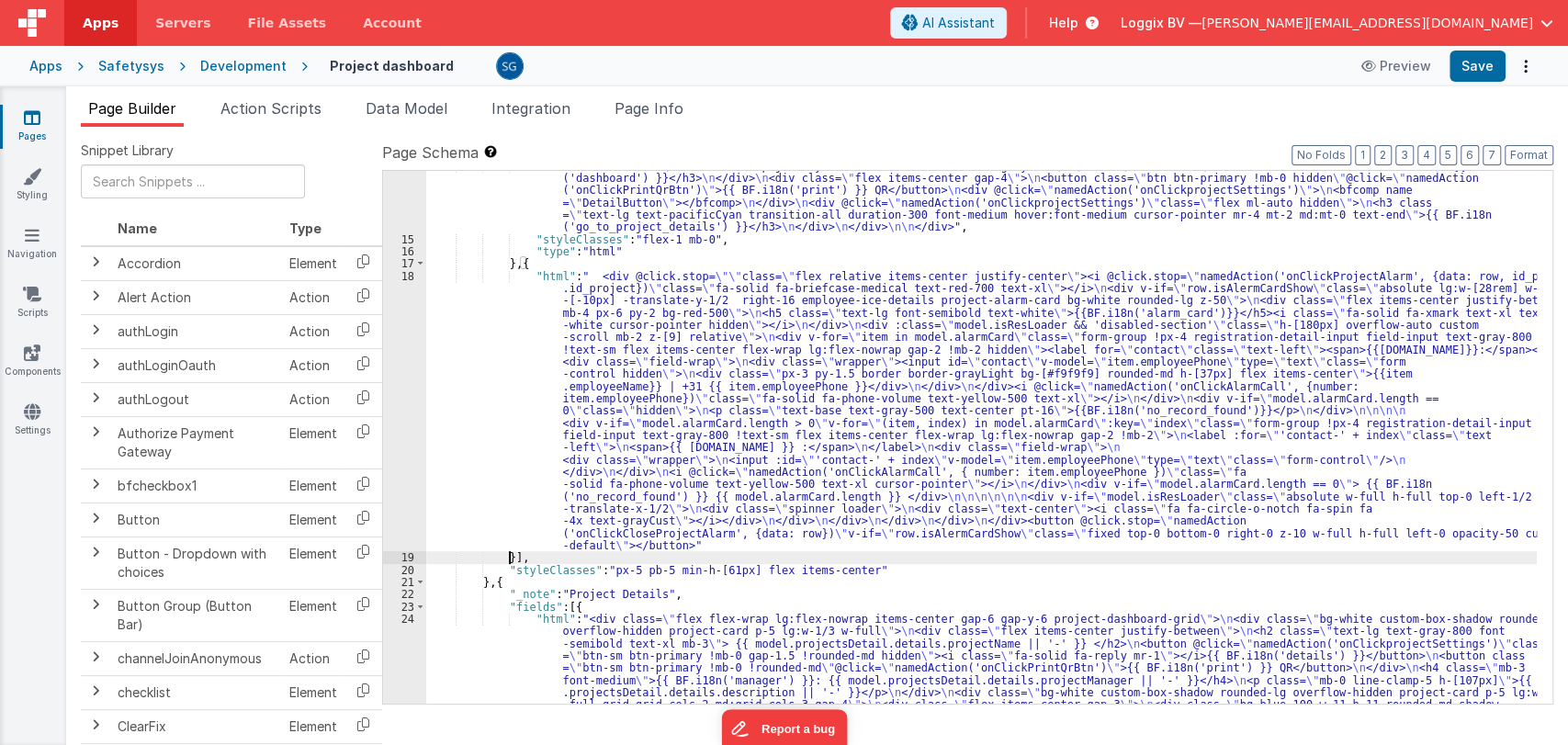
scroll to position [170, 0]
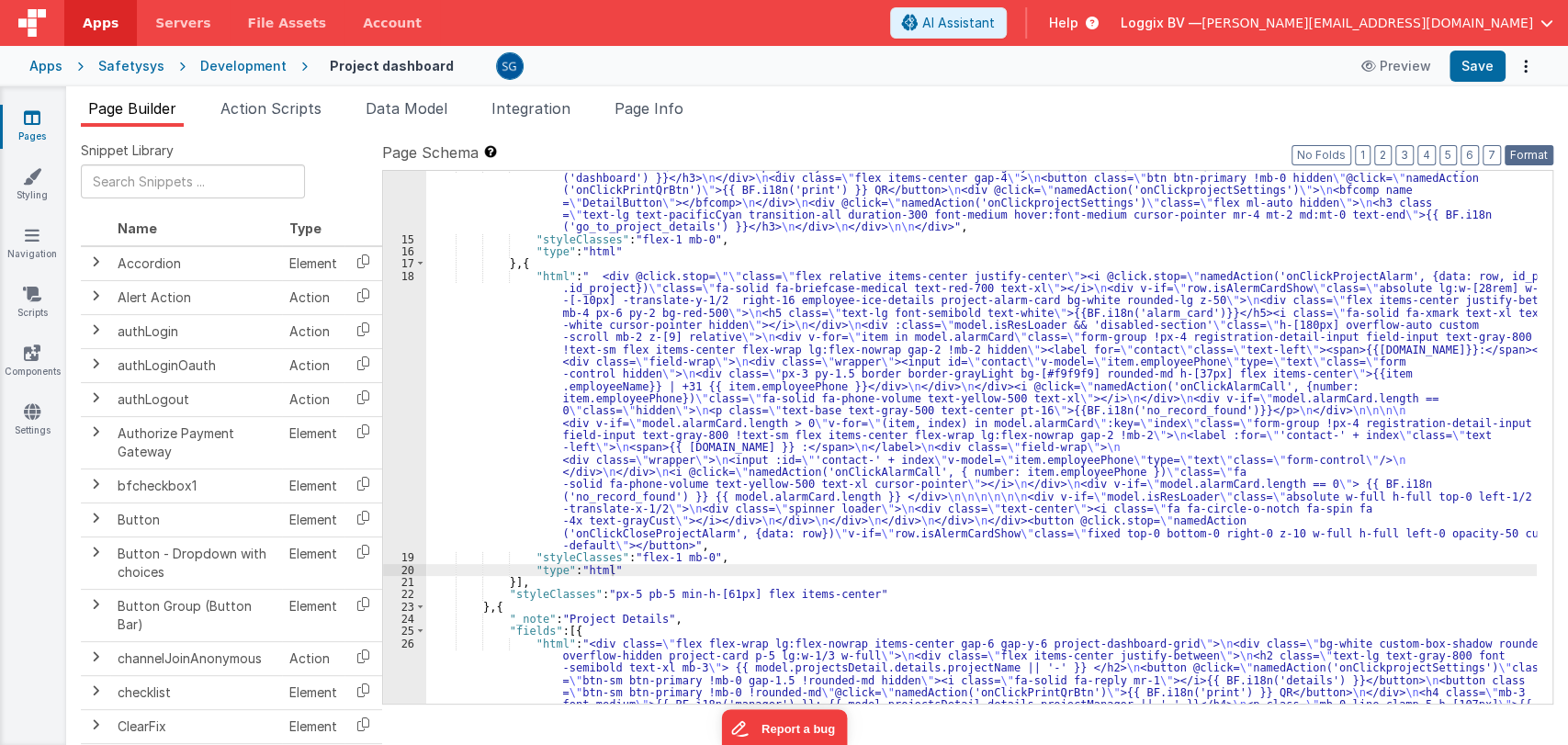
click at [1532, 146] on button "Format" at bounding box center [1528, 155] width 49 height 20
click at [1472, 75] on button "Save" at bounding box center [1477, 66] width 56 height 31
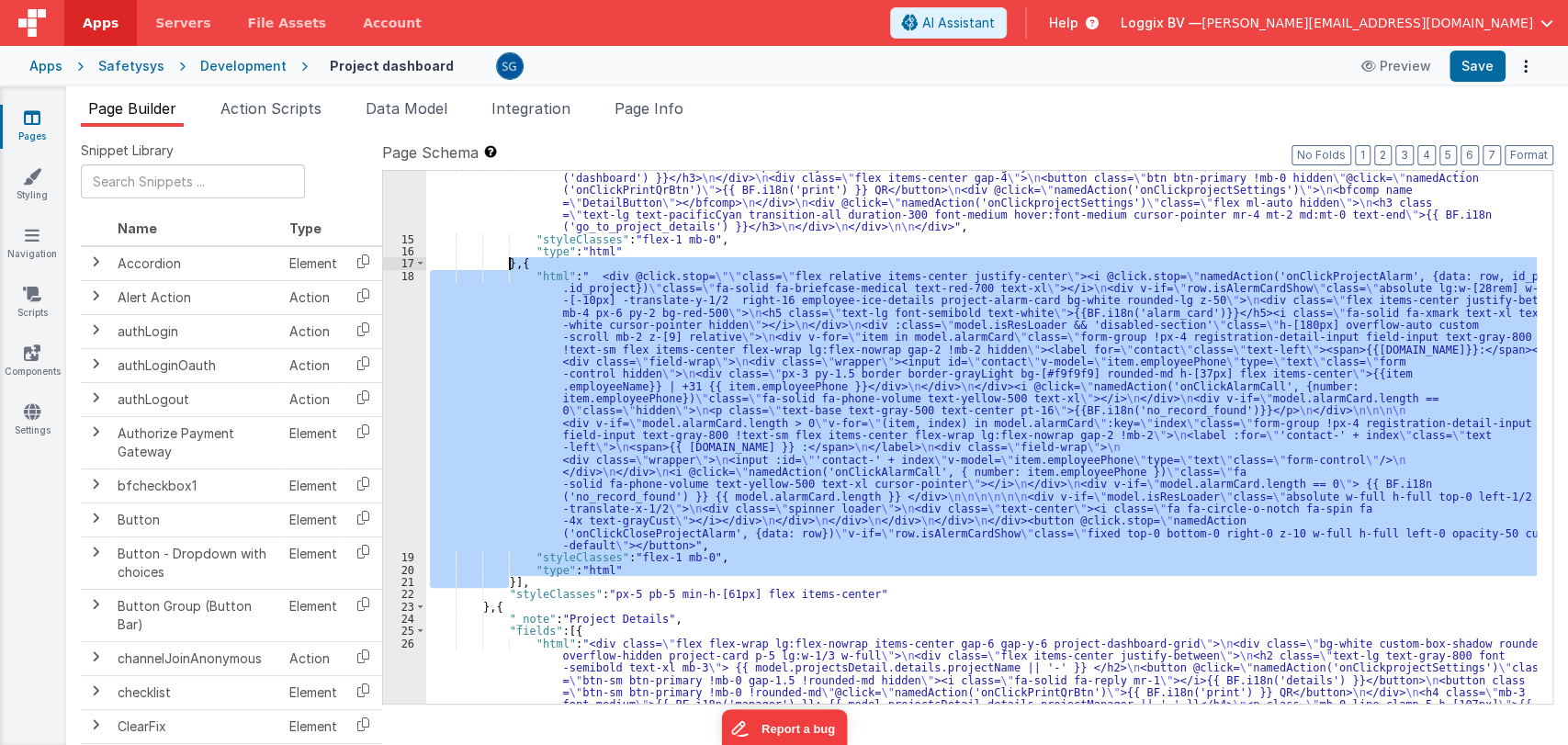
drag, startPoint x: 508, startPoint y: 576, endPoint x: 508, endPoint y: 266, distance: 310.0
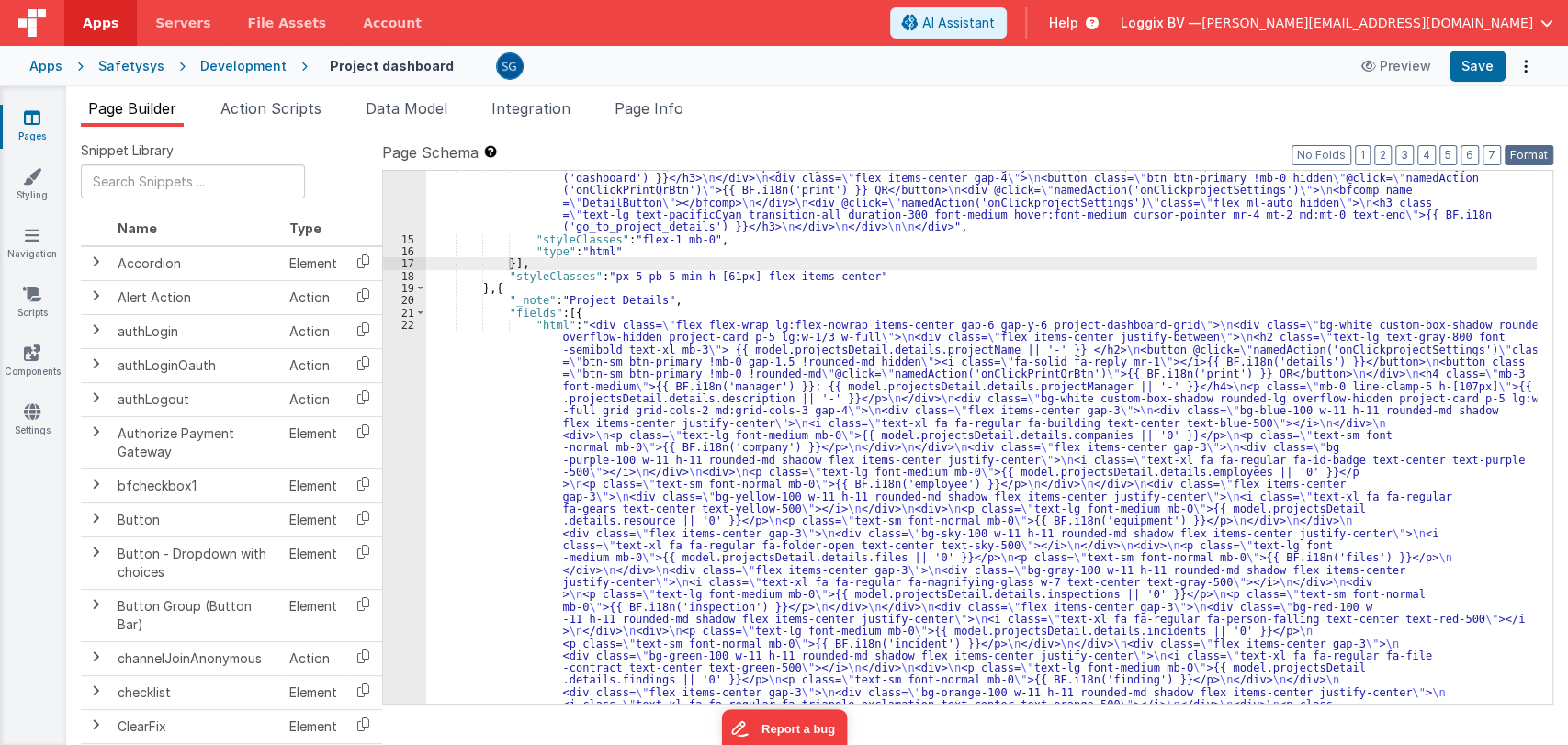
click at [1513, 154] on button "Format" at bounding box center [1528, 155] width 49 height 20
click at [1484, 61] on button "Save" at bounding box center [1477, 66] width 56 height 31
